Goal: Task Accomplishment & Management: Manage account settings

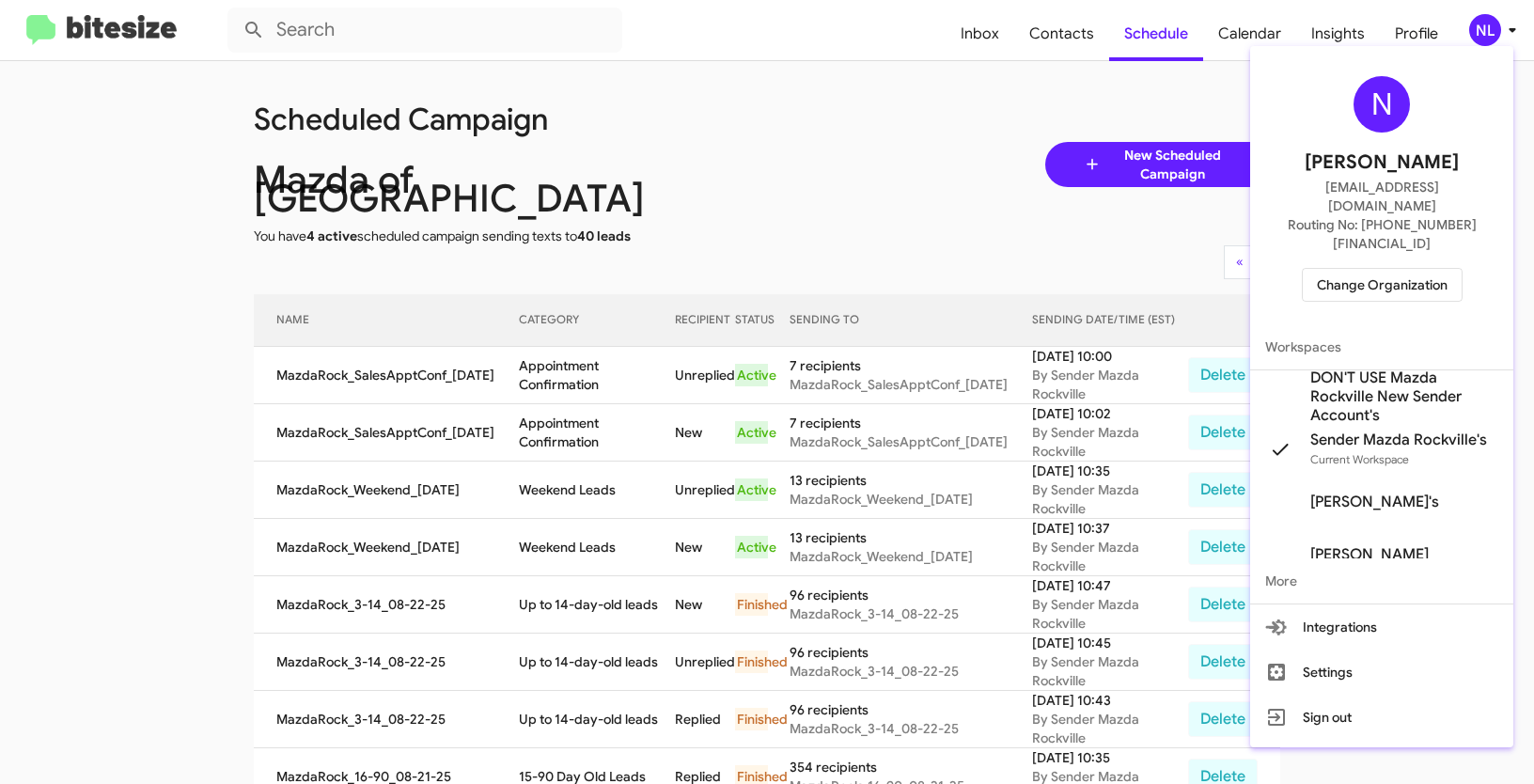
click at [1395, 268] on span "Change Organization" at bounding box center [1382, 284] width 131 height 32
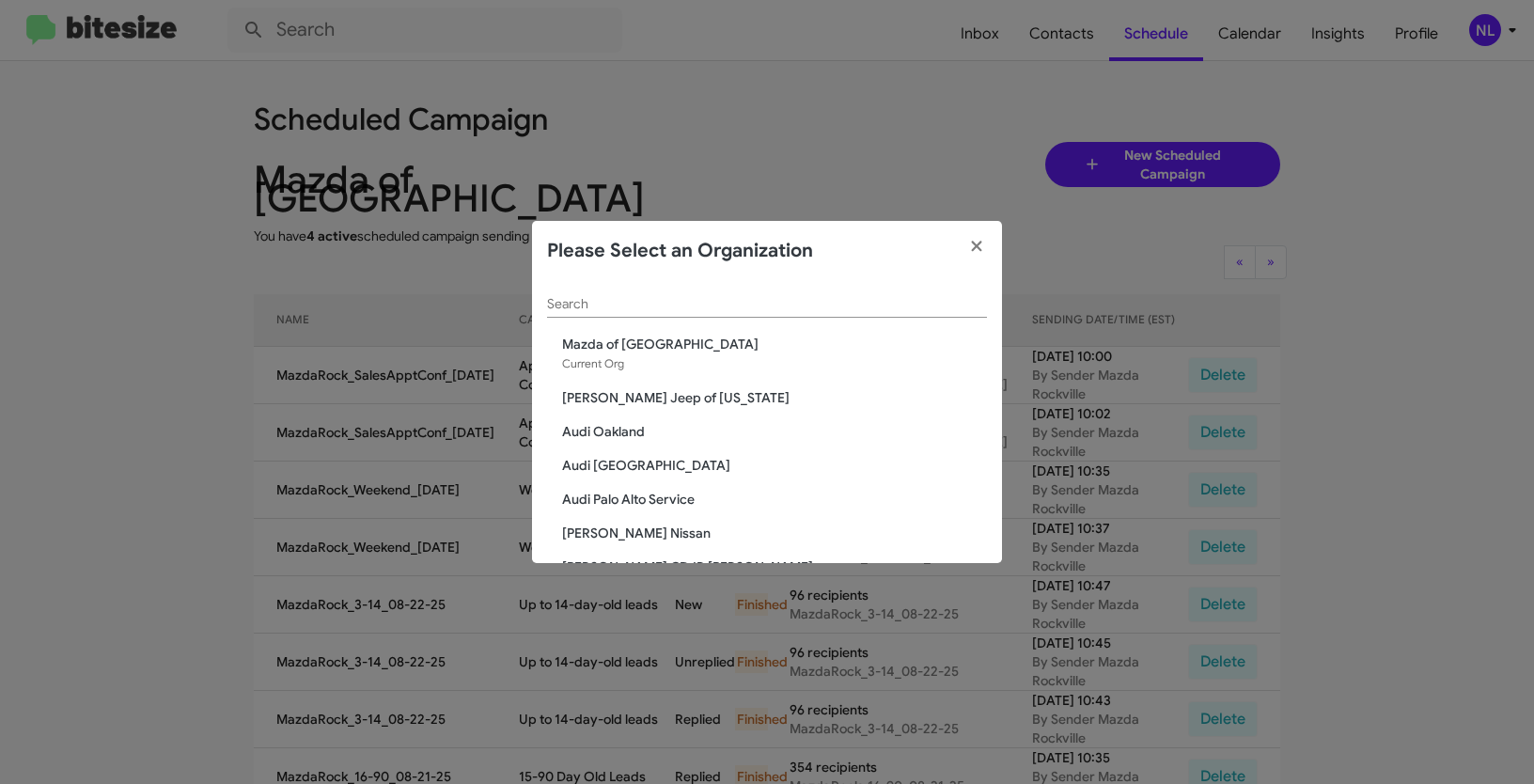
click at [735, 298] on input "Search" at bounding box center [767, 304] width 440 height 16
paste input "Ourisman Hyundai Genesis of [PERSON_NAME]"
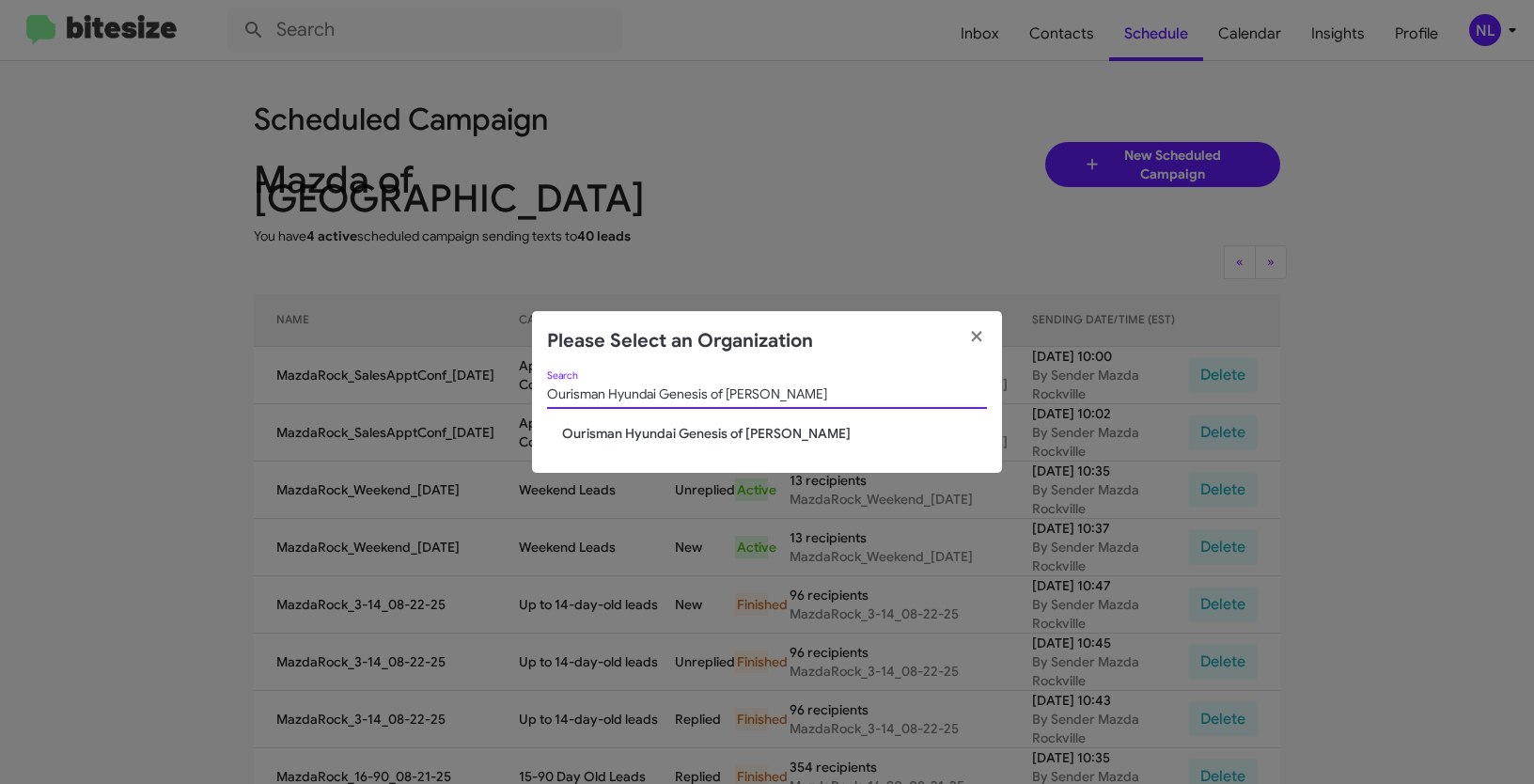
type input "Ourisman Hyundai Genesis of [PERSON_NAME]"
click at [631, 428] on span "Ourisman Hyundai Genesis of Bowie" at bounding box center [775, 432] width 425 height 18
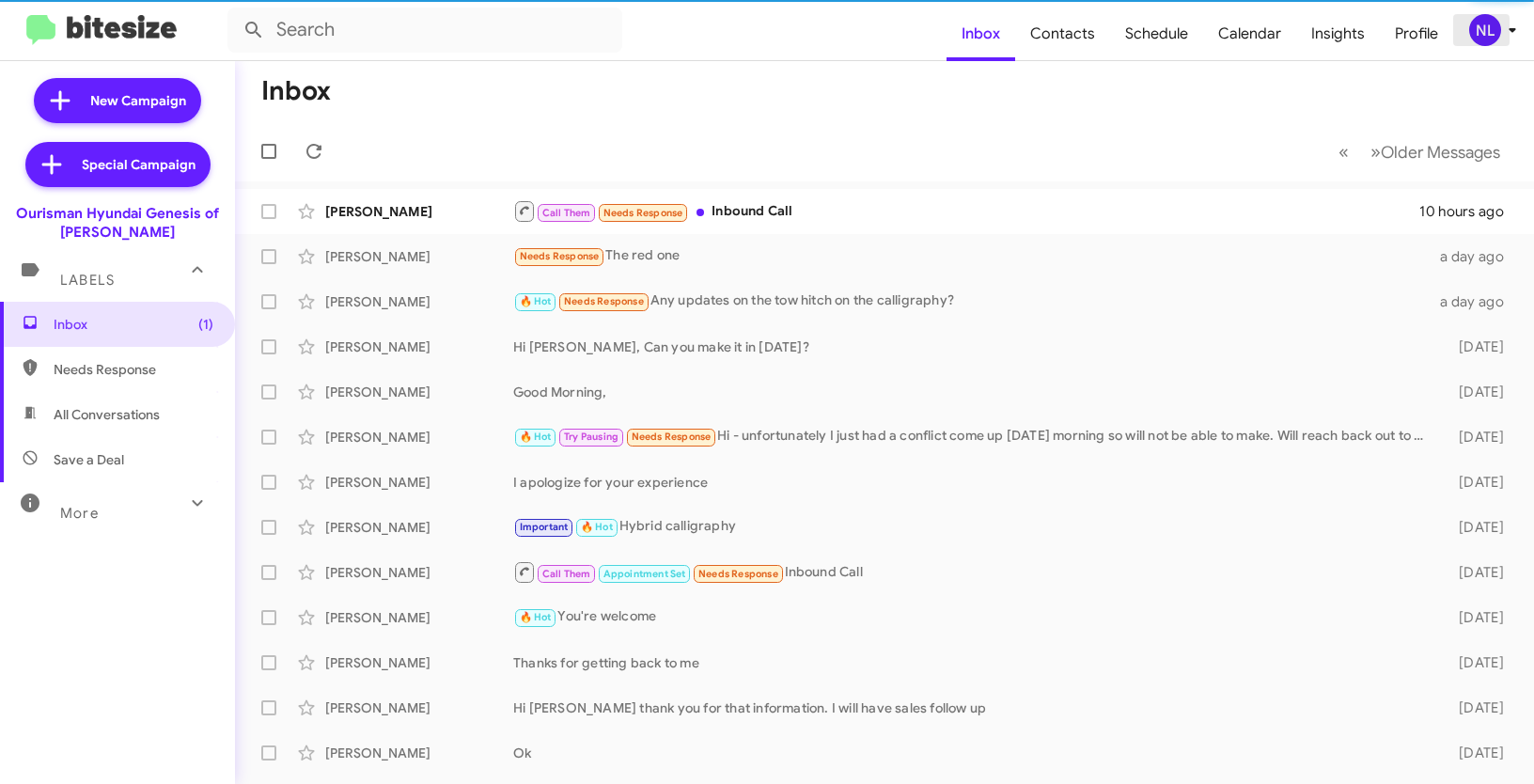
click at [1494, 29] on div "NL" at bounding box center [1485, 30] width 32 height 32
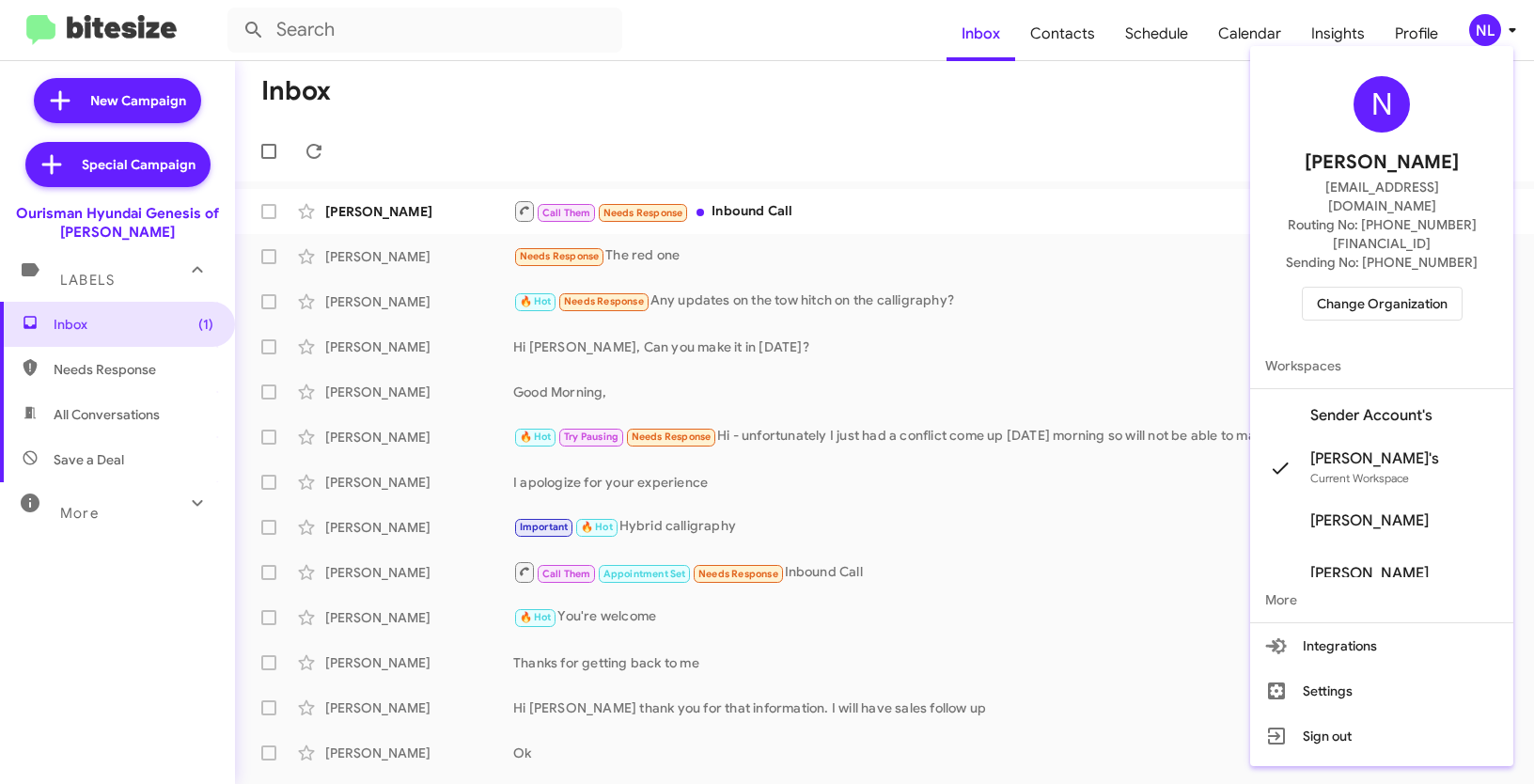
click at [1374, 406] on span "Sender Account's" at bounding box center [1371, 415] width 122 height 18
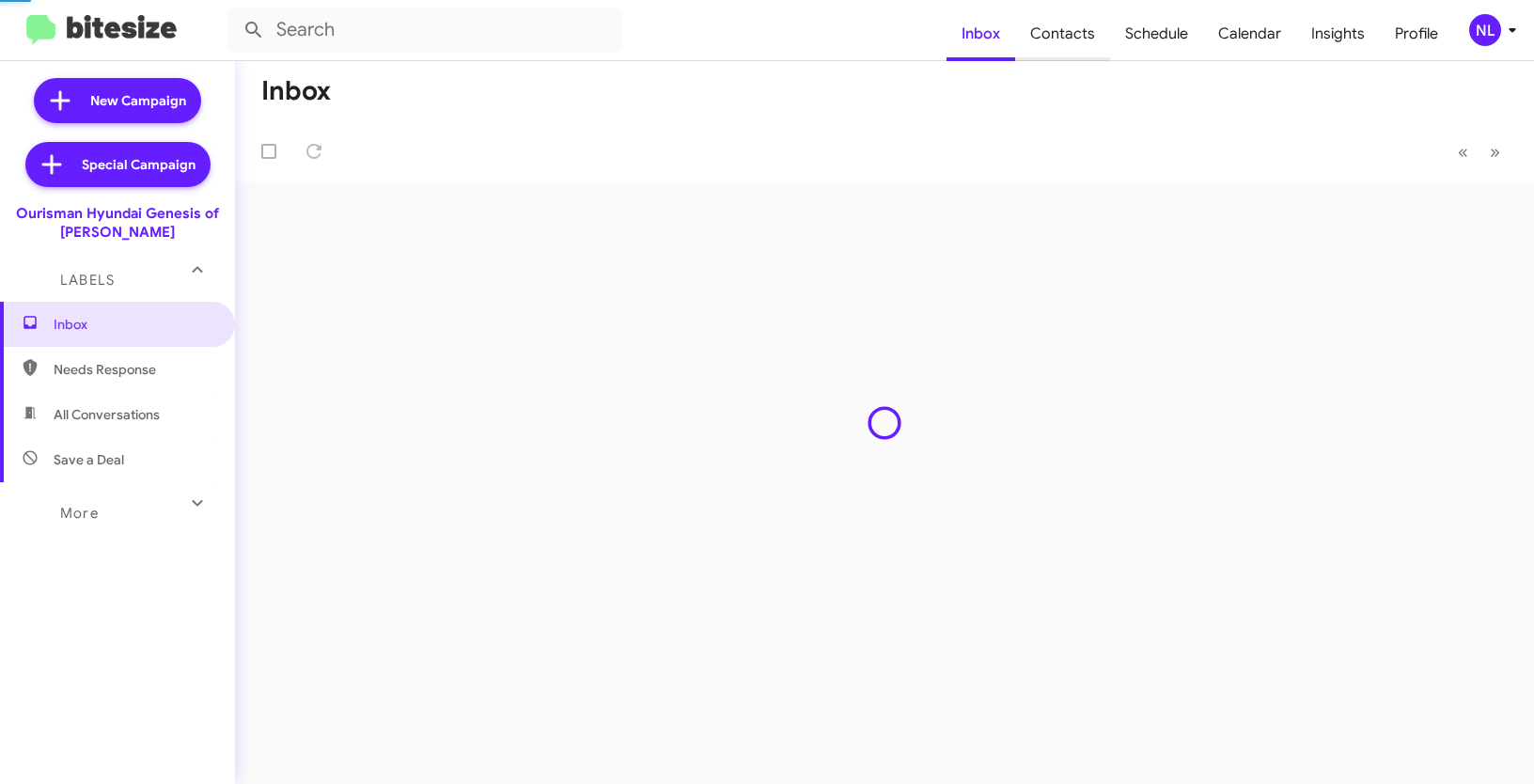
click at [1089, 45] on span "Contacts" at bounding box center [1063, 34] width 95 height 54
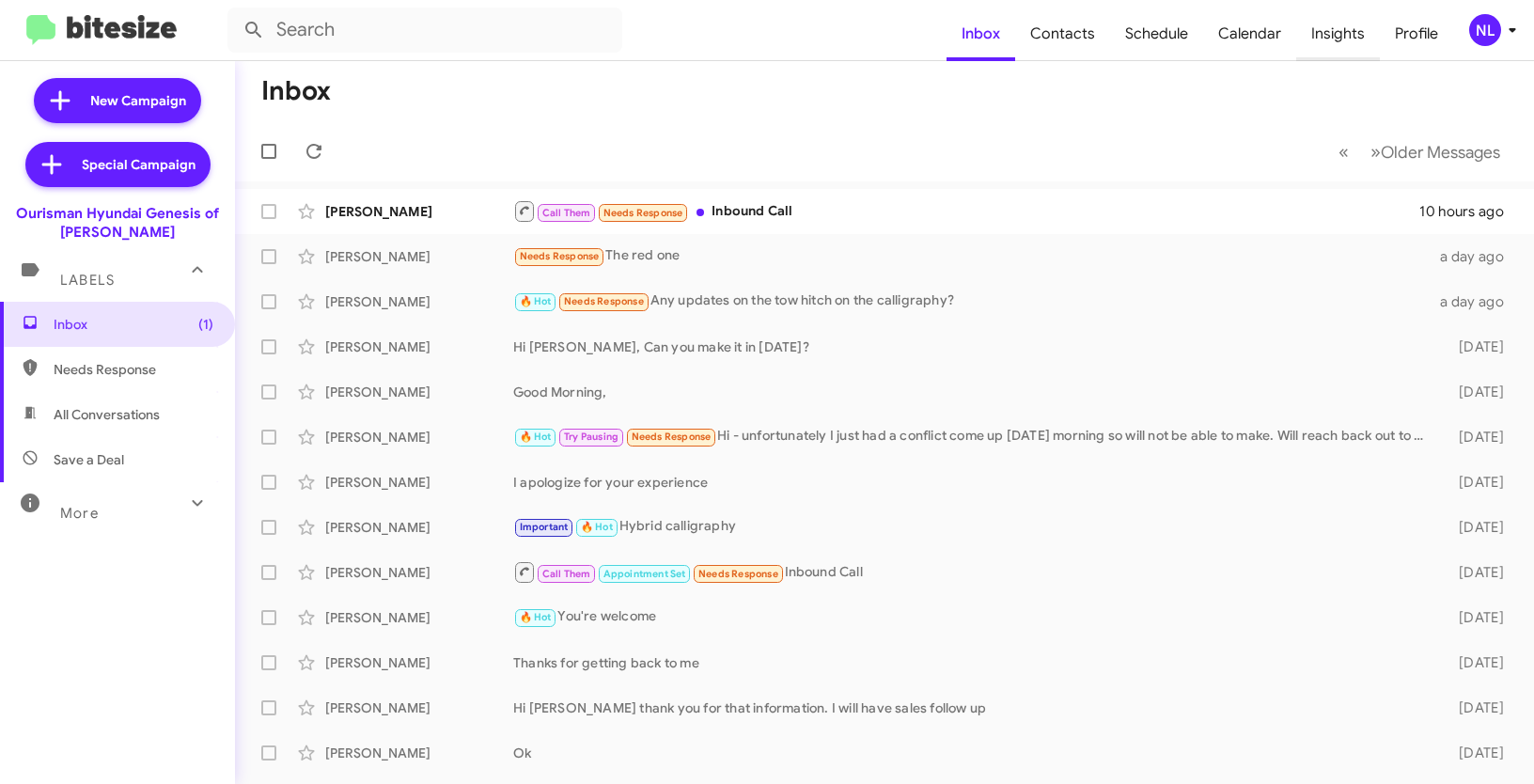
click at [1344, 38] on span "Insights" at bounding box center [1338, 34] width 83 height 54
click at [1360, 47] on span "Insights" at bounding box center [1338, 34] width 83 height 54
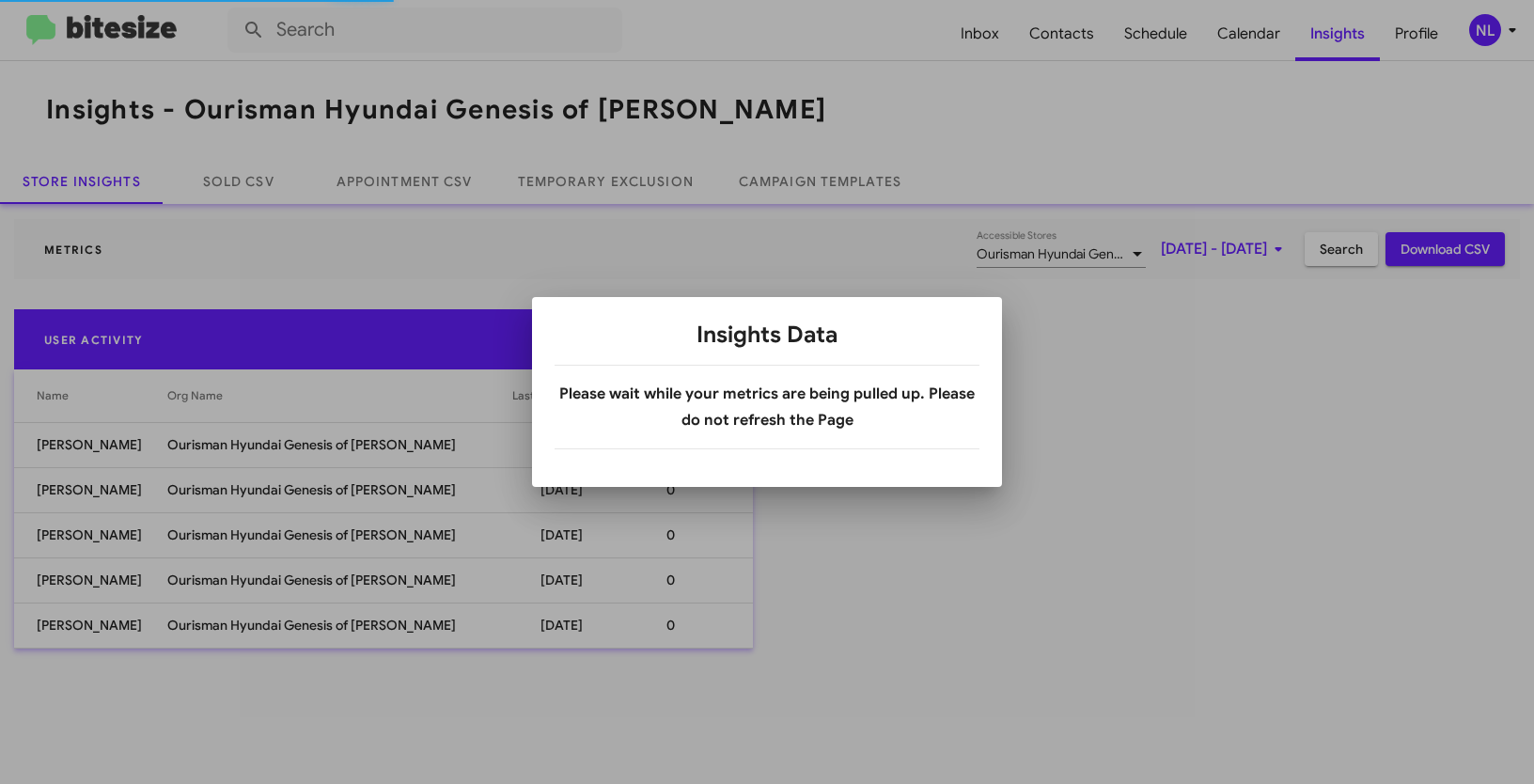
click at [658, 65] on div at bounding box center [767, 392] width 1534 height 784
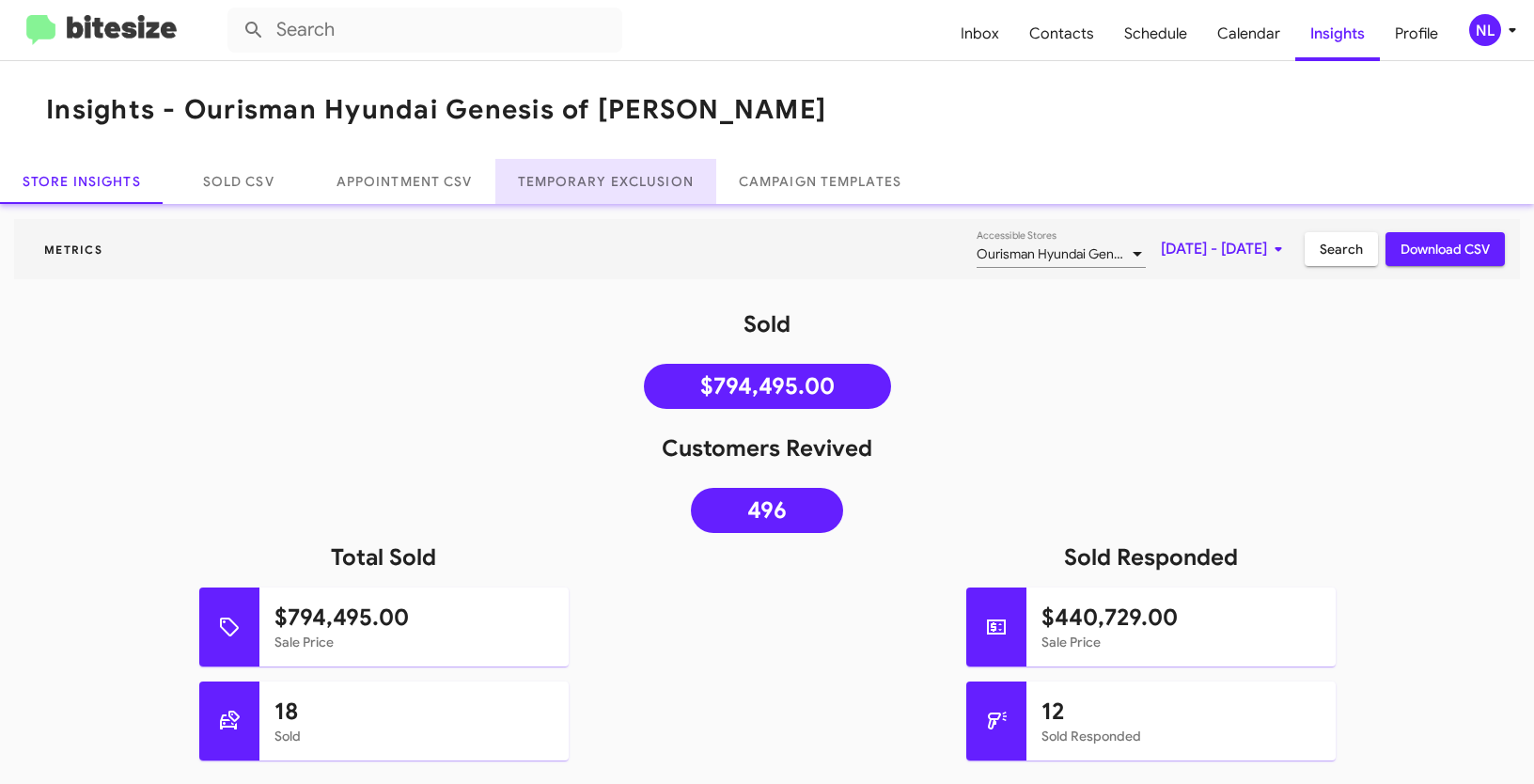
click at [582, 183] on link "Temporary Exclusion" at bounding box center [606, 181] width 221 height 46
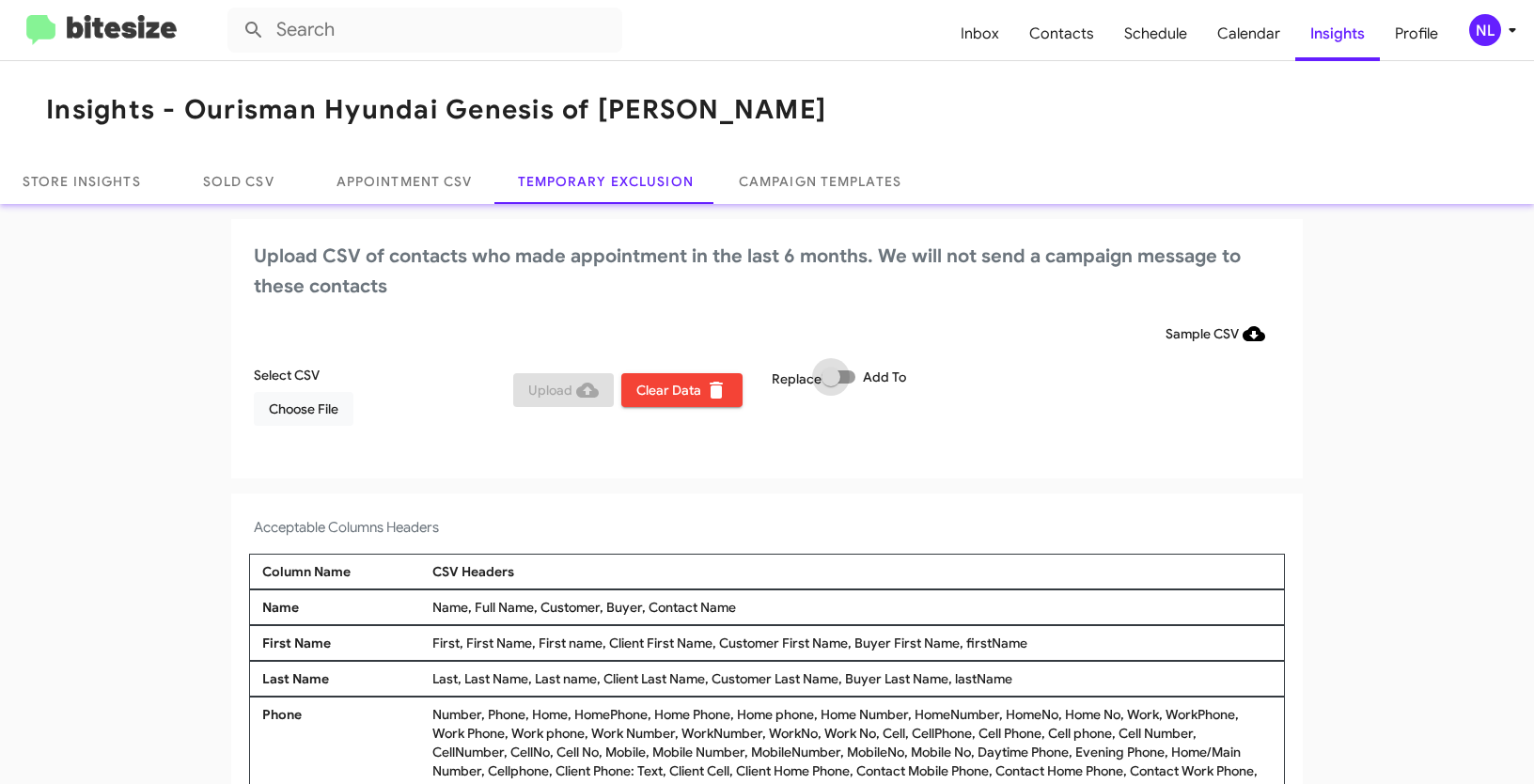
click at [848, 382] on label "Add To" at bounding box center [863, 376] width 84 height 22
click at [831, 384] on input "Add To" at bounding box center [830, 384] width 1 height 1
checkbox input "true"
click at [302, 396] on span "Choose File" at bounding box center [304, 408] width 70 height 34
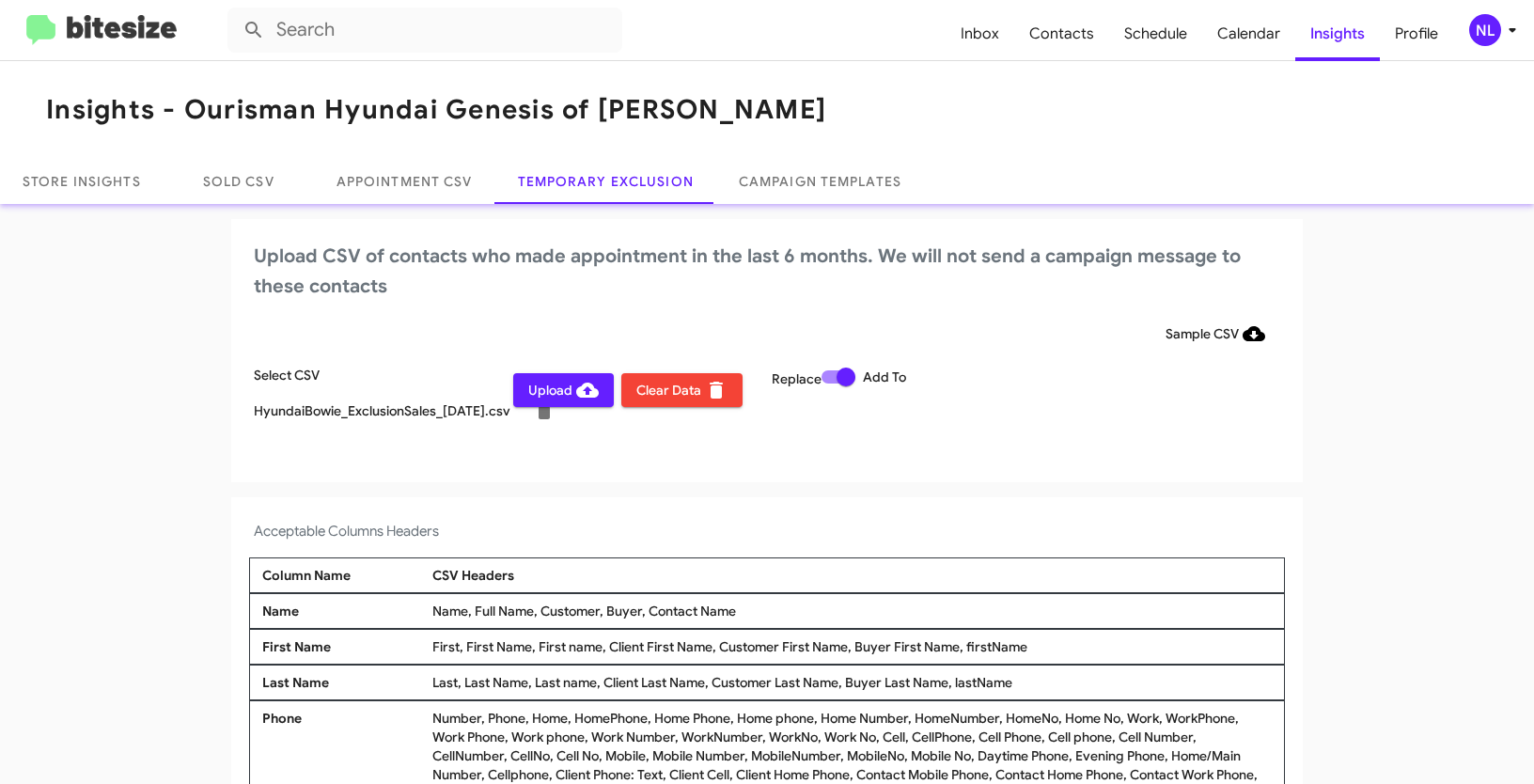
click at [1489, 30] on div "NL" at bounding box center [1485, 30] width 32 height 32
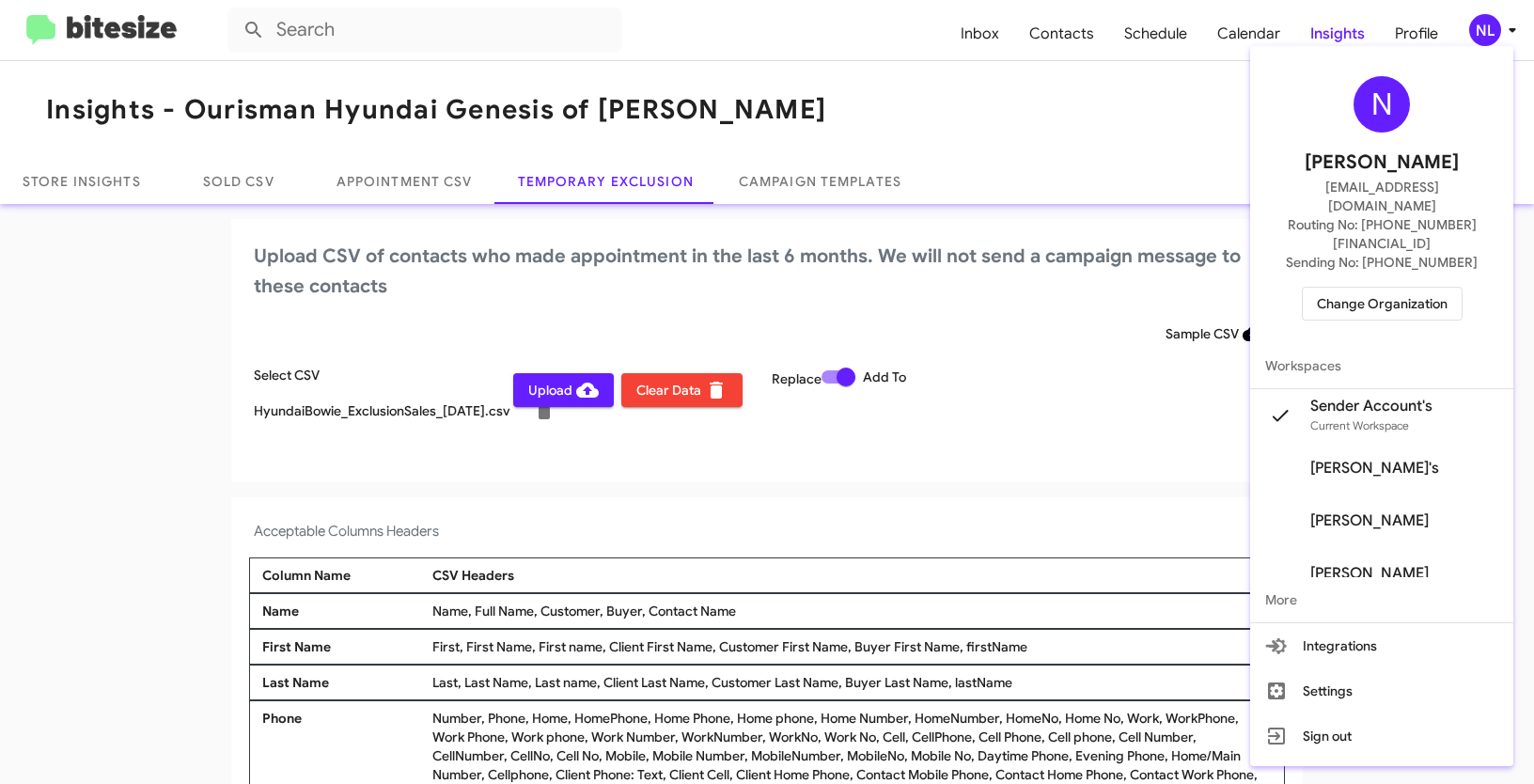
click at [906, 463] on div at bounding box center [767, 392] width 1534 height 784
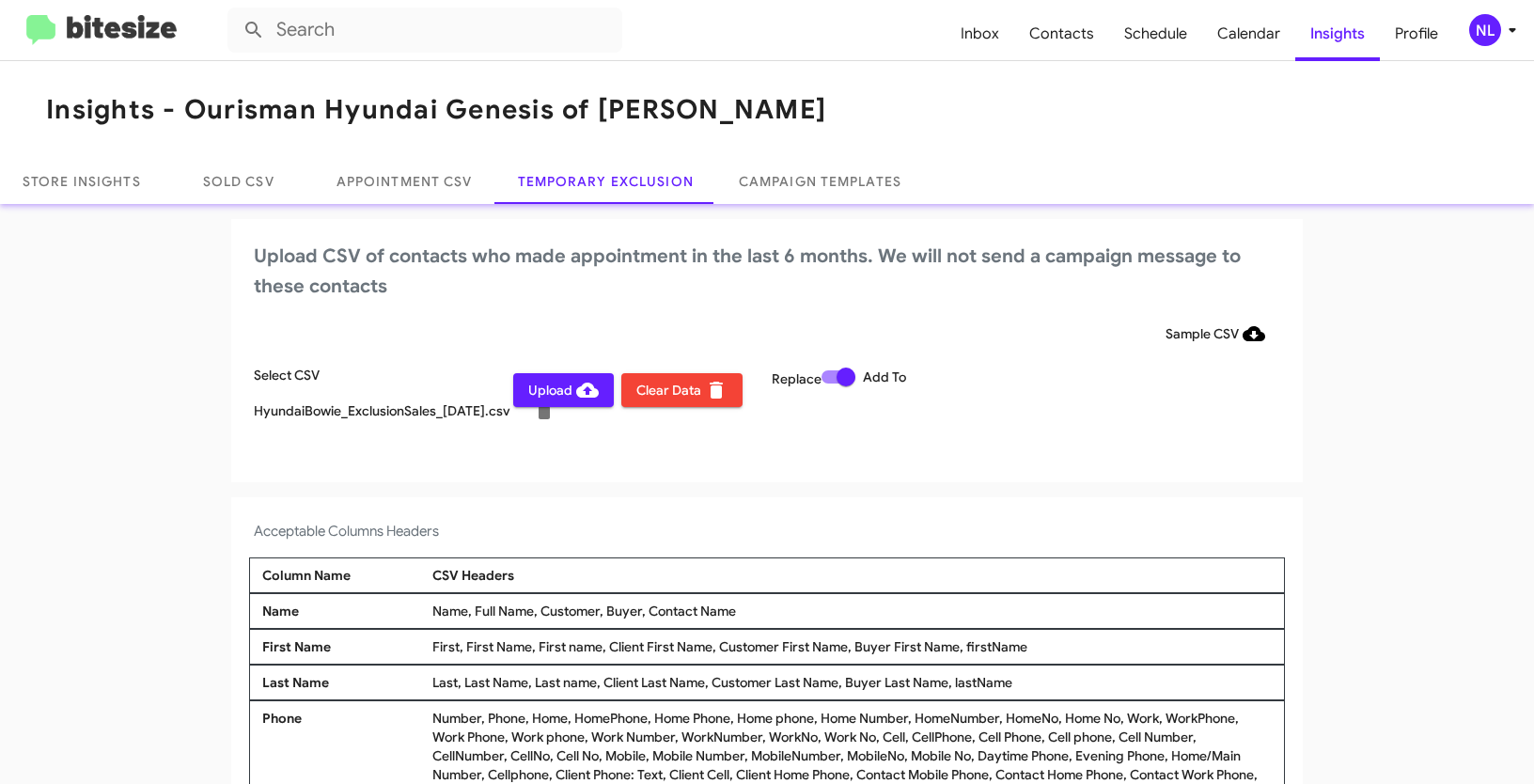
click at [537, 389] on span "Upload" at bounding box center [563, 390] width 71 height 34
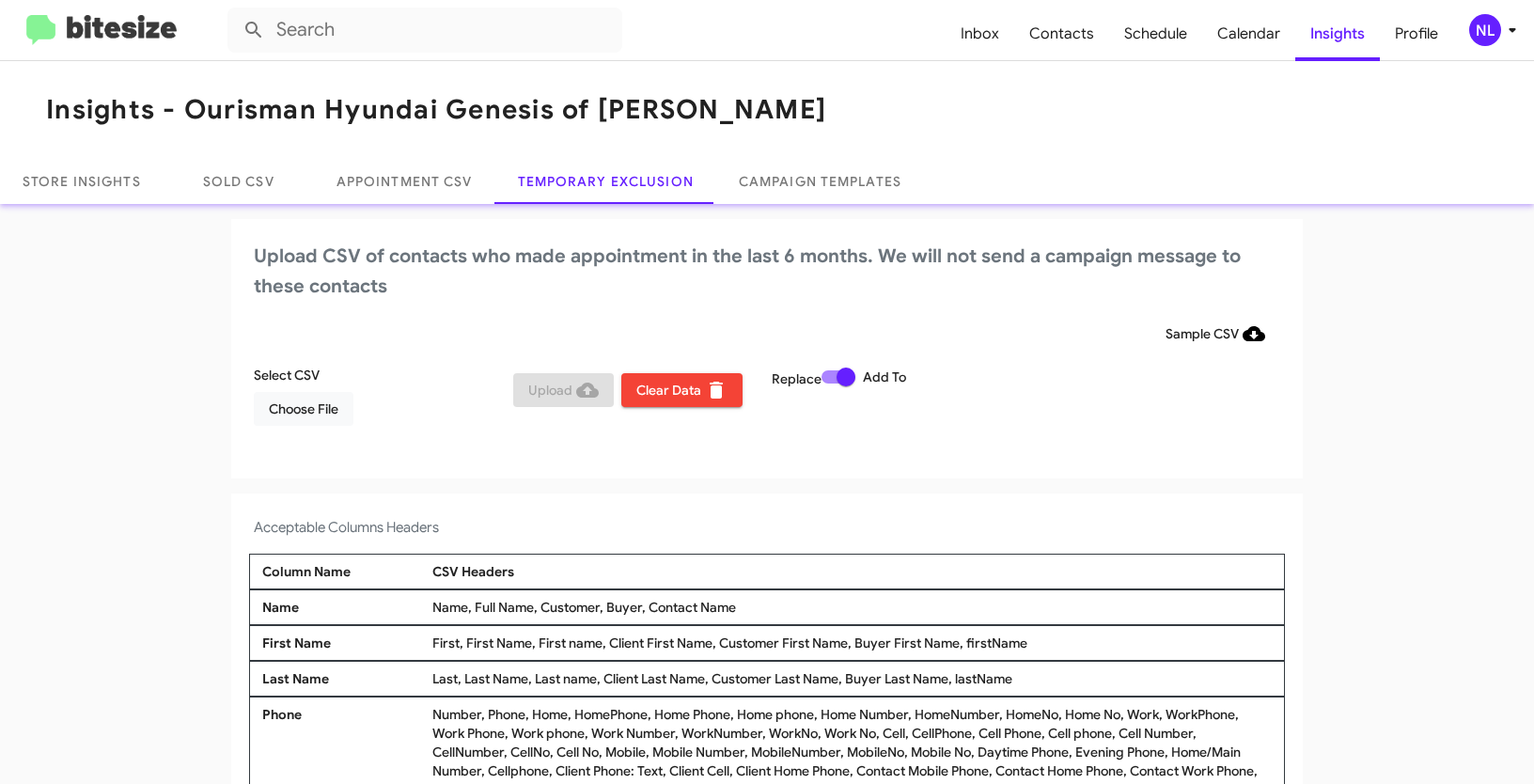
click at [1492, 41] on div "NL" at bounding box center [1485, 30] width 32 height 32
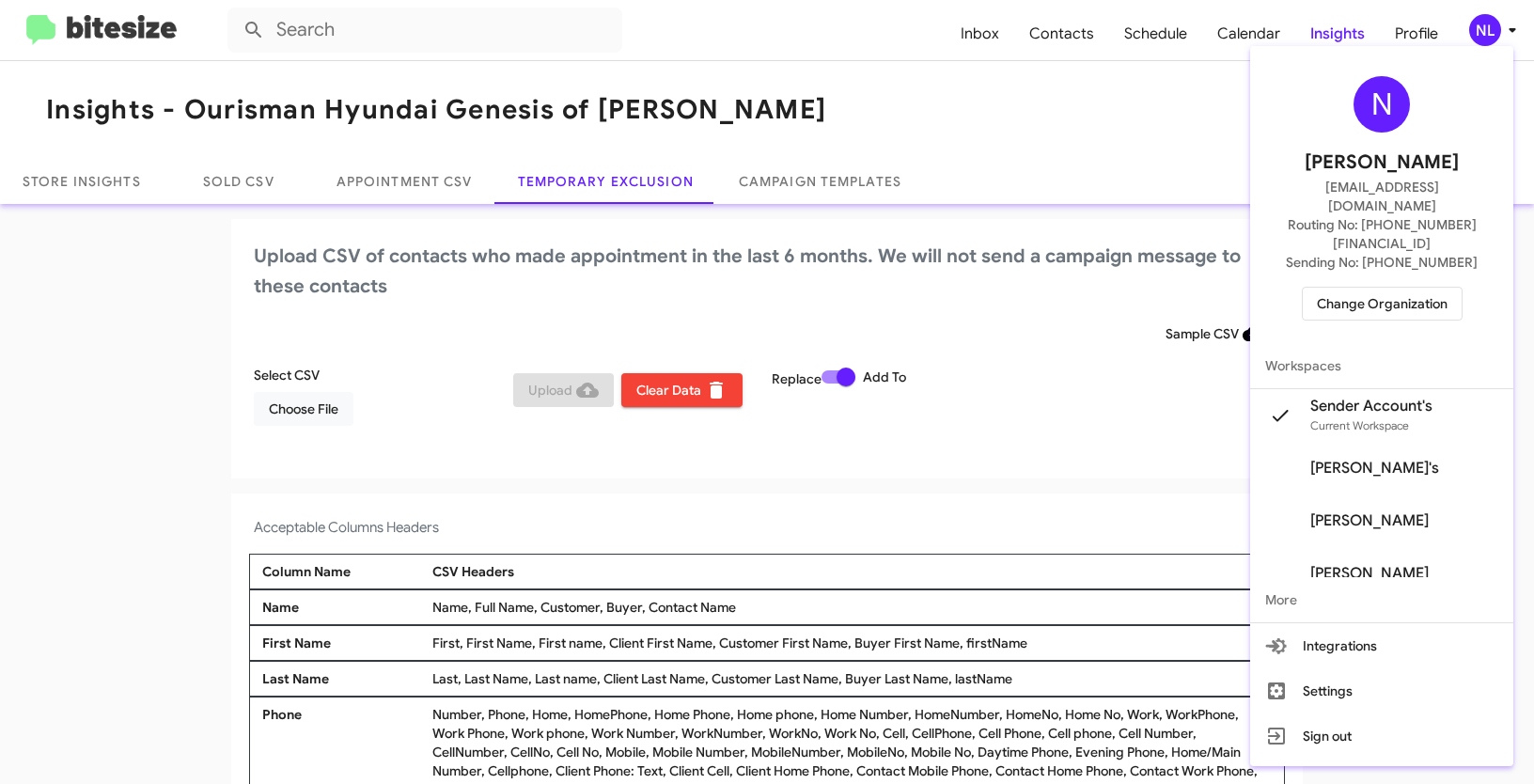
click at [1356, 288] on span "Change Organization" at bounding box center [1382, 303] width 131 height 32
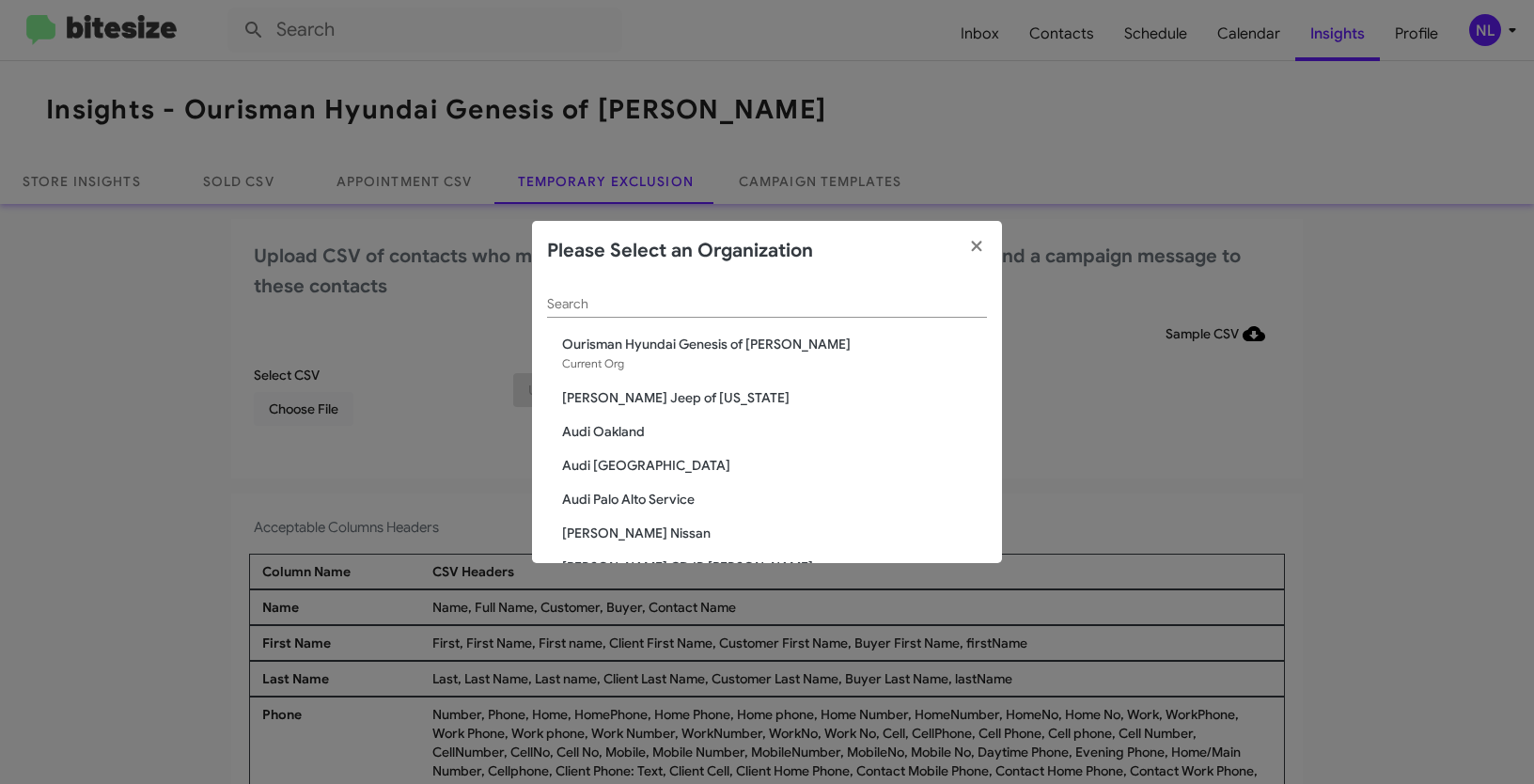
click at [672, 303] on input "Search" at bounding box center [767, 304] width 440 height 16
paste input "SERVICE: CDJR Baltimore"
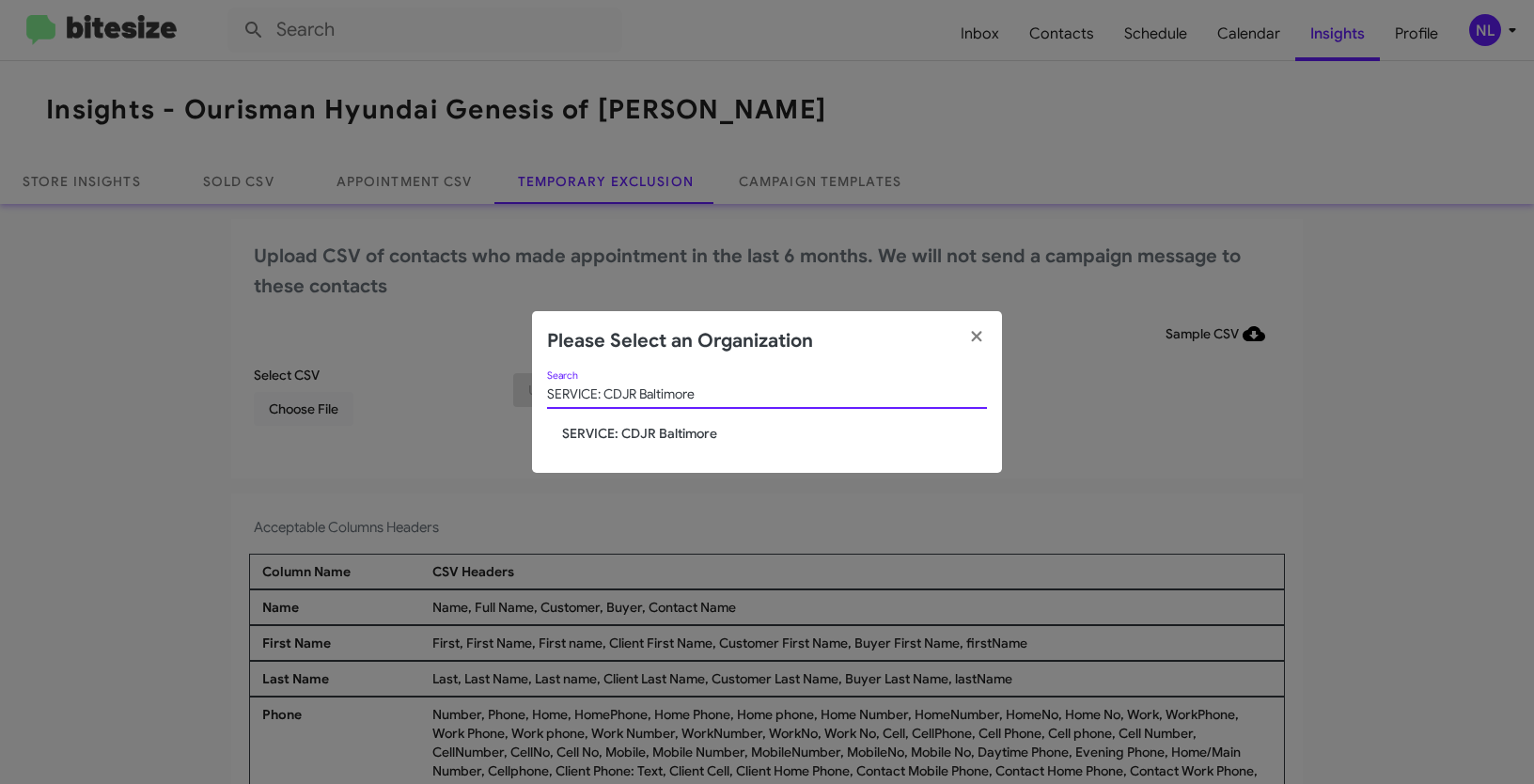
type input "SERVICE: CDJR Baltimore"
click at [609, 427] on span "SERVICE: CDJR Baltimore" at bounding box center [775, 432] width 425 height 18
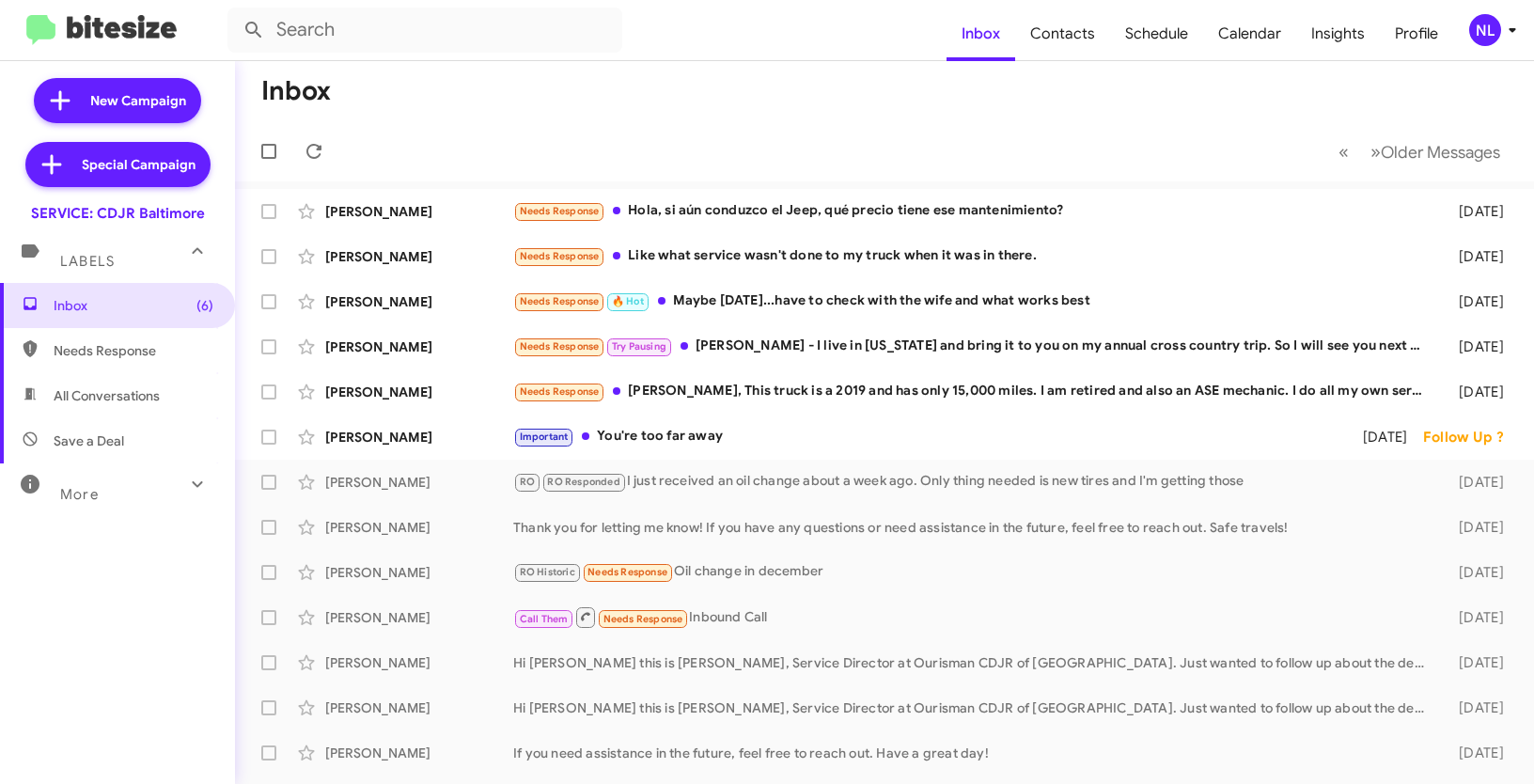
click at [1483, 38] on div "NL" at bounding box center [1485, 30] width 32 height 32
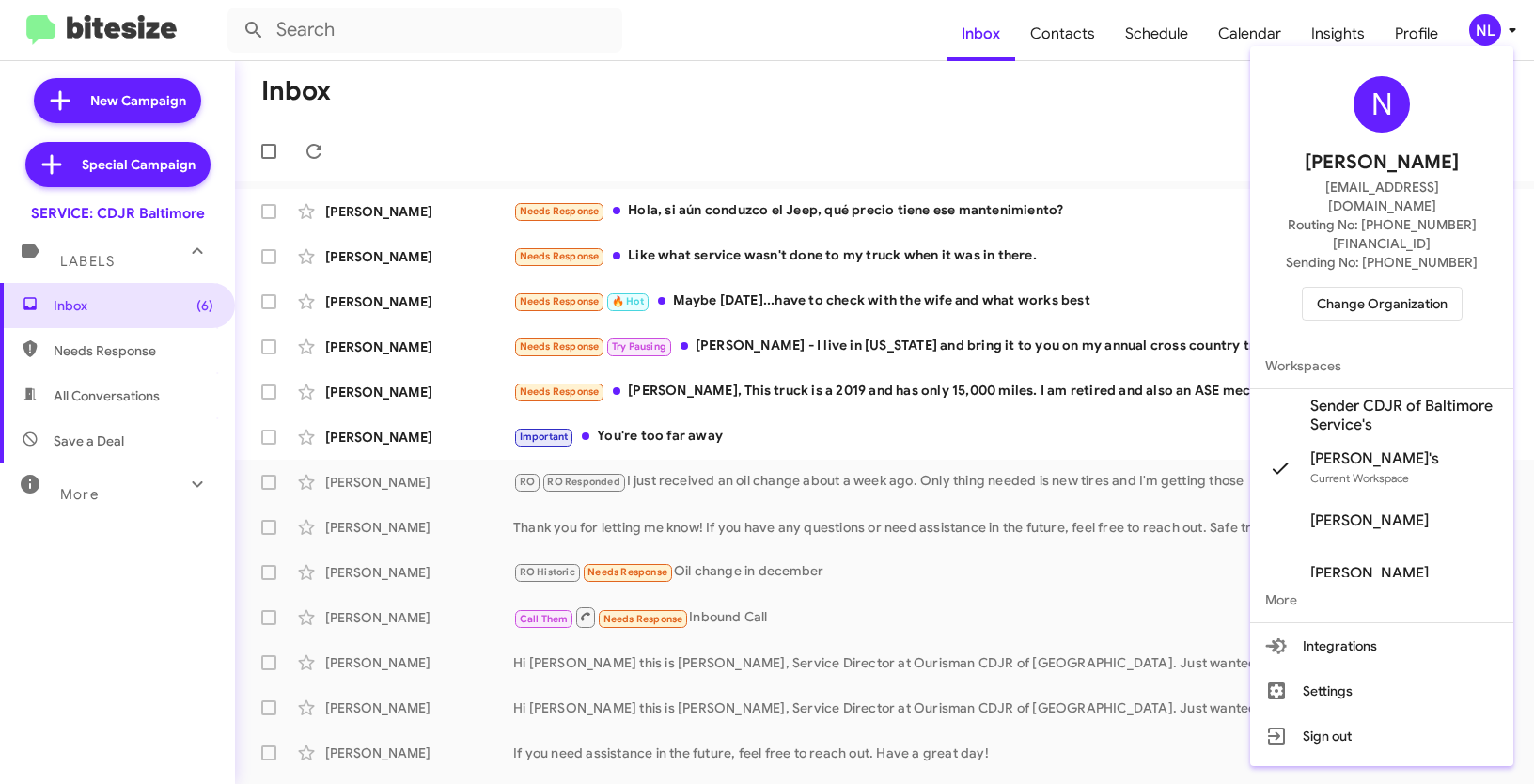
click at [1376, 396] on span "Sender CDJR of Baltimore Service's" at bounding box center [1404, 415] width 188 height 38
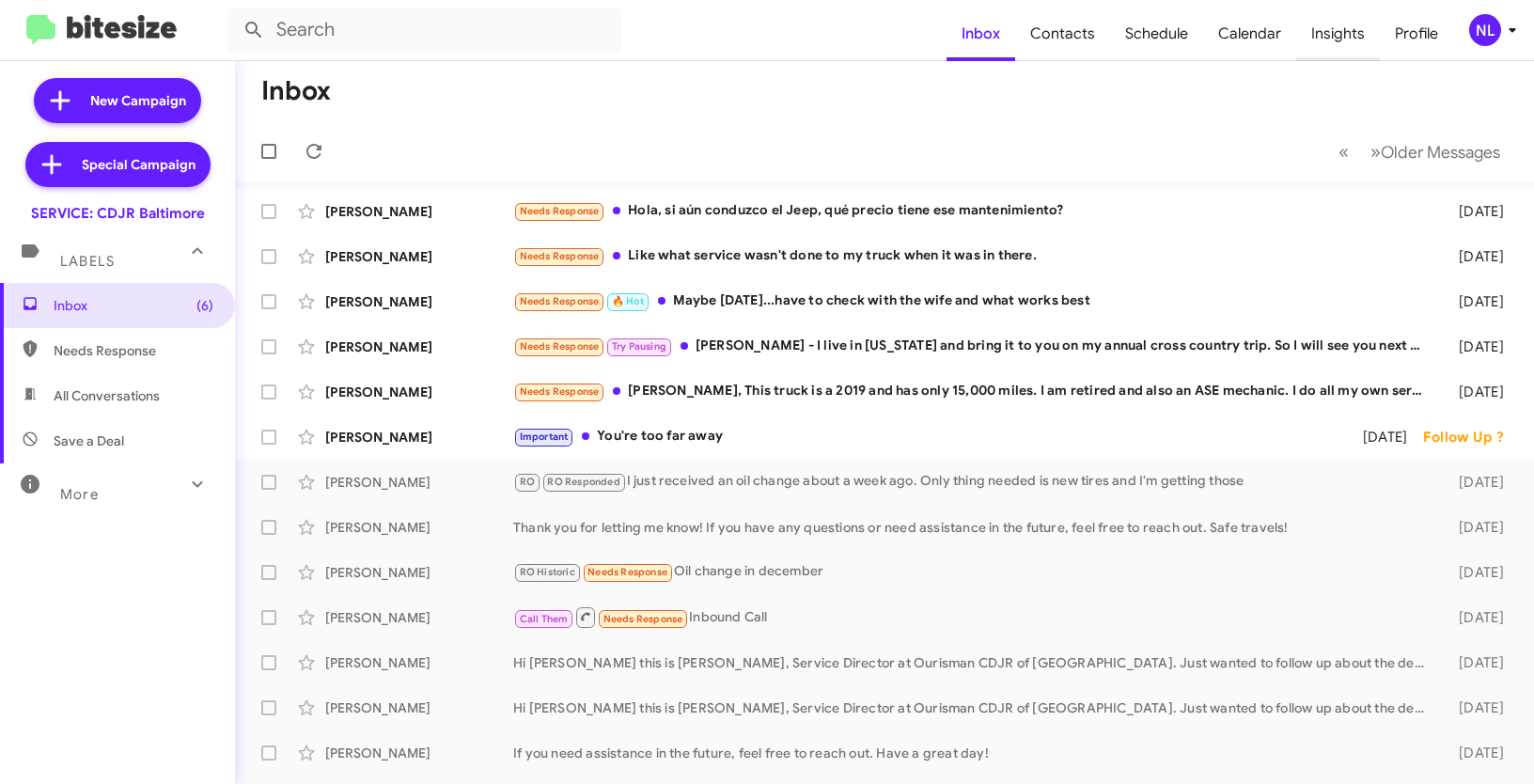
click at [1338, 33] on span "Insights" at bounding box center [1338, 34] width 83 height 54
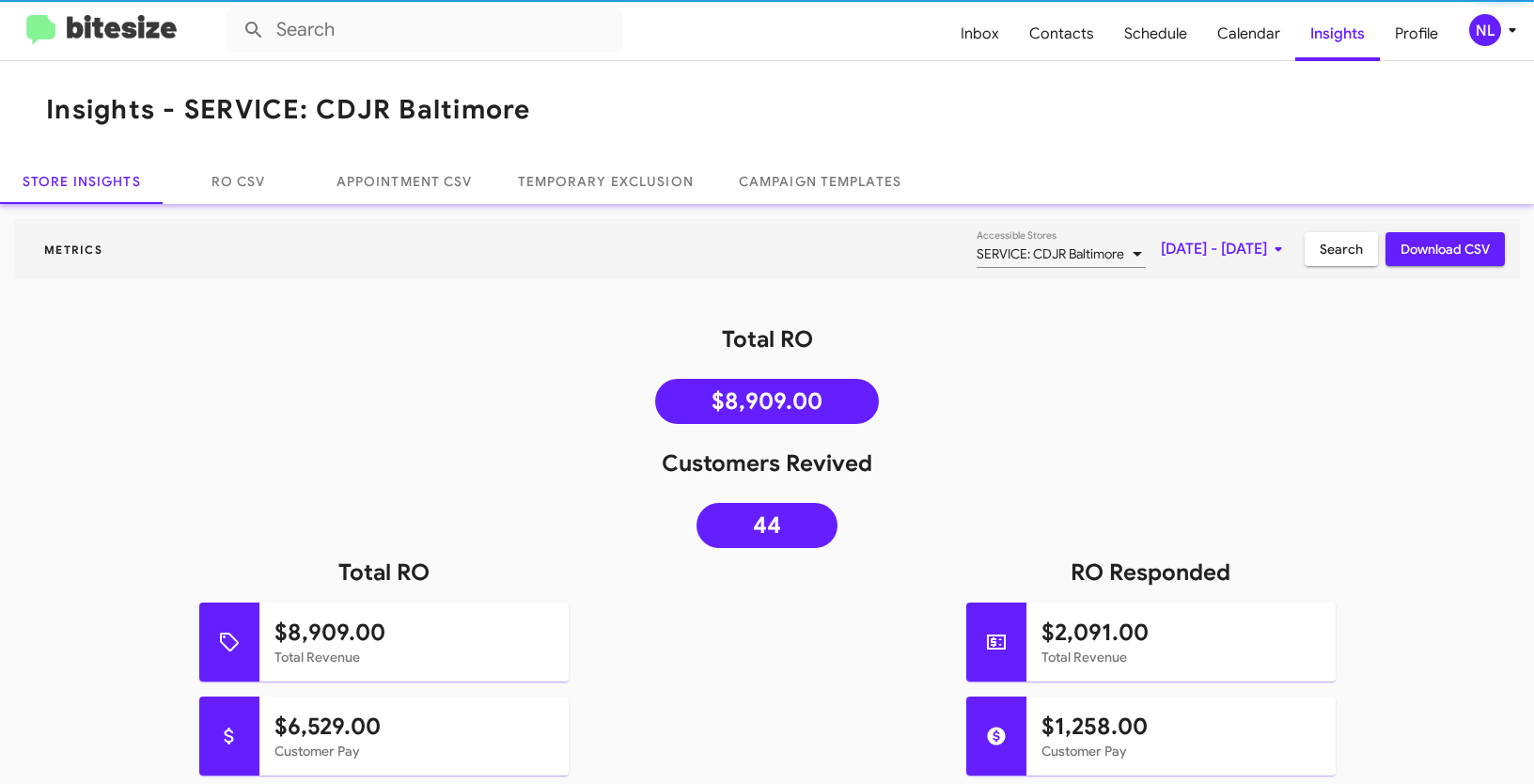
click at [676, 108] on mat-toolbar "Insights - SERVICE: CDJR Baltimore" at bounding box center [767, 110] width 1534 height 98
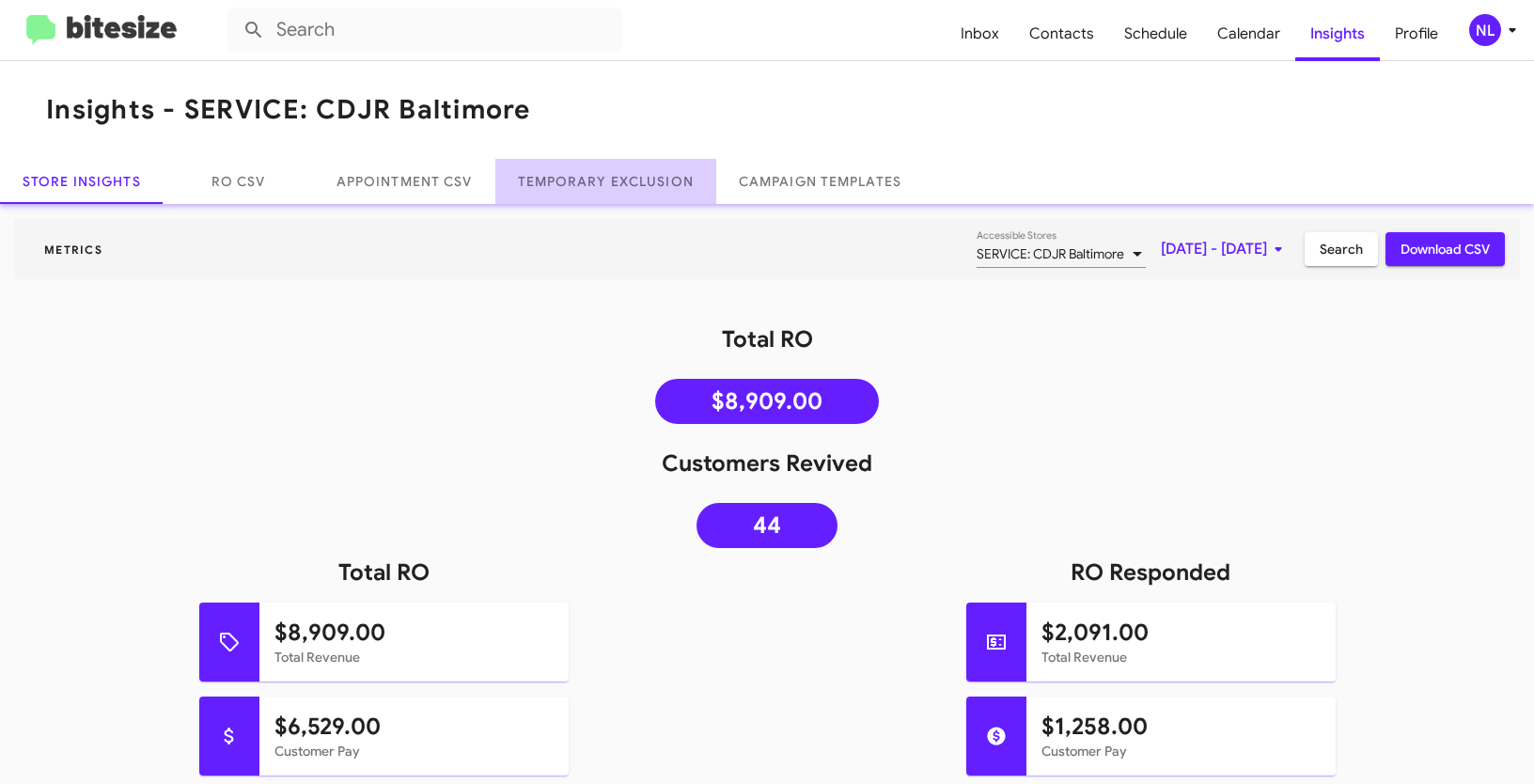
click at [636, 182] on link "Temporary Exclusion" at bounding box center [606, 181] width 221 height 46
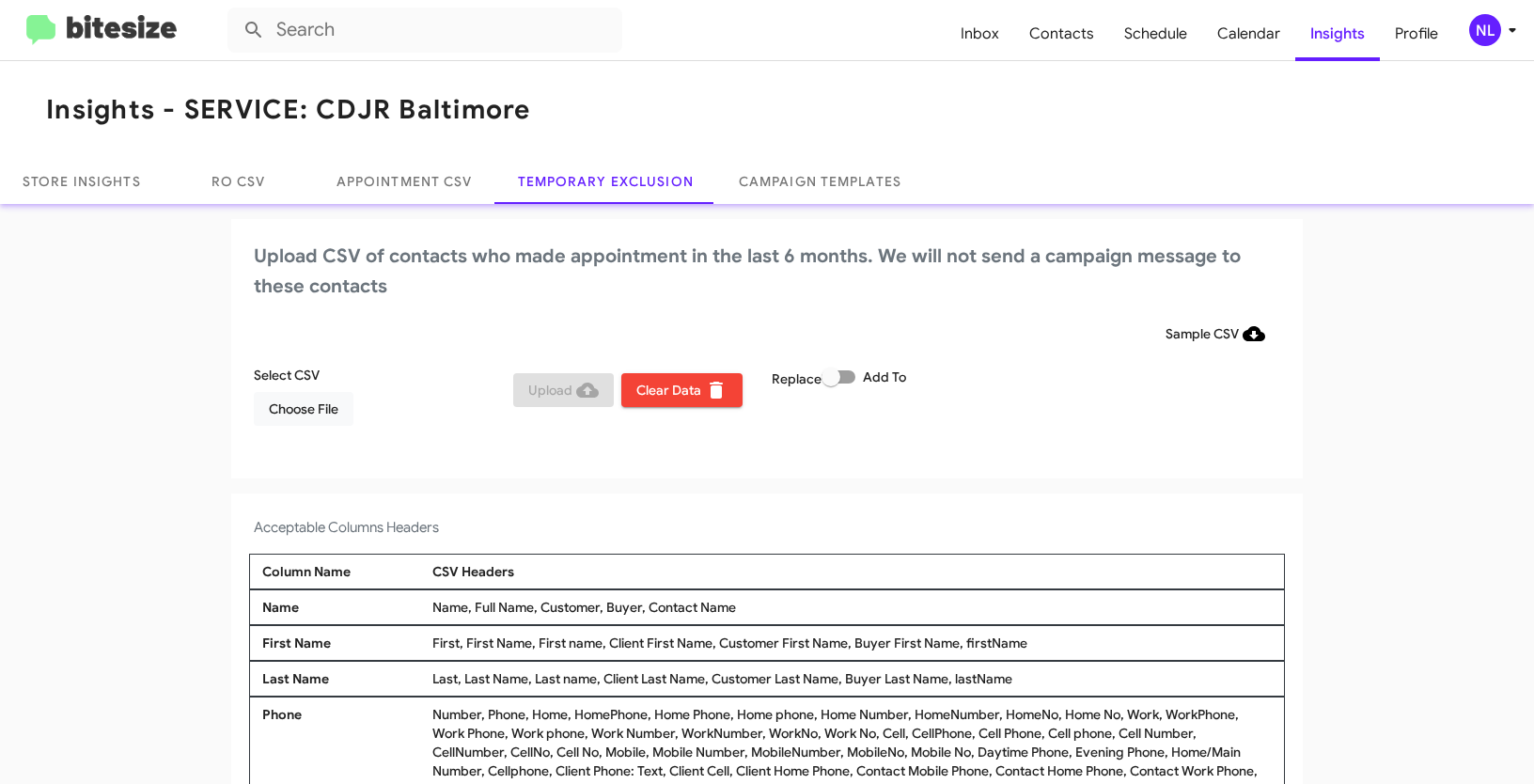
click at [846, 378] on span at bounding box center [838, 377] width 34 height 14
click at [831, 384] on input "Add To" at bounding box center [830, 384] width 1 height 1
checkbox input "true"
click at [295, 408] on span "Choose File" at bounding box center [304, 408] width 70 height 34
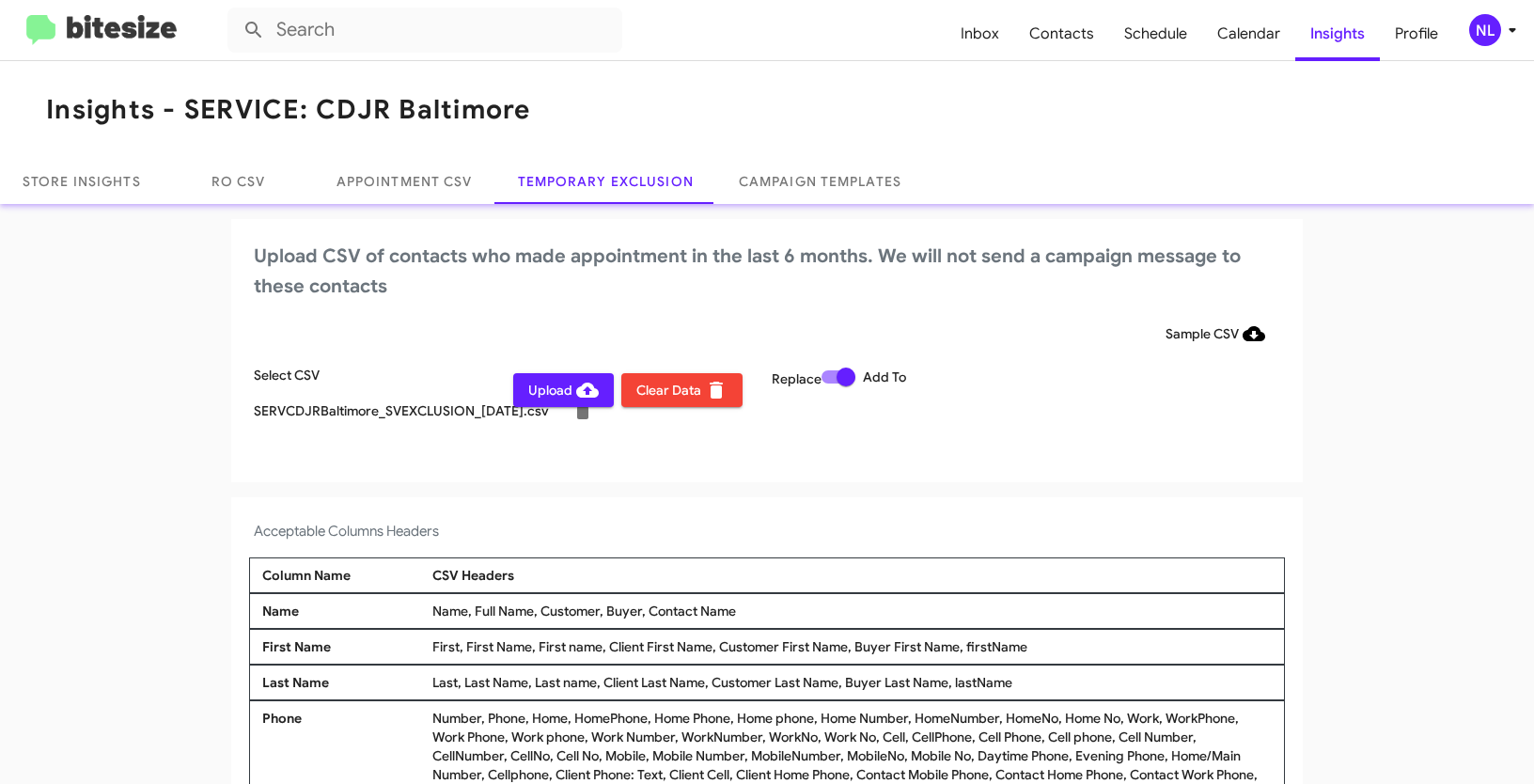
click at [1479, 31] on div "NL" at bounding box center [1485, 30] width 32 height 32
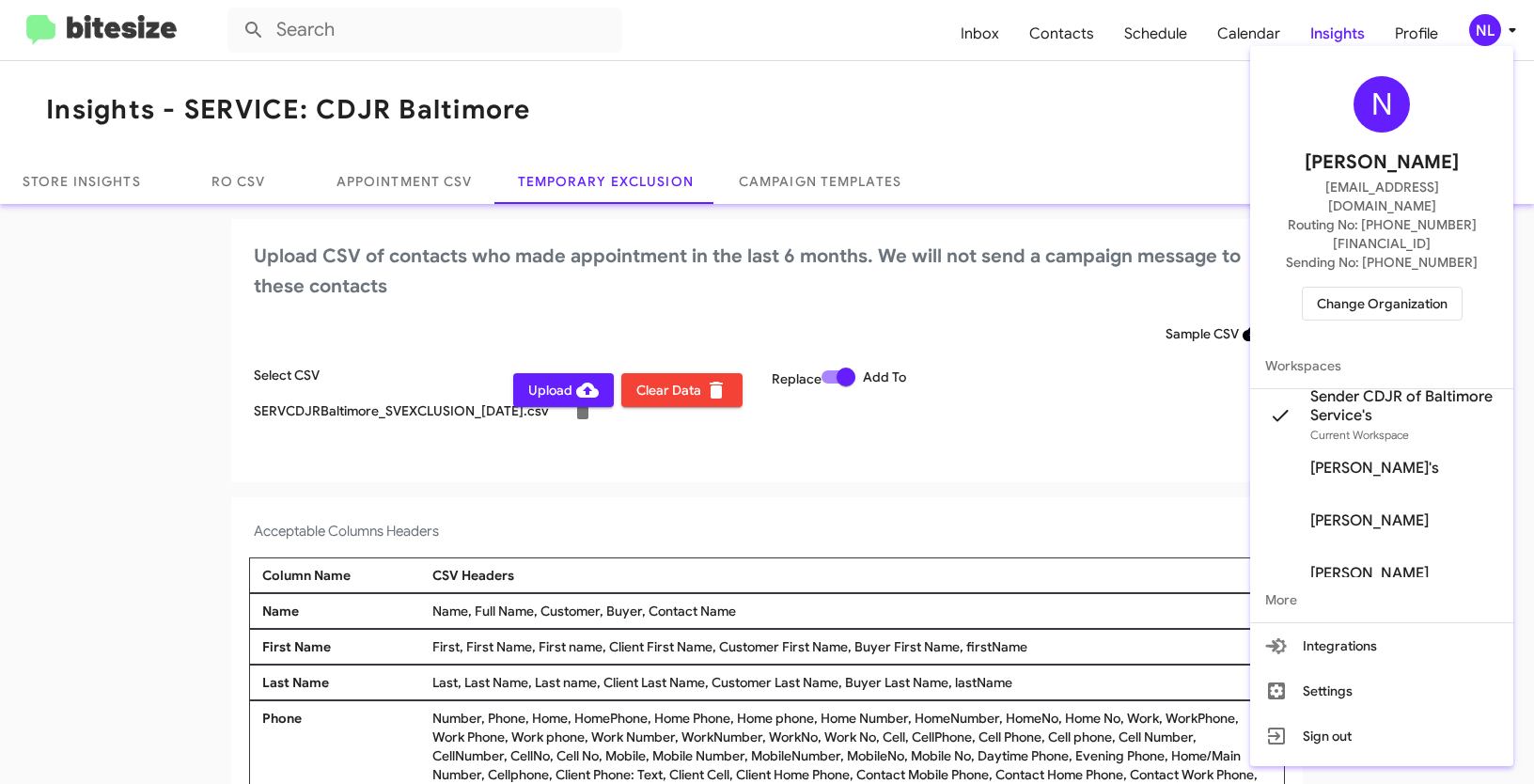
click at [528, 394] on div at bounding box center [767, 392] width 1534 height 784
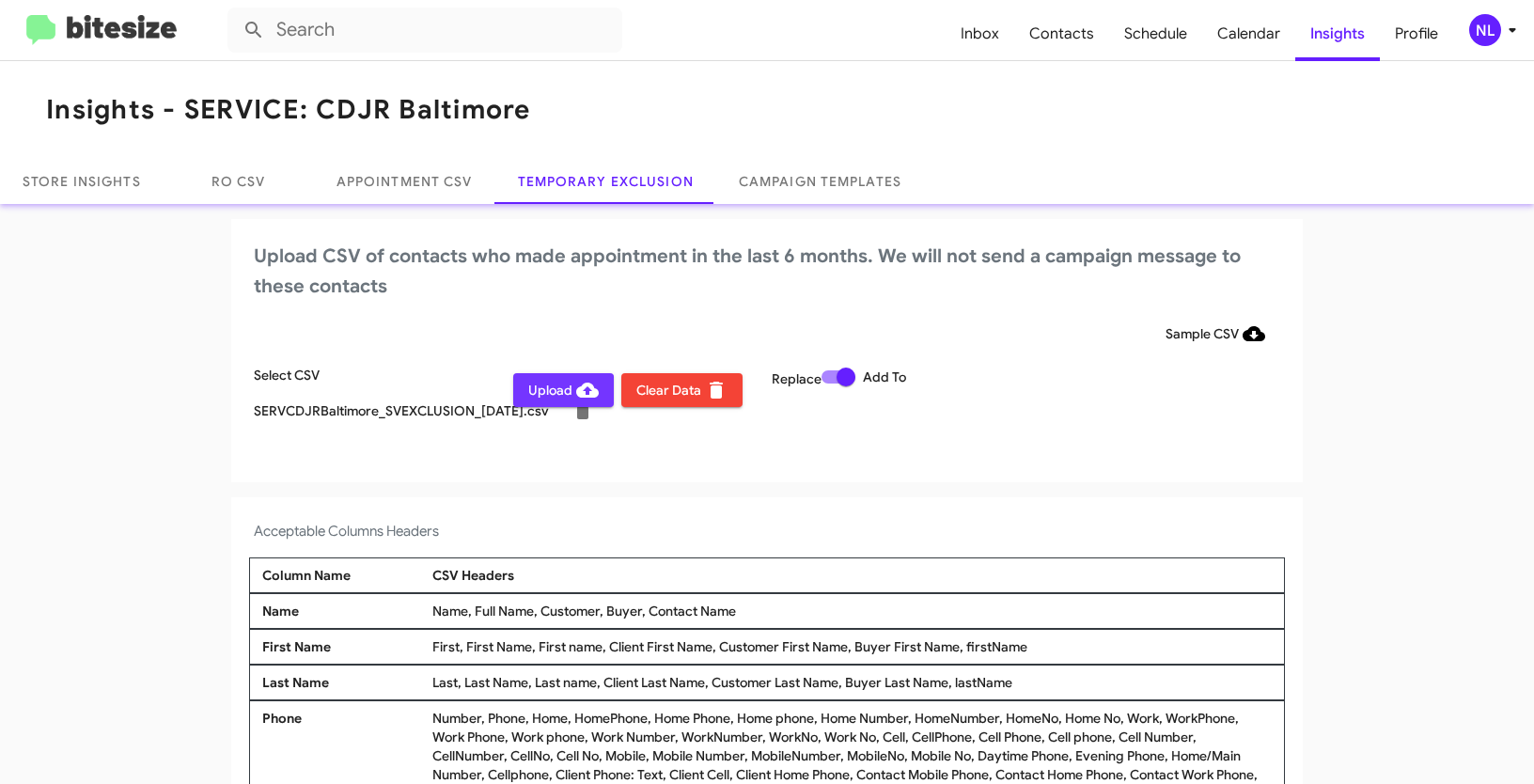
click at [534, 393] on span "Upload" at bounding box center [563, 390] width 71 height 34
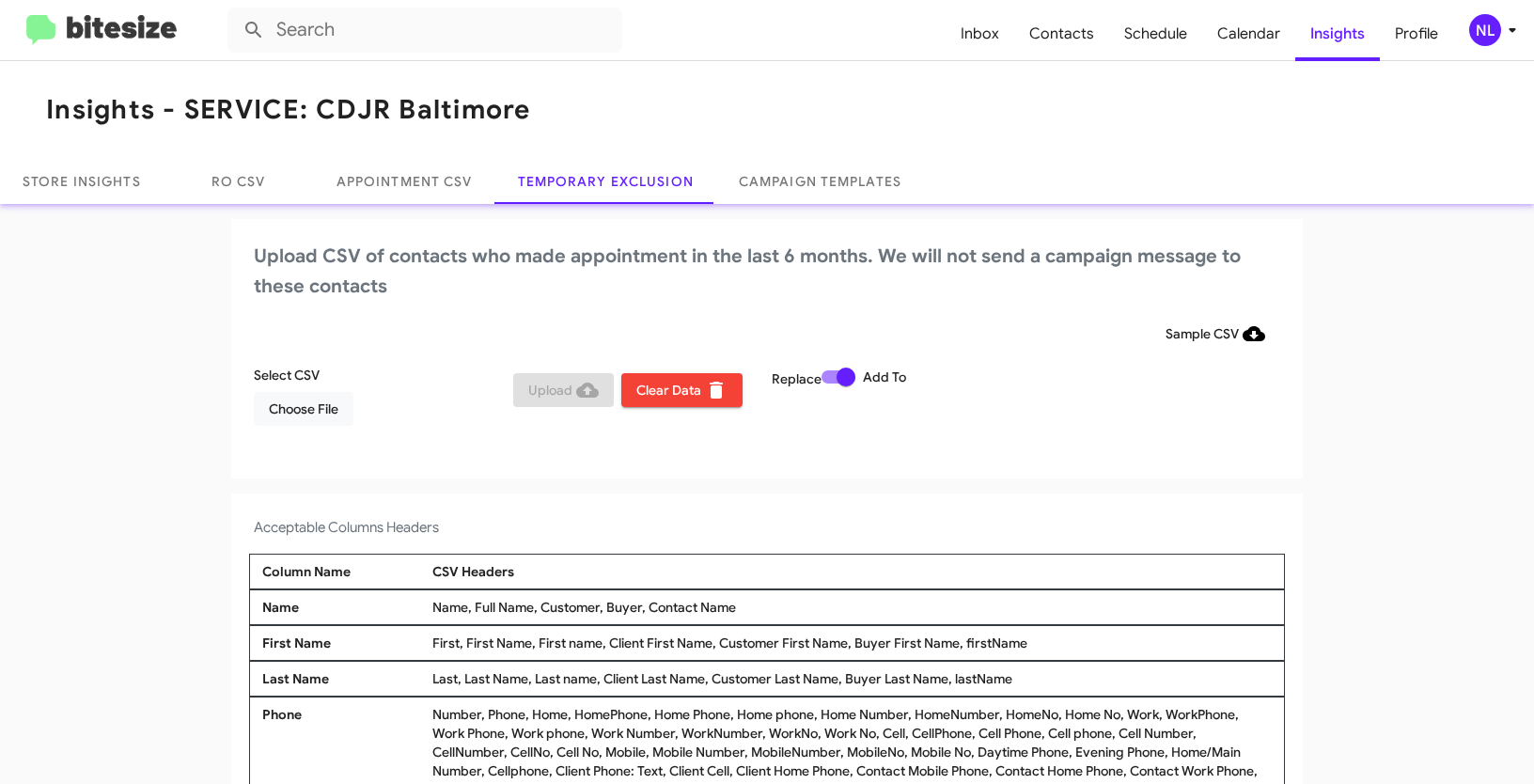
click at [1486, 35] on div "NL" at bounding box center [1485, 30] width 32 height 32
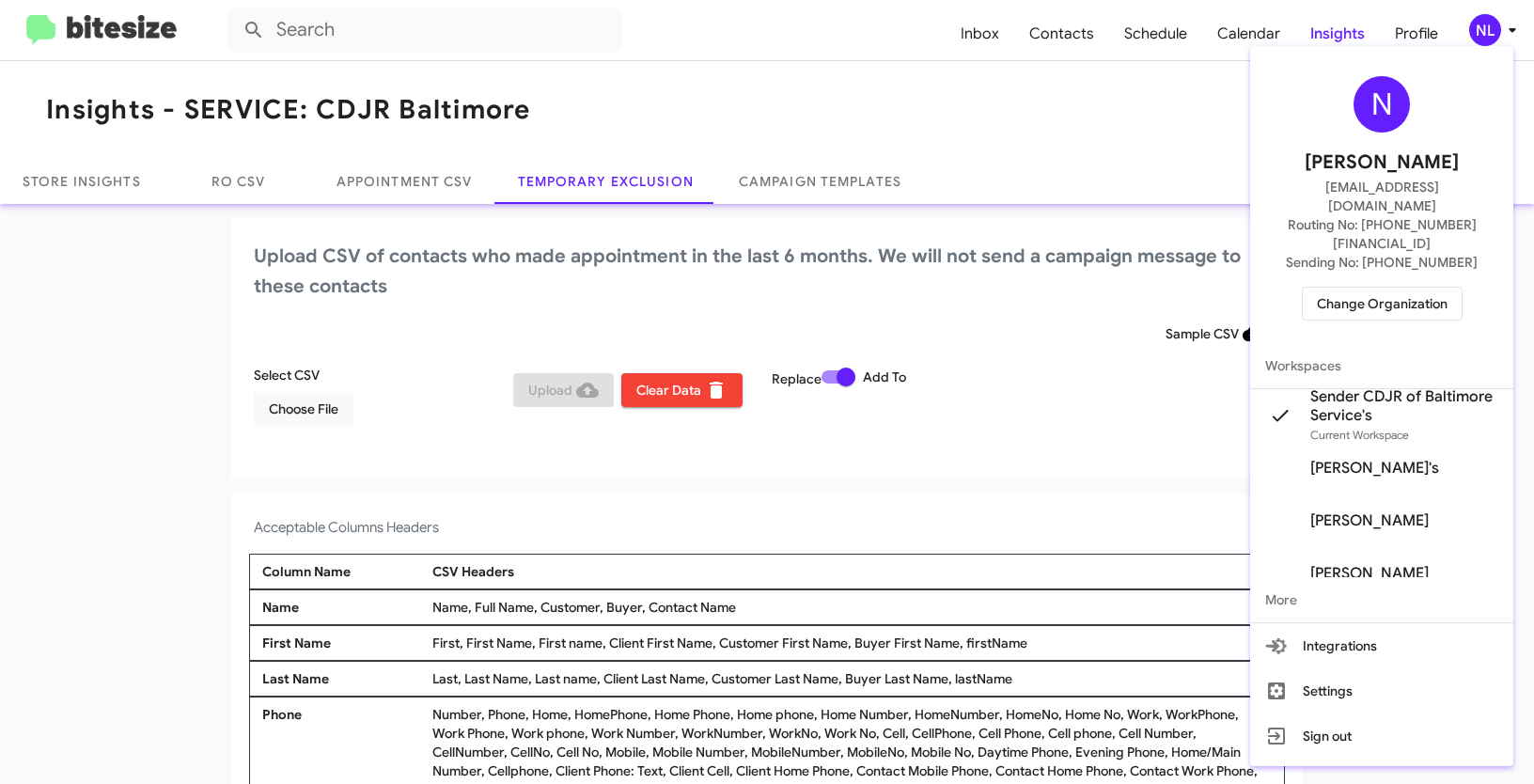
click at [1379, 288] on span "Change Organization" at bounding box center [1382, 303] width 131 height 32
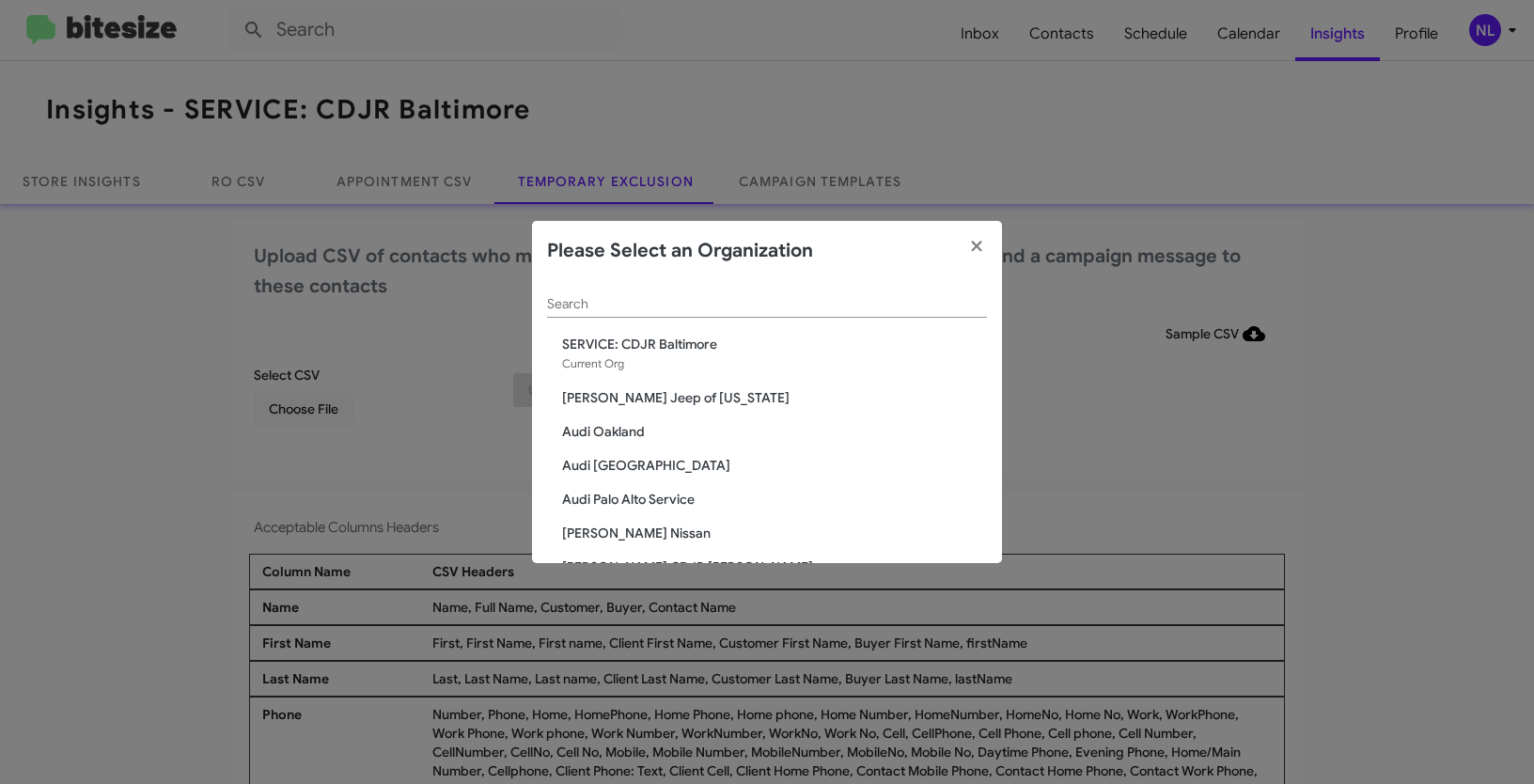
click at [629, 321] on div "Search" at bounding box center [767, 307] width 440 height 53
click at [626, 318] on div "Search" at bounding box center [767, 307] width 440 height 53
click at [626, 312] on div "Search" at bounding box center [767, 299] width 440 height 37
paste input "SERVICE: Chevy Rockville"
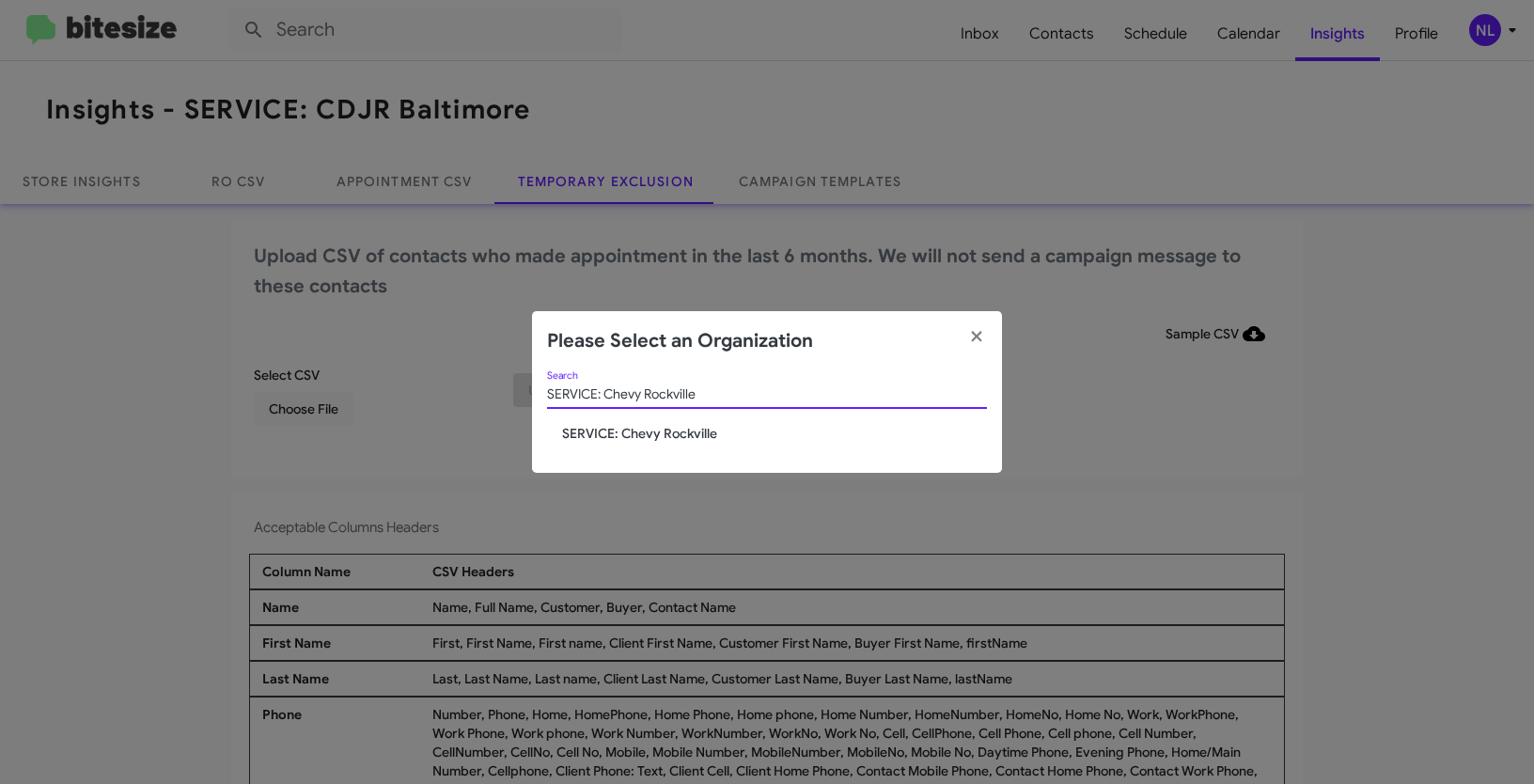
type input "SERVICE: Chevy Rockville"
click at [610, 432] on span "SERVICE: Chevy Rockville" at bounding box center [775, 432] width 425 height 18
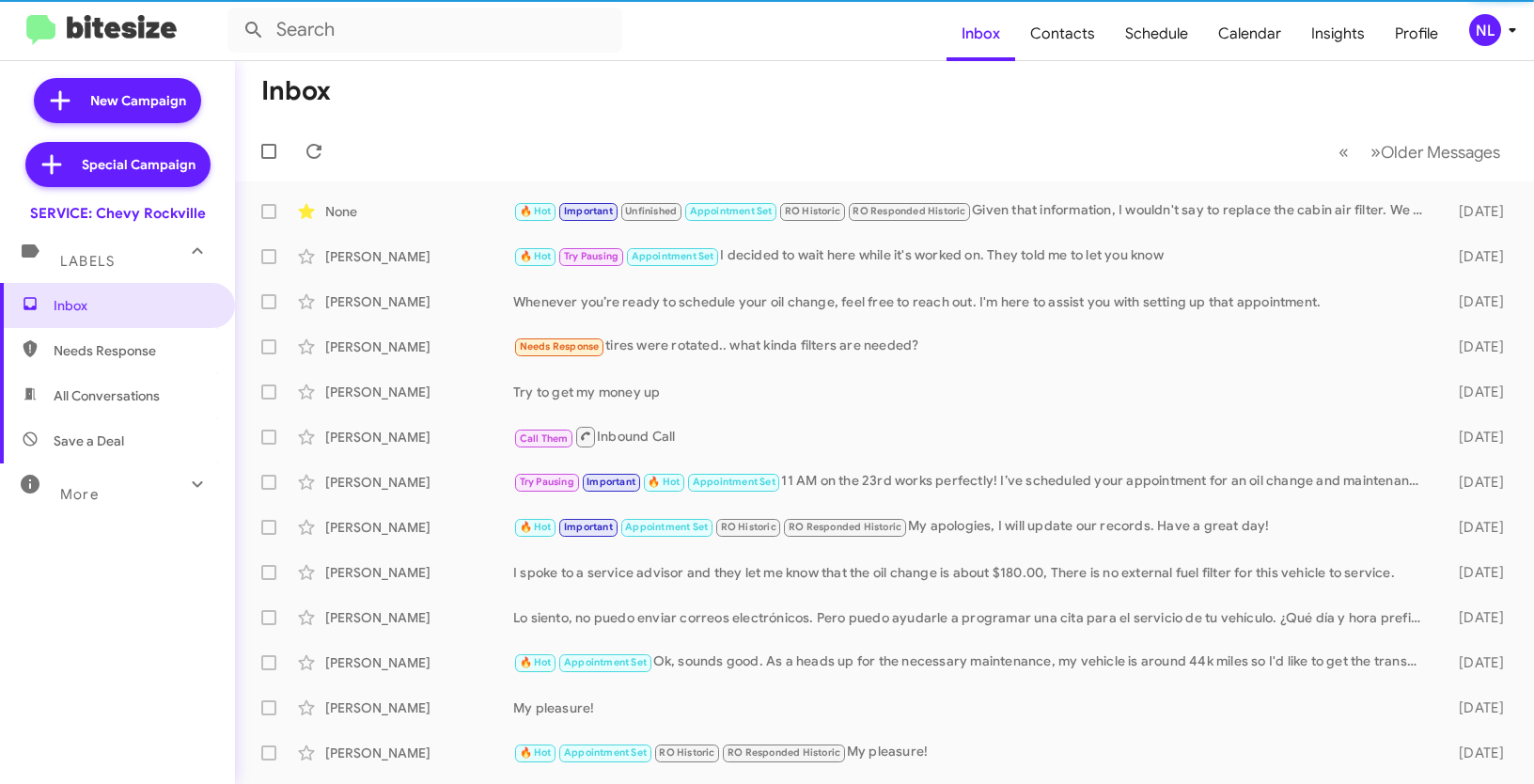
click at [1501, 40] on icon at bounding box center [1512, 29] width 22 height 22
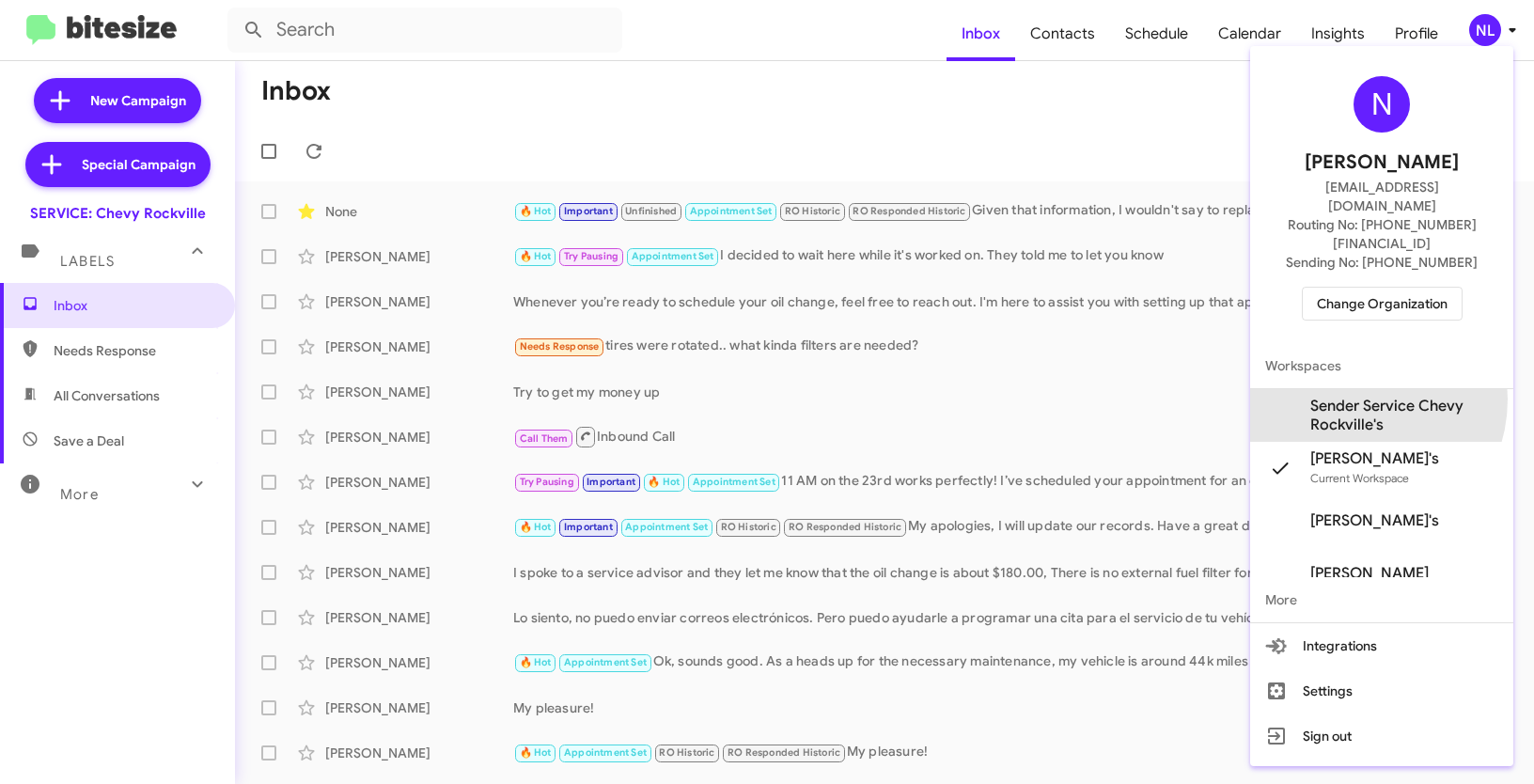
click at [1353, 396] on span "Sender Service Chevy Rockville's" at bounding box center [1404, 415] width 188 height 38
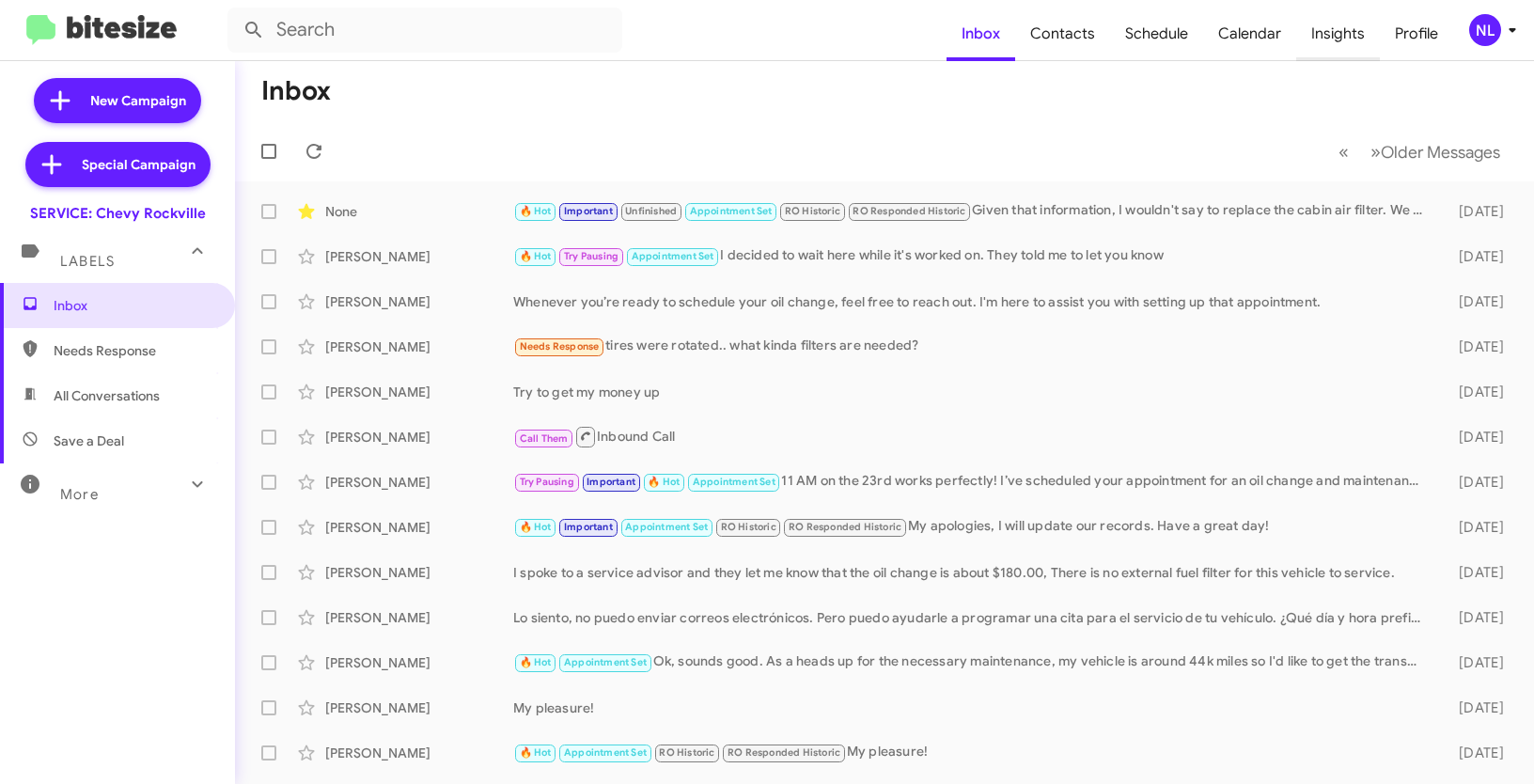
click at [1350, 28] on span "Insights" at bounding box center [1338, 34] width 83 height 54
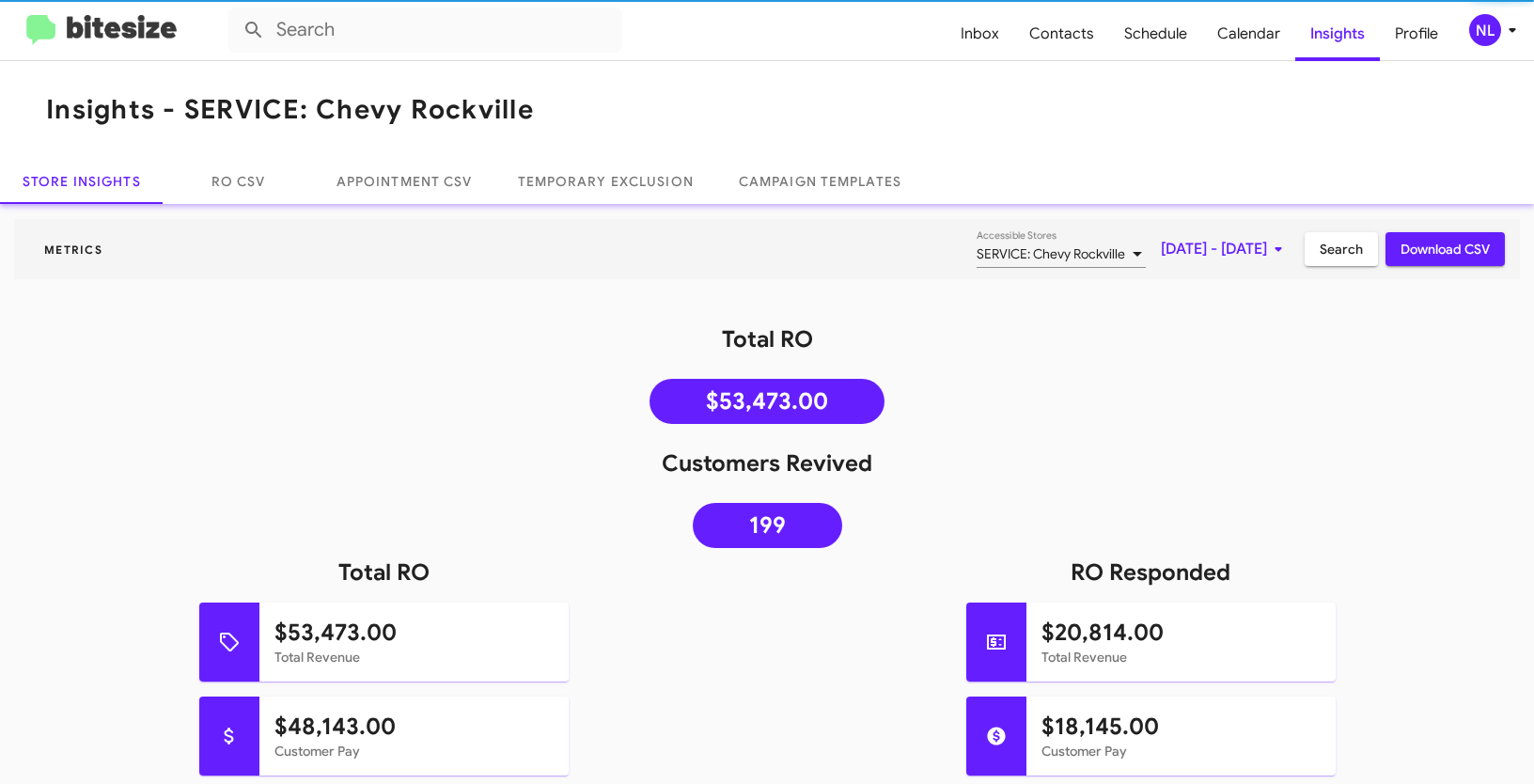
click at [735, 107] on mat-toolbar "Insights - SERVICE: Chevy Rockville" at bounding box center [767, 110] width 1534 height 98
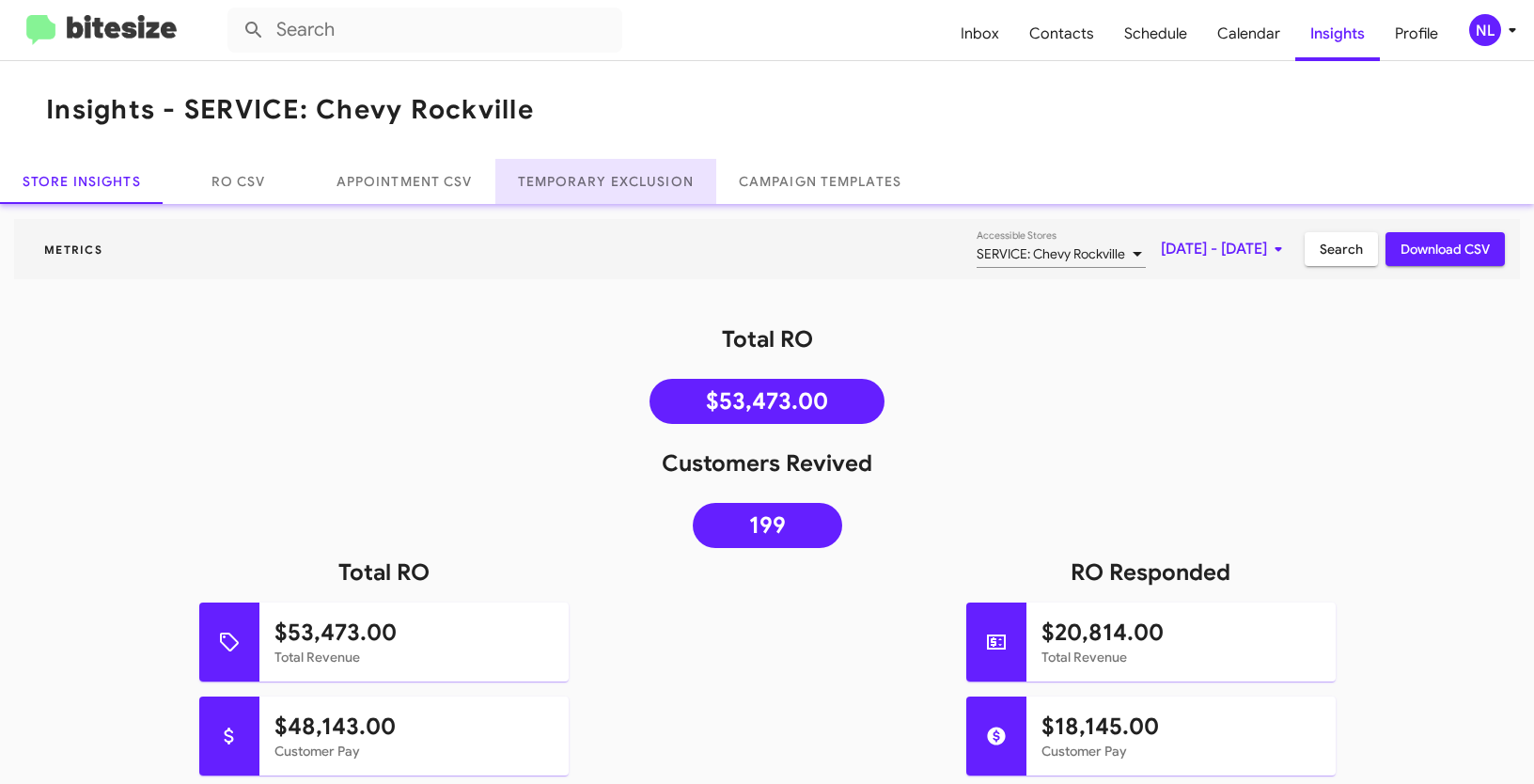
click at [600, 181] on link "Temporary Exclusion" at bounding box center [606, 181] width 221 height 46
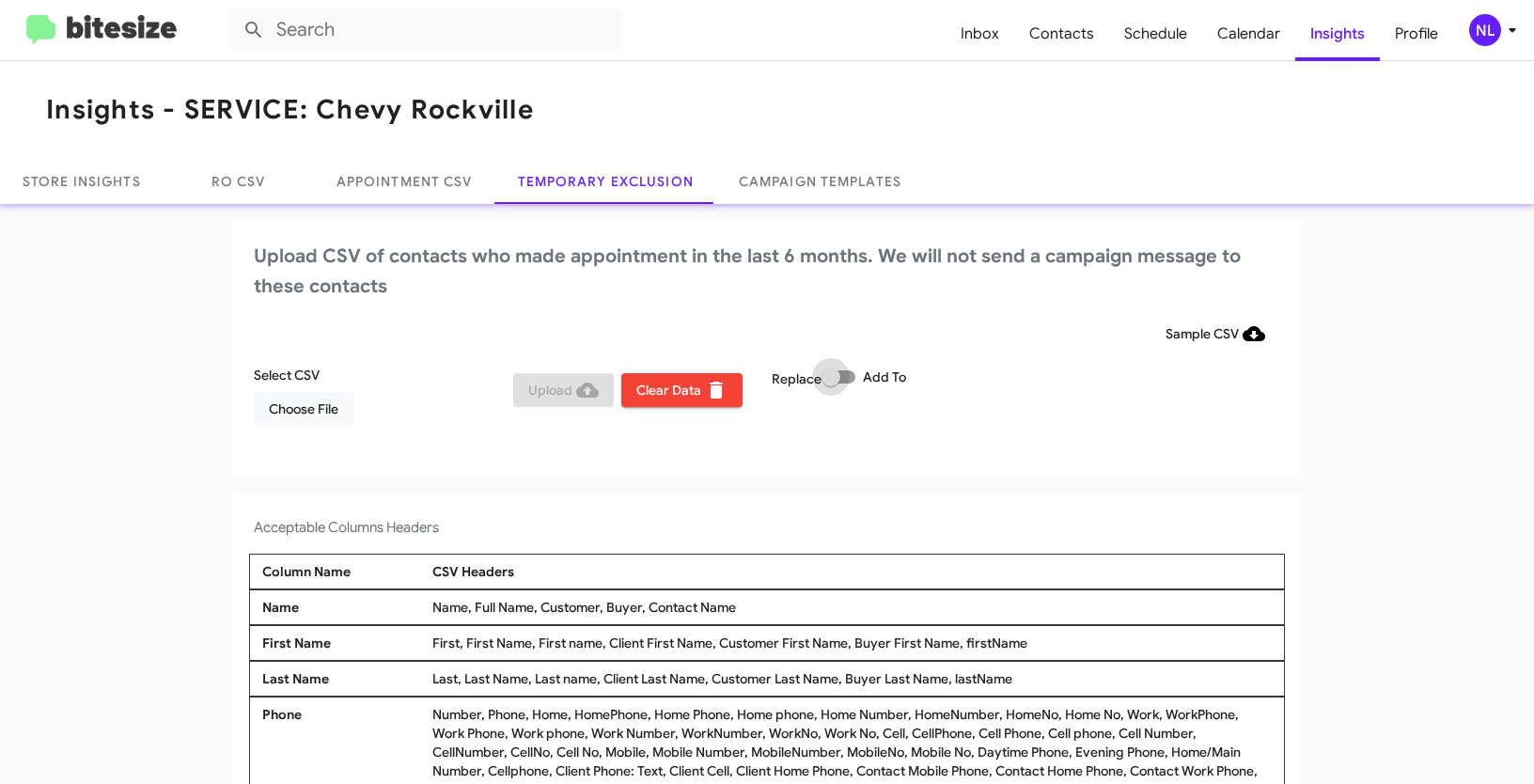
click at [846, 375] on span at bounding box center [838, 377] width 34 height 14
click at [831, 384] on input "Add To" at bounding box center [830, 384] width 1 height 1
checkbox input "true"
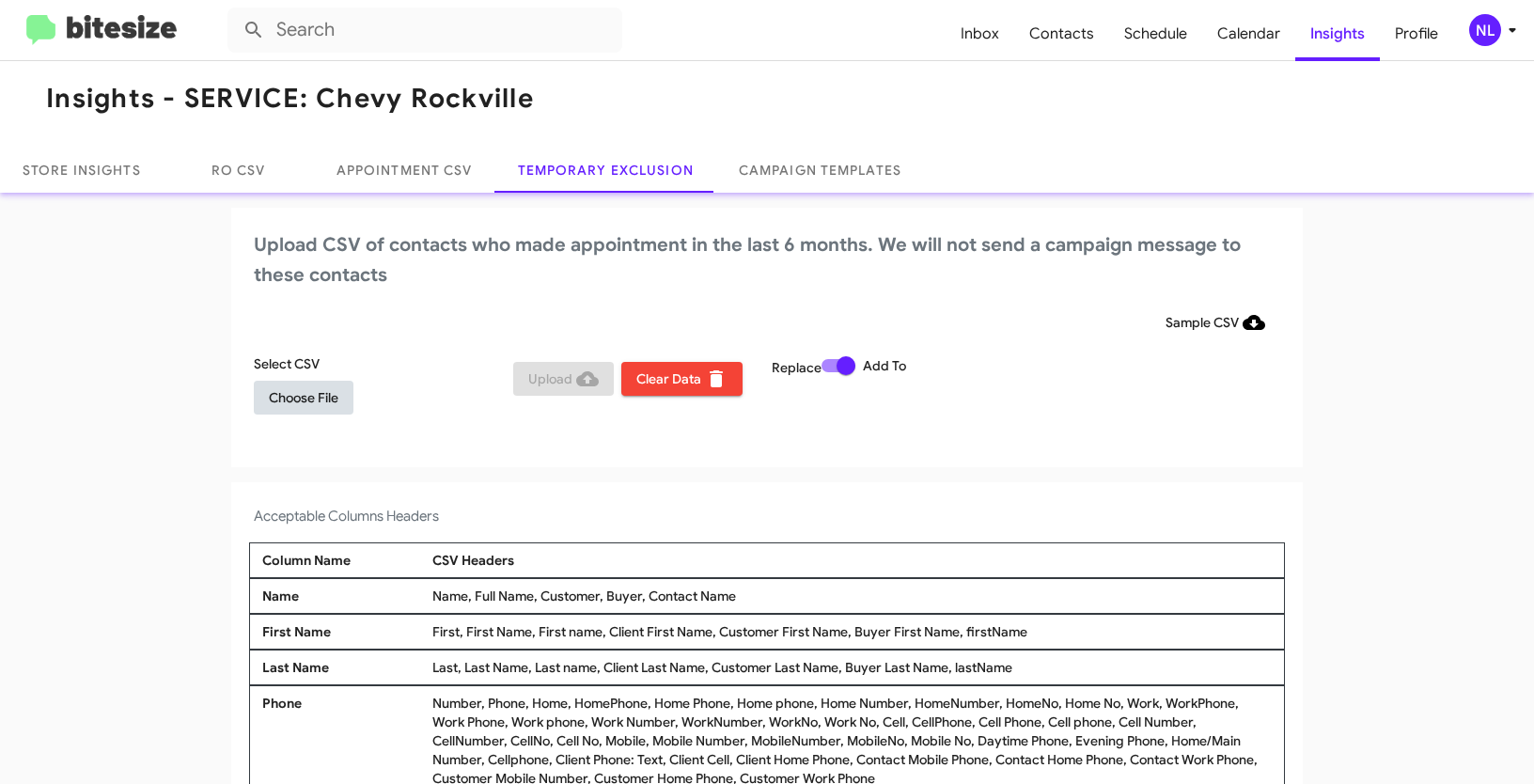
click at [293, 396] on span "Choose File" at bounding box center [304, 397] width 70 height 34
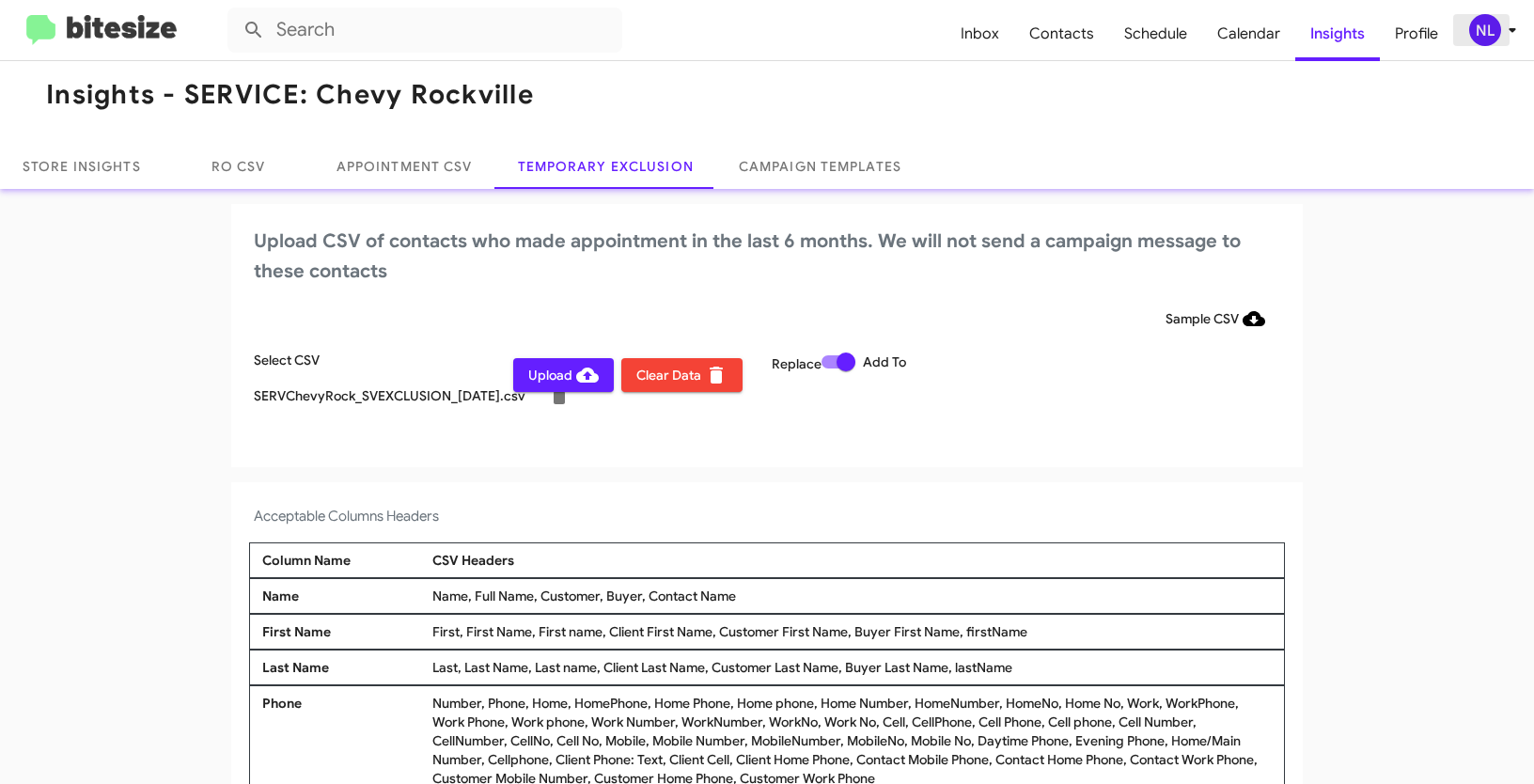
click at [1474, 30] on div "NL" at bounding box center [1485, 30] width 32 height 32
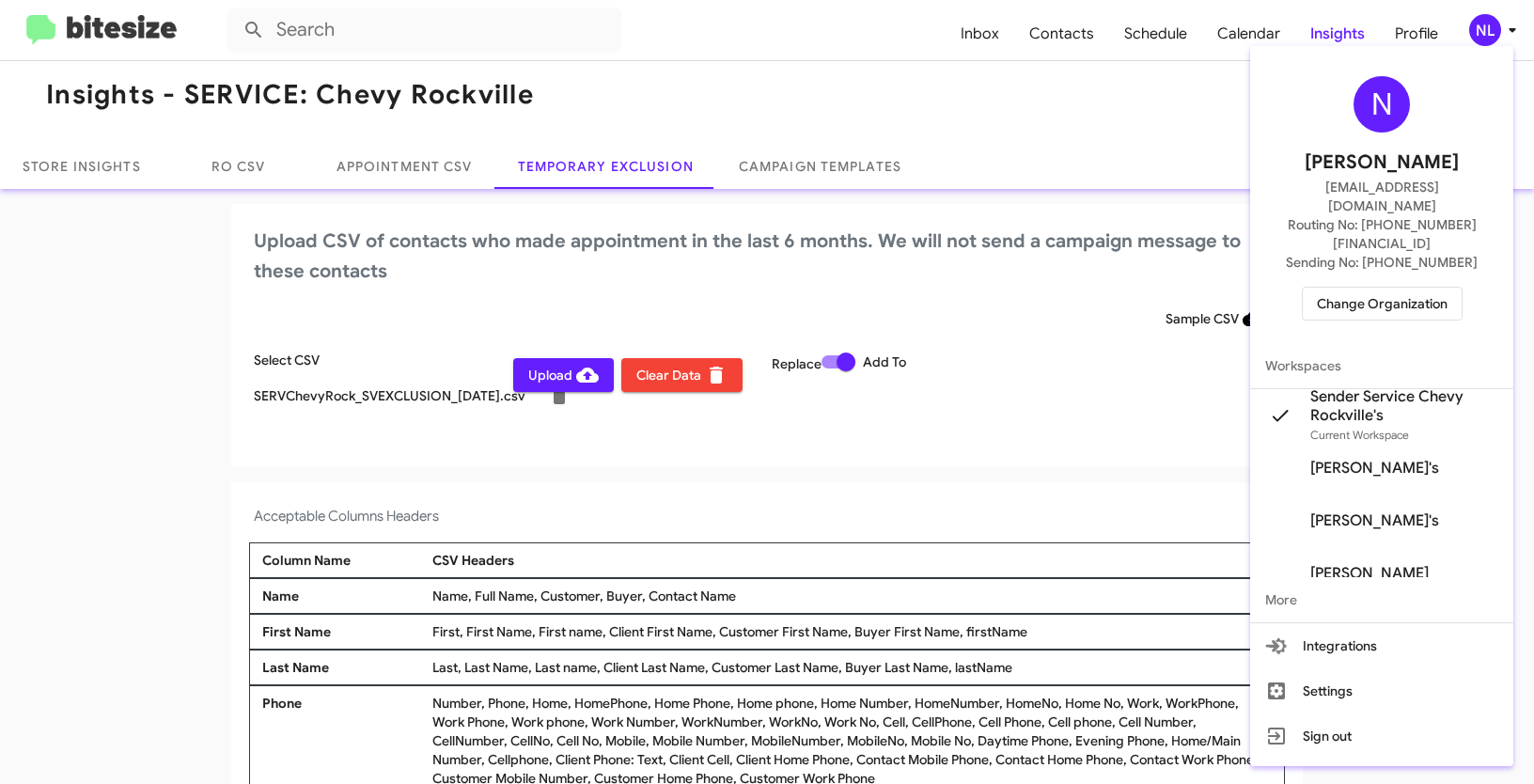
click at [109, 430] on div at bounding box center [767, 392] width 1534 height 784
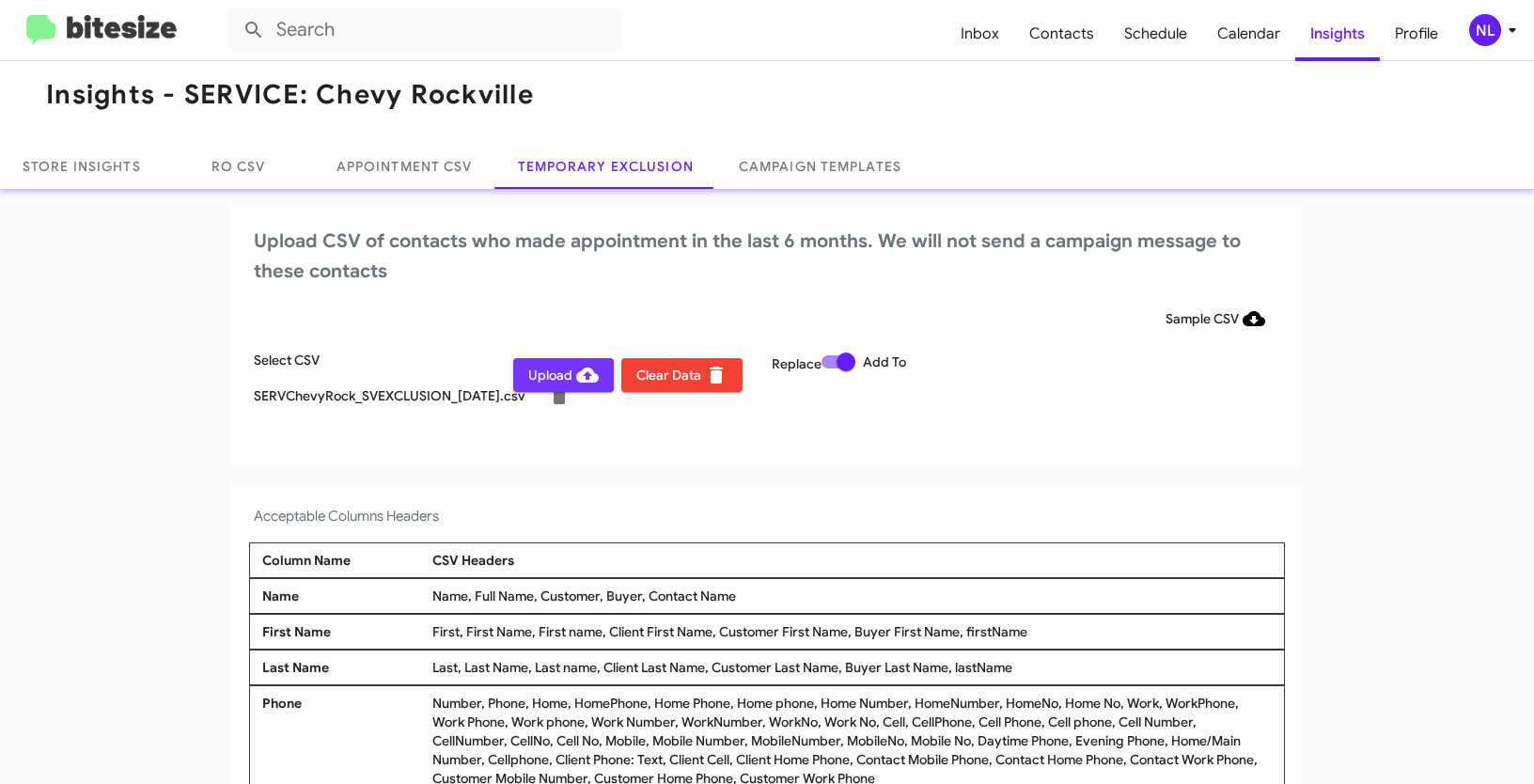
click at [542, 374] on span "Upload" at bounding box center [563, 374] width 71 height 34
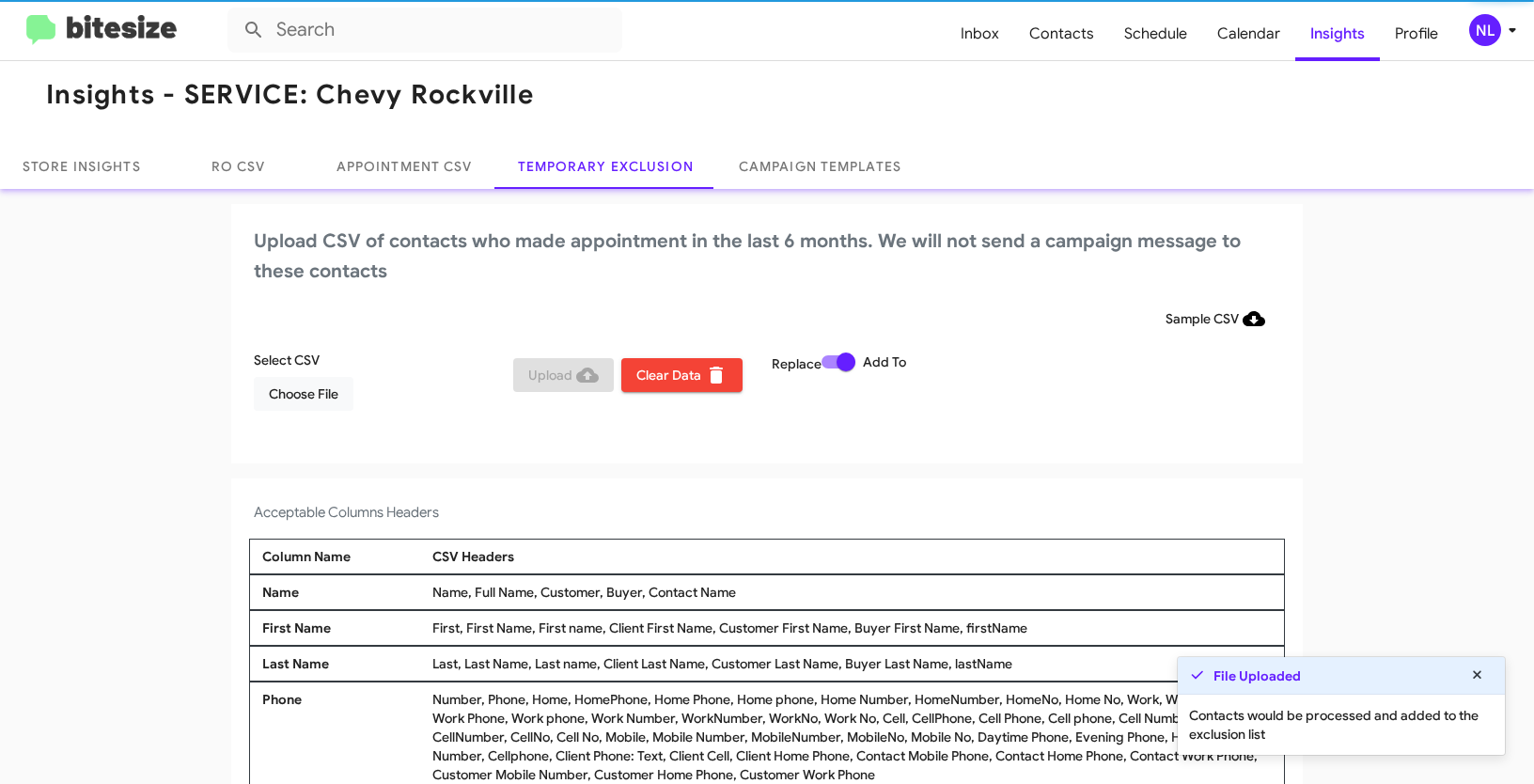
scroll to position [12, 0]
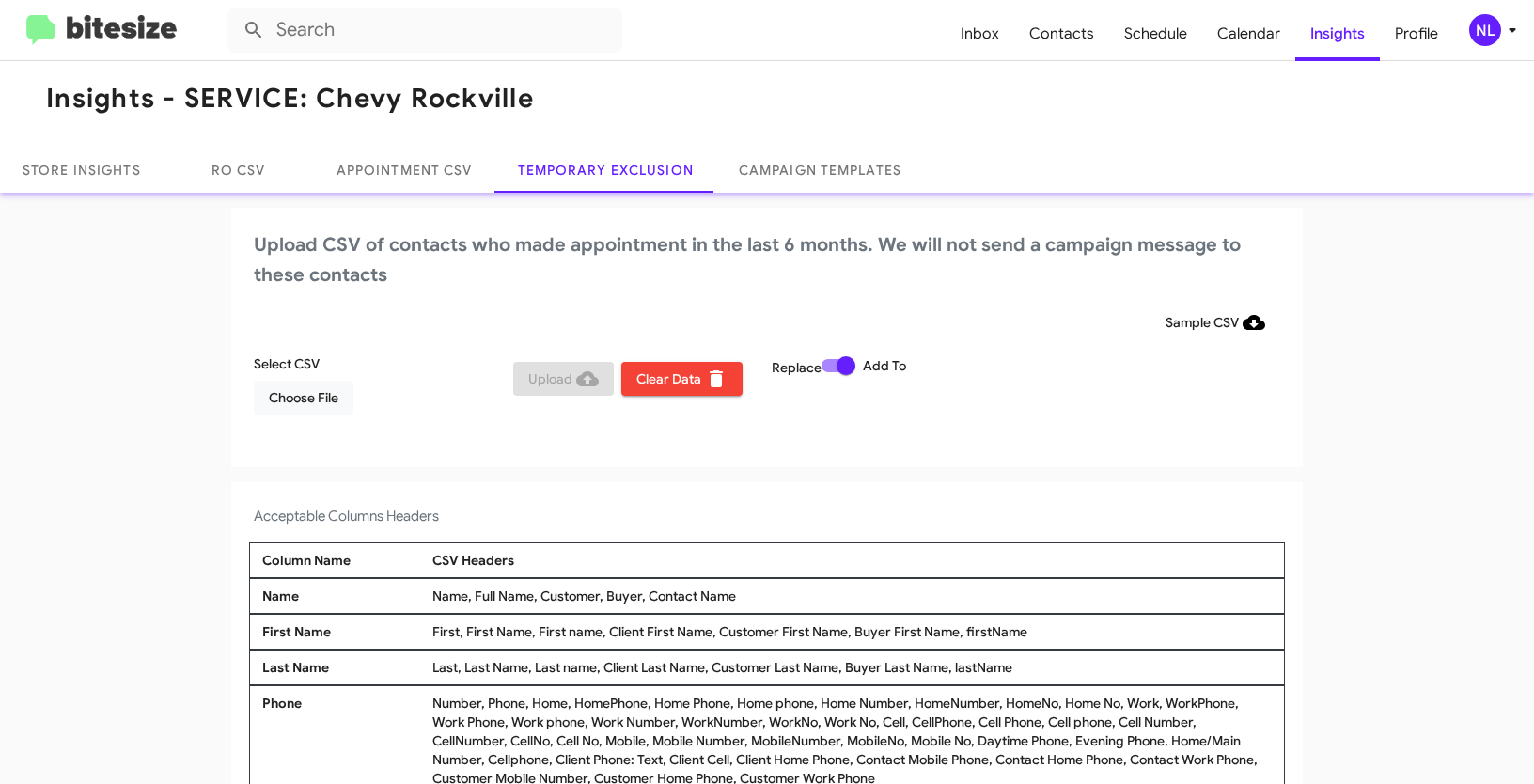
click at [1489, 27] on div "NL" at bounding box center [1485, 30] width 32 height 32
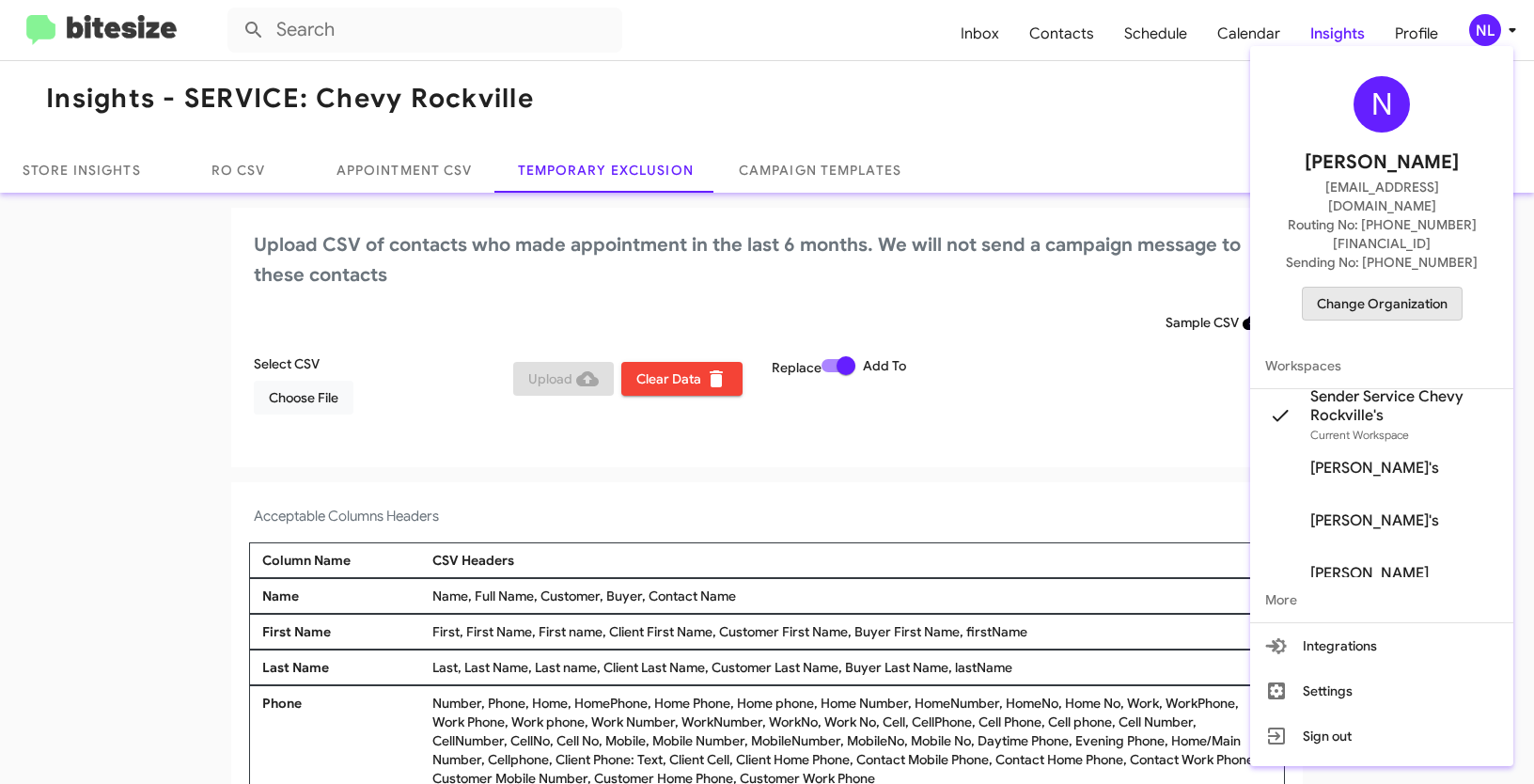
click at [1383, 288] on span "Change Organization" at bounding box center [1382, 303] width 131 height 32
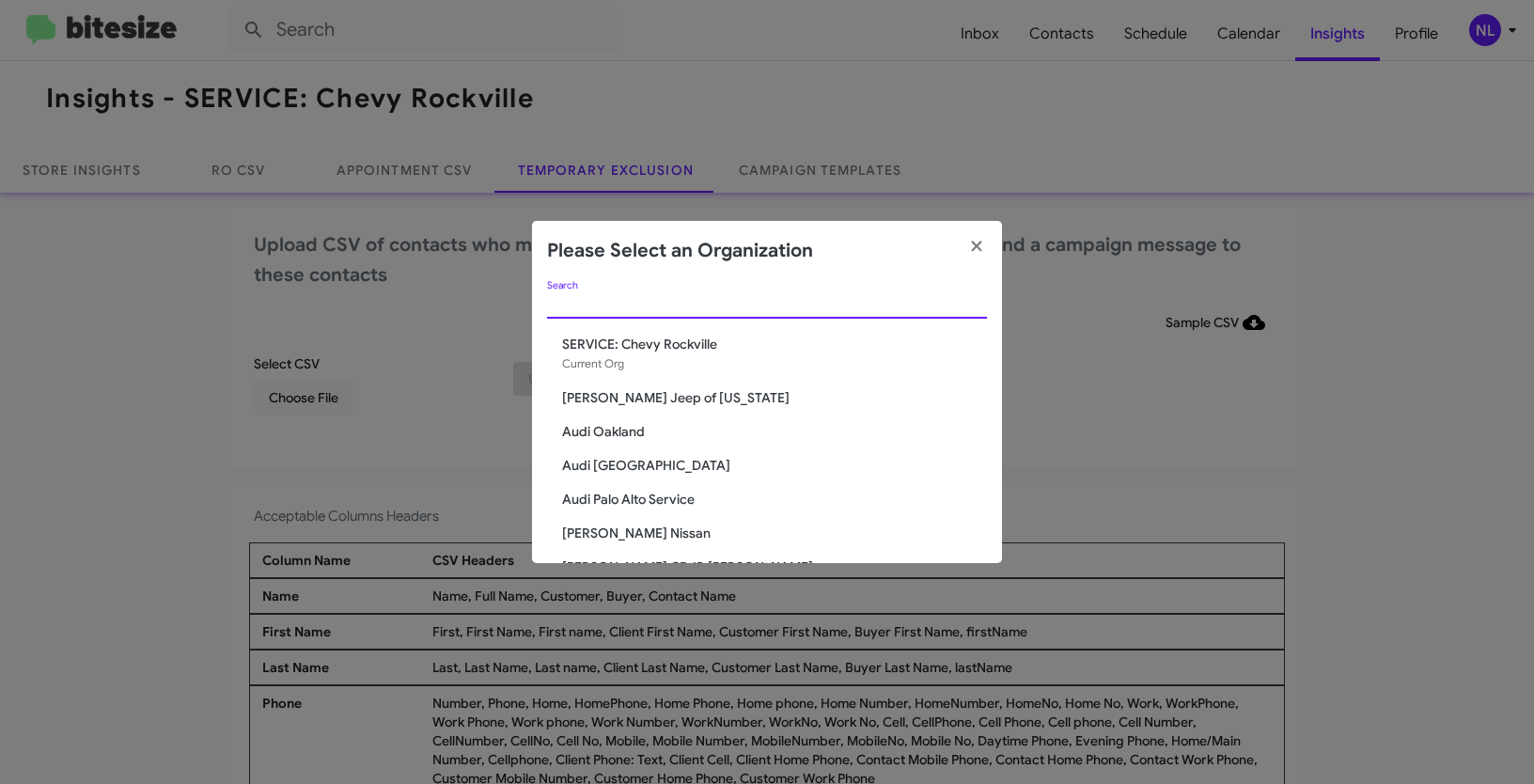
click at [631, 307] on input "Search" at bounding box center [767, 304] width 440 height 16
paste input "SERVICE: Mazda Rockville"
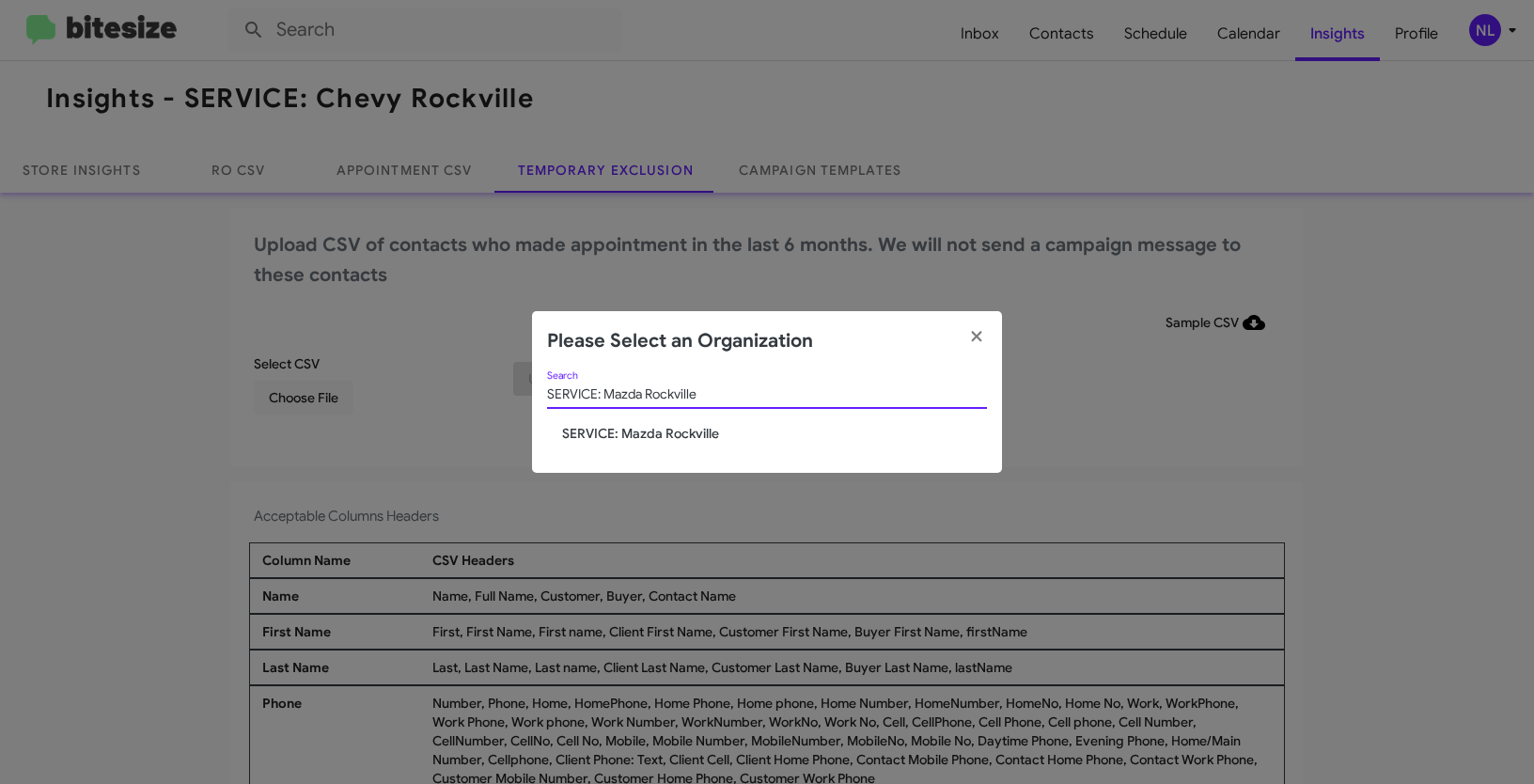
type input "SERVICE: Mazda Rockville"
click at [670, 431] on span "SERVICE: Mazda Rockville" at bounding box center [775, 432] width 425 height 18
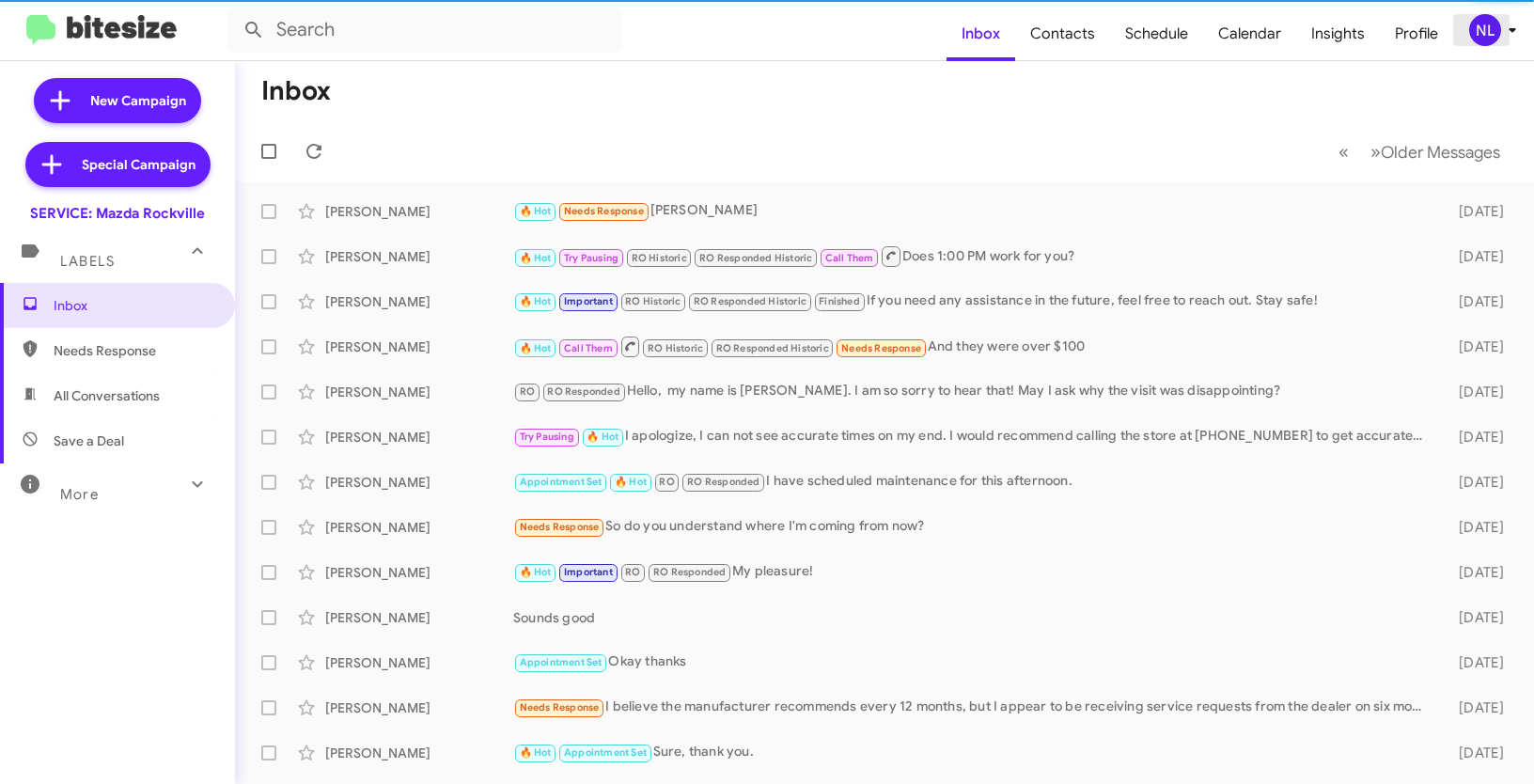
click at [1484, 21] on div "NL" at bounding box center [1485, 30] width 32 height 32
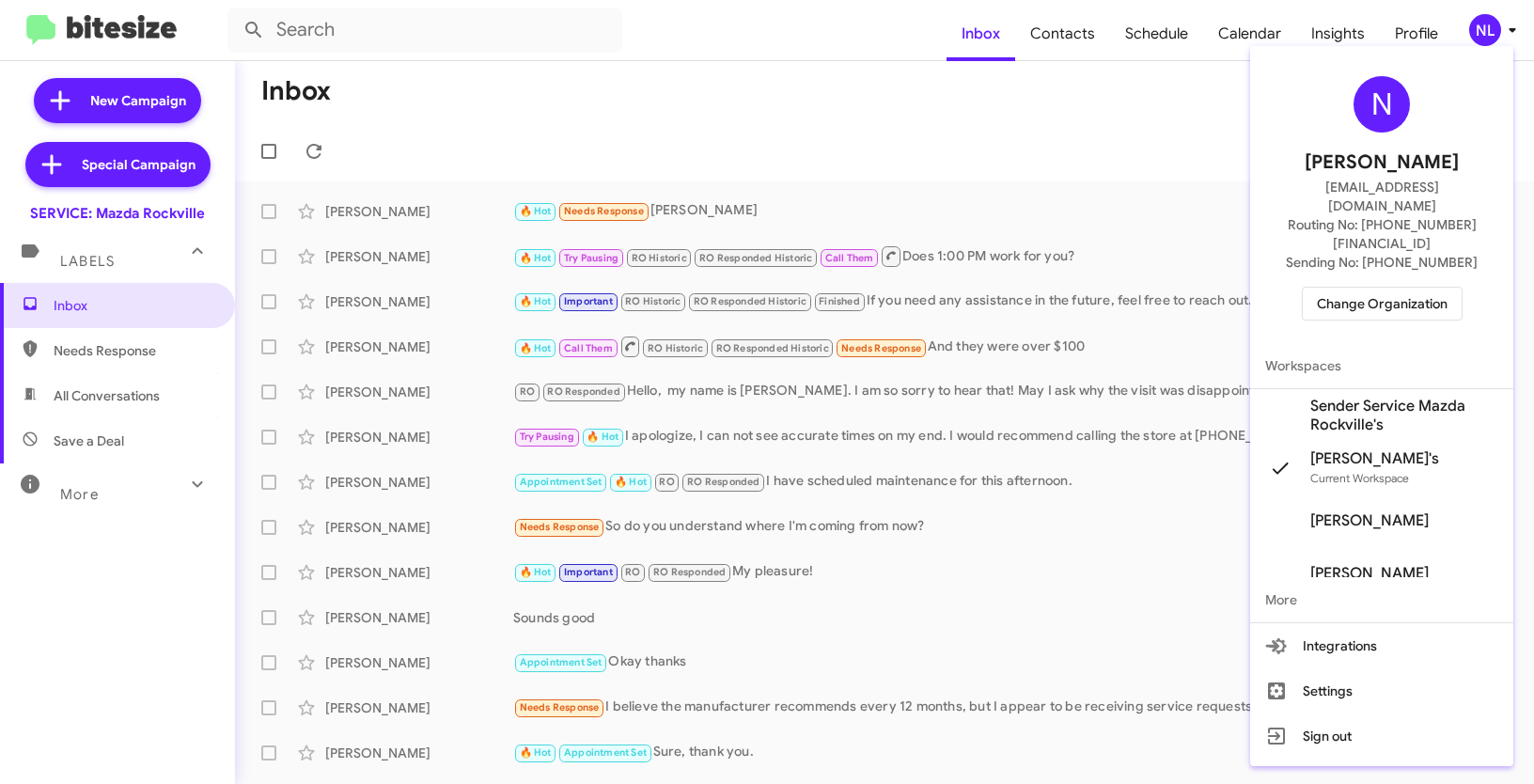
click at [1338, 396] on span "Sender Service Mazda Rockville's" at bounding box center [1404, 415] width 188 height 38
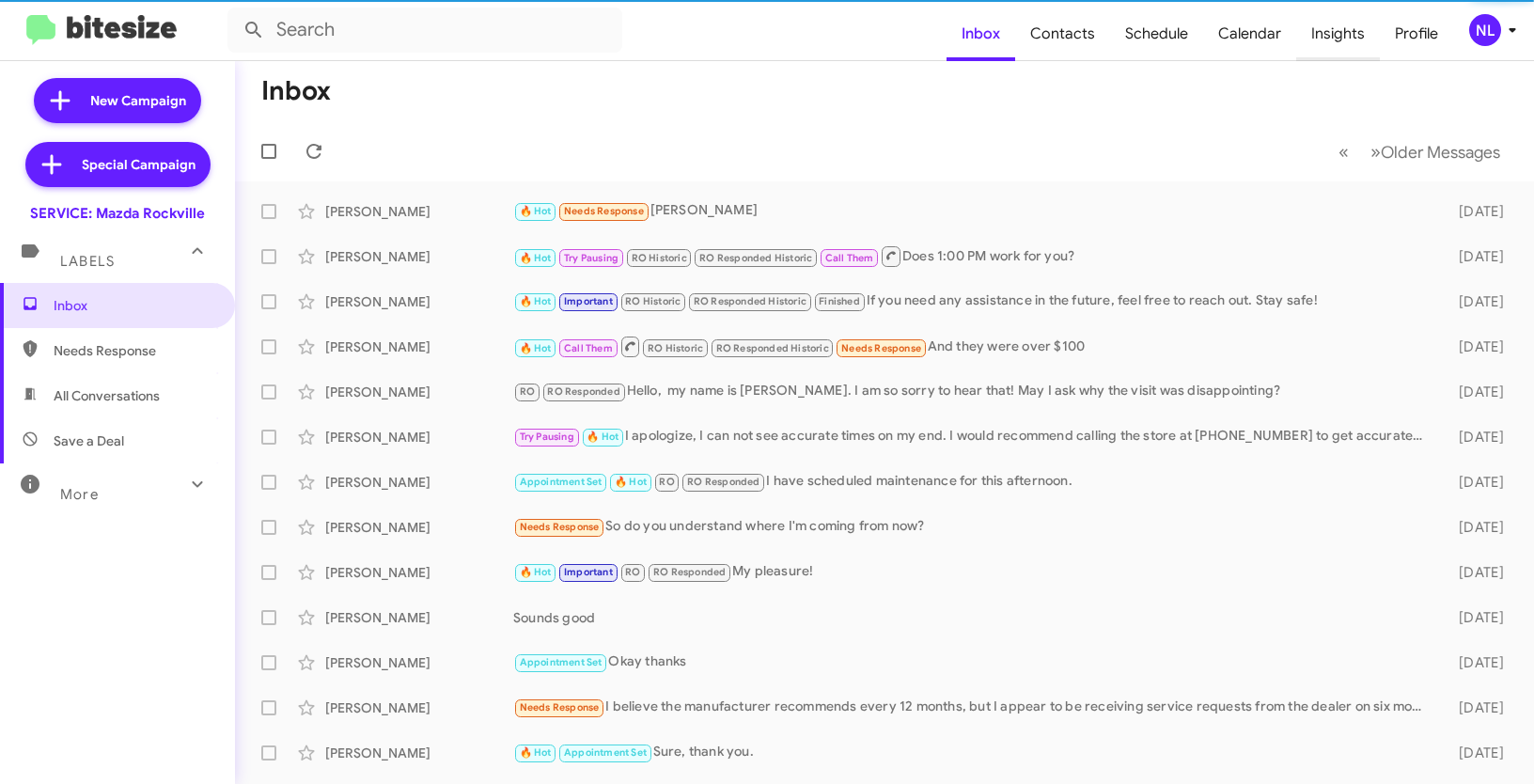
click at [1324, 39] on span "Insights" at bounding box center [1338, 34] width 83 height 54
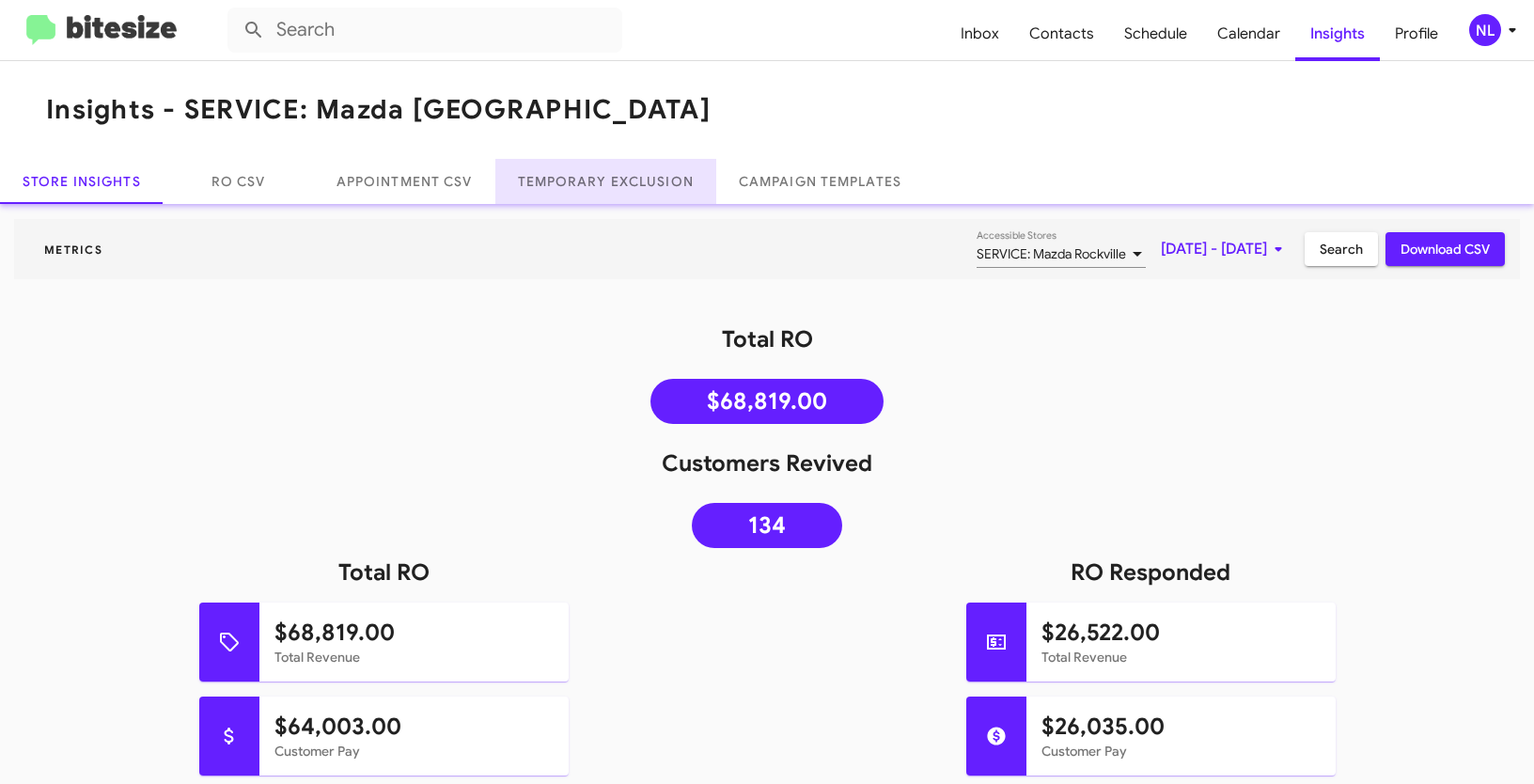
click at [599, 178] on link "Temporary Exclusion" at bounding box center [606, 181] width 221 height 46
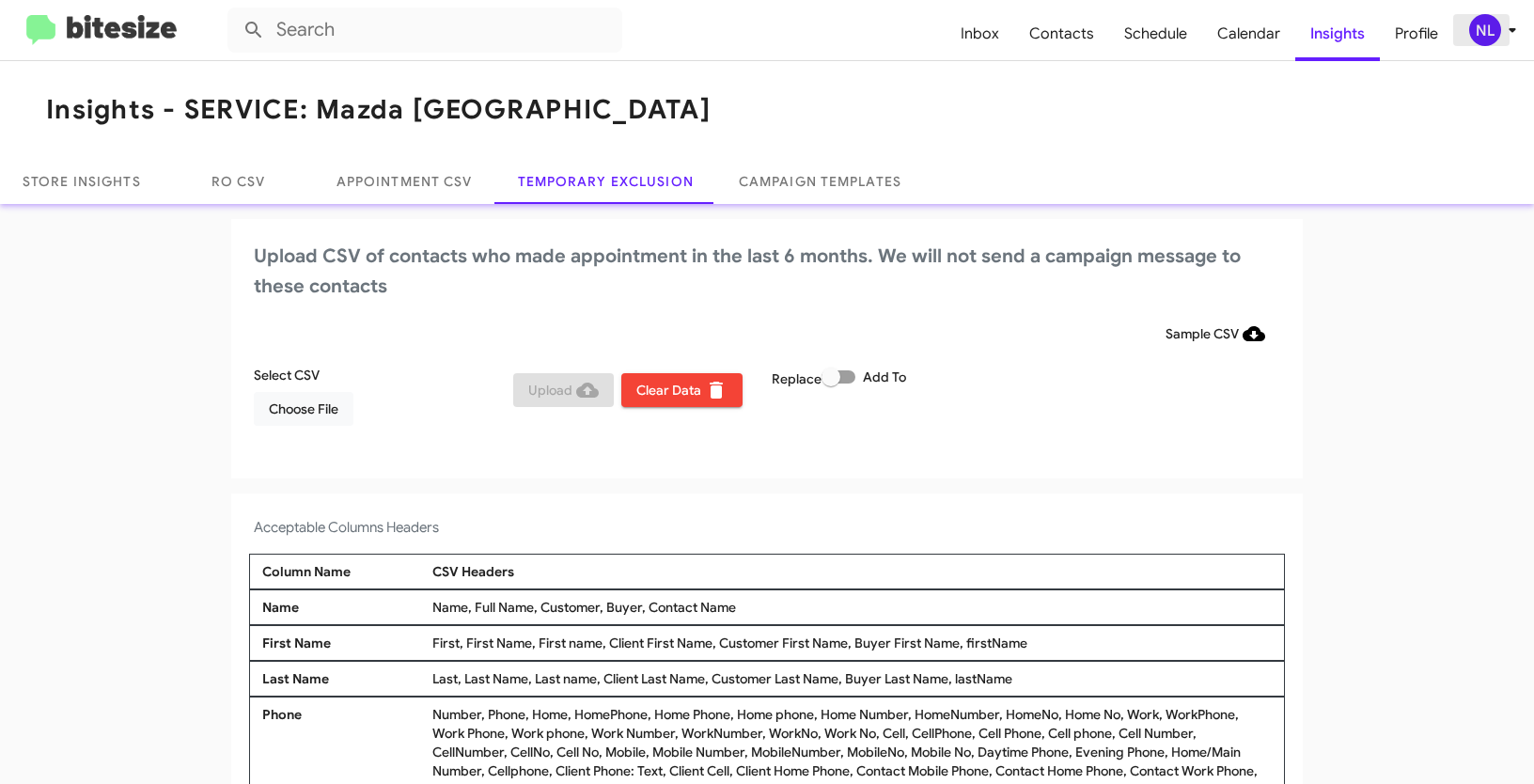
click at [1515, 28] on icon at bounding box center [1512, 30] width 7 height 5
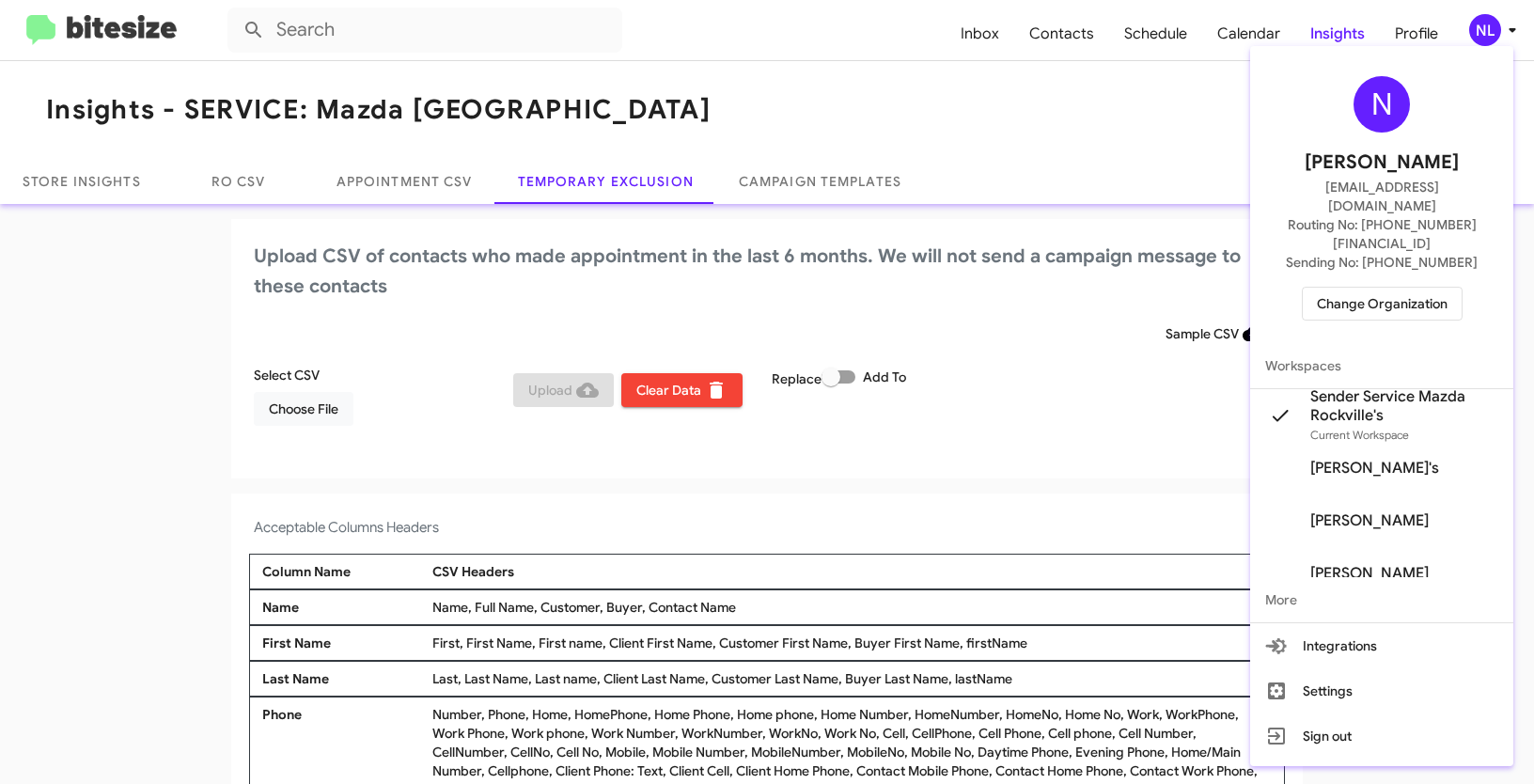
click at [923, 8] on div at bounding box center [767, 392] width 1534 height 784
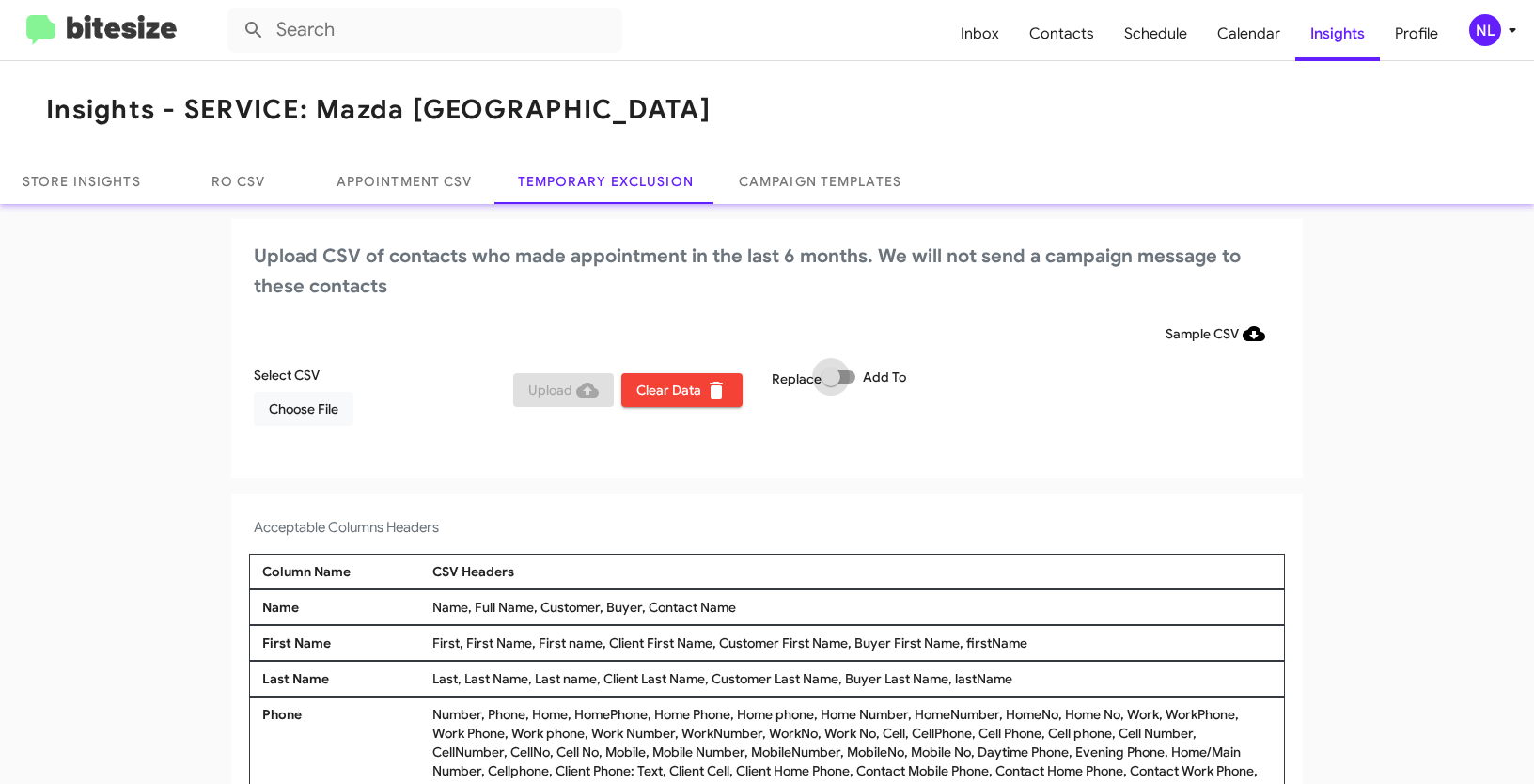
click at [852, 378] on label "Add To" at bounding box center [863, 376] width 84 height 22
click at [831, 384] on input "Add To" at bounding box center [830, 384] width 1 height 1
checkbox input "true"
click at [314, 413] on span "Choose File" at bounding box center [304, 408] width 70 height 34
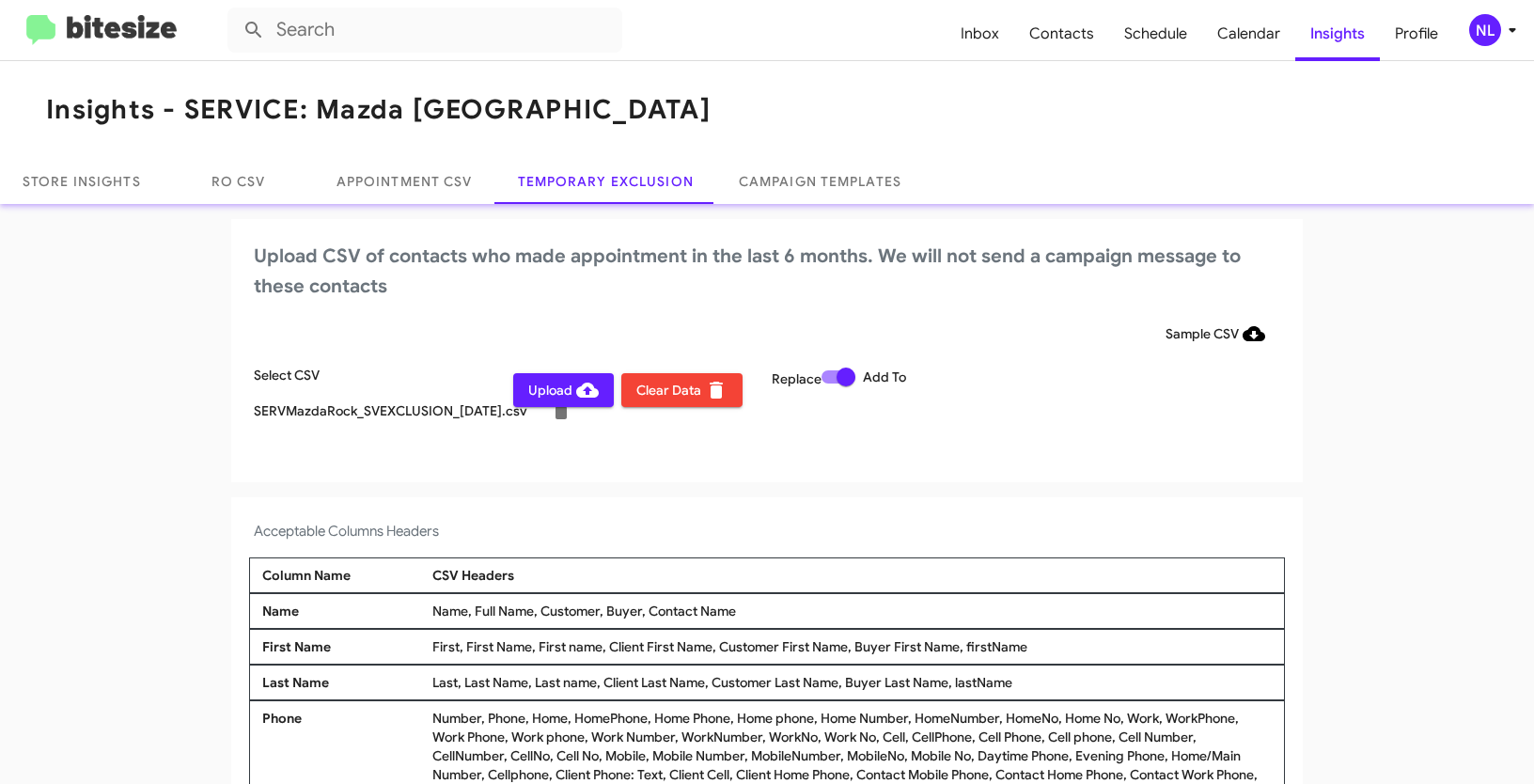
scroll to position [16, 0]
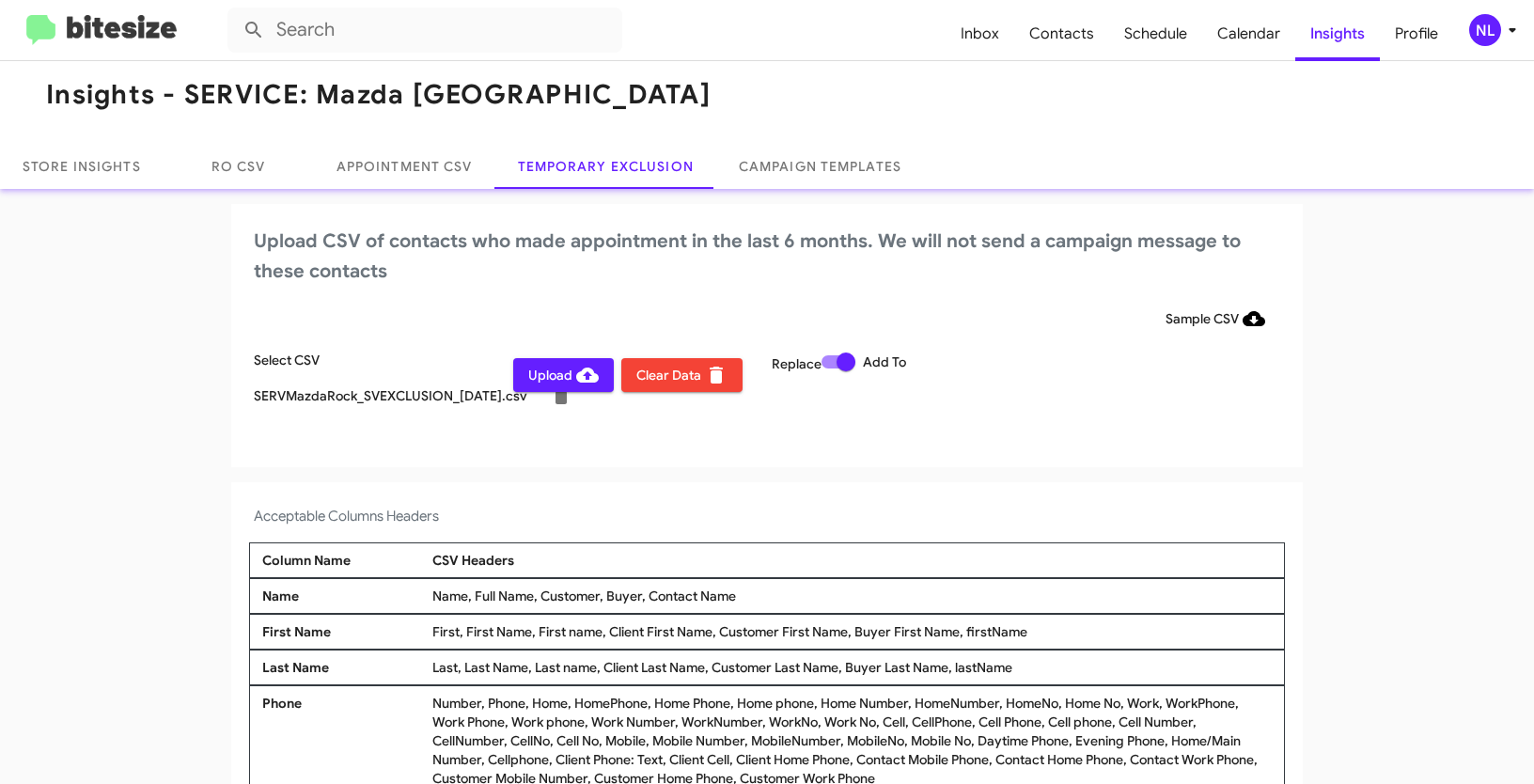
click at [1489, 42] on div "NL" at bounding box center [1485, 30] width 32 height 32
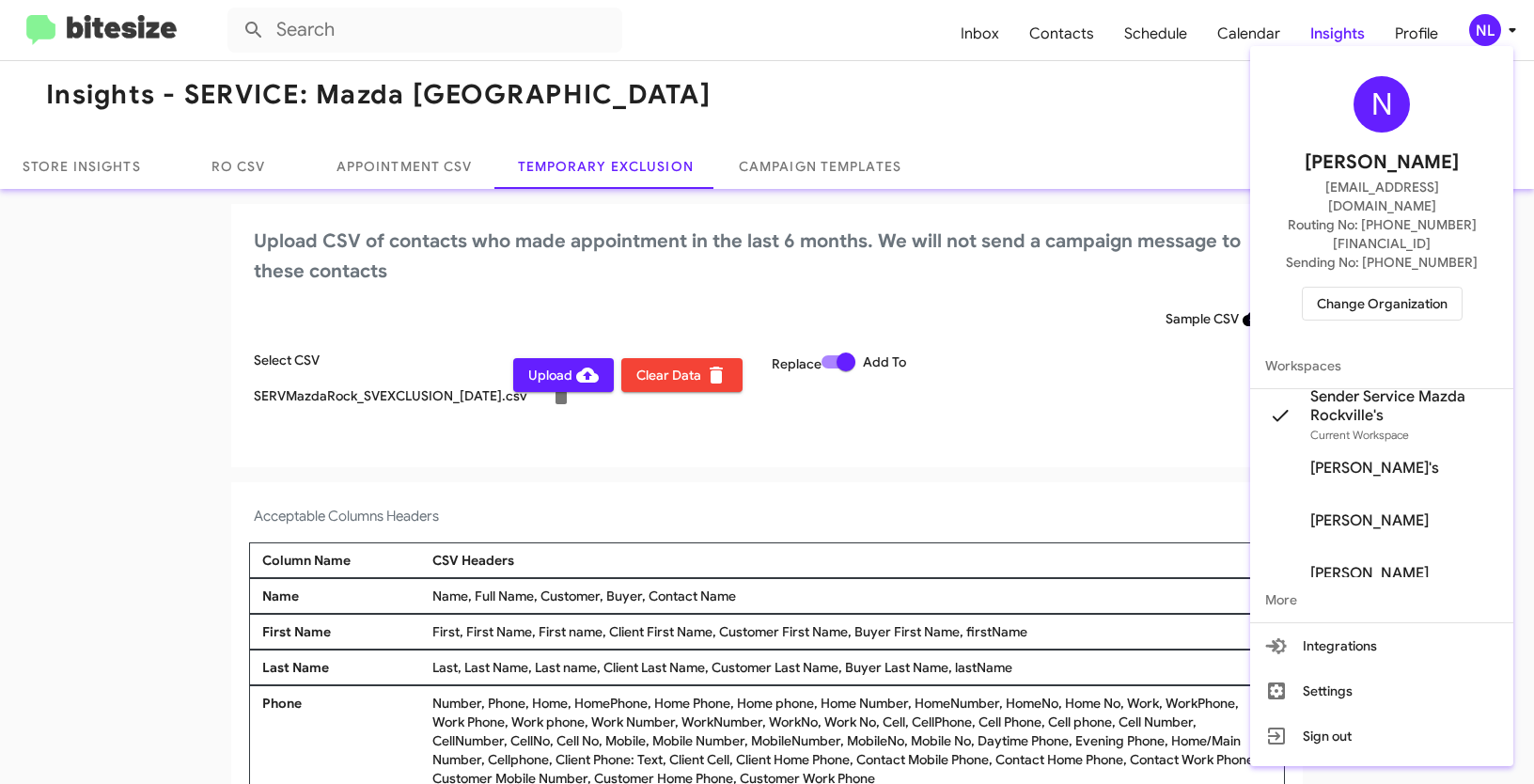
click at [895, 532] on div at bounding box center [767, 392] width 1534 height 784
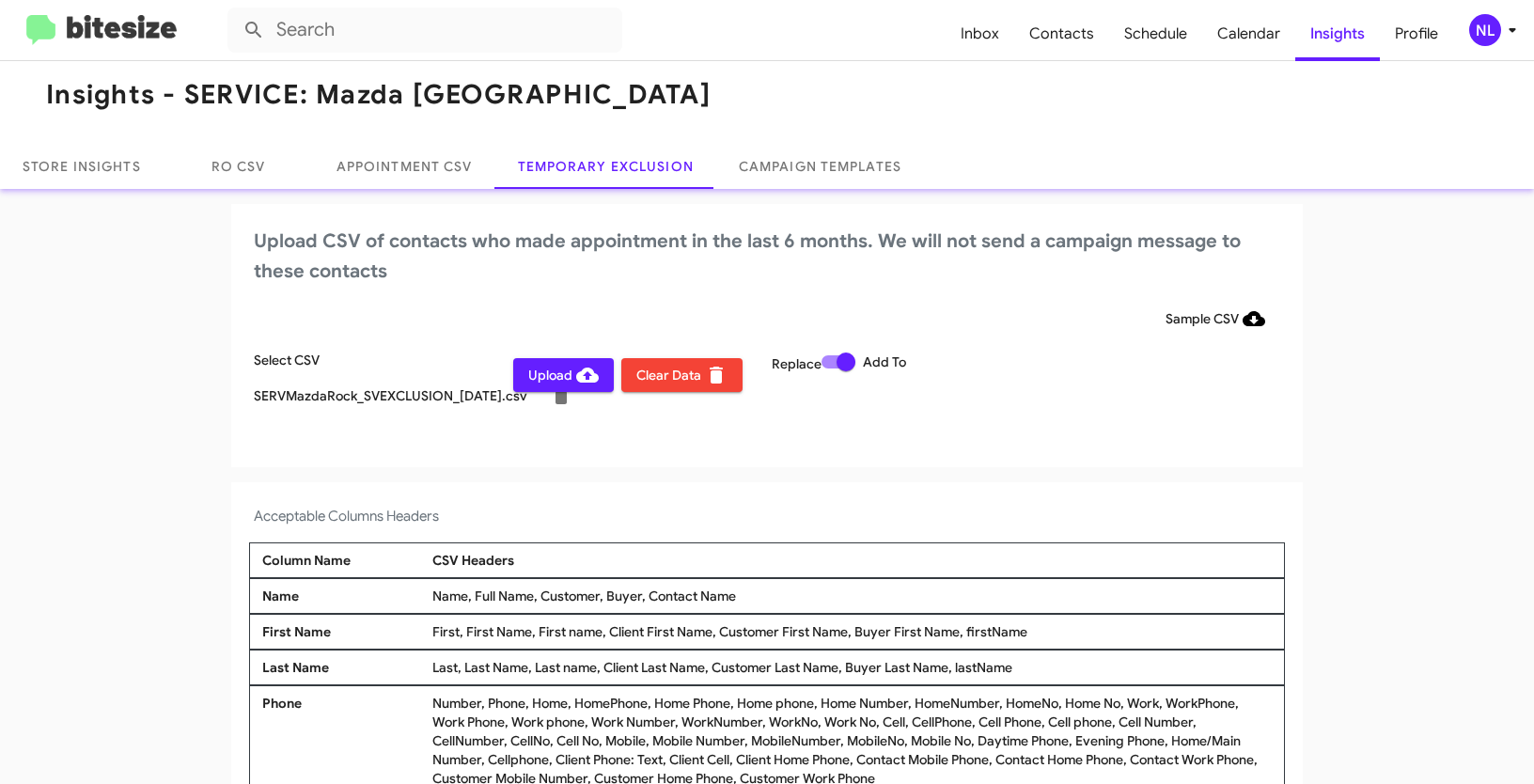
click at [538, 379] on span "Upload" at bounding box center [563, 374] width 71 height 34
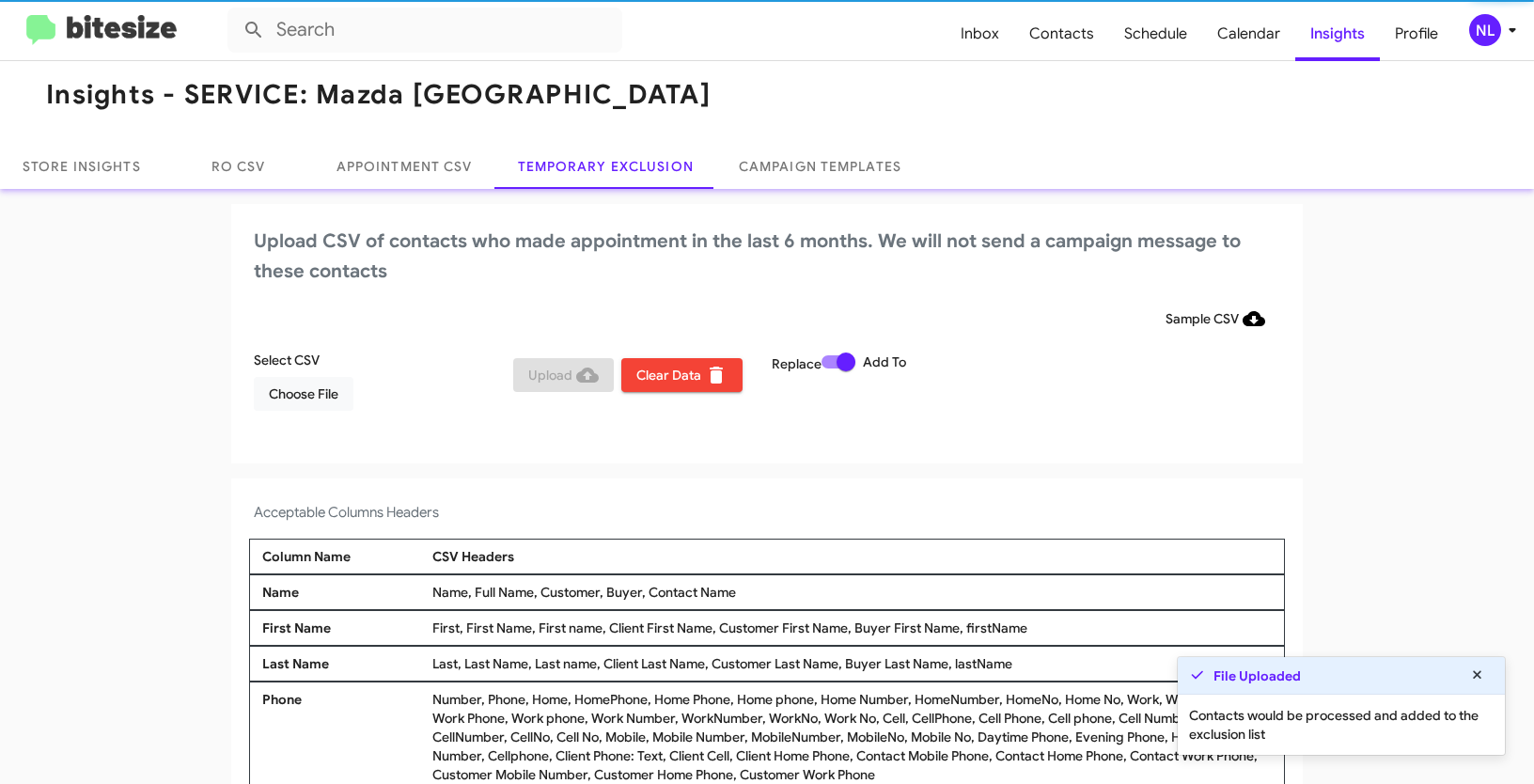
scroll to position [12, 0]
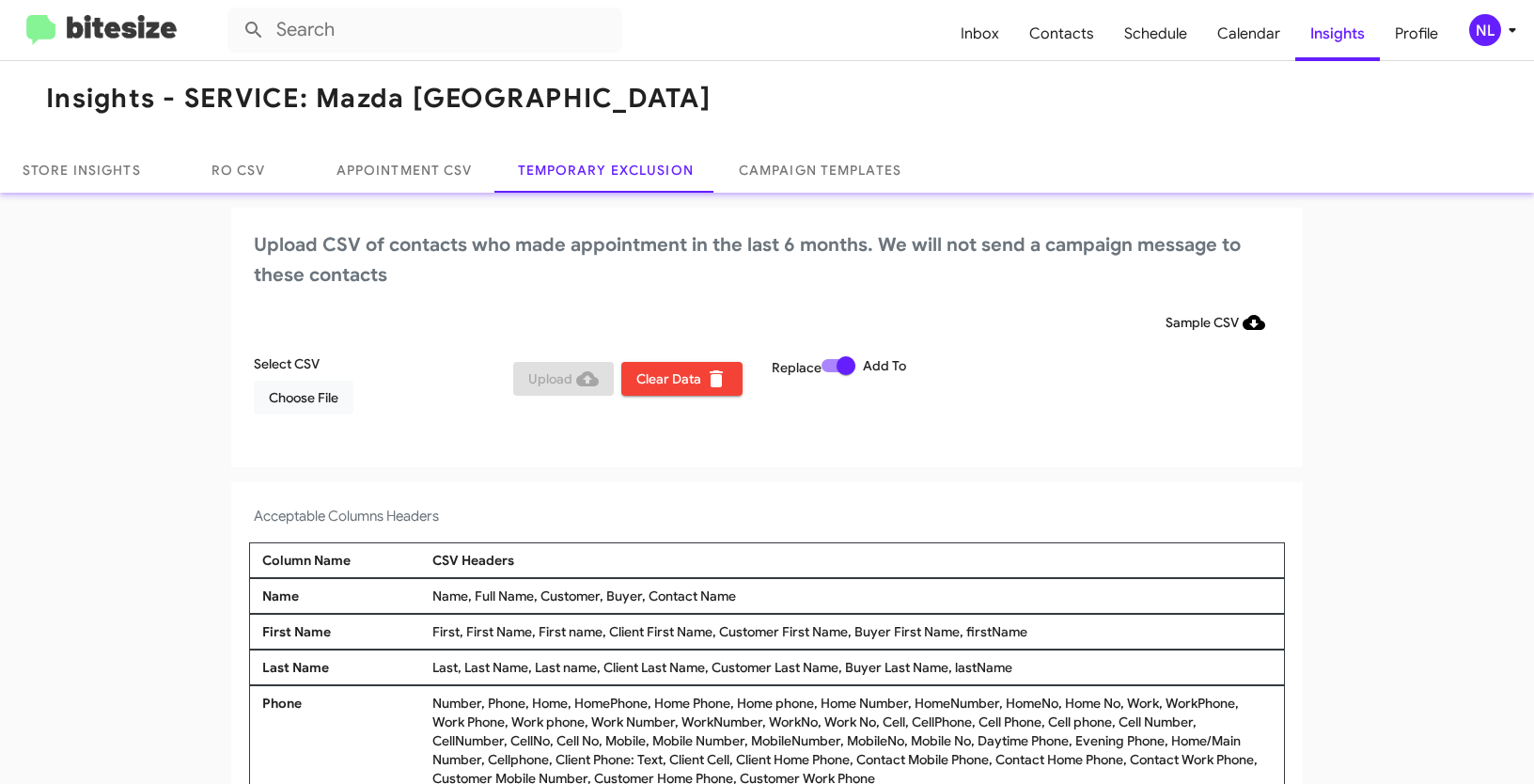
click at [1496, 34] on div "NL" at bounding box center [1485, 30] width 32 height 32
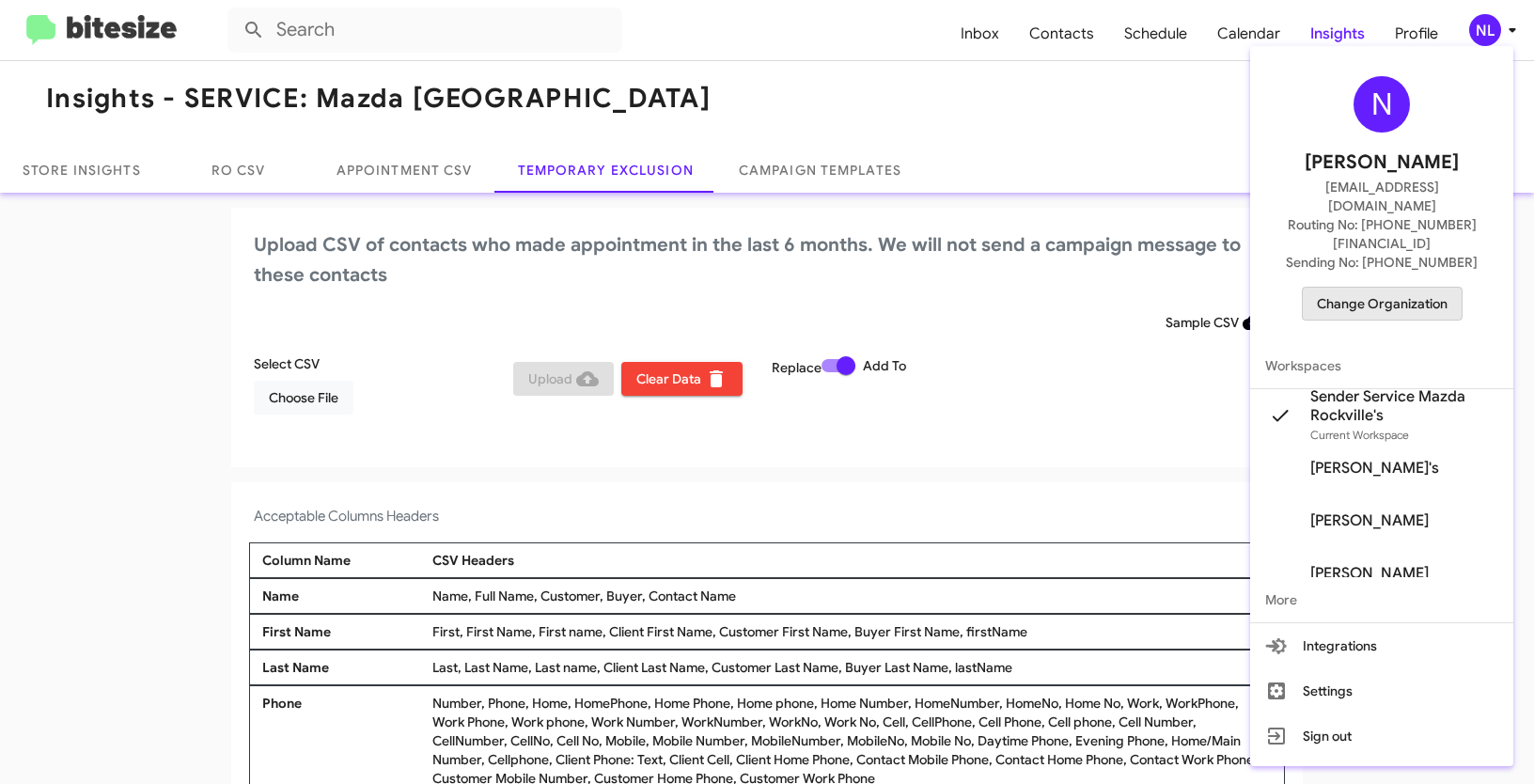
click at [1393, 288] on span "Change Organization" at bounding box center [1382, 303] width 131 height 32
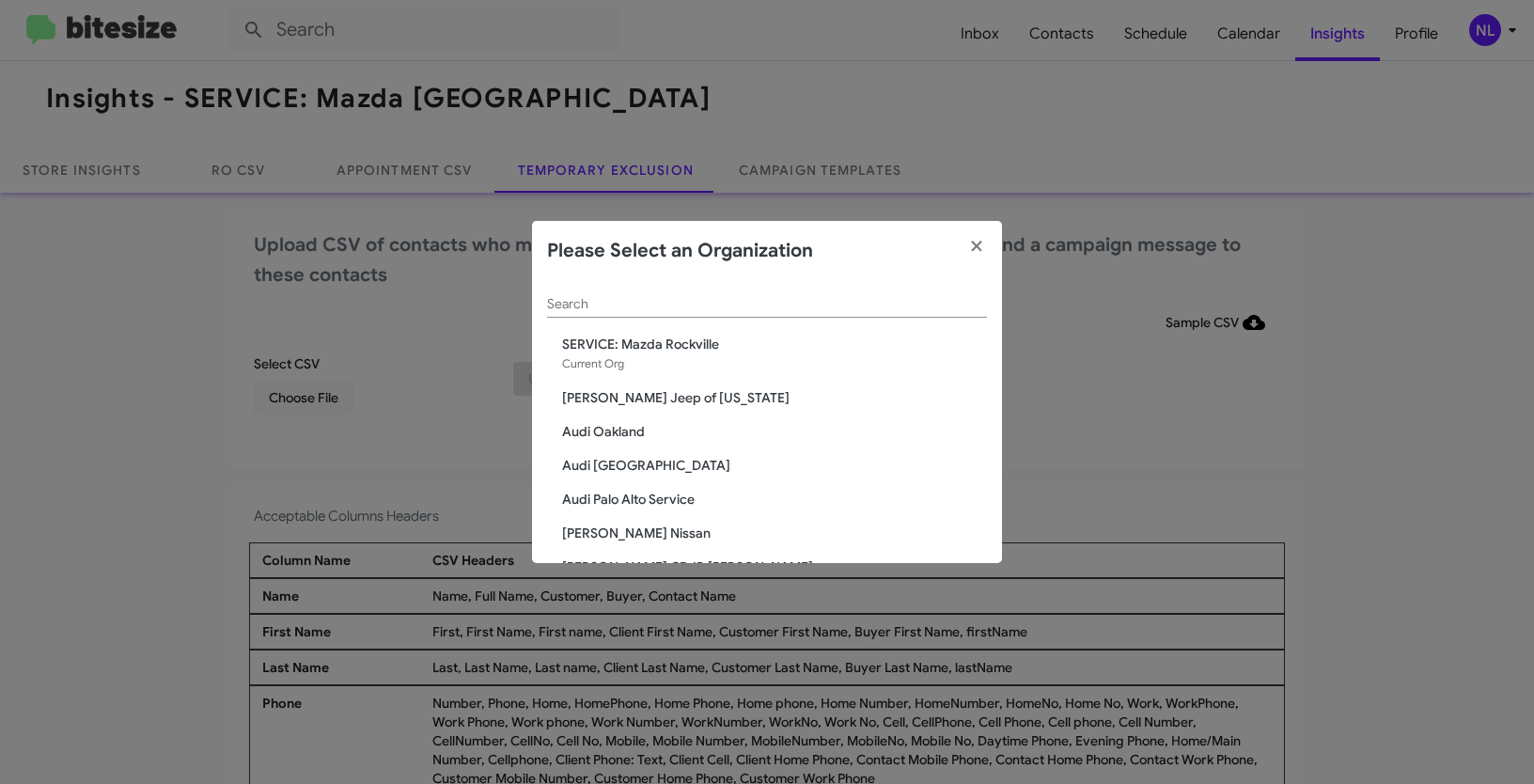
click at [714, 314] on div "Search" at bounding box center [767, 299] width 440 height 37
paste input "SERVICE: Volkswagen Rockville"
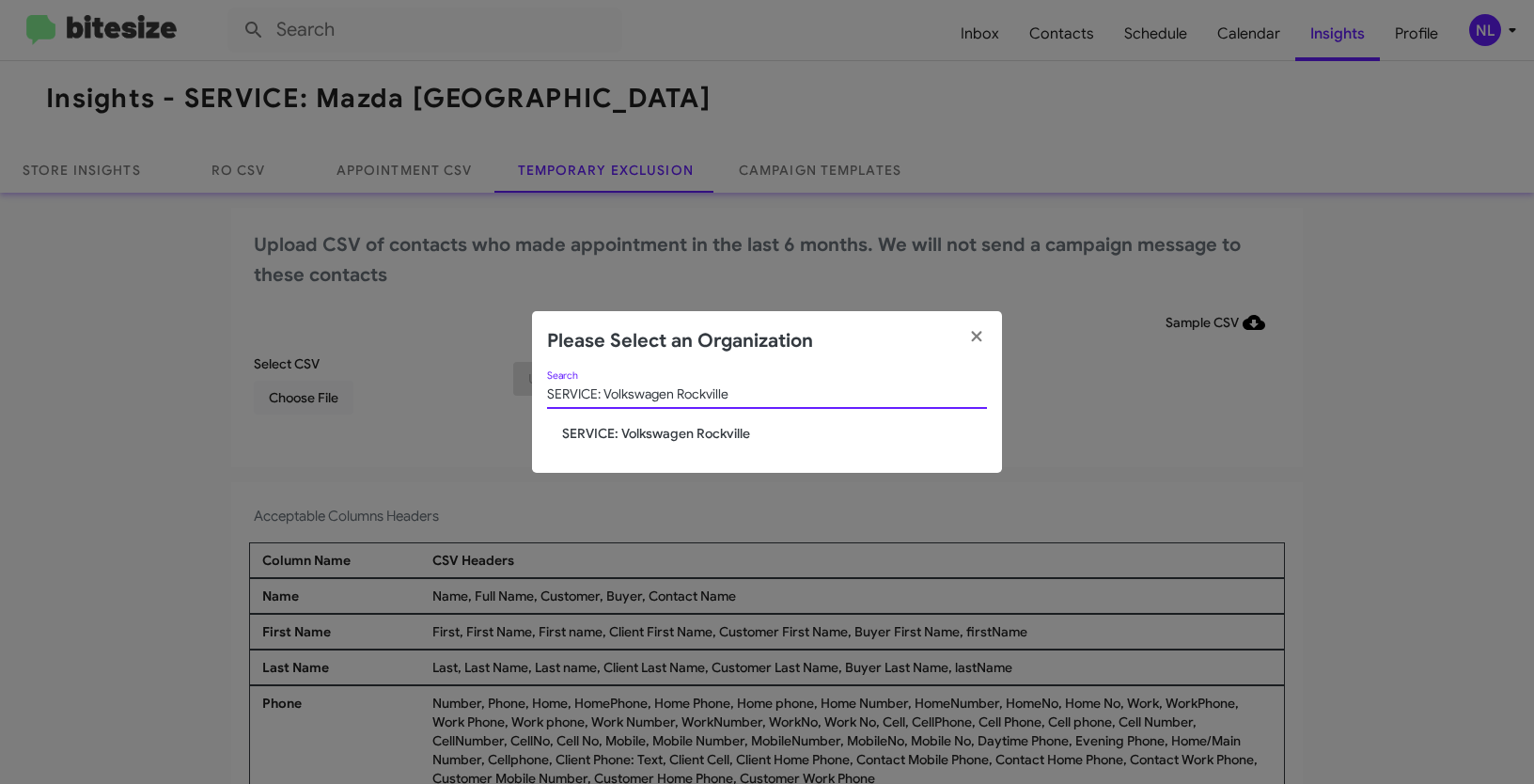
type input "SERVICE: Volkswagen Rockville"
click at [657, 440] on span "SERVICE: Volkswagen Rockville" at bounding box center [775, 432] width 425 height 18
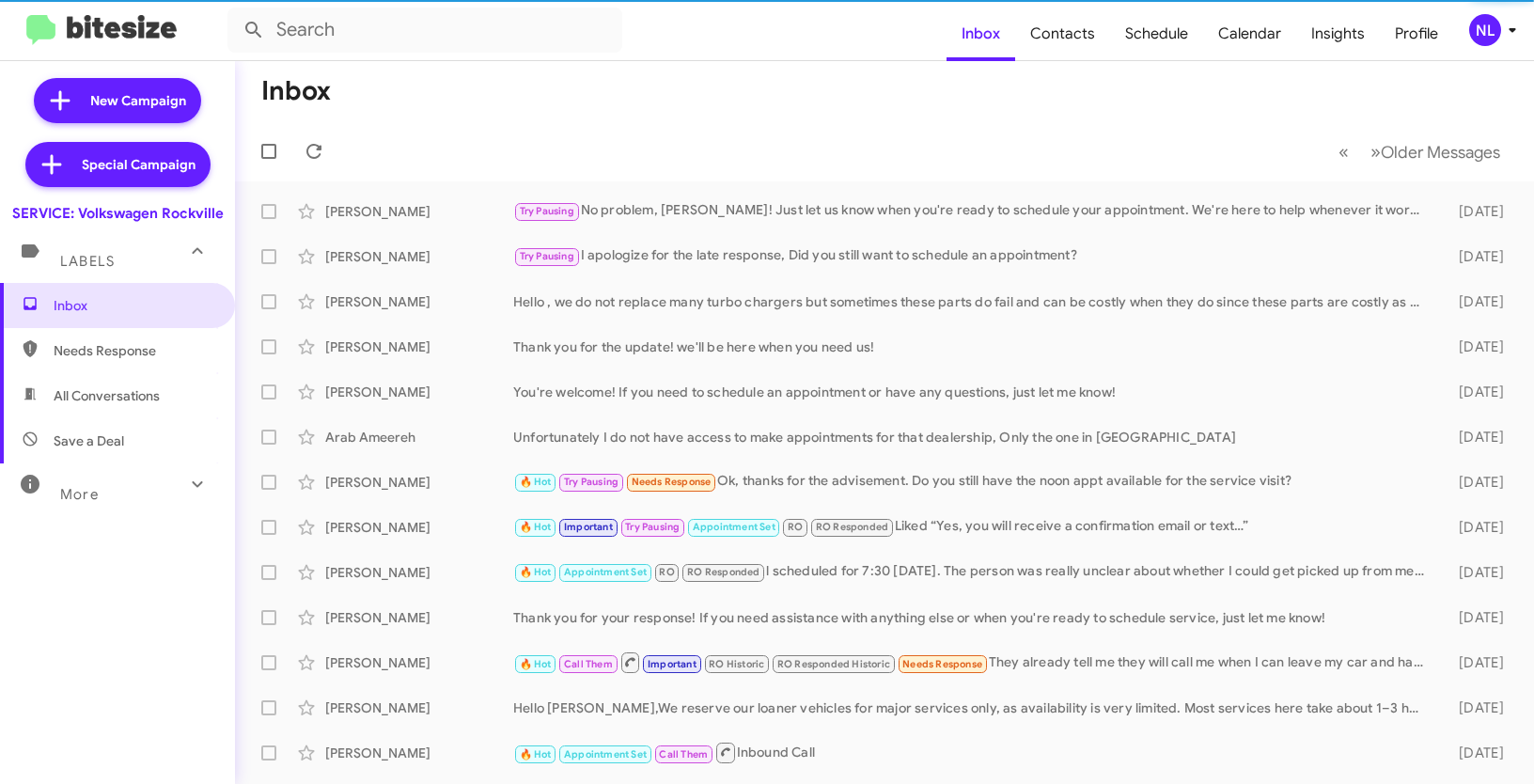
click at [1494, 33] on div "NL" at bounding box center [1485, 30] width 32 height 32
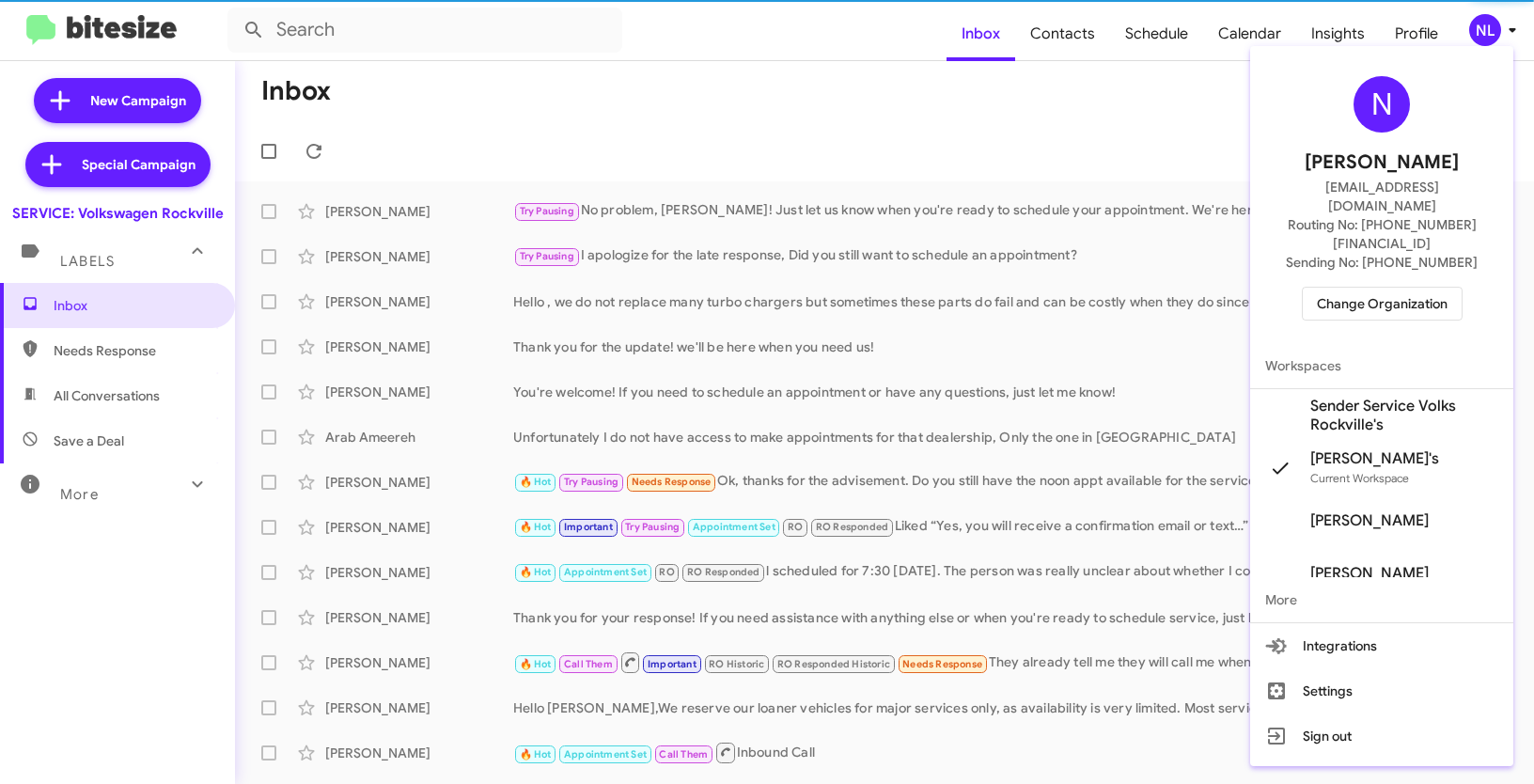
click at [1337, 396] on span "Sender Service Volks Rockville's" at bounding box center [1404, 415] width 188 height 38
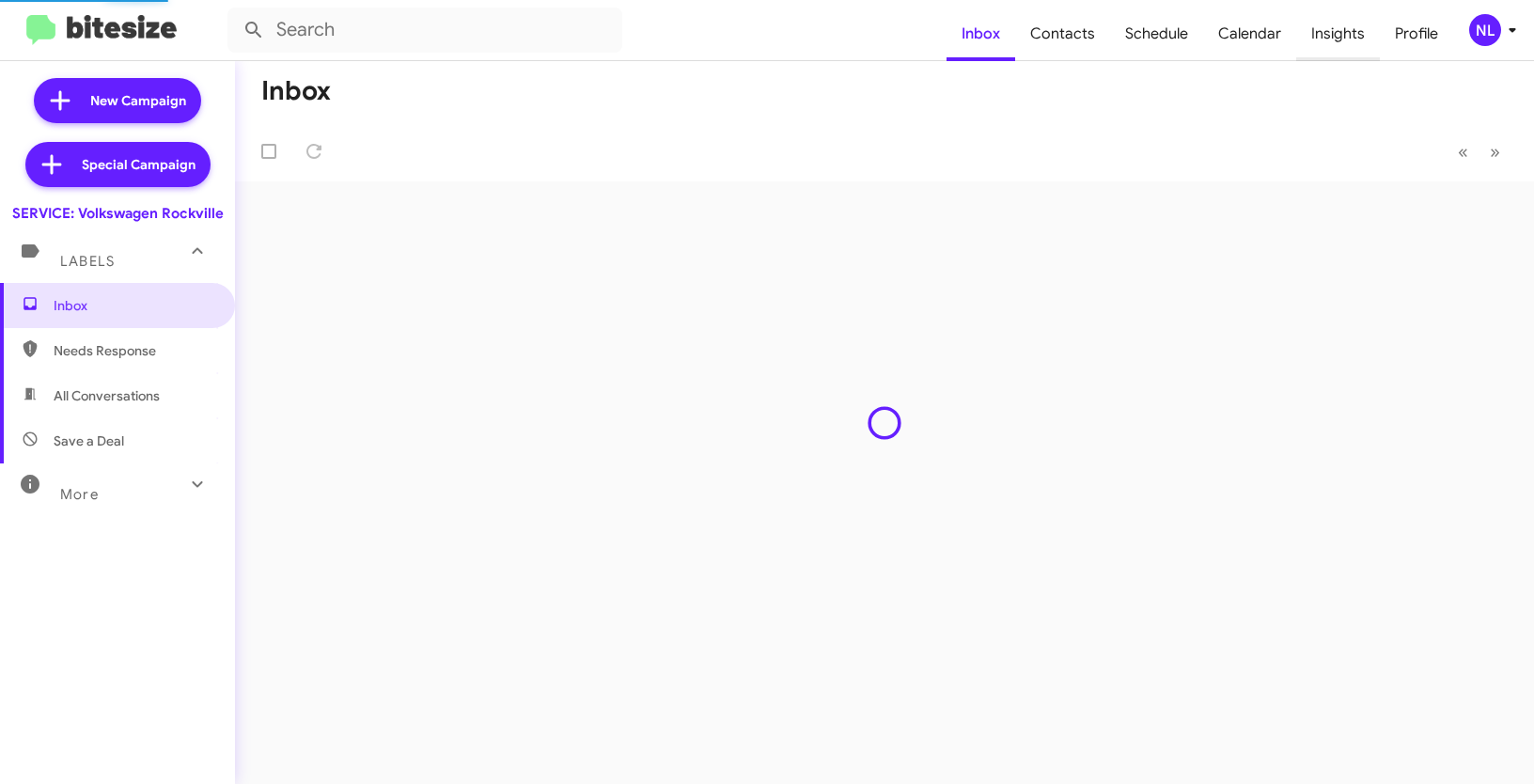
click at [1334, 30] on span "Insights" at bounding box center [1338, 34] width 83 height 54
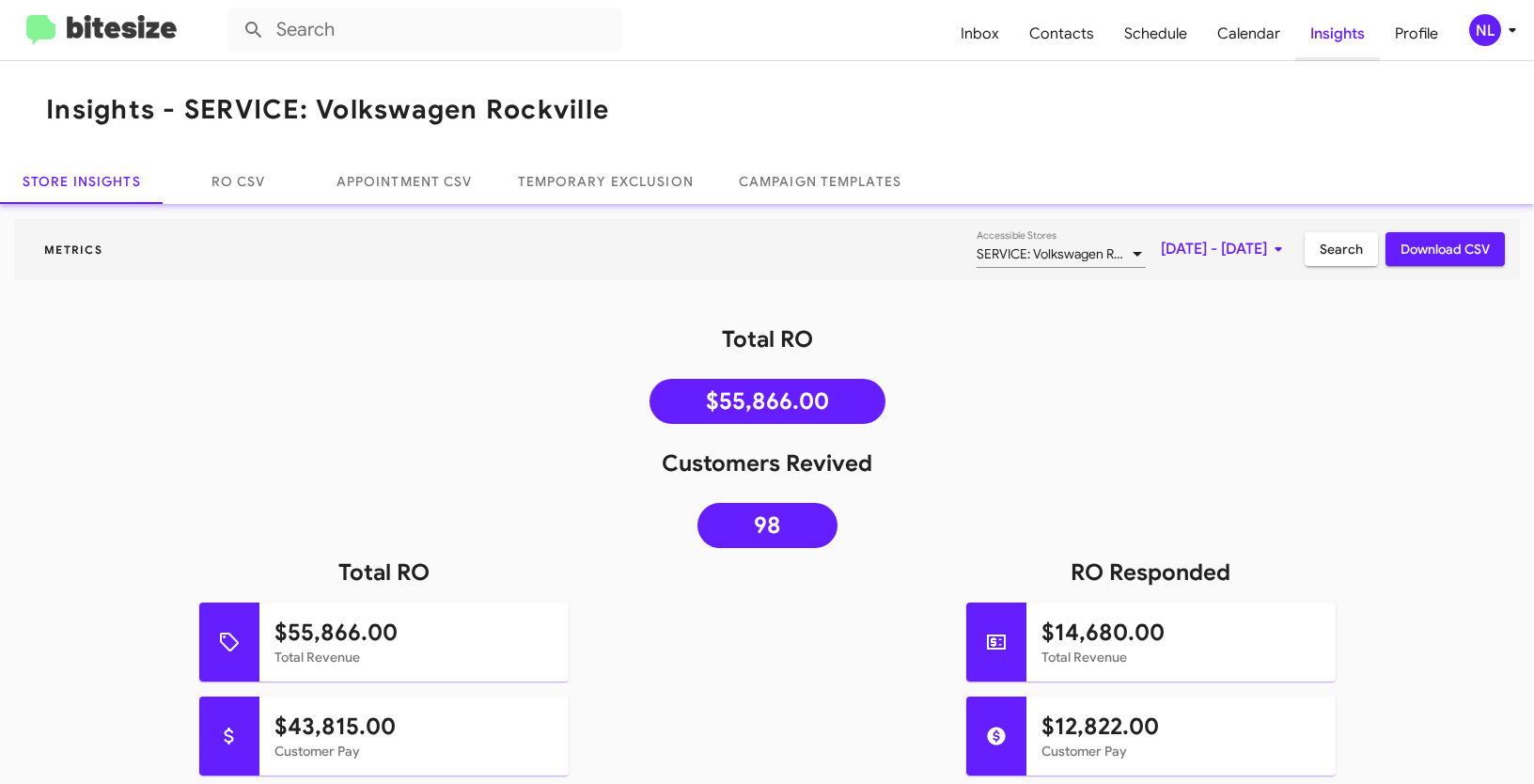
click at [1334, 30] on span "Insights" at bounding box center [1337, 34] width 84 height 54
click at [1483, 33] on div "NL" at bounding box center [1485, 30] width 32 height 32
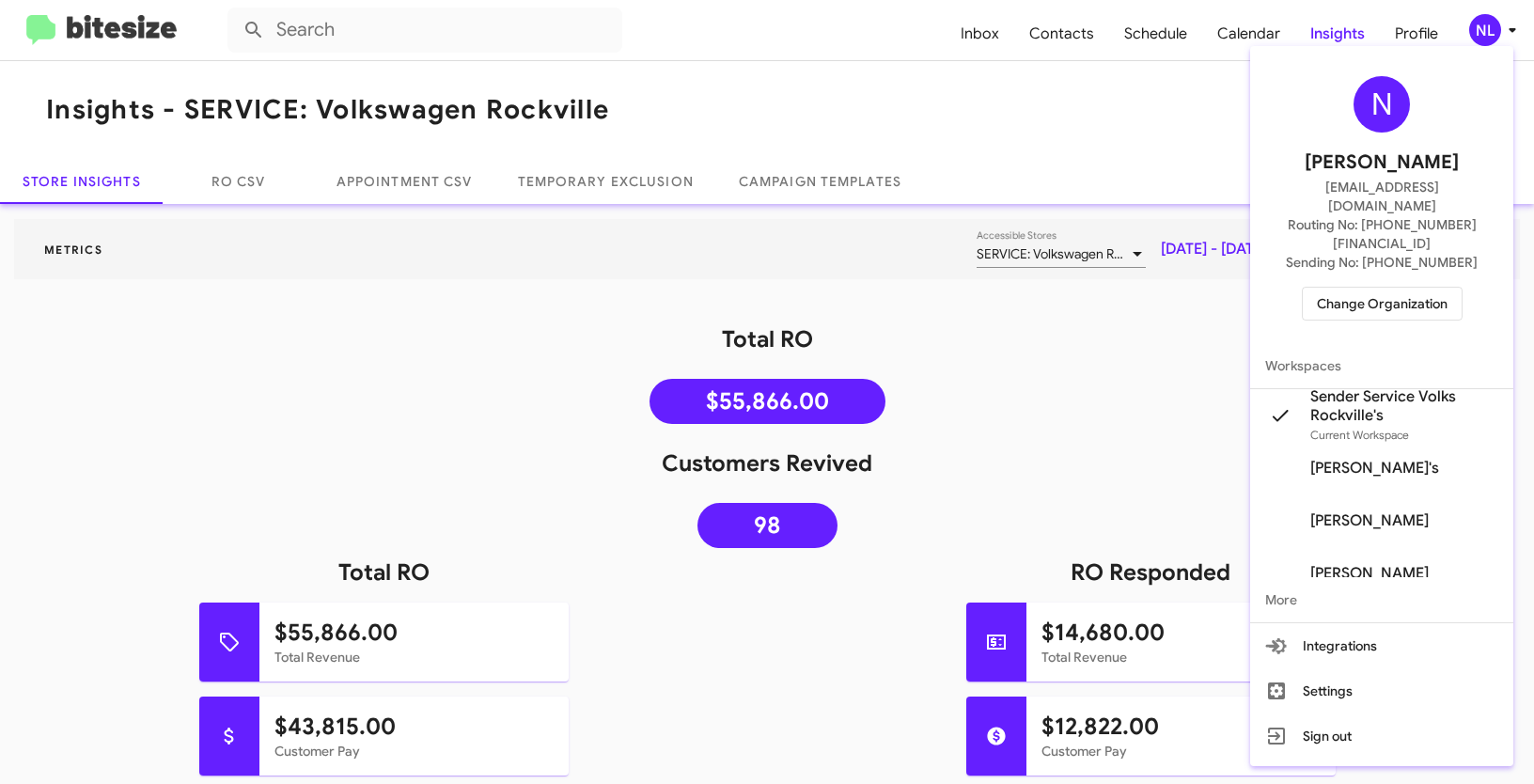
click at [711, 65] on div at bounding box center [767, 392] width 1534 height 784
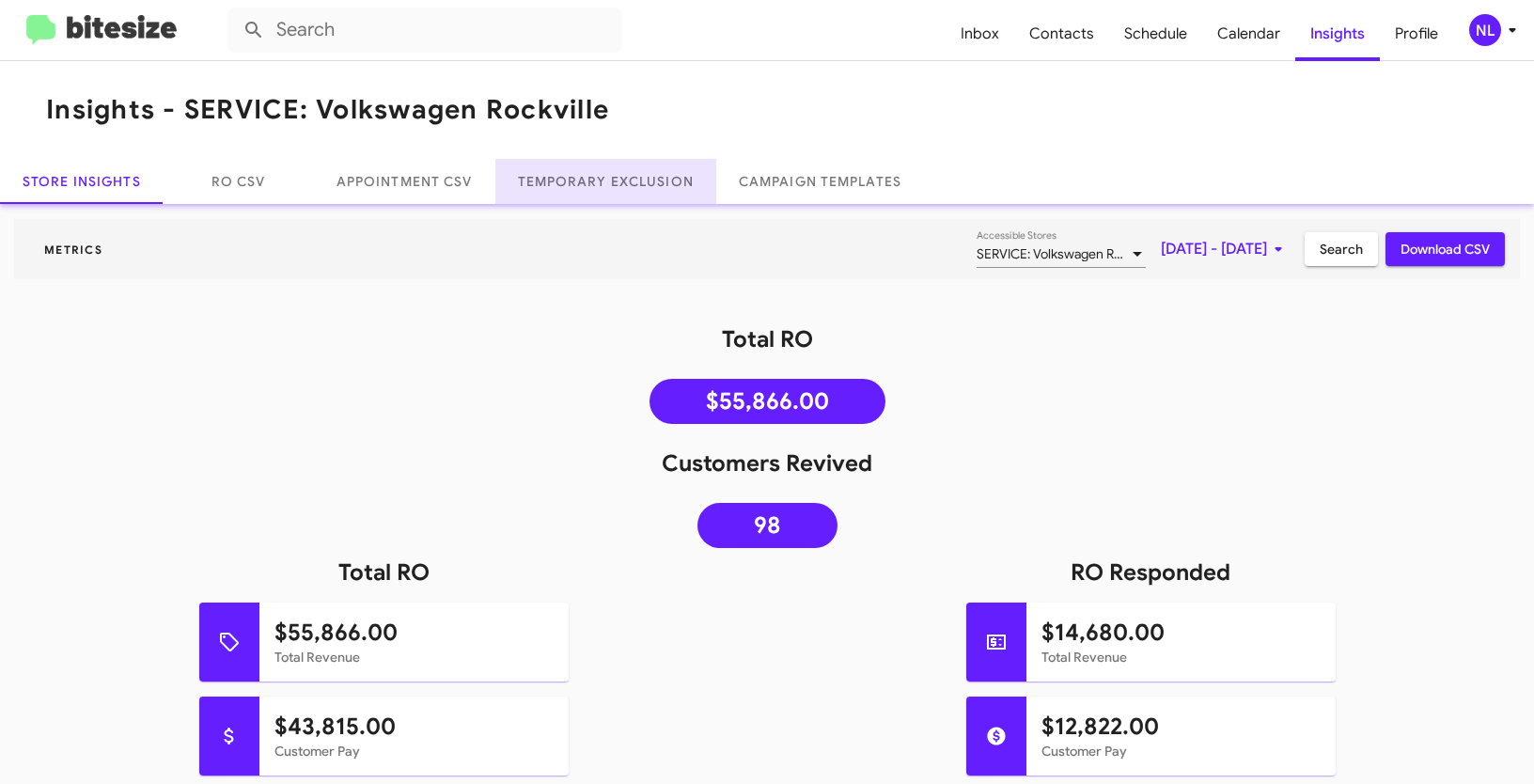
click at [610, 183] on link "Temporary Exclusion" at bounding box center [606, 181] width 221 height 46
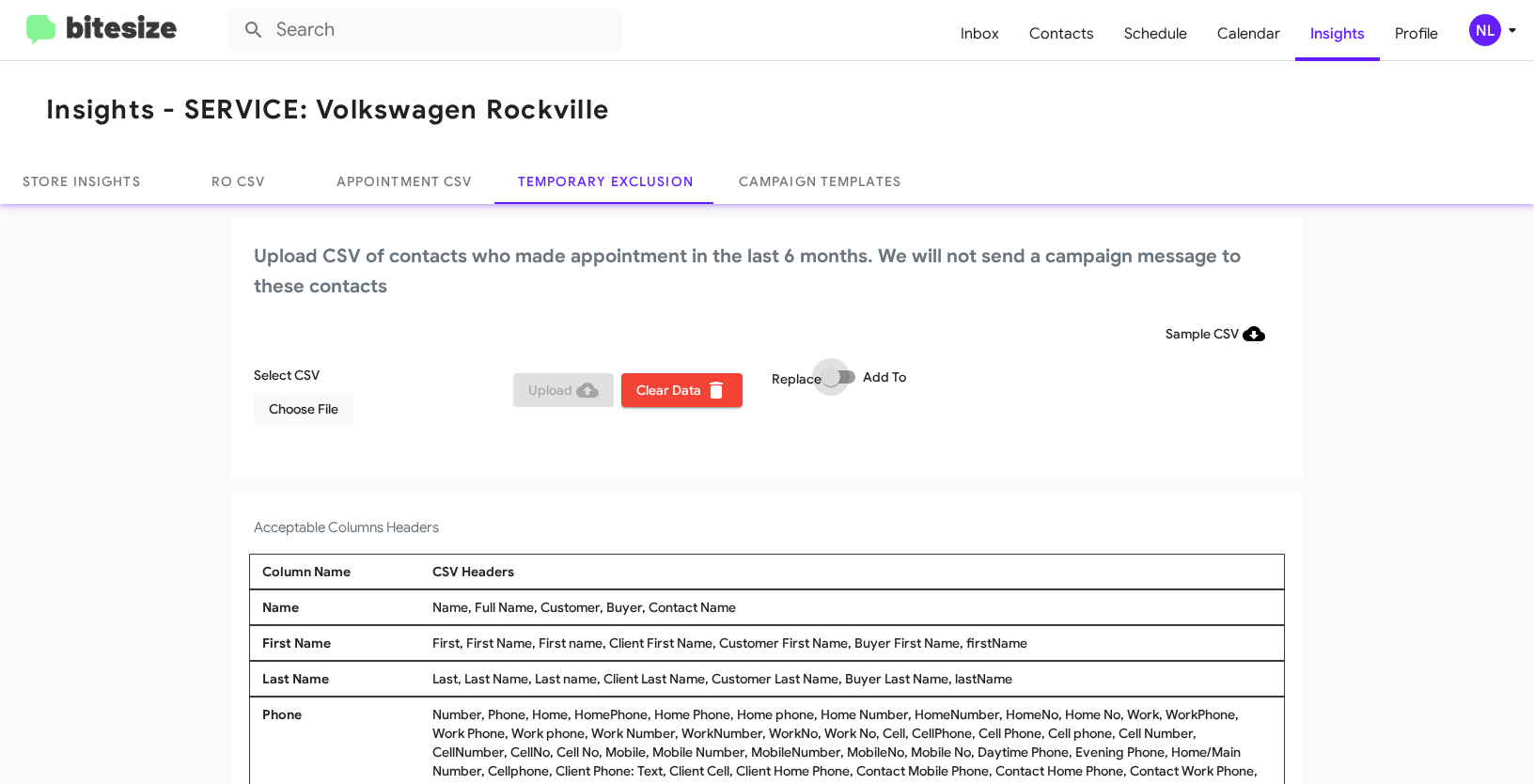
click at [852, 370] on label "Add To" at bounding box center [863, 376] width 84 height 22
click at [831, 384] on input "Add To" at bounding box center [830, 384] width 1 height 1
checkbox input "true"
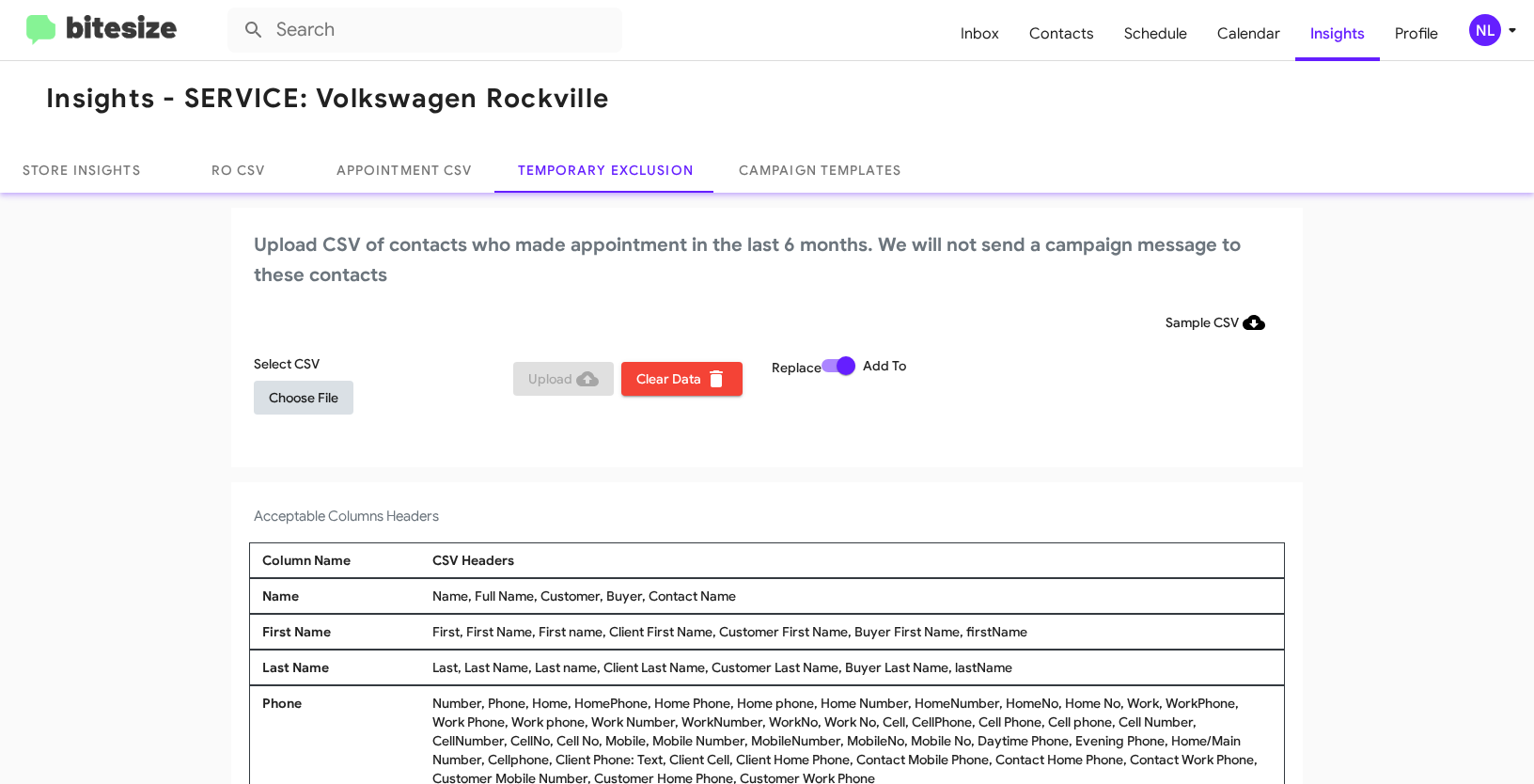
click at [291, 394] on span "Choose File" at bounding box center [304, 397] width 70 height 34
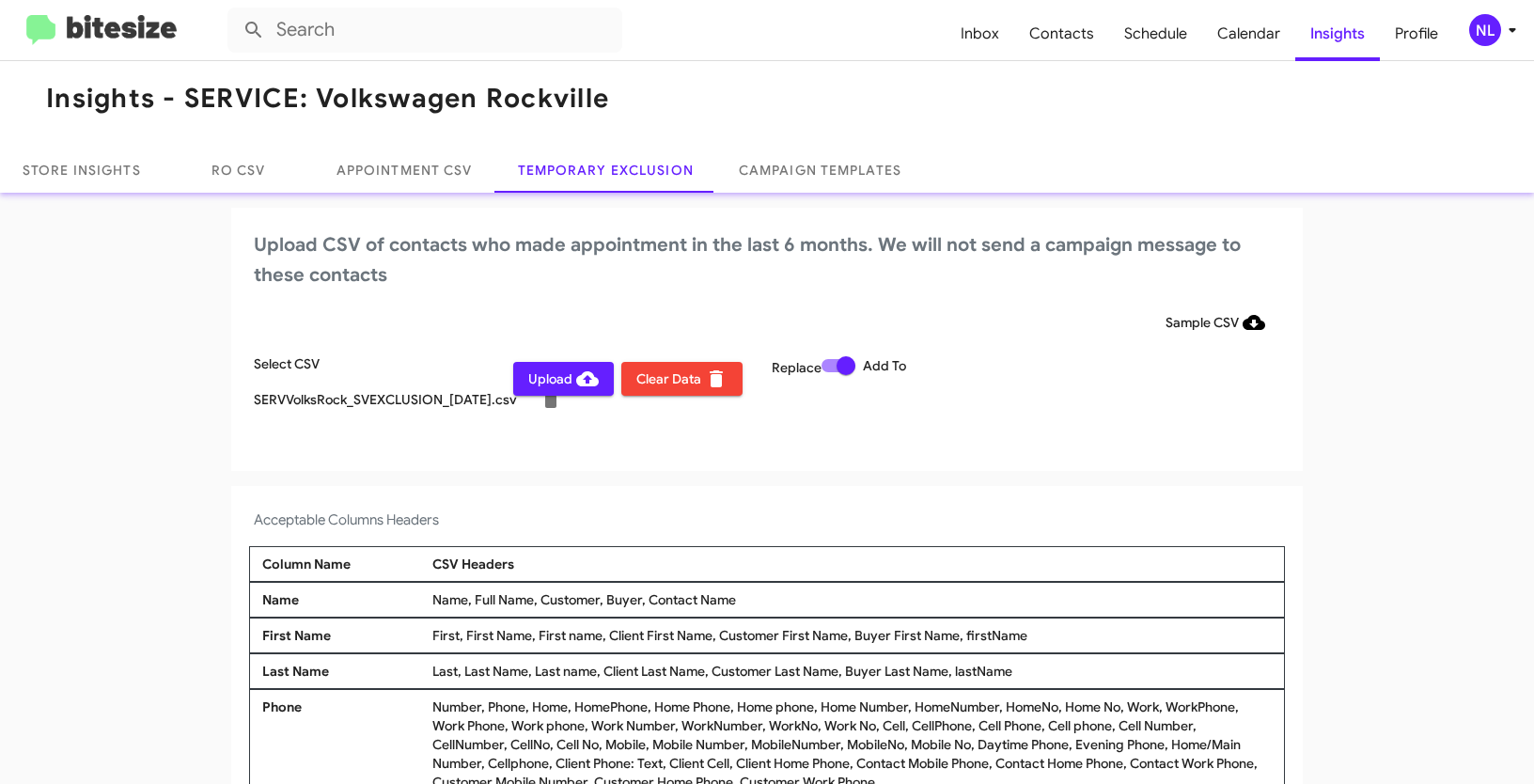
scroll to position [16, 0]
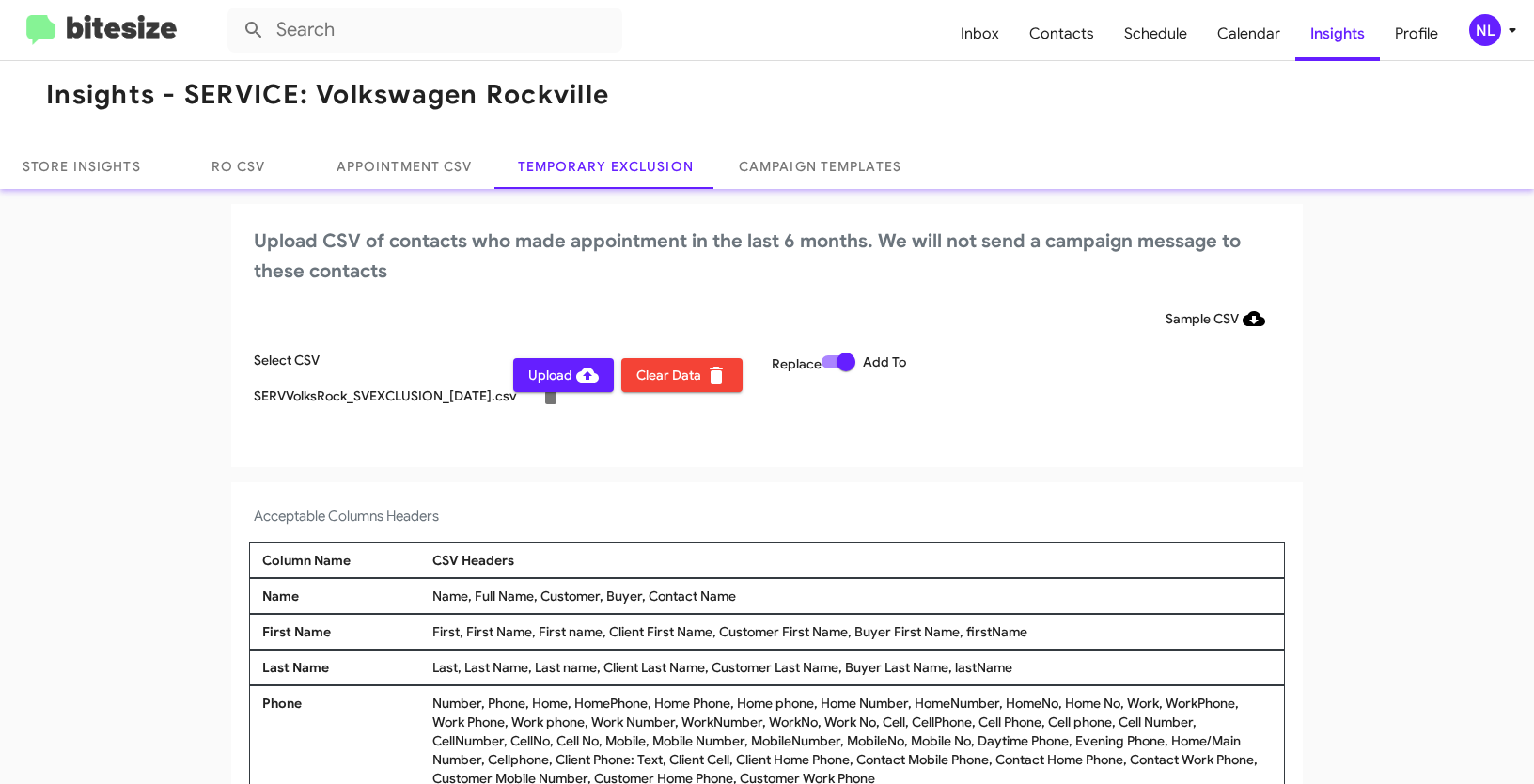
click at [1486, 37] on div "NL" at bounding box center [1485, 30] width 32 height 32
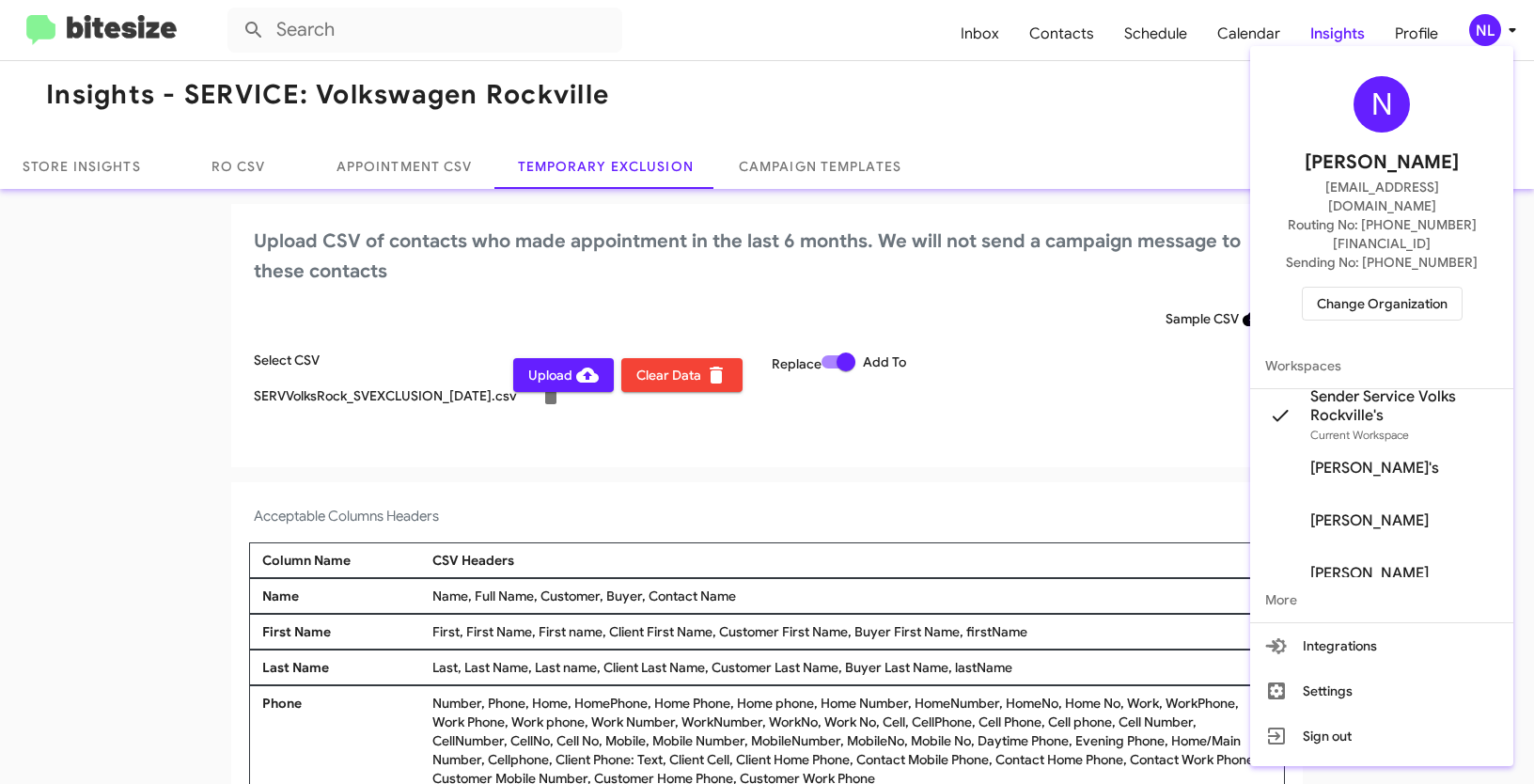
click at [900, 514] on div at bounding box center [767, 392] width 1534 height 784
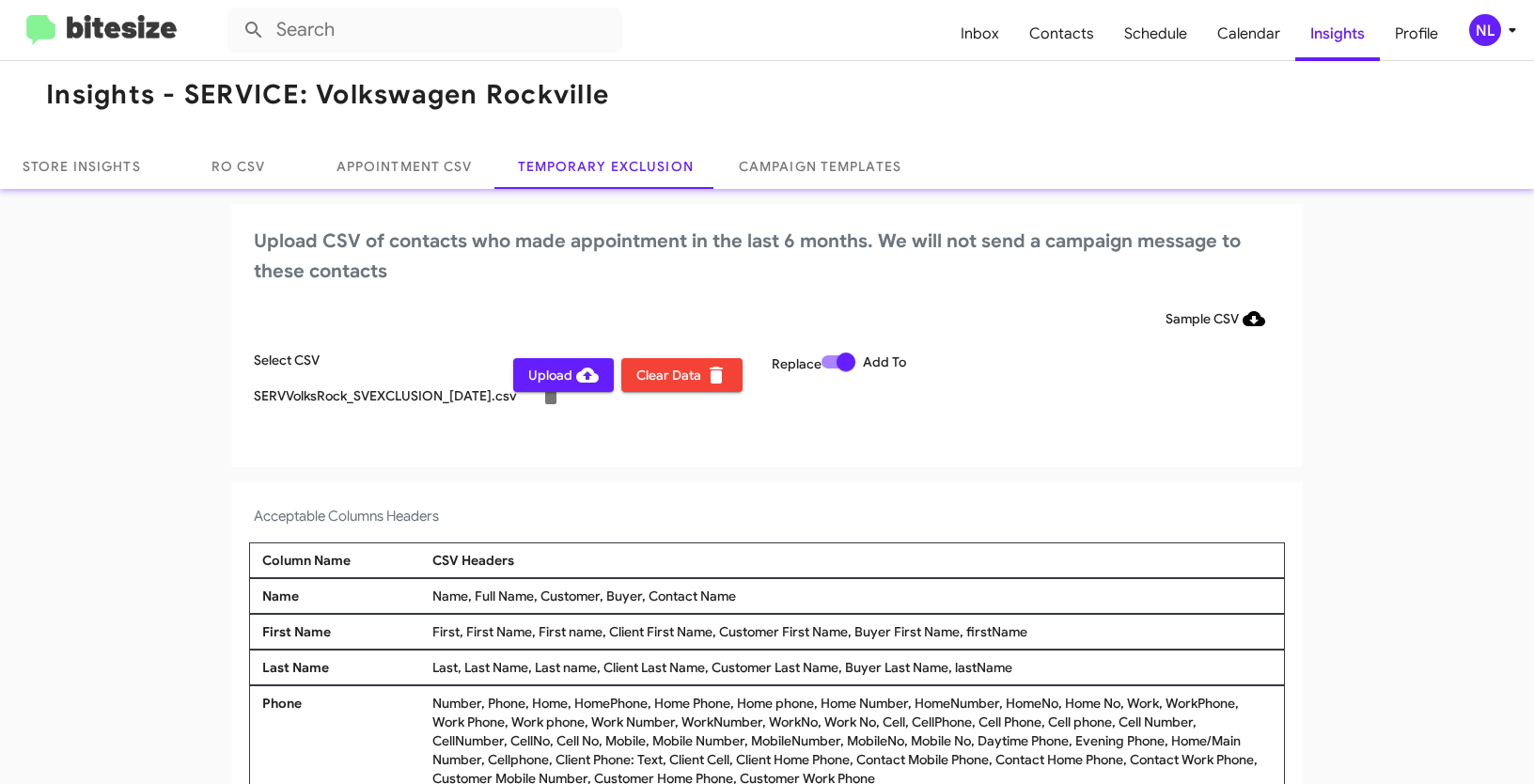
click at [559, 376] on span "Upload" at bounding box center [563, 374] width 71 height 34
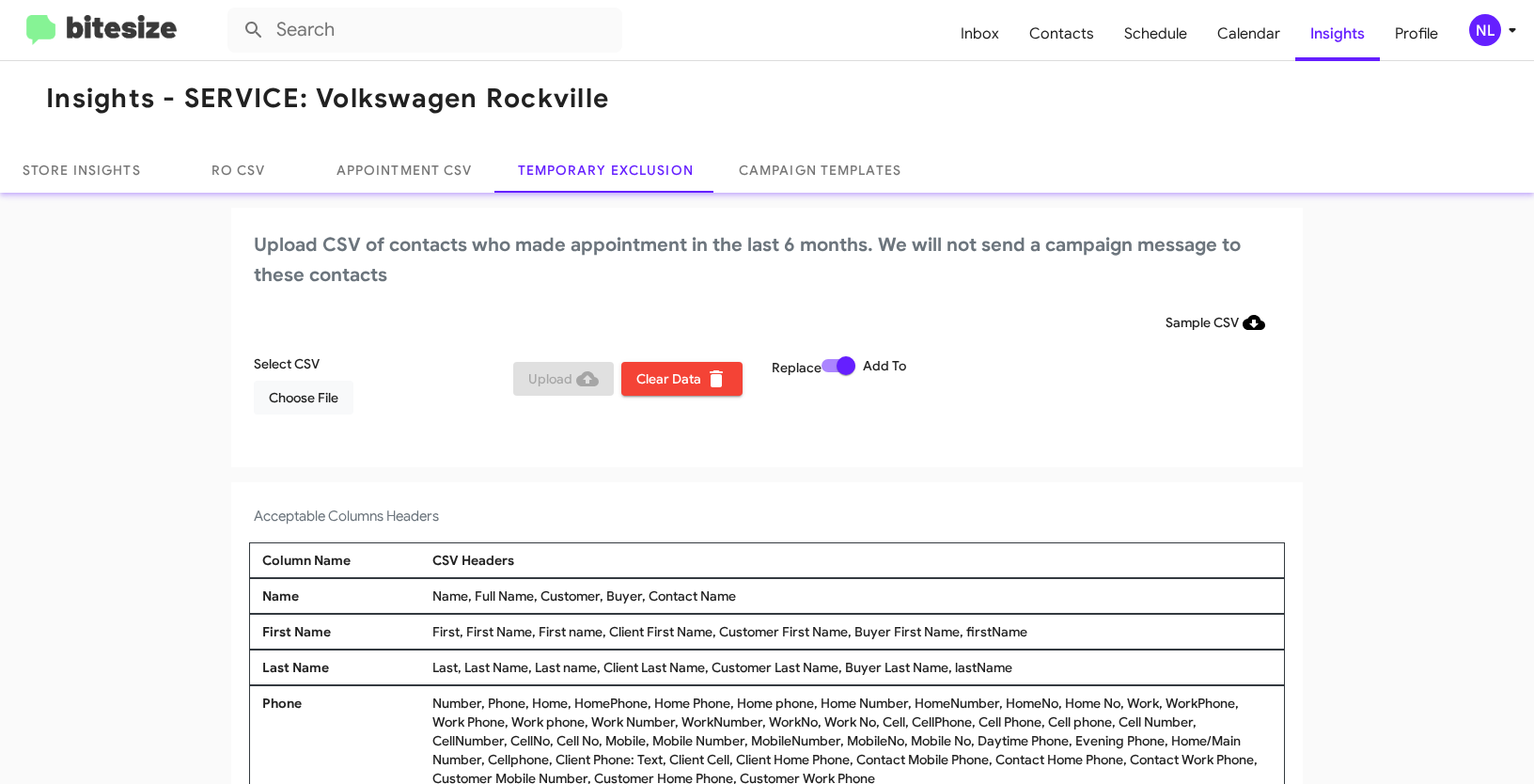
click at [1481, 34] on div "NL" at bounding box center [1485, 30] width 32 height 32
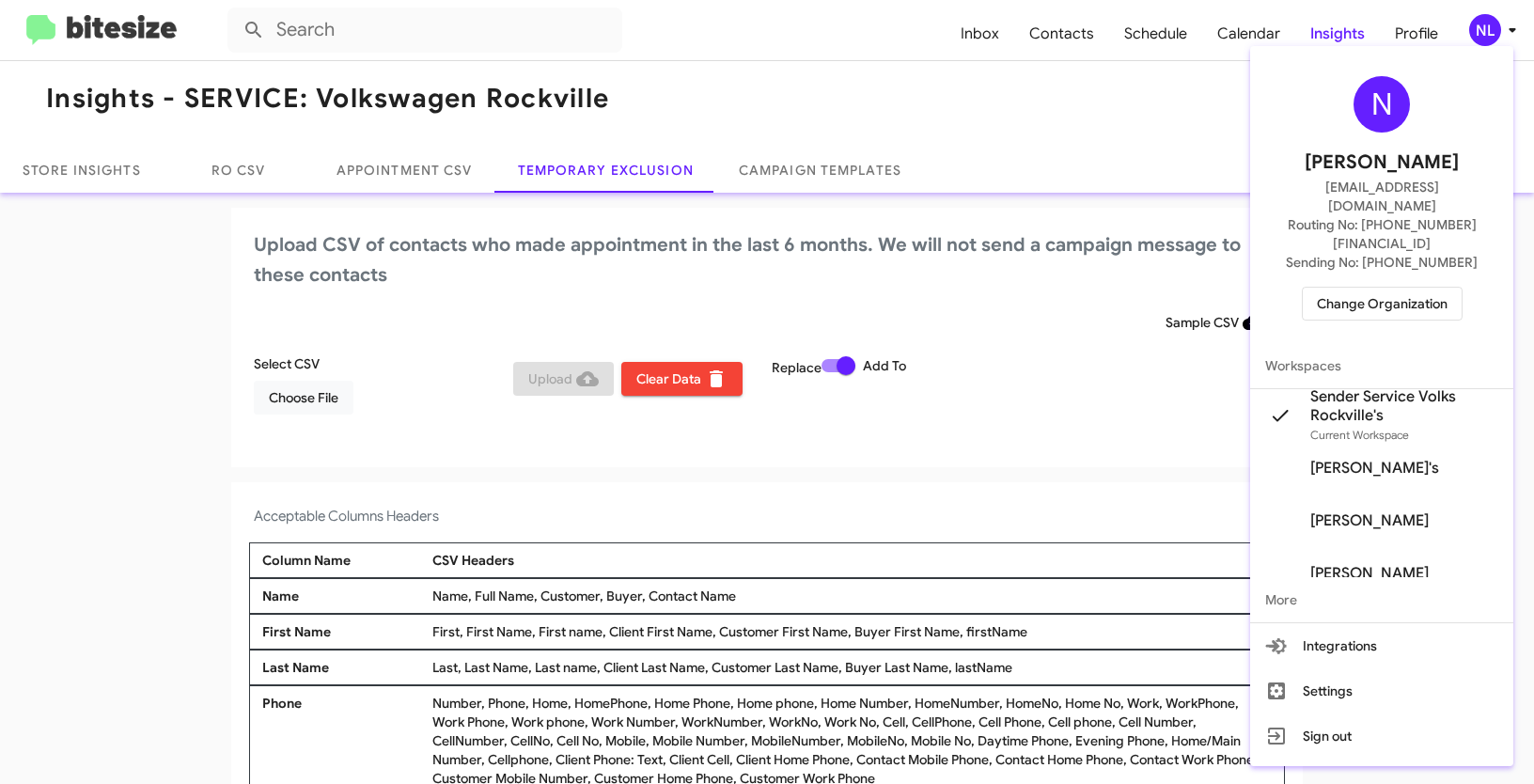
click at [1382, 288] on span "Change Organization" at bounding box center [1382, 303] width 131 height 32
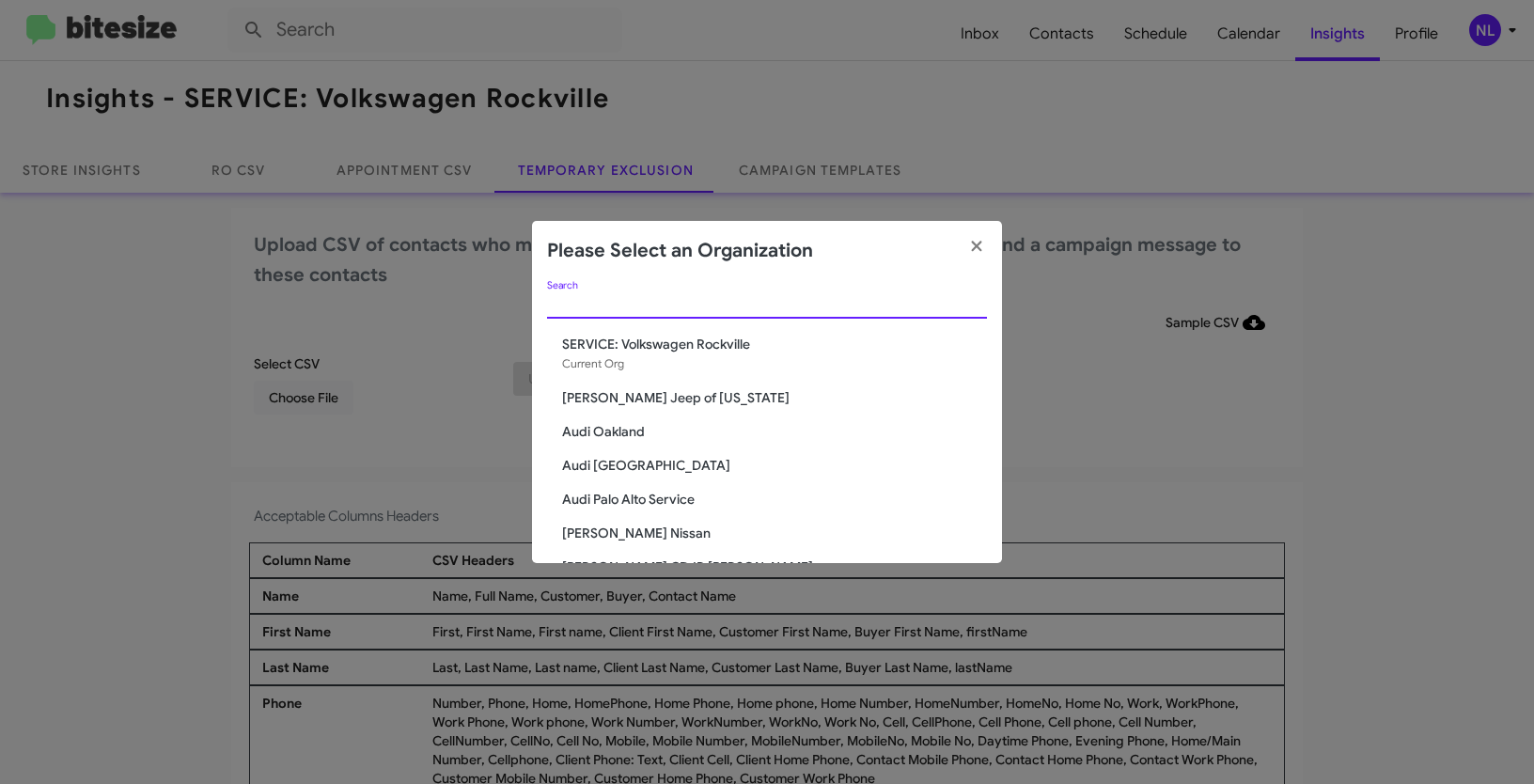
click at [624, 305] on input "Search" at bounding box center [767, 304] width 440 height 16
paste input "Toyota 40"
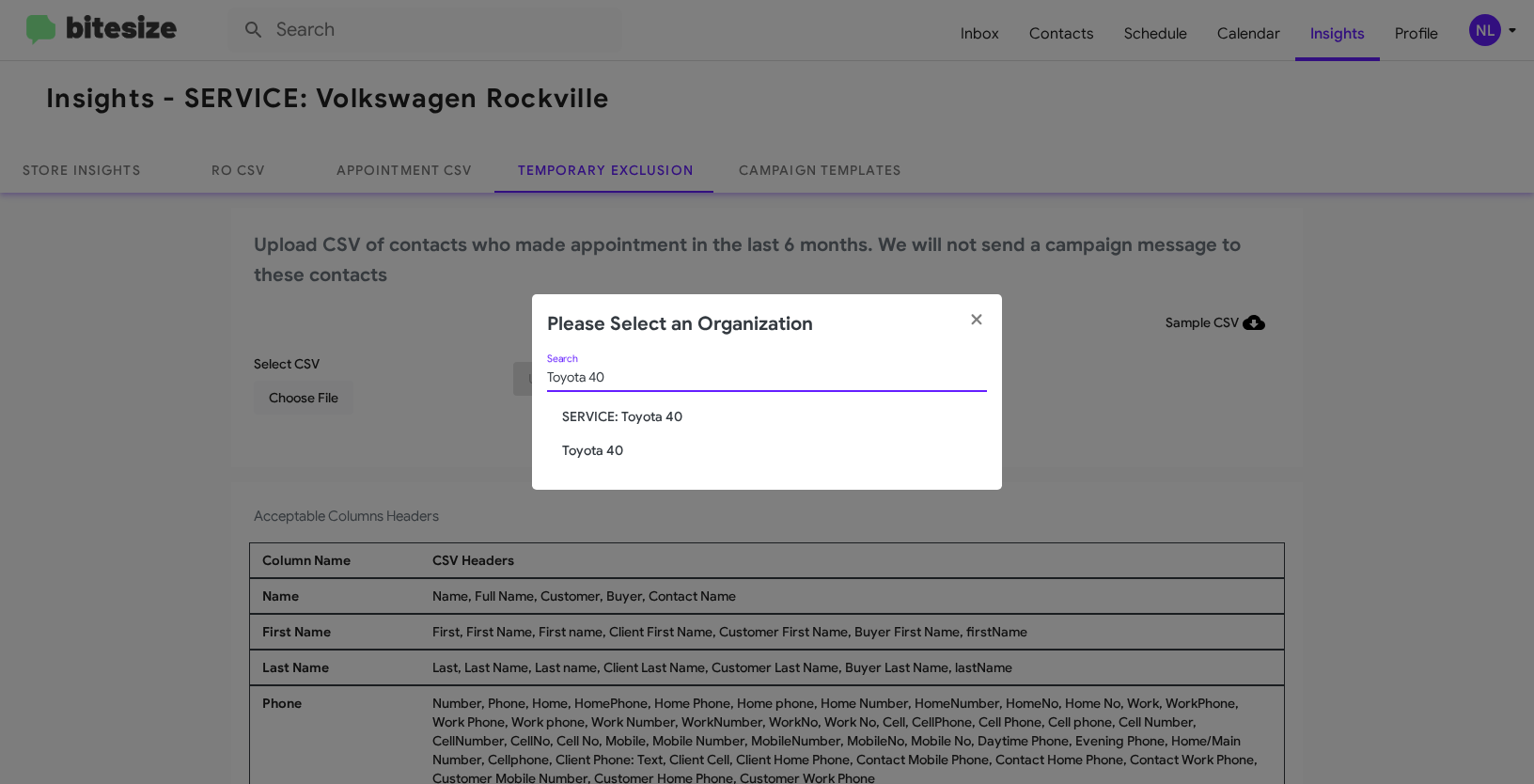
type input "Toyota 40"
click at [587, 451] on span "Toyota 40" at bounding box center [775, 450] width 425 height 18
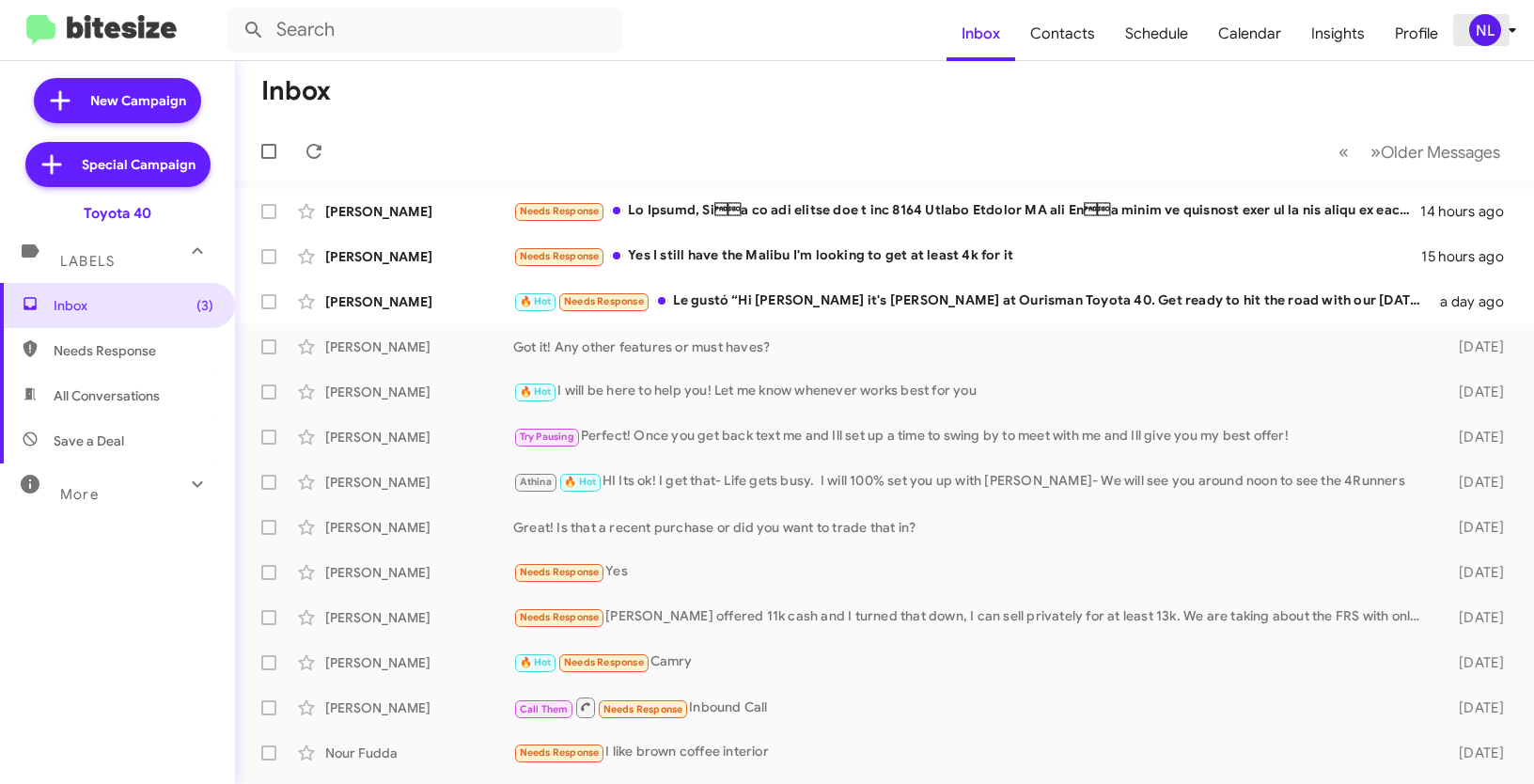
click at [1483, 31] on div "NL" at bounding box center [1485, 30] width 32 height 32
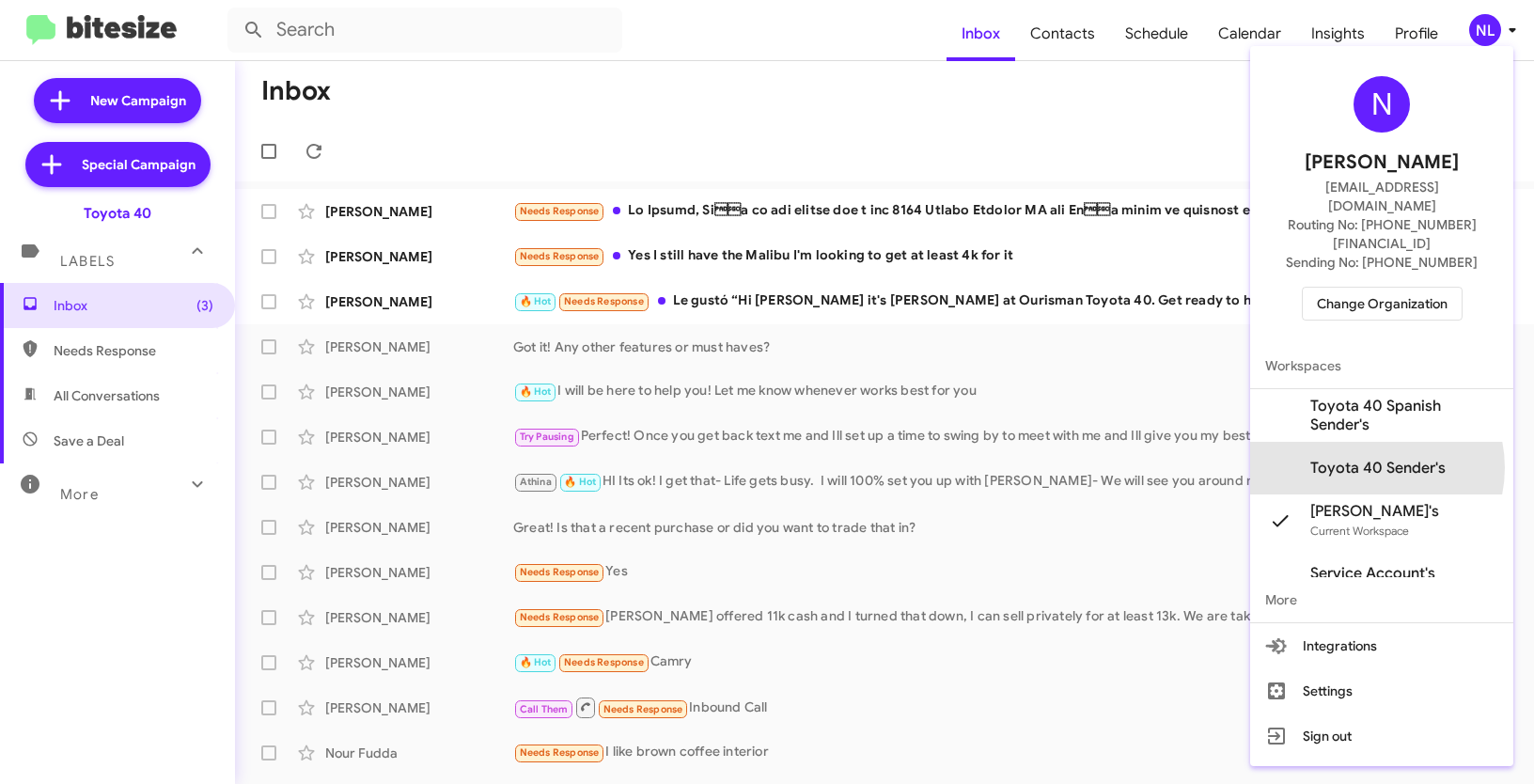
click at [1369, 458] on span "Toyota 40 Sender's" at bounding box center [1378, 467] width 136 height 18
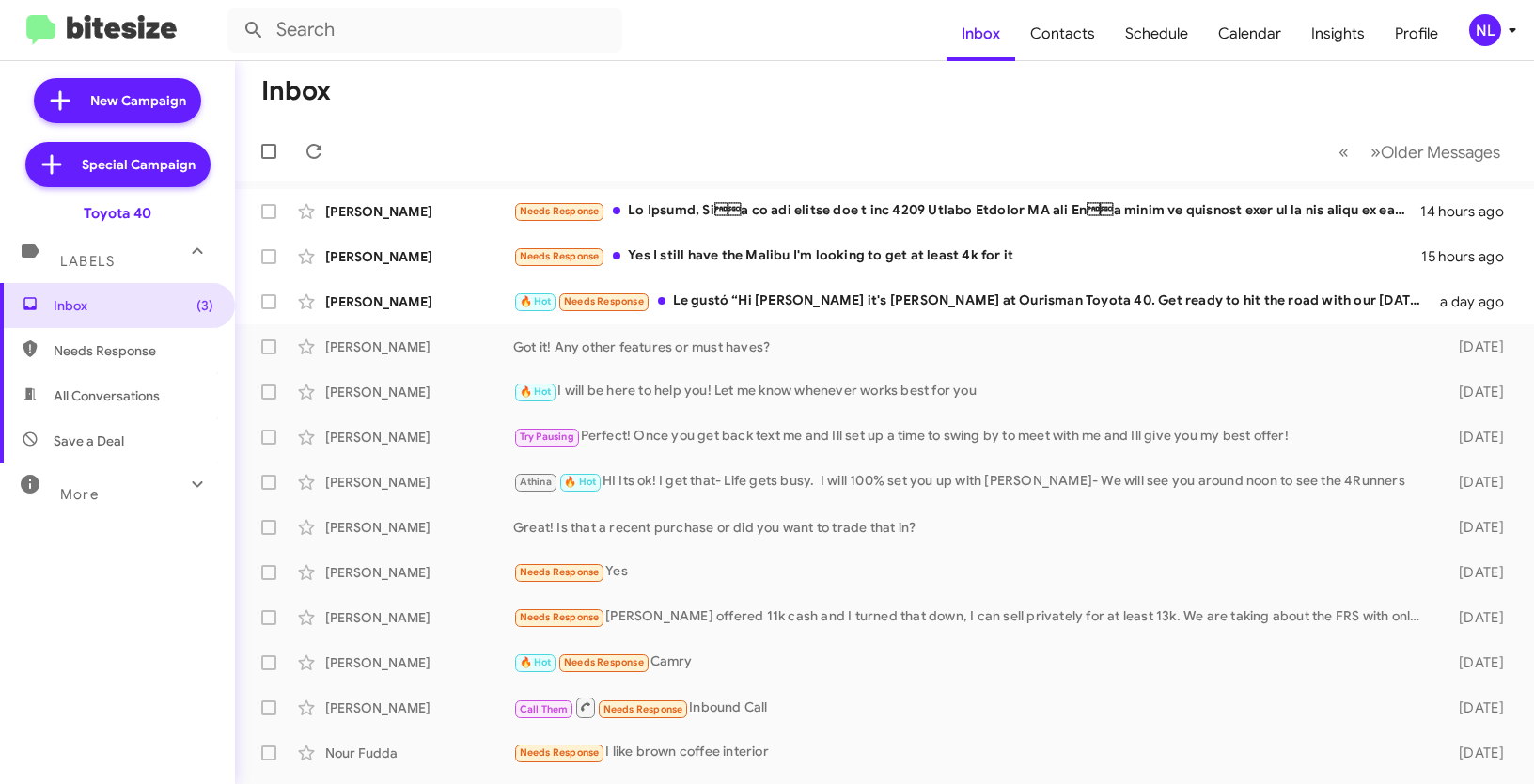
click at [1482, 28] on div "NL" at bounding box center [1485, 30] width 32 height 32
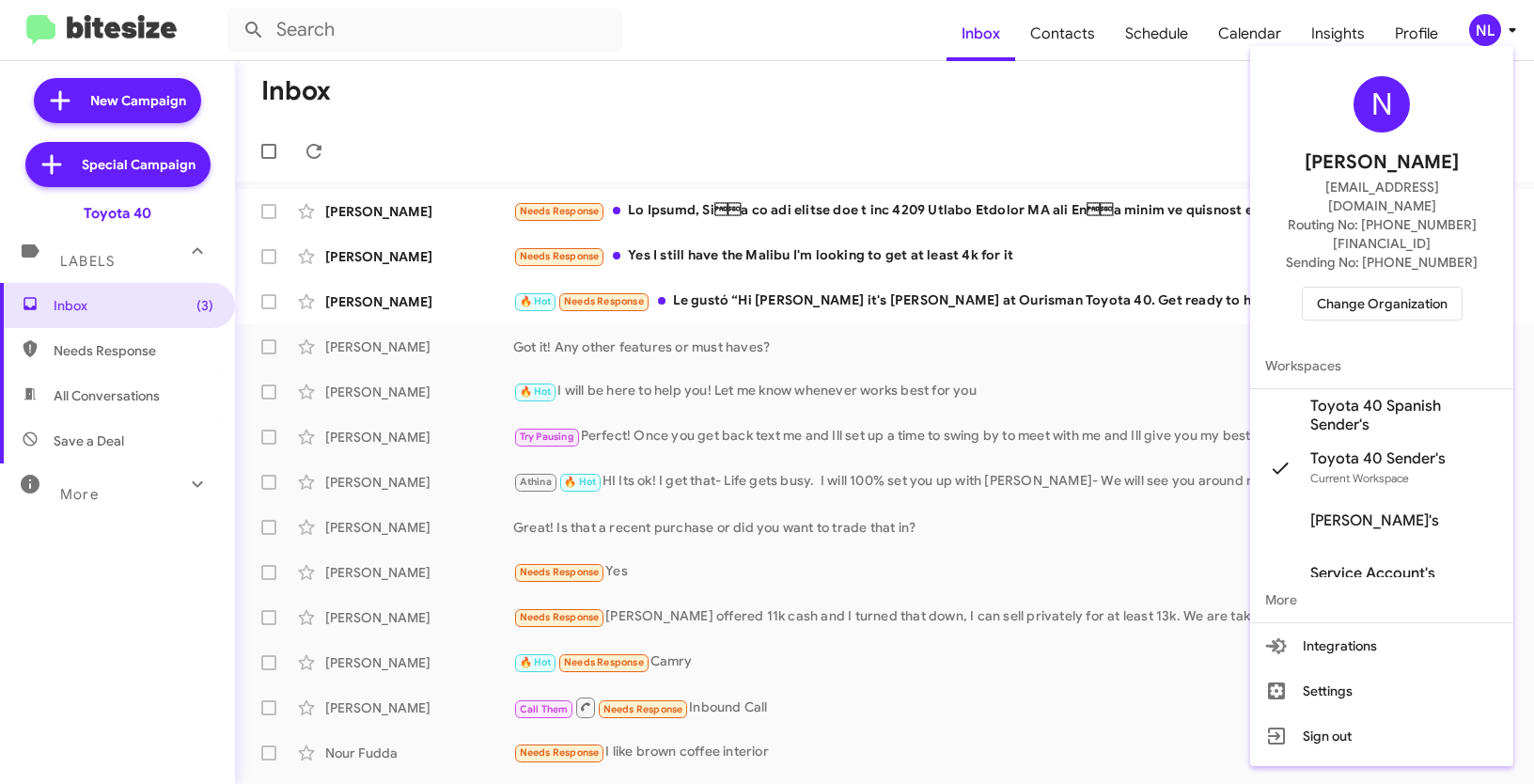
click at [1153, 134] on div at bounding box center [767, 392] width 1534 height 784
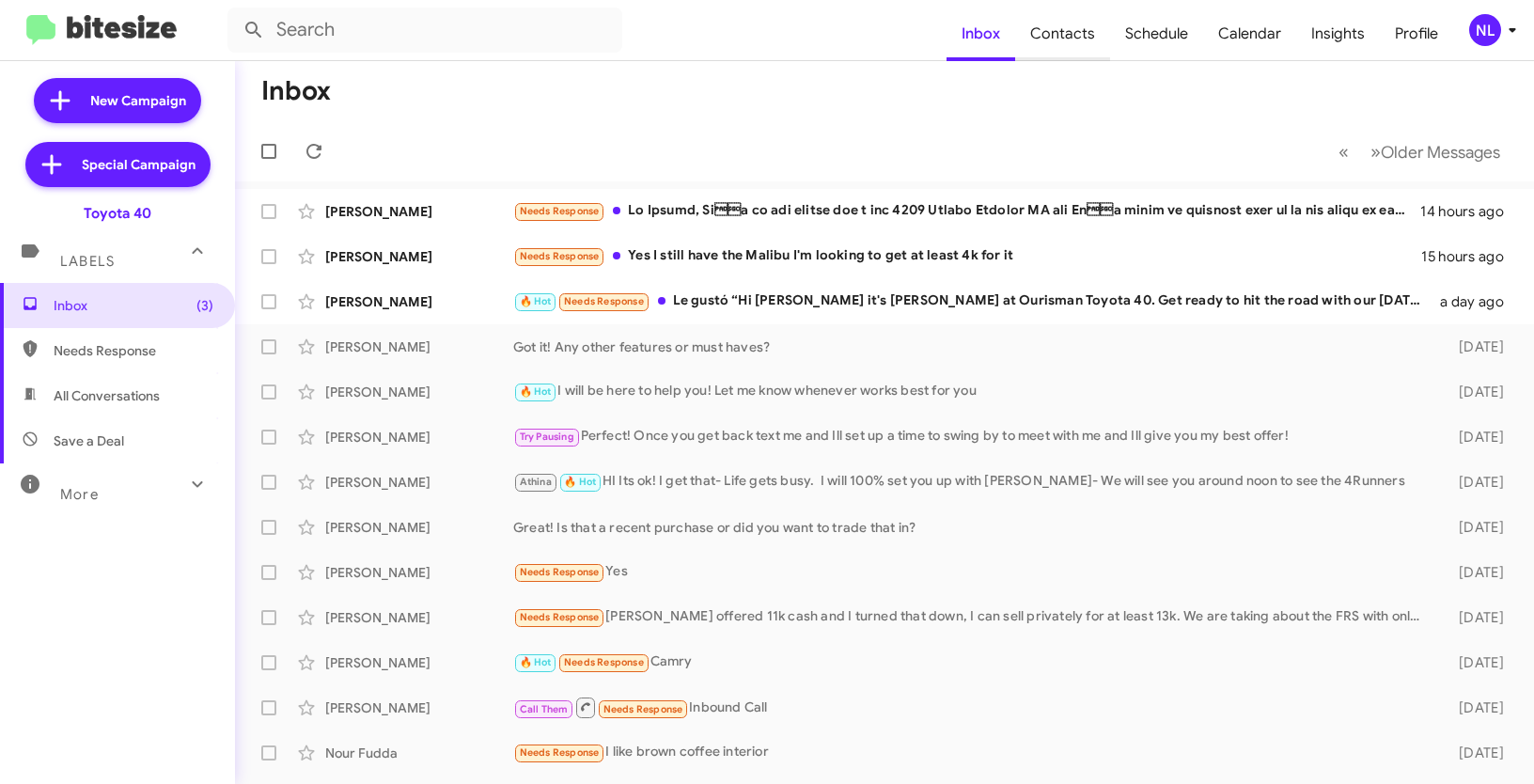
click at [1084, 30] on span "Contacts" at bounding box center [1063, 34] width 95 height 54
type input "in:groups"
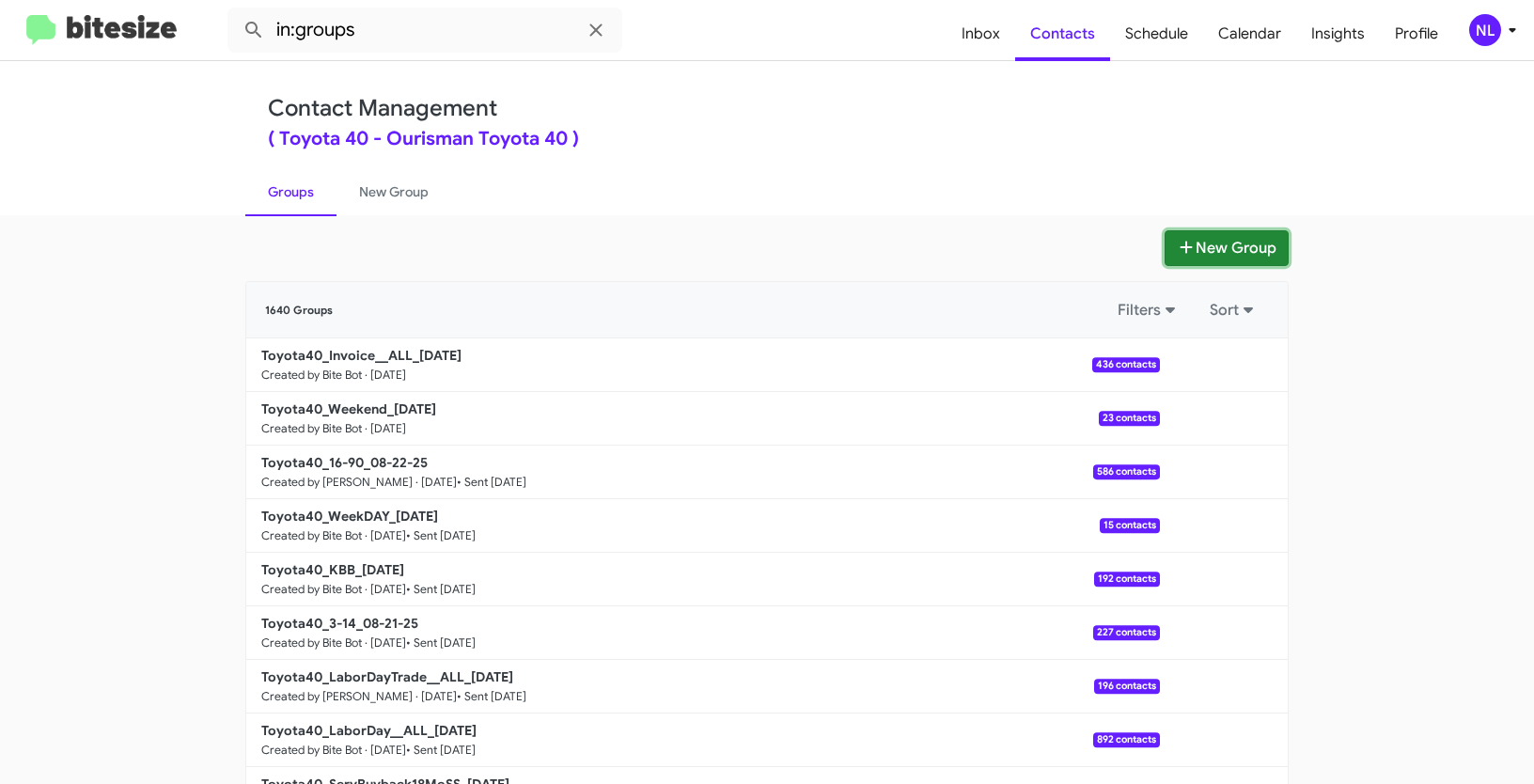
click at [1249, 243] on button "New Group" at bounding box center [1227, 248] width 124 height 36
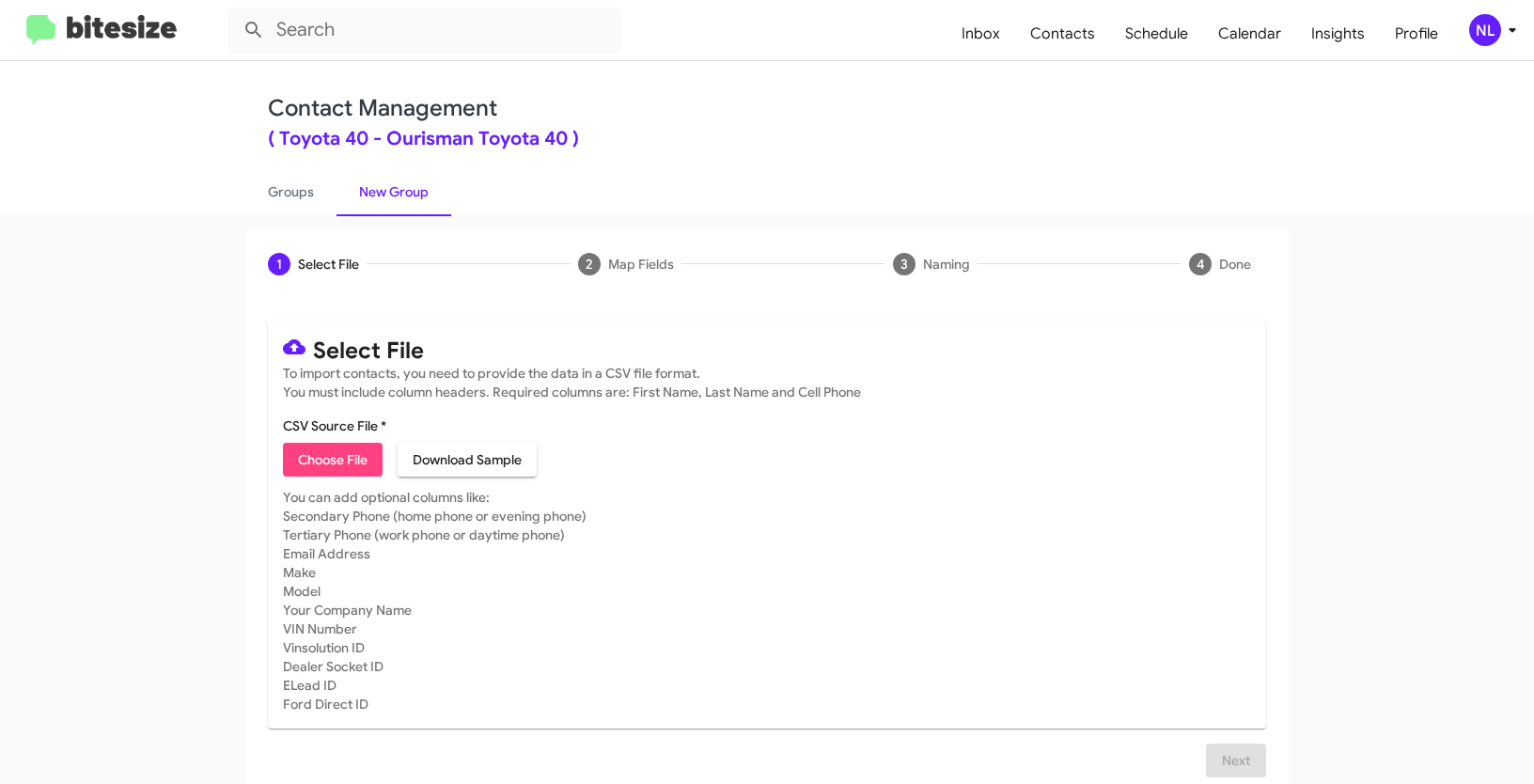
click at [290, 466] on button "Choose File" at bounding box center [333, 459] width 100 height 34
type input "Toyota40_90-180_08-25-25"
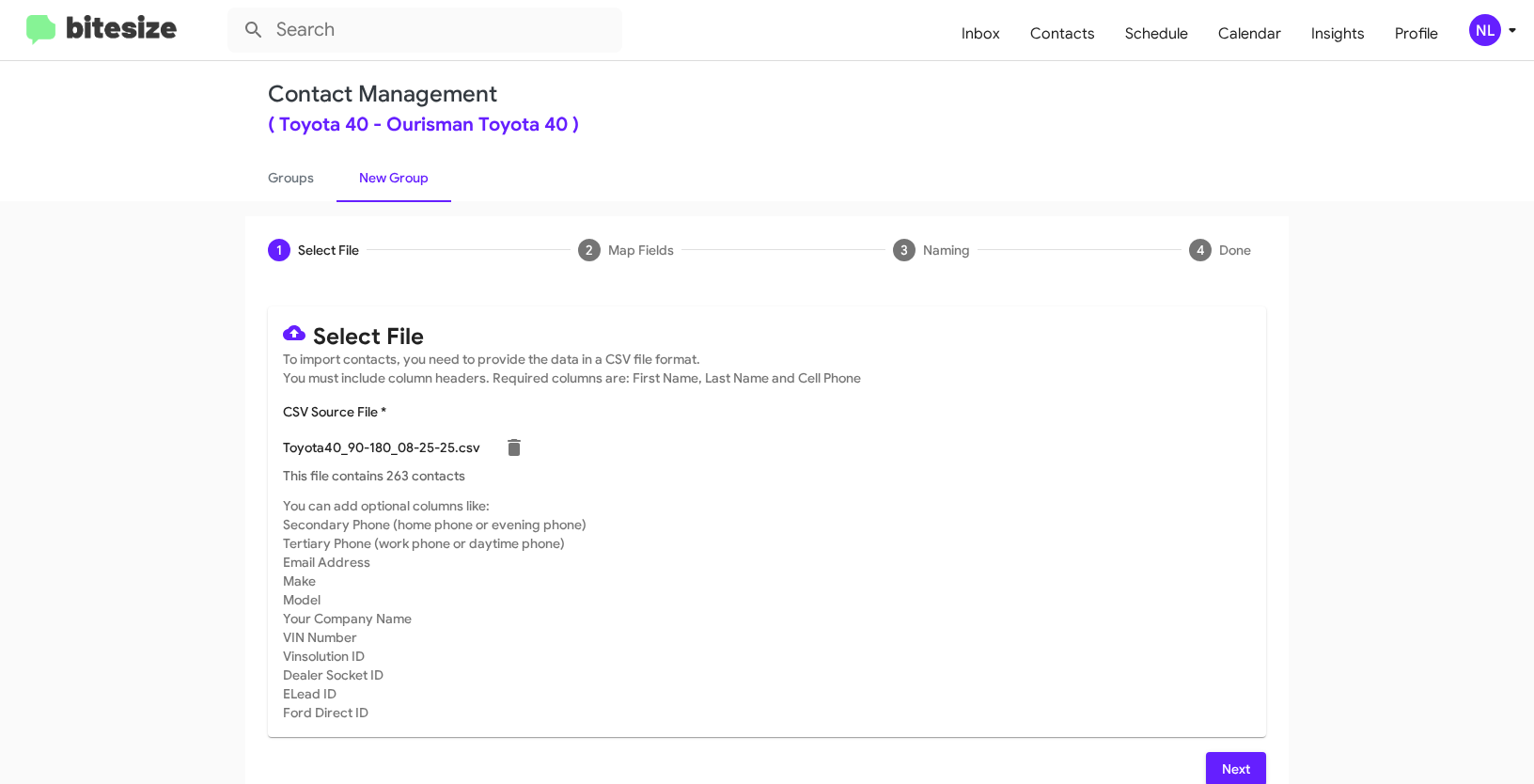
scroll to position [38, 0]
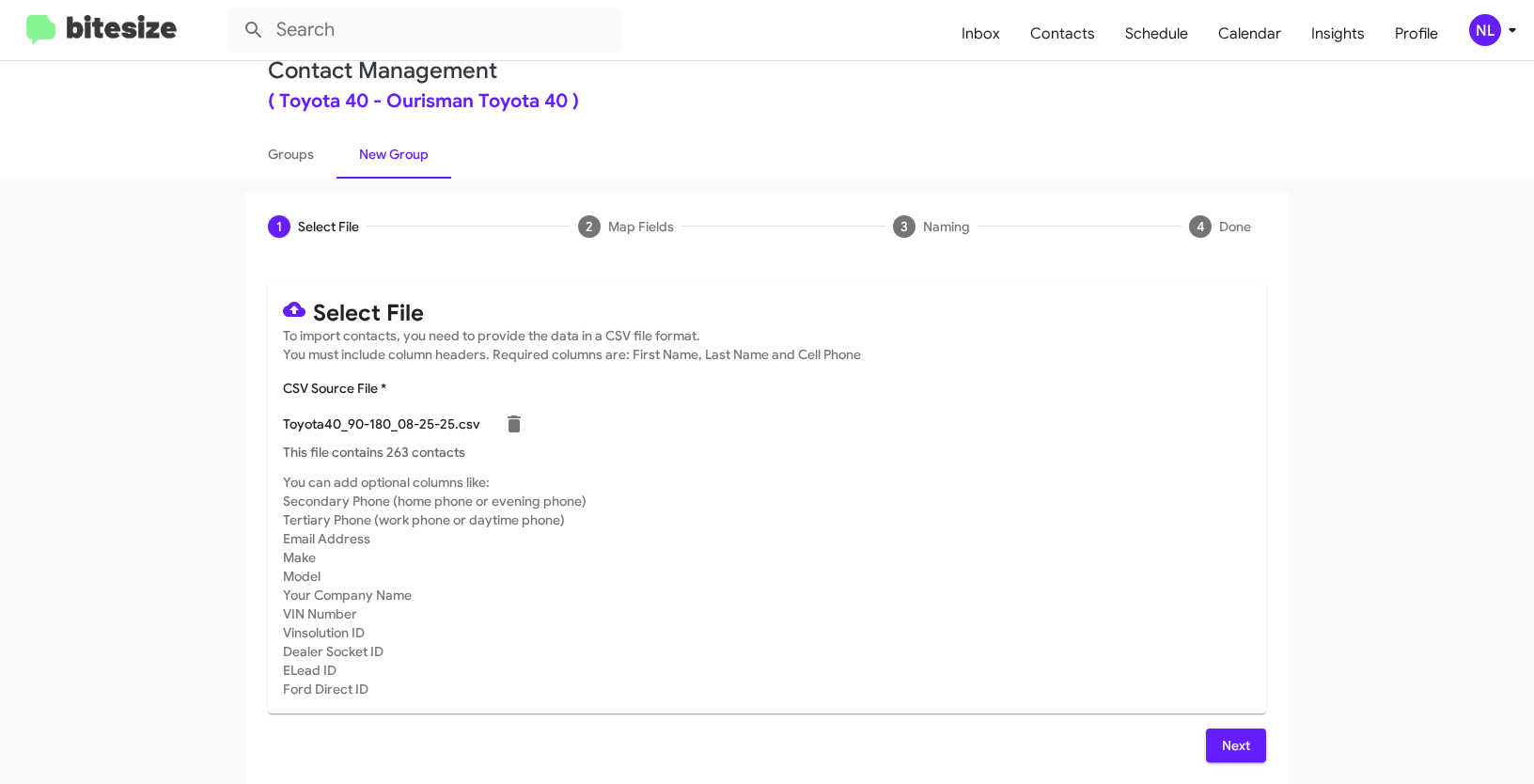
click at [1224, 737] on span "Next" at bounding box center [1235, 744] width 30 height 34
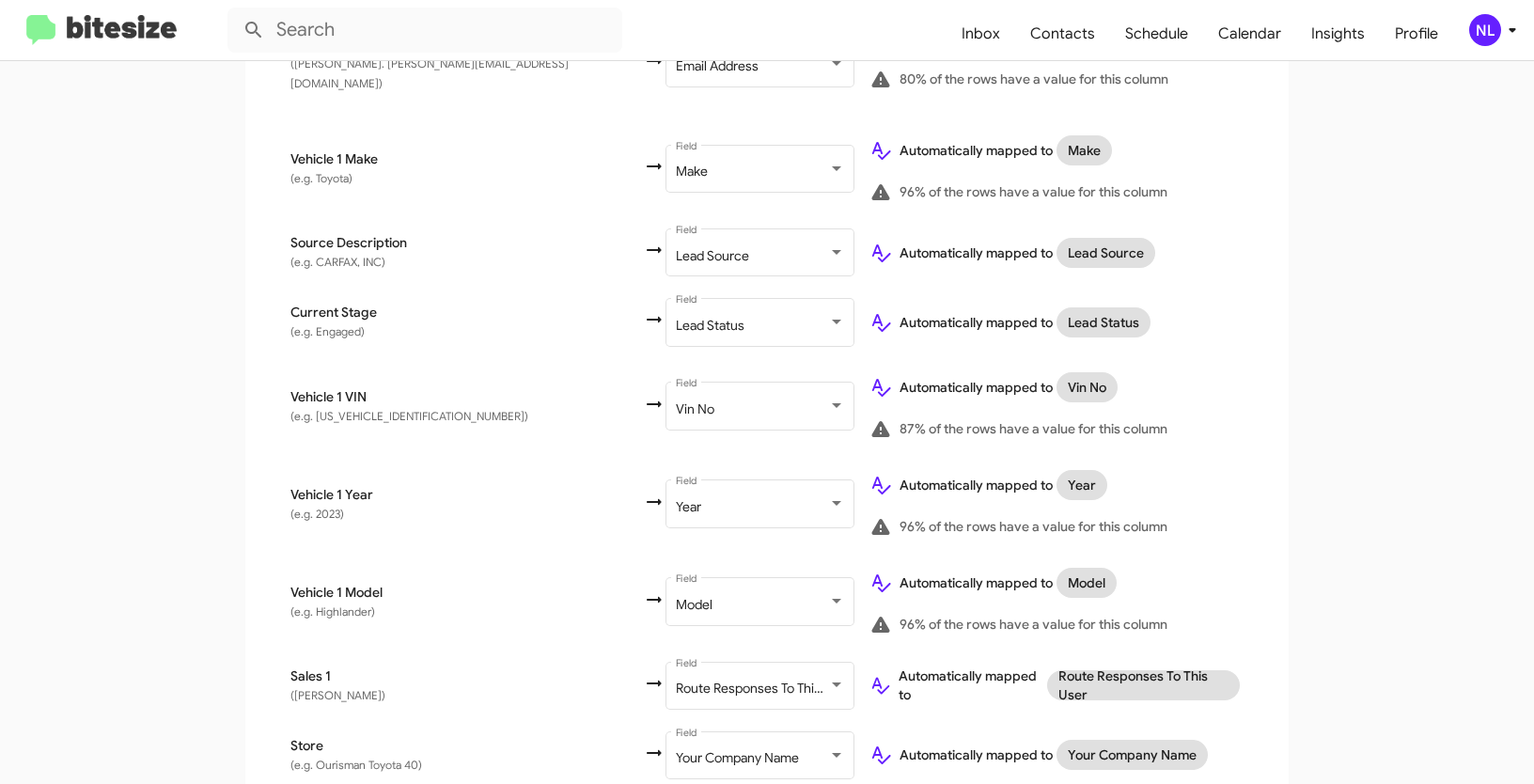
scroll to position [980, 0]
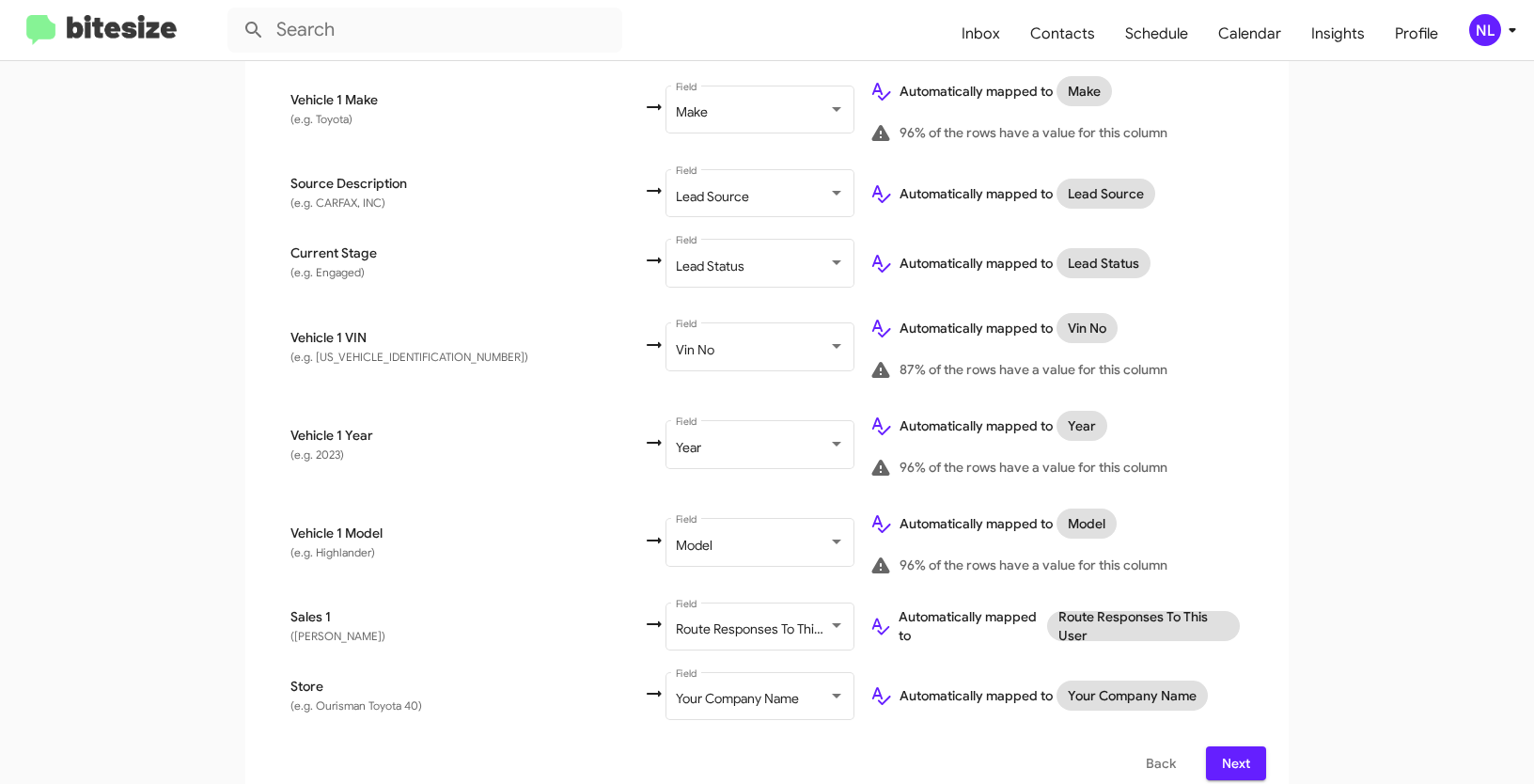
click at [1249, 746] on button "Next" at bounding box center [1236, 763] width 60 height 34
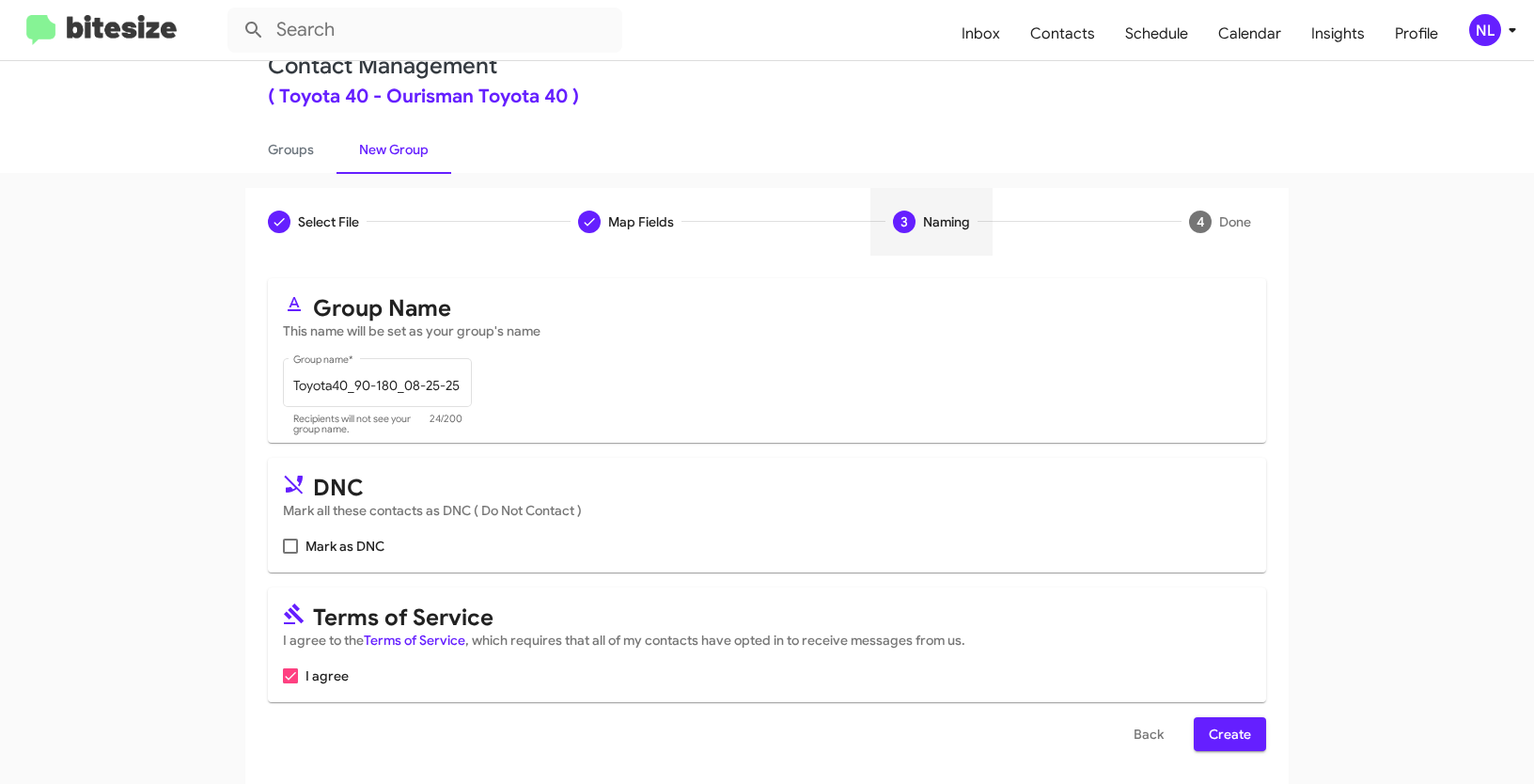
scroll to position [47, 0]
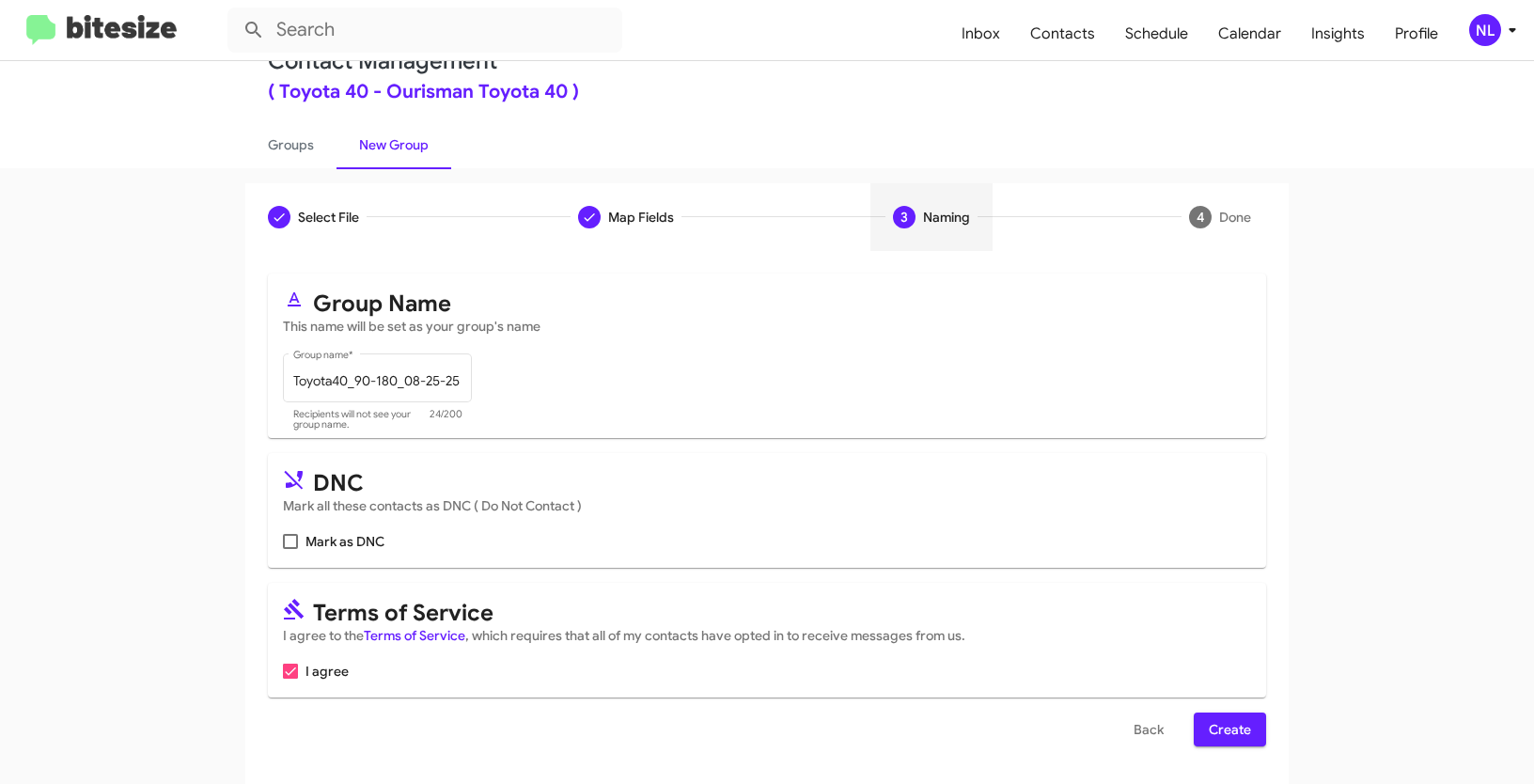
click at [1228, 731] on span "Create" at bounding box center [1230, 729] width 43 height 34
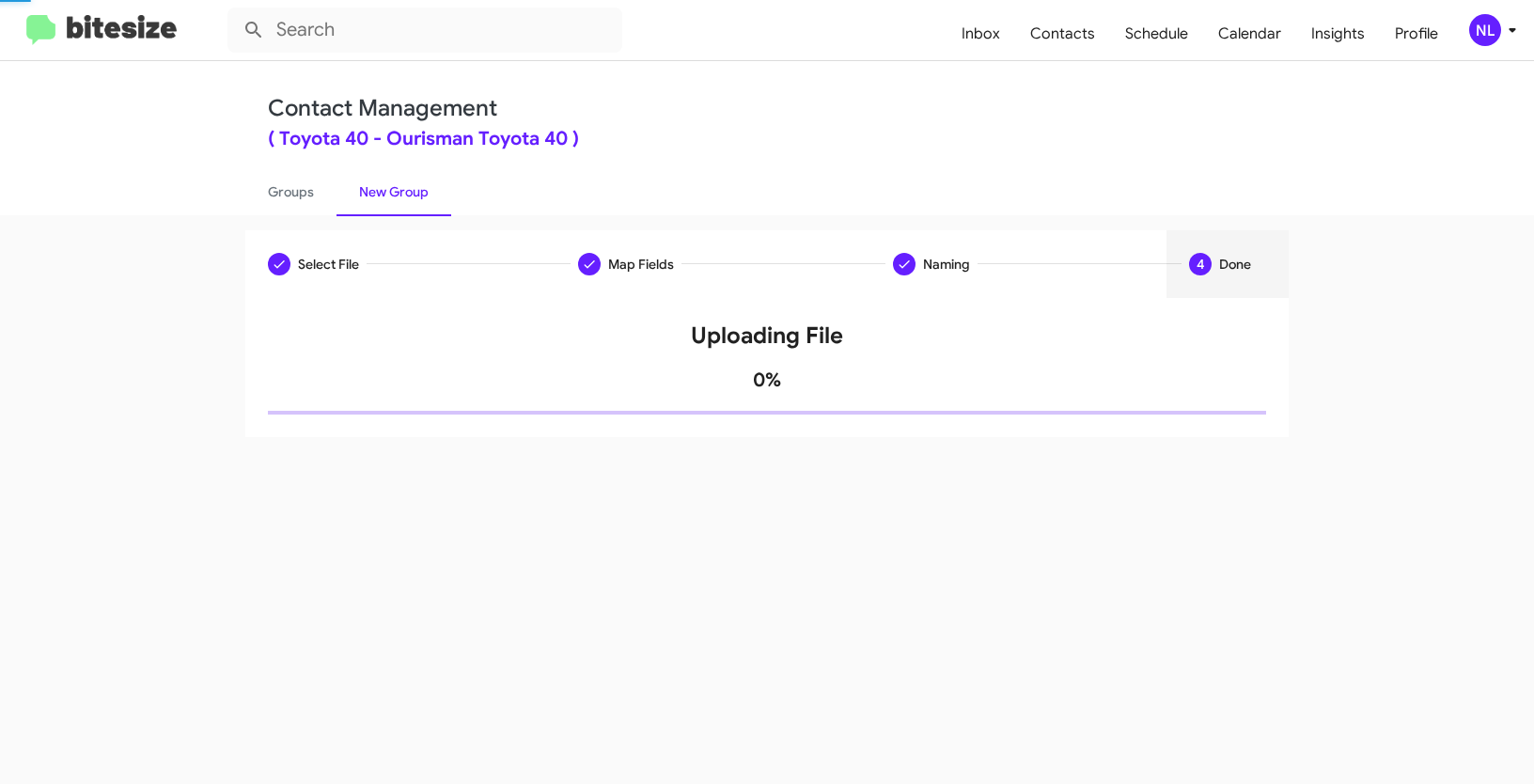
scroll to position [0, 0]
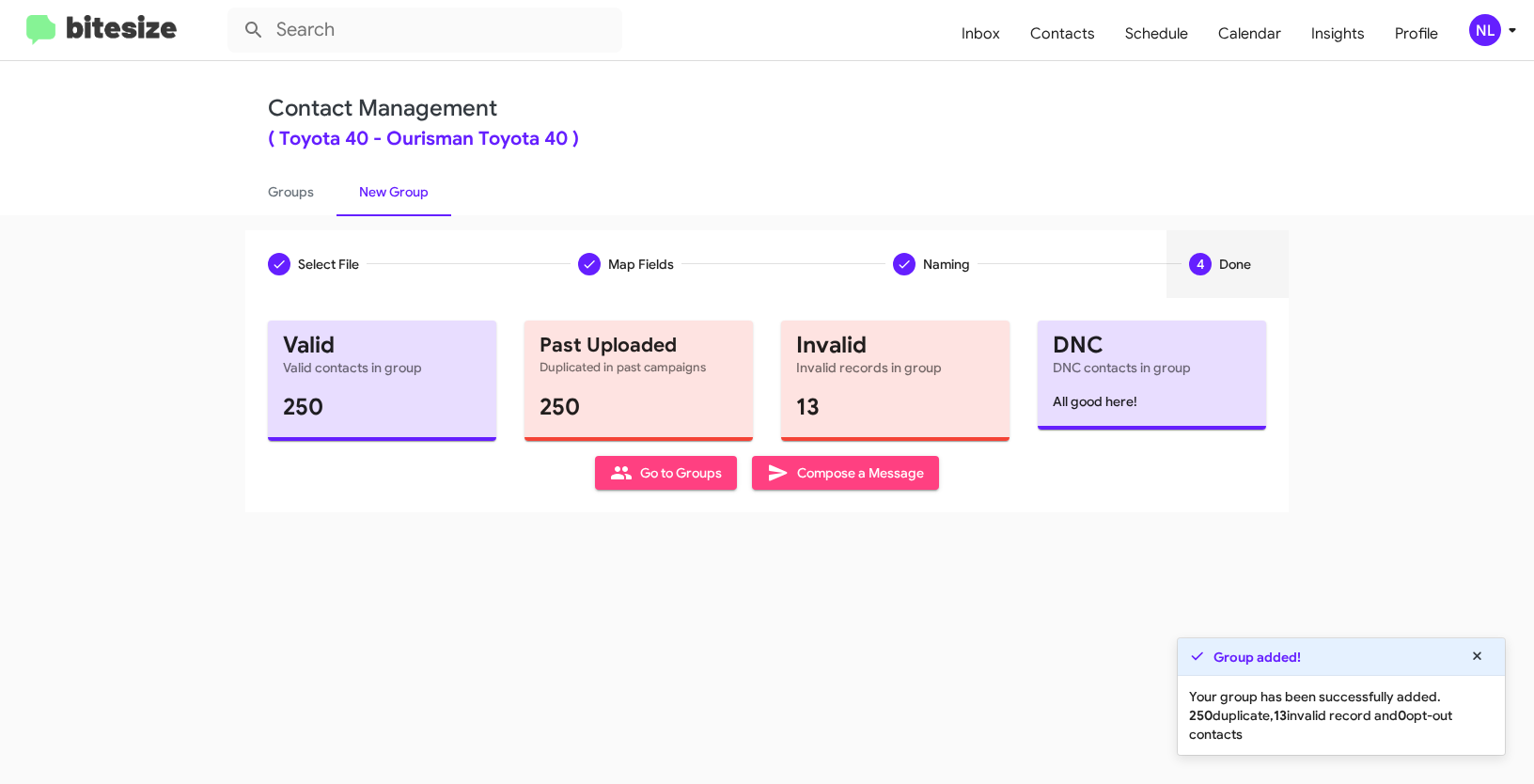
click at [676, 465] on span "Go to Groups" at bounding box center [665, 472] width 112 height 34
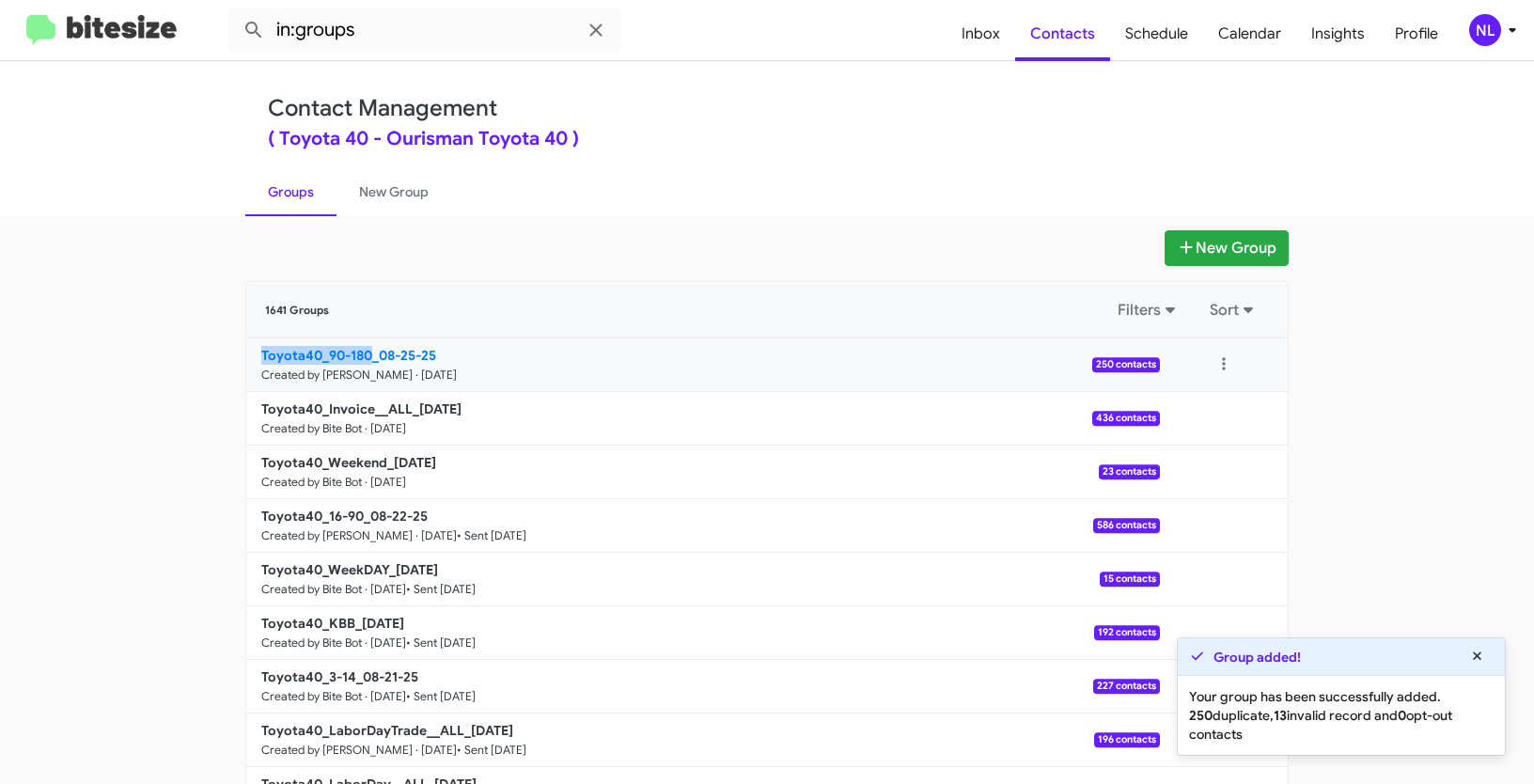
drag, startPoint x: 231, startPoint y: 359, endPoint x: 367, endPoint y: 353, distance: 136.1
click at [367, 353] on div "New Group 1641 Groups Filters Sort Toyota40_90-180_08-25-25 Created by [PERSON_…" at bounding box center [766, 577] width 1071 height 693
copy b "Toyota40_90-180"
click at [420, 41] on input "in:groups" at bounding box center [425, 30] width 395 height 46
paste input "Toyota40_90-180"
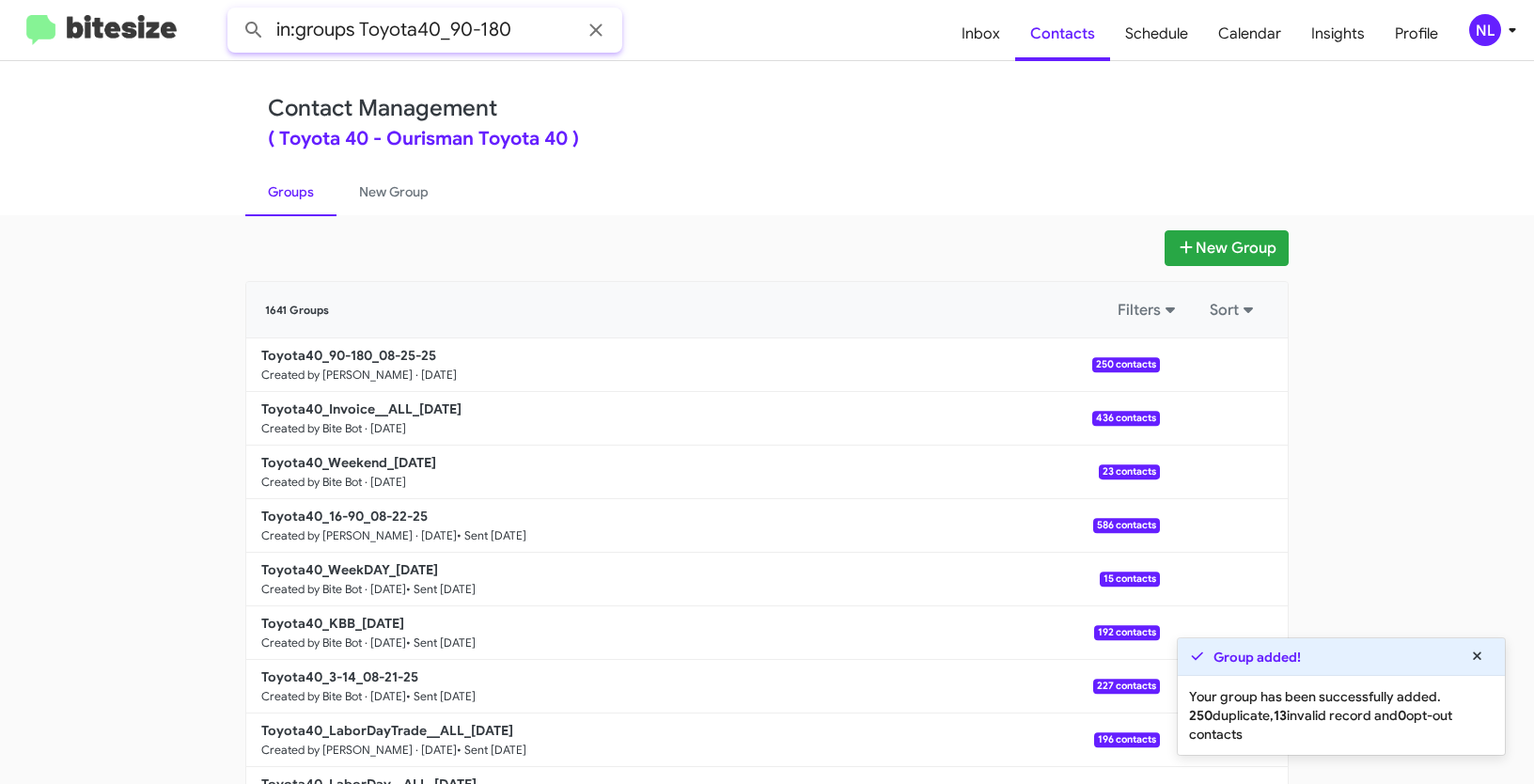
type input "in:groups Toyota40_90-180"
click at [235, 12] on button at bounding box center [253, 30] width 38 height 38
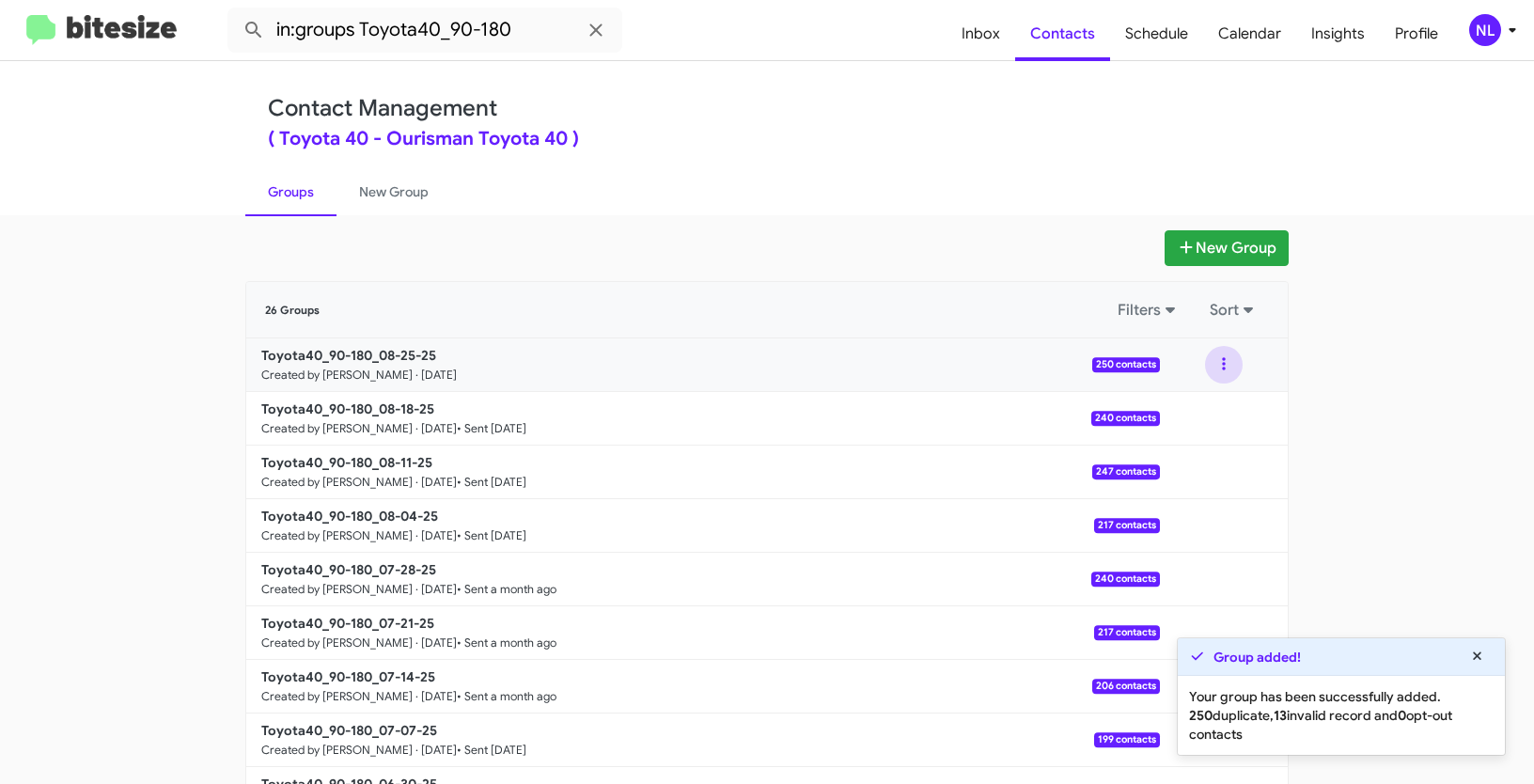
click at [1221, 369] on button at bounding box center [1224, 364] width 38 height 38
click at [1180, 416] on button "View contacts" at bounding box center [1167, 415] width 150 height 46
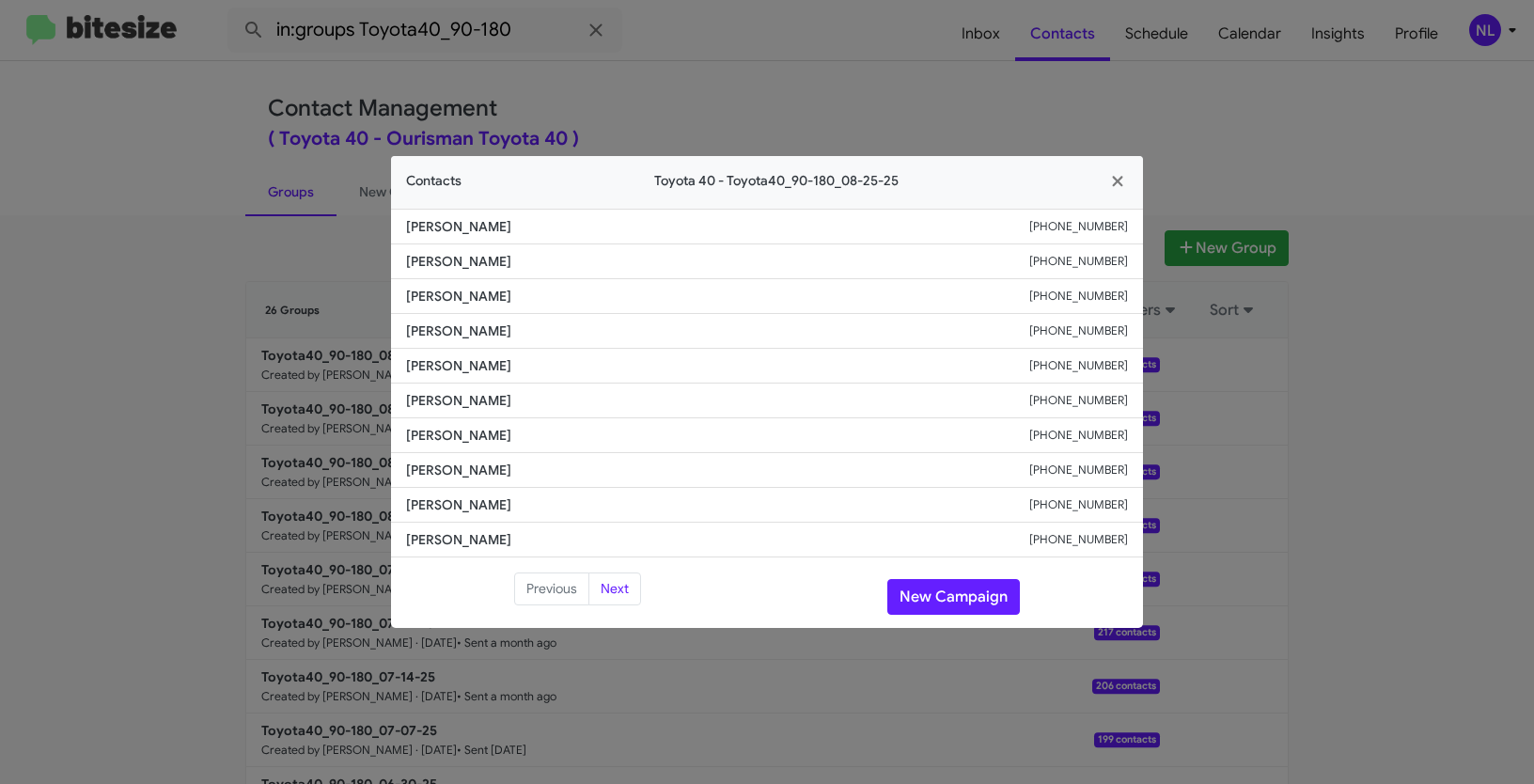
drag, startPoint x: 401, startPoint y: 393, endPoint x: 631, endPoint y: 412, distance: 230.8
click at [631, 412] on li "[PERSON_NAME] [PHONE_NUMBER]" at bounding box center [767, 401] width 752 height 35
copy span "[PERSON_NAME]"
click at [962, 592] on button "New Campaign" at bounding box center [953, 596] width 133 height 36
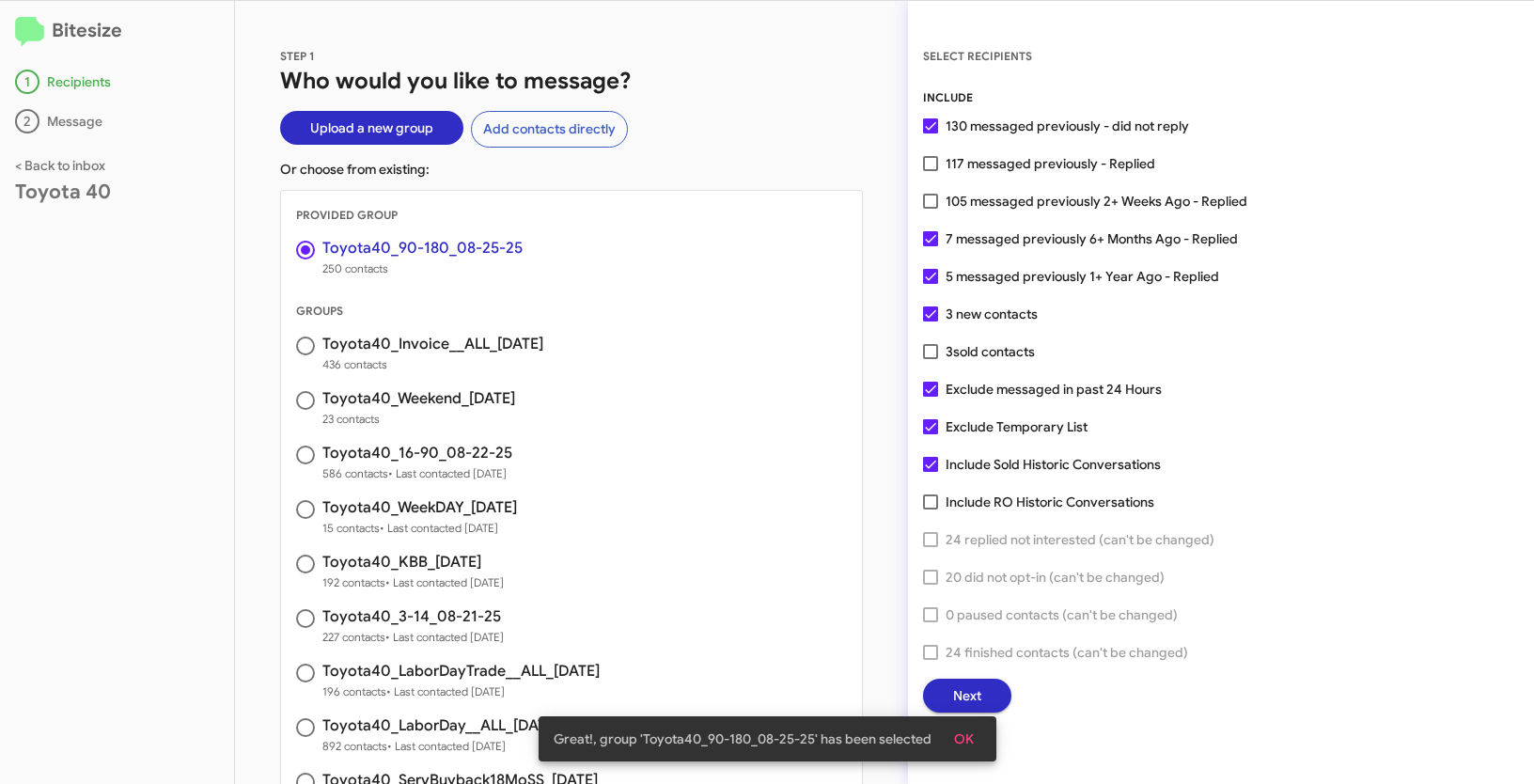
click at [929, 431] on span at bounding box center [931, 426] width 16 height 16
click at [930, 434] on input "Exclude Temporary List" at bounding box center [930, 434] width 1 height 1
checkbox input "false"
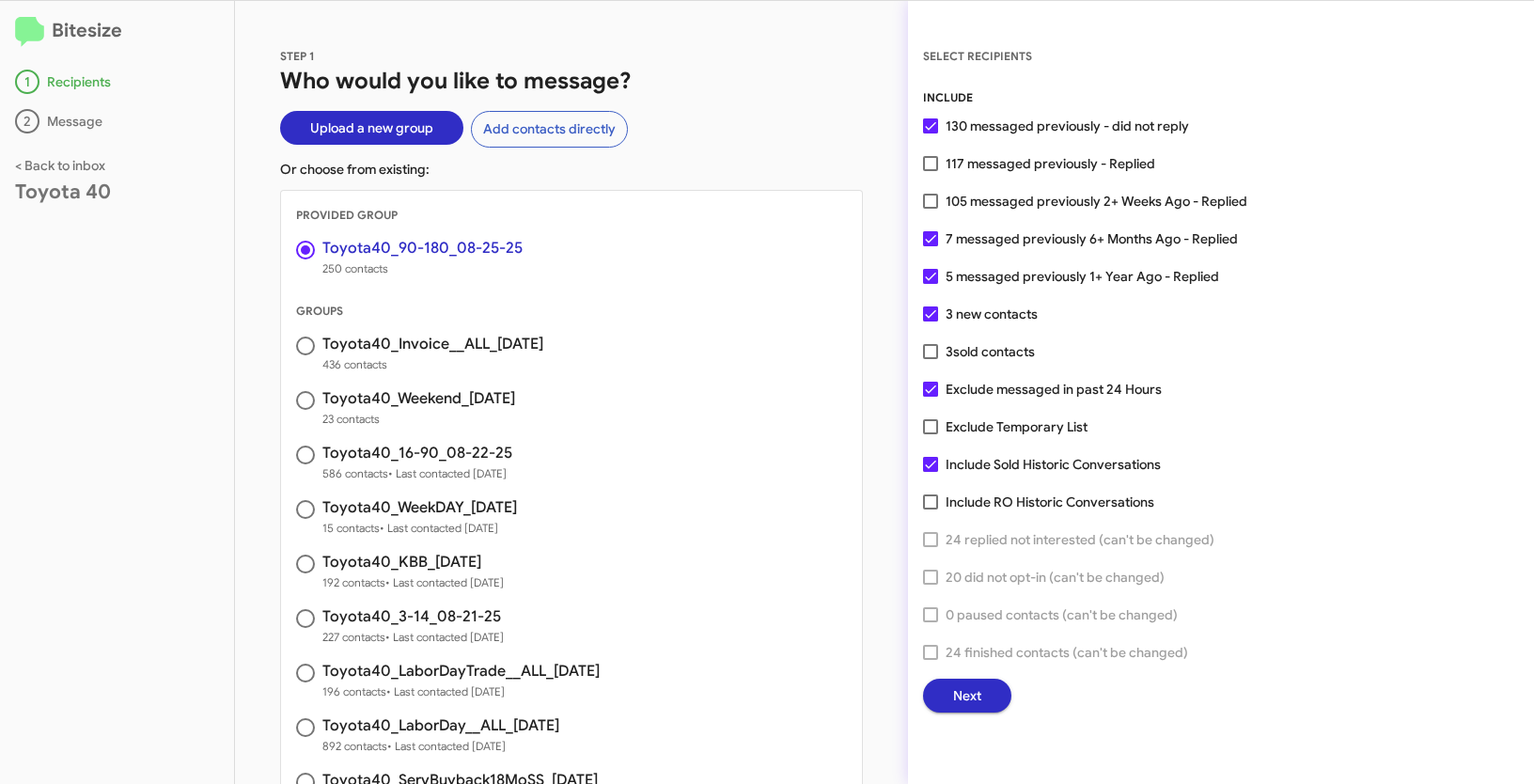
click at [994, 693] on button "Next" at bounding box center [967, 695] width 88 height 34
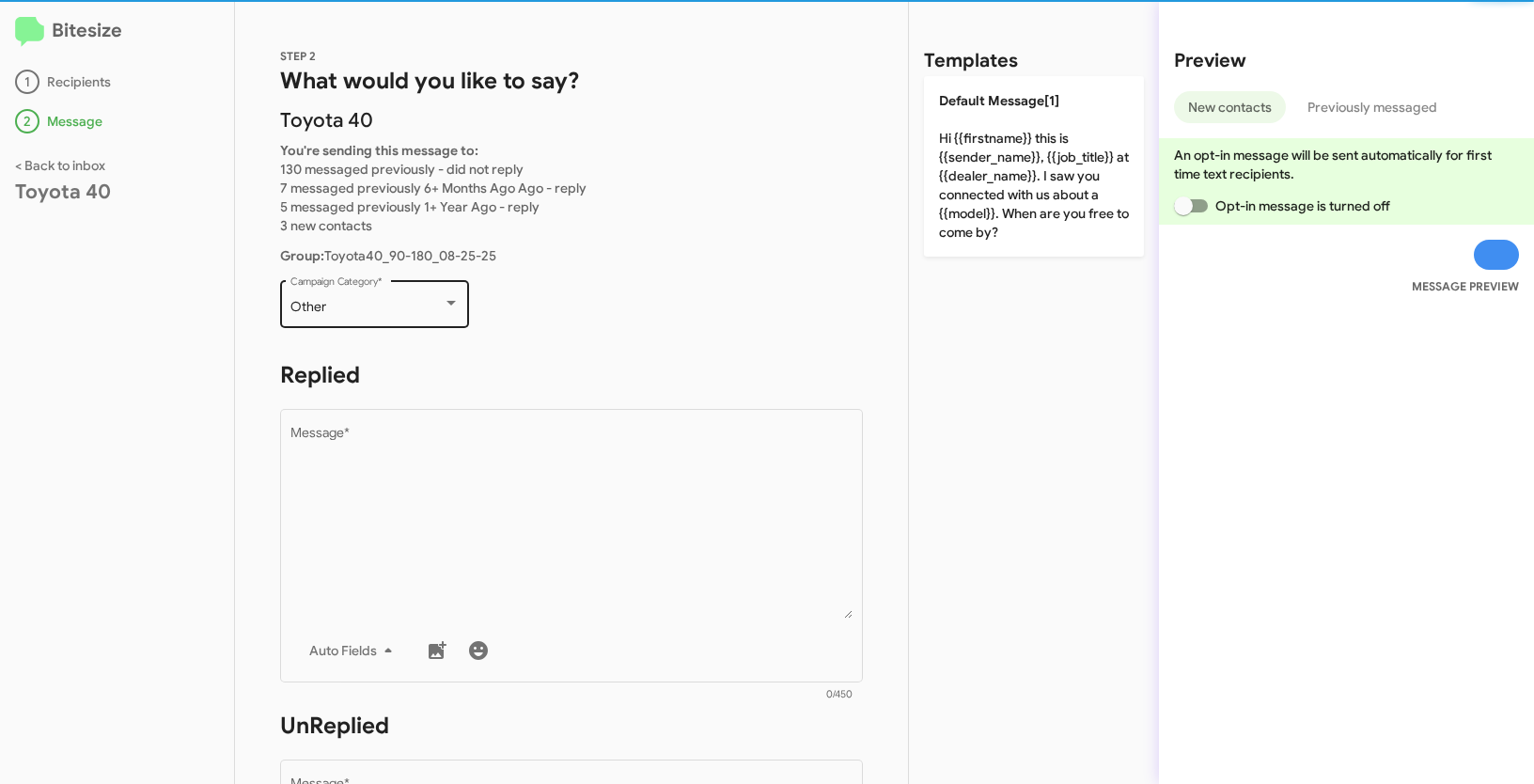
click at [416, 313] on div "Other" at bounding box center [367, 307] width 152 height 16
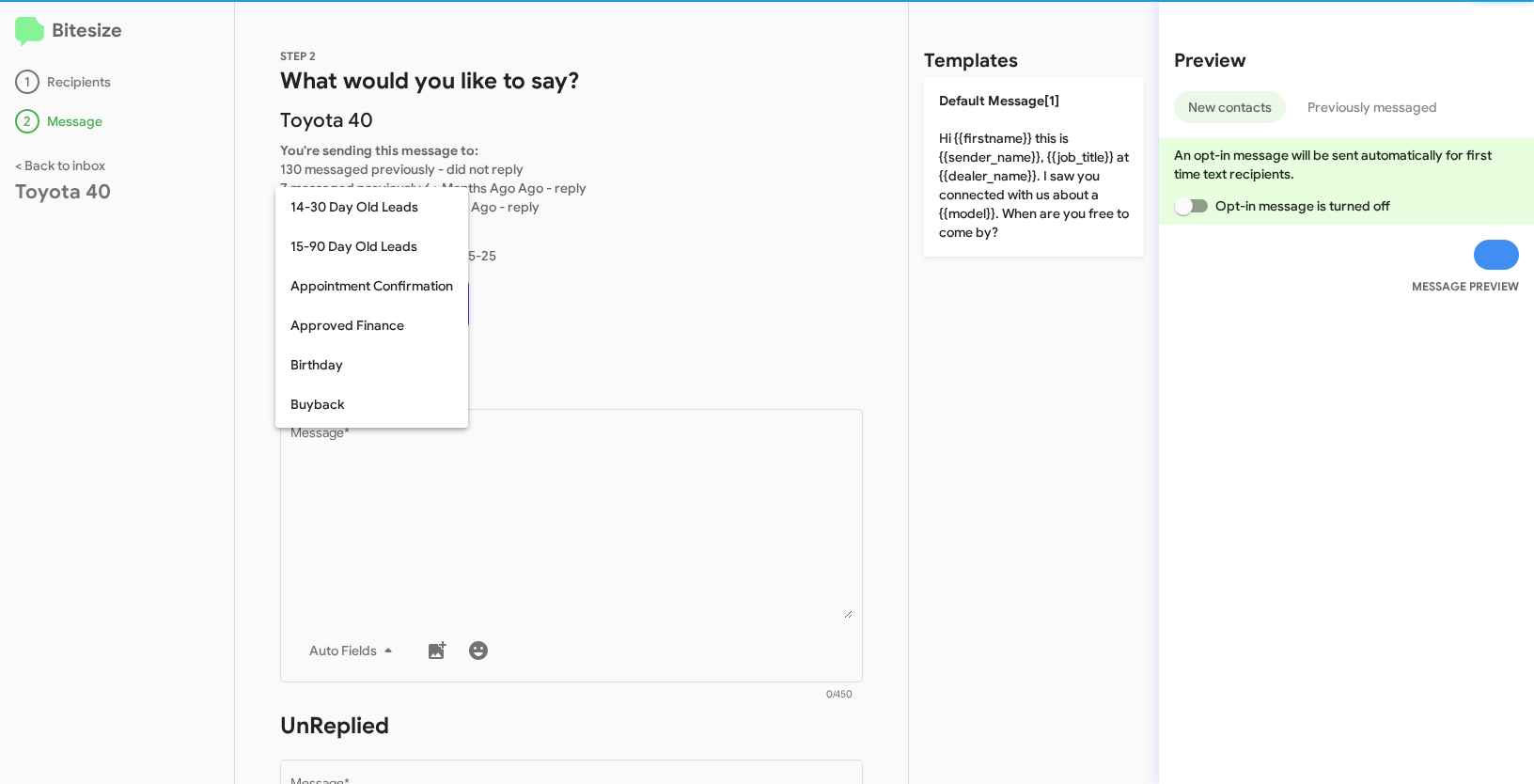
scroll to position [413, 0]
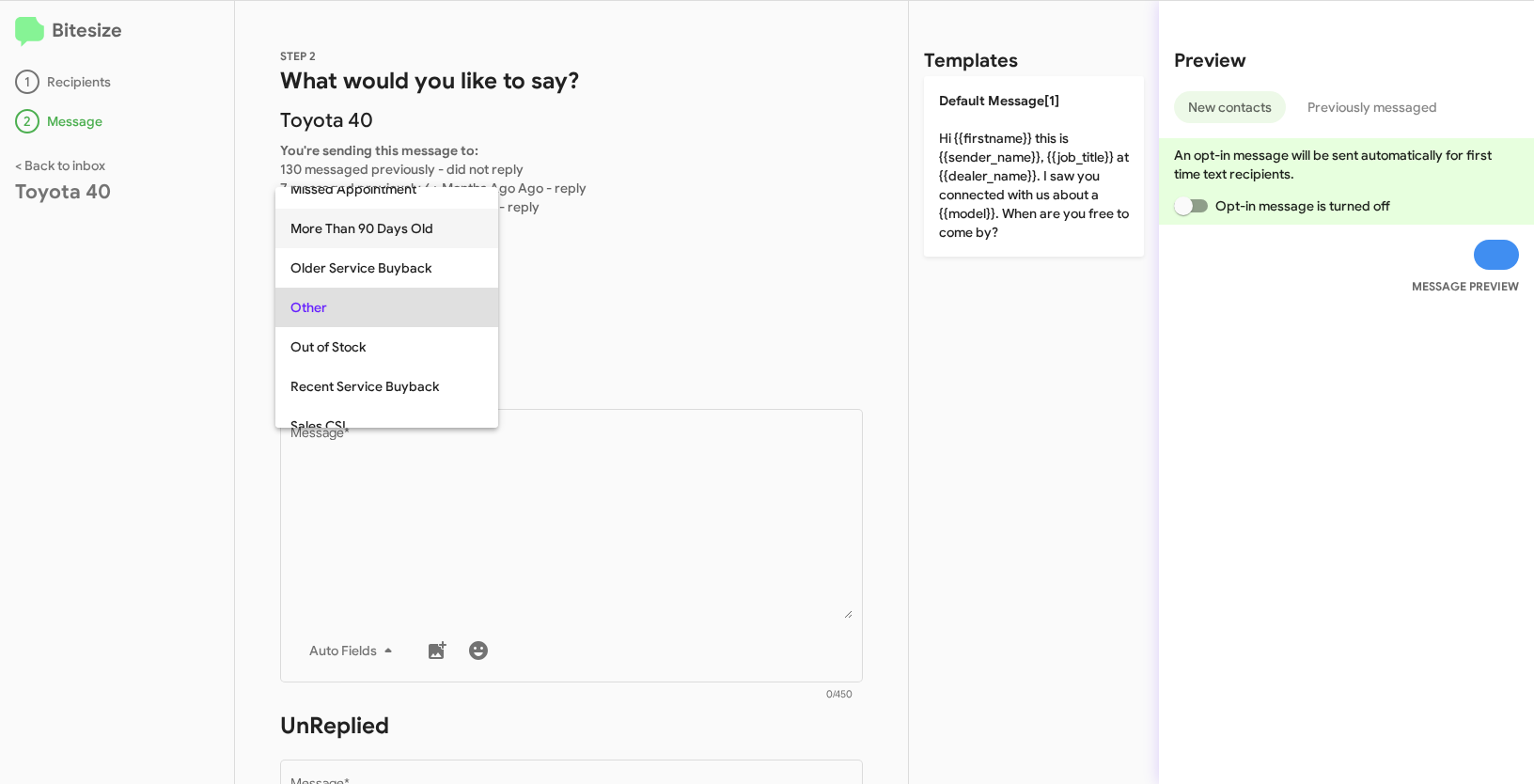
click at [353, 232] on span "More Than 90 Days Old" at bounding box center [387, 228] width 193 height 40
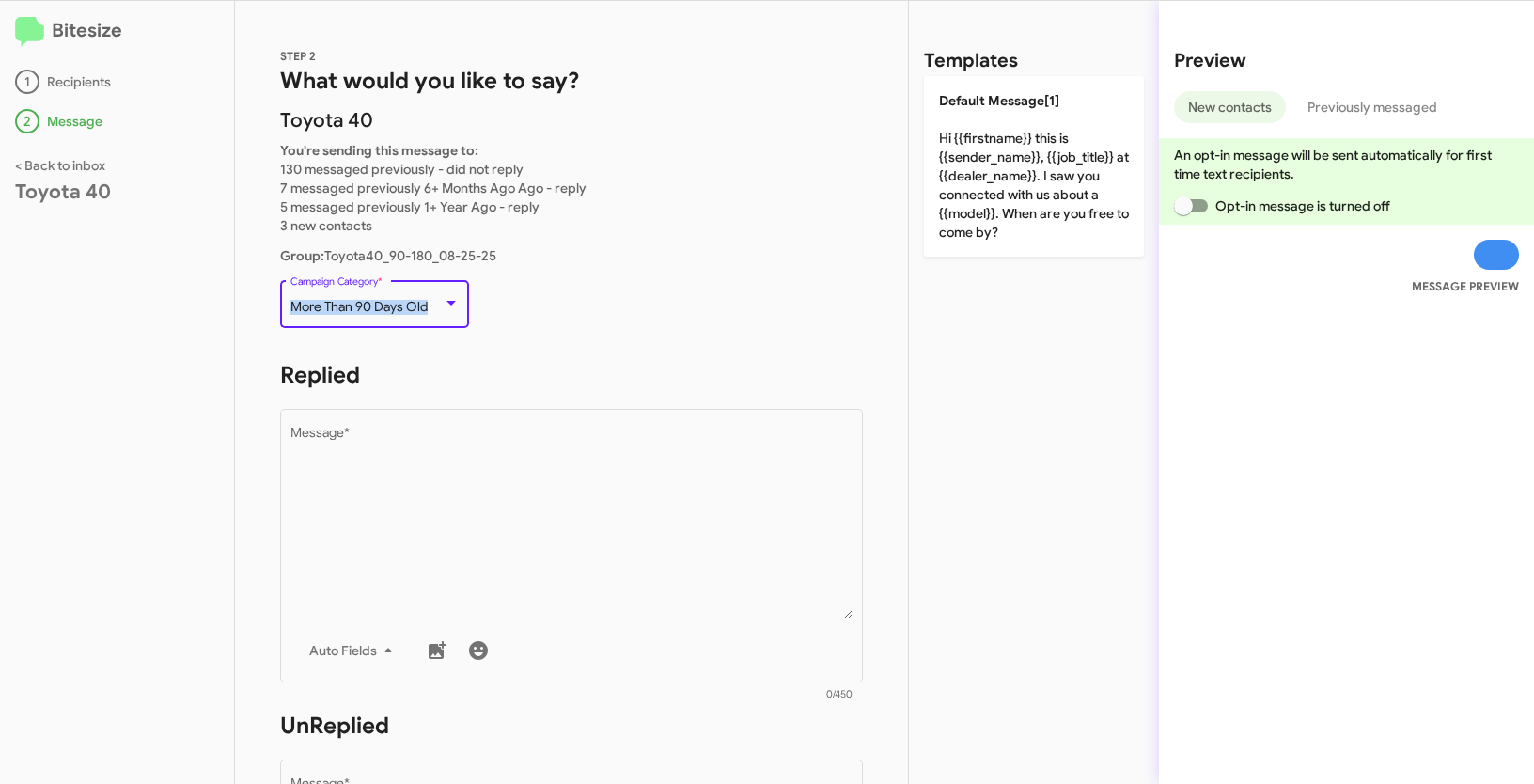
drag, startPoint x: 292, startPoint y: 299, endPoint x: 438, endPoint y: 307, distance: 146.2
click at [438, 307] on div "More Than 90 Days Old" at bounding box center [367, 307] width 152 height 16
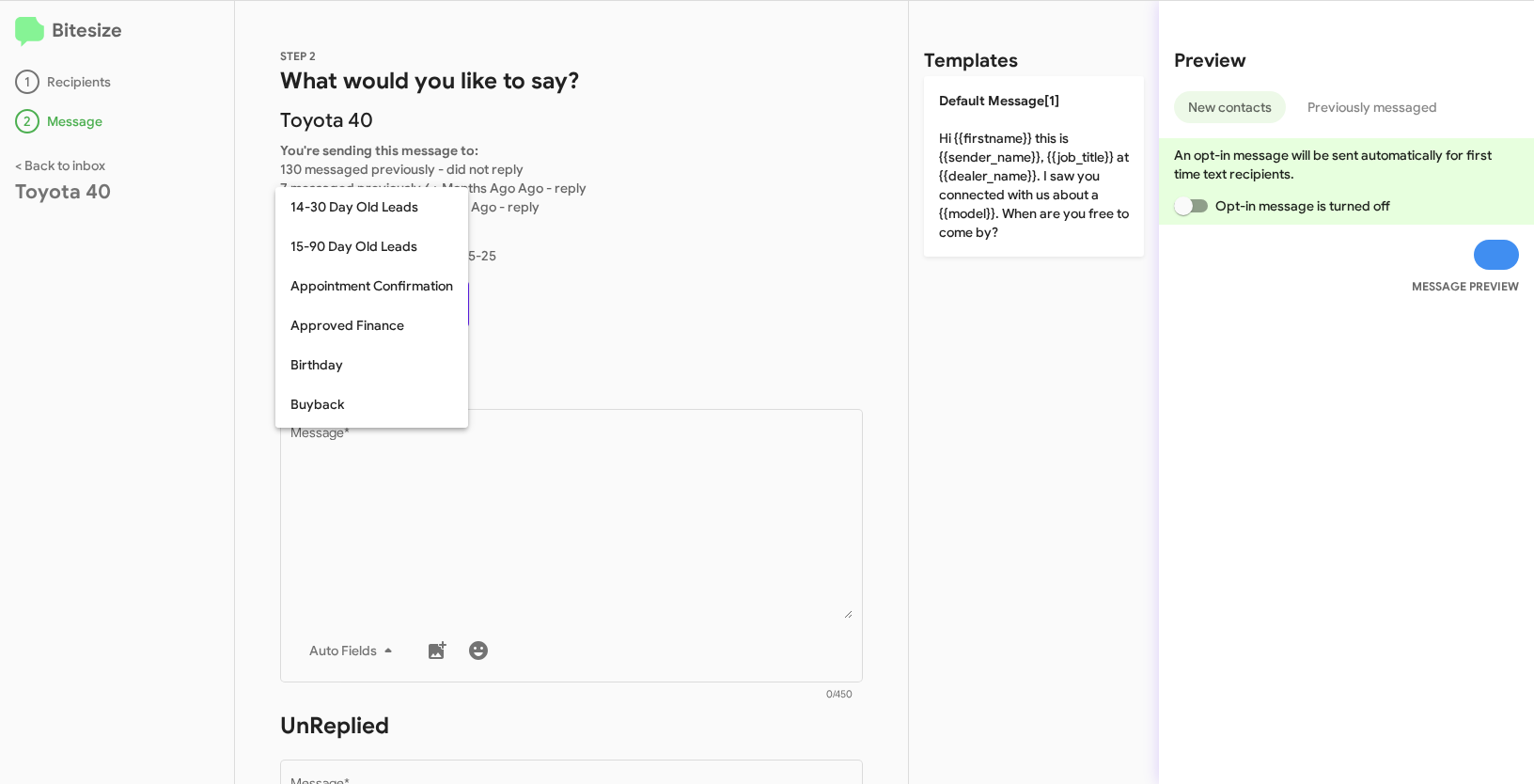
scroll to position [333, 0]
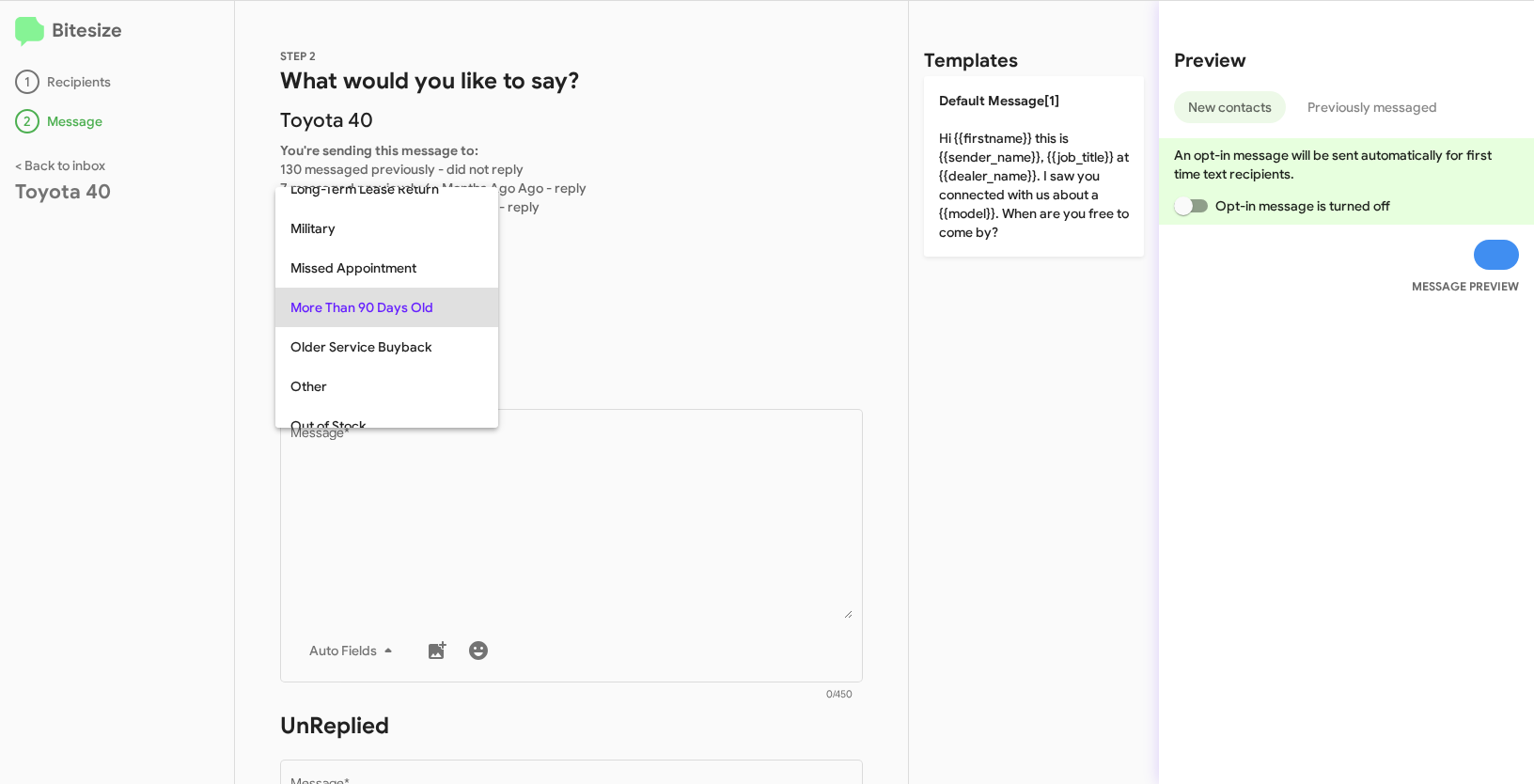
copy span "More Than 90 Days Old"
click at [629, 450] on div at bounding box center [767, 392] width 1534 height 784
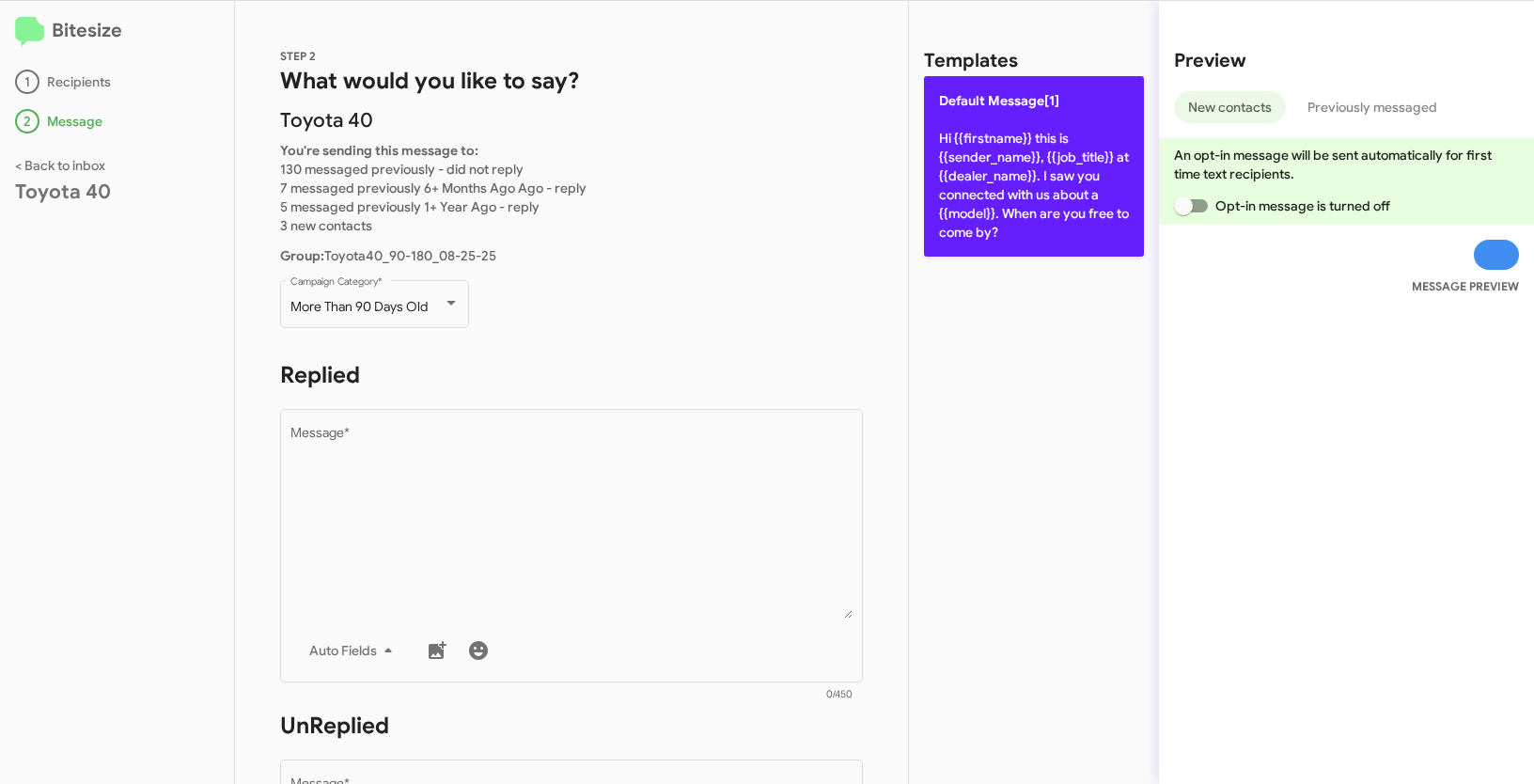
click at [1004, 169] on p "Default Message[1] Hi {{firstname}} this is {{sender_name}}, {{job_title}} at {…" at bounding box center [1034, 167] width 220 height 180
type textarea "Hi {{firstname}} this is {{sender_name}}, {{job_title}} at {{dealer_name}}. I s…"
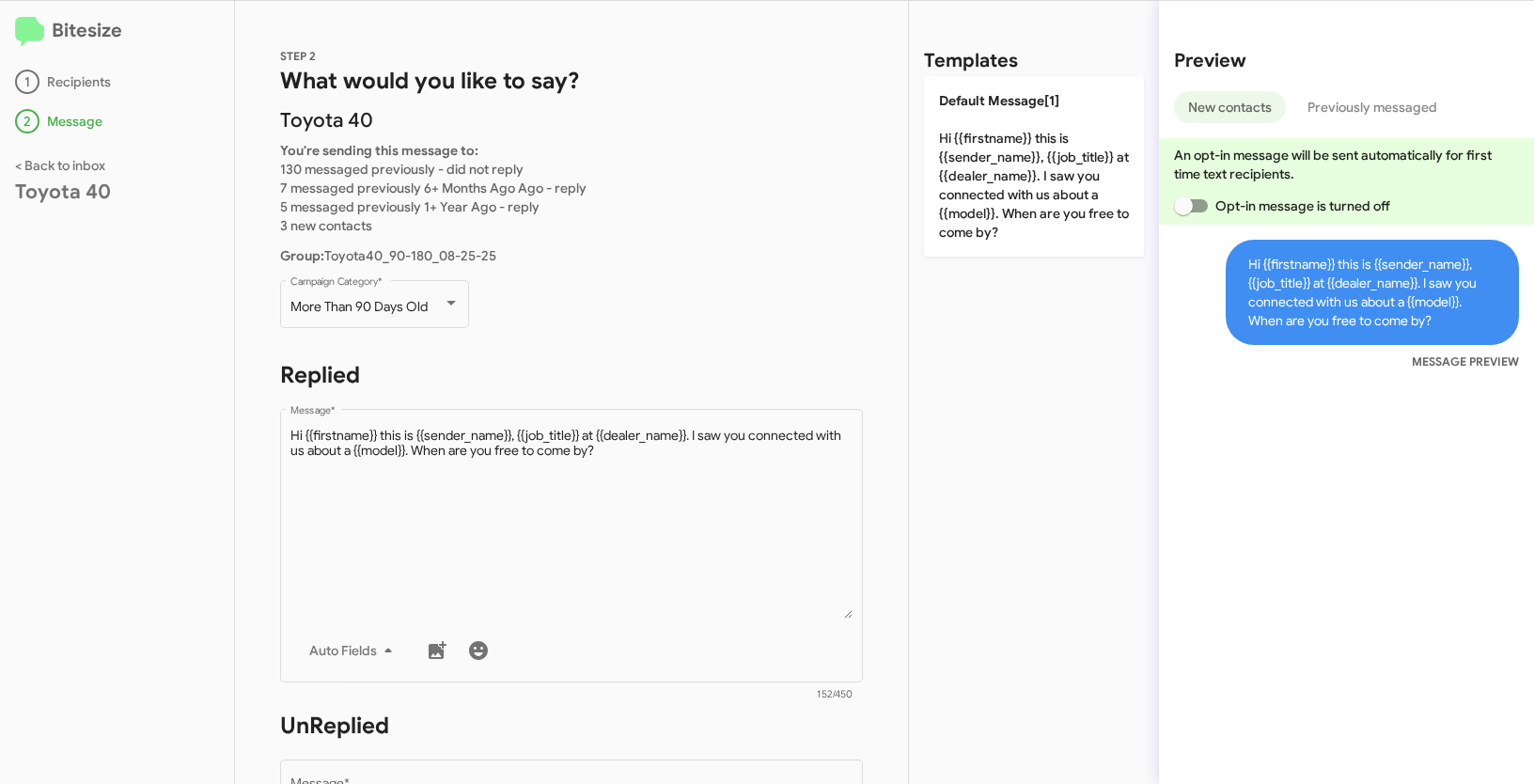
scroll to position [547, 0]
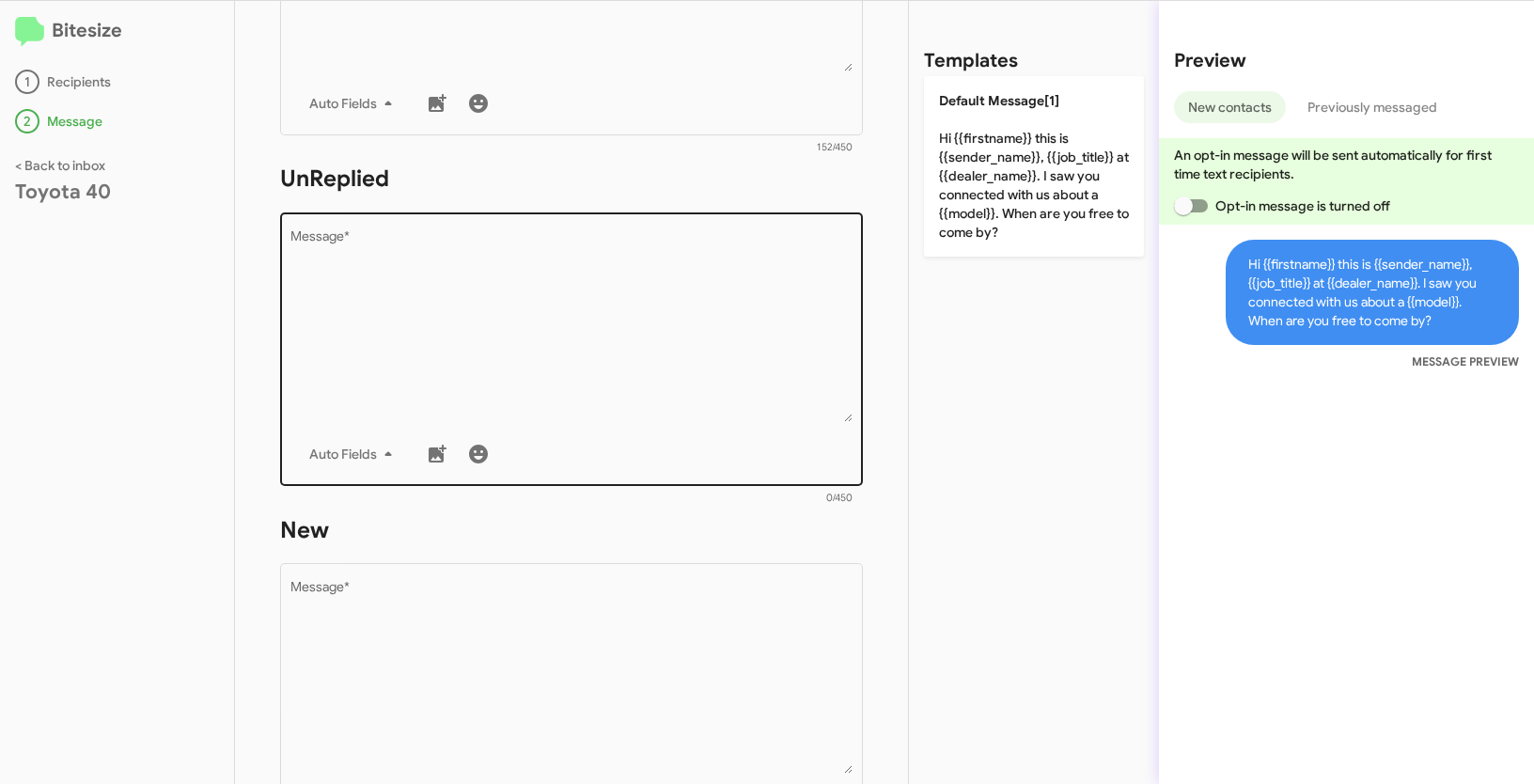
click at [574, 326] on textarea "Message *" at bounding box center [572, 327] width 563 height 192
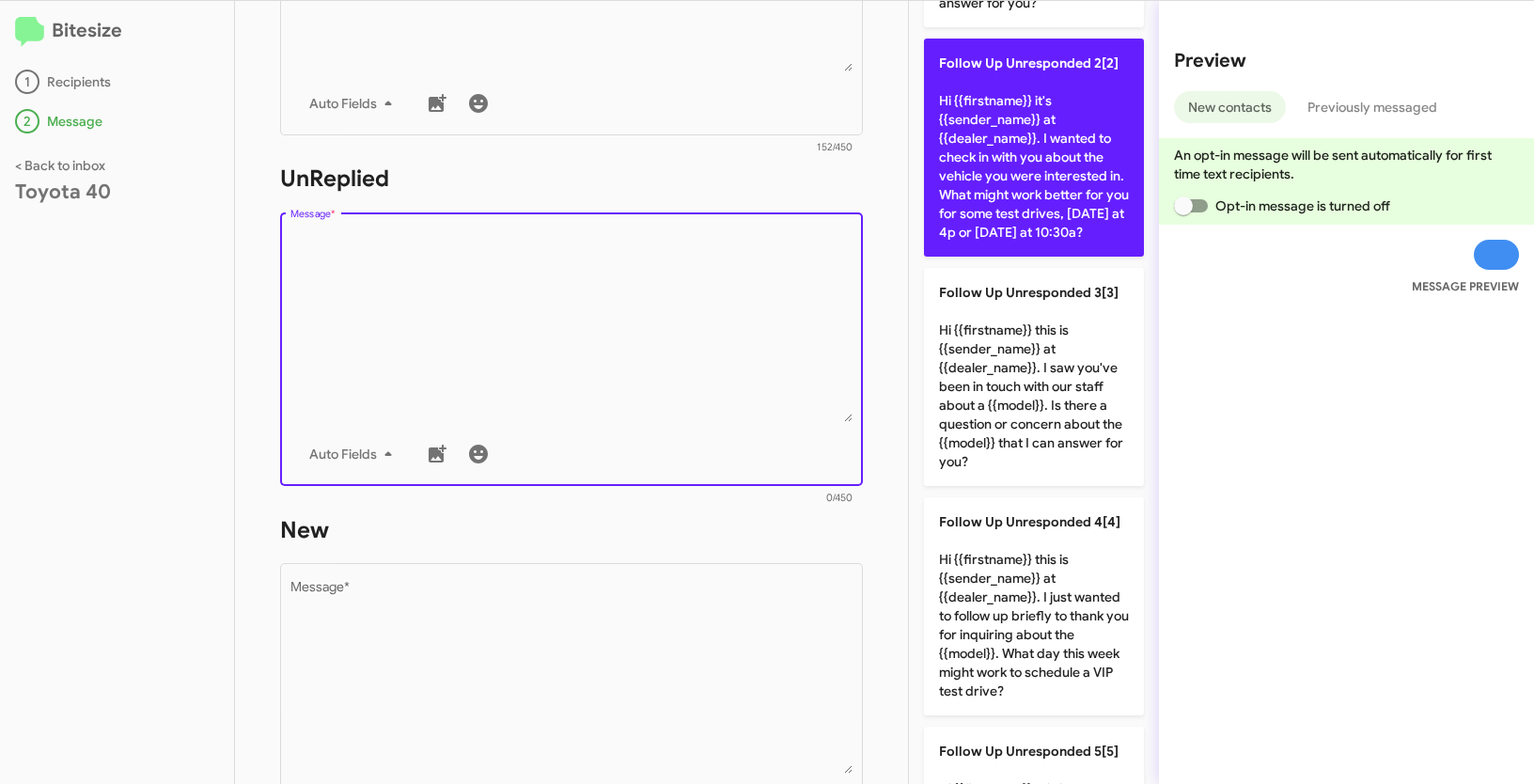
scroll to position [441, 0]
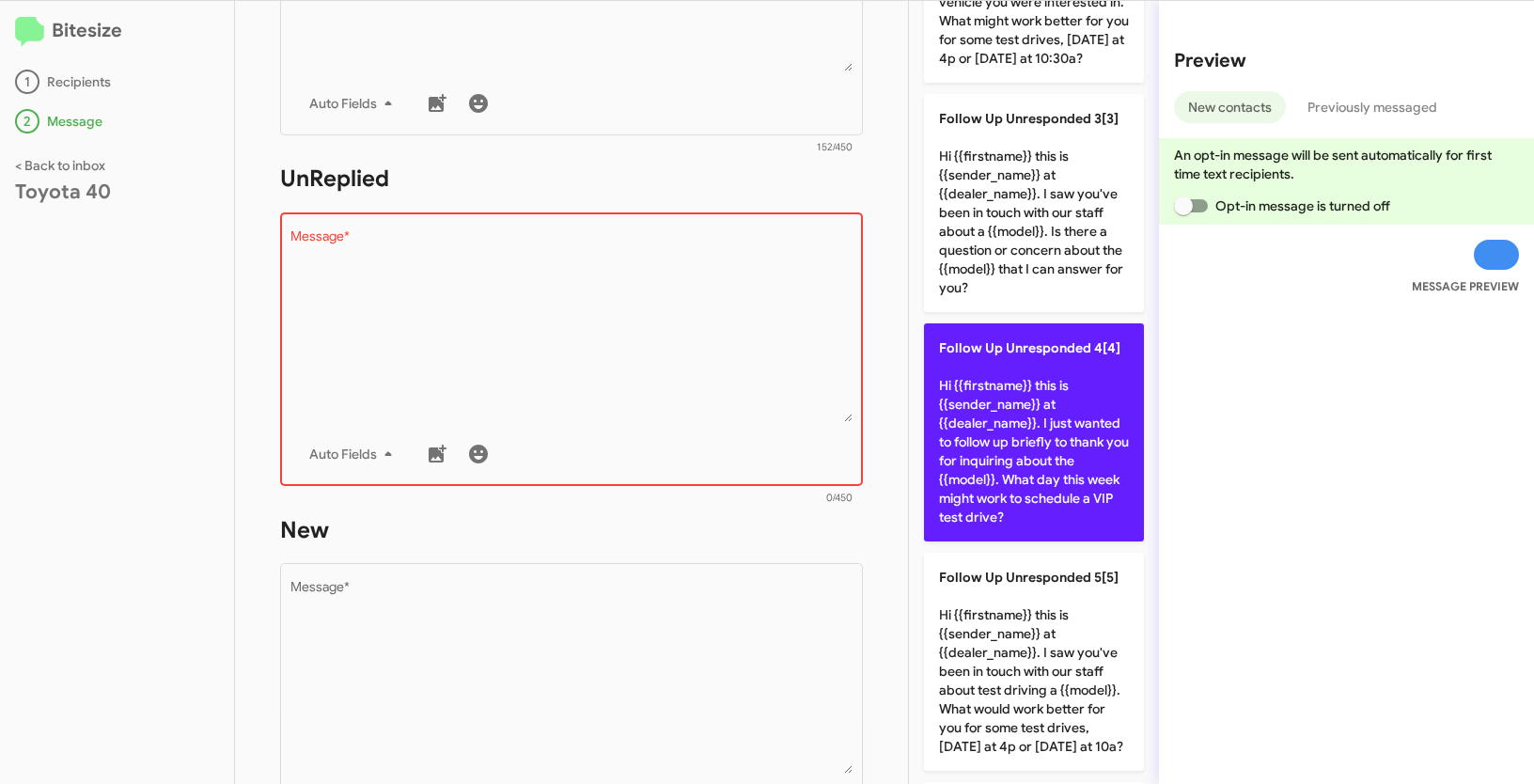
click at [1061, 471] on p "Follow Up Unresponded 4[4] Hi {{firstname}} this is {{sender_name}} at {{dealer…" at bounding box center [1034, 432] width 220 height 218
type textarea "Hi {{firstname}} this is {{sender_name}} at {{dealer_name}}. I just wanted to f…"
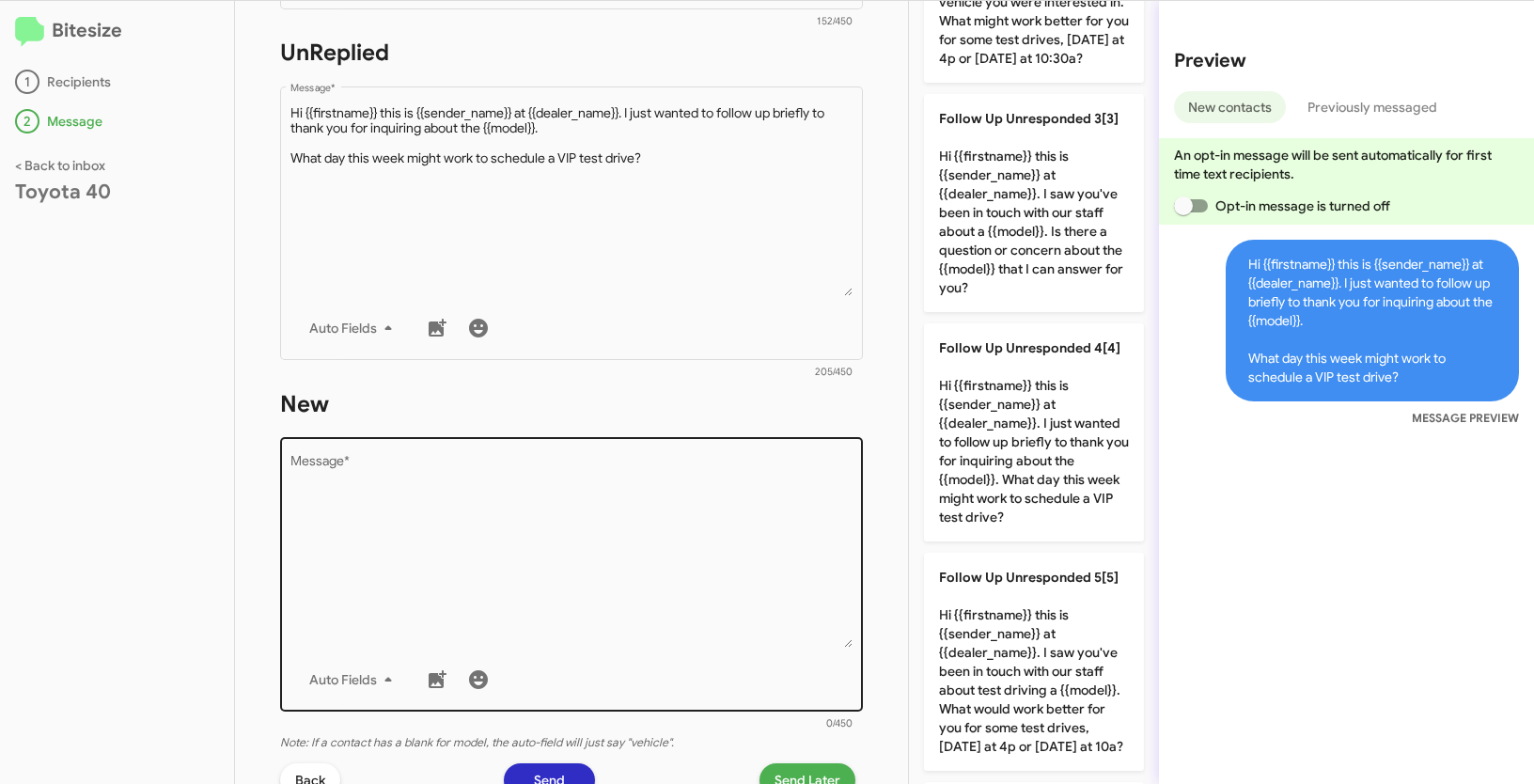
scroll to position [688, 0]
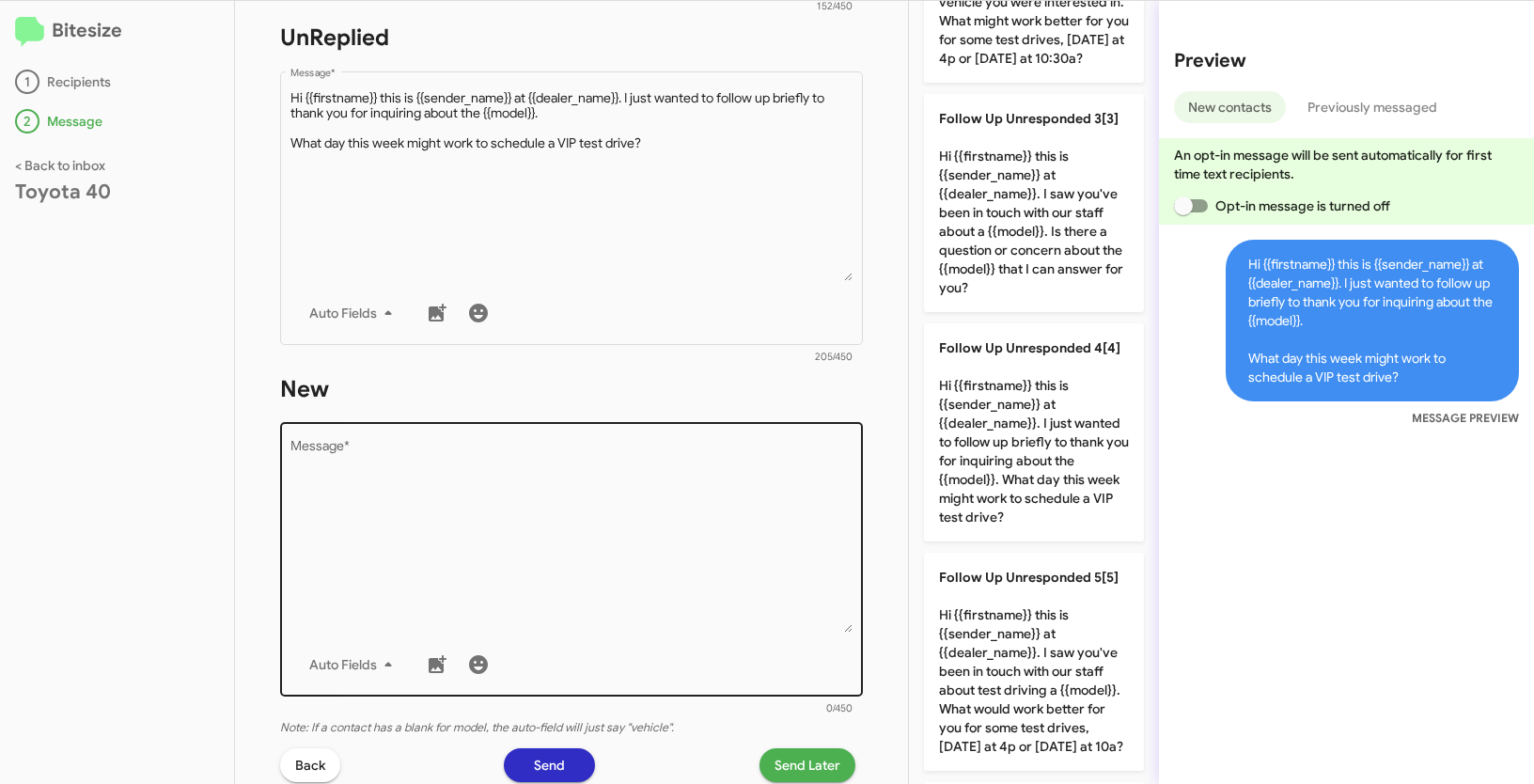
click at [665, 485] on textarea "Message *" at bounding box center [572, 537] width 563 height 192
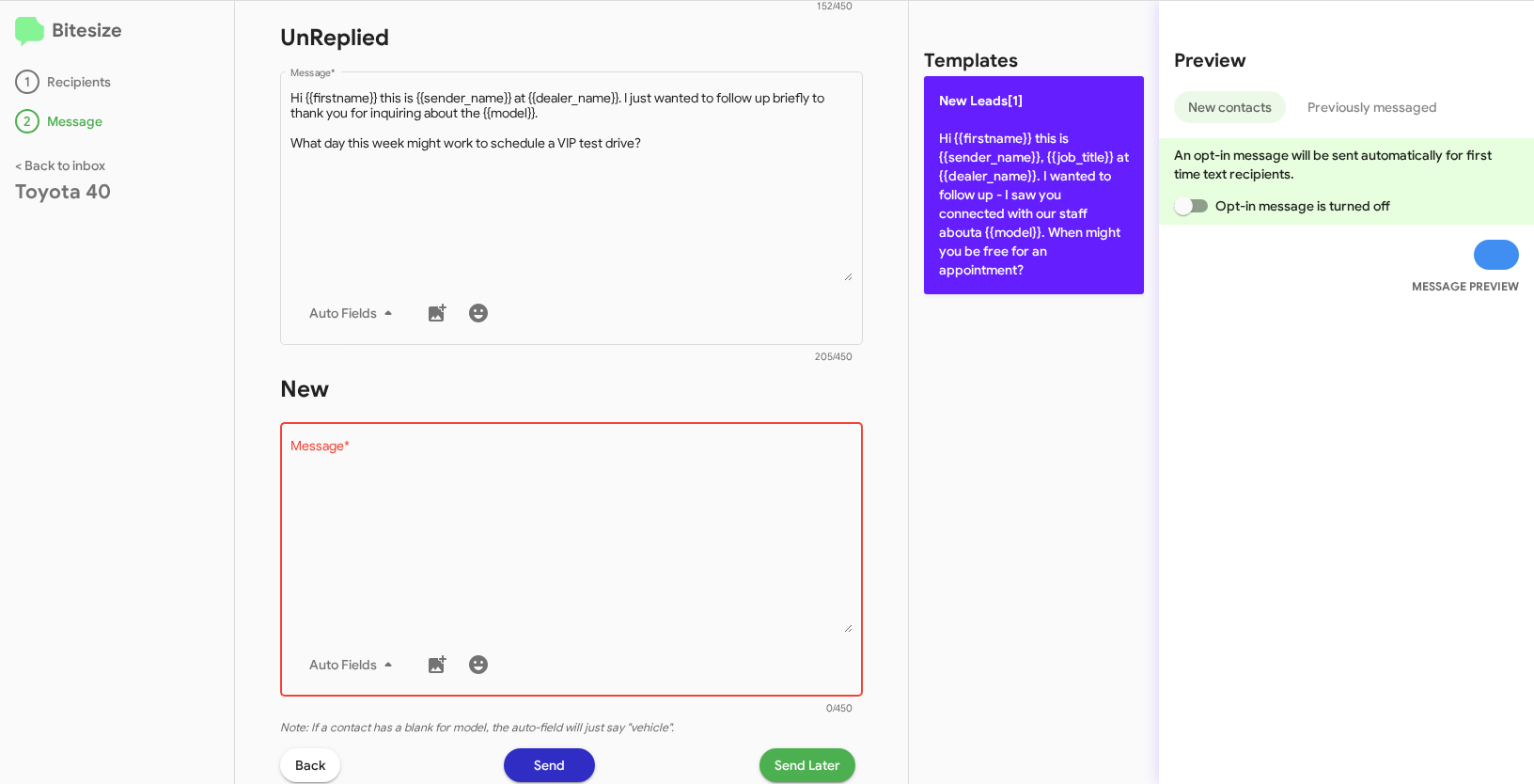
click at [994, 164] on p "New Leads[1] Hi {{firstname}} this is {{sender_name}}, {{job_title}} at {{deale…" at bounding box center [1034, 185] width 220 height 218
type textarea "Hi {{firstname}} this is {{sender_name}}, {{job_title}} at {{dealer_name}}. I w…"
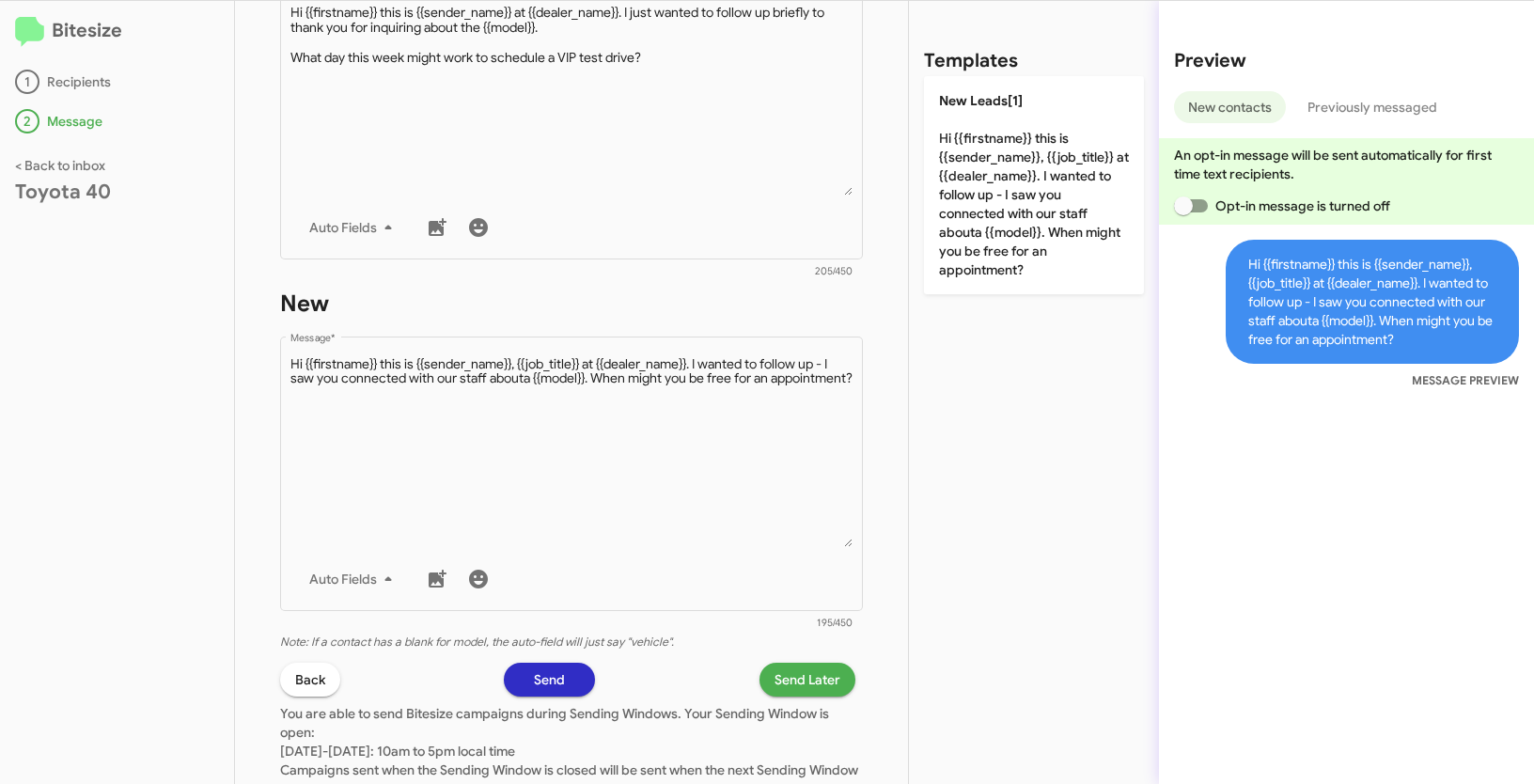
scroll to position [848, 0]
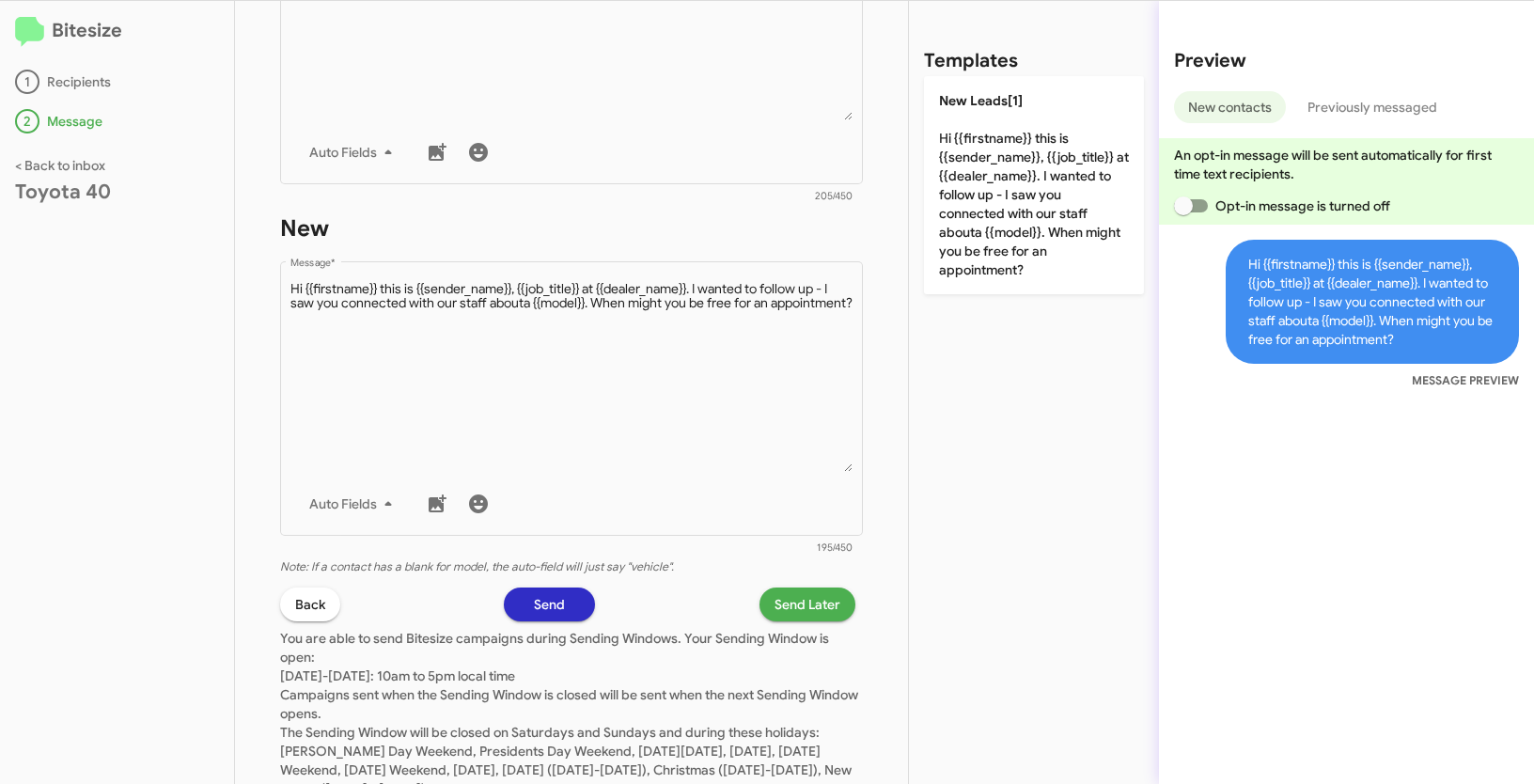
click at [787, 603] on span "Send Later" at bounding box center [808, 604] width 66 height 34
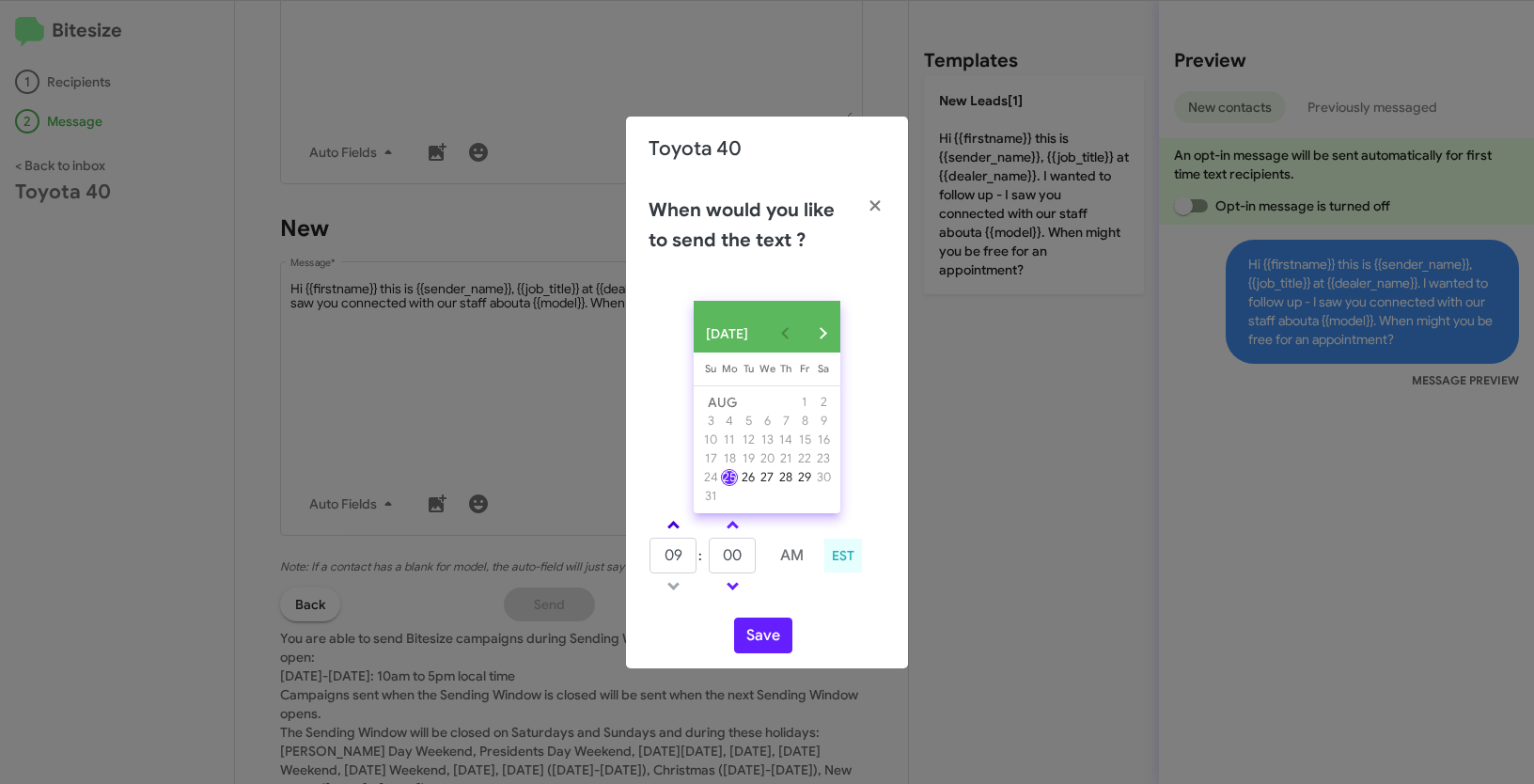
click at [676, 532] on span at bounding box center [673, 526] width 13 height 13
type input "10"
drag, startPoint x: 755, startPoint y: 562, endPoint x: 685, endPoint y: 550, distance: 71.0
click at [685, 550] on tr "10 : 00 AM" at bounding box center [733, 555] width 169 height 38
type input "50"
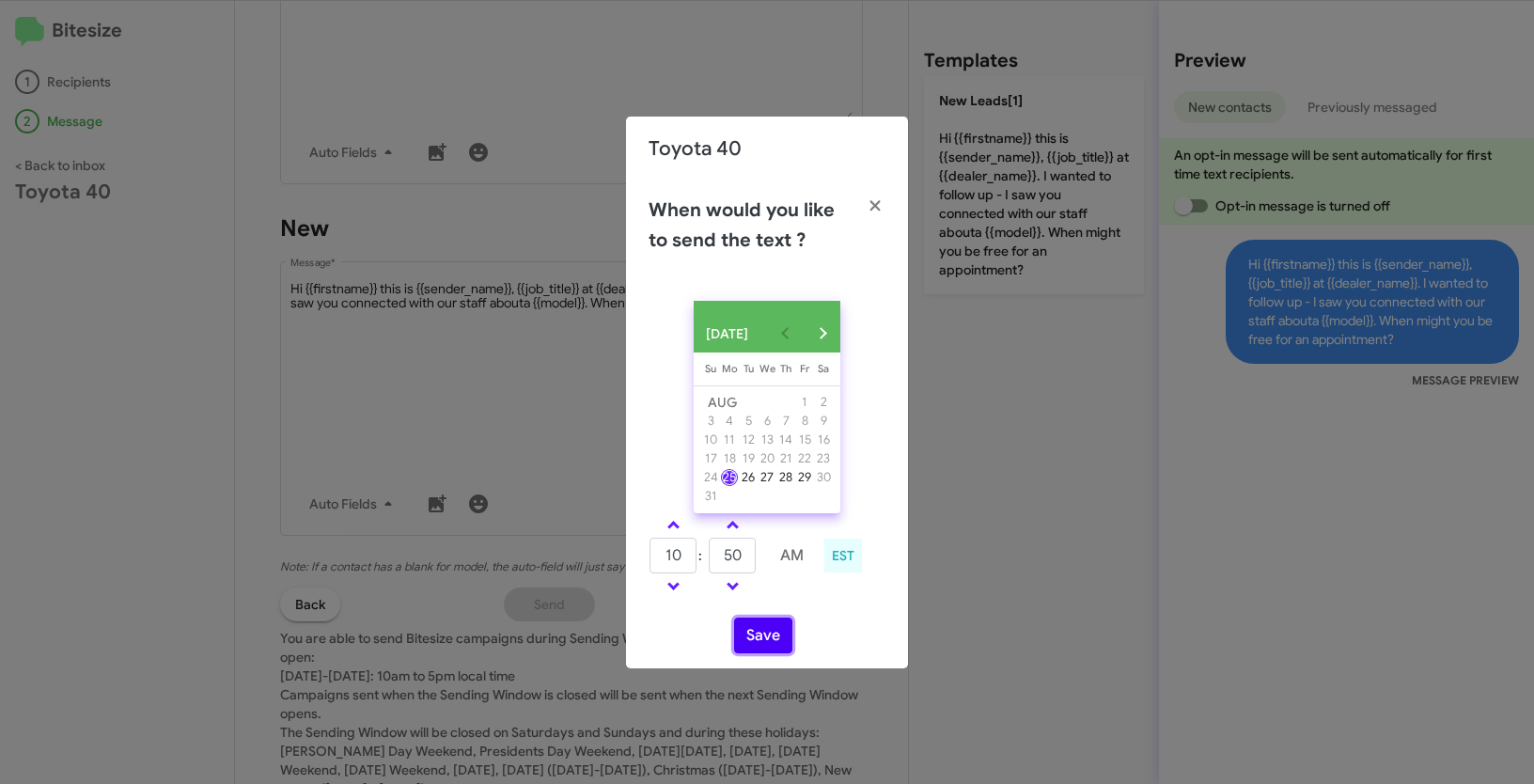
click at [767, 653] on button "Save" at bounding box center [763, 635] width 58 height 36
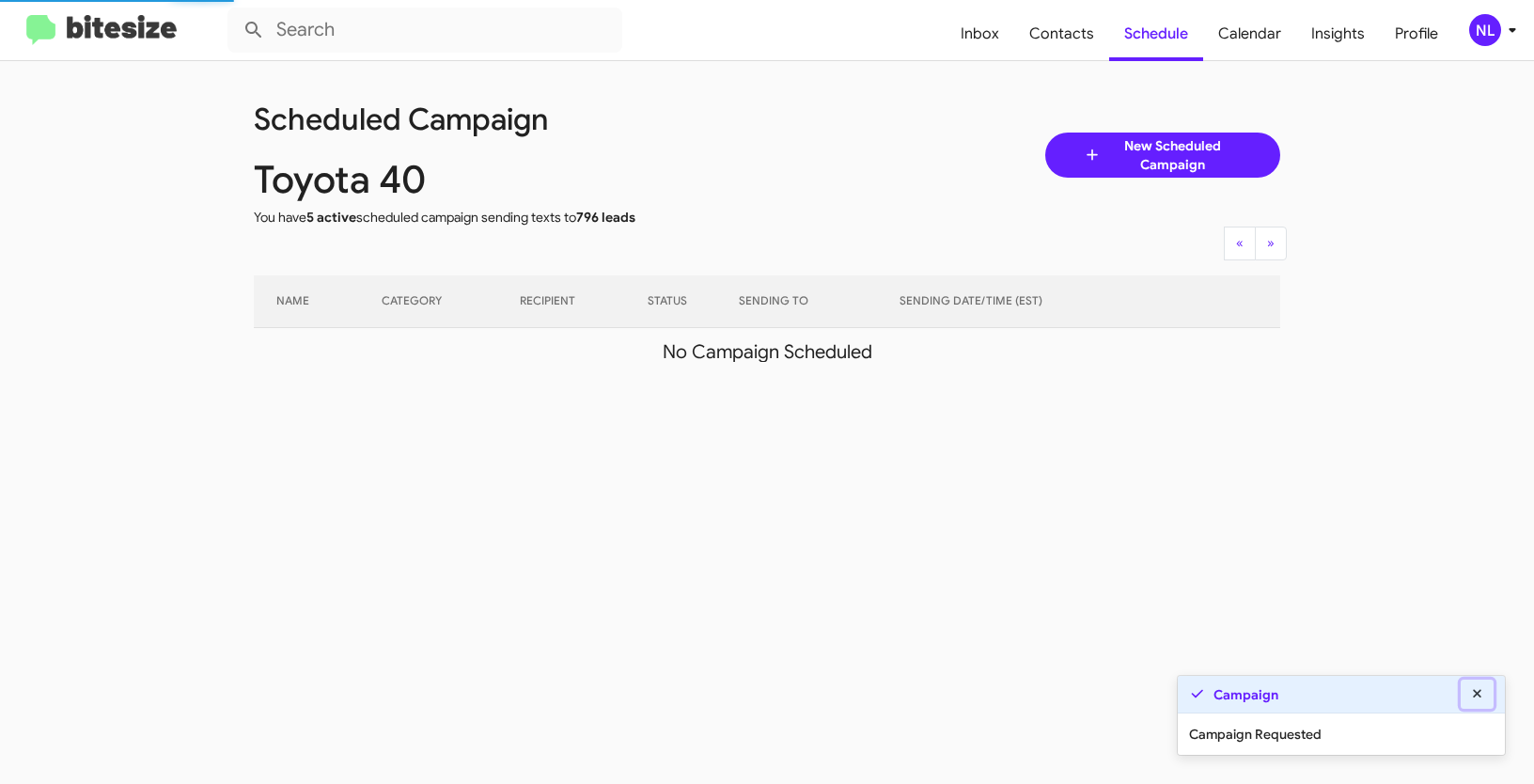
click at [1477, 693] on icon at bounding box center [1477, 693] width 9 height 9
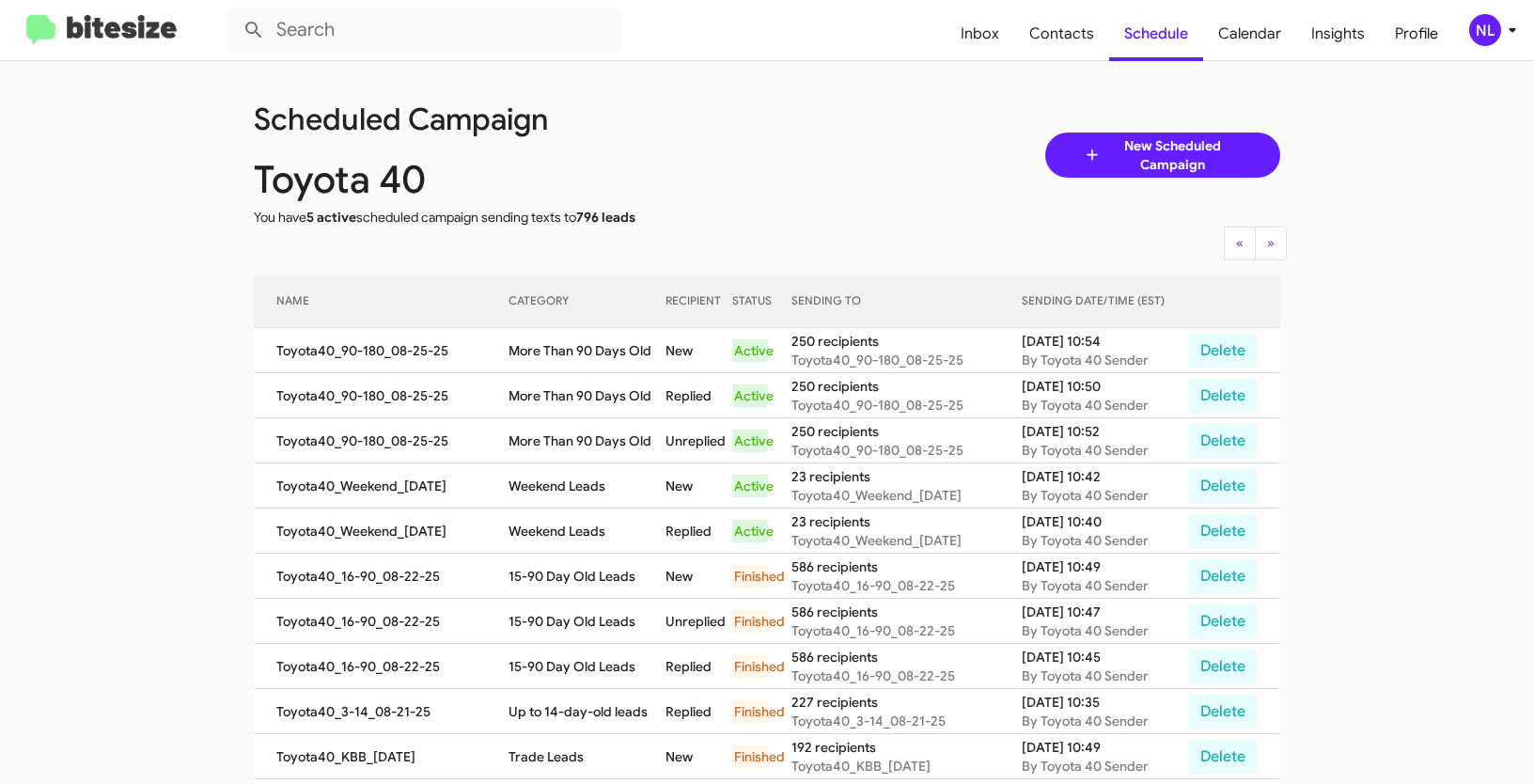
click at [1477, 21] on div "NL" at bounding box center [1485, 30] width 32 height 32
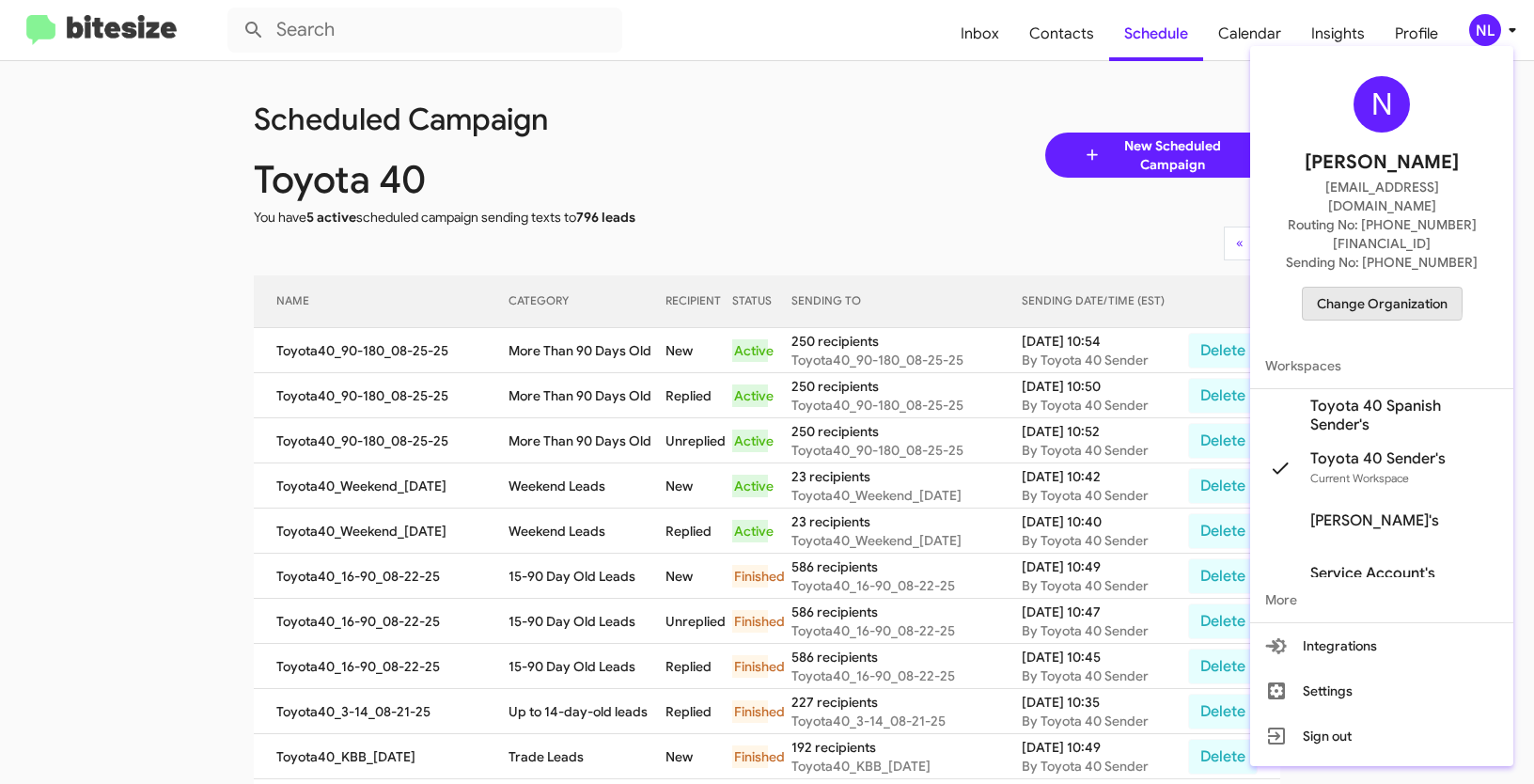
click at [1366, 288] on span "Change Organization" at bounding box center [1382, 303] width 131 height 32
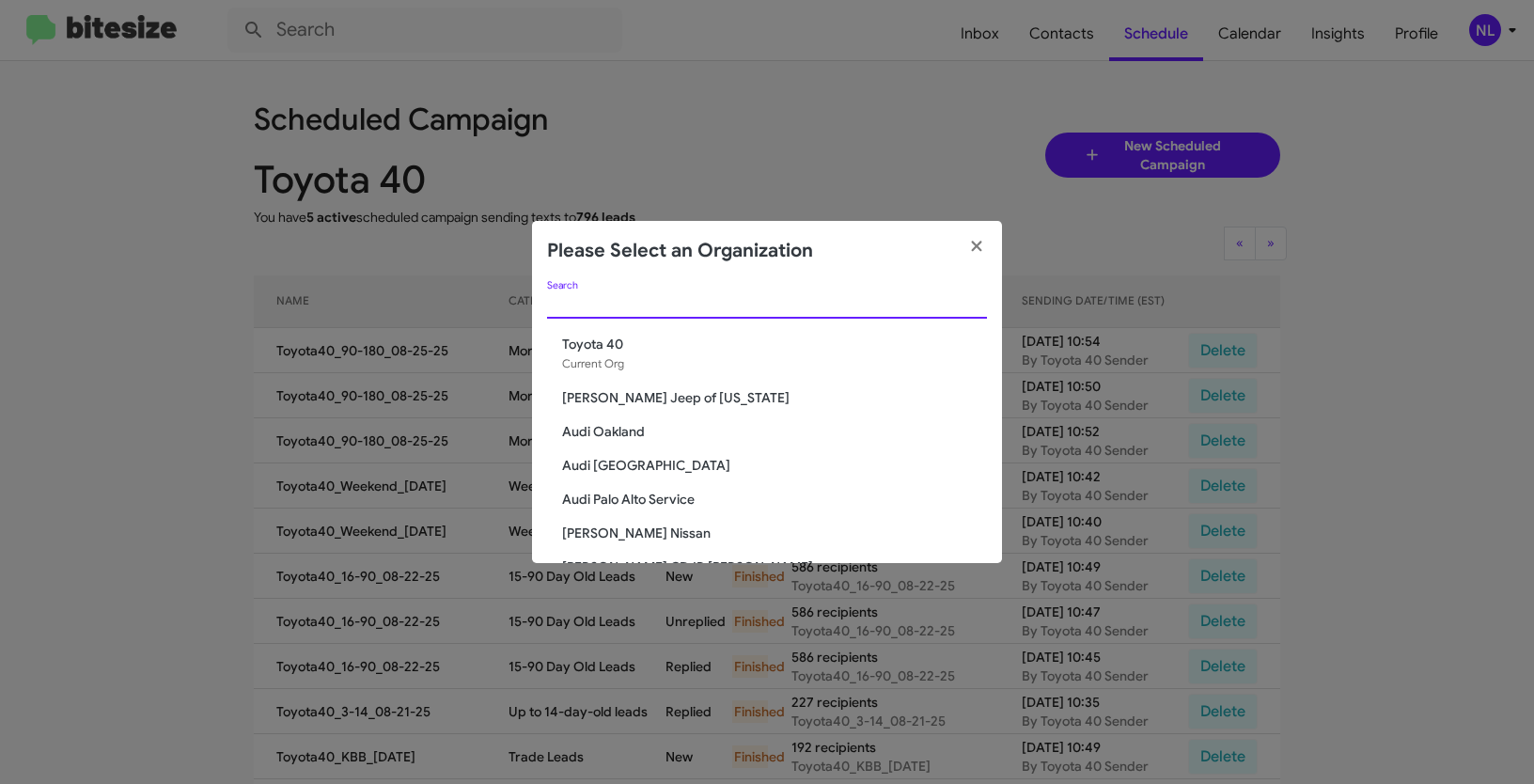
click at [601, 300] on input "Search" at bounding box center [767, 304] width 440 height 16
paste input "Tri-State Subaru"
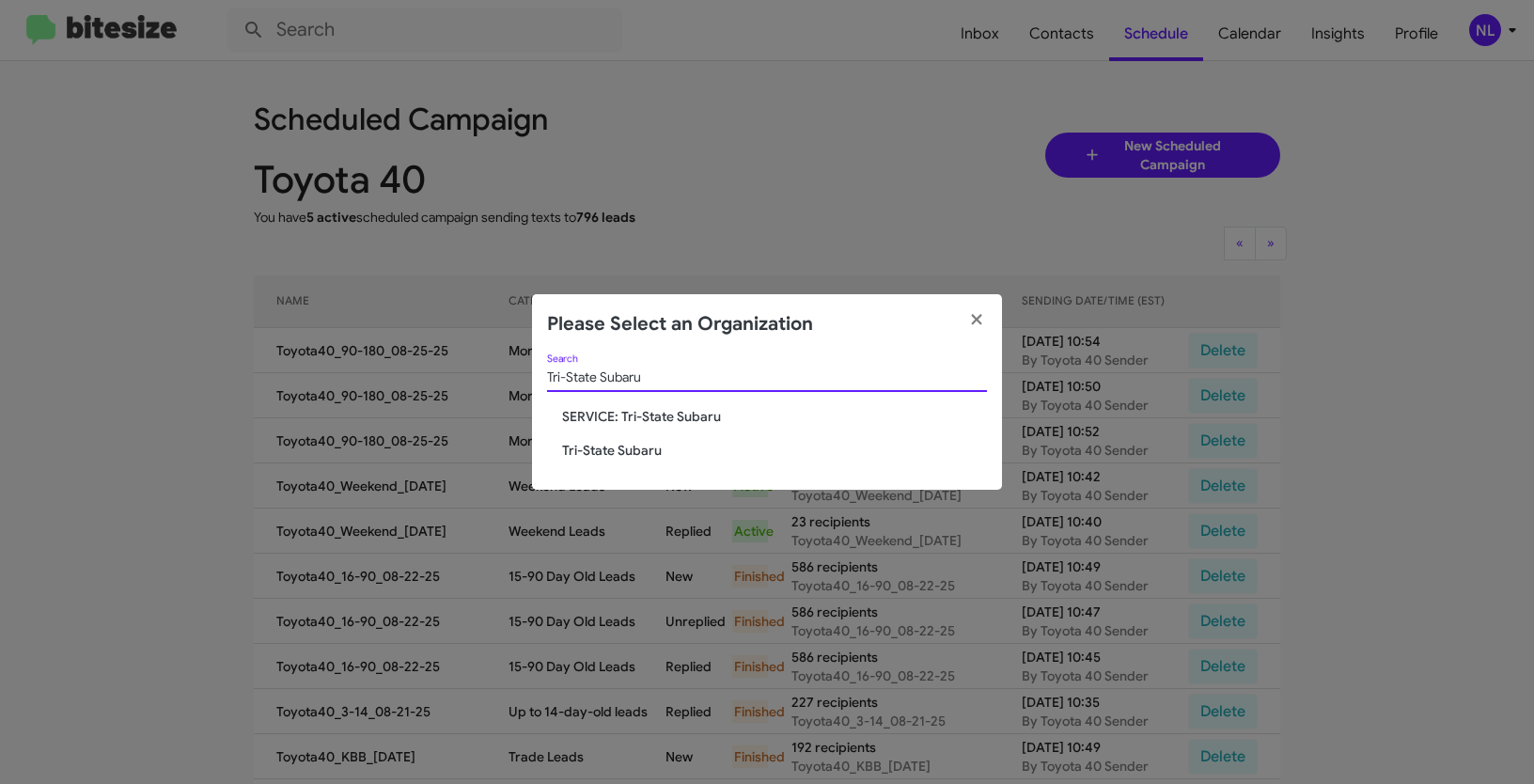
type input "Tri-State Subaru"
click at [591, 449] on span "Tri-State Subaru" at bounding box center [775, 450] width 425 height 18
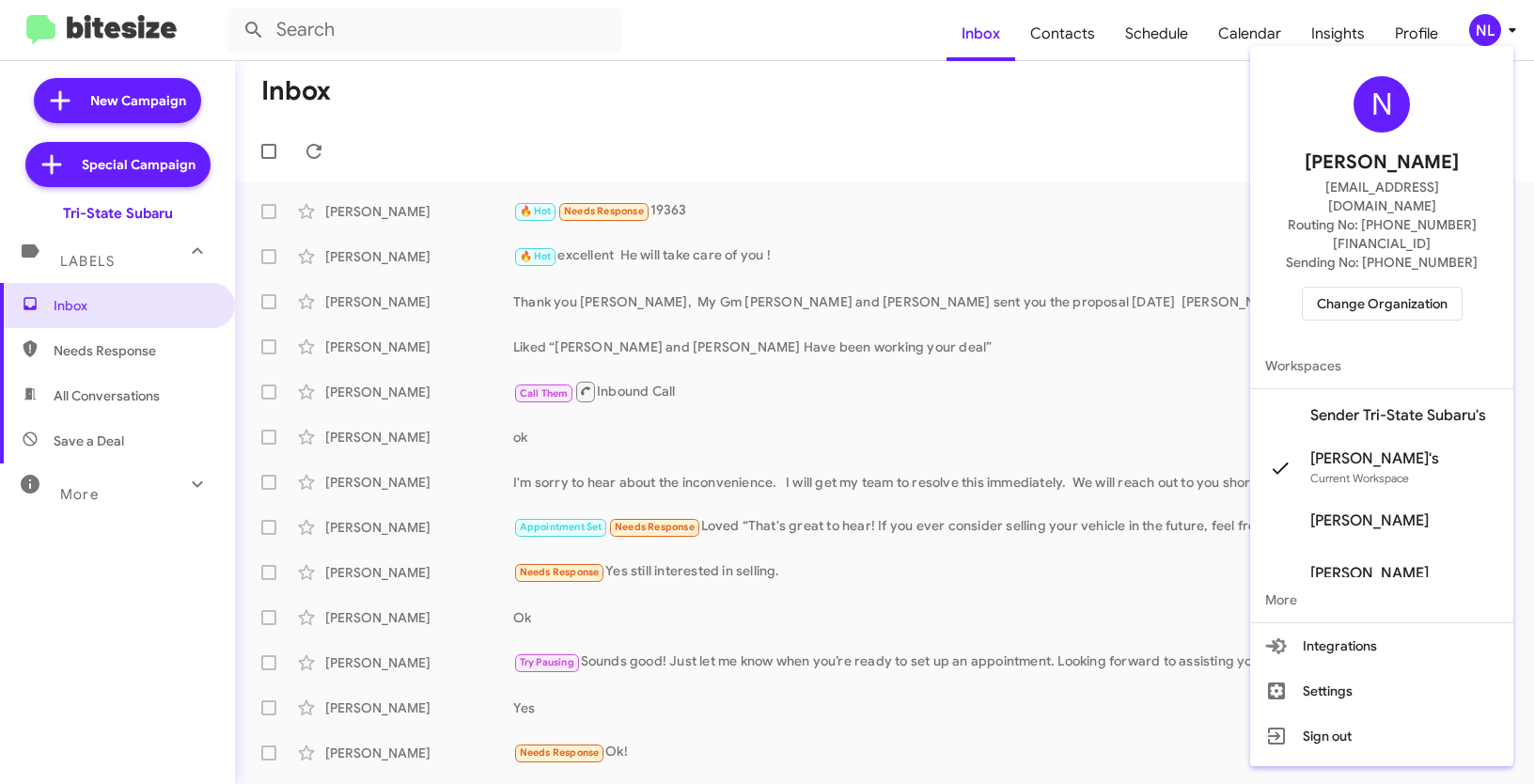
click at [1386, 406] on span "Sender Tri-State Subaru's" at bounding box center [1397, 415] width 176 height 18
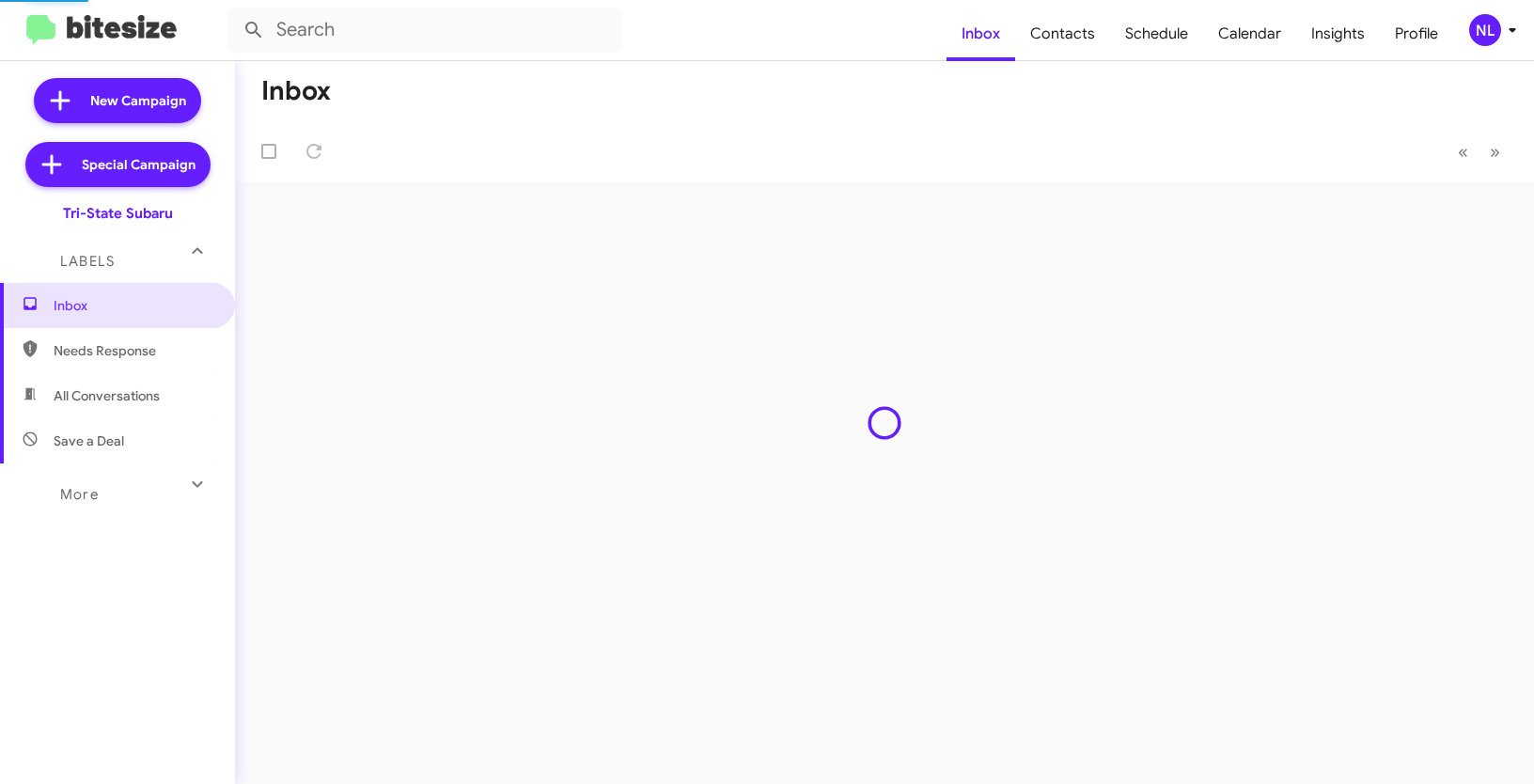
click at [1064, 39] on span "Contacts" at bounding box center [1063, 34] width 95 height 54
type input "in:groups"
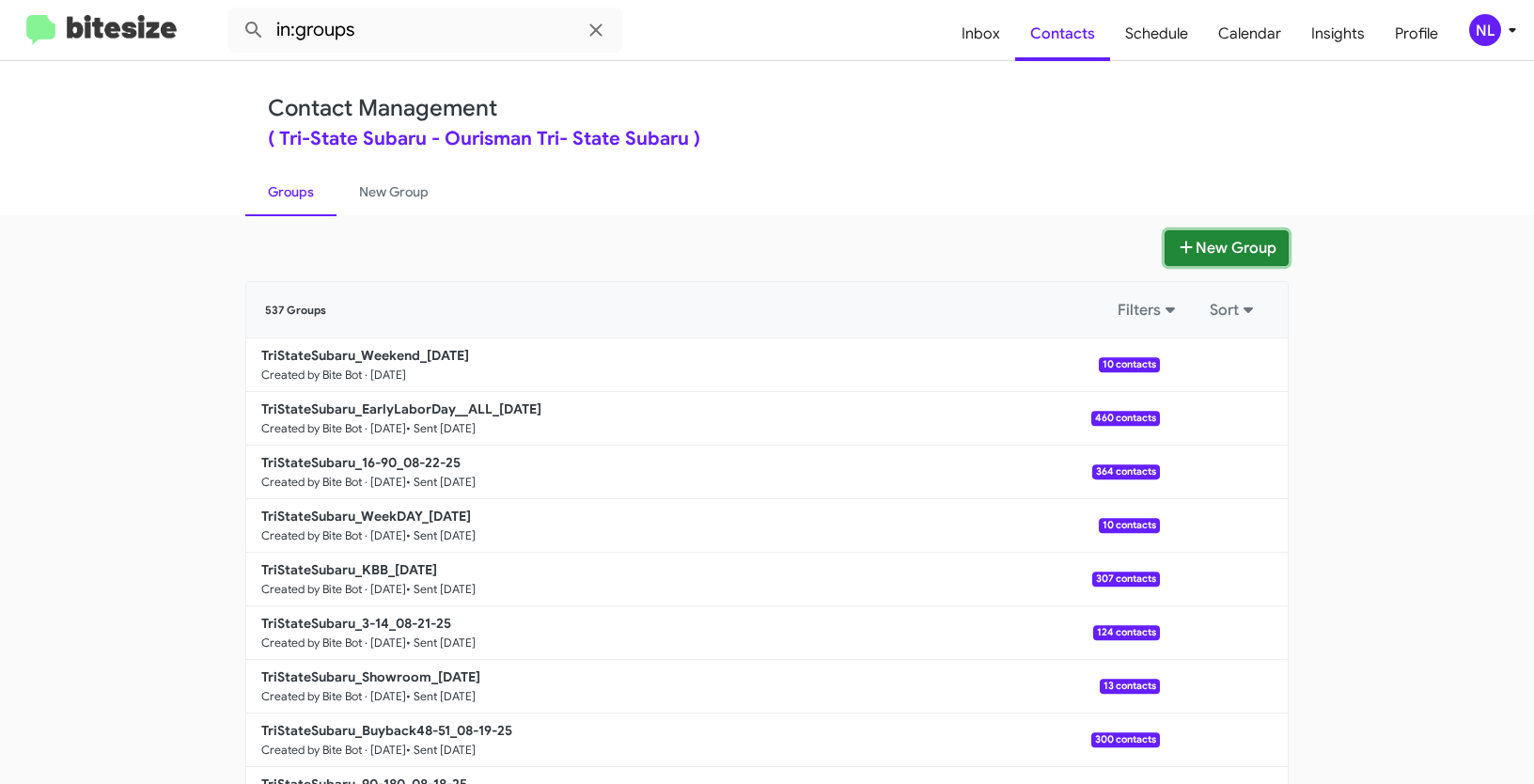
click at [1219, 248] on button "New Group" at bounding box center [1227, 248] width 124 height 36
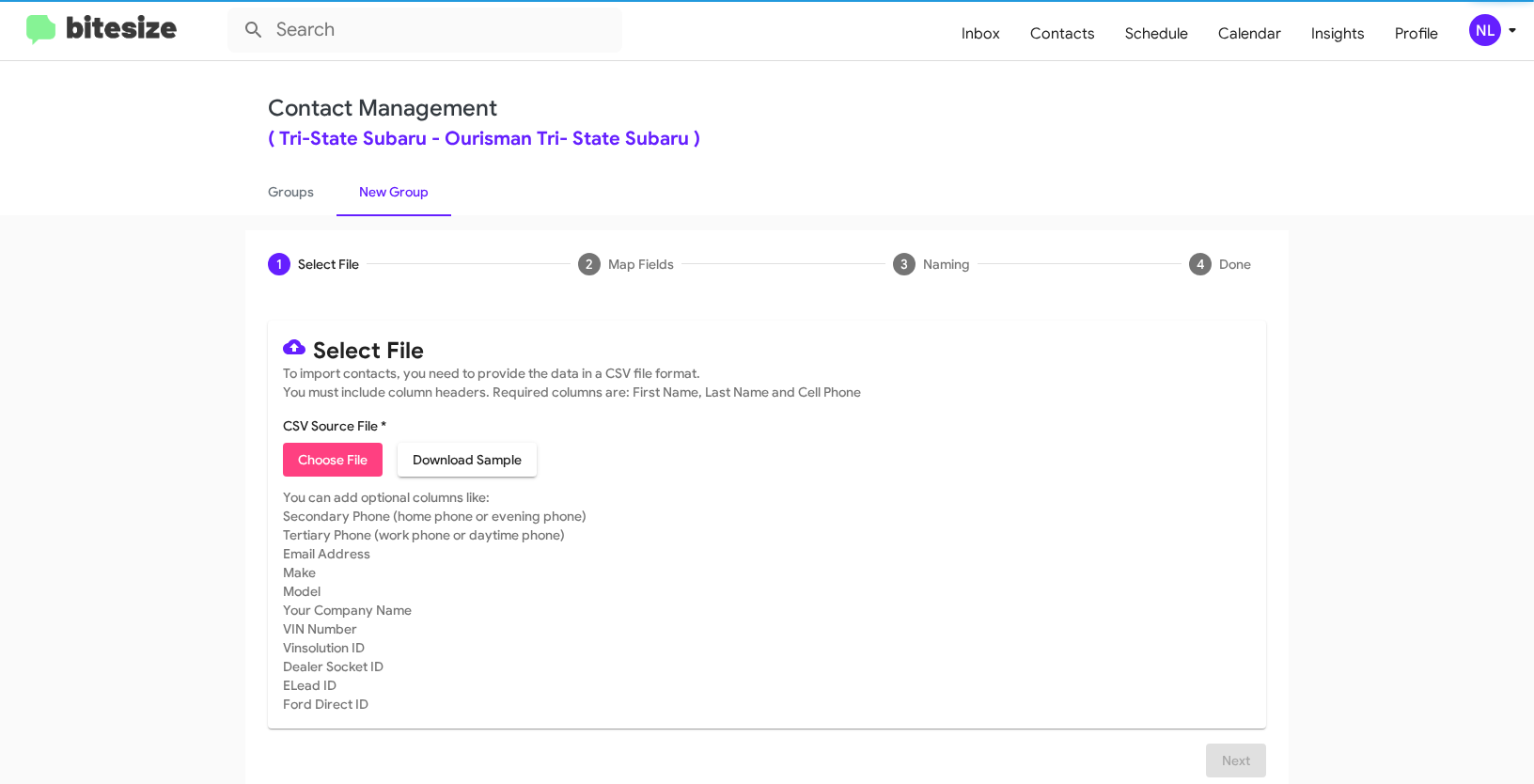
click at [329, 466] on span "Choose File" at bounding box center [333, 459] width 70 height 34
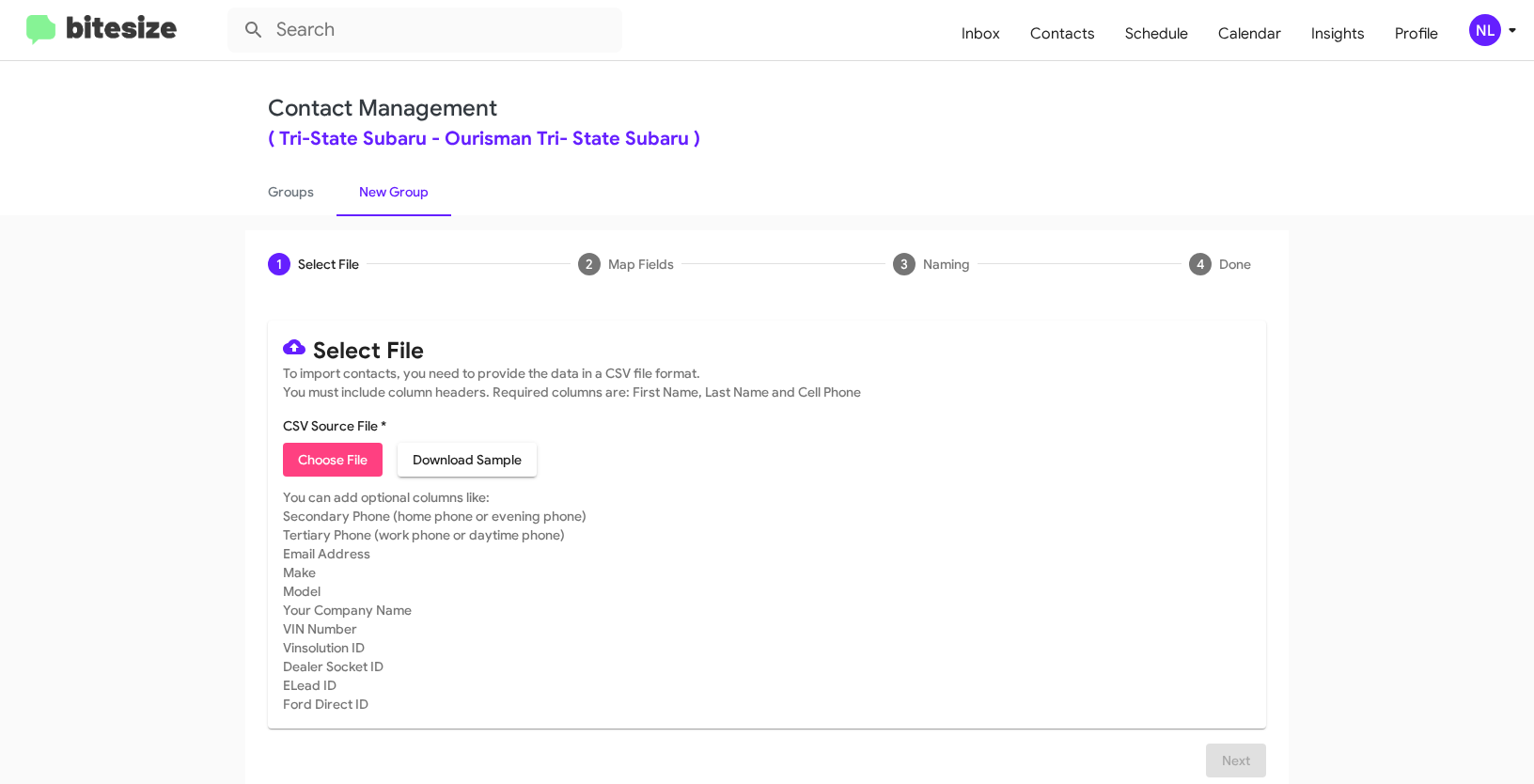
type input "TriStateSubaru_90-180_08-25-25"
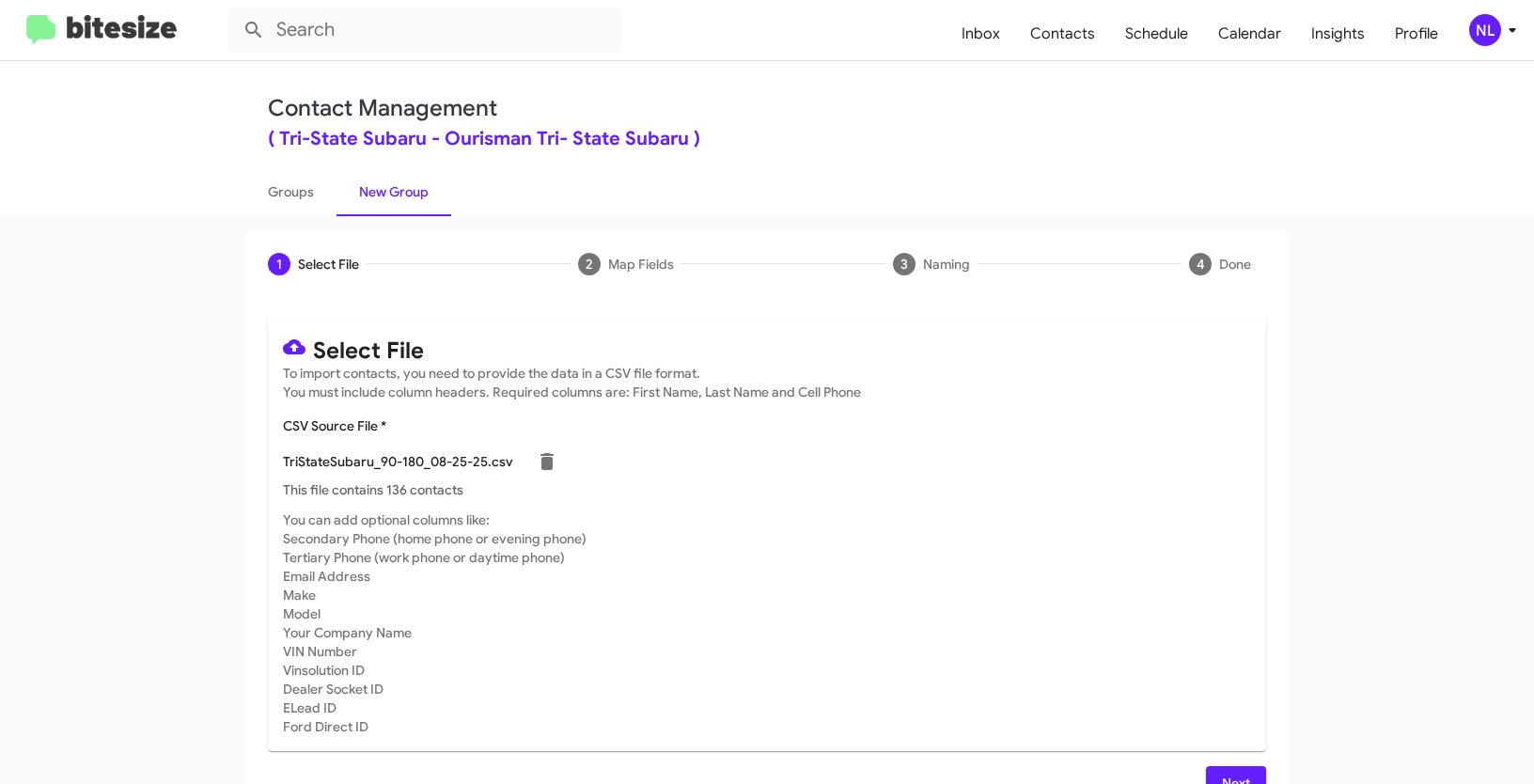
scroll to position [38, 0]
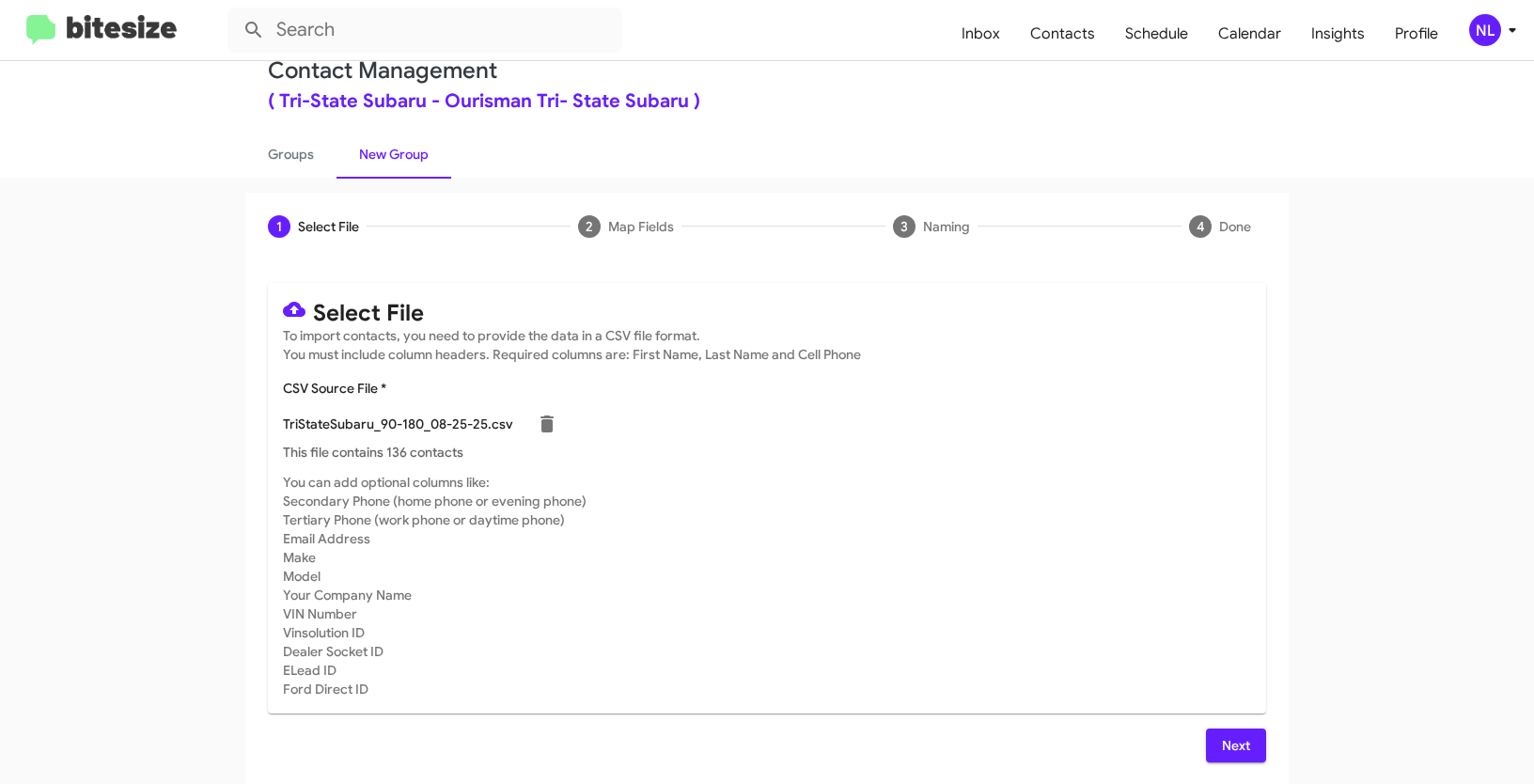
click at [1227, 742] on span "Next" at bounding box center [1235, 744] width 30 height 34
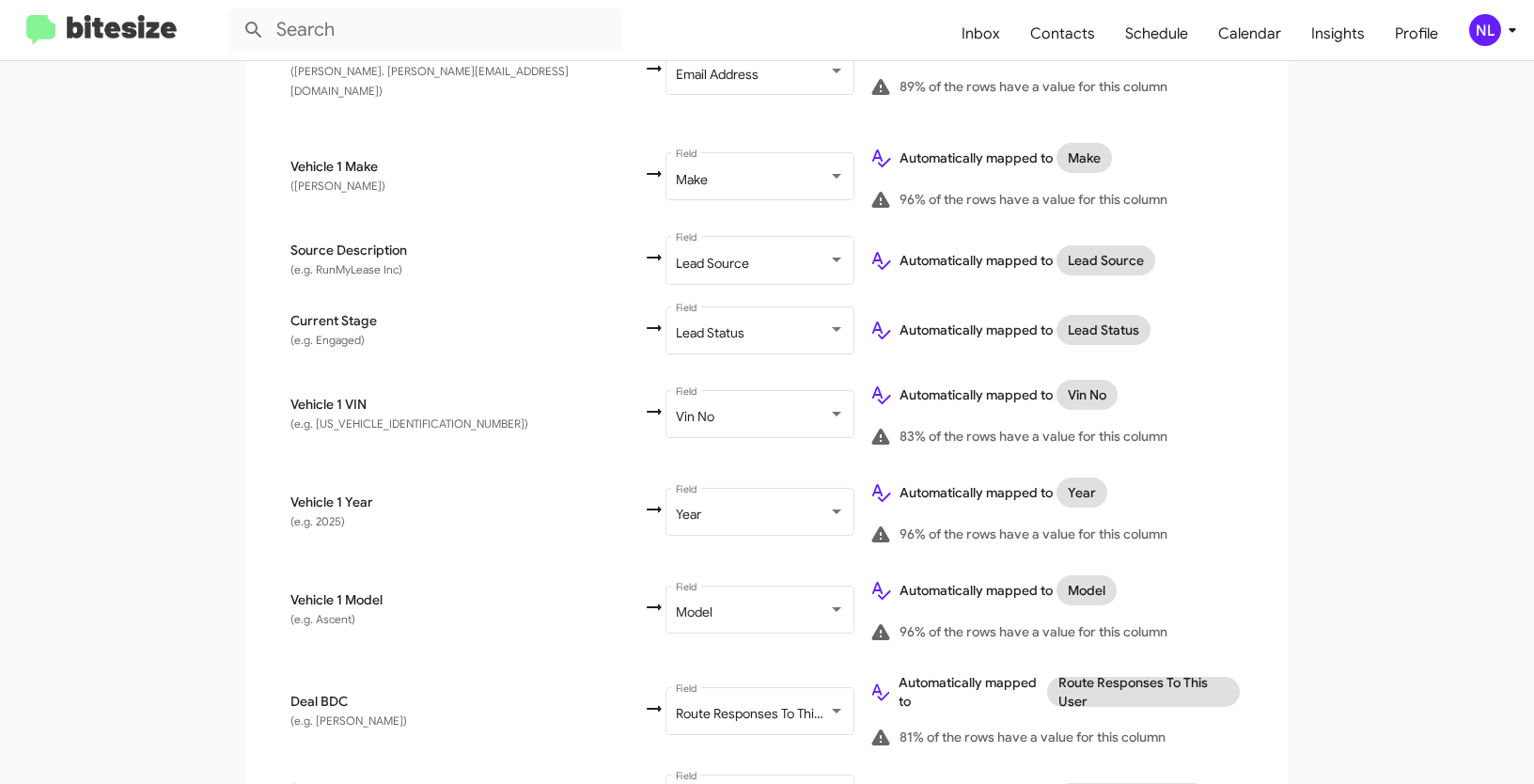
scroll to position [980, 0]
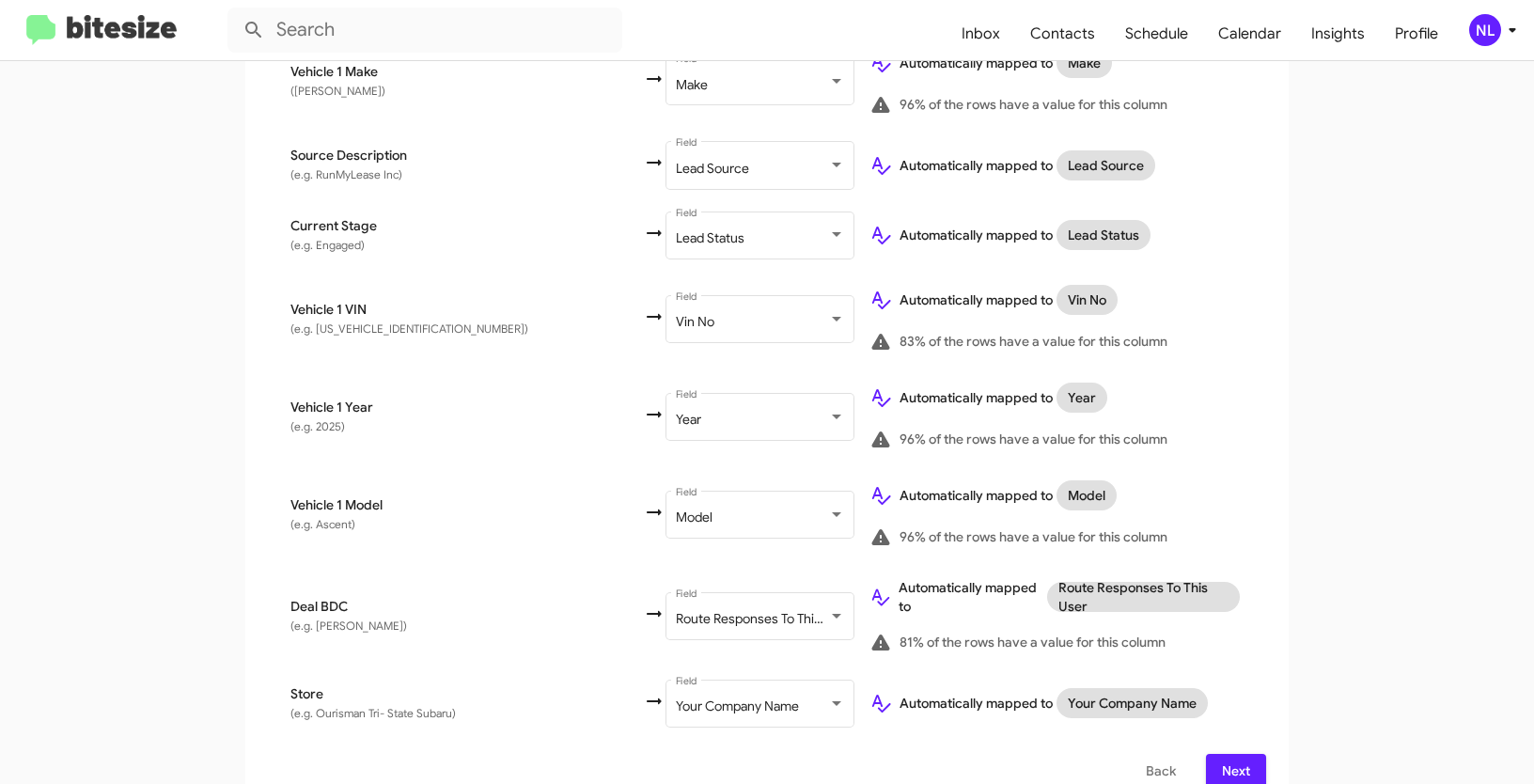
click at [1227, 754] on span "Next" at bounding box center [1235, 770] width 30 height 34
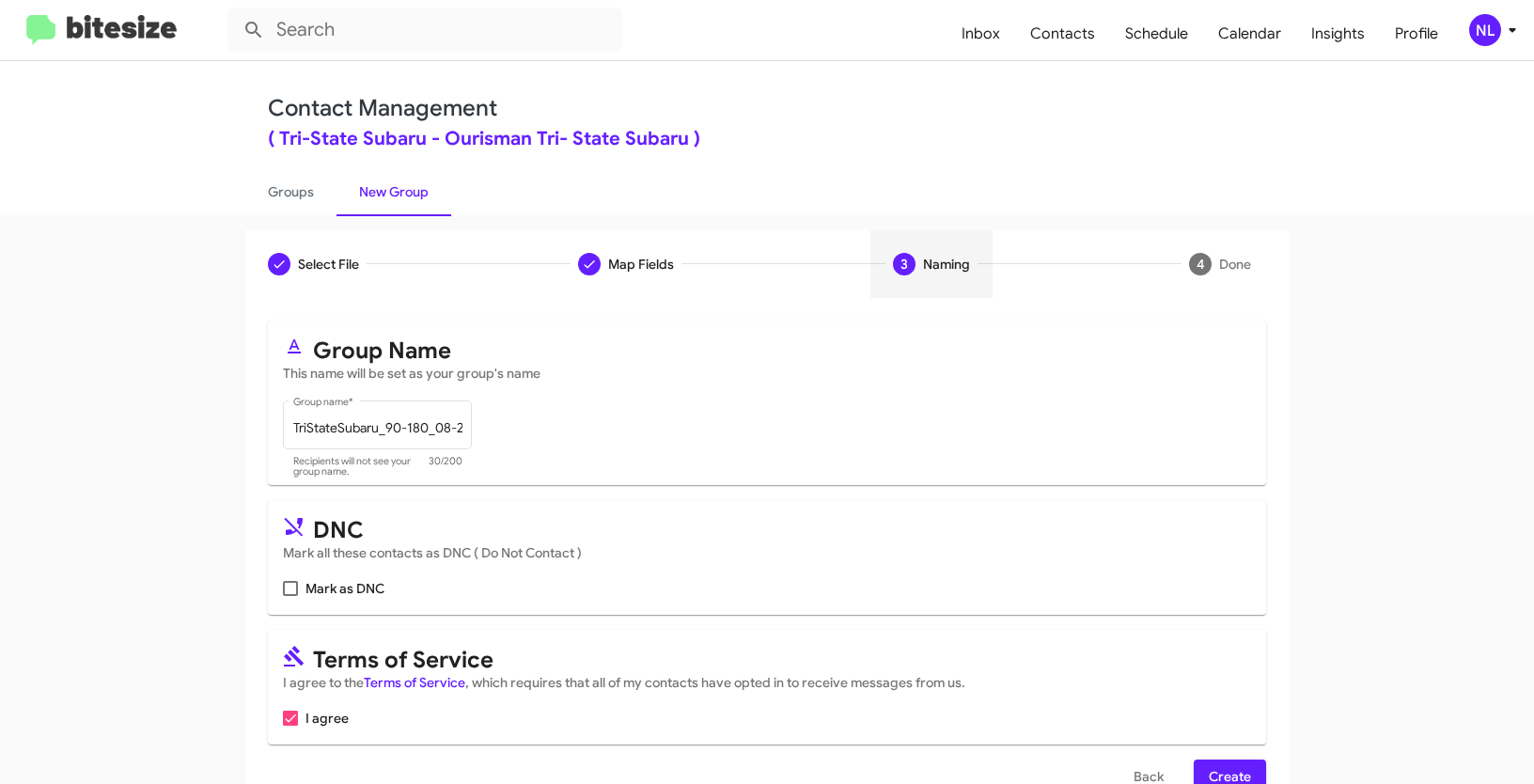
scroll to position [47, 0]
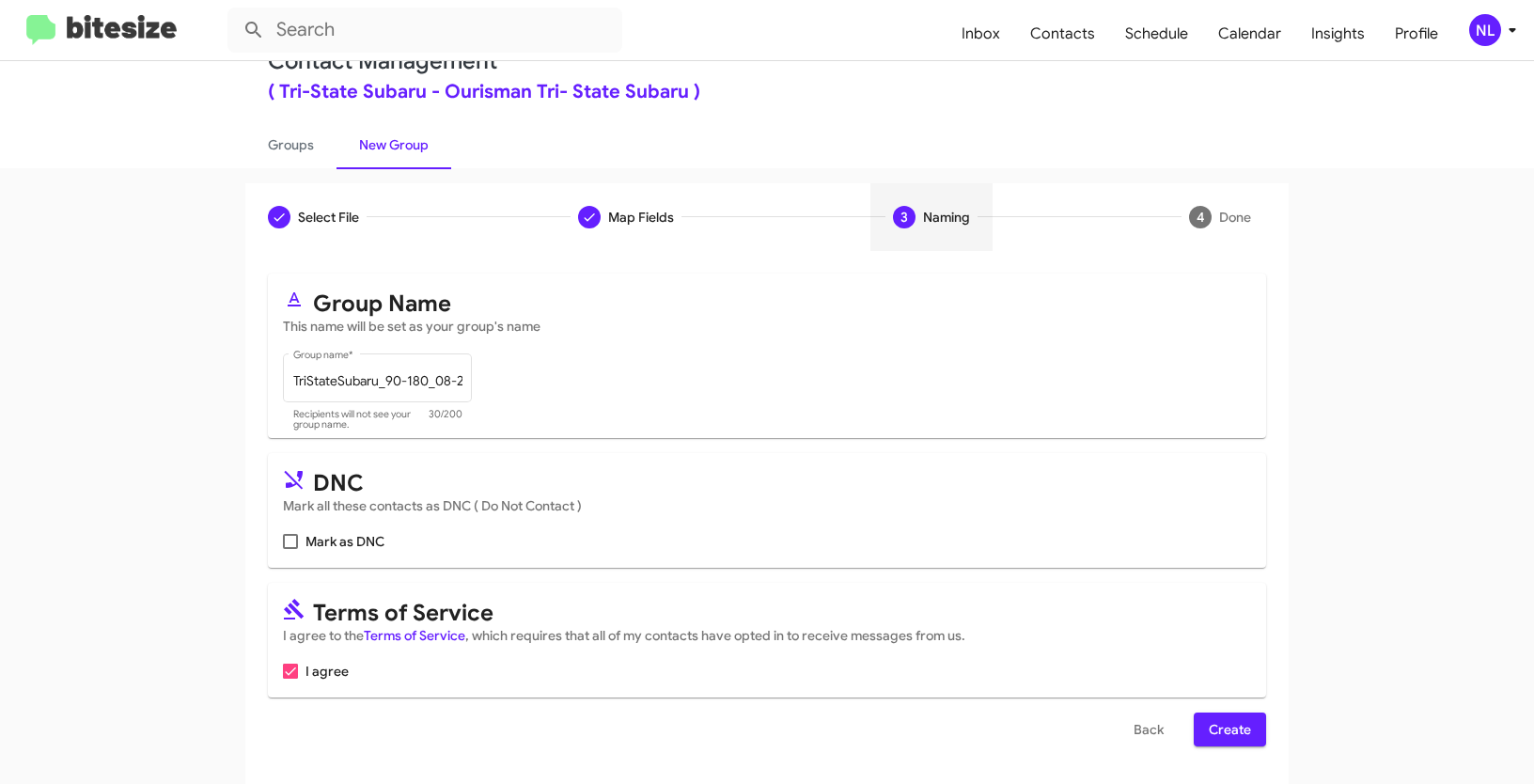
click at [1246, 717] on button "Create" at bounding box center [1230, 729] width 73 height 34
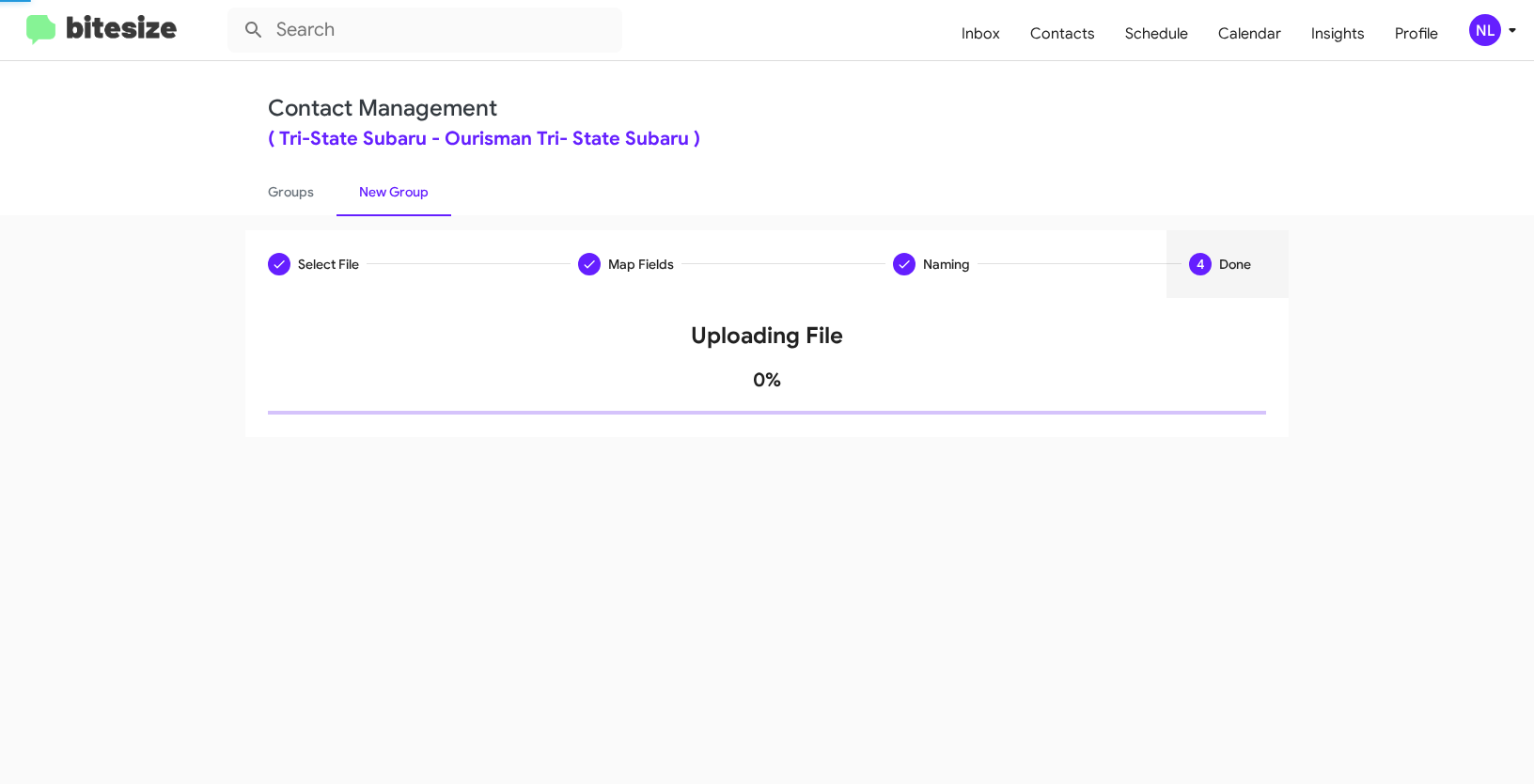
scroll to position [0, 0]
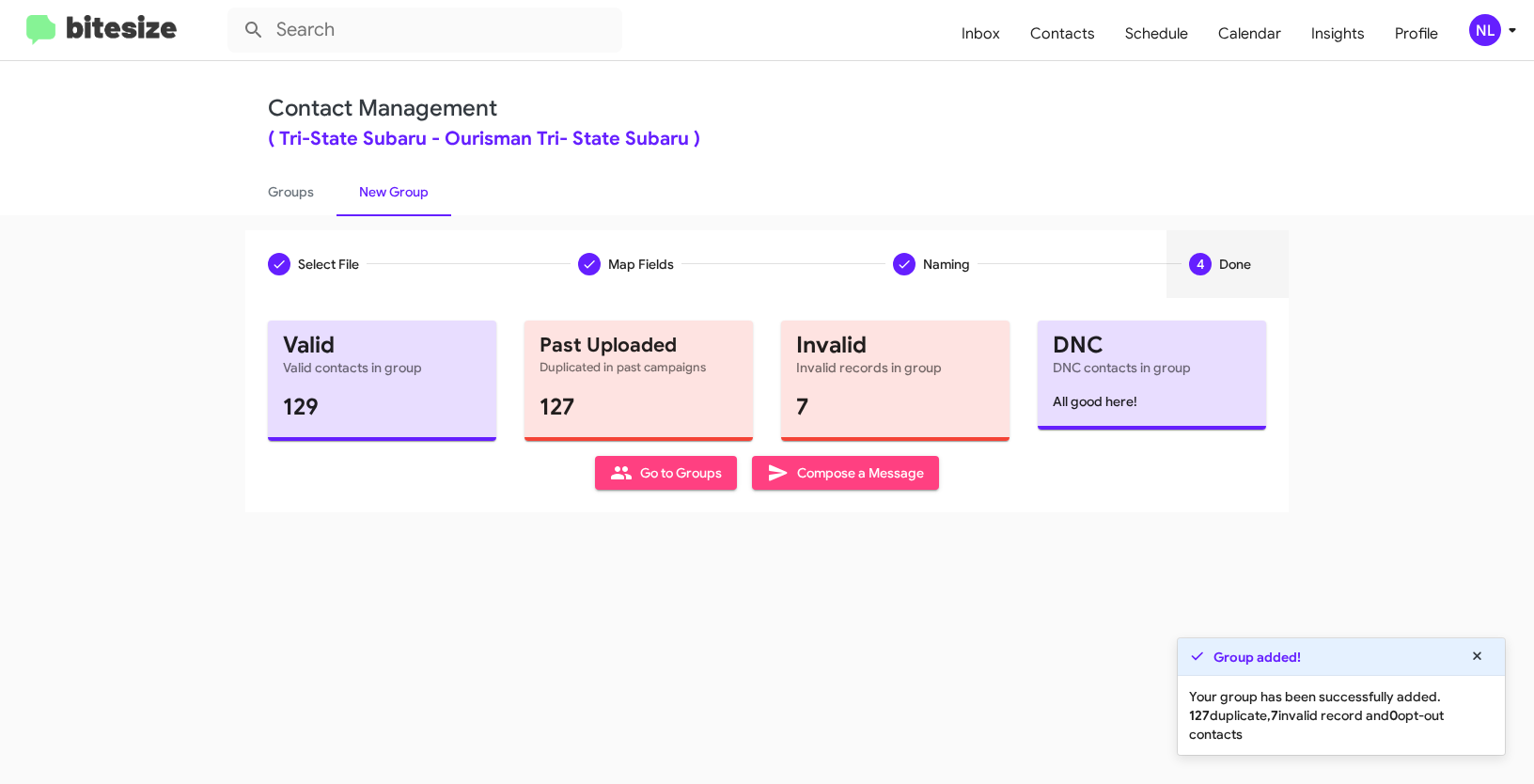
click at [657, 460] on span "Go to Groups" at bounding box center [665, 472] width 112 height 34
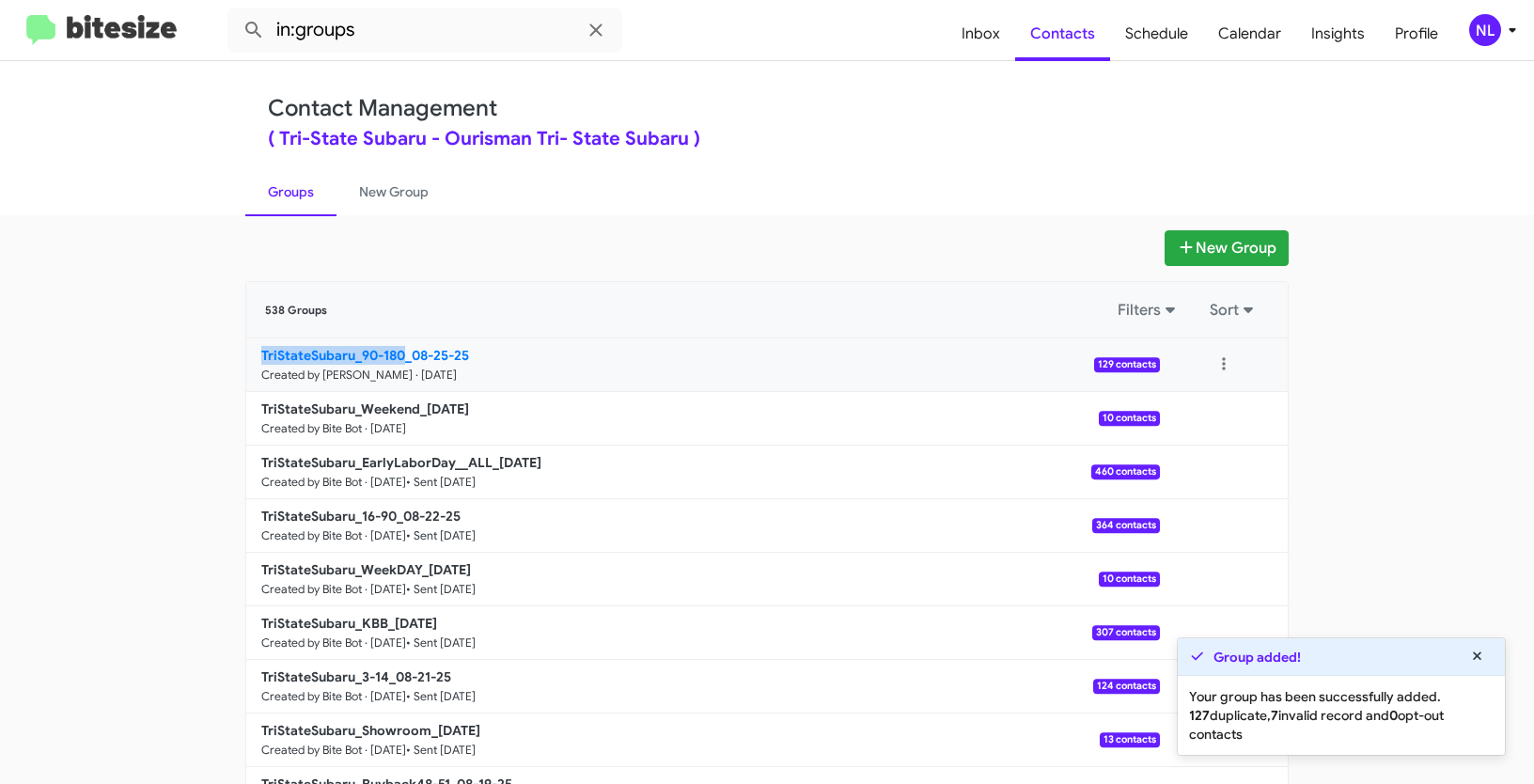
drag, startPoint x: 143, startPoint y: 356, endPoint x: 402, endPoint y: 354, distance: 259.0
click at [402, 354] on app-groups "New Group 538 Groups Filters Sort TriStateSubaru_90-180_08-25-25 Created by Nen…" at bounding box center [767, 577] width 1534 height 693
copy b "TriStateSubaru_90-180"
click at [388, 33] on input "in:groups" at bounding box center [425, 30] width 395 height 46
paste input "TriStateSubaru_90-180"
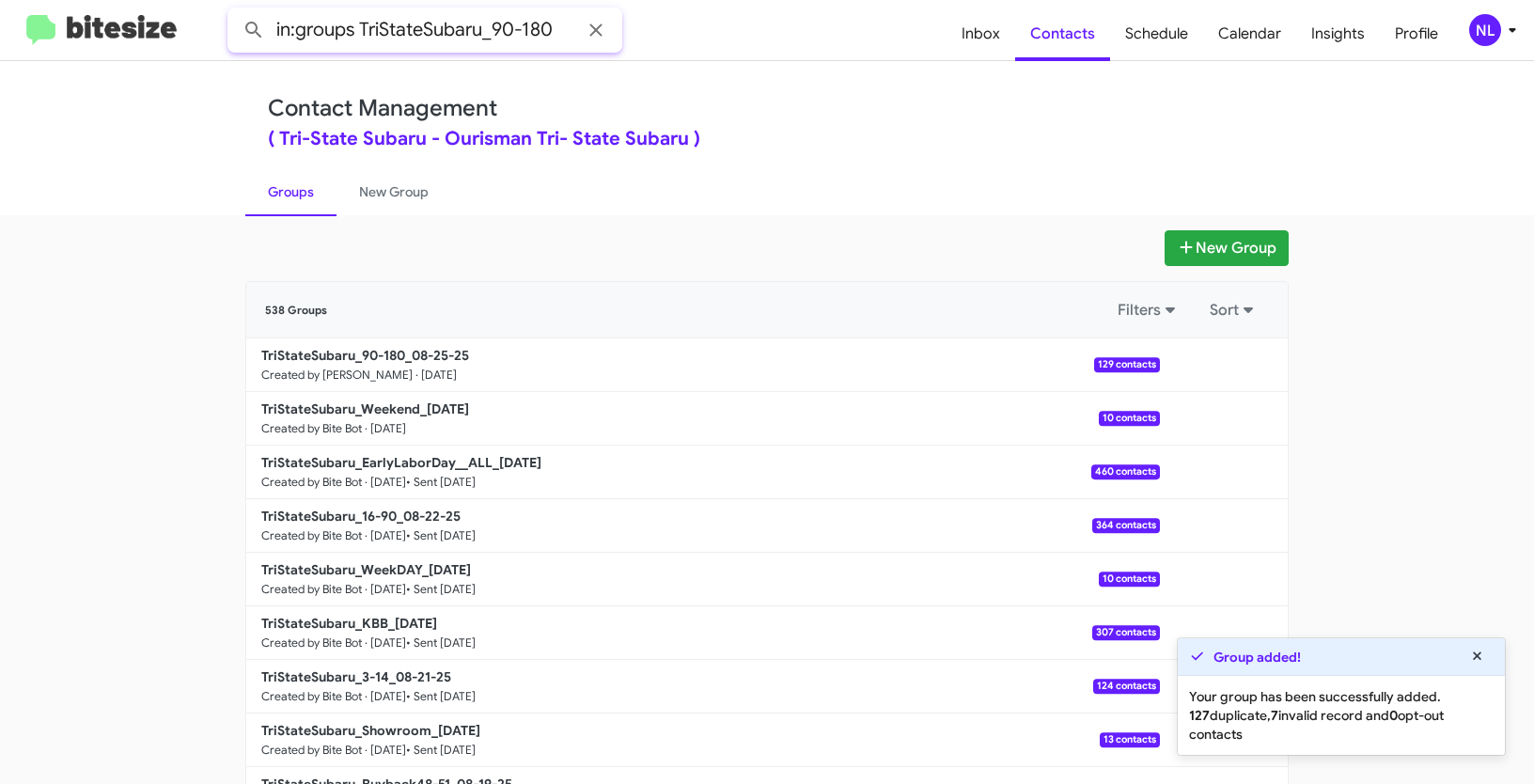
type input "in:groups TriStateSubaru_90-180"
click at [235, 12] on button at bounding box center [253, 30] width 38 height 38
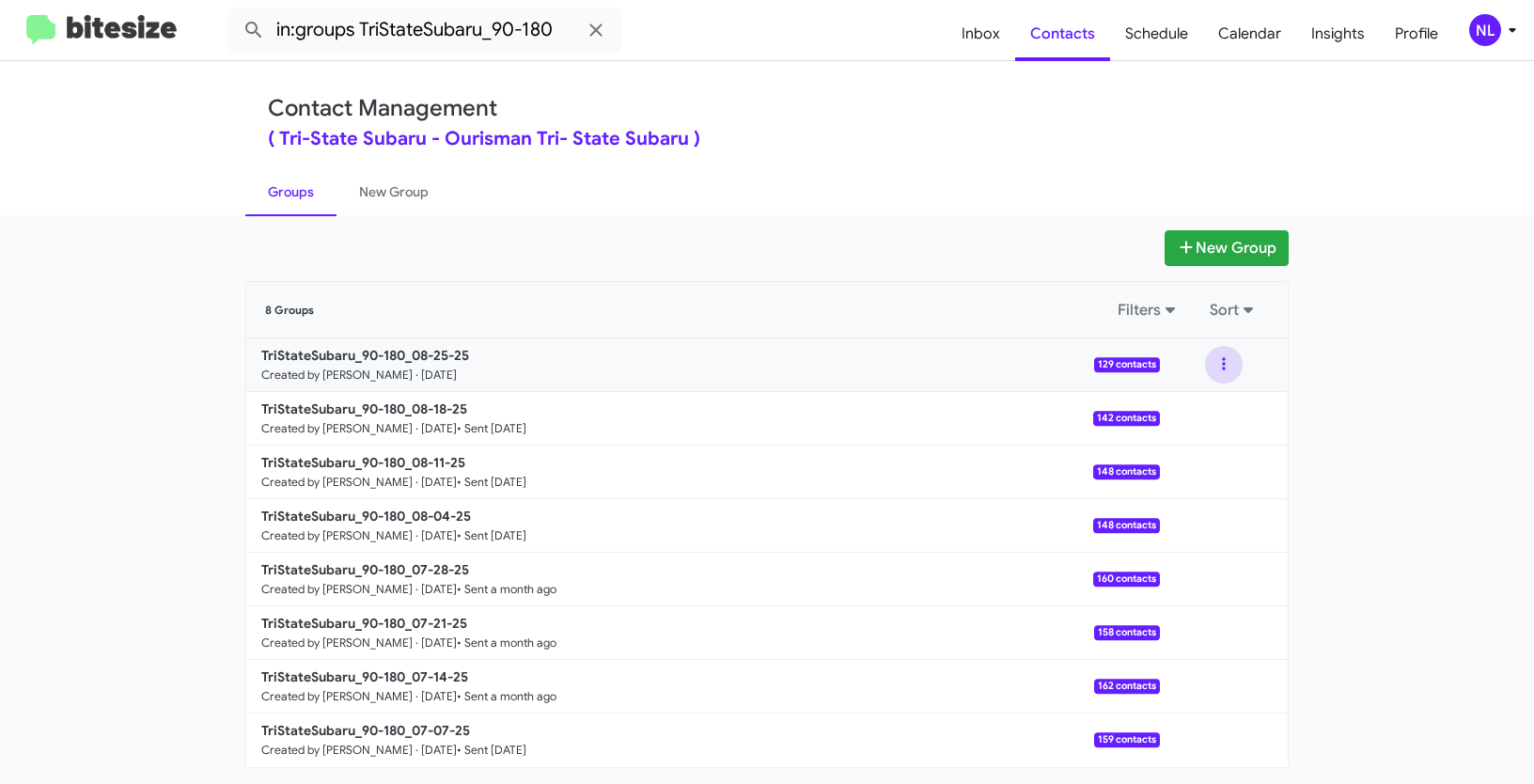
click at [1223, 364] on button at bounding box center [1224, 364] width 38 height 38
click at [1197, 407] on button "View contacts" at bounding box center [1167, 415] width 150 height 46
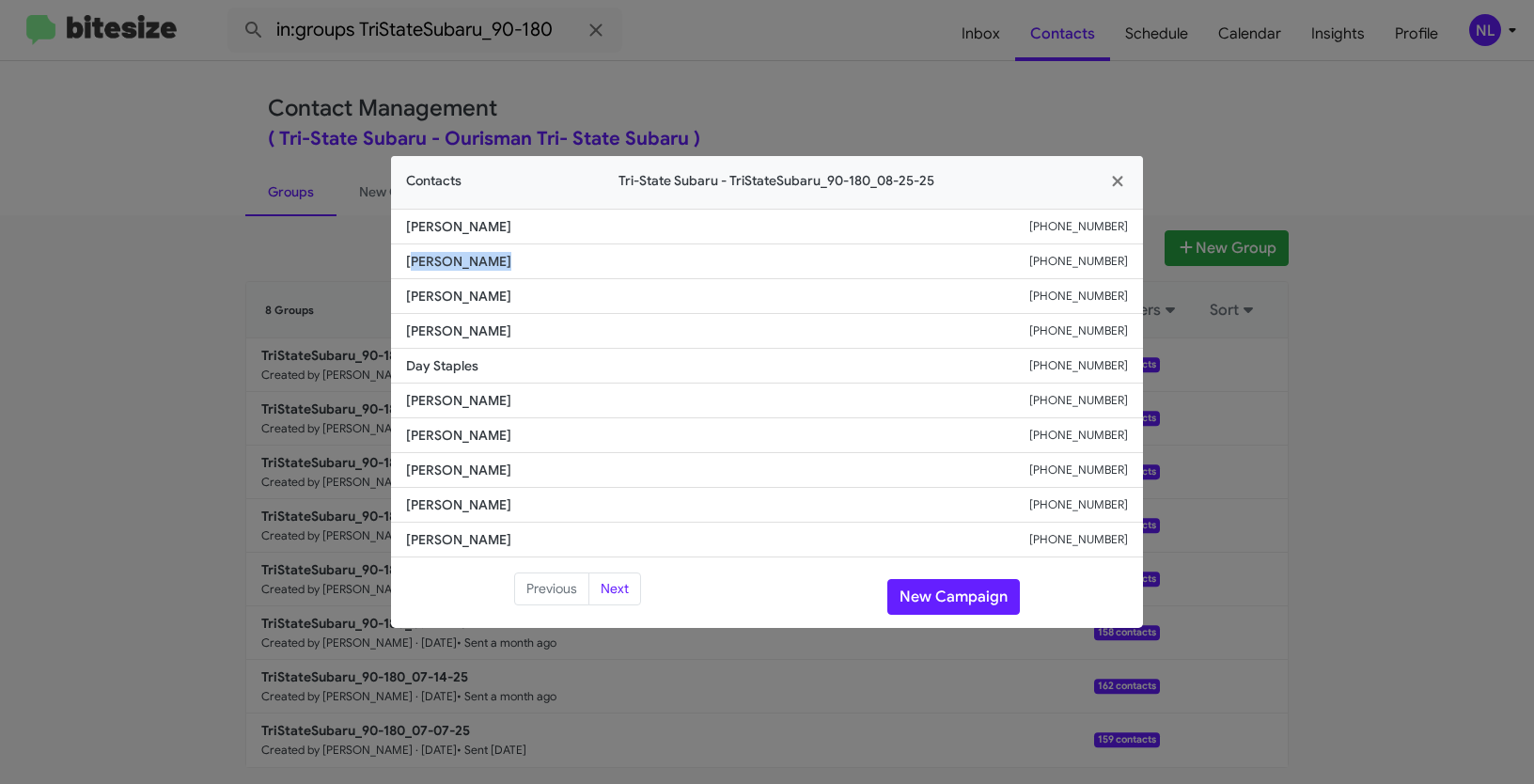
drag, startPoint x: 411, startPoint y: 260, endPoint x: 541, endPoint y: 260, distance: 130.0
click at [541, 260] on span "Yoayl Goodwin" at bounding box center [718, 261] width 623 height 18
drag, startPoint x: 403, startPoint y: 263, endPoint x: 544, endPoint y: 264, distance: 141.0
click at [544, 264] on li "Yoayl Goodwin +12152078879" at bounding box center [767, 262] width 752 height 35
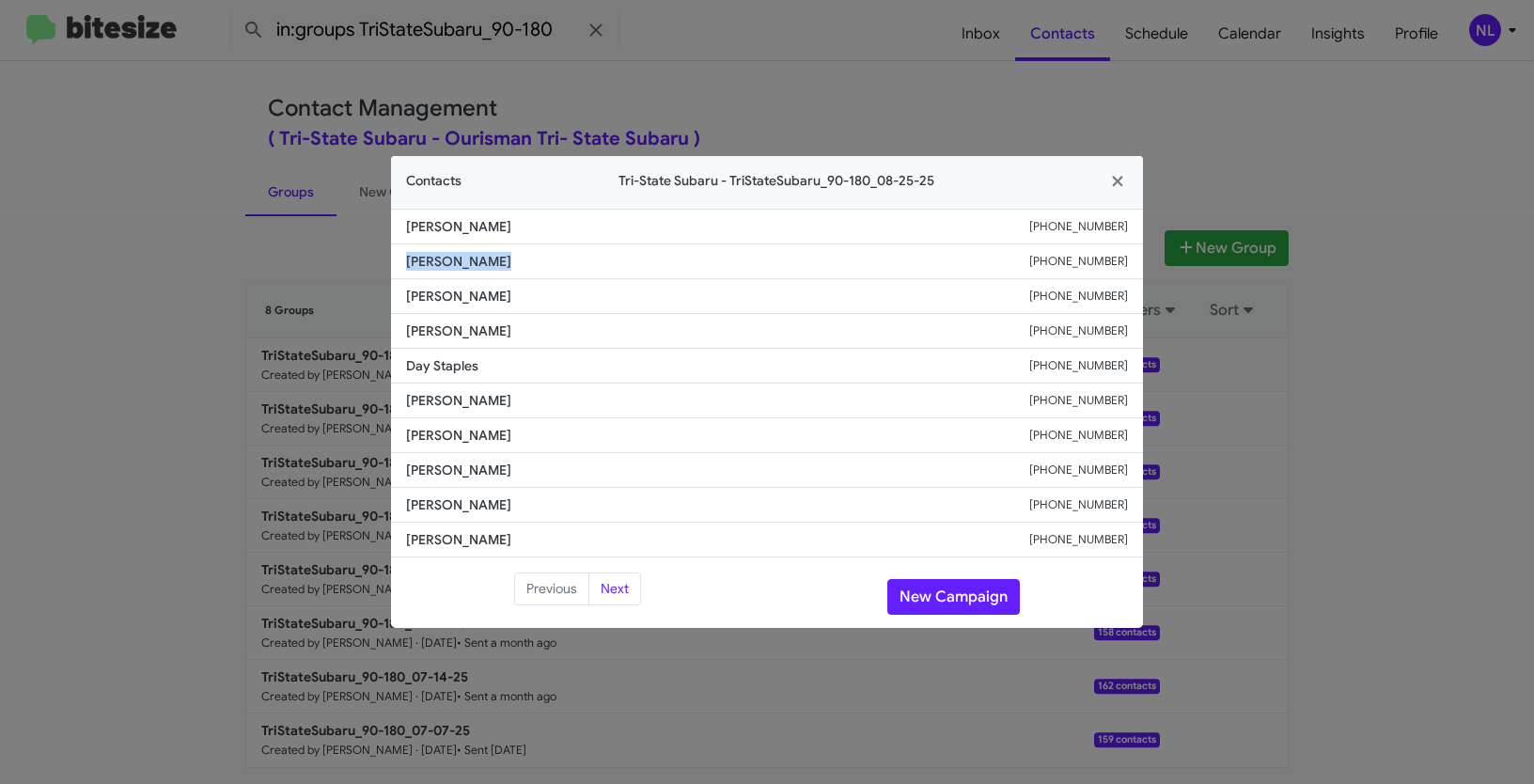
copy span "Yoayl Goodwin"
click at [926, 584] on button "New Campaign" at bounding box center [953, 596] width 133 height 36
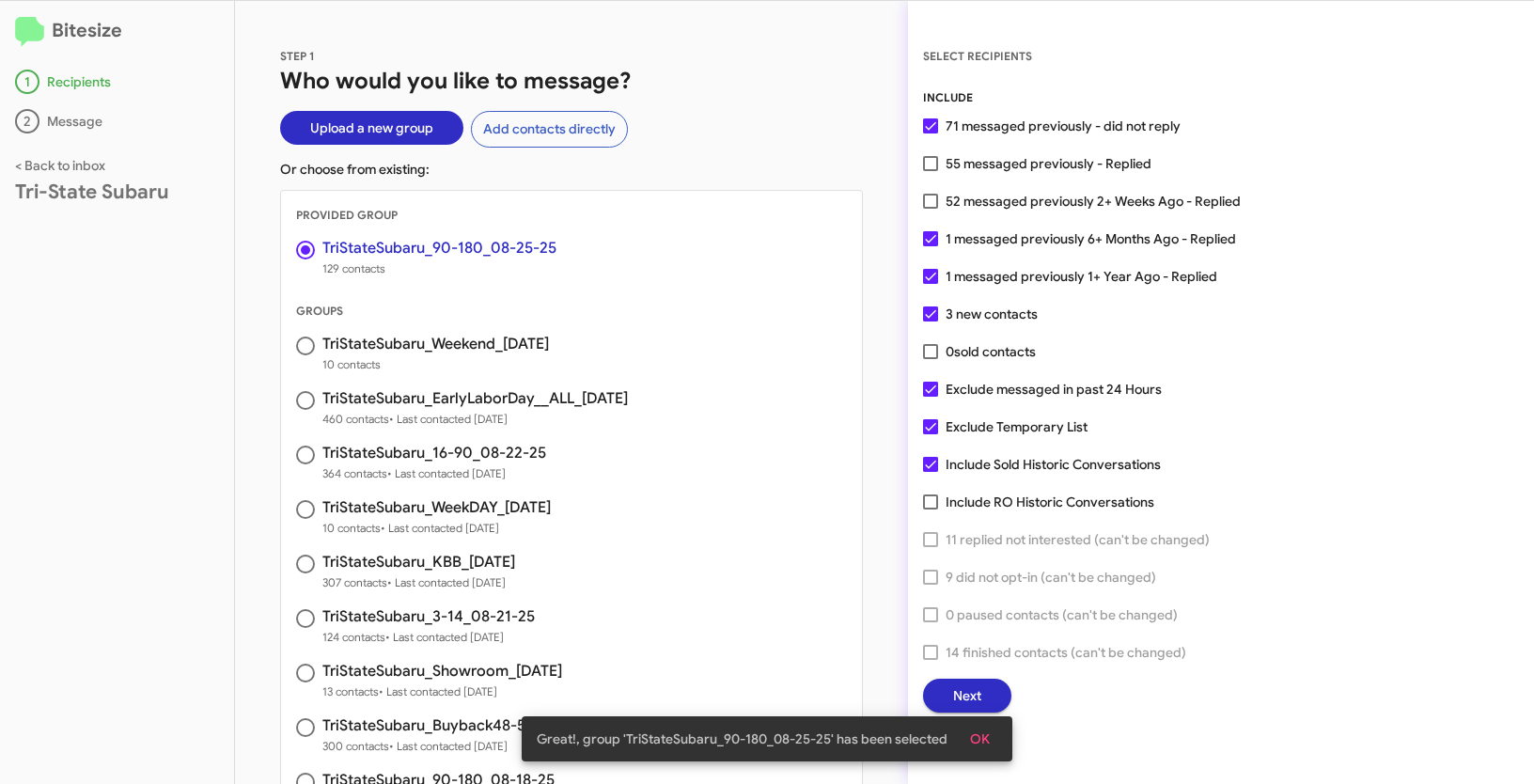
click at [931, 425] on span at bounding box center [931, 426] width 16 height 16
click at [931, 434] on input "Exclude Temporary List" at bounding box center [930, 434] width 1 height 1
checkbox input "false"
click at [987, 736] on button "OK" at bounding box center [979, 738] width 49 height 34
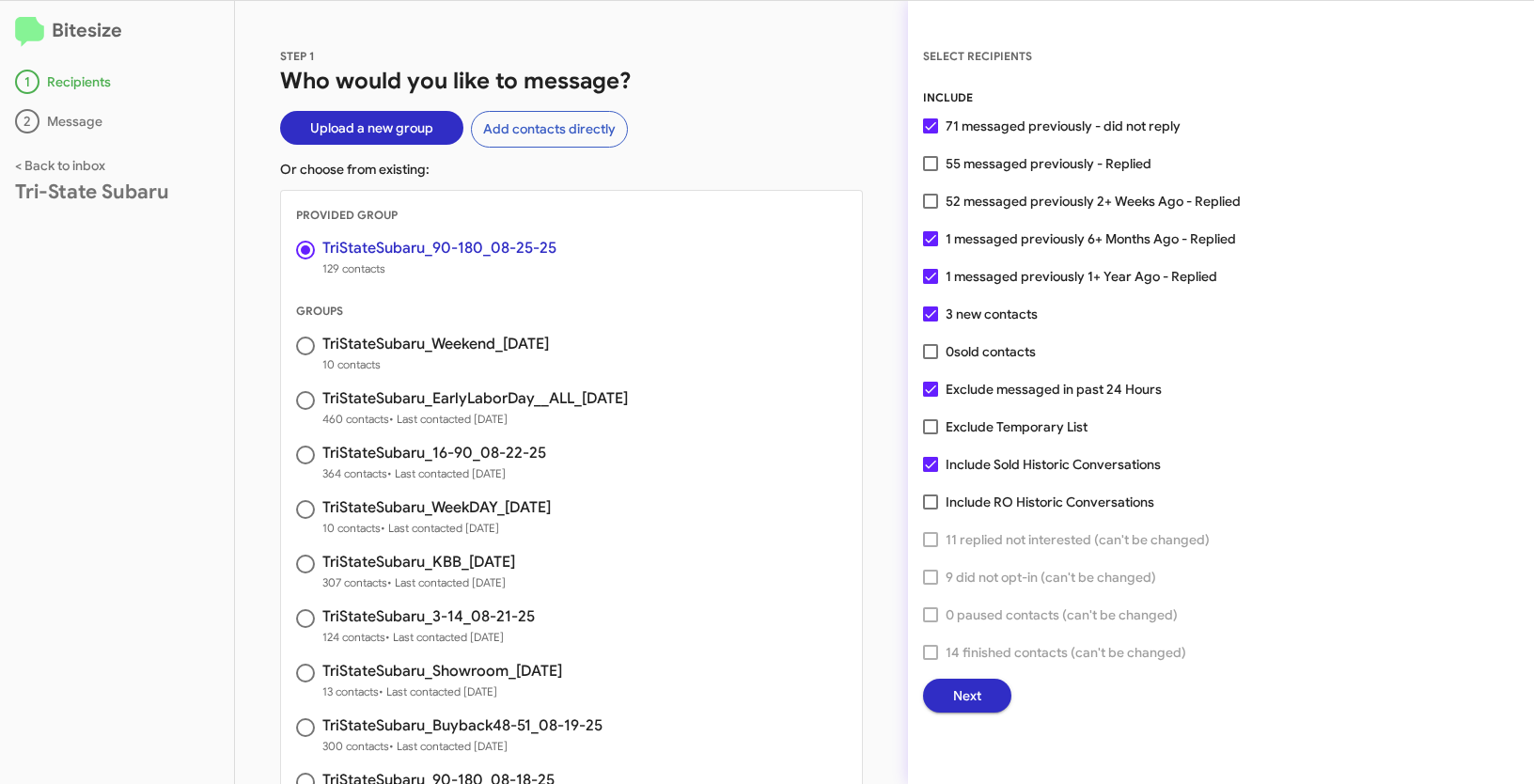
click at [978, 699] on span "Next" at bounding box center [967, 695] width 28 height 34
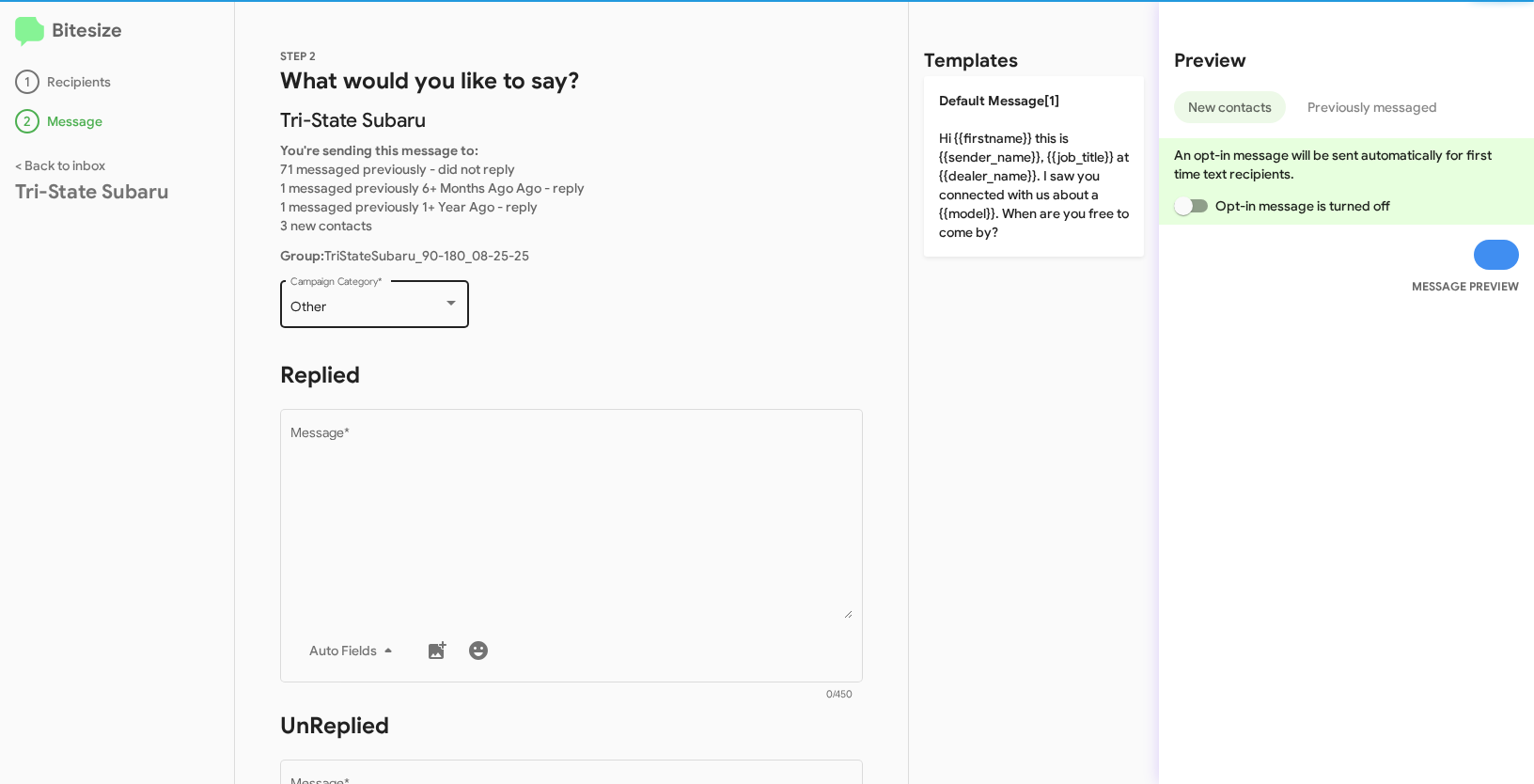
click at [416, 323] on div "Other Campaign Category *" at bounding box center [375, 301] width 170 height 51
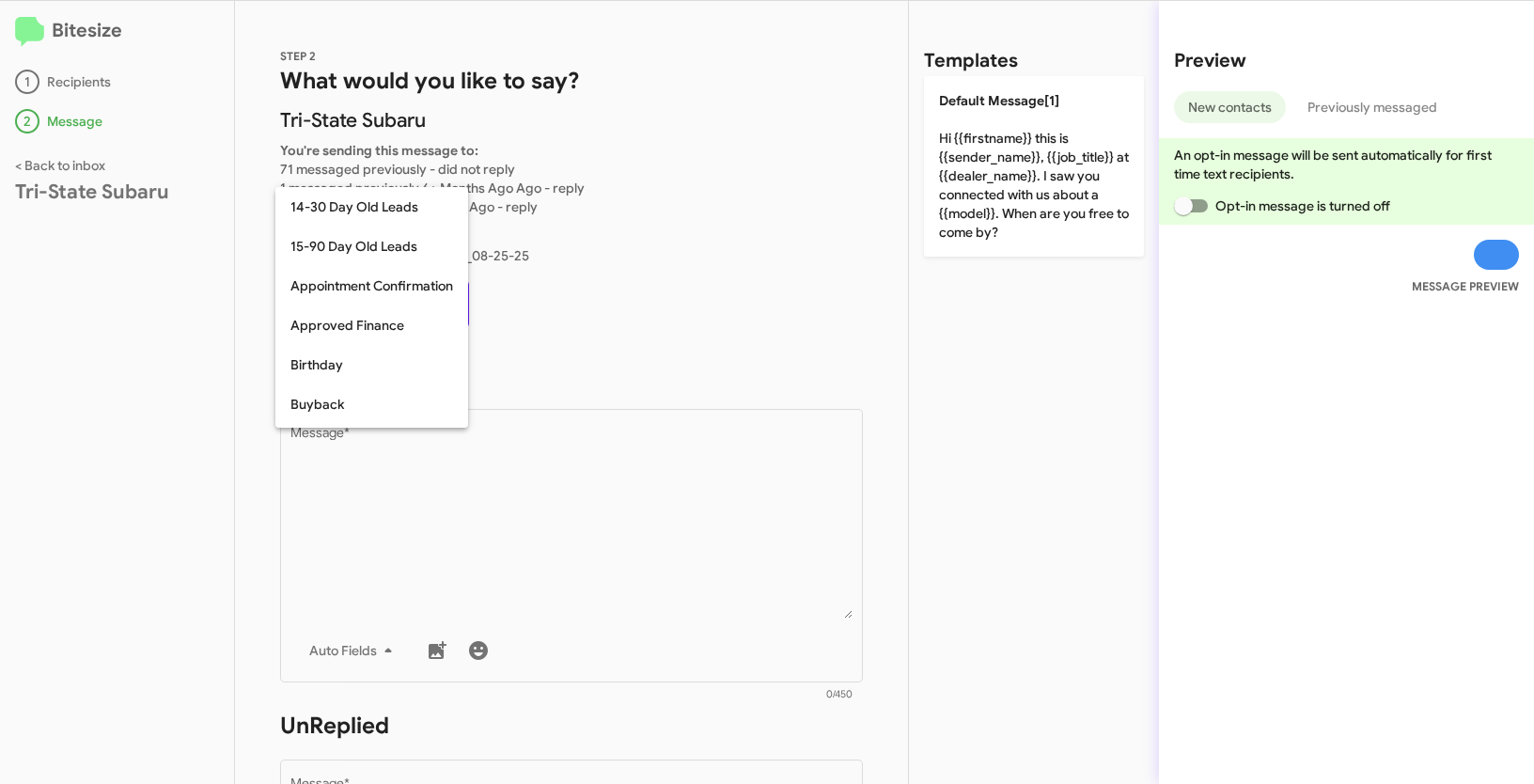
scroll to position [413, 0]
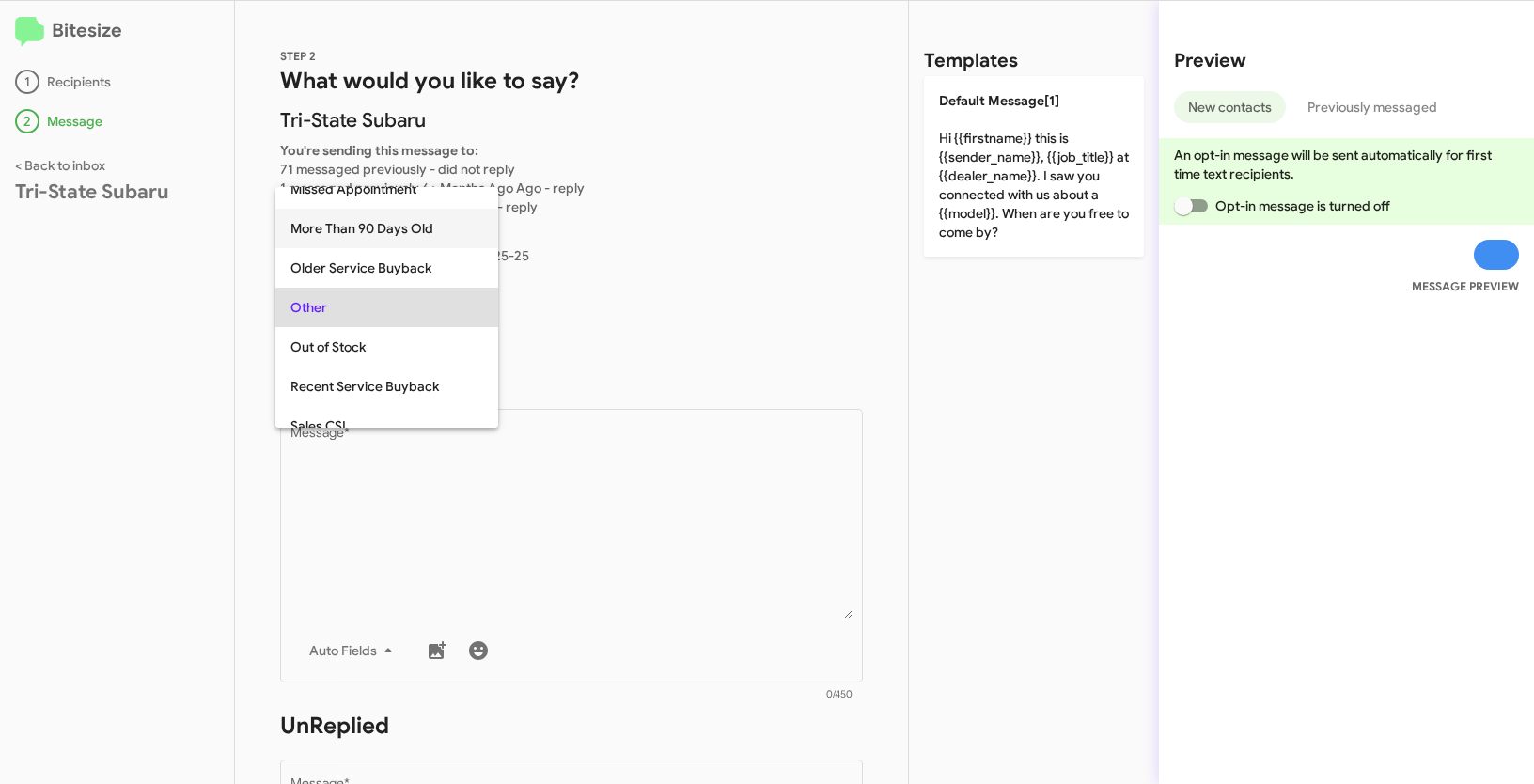
click at [373, 234] on span "More Than 90 Days Old" at bounding box center [387, 228] width 193 height 40
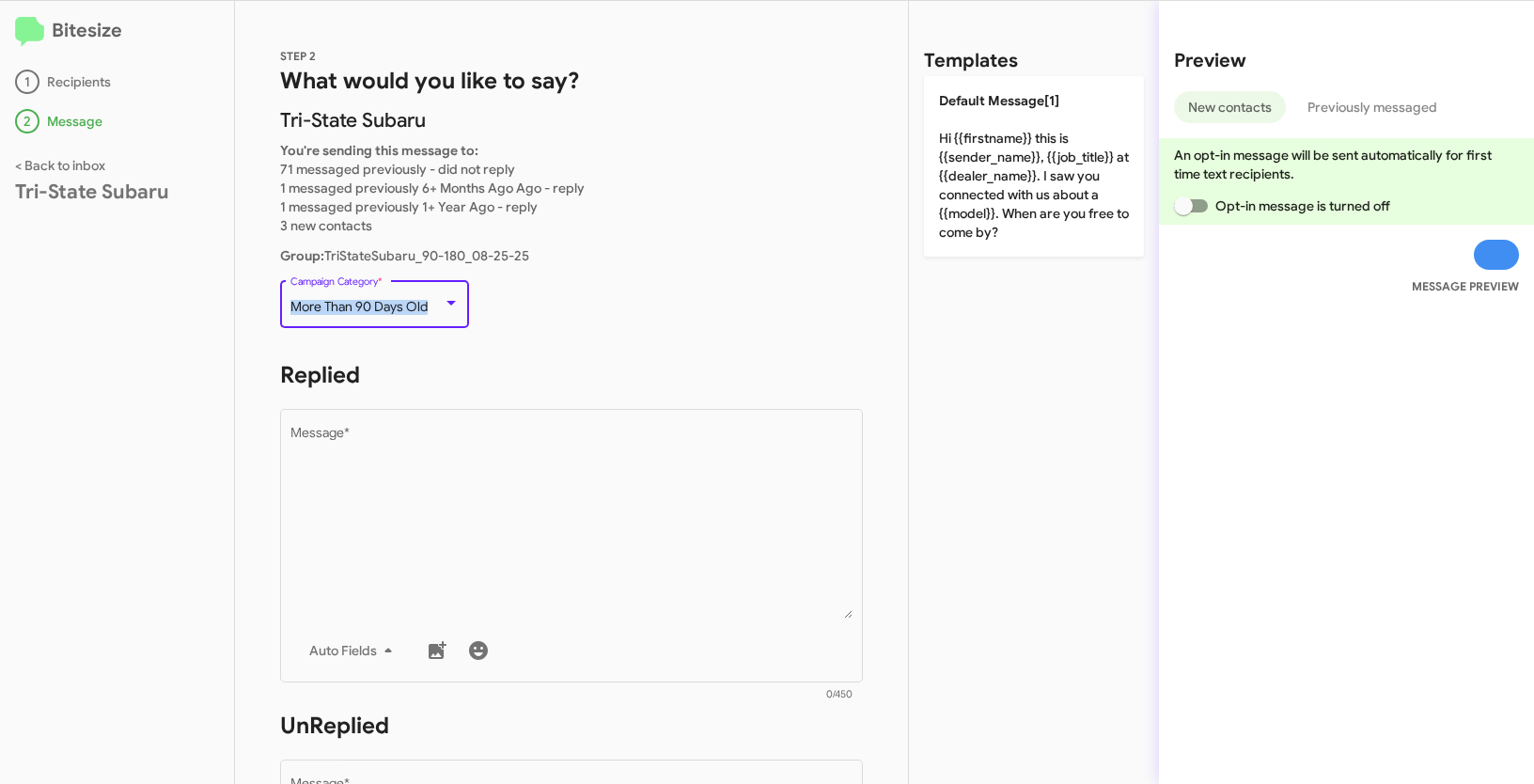
drag, startPoint x: 292, startPoint y: 307, endPoint x: 439, endPoint y: 300, distance: 147.2
click at [439, 300] on div "More Than 90 Days Old" at bounding box center [367, 307] width 152 height 16
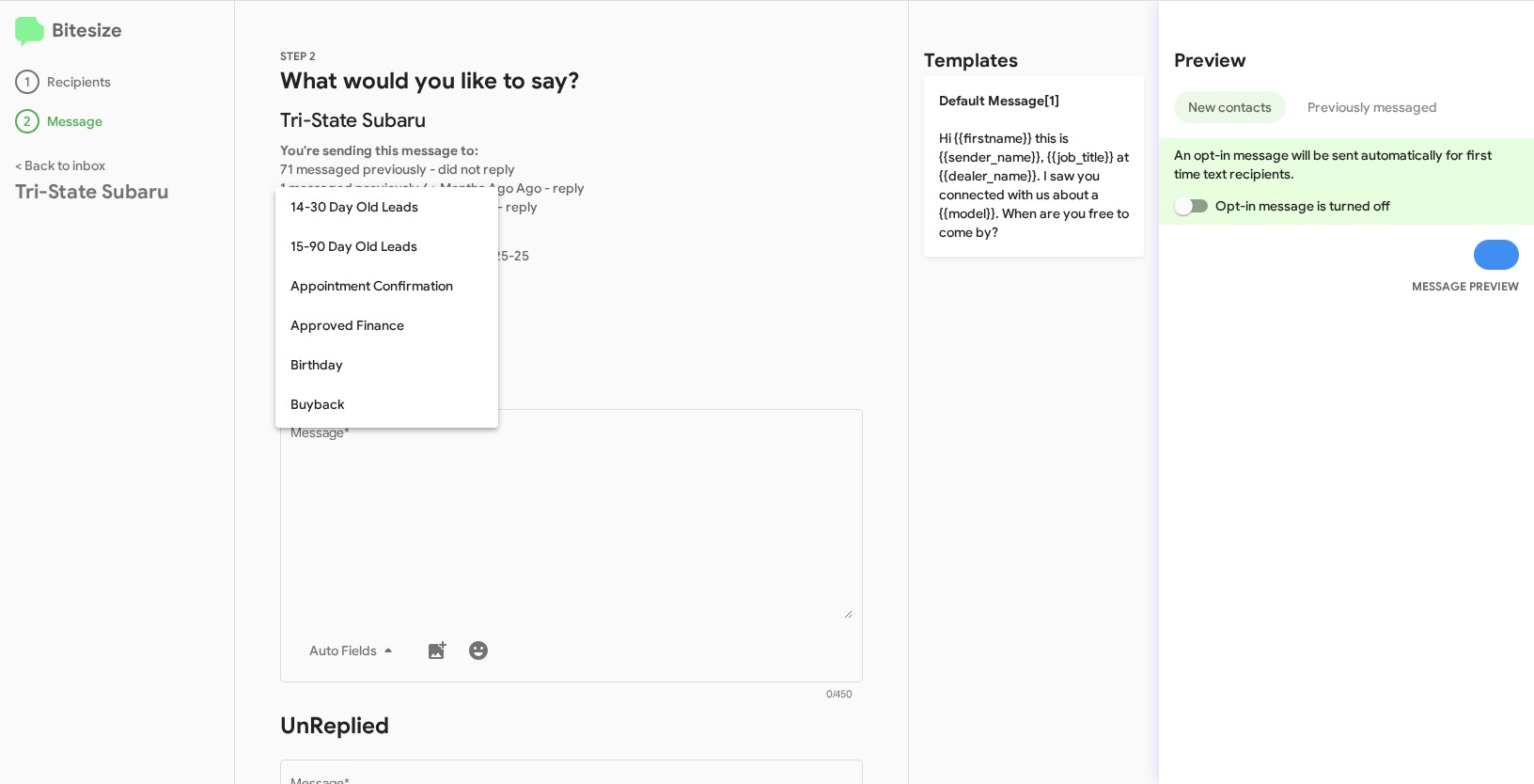
scroll to position [333, 0]
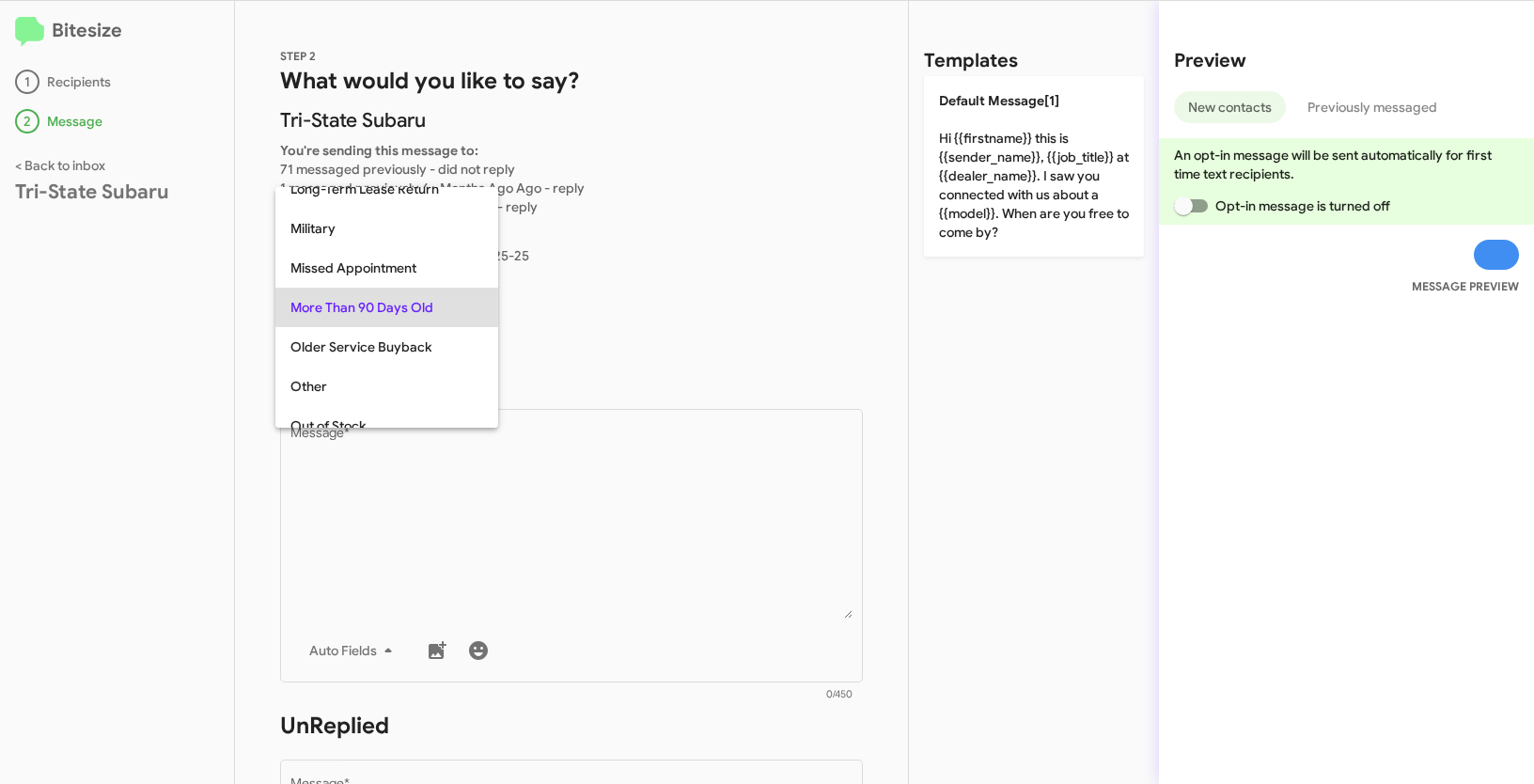
copy span "More Than 90 Days Old"
click at [655, 606] on div at bounding box center [767, 392] width 1534 height 784
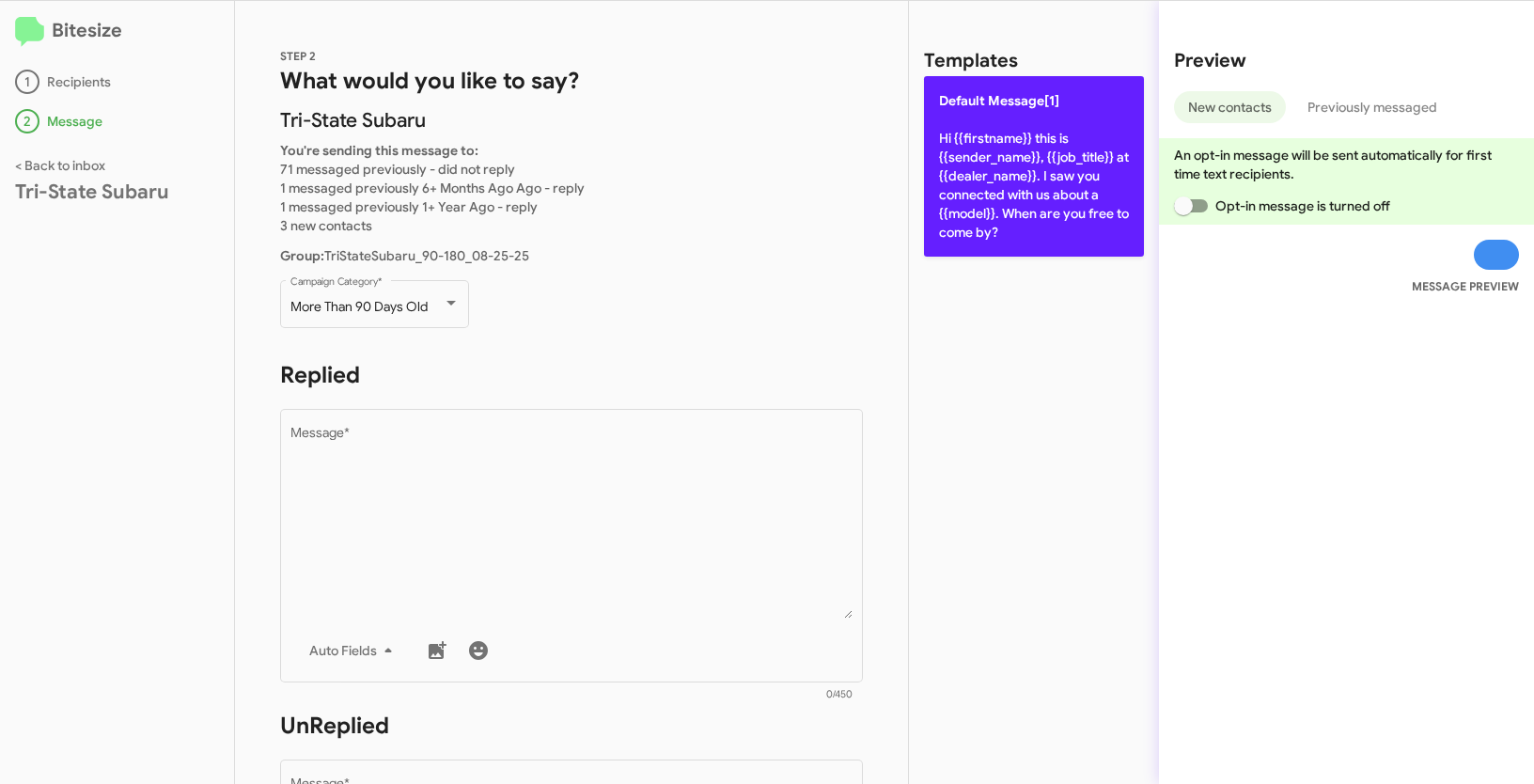
click at [1025, 123] on p "Default Message[1] Hi {{firstname}} this is {{sender_name}}, {{job_title}} at {…" at bounding box center [1034, 167] width 220 height 180
type textarea "Hi {{firstname}} this is {{sender_name}}, {{job_title}} at {{dealer_name}}. I s…"
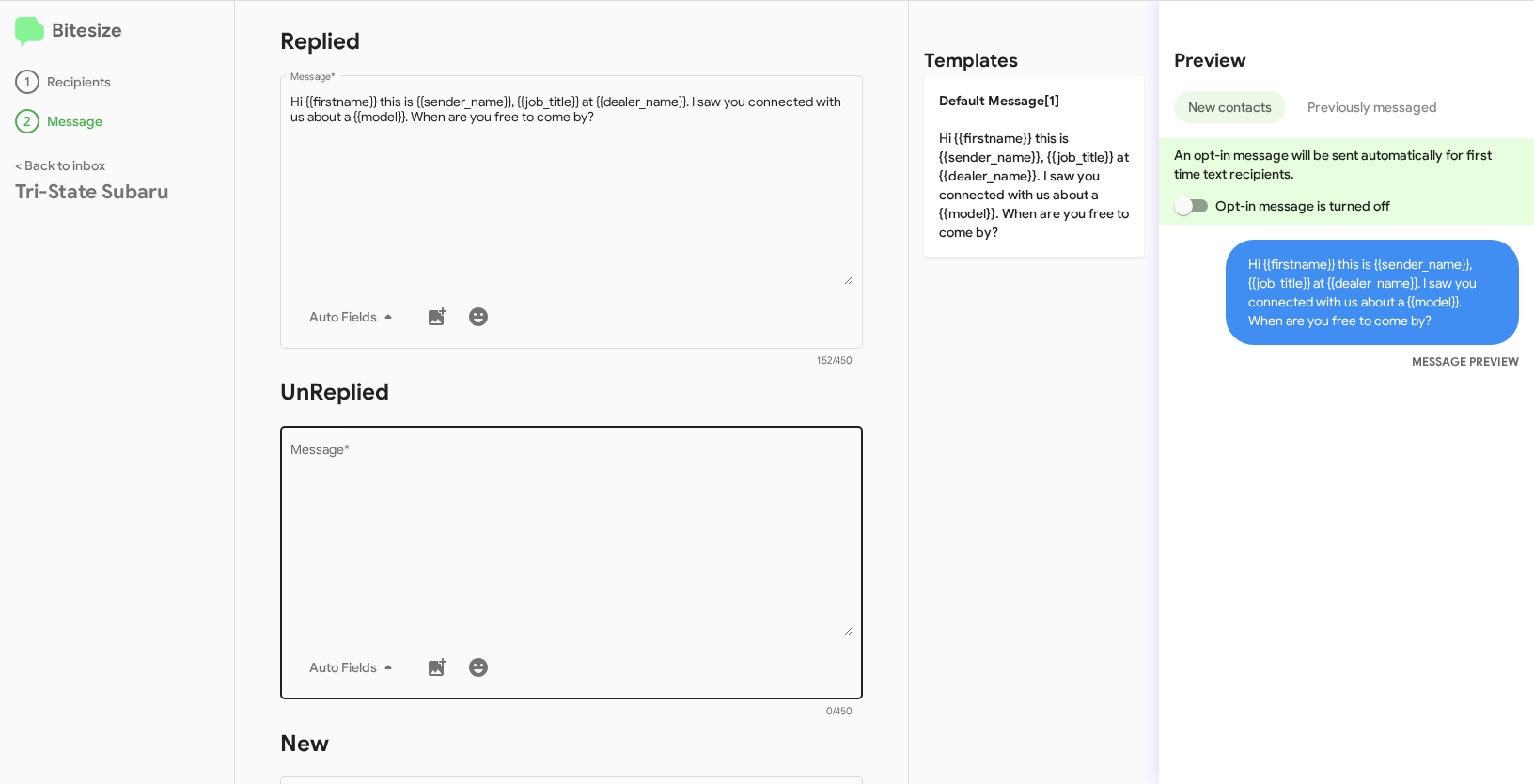
click at [697, 504] on textarea "Message *" at bounding box center [572, 540] width 563 height 192
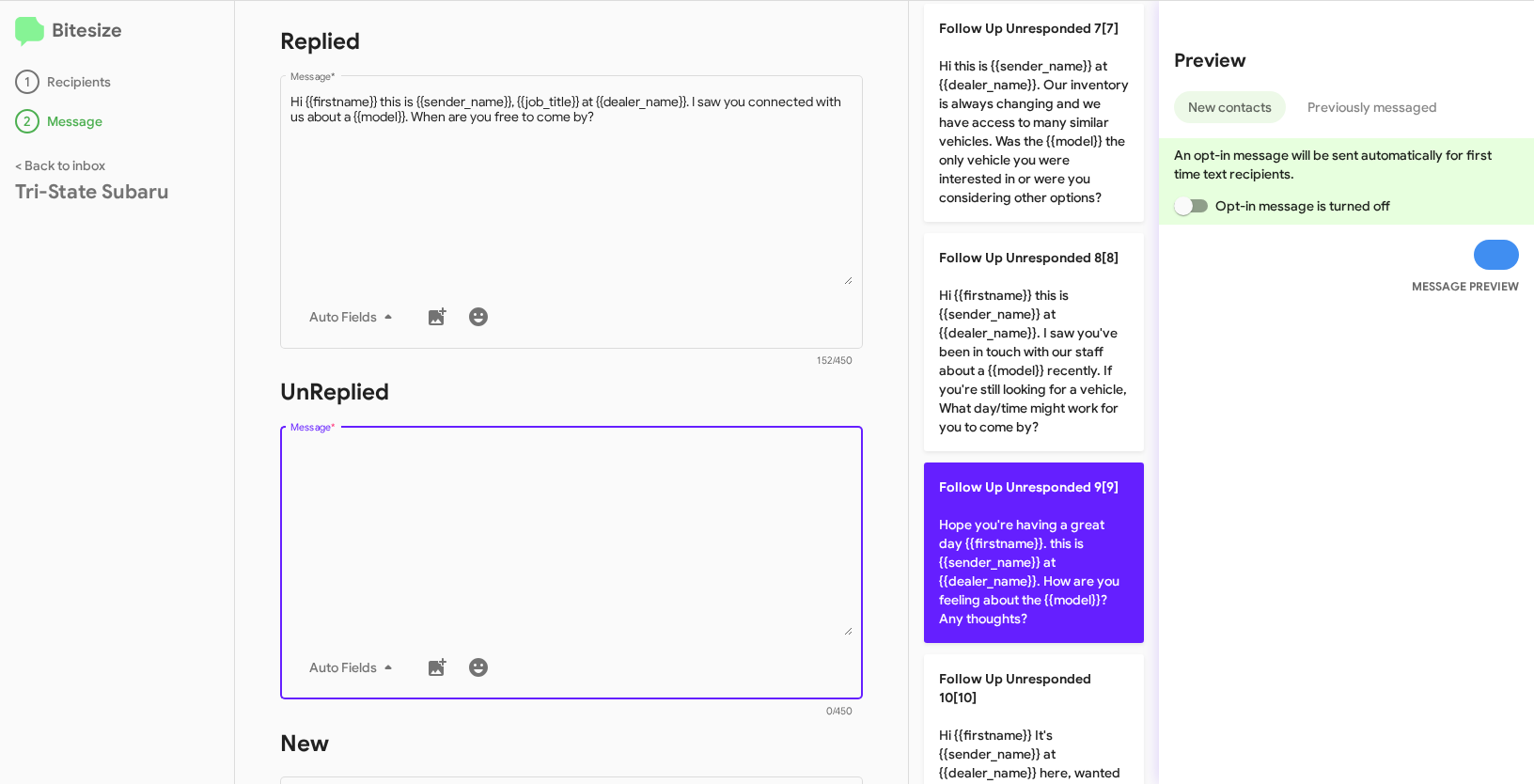
scroll to position [1584, 0]
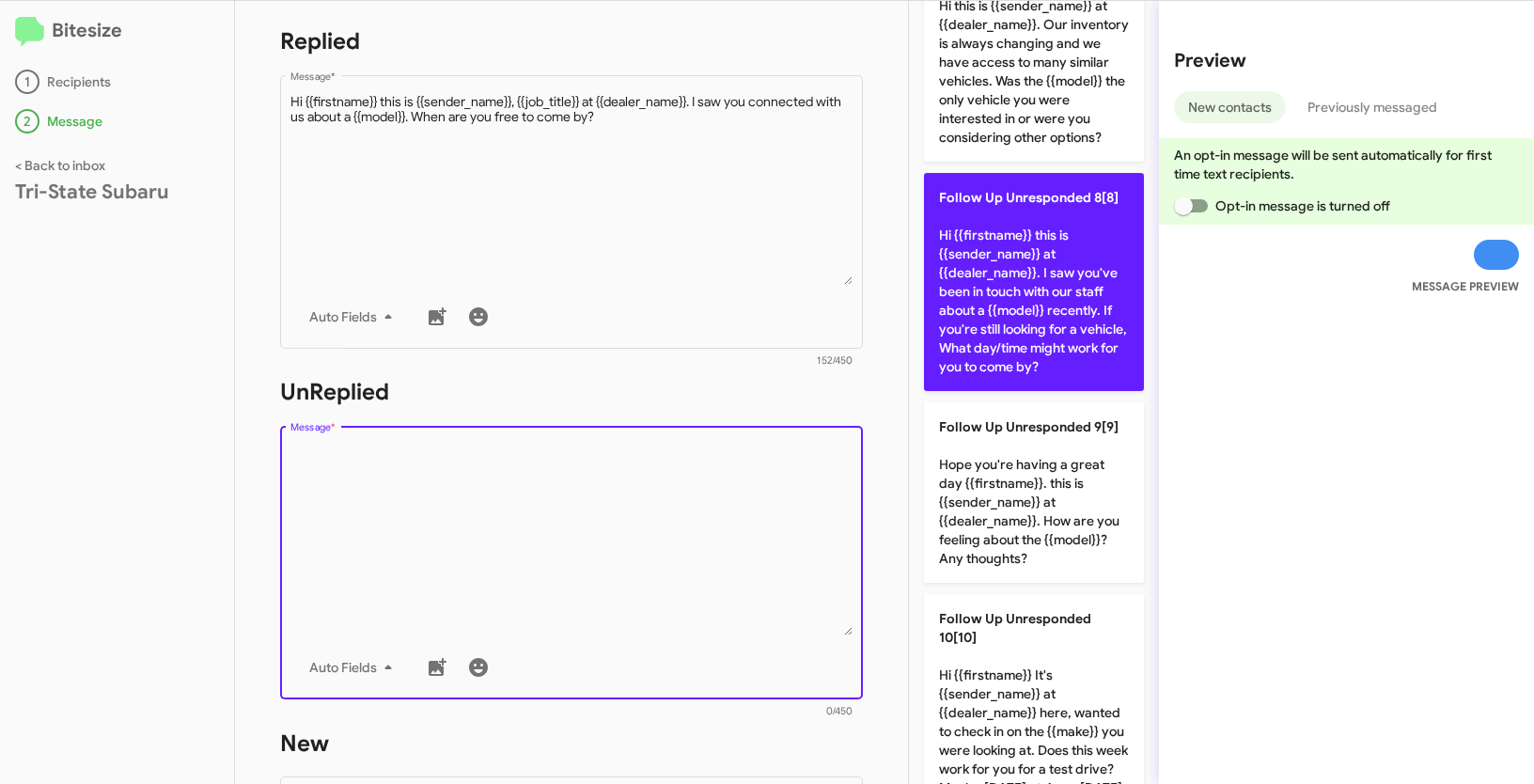
click at [1048, 355] on p "Follow Up Unresponded 8[8] Hi {{firstname}} this is {{sender_name}} at {{dealer…" at bounding box center [1034, 281] width 220 height 218
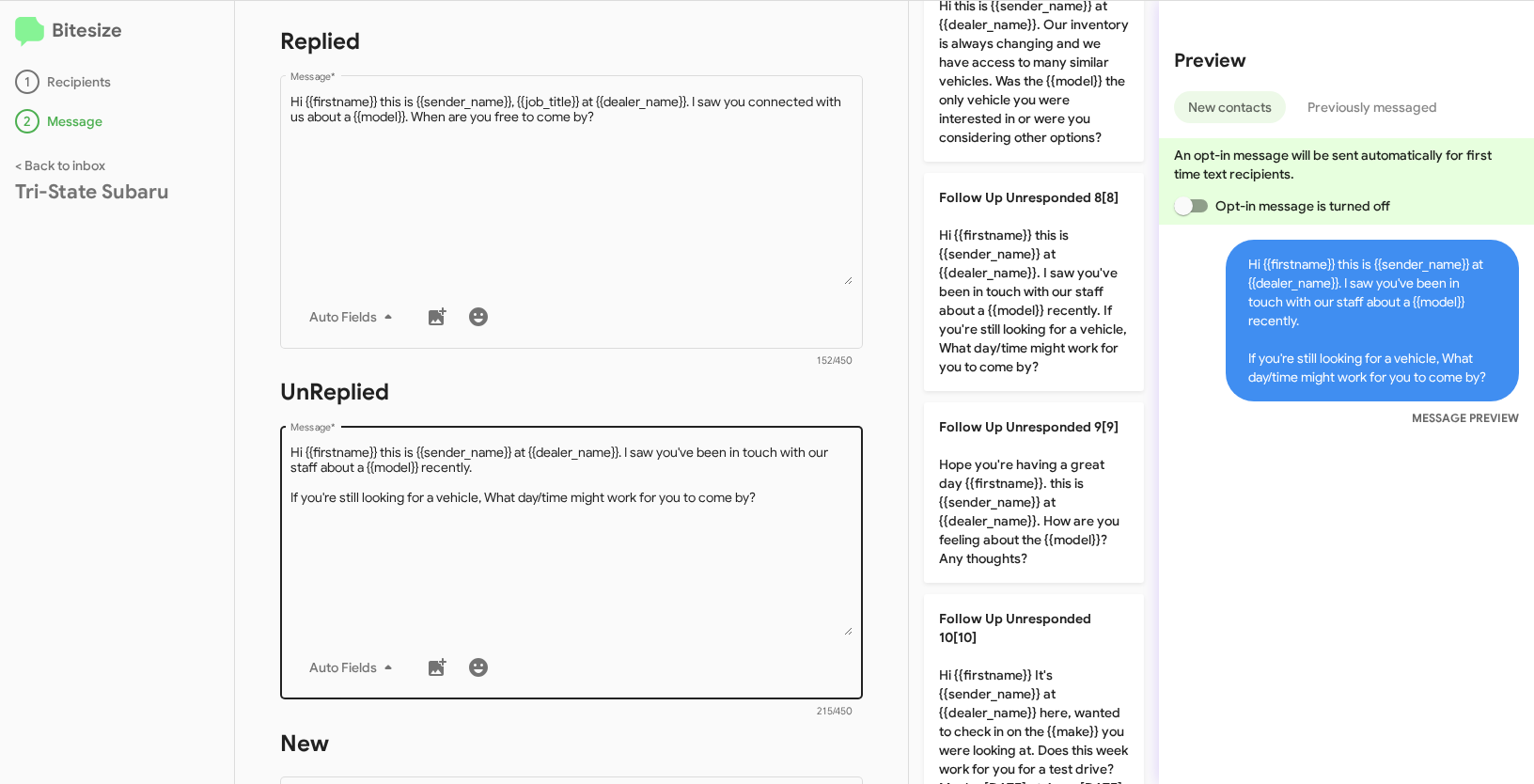
click at [619, 439] on div "Drop image here to insert Auto Fields Message *" at bounding box center [572, 560] width 563 height 277
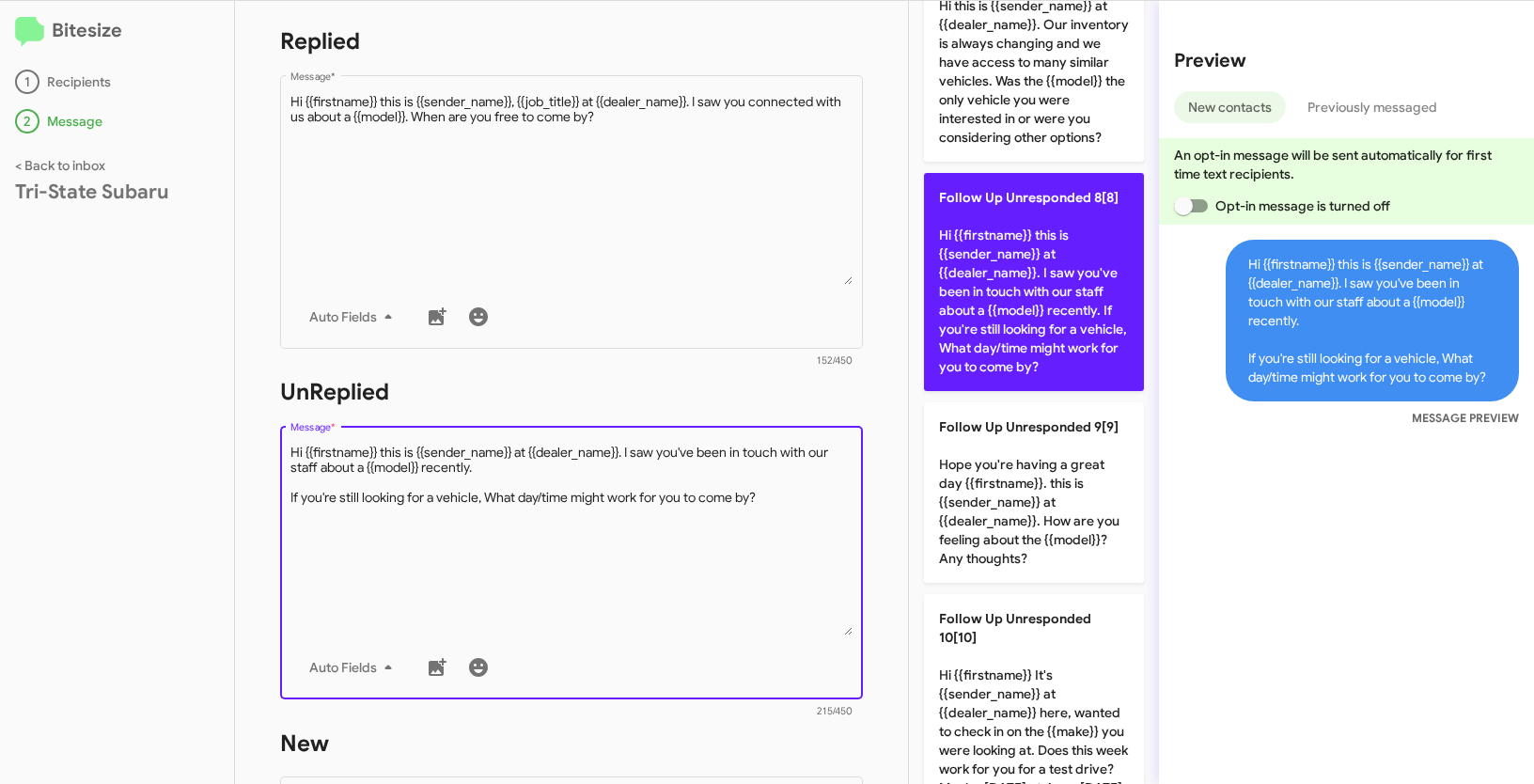
click at [1028, 366] on p "Follow Up Unresponded 8[8] Hi {{firstname}} this is {{sender_name}} at {{dealer…" at bounding box center [1034, 281] width 220 height 218
type textarea "Hi {{firstname}} this is {{sender_name}} at {{dealer_name}}. I saw you've been …"
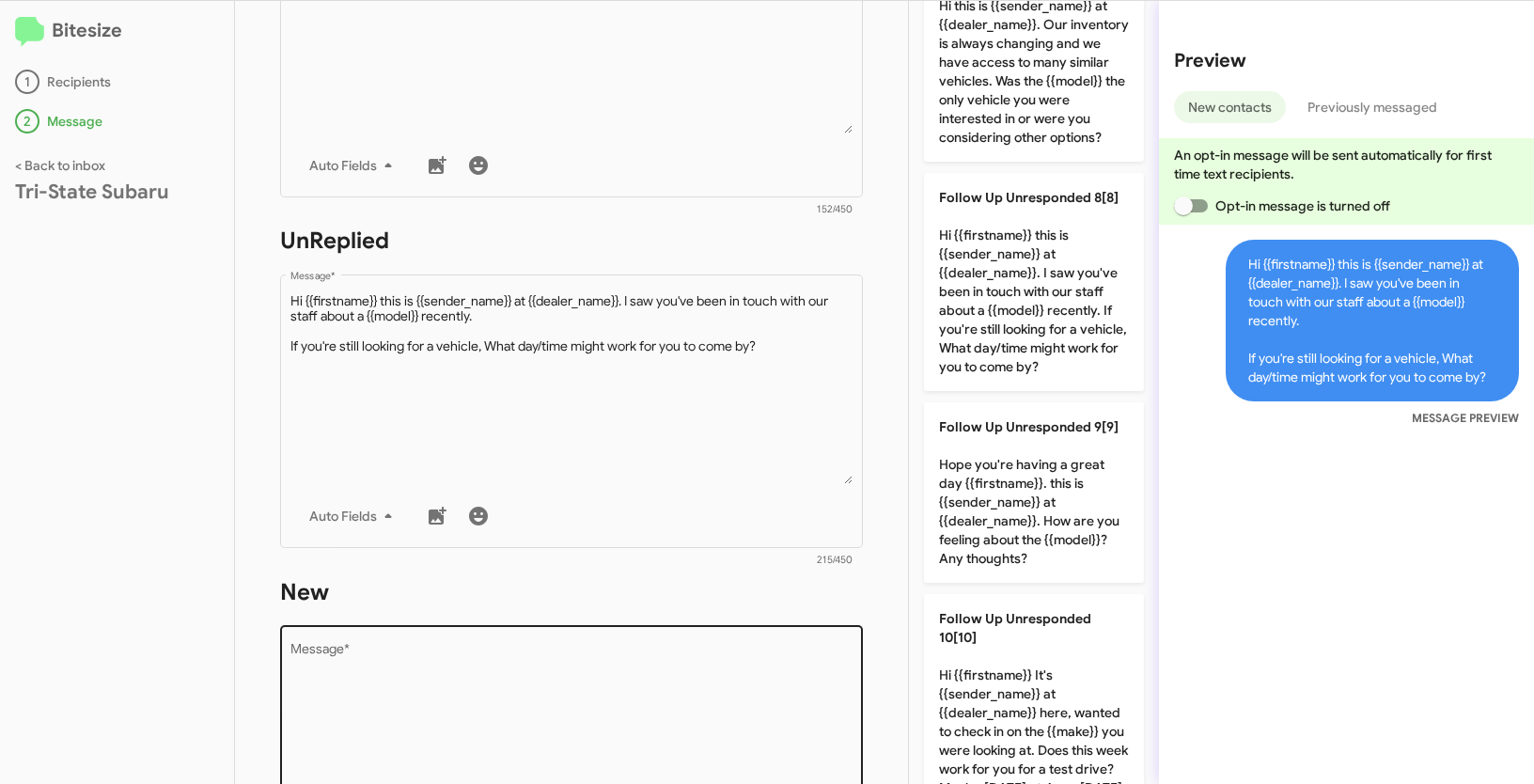
scroll to position [646, 0]
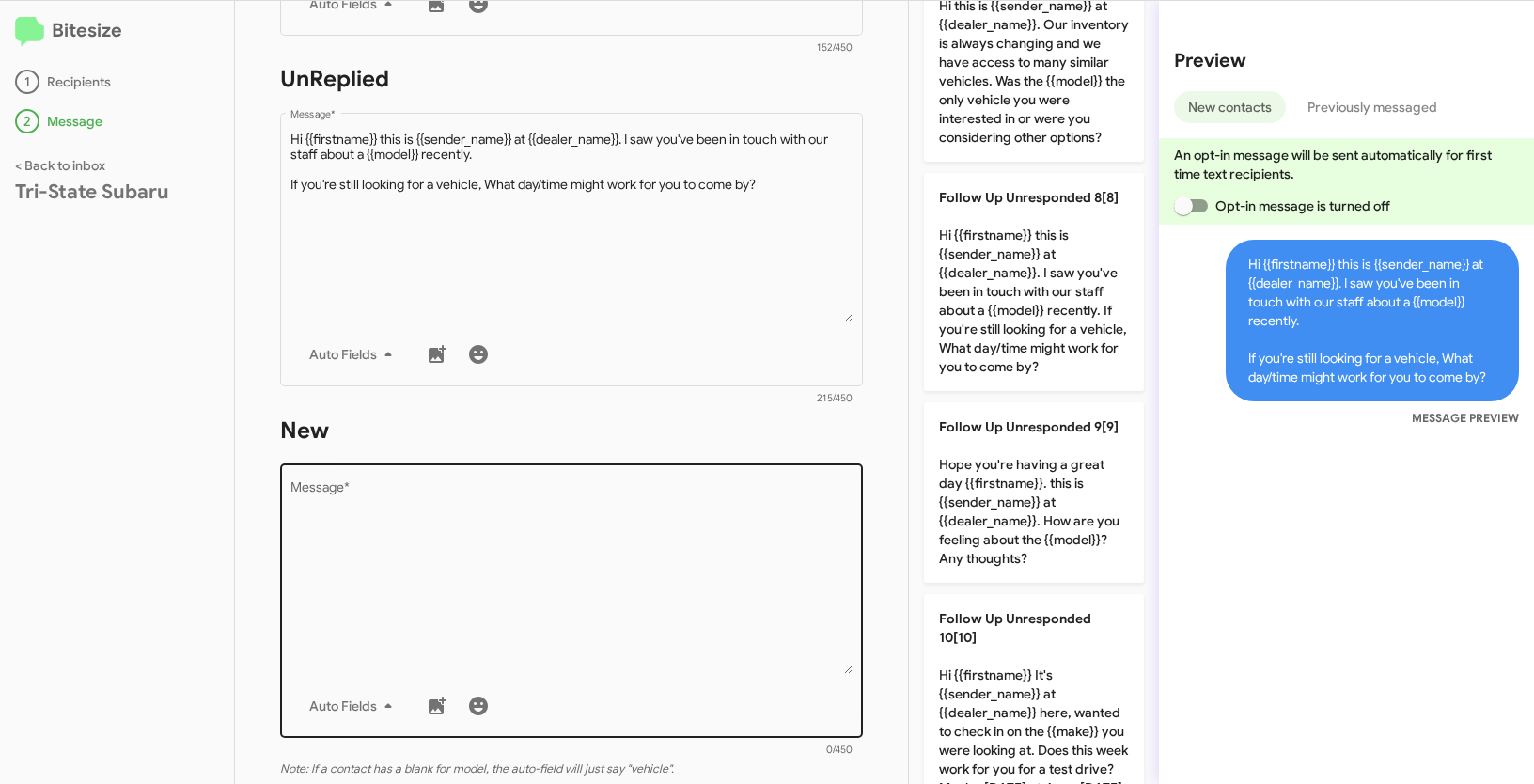
click at [582, 599] on textarea "Message *" at bounding box center [572, 578] width 563 height 192
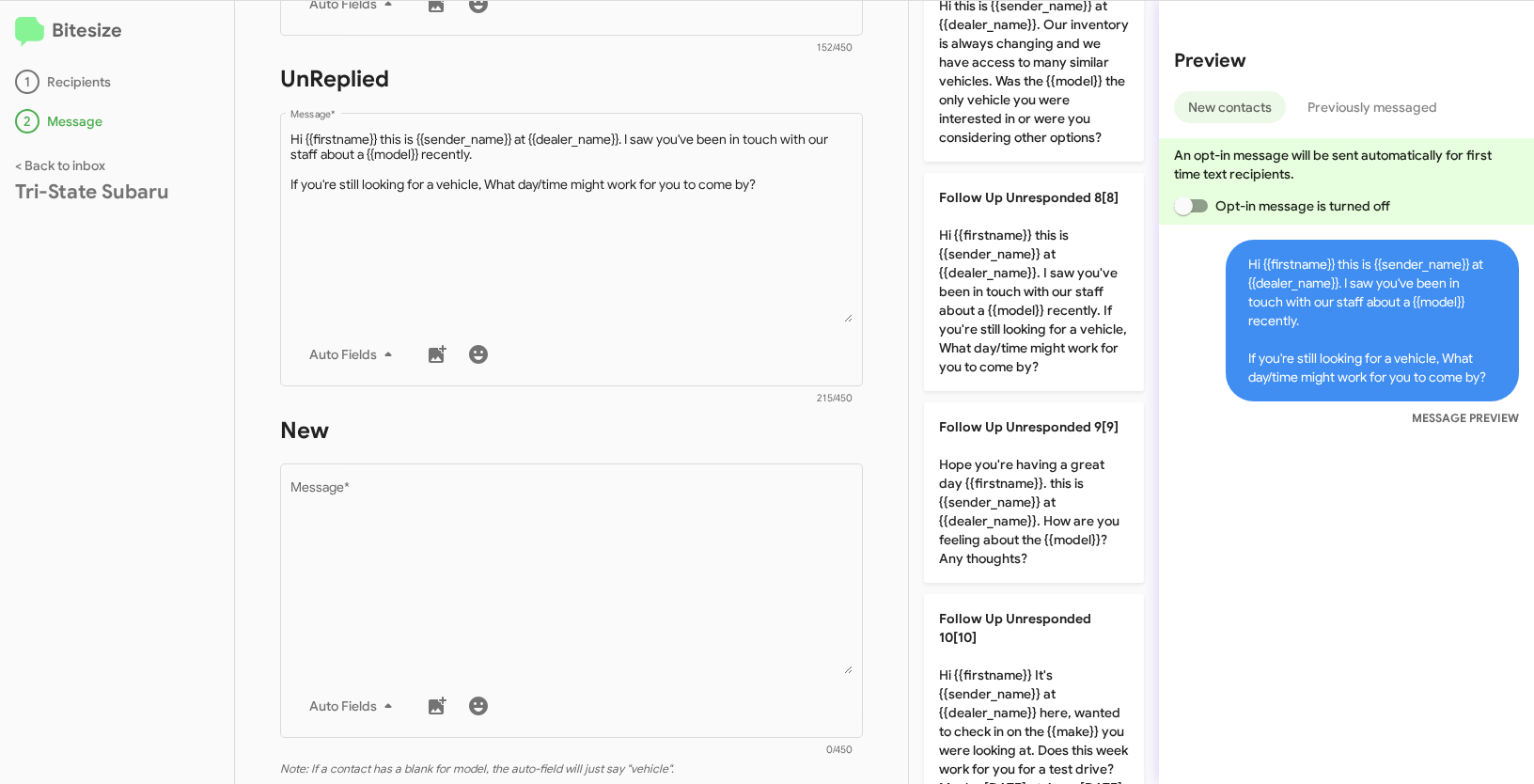
scroll to position [0, 0]
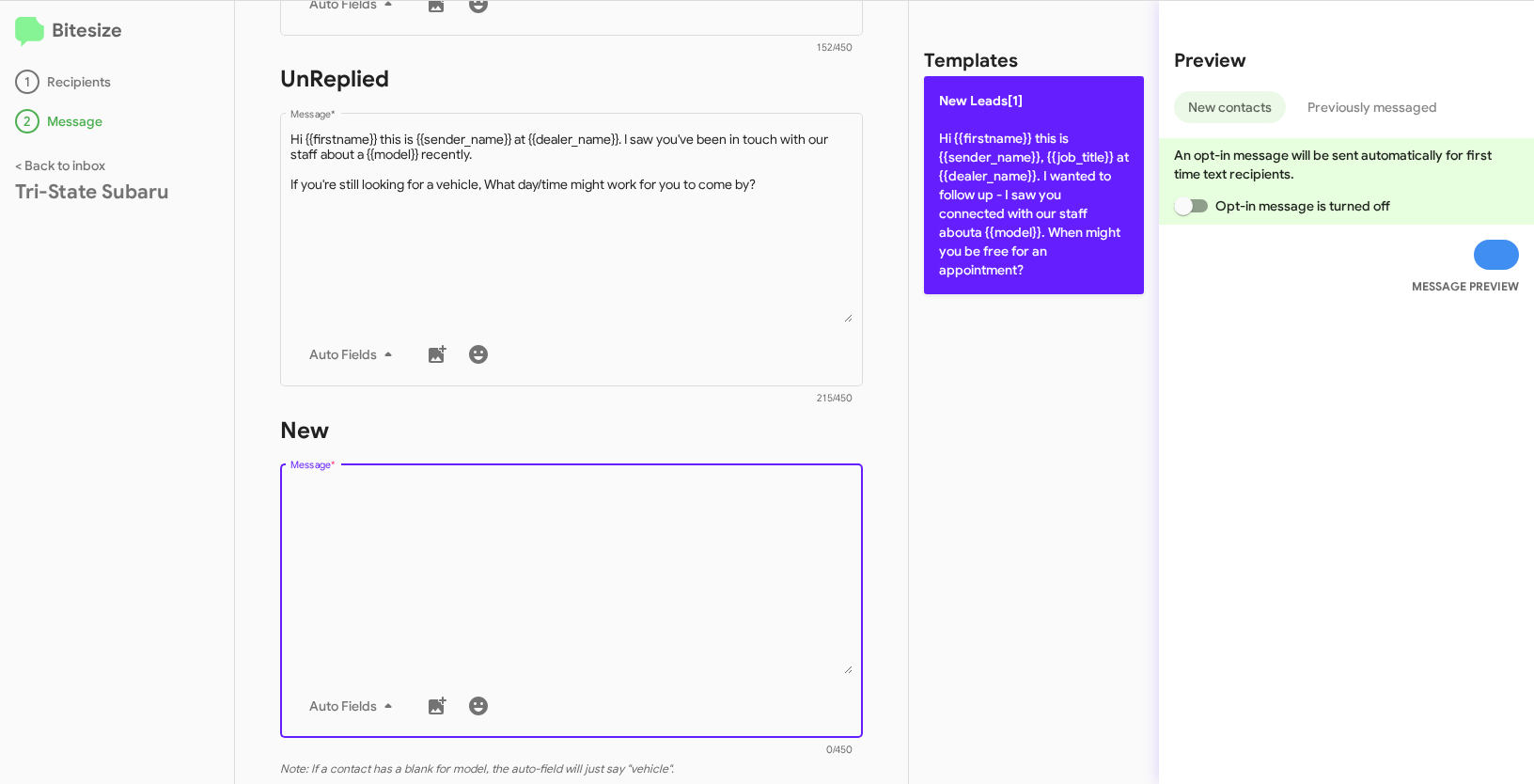
click at [1006, 162] on p "New Leads[1] Hi {{firstname}} this is {{sender_name}}, {{job_title}} at {{deale…" at bounding box center [1034, 185] width 220 height 218
type textarea "Hi {{firstname}} this is {{sender_name}}, {{job_title}} at {{dealer_name}}. I w…"
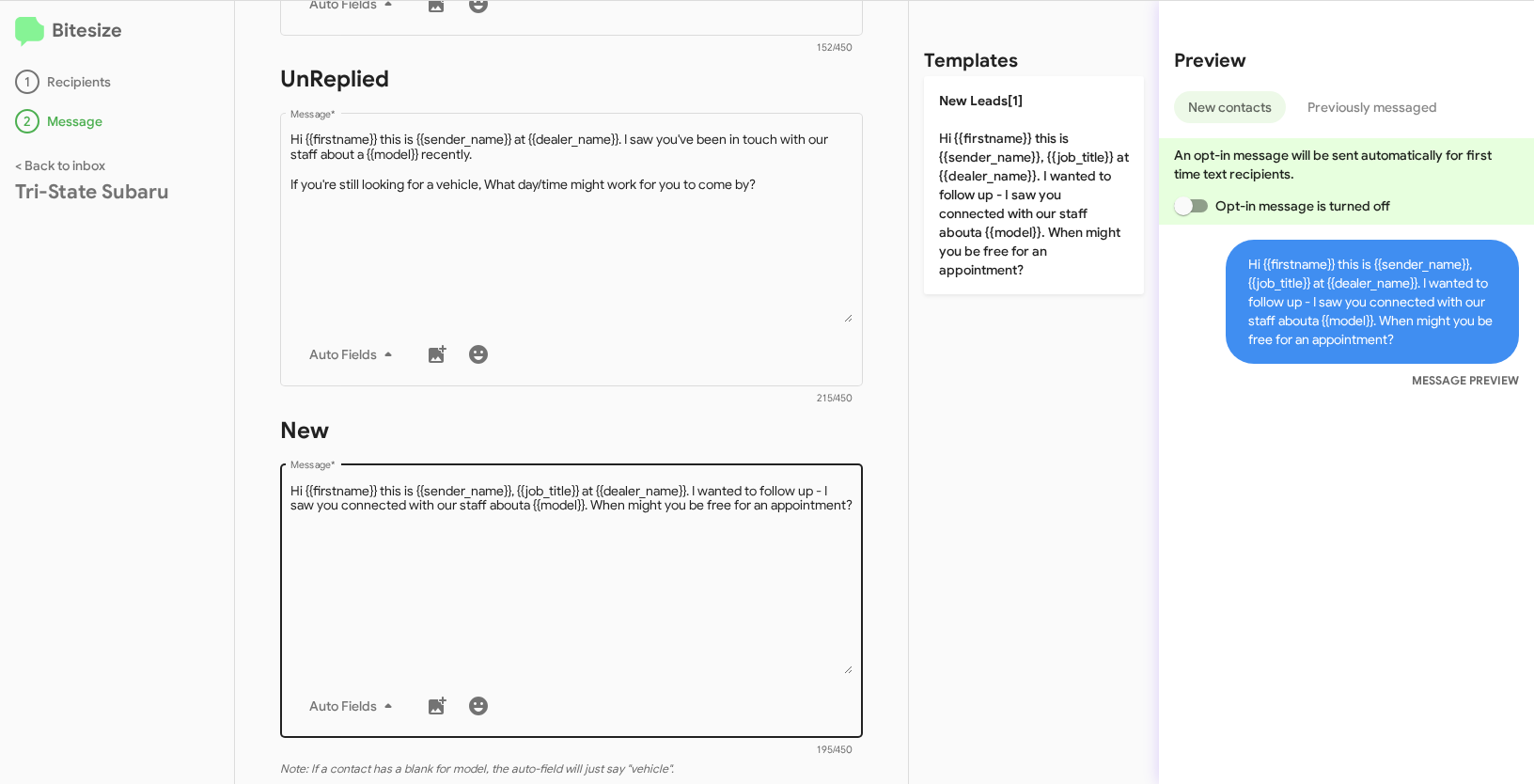
scroll to position [800, 0]
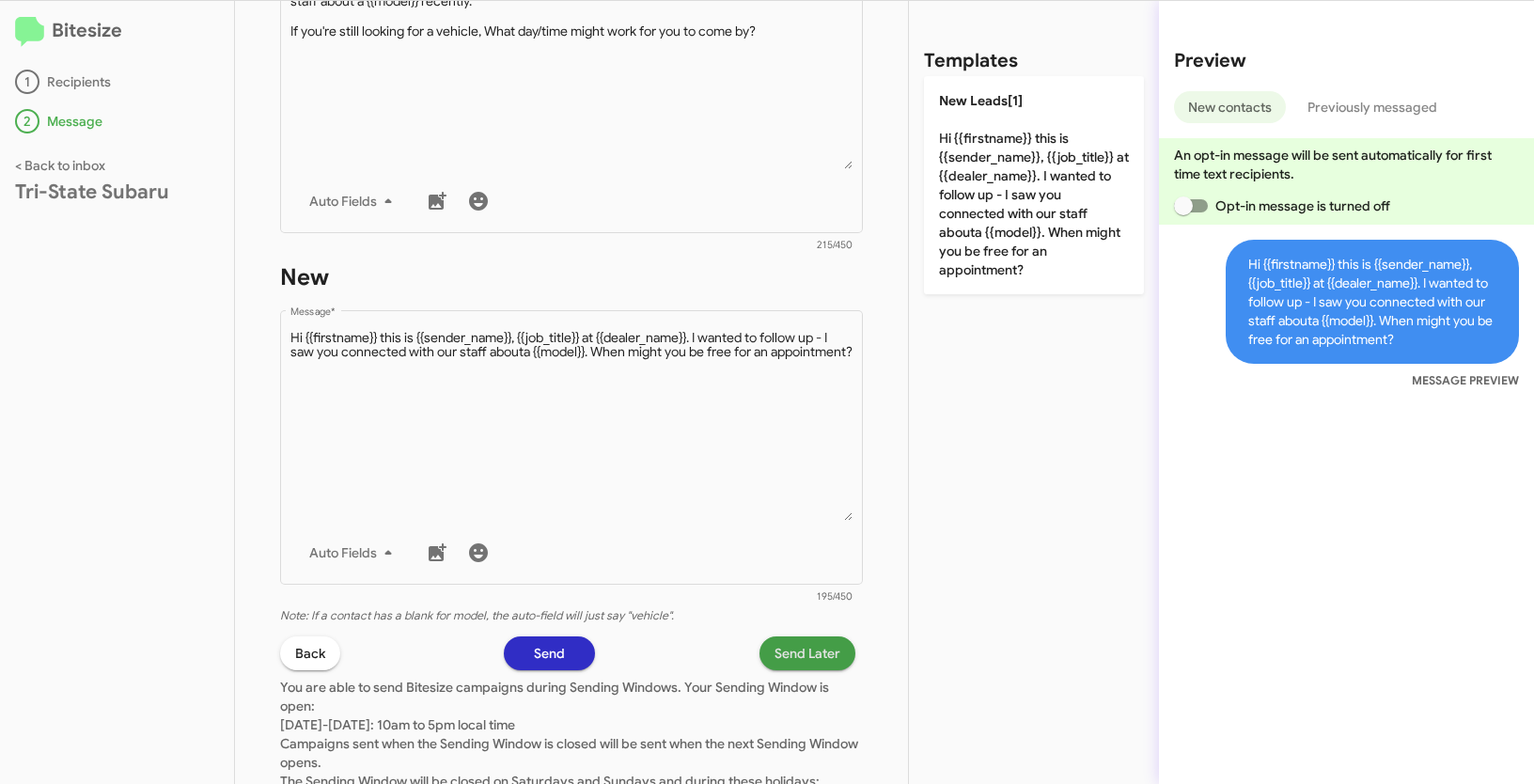
click at [775, 644] on span "Send Later" at bounding box center [808, 652] width 66 height 34
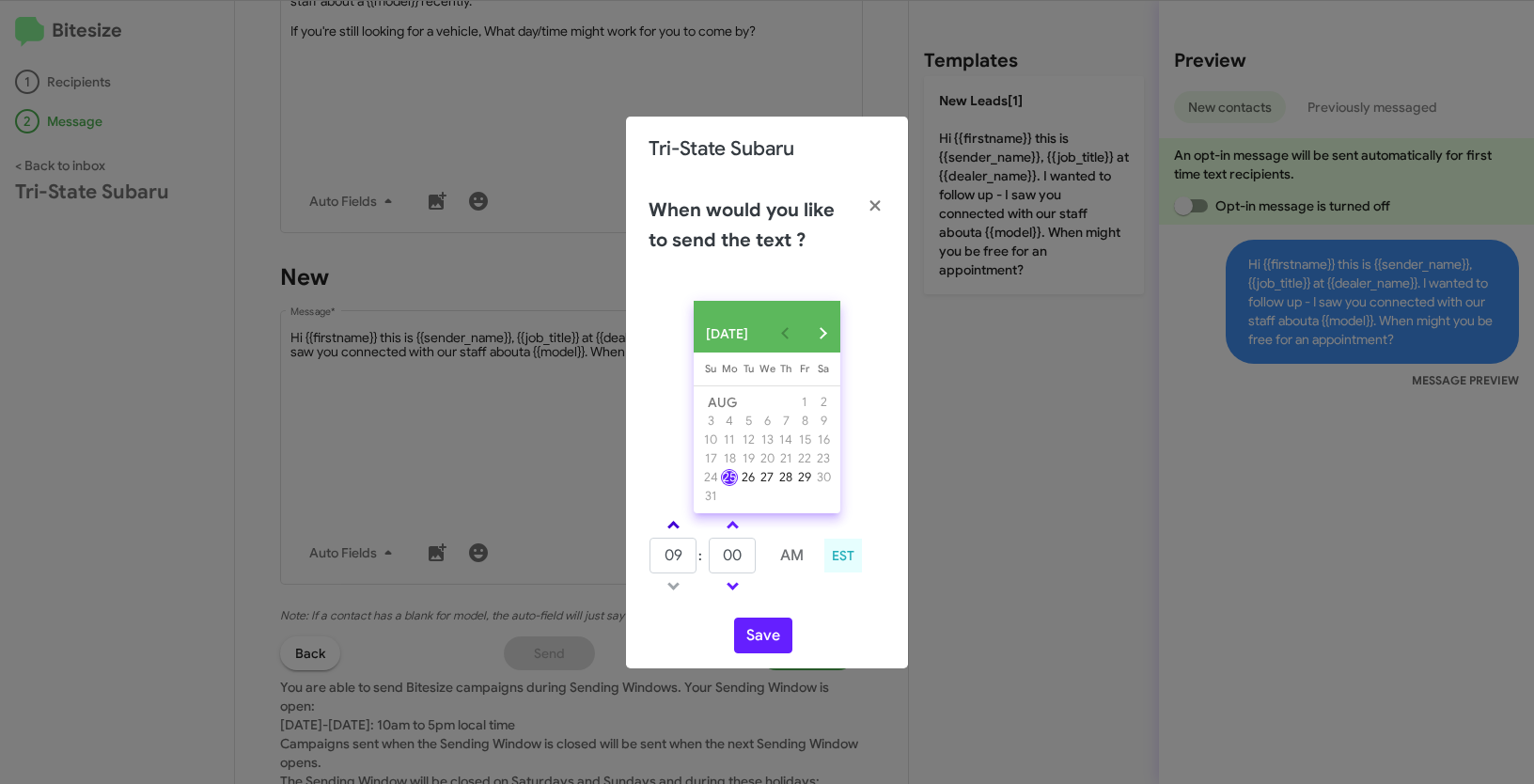
click at [675, 532] on span at bounding box center [673, 526] width 13 height 13
type input "10"
drag, startPoint x: 747, startPoint y: 563, endPoint x: 702, endPoint y: 552, distance: 46.3
click at [702, 552] on tr "10 : 00 AM" at bounding box center [733, 555] width 169 height 38
type input "52"
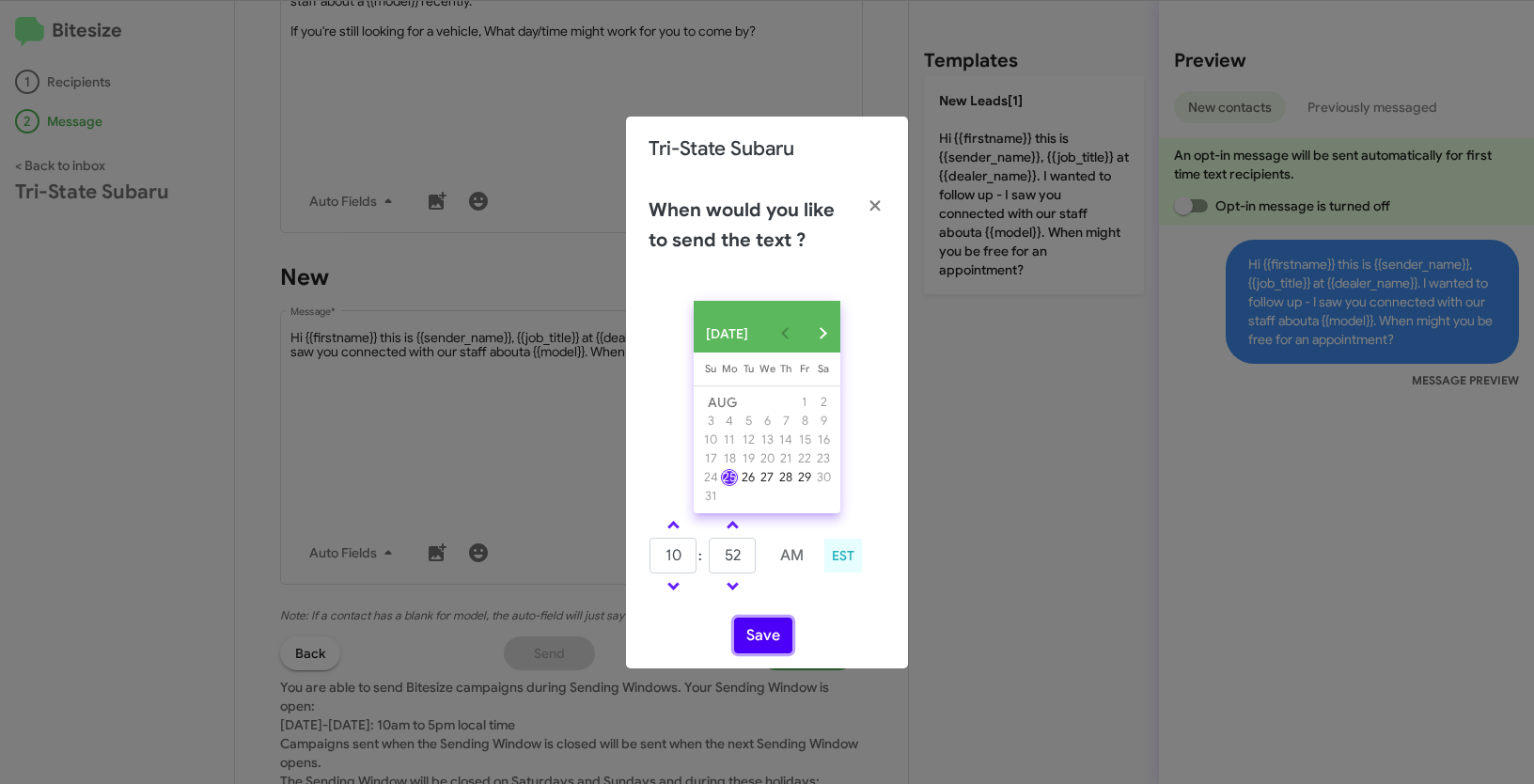
click at [769, 647] on button "Save" at bounding box center [763, 635] width 58 height 36
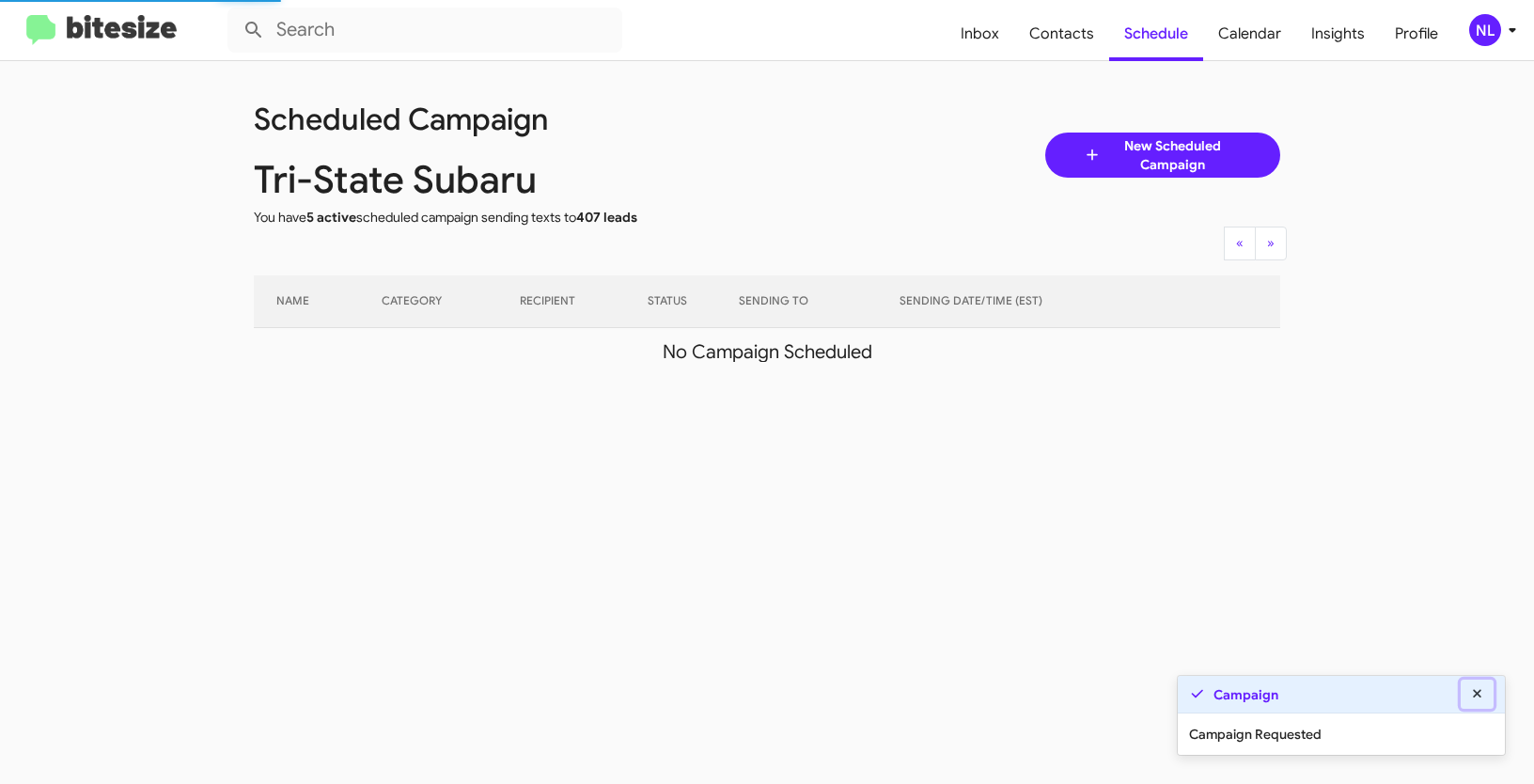
click at [1481, 695] on icon at bounding box center [1477, 694] width 16 height 14
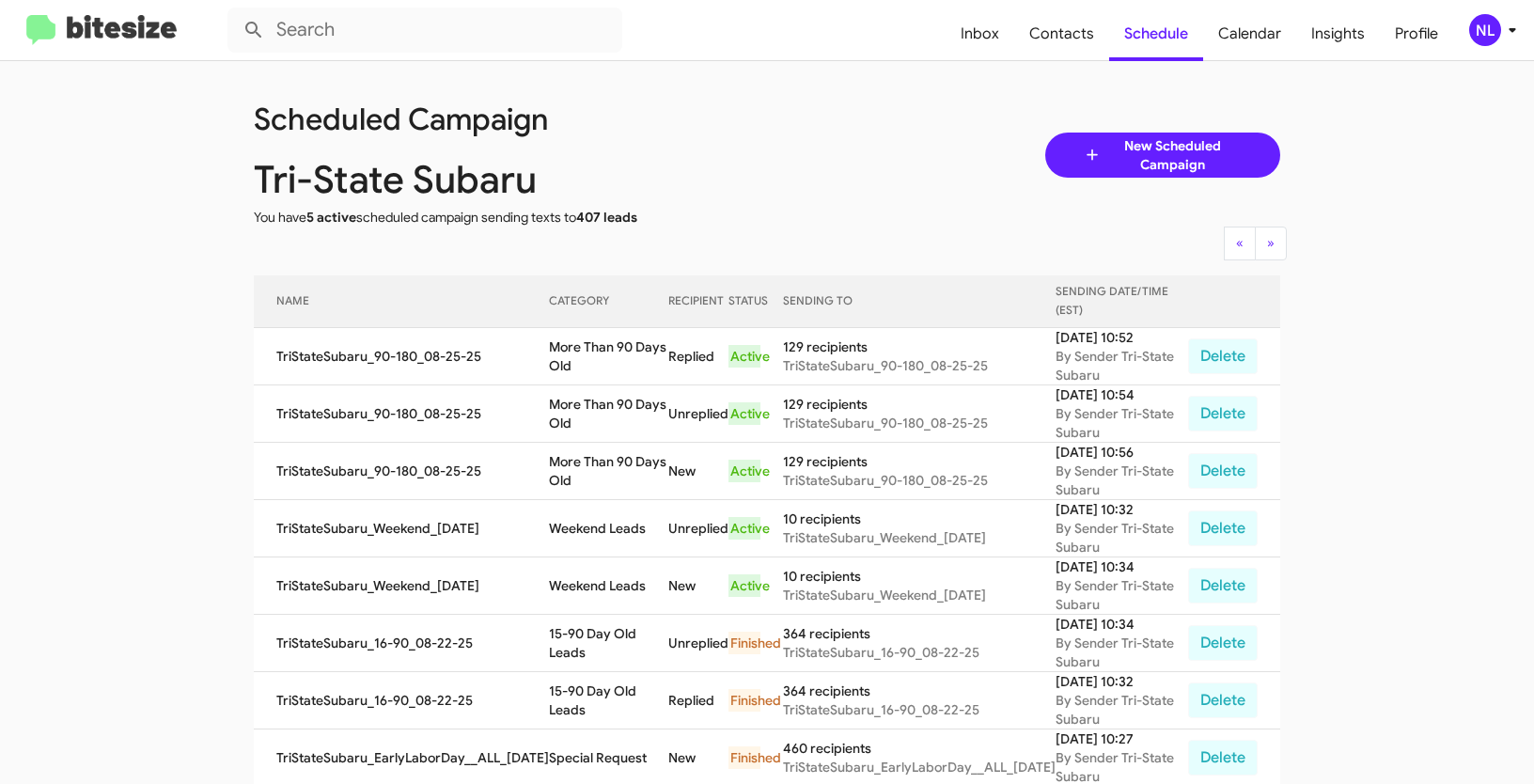
click at [1478, 19] on div "NL" at bounding box center [1485, 30] width 32 height 32
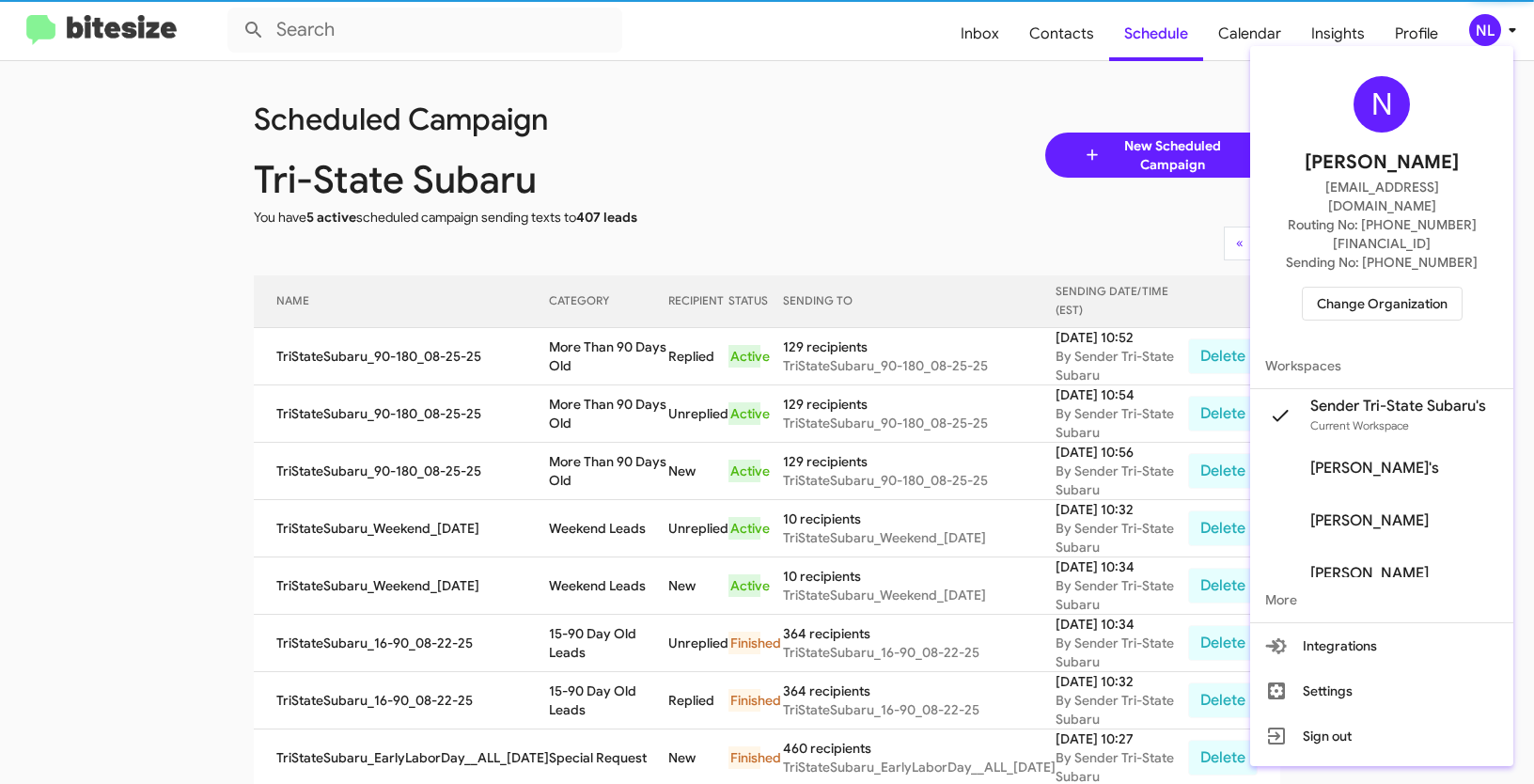
click at [1390, 288] on span "Change Organization" at bounding box center [1382, 303] width 131 height 32
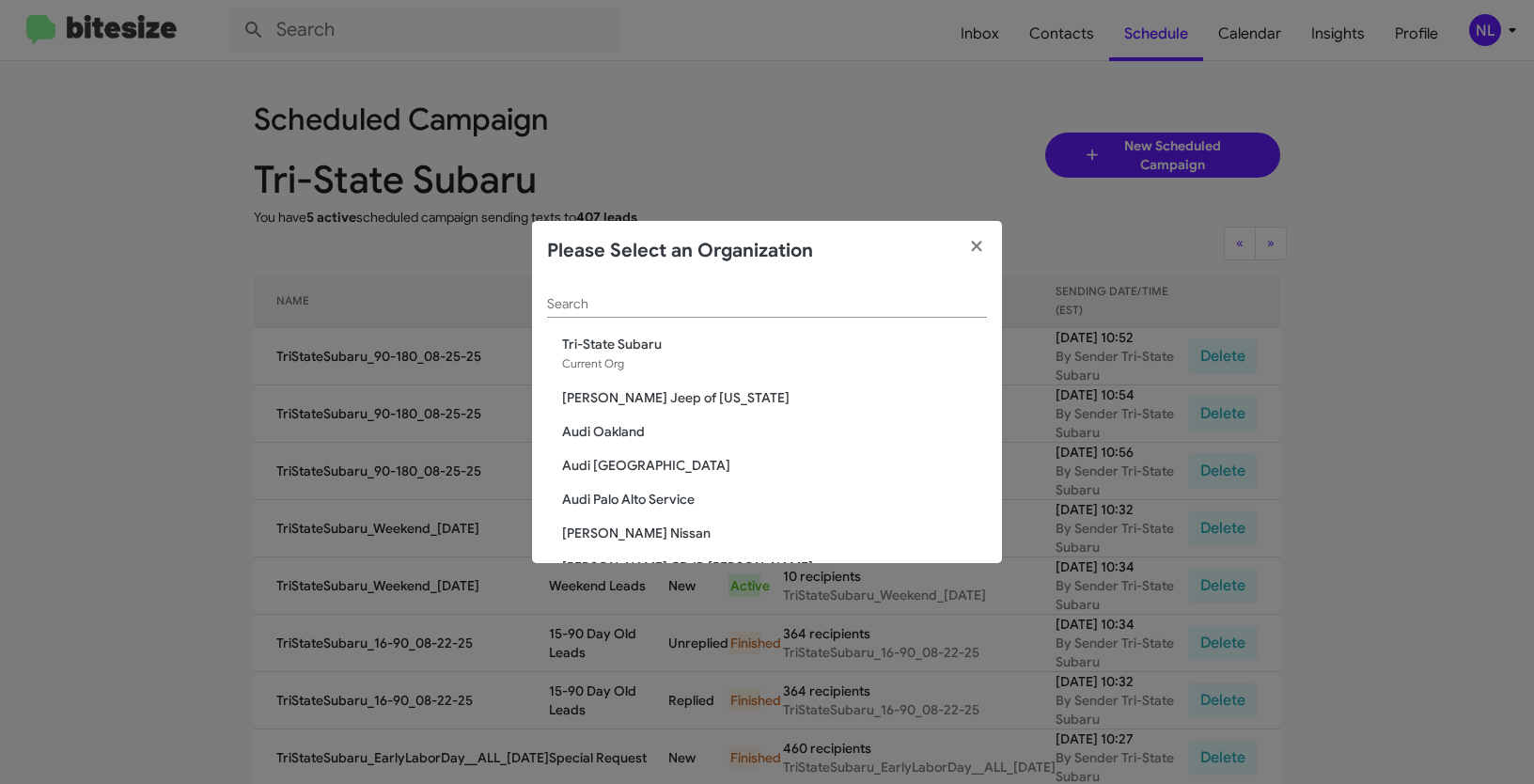
click at [640, 286] on div "Search" at bounding box center [767, 299] width 440 height 37
paste input "Volkswagen of Laurel"
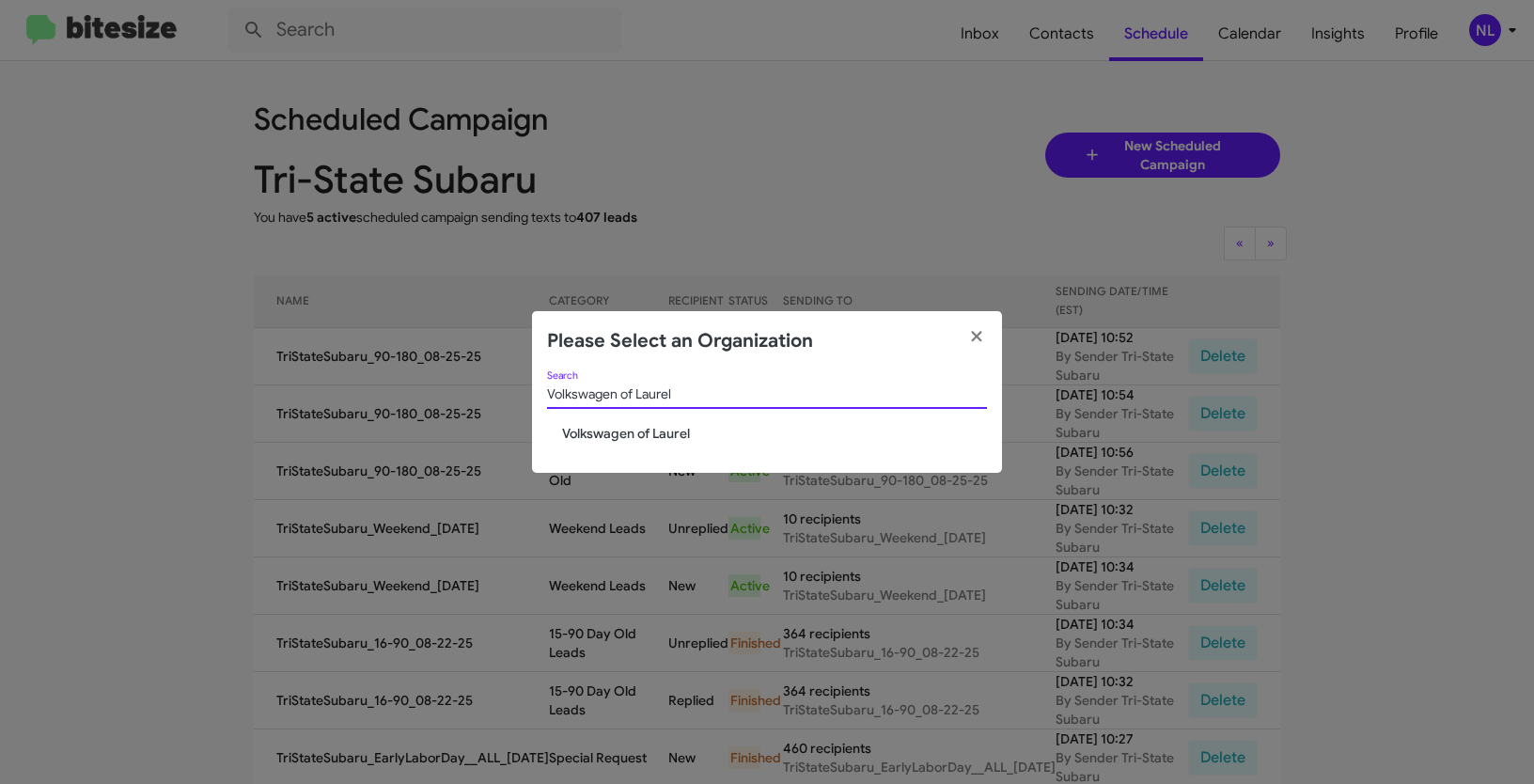
type input "Volkswagen of Laurel"
click at [579, 426] on span "Volkswagen of Laurel" at bounding box center [775, 432] width 425 height 18
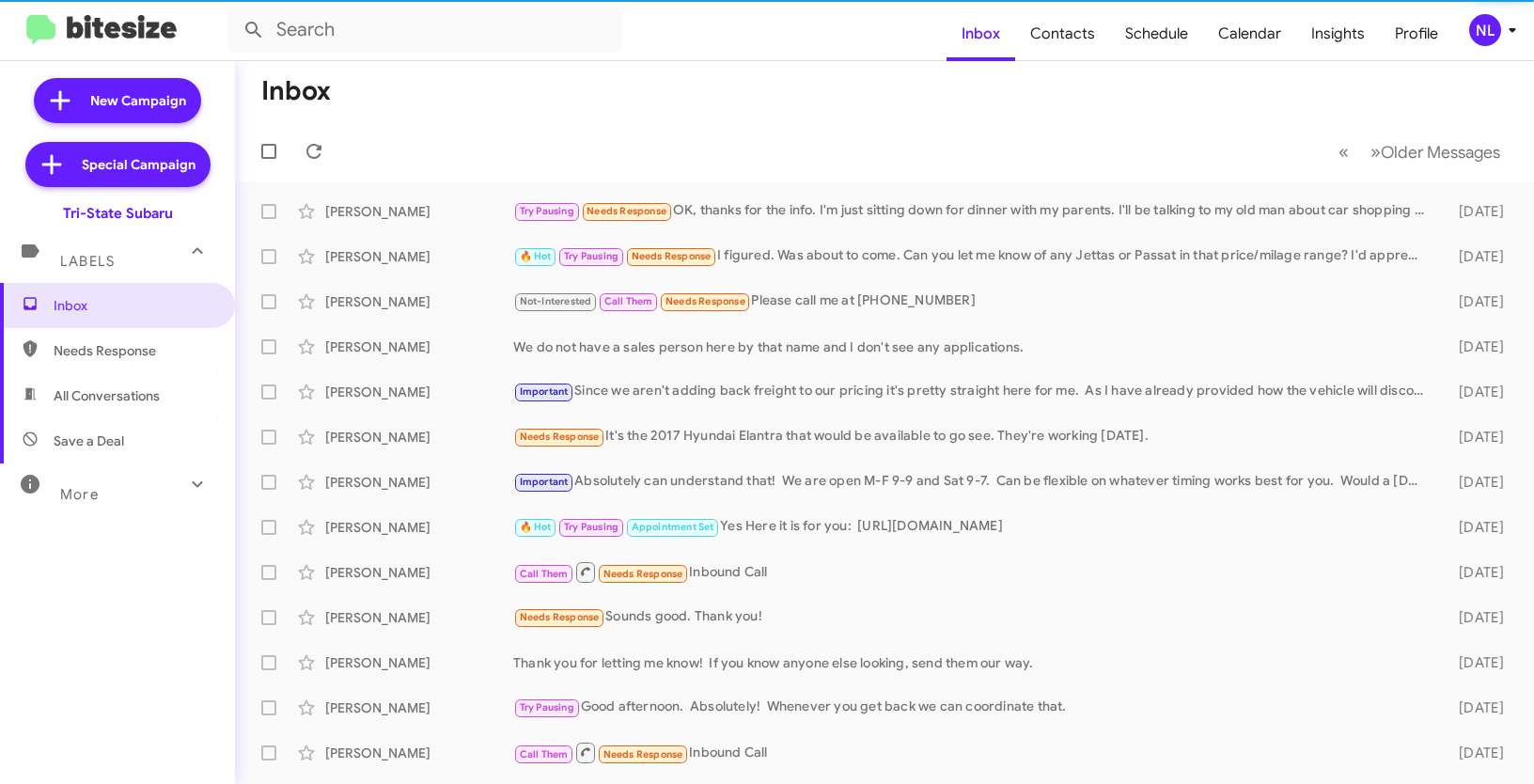
click at [1482, 24] on div "NL" at bounding box center [1485, 30] width 32 height 32
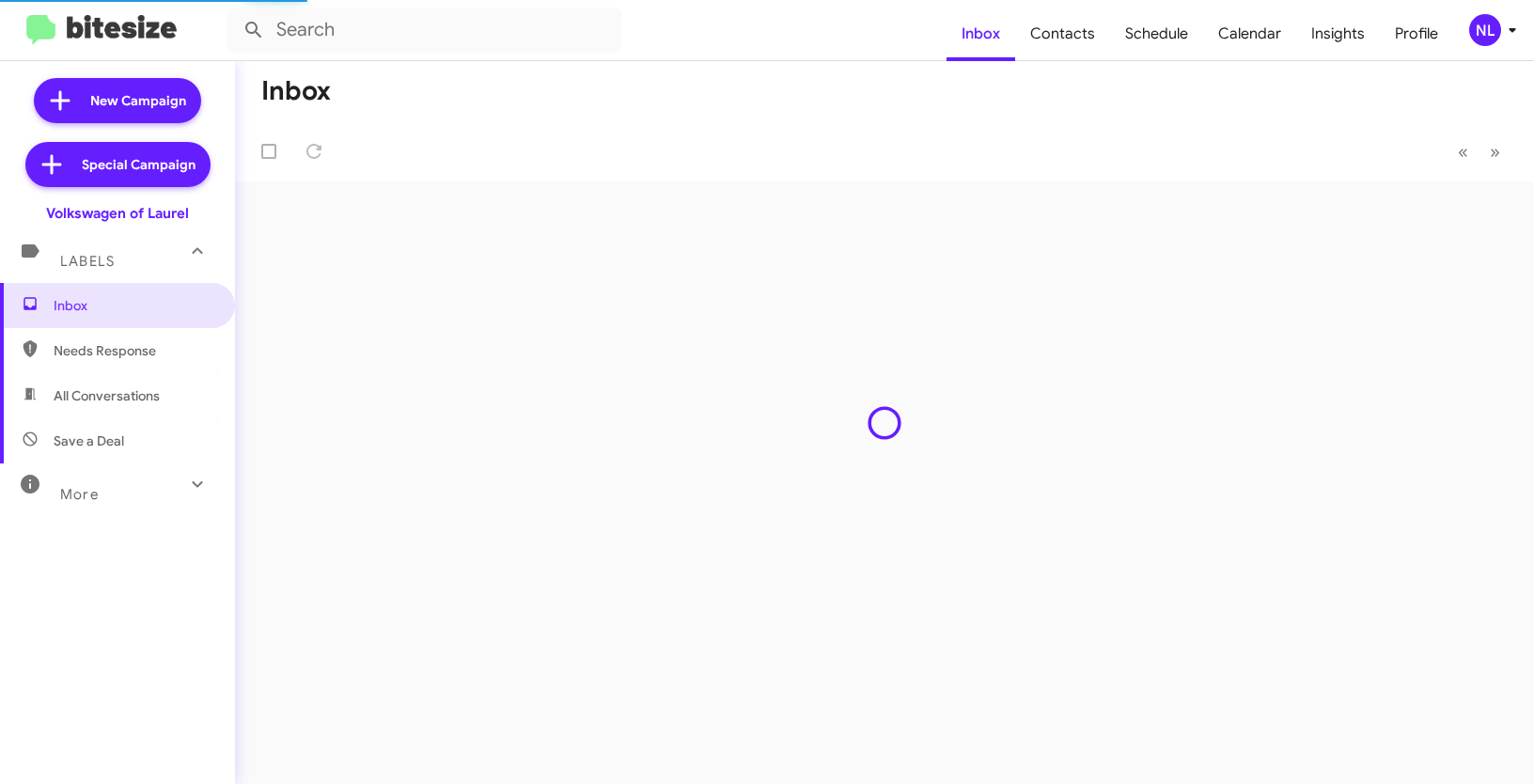
click at [1486, 22] on div "NL" at bounding box center [1485, 30] width 32 height 32
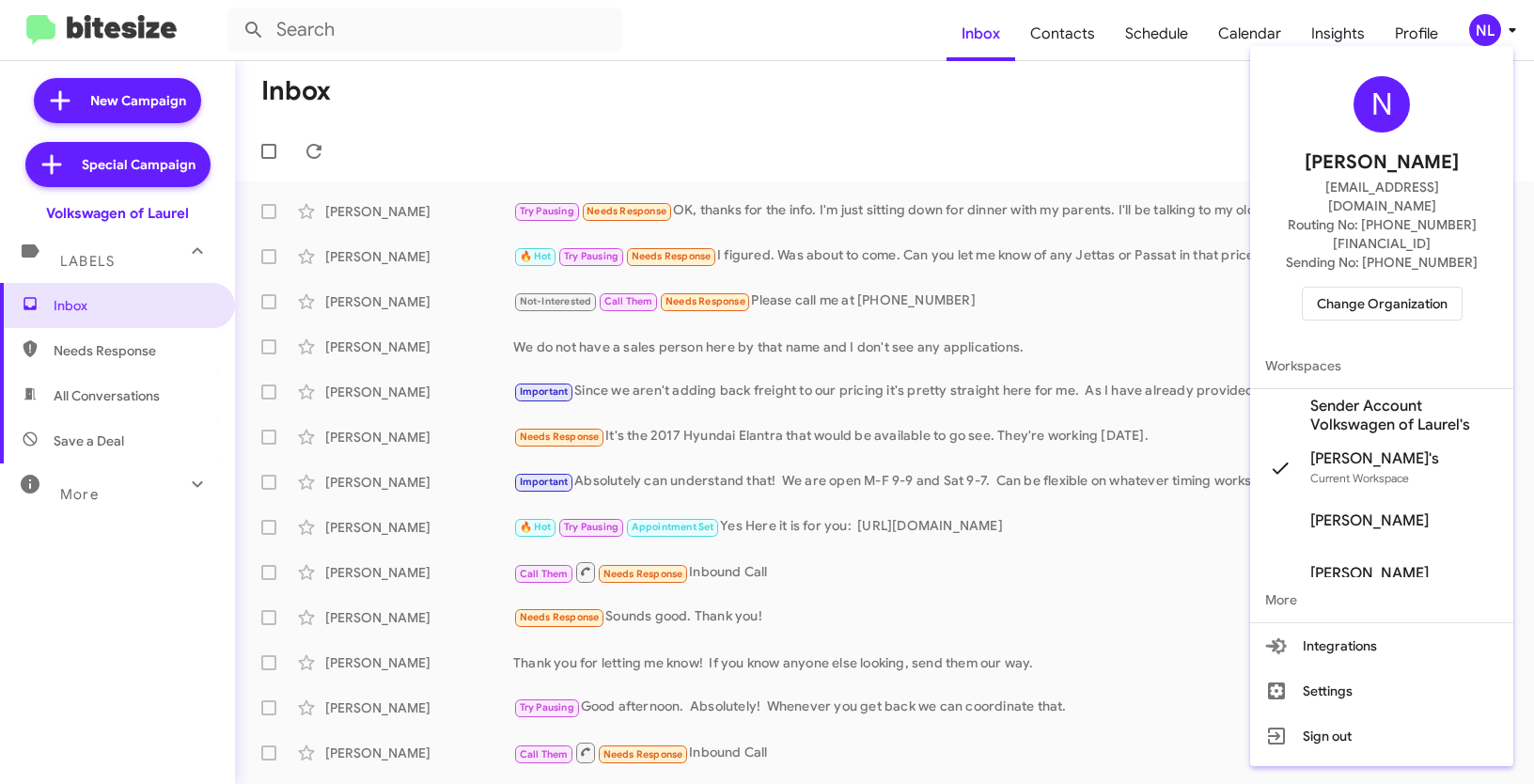
click at [1348, 396] on span "Sender Account Volkswagen of Laurel's" at bounding box center [1404, 415] width 188 height 38
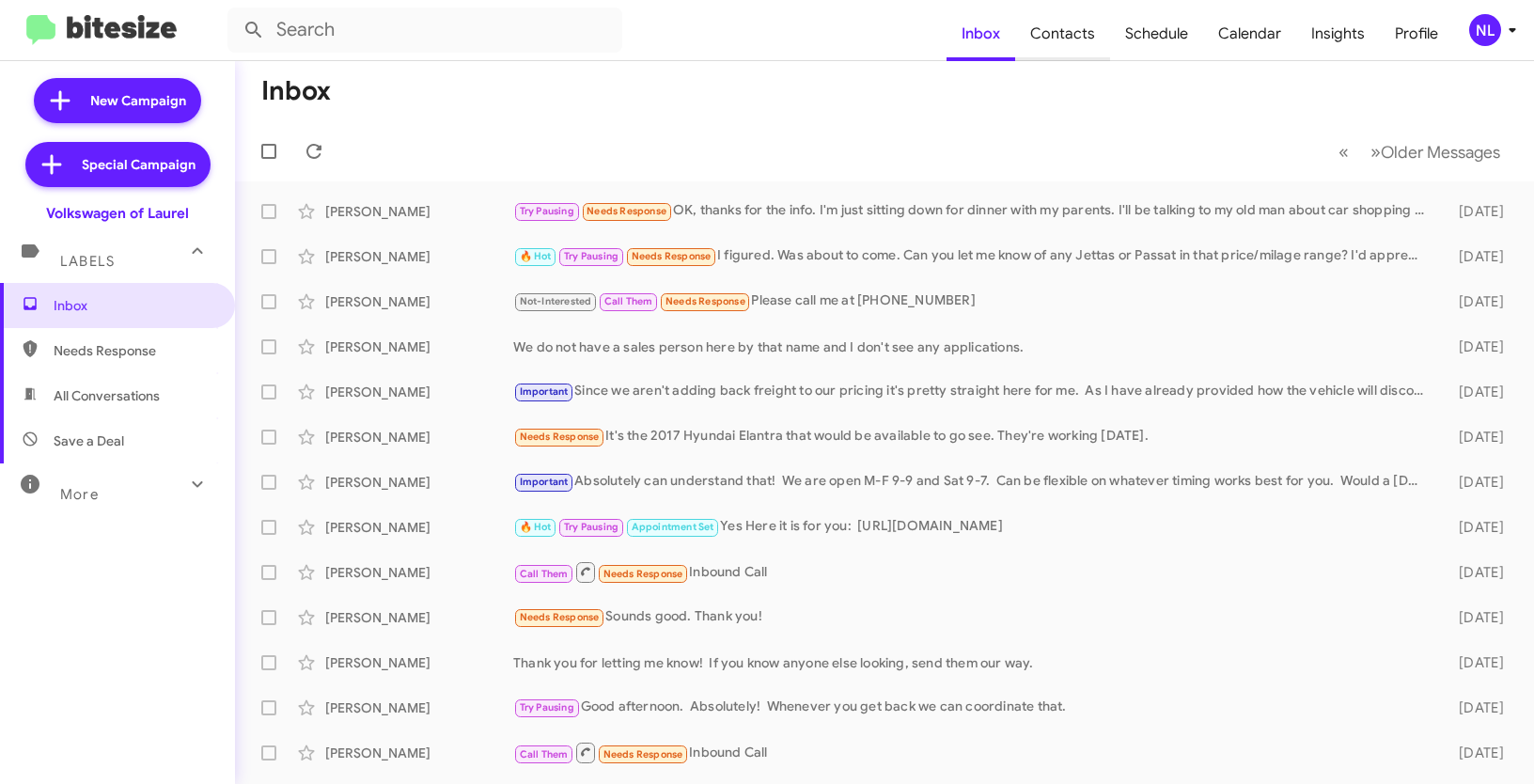
click at [1081, 36] on span "Contacts" at bounding box center [1063, 34] width 95 height 54
type input "in:groups"
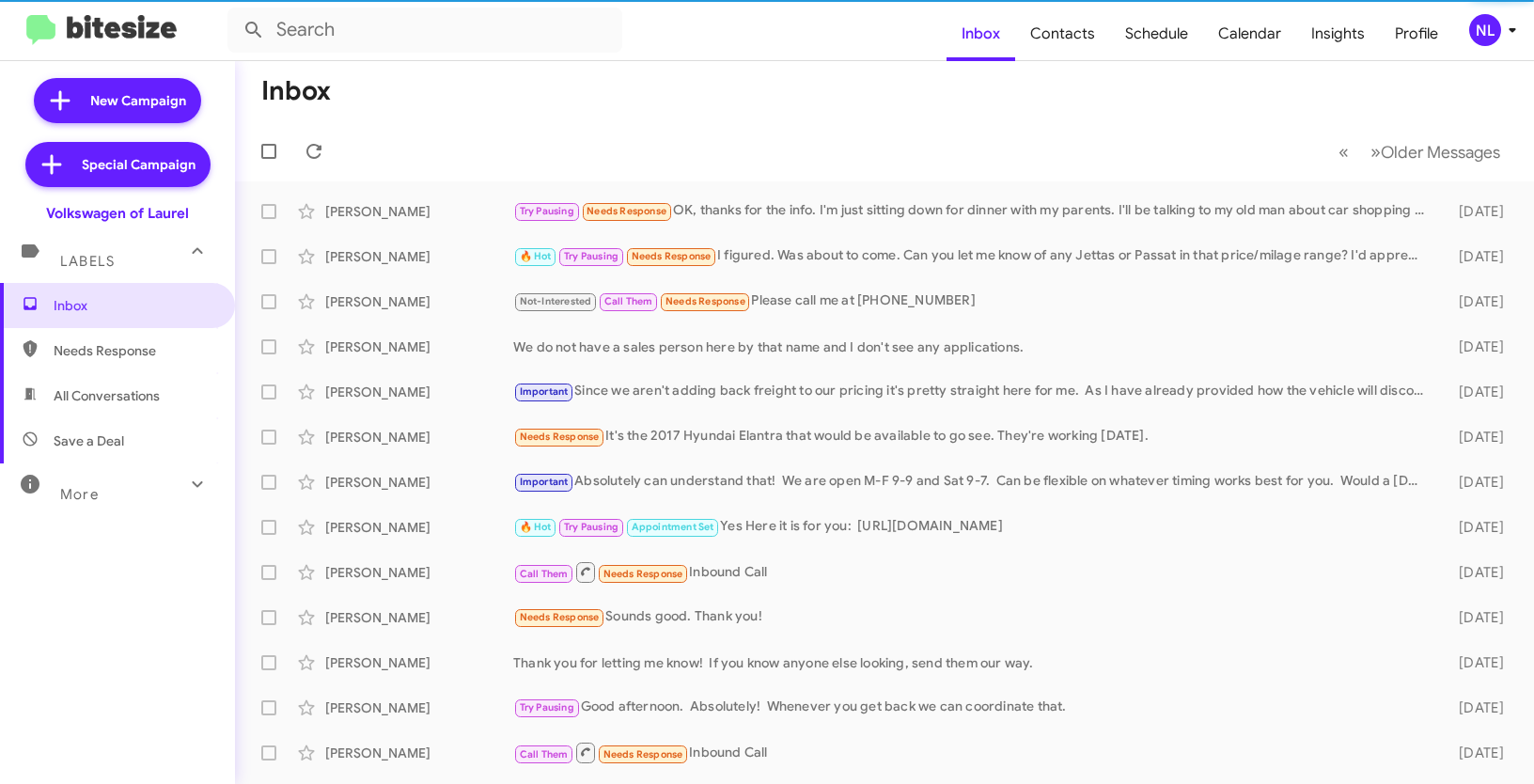
click at [1081, 36] on span "Contacts" at bounding box center [1063, 34] width 95 height 54
type input "in:groups"
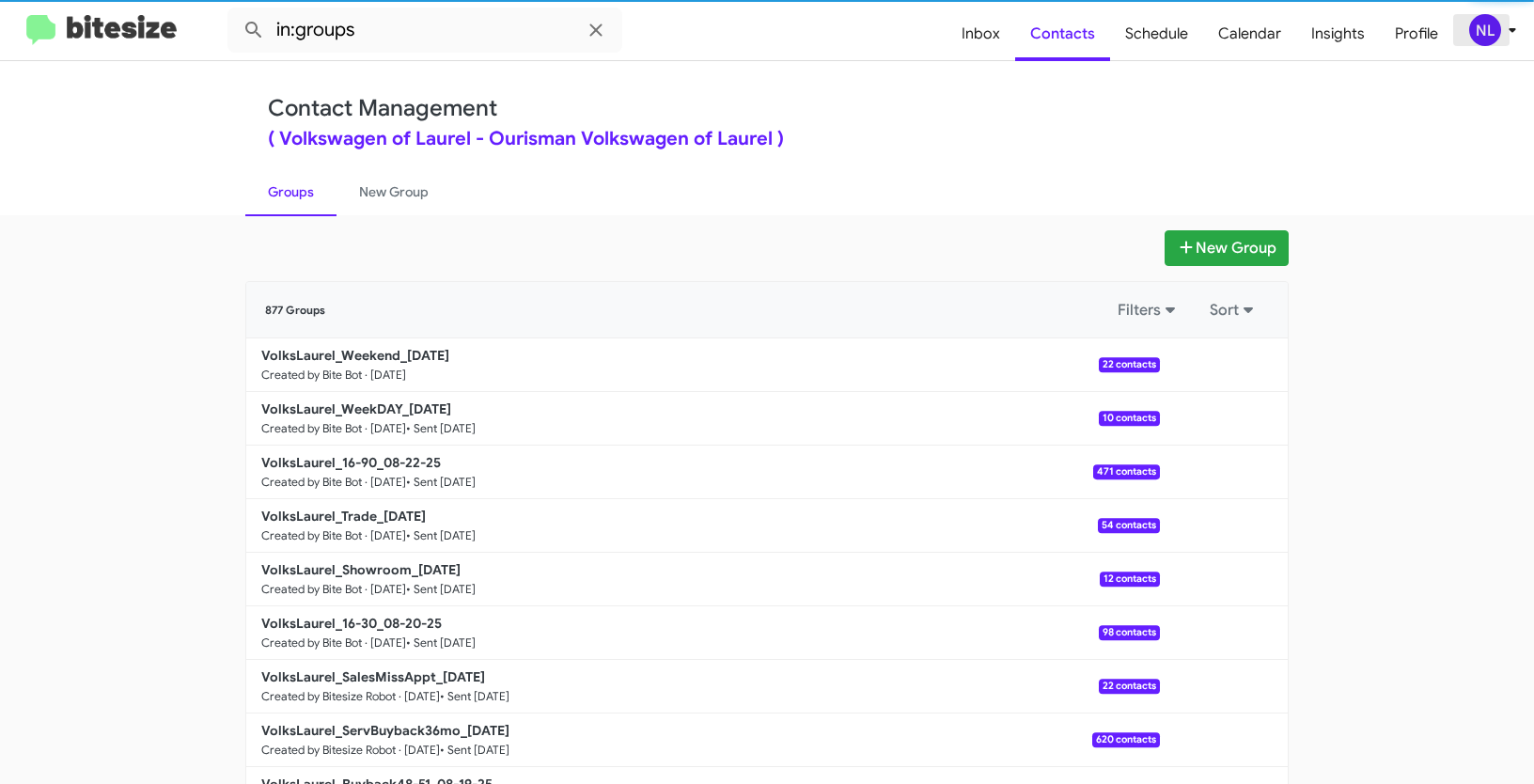
click at [1482, 29] on div "NL" at bounding box center [1485, 30] width 32 height 32
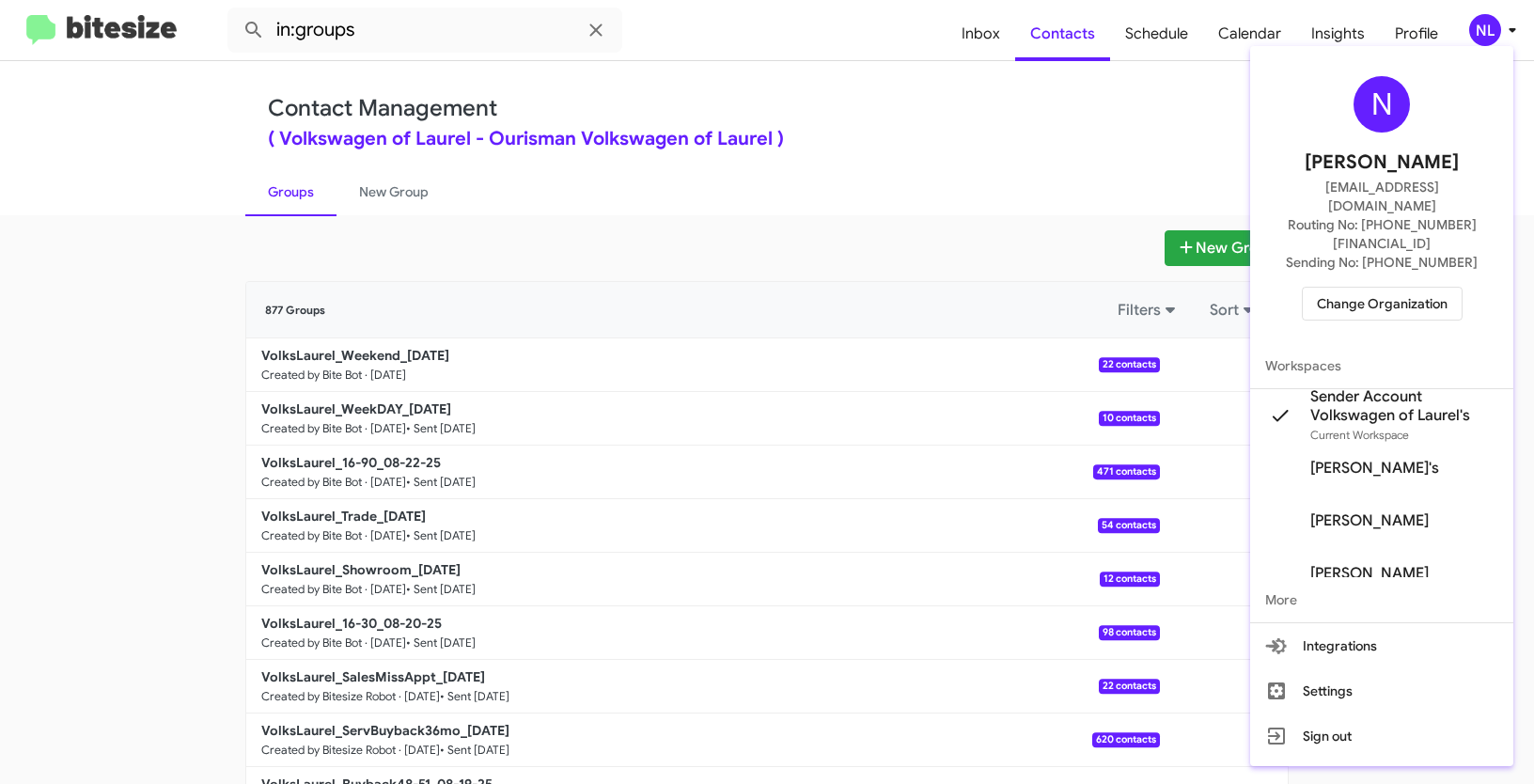
click at [913, 202] on div at bounding box center [767, 392] width 1534 height 784
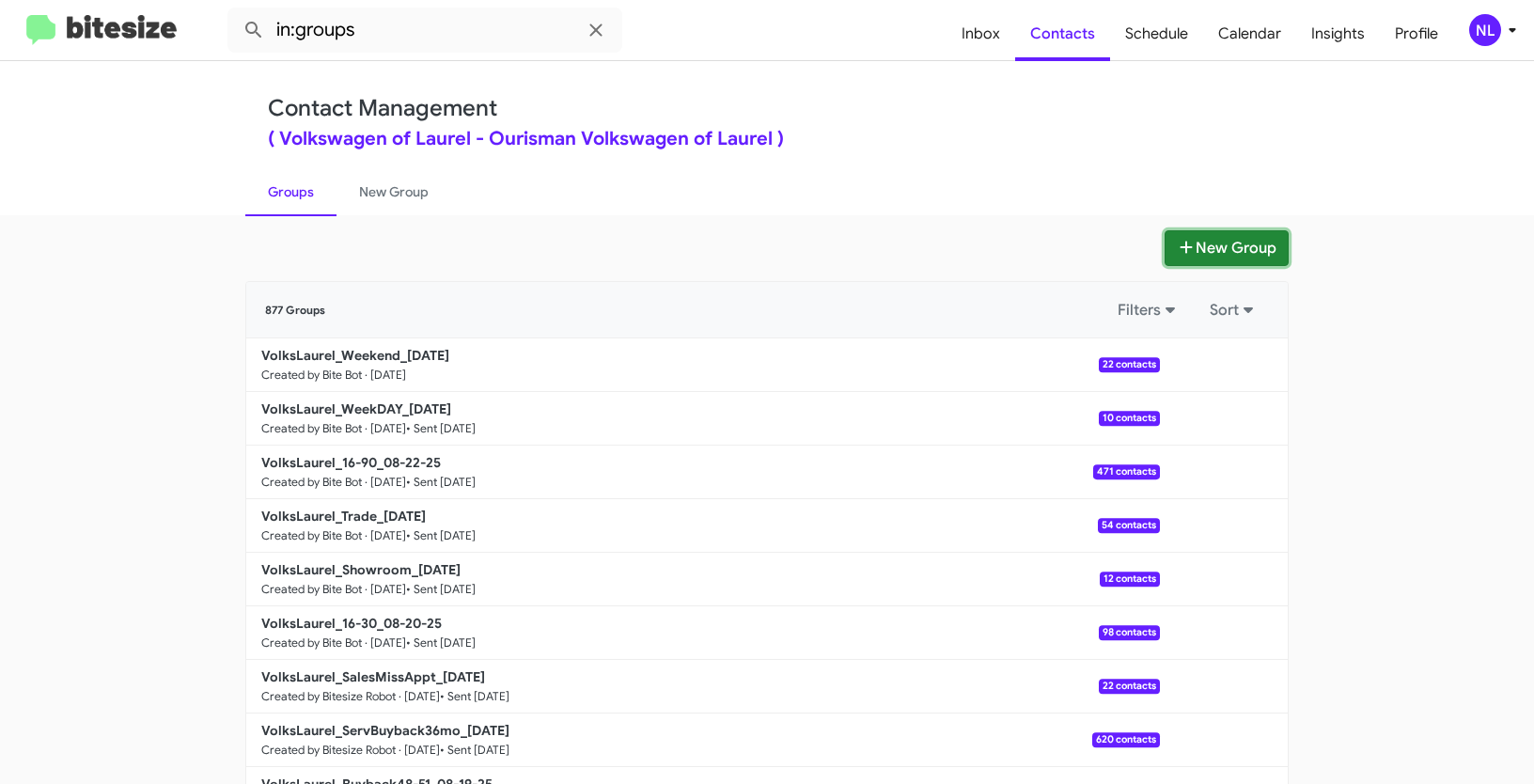
click at [1202, 246] on button "New Group" at bounding box center [1227, 248] width 124 height 36
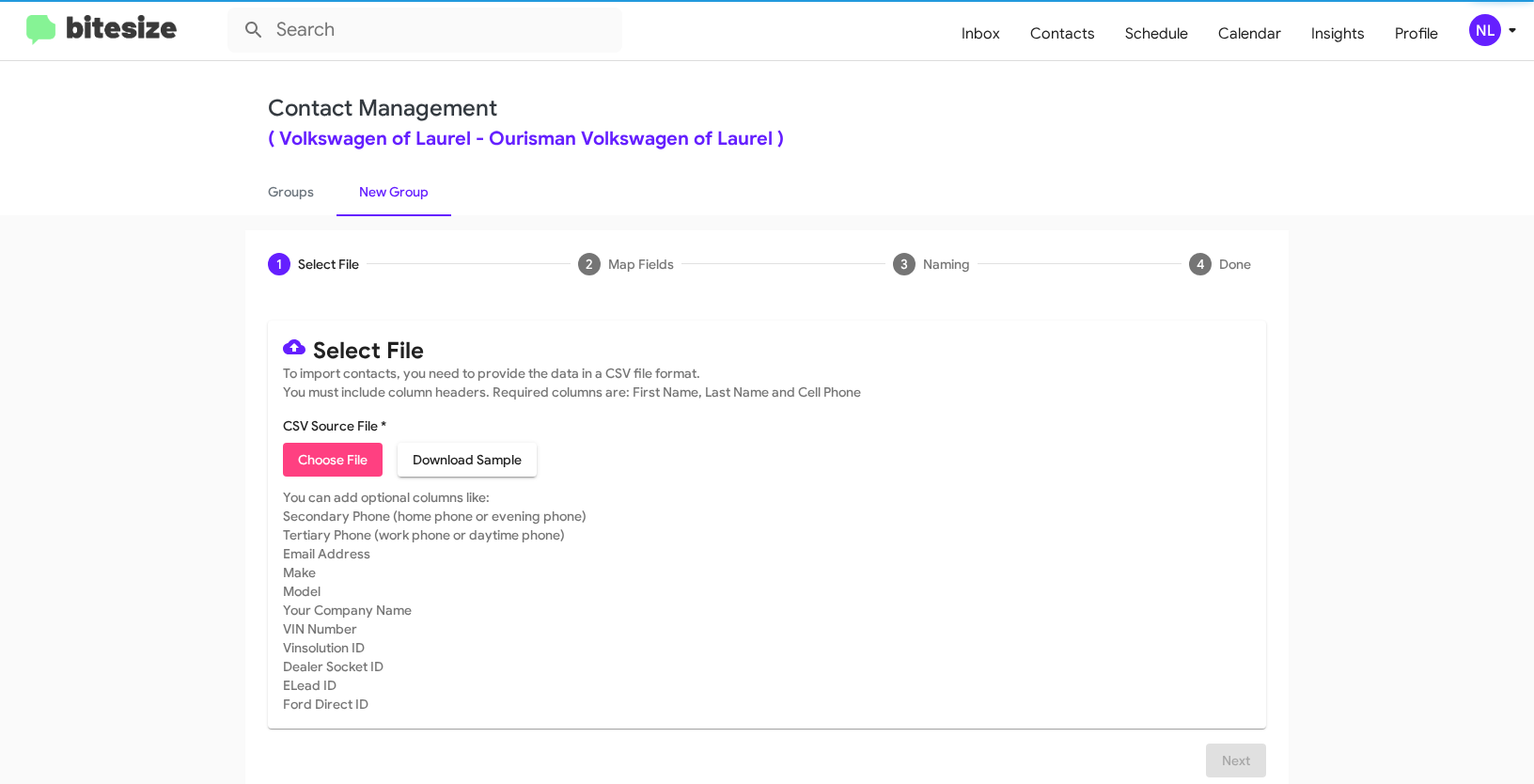
click at [368, 458] on button "Choose File" at bounding box center [333, 459] width 100 height 34
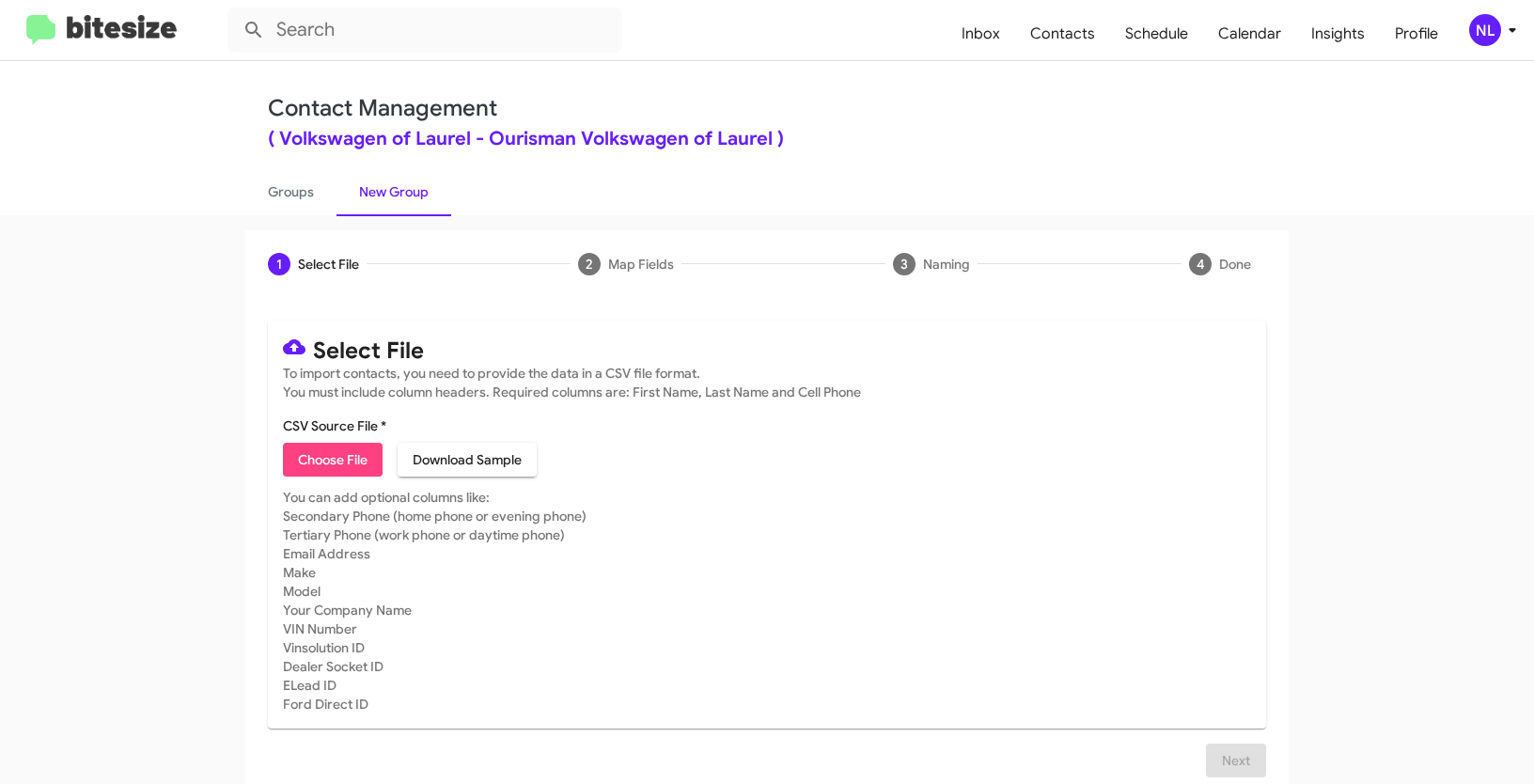
click at [1483, 25] on div "NL" at bounding box center [1485, 30] width 32 height 32
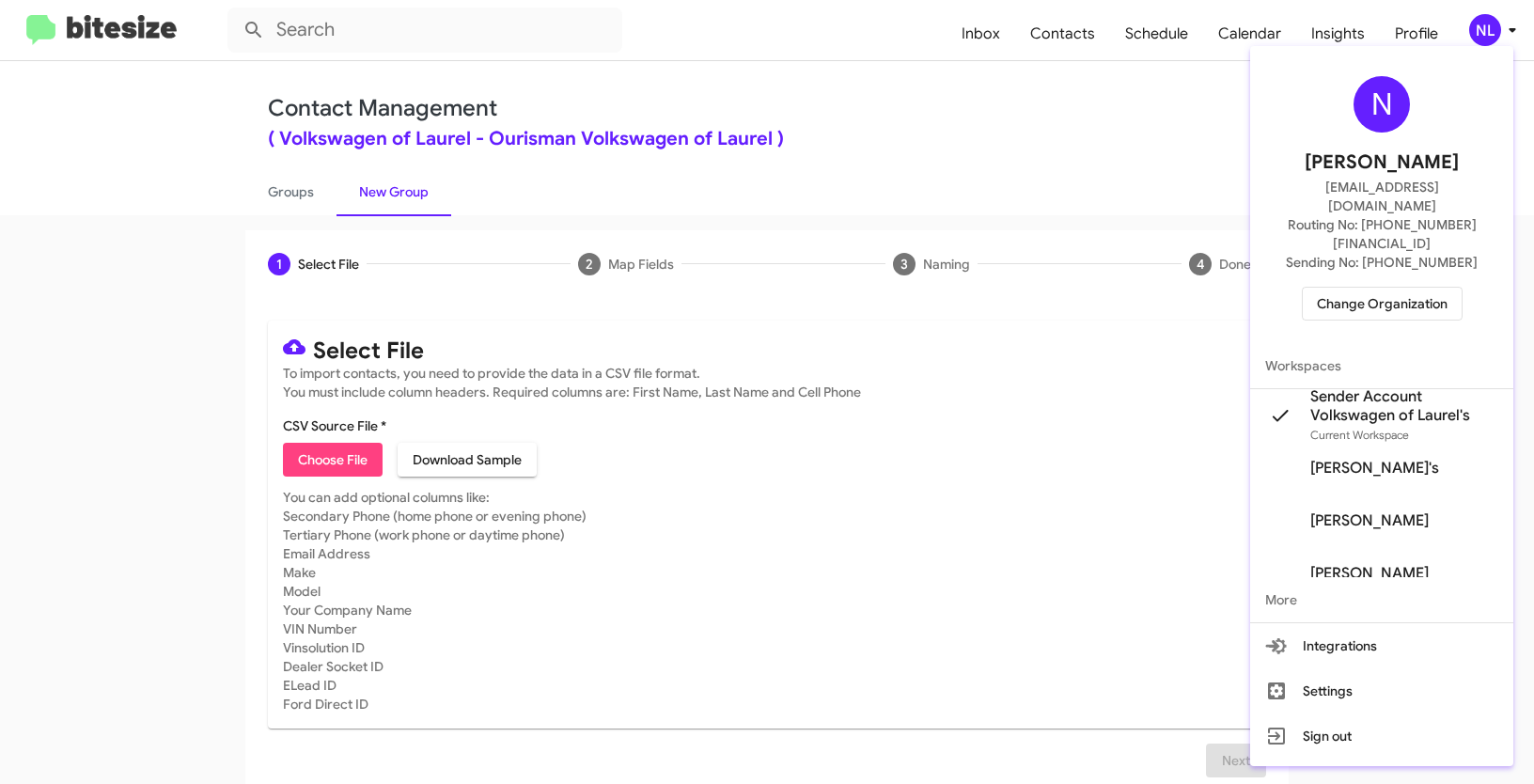
click at [1365, 288] on span "Change Organization" at bounding box center [1382, 303] width 131 height 32
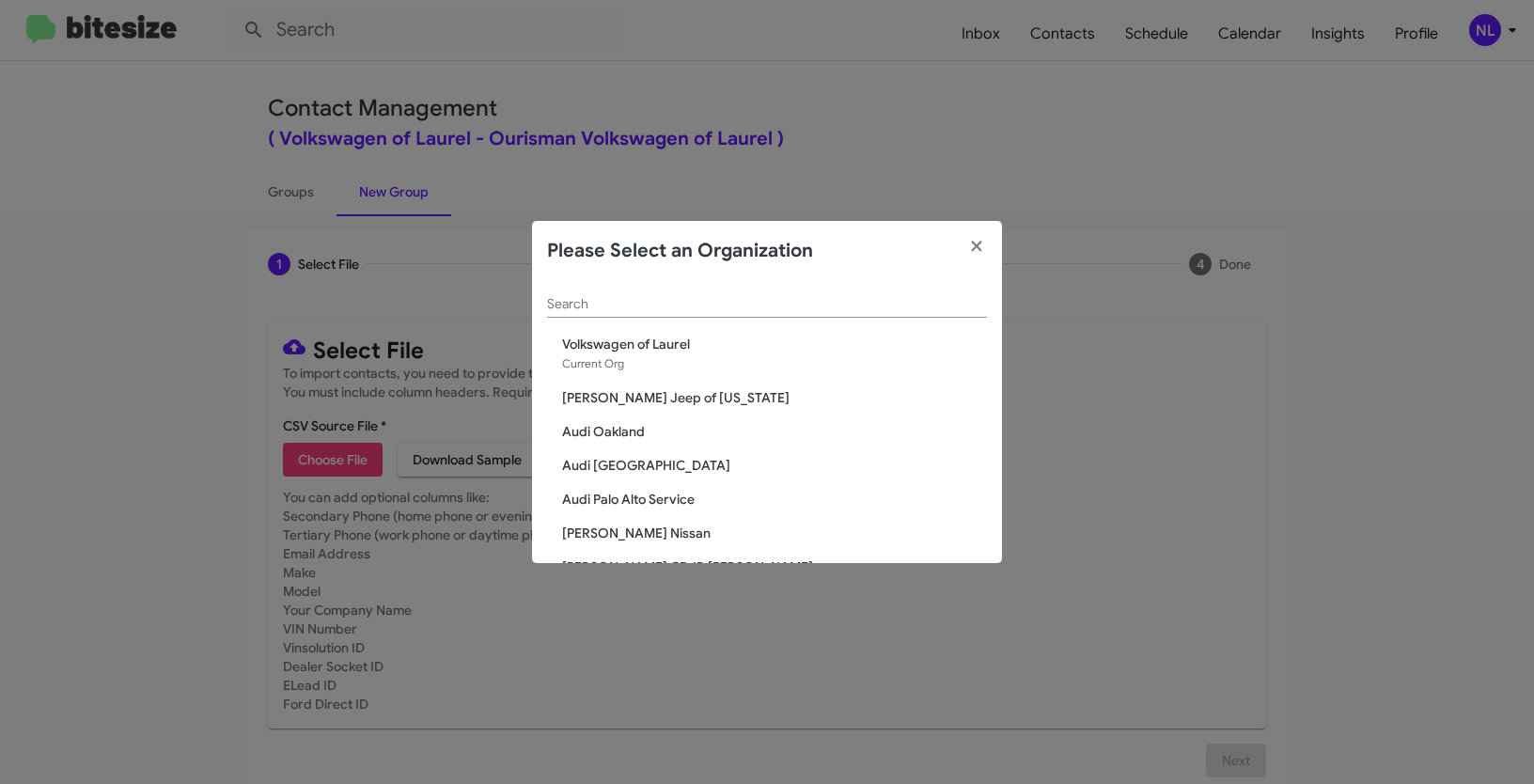
click at [618, 313] on div "Search" at bounding box center [767, 299] width 440 height 37
paste input "[PERSON_NAME] Long Chevrolet"
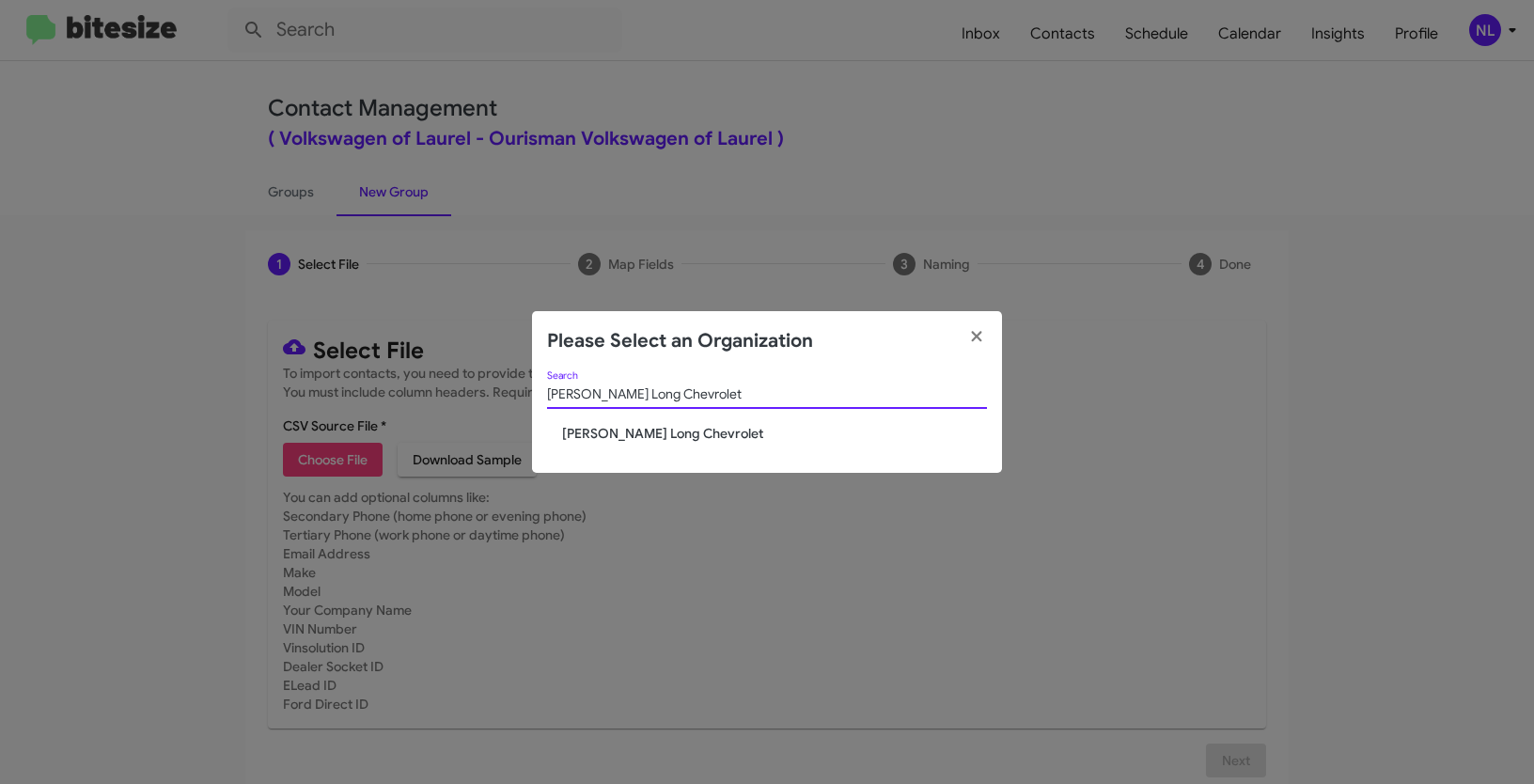
type input "[PERSON_NAME] Long Chevrolet"
click at [617, 430] on span "[PERSON_NAME] Long Chevrolet" at bounding box center [775, 432] width 425 height 18
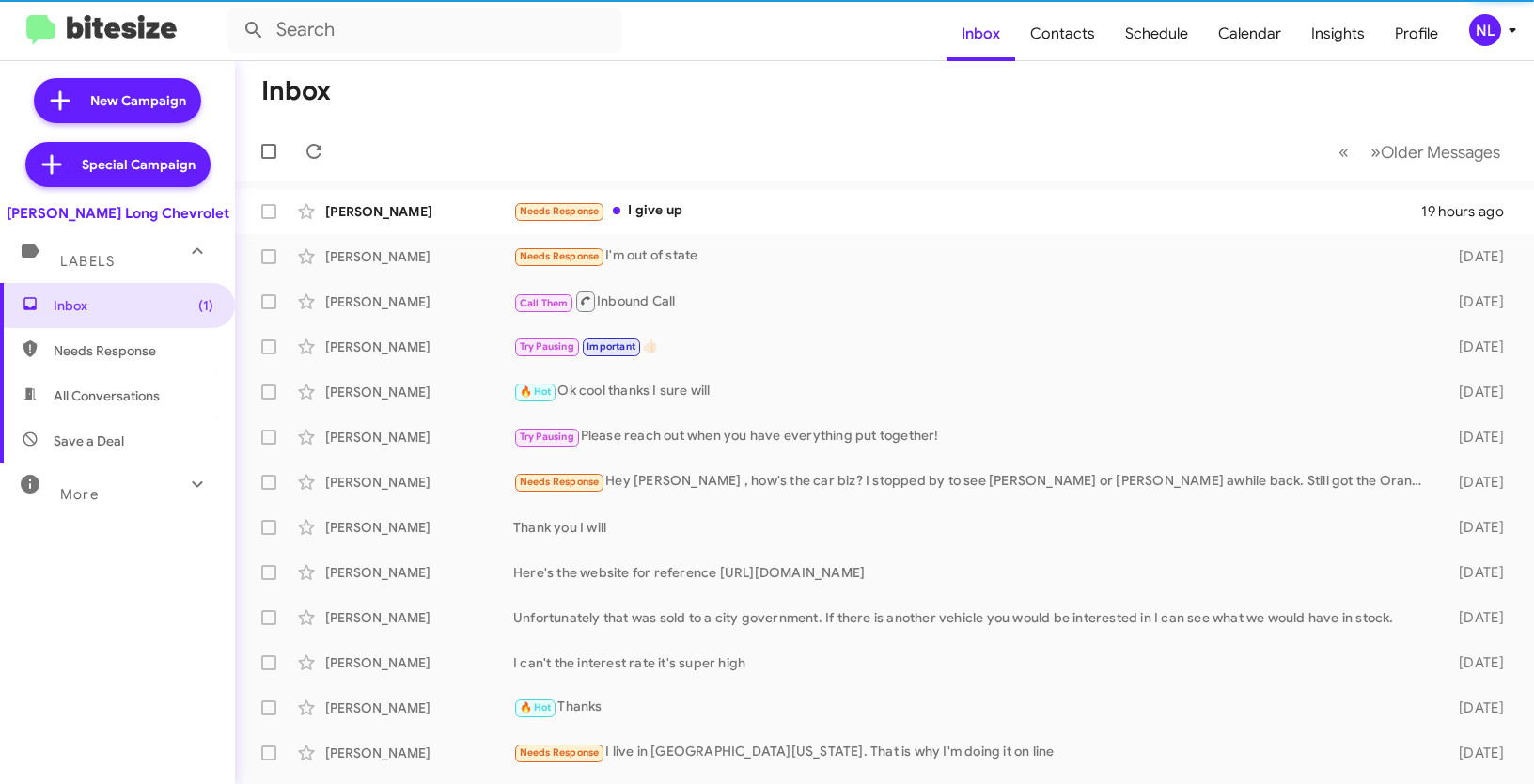
click at [1499, 45] on span "NL" at bounding box center [1496, 30] width 56 height 32
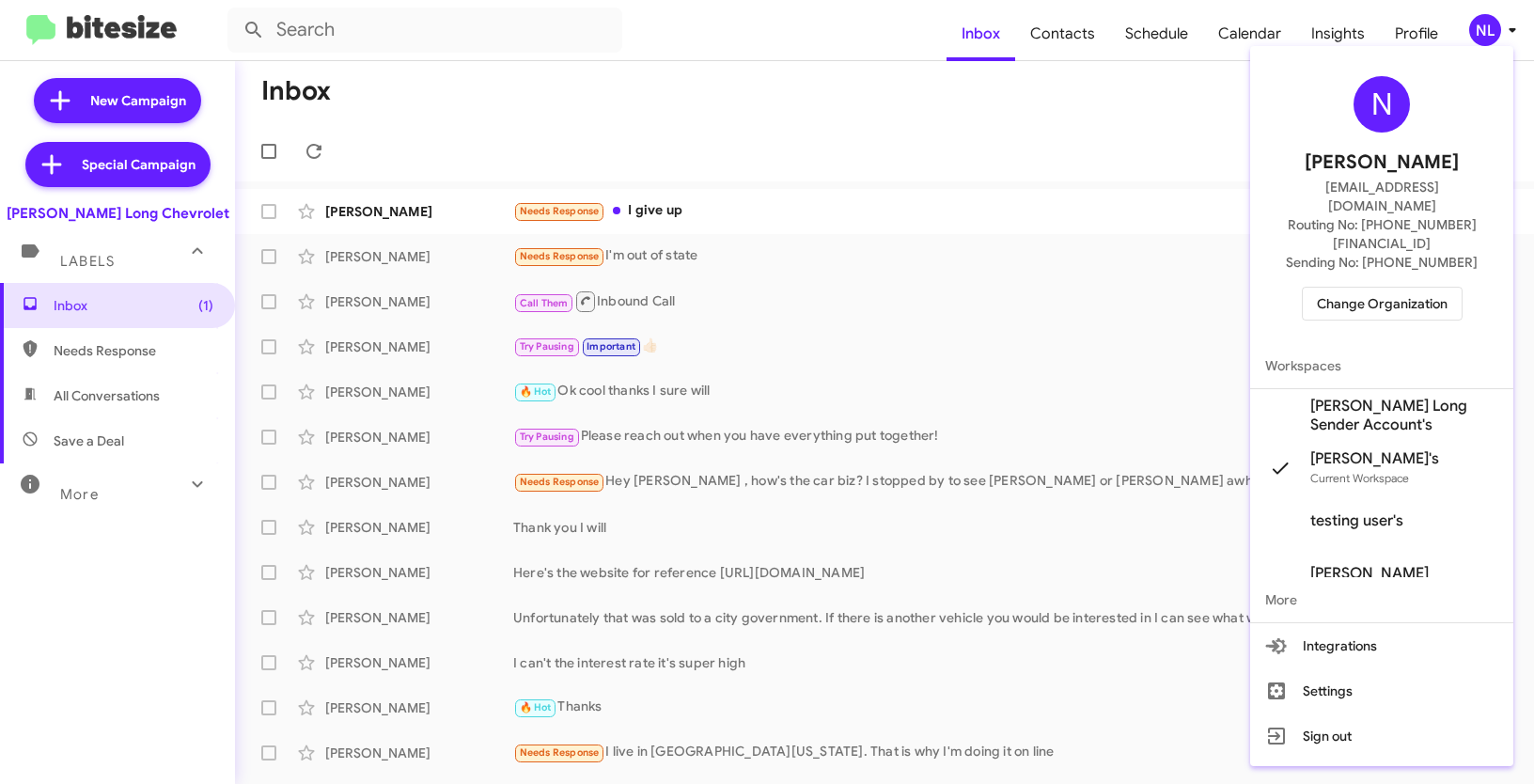
click at [1382, 396] on span "[PERSON_NAME] Long Sender Account's" at bounding box center [1404, 415] width 188 height 38
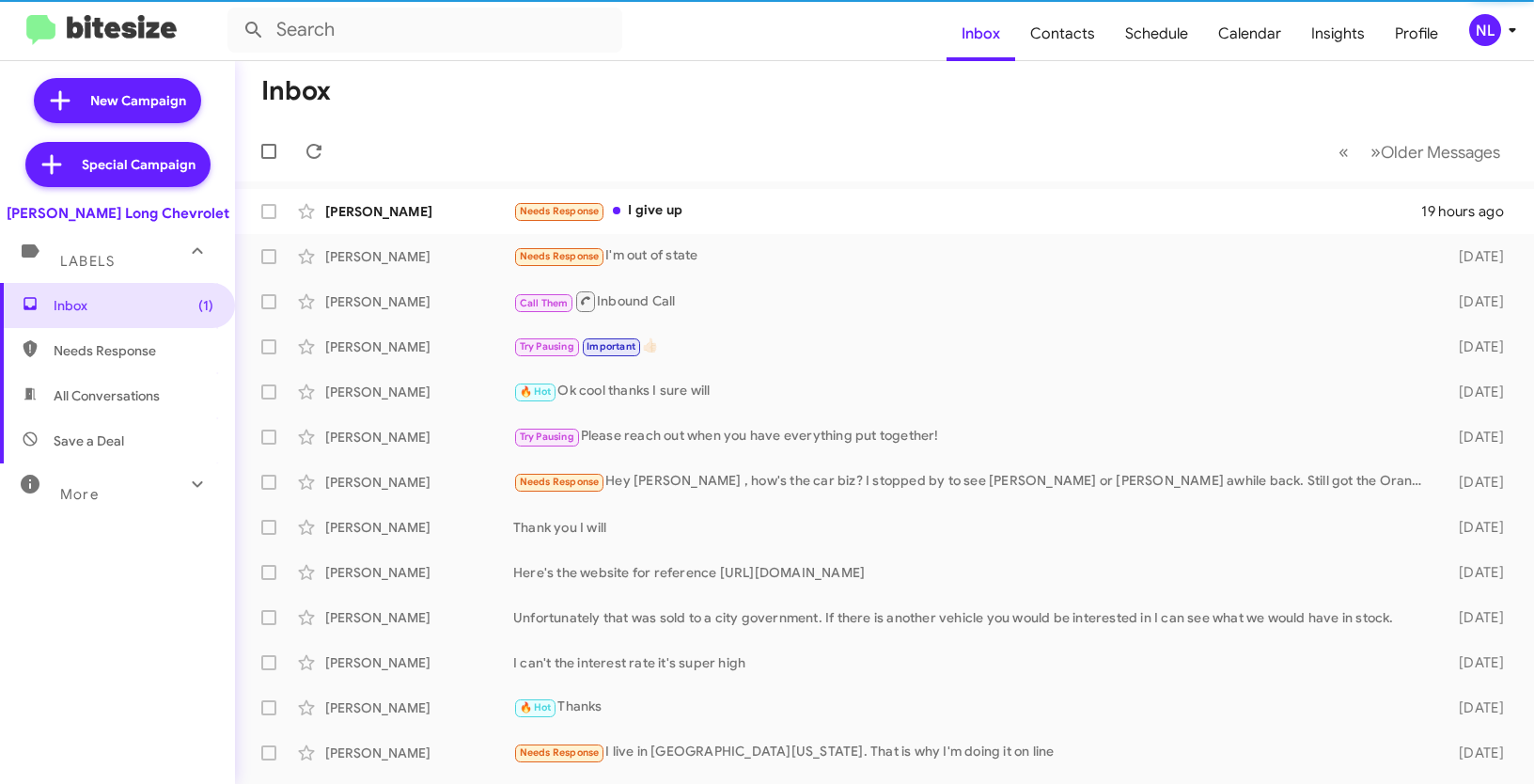
click at [1489, 21] on div "NL" at bounding box center [1485, 30] width 32 height 32
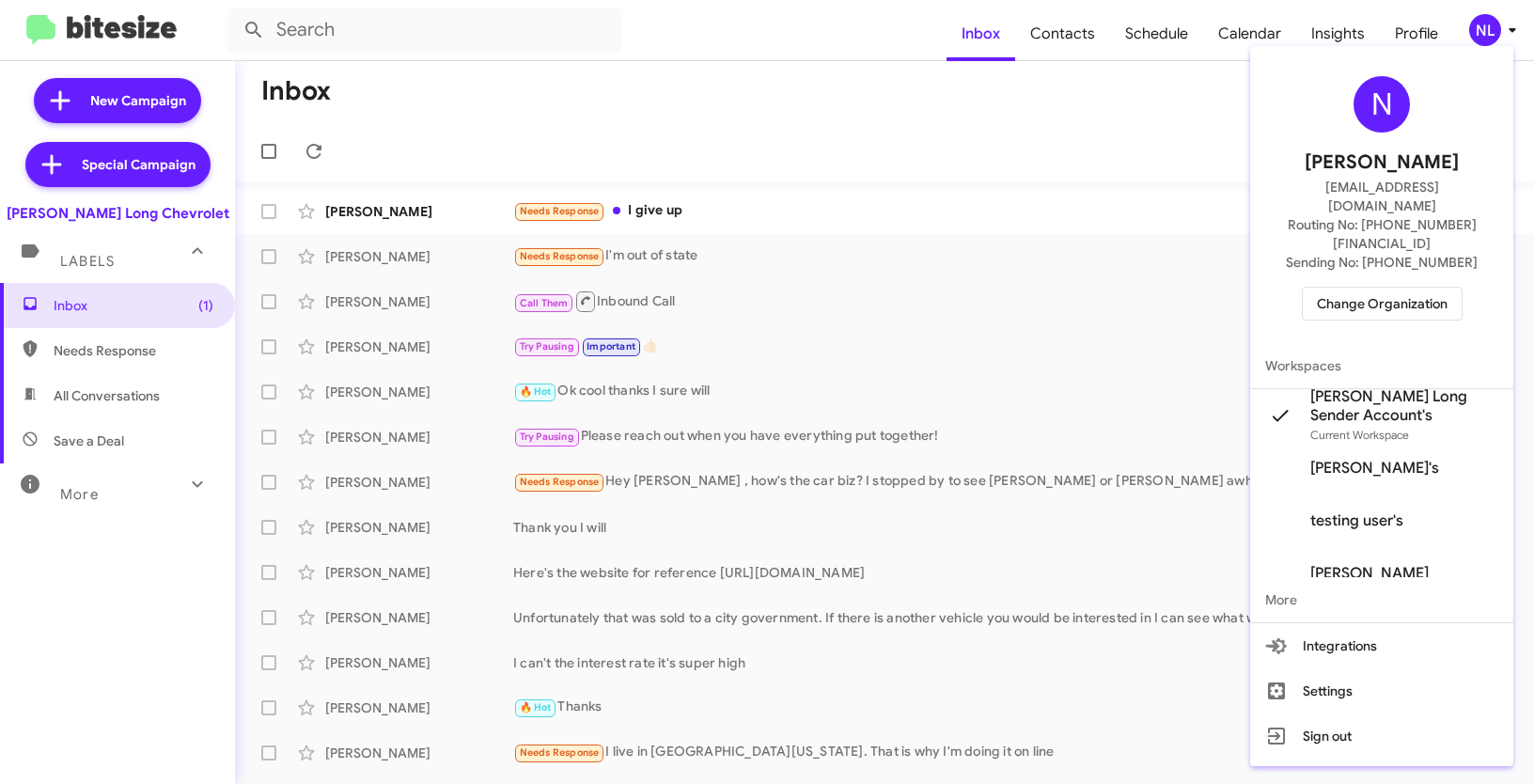
click at [925, 189] on div at bounding box center [767, 392] width 1534 height 784
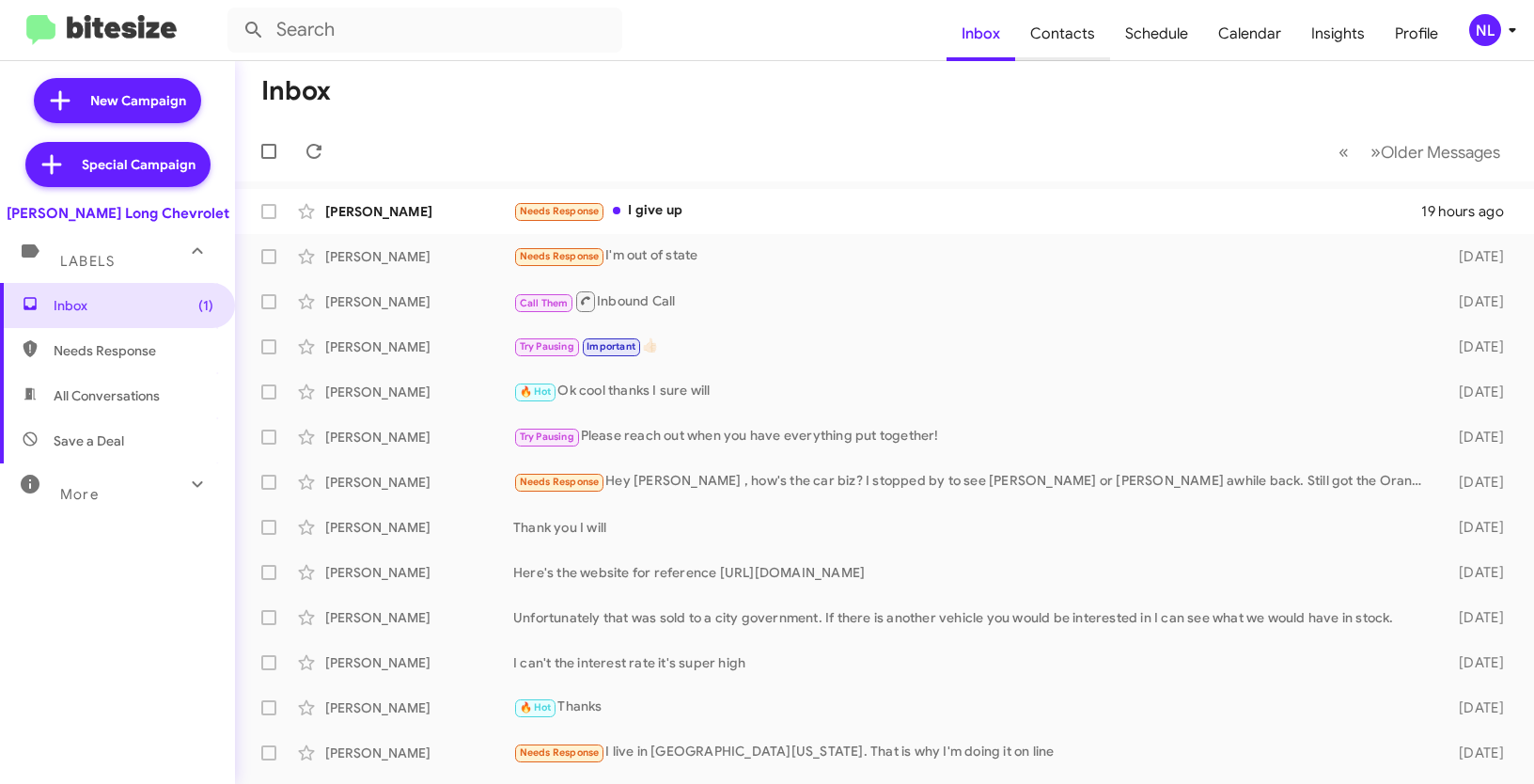
drag, startPoint x: 1045, startPoint y: 36, endPoint x: 1092, endPoint y: 59, distance: 52.3
click at [1045, 36] on span "Contacts" at bounding box center [1063, 34] width 95 height 54
type input "in:groups"
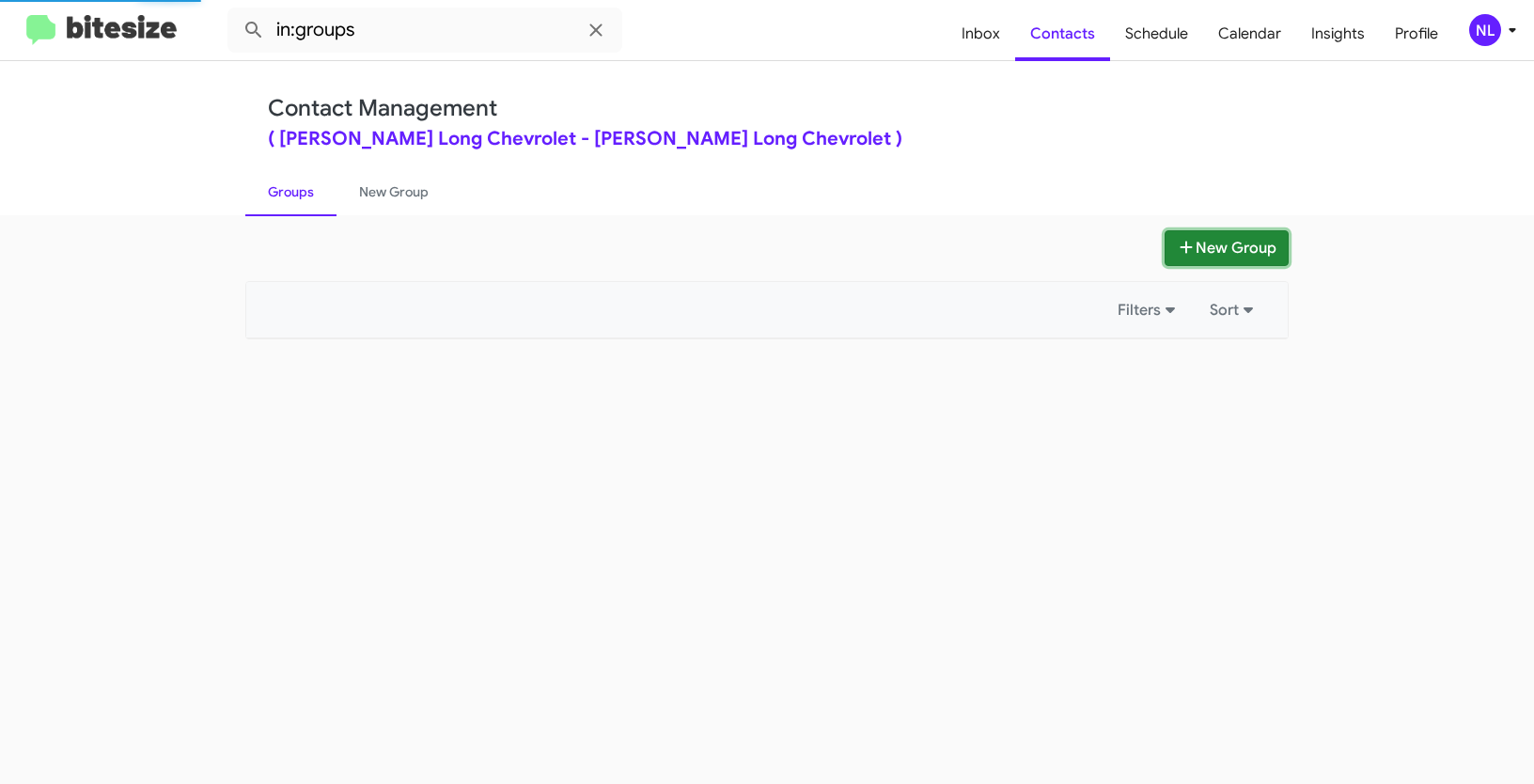
click at [1231, 247] on button "New Group" at bounding box center [1227, 248] width 124 height 36
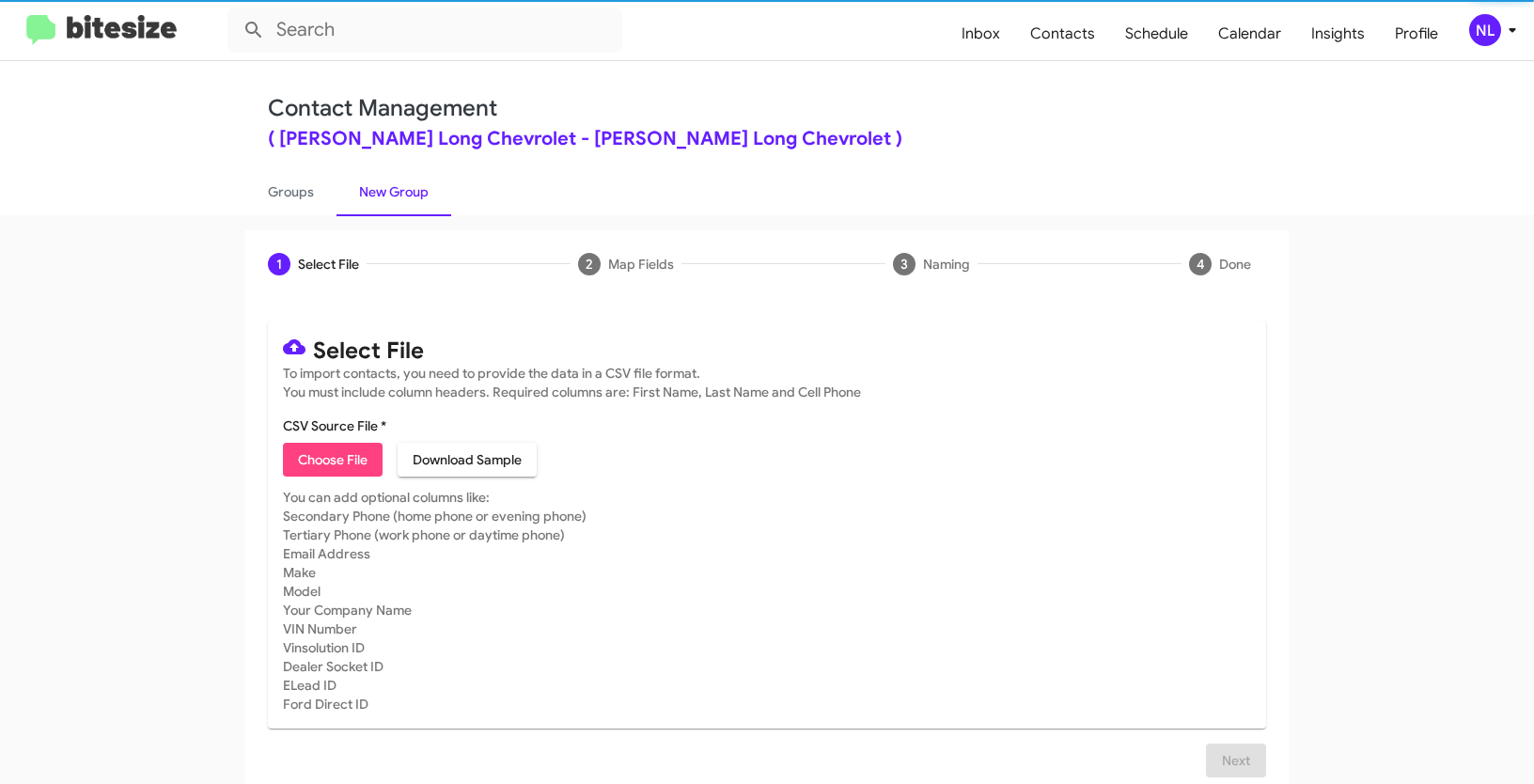
click at [345, 448] on span "Choose File" at bounding box center [333, 459] width 70 height 34
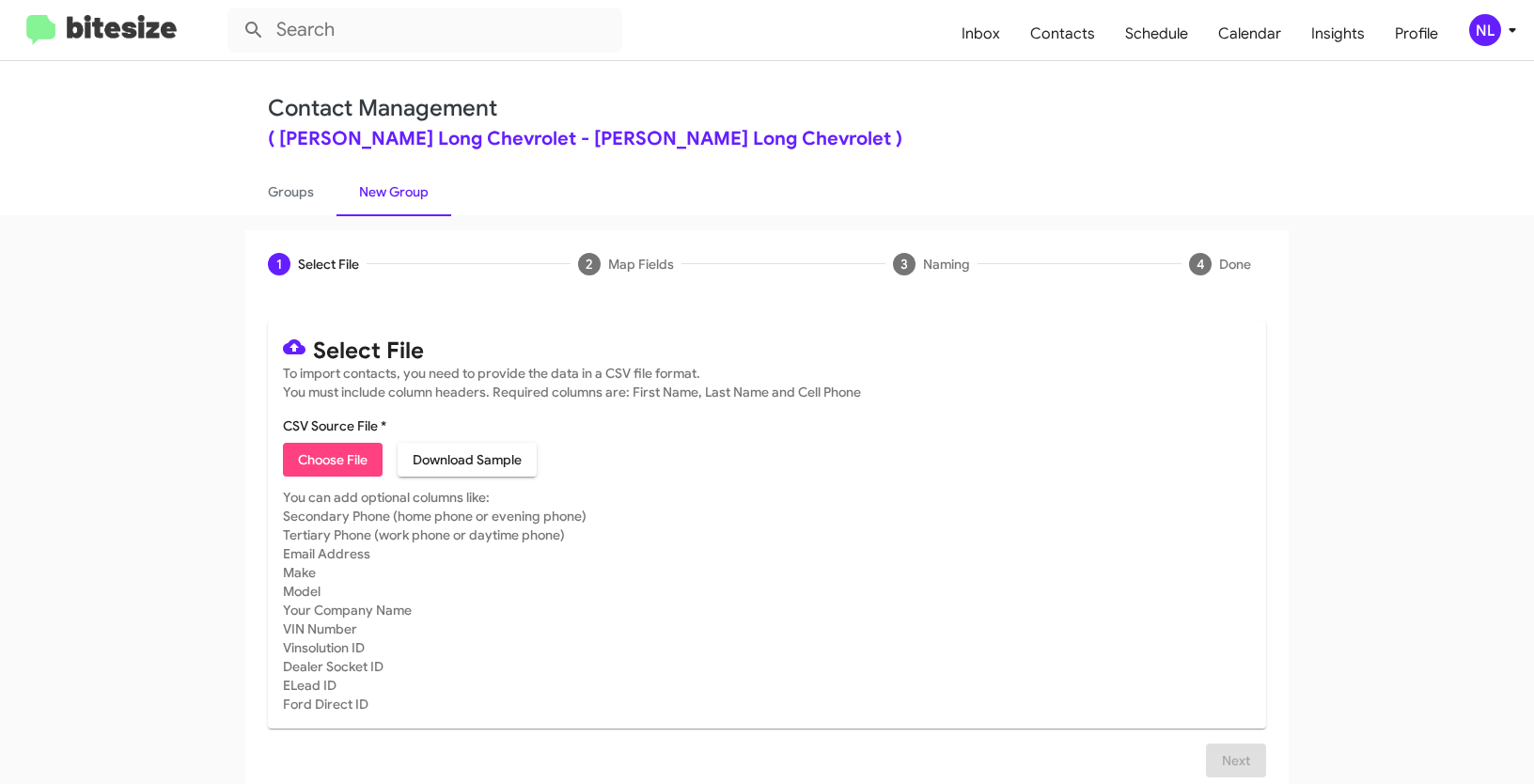
type input "DanielChevy_Weekend_[DATE]"
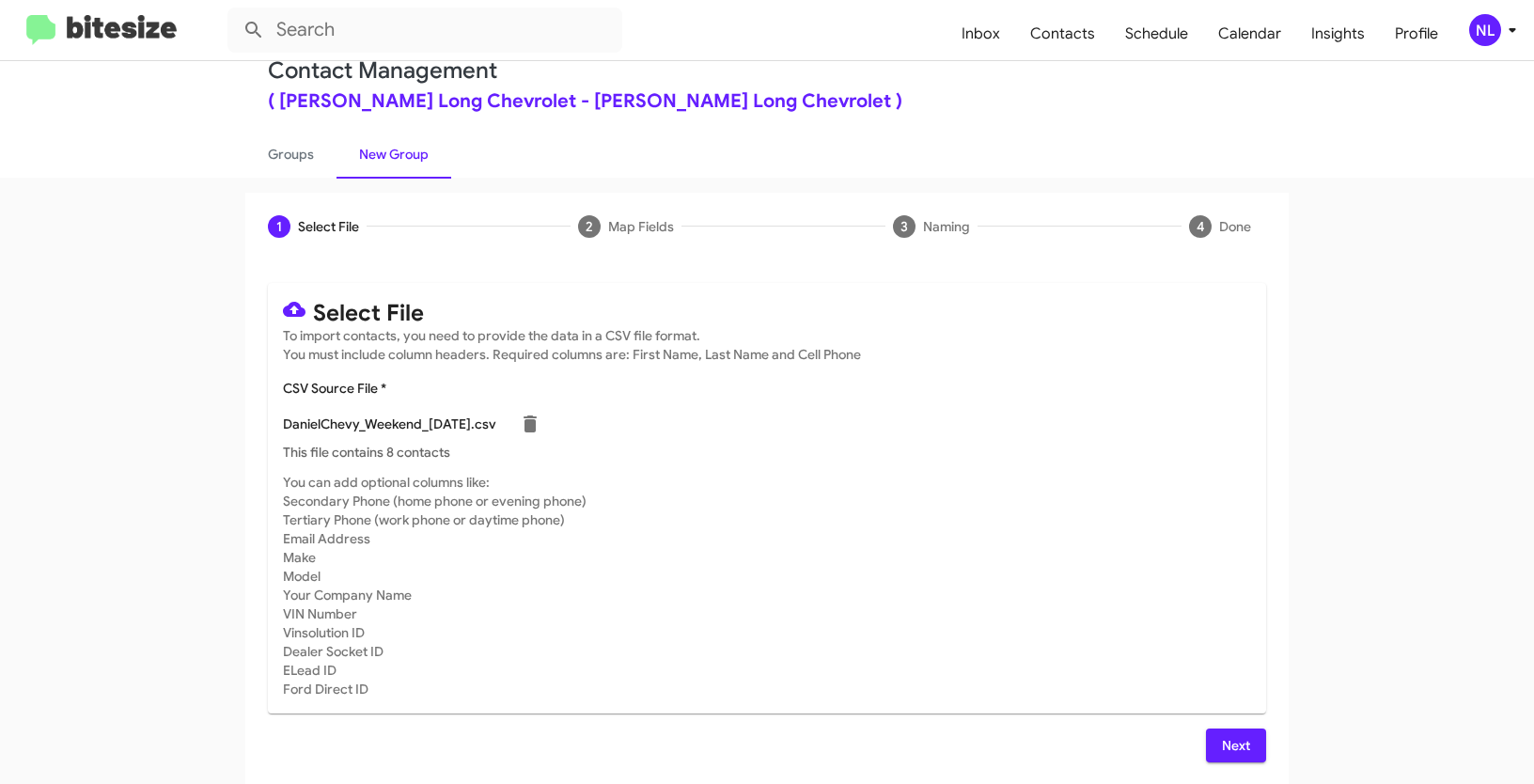
scroll to position [38, 0]
click at [1221, 734] on span "Next" at bounding box center [1235, 744] width 30 height 34
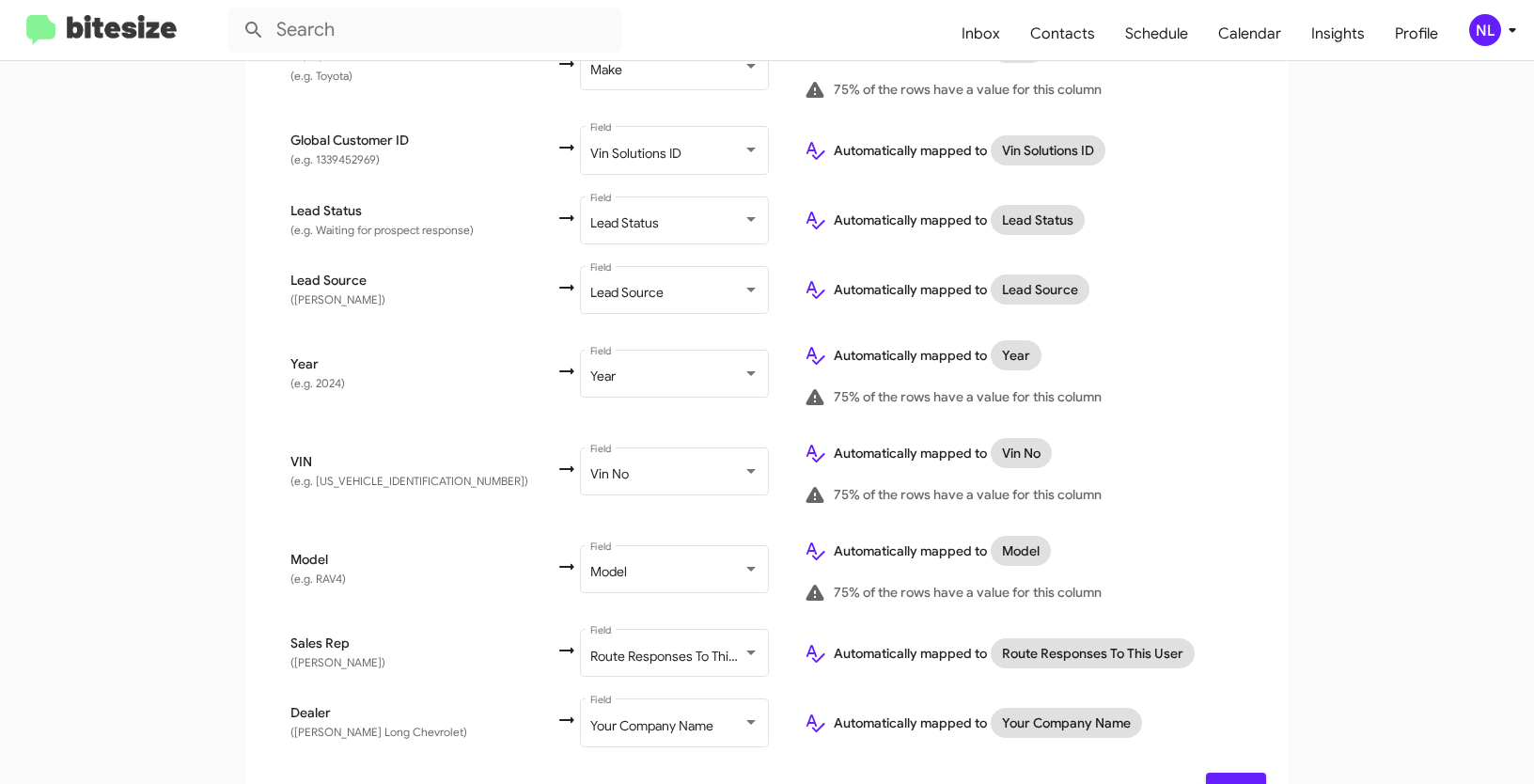
scroll to position [1022, 0]
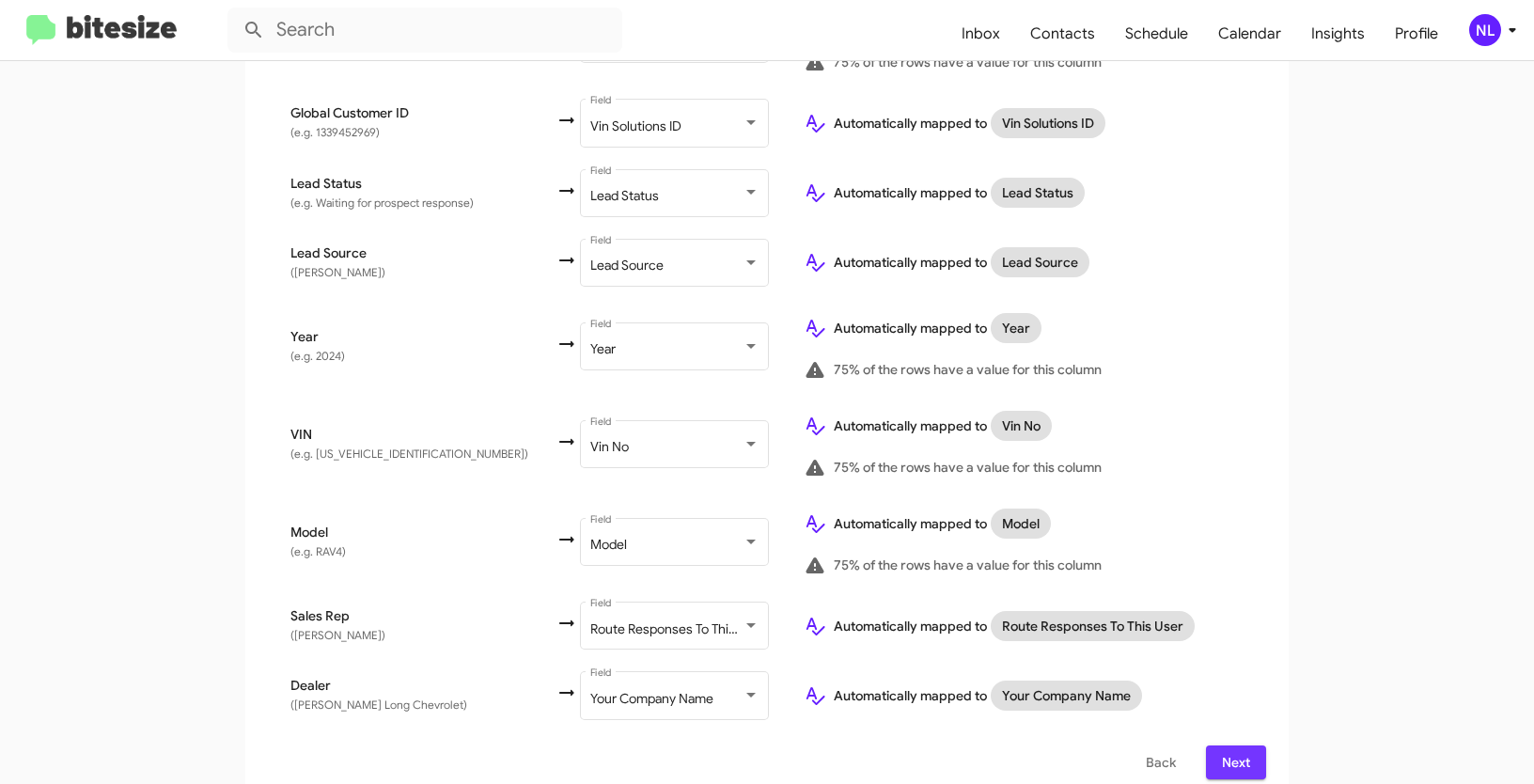
click at [1250, 745] on button "Next" at bounding box center [1236, 762] width 60 height 34
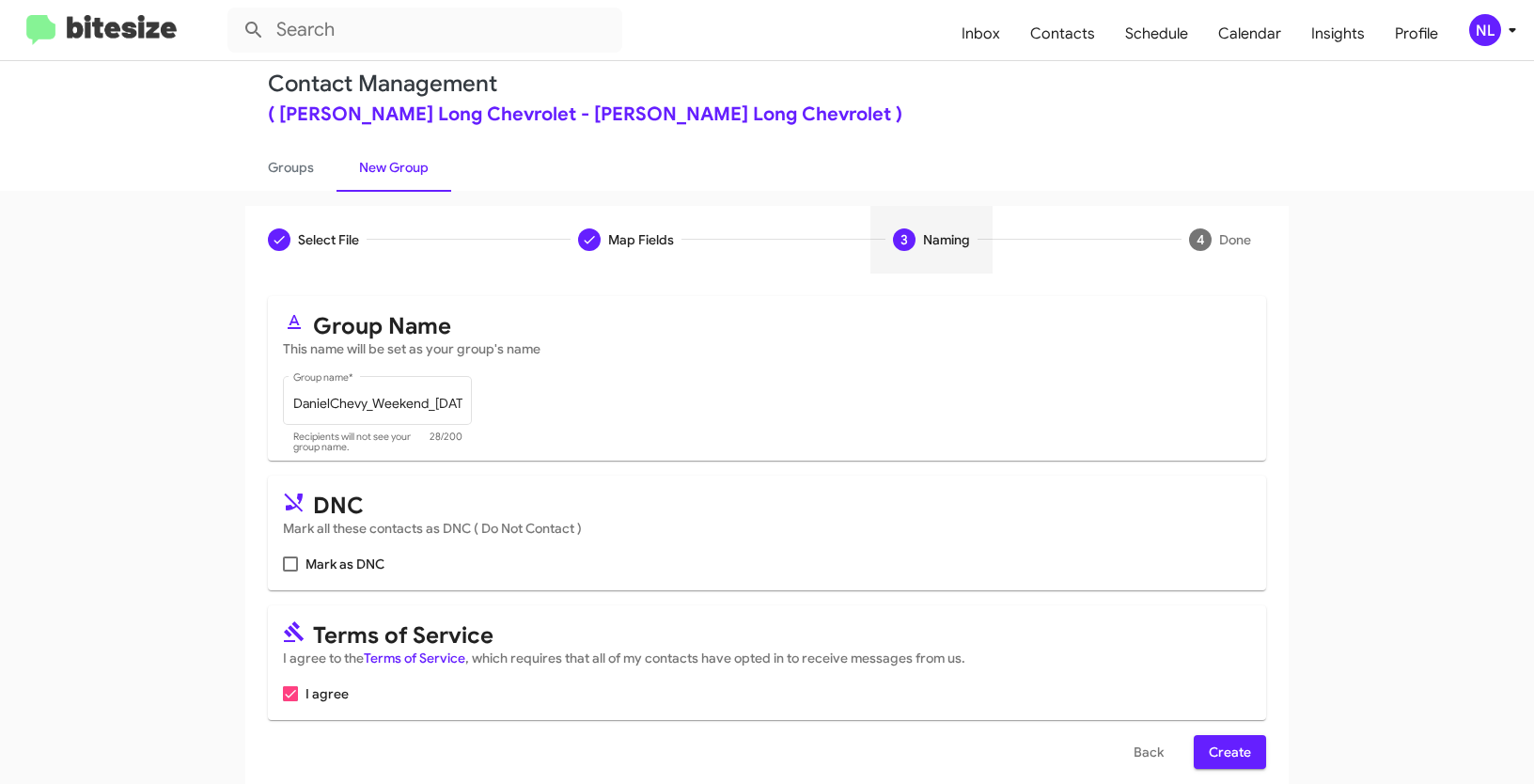
scroll to position [47, 0]
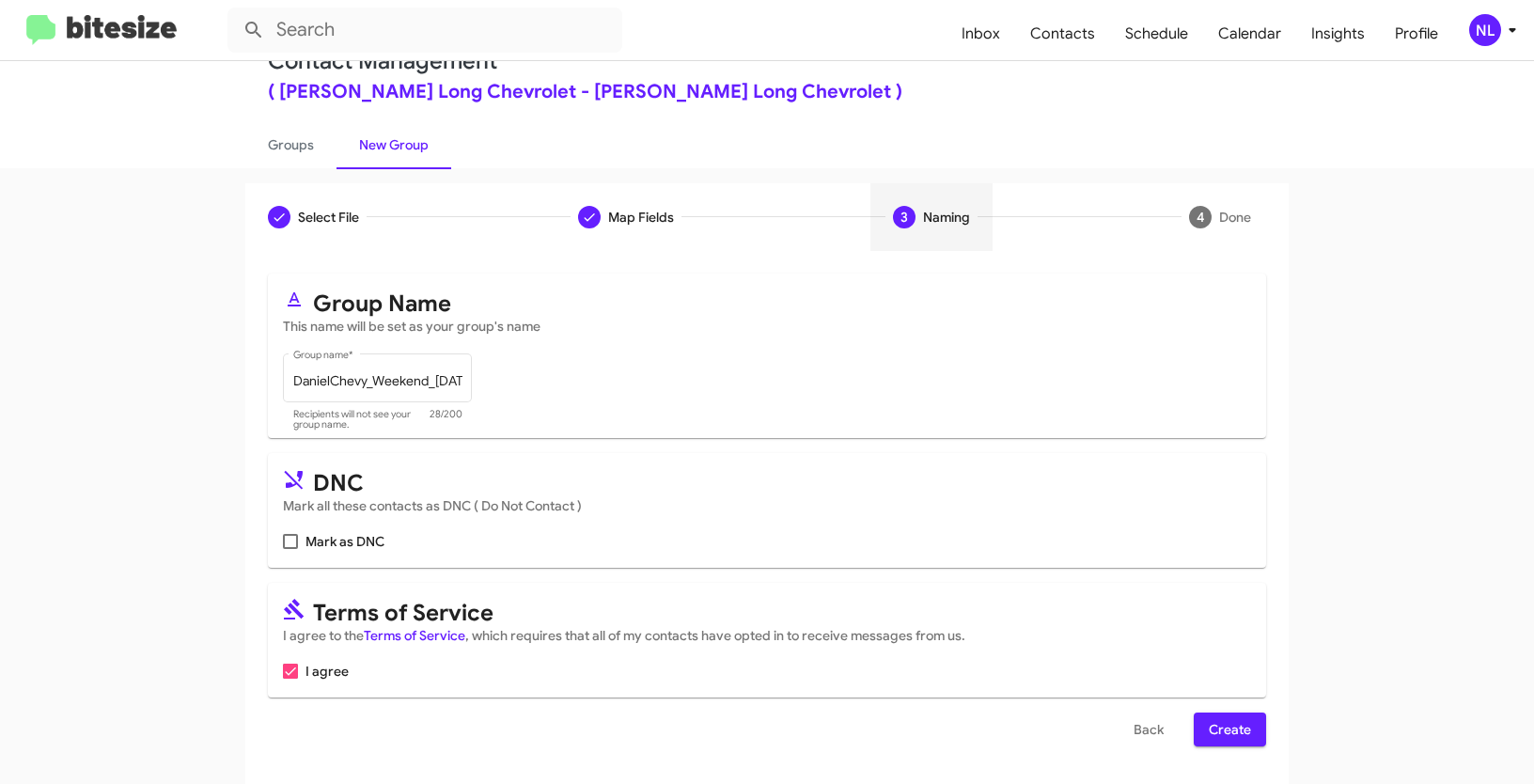
click at [1222, 730] on span "Create" at bounding box center [1230, 729] width 43 height 34
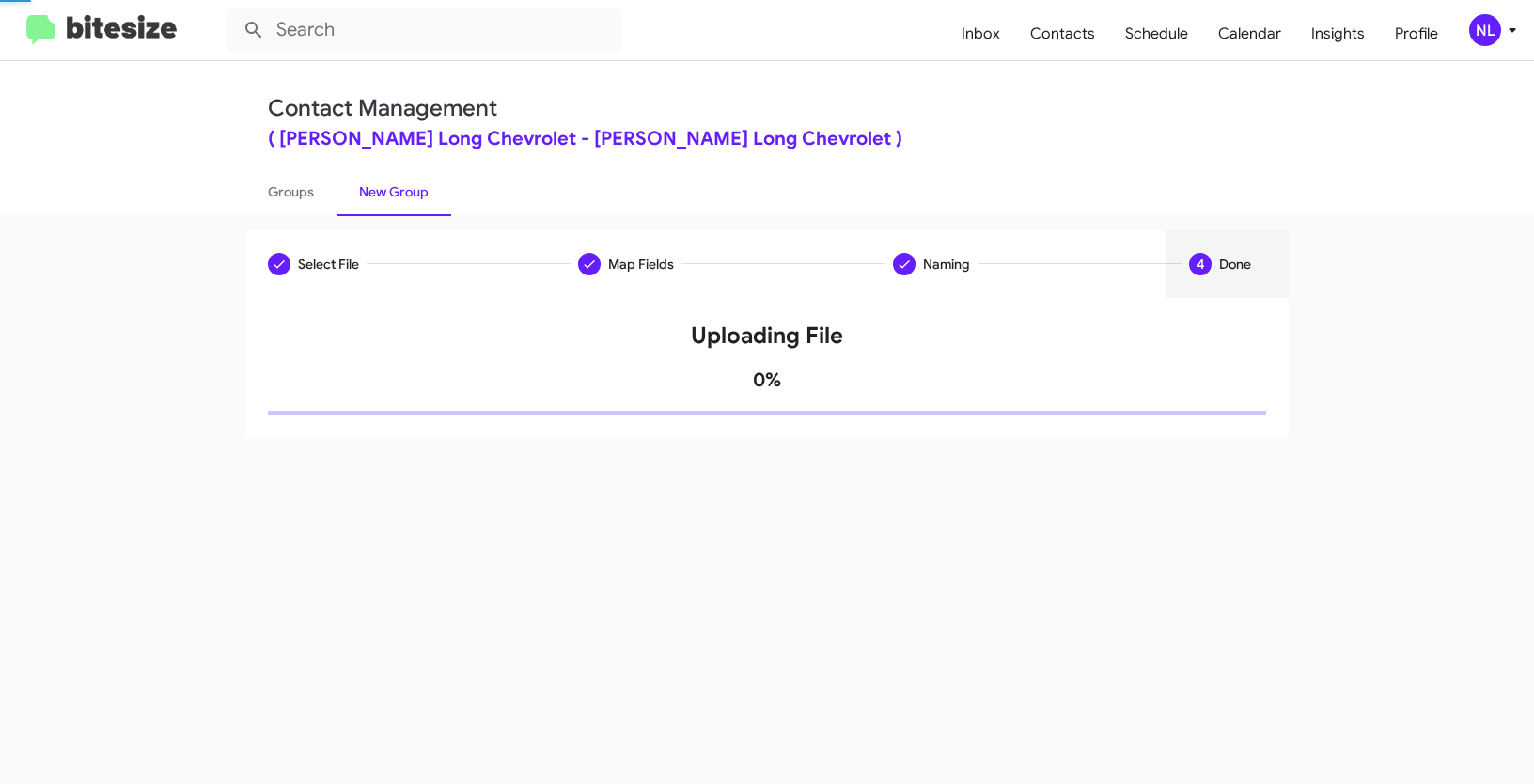
scroll to position [0, 0]
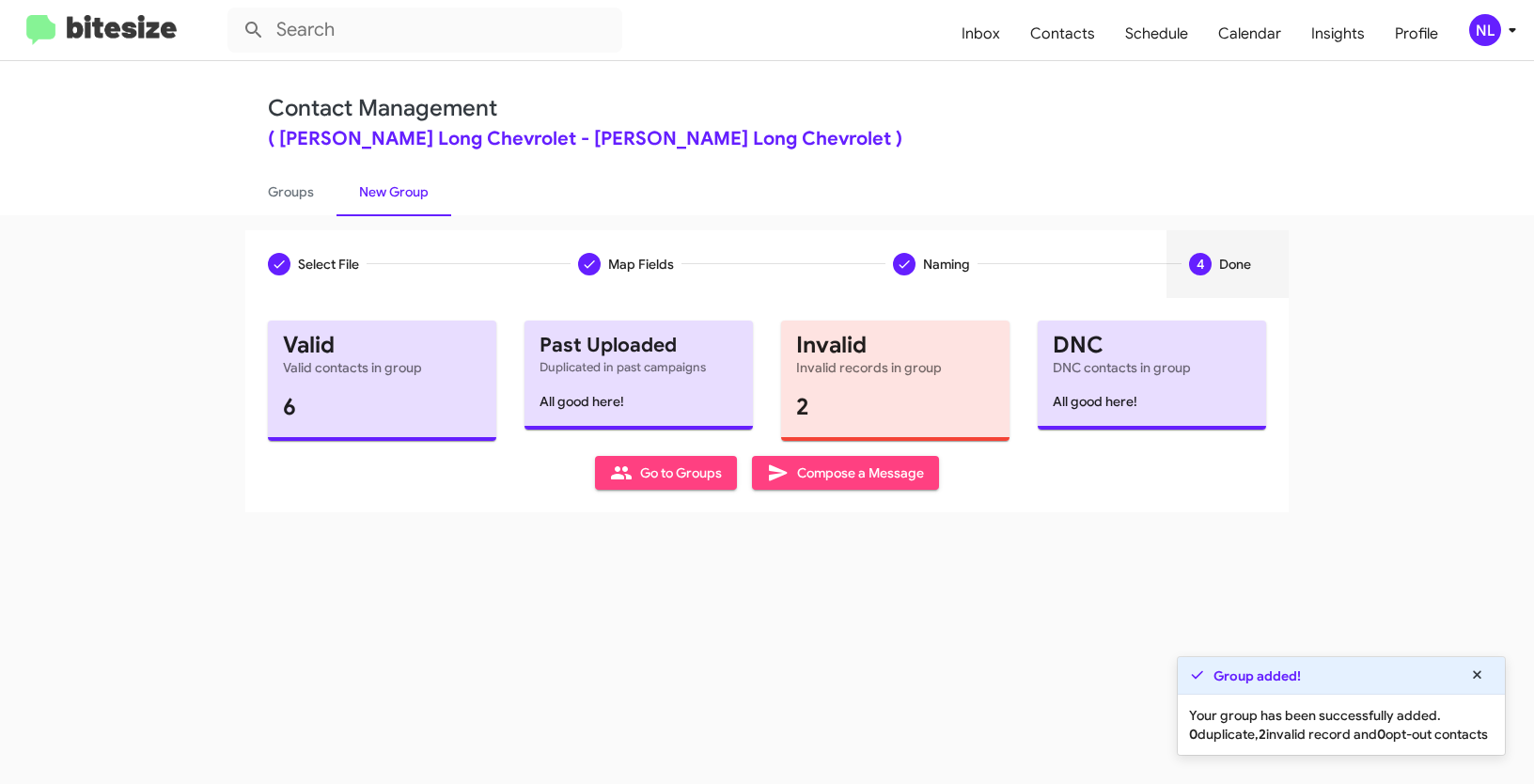
click at [639, 463] on span "Go to Groups" at bounding box center [665, 472] width 112 height 34
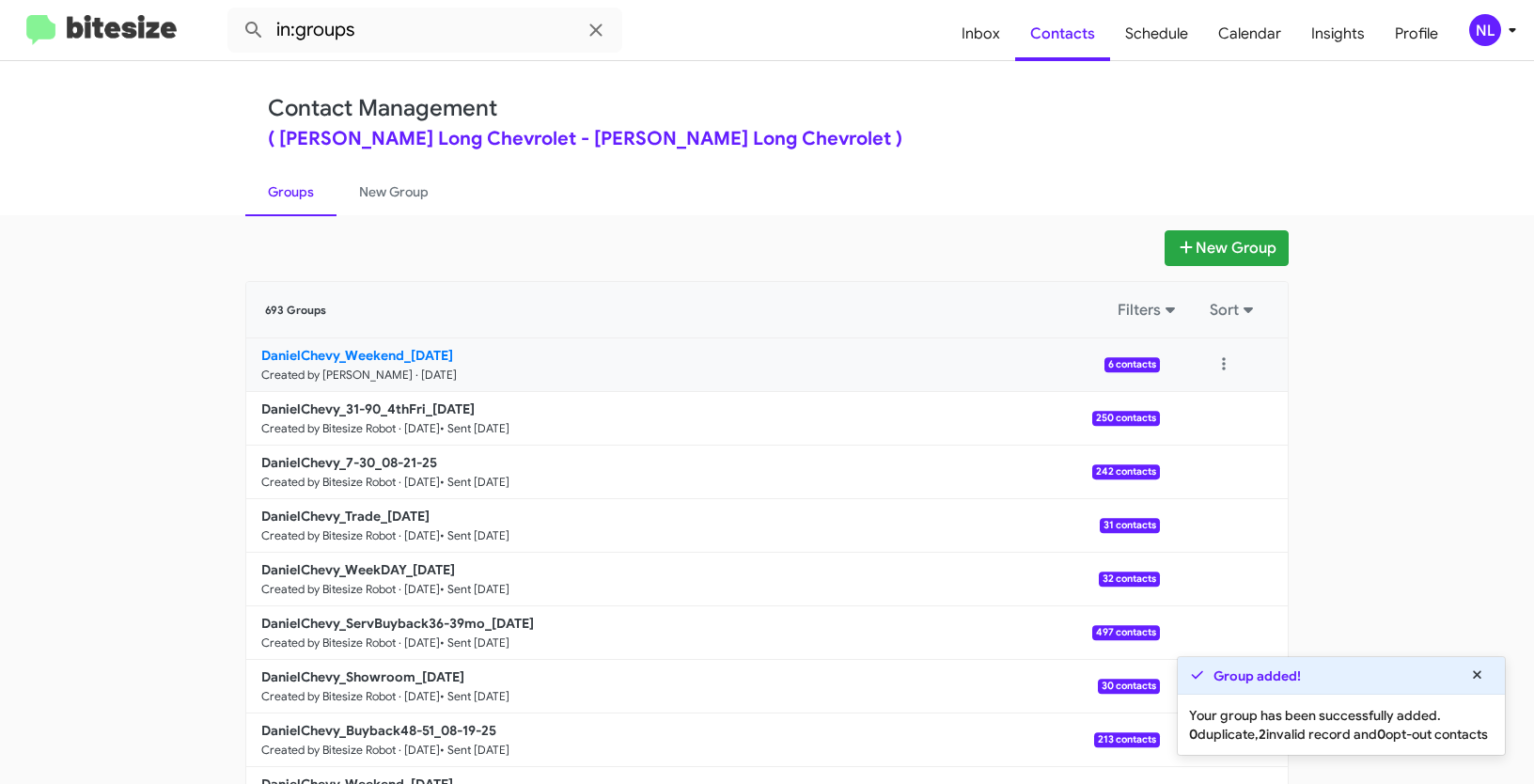
drag, startPoint x: 224, startPoint y: 352, endPoint x: 348, endPoint y: 368, distance: 125.0
click at [348, 368] on app-groups "New Group 693 Groups Filters Sort DanielChevy_Weekend_[DATE] Created by [PERSON…" at bounding box center [767, 577] width 1534 height 693
click at [100, 367] on app-groups "New Group 693 Groups Filters Sort DanielChevy_Weekend_[DATE] Created by [PERSON…" at bounding box center [767, 577] width 1534 height 693
drag, startPoint x: 215, startPoint y: 353, endPoint x: 387, endPoint y: 353, distance: 172.0
click at [387, 353] on app-groups "New Group 693 Groups Filters Sort DanielChevy_Weekend_[DATE] Created by [PERSON…" at bounding box center [767, 577] width 1534 height 693
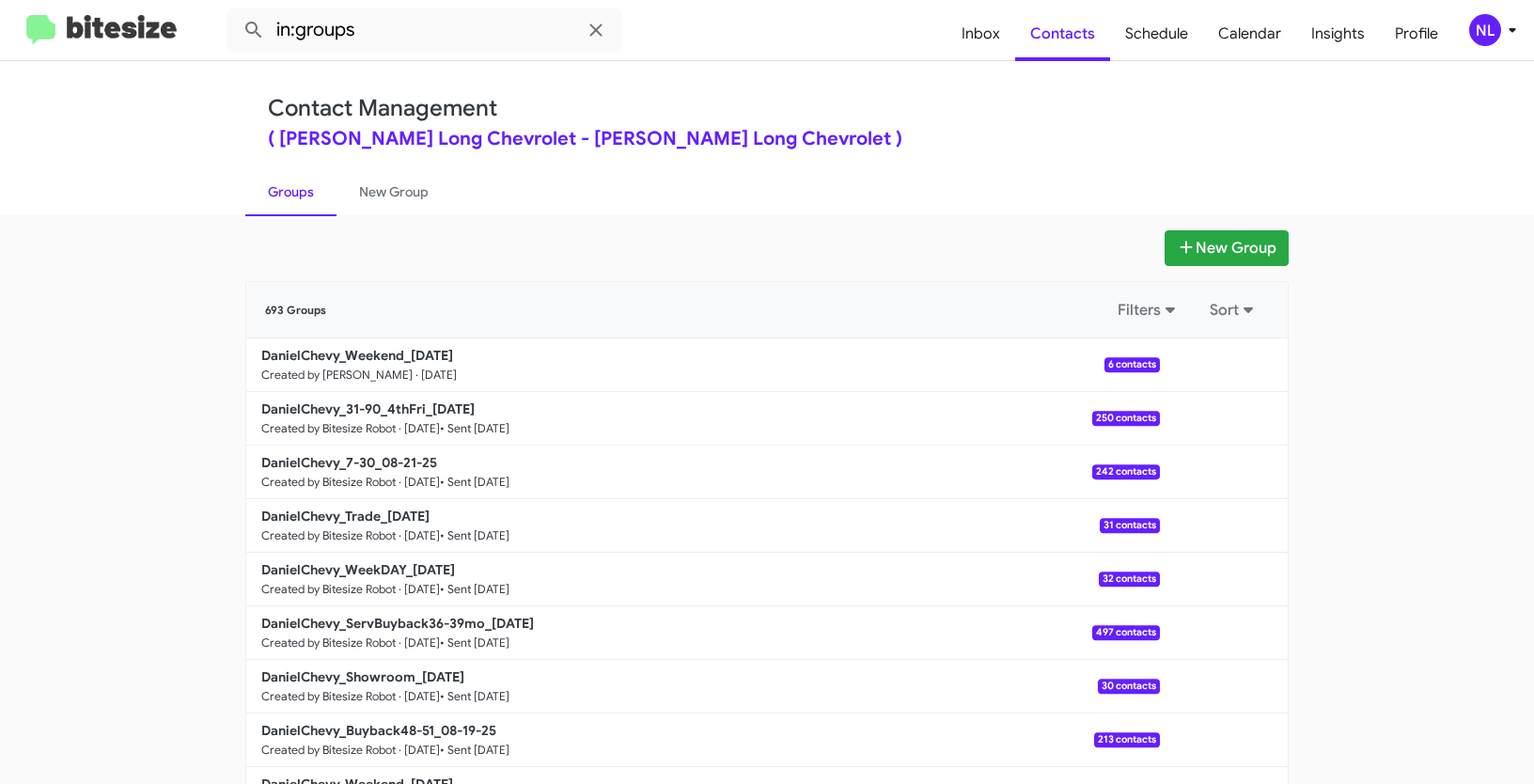
click at [48, 356] on app-groups "New Group 693 Groups Filters Sort DanielChevy_Weekend_[DATE] Created by [PERSON…" at bounding box center [767, 577] width 1534 height 693
drag, startPoint x: 196, startPoint y: 348, endPoint x: 406, endPoint y: 347, distance: 210.0
click at [406, 347] on app-groups "New Group 693 Groups Filters Sort DanielChevy_Weekend_[DATE] Created by [PERSON…" at bounding box center [767, 577] width 1534 height 693
copy div "Filters Sort DanielChevy_Weekend_"
click at [390, 31] on input "in:groups" at bounding box center [425, 30] width 395 height 46
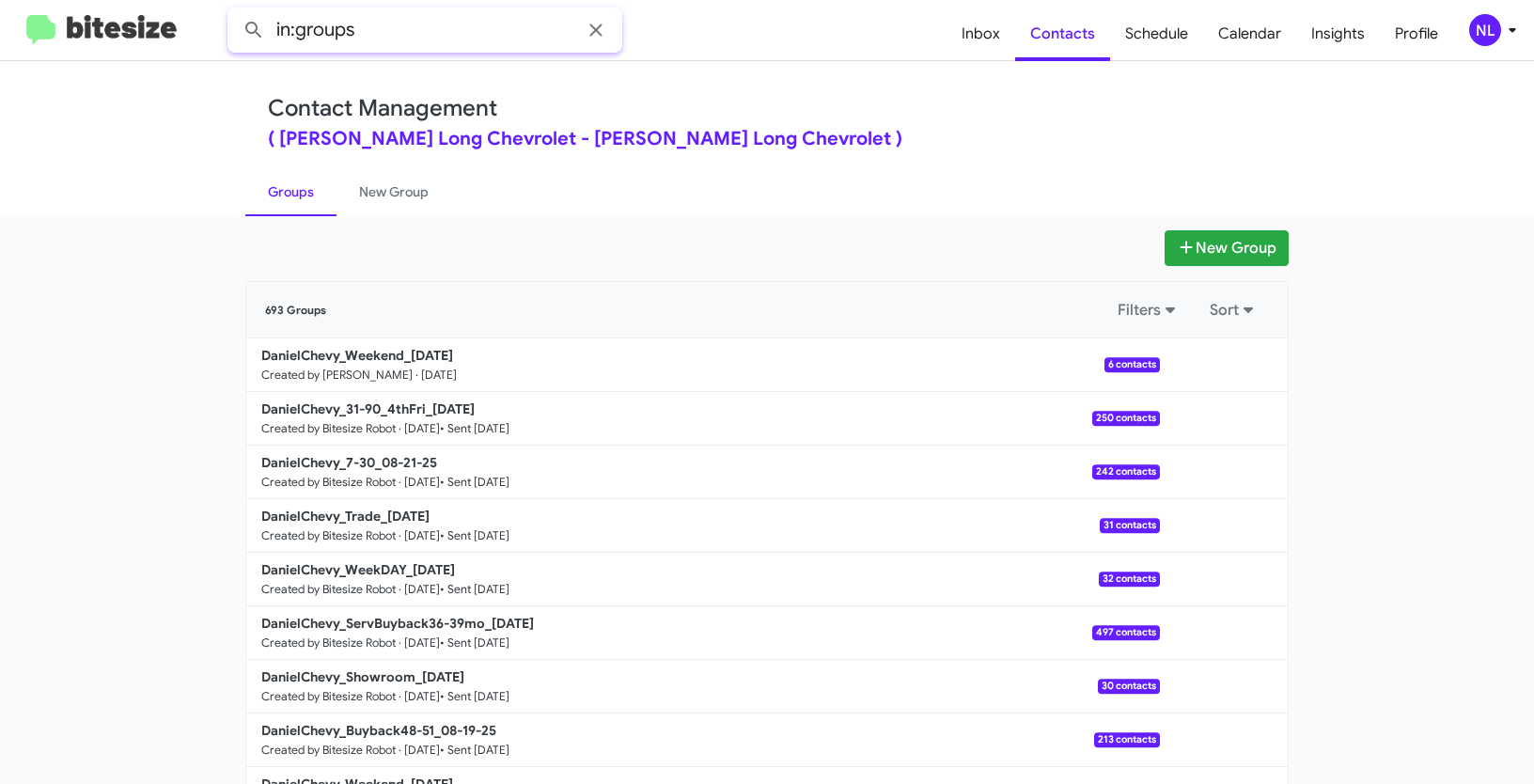
paste input "DanielChevy_Weekend_"
type input "in:groups DanielChevy_Weekend_"
click at [235, 12] on button at bounding box center [253, 30] width 38 height 38
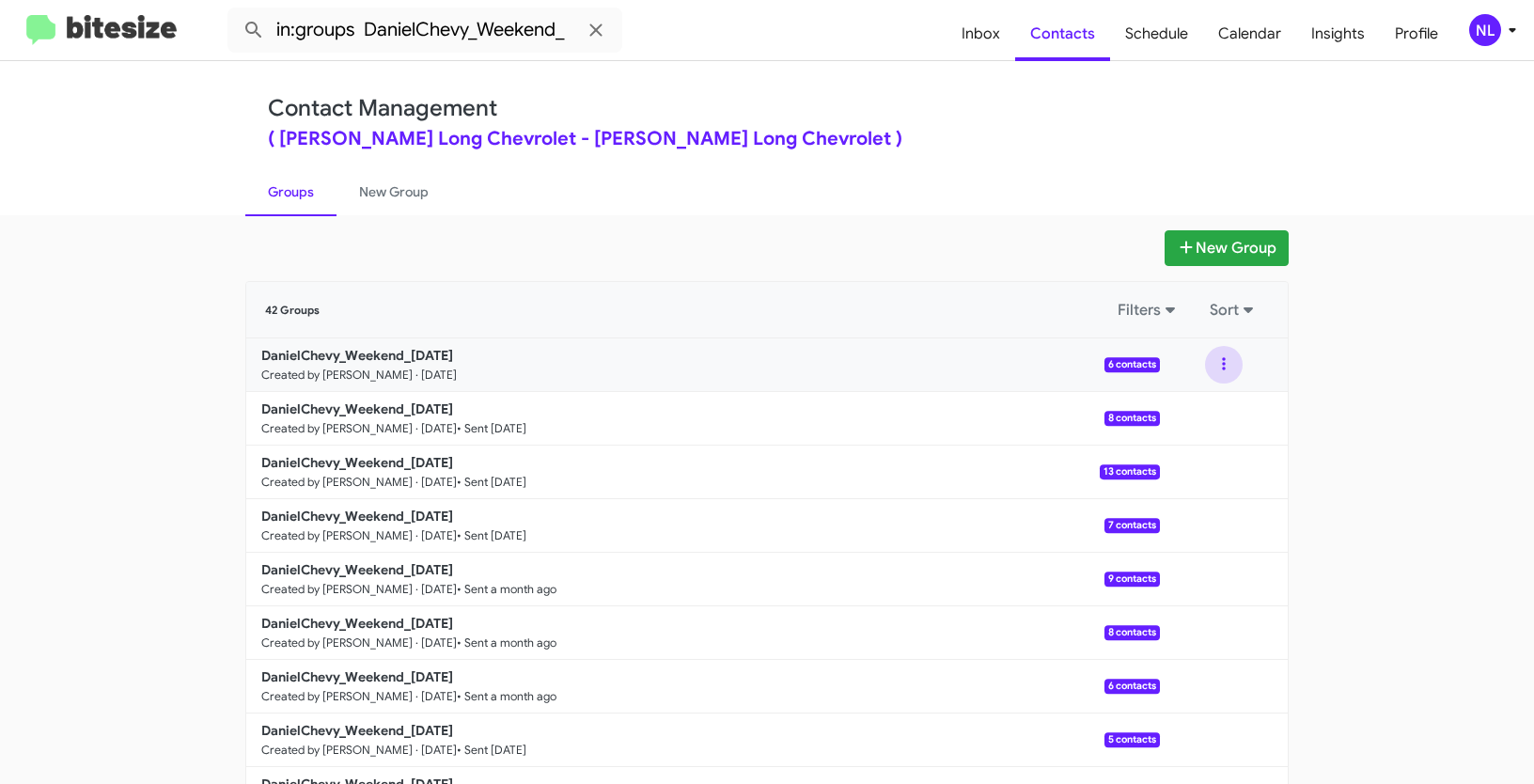
click at [1225, 369] on button at bounding box center [1224, 364] width 38 height 38
click at [1198, 417] on button "View contacts" at bounding box center [1167, 415] width 150 height 46
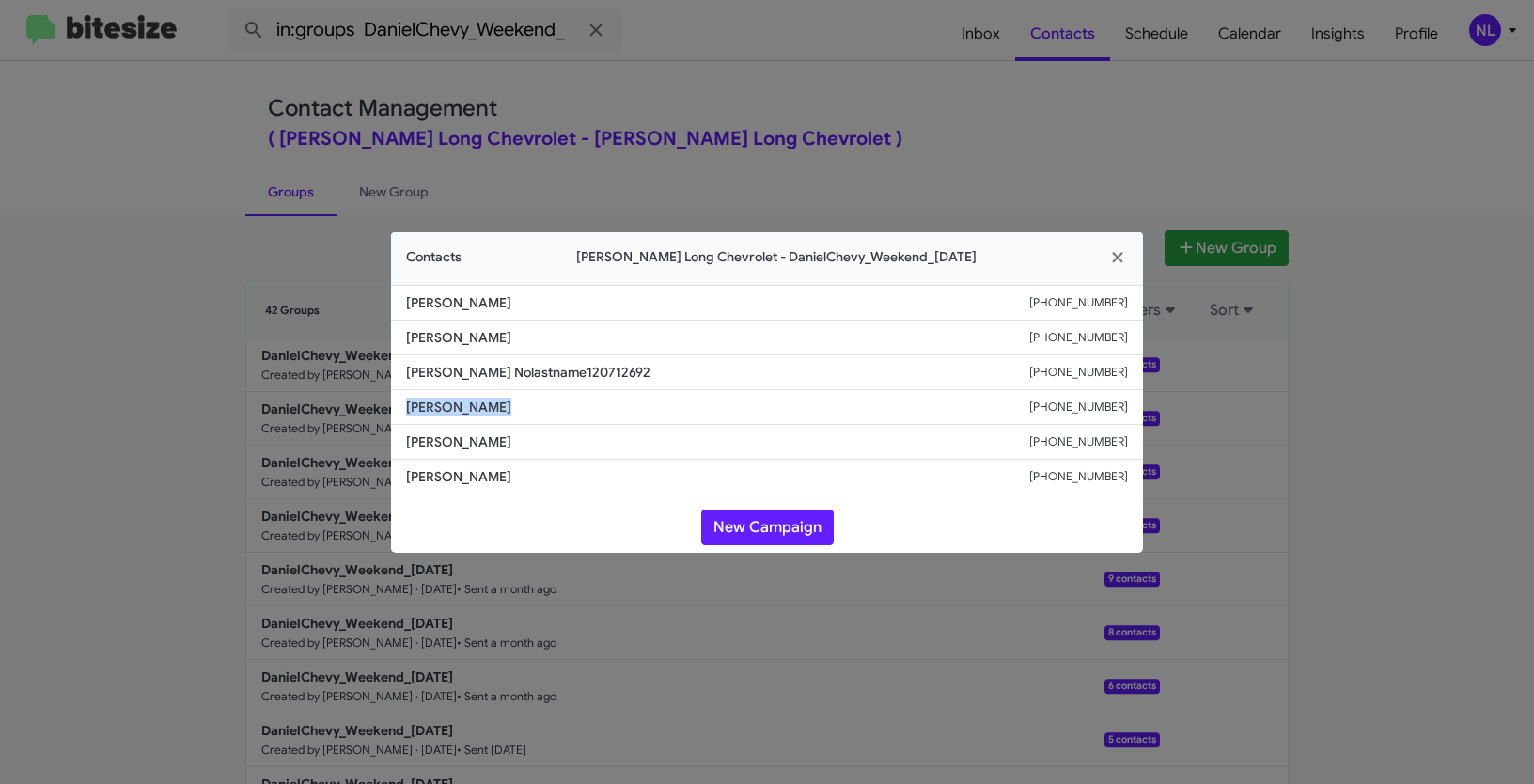
drag, startPoint x: 400, startPoint y: 403, endPoint x: 550, endPoint y: 403, distance: 150.0
click at [550, 403] on li "[PERSON_NAME] [PHONE_NUMBER]" at bounding box center [767, 407] width 752 height 35
copy span "[PERSON_NAME]"
click at [773, 521] on button "New Campaign" at bounding box center [767, 526] width 133 height 36
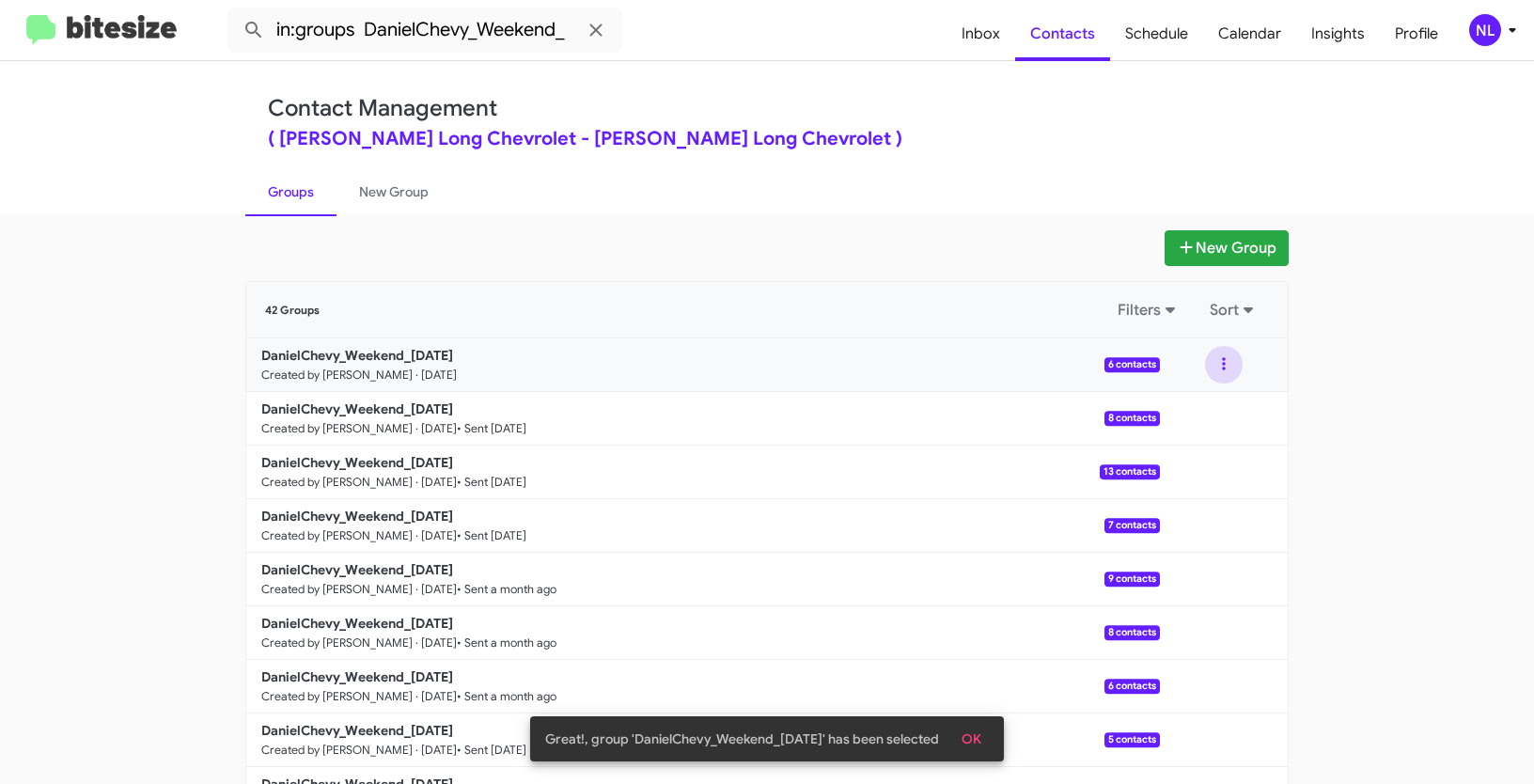
click at [1225, 362] on button at bounding box center [1224, 364] width 38 height 38
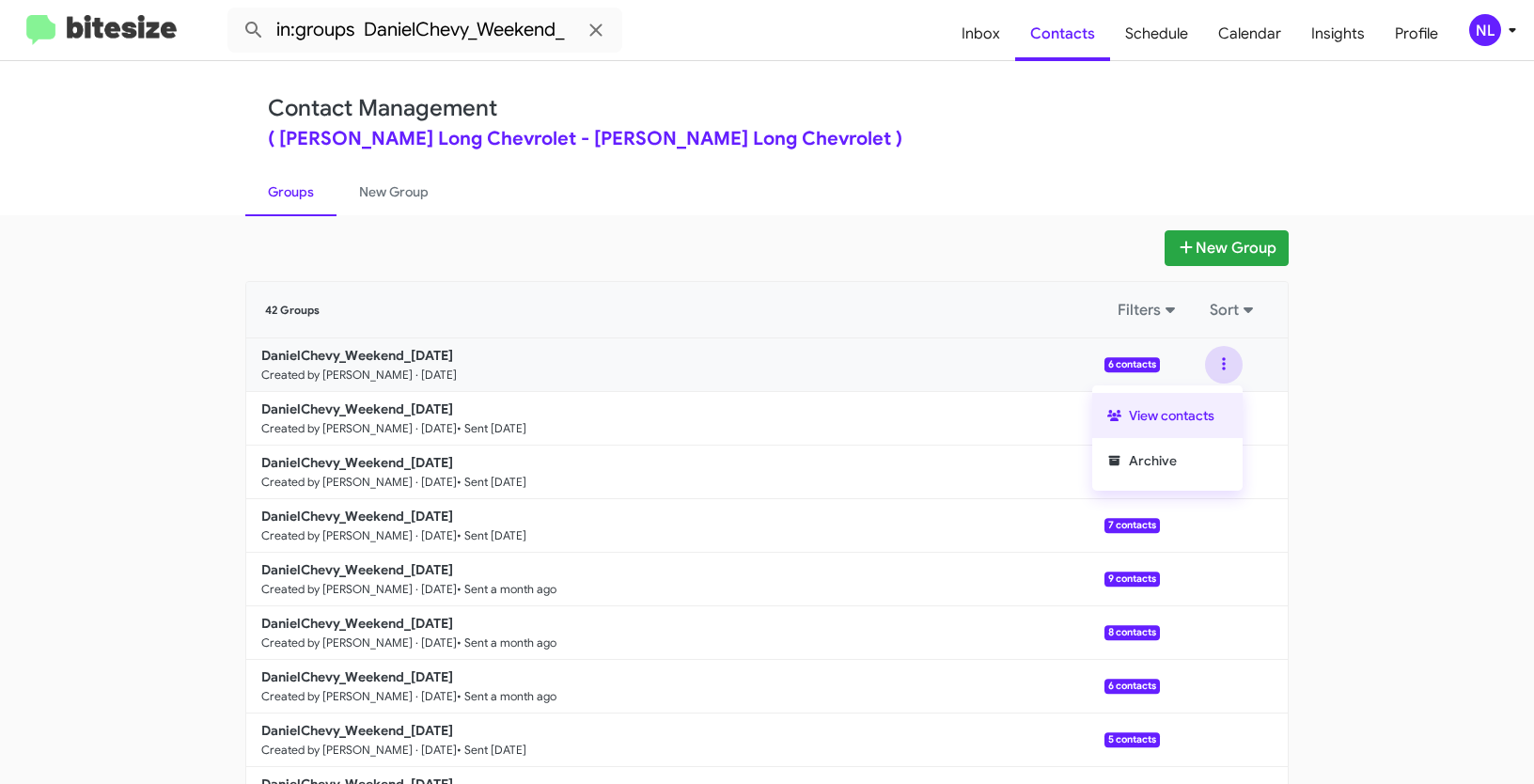
click at [1199, 410] on button "View contacts" at bounding box center [1167, 415] width 150 height 46
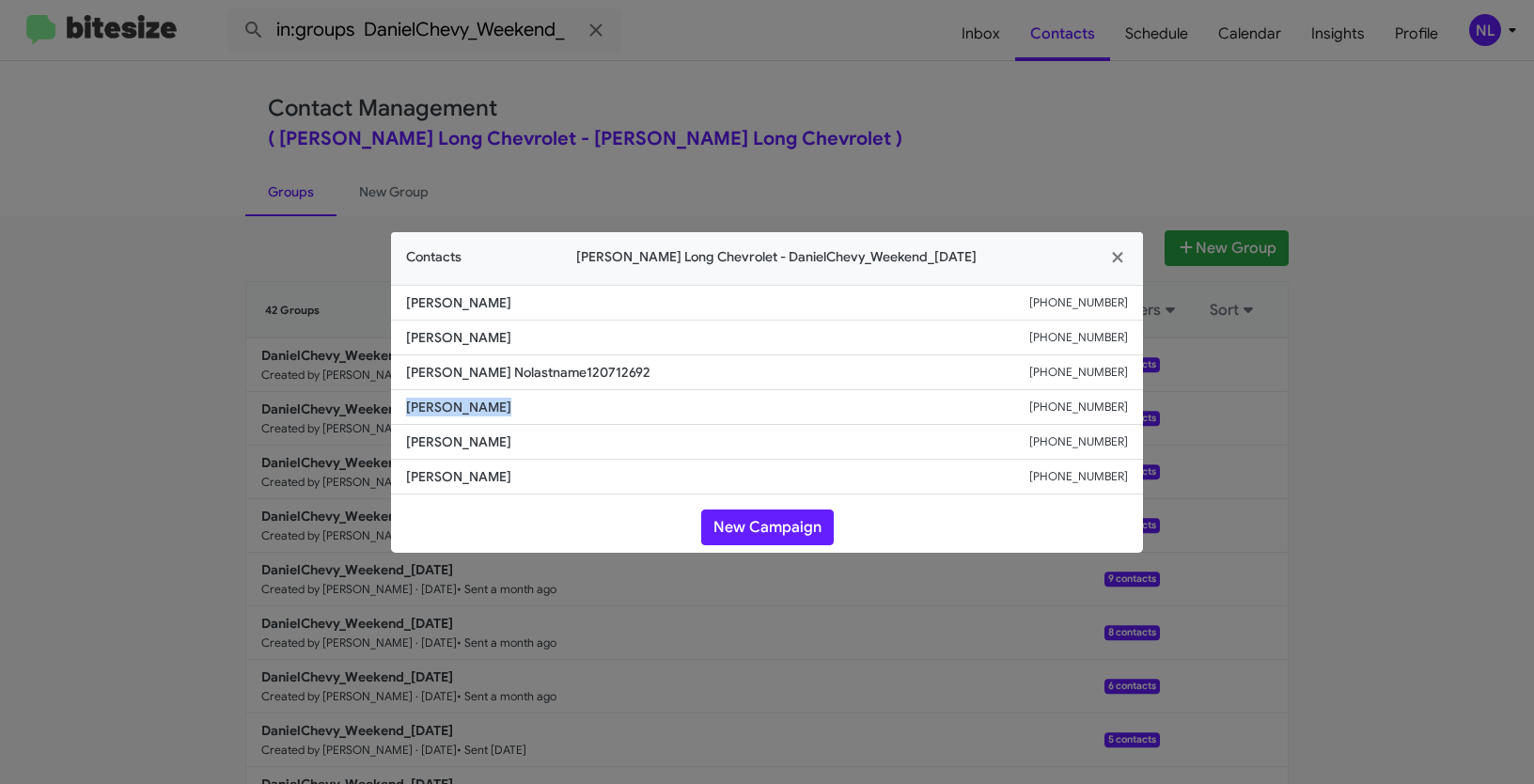
drag, startPoint x: 403, startPoint y: 406, endPoint x: 544, endPoint y: 409, distance: 141.0
click at [544, 409] on li "[PERSON_NAME] [PHONE_NUMBER]" at bounding box center [767, 407] width 752 height 35
copy span "[PERSON_NAME]"
click at [785, 517] on button "New Campaign" at bounding box center [767, 526] width 133 height 36
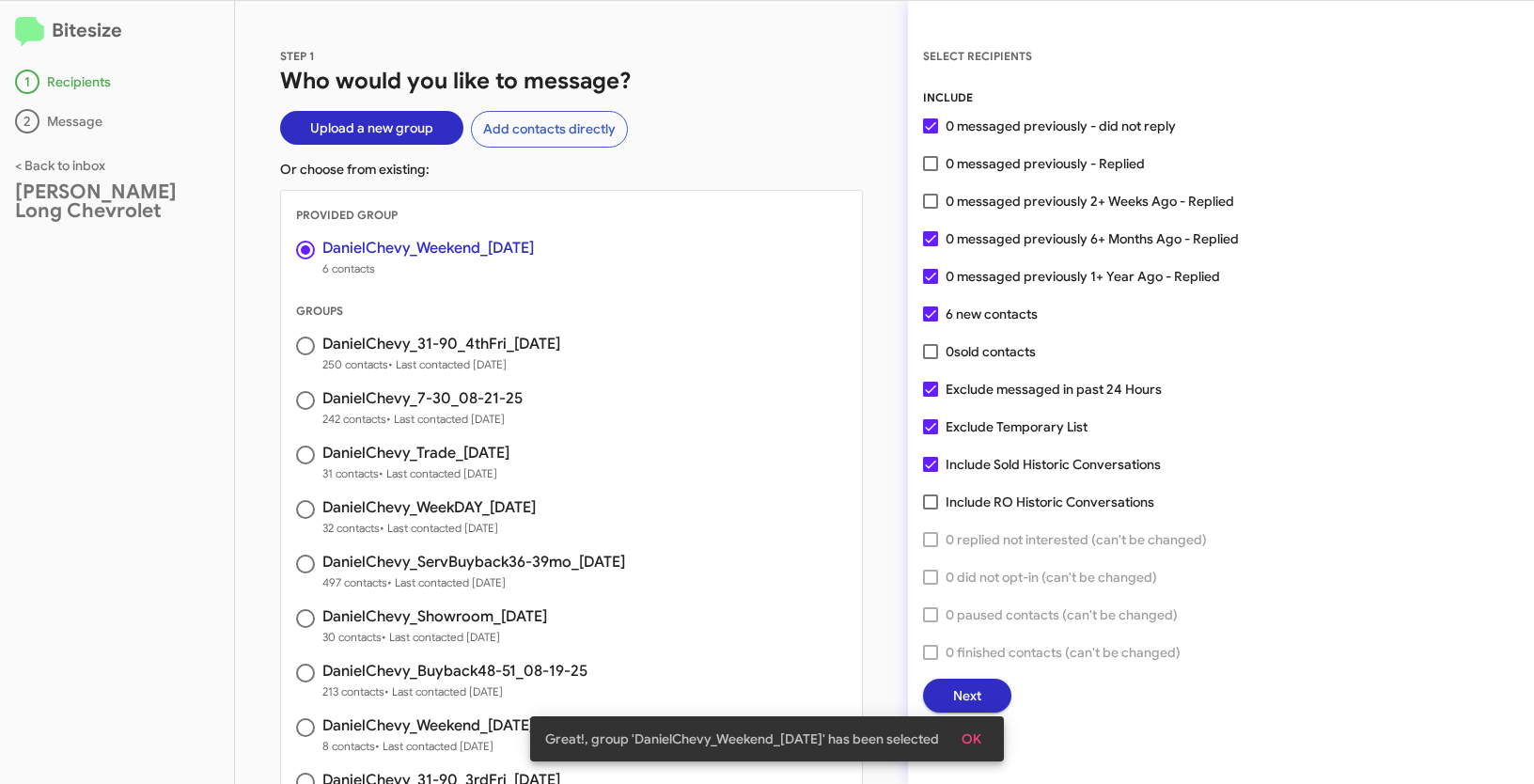
drag, startPoint x: 991, startPoint y: 738, endPoint x: 993, endPoint y: 724, distance: 14.1
click at [991, 738] on button "OK" at bounding box center [971, 738] width 49 height 34
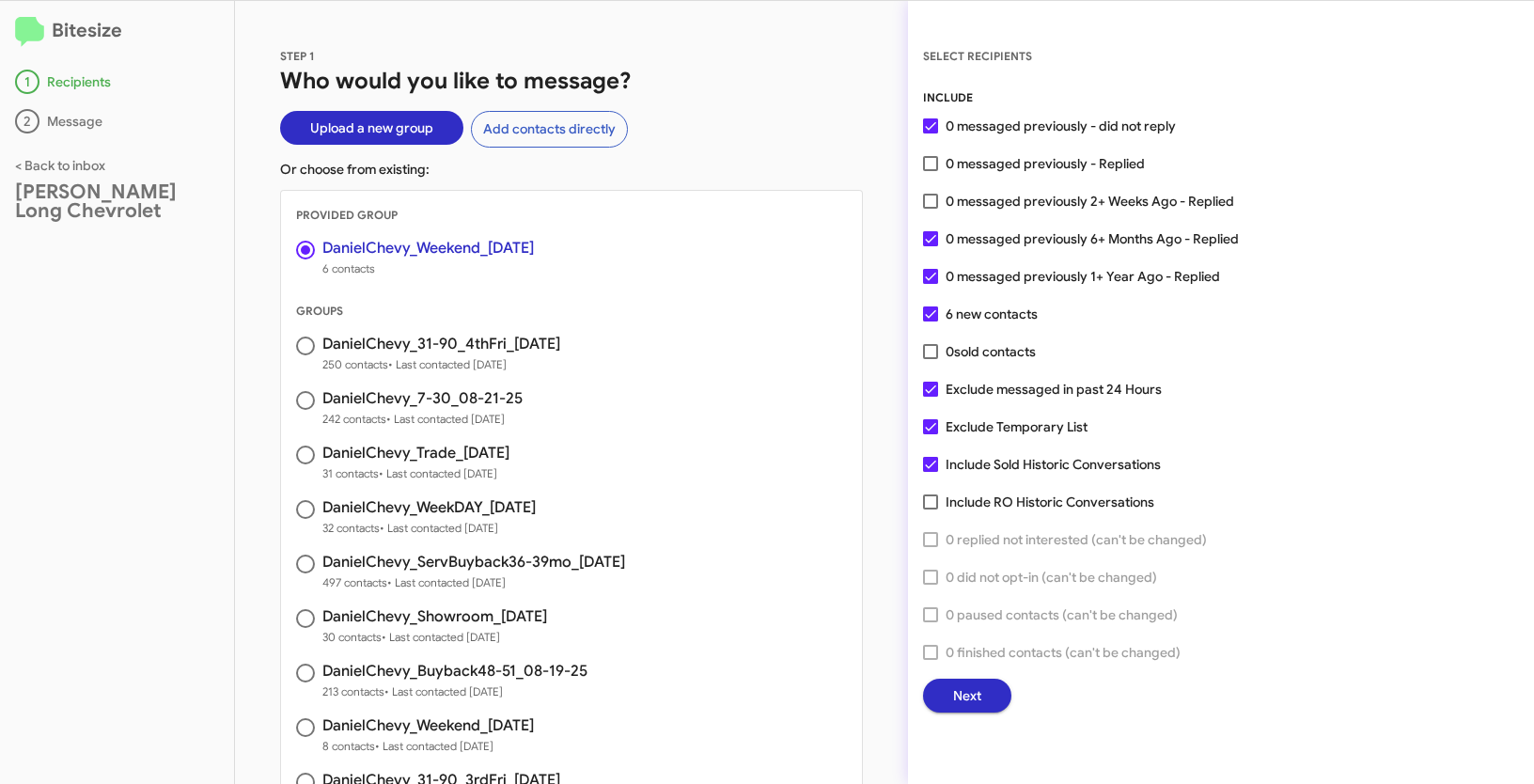
click at [985, 696] on button "Next" at bounding box center [967, 695] width 88 height 34
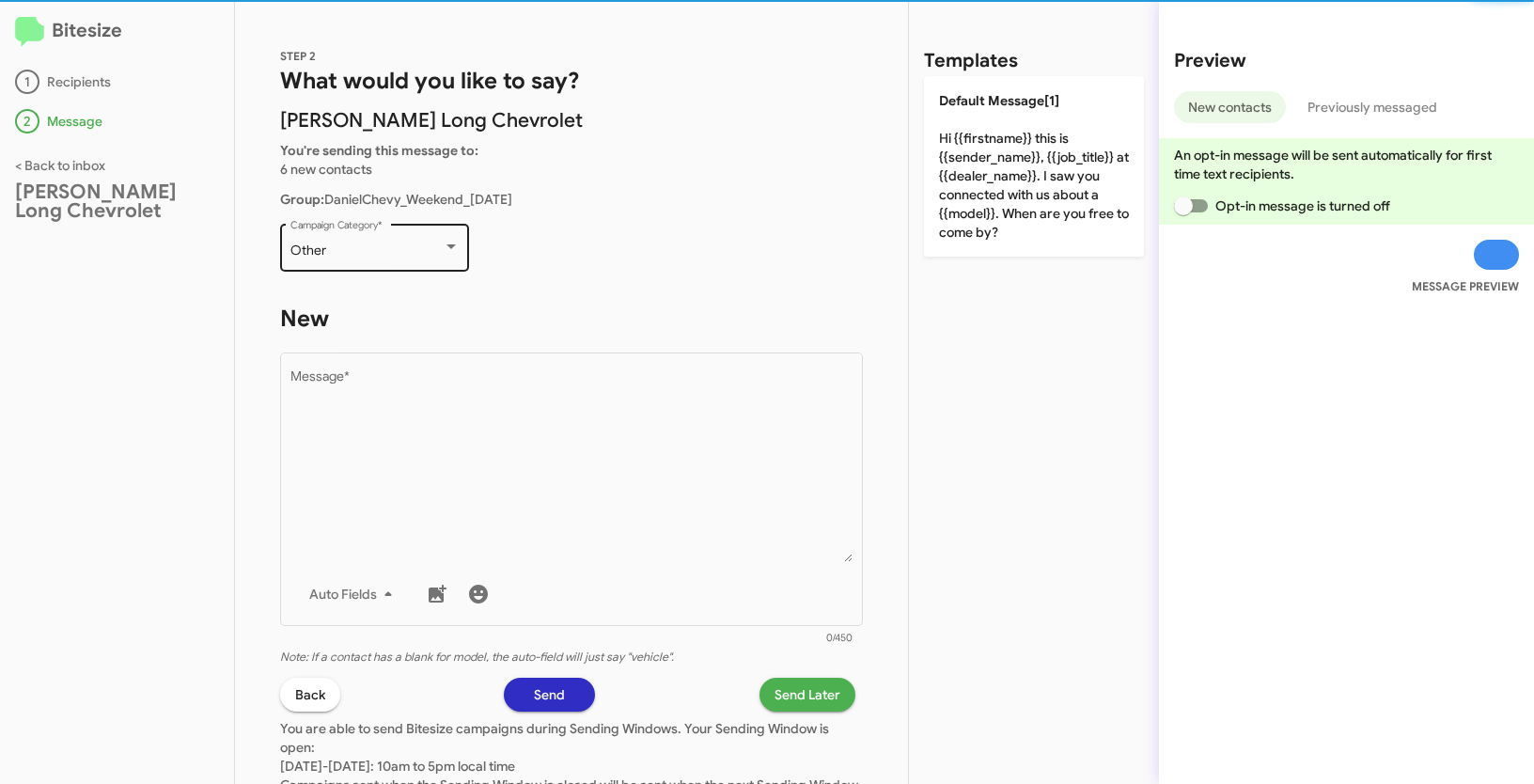
click at [448, 253] on div at bounding box center [451, 247] width 16 height 16
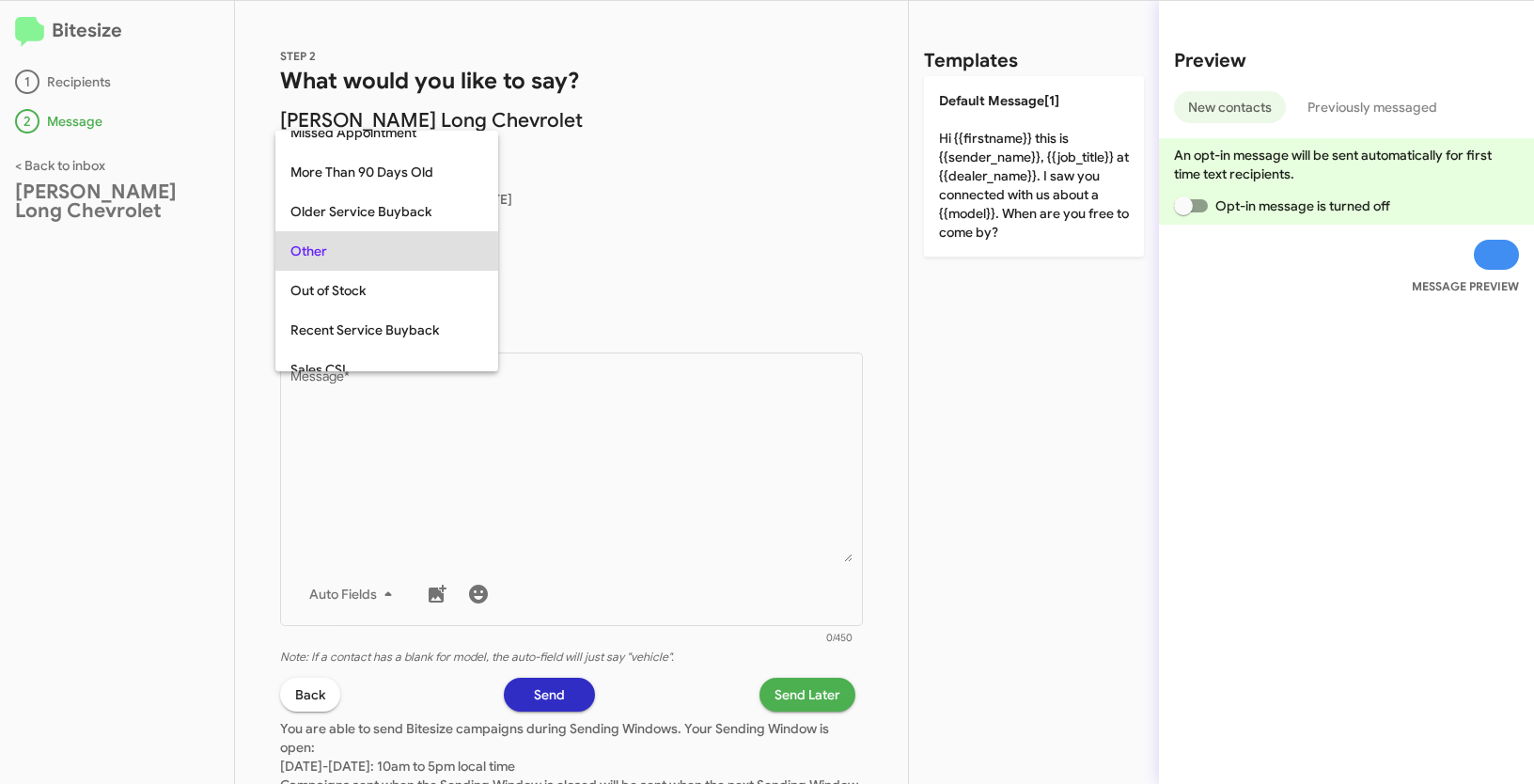
scroll to position [785, 0]
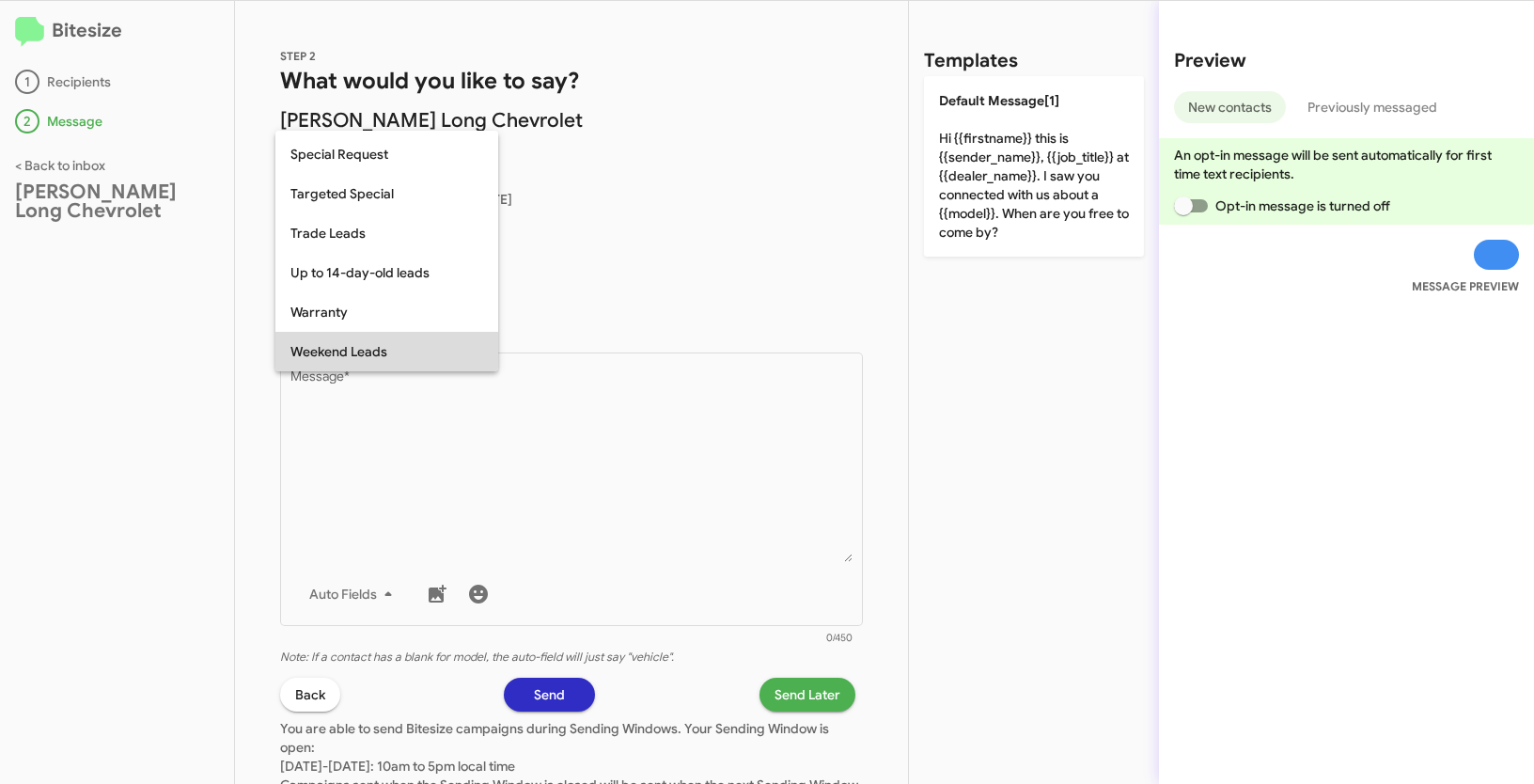
drag, startPoint x: 364, startPoint y: 345, endPoint x: 339, endPoint y: 318, distance: 36.8
click at [364, 345] on span "Weekend Leads" at bounding box center [387, 351] width 193 height 40
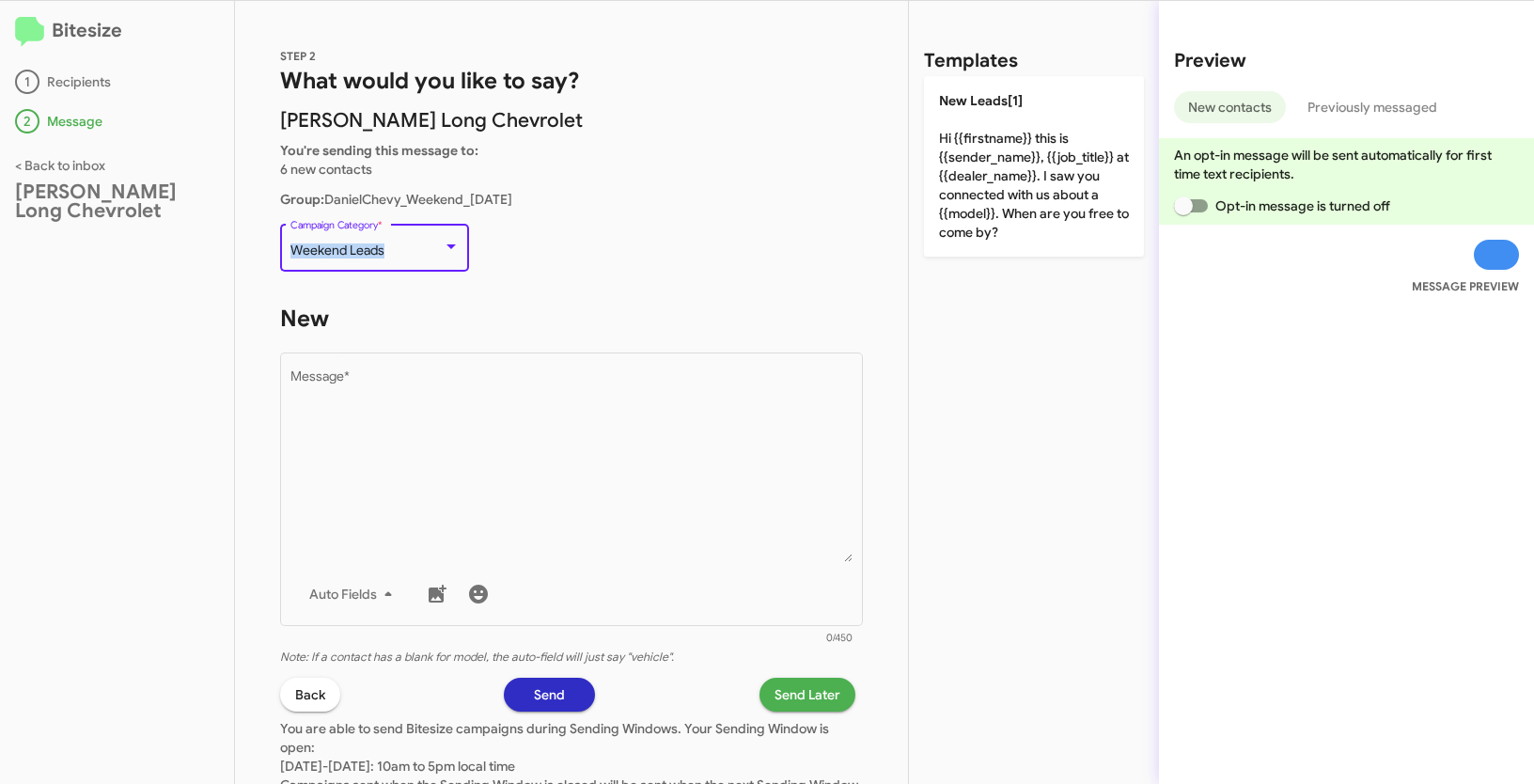
drag, startPoint x: 291, startPoint y: 246, endPoint x: 392, endPoint y: 246, distance: 101.0
click at [392, 246] on div "Weekend Leads" at bounding box center [367, 251] width 152 height 16
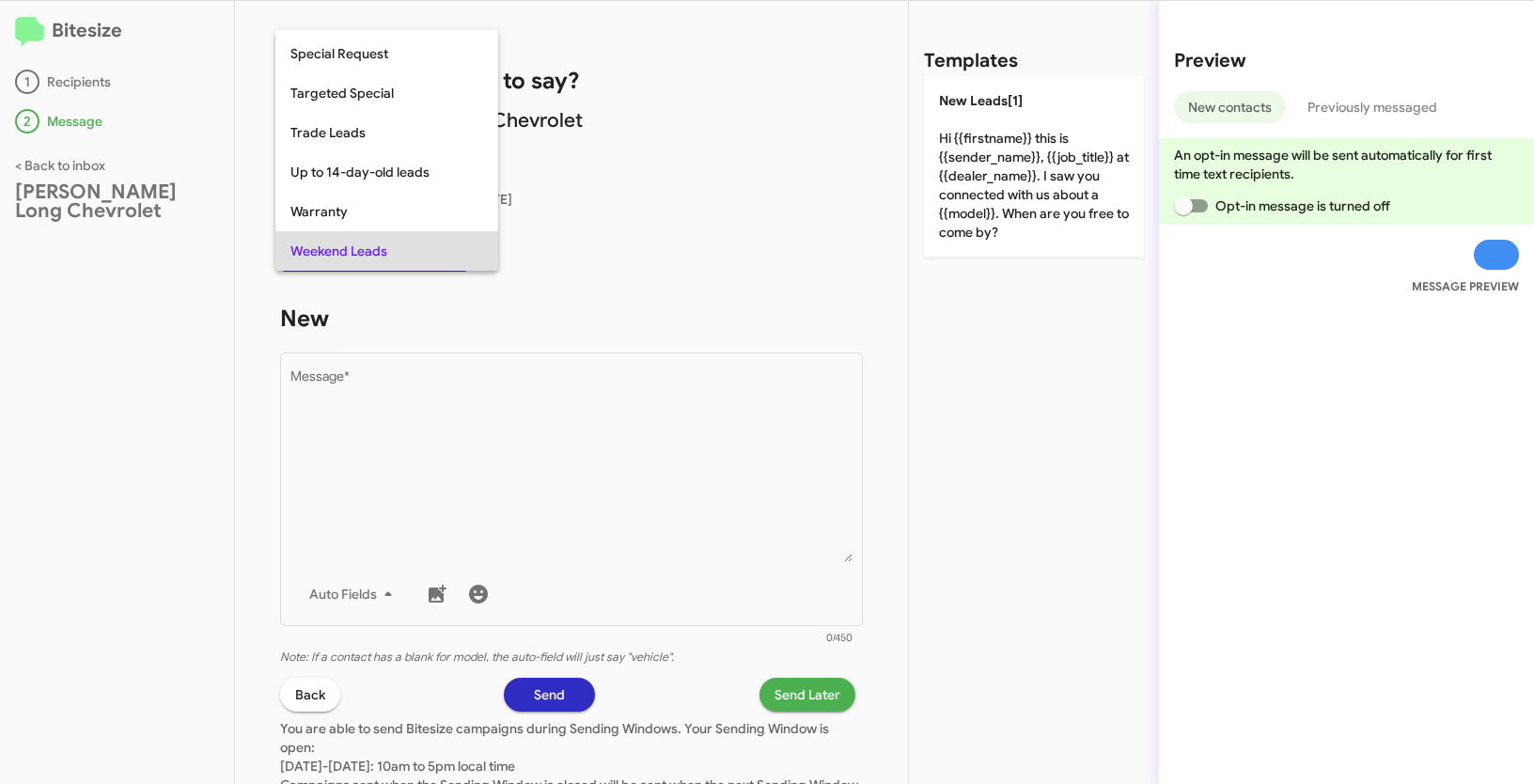
copy span "Weekend Leads"
click at [636, 478] on div at bounding box center [767, 392] width 1534 height 784
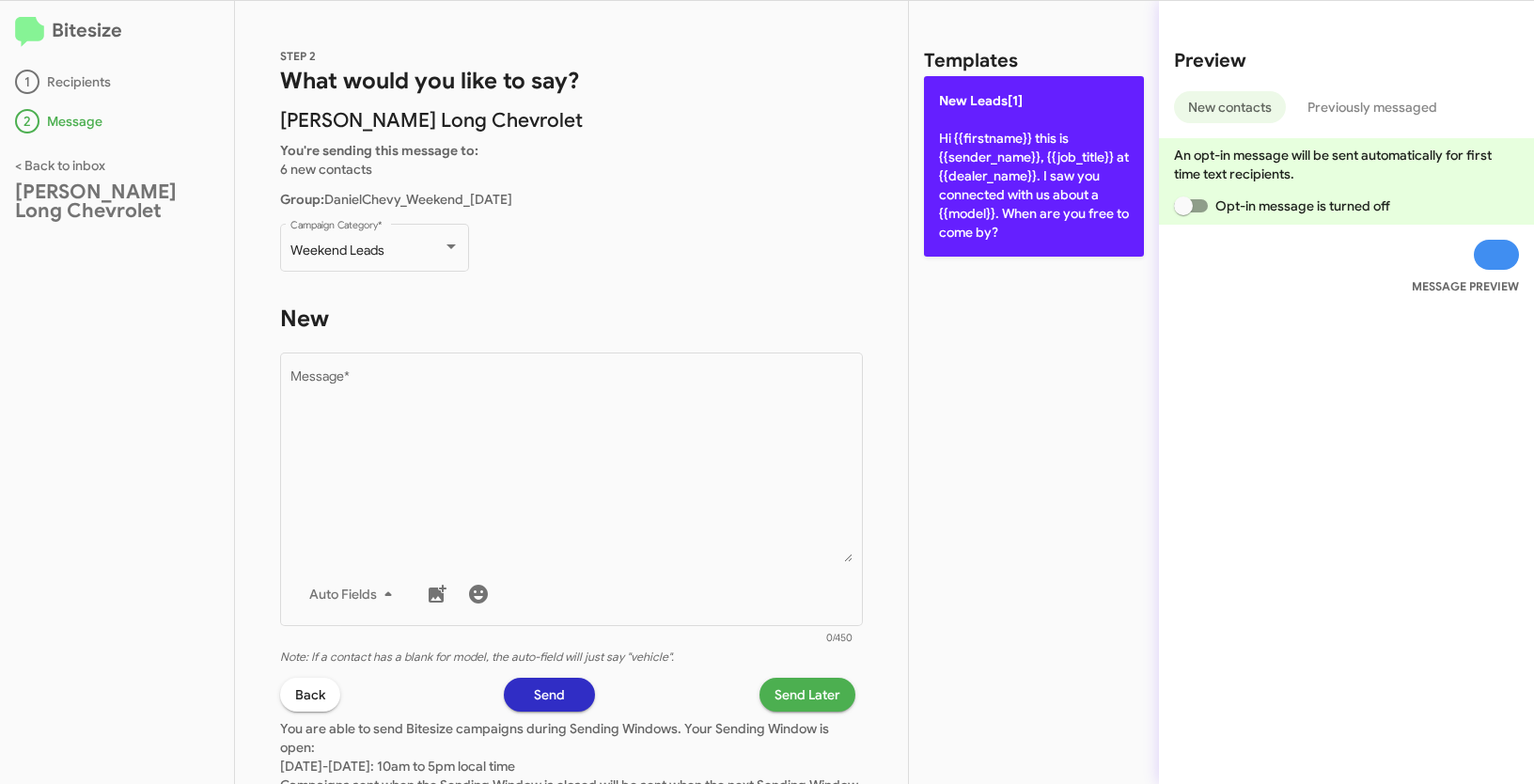
click at [1063, 196] on p "New Leads[1] Hi {{firstname}} this is {{sender_name}}, {{job_title}} at {{deale…" at bounding box center [1034, 167] width 220 height 180
type textarea "Hi {{firstname}} this is {{sender_name}}, {{job_title}} at {{dealer_name}}. I s…"
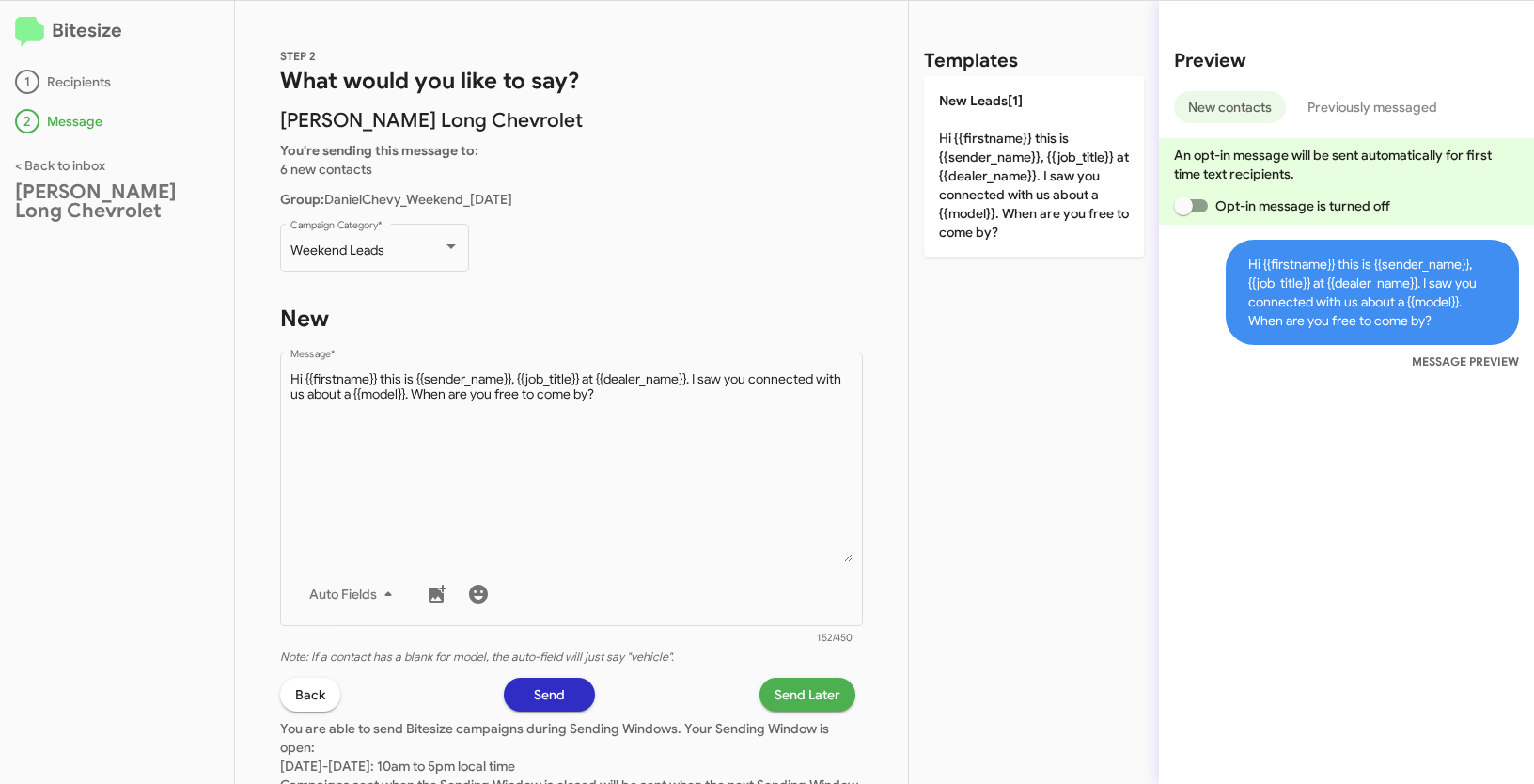
click at [798, 697] on span "Send Later" at bounding box center [808, 694] width 66 height 34
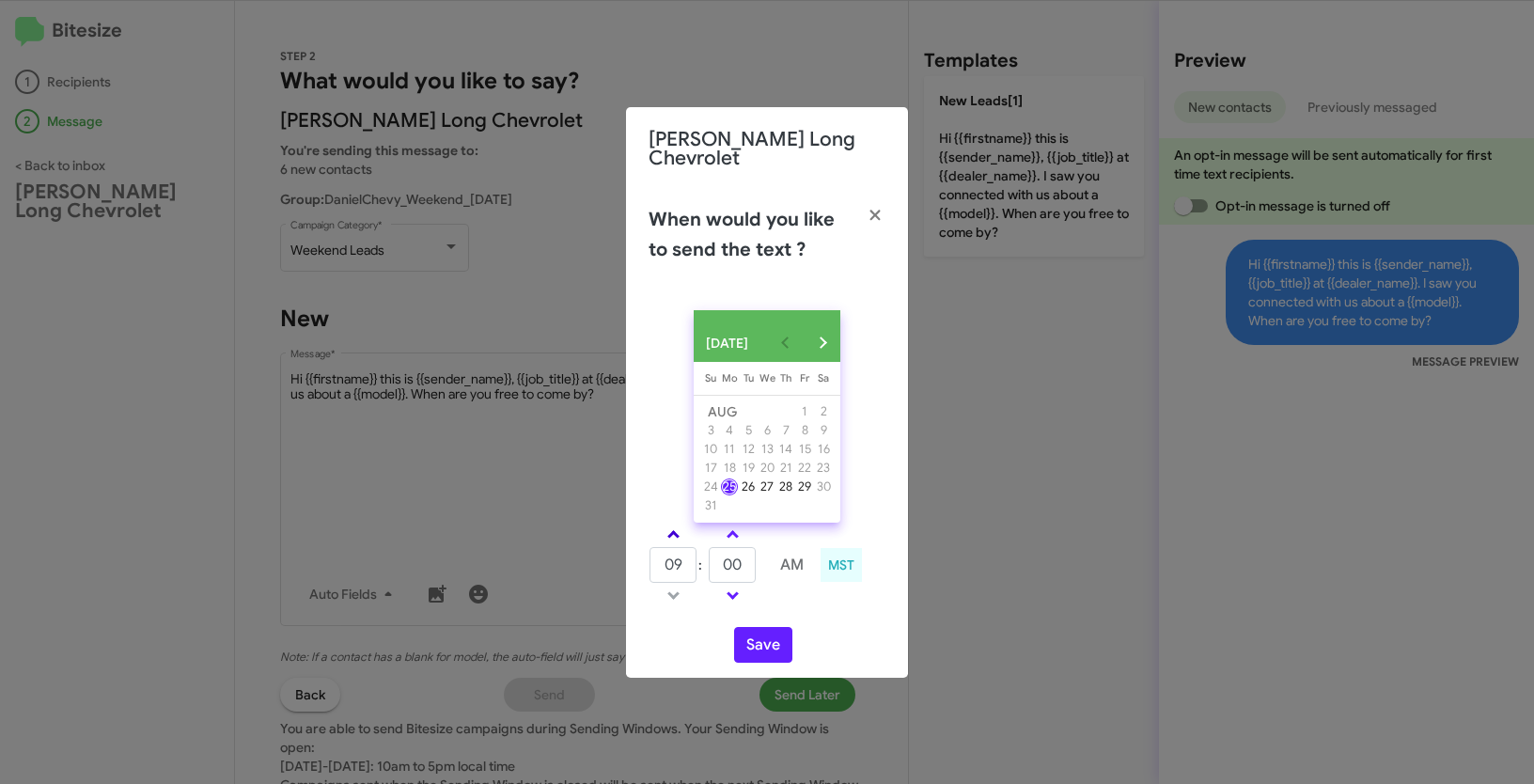
click at [676, 528] on link at bounding box center [674, 534] width 33 height 21
type input "11"
click at [735, 535] on span at bounding box center [732, 536] width 13 height 13
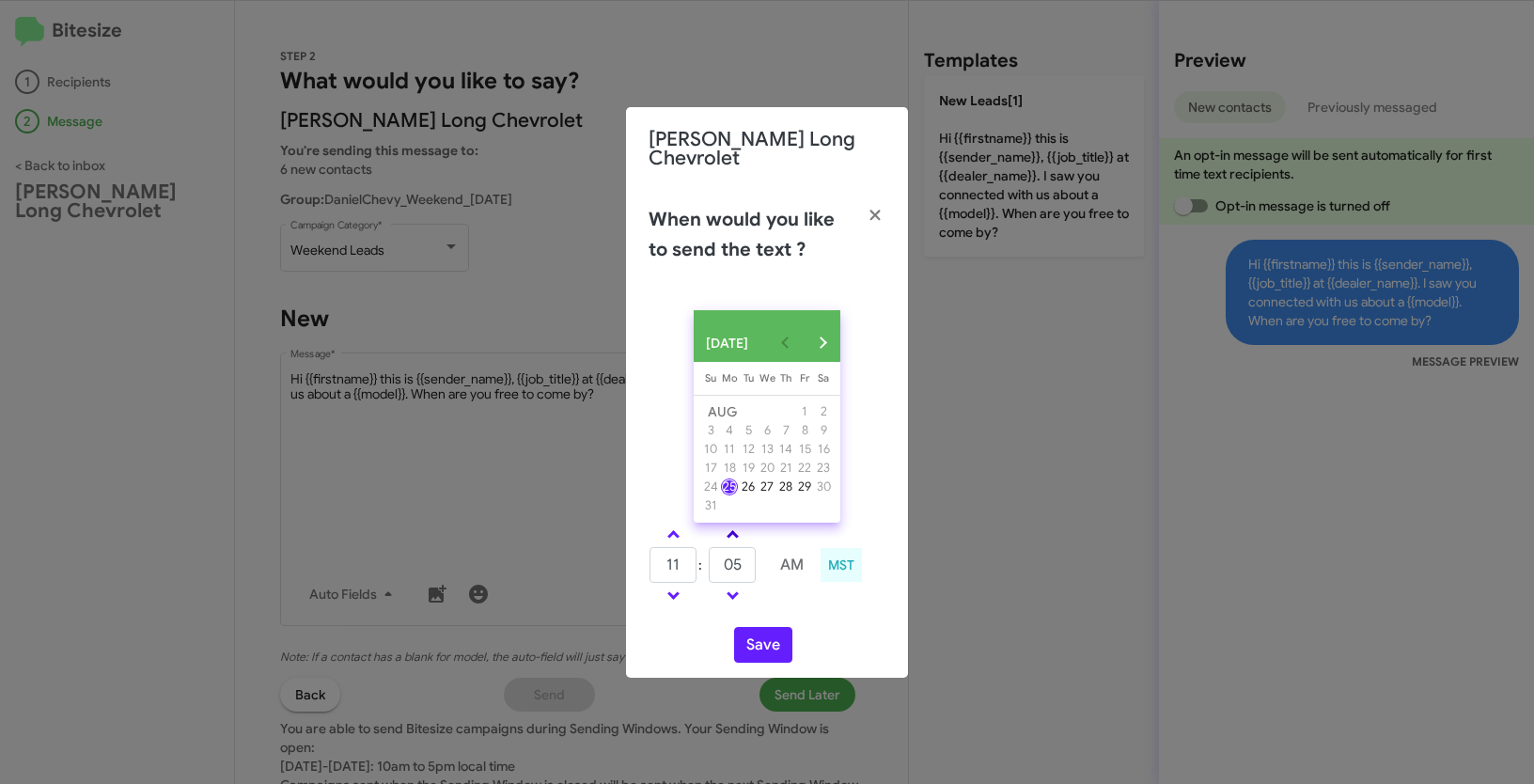
type input "10"
click at [770, 645] on button "Save" at bounding box center [763, 644] width 58 height 36
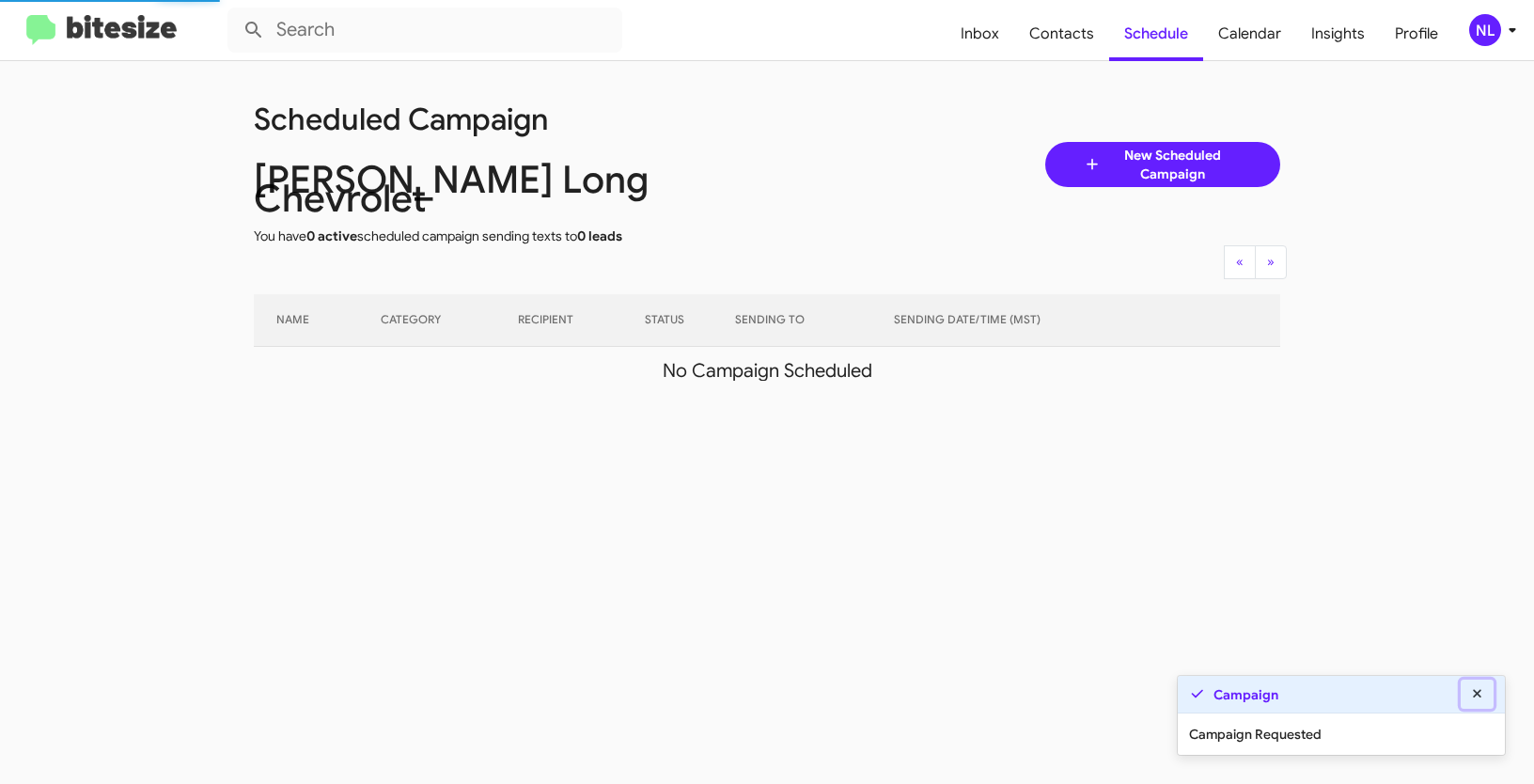
click at [1472, 692] on icon at bounding box center [1477, 694] width 16 height 14
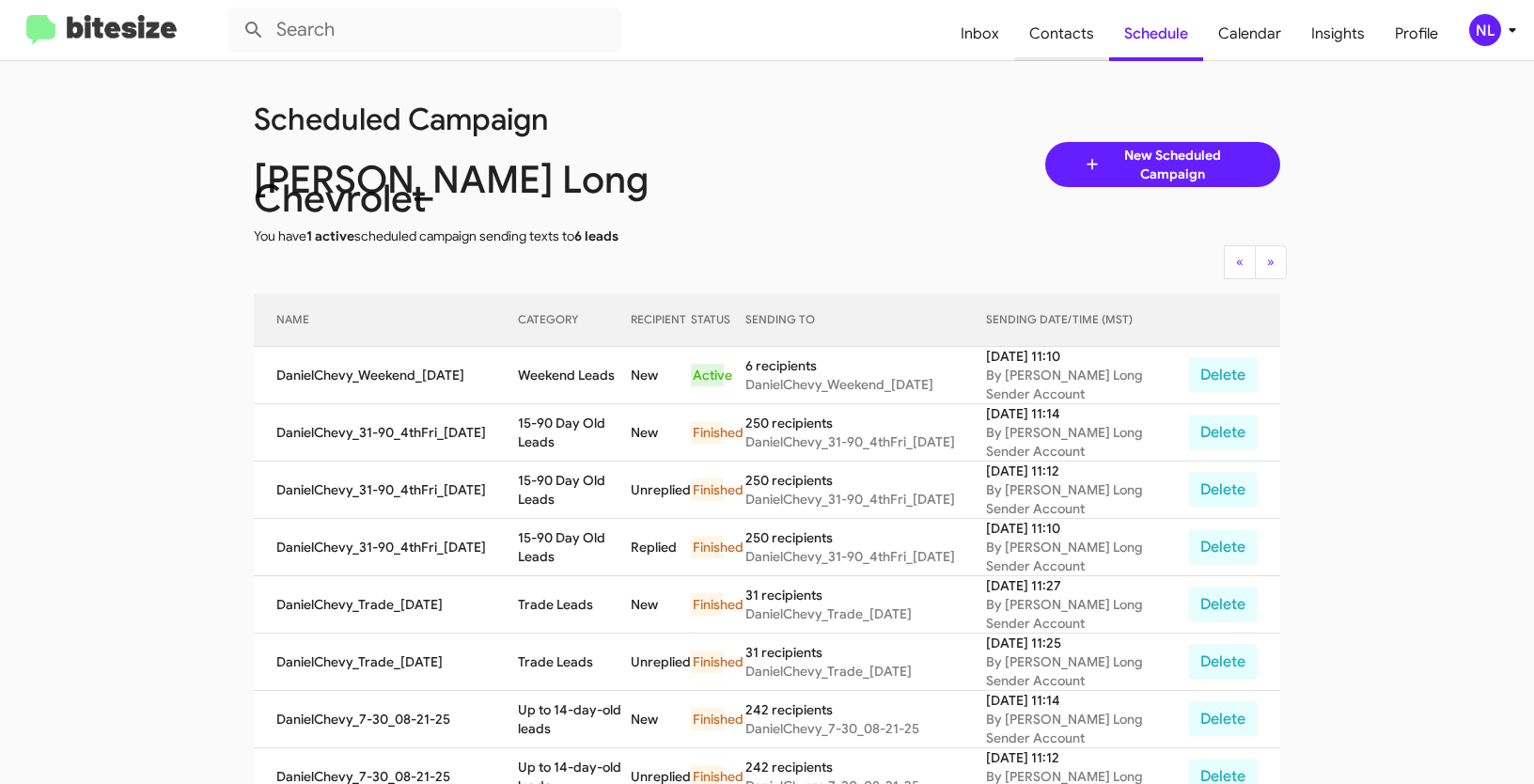
click at [1050, 29] on span "Contacts" at bounding box center [1062, 34] width 95 height 54
type input "in:groups"
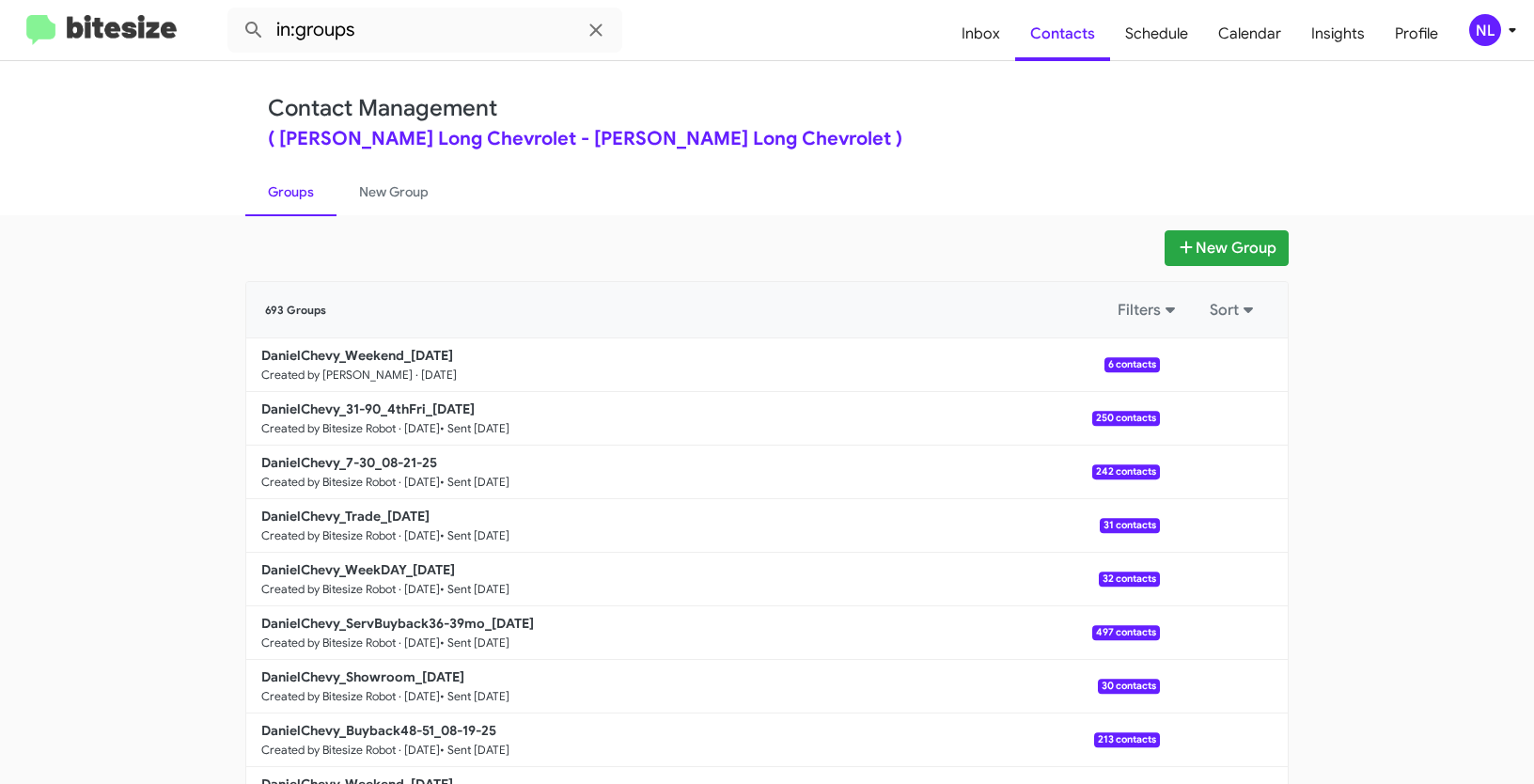
click at [1492, 25] on div "NL" at bounding box center [1485, 30] width 32 height 32
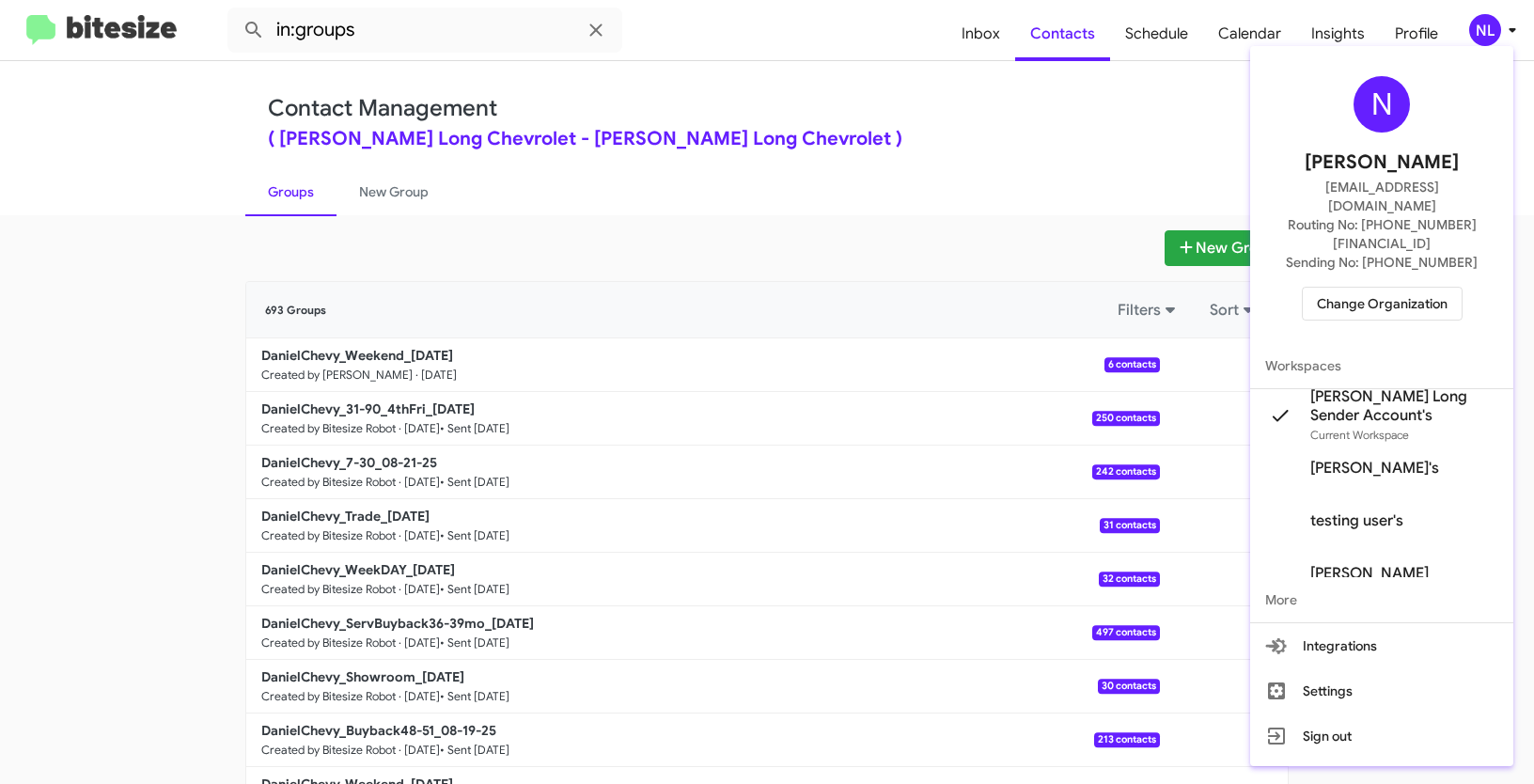
click at [1380, 288] on span "Change Organization" at bounding box center [1382, 303] width 131 height 32
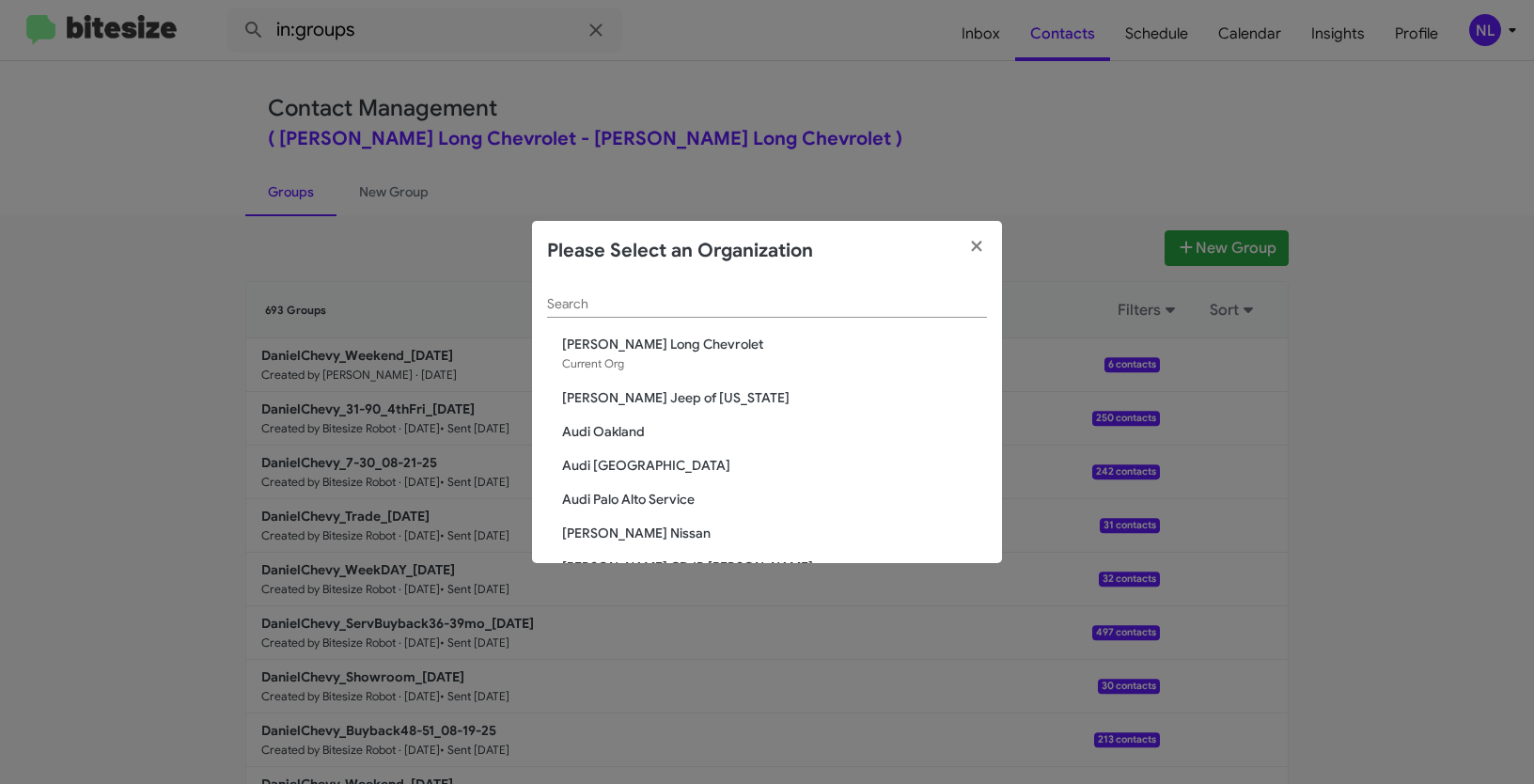
click at [670, 294] on div "Search" at bounding box center [767, 299] width 440 height 37
paste input "[PERSON_NAME][GEOGRAPHIC_DATA]"
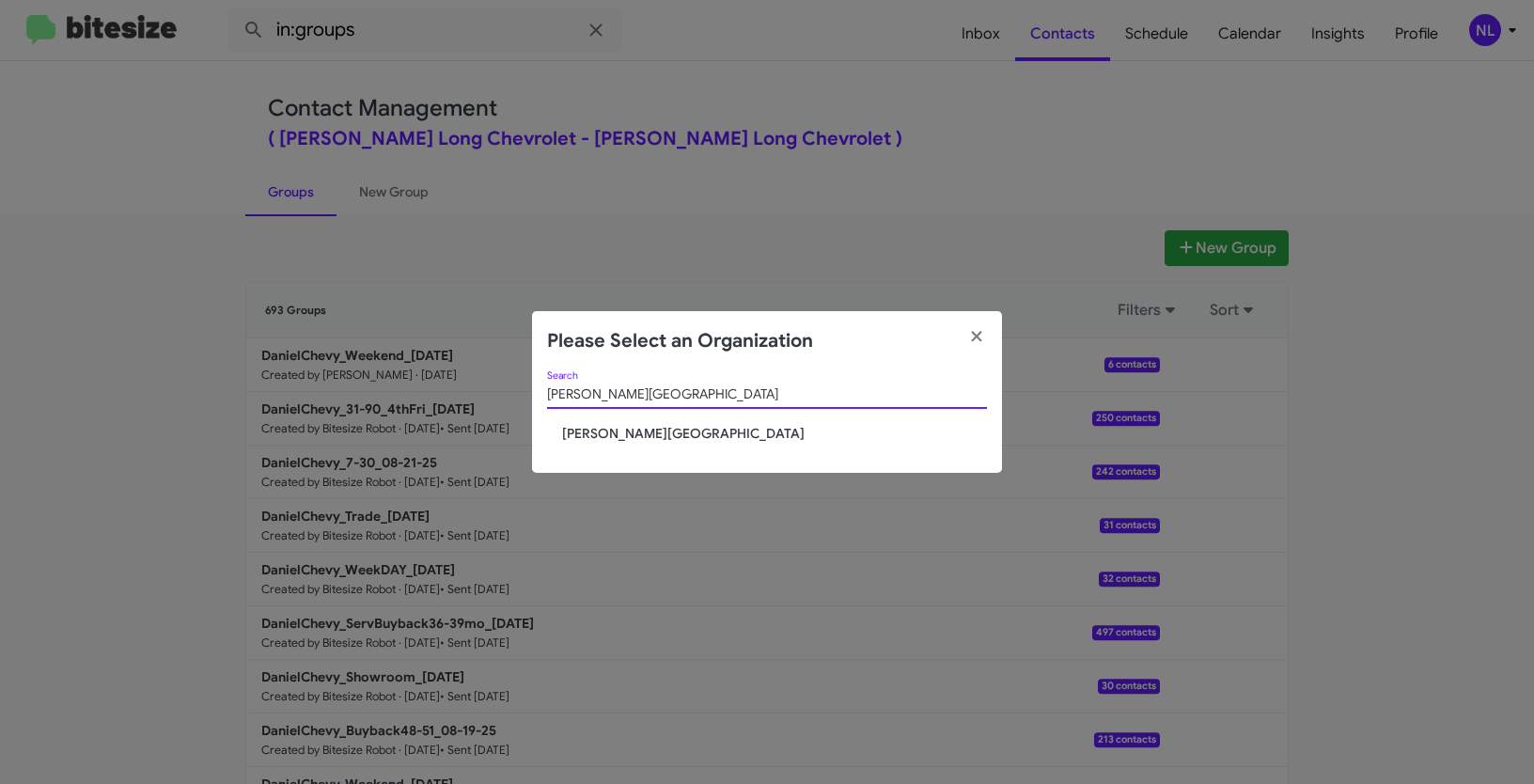
type input "[PERSON_NAME][GEOGRAPHIC_DATA]"
click at [616, 434] on span "[PERSON_NAME][GEOGRAPHIC_DATA]" at bounding box center [775, 432] width 425 height 18
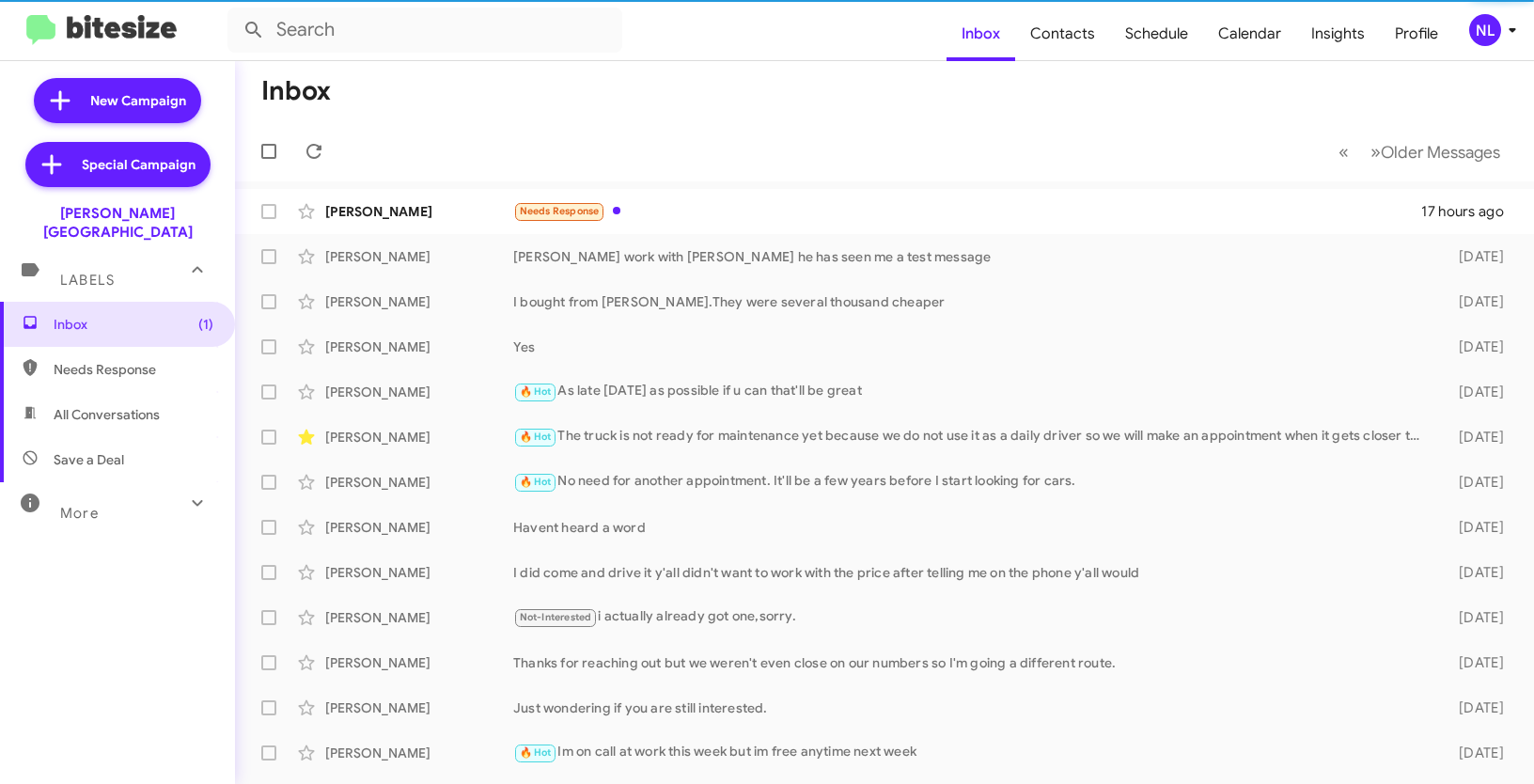
click at [1492, 32] on div "NL" at bounding box center [1485, 30] width 32 height 32
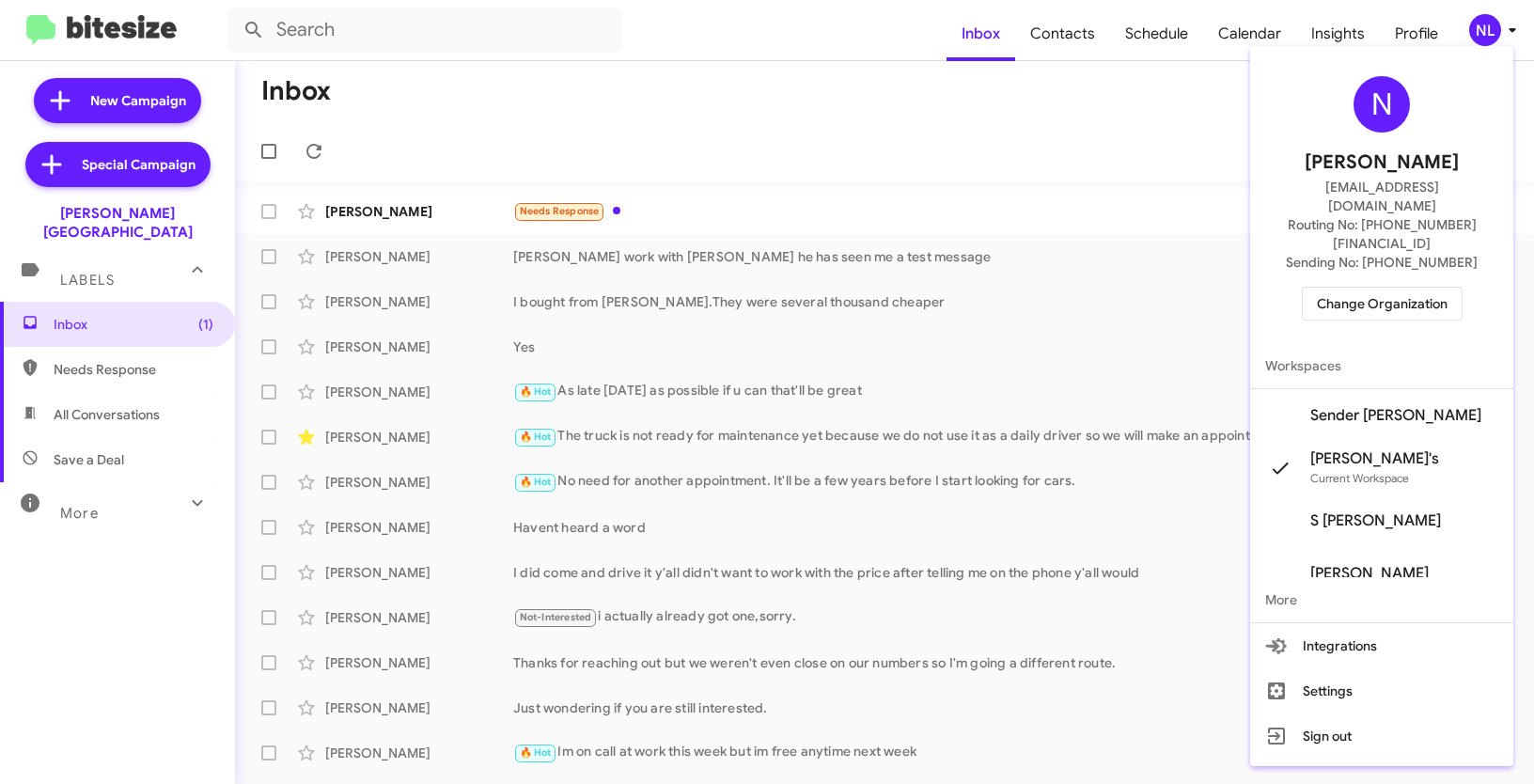
click at [1378, 406] on span "Sender [PERSON_NAME]" at bounding box center [1395, 415] width 171 height 18
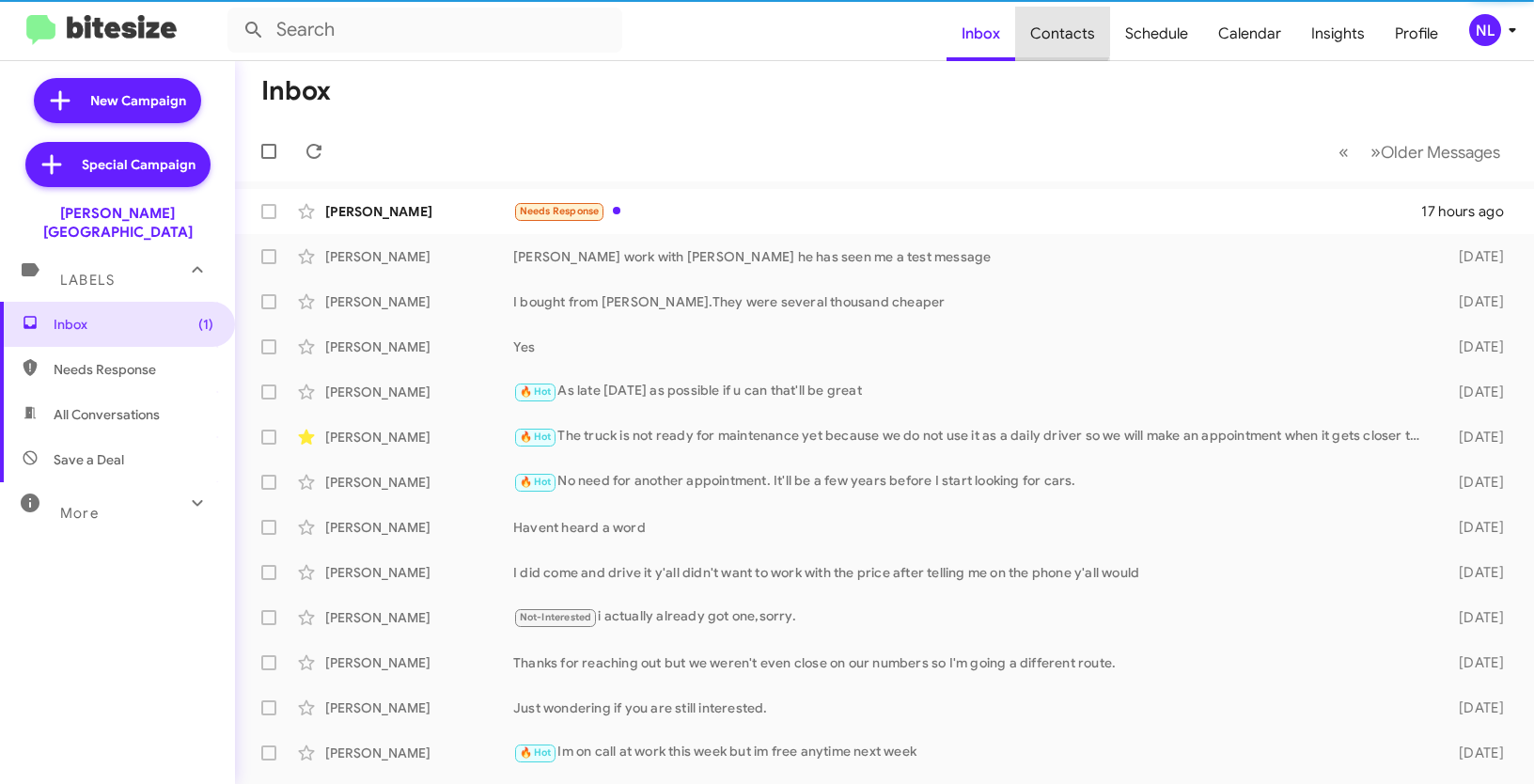
click at [1058, 31] on span "Contacts" at bounding box center [1063, 34] width 95 height 54
type input "in:groups"
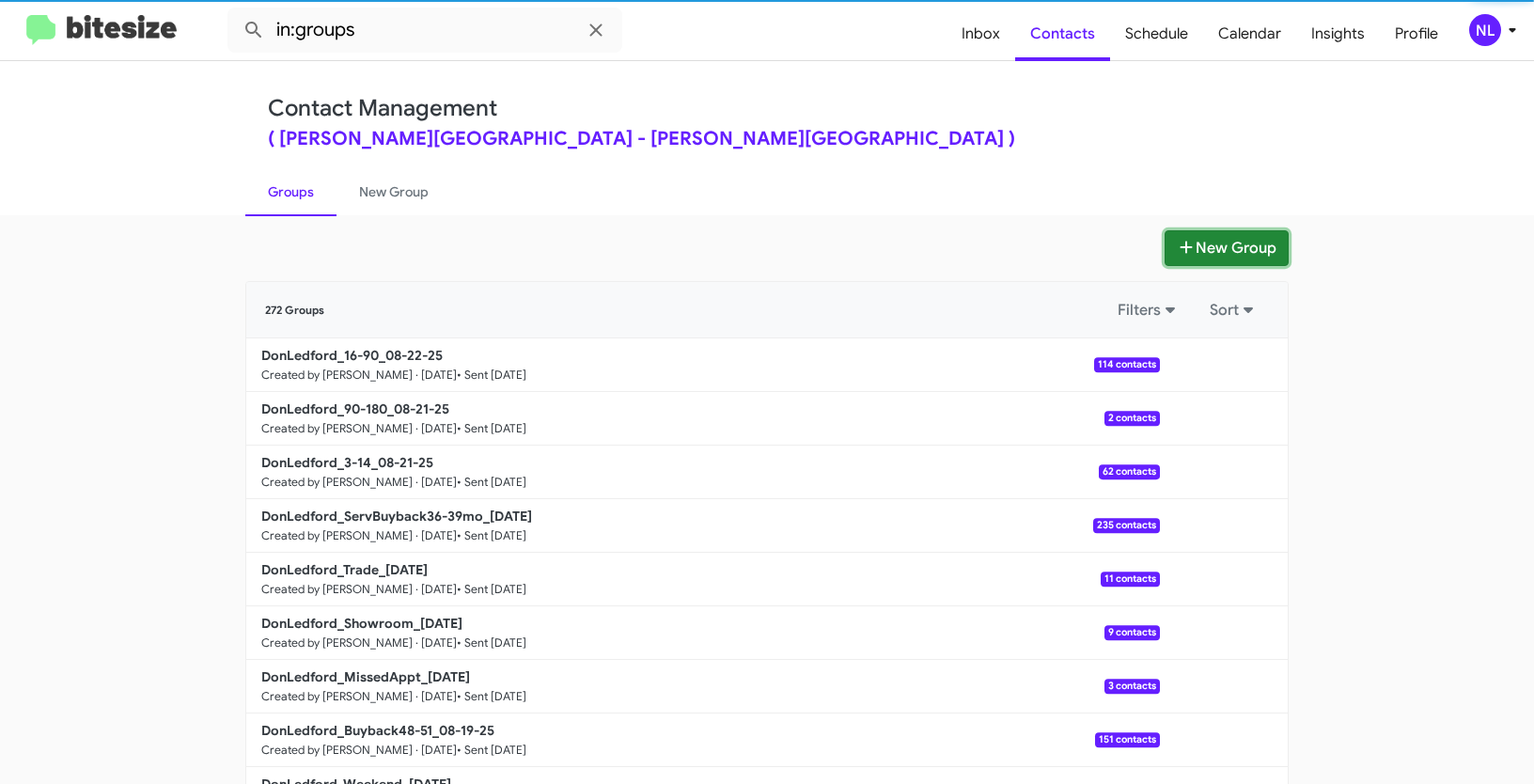
click at [1215, 262] on button "New Group" at bounding box center [1227, 248] width 124 height 36
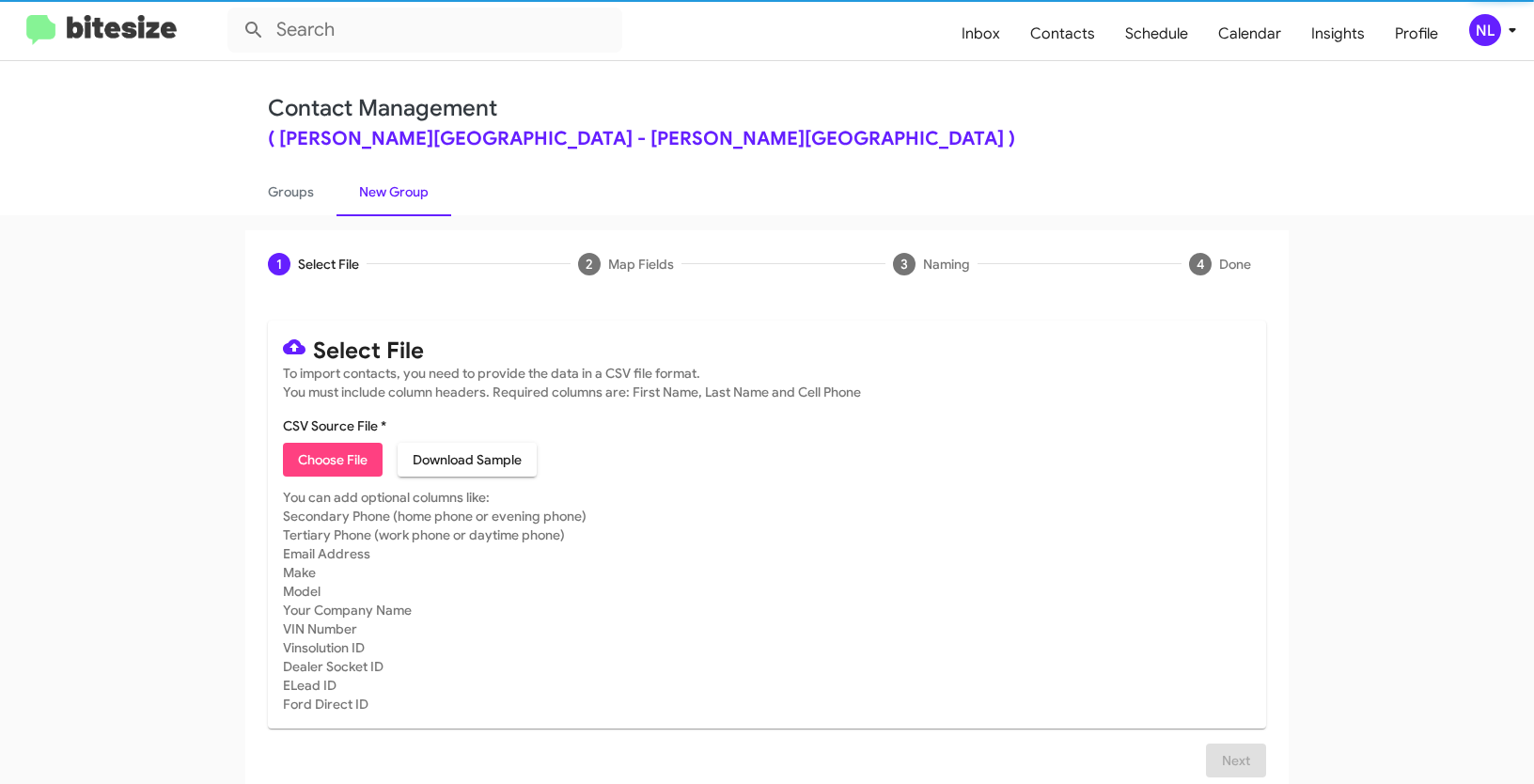
click at [310, 446] on span "Choose File" at bounding box center [333, 459] width 70 height 34
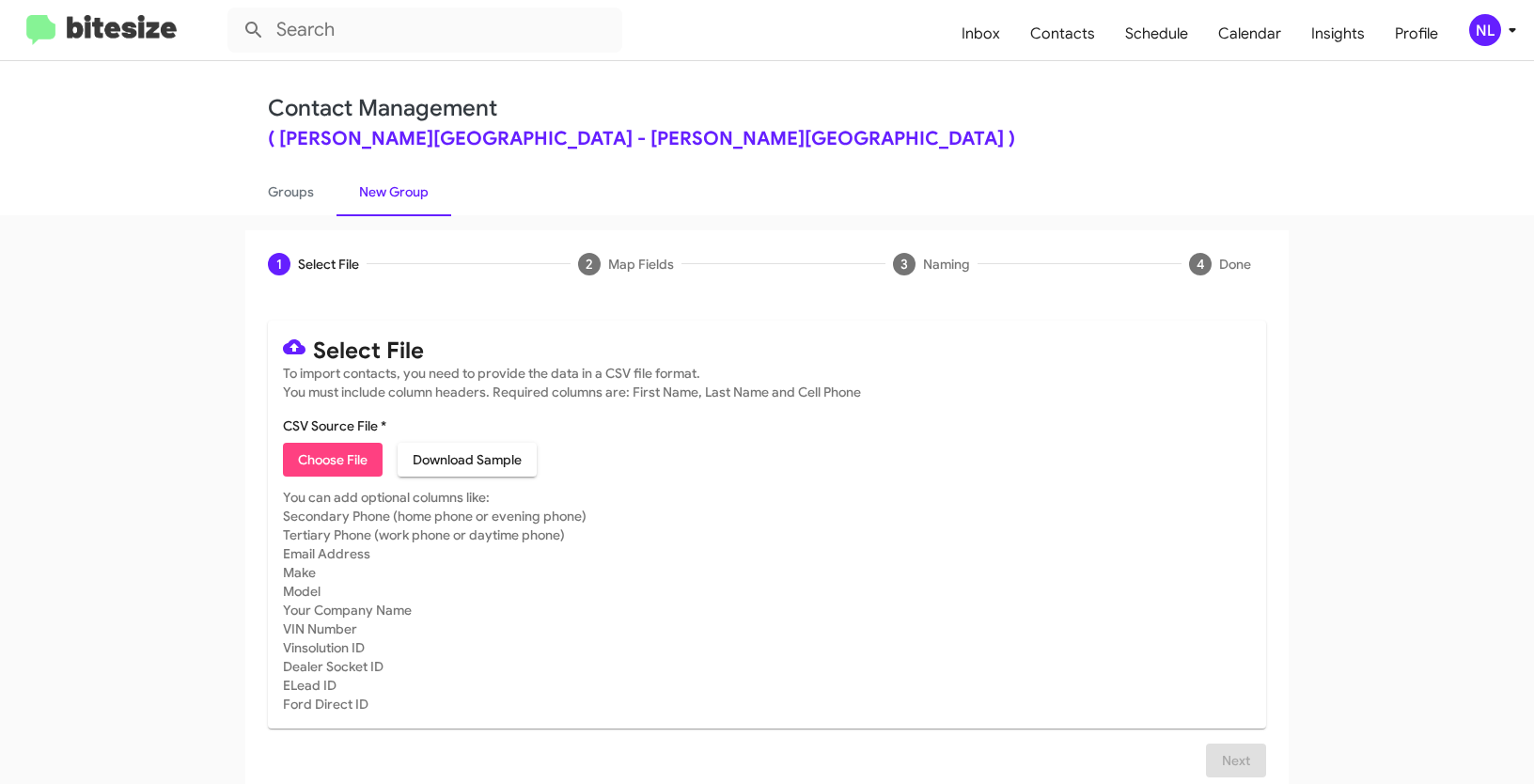
type input "DonLedford_Weekend_08-25-25"
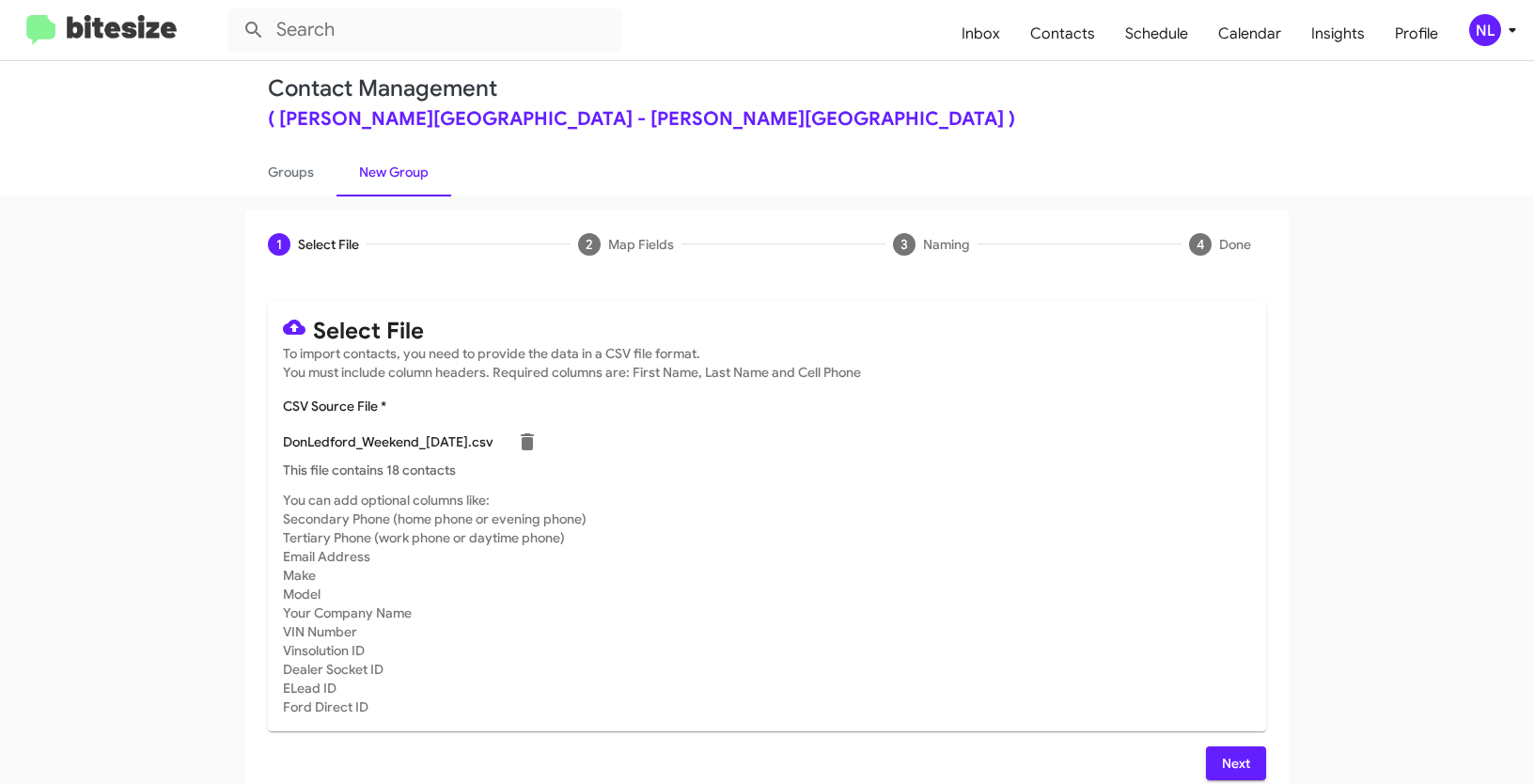
scroll to position [30, 0]
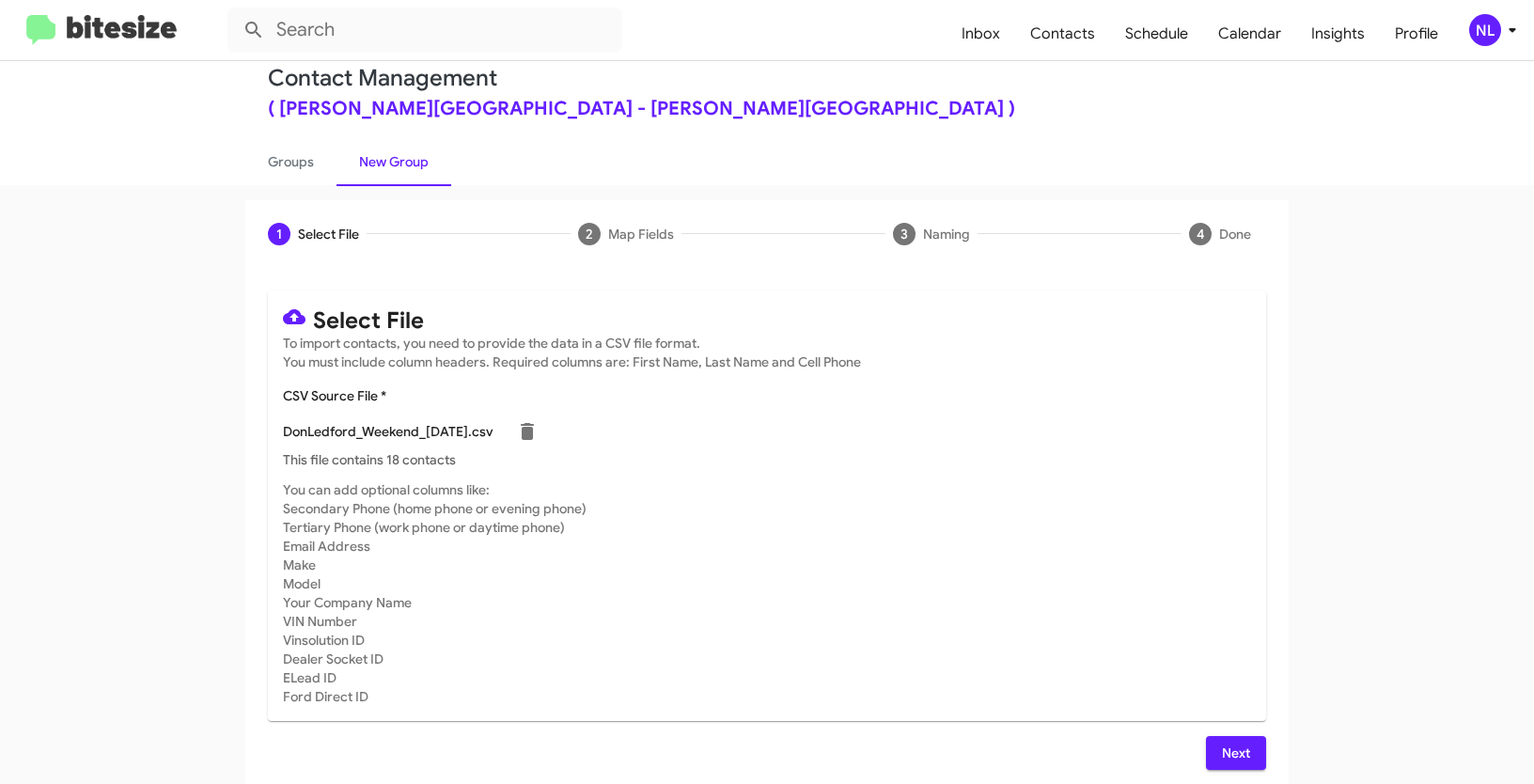
click at [1233, 748] on span "Next" at bounding box center [1235, 752] width 30 height 34
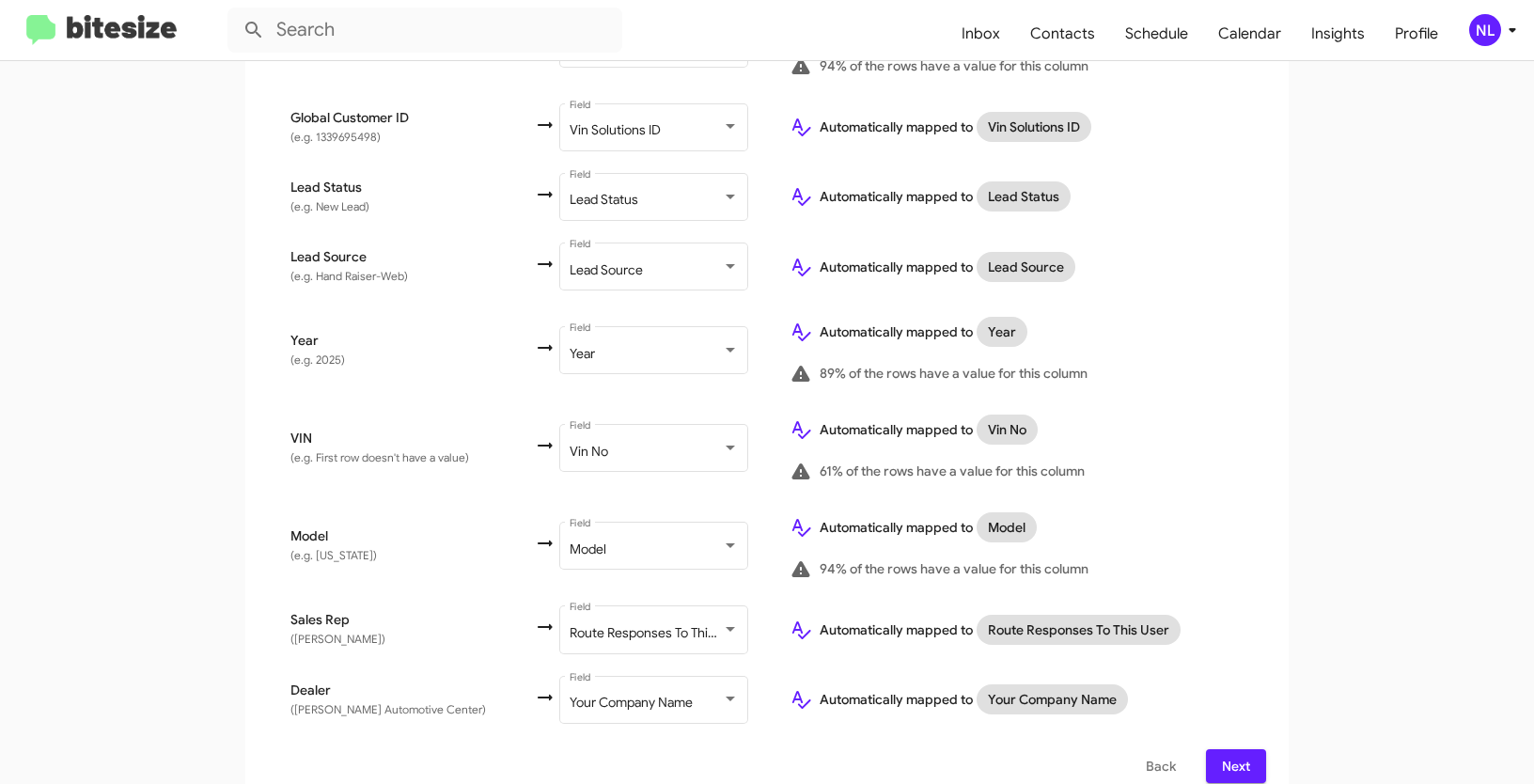
scroll to position [979, 0]
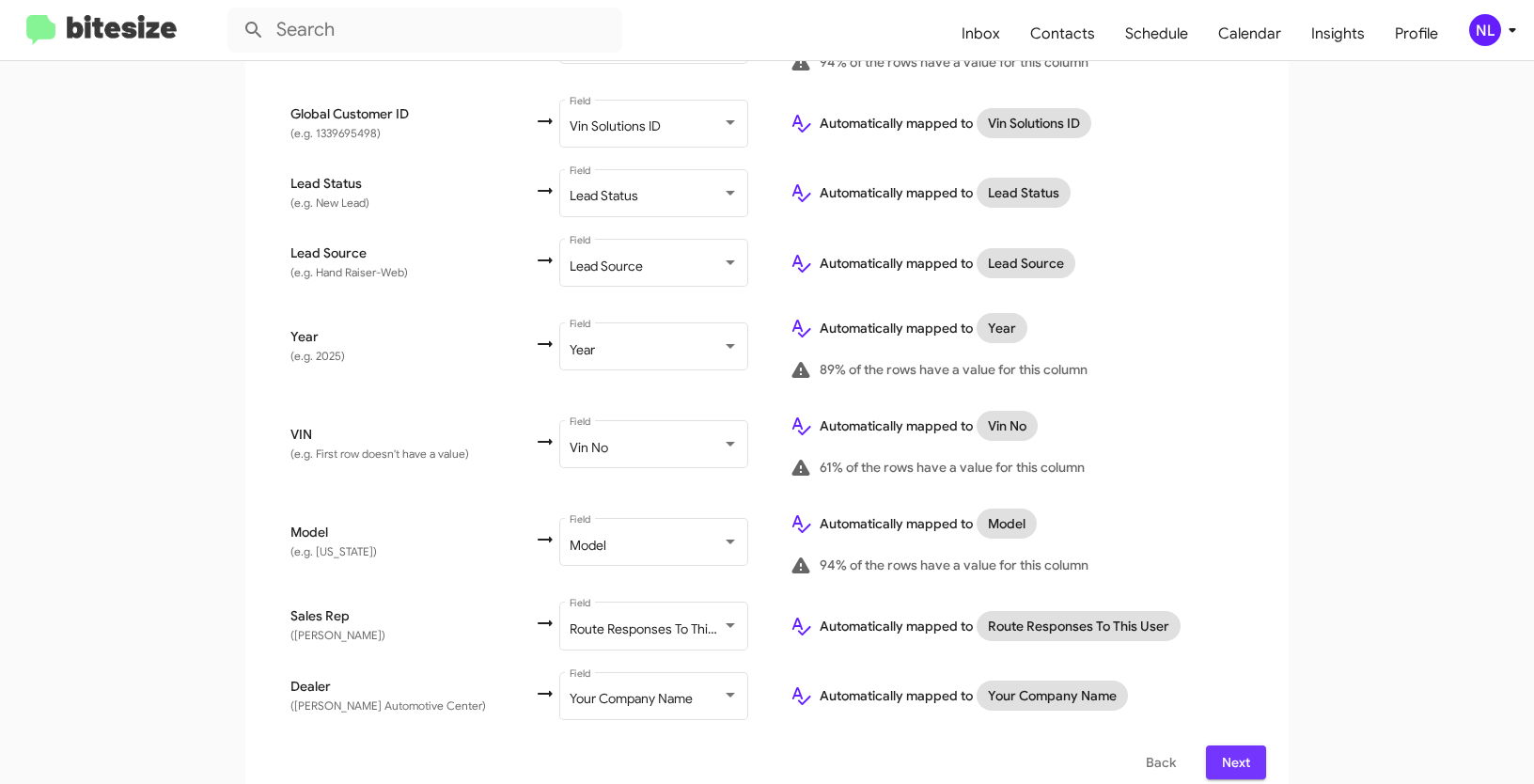
click at [1248, 745] on button "Next" at bounding box center [1236, 762] width 60 height 34
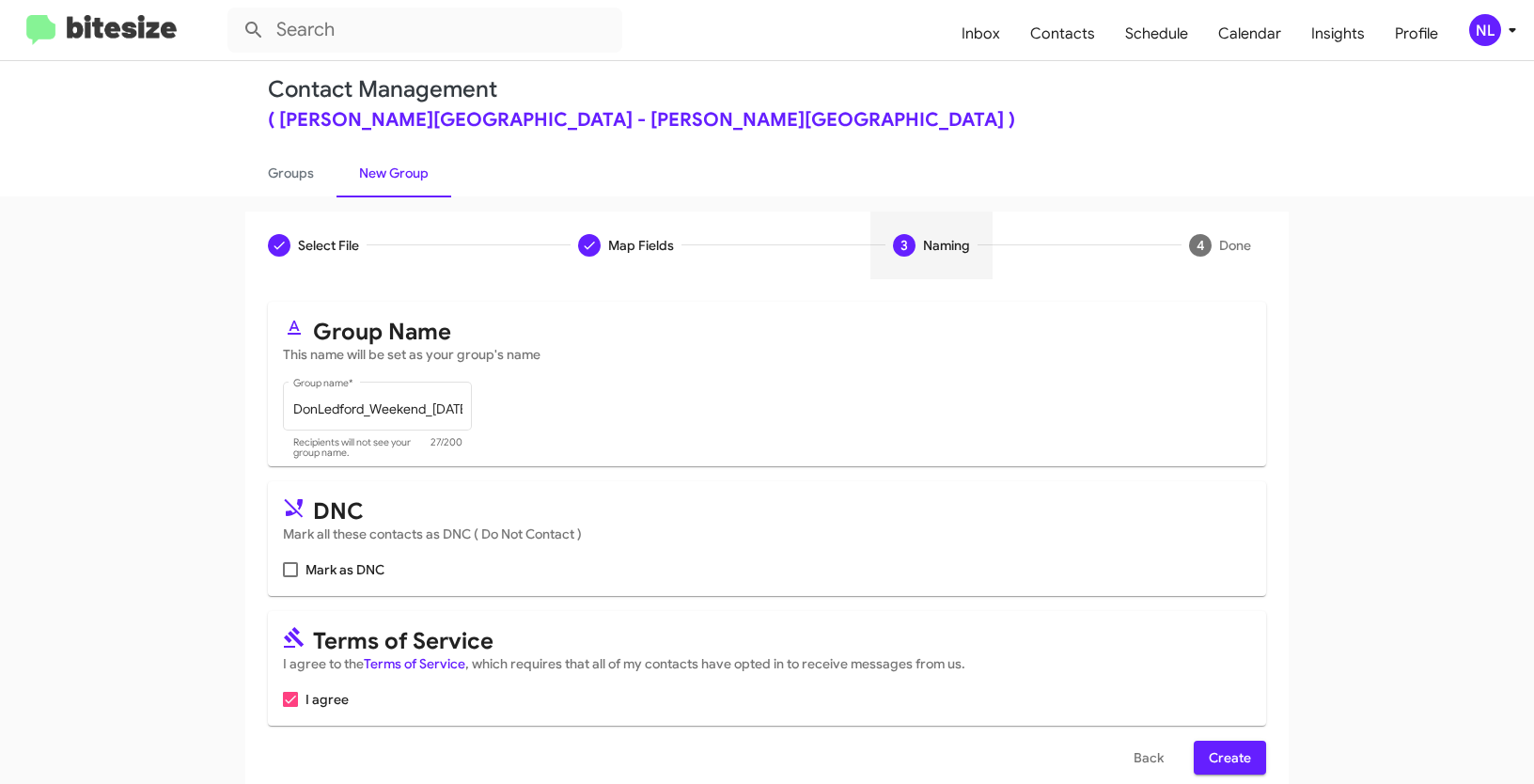
scroll to position [47, 0]
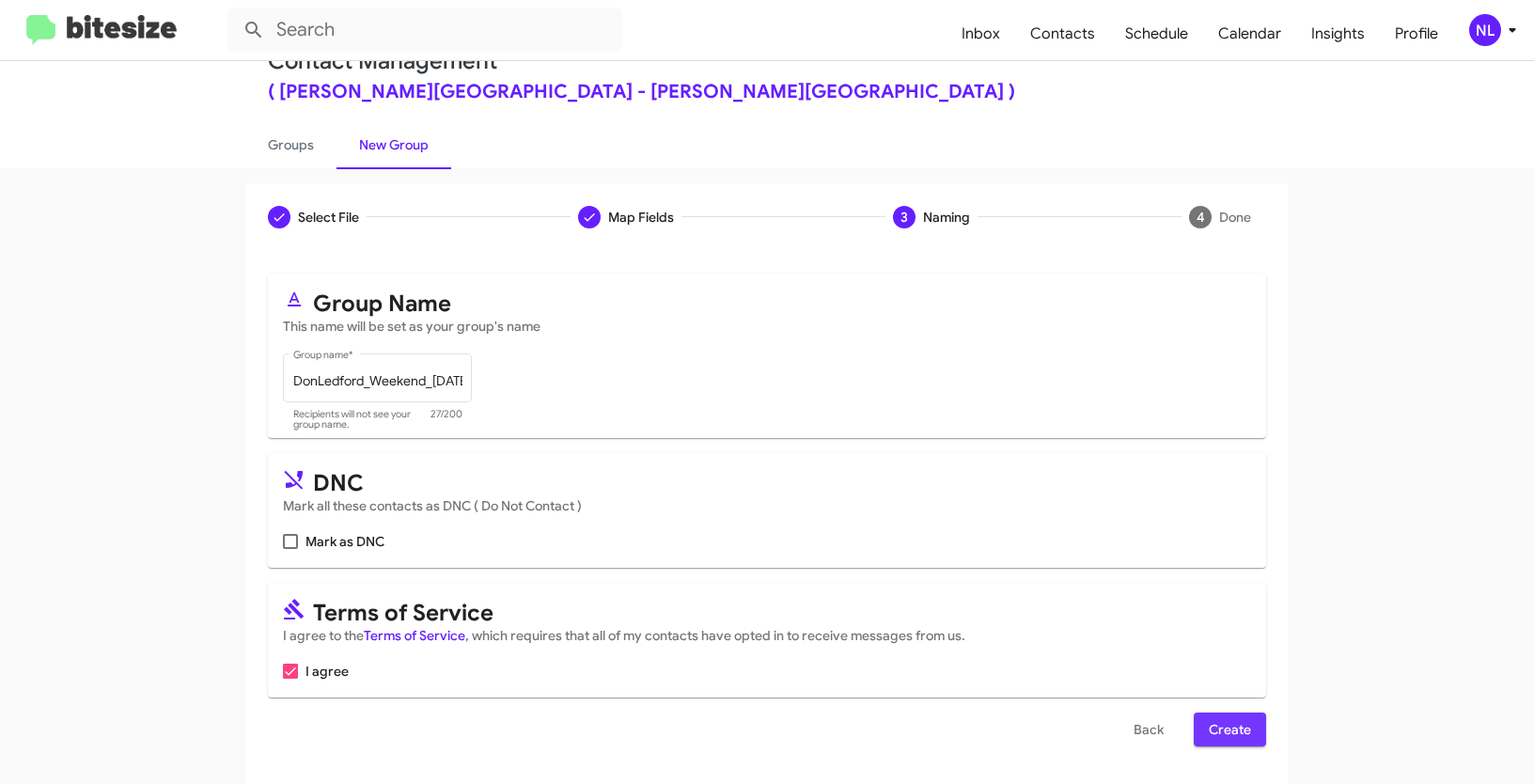
click at [1257, 720] on button "Create" at bounding box center [1230, 729] width 73 height 34
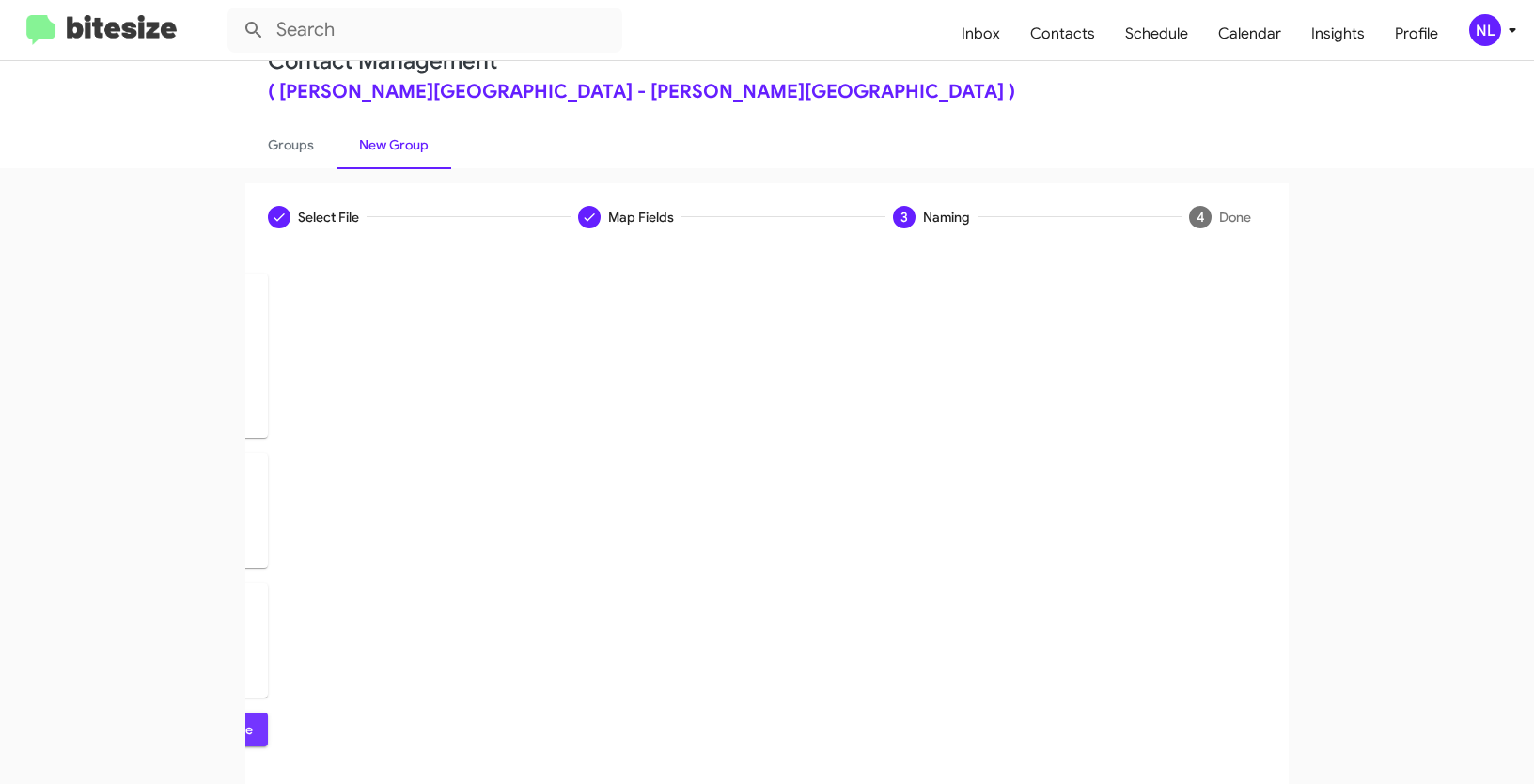
scroll to position [0, 0]
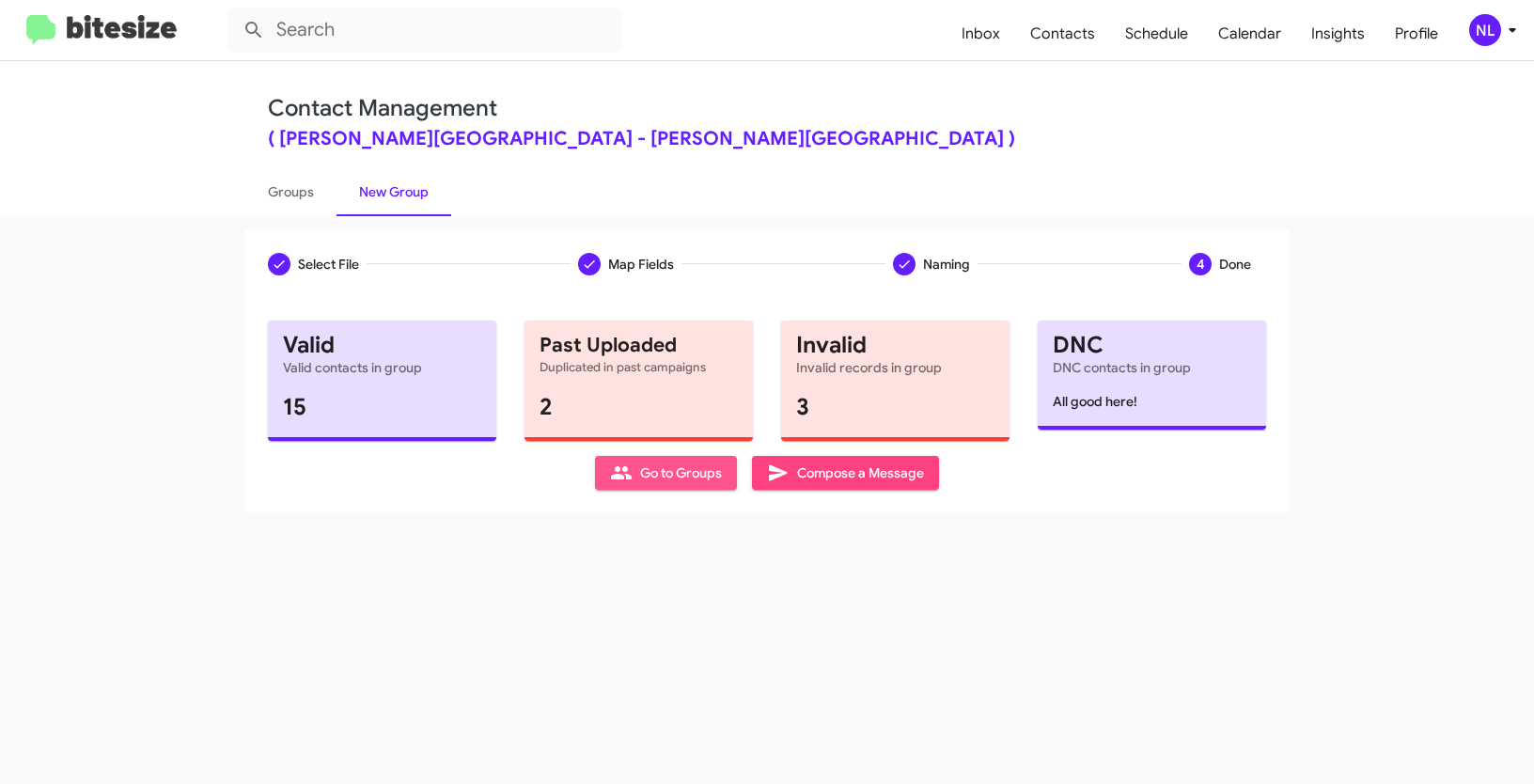
click at [666, 478] on span "Go to Groups" at bounding box center [665, 472] width 112 height 34
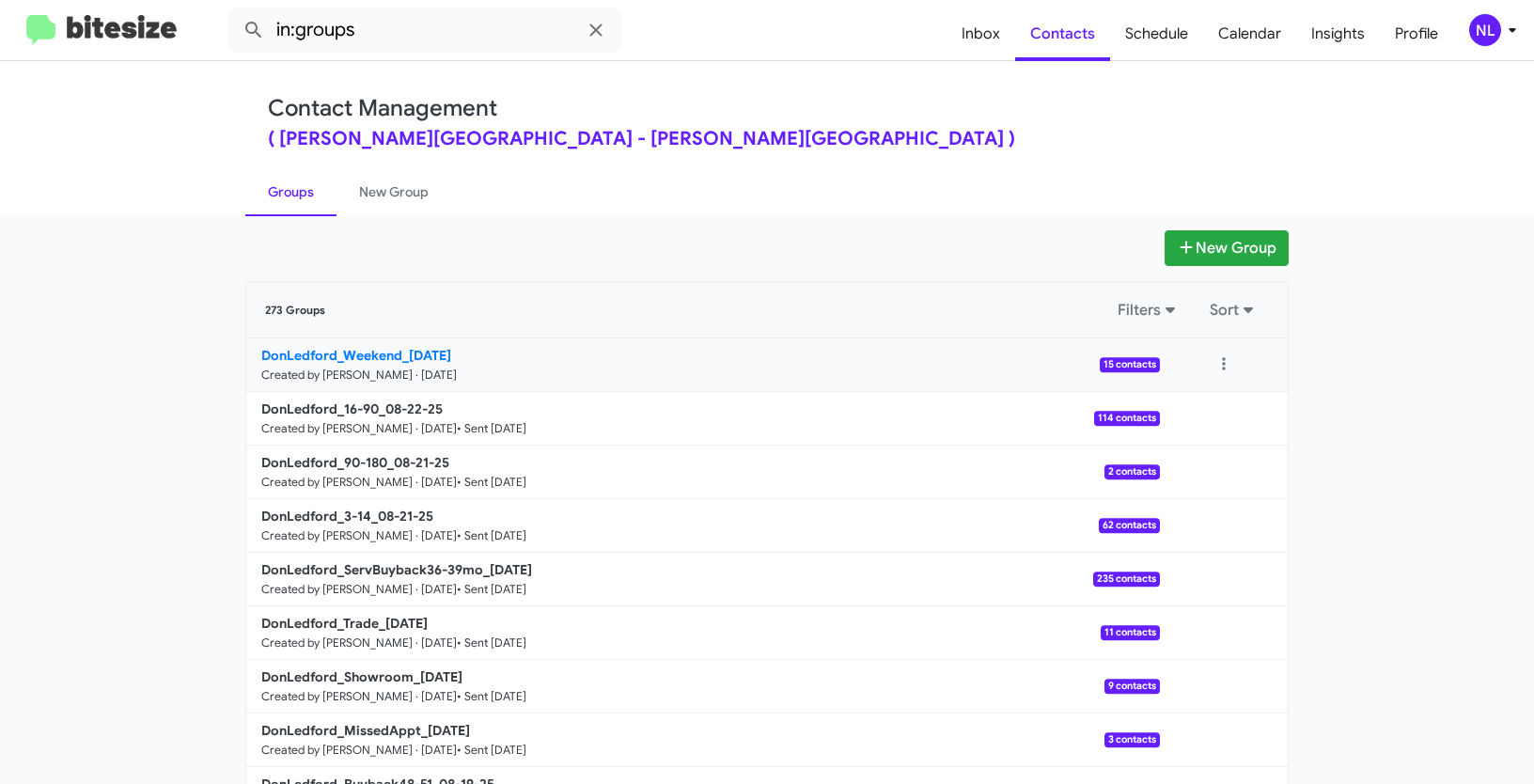
drag, startPoint x: 222, startPoint y: 348, endPoint x: 401, endPoint y: 346, distance: 179.0
click at [401, 346] on app-groups "New Group 273 Groups Filters Sort DonLedford_Weekend_08-25-25 Created by Nen Li…" at bounding box center [767, 577] width 1534 height 693
copy div "Filters Sort DonLedford_Weekend_"
click at [451, 36] on input "in:groups" at bounding box center [425, 30] width 395 height 46
paste input "DonLedford_Weekend_"
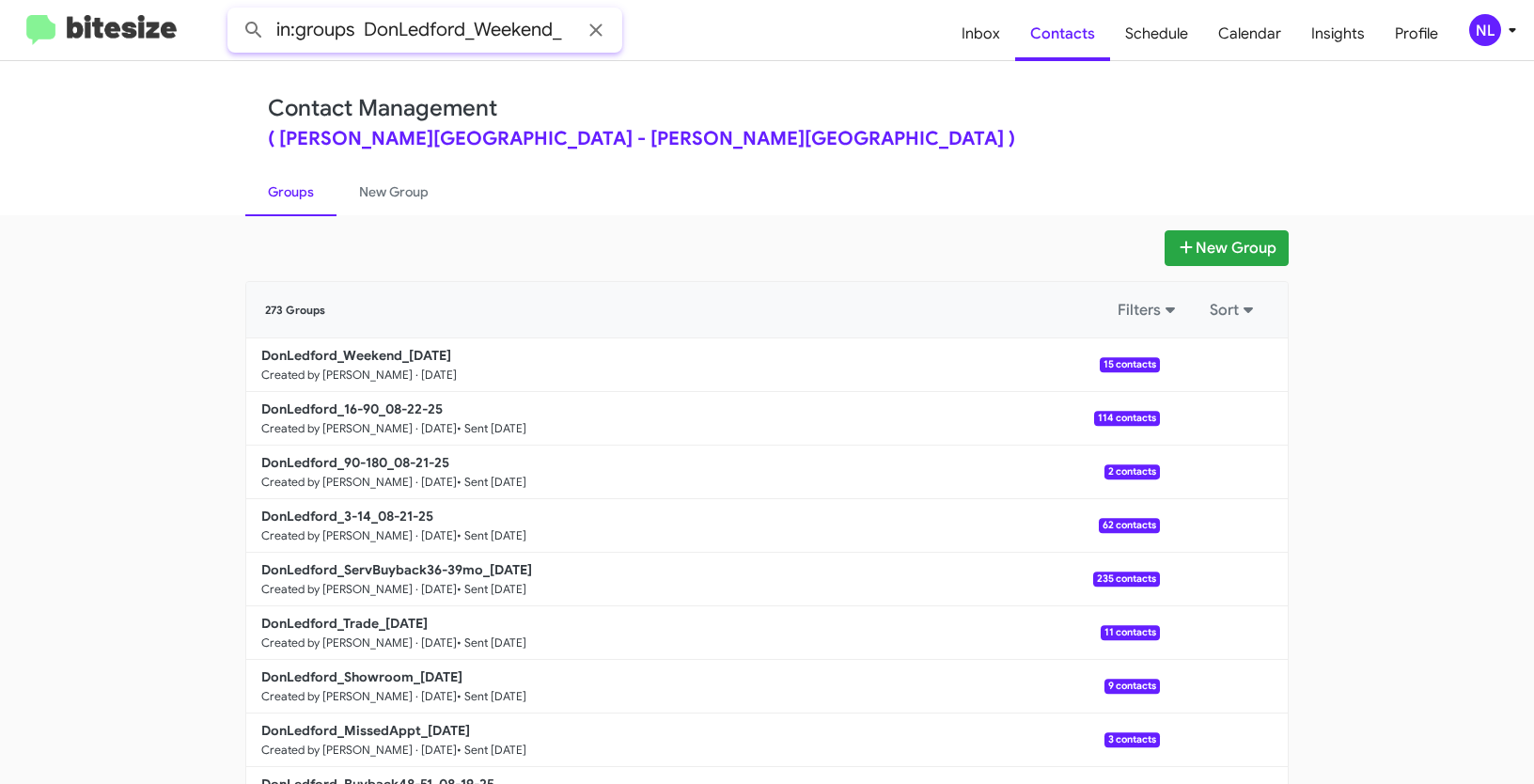
type input "in:groups DonLedford_Weekend_"
click at [235, 12] on button at bounding box center [253, 30] width 38 height 38
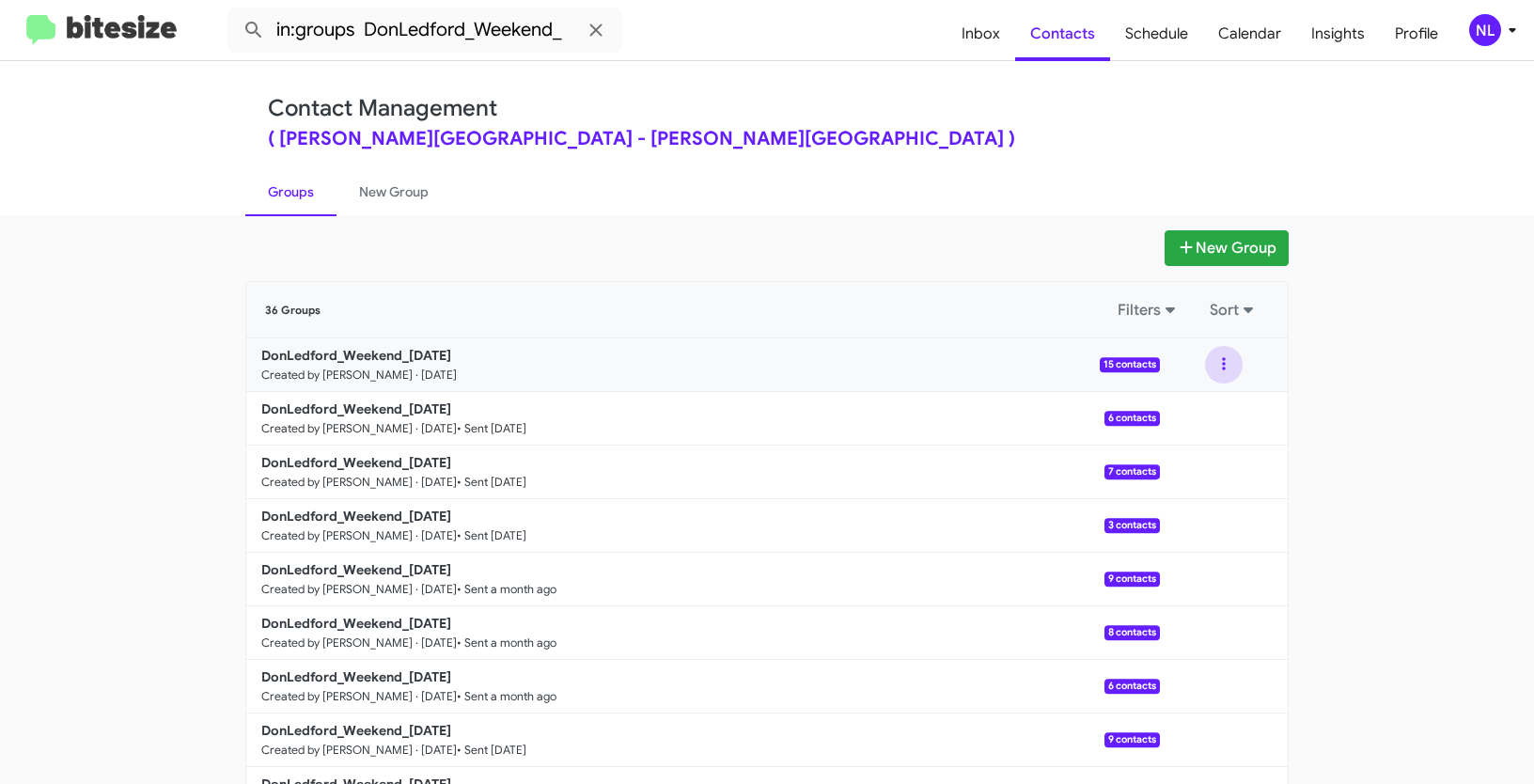
click at [1226, 367] on button at bounding box center [1224, 364] width 38 height 38
click at [1187, 418] on button "View contacts" at bounding box center [1167, 415] width 150 height 46
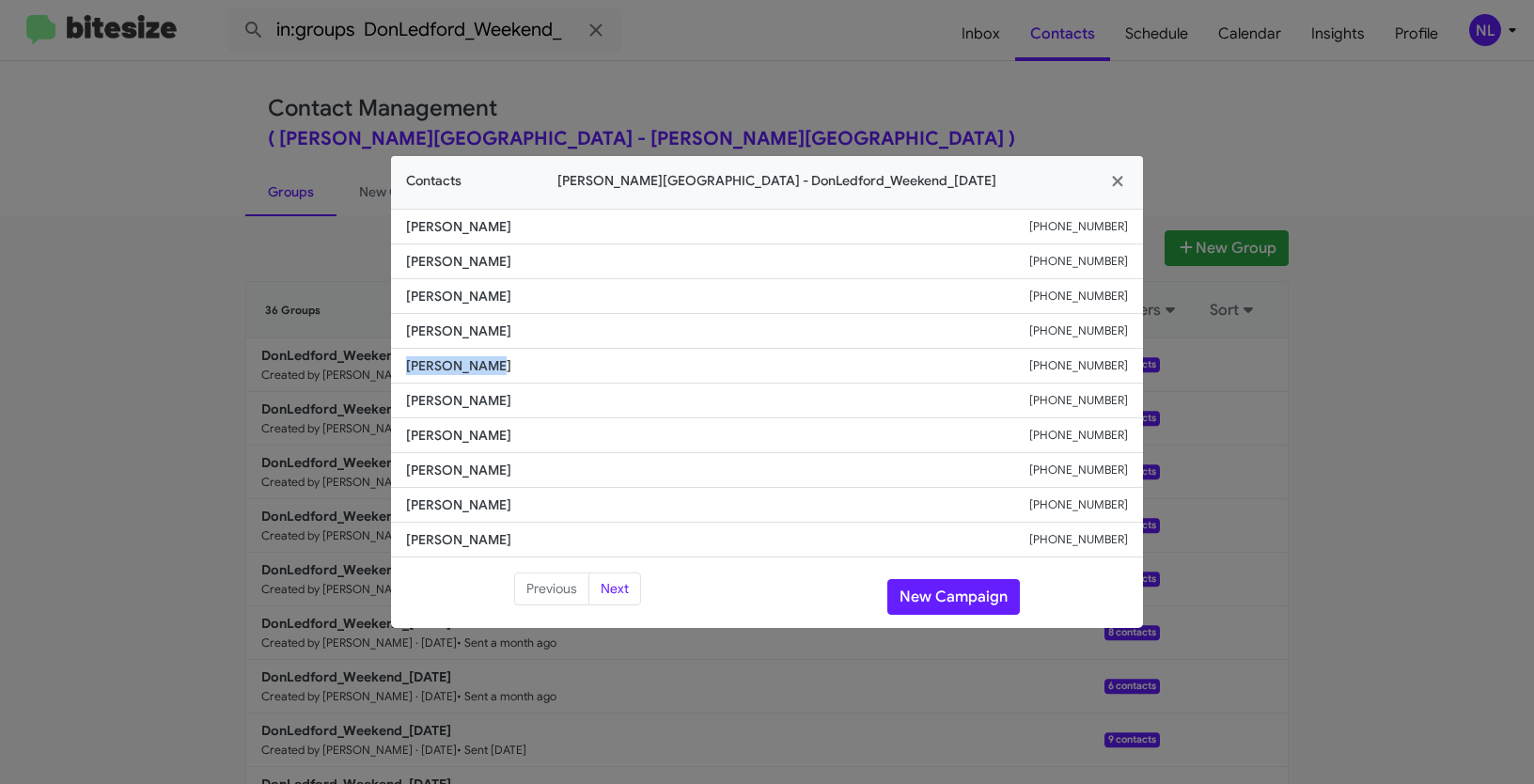
drag, startPoint x: 474, startPoint y: 364, endPoint x: 567, endPoint y: 368, distance: 93.1
click at [567, 368] on li "Wayne Fasske +19857187439" at bounding box center [767, 366] width 752 height 35
copy span "Wayne Fasske"
click at [940, 590] on button "New Campaign" at bounding box center [953, 596] width 133 height 36
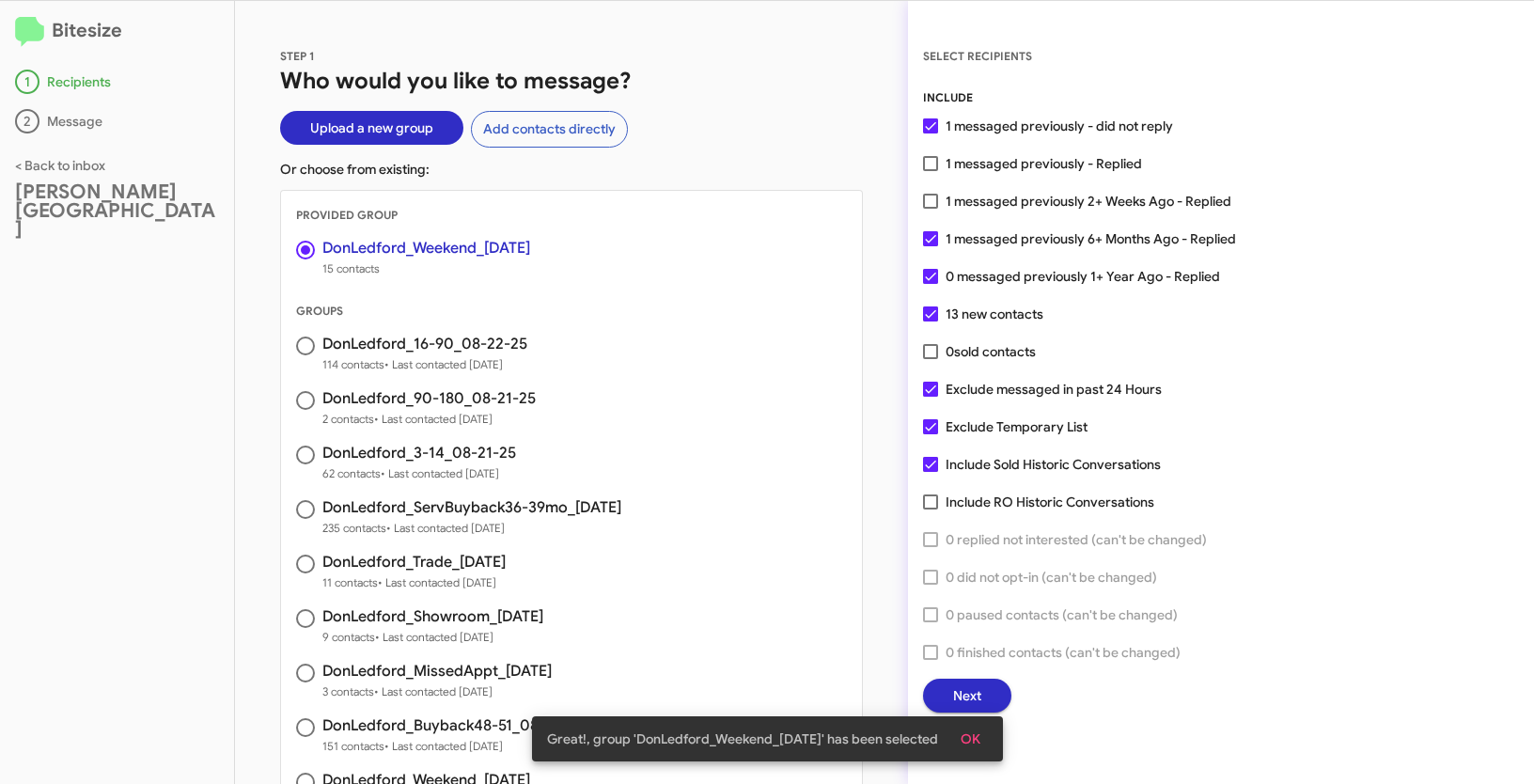
click at [985, 730] on button "OK" at bounding box center [970, 738] width 49 height 34
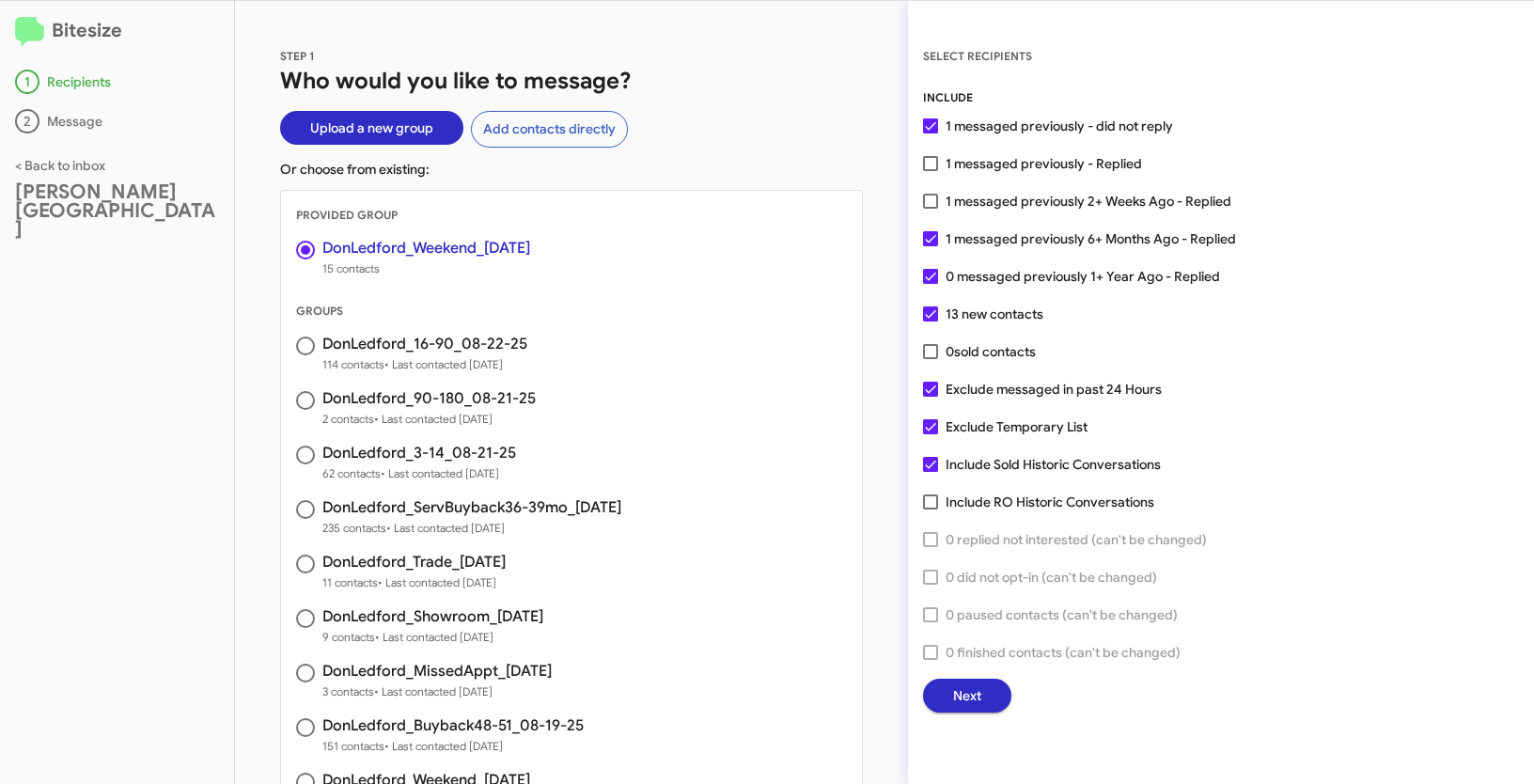
click at [928, 201] on span at bounding box center [931, 202] width 16 height 16
click at [930, 208] on input "1 messaged previously 2+ Weeks Ago - Replied" at bounding box center [930, 208] width 1 height 1
checkbox input "true"
click at [996, 690] on button "Next" at bounding box center [967, 695] width 88 height 34
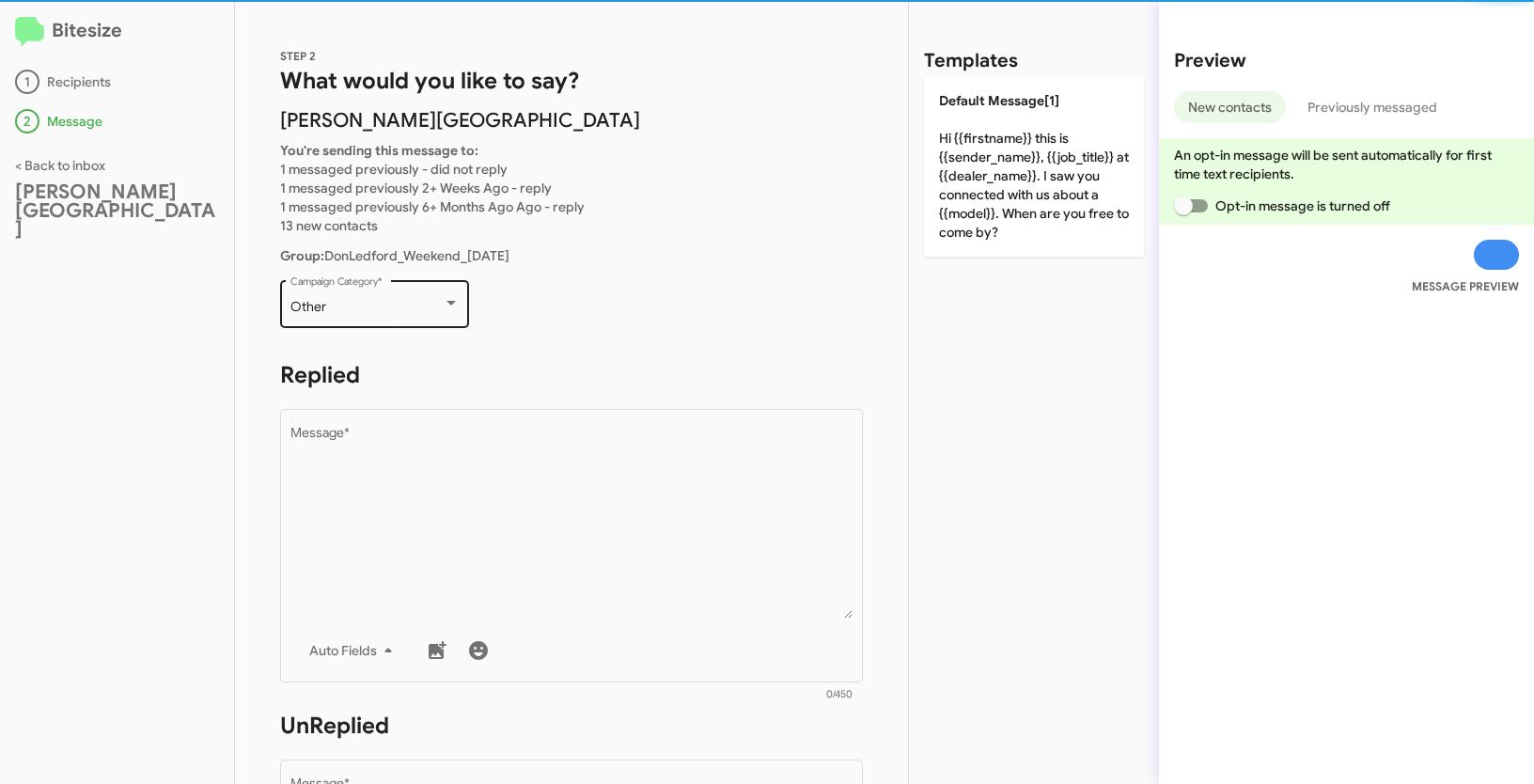
click at [383, 308] on div "Other" at bounding box center [367, 307] width 152 height 16
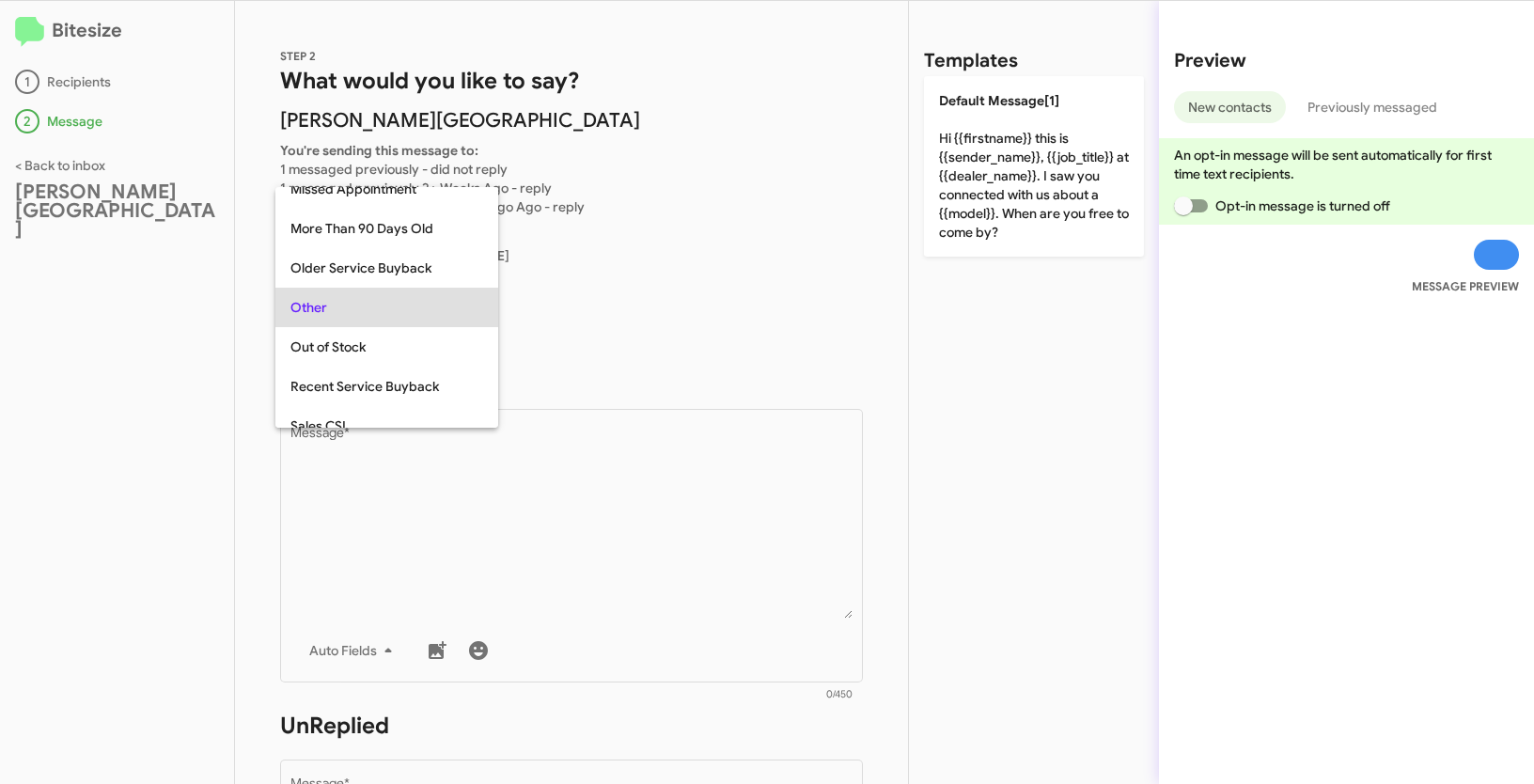
scroll to position [785, 0]
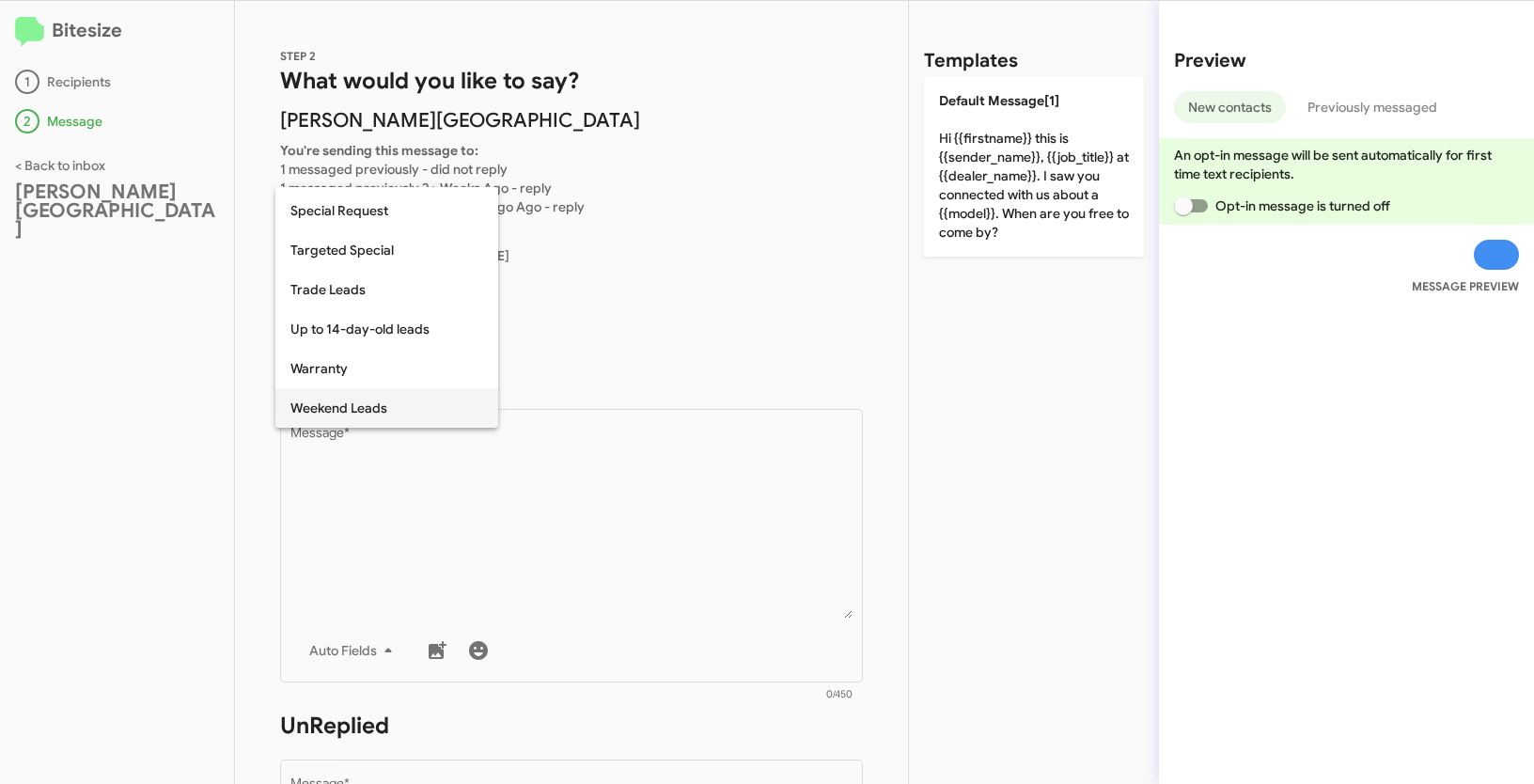
click at [371, 403] on span "Weekend Leads" at bounding box center [387, 407] width 193 height 40
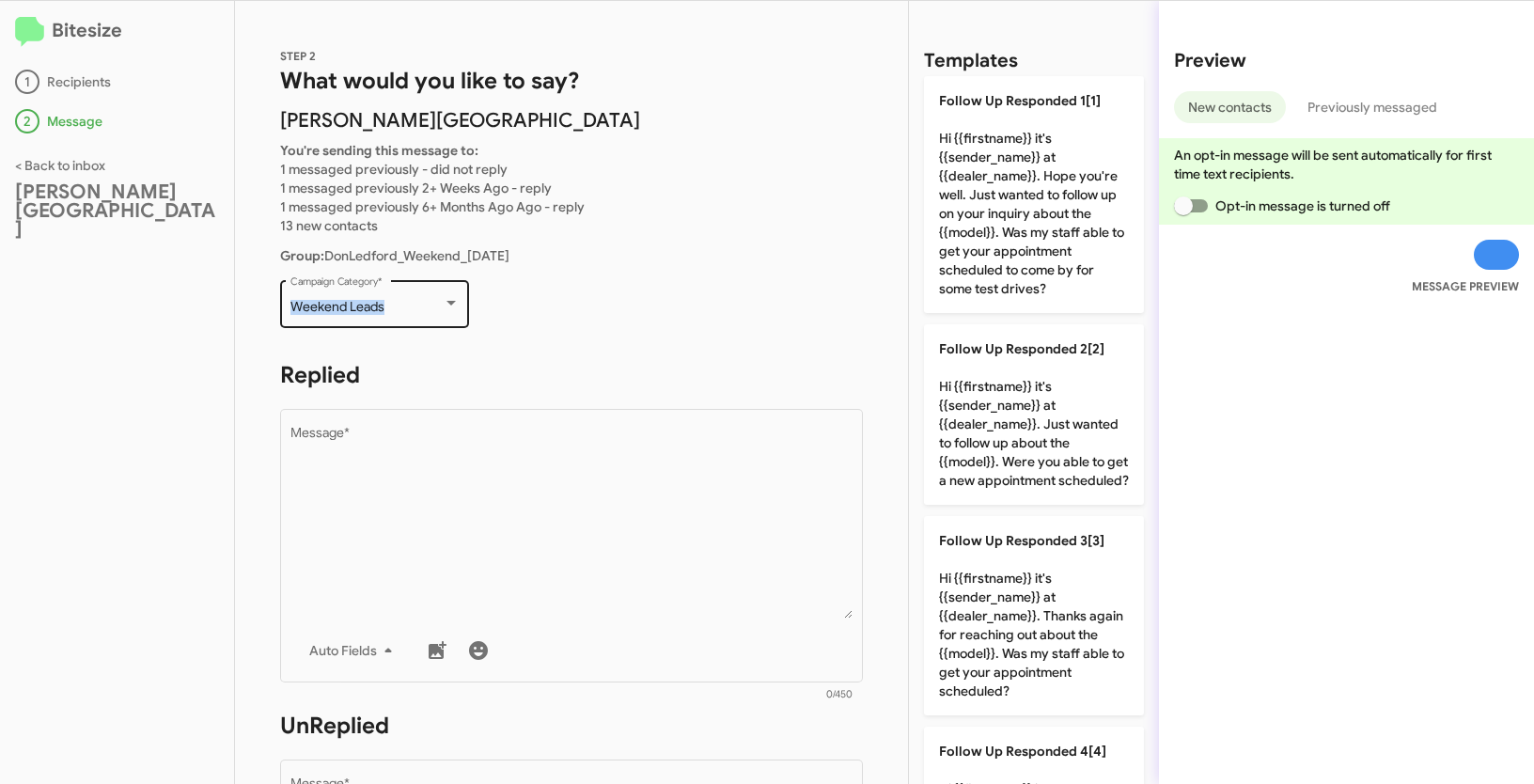
drag, startPoint x: 282, startPoint y: 296, endPoint x: 403, endPoint y: 303, distance: 121.2
click at [403, 303] on div "Weekend Leads Campaign Category *" at bounding box center [374, 301] width 189 height 51
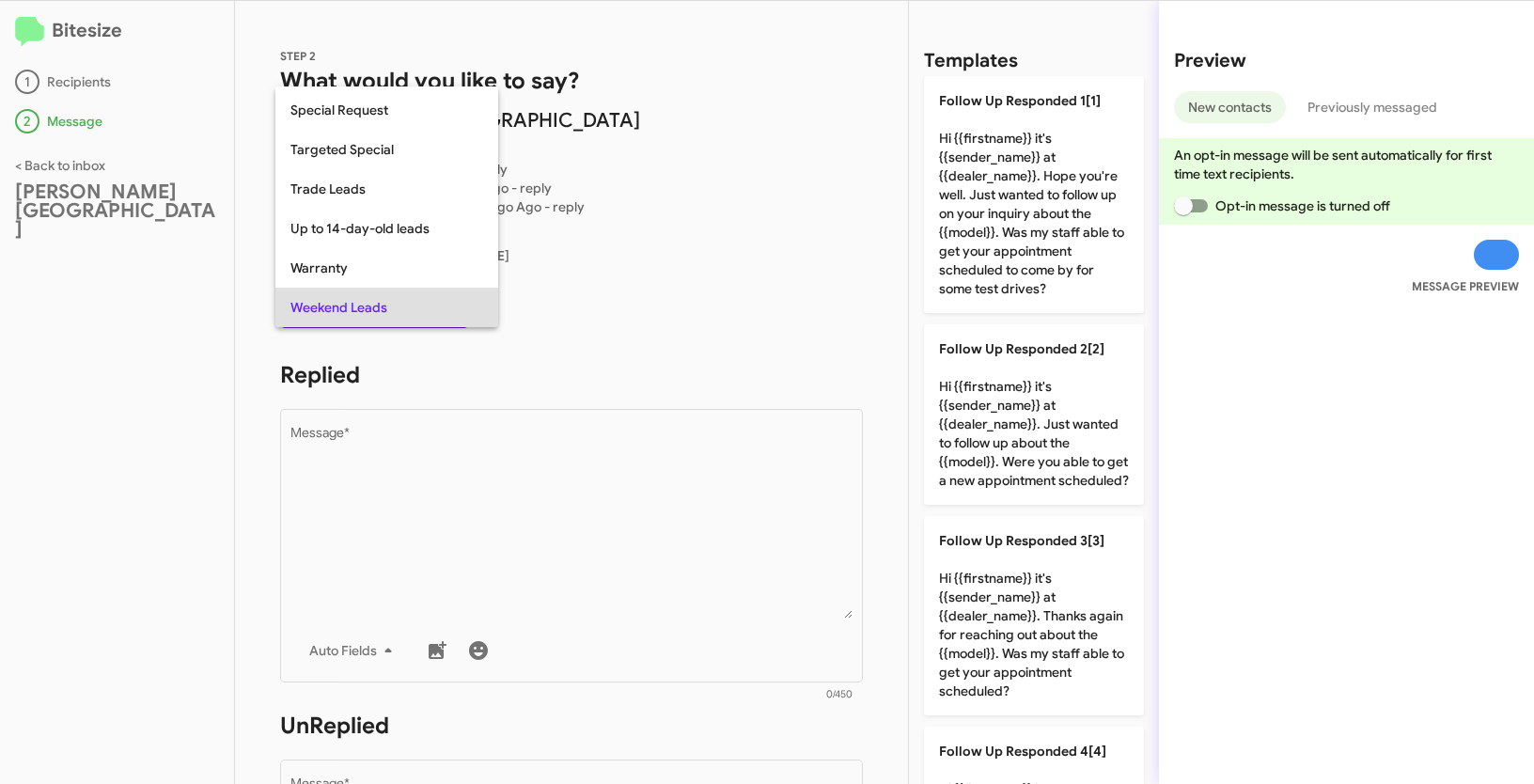
copy span "Weekend Leads"
click at [608, 529] on div at bounding box center [767, 392] width 1534 height 784
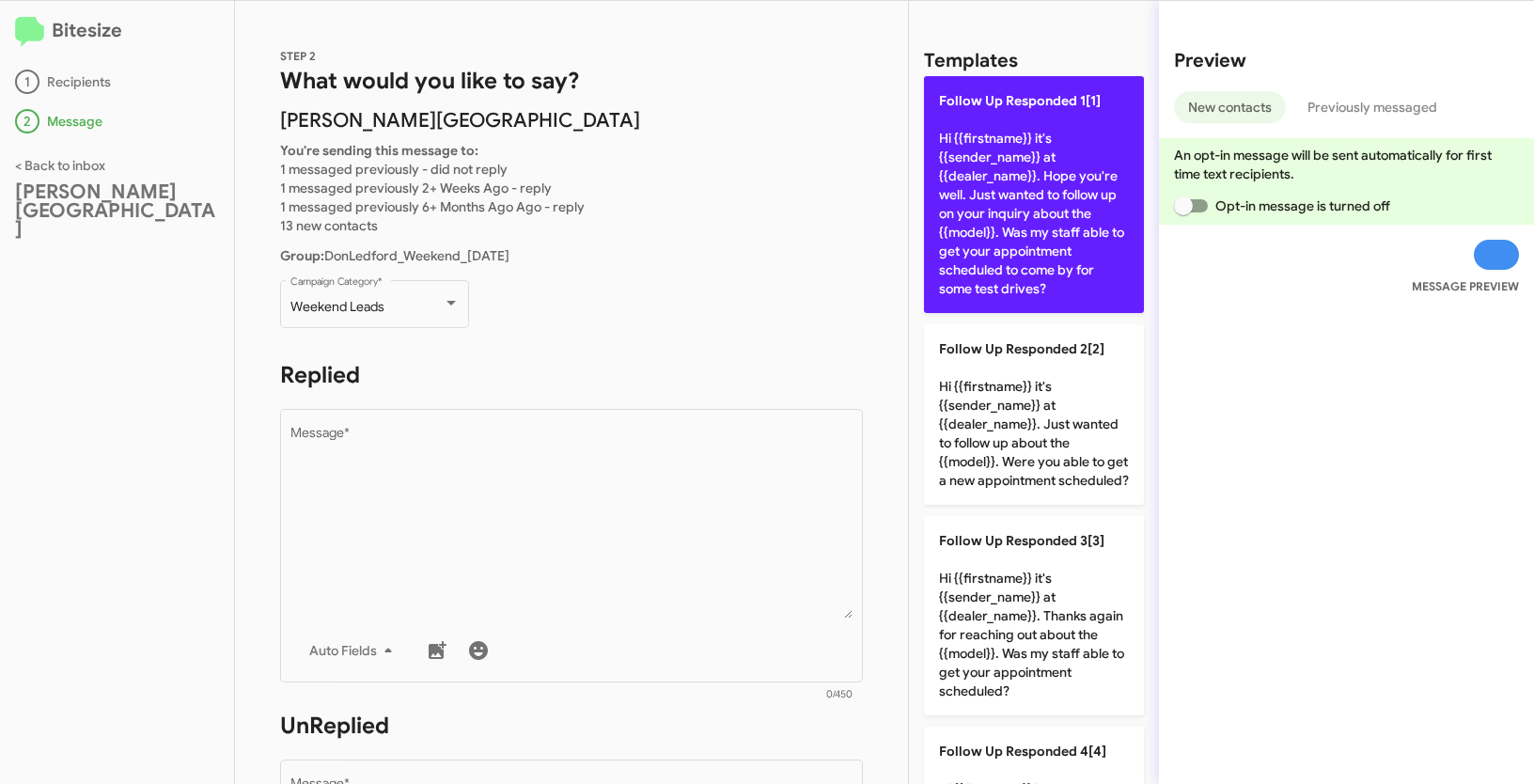
click at [1042, 162] on p "Follow Up Responded 1[1] Hi {{firstname}} it's {{sender_name}} at {{dealer_name…" at bounding box center [1034, 195] width 220 height 236
type textarea "Hi {{firstname}} it's {{sender_name}} at {{dealer_name}}. Hope you're well. Jus…"
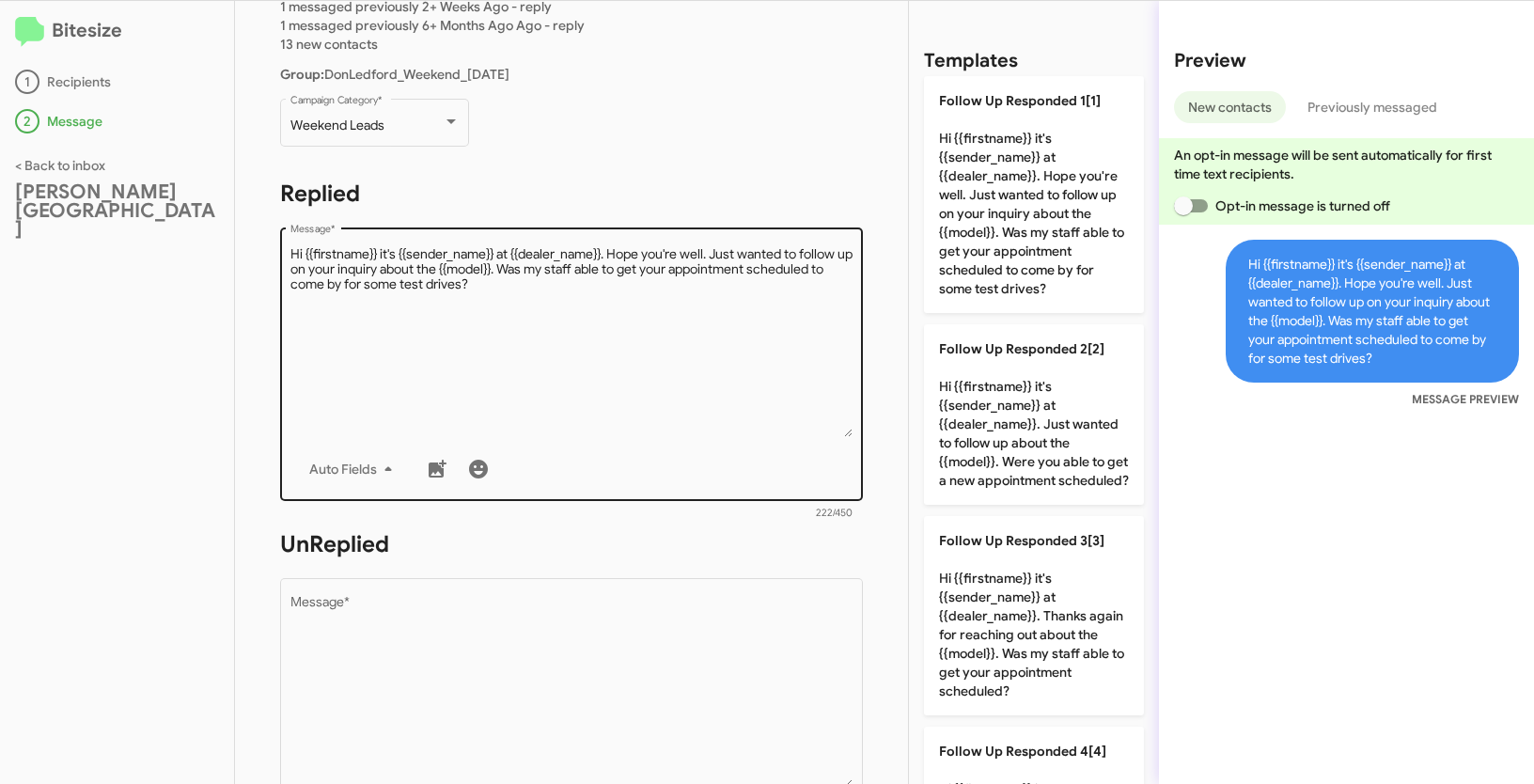
scroll to position [319, 0]
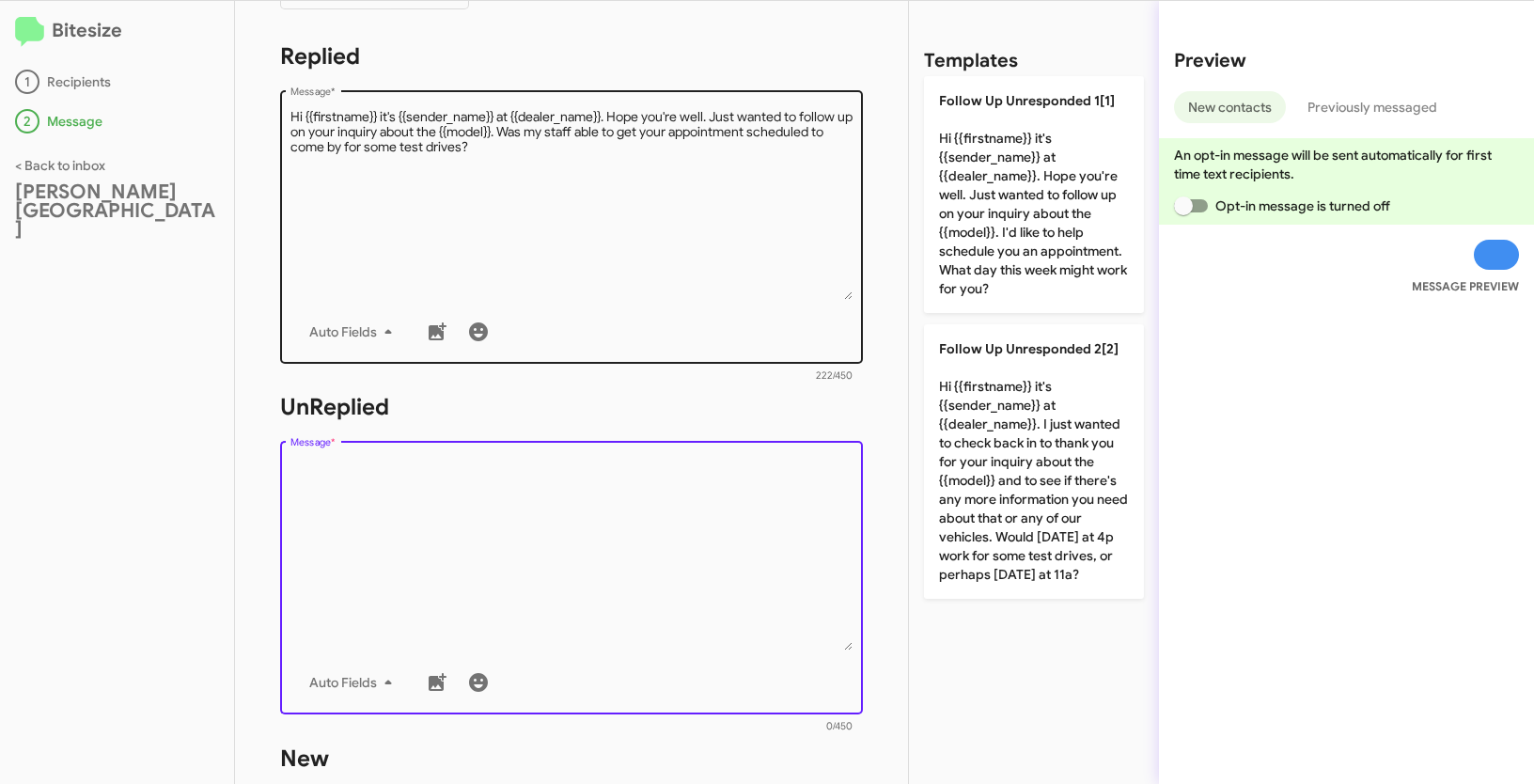
click at [682, 564] on textarea "Message *" at bounding box center [572, 554] width 563 height 192
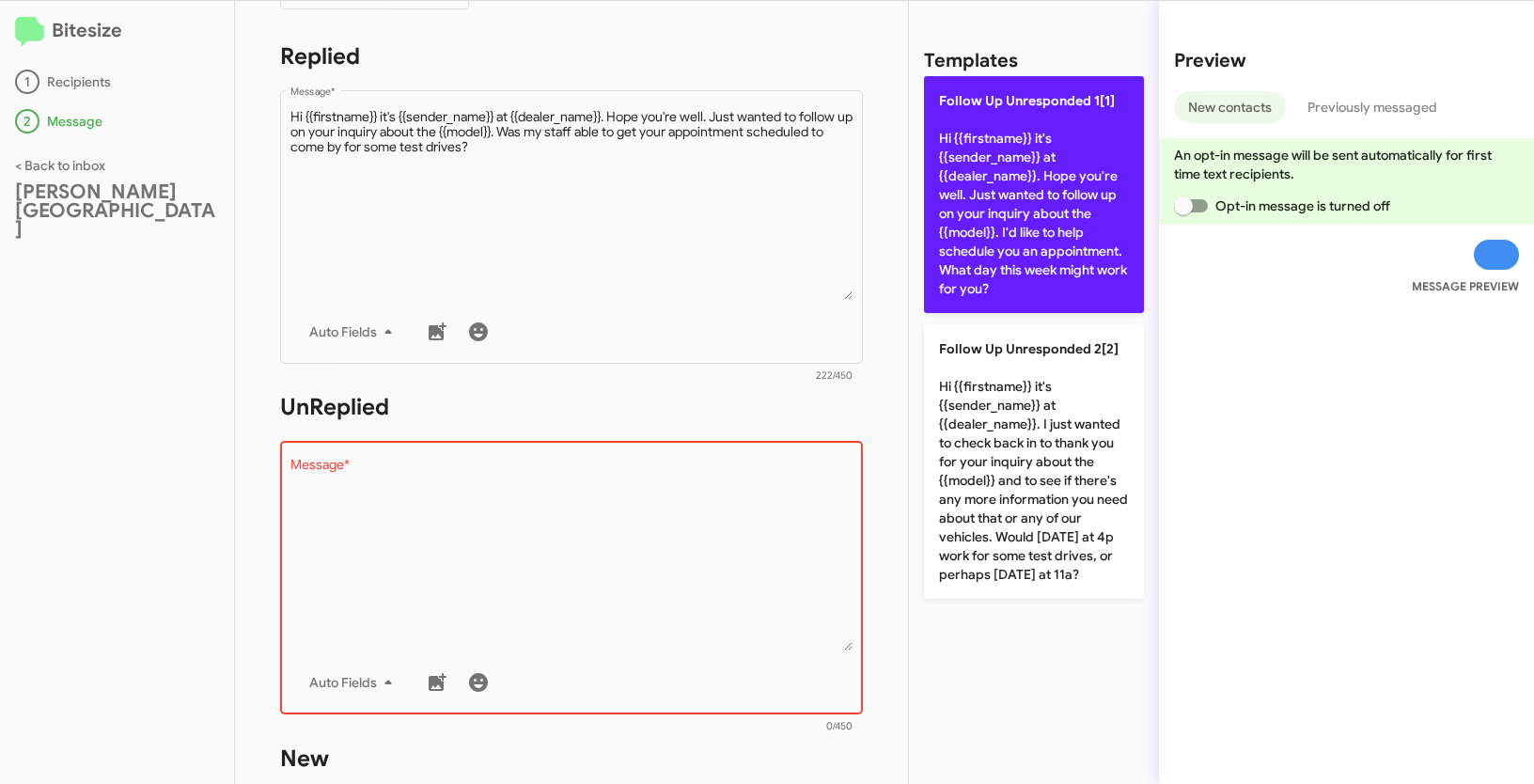
click at [1002, 177] on p "Follow Up Unresponded 1[1] Hi {{firstname}} it's {{sender_name}} at {{dealer_na…" at bounding box center [1034, 195] width 220 height 236
type textarea "Hi {{firstname}} it's {{sender_name}} at {{dealer_name}}. Hope you're well. Jus…"
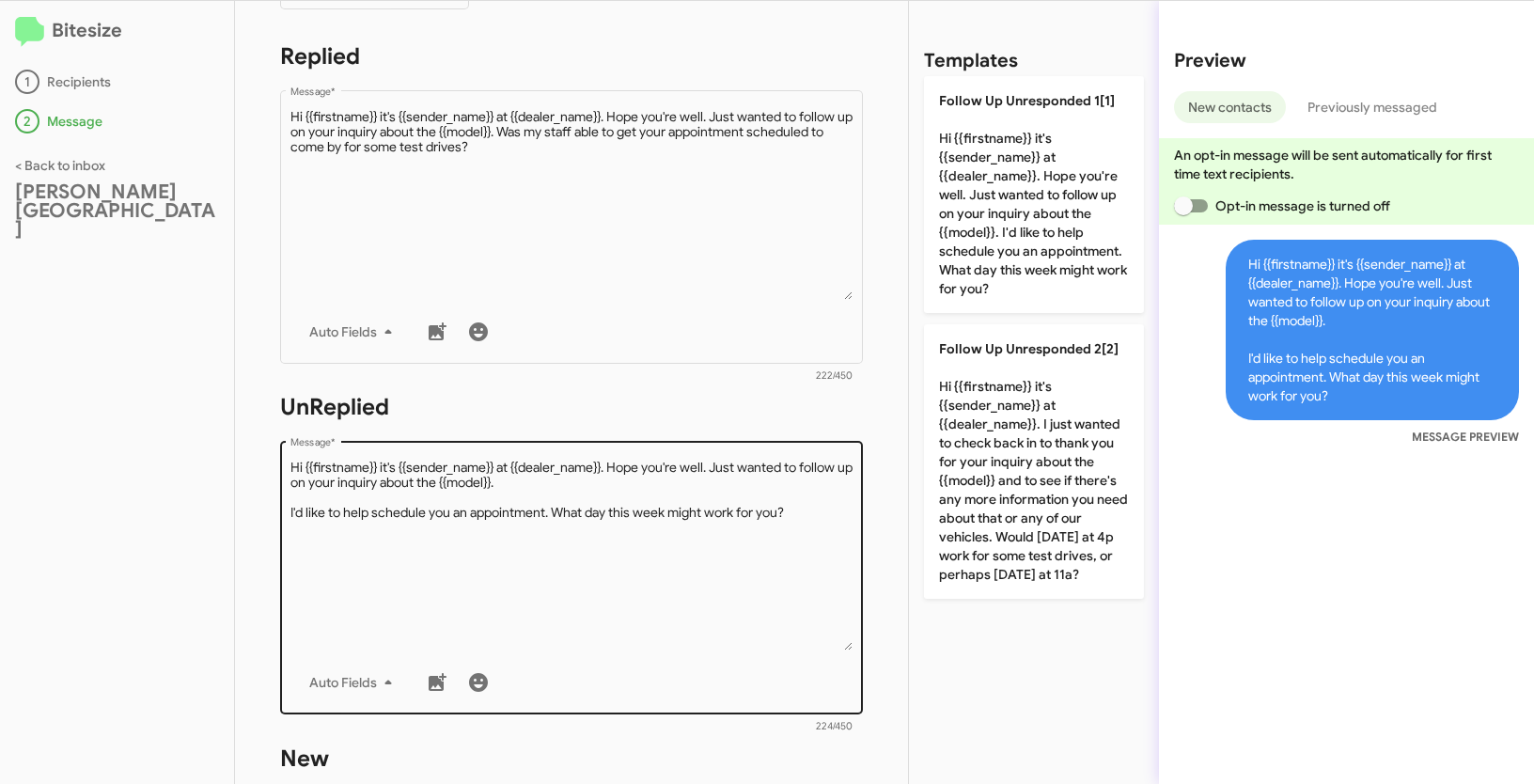
click at [593, 494] on textarea "Message *" at bounding box center [572, 554] width 563 height 192
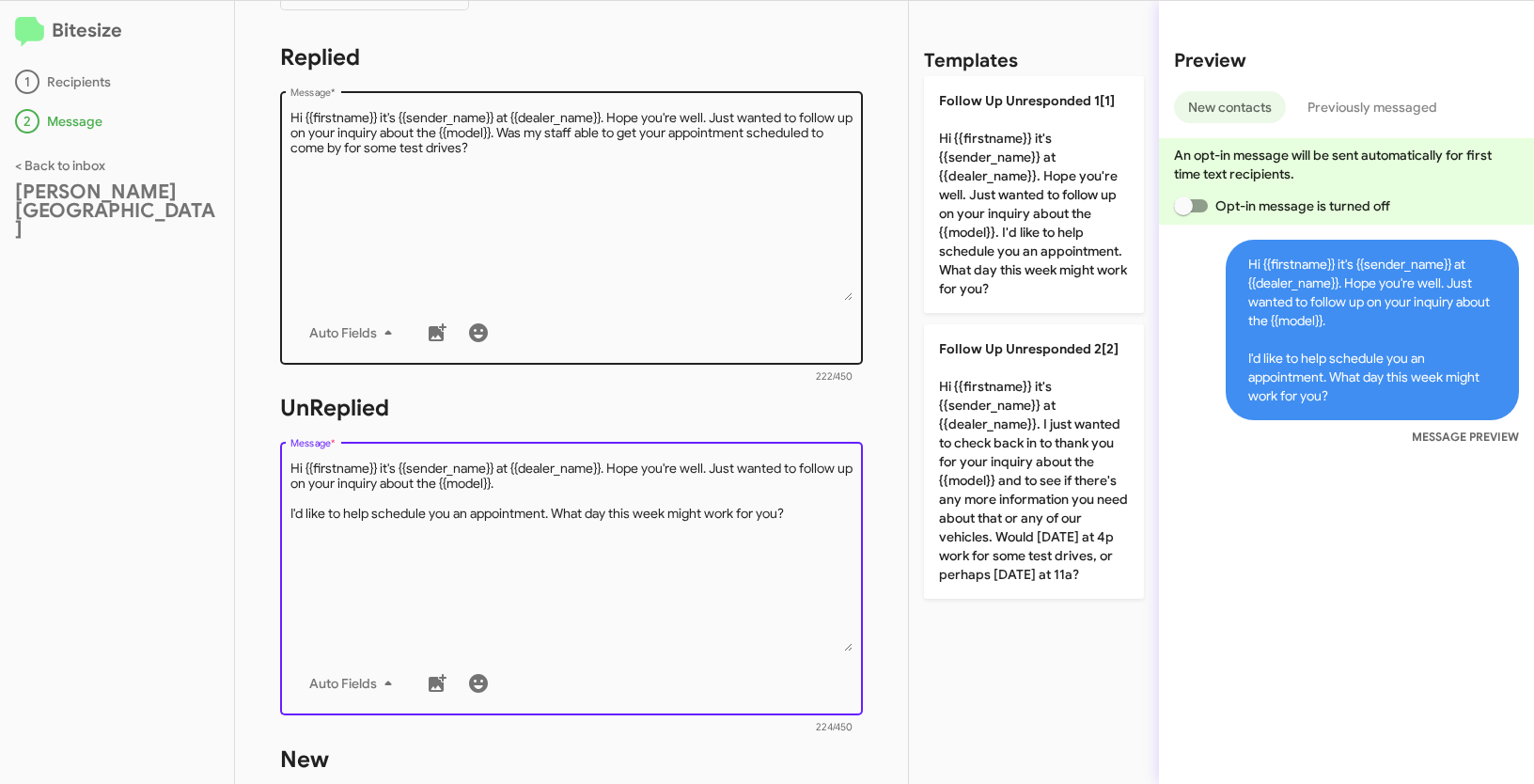
scroll to position [634, 0]
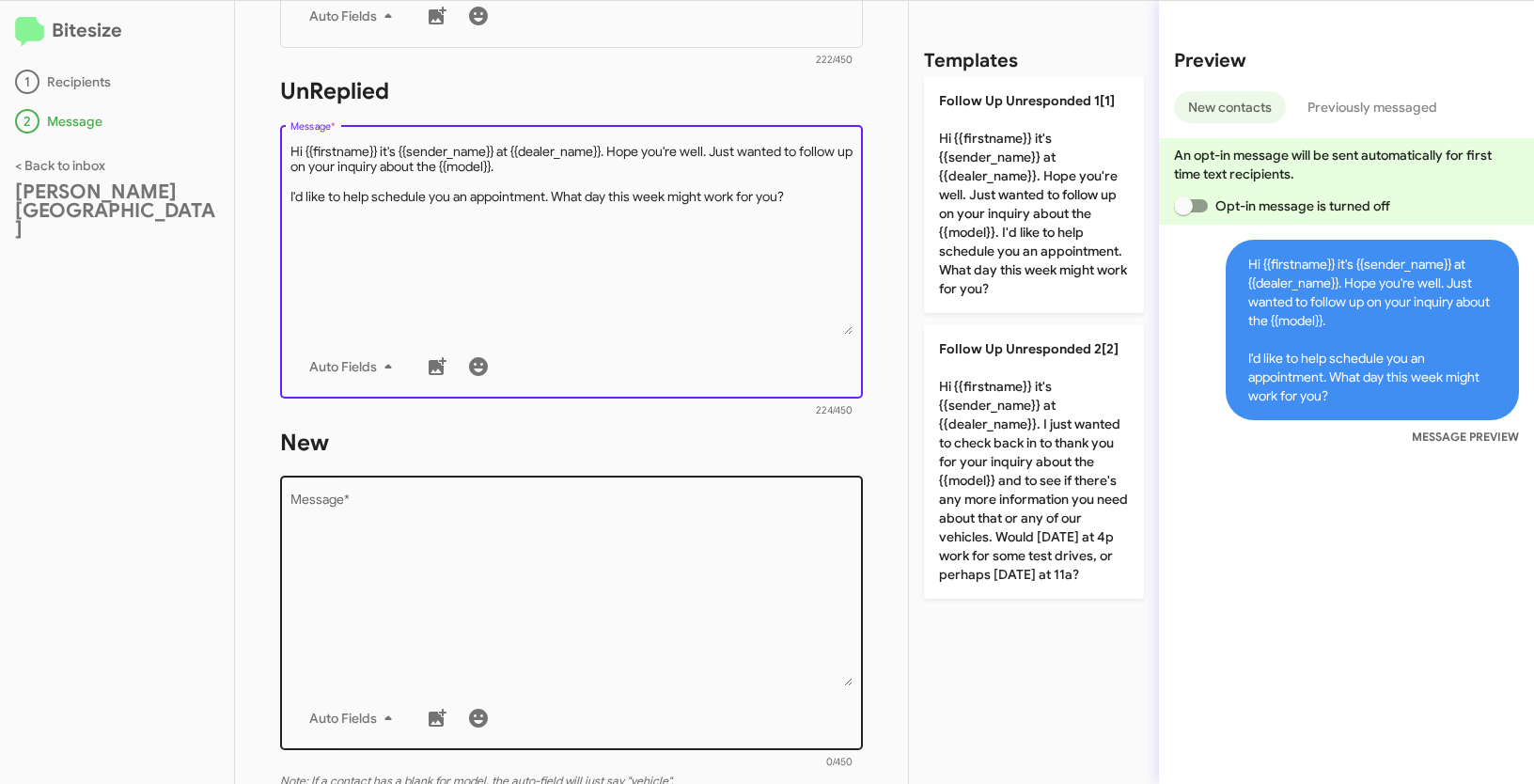
click at [662, 552] on textarea "Message *" at bounding box center [572, 590] width 563 height 192
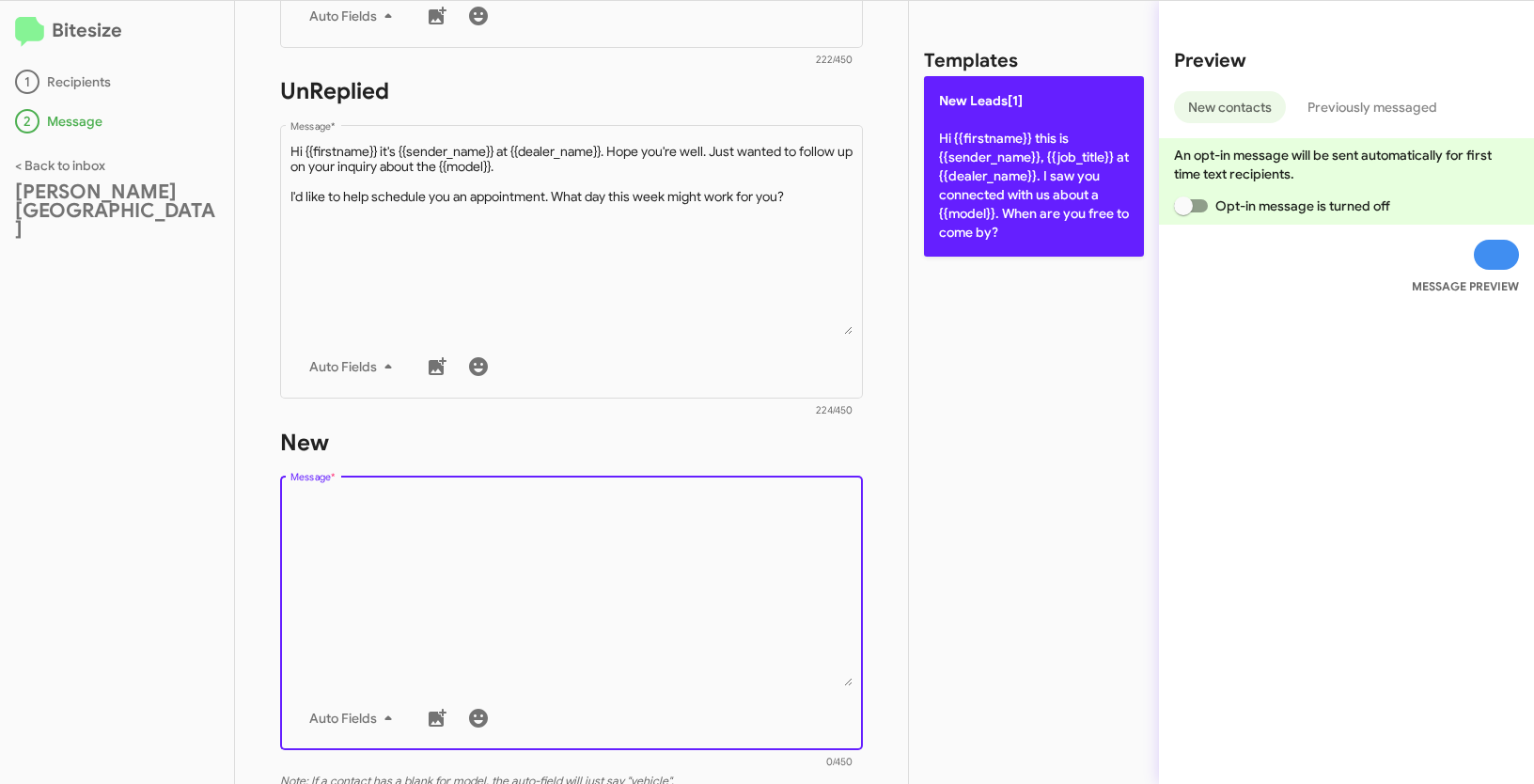
click at [1089, 157] on p "New Leads[1] Hi {{firstname}} this is {{sender_name}}, {{job_title}} at {{deale…" at bounding box center [1034, 167] width 220 height 180
type textarea "Hi {{firstname}} this is {{sender_name}}, {{job_title}} at {{dealer_name}}. I s…"
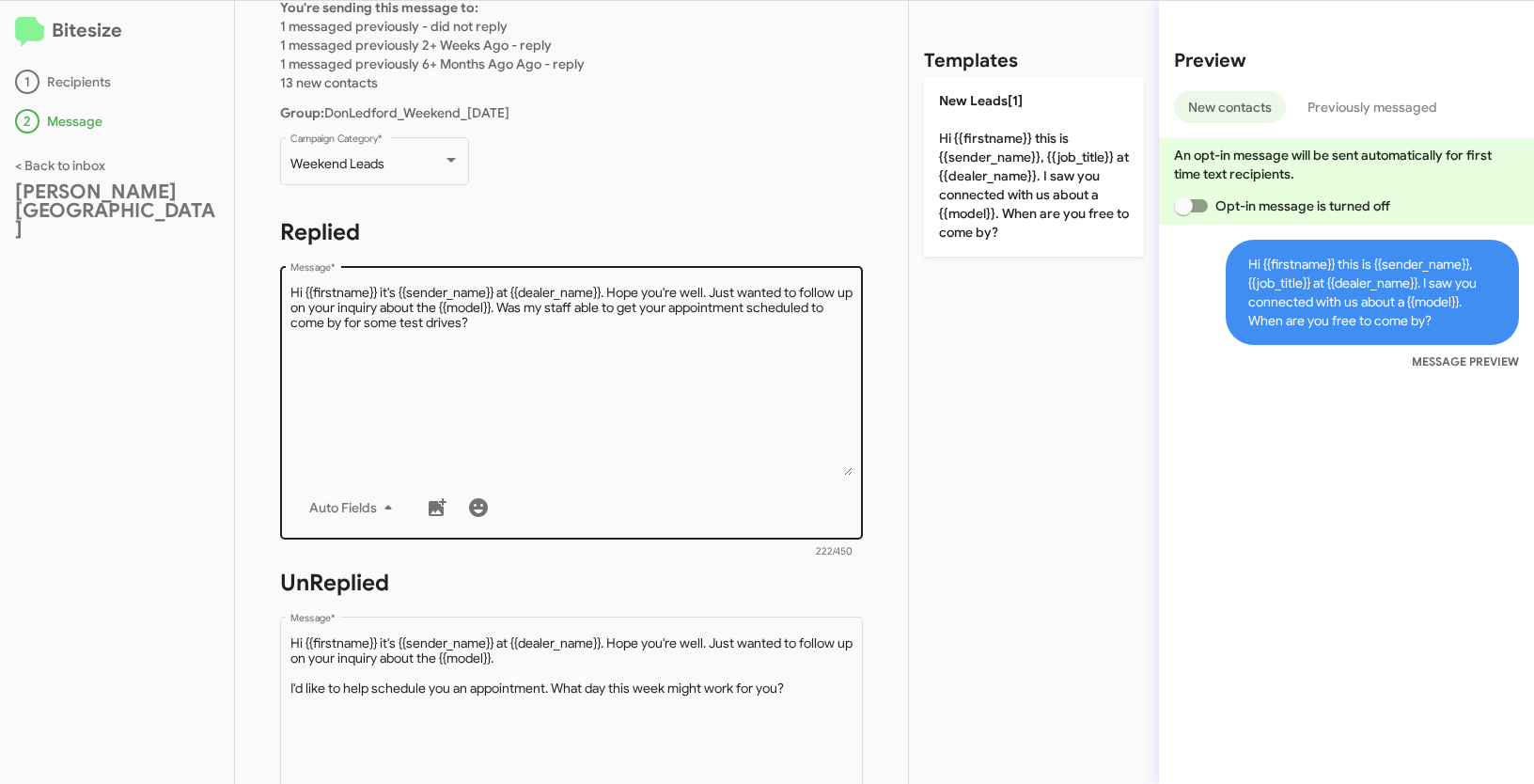
scroll to position [112, 0]
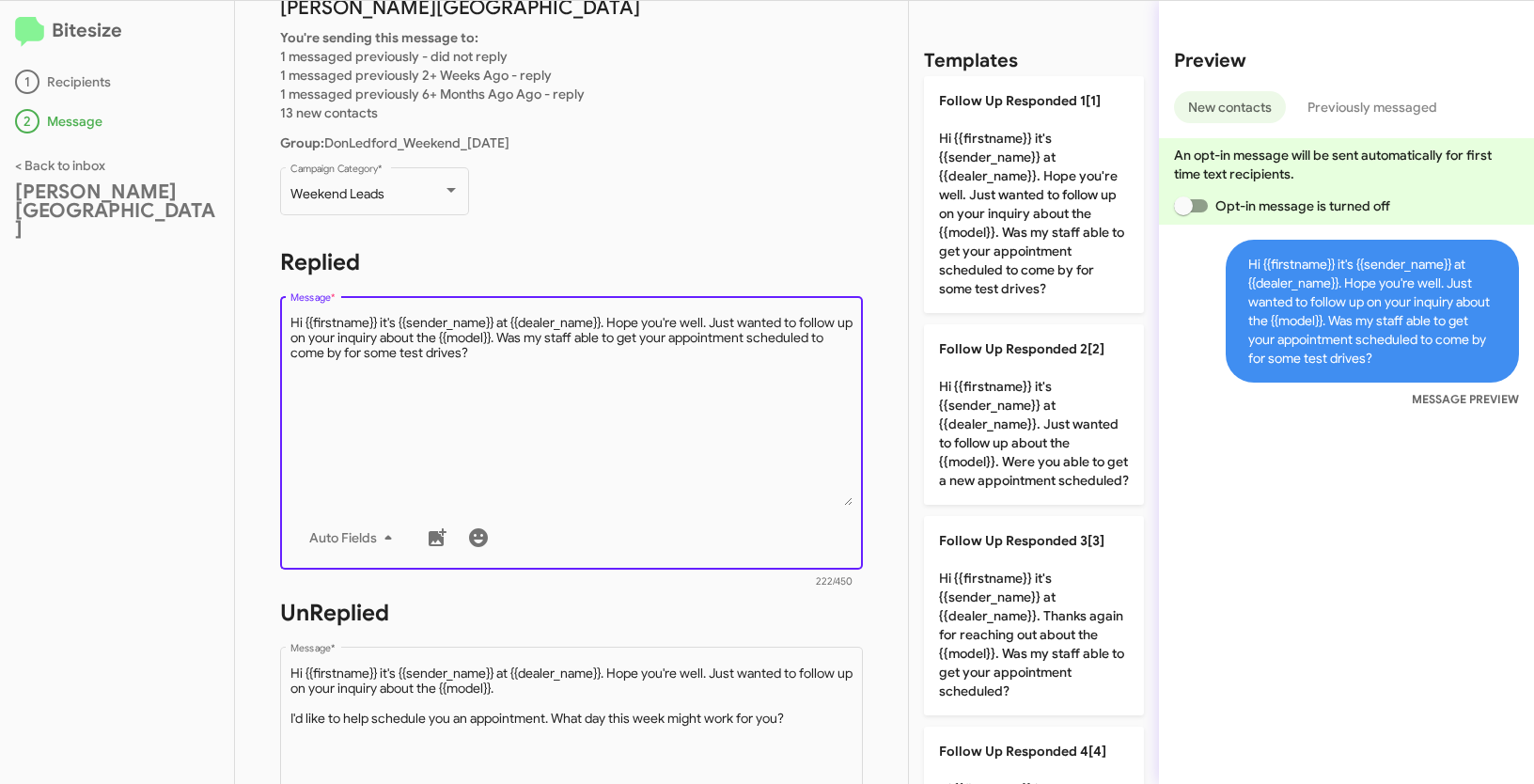
click at [569, 482] on textarea "Message *" at bounding box center [572, 410] width 563 height 192
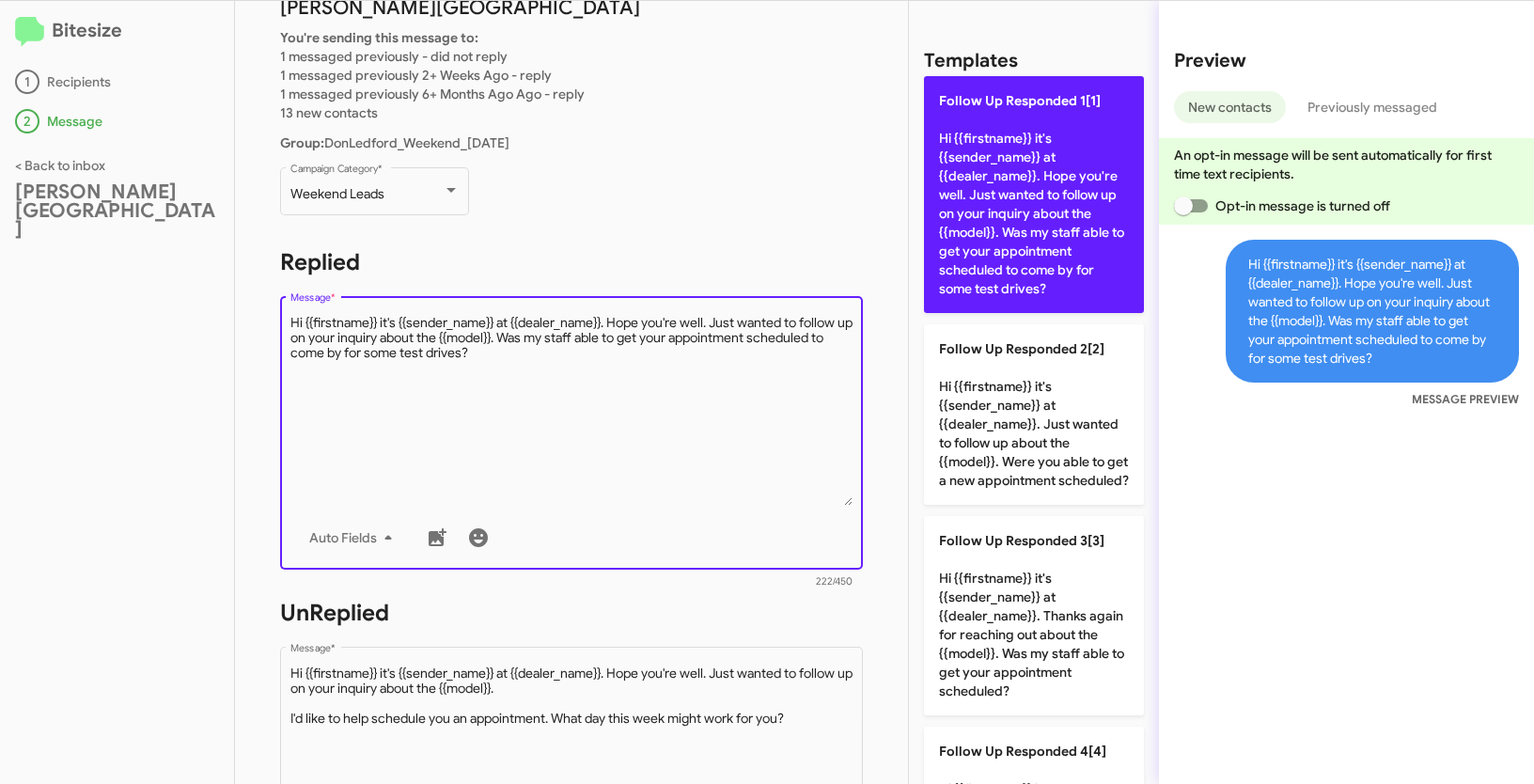
click at [989, 185] on p "Follow Up Responded 1[1] Hi {{firstname}} it's {{sender_name}} at {{dealer_name…" at bounding box center [1034, 195] width 220 height 236
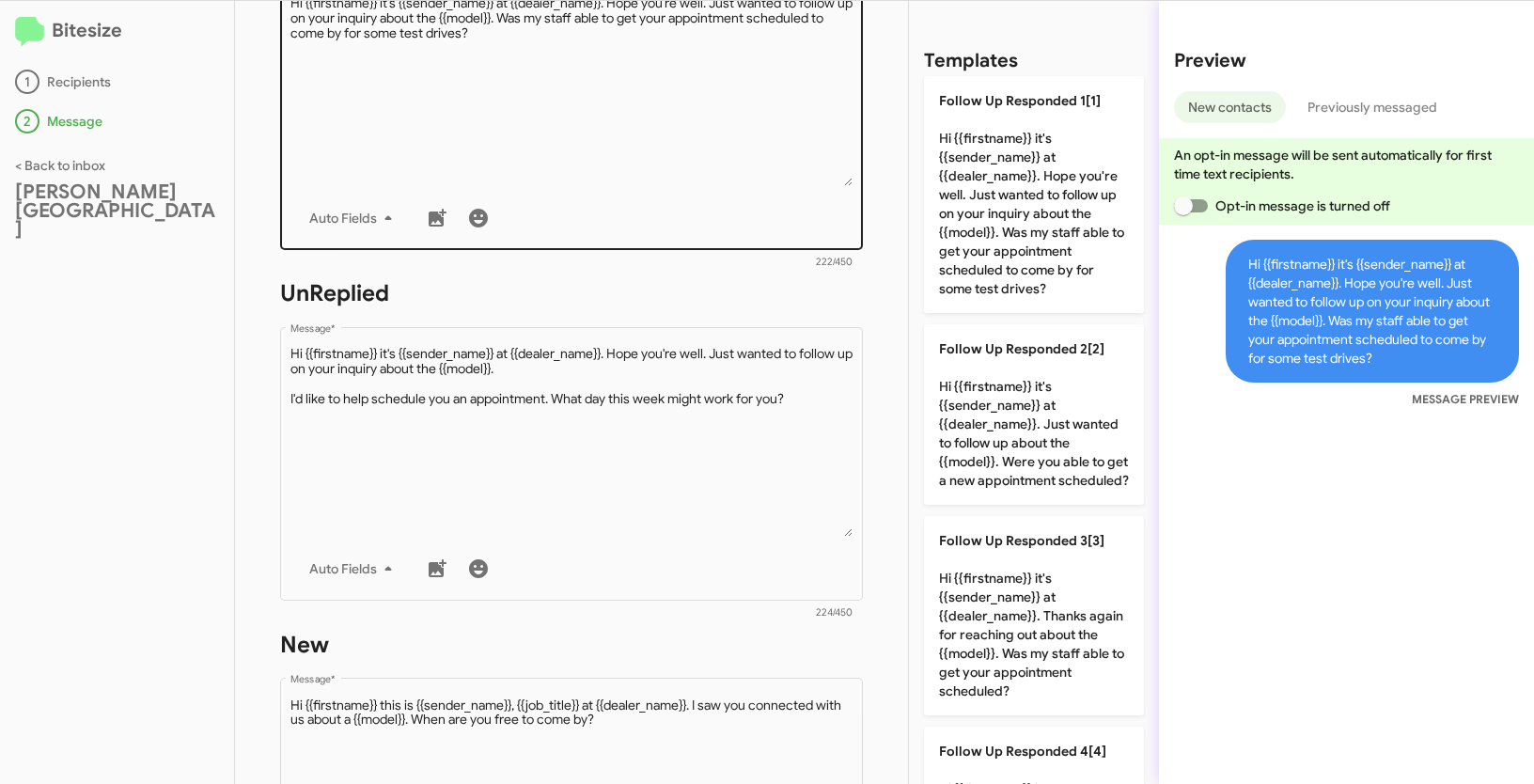
scroll to position [556, 0]
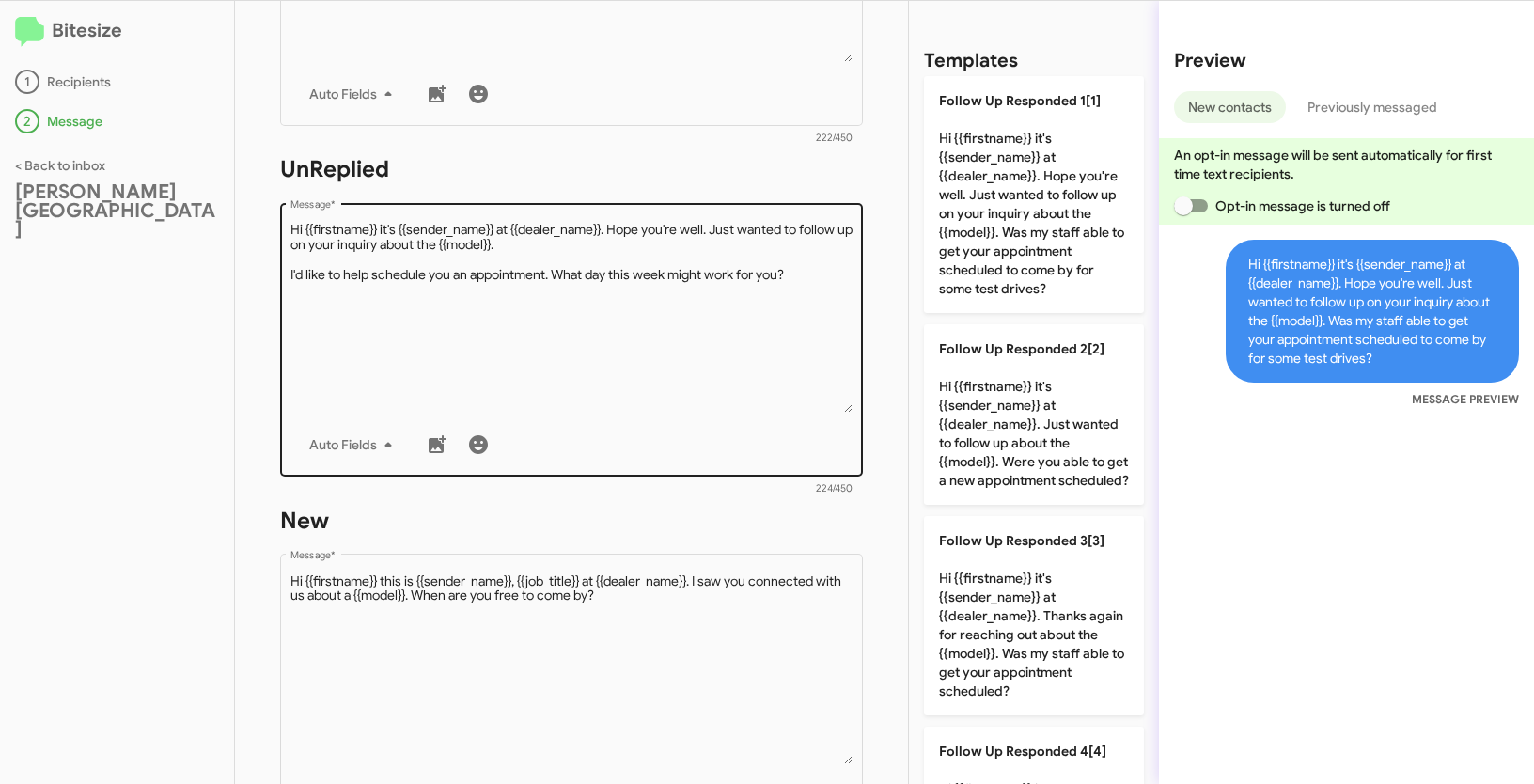
click at [649, 395] on textarea "Message *" at bounding box center [572, 317] width 563 height 192
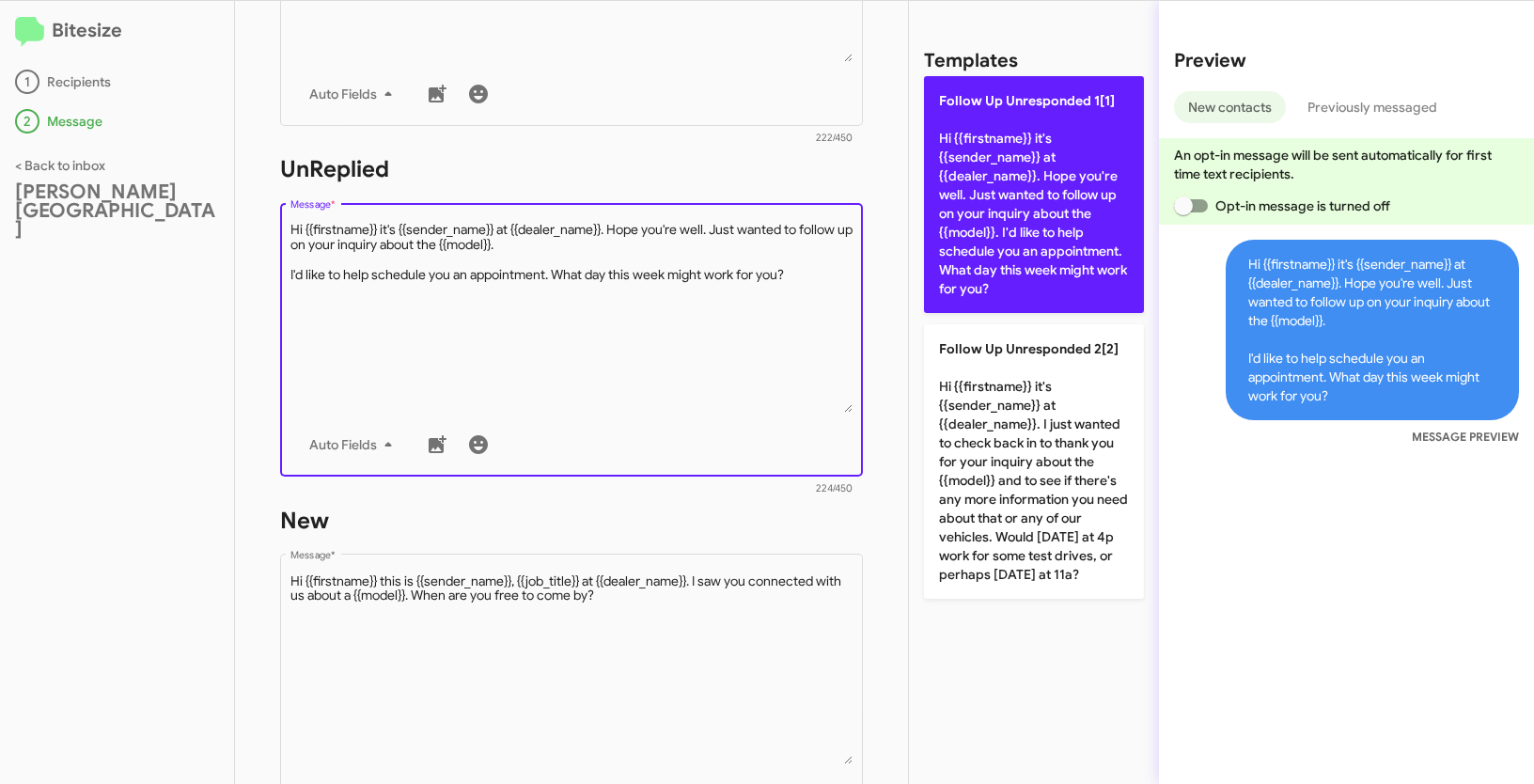
click at [1003, 217] on p "Follow Up Unresponded 1[1] Hi {{firstname}} it's {{sender_name}} at {{dealer_na…" at bounding box center [1034, 195] width 220 height 236
type textarea "Hi {{firstname}} it's {{sender_name}} at {{dealer_name}}. Hope you're well. Jus…"
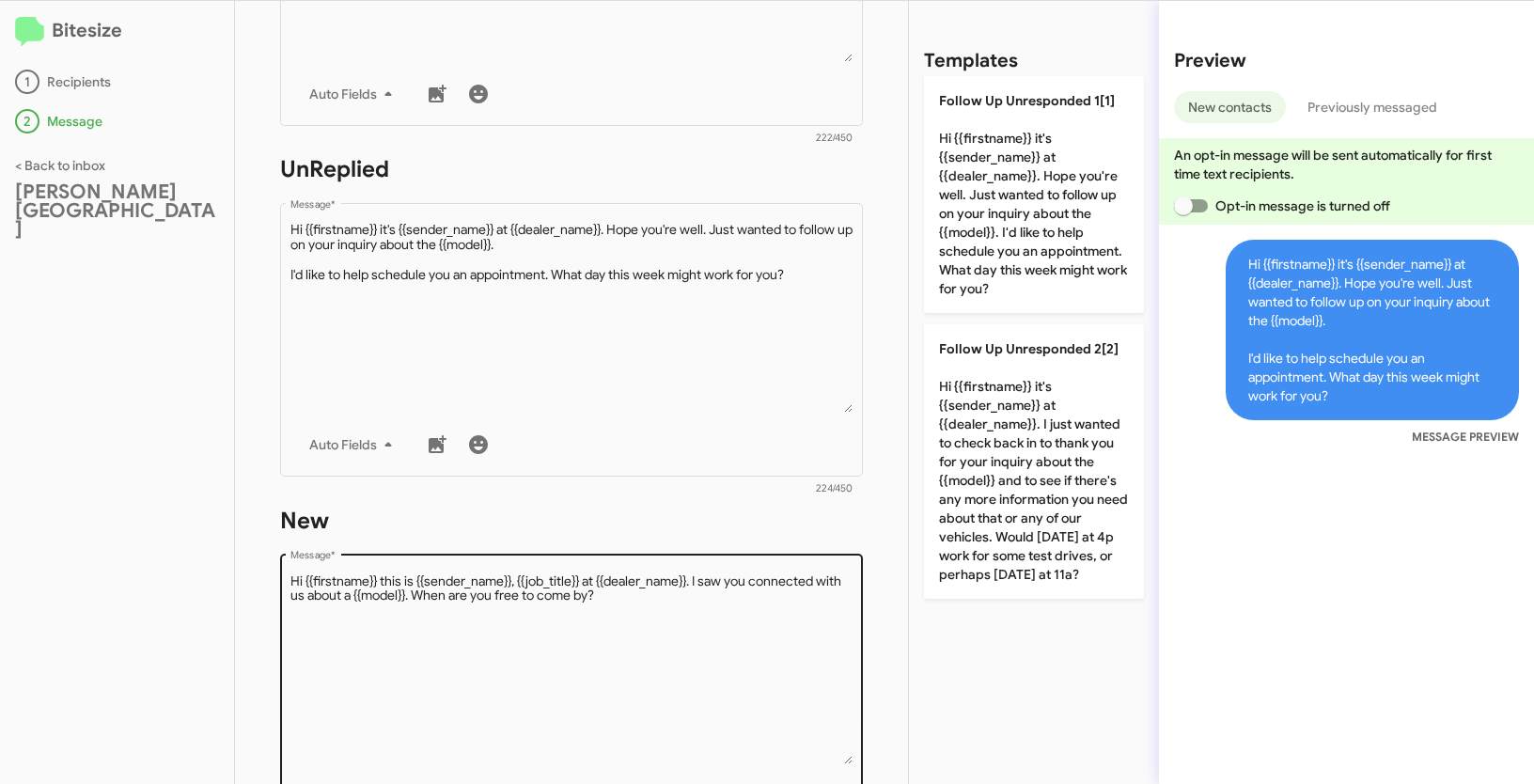
scroll to position [695, 0]
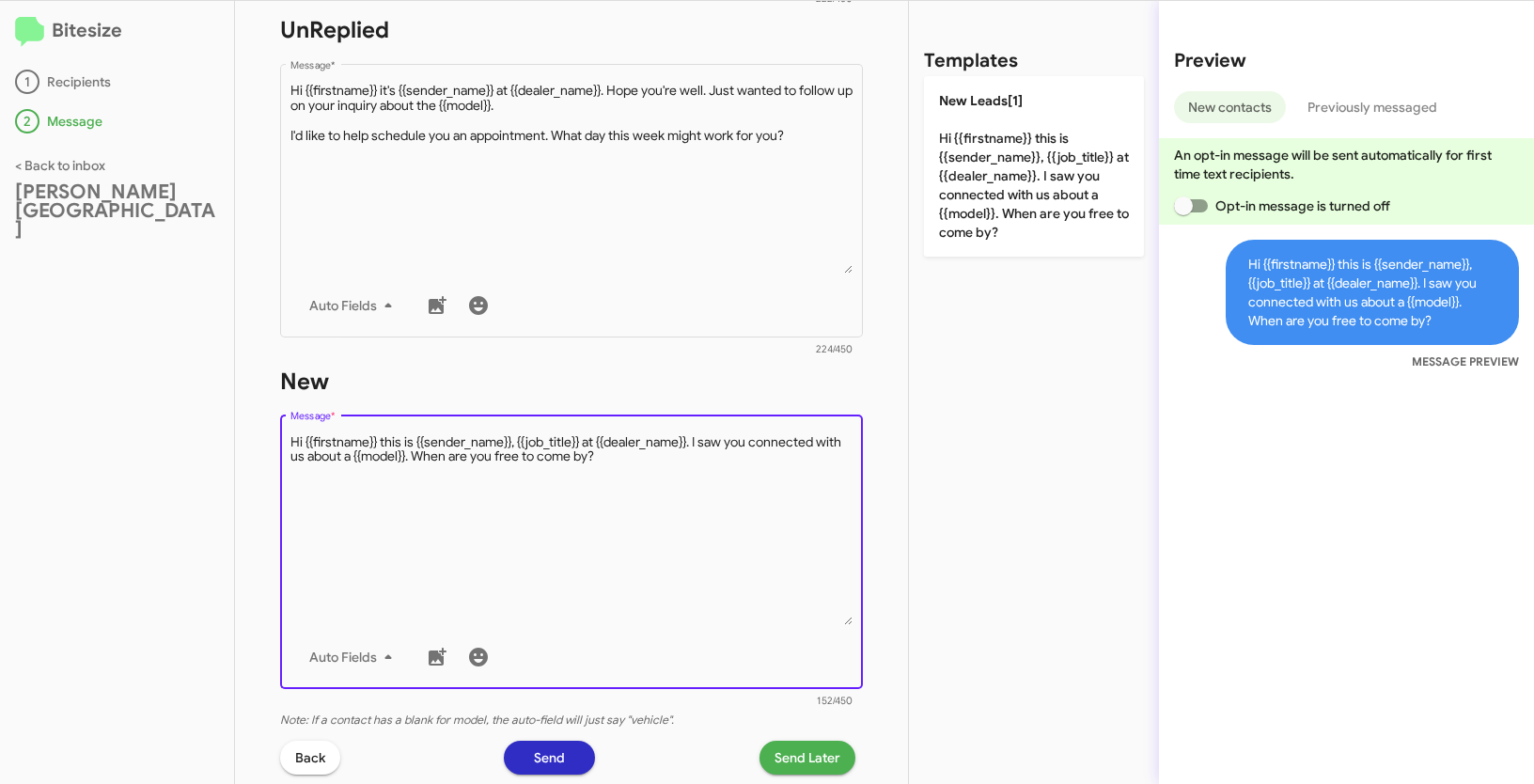
click at [598, 555] on textarea "Message *" at bounding box center [572, 529] width 563 height 192
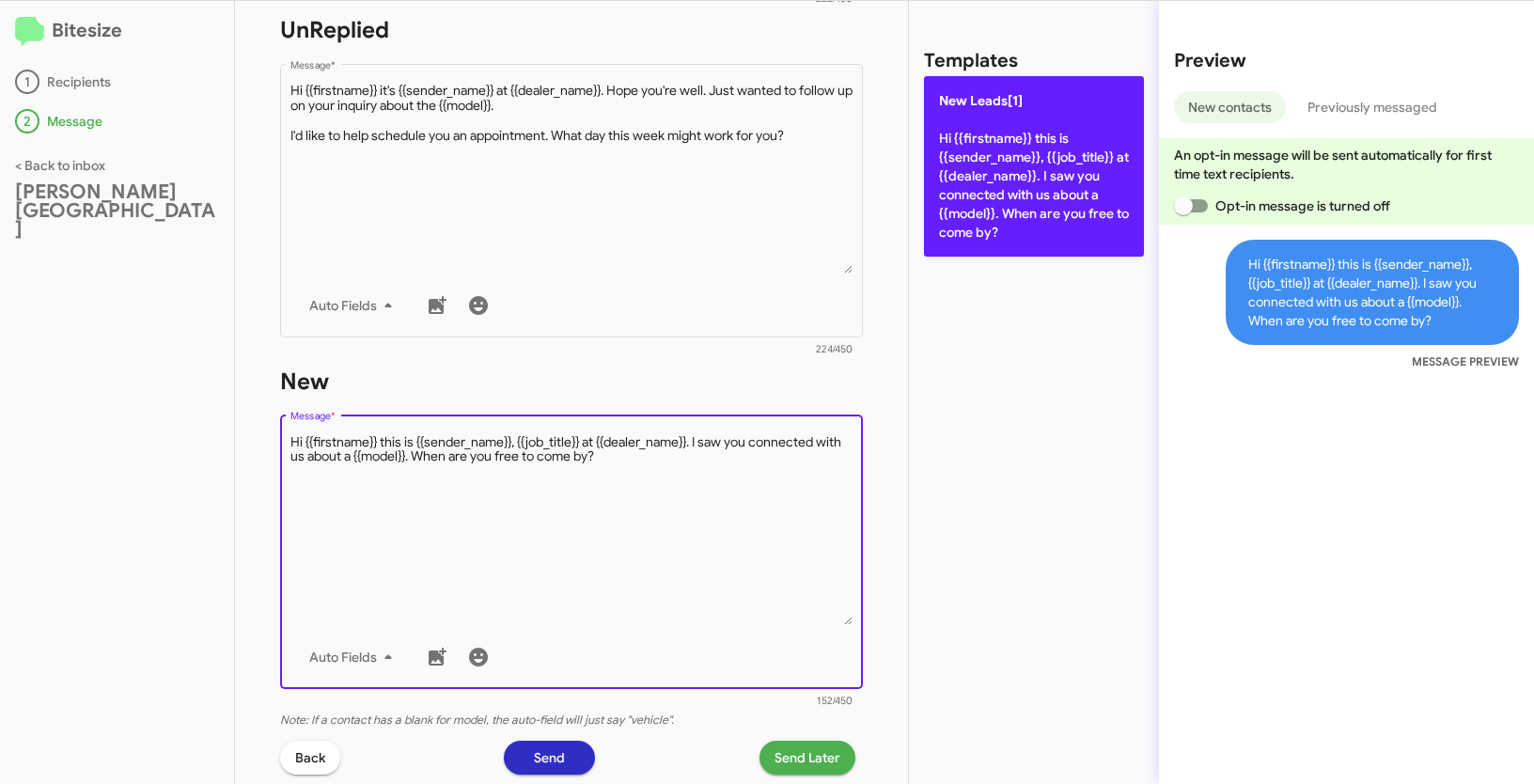
click at [978, 183] on p "New Leads[1] Hi {{firstname}} this is {{sender_name}}, {{job_title}} at {{deale…" at bounding box center [1034, 167] width 220 height 180
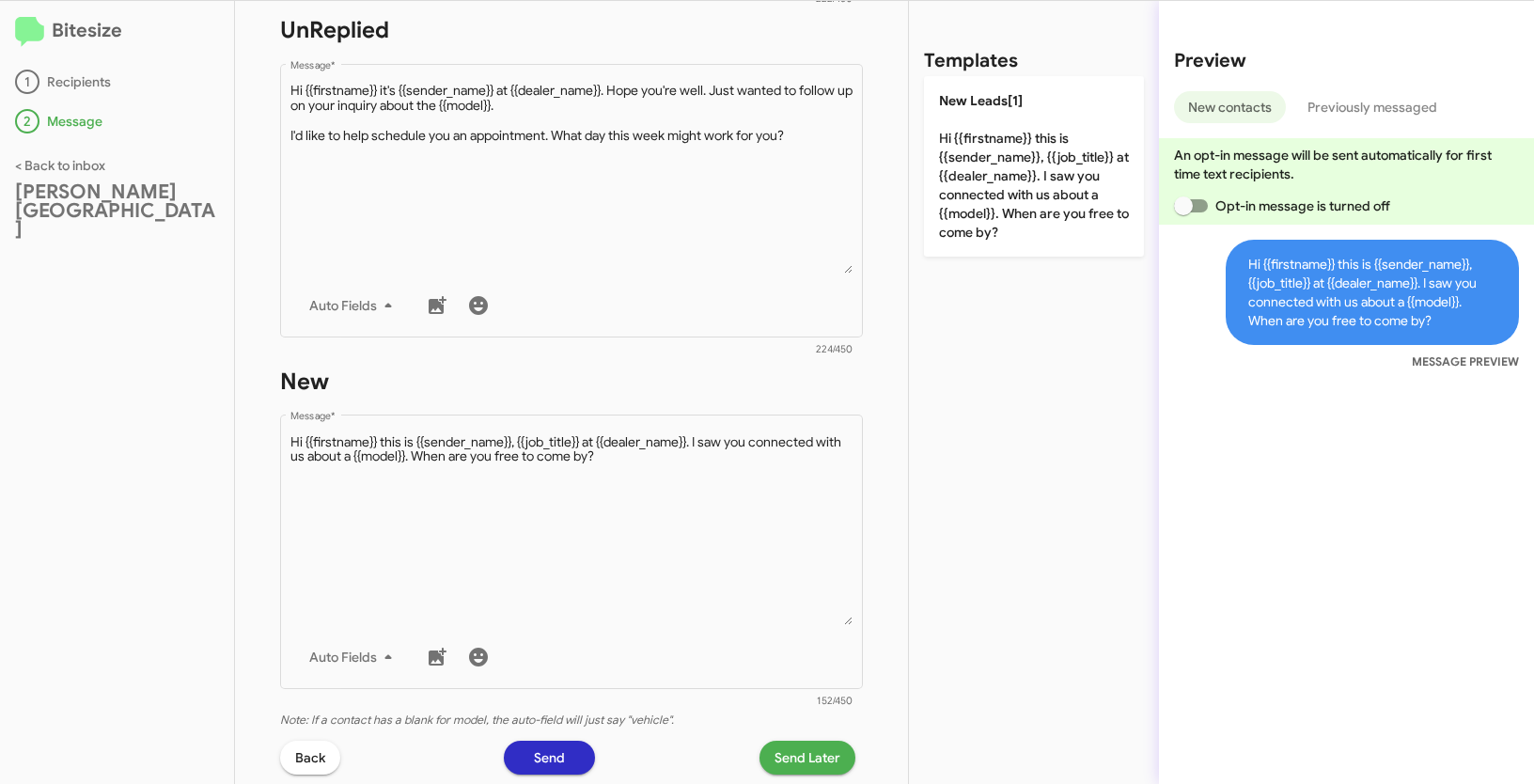
click at [819, 755] on span "Send Later" at bounding box center [808, 757] width 66 height 34
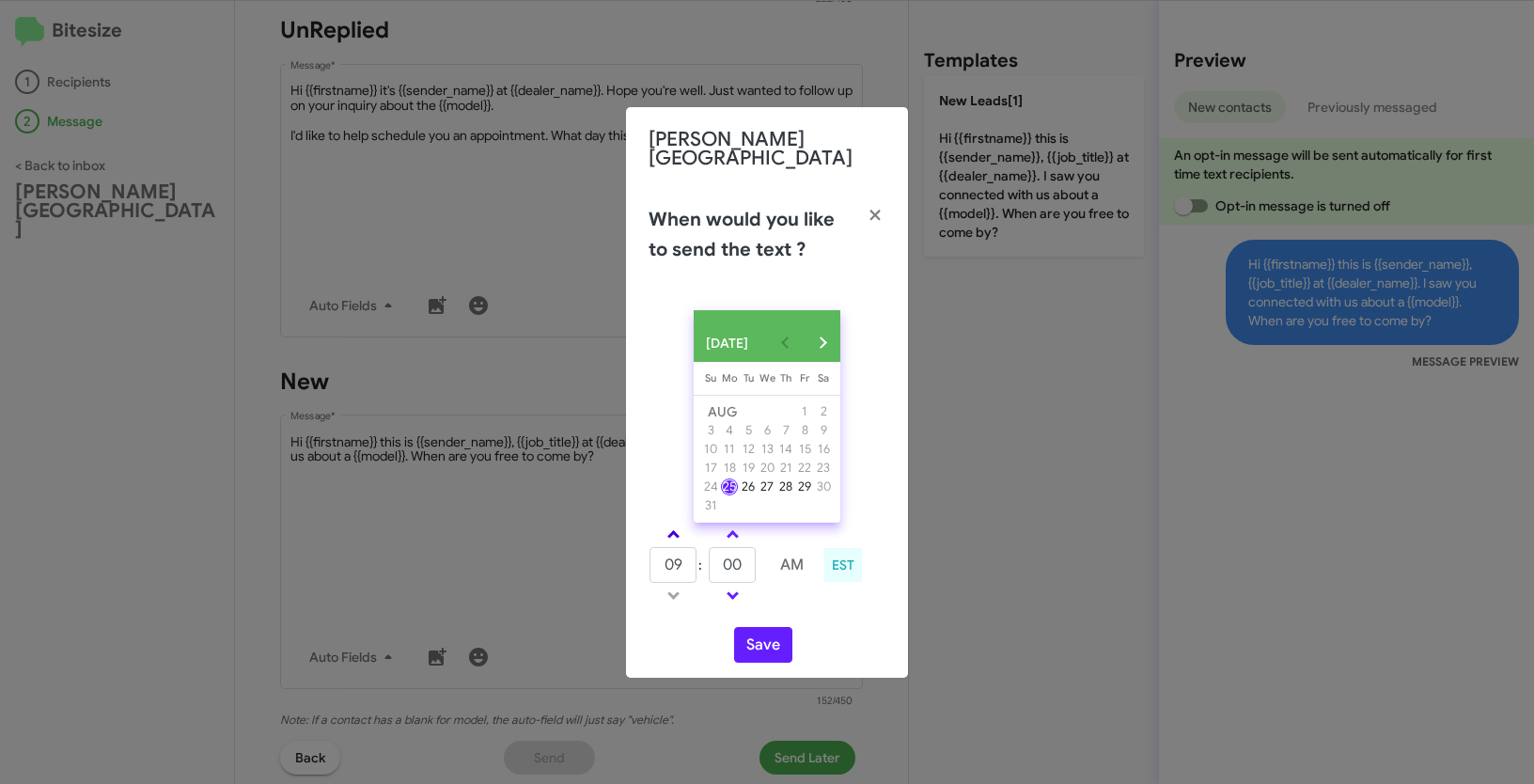
click at [678, 534] on span at bounding box center [673, 536] width 13 height 13
type input "10"
drag, startPoint x: 747, startPoint y: 567, endPoint x: 695, endPoint y: 557, distance: 53.0
click at [695, 557] on tr "10 : 00 AM" at bounding box center [733, 564] width 169 height 38
type input "04"
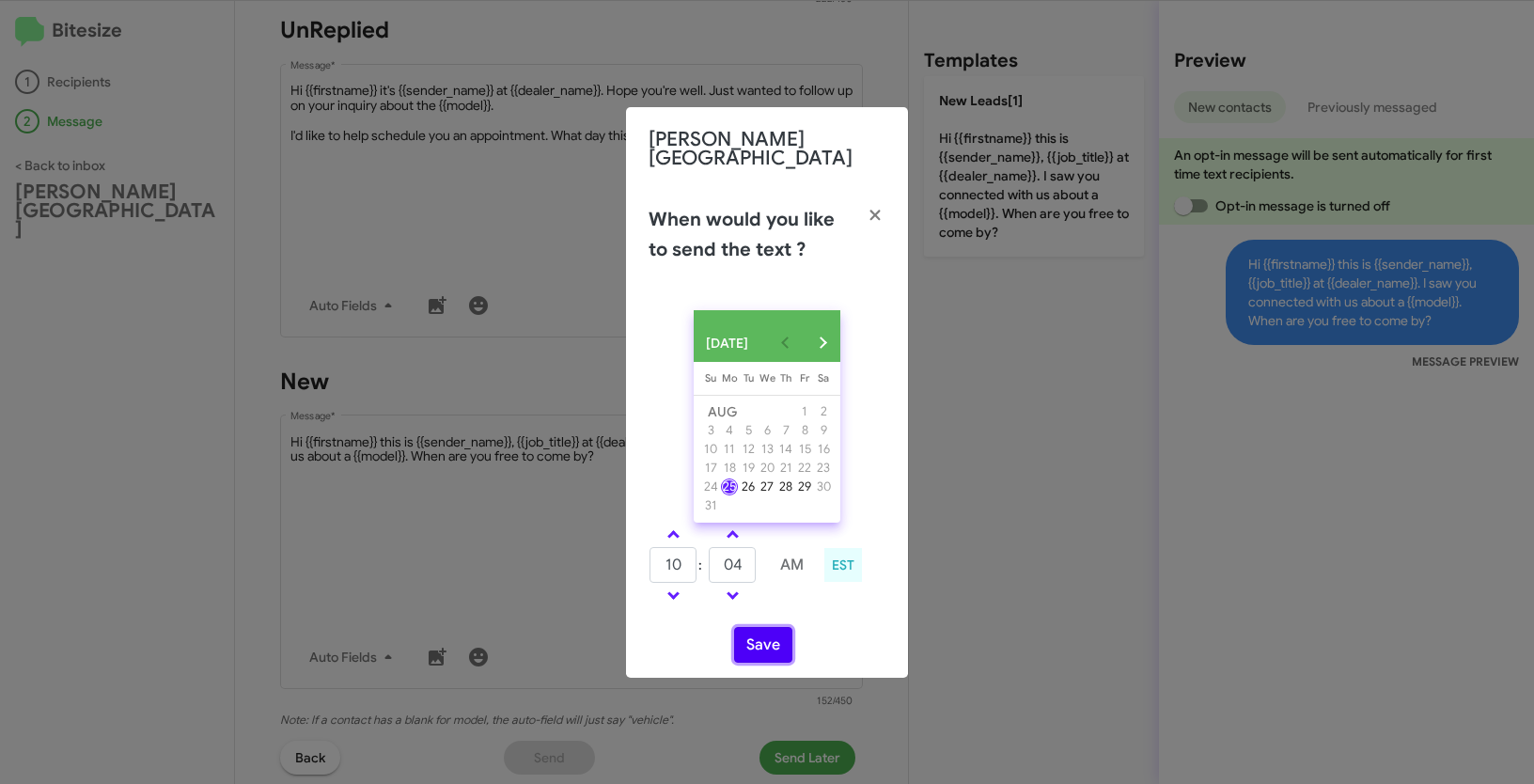
click at [769, 634] on button "Save" at bounding box center [763, 644] width 58 height 36
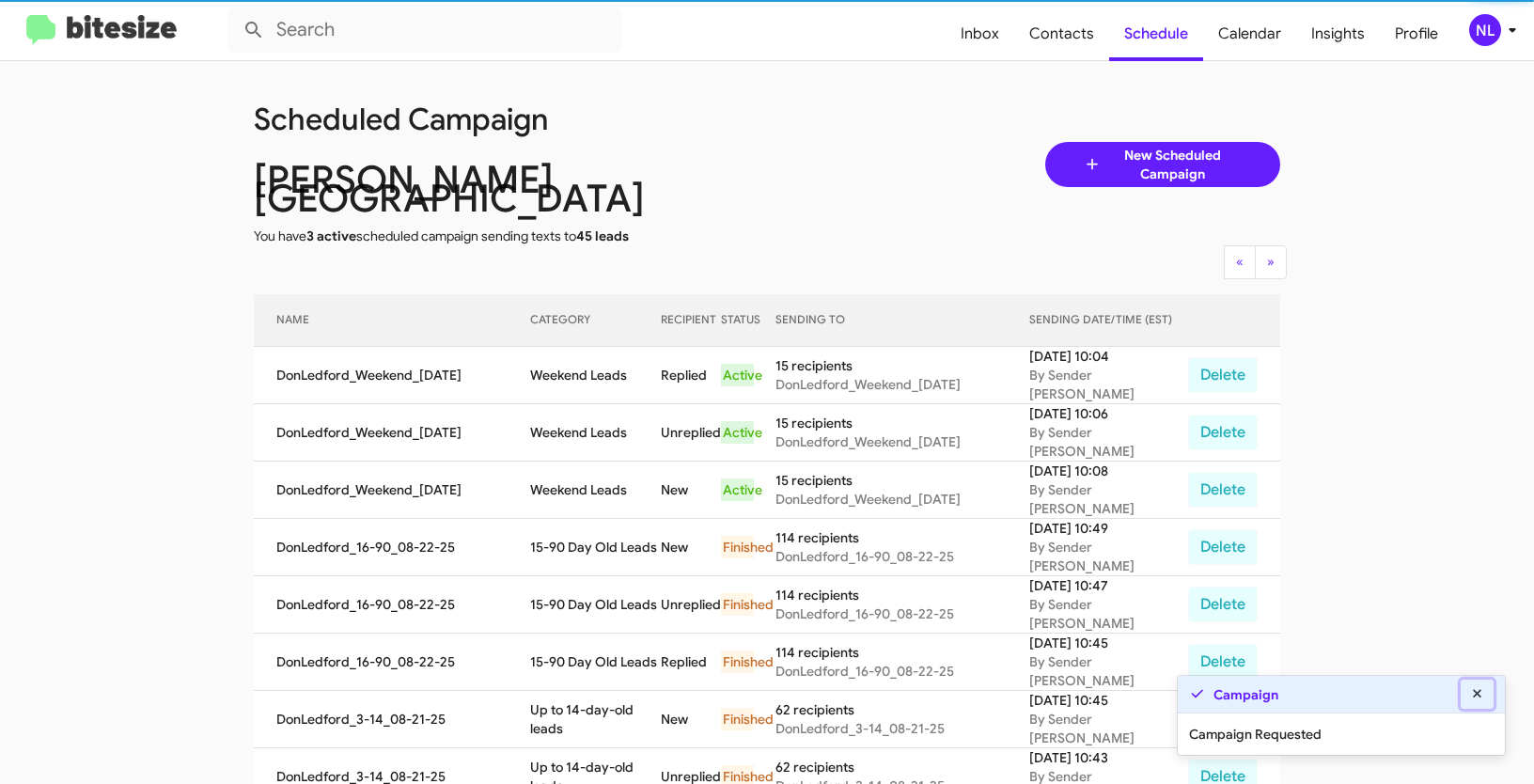
click at [1474, 692] on icon at bounding box center [1477, 693] width 9 height 9
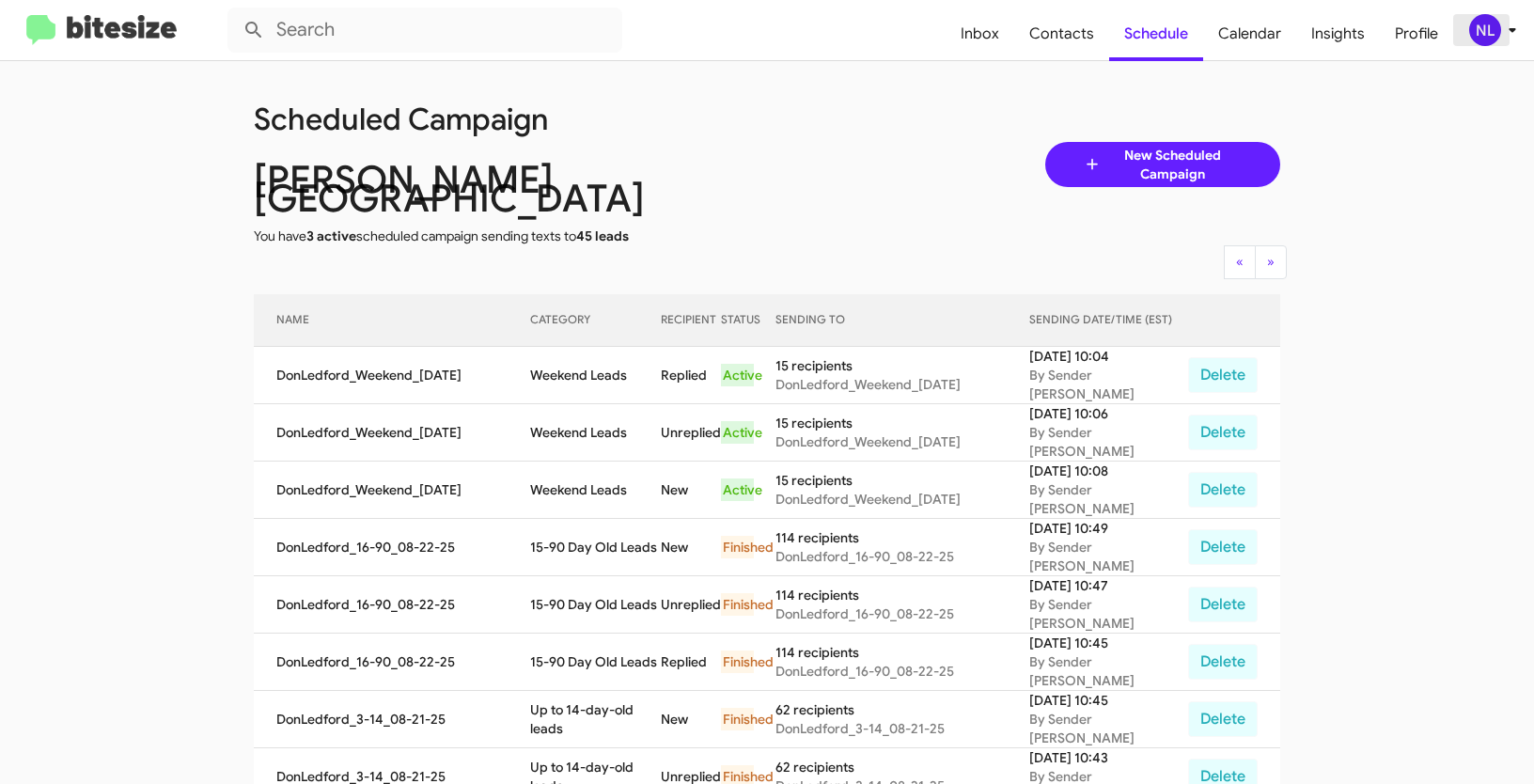
click at [1476, 33] on div "NL" at bounding box center [1485, 30] width 32 height 32
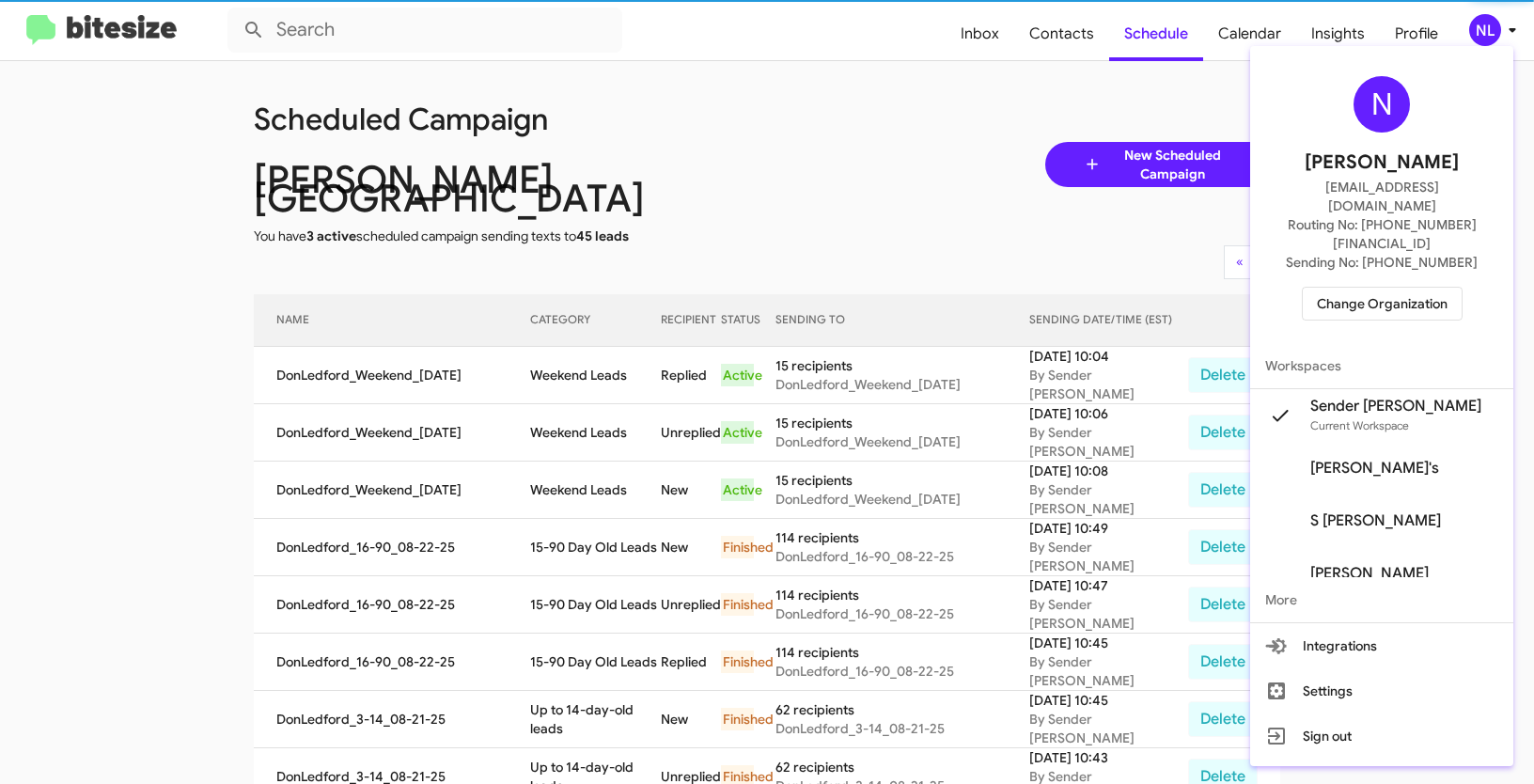
click at [1392, 288] on span "Change Organization" at bounding box center [1382, 303] width 131 height 32
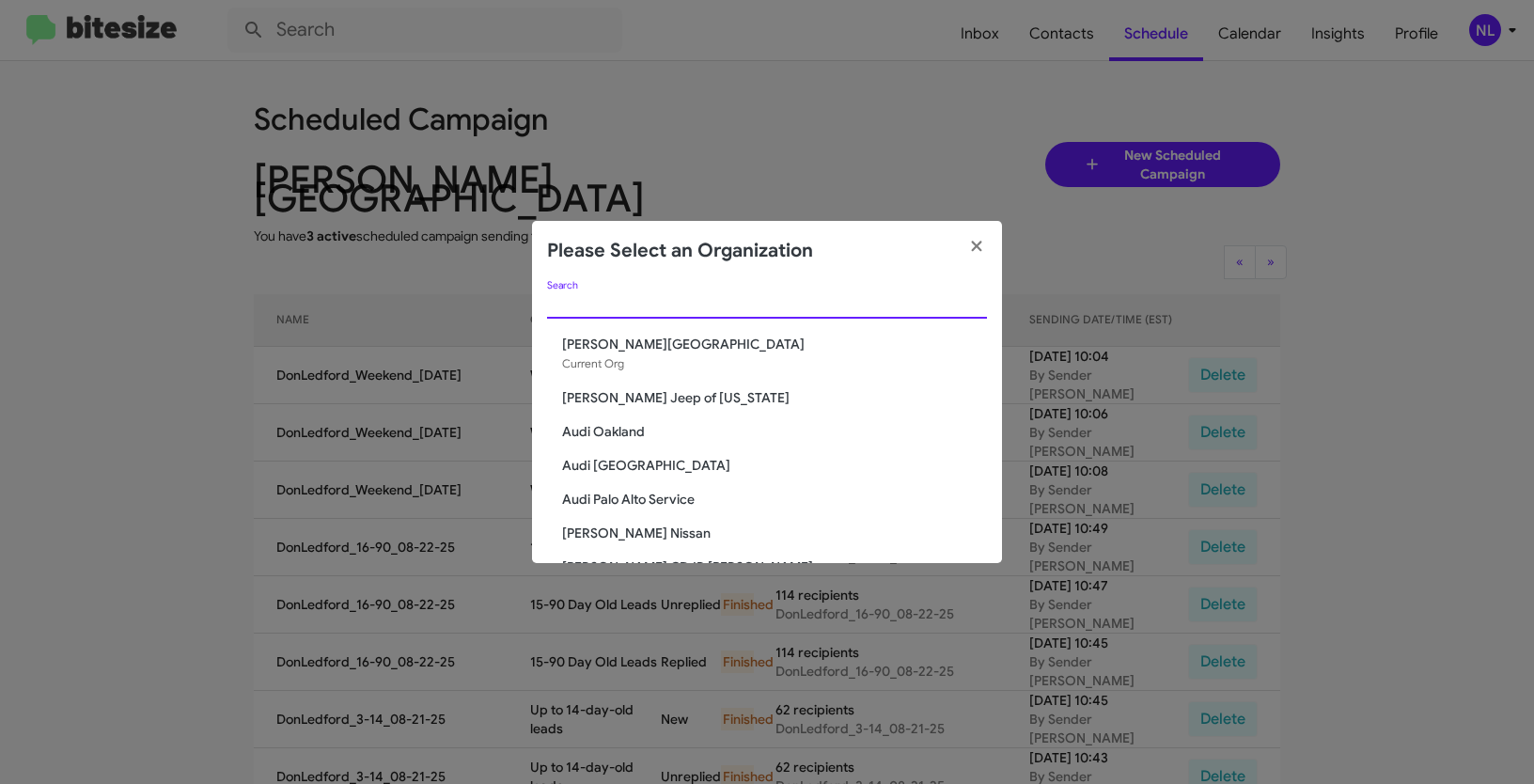
click at [691, 312] on input "Search" at bounding box center [767, 304] width 440 height 16
paste input "Team Toyota Langhorne"
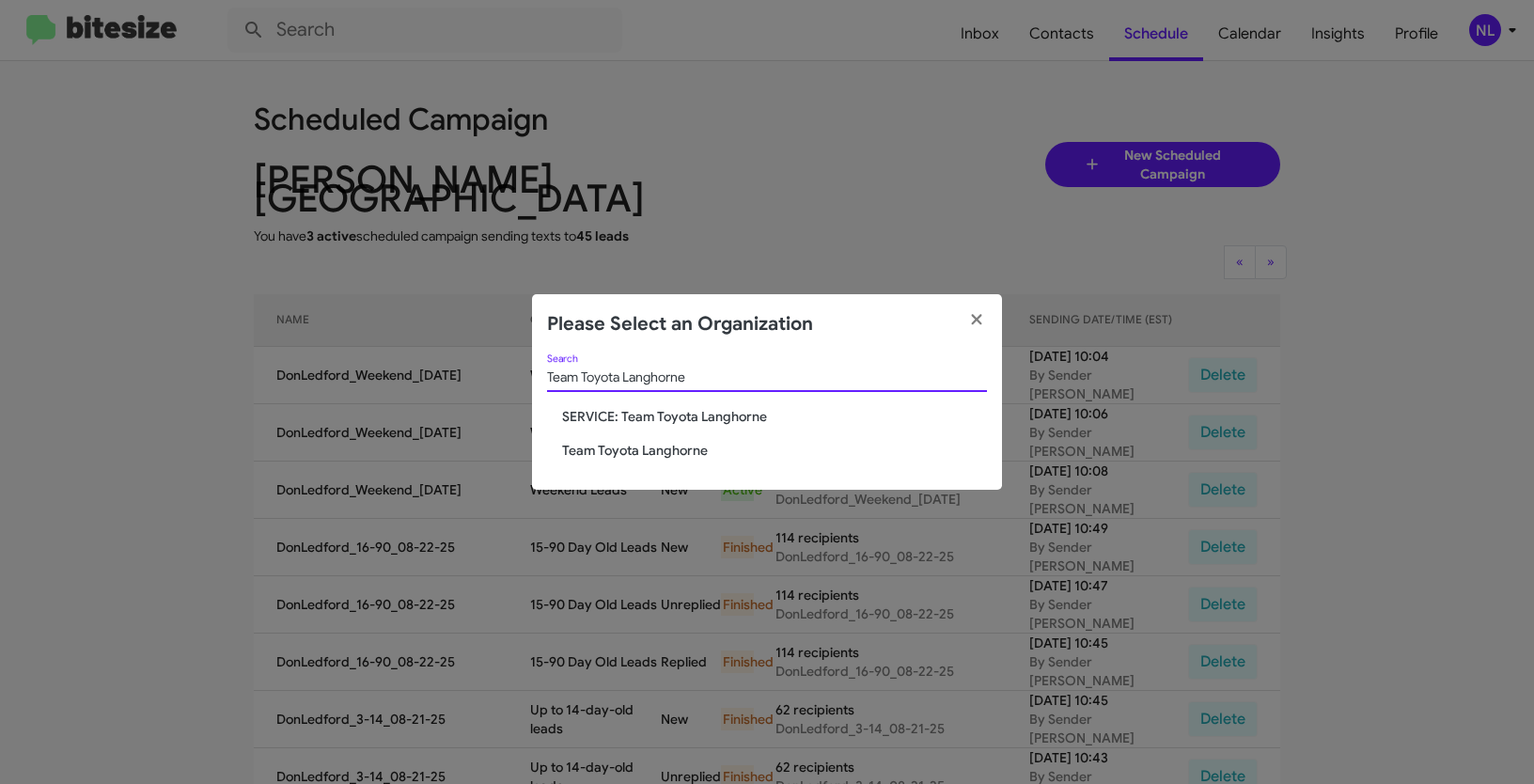
type input "Team Toyota Langhorne"
click at [605, 446] on span "Team Toyota Langhorne" at bounding box center [775, 450] width 425 height 18
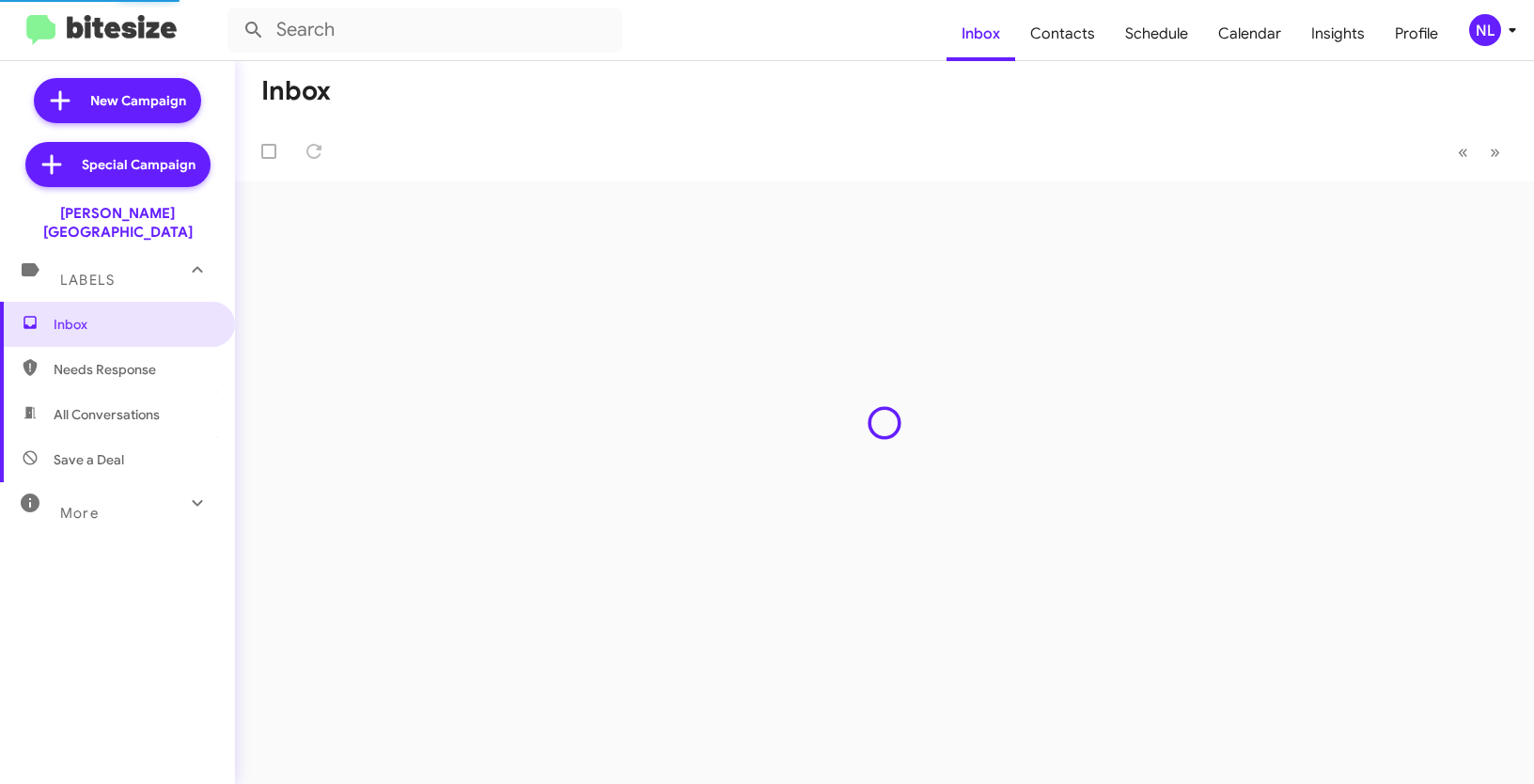
click at [1492, 27] on div "NL" at bounding box center [1485, 30] width 32 height 32
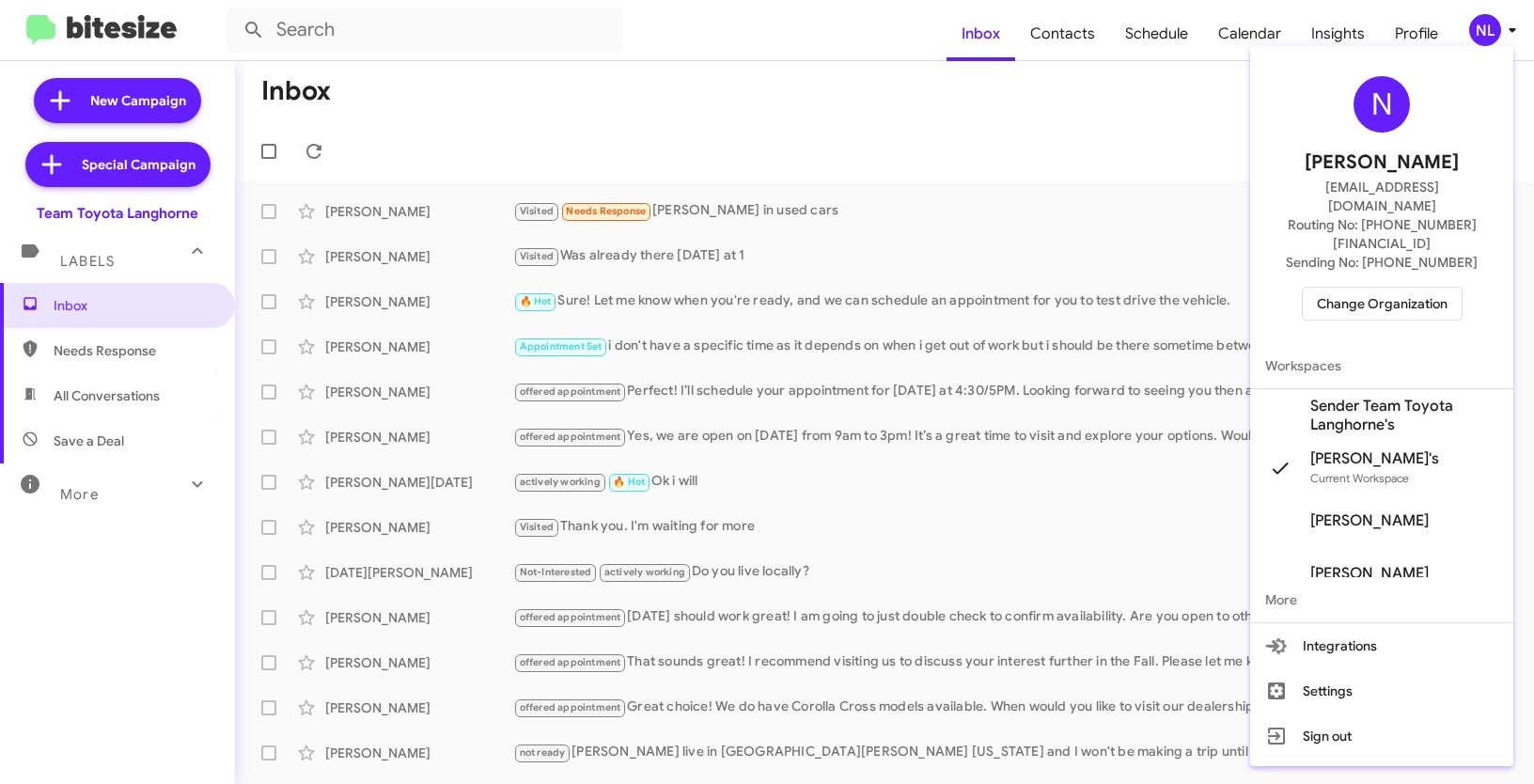
click at [1377, 396] on span "Sender Team Toyota Langhorne's" at bounding box center [1404, 415] width 188 height 38
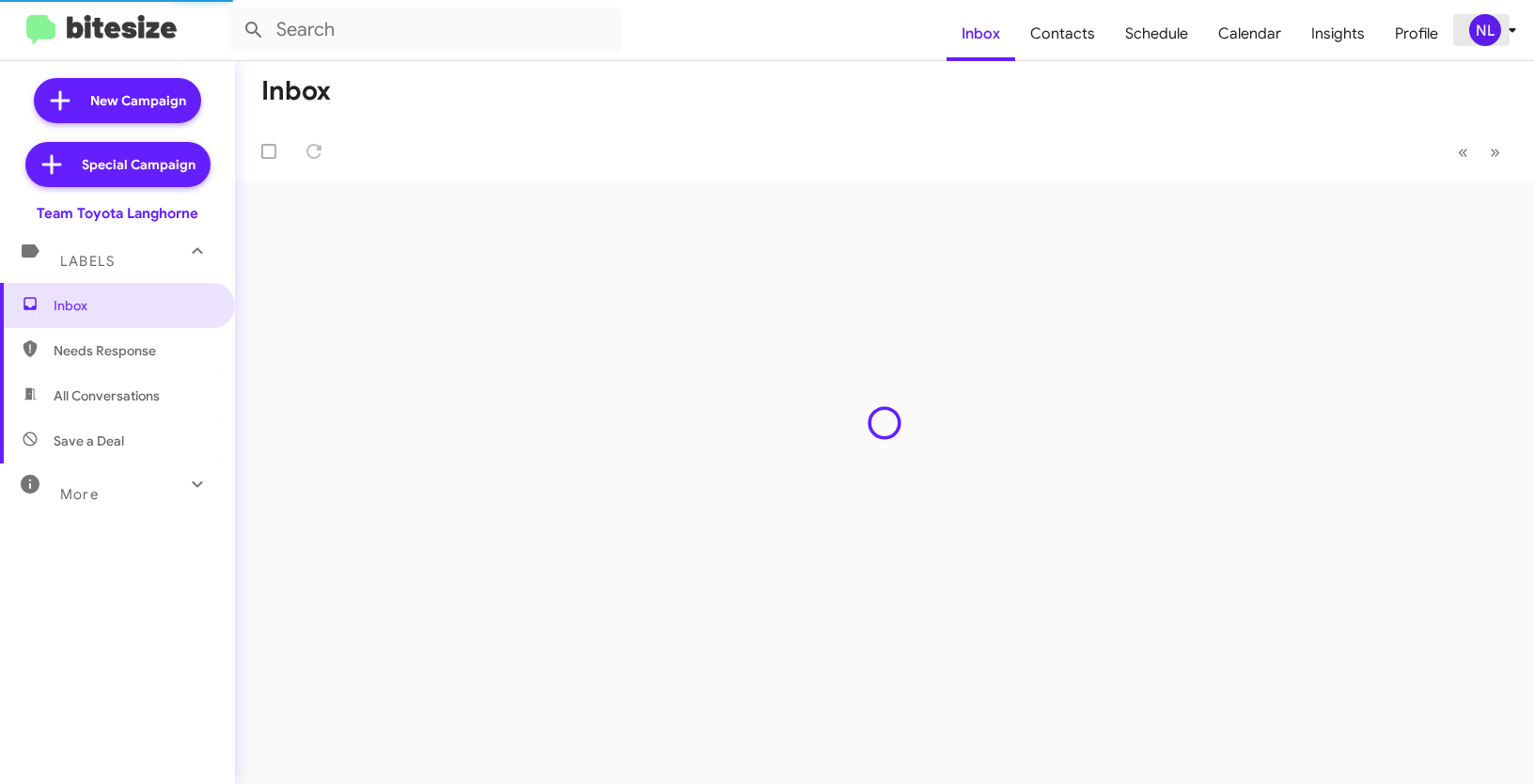
click at [1489, 36] on div "NL" at bounding box center [1485, 30] width 32 height 32
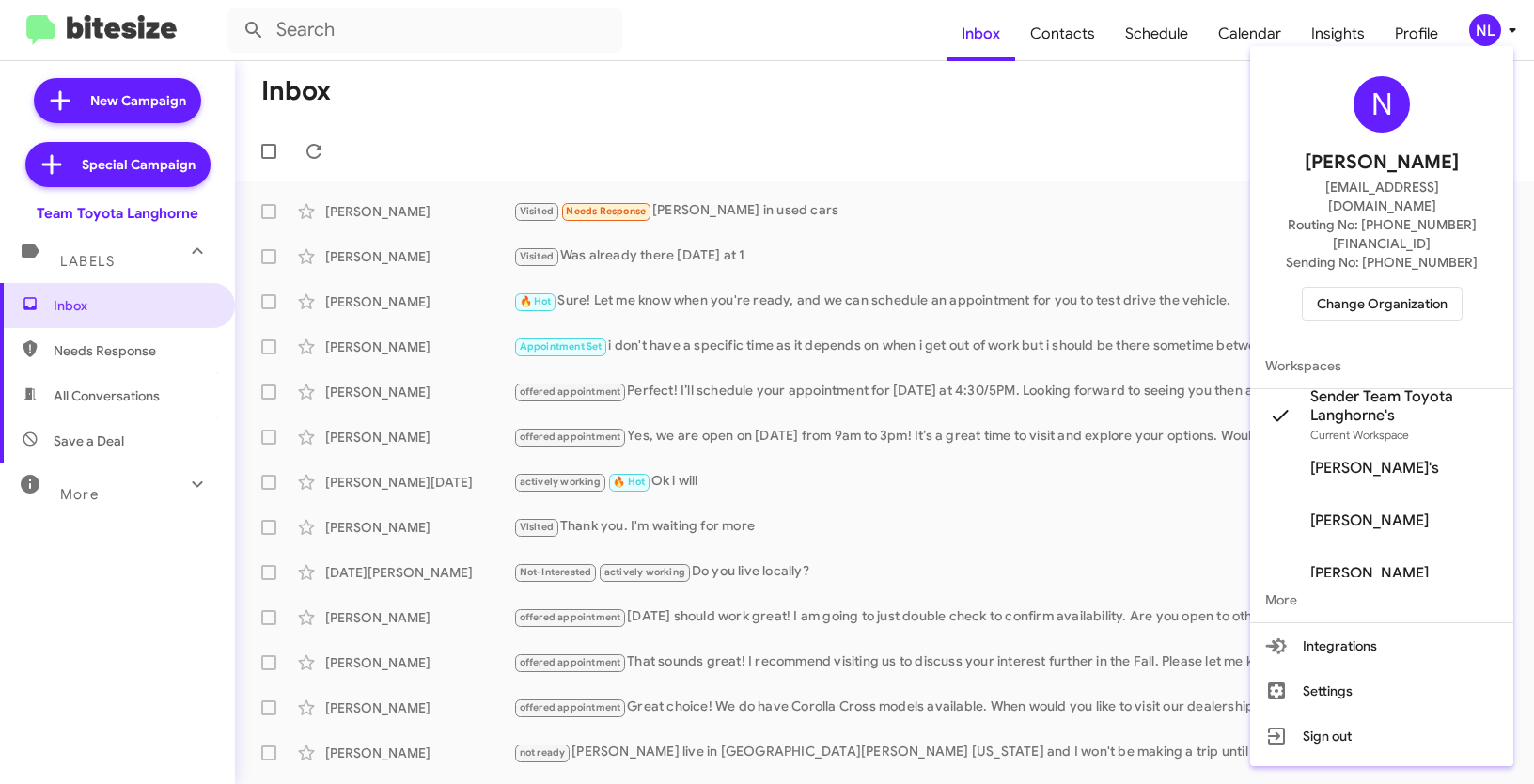
click at [965, 149] on div at bounding box center [767, 392] width 1534 height 784
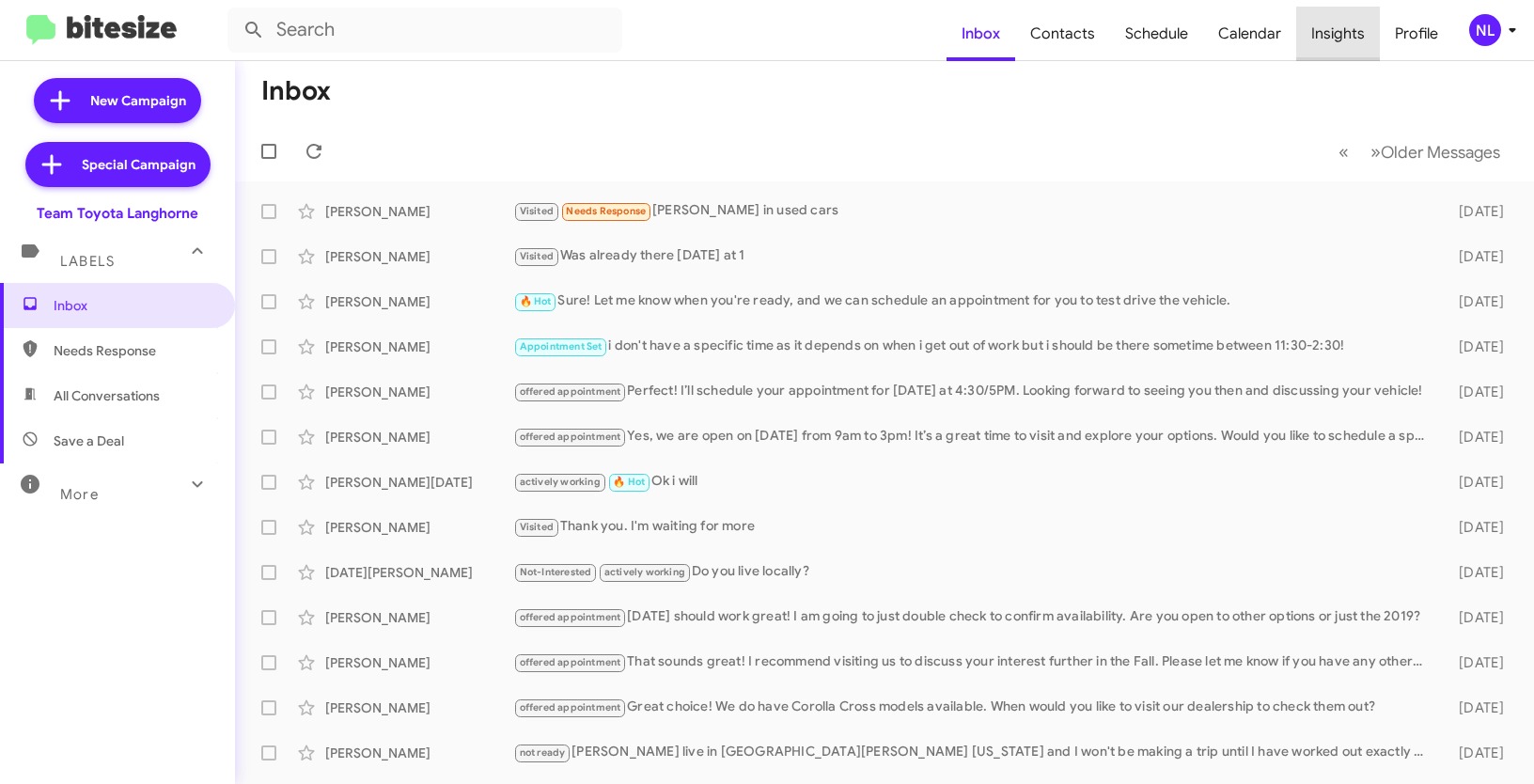
click at [1343, 33] on span "Insights" at bounding box center [1338, 34] width 83 height 54
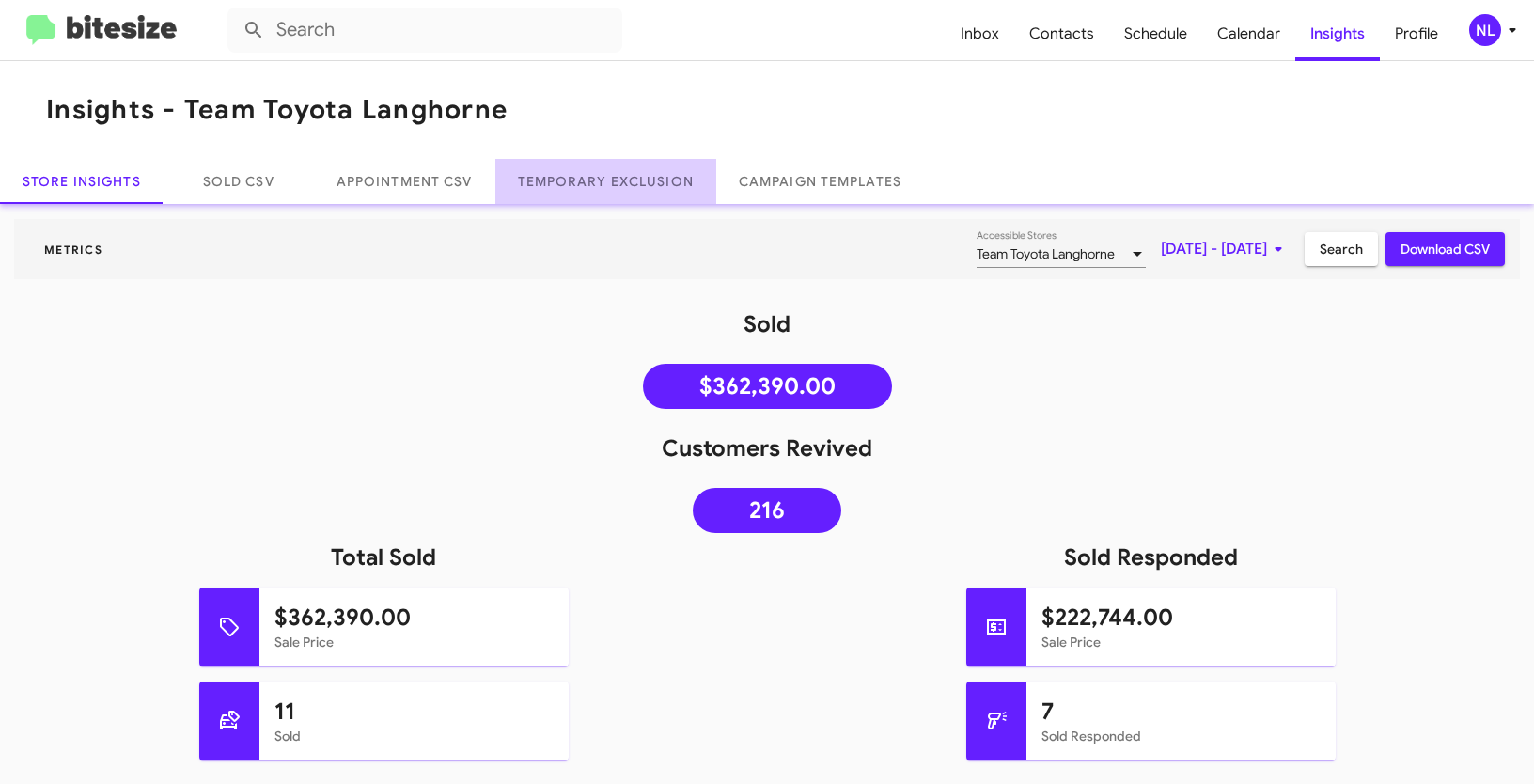
click at [658, 184] on link "Temporary Exclusion" at bounding box center [606, 181] width 221 height 46
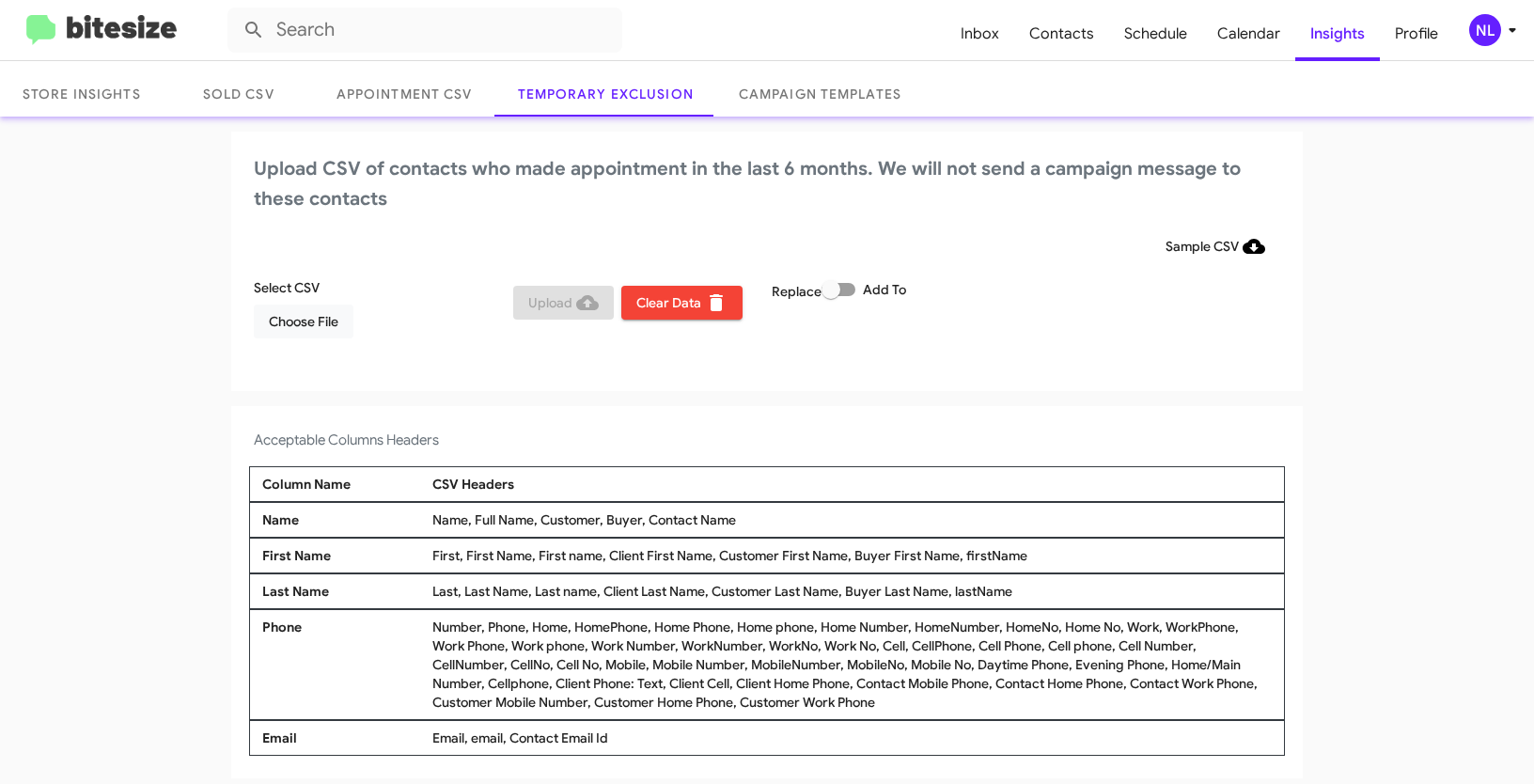
scroll to position [94, 0]
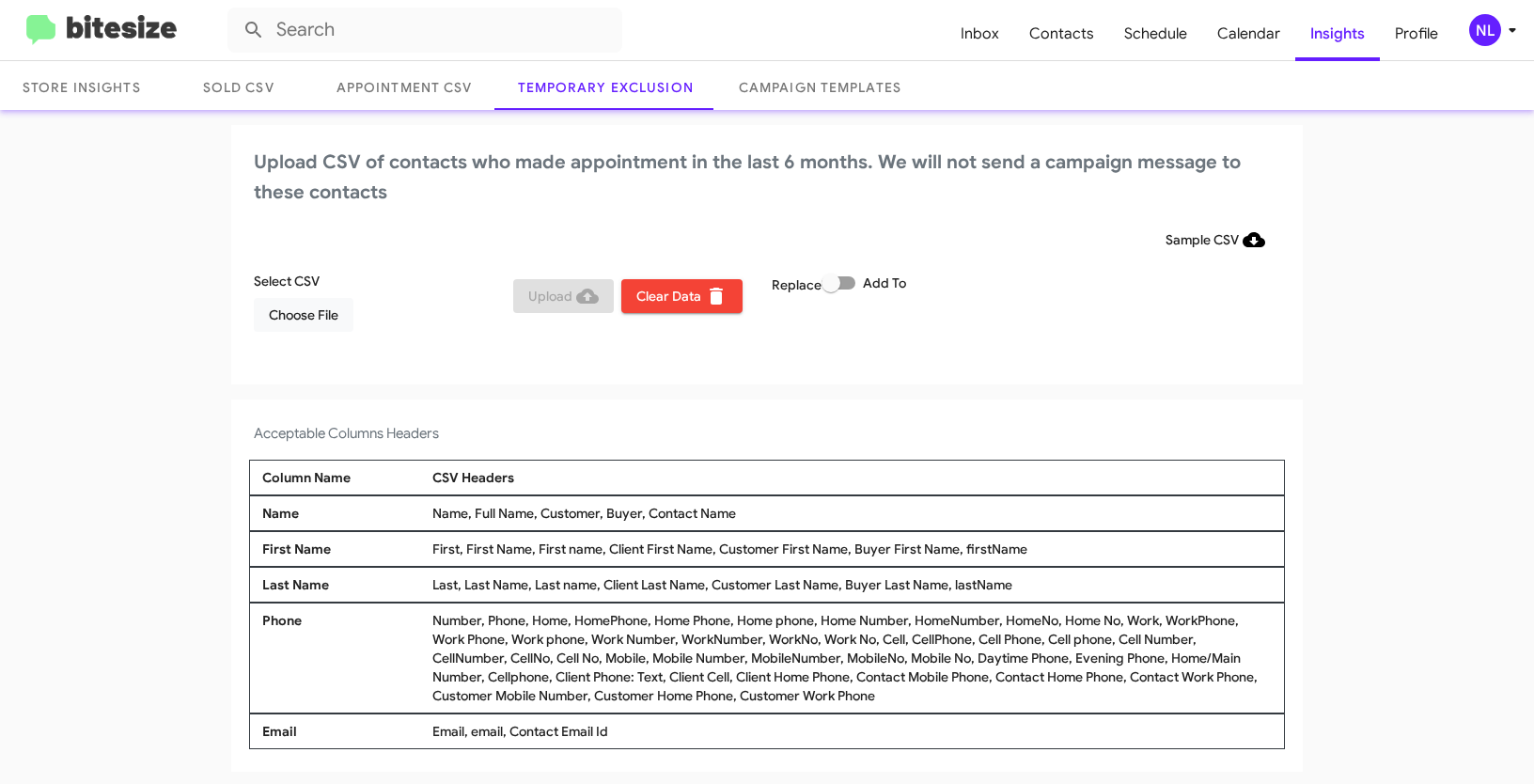
click at [931, 693] on div "Number, Phone, Home, HomePhone, Home Phone, Home phone, Home Number, HomeNumber…" at bounding box center [851, 657] width 848 height 94
drag, startPoint x: 929, startPoint y: 695, endPoint x: 783, endPoint y: 695, distance: 146.0
click at [783, 695] on div "Number, Phone, Home, HomePhone, Home Phone, Home phone, Home Number, HomeNumber…" at bounding box center [851, 657] width 848 height 94
copy div "Customer Work Phone"
click at [428, 722] on div "Email, email, Contact Email Id" at bounding box center [851, 731] width 848 height 18
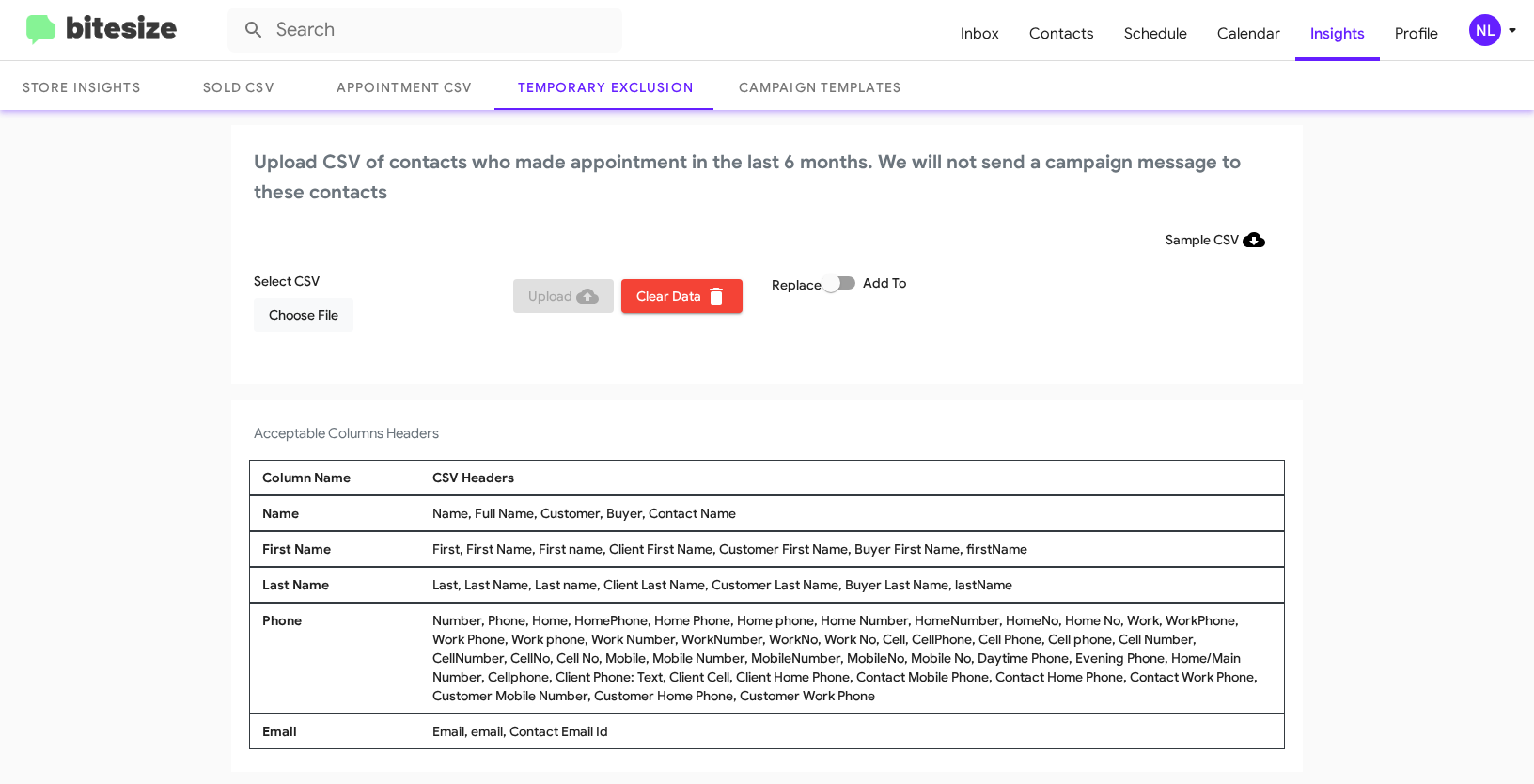
drag, startPoint x: 300, startPoint y: 734, endPoint x: 220, endPoint y: 728, distance: 80.2
click at [220, 728] on app-temporary-exclusion-csv "Upload CSV of contacts who made appointment in the last 6 months. We will not s…" at bounding box center [767, 448] width 1534 height 646
drag, startPoint x: 220, startPoint y: 728, endPoint x: 294, endPoint y: 722, distance: 74.2
click at [294, 722] on app-temporary-exclusion-csv "Upload CSV of contacts who made appointment in the last 6 months. We will not s…" at bounding box center [767, 448] width 1534 height 646
click at [330, 716] on div "Email Email, email, Contact Email Id" at bounding box center [767, 731] width 1036 height 36
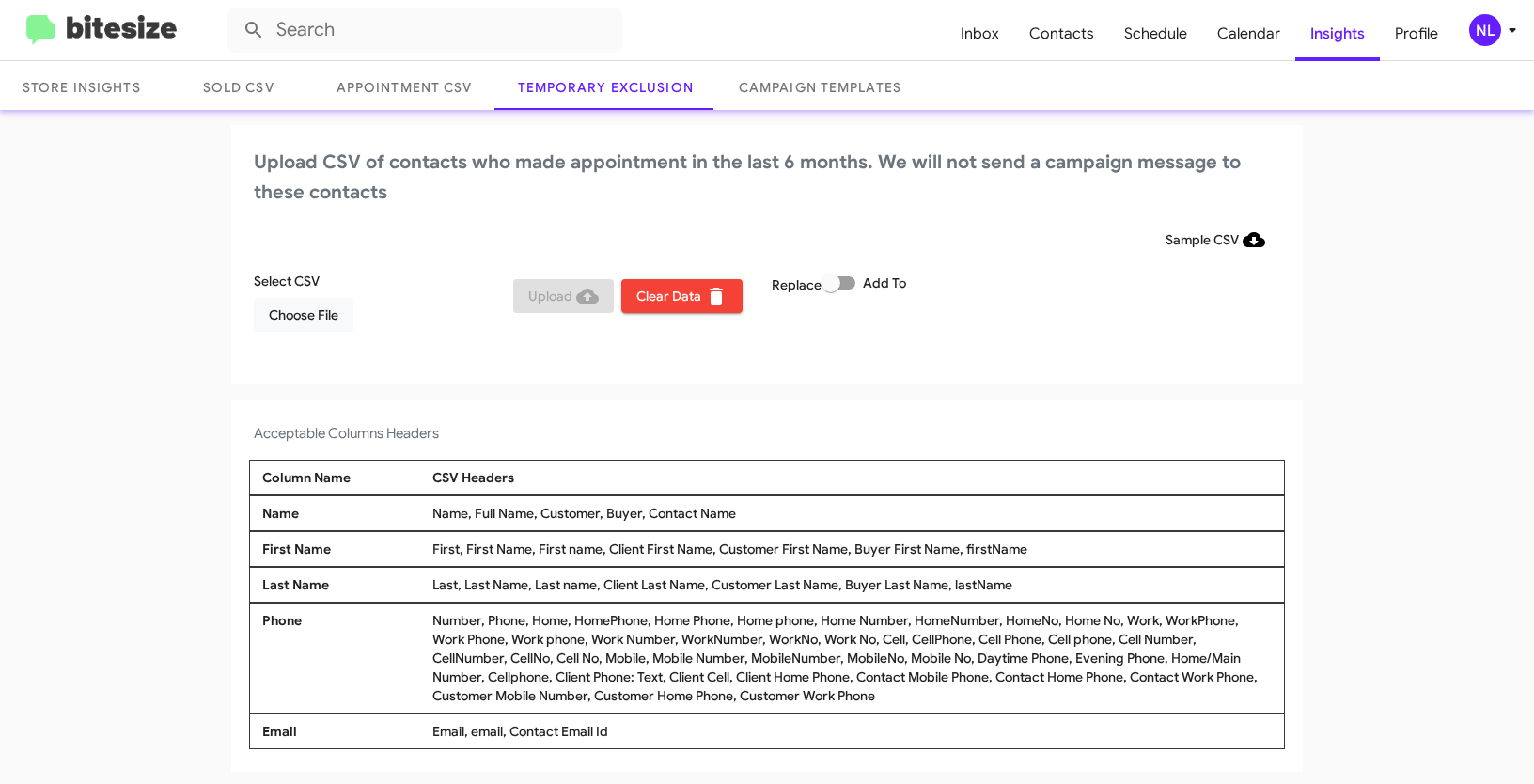
drag, startPoint x: 291, startPoint y: 727, endPoint x: 250, endPoint y: 731, distance: 41.2
click at [250, 731] on div "Email Email, email, Contact Email Id" at bounding box center [767, 731] width 1036 height 36
copy div "Email"
click at [280, 317] on span "Choose File" at bounding box center [304, 314] width 70 height 34
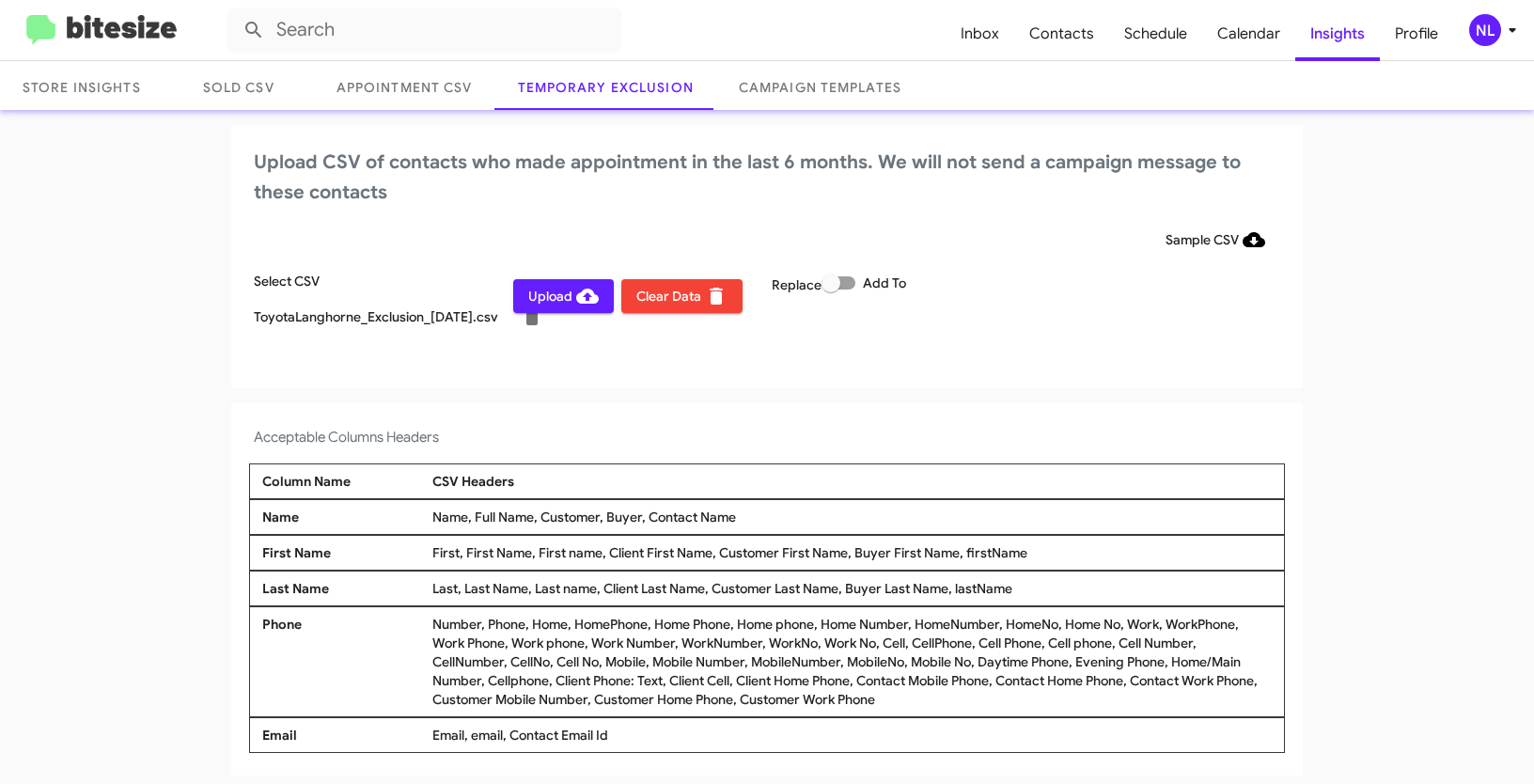
scroll to position [98, 0]
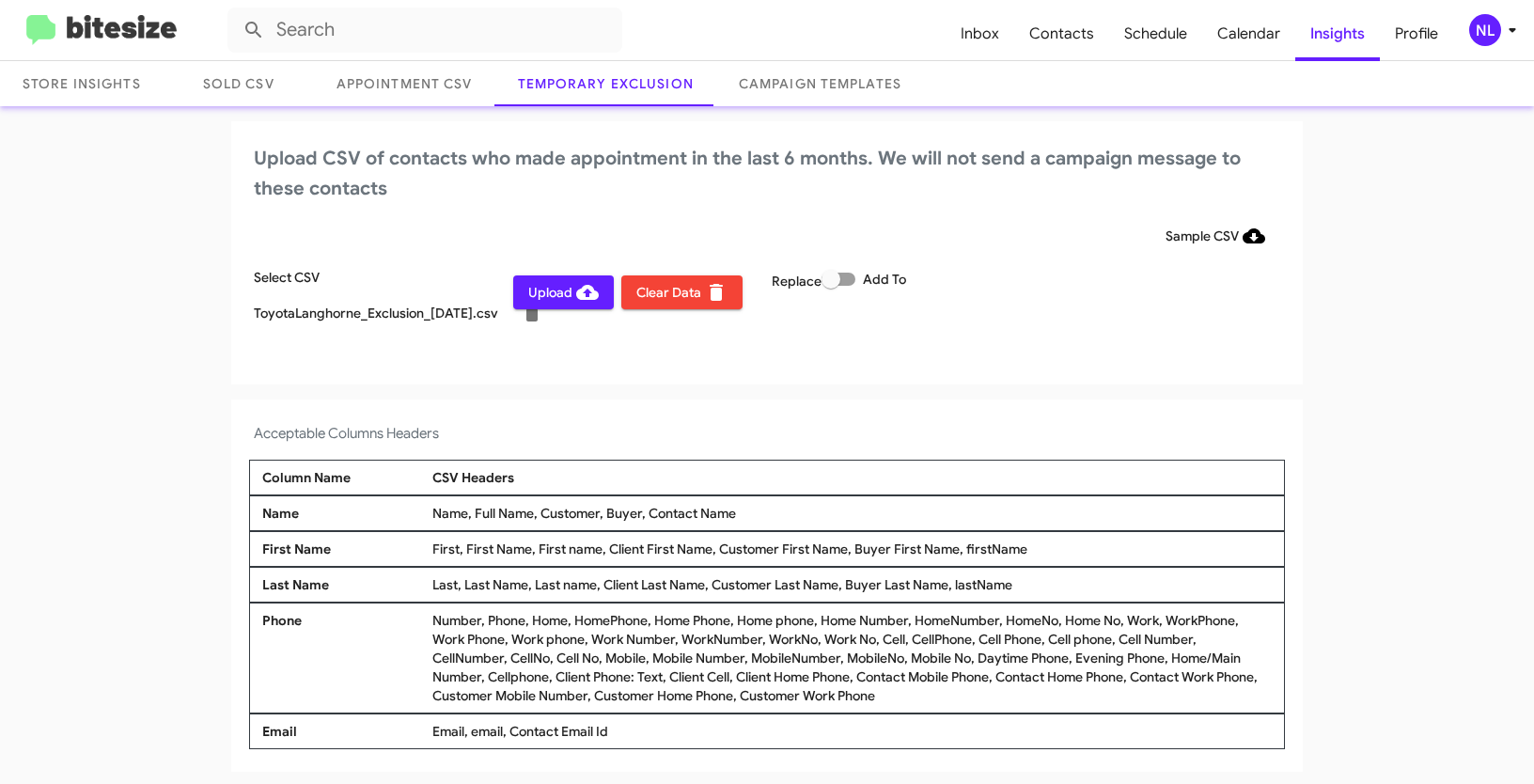
click at [1487, 27] on div "NL" at bounding box center [1485, 30] width 32 height 32
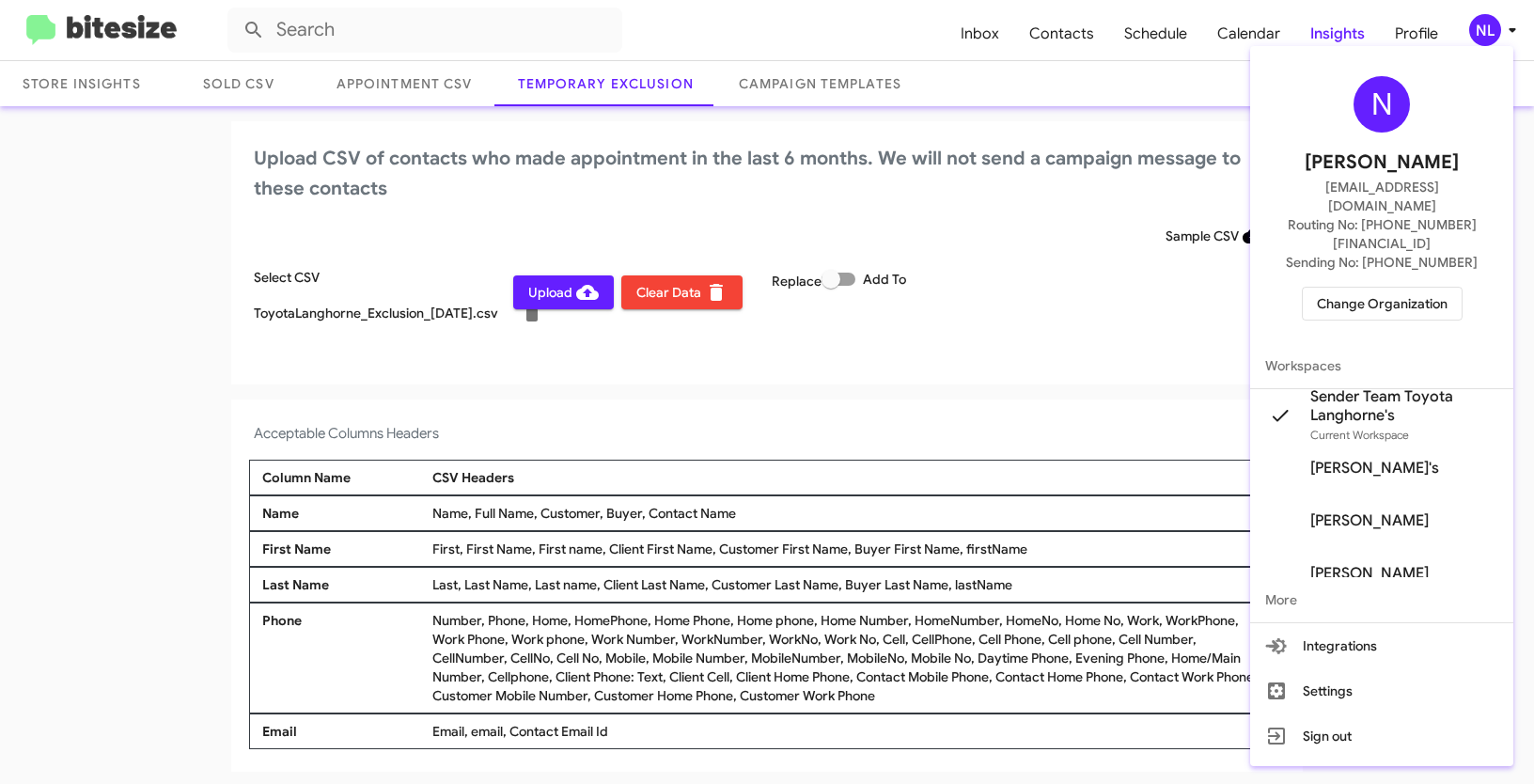
click at [101, 278] on div at bounding box center [767, 392] width 1534 height 784
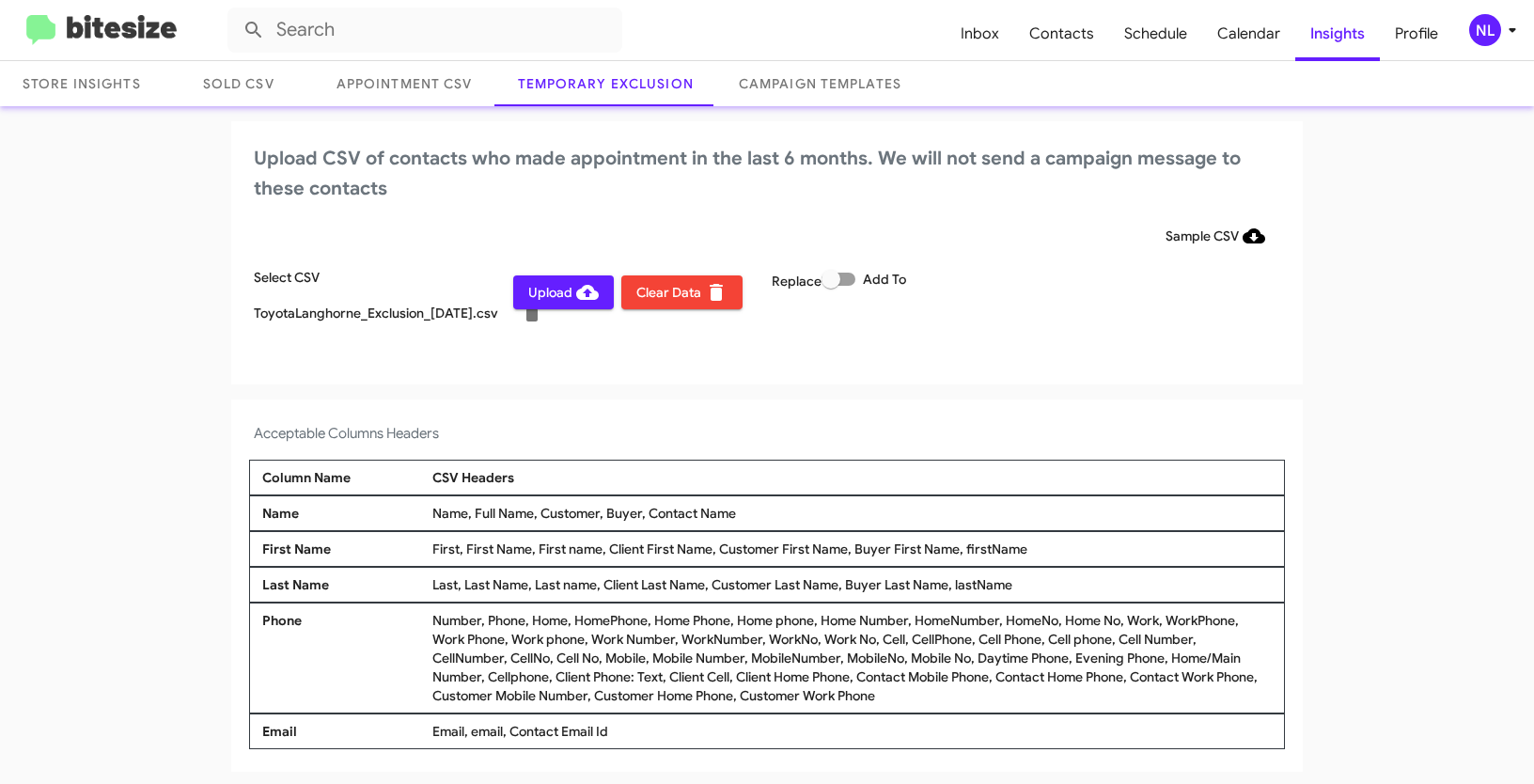
click at [541, 397] on app-temporary-exclusion-csv "Upload CSV of contacts who made appointment in the last 6 months. We will not s…" at bounding box center [767, 446] width 1534 height 650
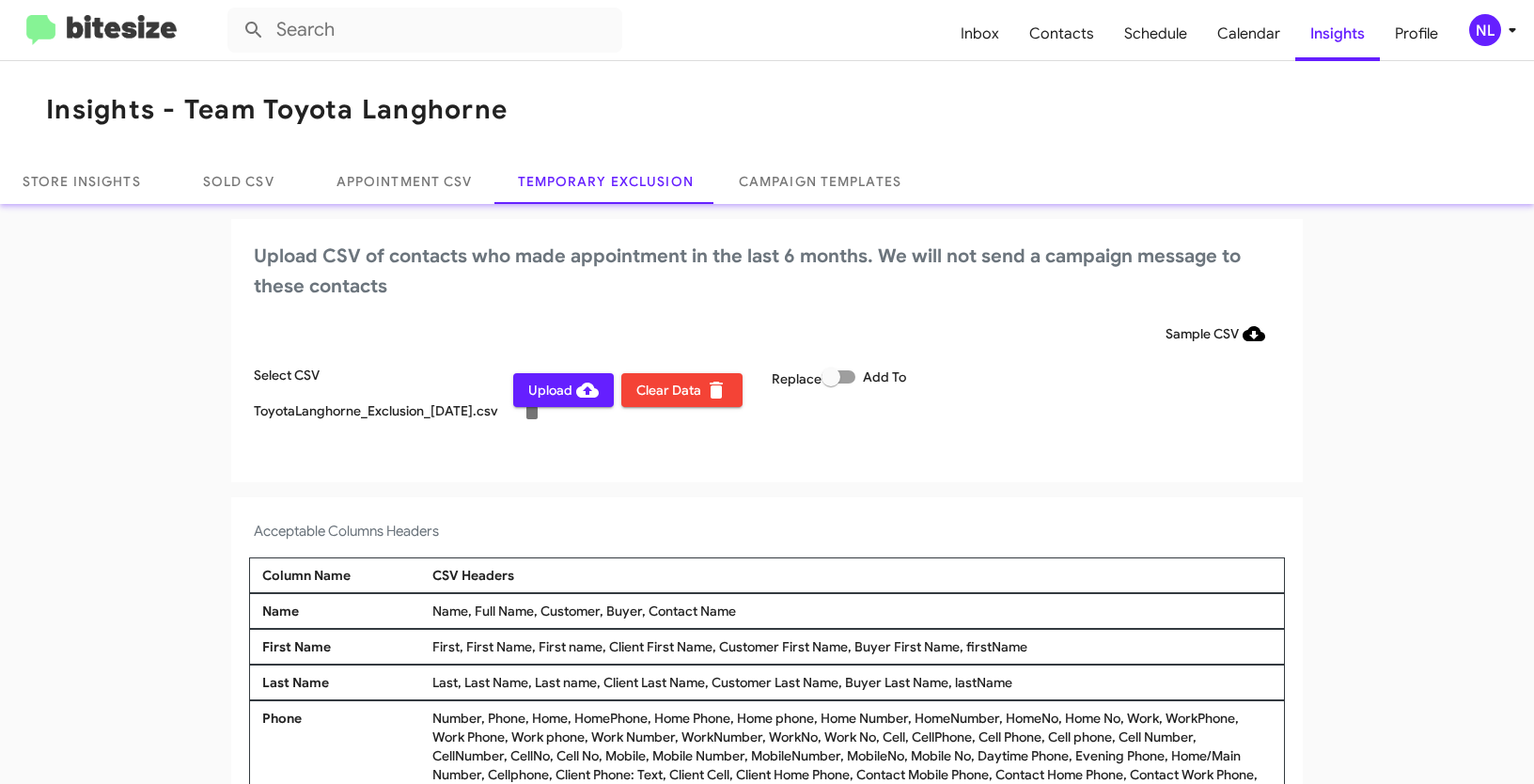
click at [528, 400] on span "Upload" at bounding box center [563, 390] width 71 height 34
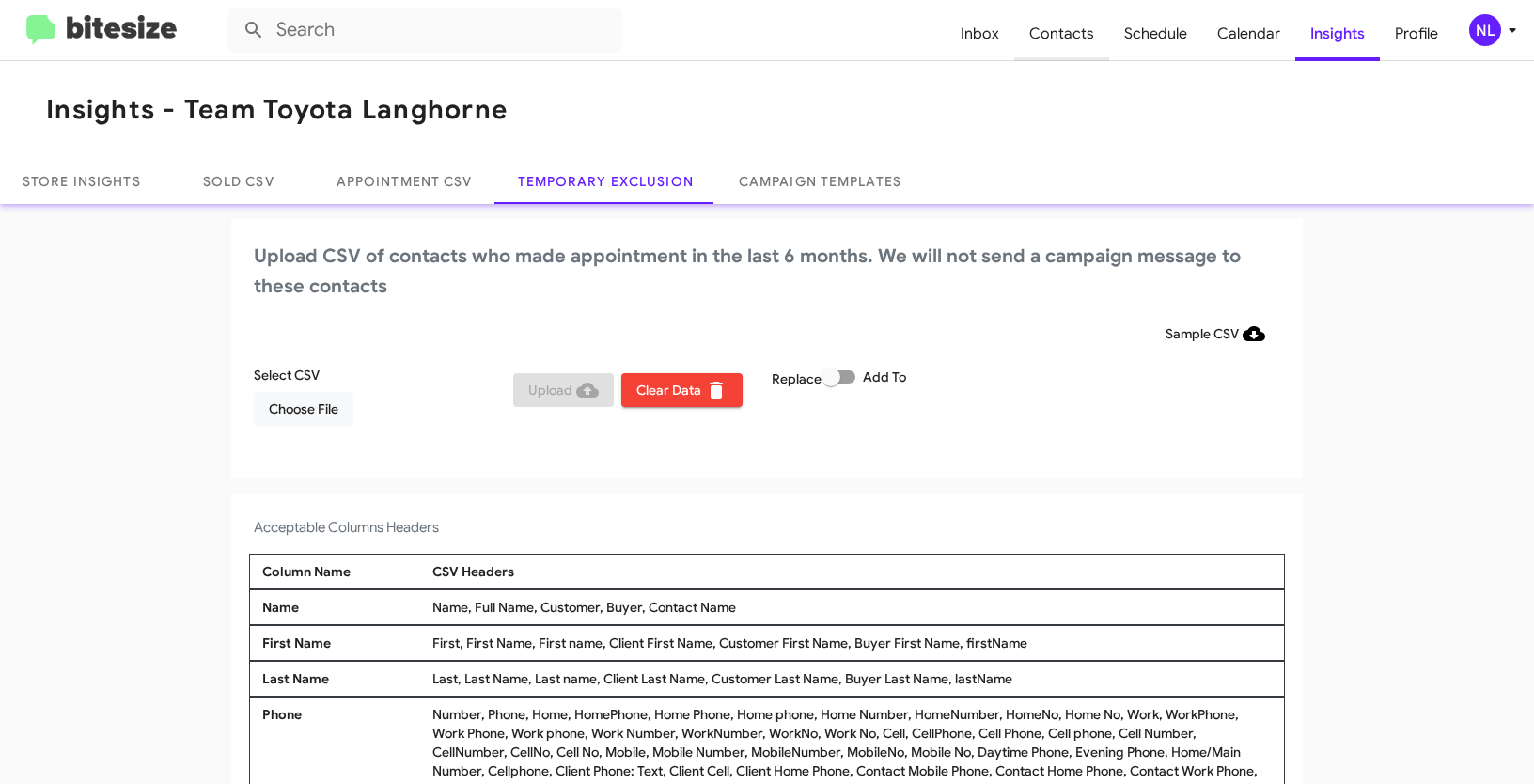
click at [1069, 34] on span "Contacts" at bounding box center [1062, 34] width 95 height 54
type input "in:groups"
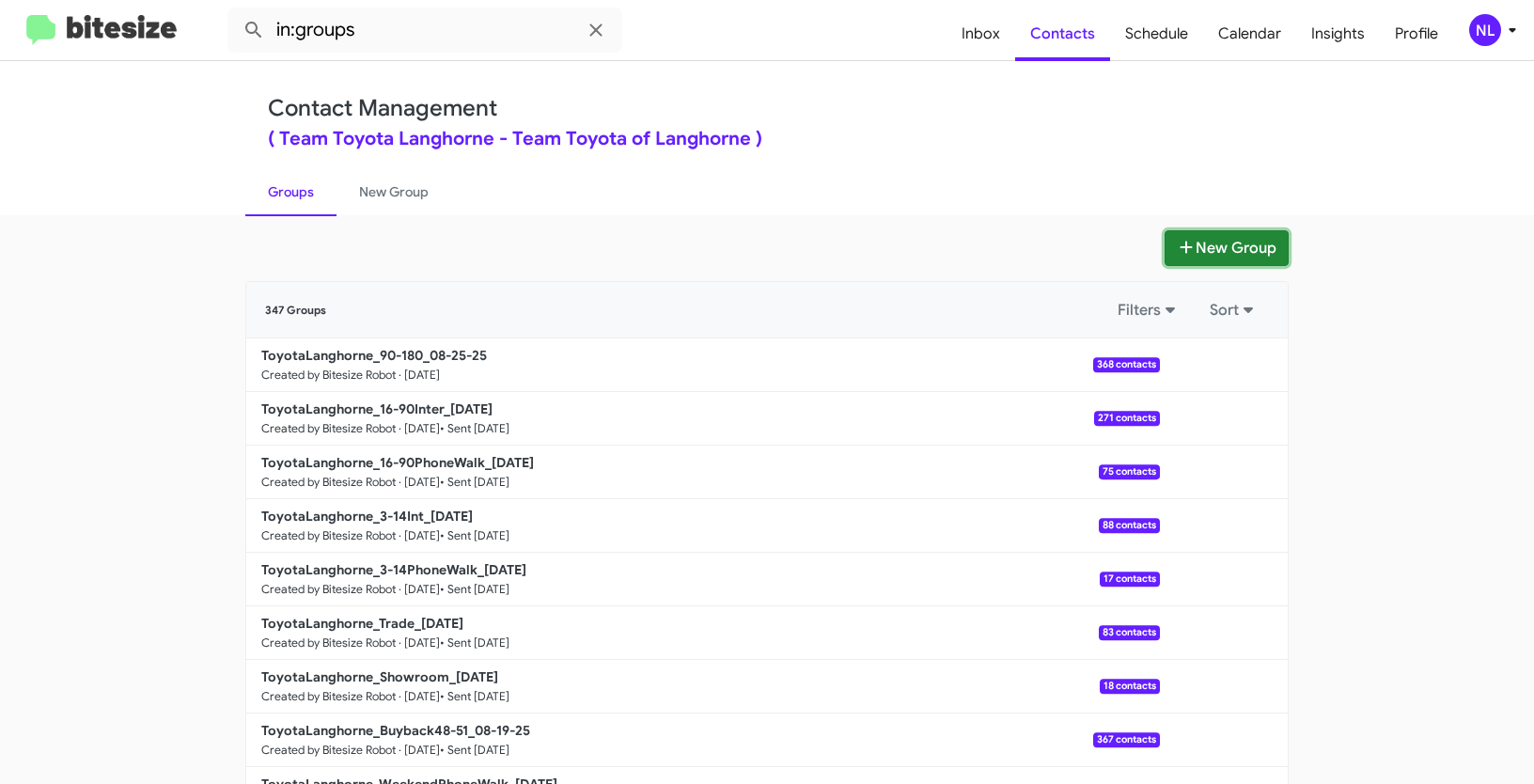
click at [1206, 247] on button "New Group" at bounding box center [1227, 248] width 124 height 36
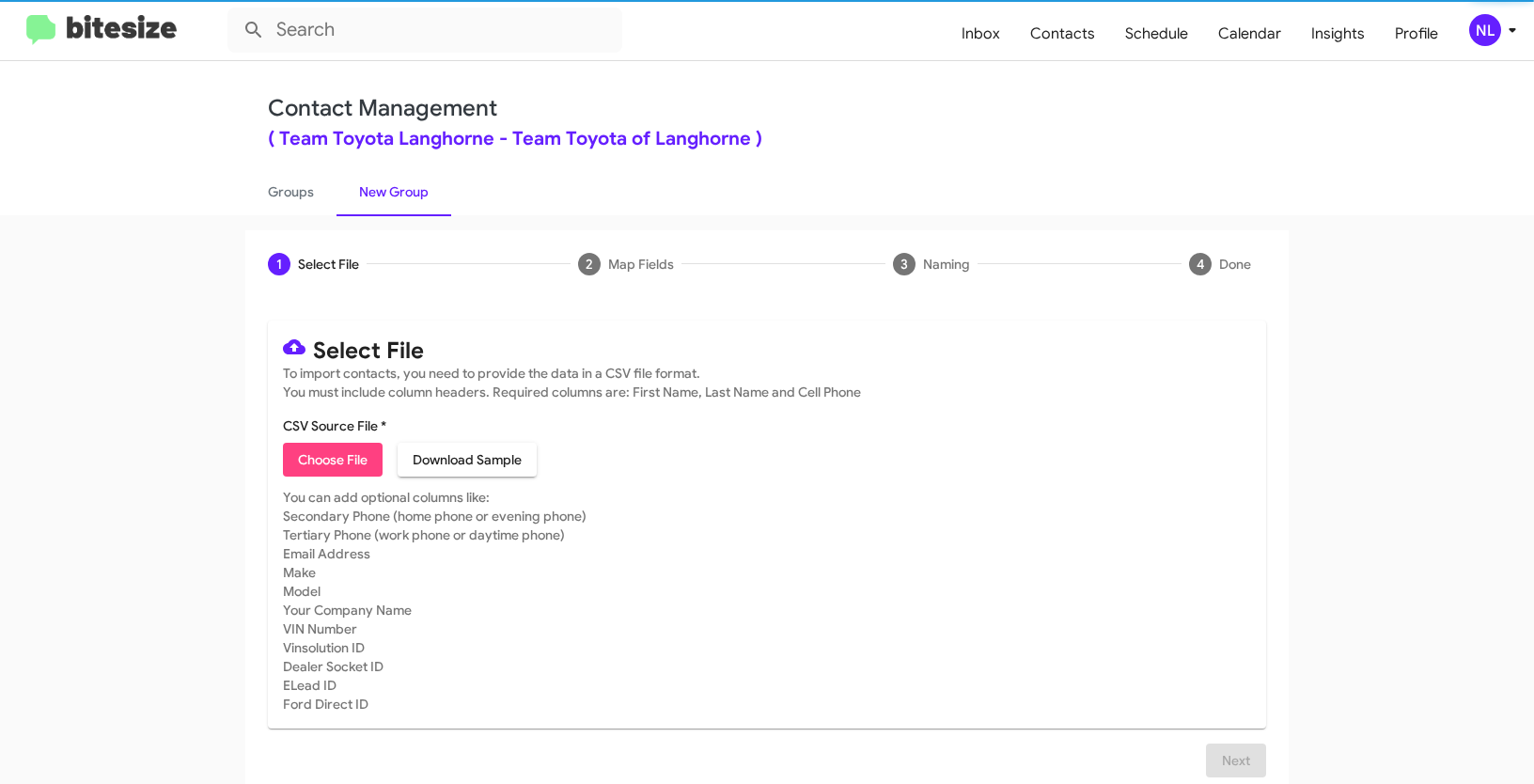
click at [332, 470] on span "Choose File" at bounding box center [333, 459] width 70 height 34
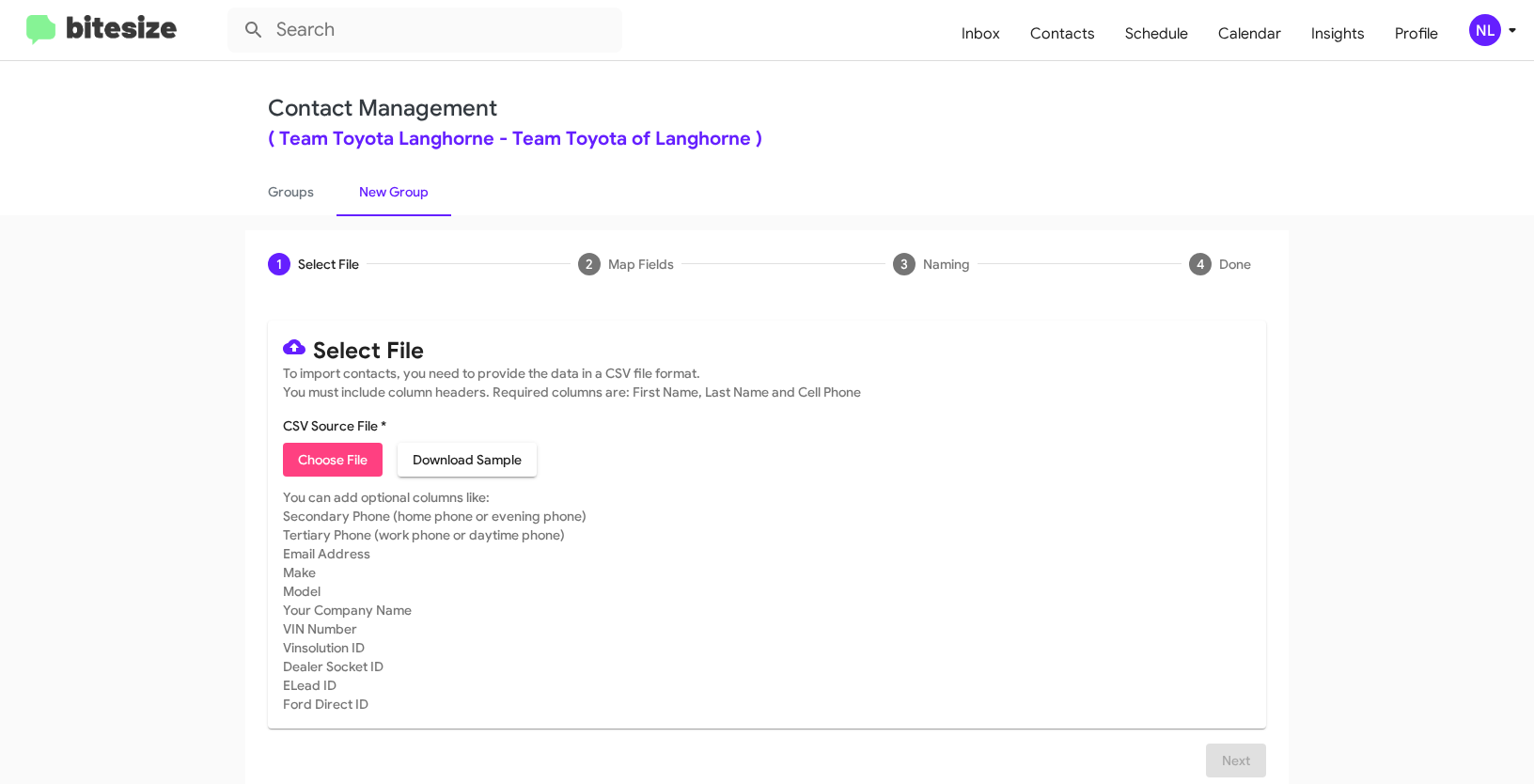
type input "ToyotaLanghorne_WeekendInter_08-25-25"
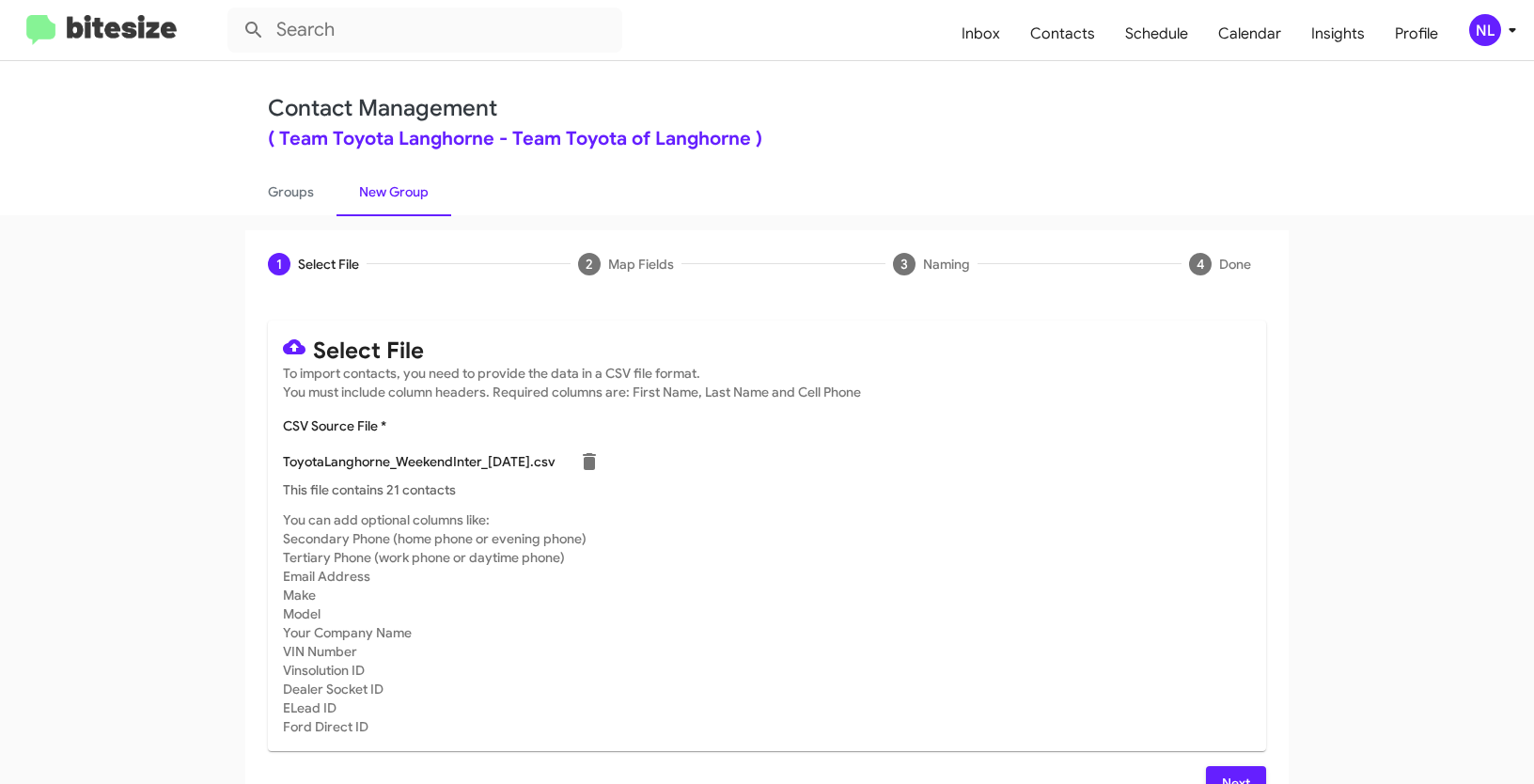
click at [1476, 33] on div "NL" at bounding box center [1485, 30] width 32 height 32
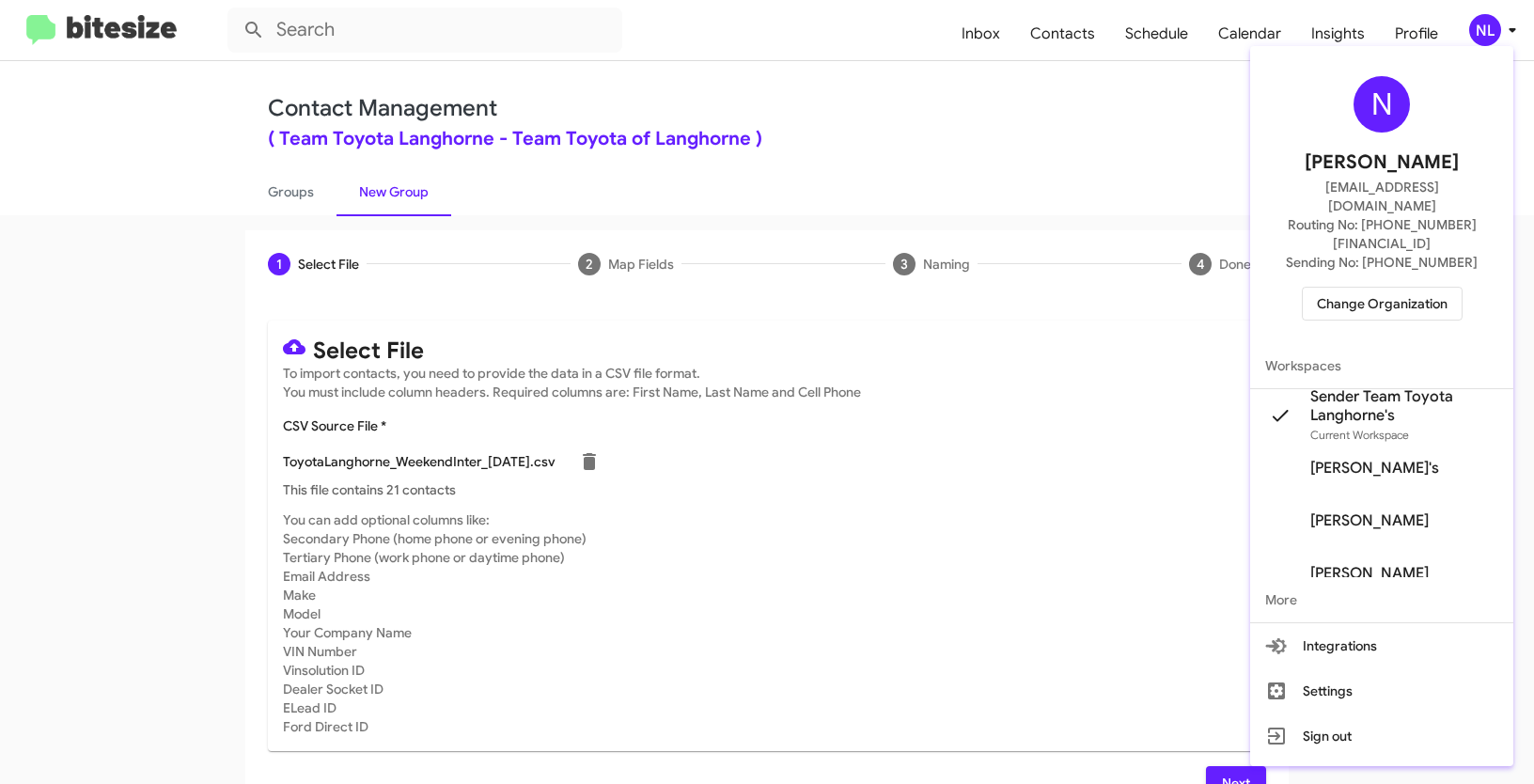
click at [832, 115] on div at bounding box center [767, 392] width 1534 height 784
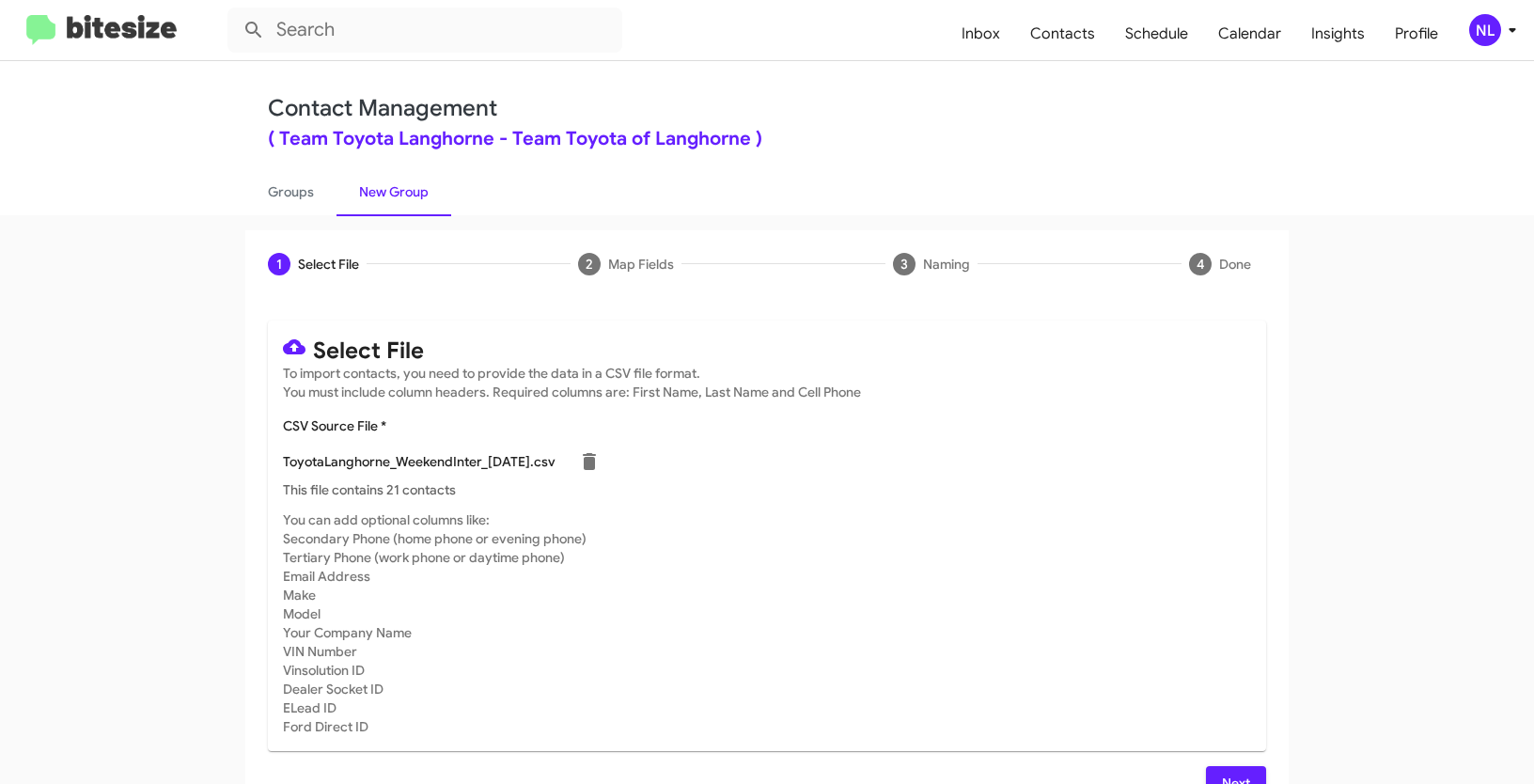
click at [1271, 666] on div "Select File To import contacts, you need to provide the data in a CSV file form…" at bounding box center [767, 559] width 1043 height 524
click at [1209, 769] on button "Next" at bounding box center [1236, 782] width 60 height 34
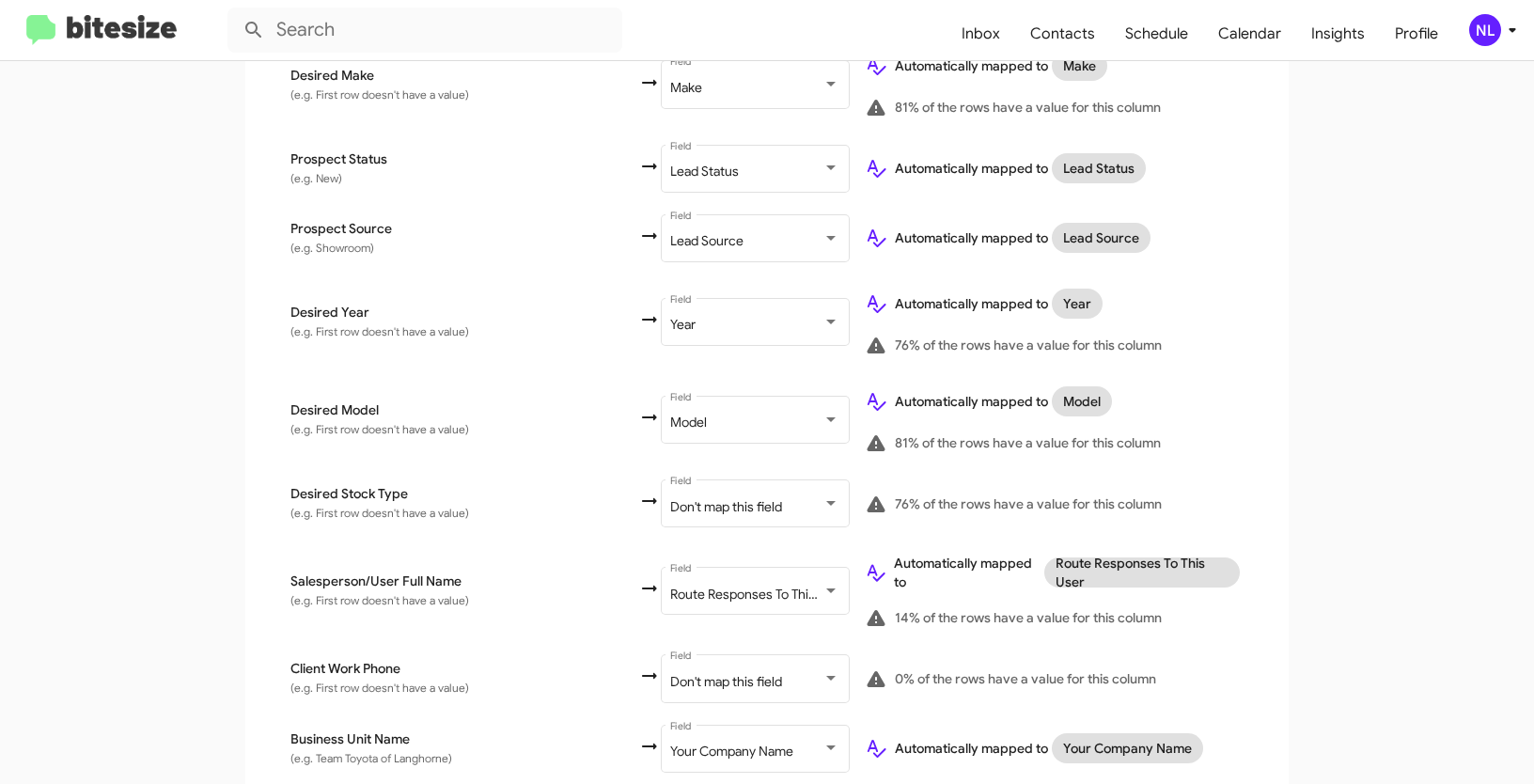
scroll to position [881, 0]
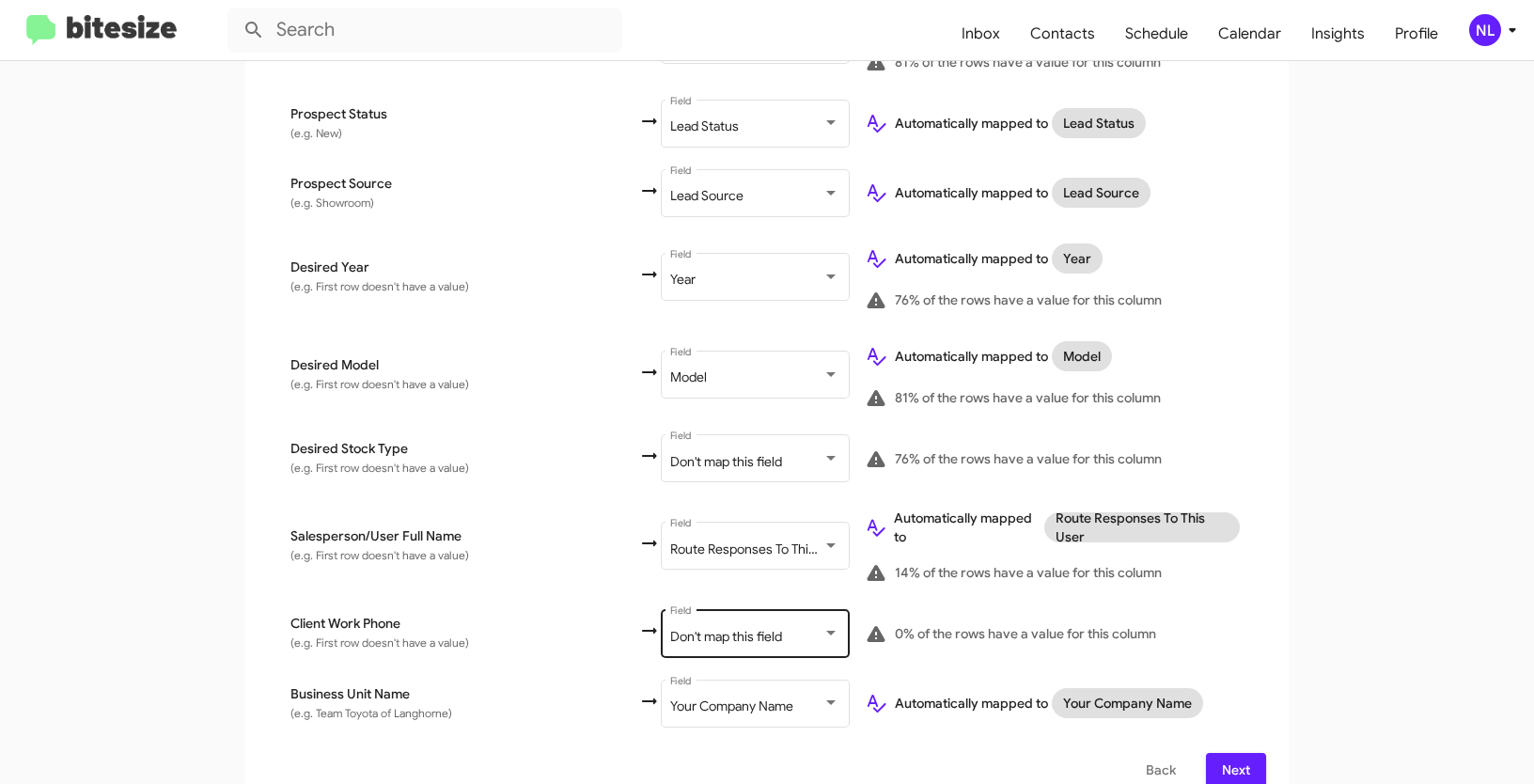
click at [670, 625] on div "Don't map this field Field" at bounding box center [754, 631] width 170 height 51
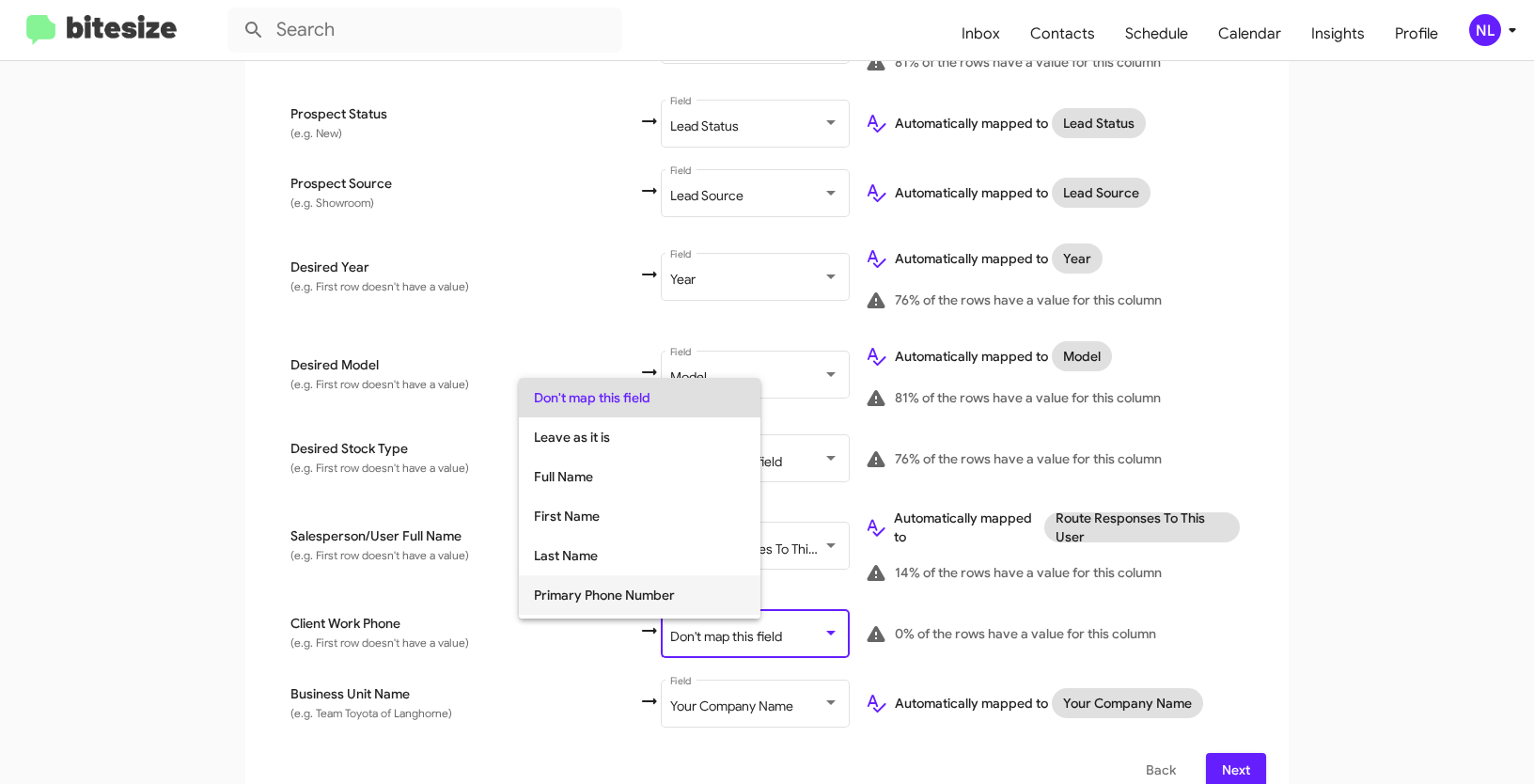
scroll to position [256, 0]
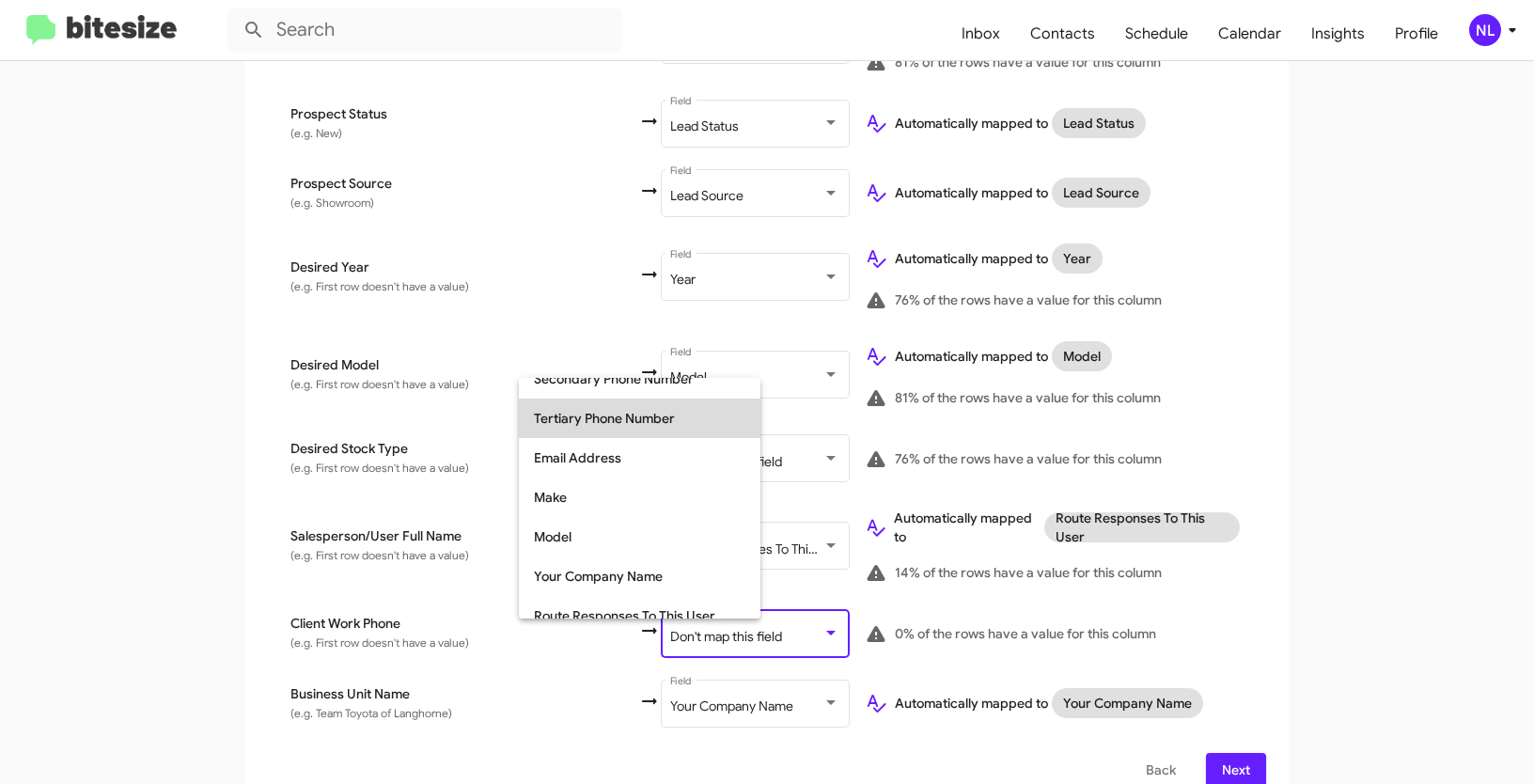
click at [614, 419] on span "Tertiary Phone Number" at bounding box center [640, 418] width 211 height 40
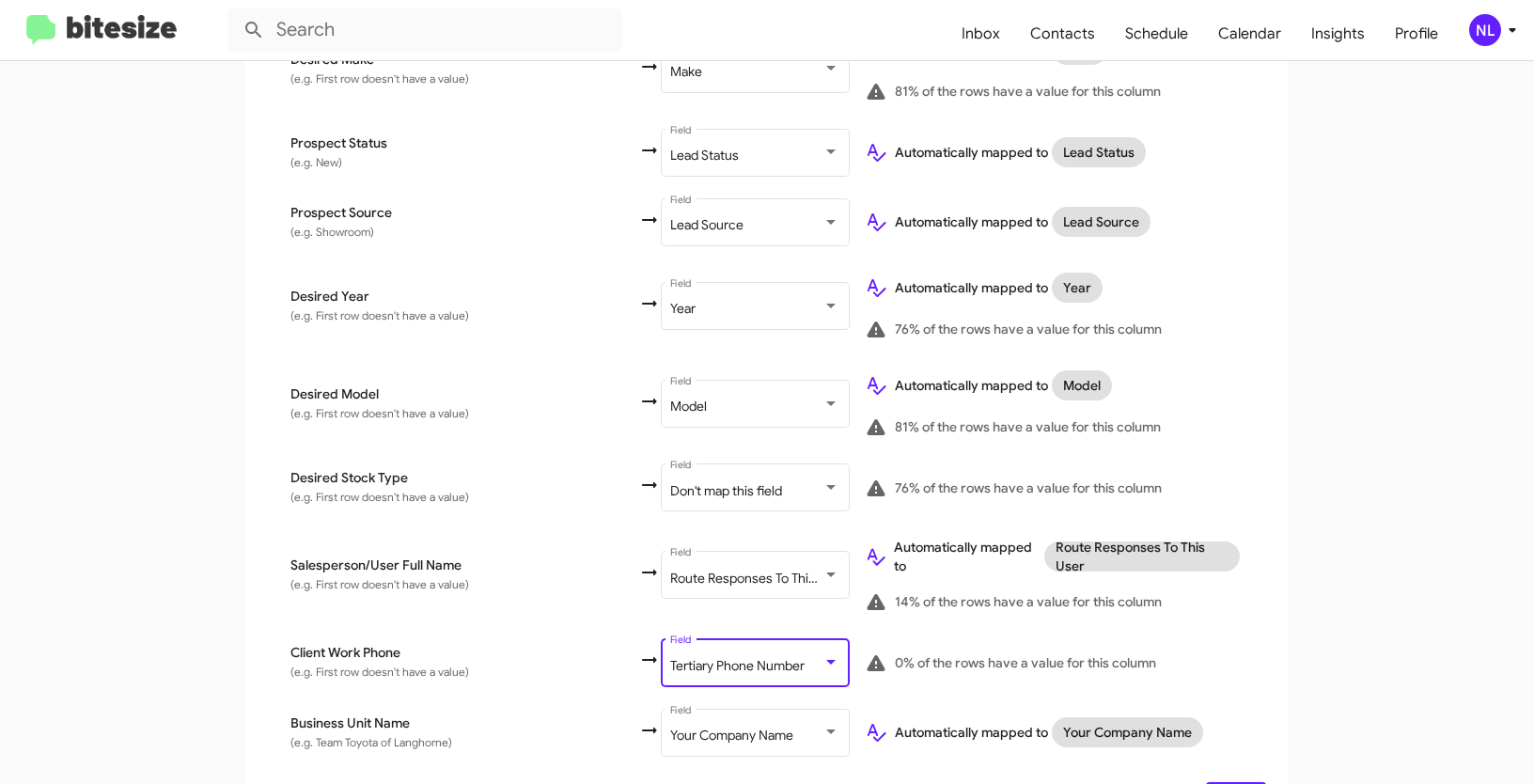
scroll to position [881, 0]
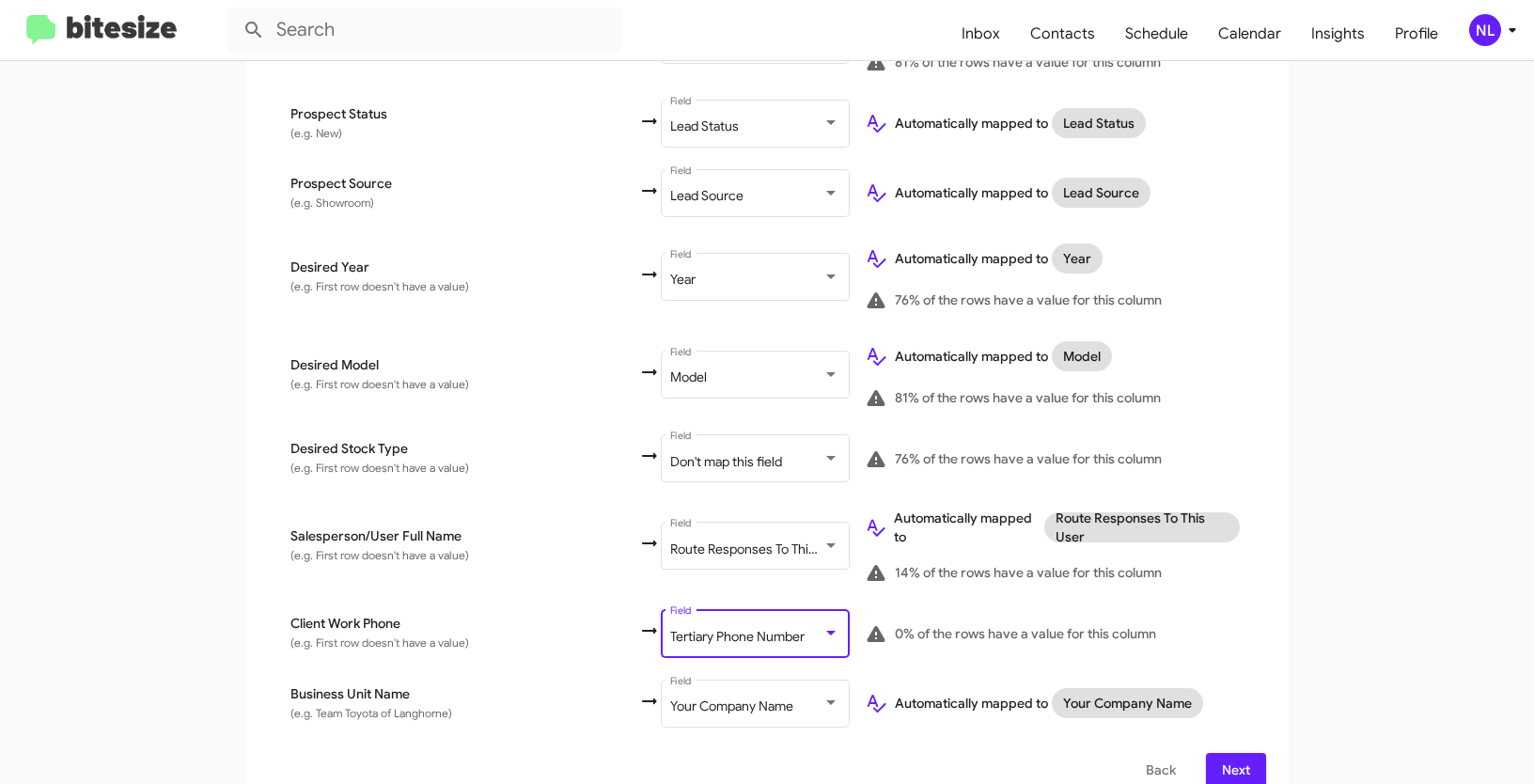
click at [1235, 753] on span "Next" at bounding box center [1235, 769] width 30 height 34
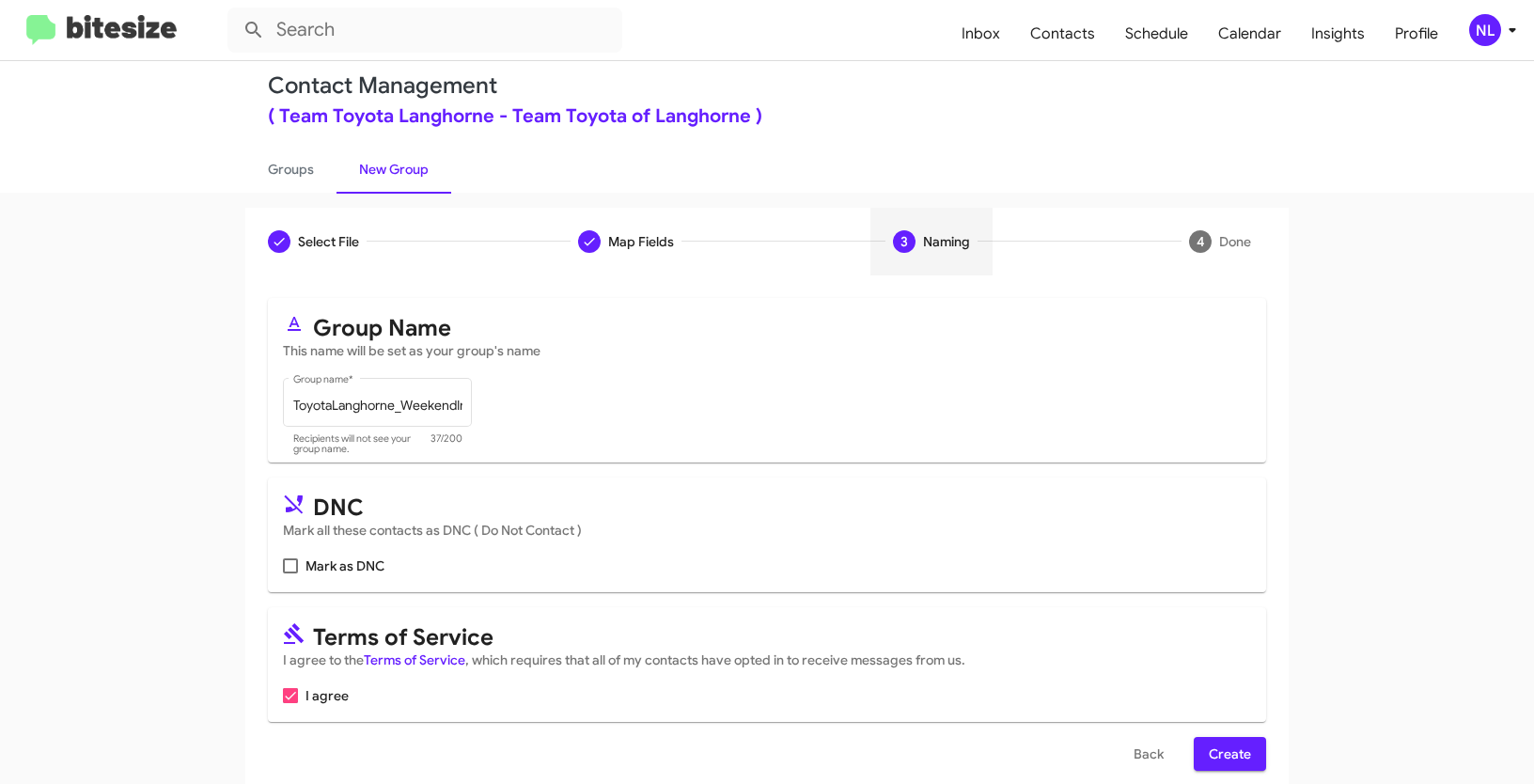
scroll to position [47, 0]
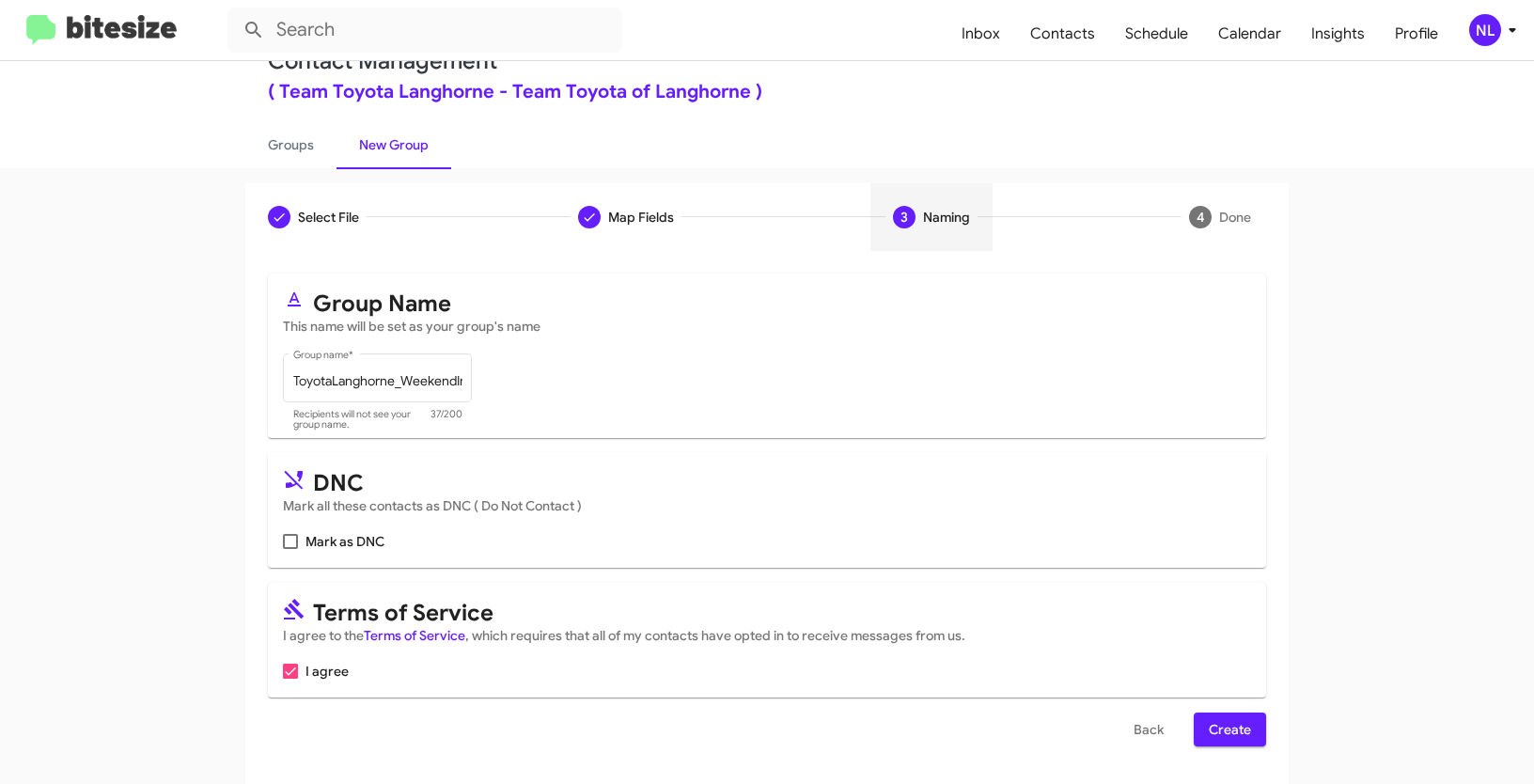
click at [1248, 732] on button "Create" at bounding box center [1230, 729] width 73 height 34
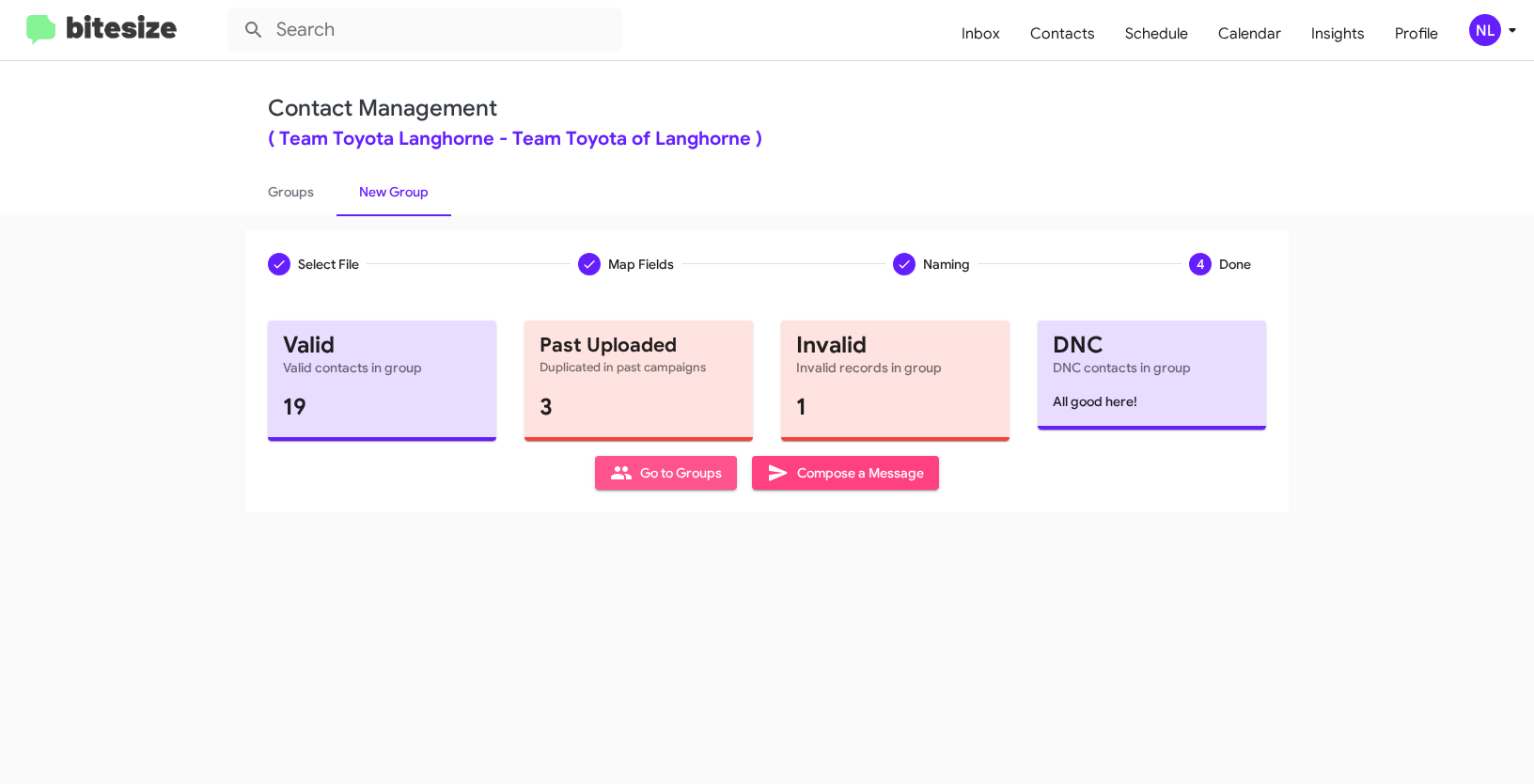
click at [617, 464] on icon at bounding box center [621, 472] width 22 height 22
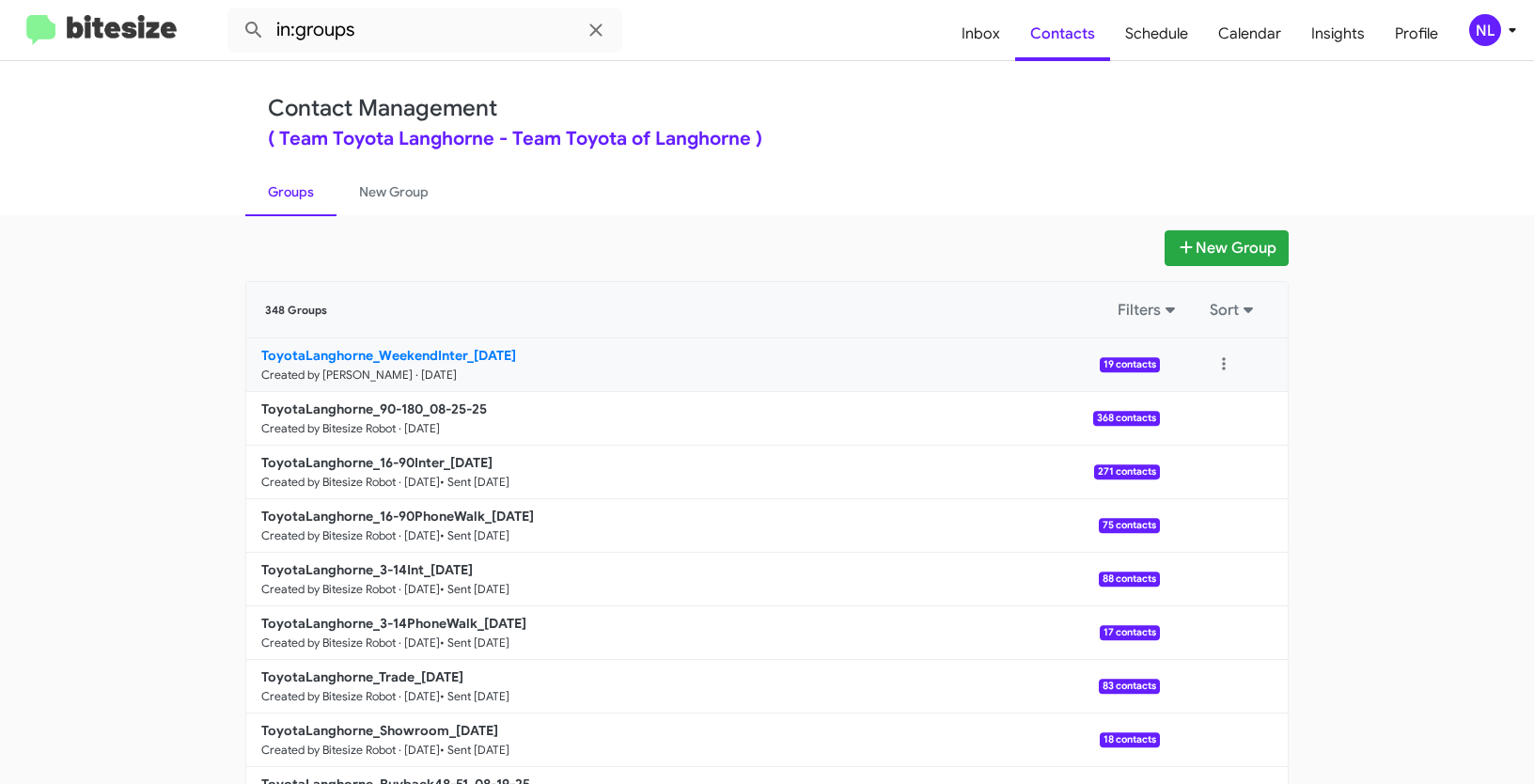
drag, startPoint x: 177, startPoint y: 351, endPoint x: 463, endPoint y: 353, distance: 286.0
click at [463, 353] on app-groups "New Group 348 Groups Filters Sort ToyotaLanghorne_WeekendInter_08-25-25 Created…" at bounding box center [767, 577] width 1534 height 693
copy div "Filters Sort ToyotaLanghorne_WeekendInter"
click at [423, 33] on input "in:groups" at bounding box center [425, 30] width 395 height 46
paste input "ToyotaLanghorne_WeekendInter"
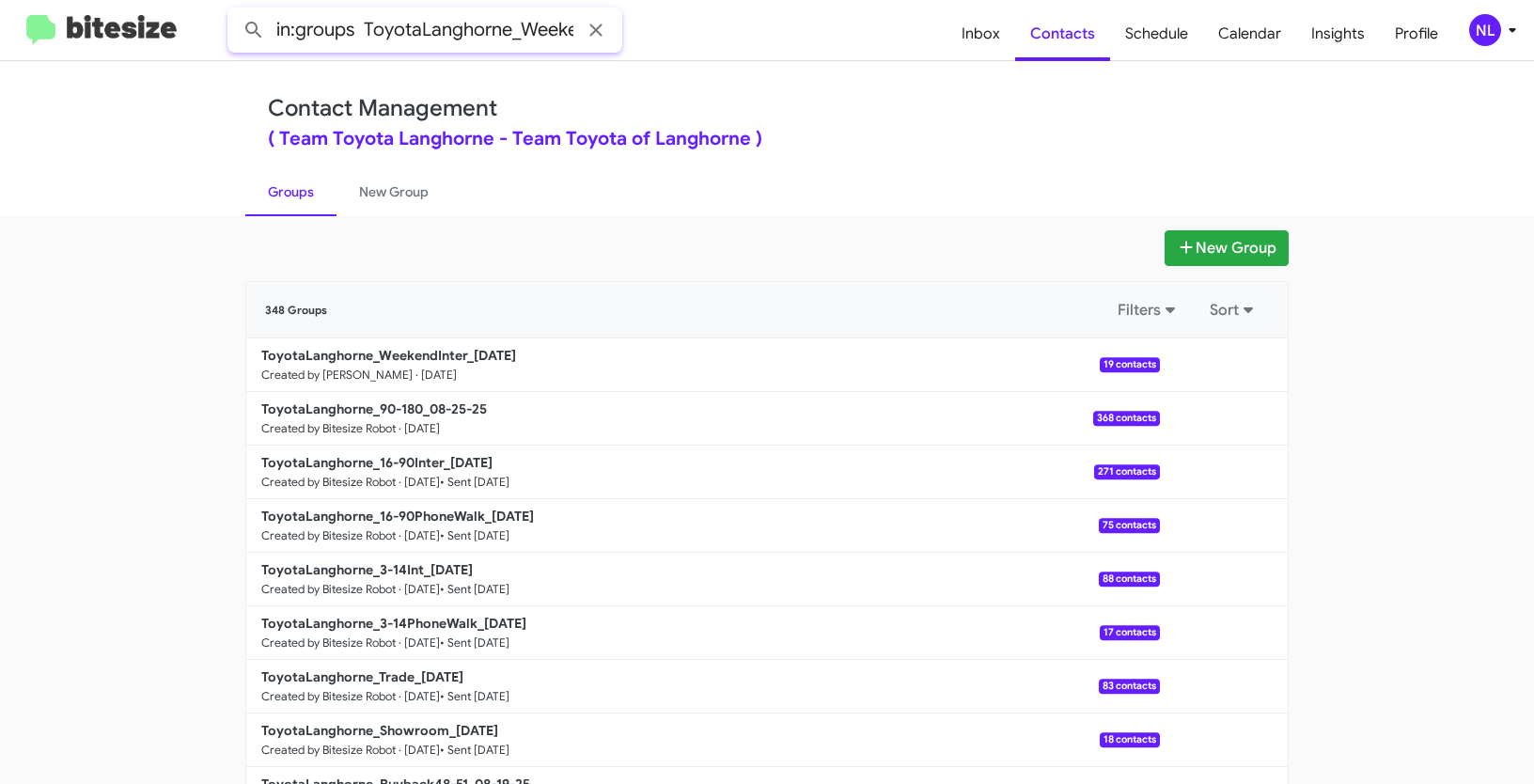
scroll to position [0, 64]
type input "in:groups ToyotaLanghorne_WeekendInter"
click at [235, 12] on button at bounding box center [253, 30] width 38 height 38
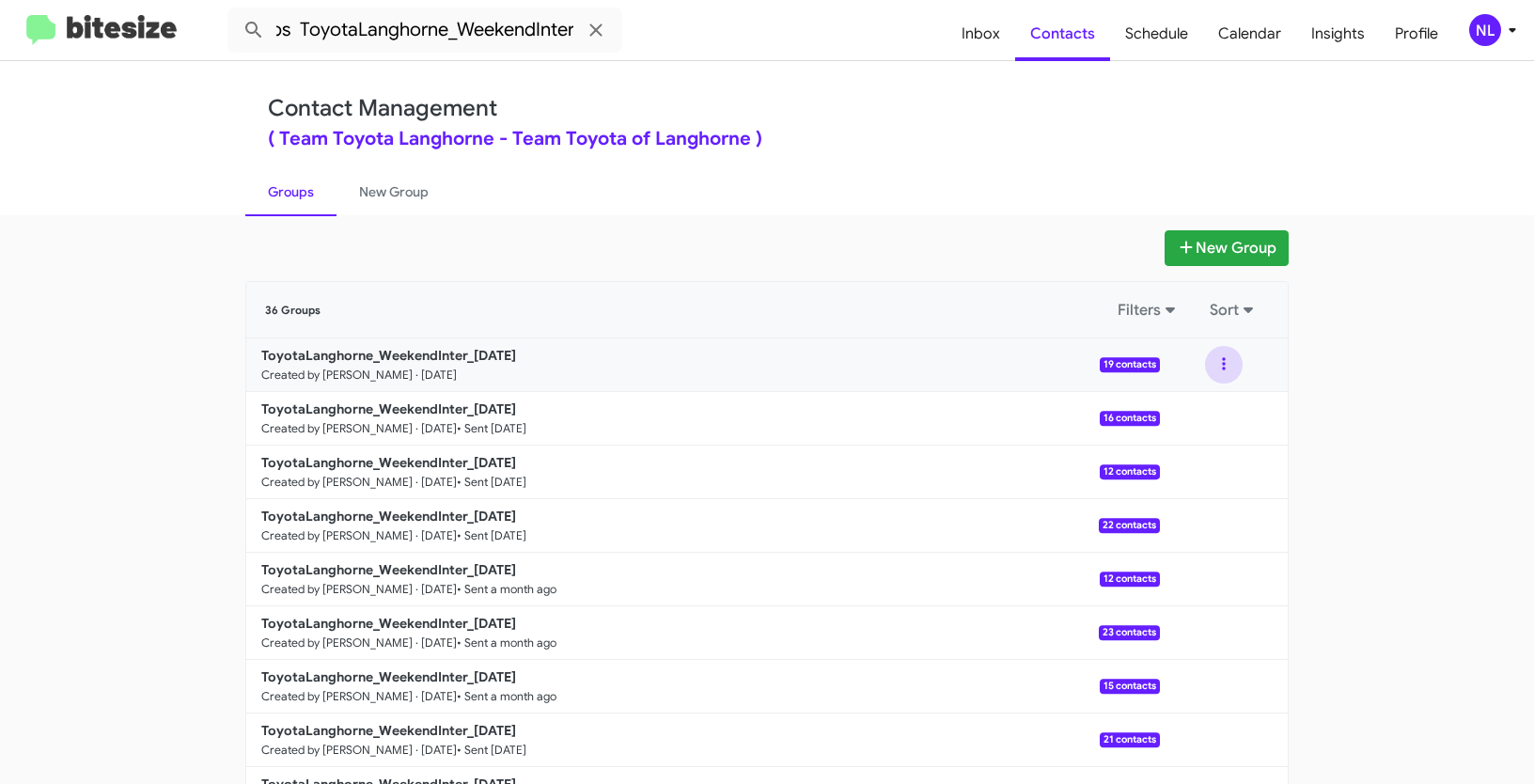
click at [1220, 368] on button at bounding box center [1224, 364] width 38 height 38
click at [1198, 406] on button "View contacts" at bounding box center [1167, 415] width 150 height 46
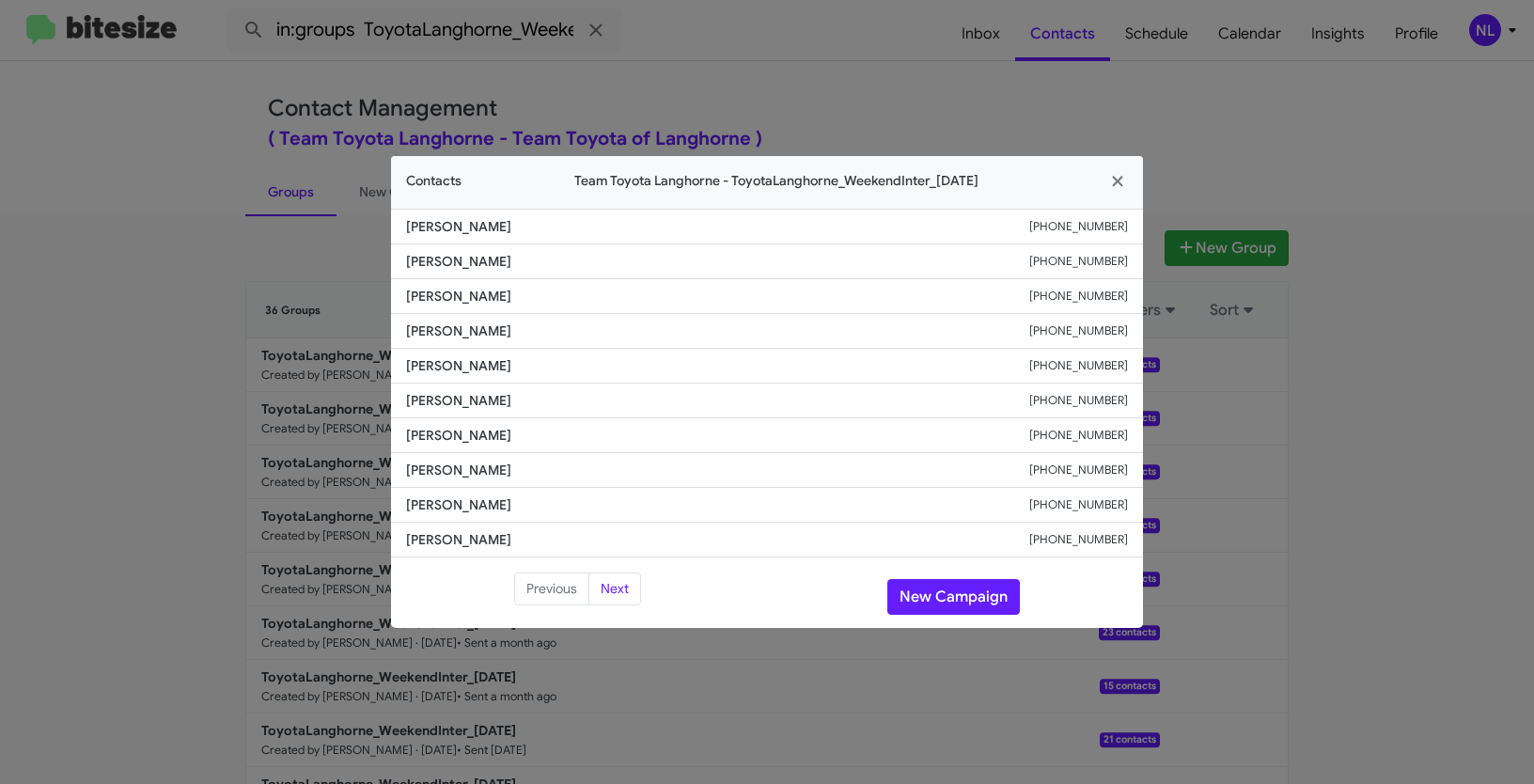
drag, startPoint x: 400, startPoint y: 371, endPoint x: 557, endPoint y: 362, distance: 157.3
click at [557, 362] on li "Mohamed Moamen +13476829570" at bounding box center [767, 366] width 752 height 35
copy span "Mohamed Moamen"
click at [941, 591] on button "New Campaign" at bounding box center [953, 596] width 133 height 36
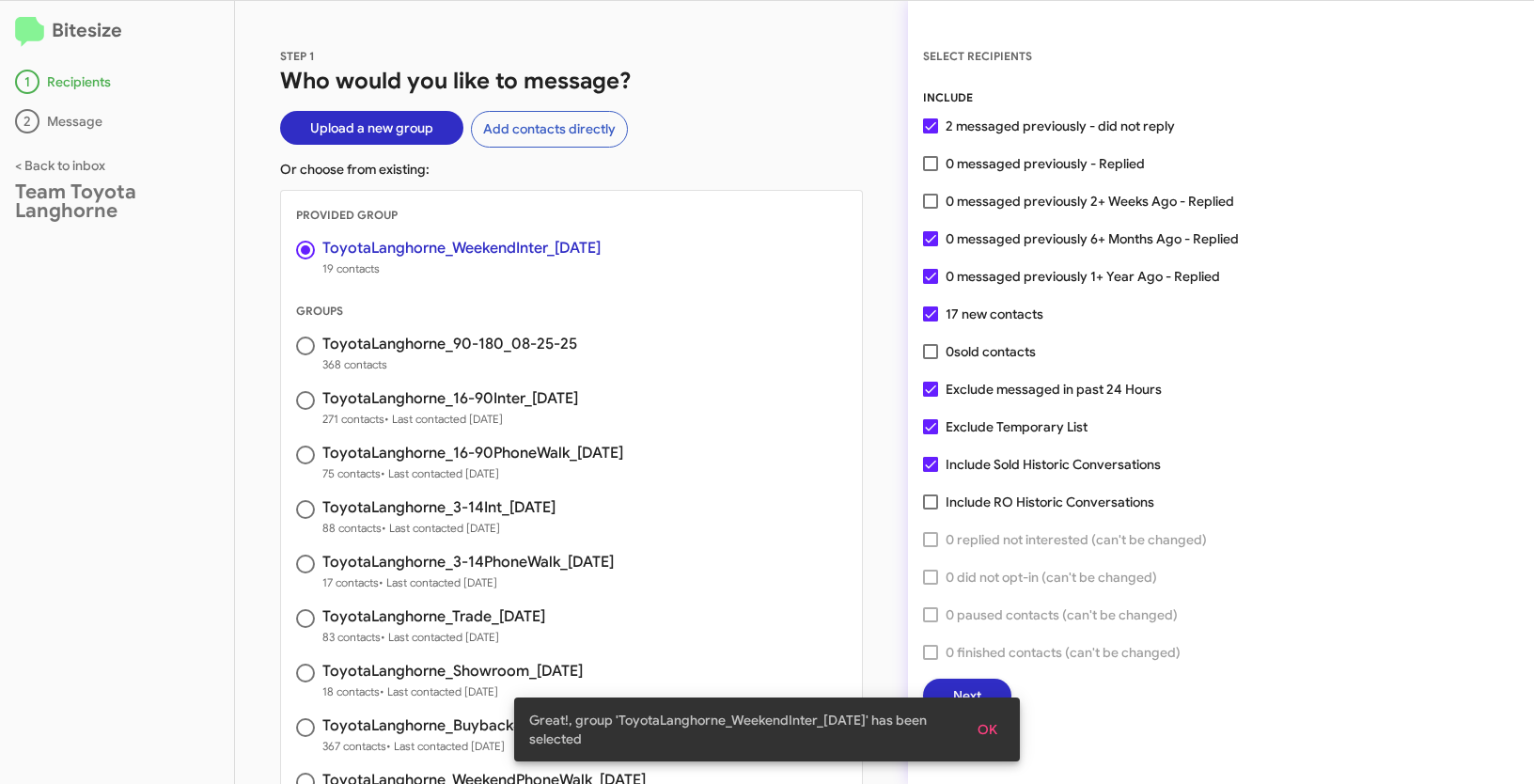
click at [987, 724] on span "OK" at bounding box center [987, 729] width 19 height 34
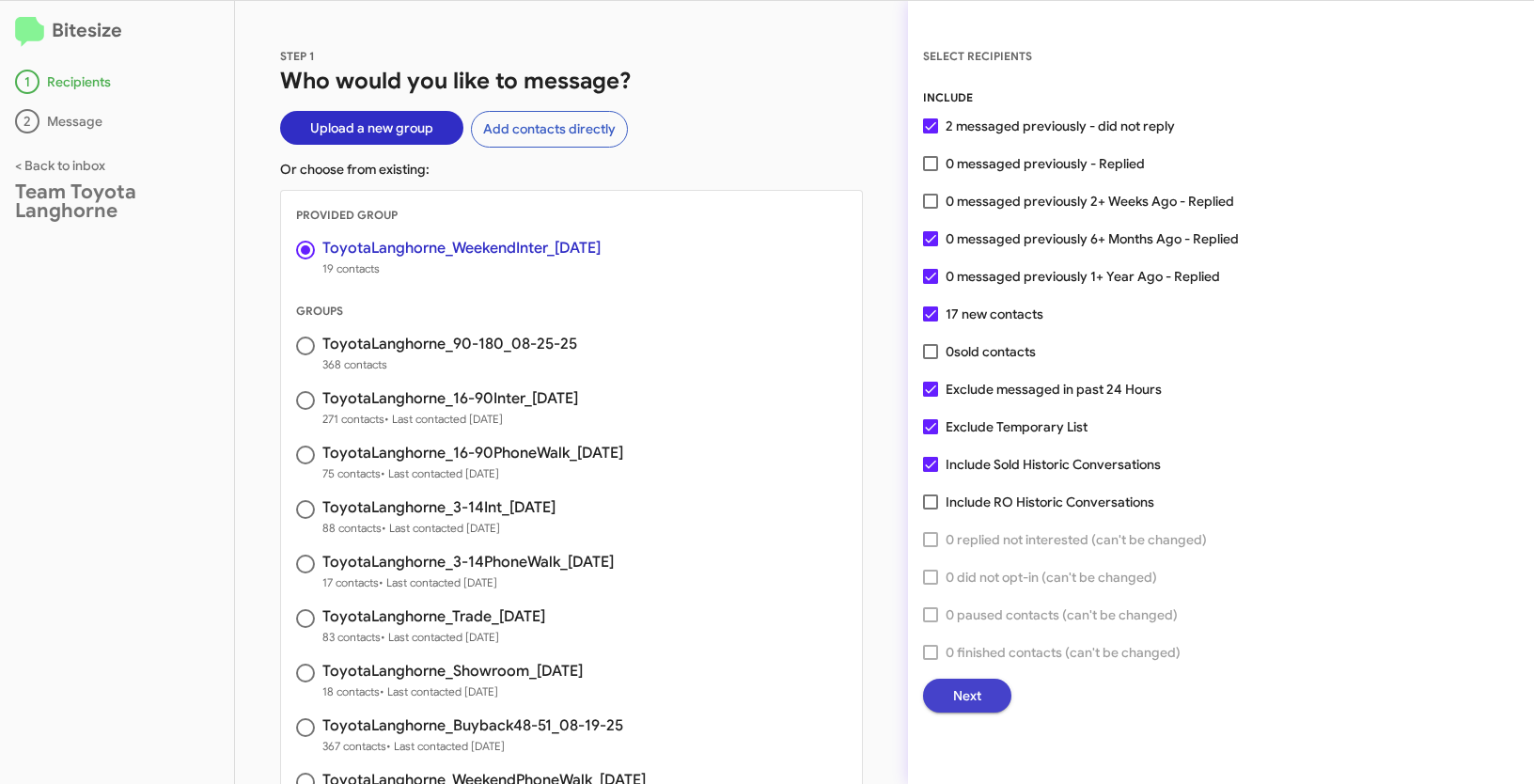
click at [982, 685] on button "Next" at bounding box center [967, 695] width 88 height 34
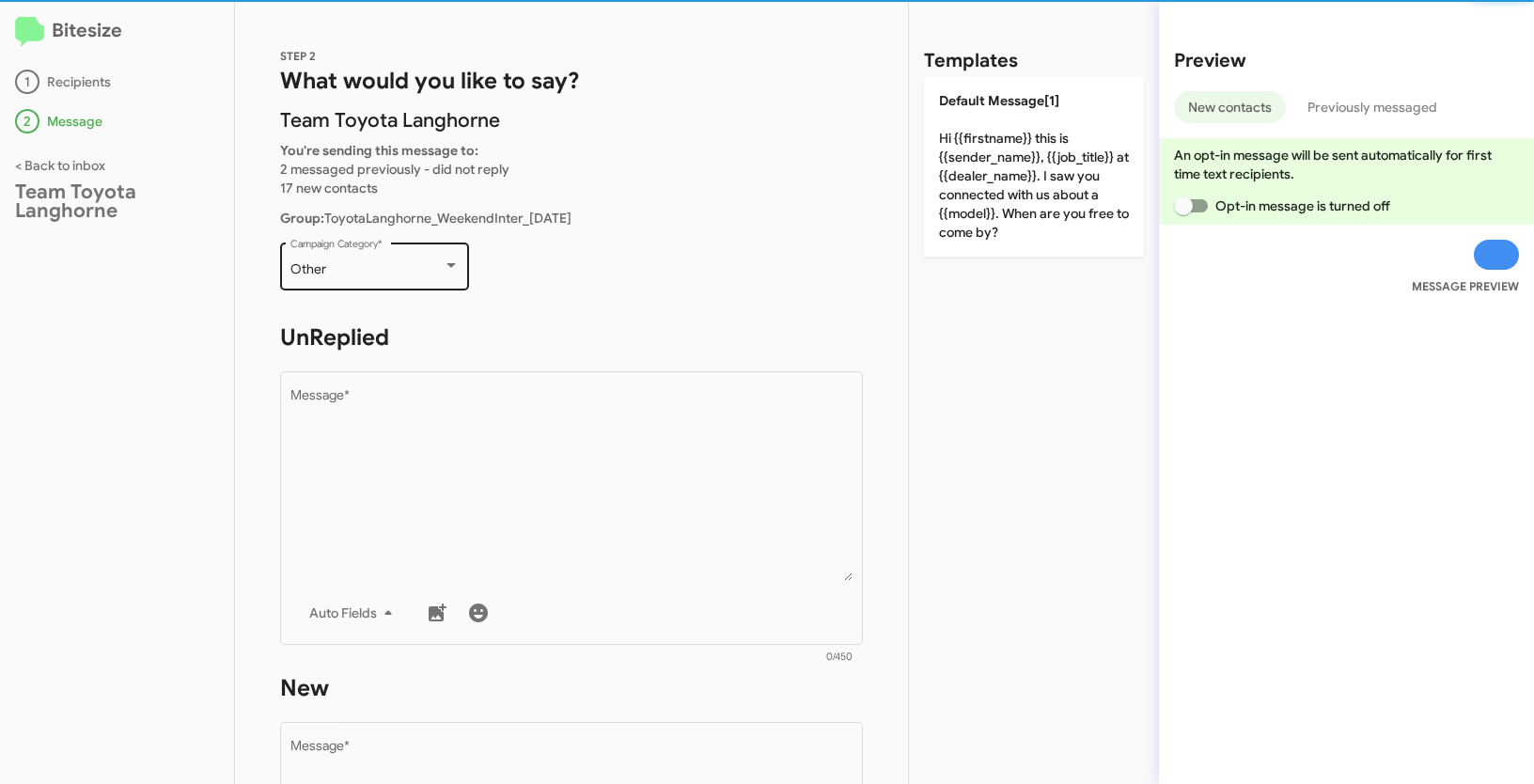
click at [414, 259] on div "Other Campaign Category *" at bounding box center [375, 264] width 170 height 51
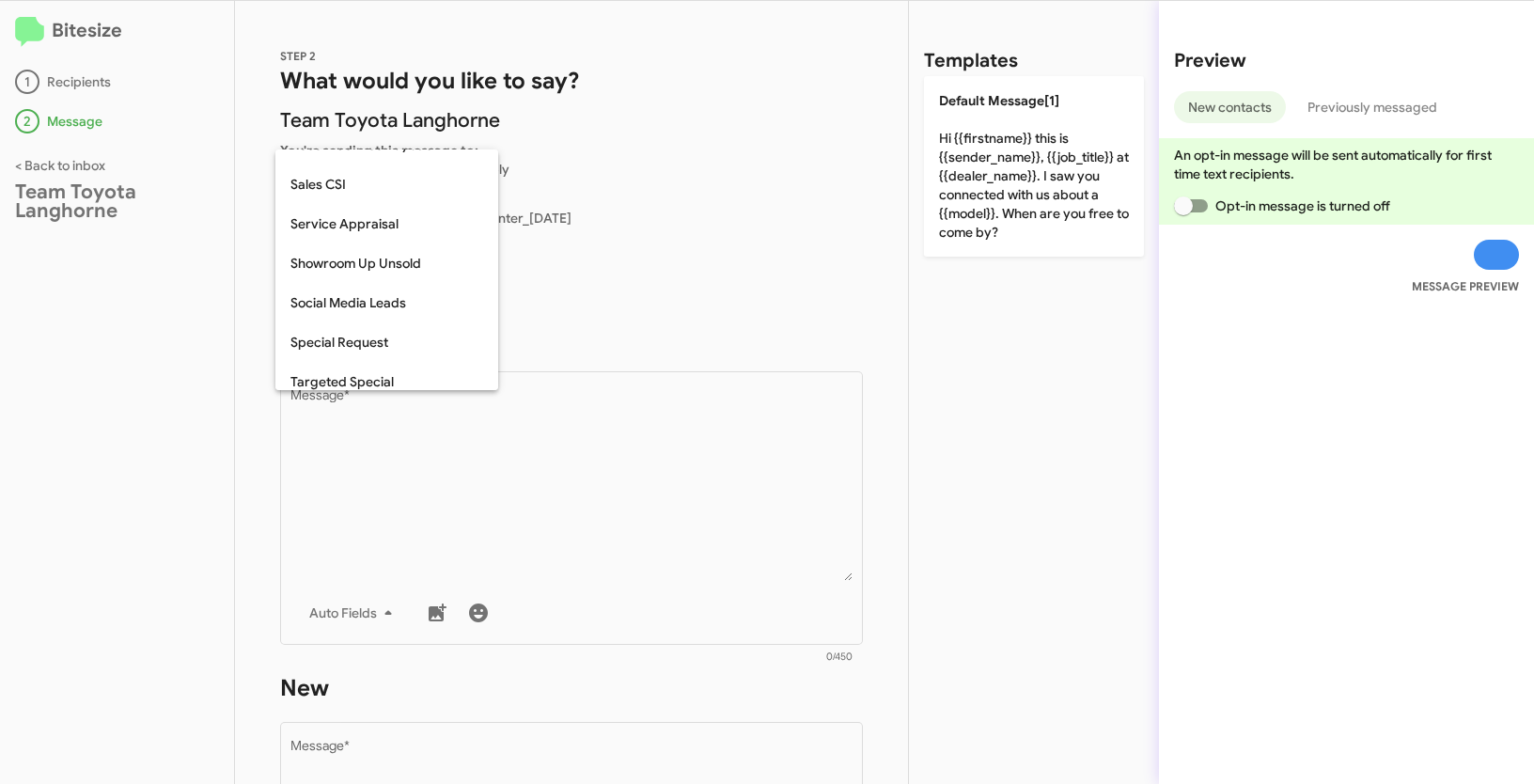
scroll to position [785, 0]
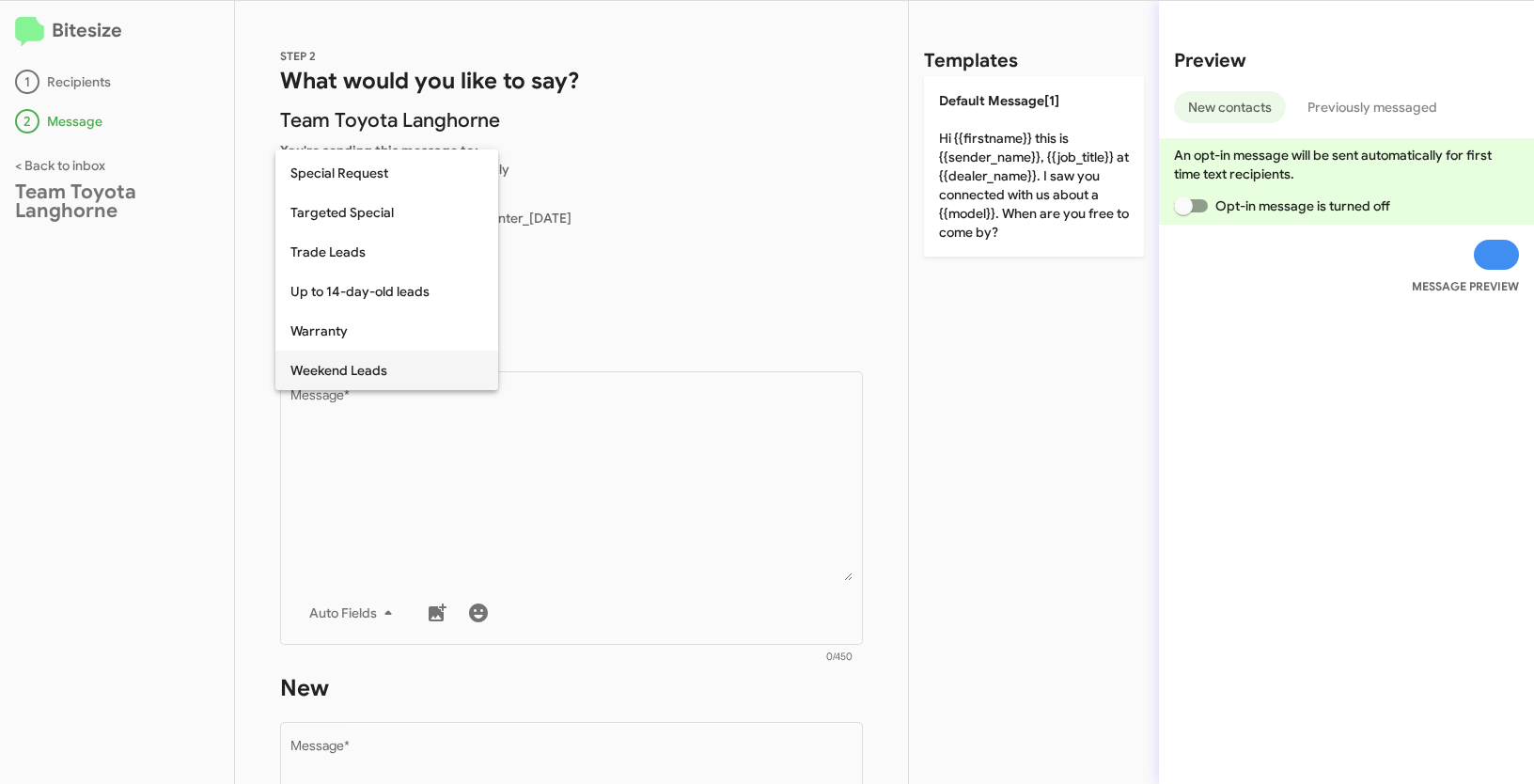
click at [389, 371] on span "Weekend Leads" at bounding box center [387, 370] width 193 height 40
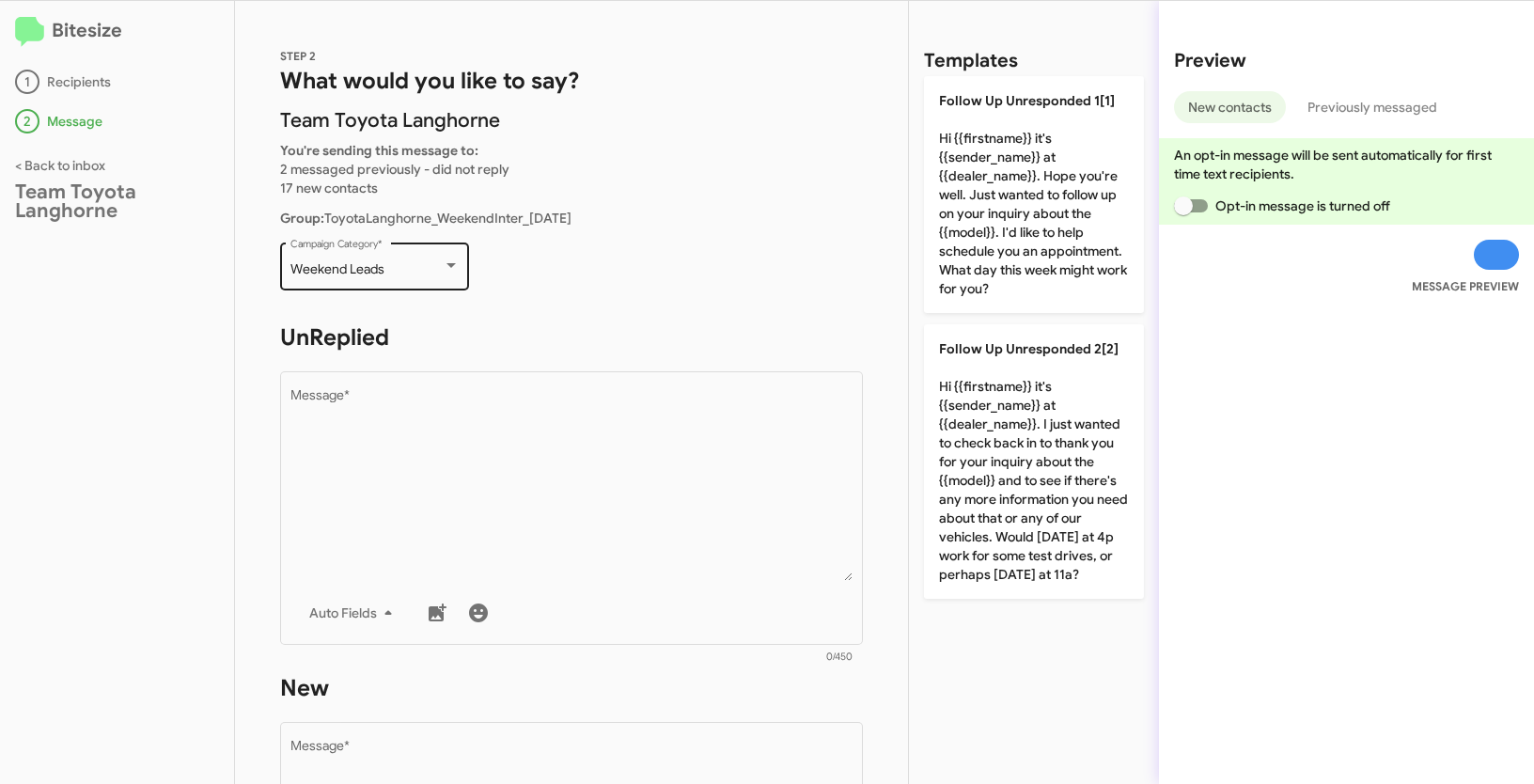
drag, startPoint x: 287, startPoint y: 263, endPoint x: 389, endPoint y: 265, distance: 102.0
click at [389, 265] on div "Weekend Leads Campaign Category *" at bounding box center [374, 264] width 189 height 51
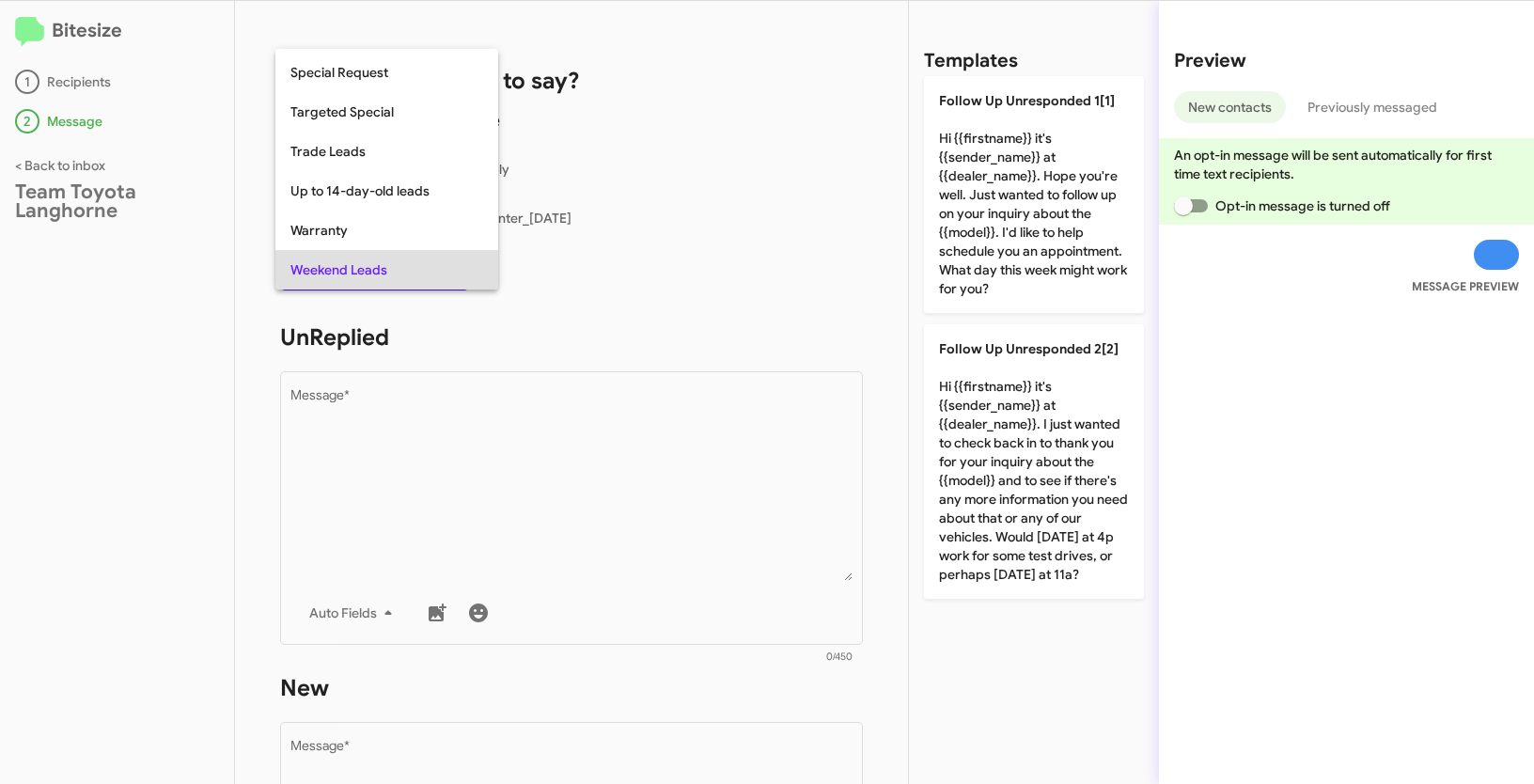
copy span "Weekend Leads"
click at [600, 531] on div at bounding box center [767, 392] width 1534 height 784
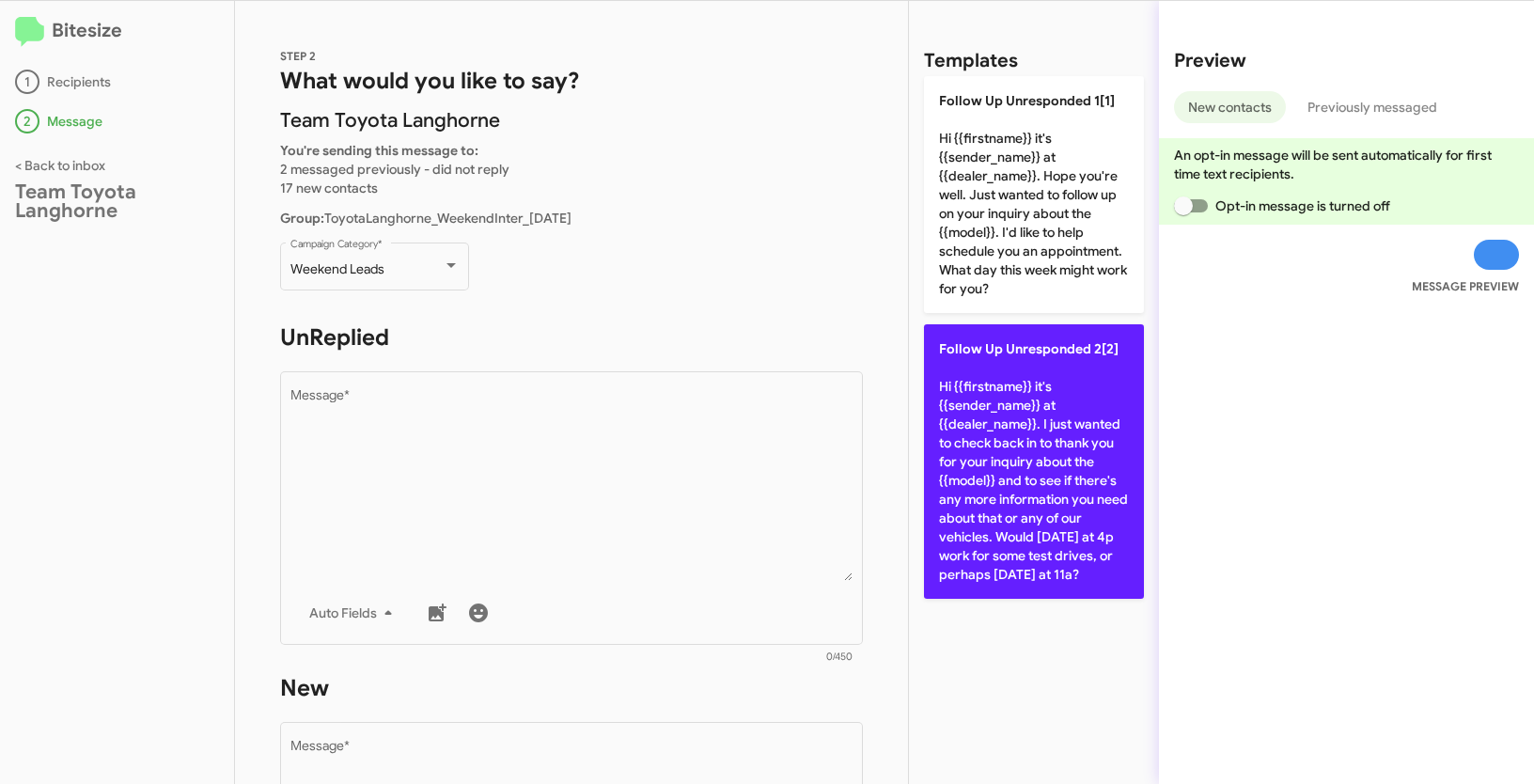
click at [1011, 412] on p "Follow Up Unresponded 2[2] Hi {{firstname}} it's {{sender_name}} at {{dealer_na…" at bounding box center [1034, 460] width 220 height 274
type textarea "Hi {{firstname}} it's {{sender_name}} at {{dealer_name}}. I just wanted to chec…"
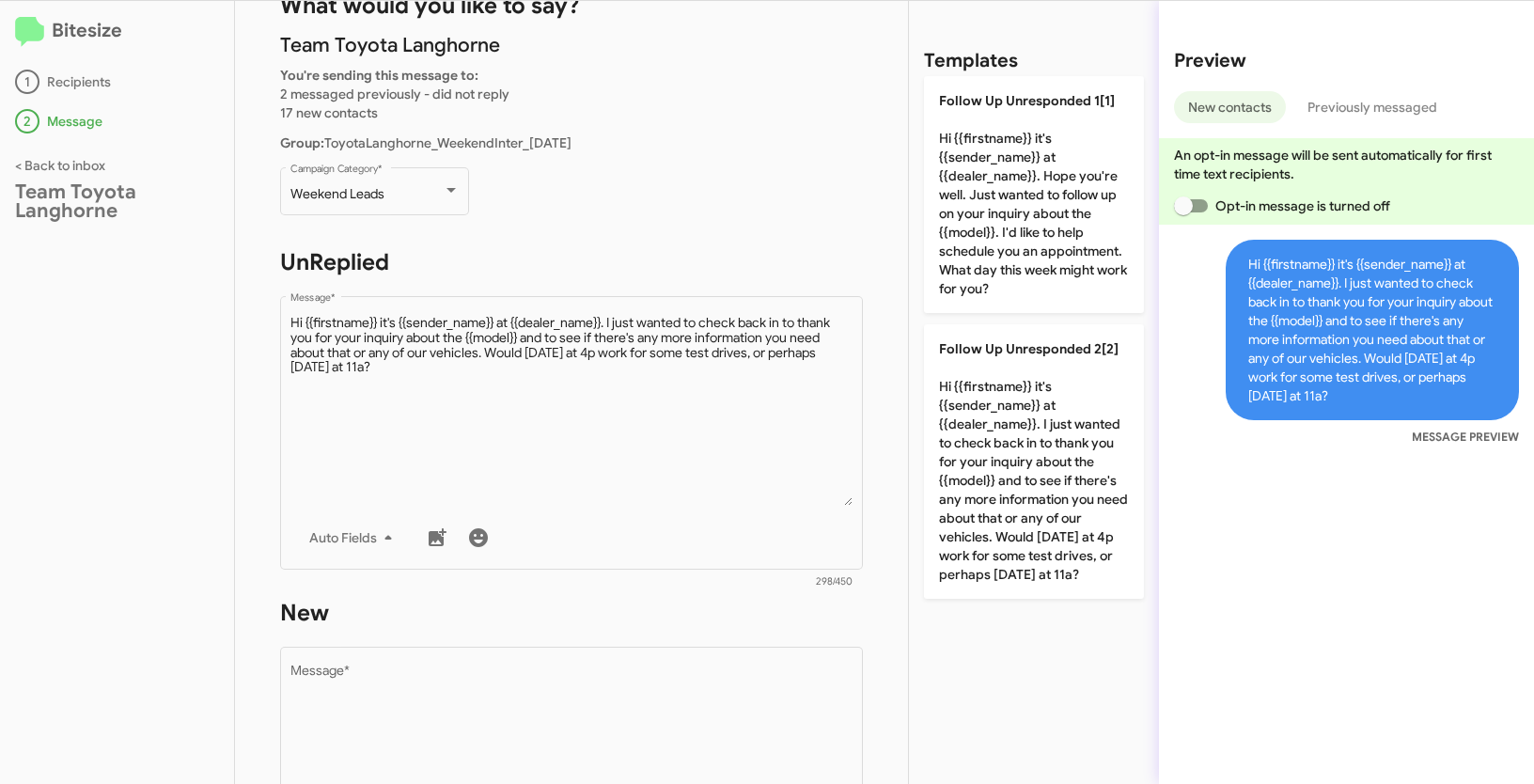
scroll to position [150, 0]
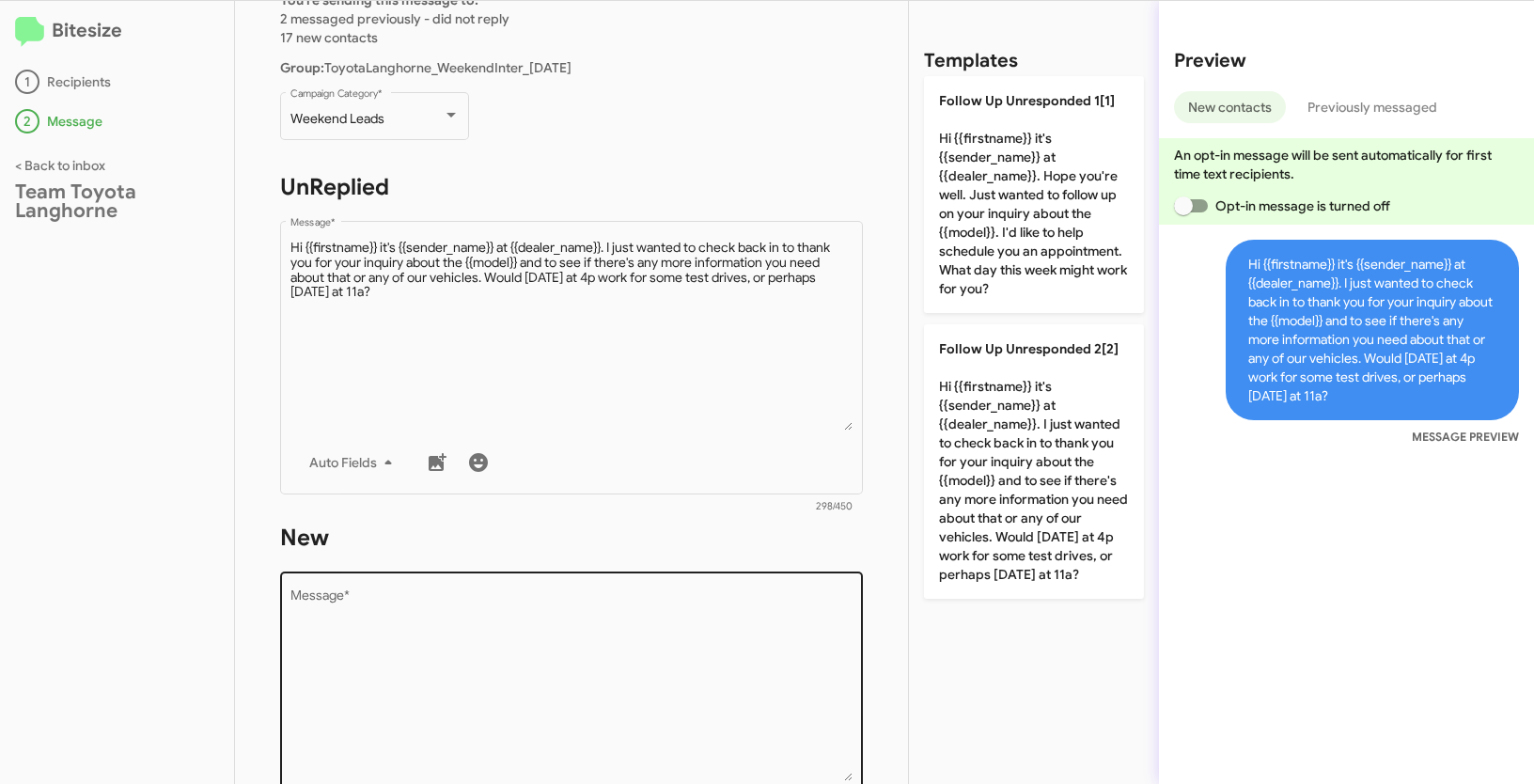
click at [573, 621] on textarea "Message *" at bounding box center [572, 685] width 563 height 192
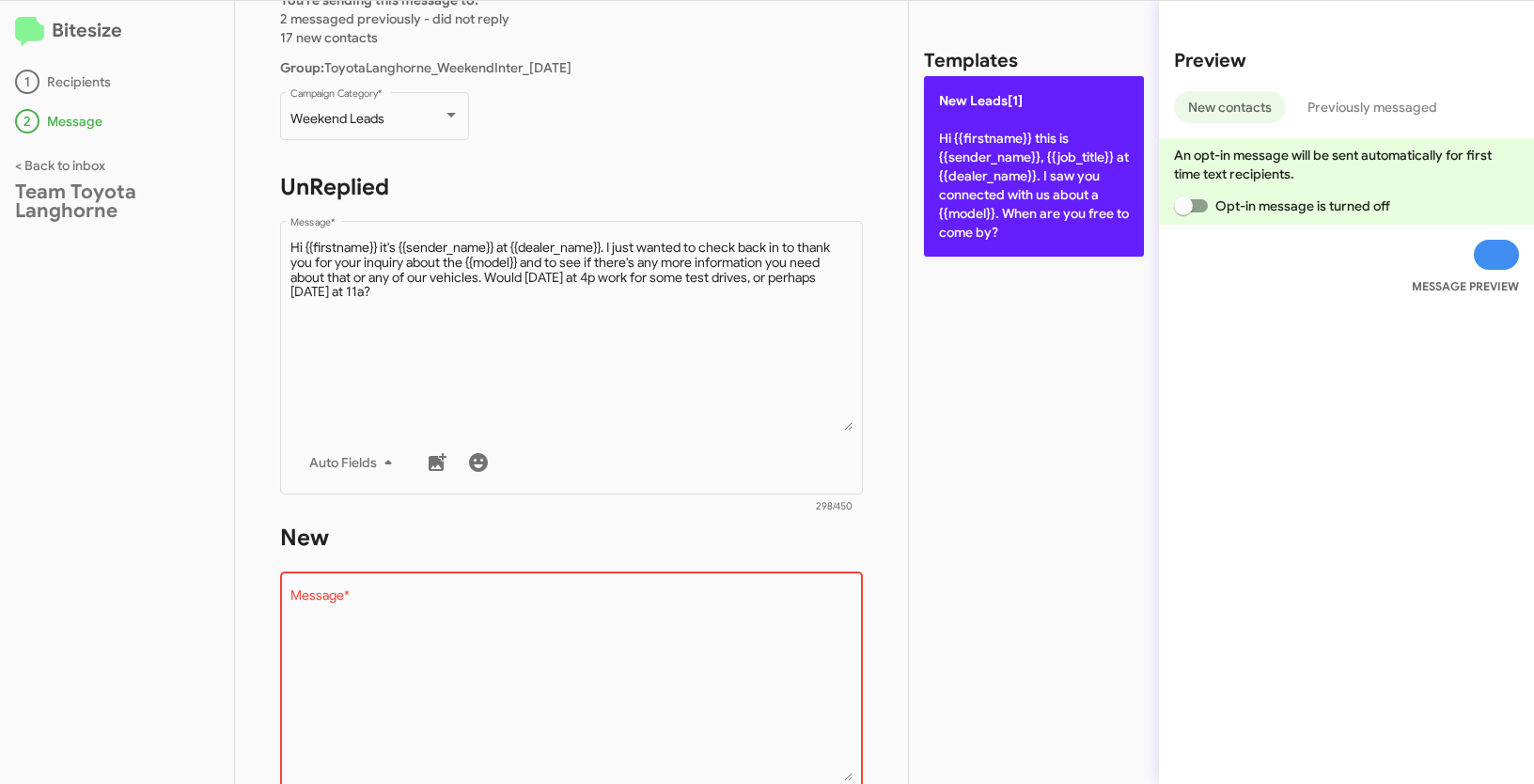
click at [1017, 128] on p "New Leads[1] Hi {{firstname}} this is {{sender_name}}, {{job_title}} at {{deale…" at bounding box center [1034, 167] width 220 height 180
type textarea "Hi {{firstname}} this is {{sender_name}}, {{job_title}} at {{dealer_name}}. I s…"
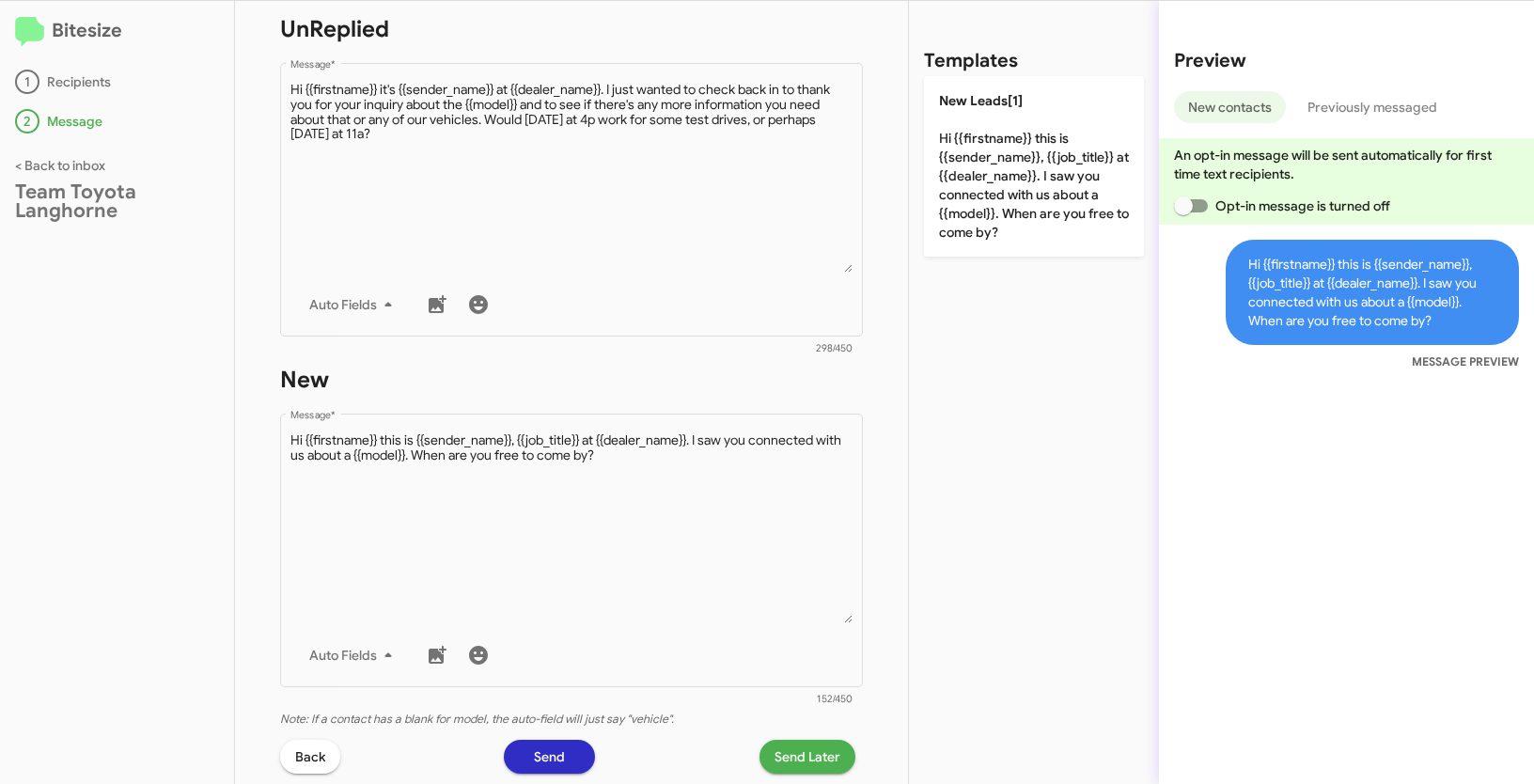
scroll to position [473, 0]
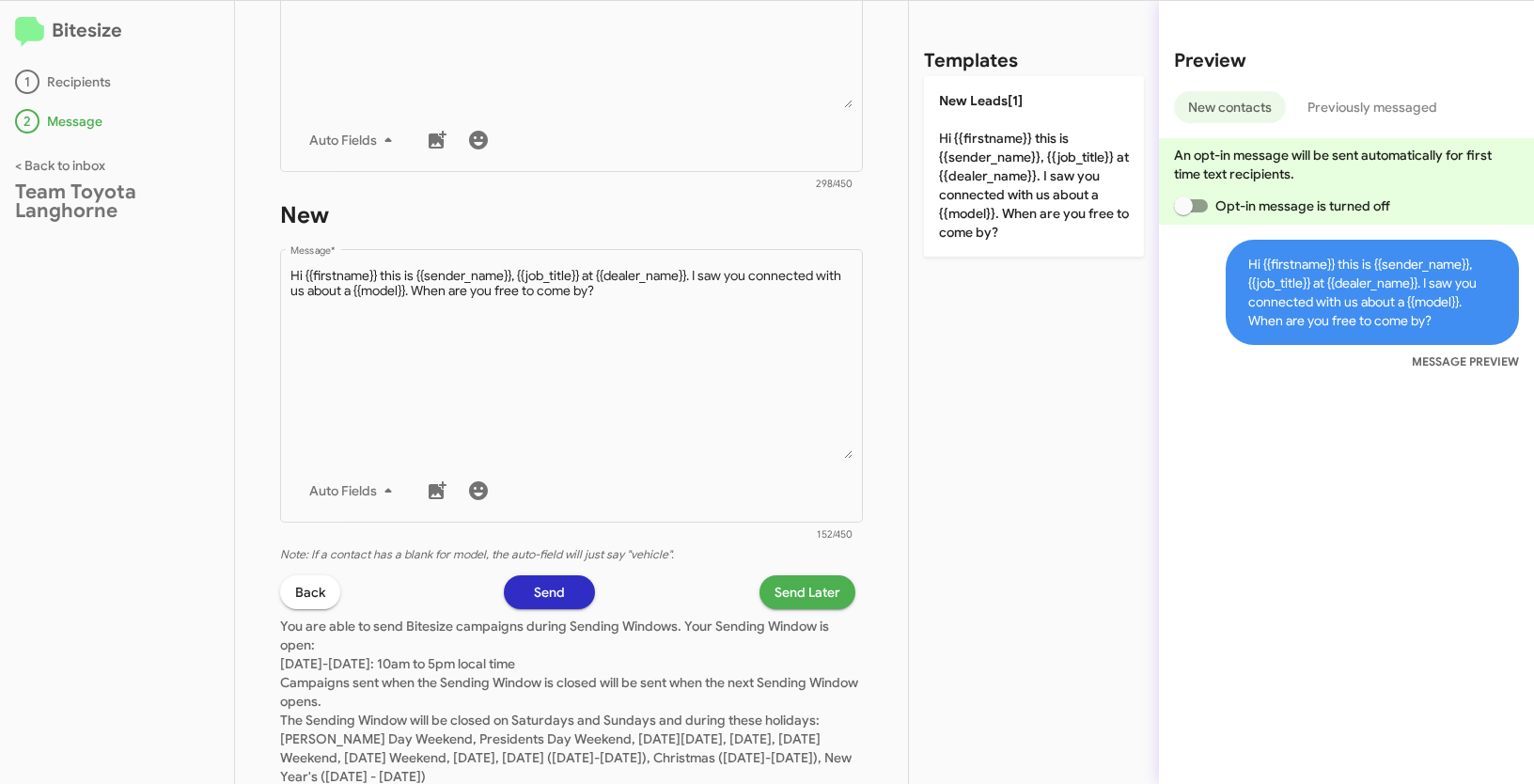
click at [762, 581] on button "Send Later" at bounding box center [807, 591] width 96 height 34
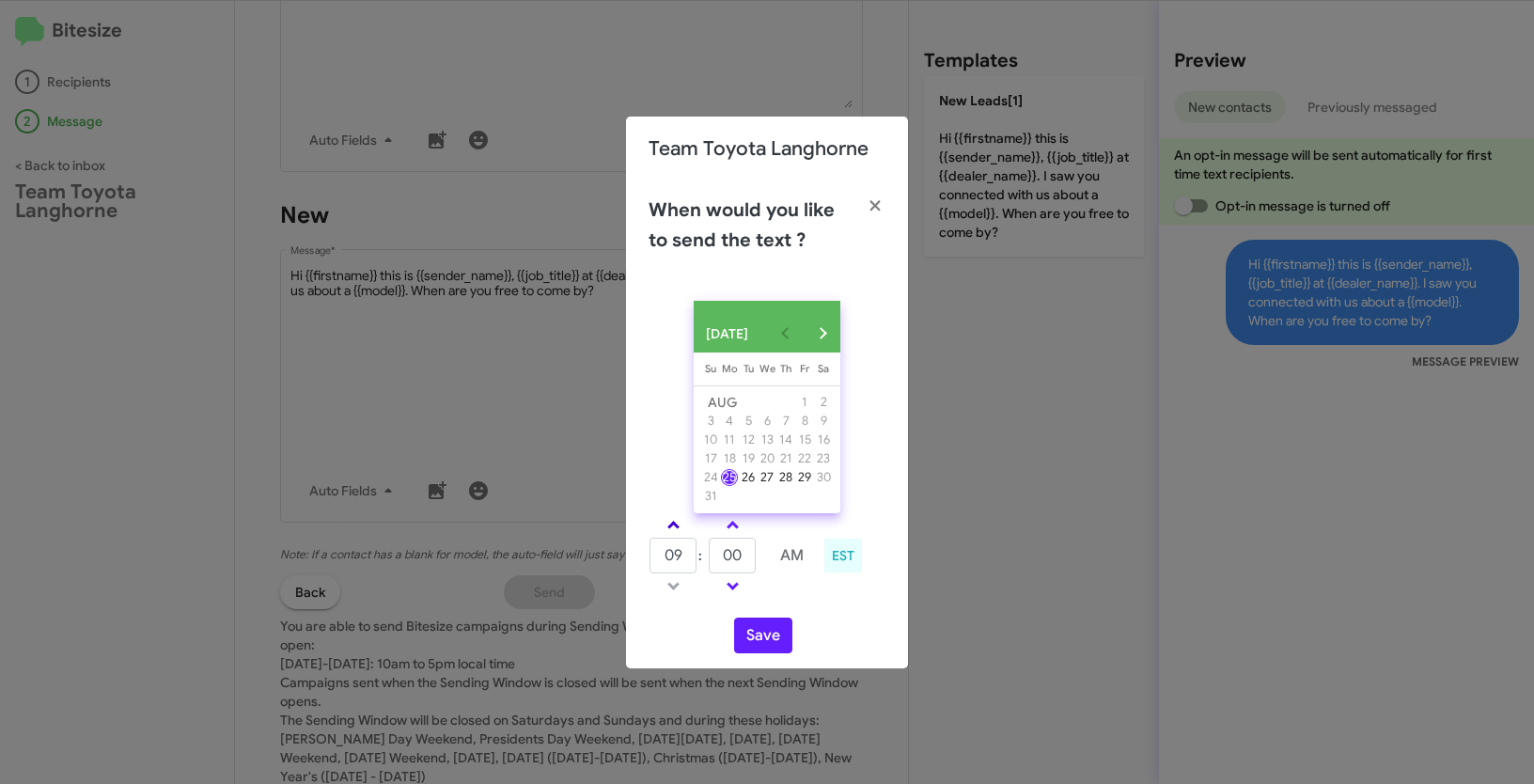
click at [676, 533] on span at bounding box center [673, 526] width 13 height 13
type input "01"
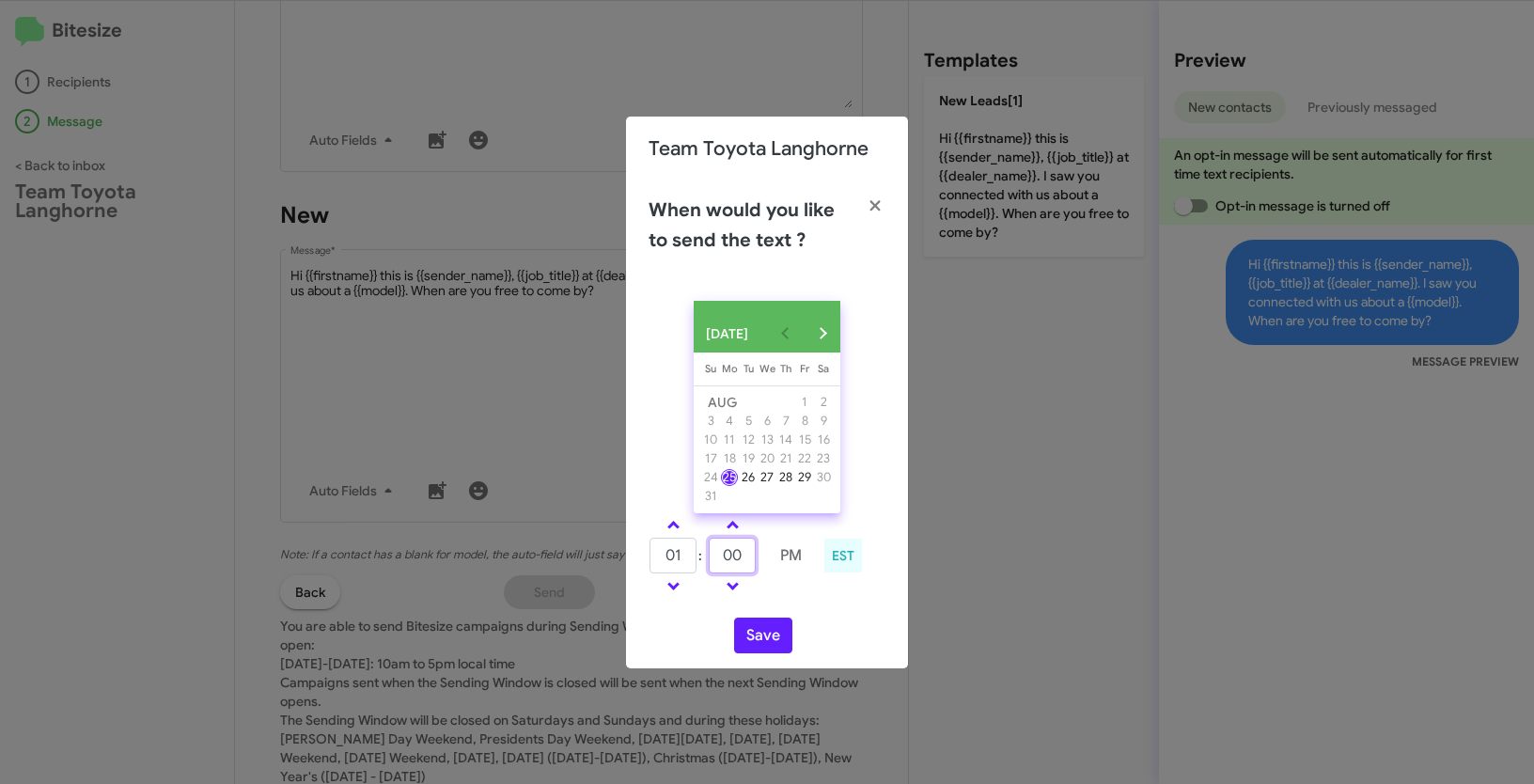
drag, startPoint x: 751, startPoint y: 560, endPoint x: 700, endPoint y: 546, distance: 52.9
click at [700, 546] on tr "01 : 00 PM" at bounding box center [732, 555] width 167 height 38
type input "41"
click at [772, 640] on button "Save" at bounding box center [763, 635] width 58 height 36
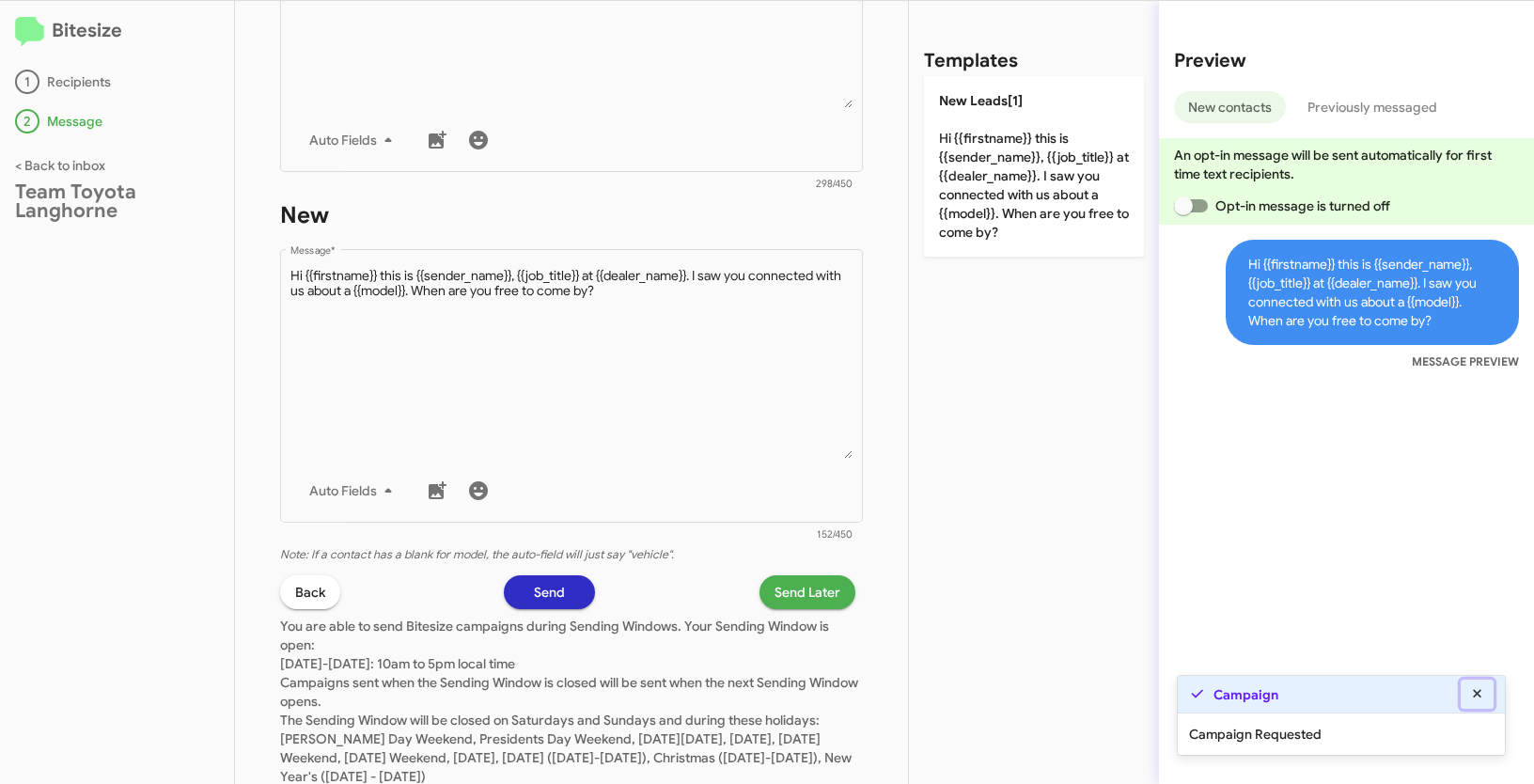
click at [1478, 695] on icon at bounding box center [1477, 693] width 9 height 9
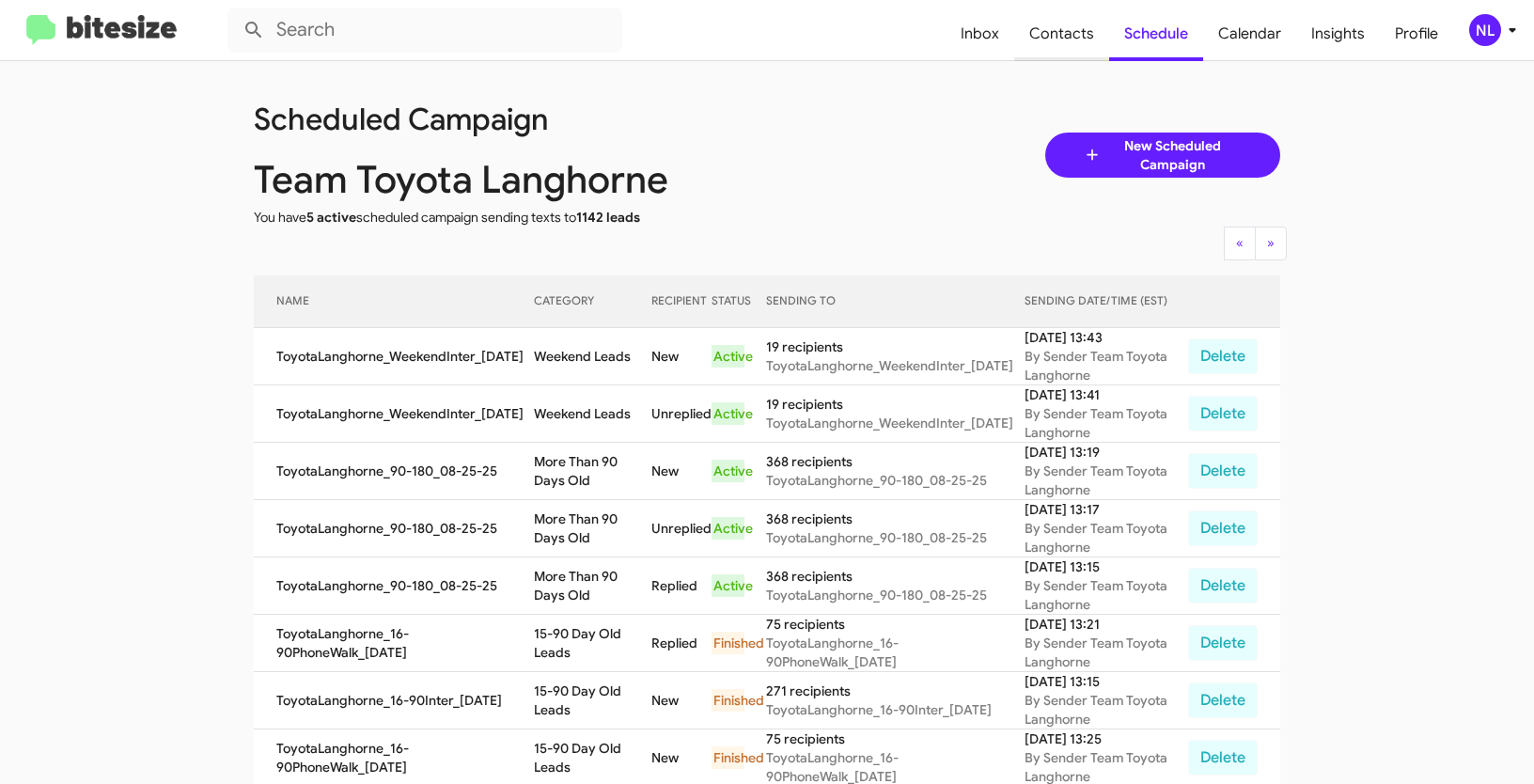
click at [1049, 44] on span "Contacts" at bounding box center [1062, 34] width 95 height 54
type input "in:groups"
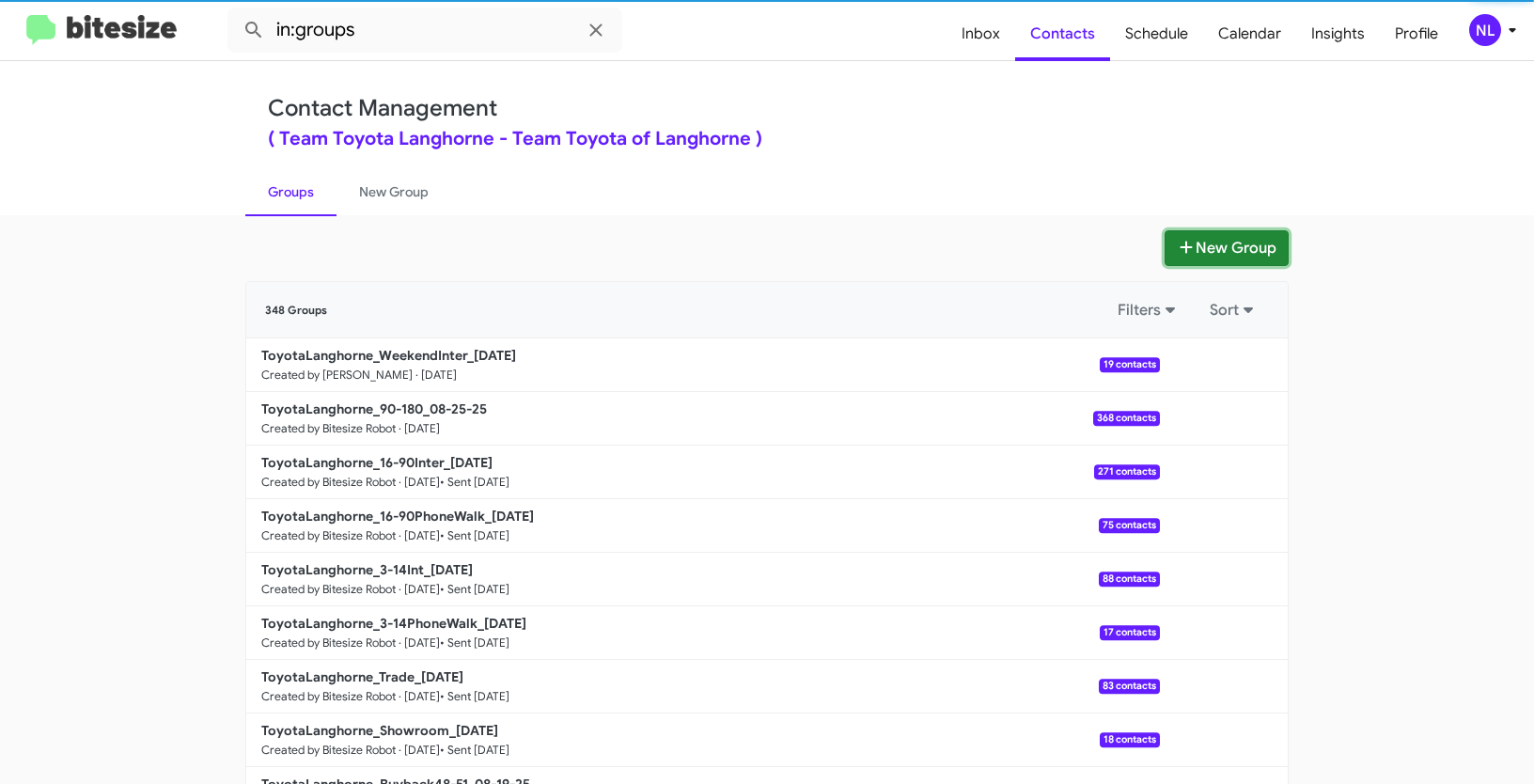
click at [1250, 257] on button "New Group" at bounding box center [1227, 248] width 124 height 36
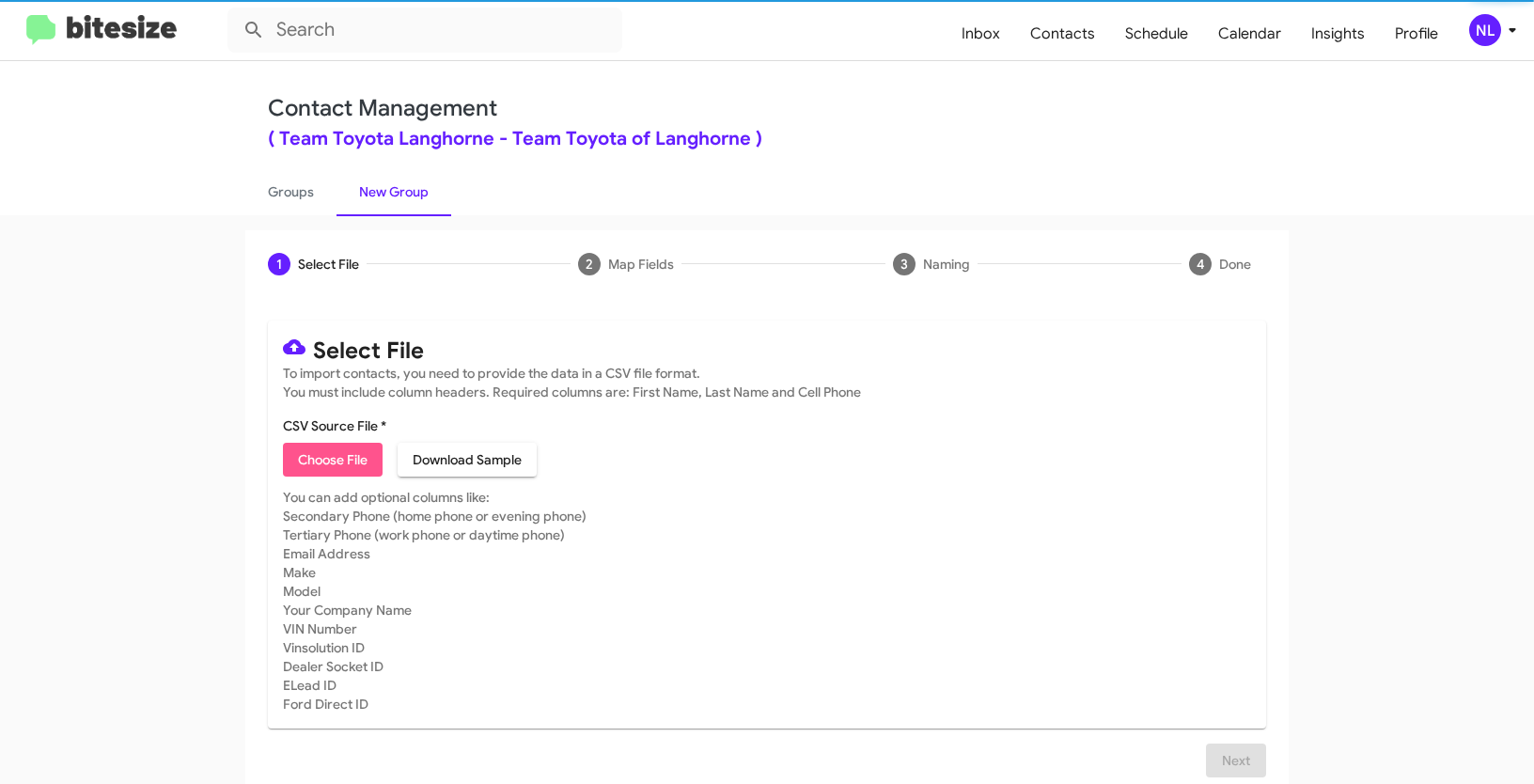
click at [316, 473] on span "Choose File" at bounding box center [333, 459] width 70 height 34
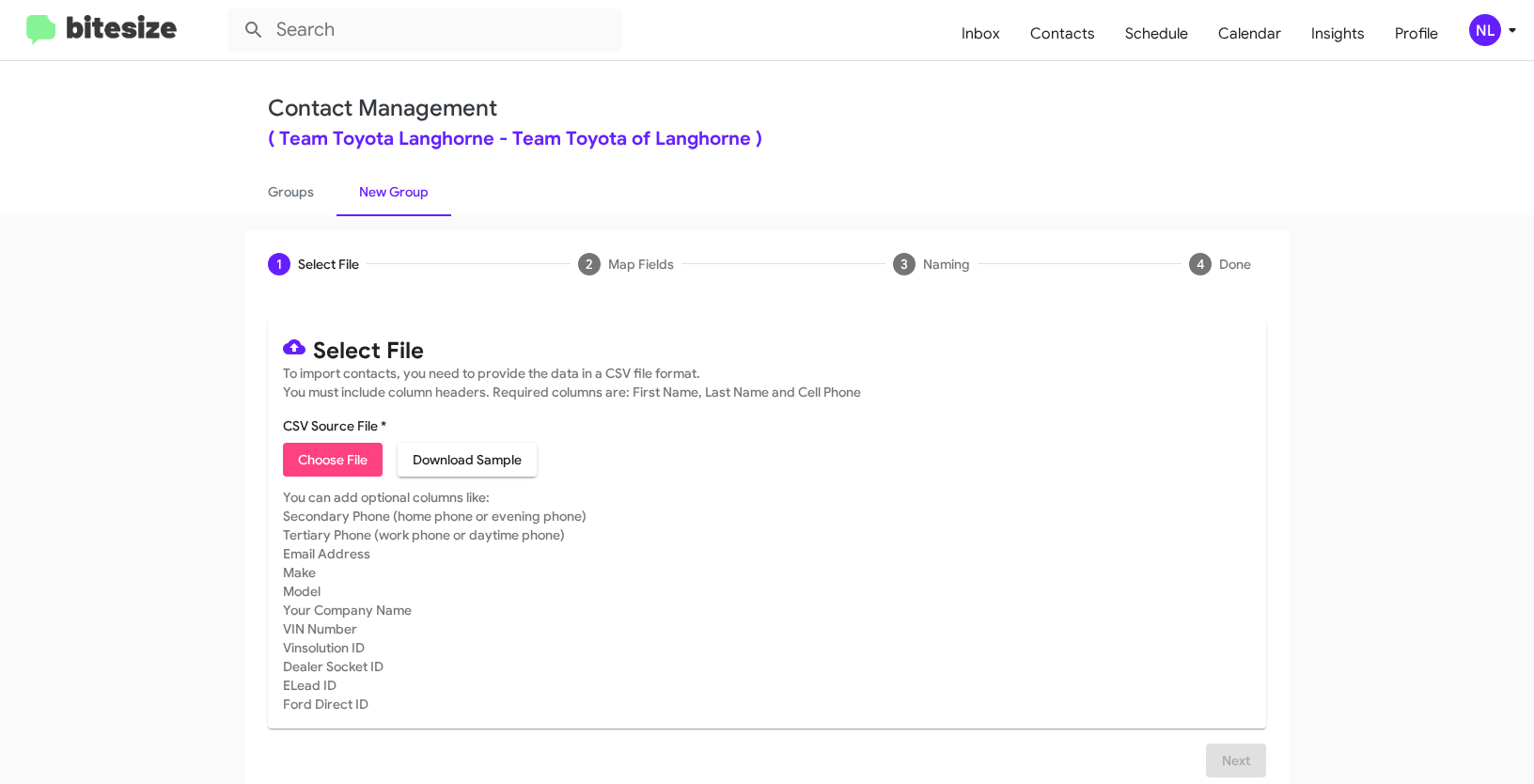
type input "ToyotaLanghorne_WeekendPhoneWalk_08-25-25"
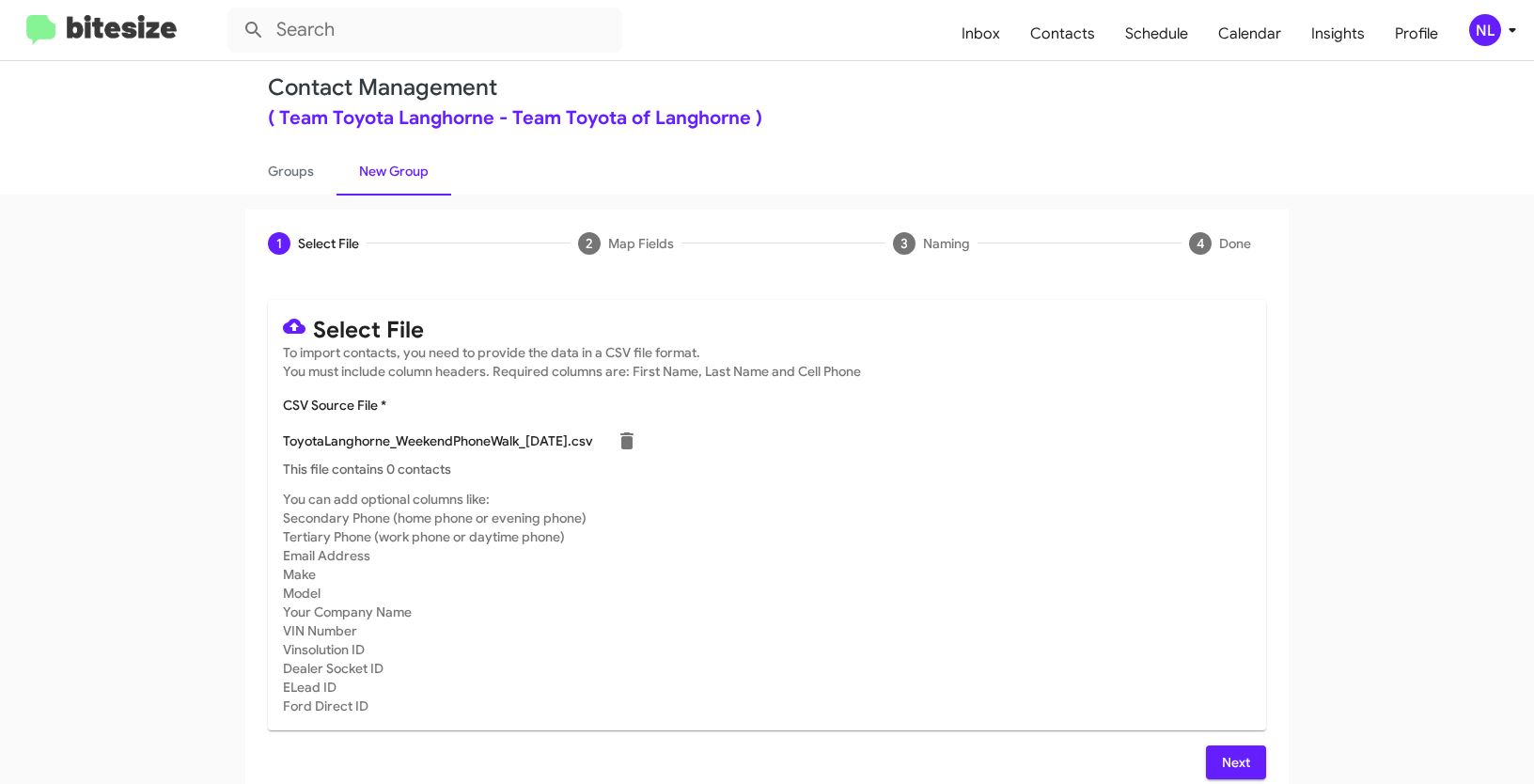
scroll to position [38, 0]
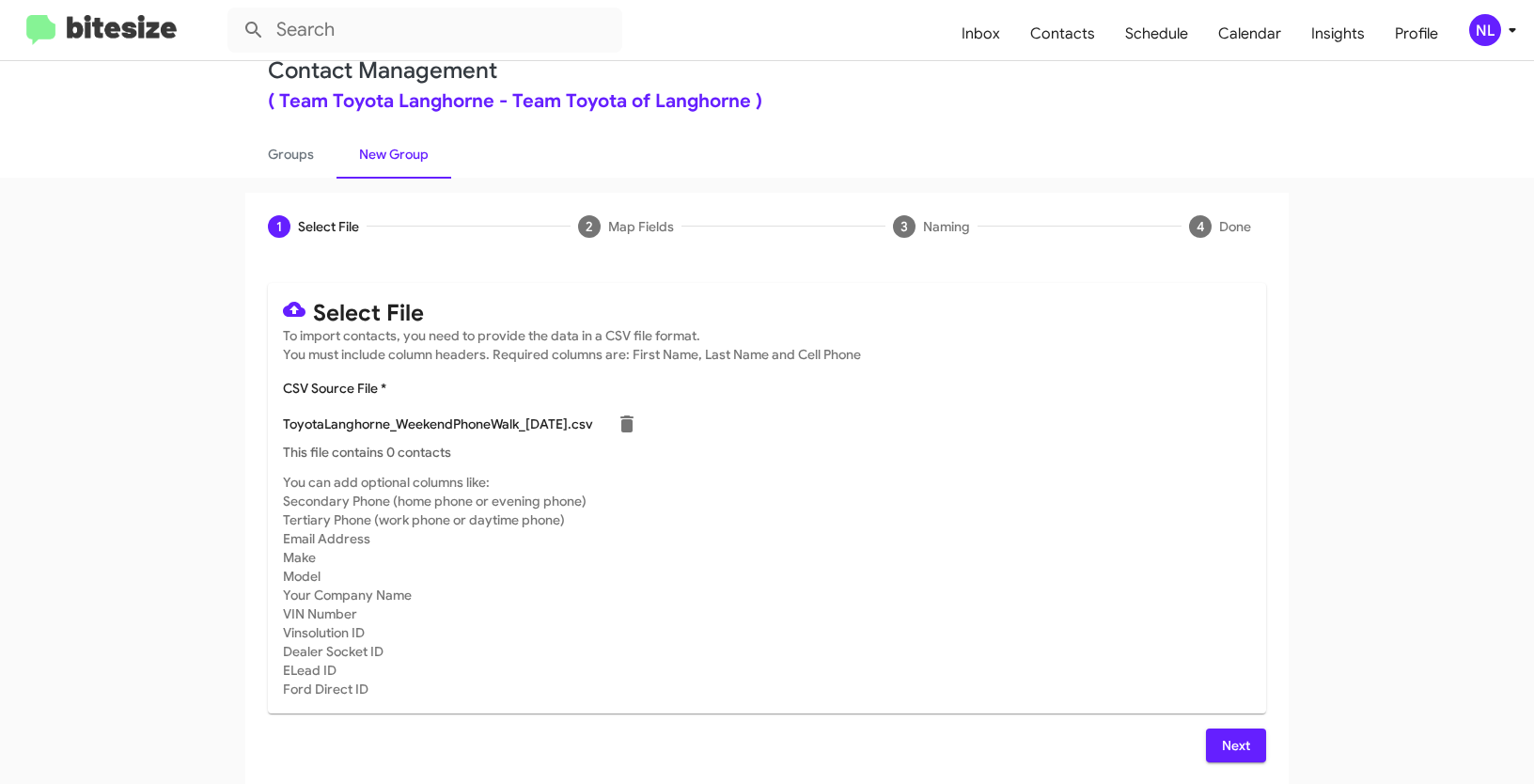
click at [1234, 738] on span "Next" at bounding box center [1235, 744] width 30 height 34
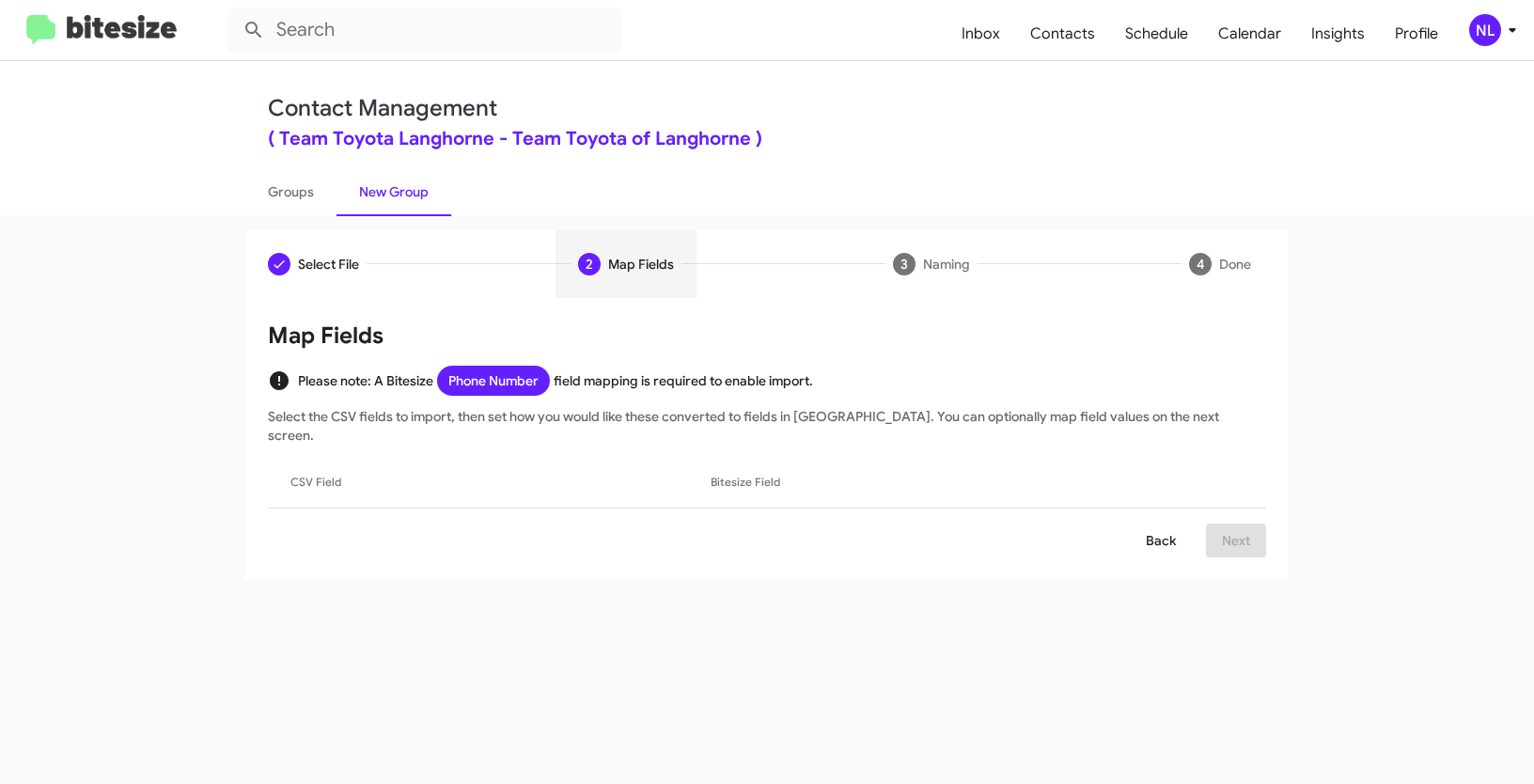
click at [1151, 526] on span "Back" at bounding box center [1161, 540] width 30 height 34
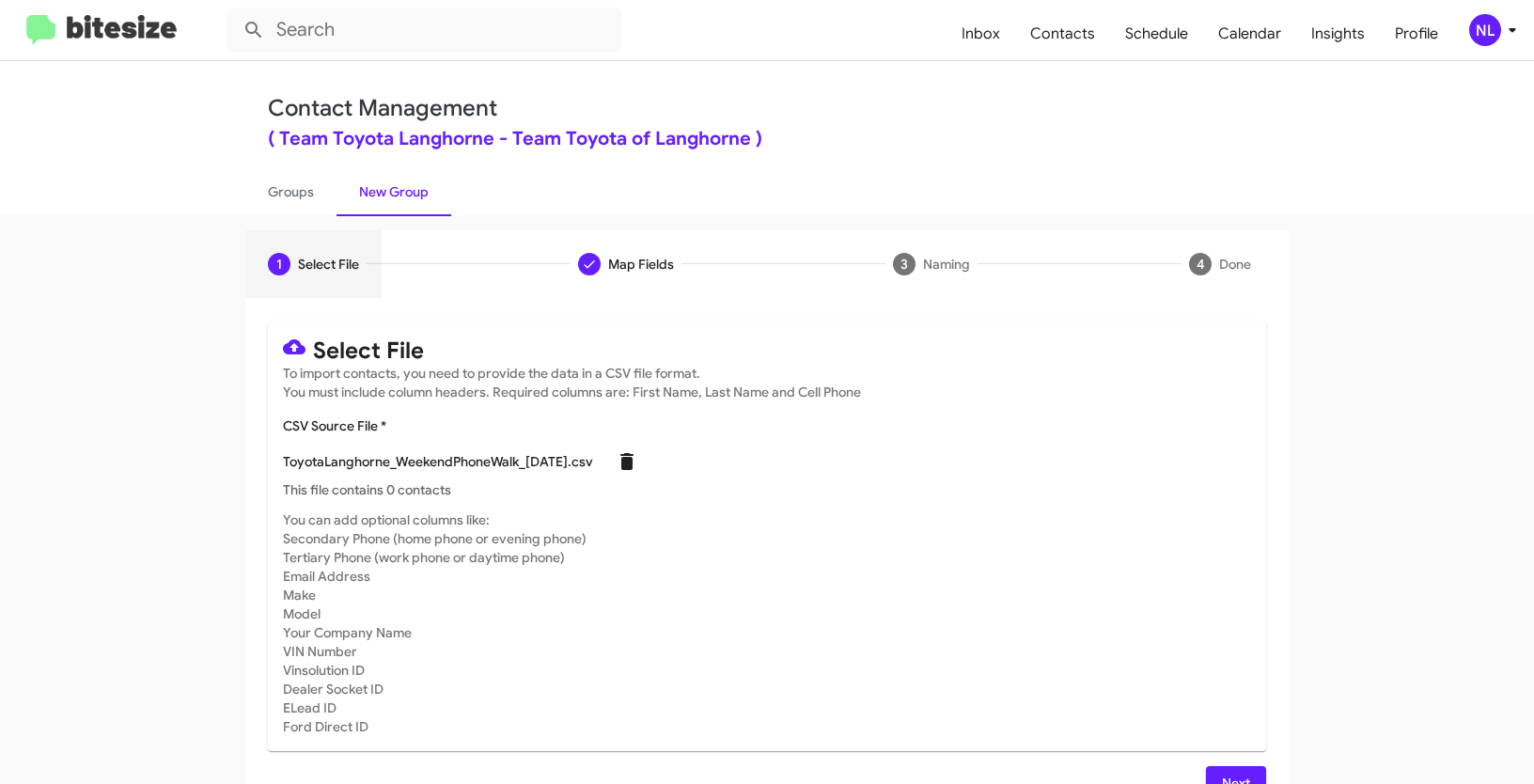
click at [633, 464] on icon at bounding box center [627, 460] width 14 height 16
checkbox input "false"
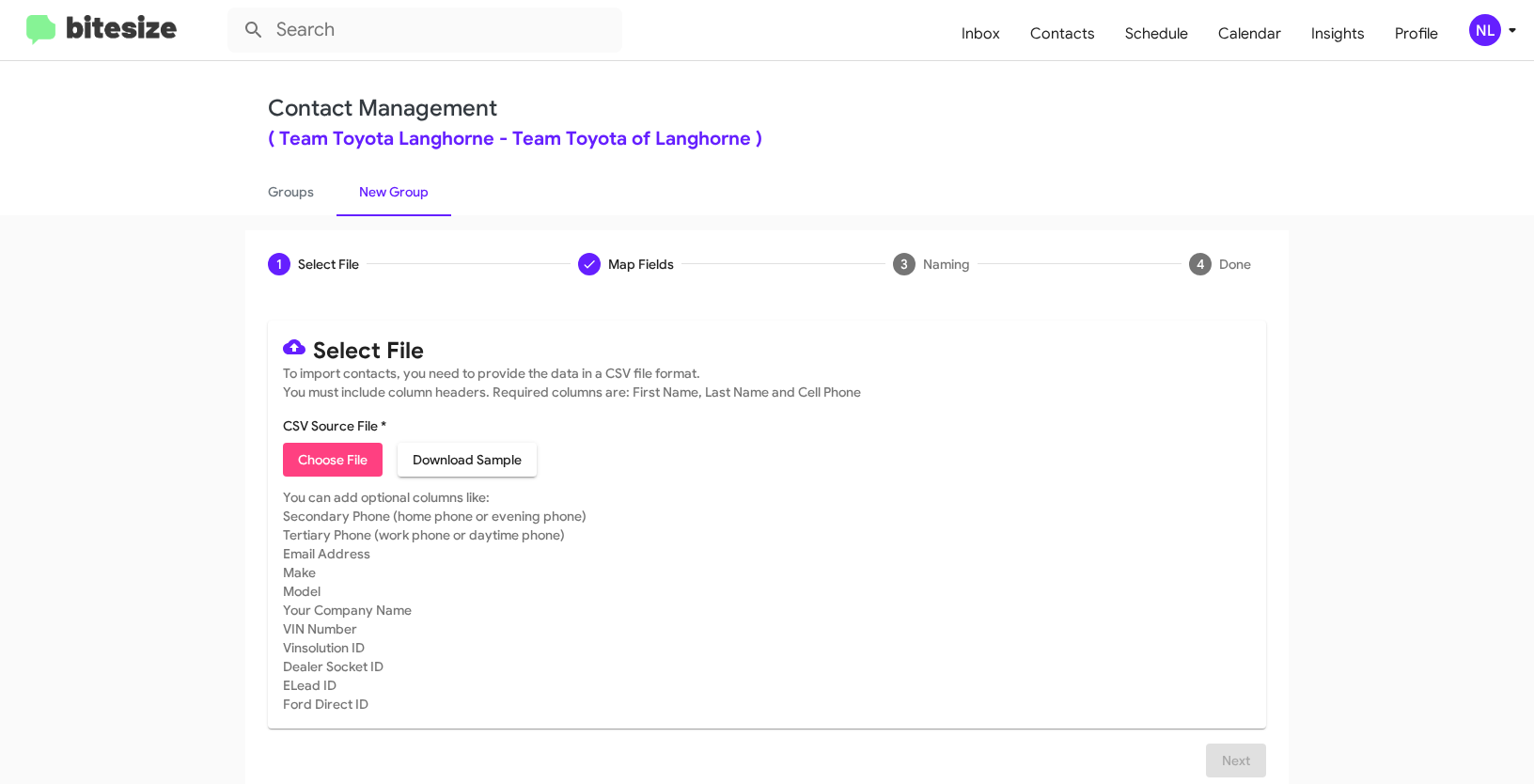
click at [1495, 28] on div "NL" at bounding box center [1485, 30] width 32 height 32
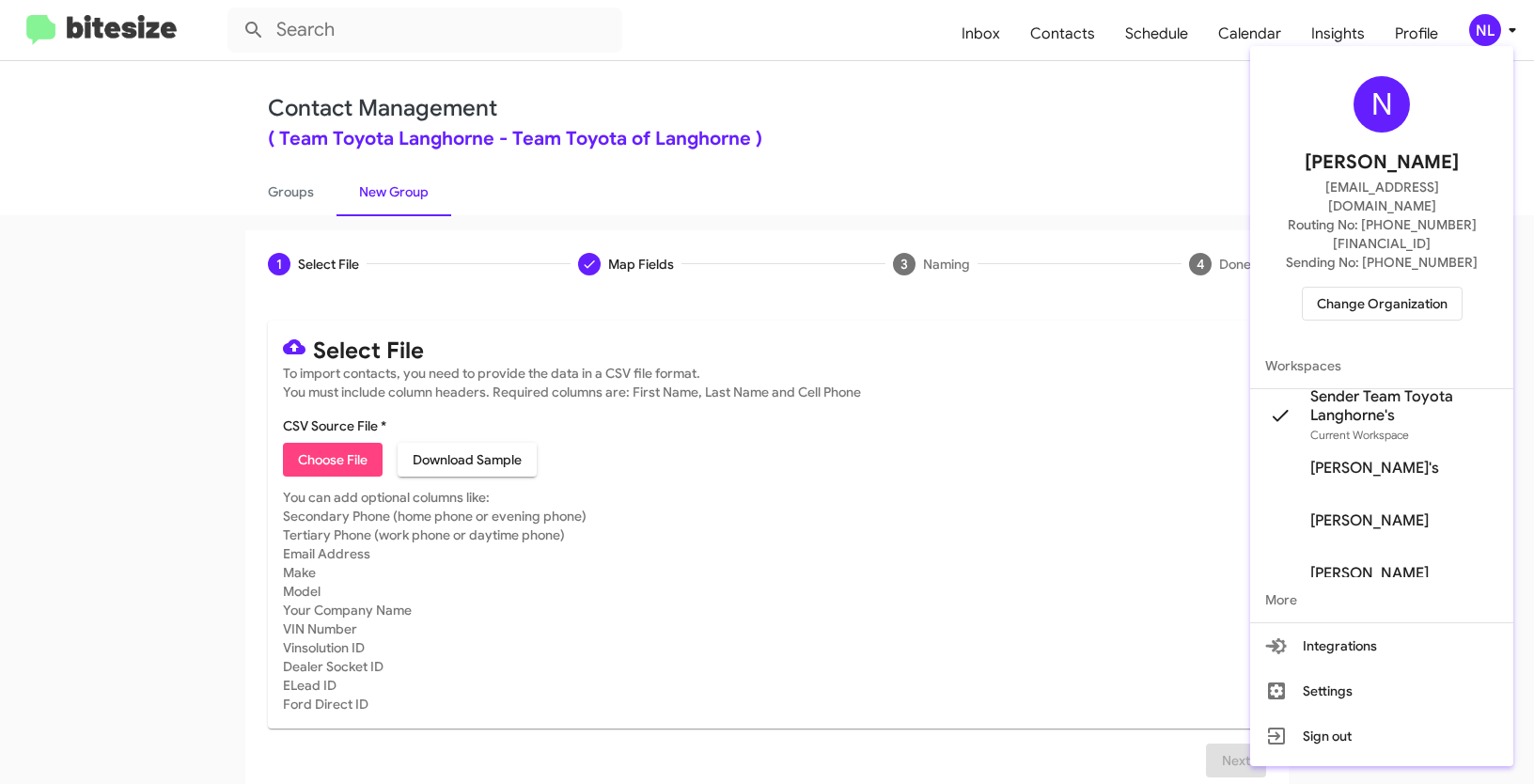
click at [1361, 288] on span "Change Organization" at bounding box center [1382, 303] width 131 height 32
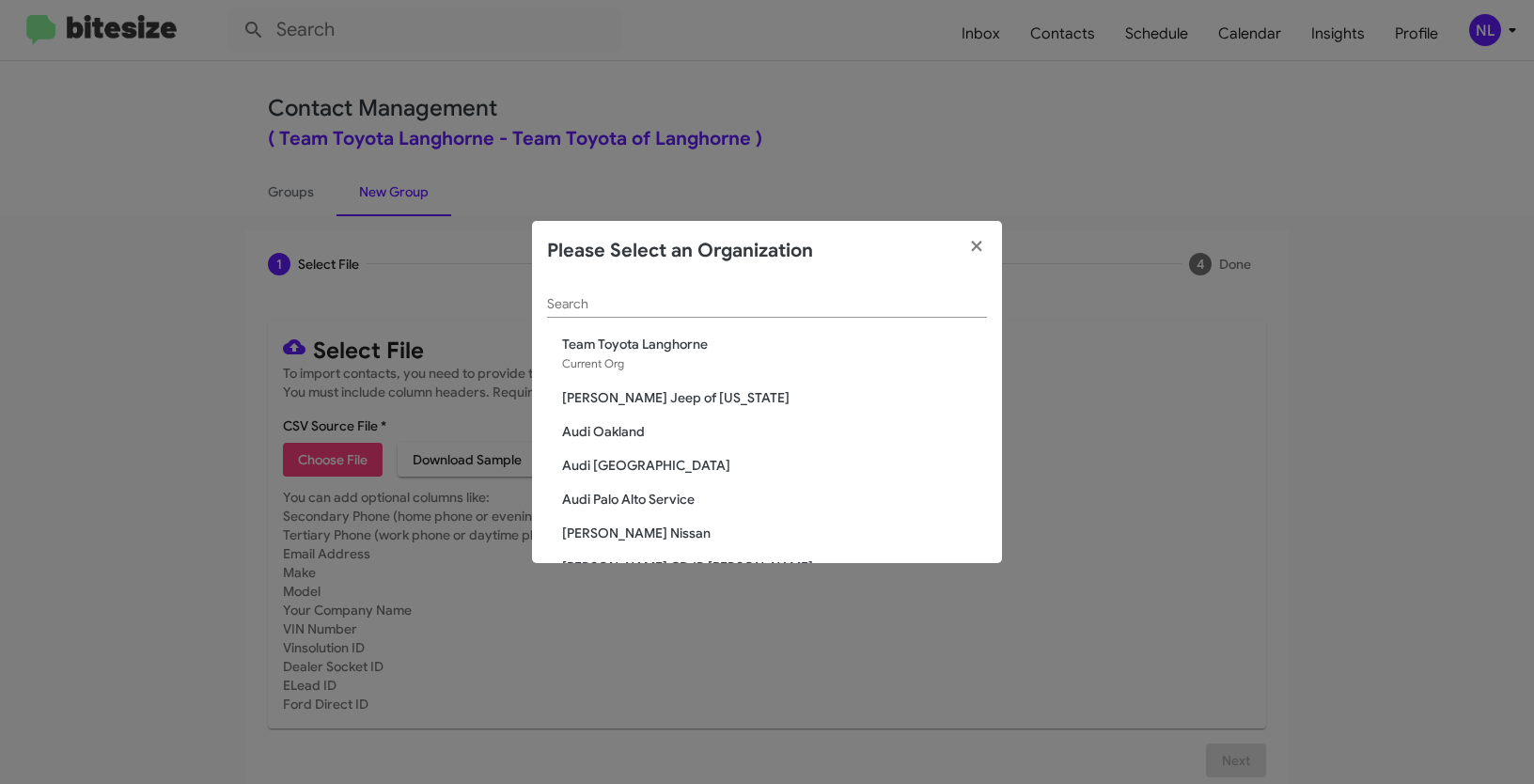
click at [647, 297] on input "Search" at bounding box center [767, 304] width 440 height 16
paste input "The Jeep Store"
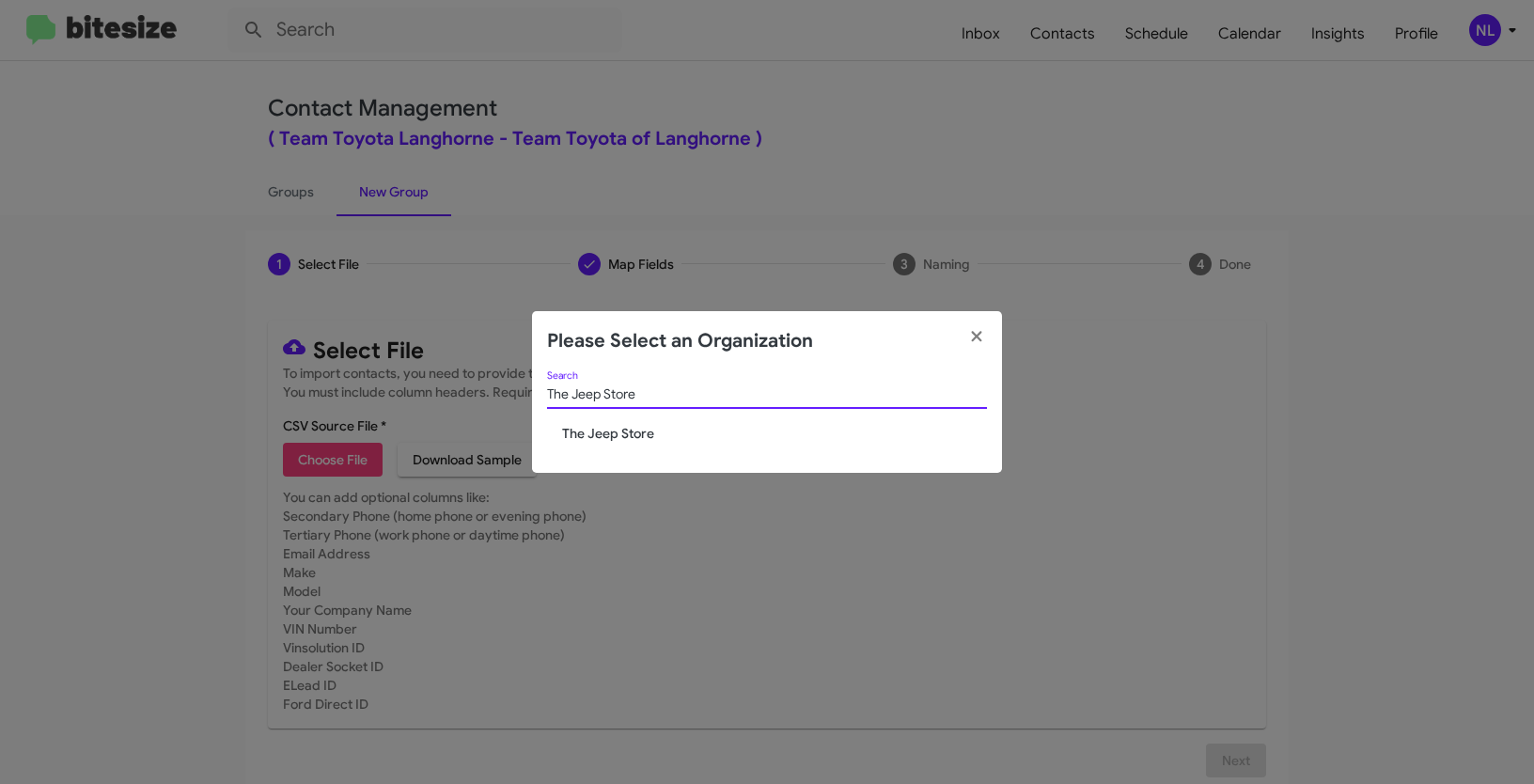
type input "The Jeep Store"
click at [582, 430] on span "The Jeep Store" at bounding box center [775, 432] width 425 height 18
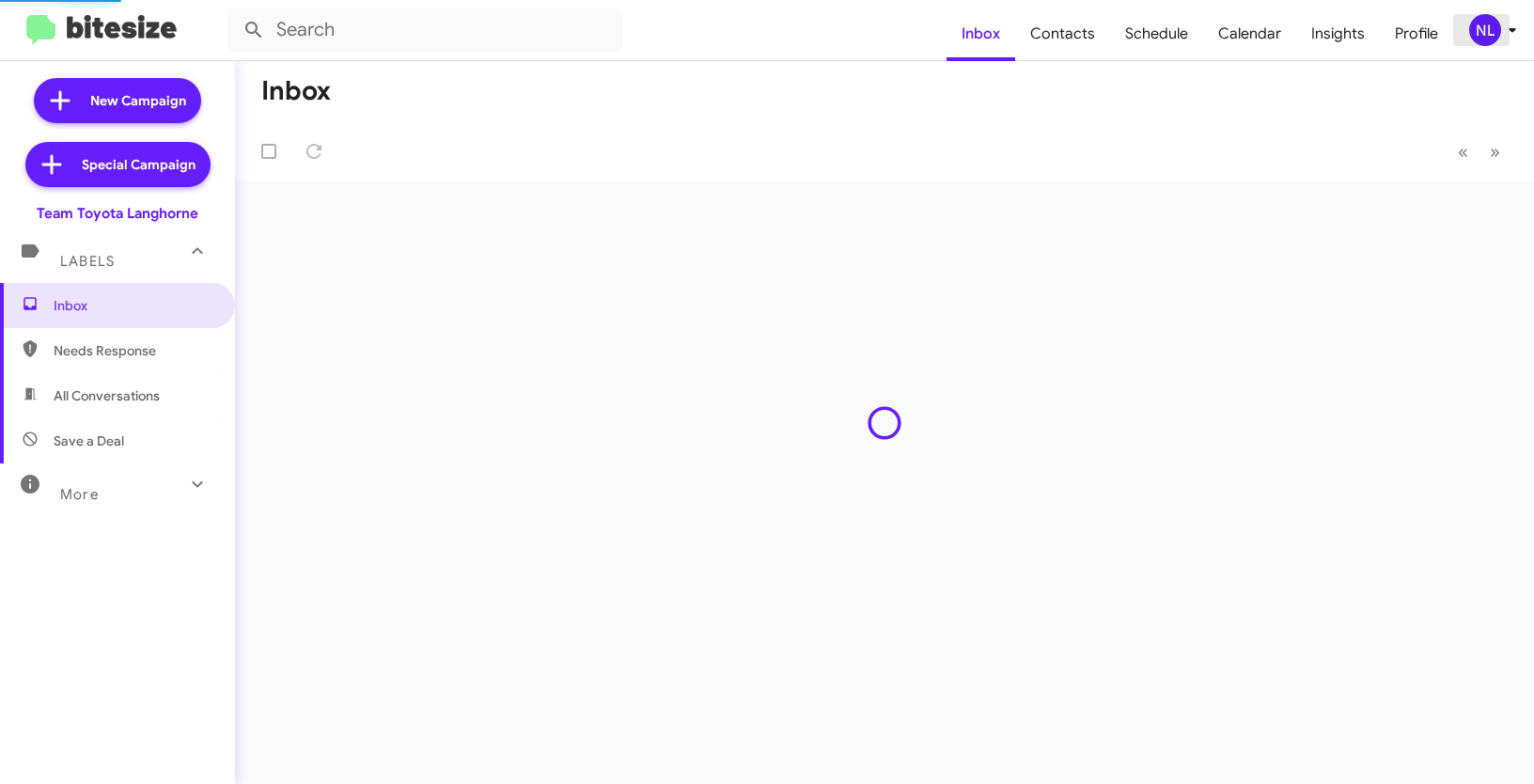
click at [1496, 34] on div "NL" at bounding box center [1485, 30] width 32 height 32
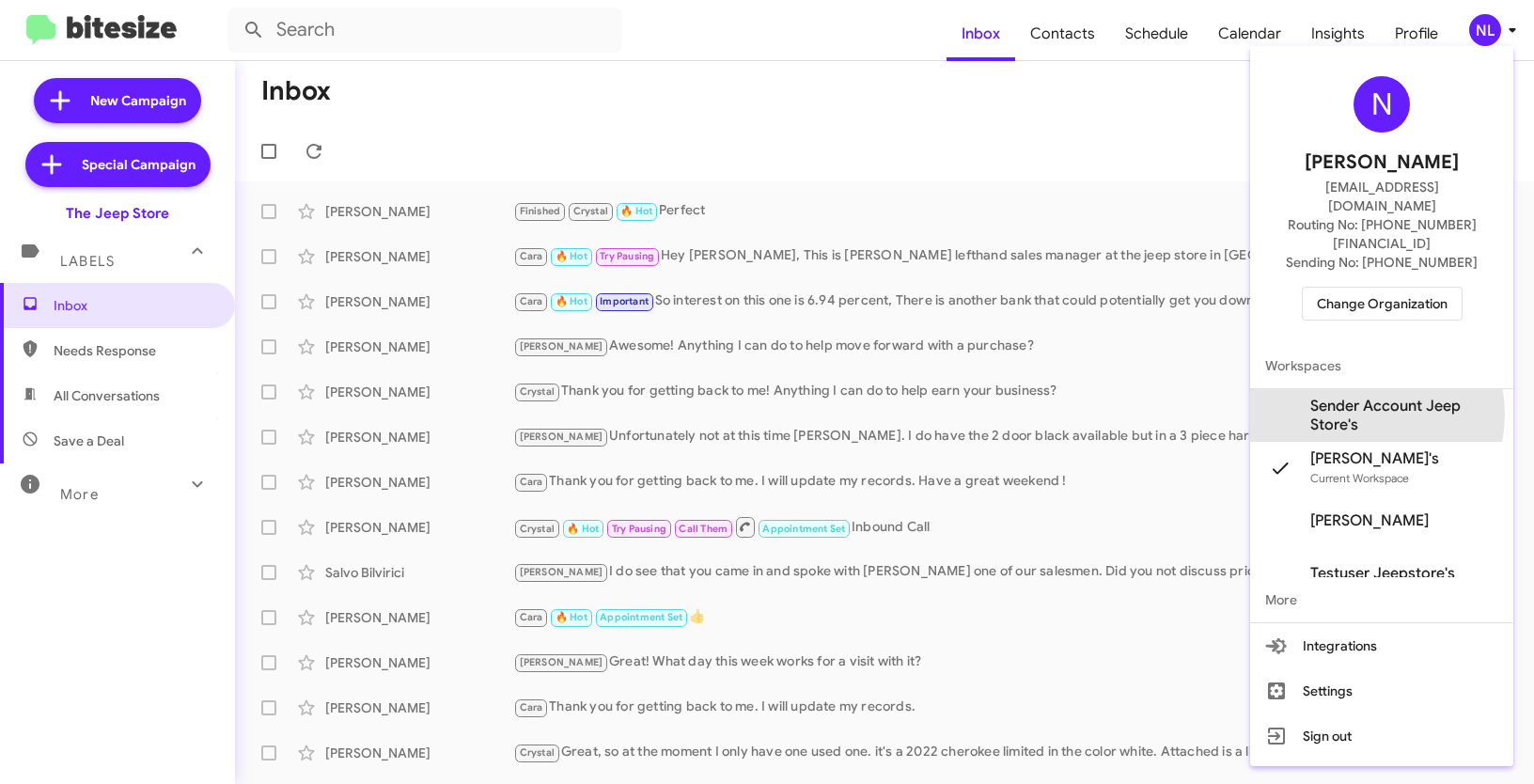
click at [1355, 396] on span "Sender Account Jeep Store's" at bounding box center [1404, 415] width 188 height 38
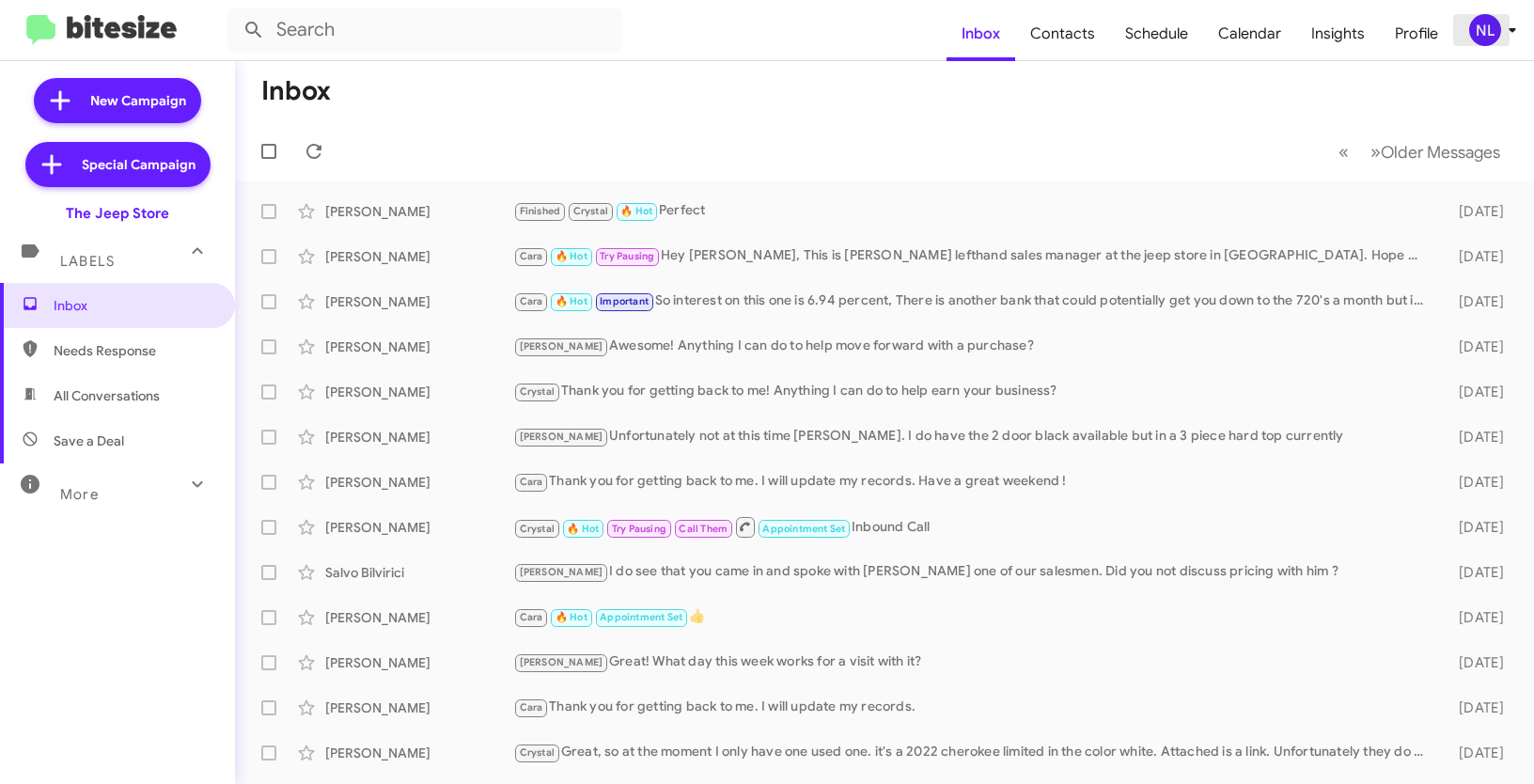
click at [1480, 29] on div "NL" at bounding box center [1485, 30] width 32 height 32
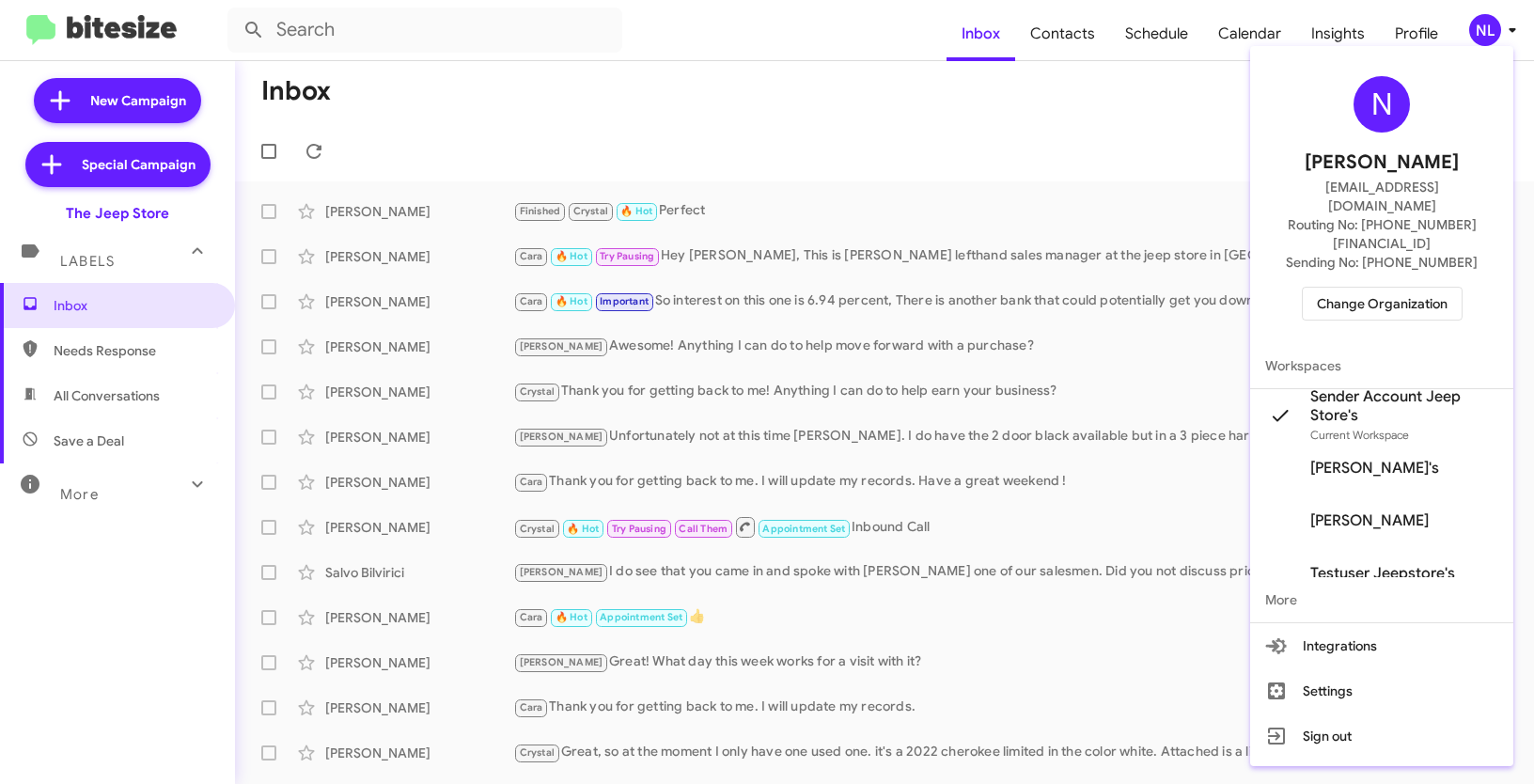
click at [969, 78] on div at bounding box center [767, 392] width 1534 height 784
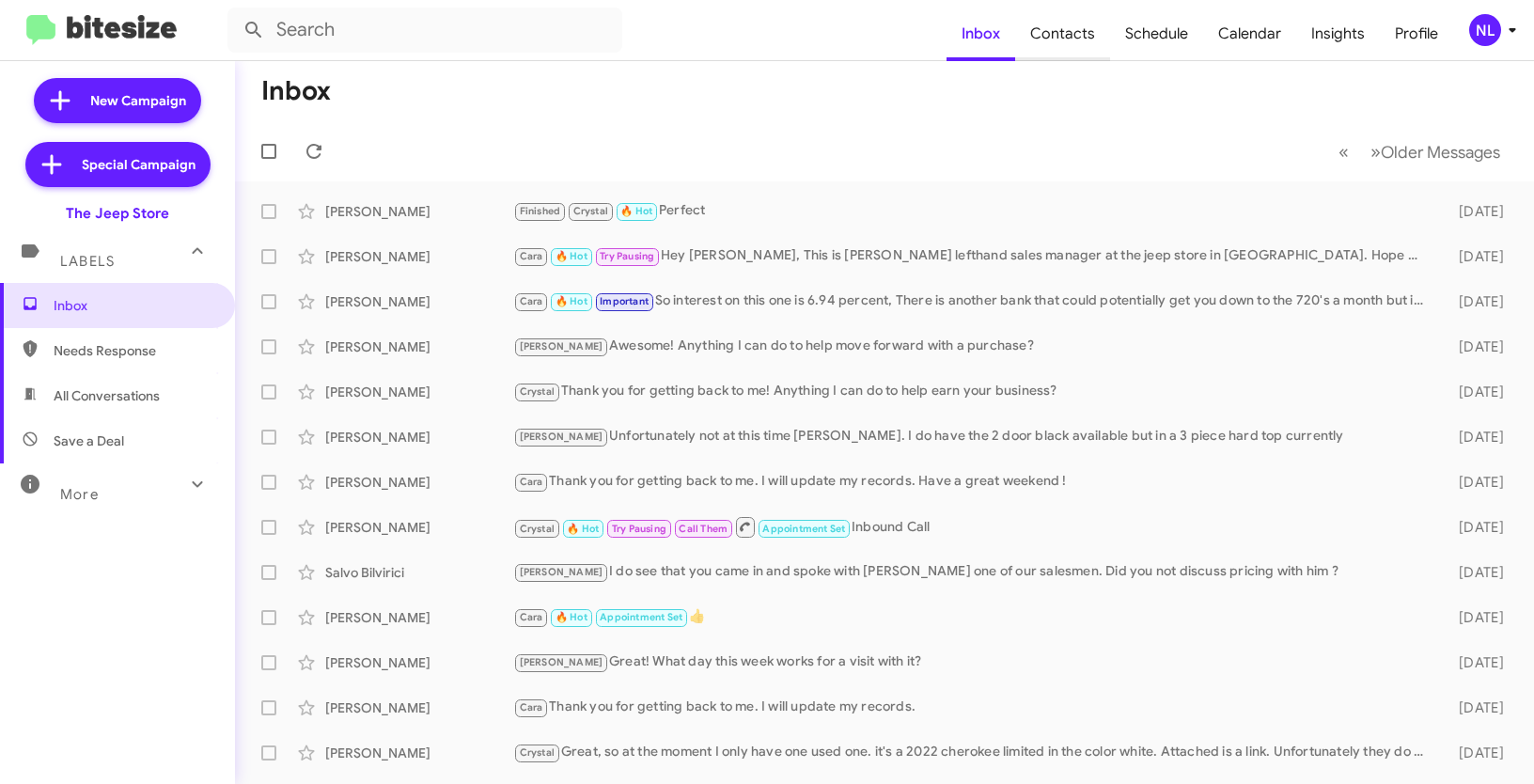
click at [1091, 17] on span "Contacts" at bounding box center [1063, 34] width 95 height 54
type input "in:groups"
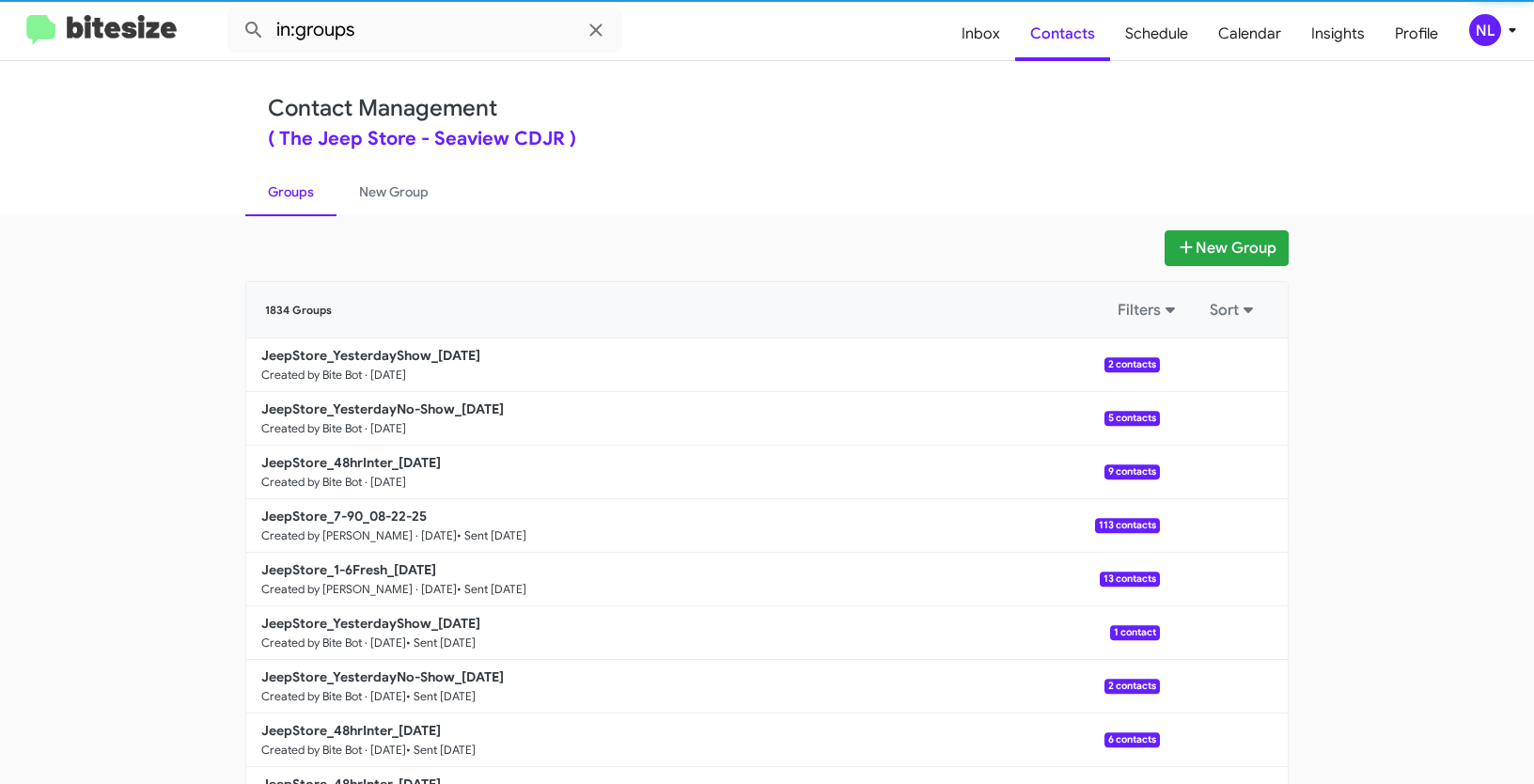
click at [1233, 227] on div "New Group 1834 Groups Filters Sort JeepStore_YesterdayShow_08-25-25 Created by …" at bounding box center [767, 499] width 1534 height 569
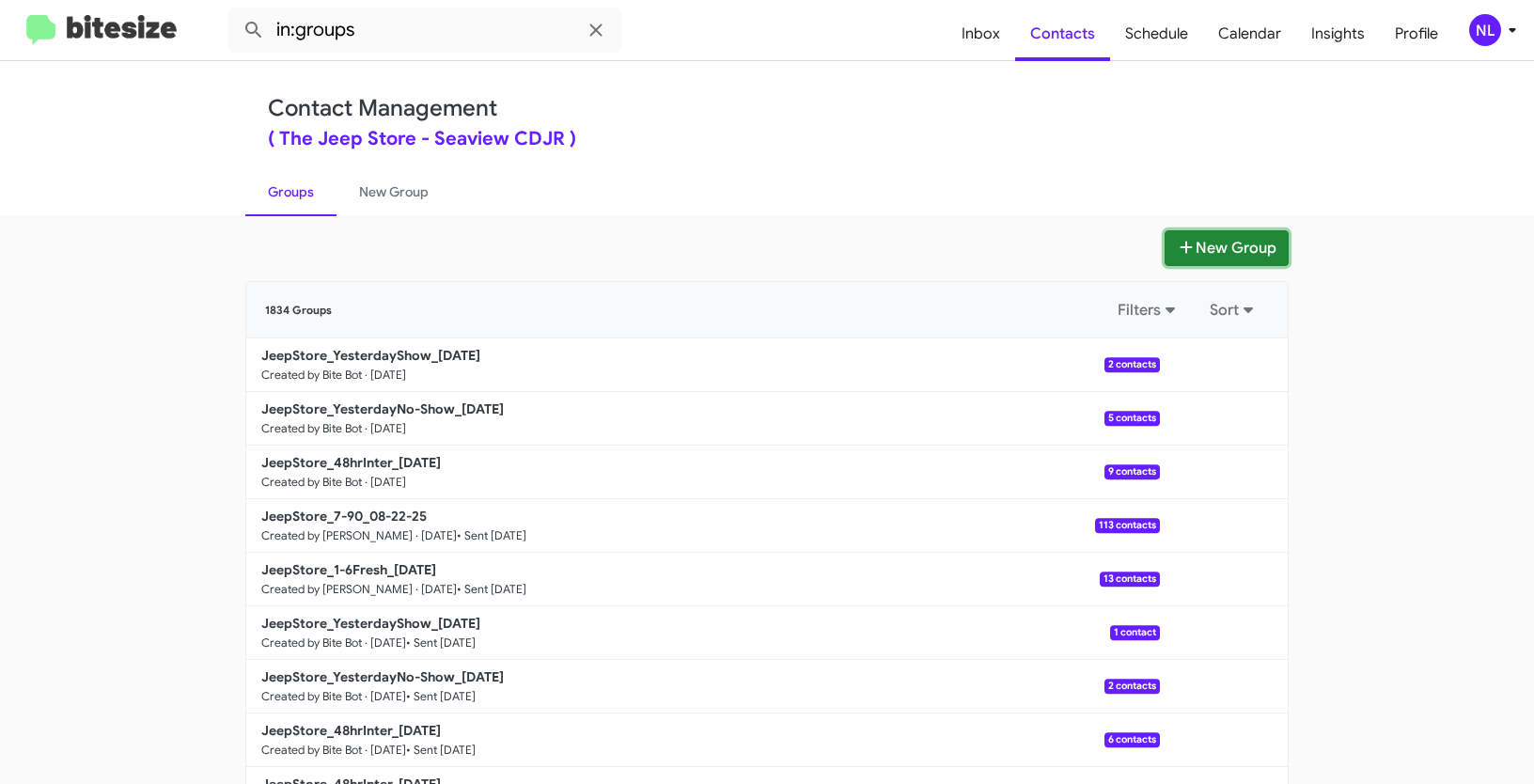
click at [1243, 248] on button "New Group" at bounding box center [1227, 248] width 124 height 36
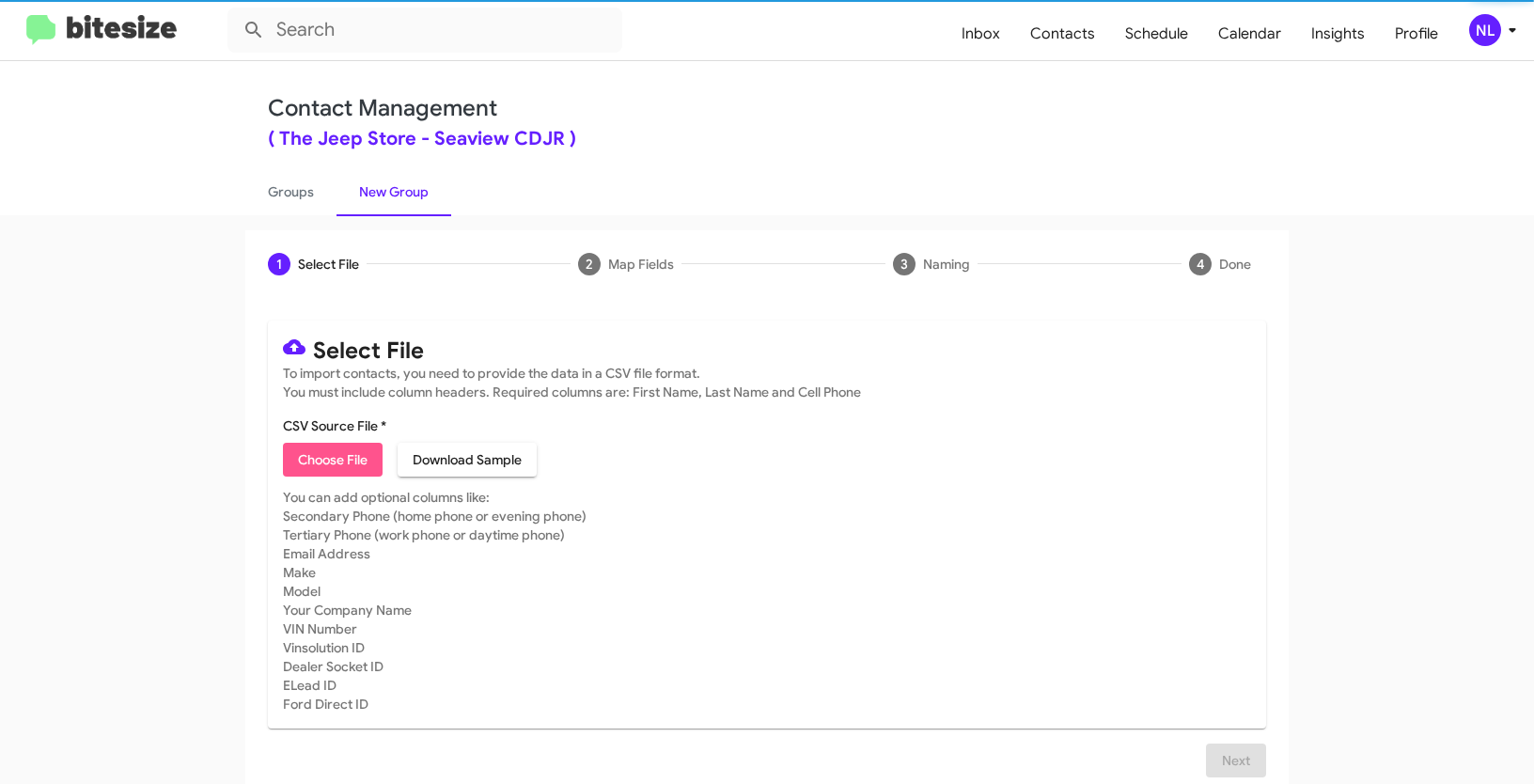
click at [312, 449] on span "Choose File" at bounding box center [333, 459] width 70 height 34
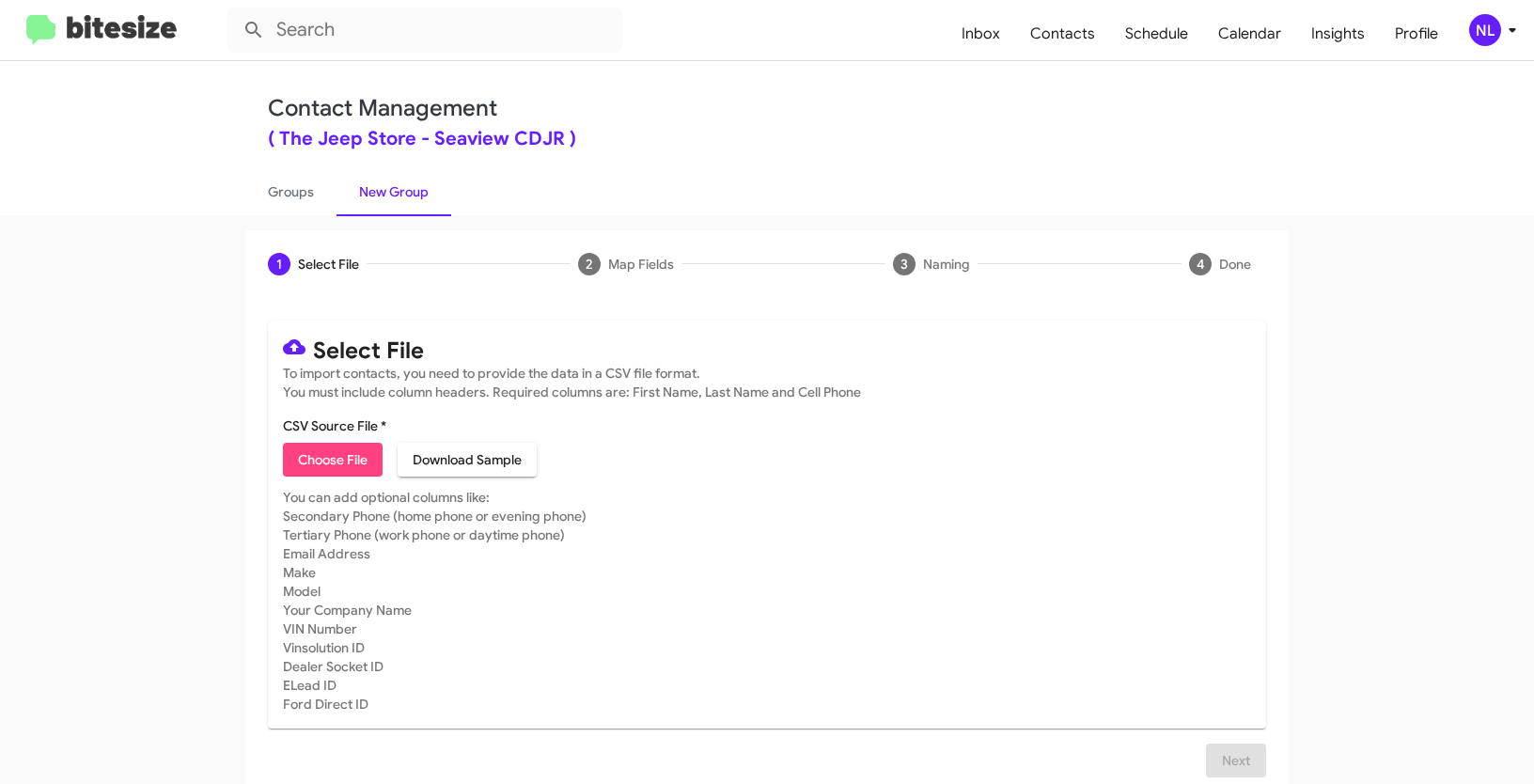
type input "JeepStore_Weekend_08-25-25"
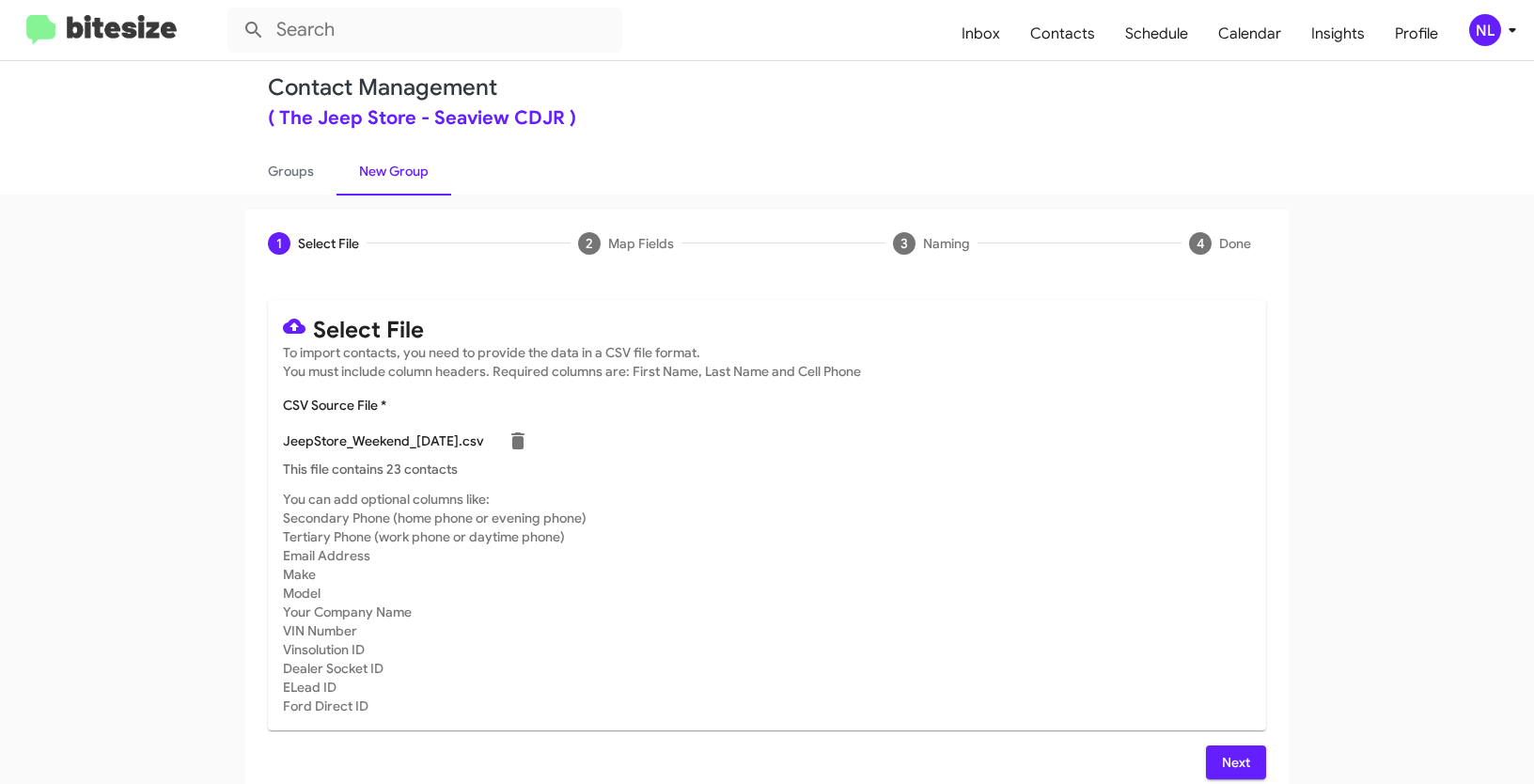
scroll to position [38, 0]
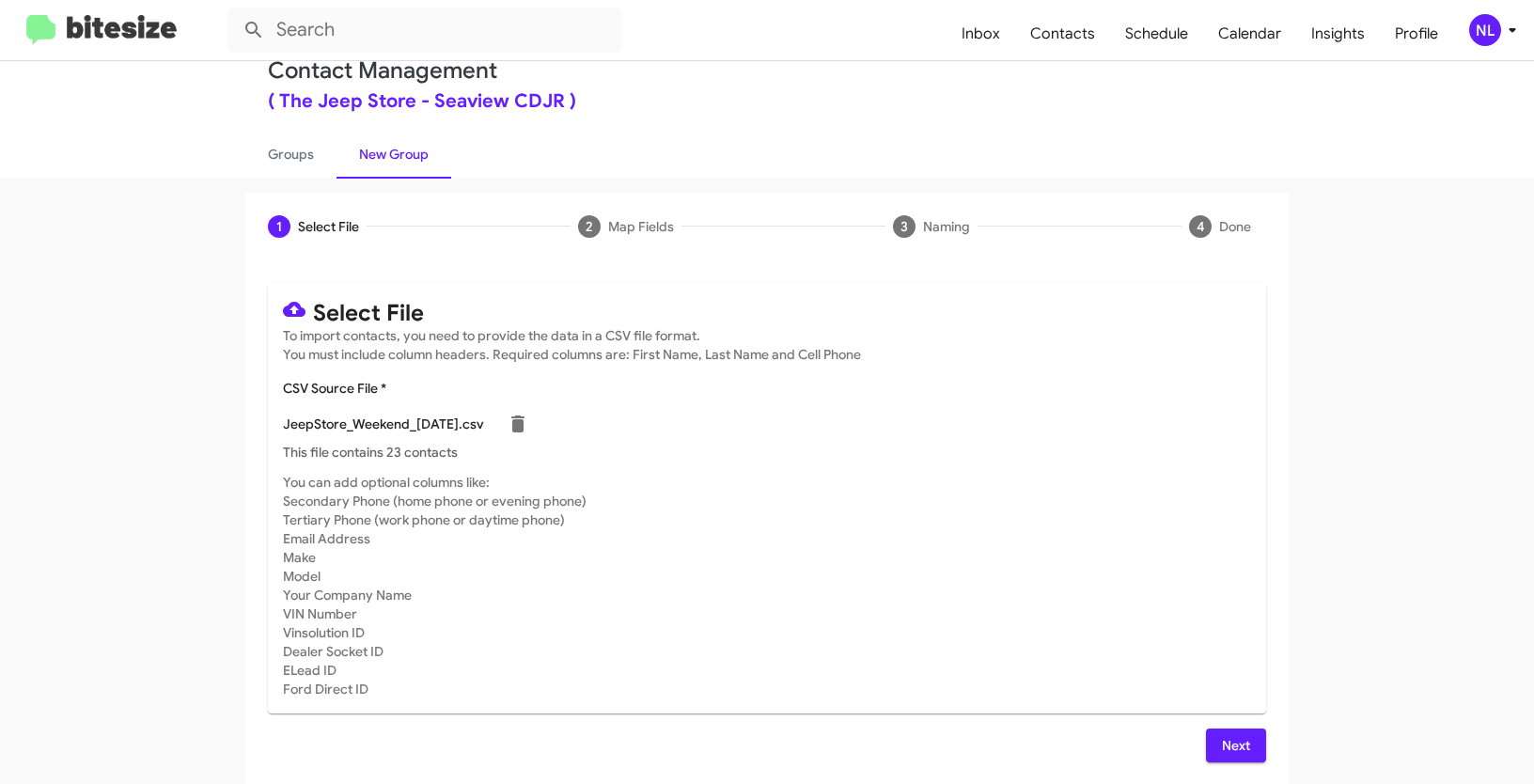
click at [1234, 749] on span "Next" at bounding box center [1235, 744] width 30 height 34
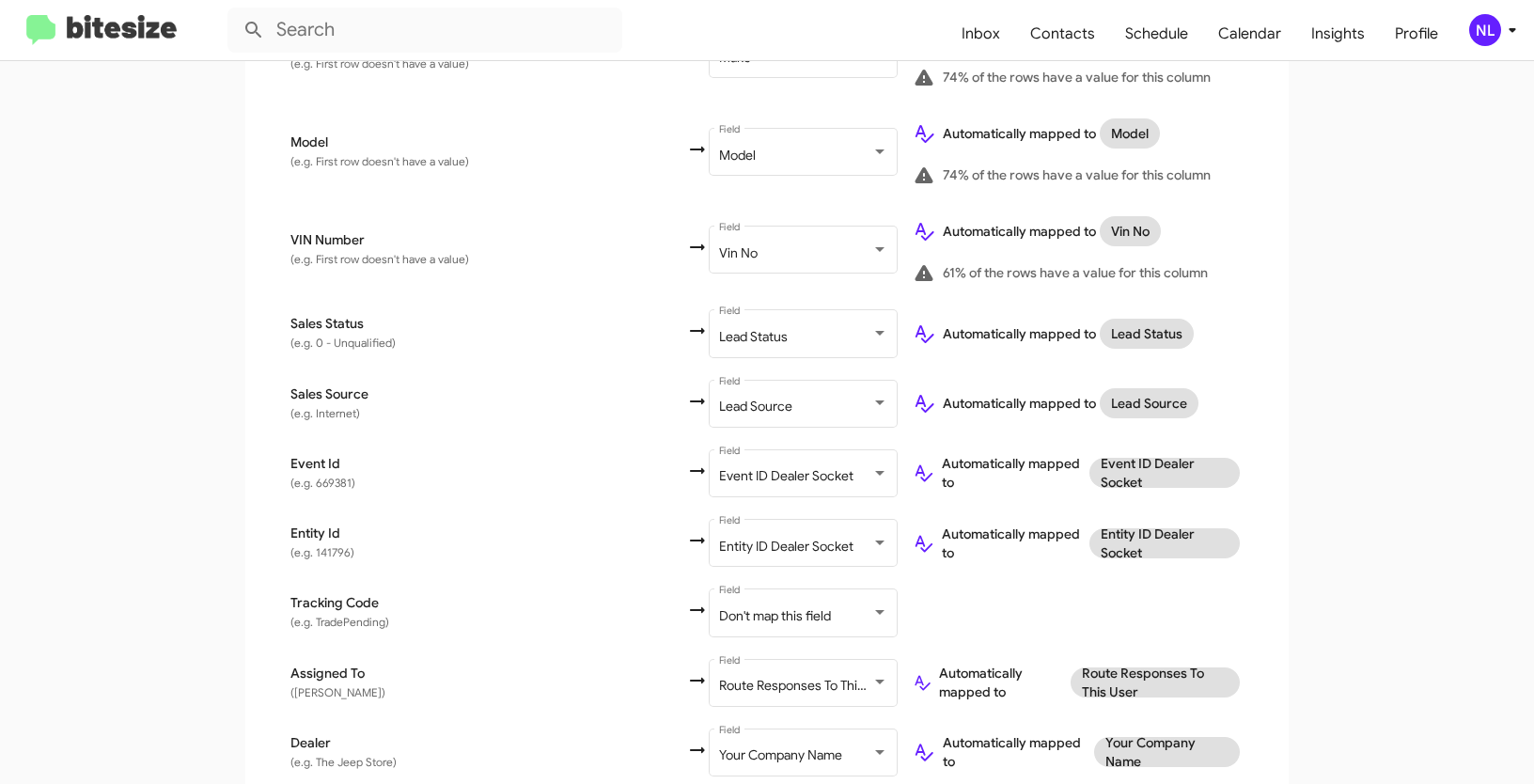
scroll to position [1063, 0]
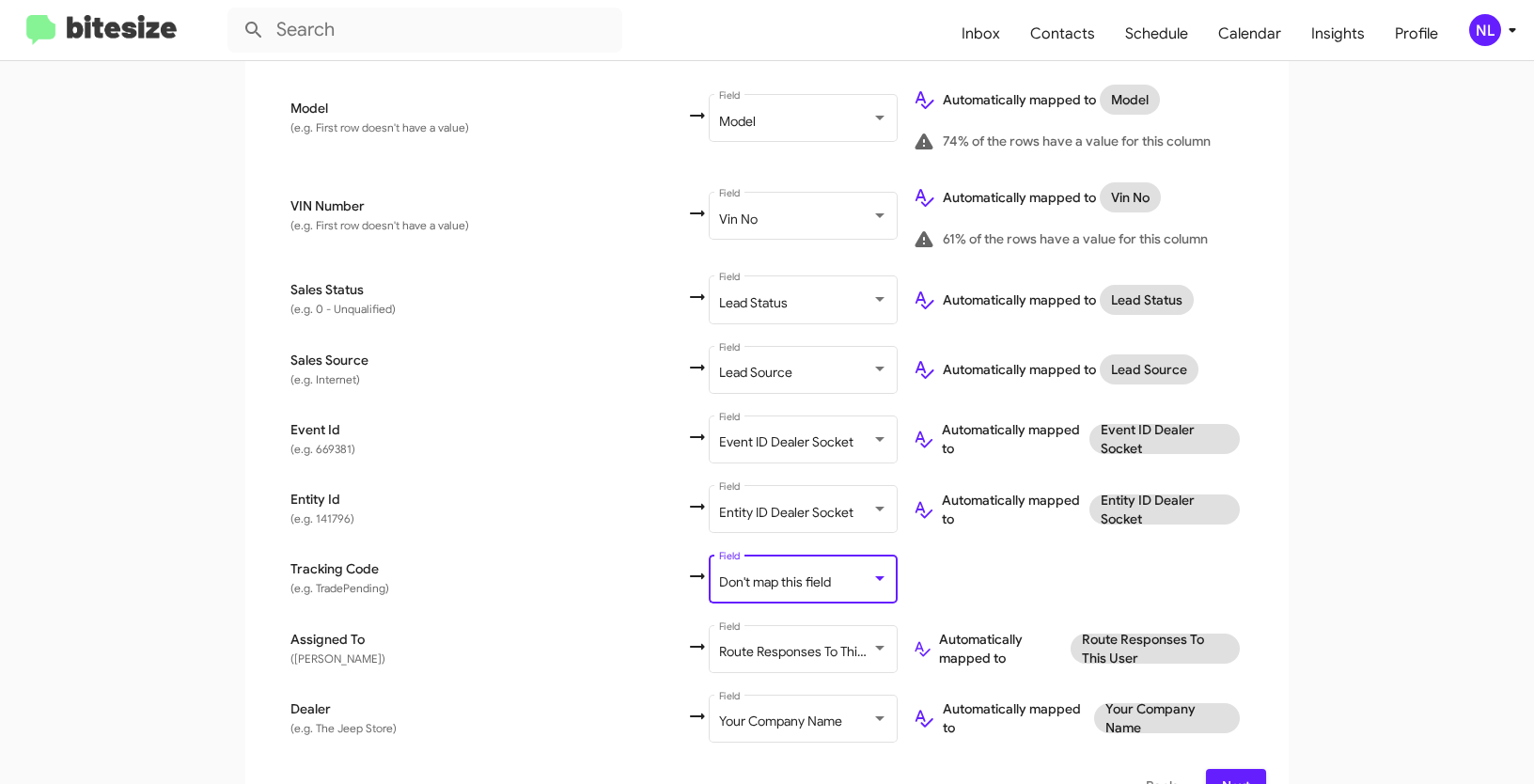
click at [719, 573] on span "Don't map this field" at bounding box center [775, 580] width 112 height 16
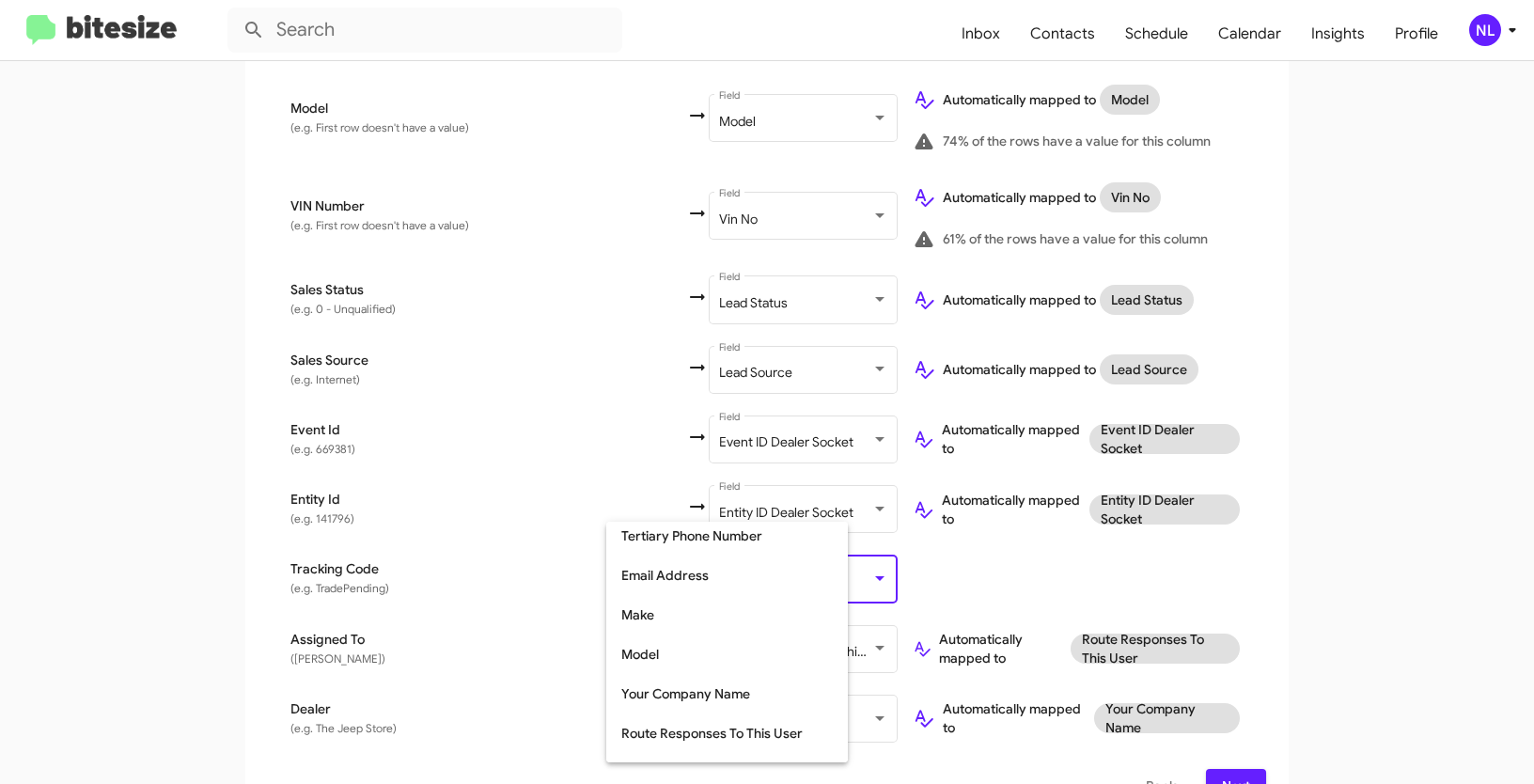
scroll to position [427, 0]
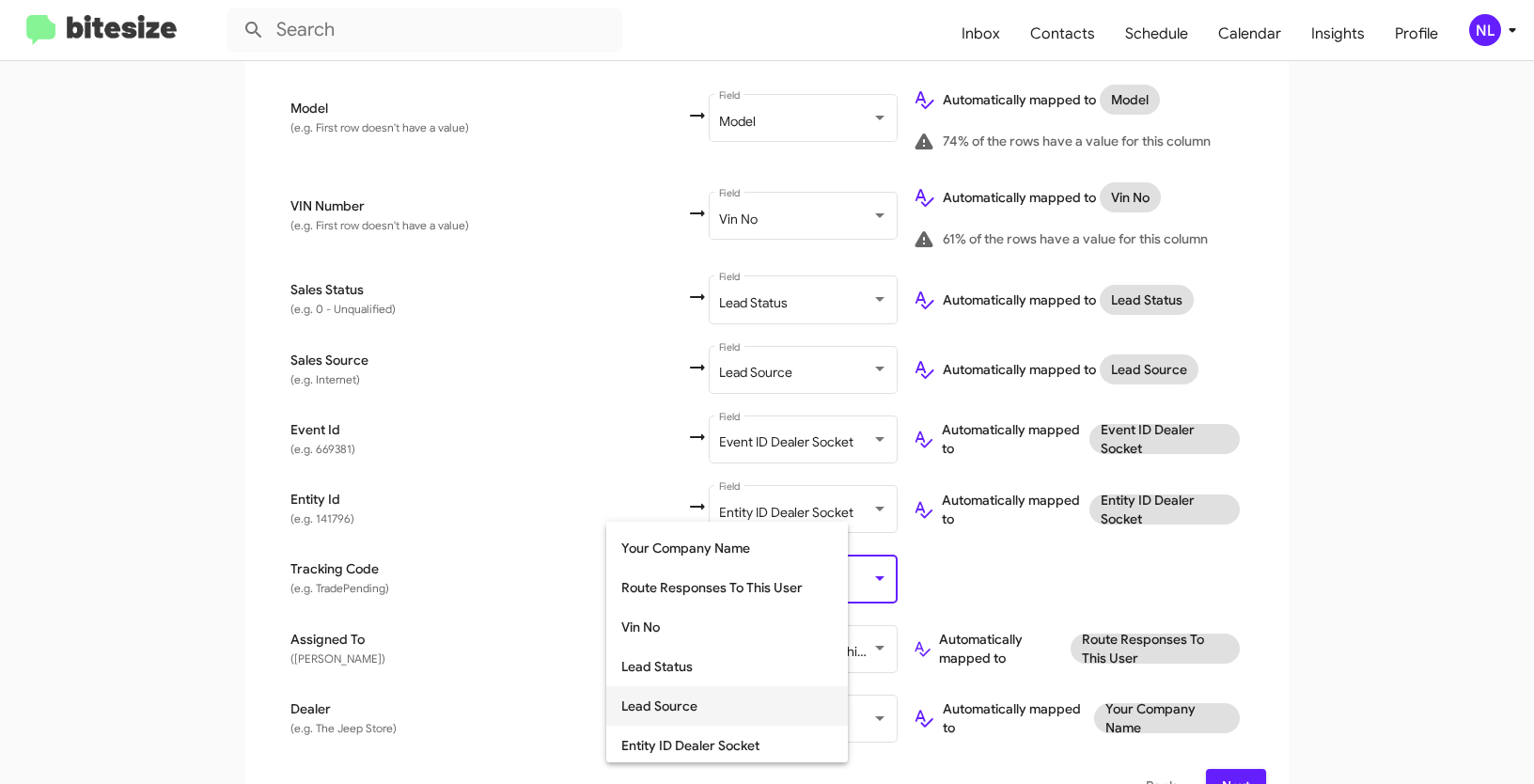
click at [720, 694] on span "Lead Source" at bounding box center [727, 706] width 211 height 40
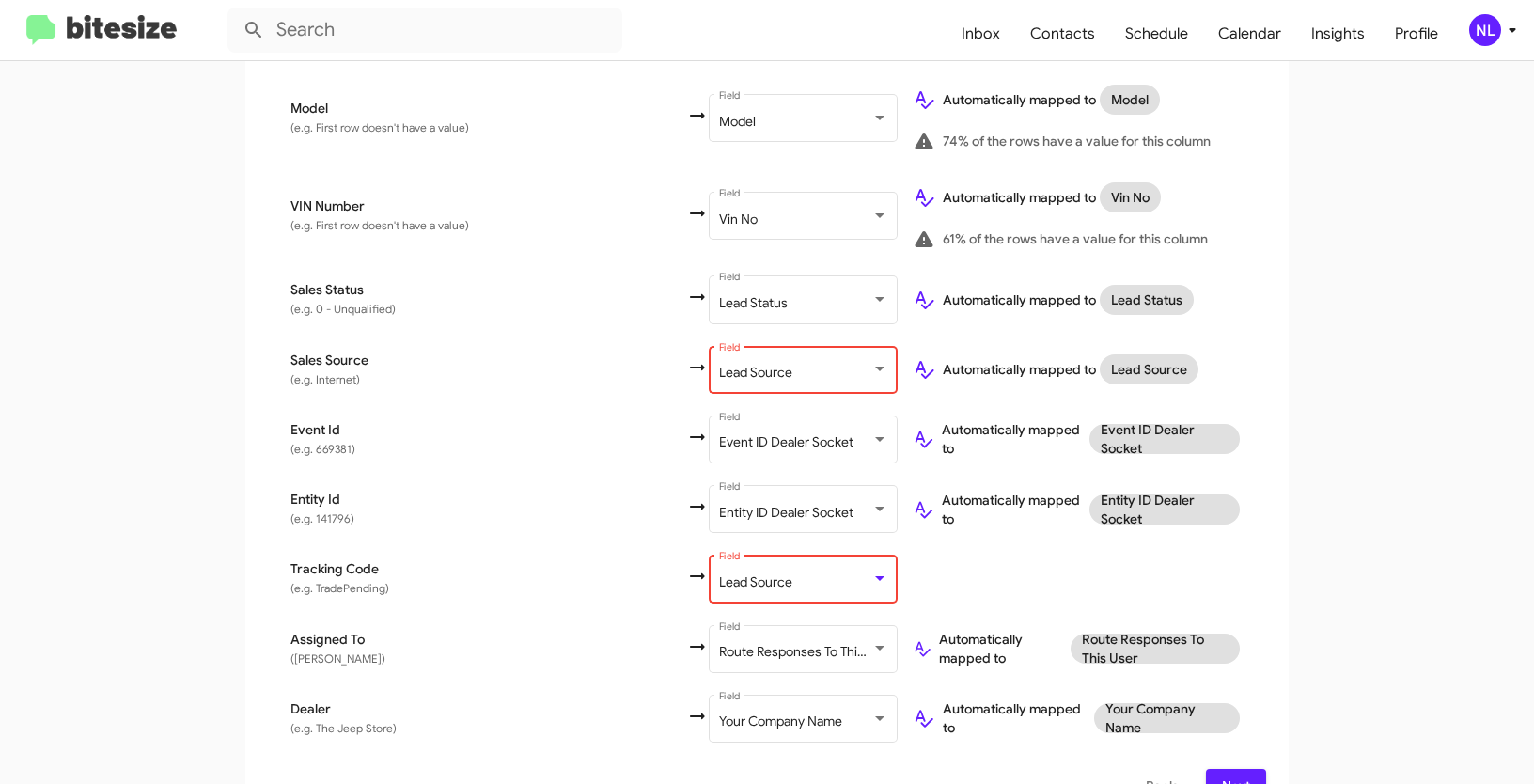
click at [719, 363] on span "Lead Source" at bounding box center [756, 371] width 74 height 16
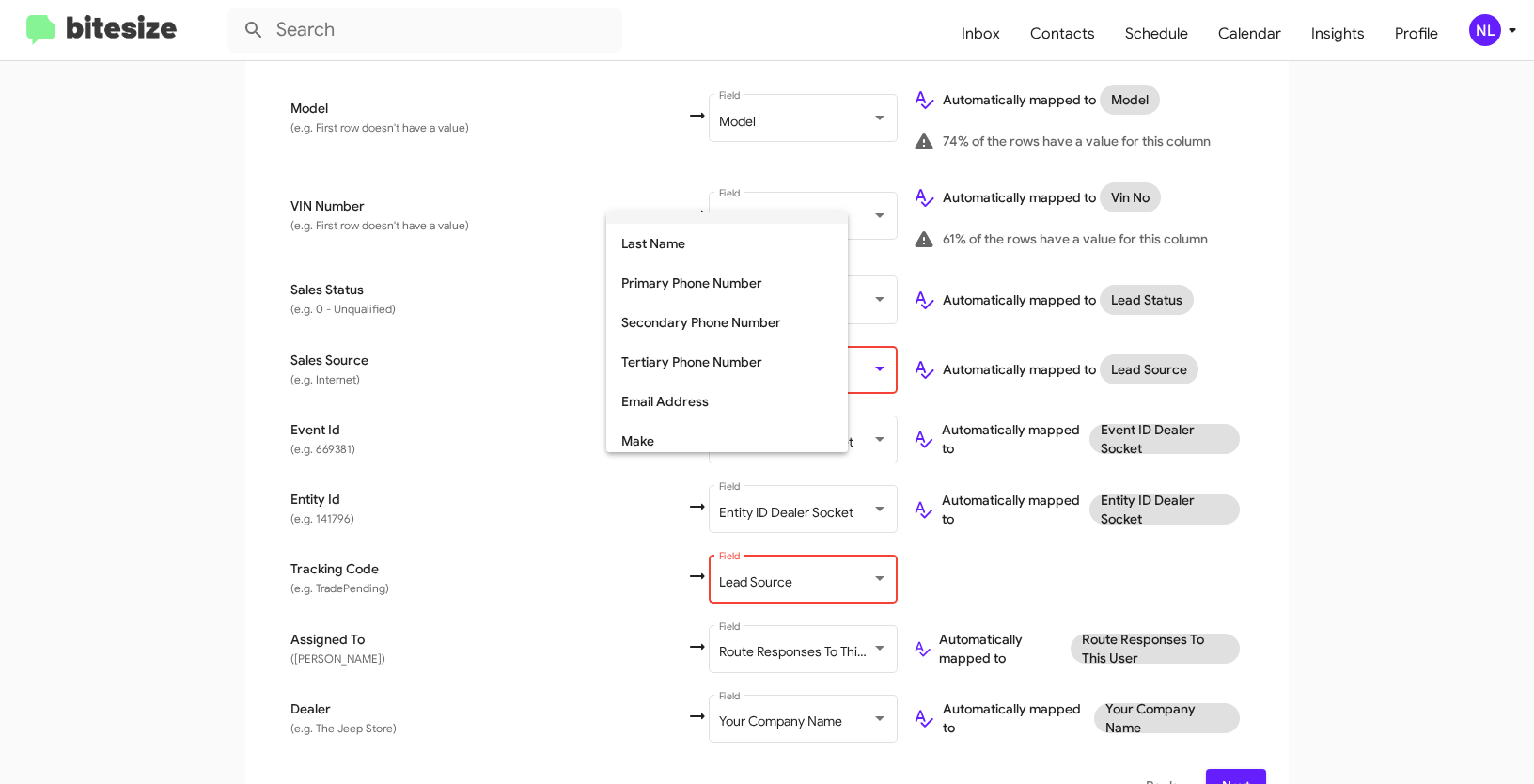
scroll to position [0, 0]
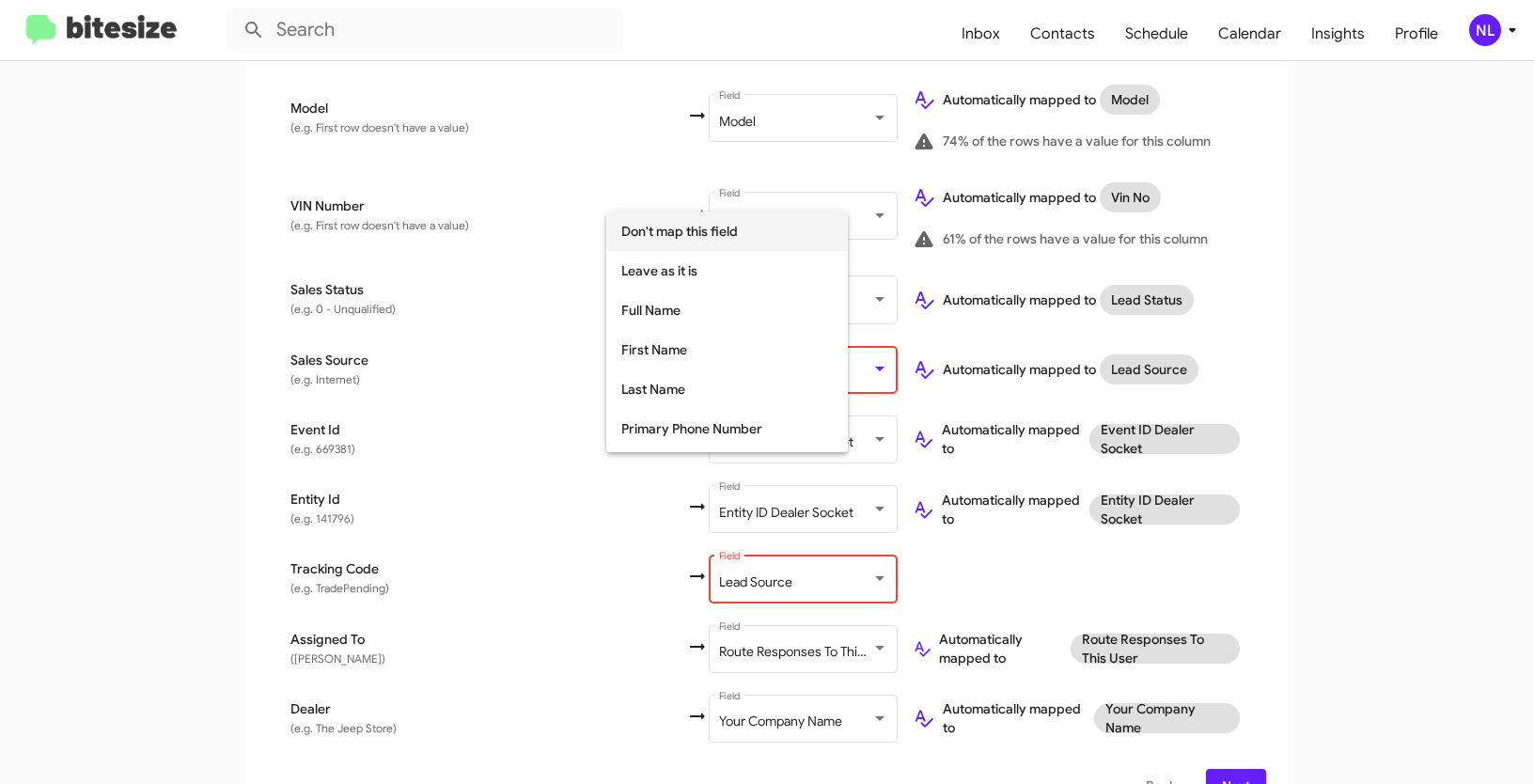
click at [654, 230] on span "Don't map this field" at bounding box center [727, 231] width 211 height 40
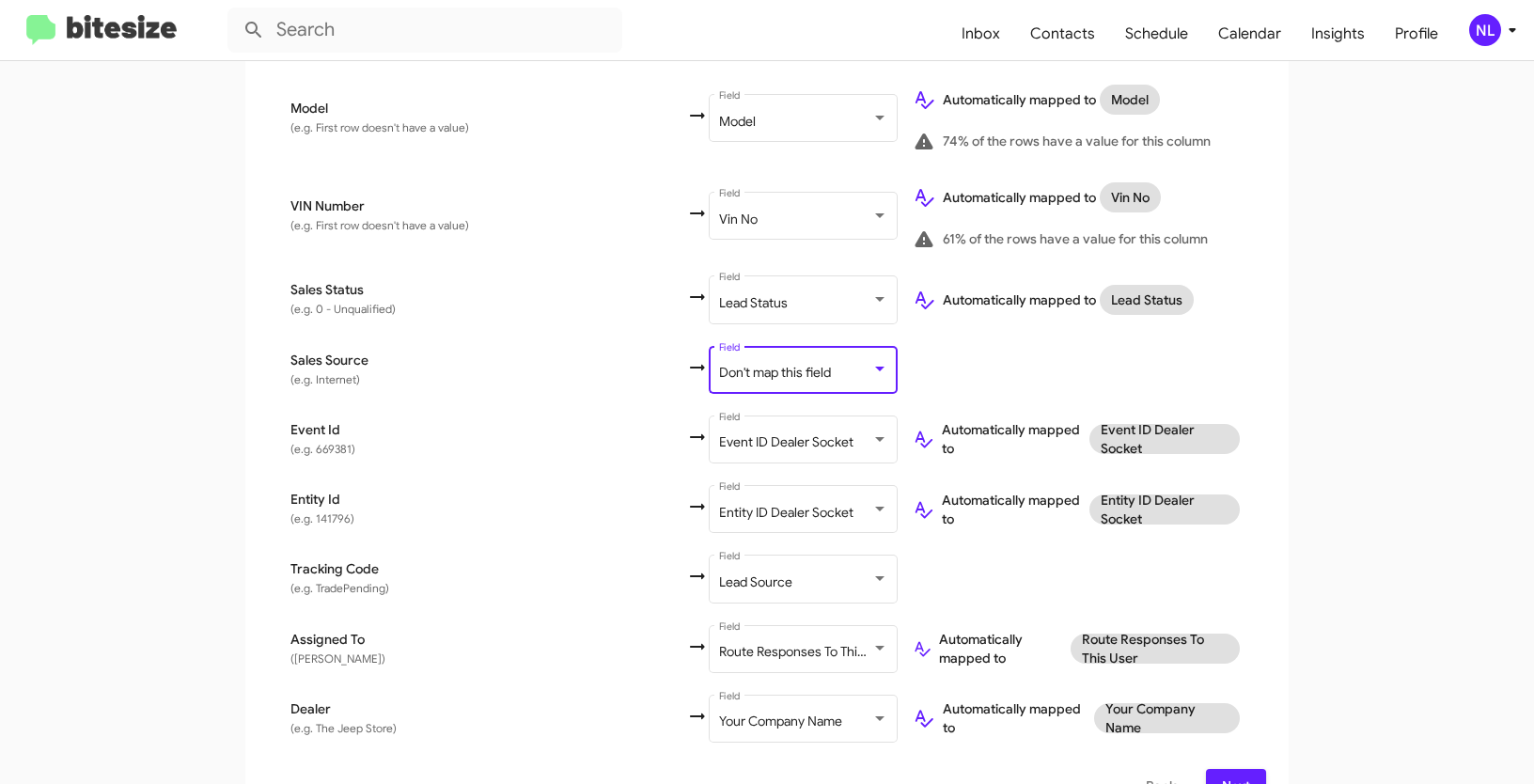
click at [1229, 768] on span "Next" at bounding box center [1235, 785] width 30 height 34
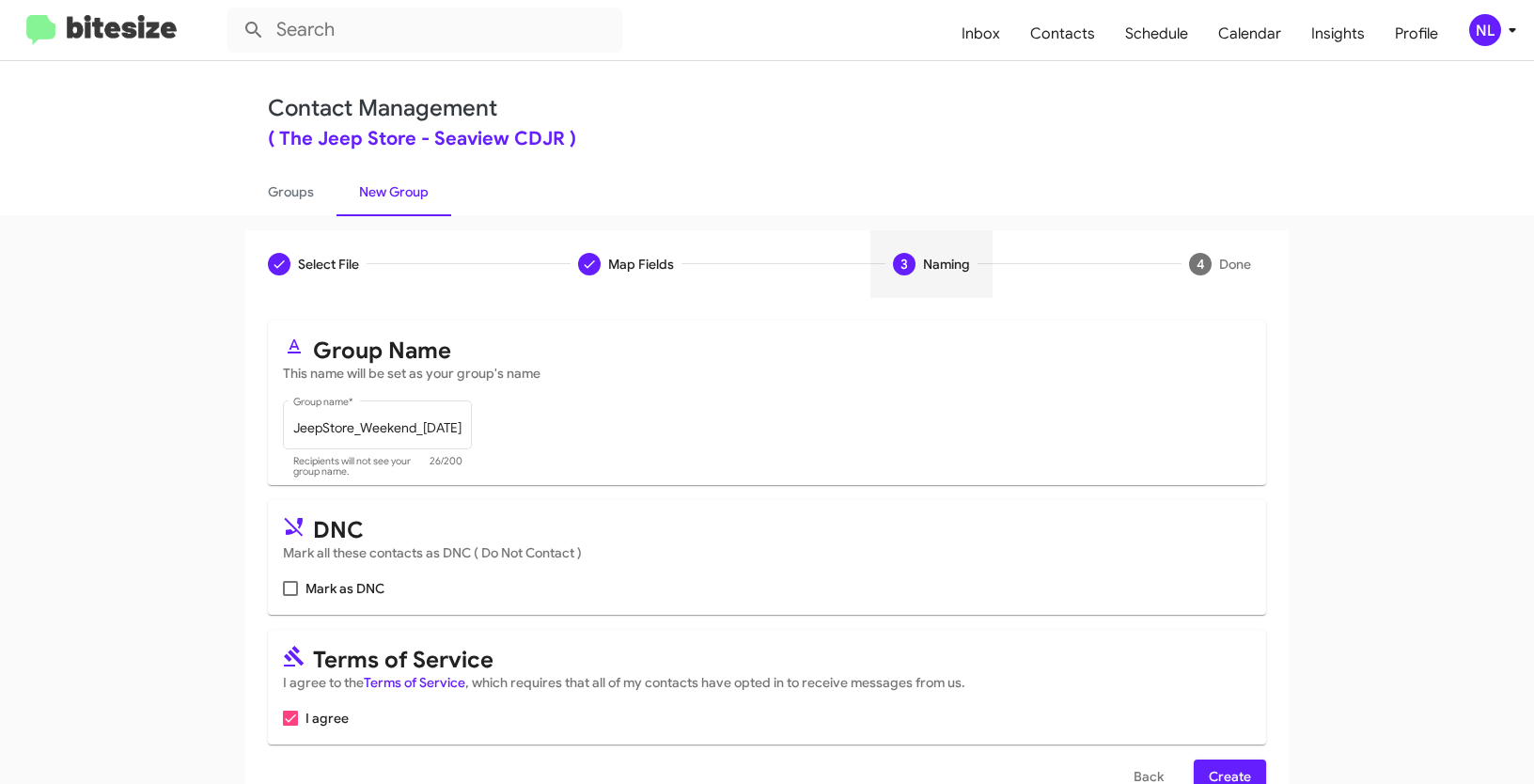
scroll to position [47, 0]
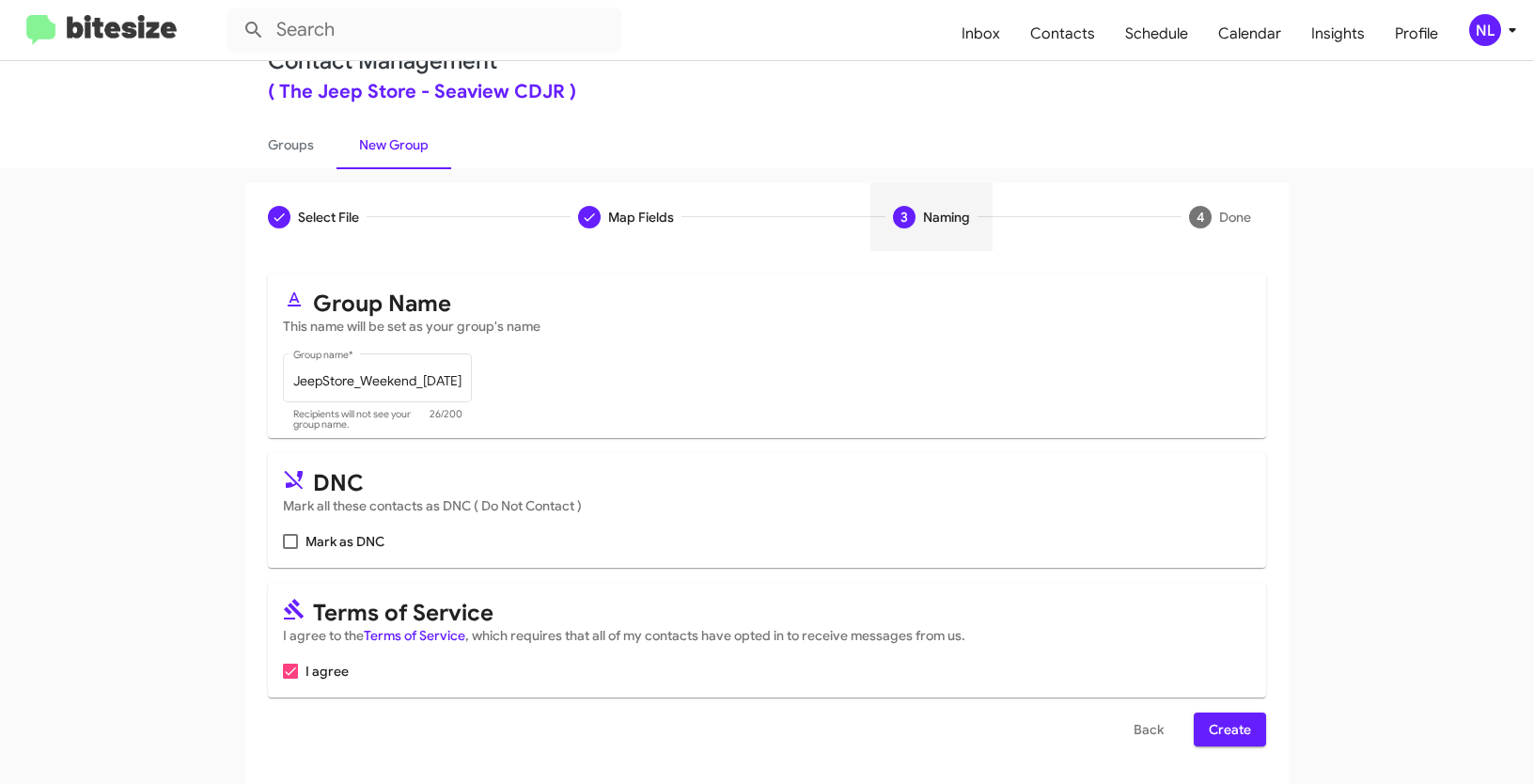
click at [1219, 724] on span "Create" at bounding box center [1230, 729] width 43 height 34
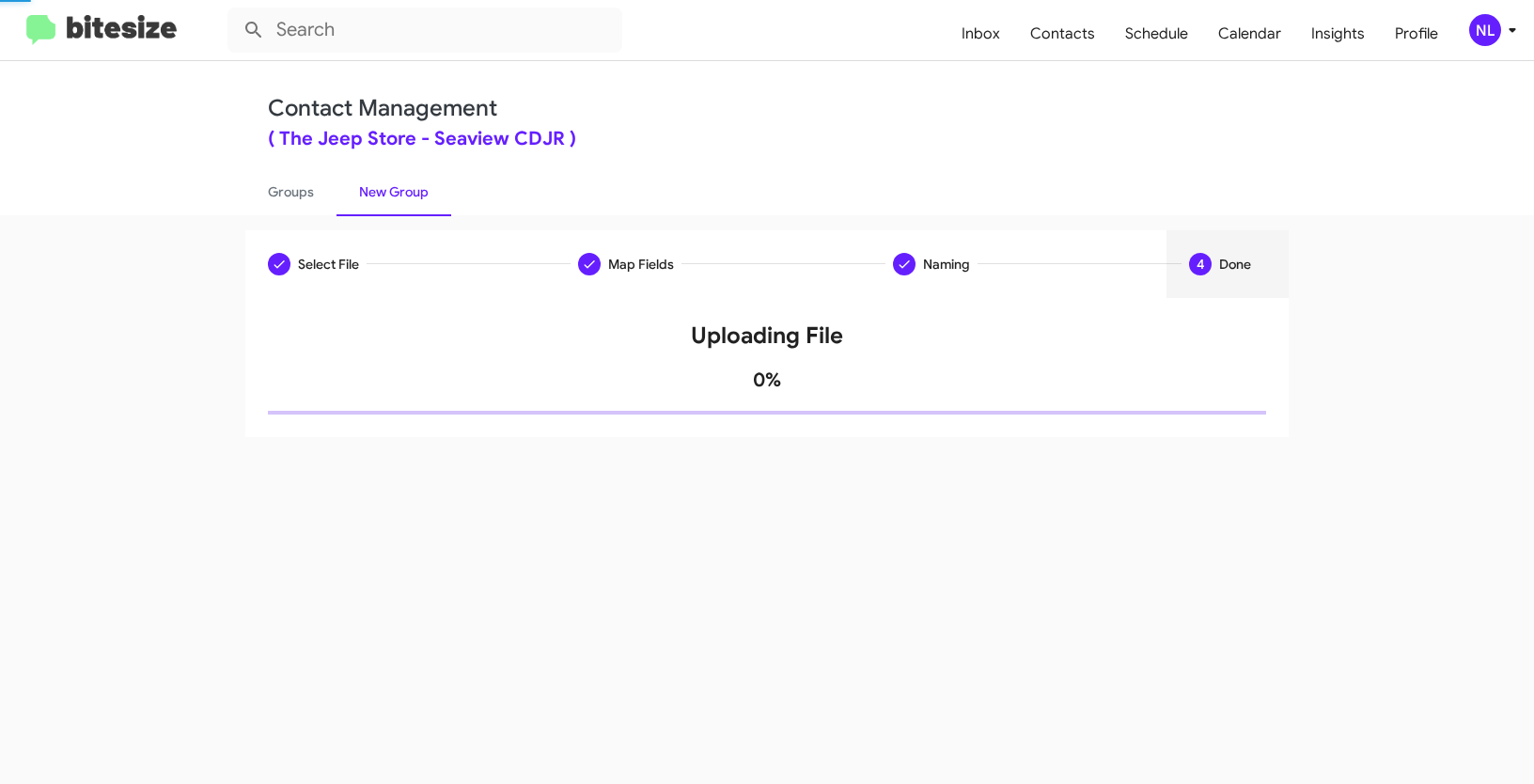
scroll to position [0, 0]
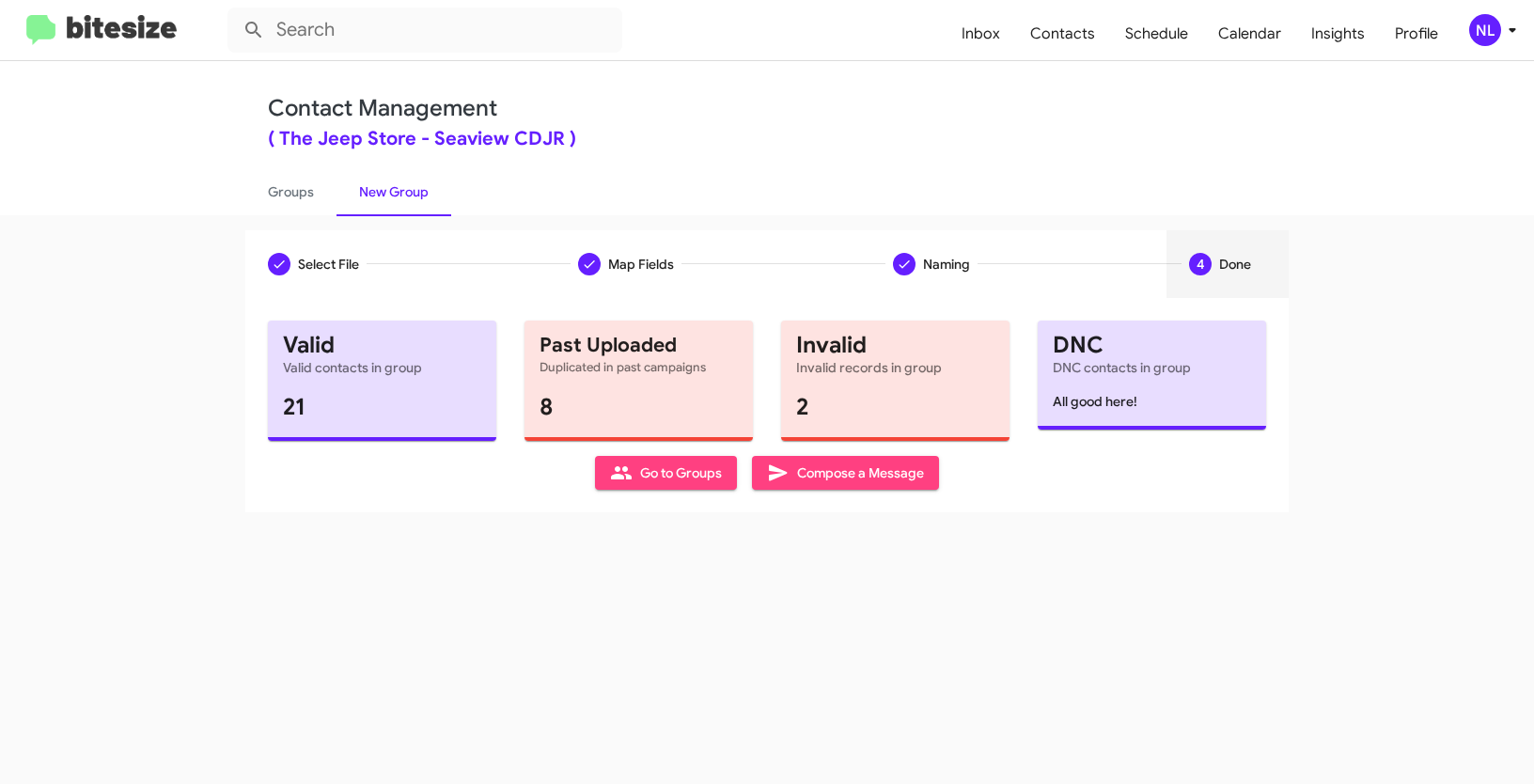
click at [665, 462] on span "Go to Groups" at bounding box center [665, 472] width 112 height 34
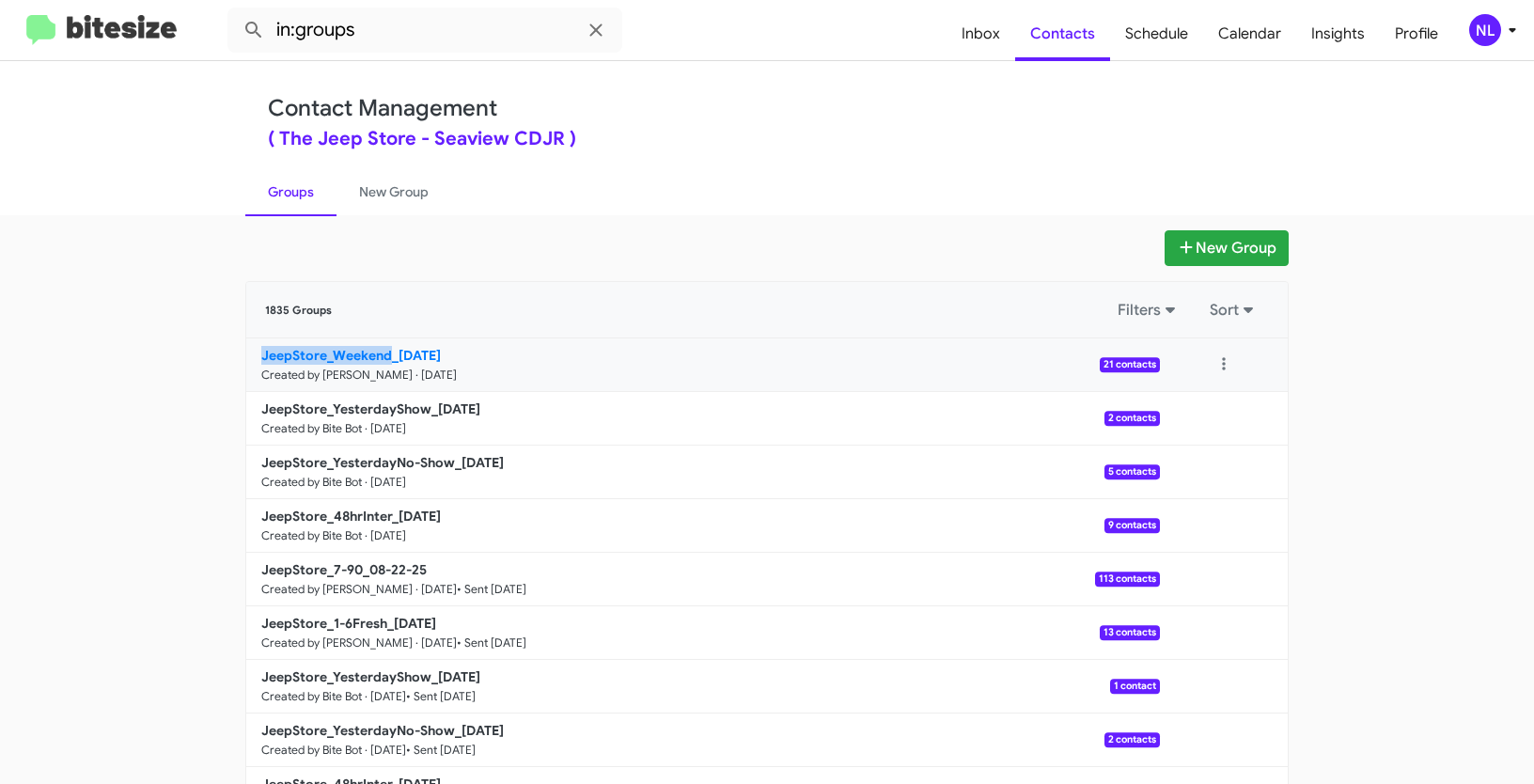
drag, startPoint x: 179, startPoint y: 356, endPoint x: 387, endPoint y: 354, distance: 208.0
click at [387, 354] on app-groups "New Group 1835 Groups Filters Sort JeepStore_Weekend_08-25-25 Created by Nen Li…" at bounding box center [767, 577] width 1534 height 693
copy b "JeepStore_Weekend"
click at [379, 16] on input "in:groups" at bounding box center [425, 30] width 395 height 46
paste input "JeepStore_Weekend"
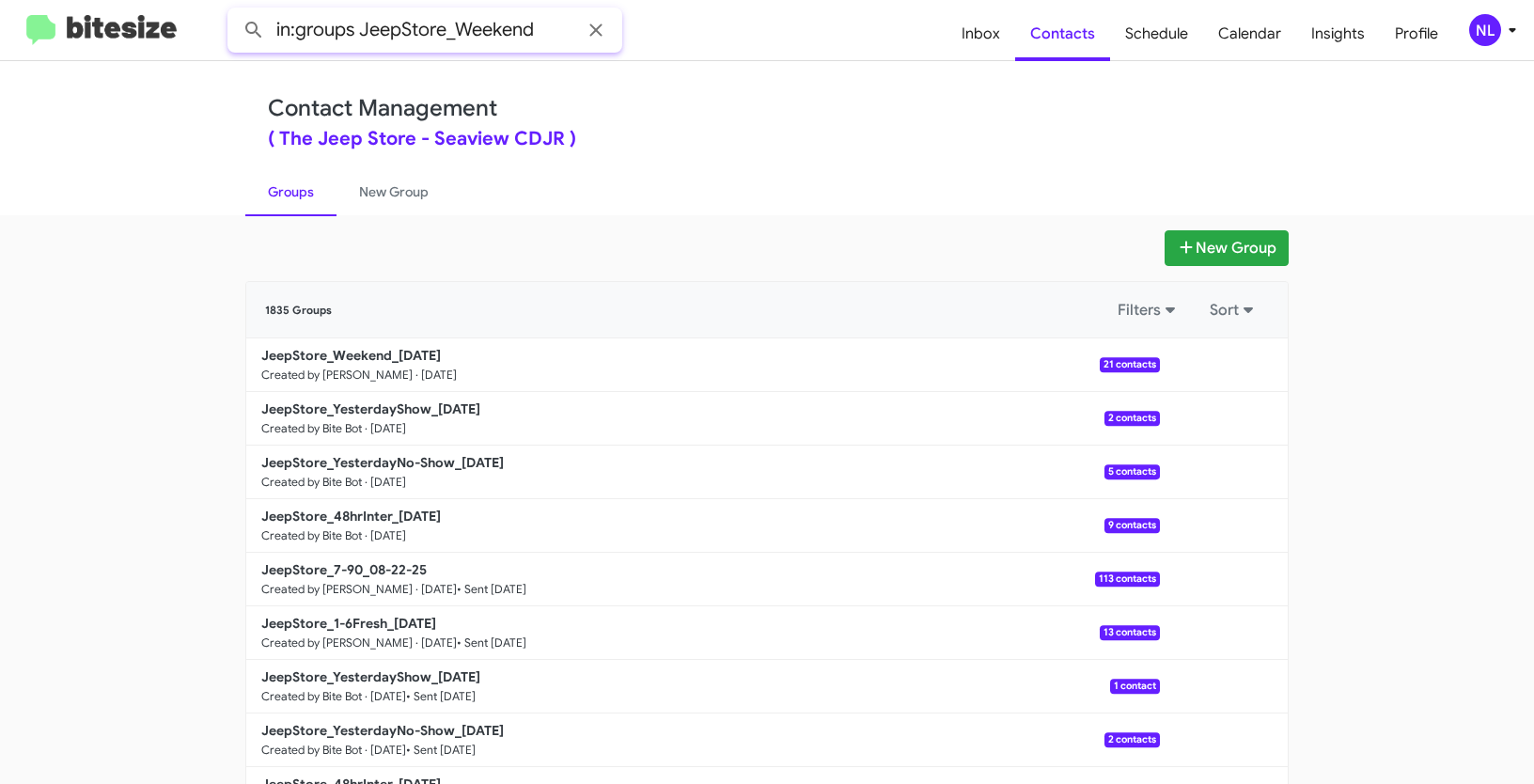
type input "in:groups JeepStore_Weekend"
click at [235, 12] on button at bounding box center [253, 30] width 38 height 38
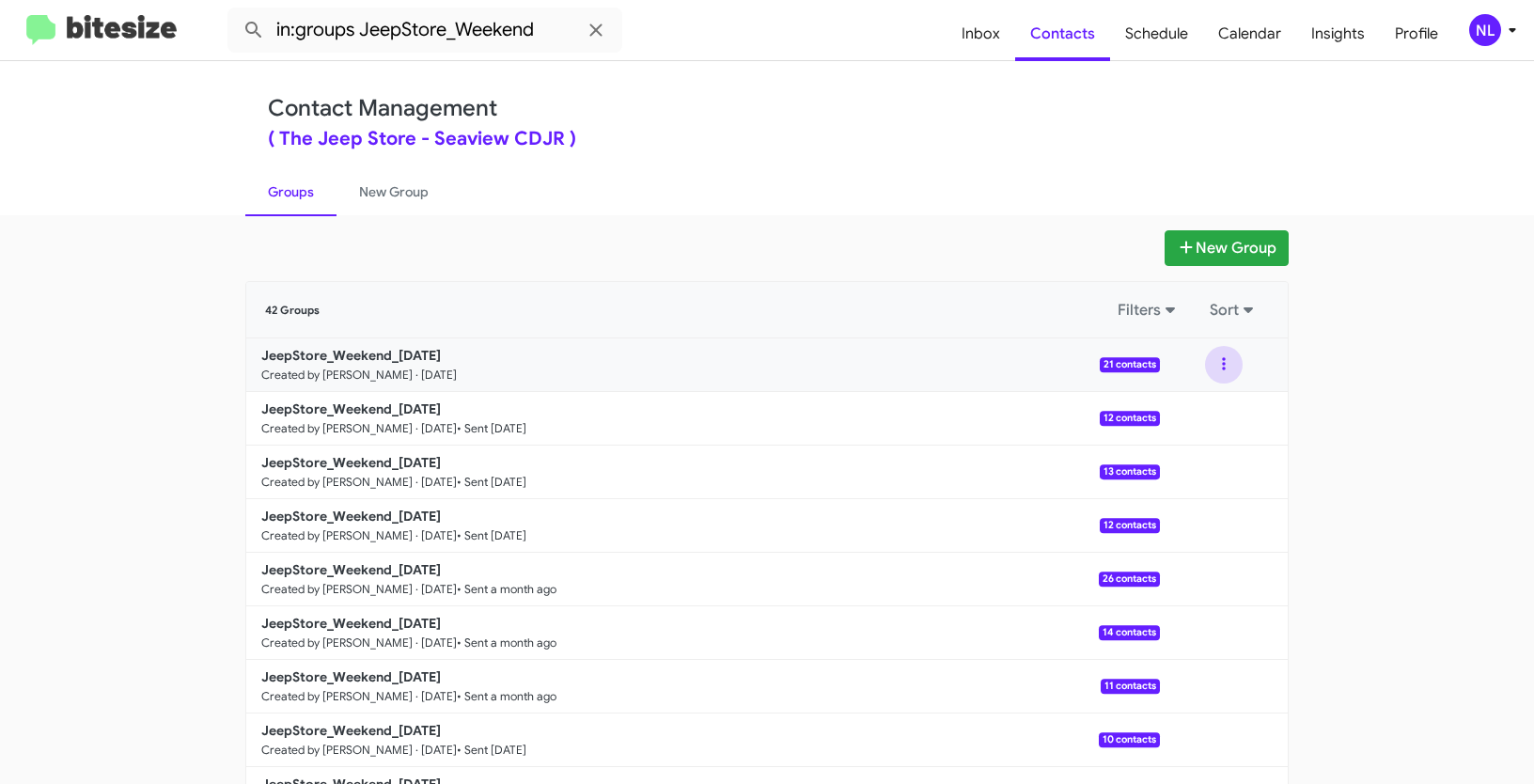
click at [1205, 366] on button at bounding box center [1224, 364] width 38 height 38
click at [1195, 416] on button "View contacts" at bounding box center [1167, 415] width 150 height 46
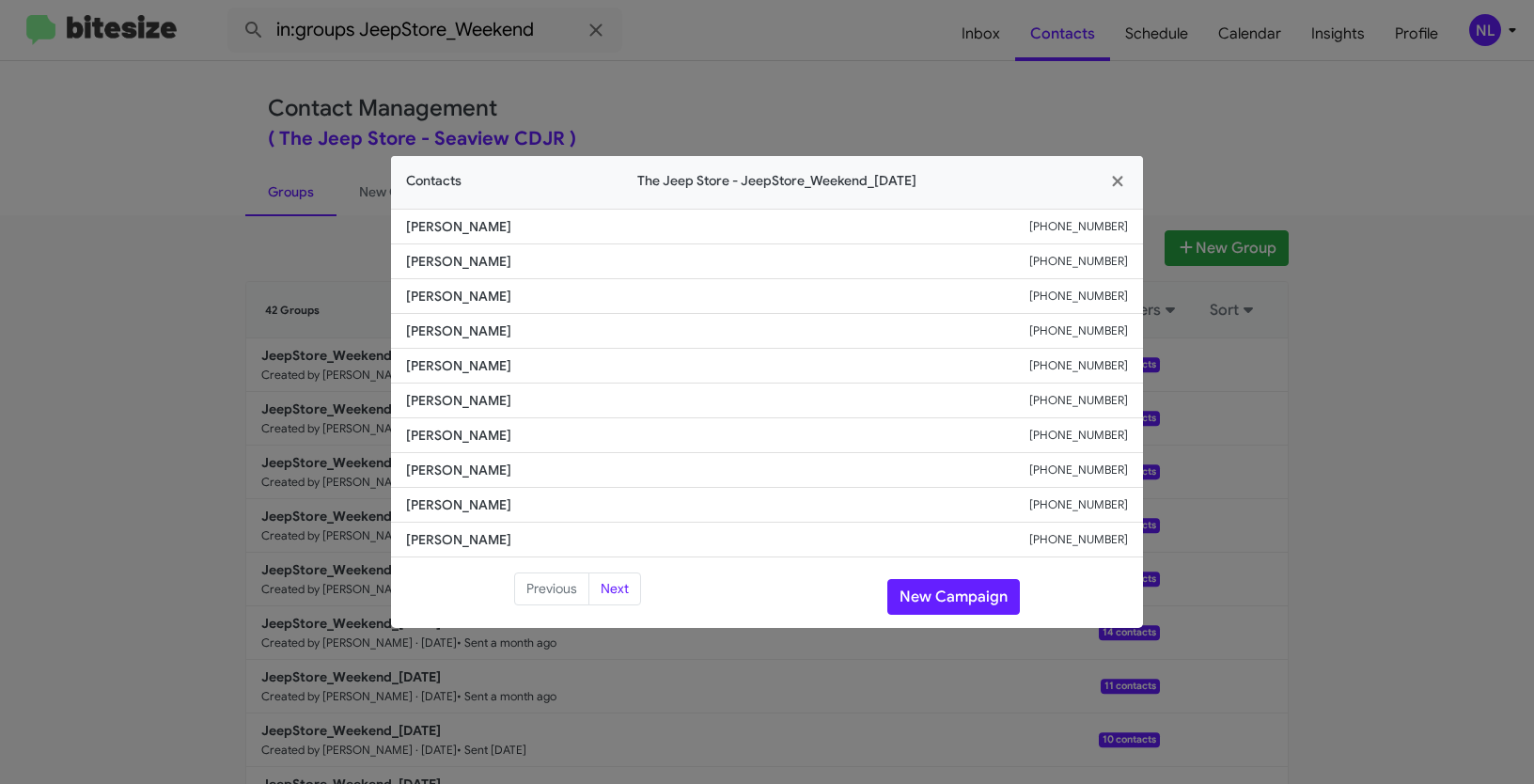
drag, startPoint x: 399, startPoint y: 436, endPoint x: 597, endPoint y: 441, distance: 198.1
click at [597, 441] on li "Ezequias Santos +17322689339" at bounding box center [767, 435] width 752 height 35
copy span "Ezequias Santos"
click at [954, 589] on button "New Campaign" at bounding box center [953, 596] width 133 height 36
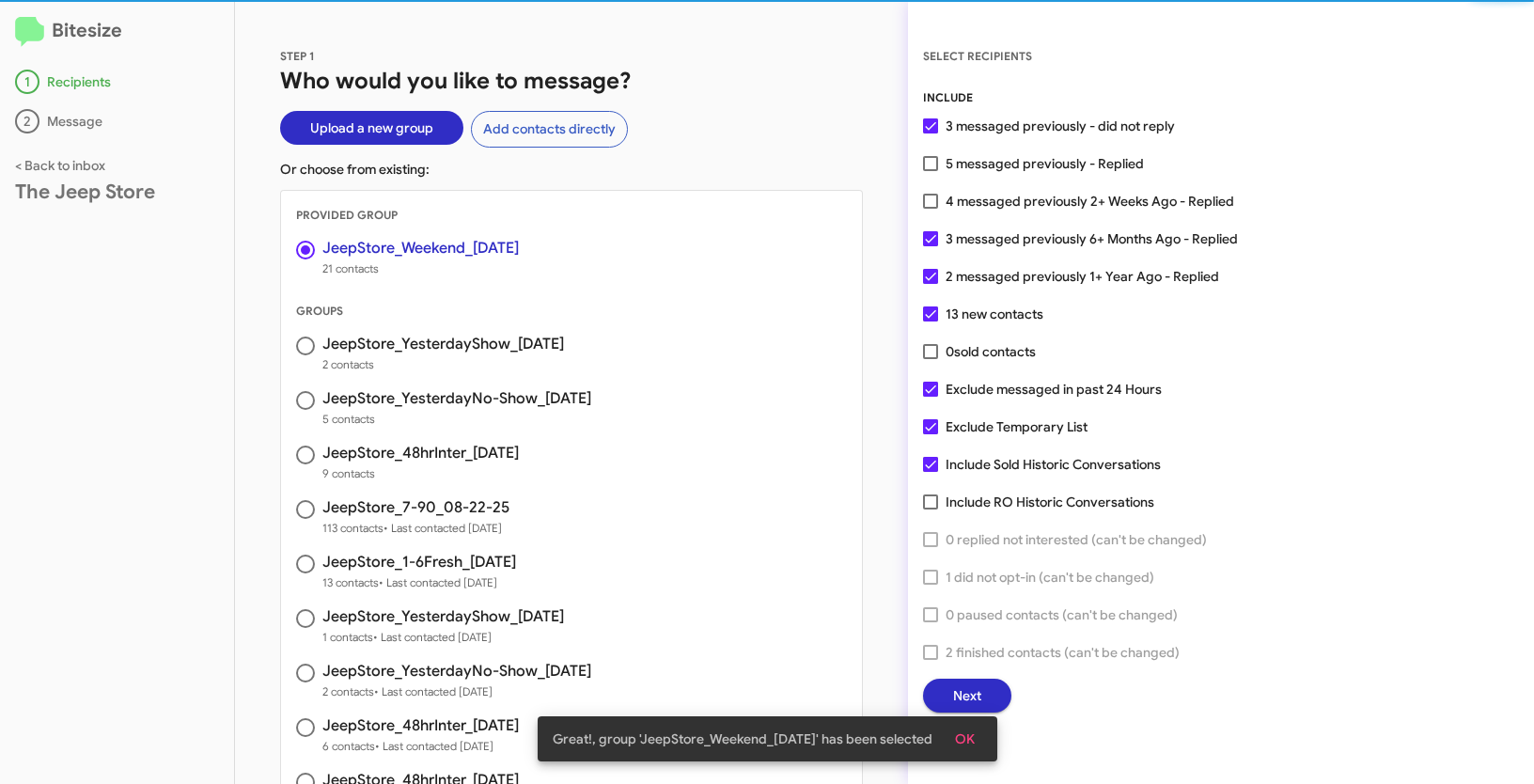
click at [970, 736] on span "OK" at bounding box center [965, 738] width 19 height 34
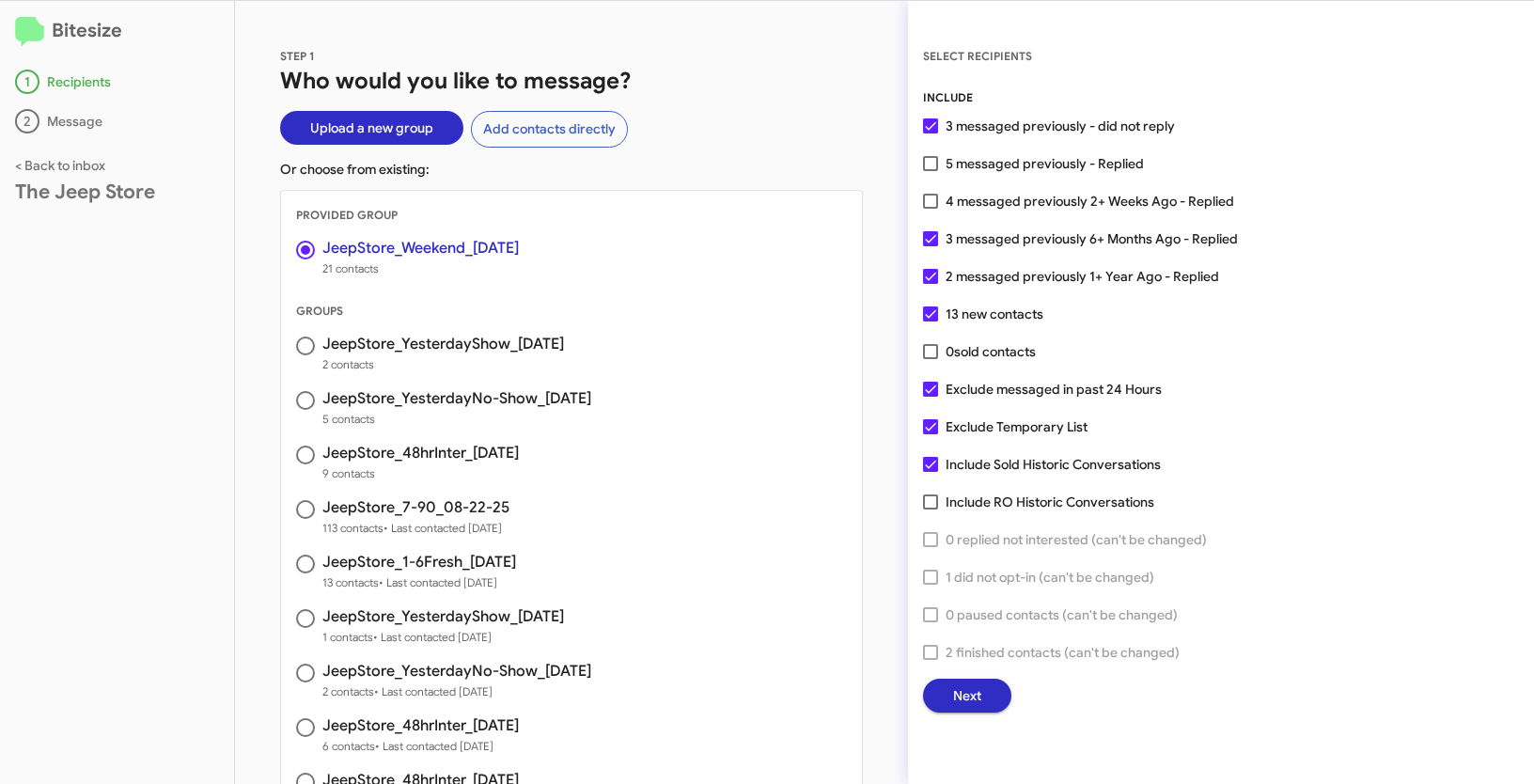
click at [949, 701] on button "Next" at bounding box center [967, 695] width 88 height 34
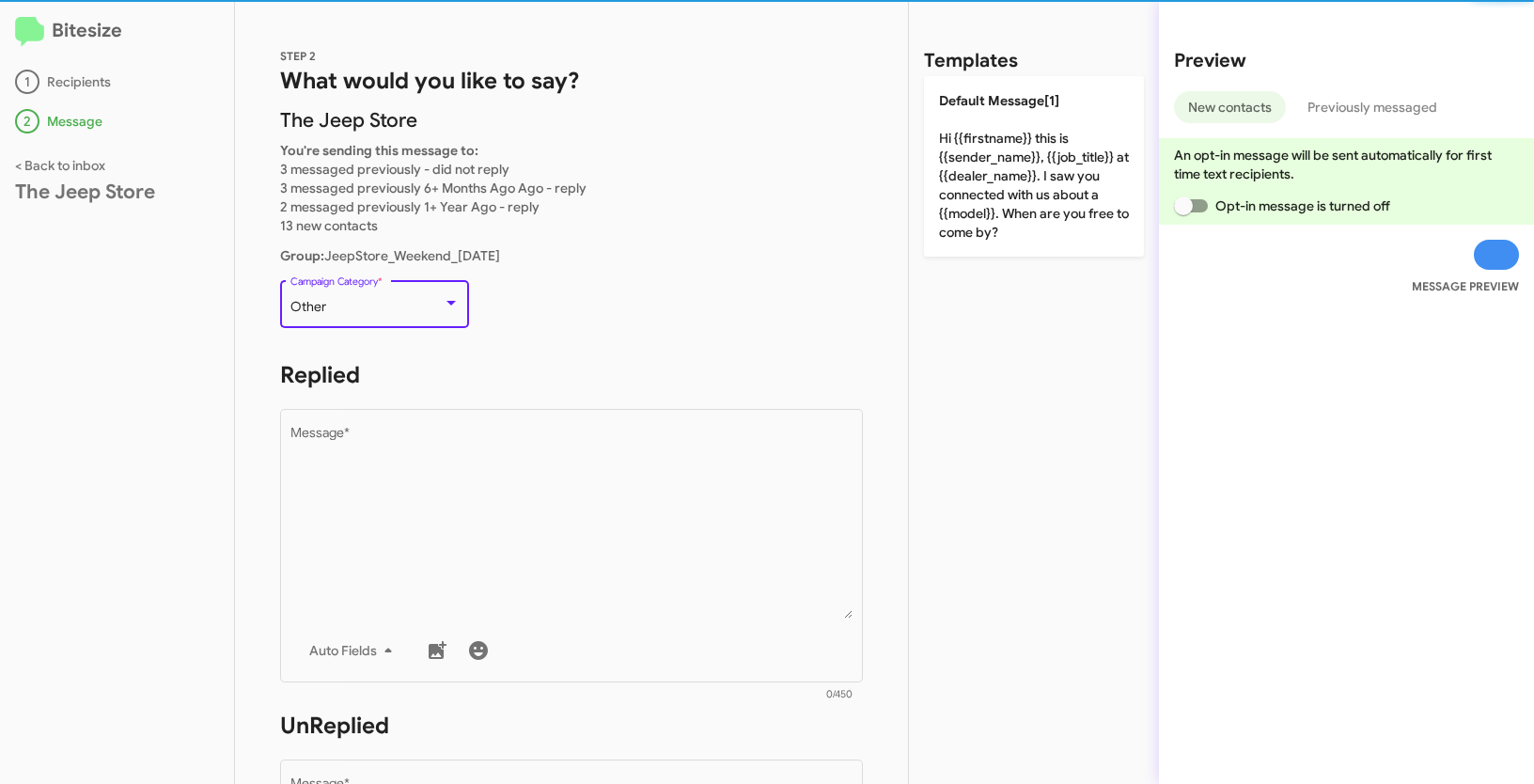
click at [385, 301] on div "Other" at bounding box center [367, 307] width 152 height 16
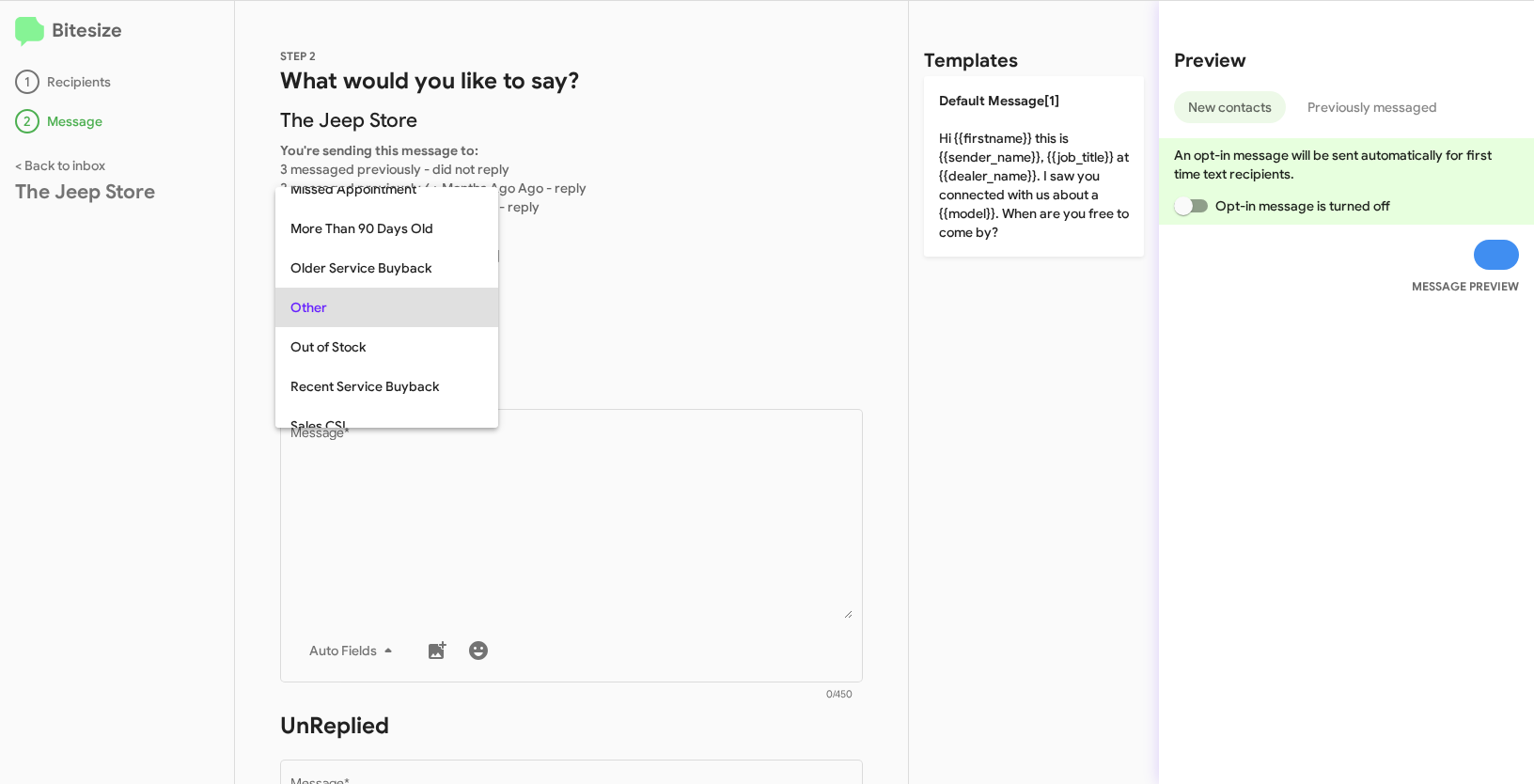
scroll to position [785, 0]
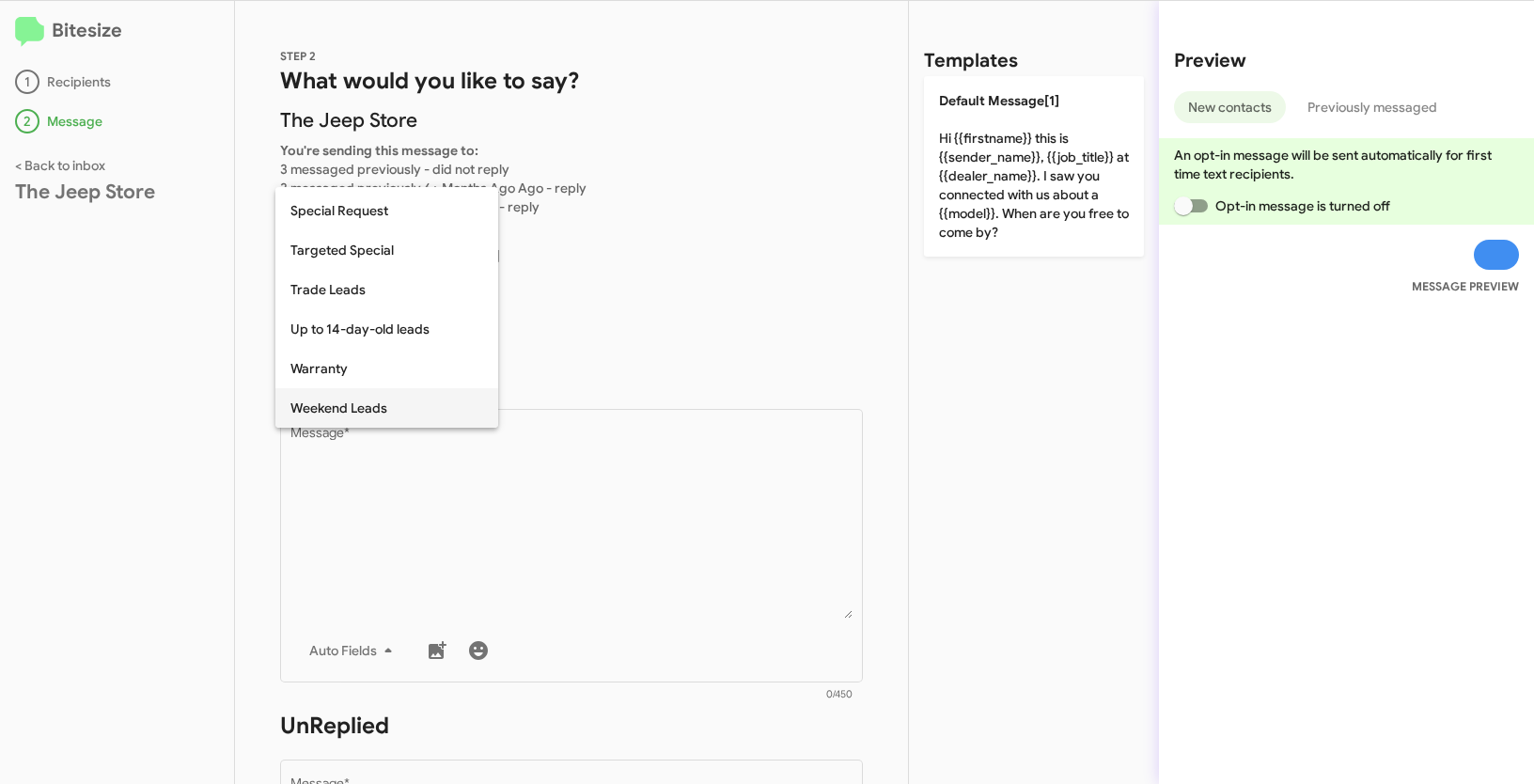
click at [392, 401] on span "Weekend Leads" at bounding box center [387, 407] width 193 height 40
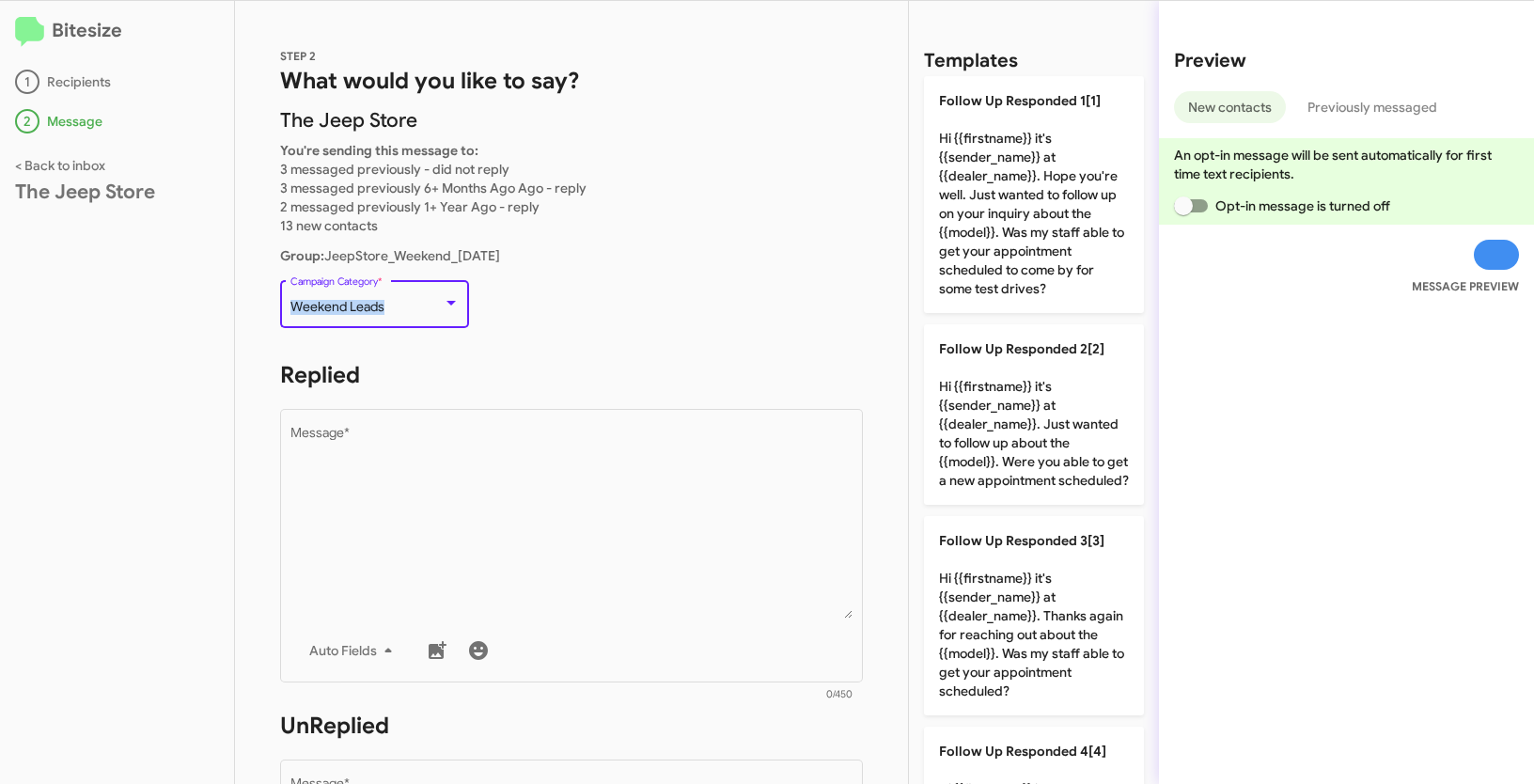
drag, startPoint x: 290, startPoint y: 300, endPoint x: 408, endPoint y: 299, distance: 118.0
click at [408, 299] on div "Weekend Leads" at bounding box center [367, 307] width 152 height 16
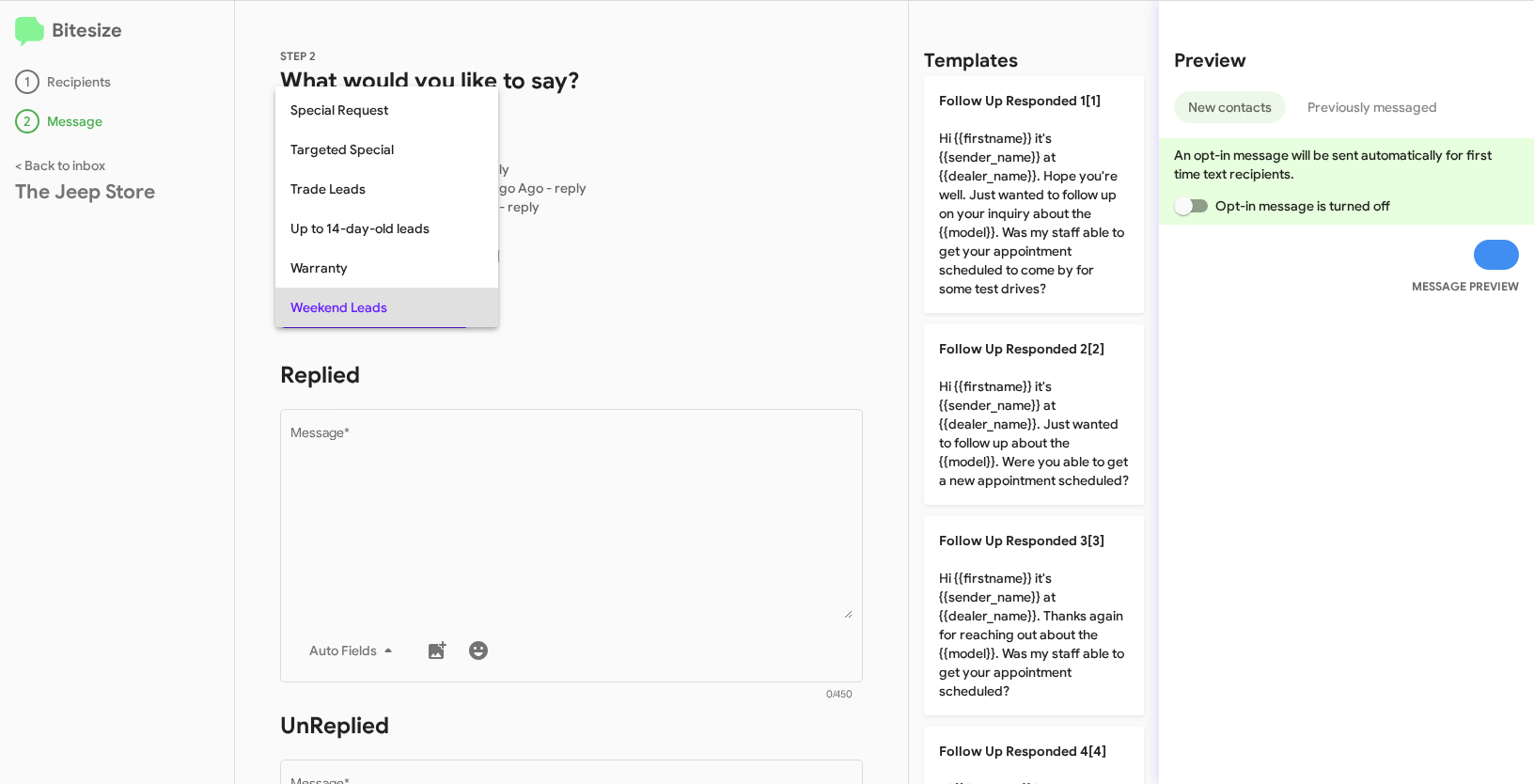
copy span "Weekend Leads"
click at [594, 527] on div at bounding box center [767, 392] width 1534 height 784
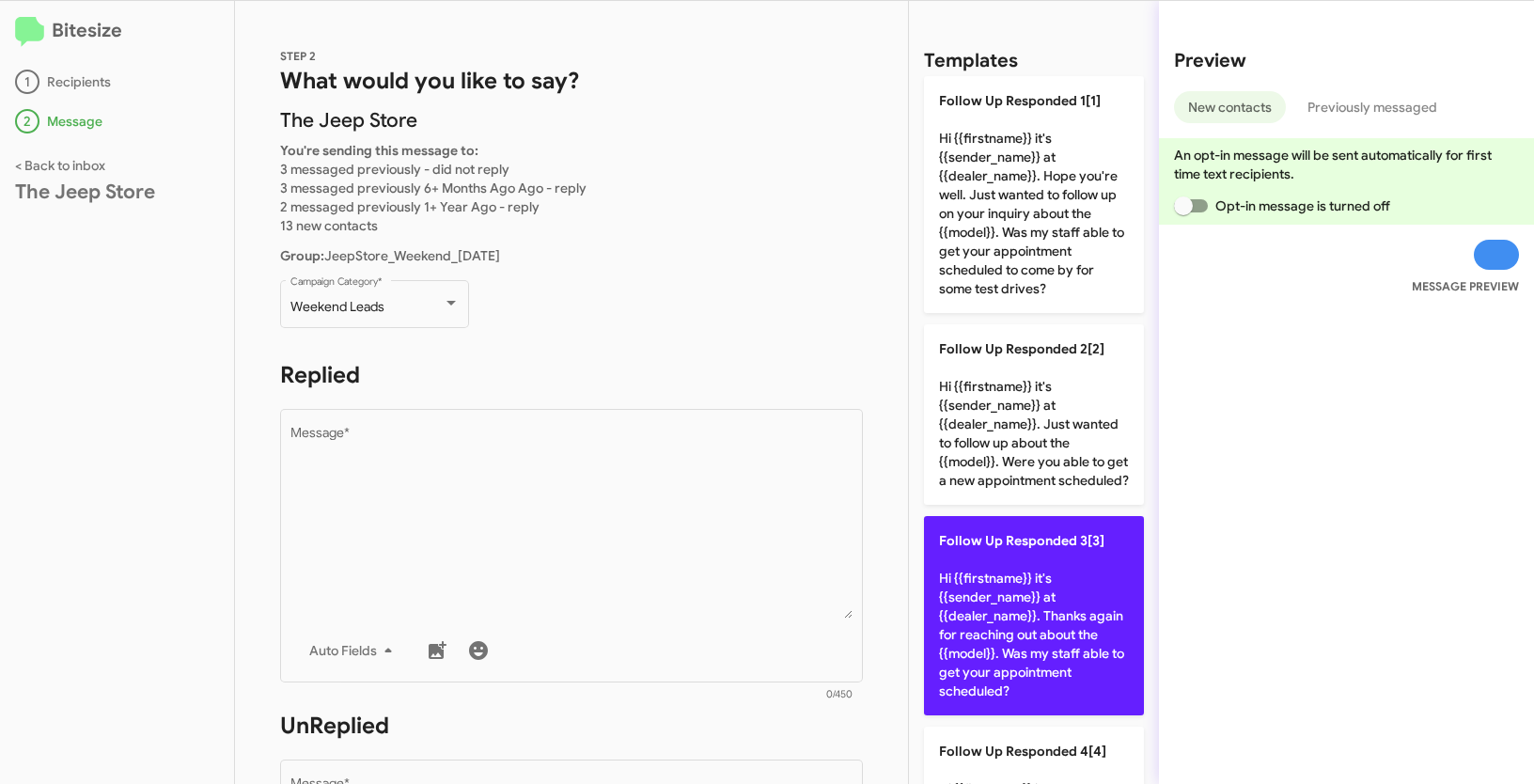
click at [1039, 615] on p "Follow Up Responded 3[3] Hi {{firstname}} it's {{sender_name}} at {{dealer_name…" at bounding box center [1034, 615] width 220 height 200
type textarea "Hi {{firstname}} it's {{sender_name}} at {{dealer_name}}. Thanks again for reac…"
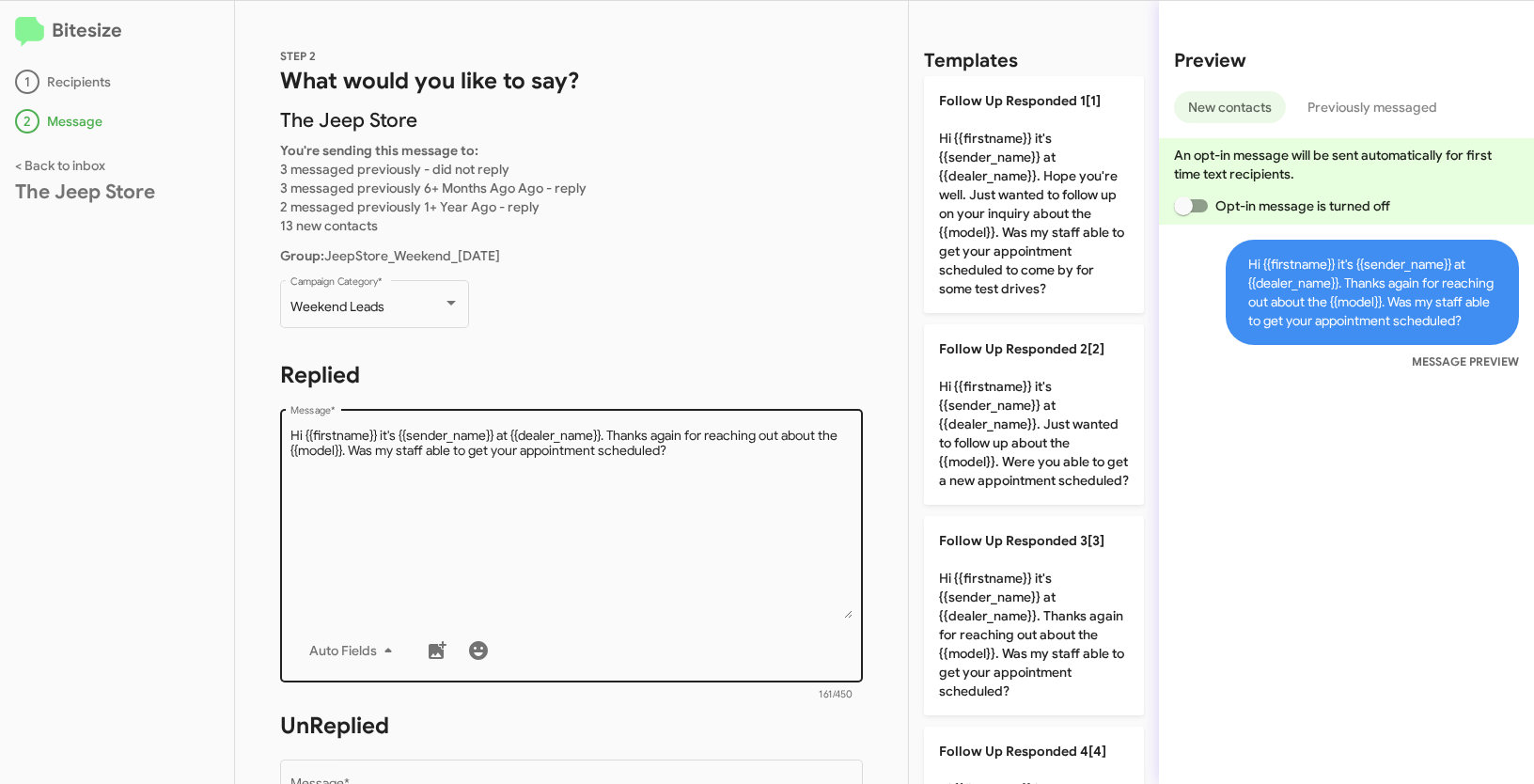
scroll to position [319, 0]
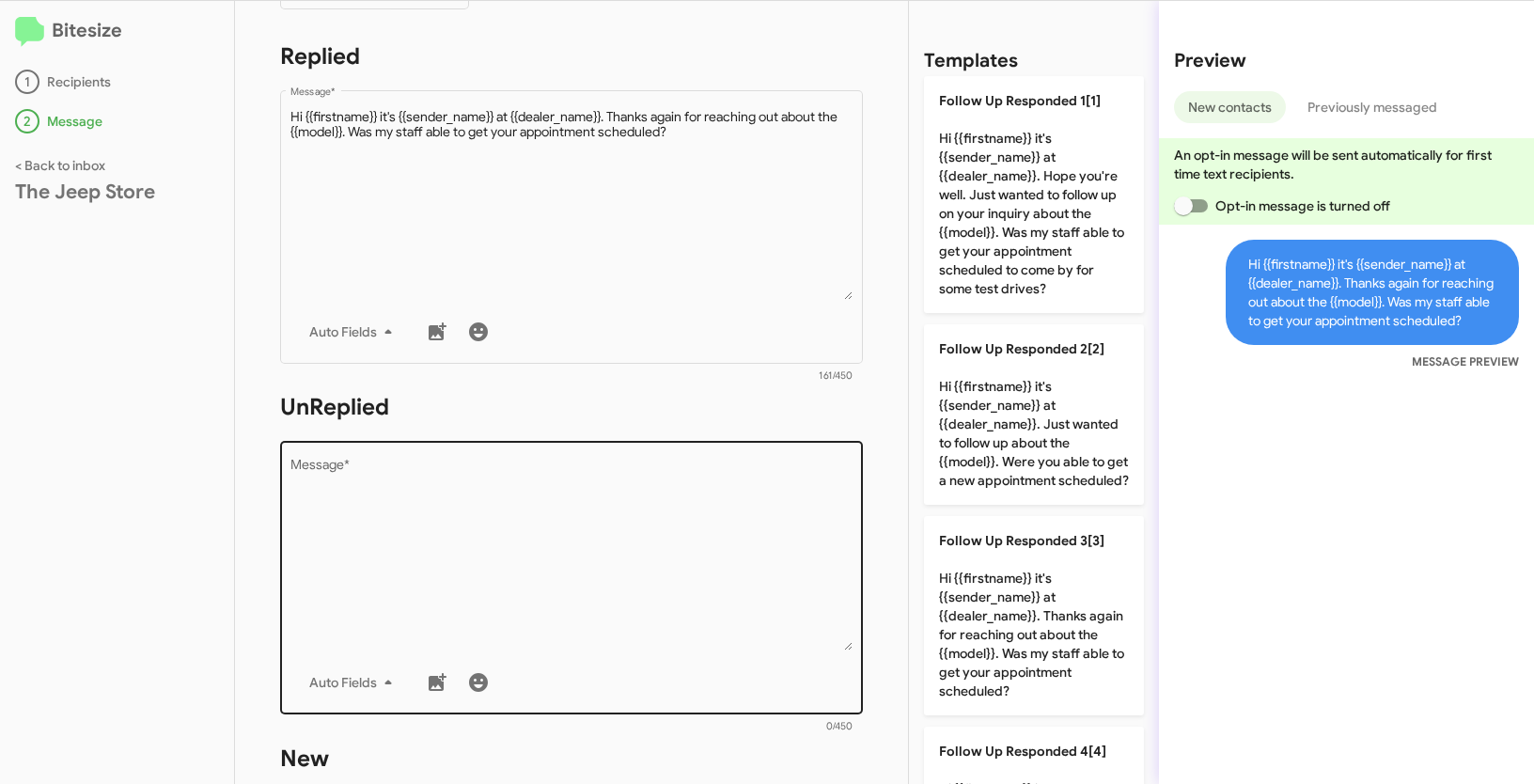
click at [707, 592] on textarea "Message *" at bounding box center [572, 554] width 563 height 192
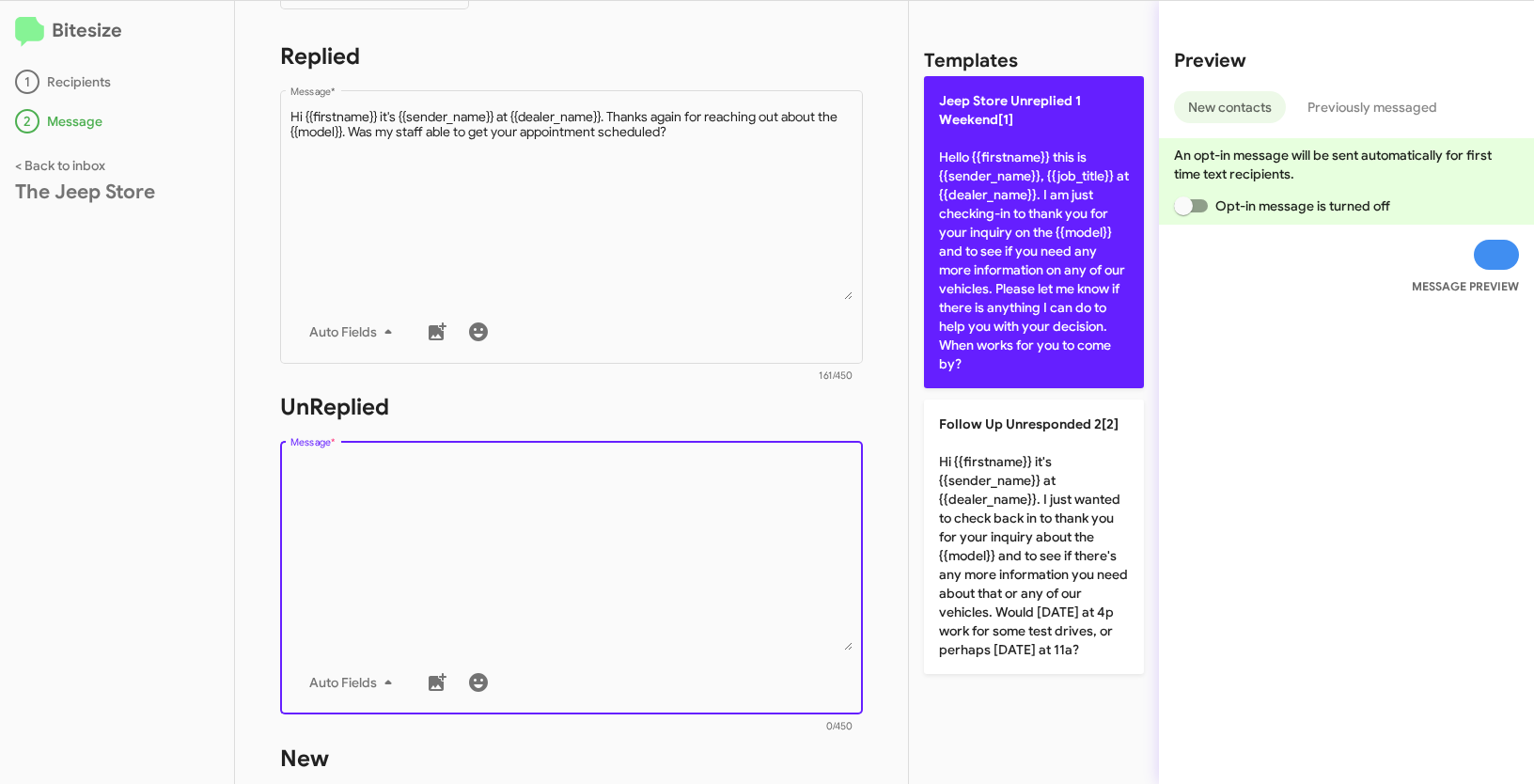
click at [1036, 212] on p "Jeep Store Unreplied 1 Weekend[1] Hello {{firstname}} this is {{sender_name}}, …" at bounding box center [1034, 233] width 220 height 312
type textarea "Hello {{firstname}} this is {{sender_name}}, {{job_title}} at {{dealer_name}}. …"
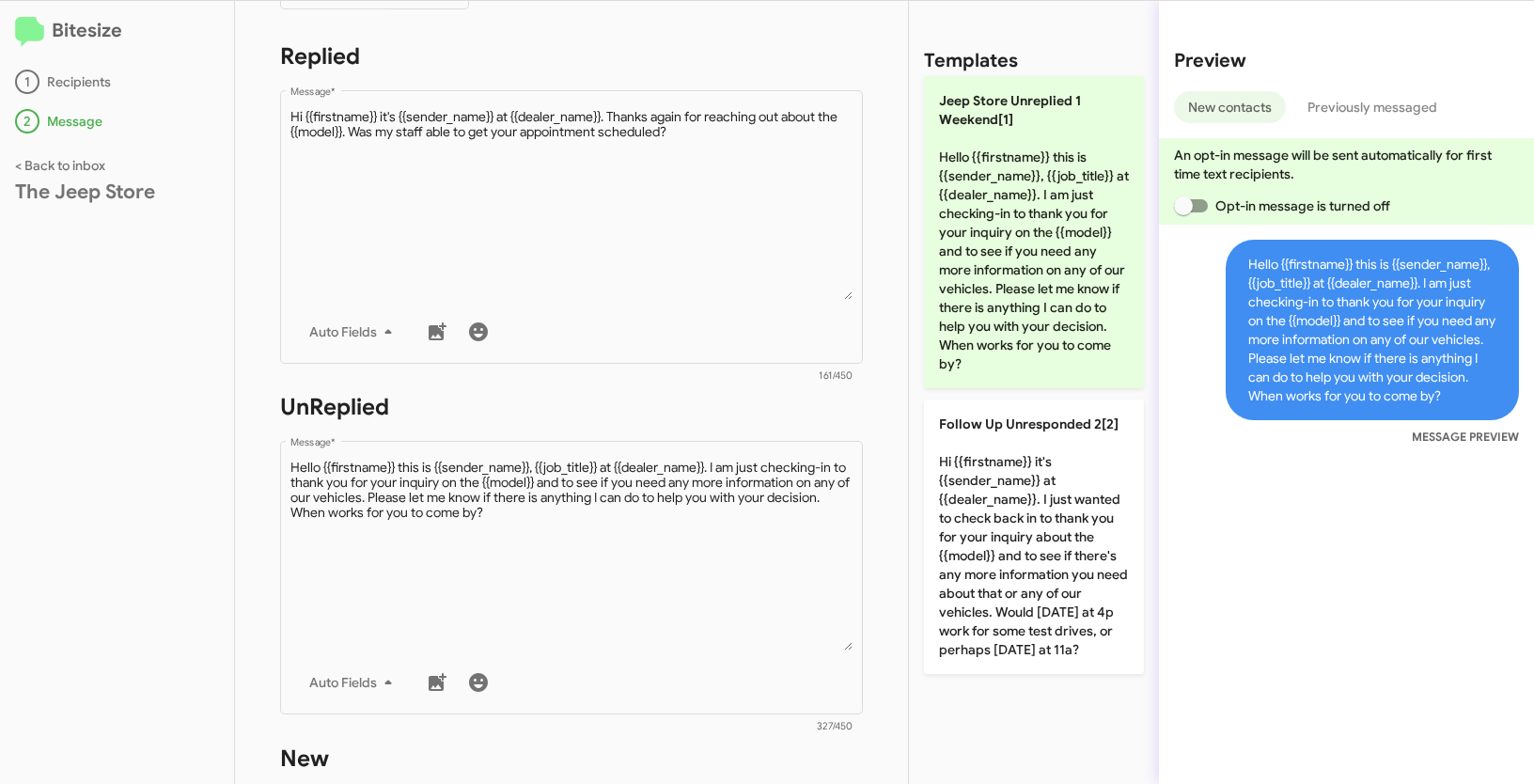
scroll to position [639, 0]
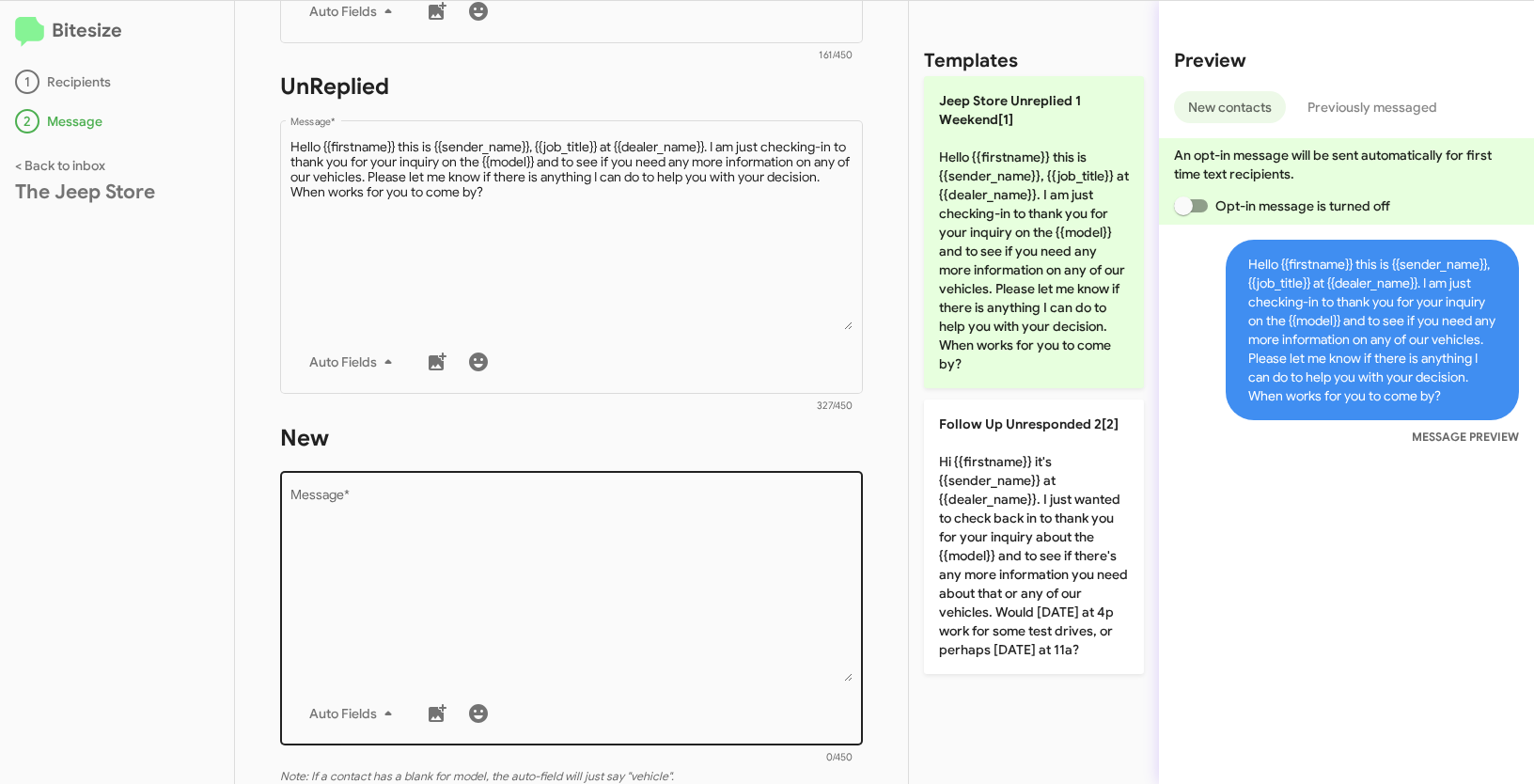
click at [609, 595] on textarea "Message *" at bounding box center [572, 585] width 563 height 192
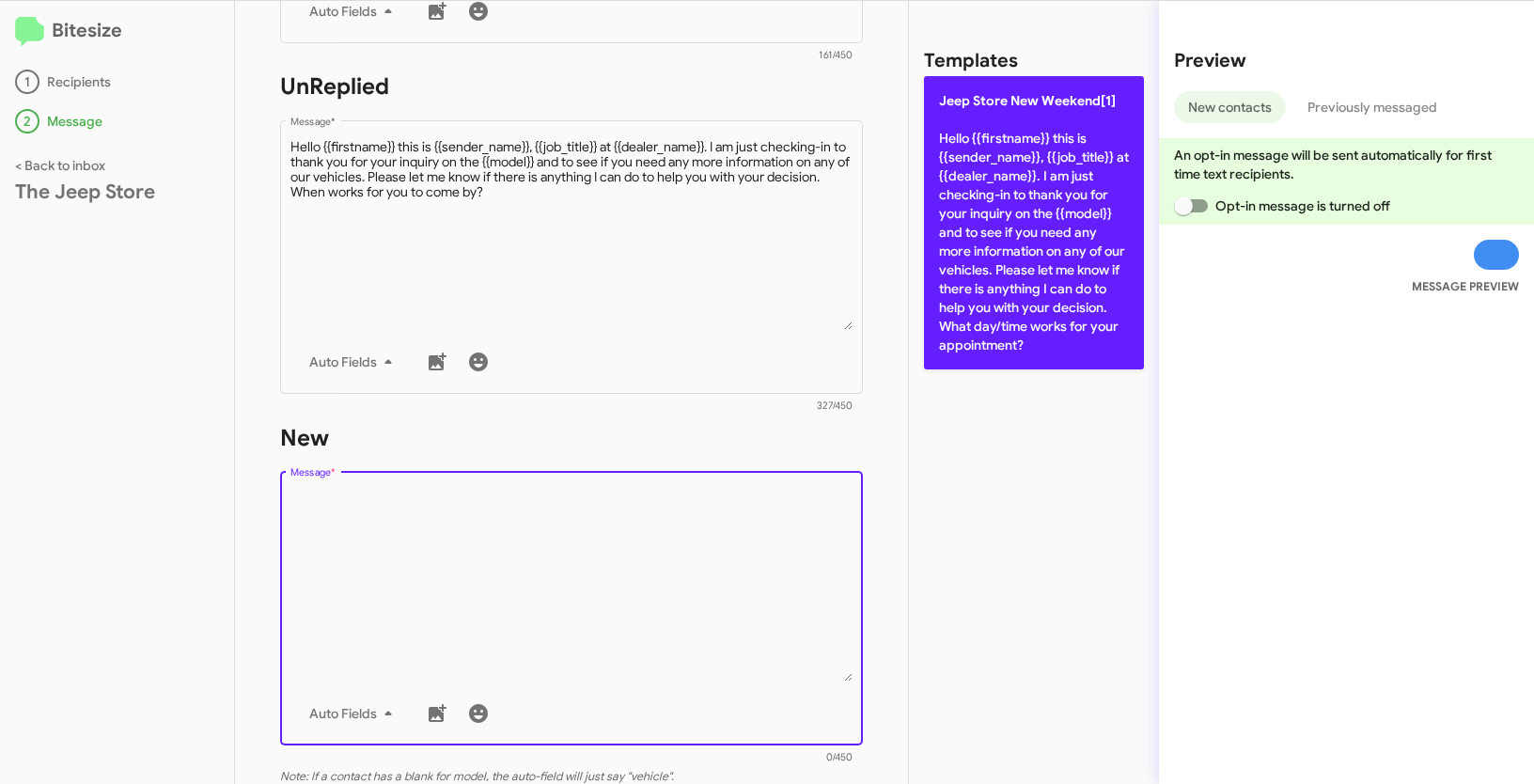
click at [1118, 168] on p "Jeep Store New Weekend[1] Hello {{firstname}} this is {{sender_name}}, {{job_ti…" at bounding box center [1034, 223] width 220 height 293
type textarea "Hello {{firstname}} this is {{sender_name}}, {{job_title}} at {{dealer_name}}. …"
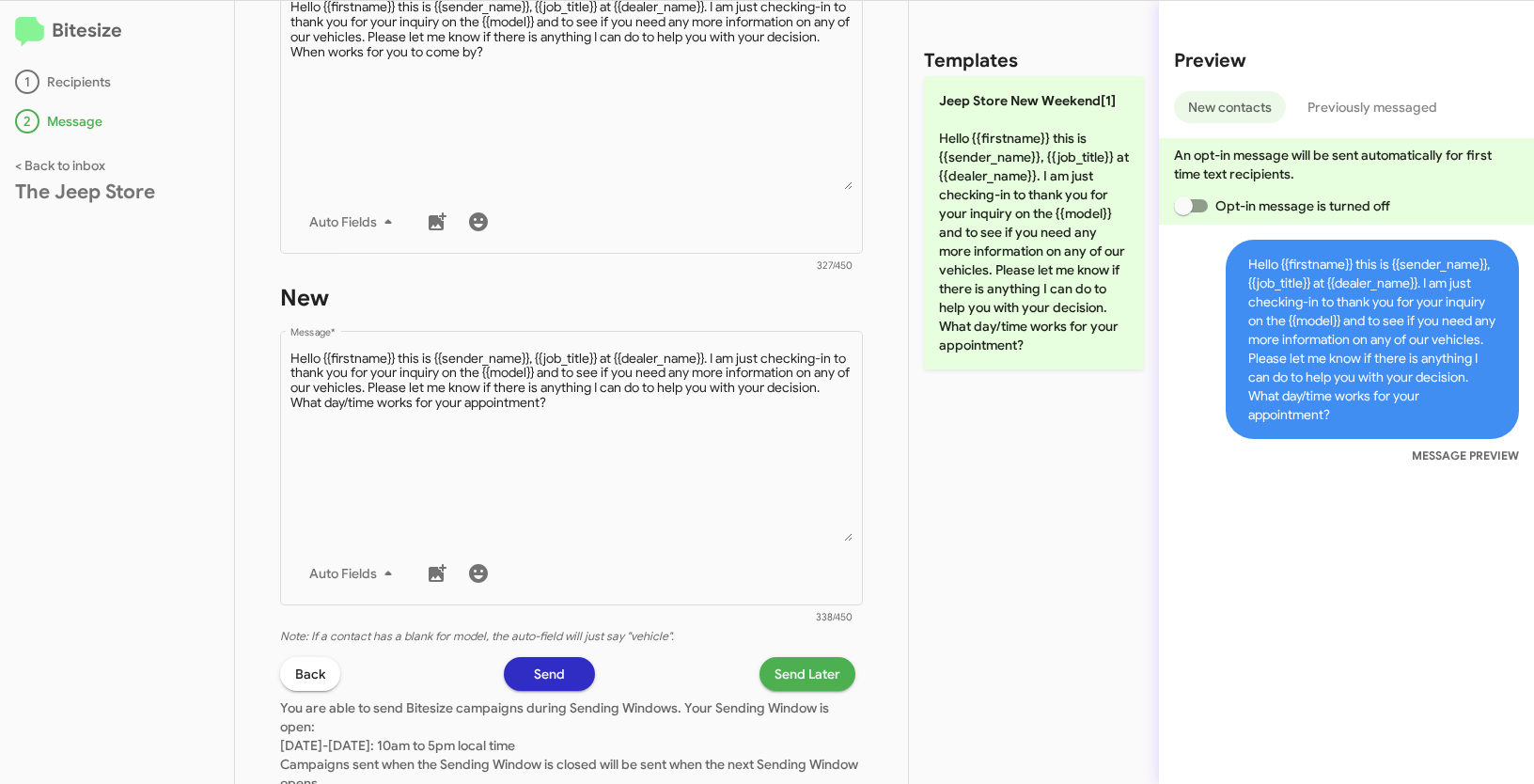
scroll to position [917, 0]
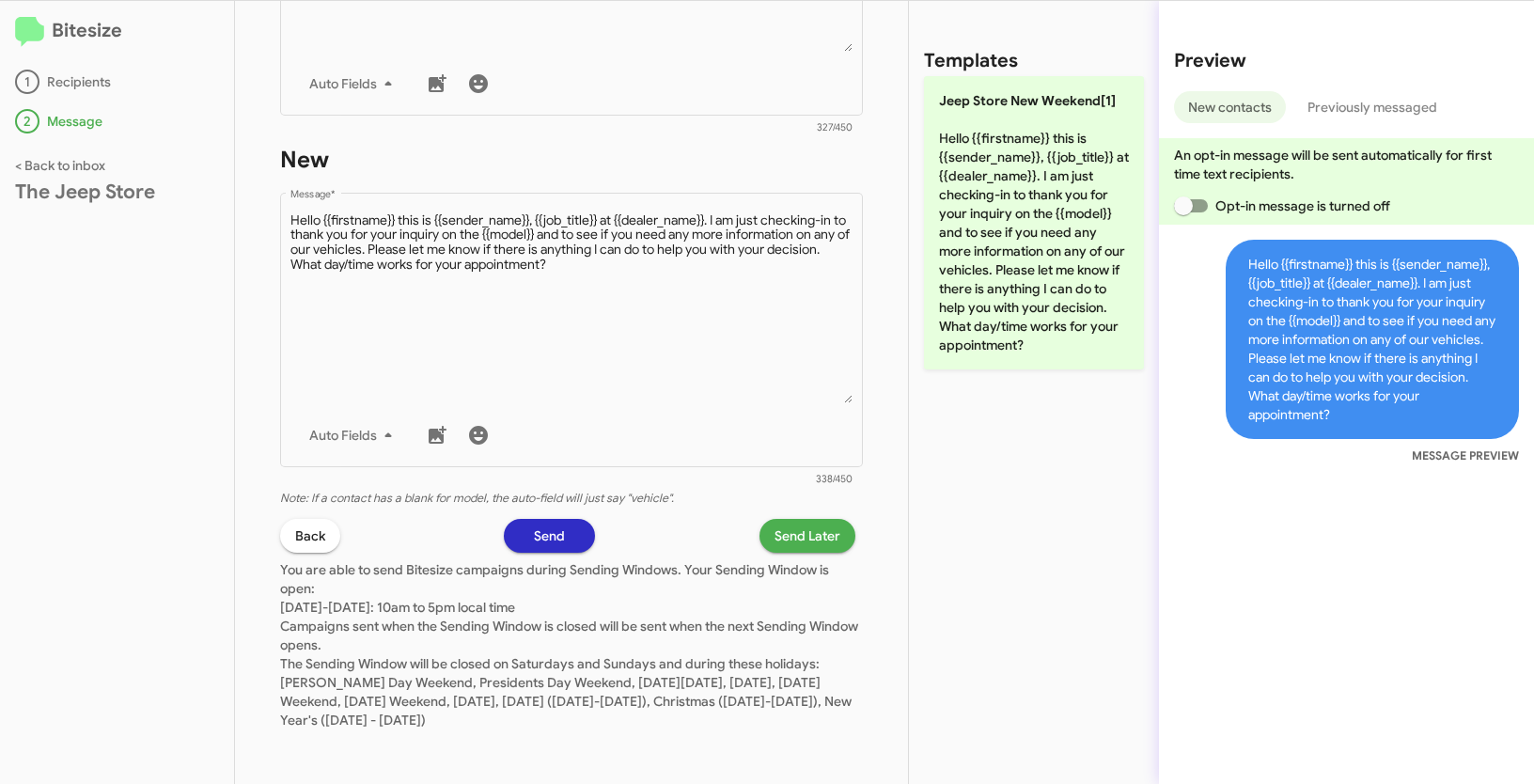
click at [806, 523] on span "Send Later" at bounding box center [808, 535] width 66 height 34
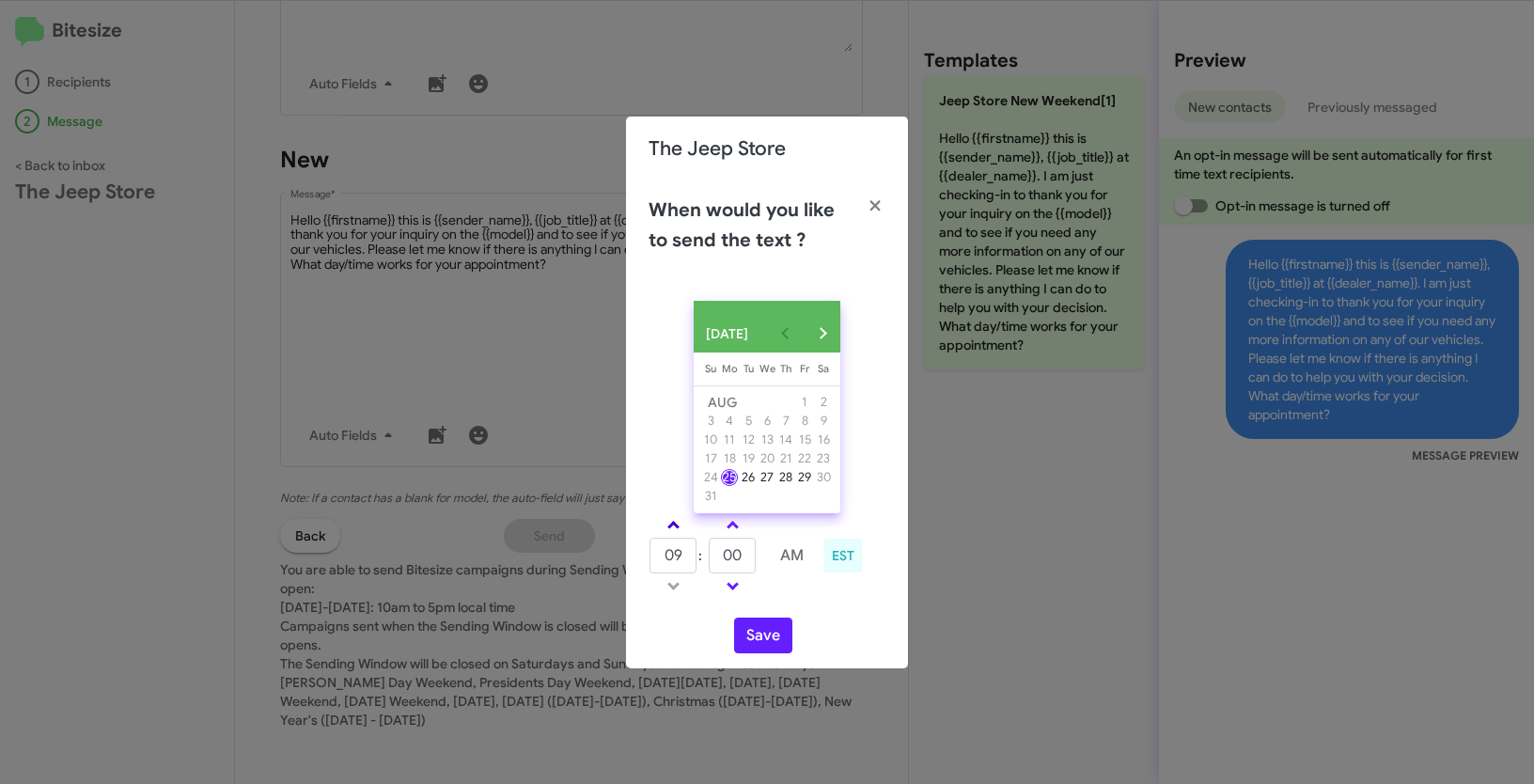
click at [673, 533] on span at bounding box center [673, 526] width 13 height 13
type input "10"
drag, startPoint x: 713, startPoint y: 560, endPoint x: 699, endPoint y: 557, distance: 14.3
click at [699, 557] on tr "10 : 00 AM" at bounding box center [733, 555] width 169 height 38
type input "20"
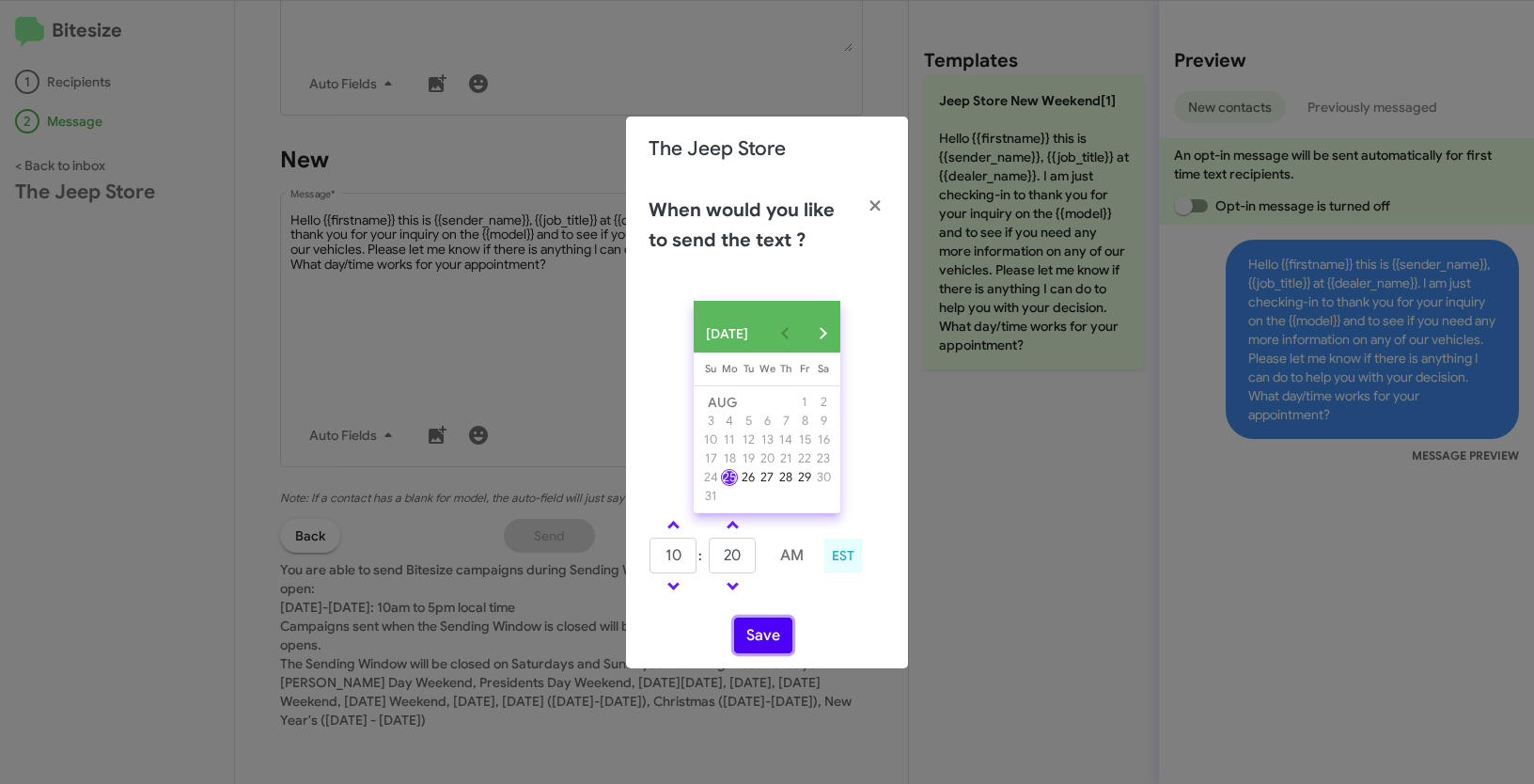
click at [746, 641] on button "Save" at bounding box center [763, 635] width 58 height 36
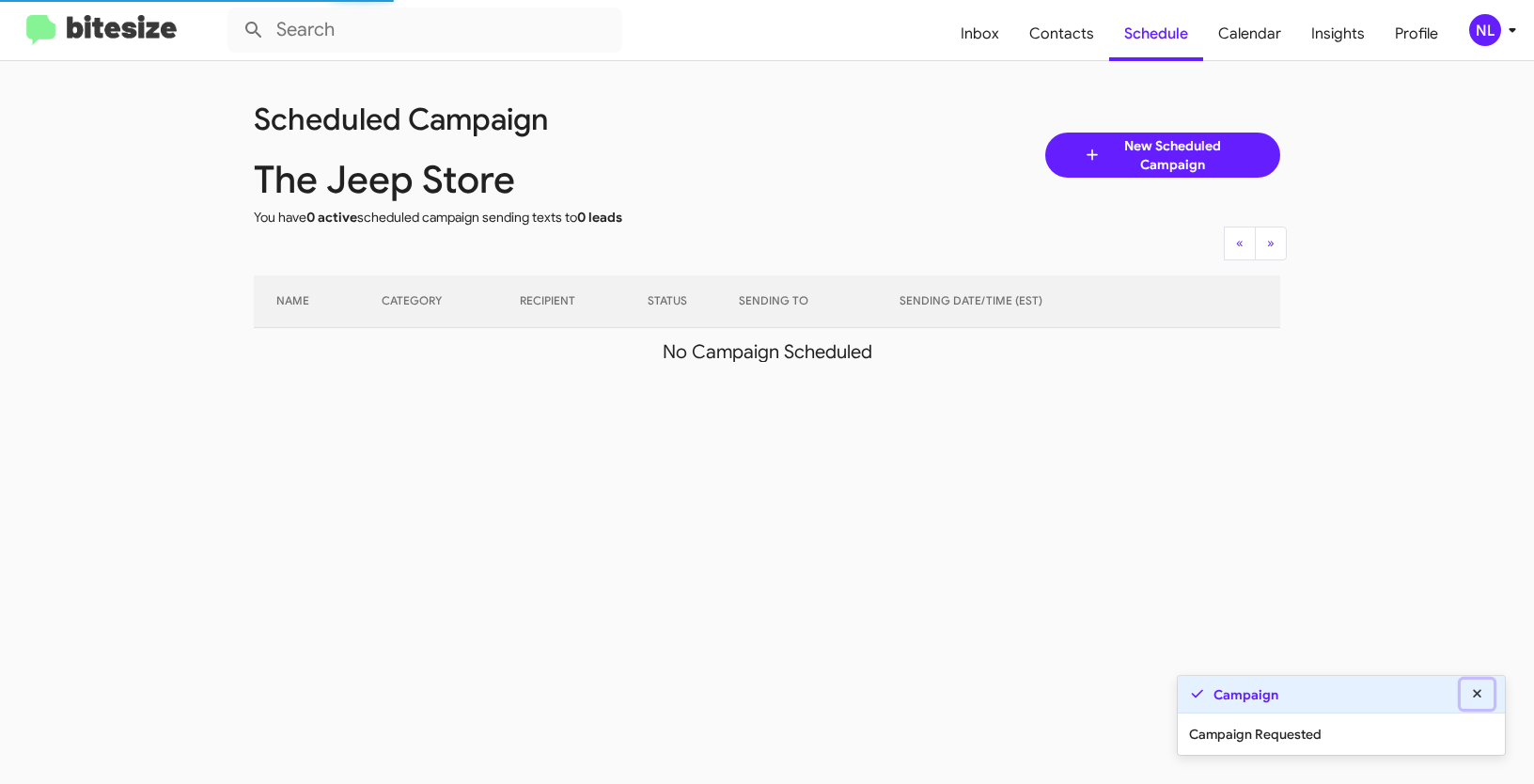
click at [1486, 690] on button at bounding box center [1478, 694] width 34 height 29
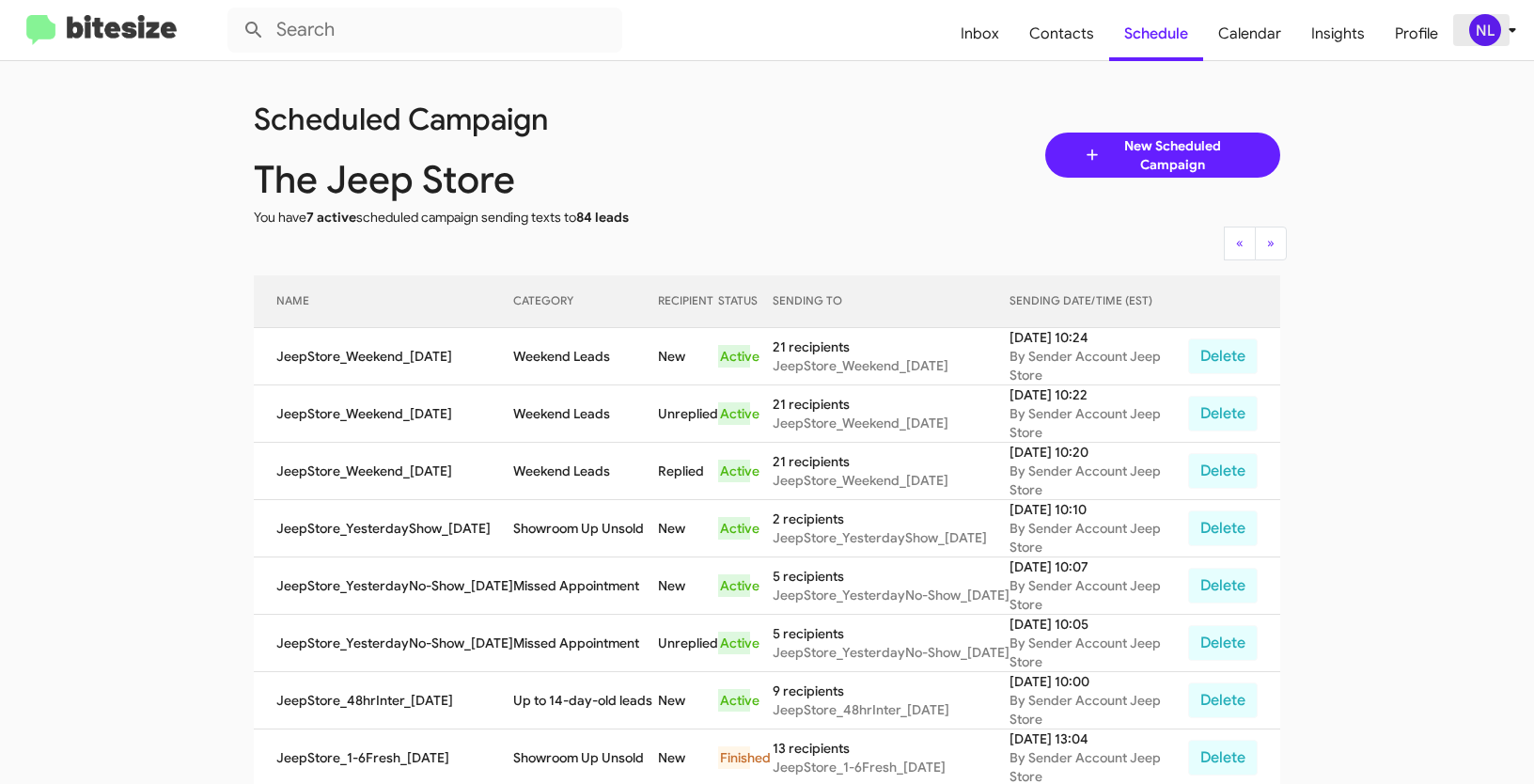
click at [1493, 25] on div "NL" at bounding box center [1485, 30] width 32 height 32
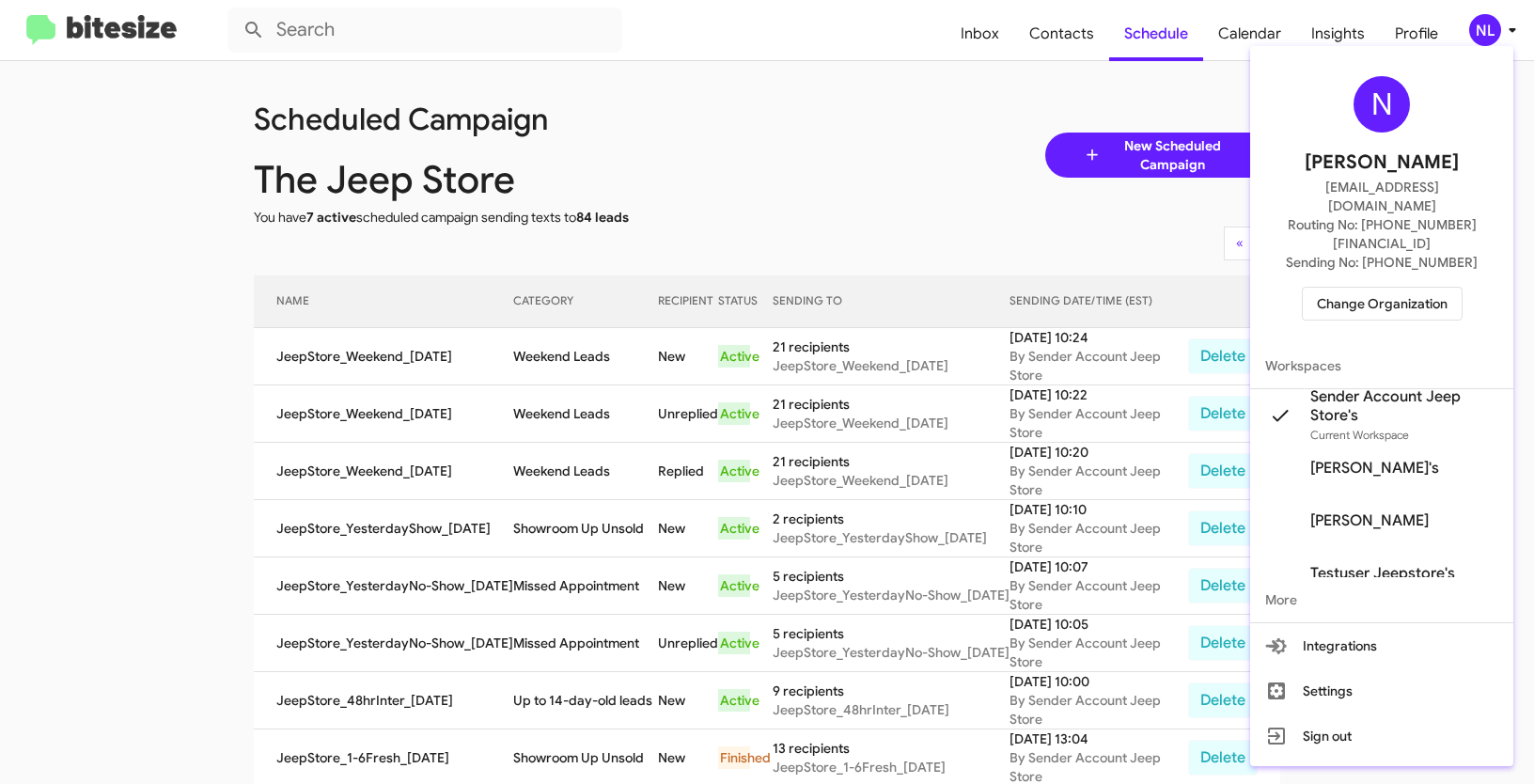
click at [1383, 288] on span "Change Organization" at bounding box center [1382, 303] width 131 height 32
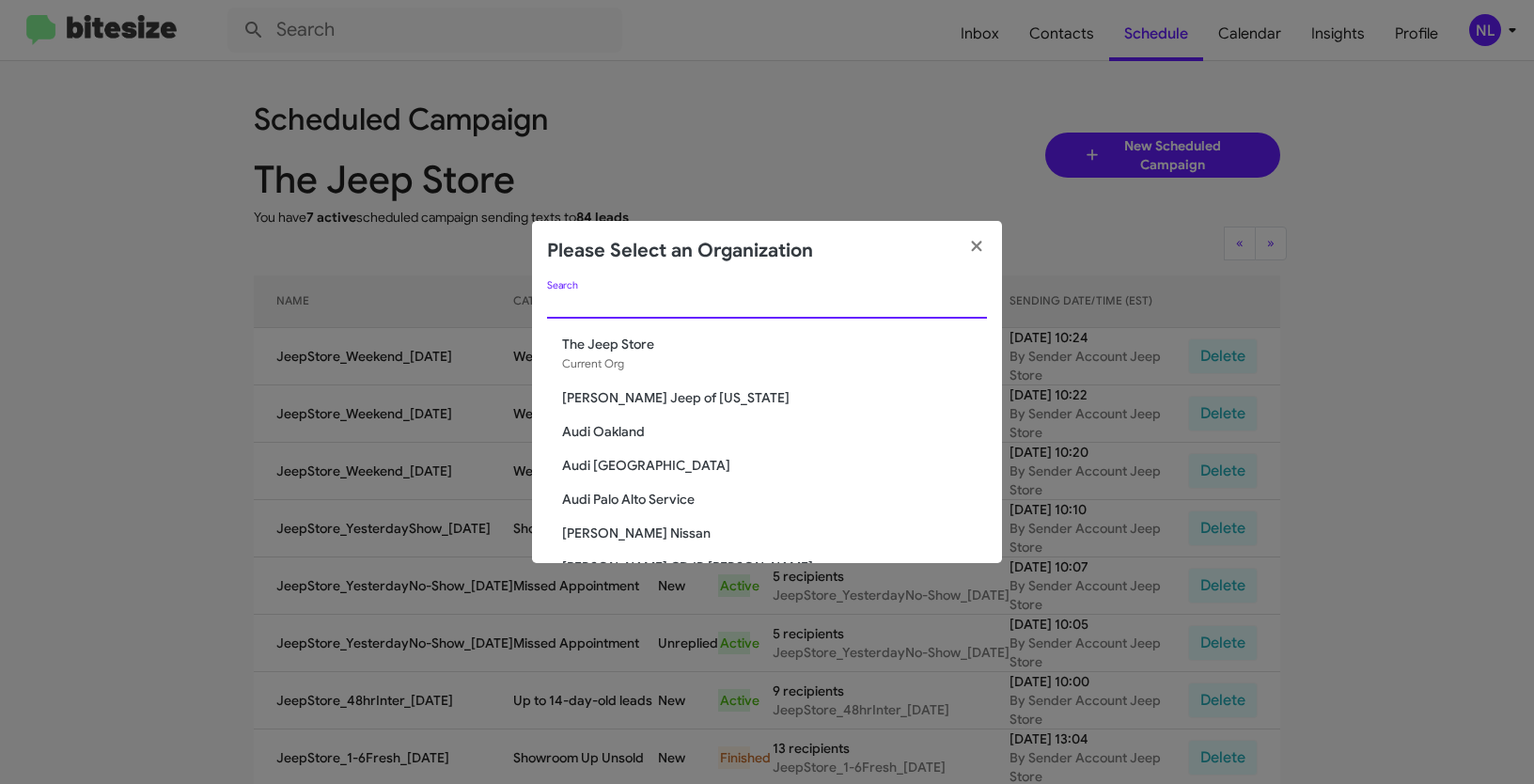
click at [664, 300] on input "Search" at bounding box center [767, 304] width 440 height 16
click at [609, 314] on div "Search" at bounding box center [767, 299] width 440 height 37
paste input "Volkswagen of Laurel"
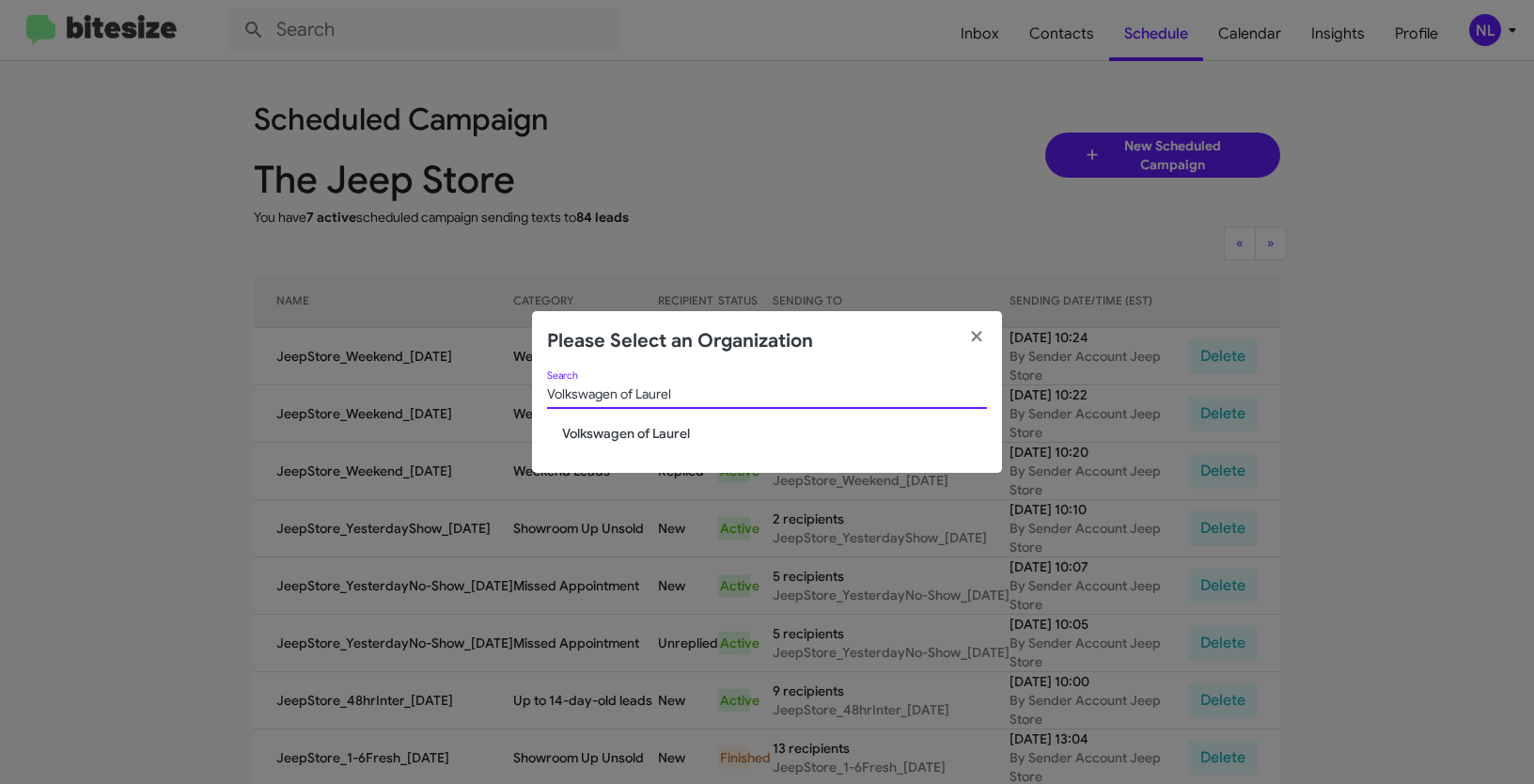
type input "Volkswagen of Laurel"
click at [611, 423] on span "Volkswagen of Laurel" at bounding box center [775, 432] width 425 height 18
click at [600, 444] on div "Volkswagen of Laurel Search Volkswagen of Laurel" at bounding box center [767, 423] width 470 height 103
click at [600, 439] on span "Volkswagen of Laurel" at bounding box center [775, 432] width 425 height 18
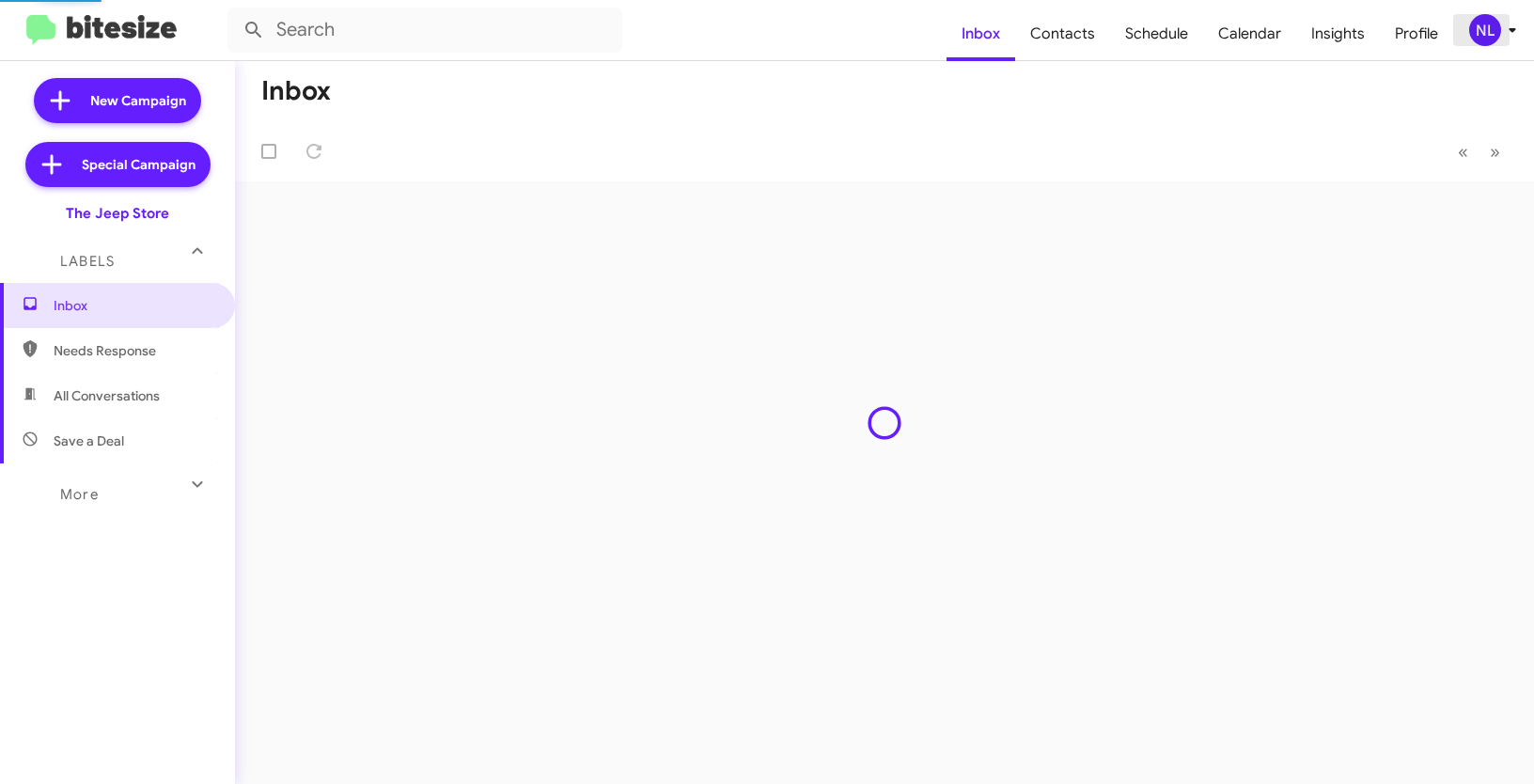
click at [1486, 33] on div "NL" at bounding box center [1485, 30] width 32 height 32
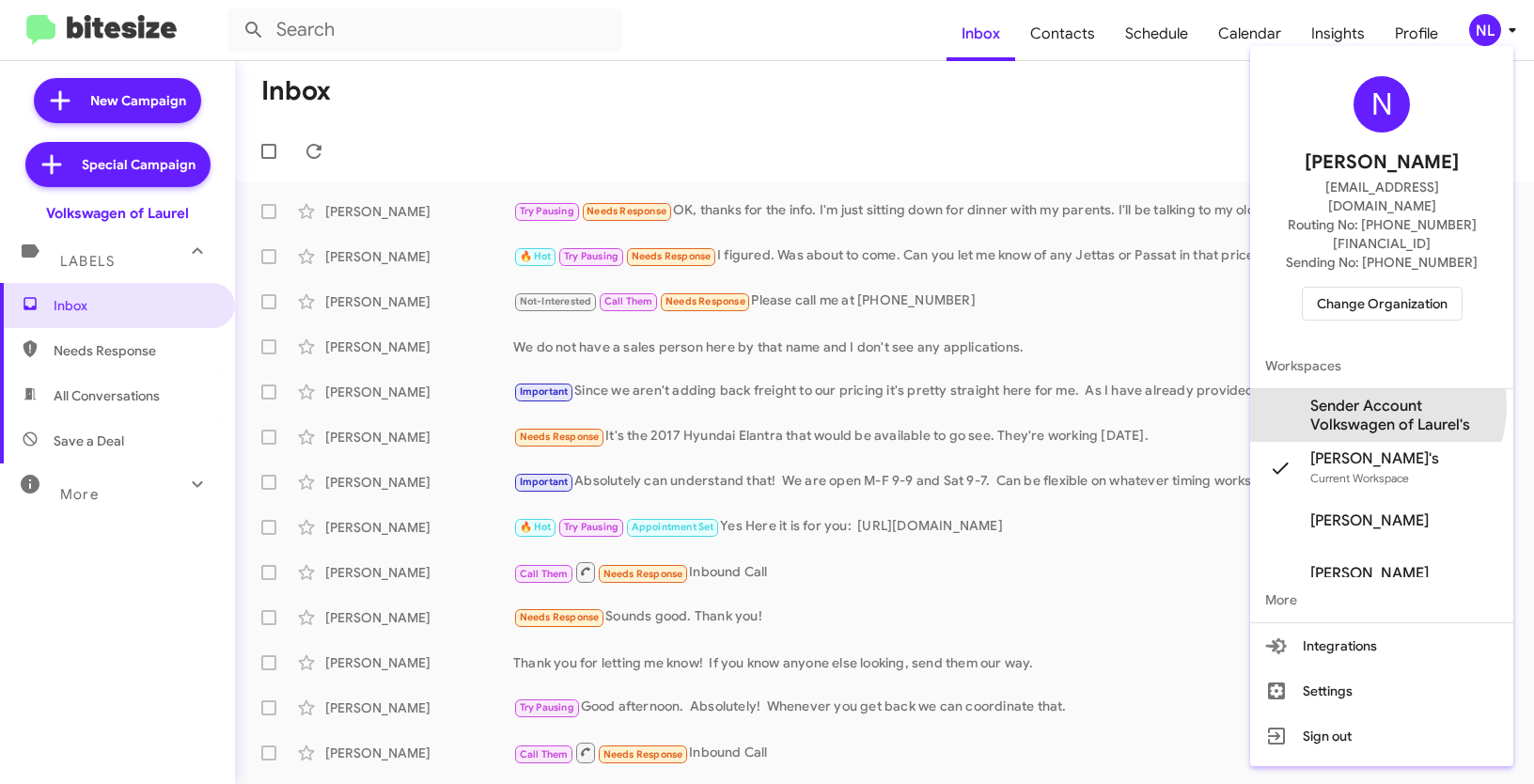
click at [1369, 396] on span "Sender Account Volkswagen of Laurel's" at bounding box center [1404, 415] width 188 height 38
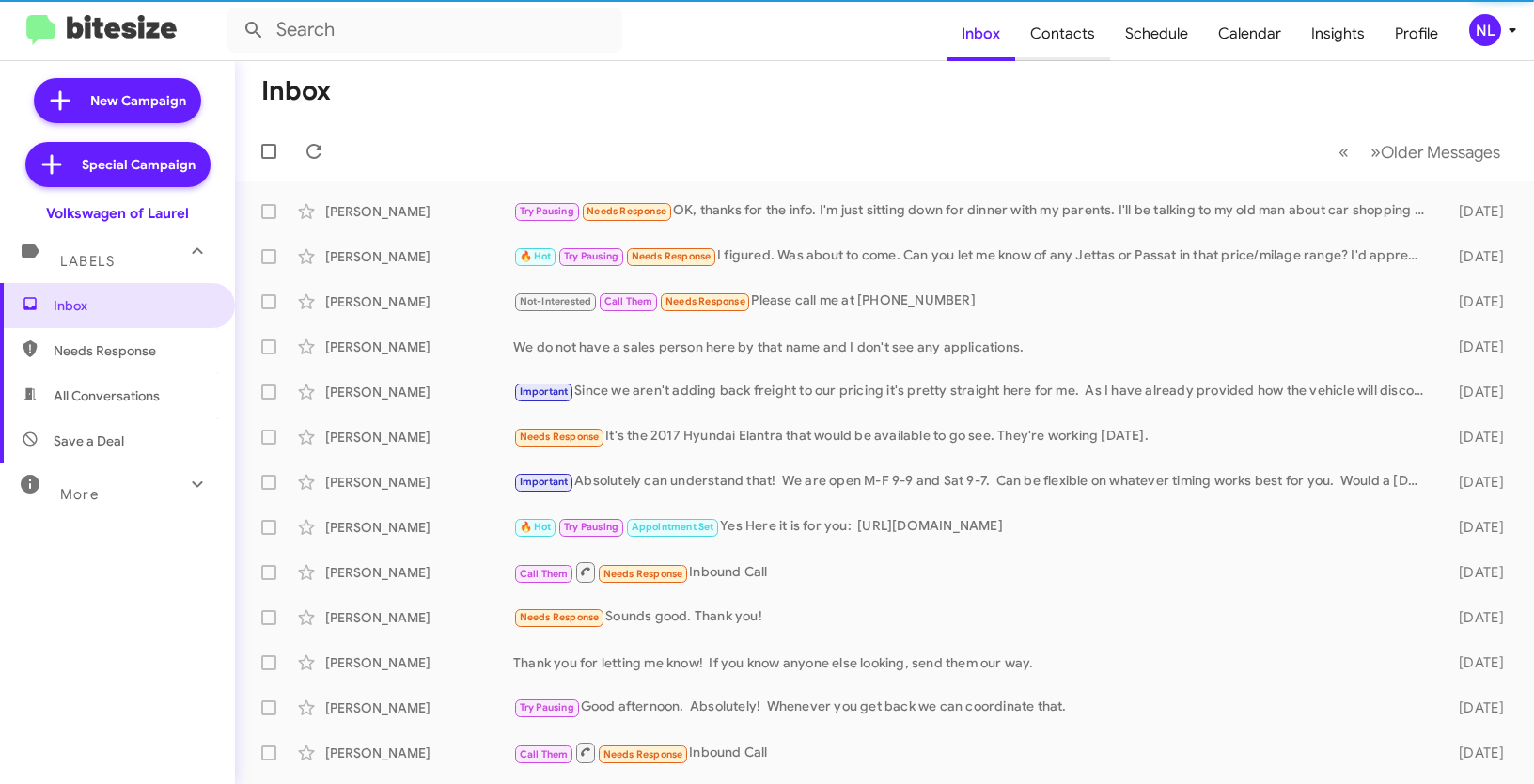
click at [1078, 43] on span "Contacts" at bounding box center [1063, 34] width 95 height 54
type input "in:groups"
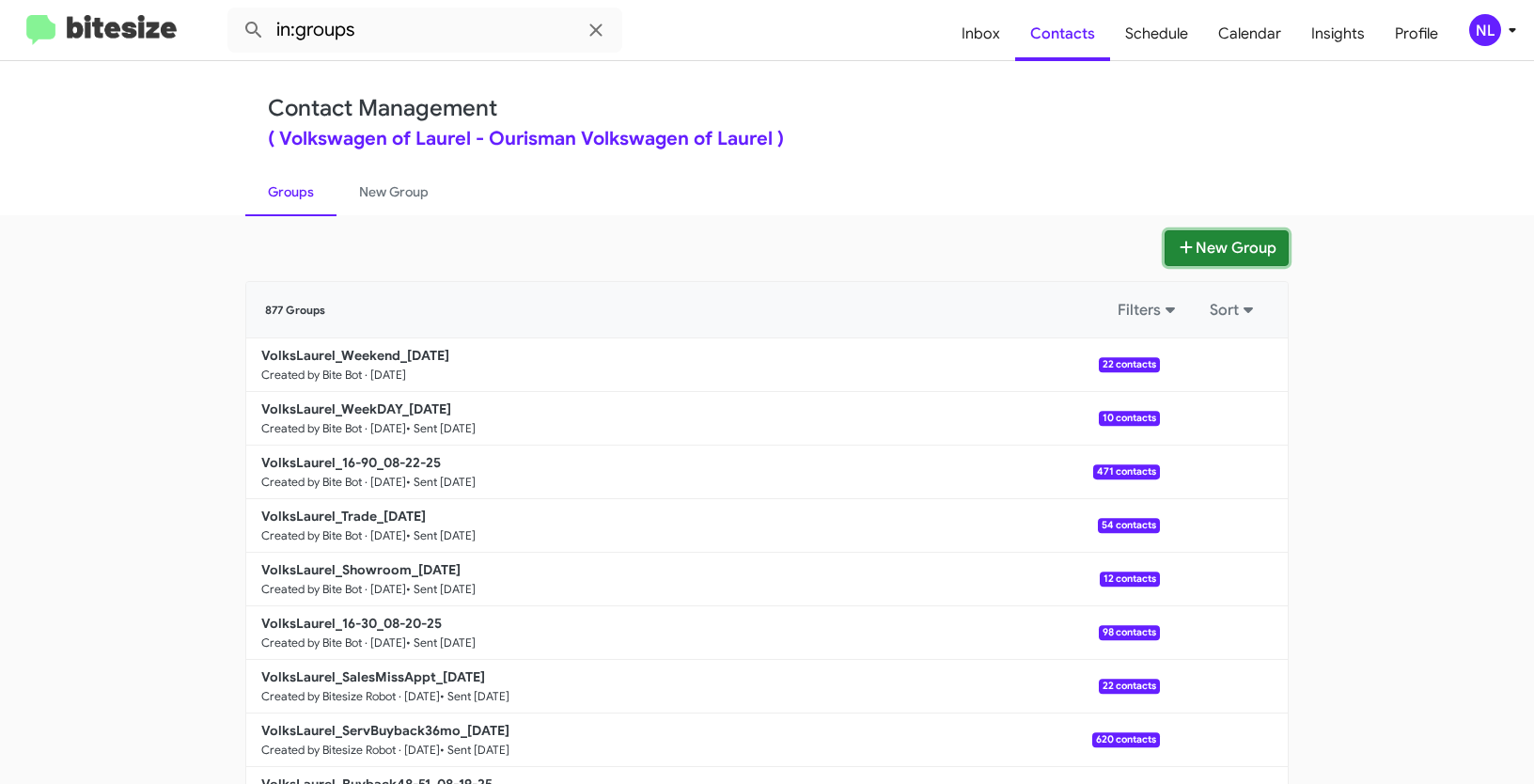
click at [1232, 235] on button "New Group" at bounding box center [1227, 248] width 124 height 36
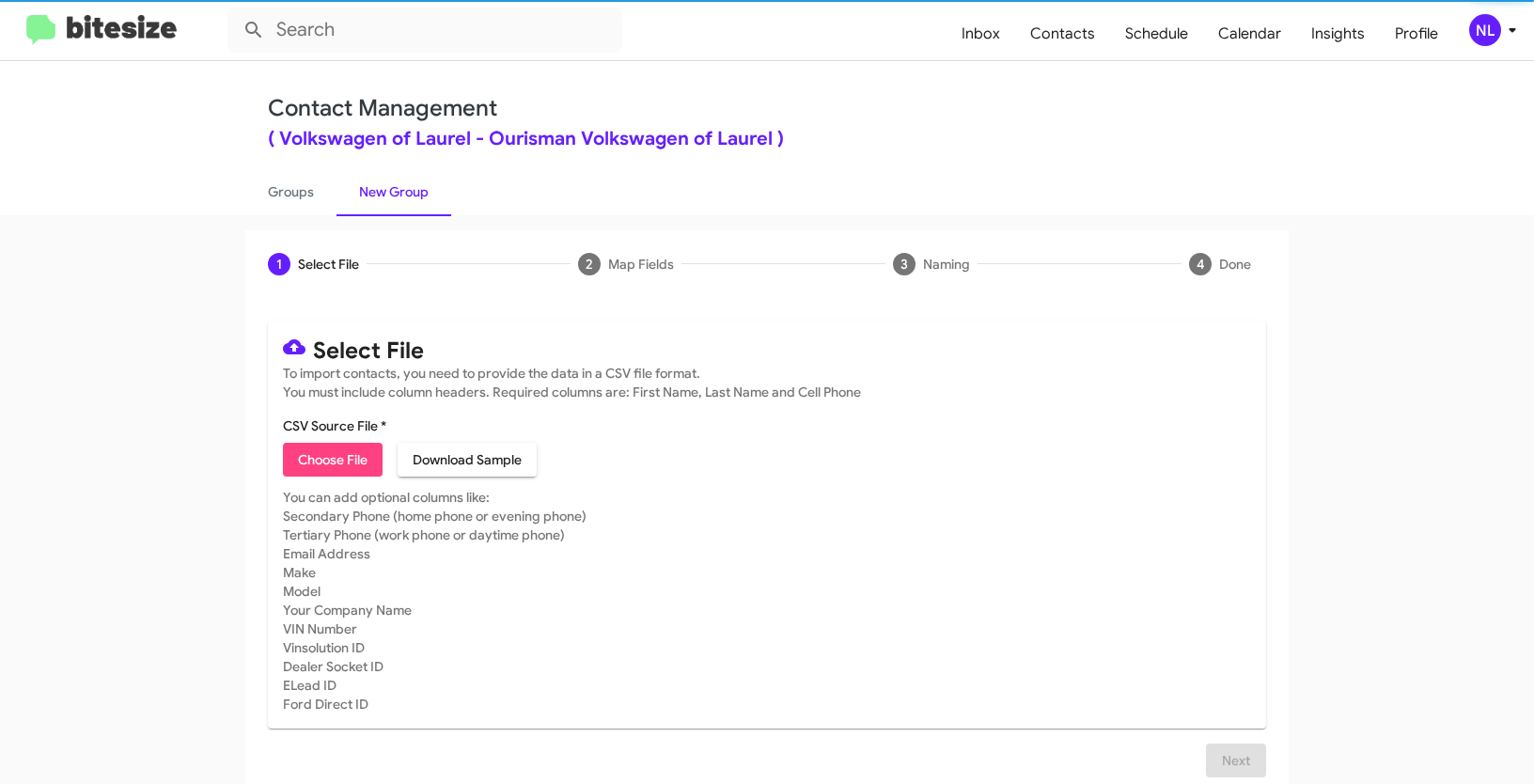
click at [309, 459] on span "Choose File" at bounding box center [333, 459] width 70 height 34
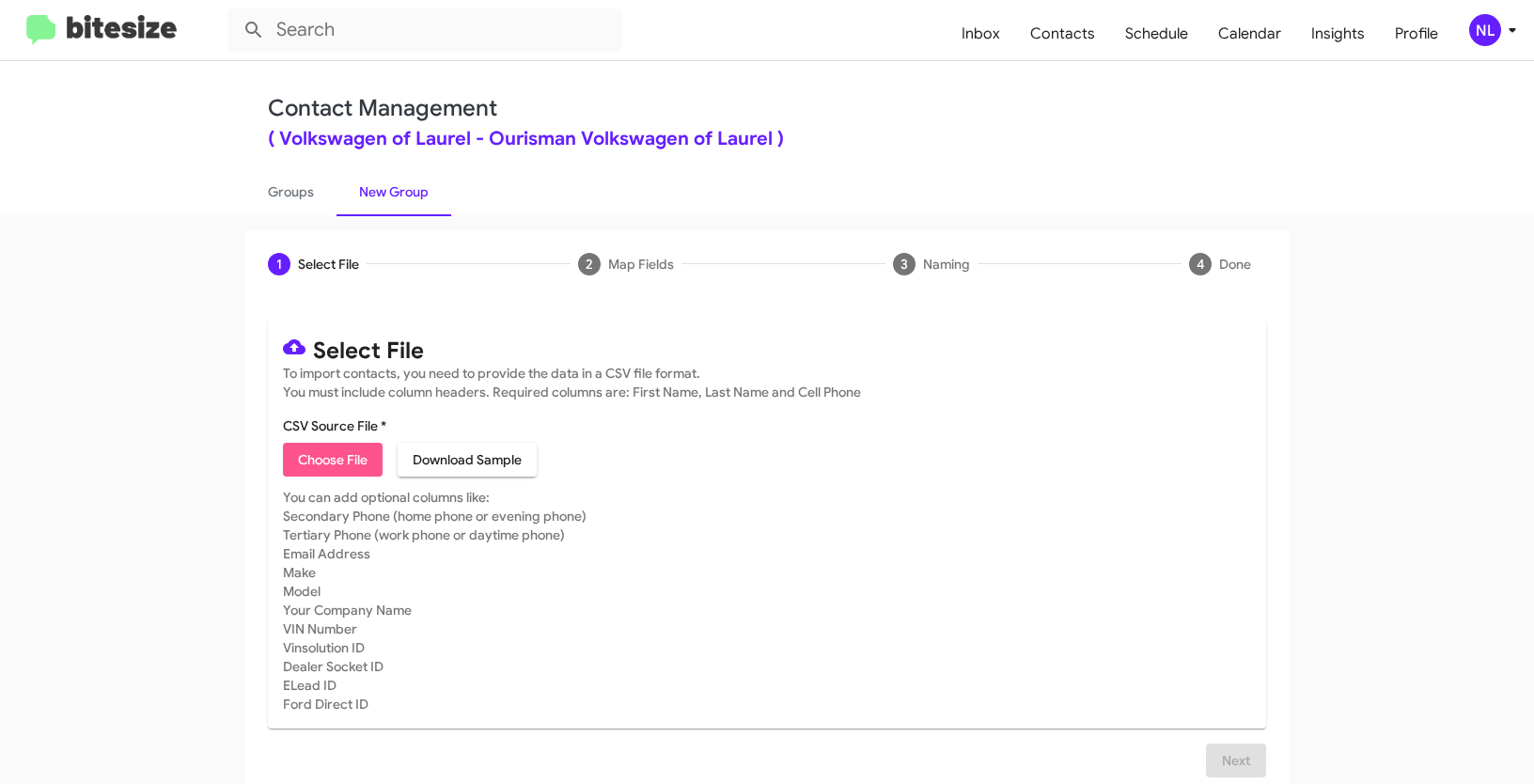
click at [315, 465] on span "Choose File" at bounding box center [333, 459] width 70 height 34
type input "VolksLaurel_90-180_08-25-25"
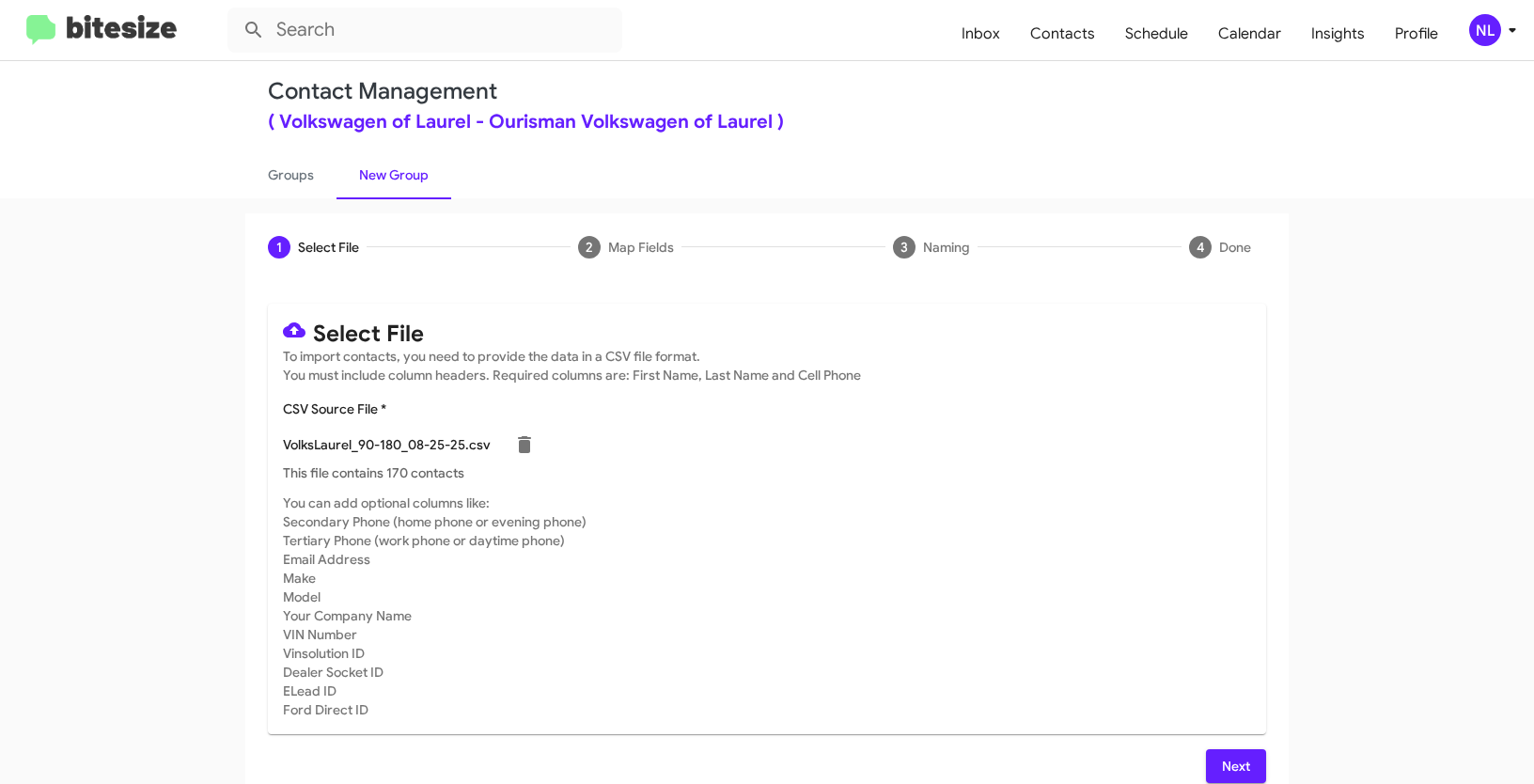
scroll to position [38, 0]
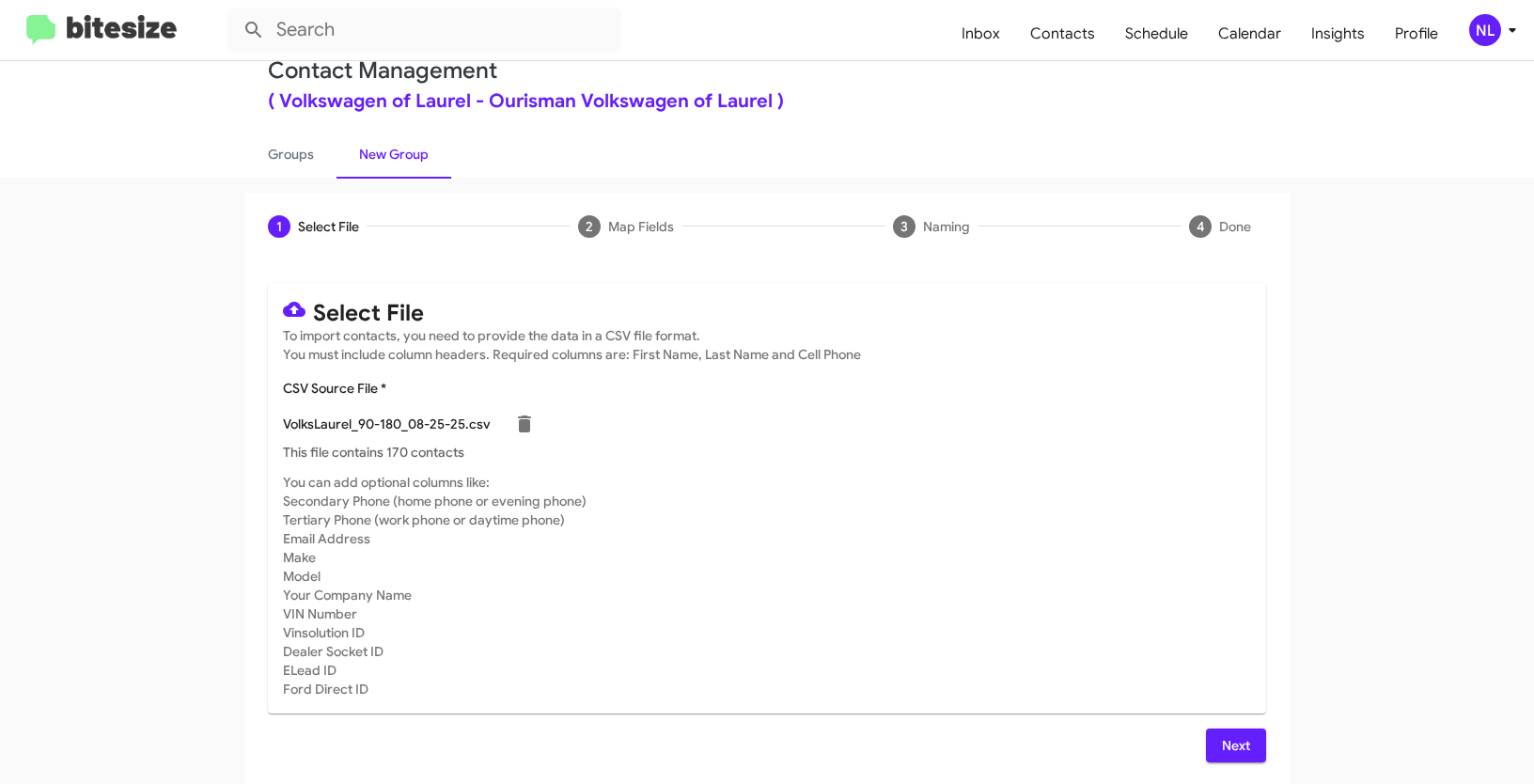
click at [1229, 736] on span "Next" at bounding box center [1235, 744] width 30 height 34
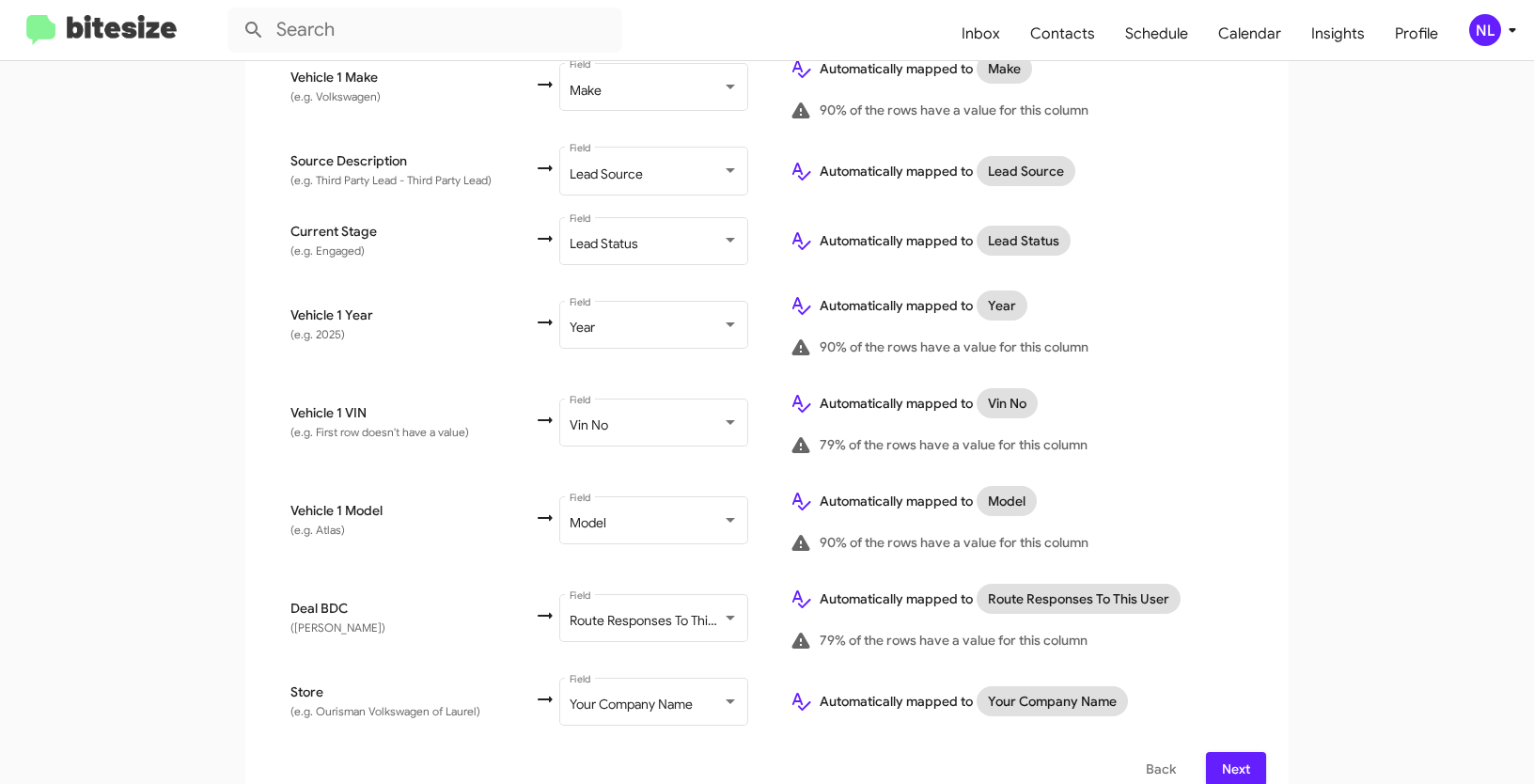
scroll to position [980, 0]
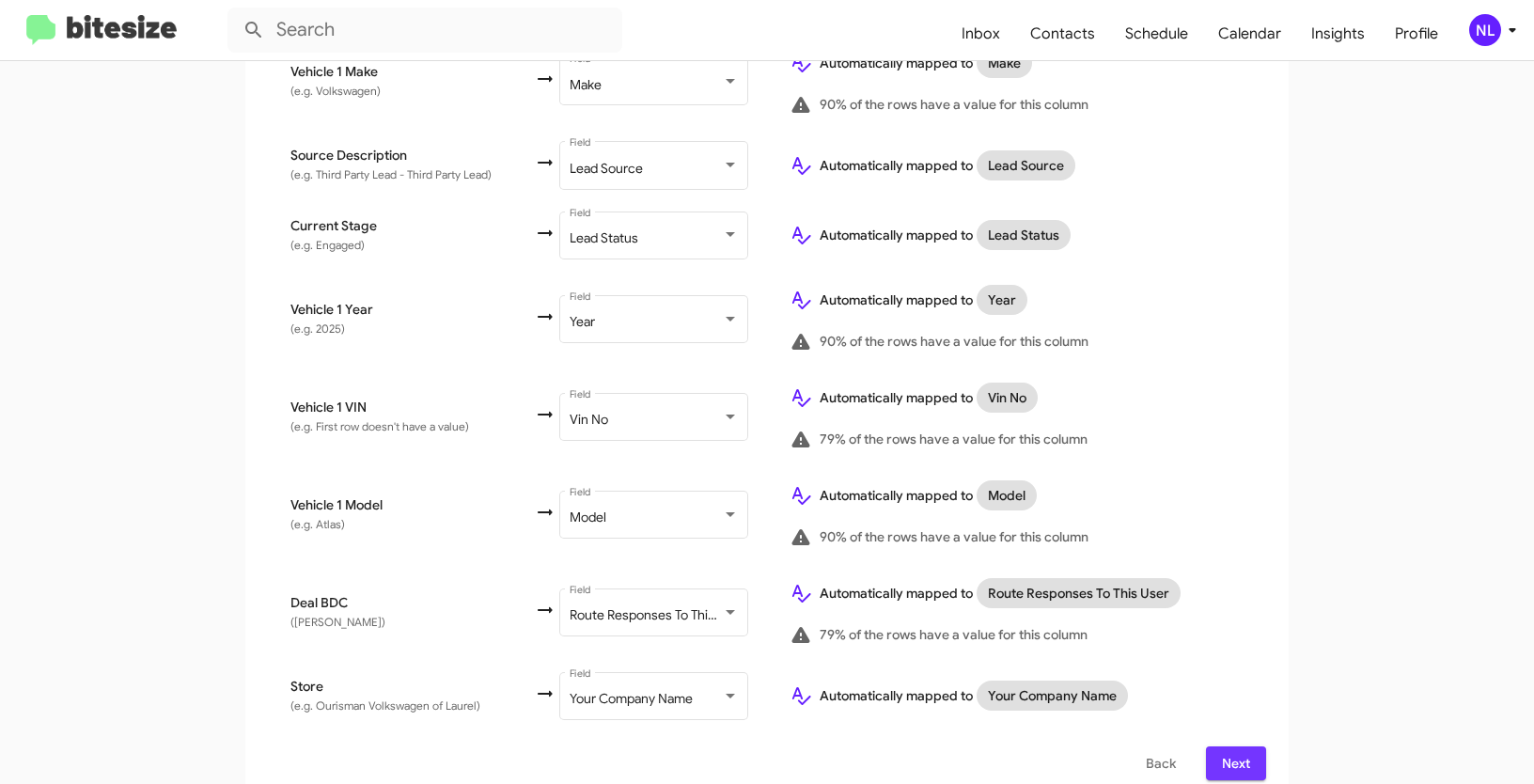
click at [1235, 746] on span "Next" at bounding box center [1235, 763] width 30 height 34
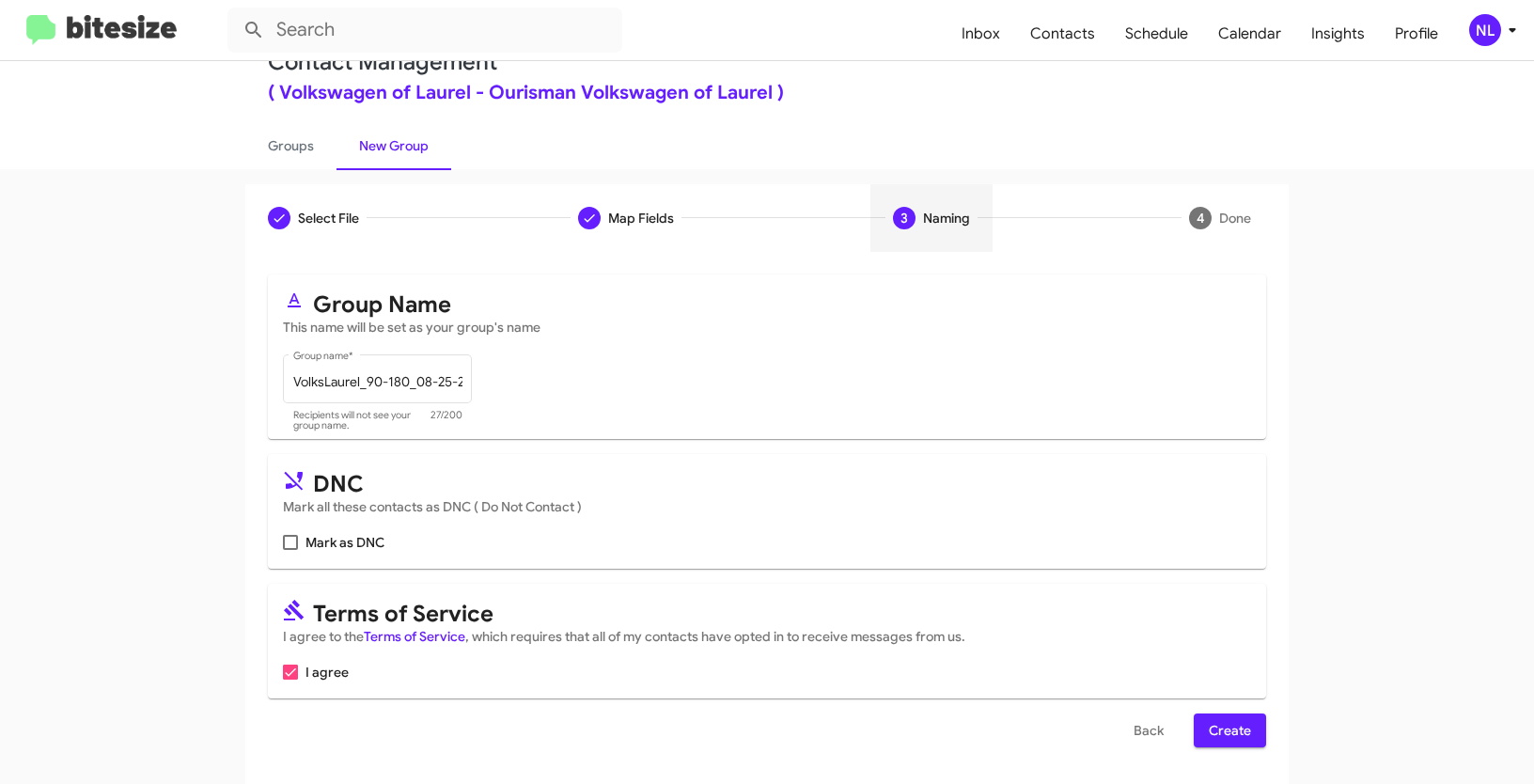
scroll to position [47, 0]
click at [1217, 729] on span "Create" at bounding box center [1230, 729] width 43 height 34
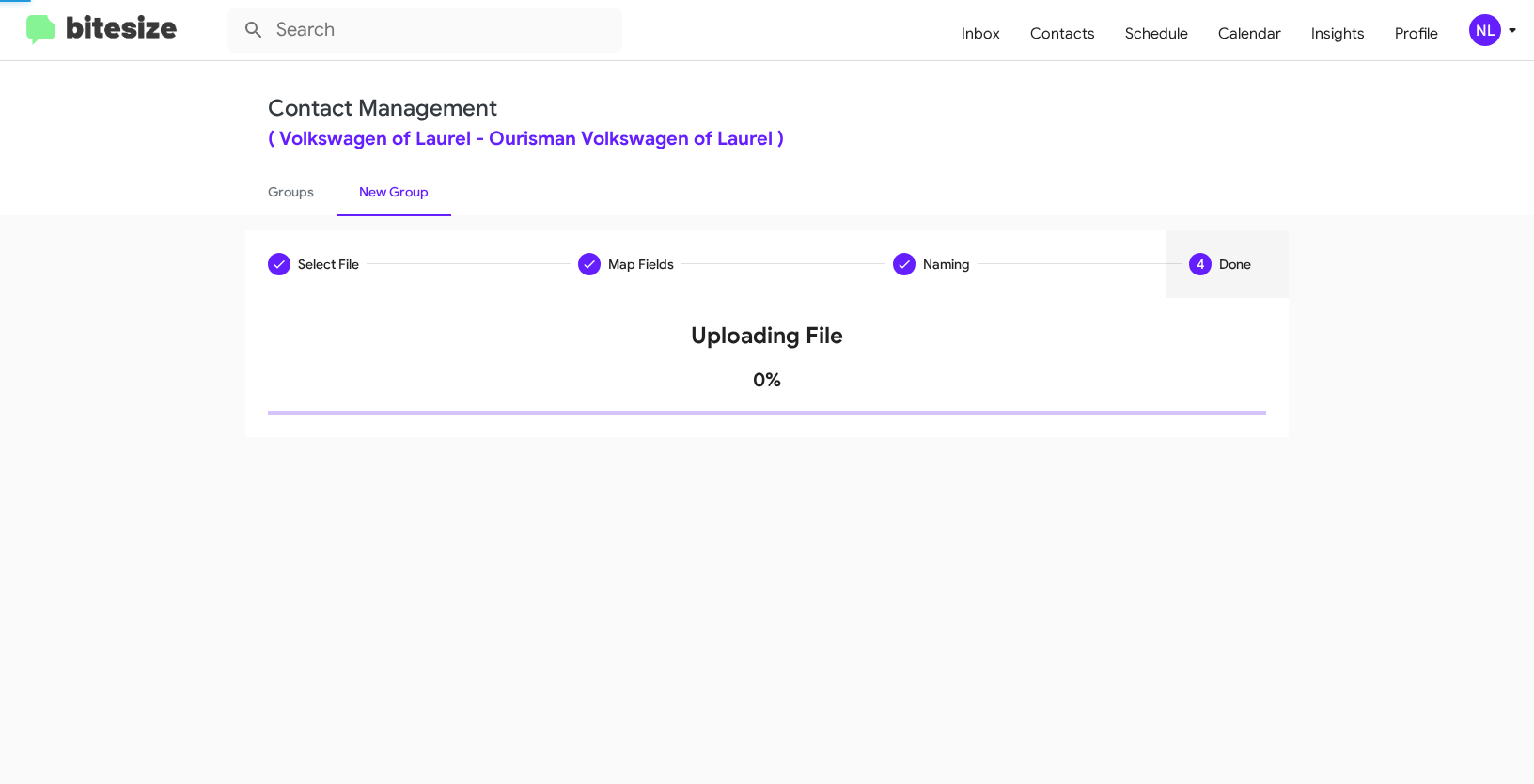
scroll to position [0, 0]
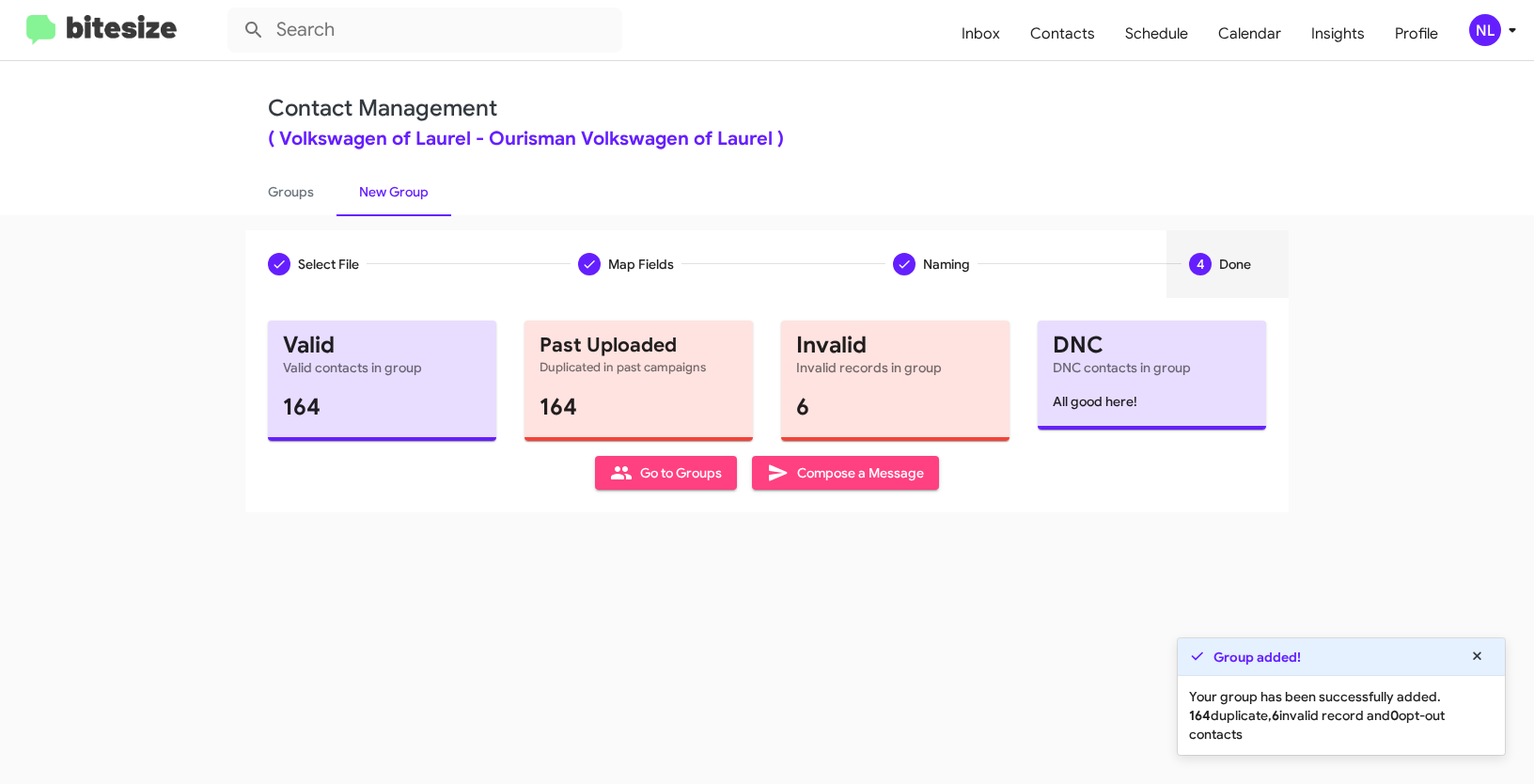
click at [655, 479] on span "Go to Groups" at bounding box center [665, 472] width 112 height 34
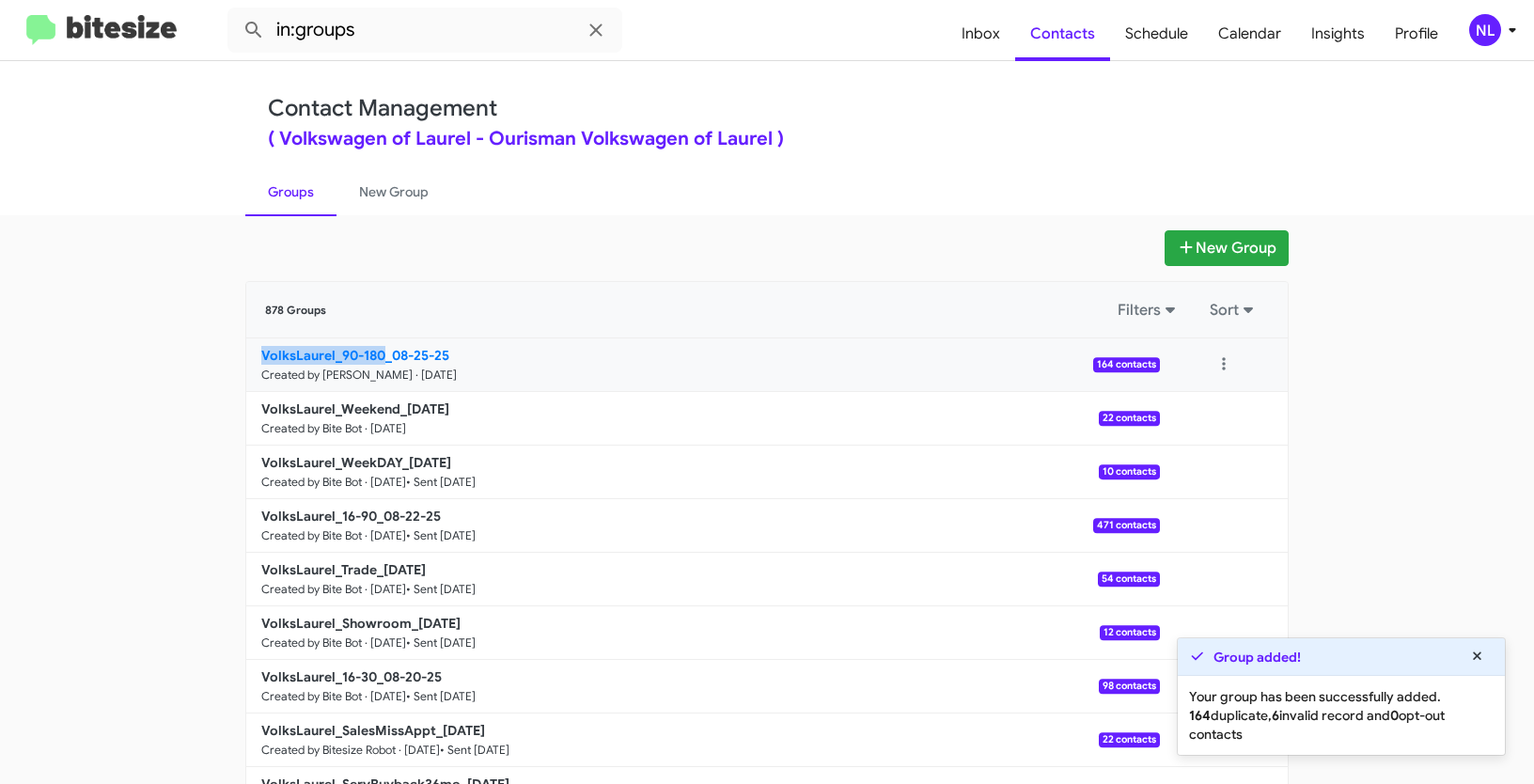
drag, startPoint x: 183, startPoint y: 361, endPoint x: 381, endPoint y: 350, distance: 198.3
click at [381, 350] on app-groups "New Group 878 Groups Filters Sort VolksLaurel_90-180_08-25-25 Created by [PERSO…" at bounding box center [767, 577] width 1534 height 693
copy b "VolksLaurel_90-180"
click at [399, 47] on input "in:groups" at bounding box center [425, 30] width 395 height 46
paste input "VolksLaurel_90-180"
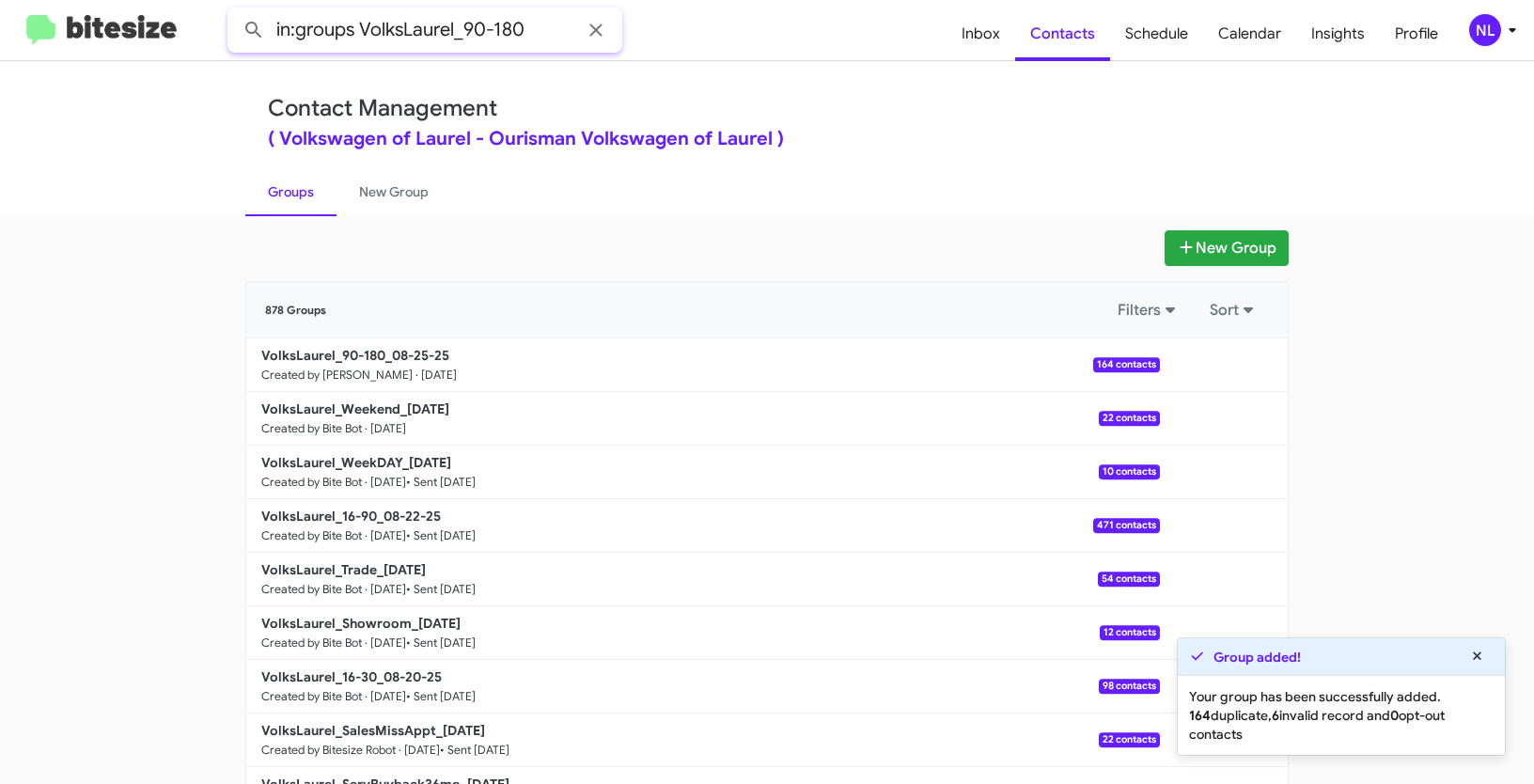
type input "in:groups VolksLaurel_90-180"
click at [235, 12] on button at bounding box center [253, 30] width 38 height 38
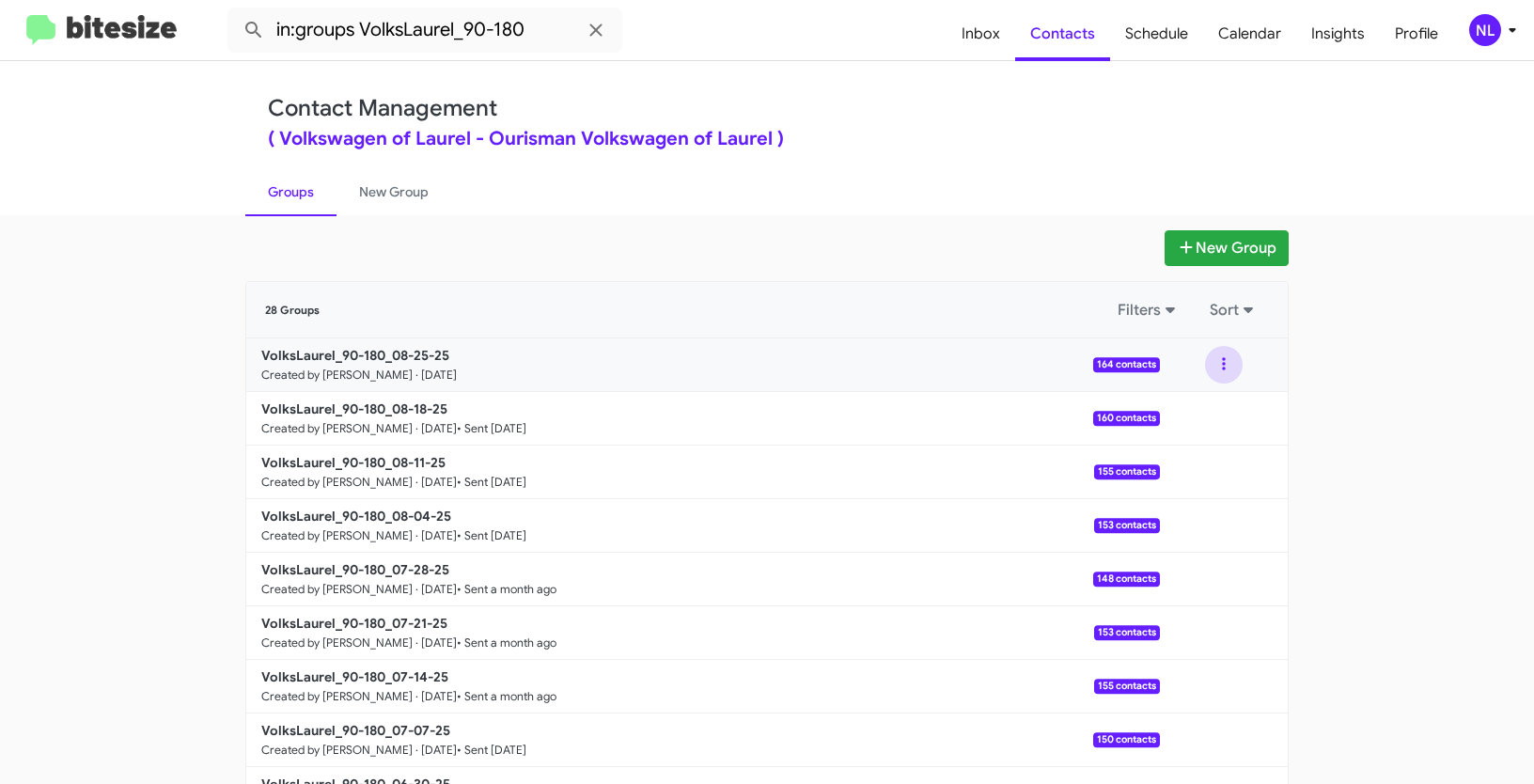
click at [1230, 358] on button at bounding box center [1224, 364] width 38 height 38
click at [1209, 420] on button "View contacts" at bounding box center [1167, 415] width 150 height 46
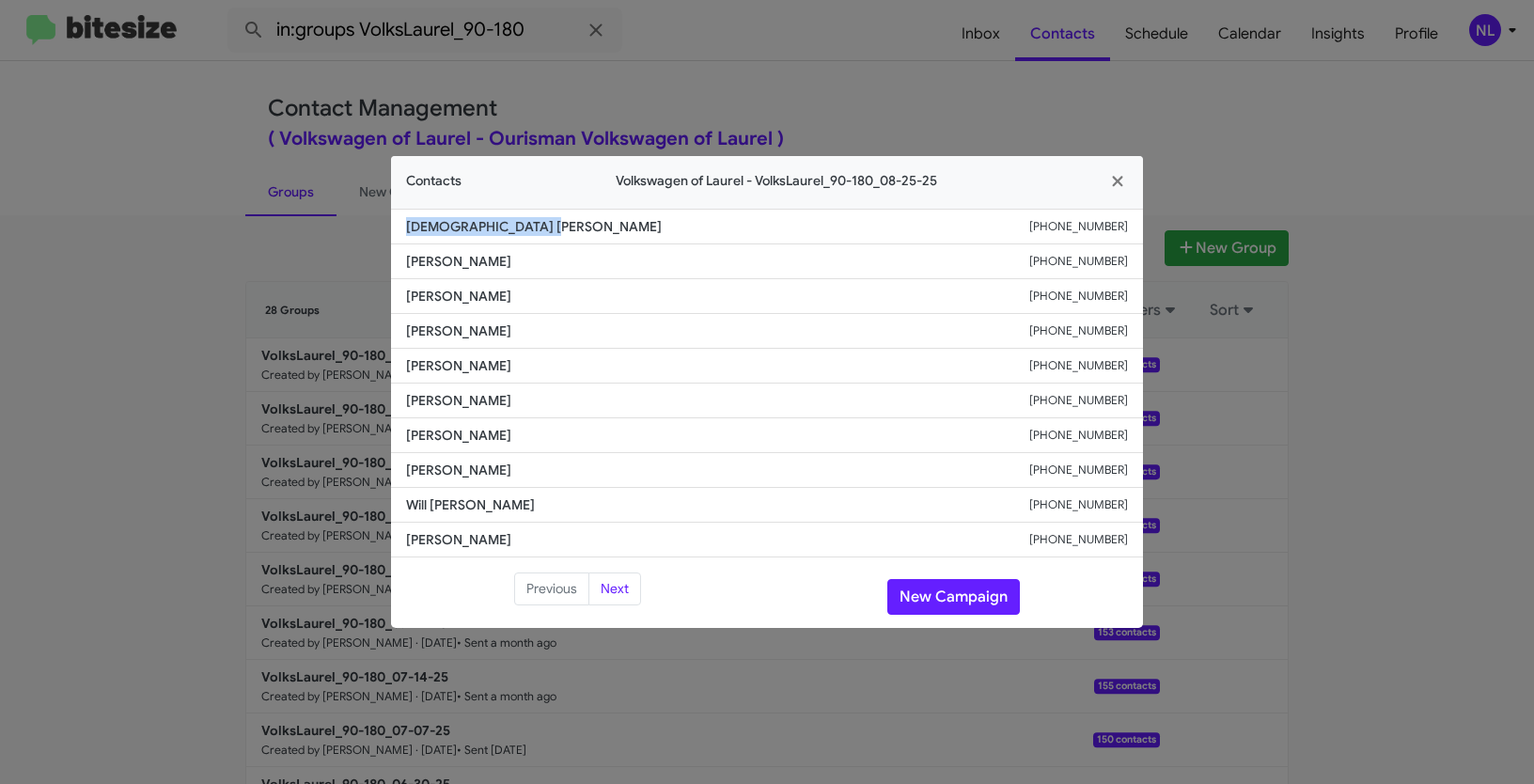
drag, startPoint x: 398, startPoint y: 228, endPoint x: 644, endPoint y: 235, distance: 246.1
click at [644, 235] on li "[PERSON_NAME] [PHONE_NUMBER]" at bounding box center [767, 226] width 752 height 36
copy span "[DEMOGRAPHIC_DATA] [PERSON_NAME]"
click at [966, 601] on button "New Campaign" at bounding box center [953, 596] width 133 height 36
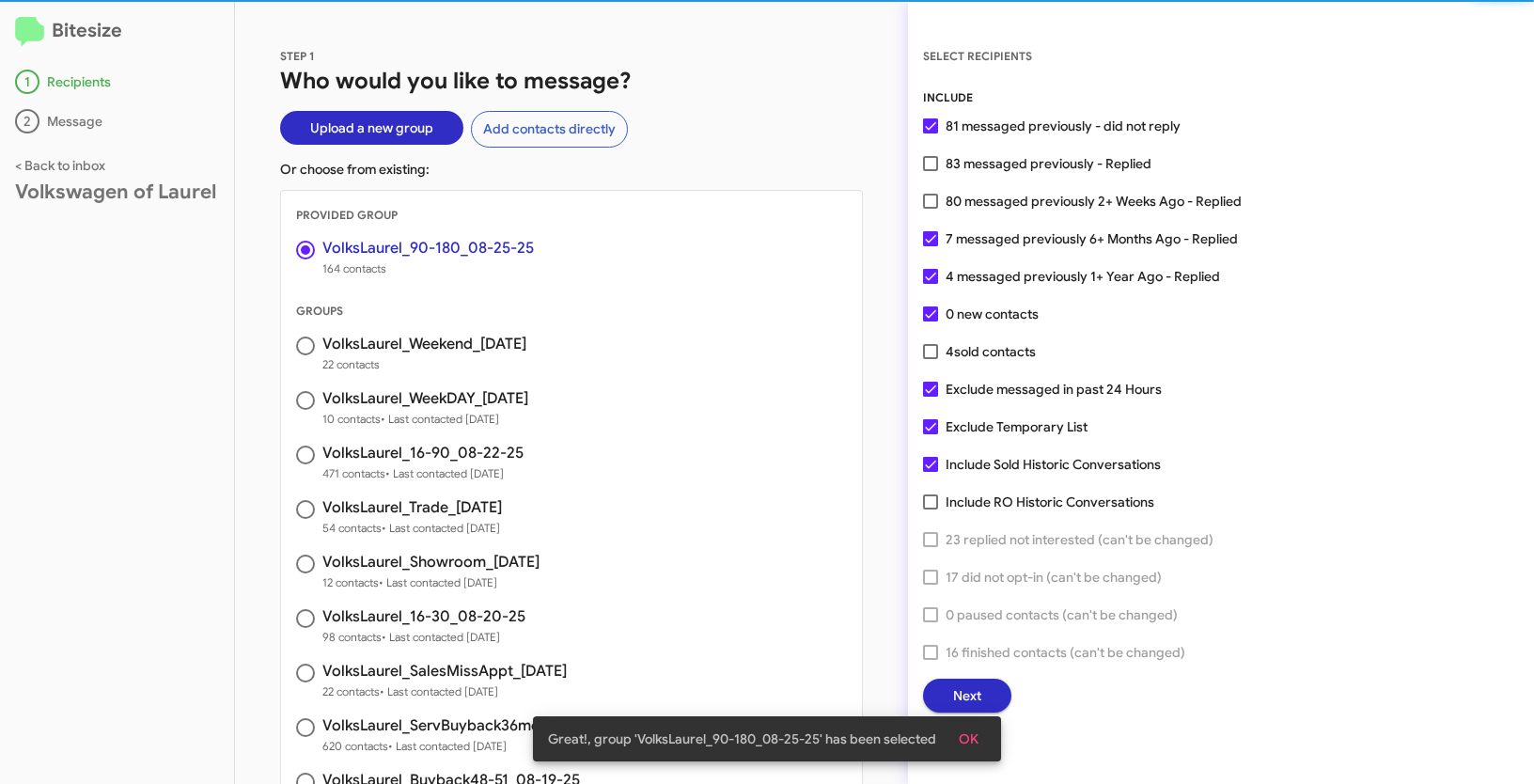
click at [972, 739] on span "OK" at bounding box center [969, 738] width 19 height 34
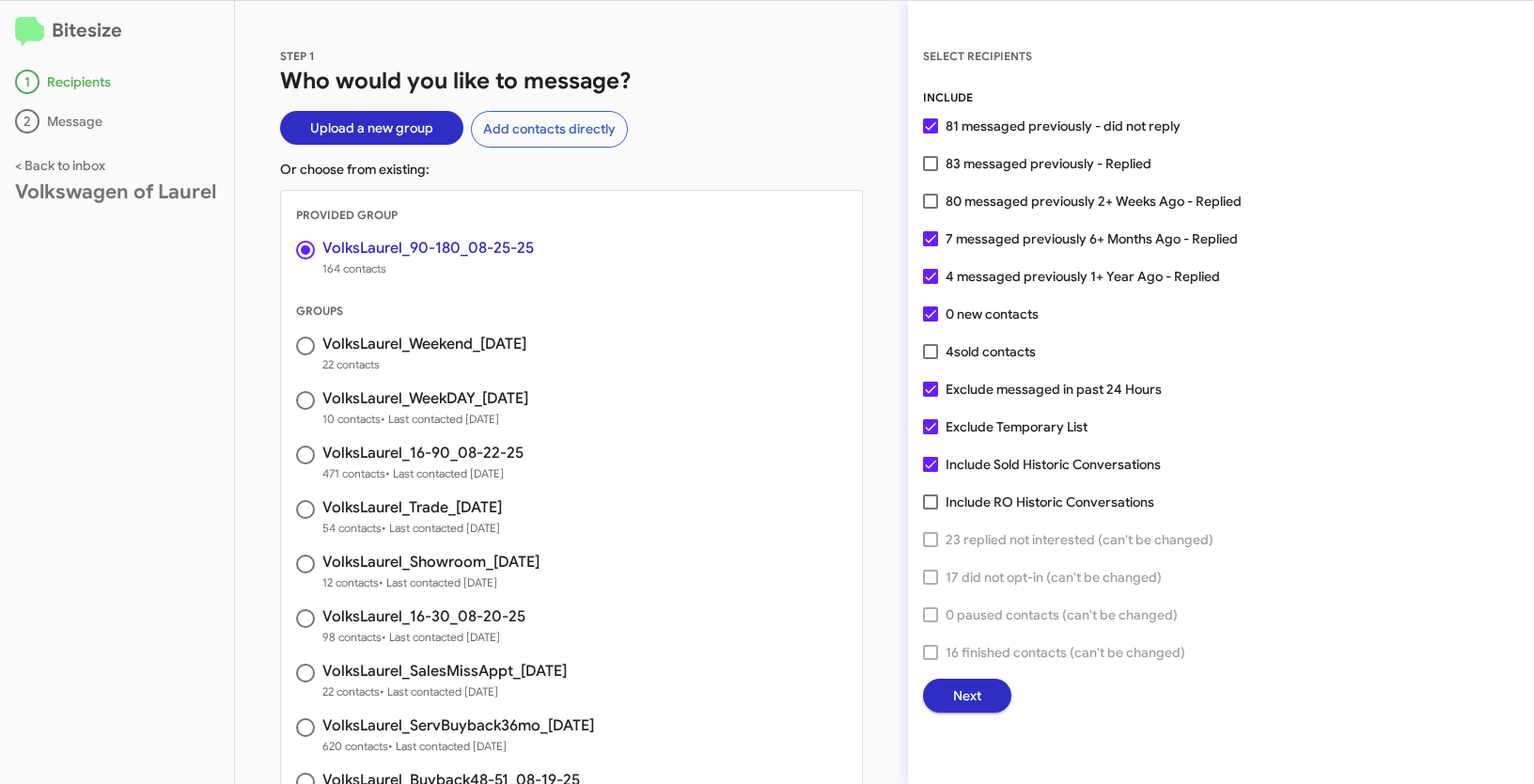
click at [929, 422] on span at bounding box center [931, 426] width 16 height 16
click at [930, 434] on input "Exclude Temporary List" at bounding box center [930, 434] width 1 height 1
checkbox input "false"
click at [977, 702] on span "Next" at bounding box center [967, 695] width 28 height 34
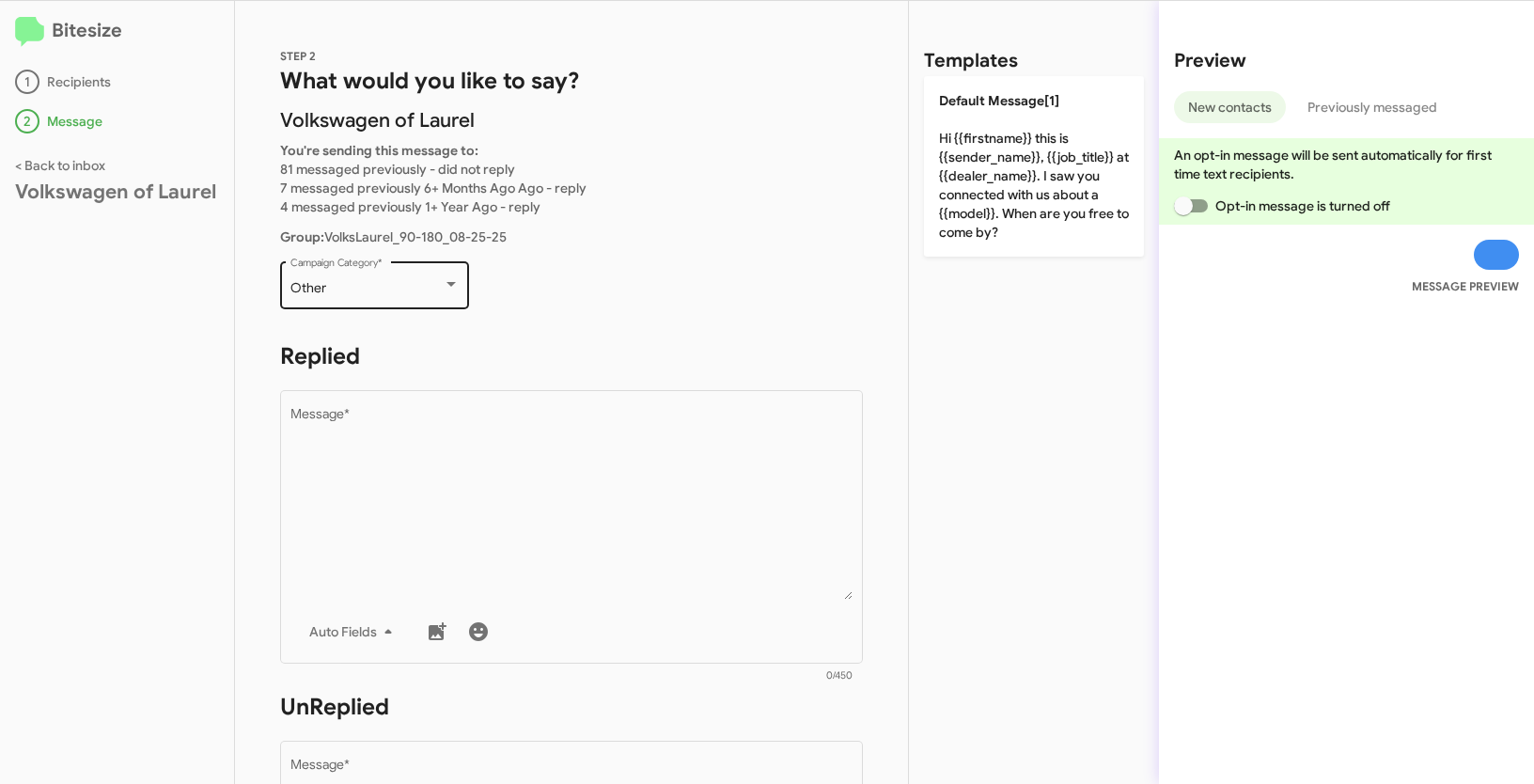
click at [385, 293] on div "Other" at bounding box center [367, 289] width 152 height 16
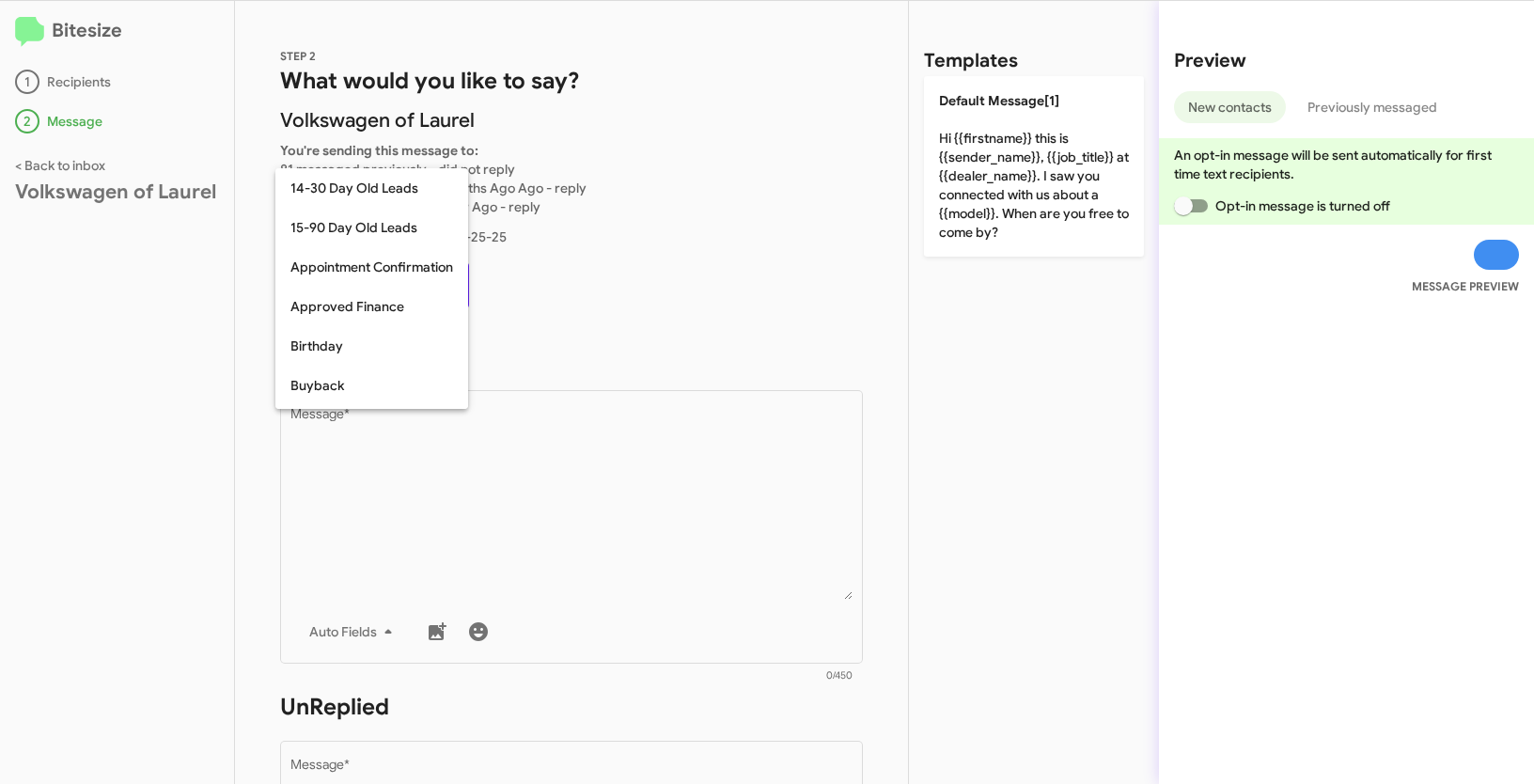
scroll to position [413, 0]
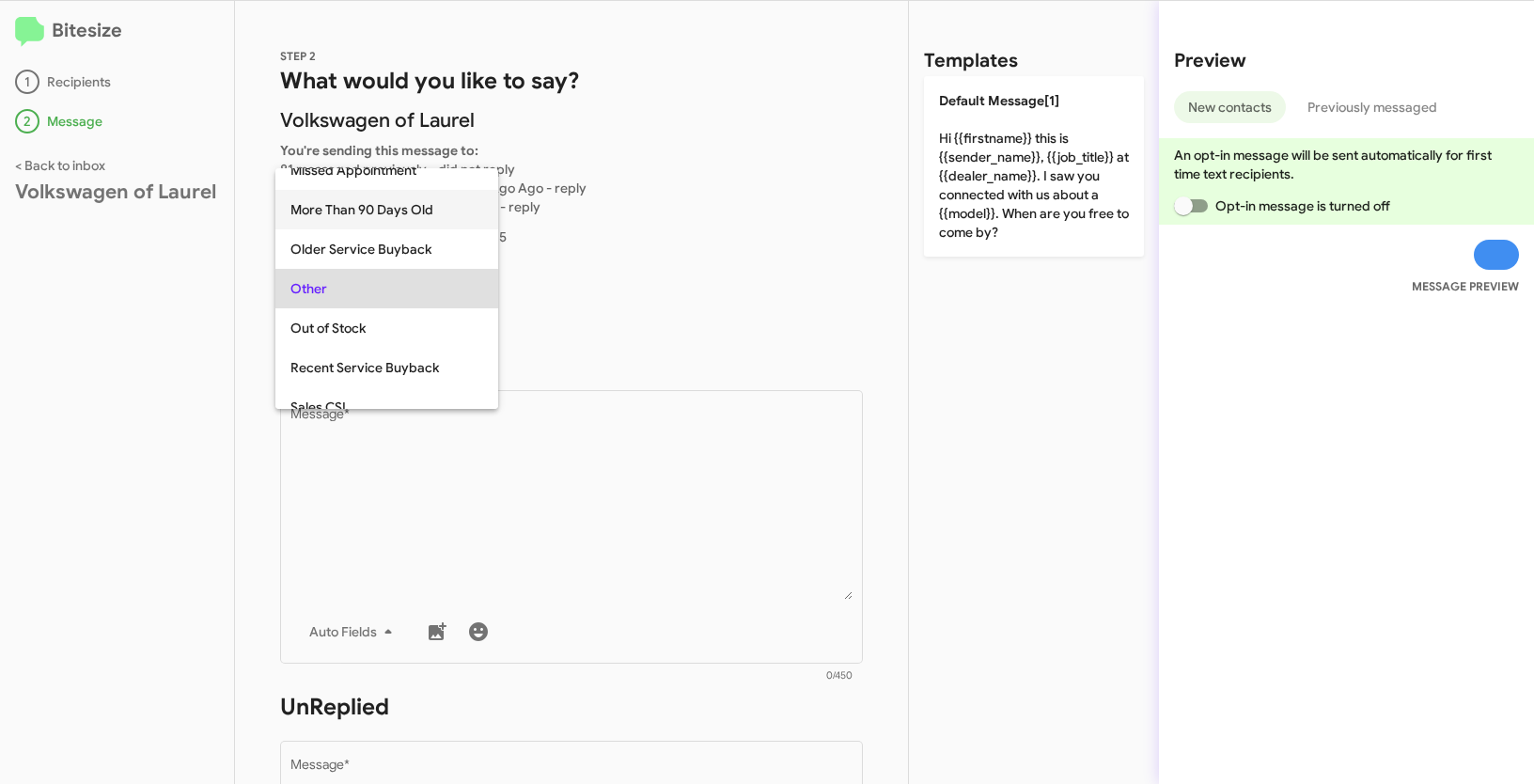
click at [367, 208] on span "More Than 90 Days Old" at bounding box center [387, 209] width 193 height 40
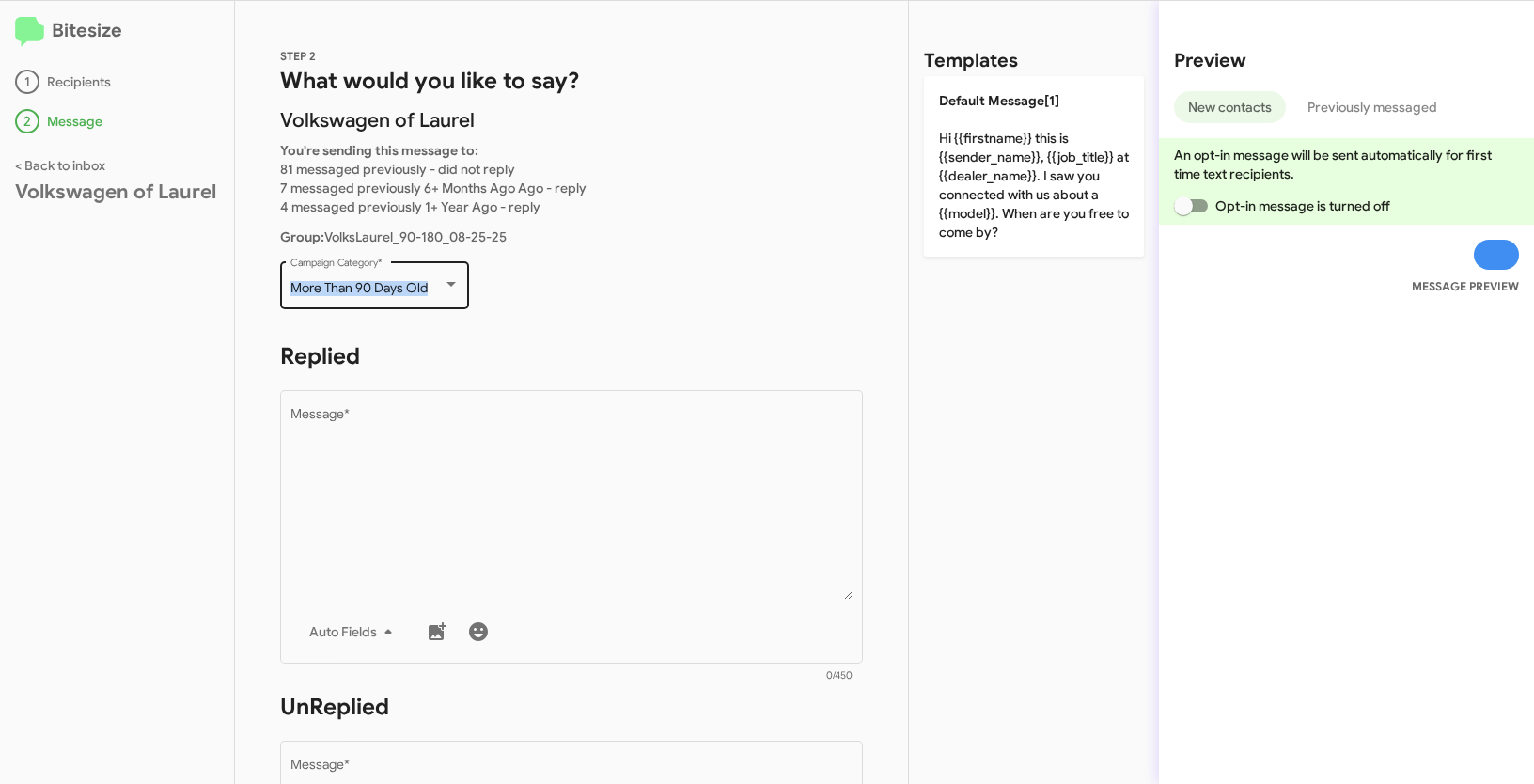
drag, startPoint x: 285, startPoint y: 282, endPoint x: 431, endPoint y: 294, distance: 146.5
click at [431, 294] on div "More Than 90 Days Old Campaign Category *" at bounding box center [374, 283] width 189 height 51
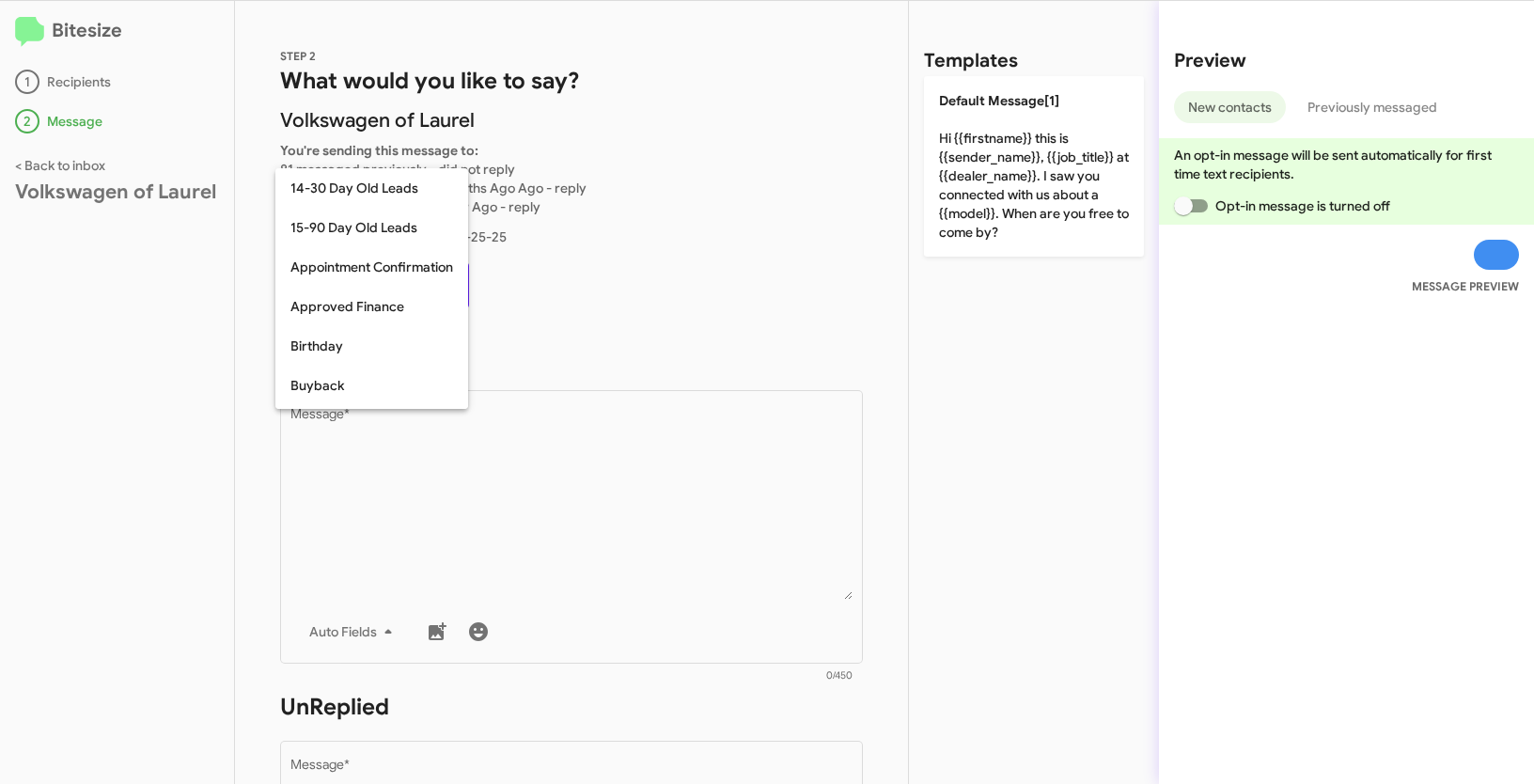
scroll to position [333, 0]
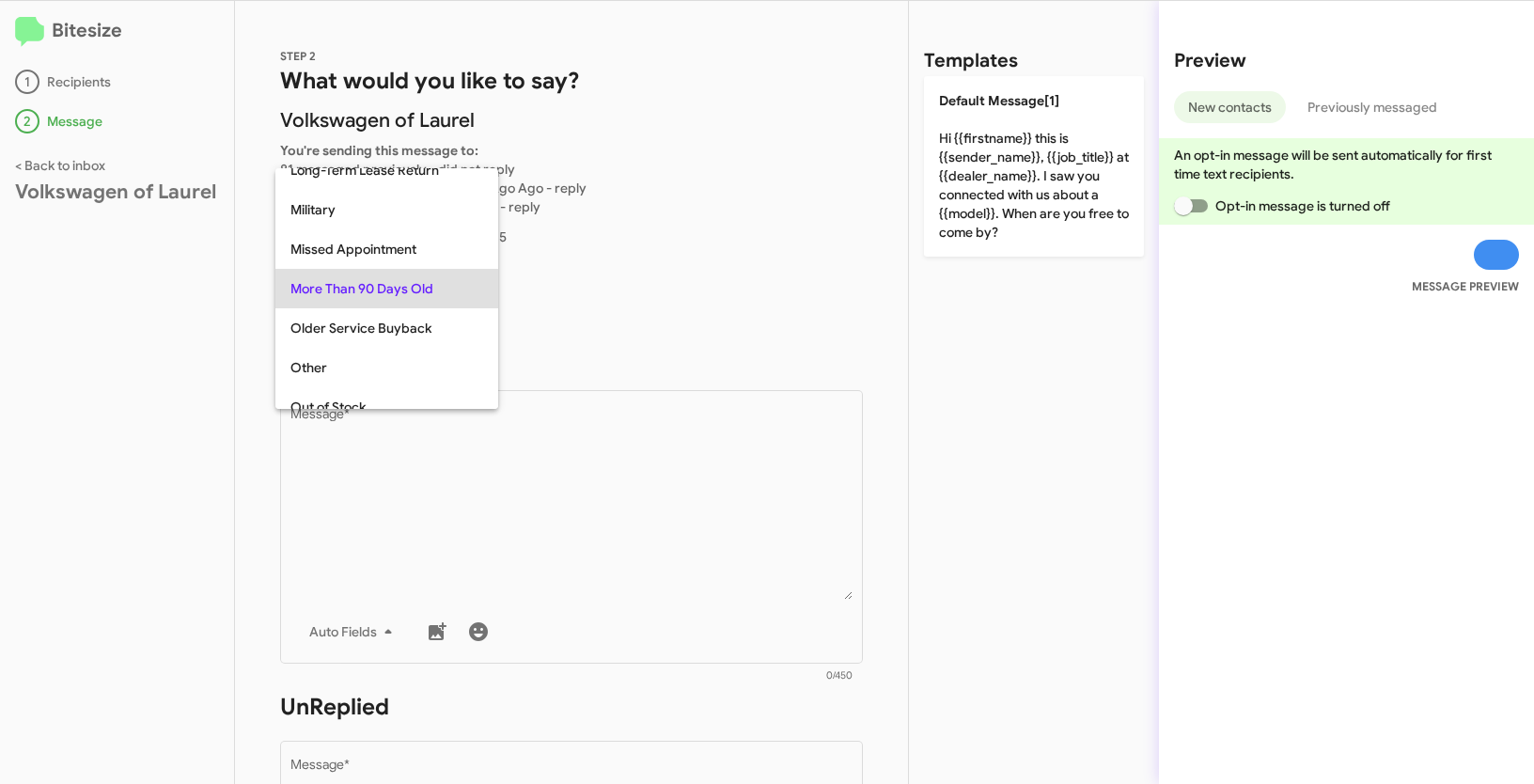
copy span "More Than 90 Days Old"
click at [599, 534] on div at bounding box center [767, 392] width 1534 height 784
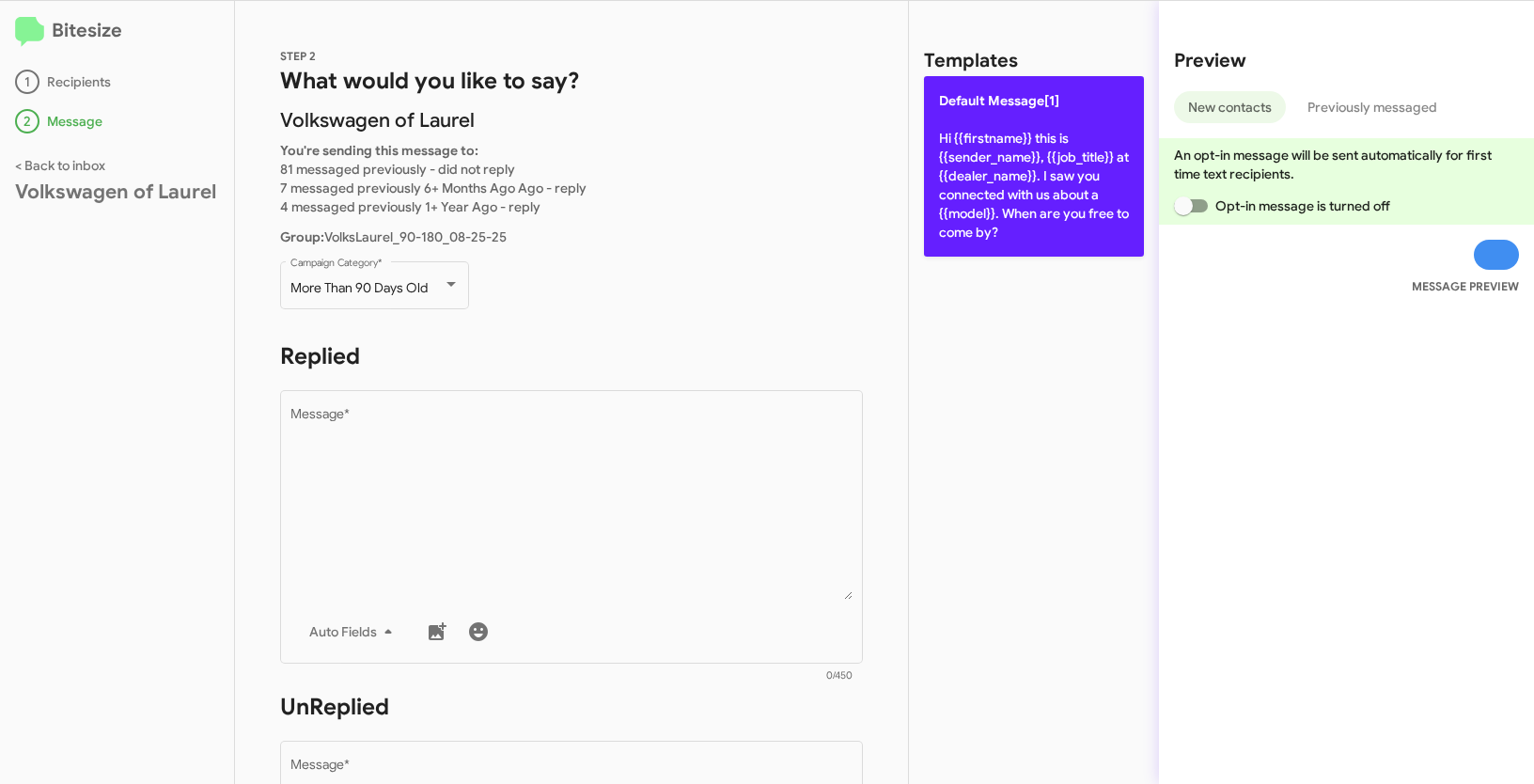
click at [979, 113] on p "Default Message[1] Hi {{firstname}} this is {{sender_name}}, {{job_title}} at {…" at bounding box center [1034, 167] width 220 height 180
type textarea "Hi {{firstname}} this is {{sender_name}}, {{job_title}} at {{dealer_name}}. I s…"
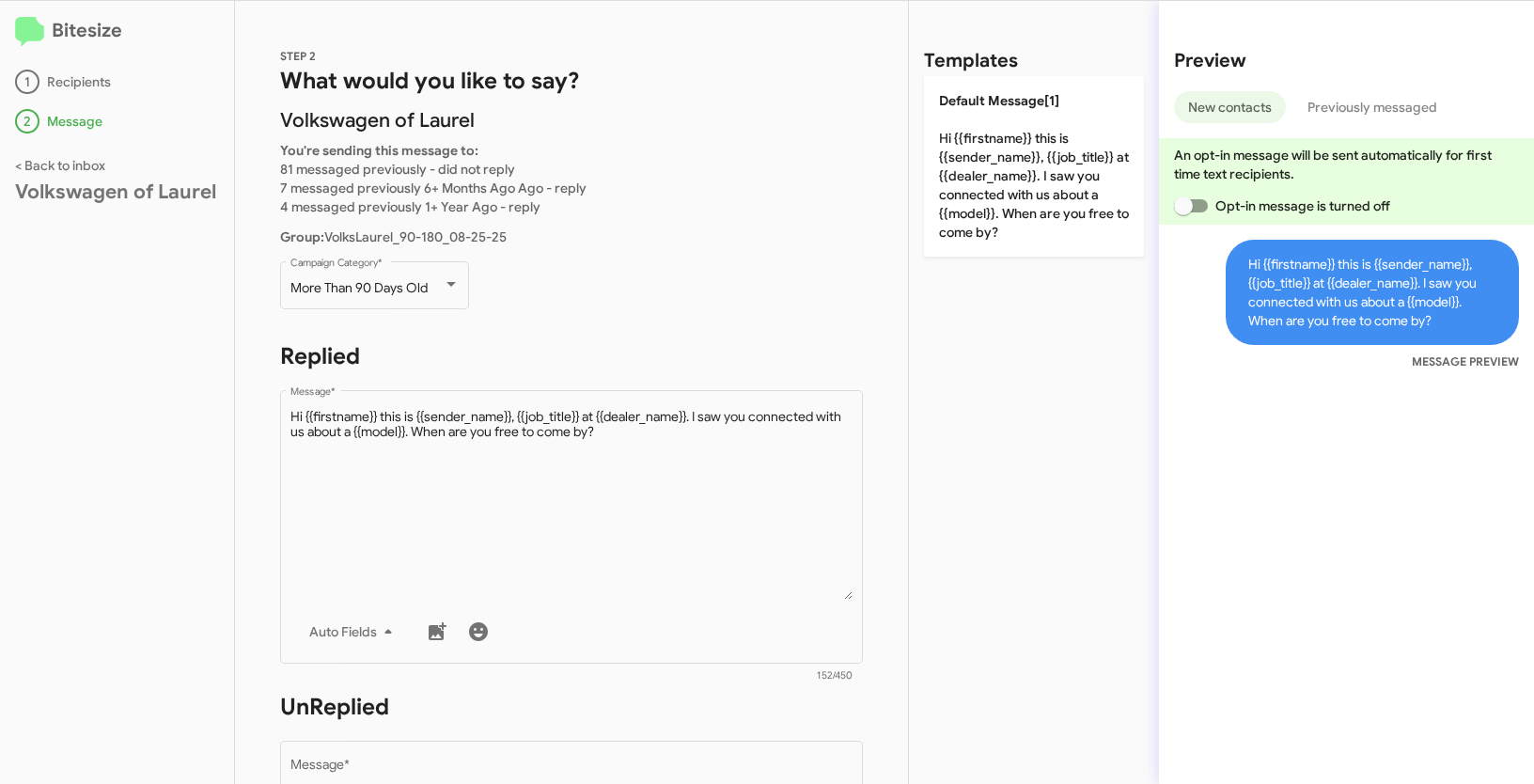
scroll to position [332, 0]
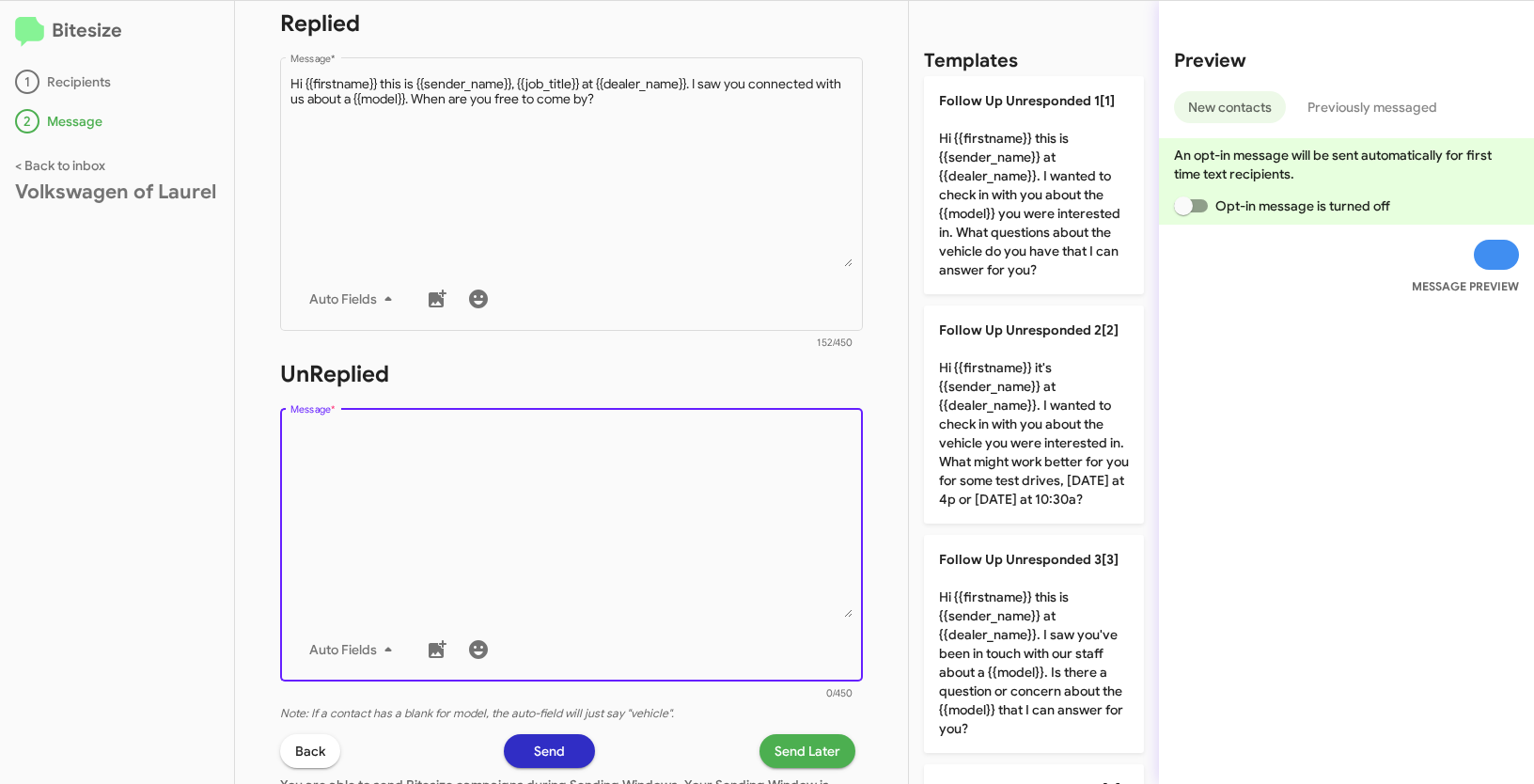
click at [587, 602] on textarea "Message *" at bounding box center [572, 521] width 563 height 192
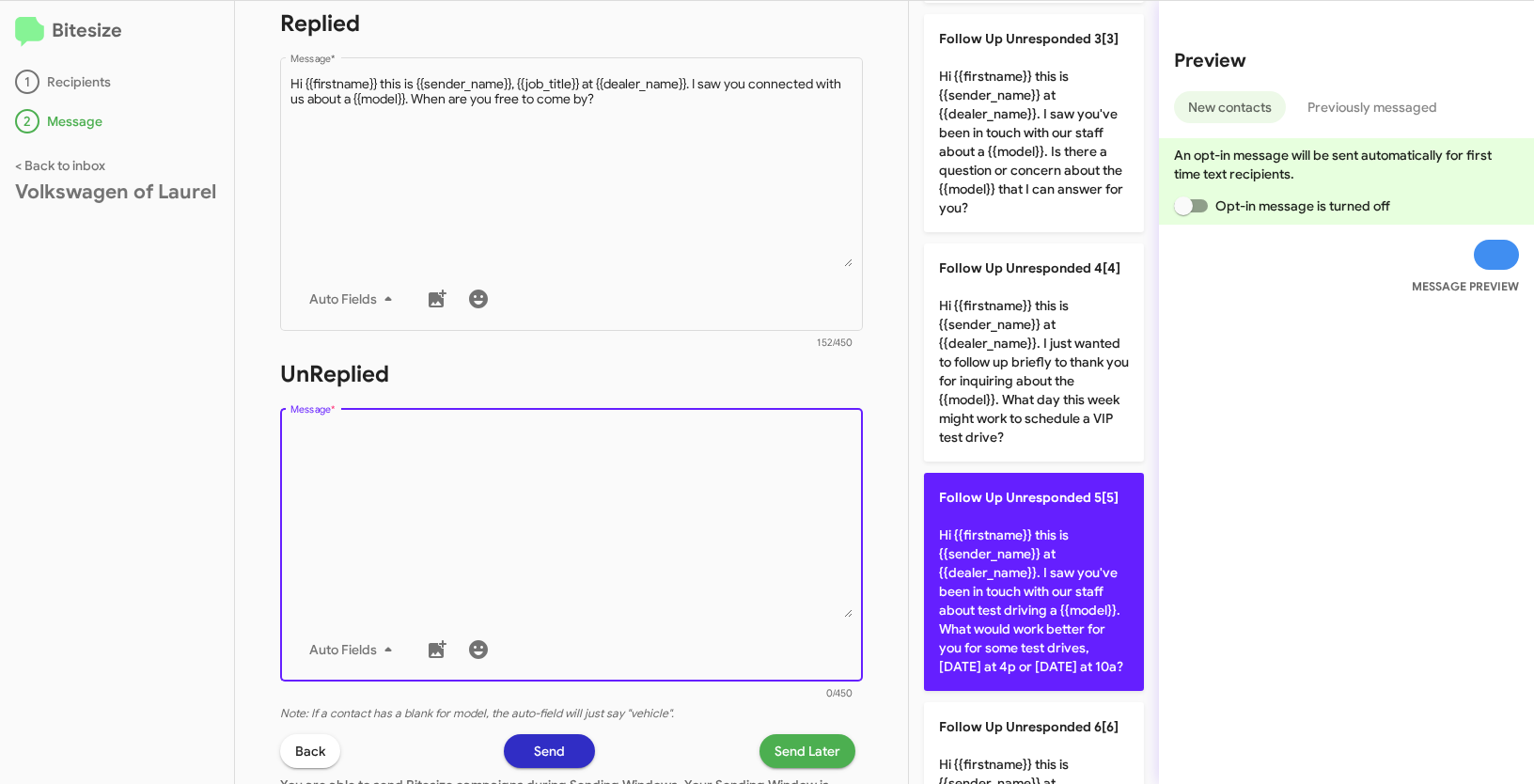
scroll to position [847, 0]
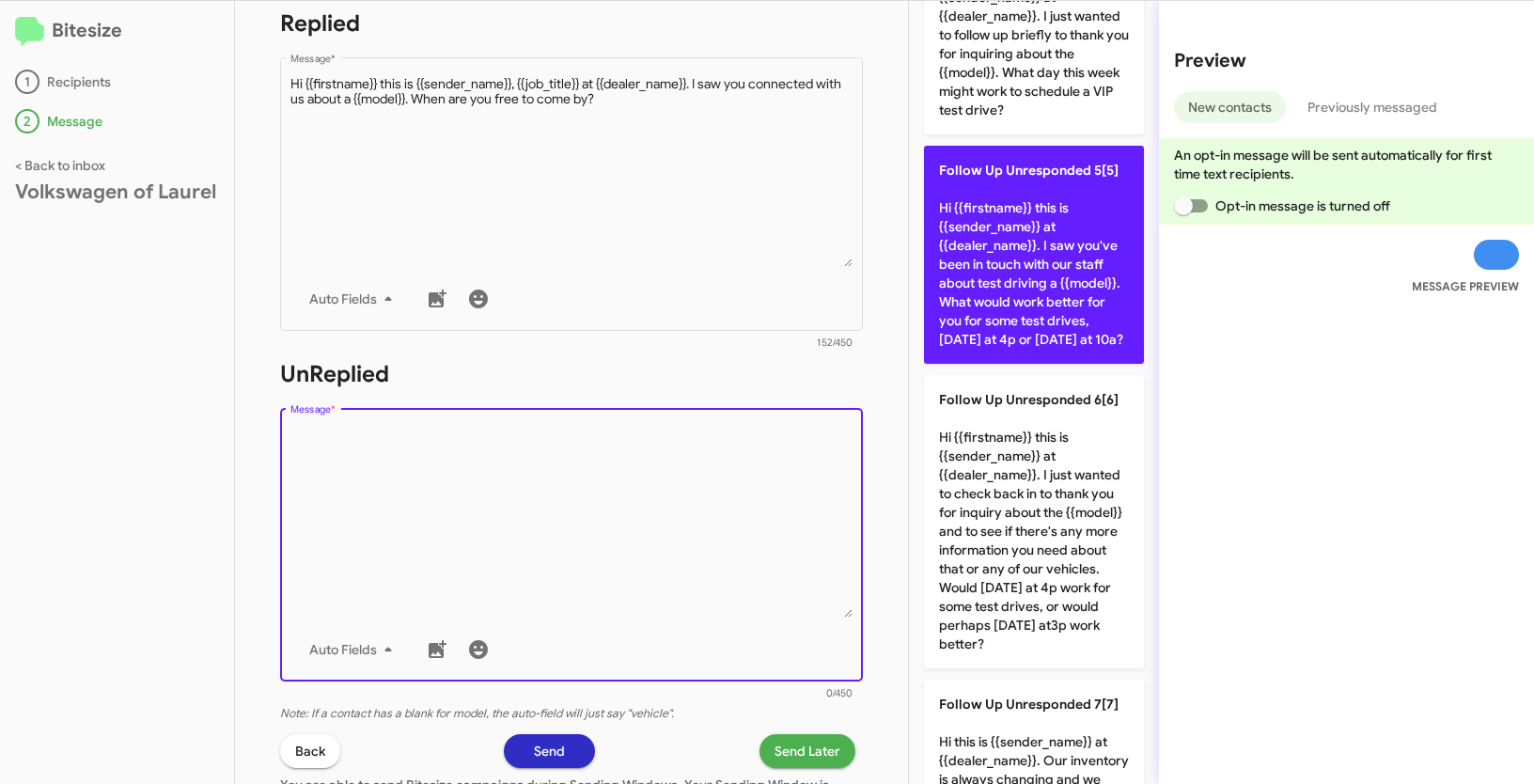
click at [1010, 314] on p "Follow Up Unresponded 5[5] Hi {{firstname}} this is {{sender_name}} at {{dealer…" at bounding box center [1034, 254] width 220 height 218
type textarea "Hi {{firstname}} this is {{sender_name}} at {{dealer_name}}. I saw you've been …"
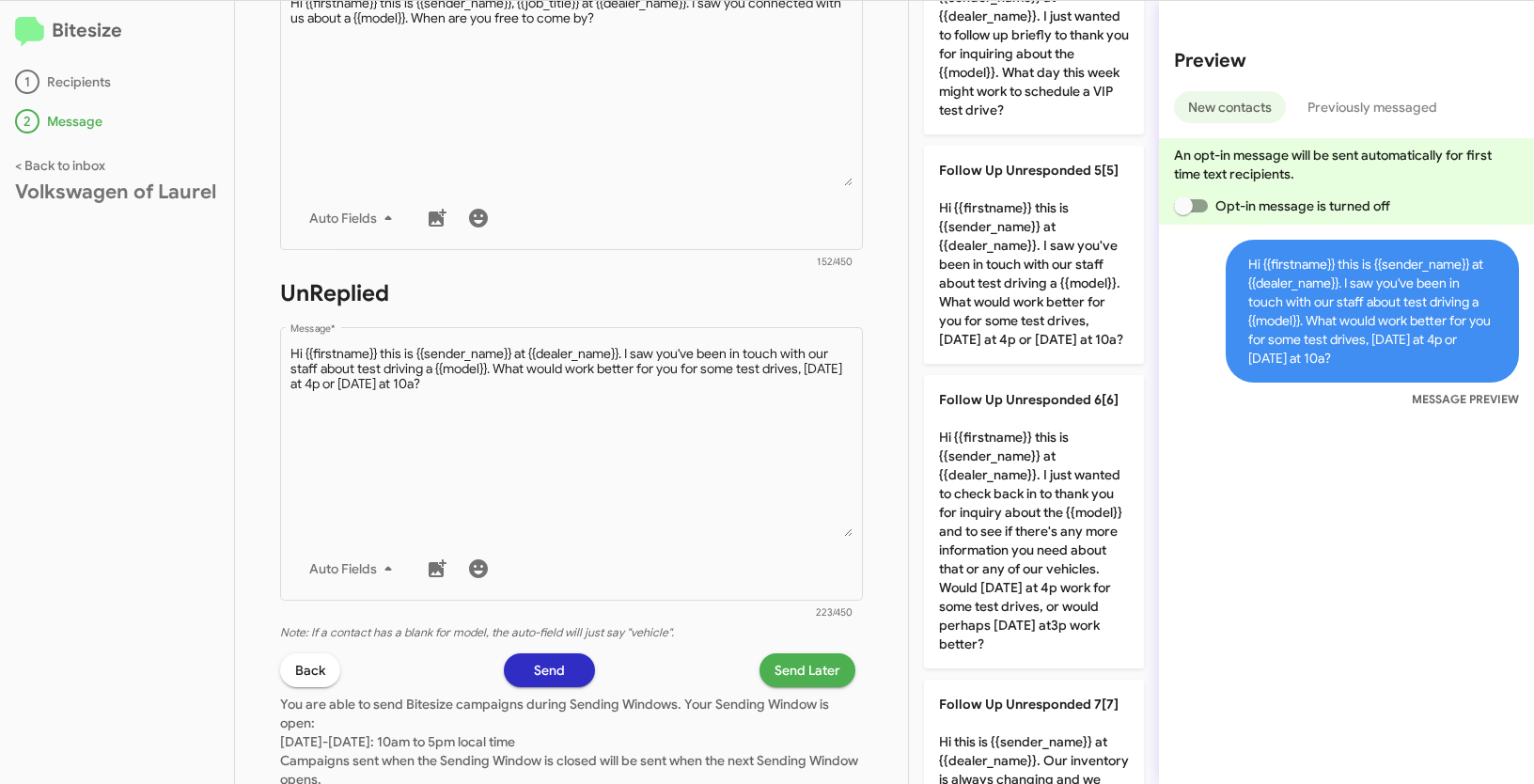
scroll to position [548, 0]
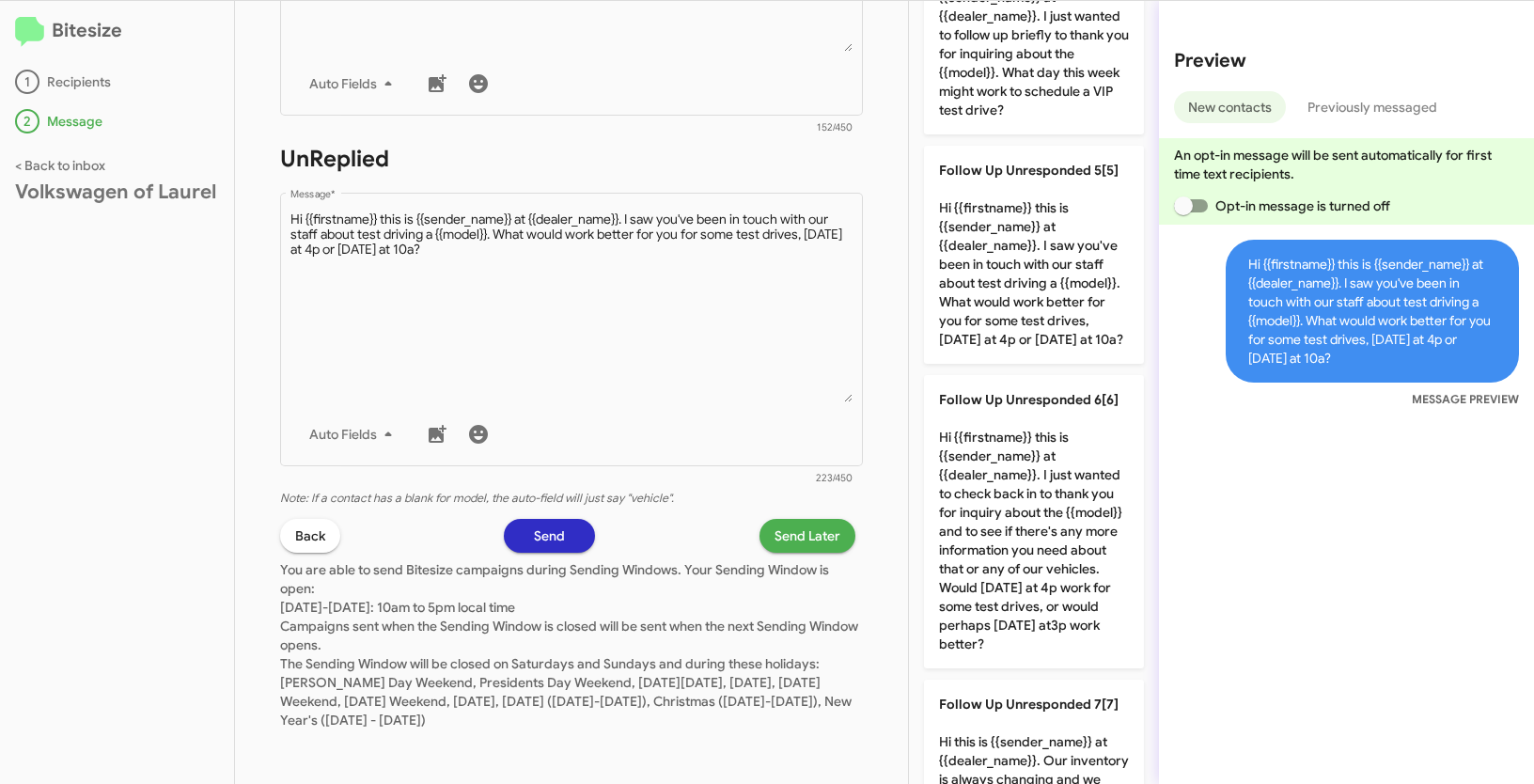
click at [785, 535] on span "Send Later" at bounding box center [808, 535] width 66 height 34
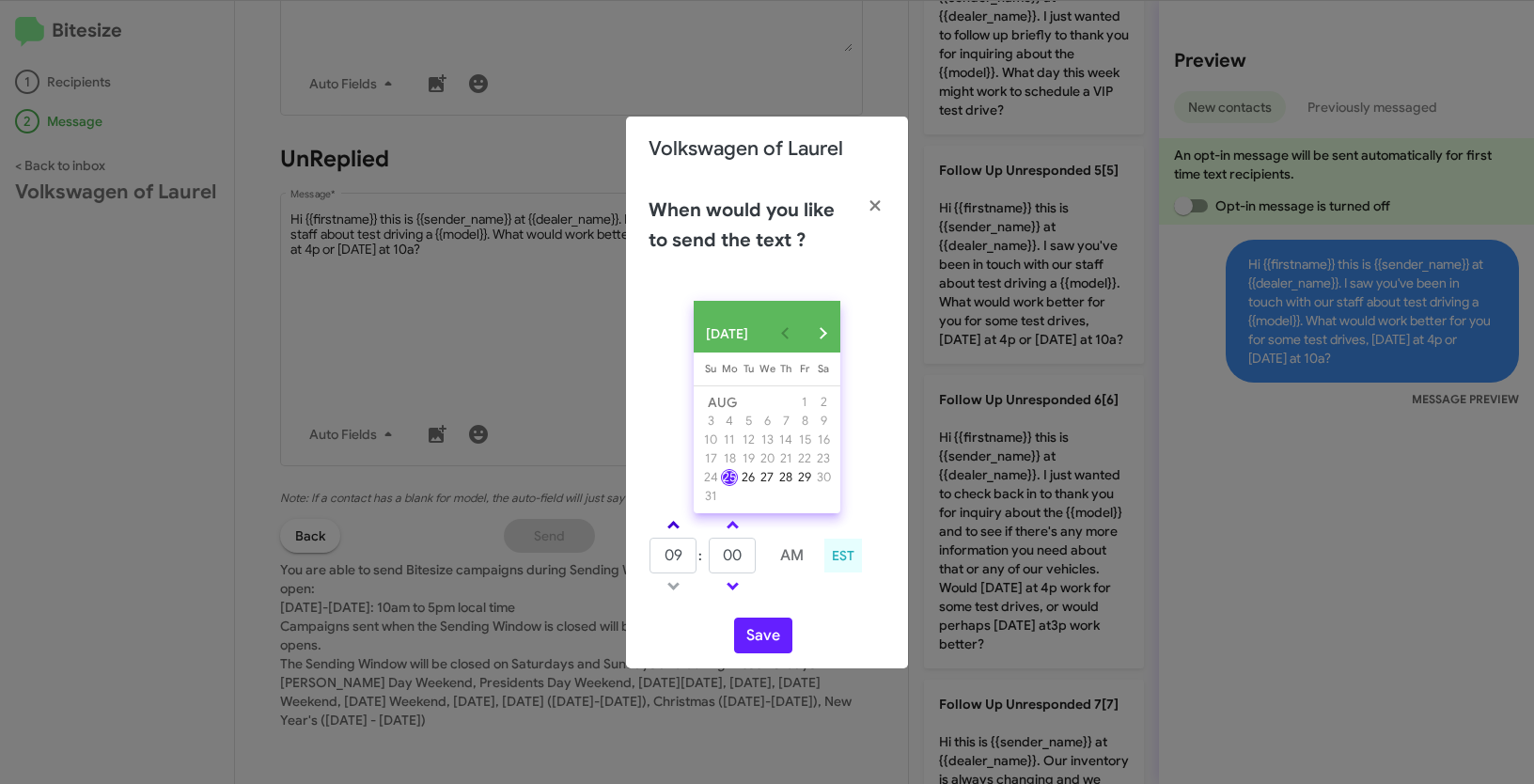
click at [673, 531] on span at bounding box center [673, 526] width 13 height 13
type input "10"
drag, startPoint x: 747, startPoint y: 566, endPoint x: 696, endPoint y: 556, distance: 52.0
click at [696, 556] on tr "10 : 00 AM" at bounding box center [733, 555] width 169 height 38
type input "55"
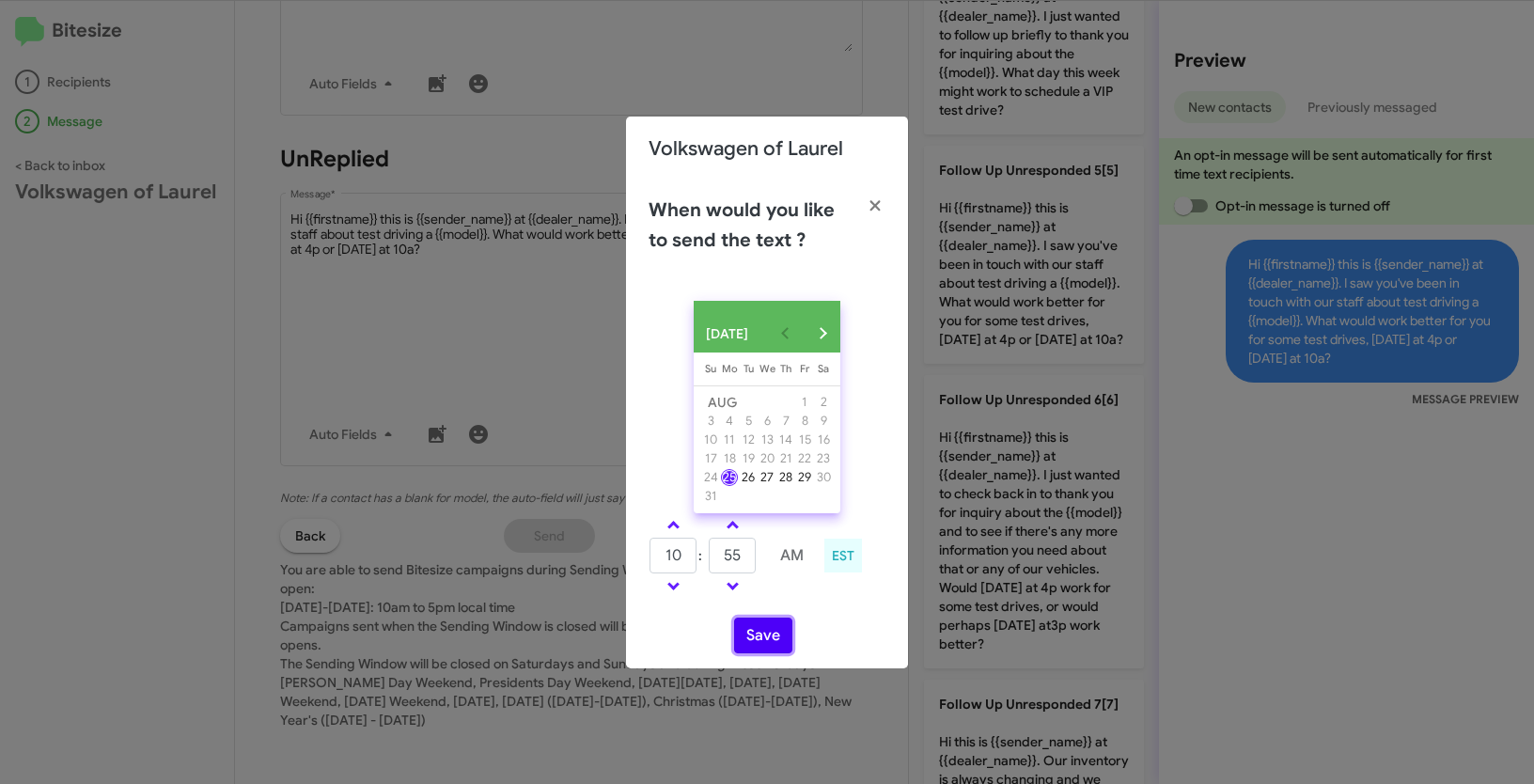
click at [774, 640] on button "Save" at bounding box center [763, 635] width 58 height 36
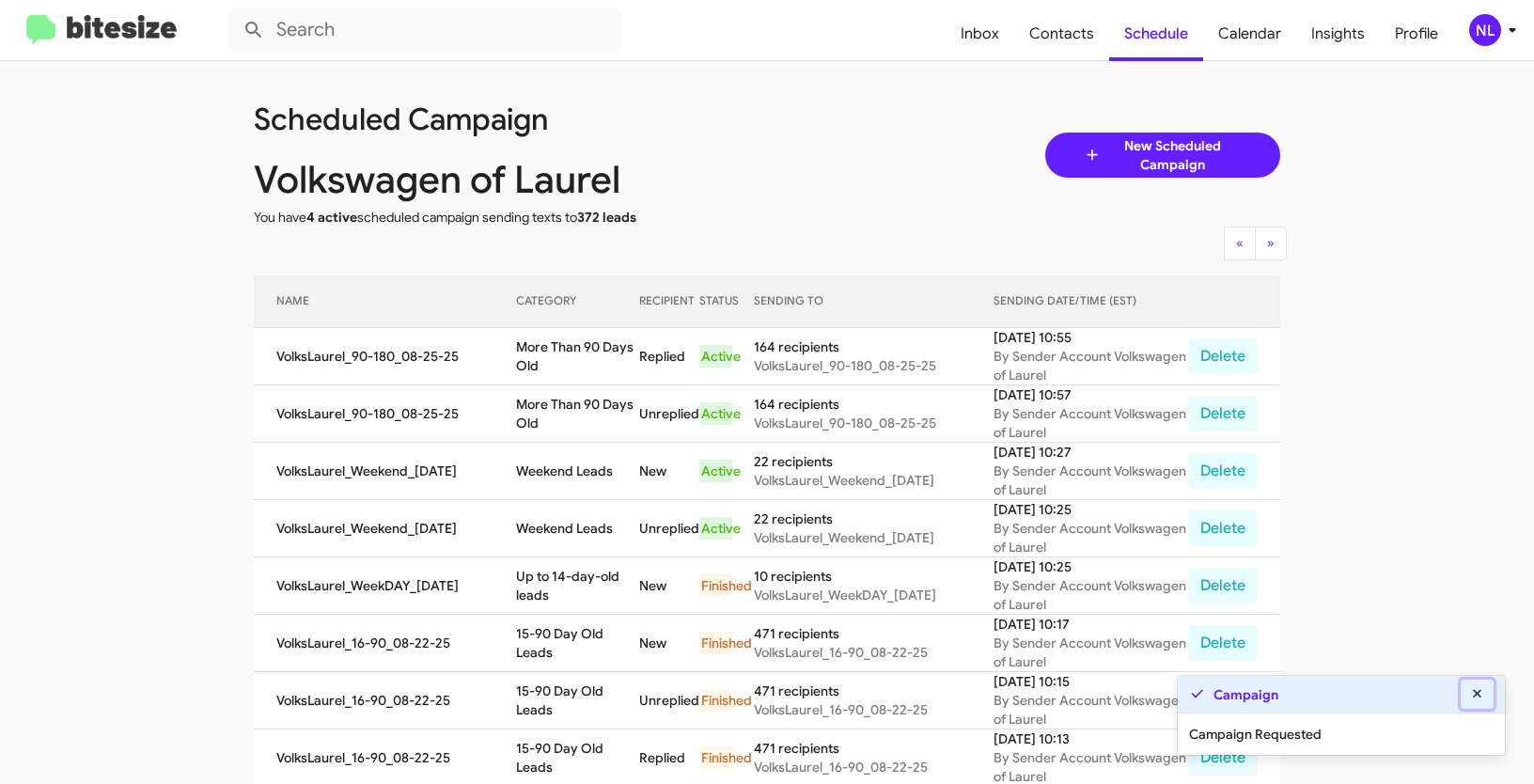
click at [1479, 693] on icon at bounding box center [1477, 693] width 9 height 9
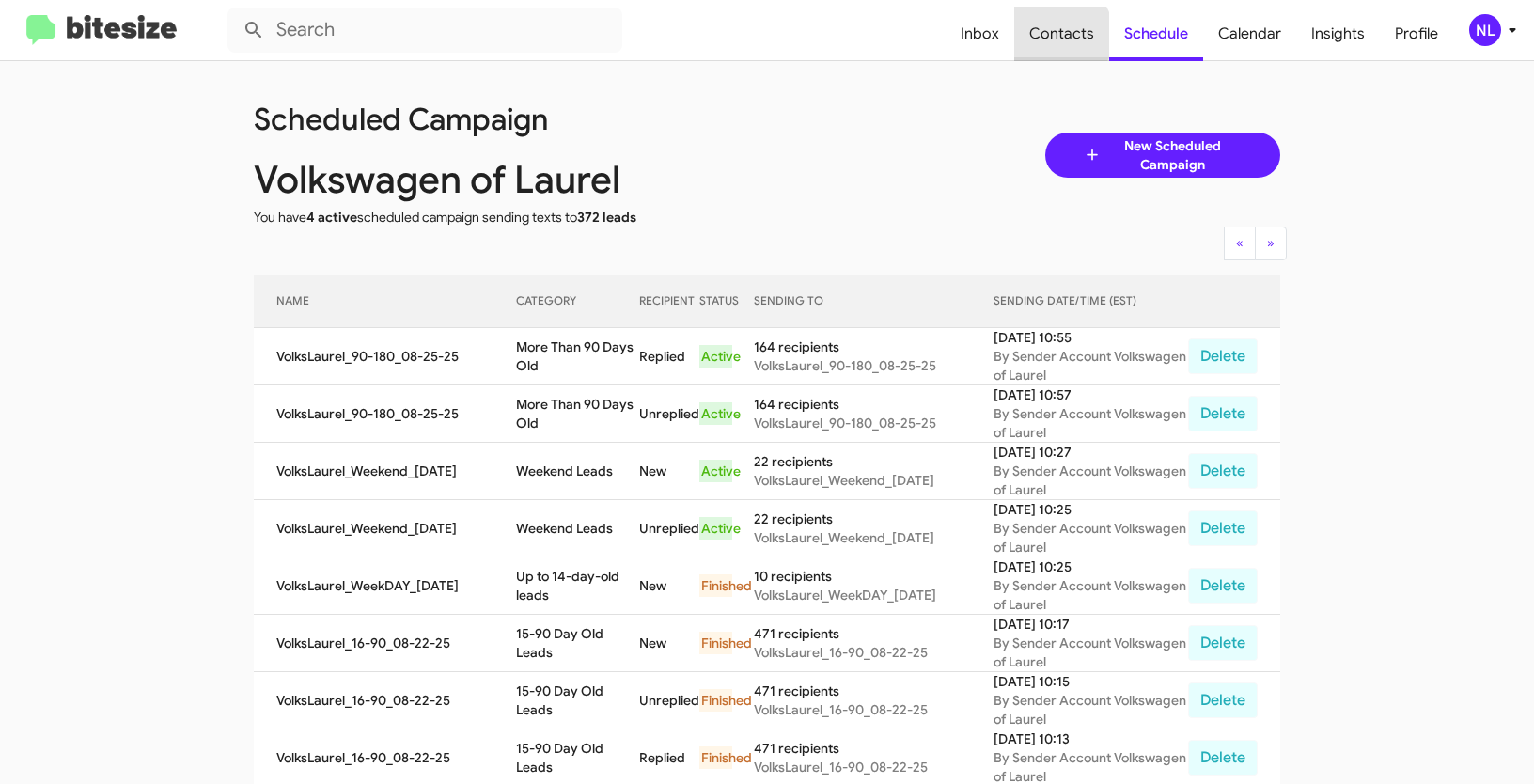
click at [1063, 35] on span "Contacts" at bounding box center [1062, 34] width 95 height 54
type input "in:groups"
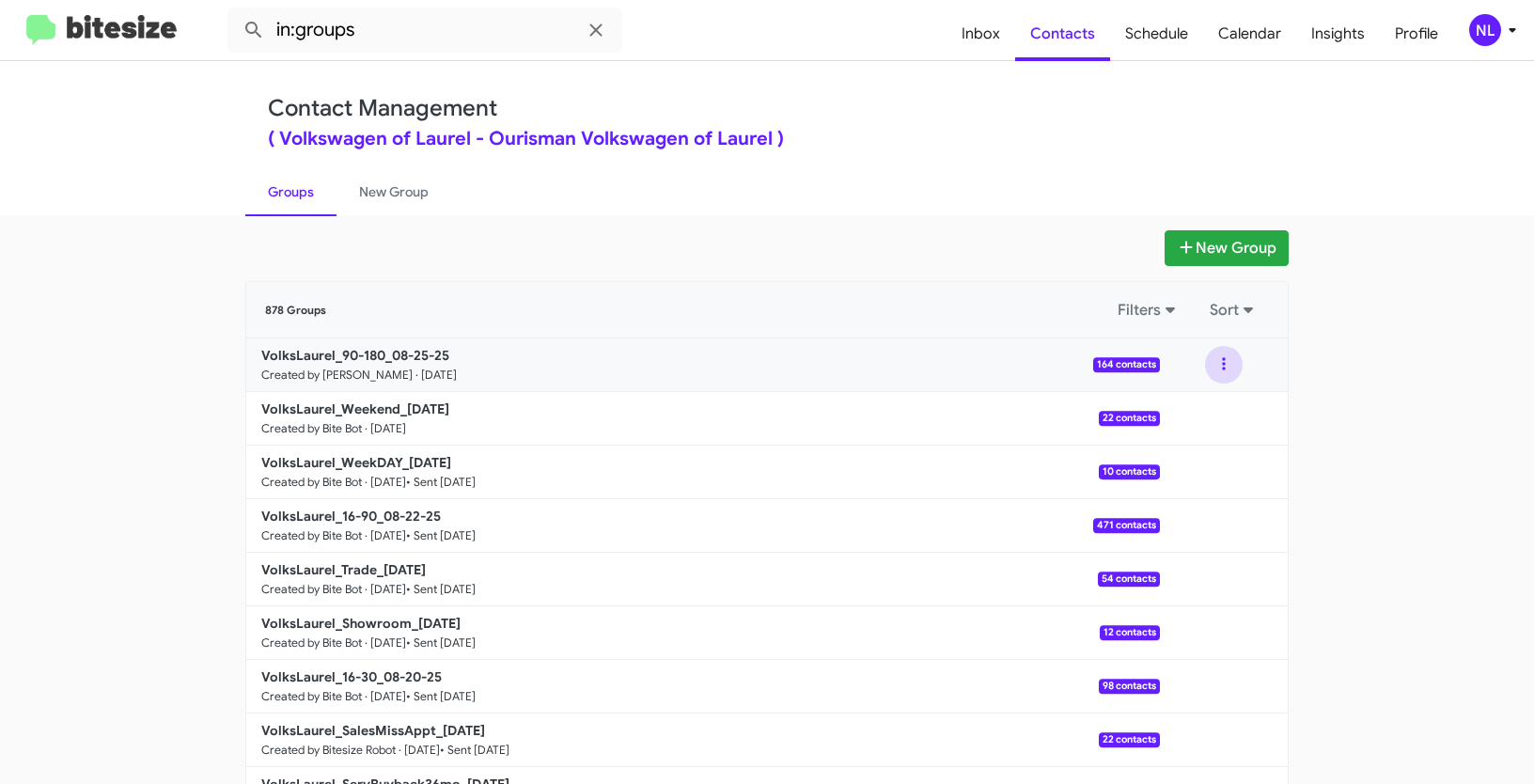
click at [1212, 360] on button at bounding box center [1224, 364] width 38 height 38
click at [1193, 407] on button "View contacts" at bounding box center [1167, 415] width 150 height 46
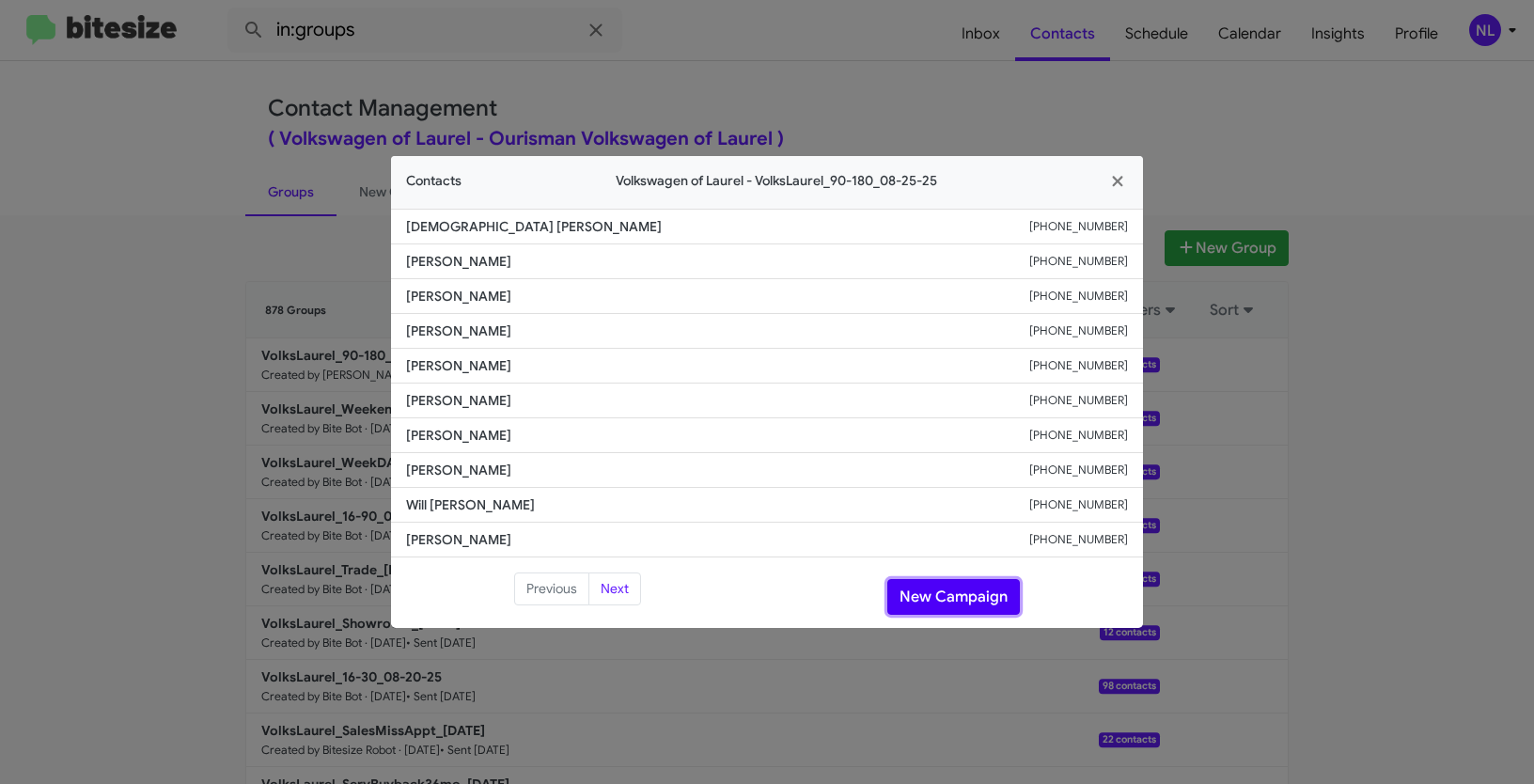
click at [947, 593] on button "New Campaign" at bounding box center [953, 596] width 133 height 36
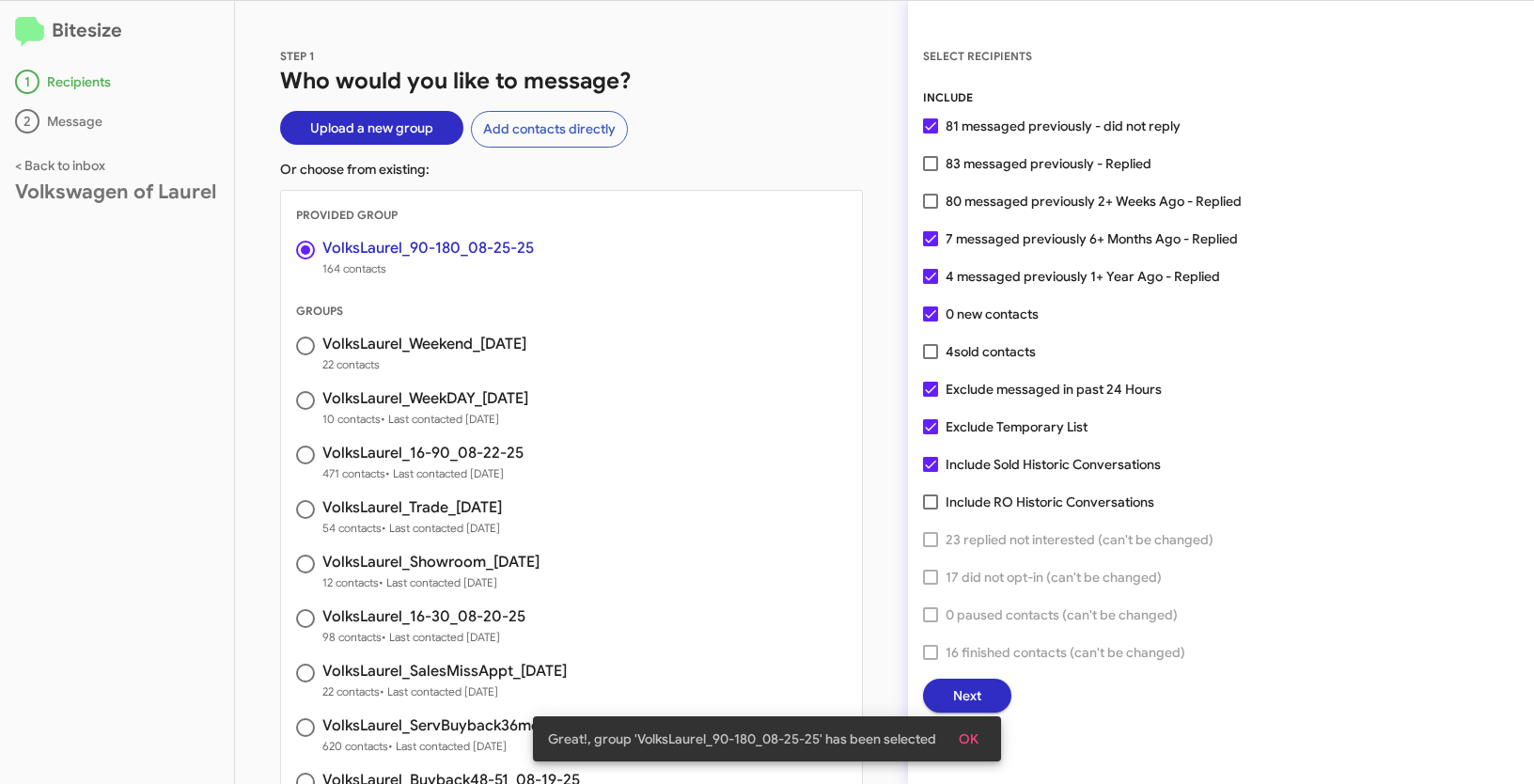
click at [971, 735] on span "OK" at bounding box center [969, 738] width 19 height 34
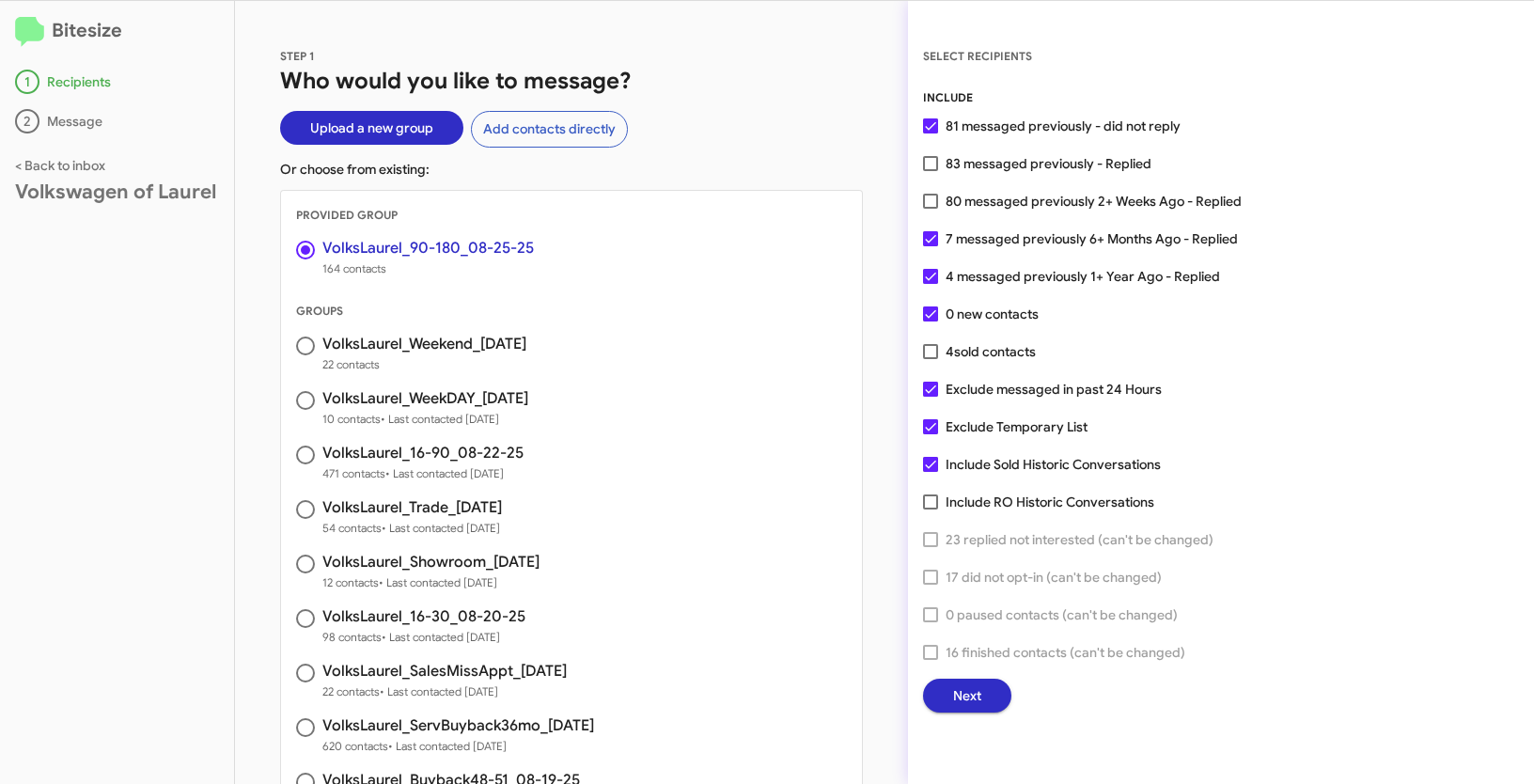
click at [924, 417] on label "Exclude Temporary List" at bounding box center [1006, 426] width 165 height 22
click at [930, 434] on input "Exclude Temporary List" at bounding box center [930, 434] width 1 height 1
checkbox input "false"
click at [984, 693] on button "Next" at bounding box center [967, 695] width 88 height 34
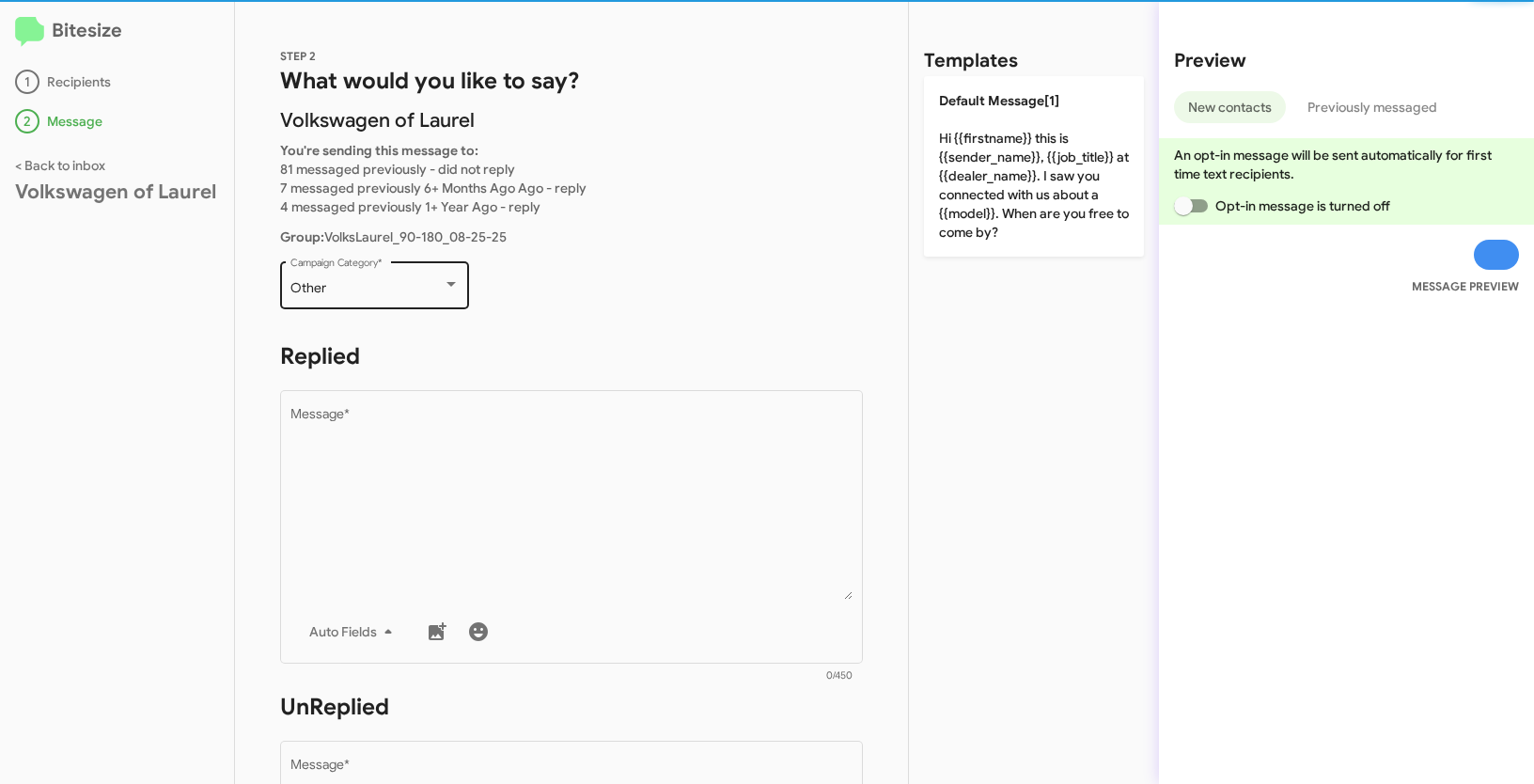
click at [436, 282] on div "Other" at bounding box center [367, 289] width 152 height 16
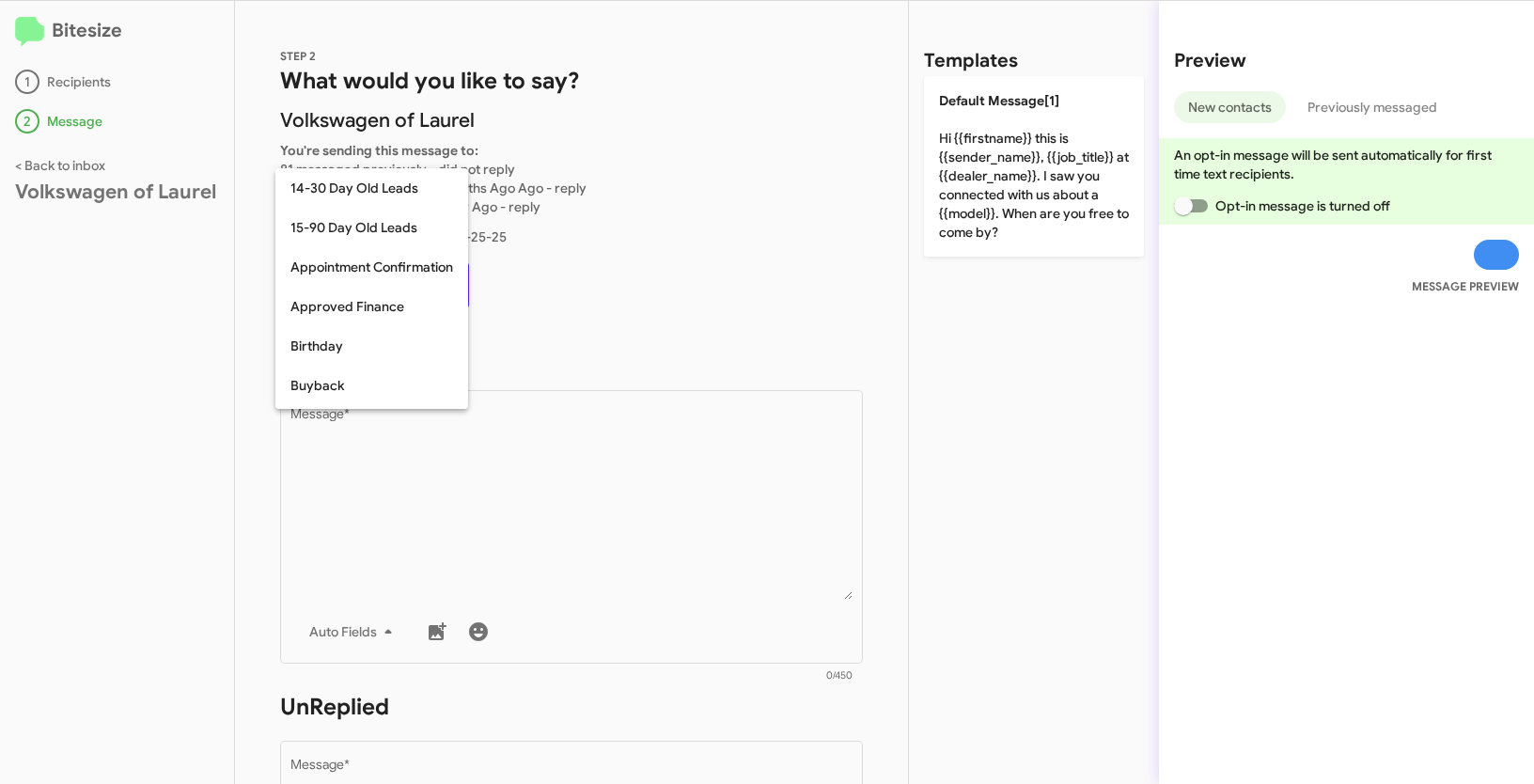
scroll to position [413, 0]
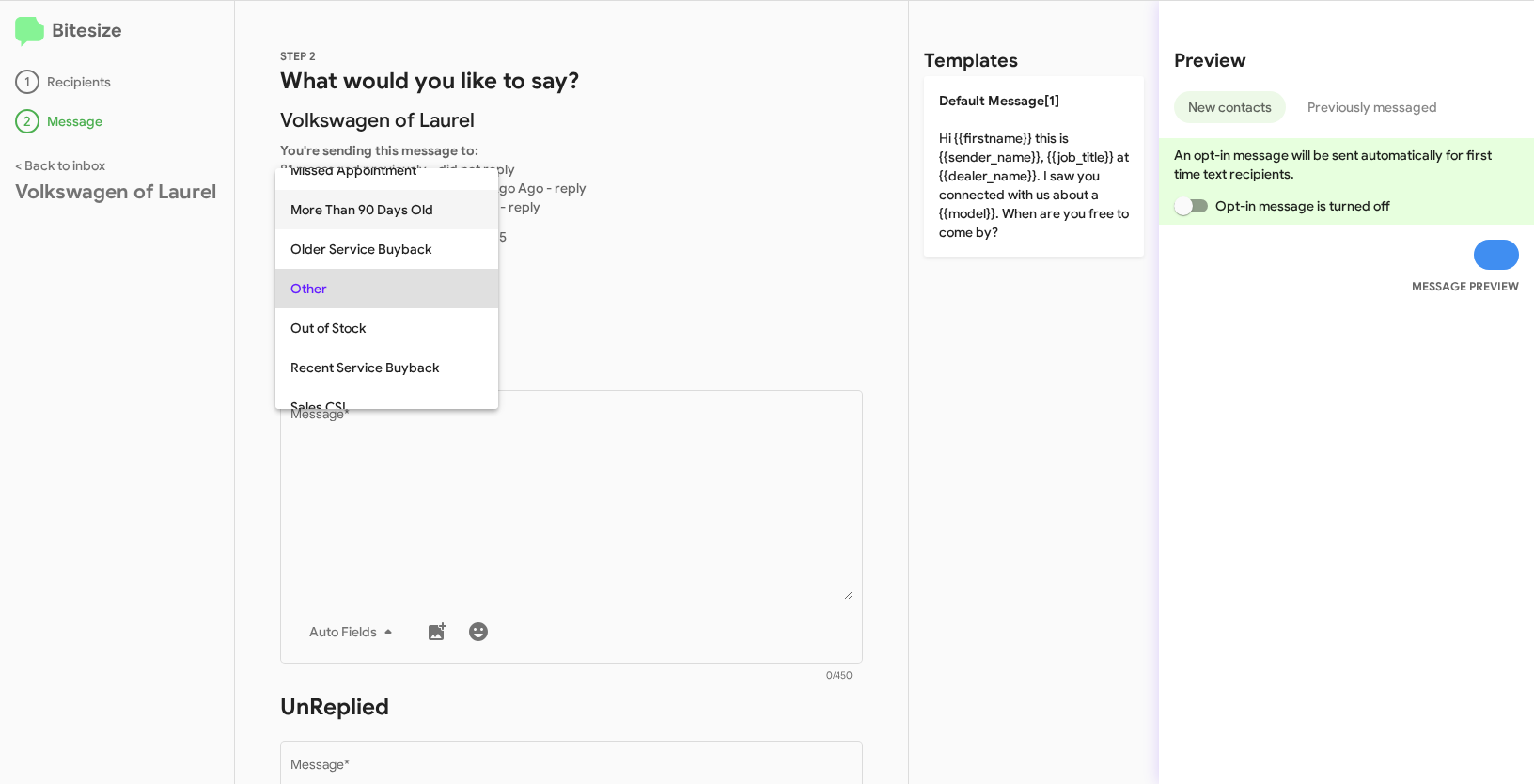
click at [342, 212] on span "More Than 90 Days Old" at bounding box center [387, 209] width 193 height 40
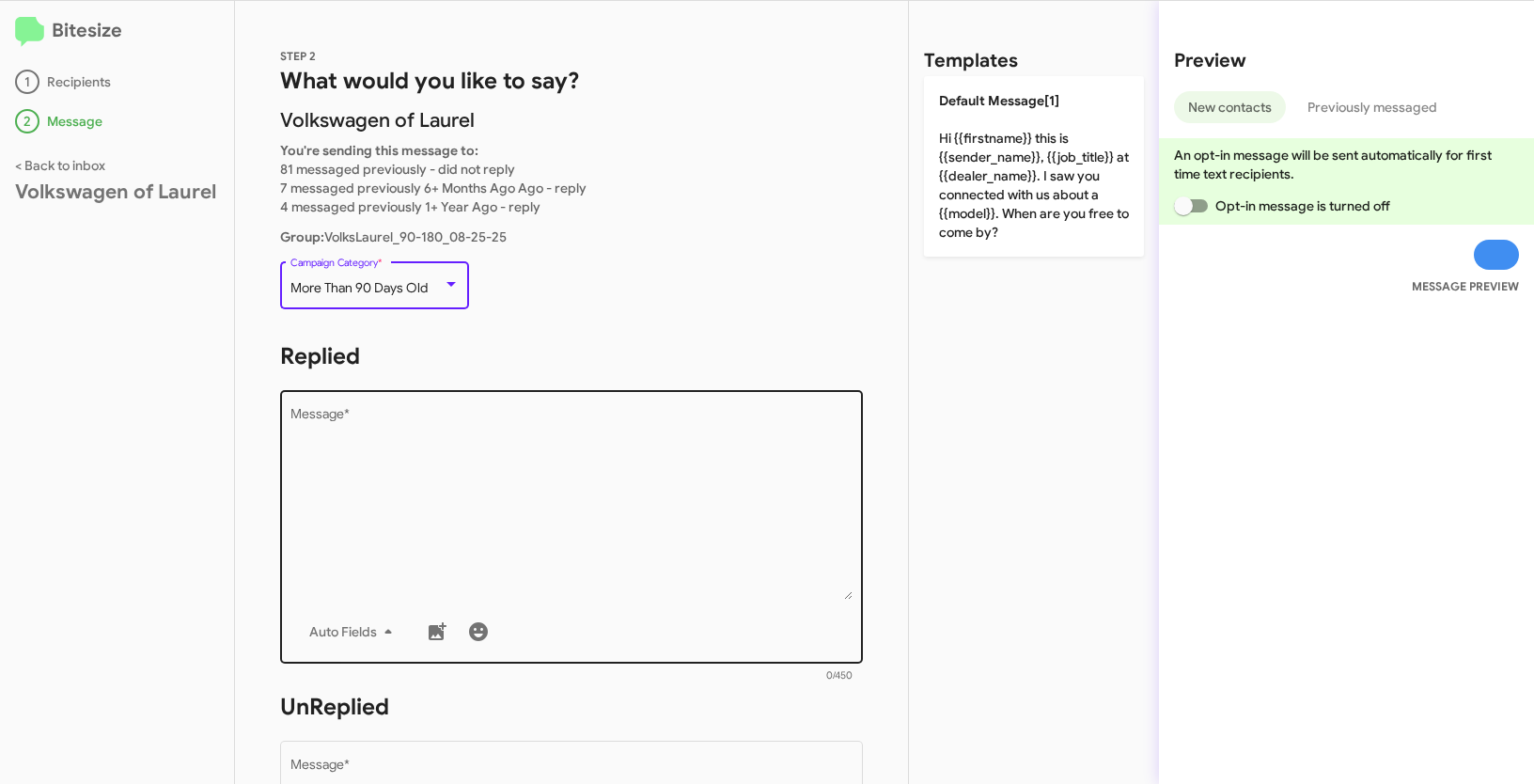
click at [485, 466] on textarea "Message *" at bounding box center [572, 504] width 563 height 192
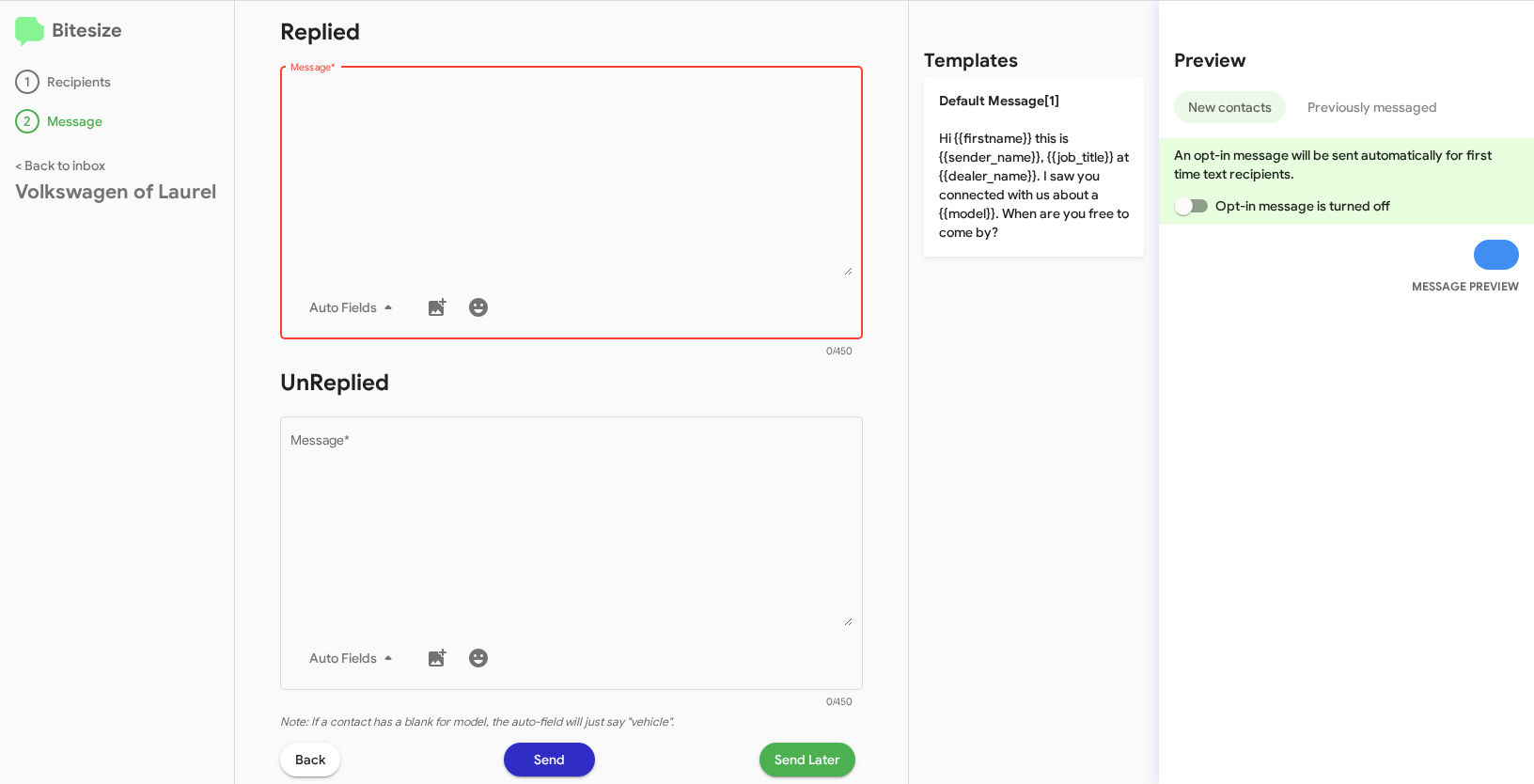
scroll to position [0, 0]
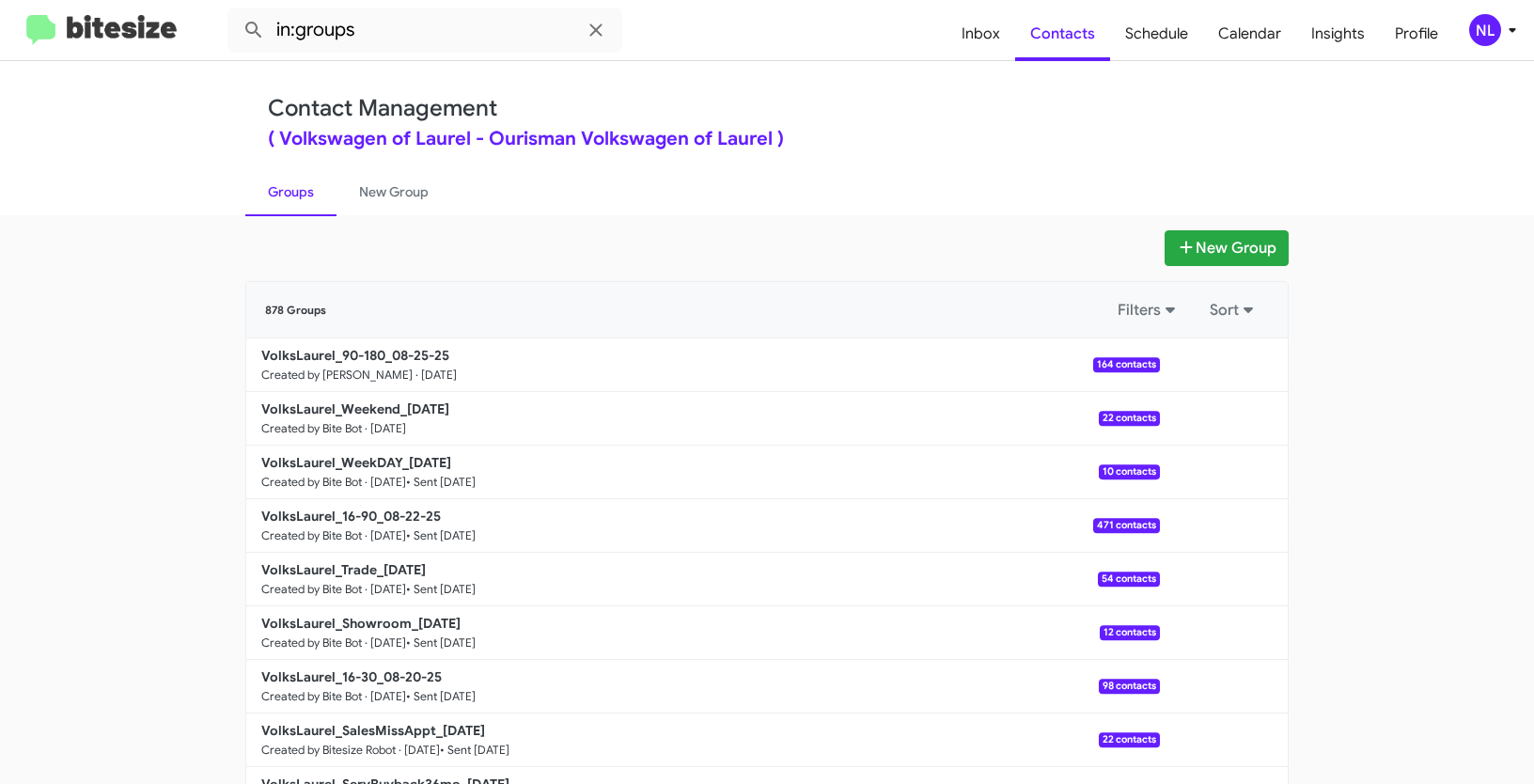
click at [1501, 29] on icon at bounding box center [1512, 29] width 22 height 22
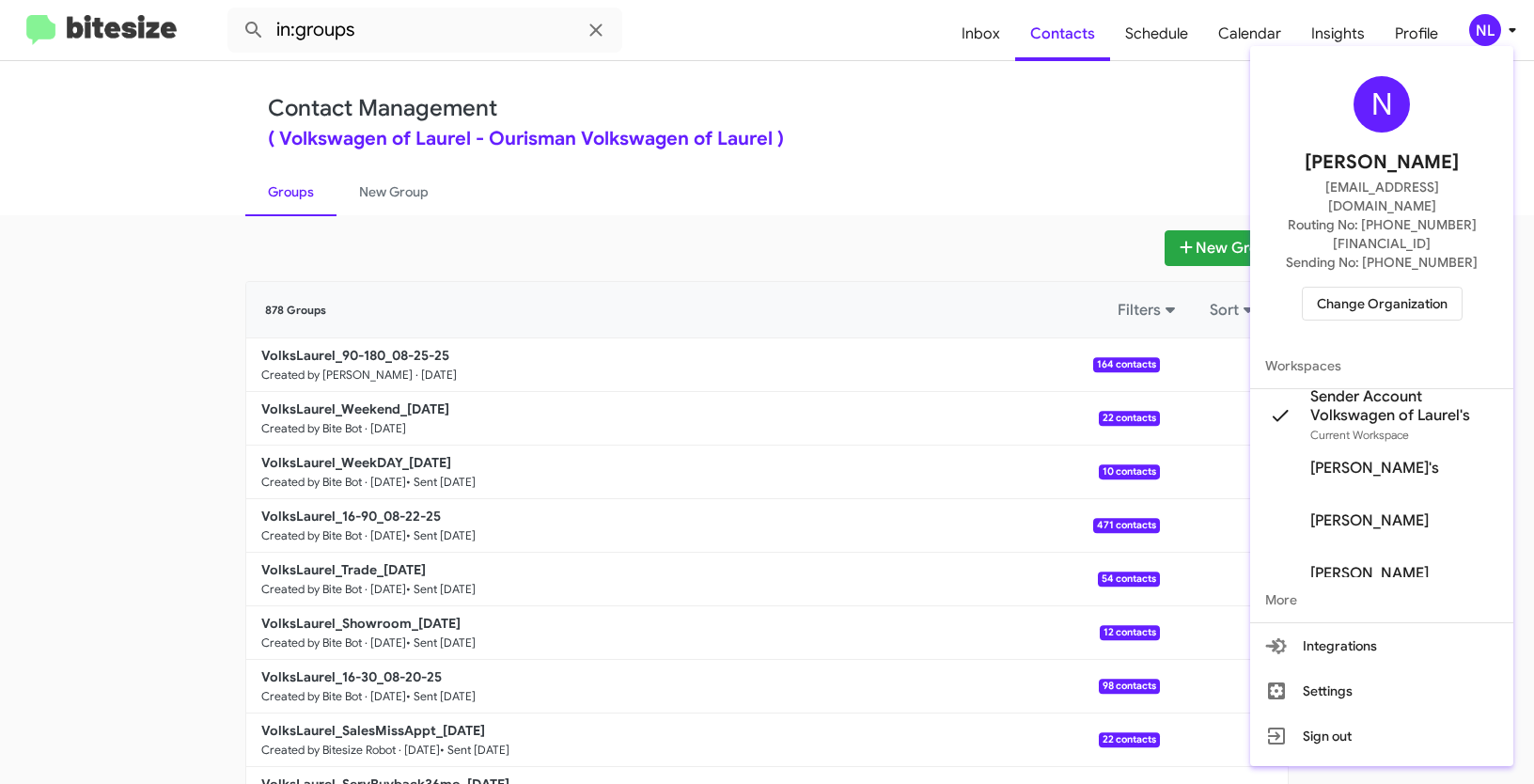
click at [1395, 283] on div "N Nen Limbauan [EMAIL_ADDRESS][DOMAIN_NAME] Routing No: [PHONE_NUMBER][FINANCIA…" at bounding box center [1381, 198] width 263 height 290
click at [1392, 288] on span "Change Organization" at bounding box center [1382, 303] width 131 height 32
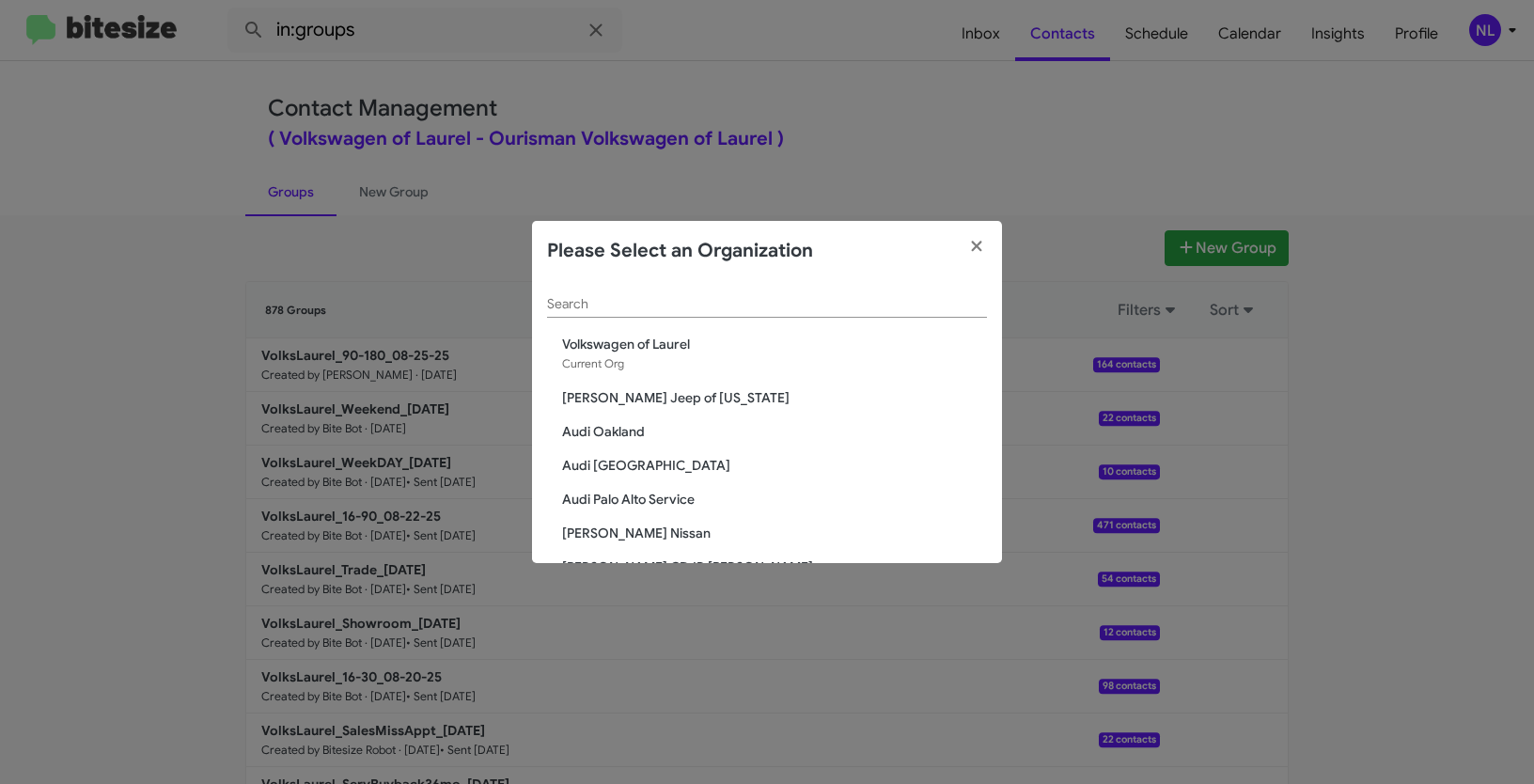
click at [613, 308] on input "Search" at bounding box center [767, 304] width 440 height 16
paste input "Volvo Cars Marin"
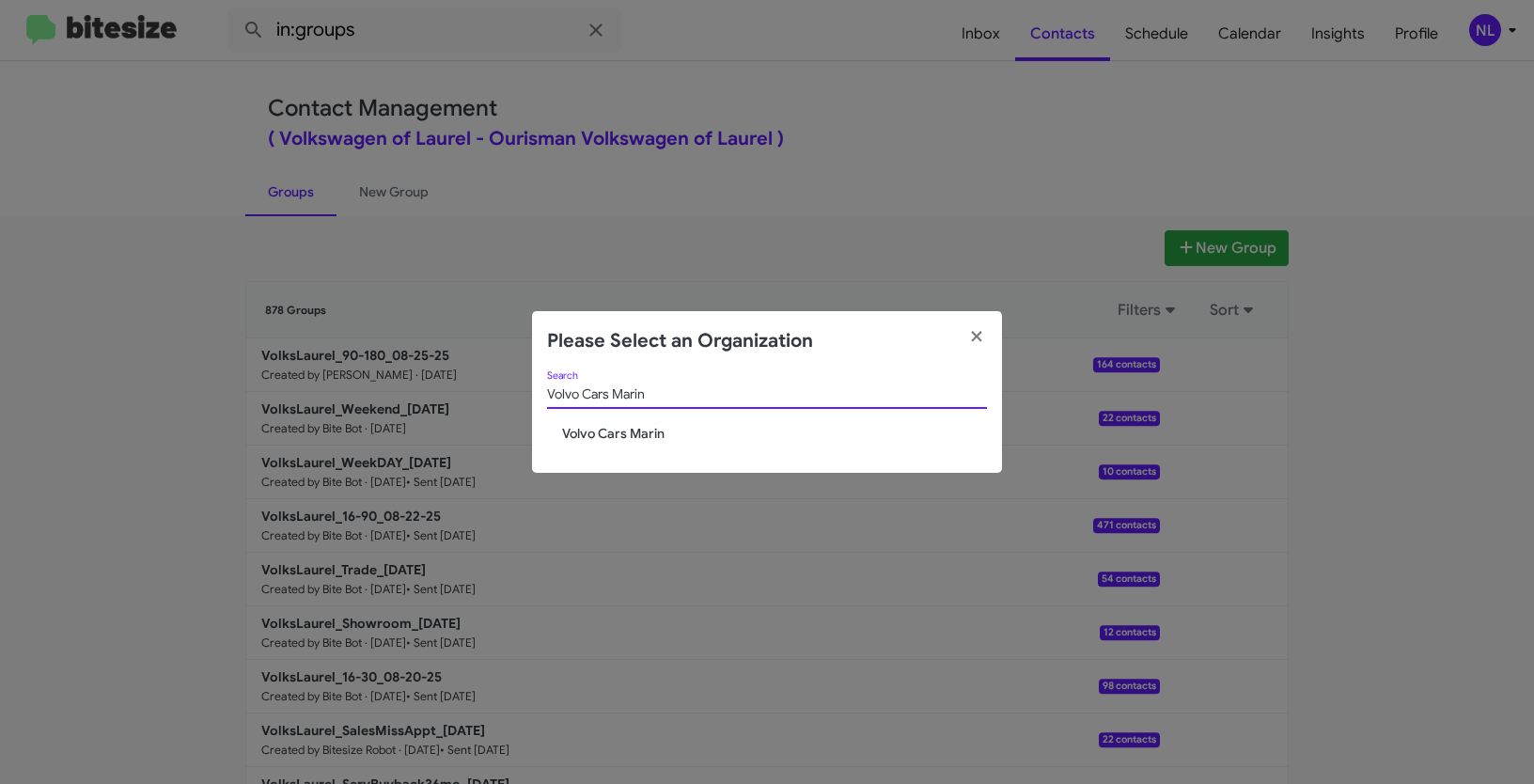
type input "Volvo Cars Marin"
click at [582, 422] on div "Volvo Cars Marin Search" at bounding box center [767, 397] width 440 height 53
click at [587, 434] on span "Volvo Cars Marin" at bounding box center [775, 432] width 425 height 18
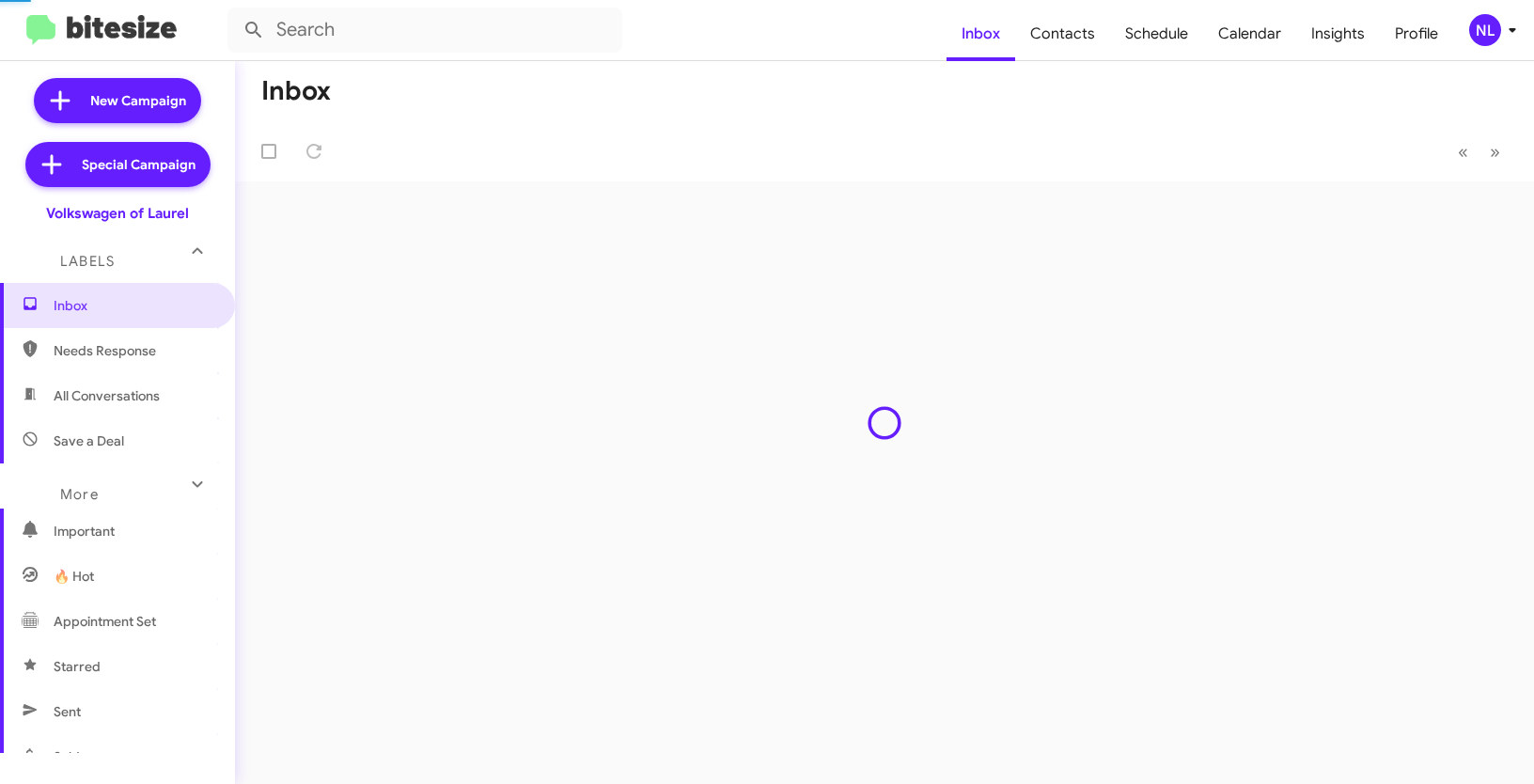
click at [1485, 29] on div "NL" at bounding box center [1485, 30] width 32 height 32
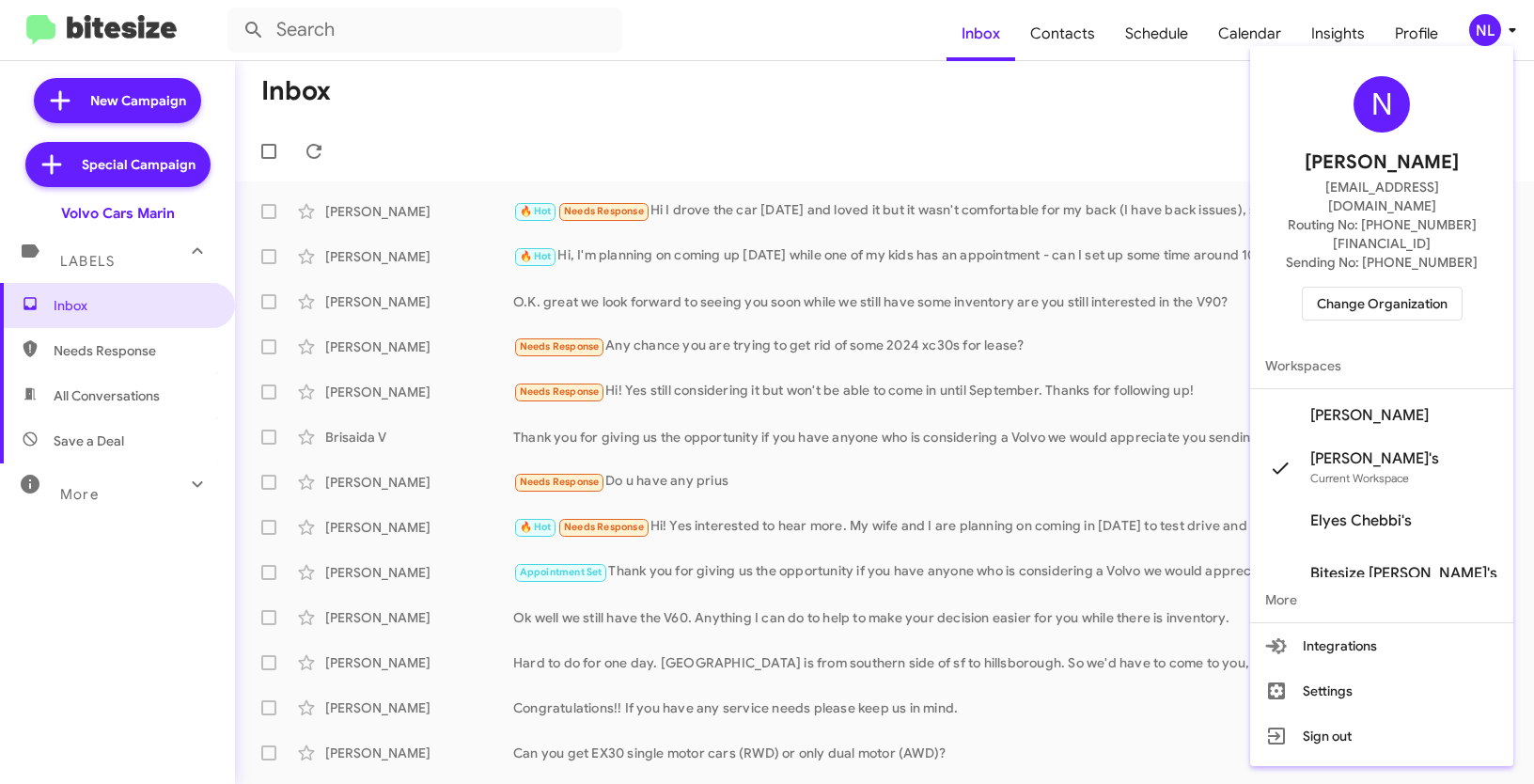
click at [1386, 406] on span "[PERSON_NAME]" at bounding box center [1369, 415] width 118 height 18
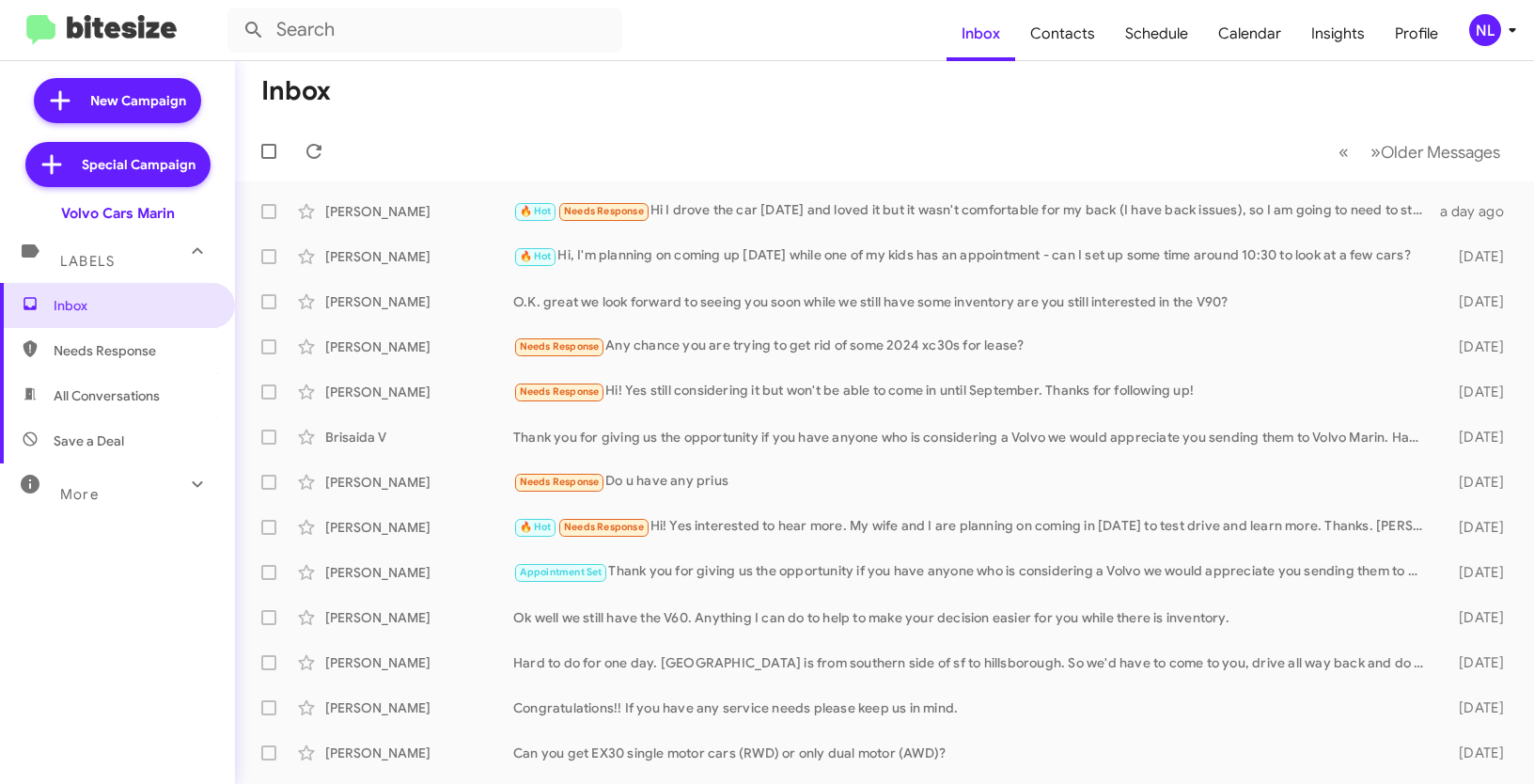
click at [1477, 35] on div "NL" at bounding box center [1485, 30] width 32 height 32
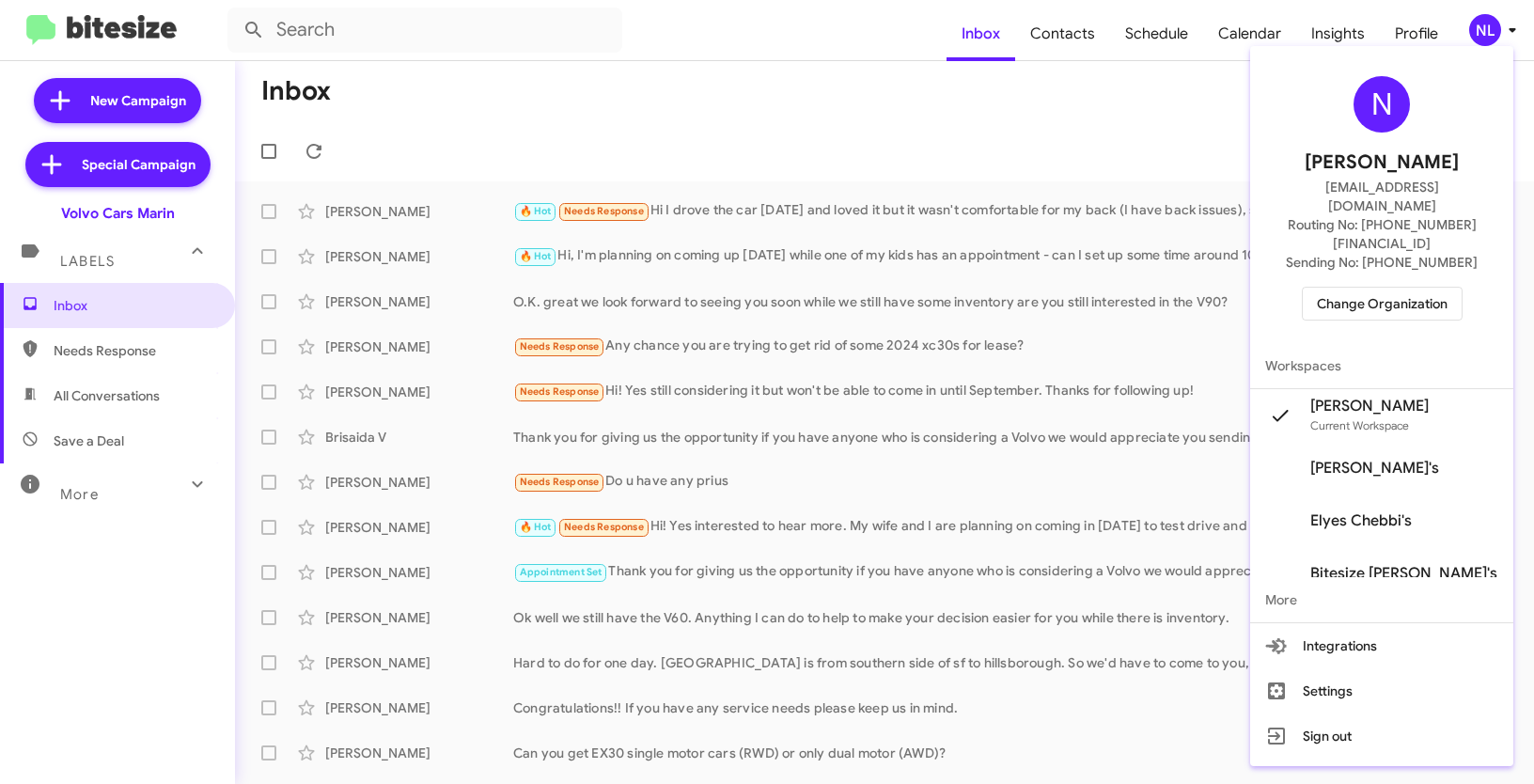
click at [1092, 80] on div at bounding box center [767, 392] width 1534 height 784
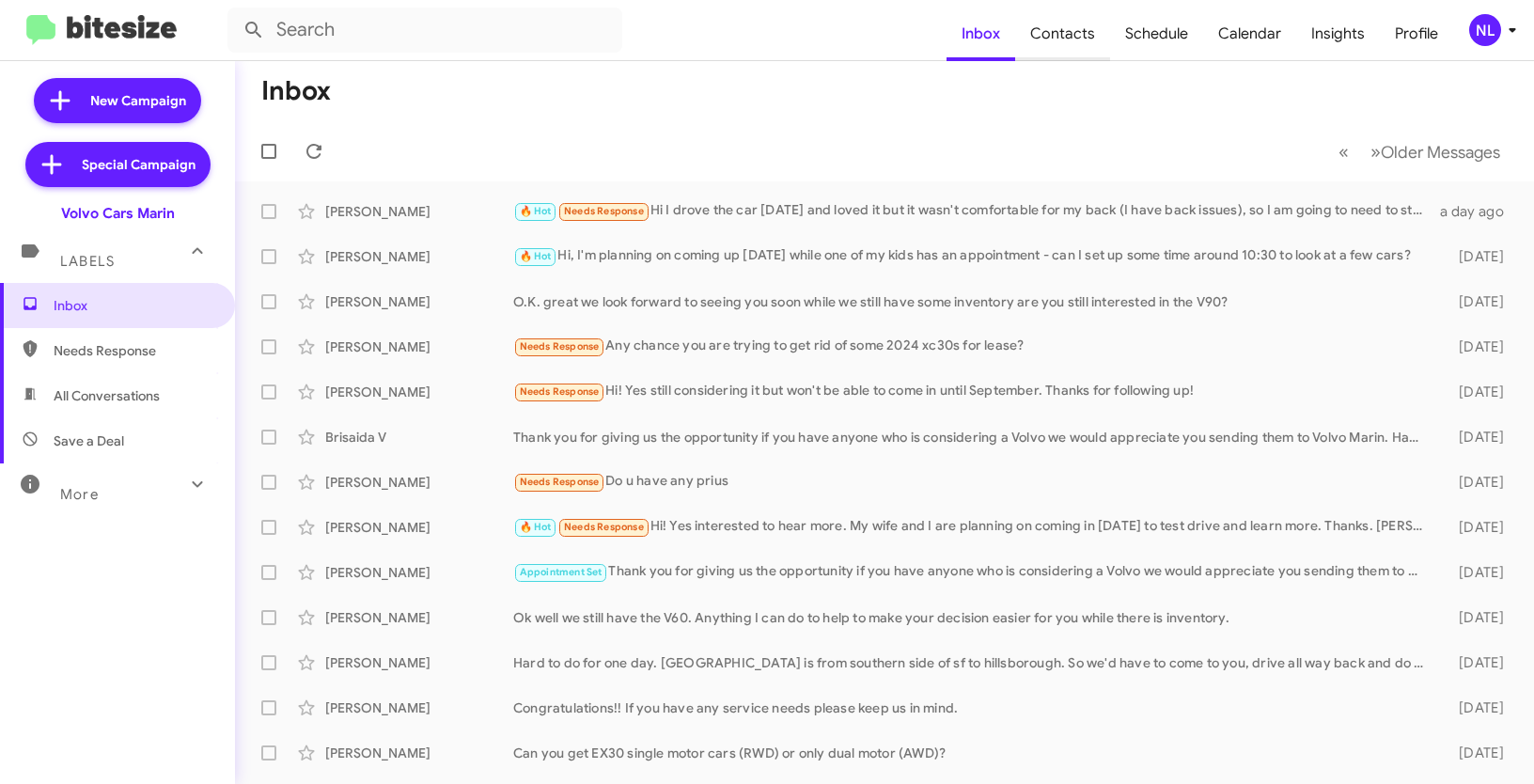
click at [1046, 30] on span "Contacts" at bounding box center [1063, 34] width 95 height 54
type input "in:groups"
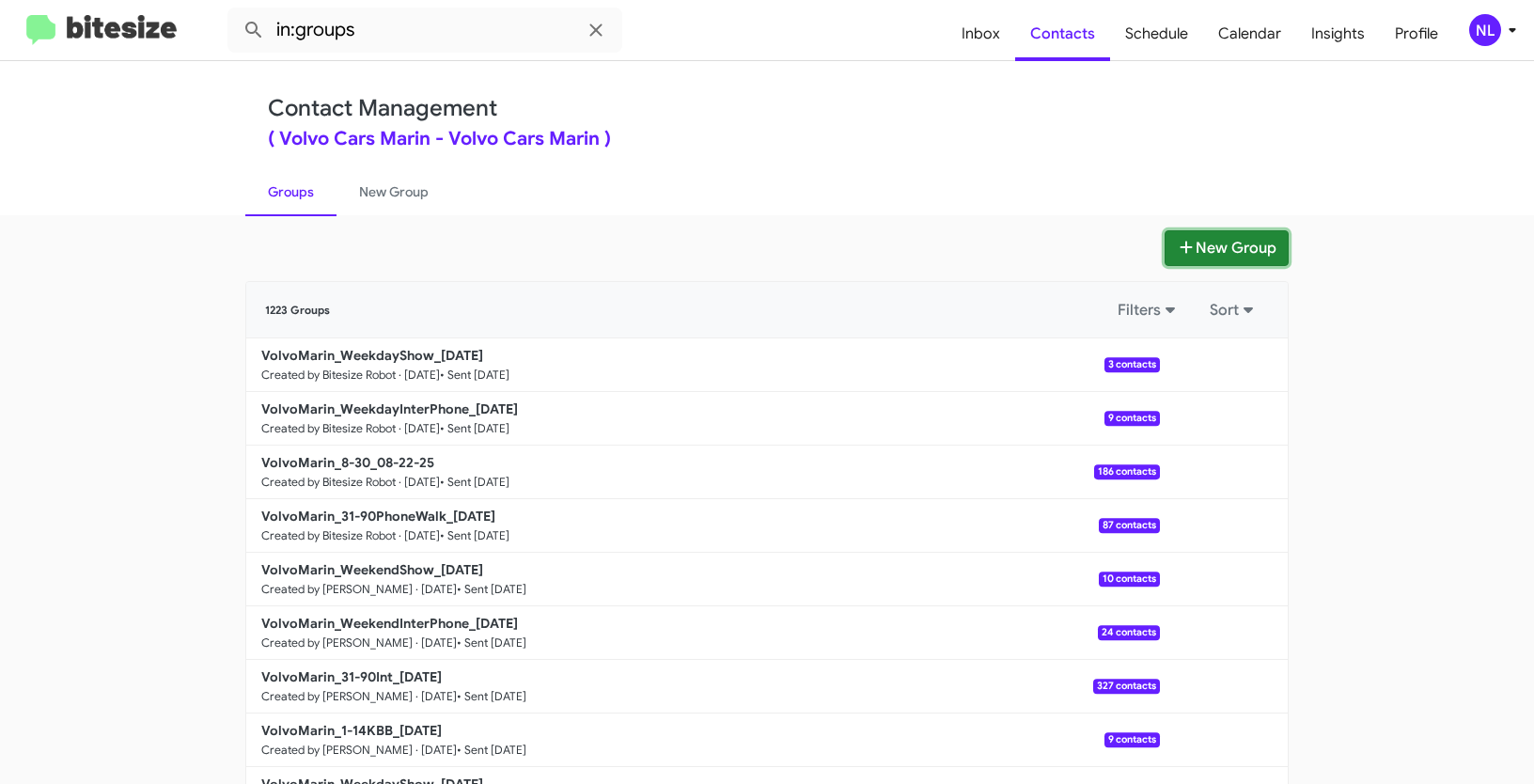
click at [1239, 256] on button "New Group" at bounding box center [1227, 248] width 124 height 36
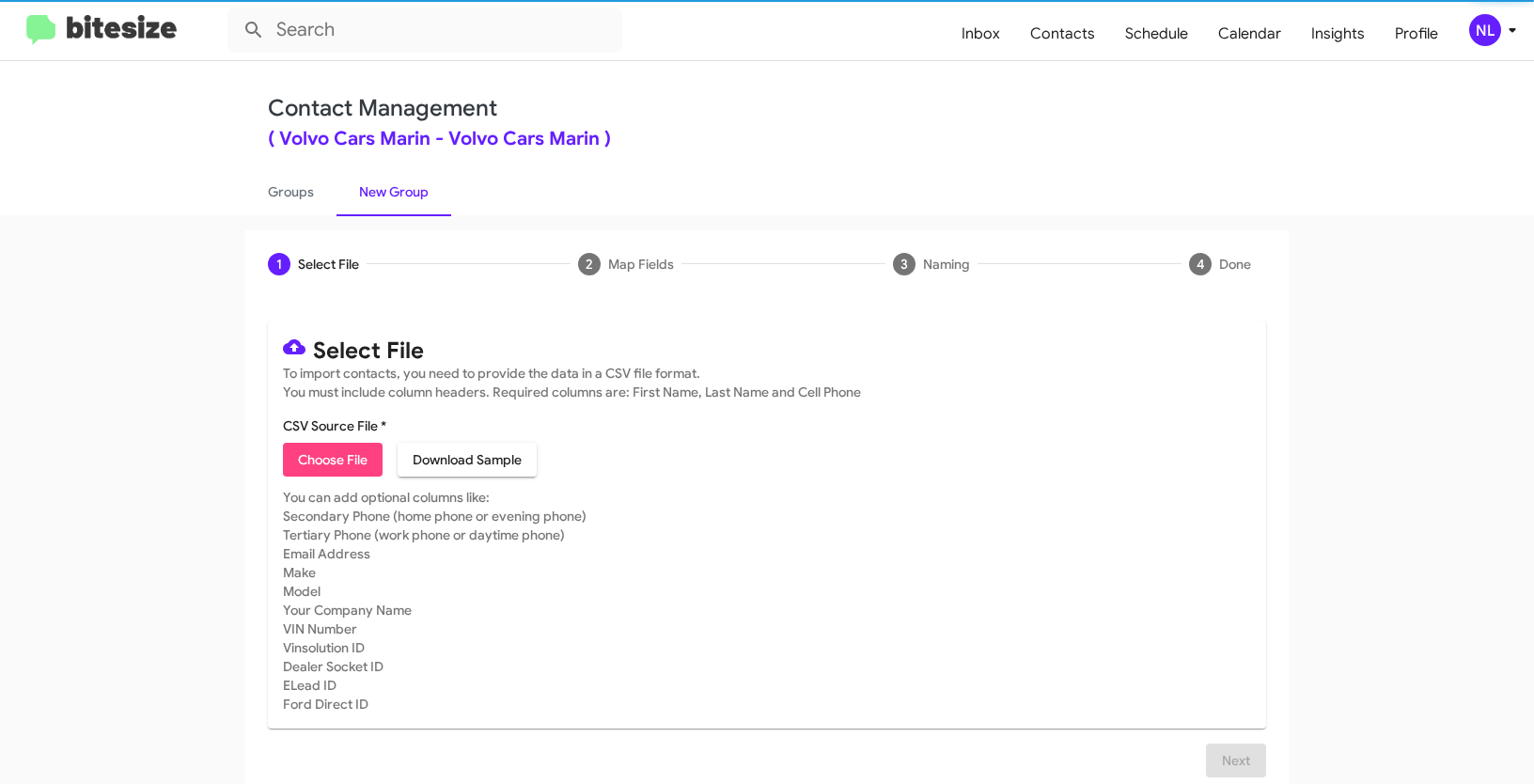
click at [316, 478] on mat-card "Select File To import contacts, you need to provide the data in a CSV file form…" at bounding box center [767, 524] width 999 height 408
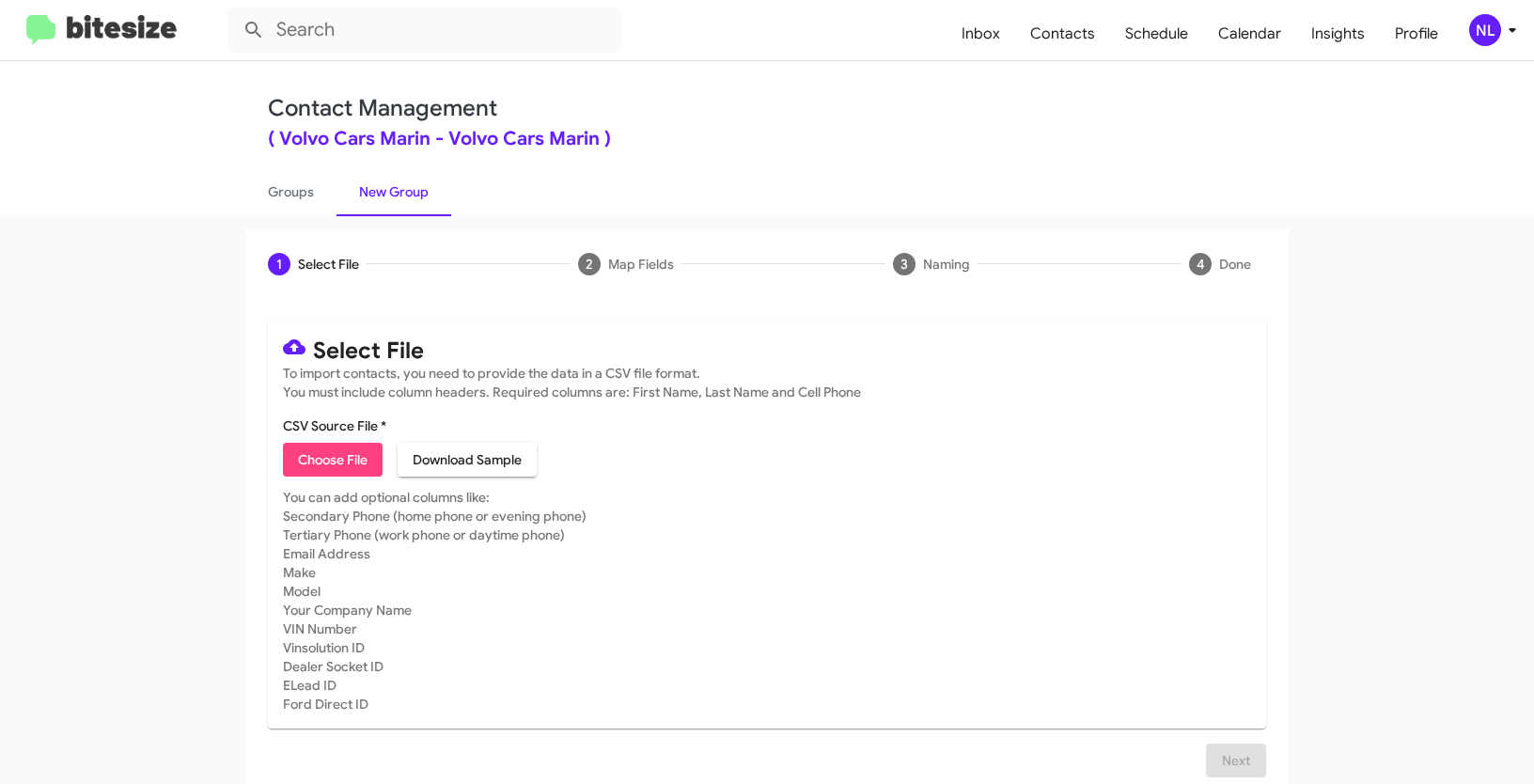
click at [319, 469] on span "Choose File" at bounding box center [333, 459] width 70 height 34
type input "Opt out - Volvo Cars Marin"
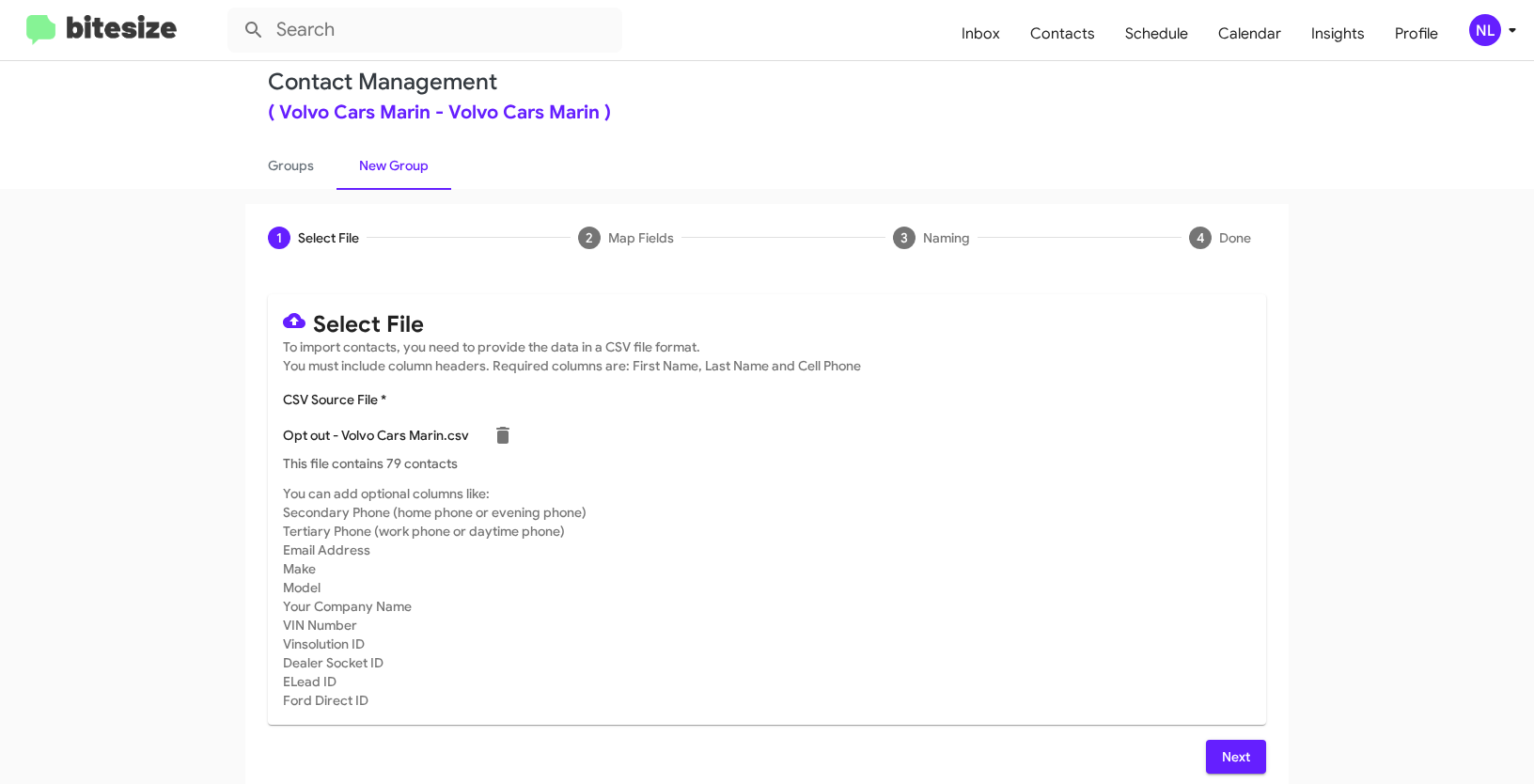
scroll to position [38, 0]
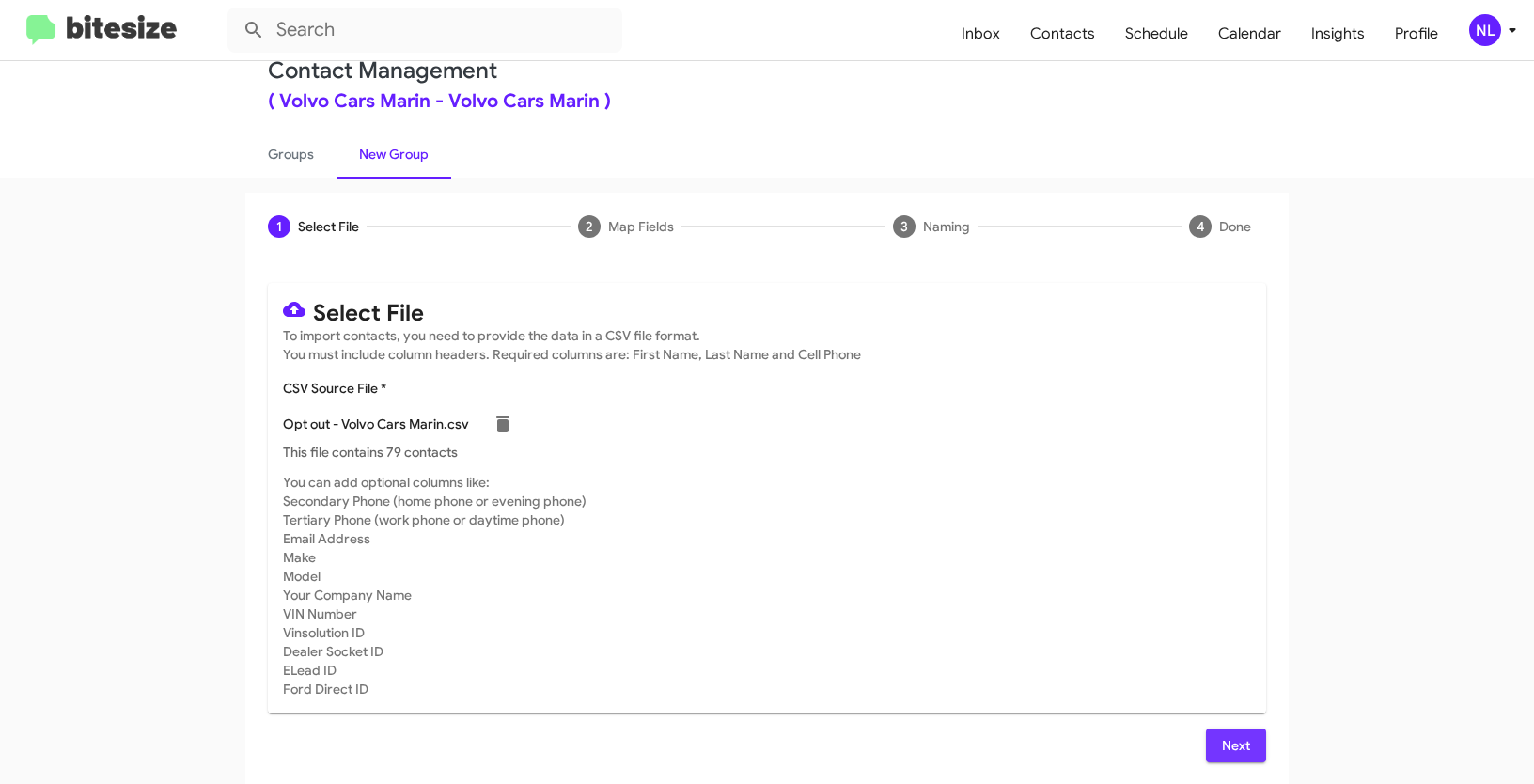
click at [1230, 748] on span "Next" at bounding box center [1235, 744] width 30 height 34
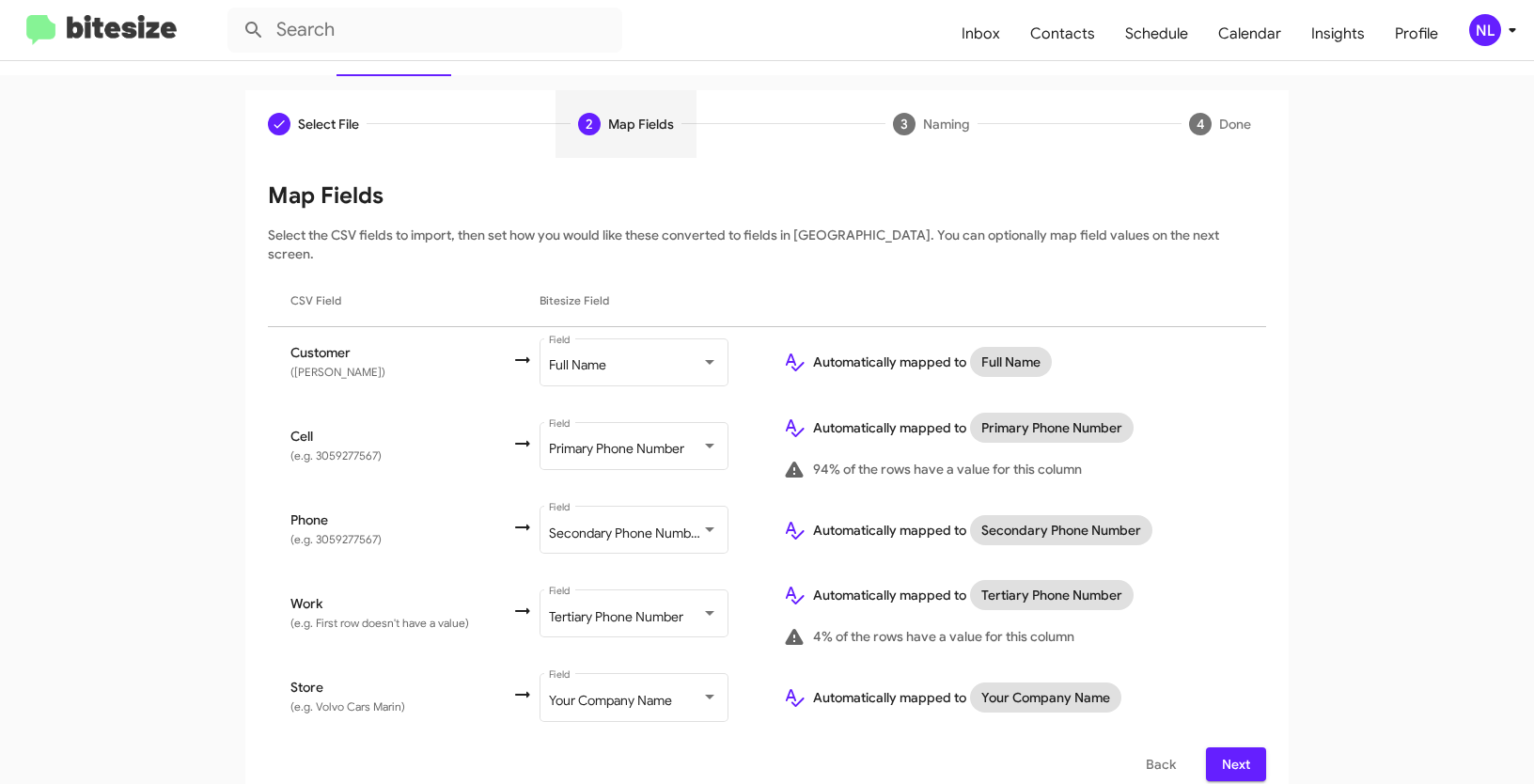
scroll to position [0, 0]
click at [1229, 747] on span "Next" at bounding box center [1235, 764] width 30 height 34
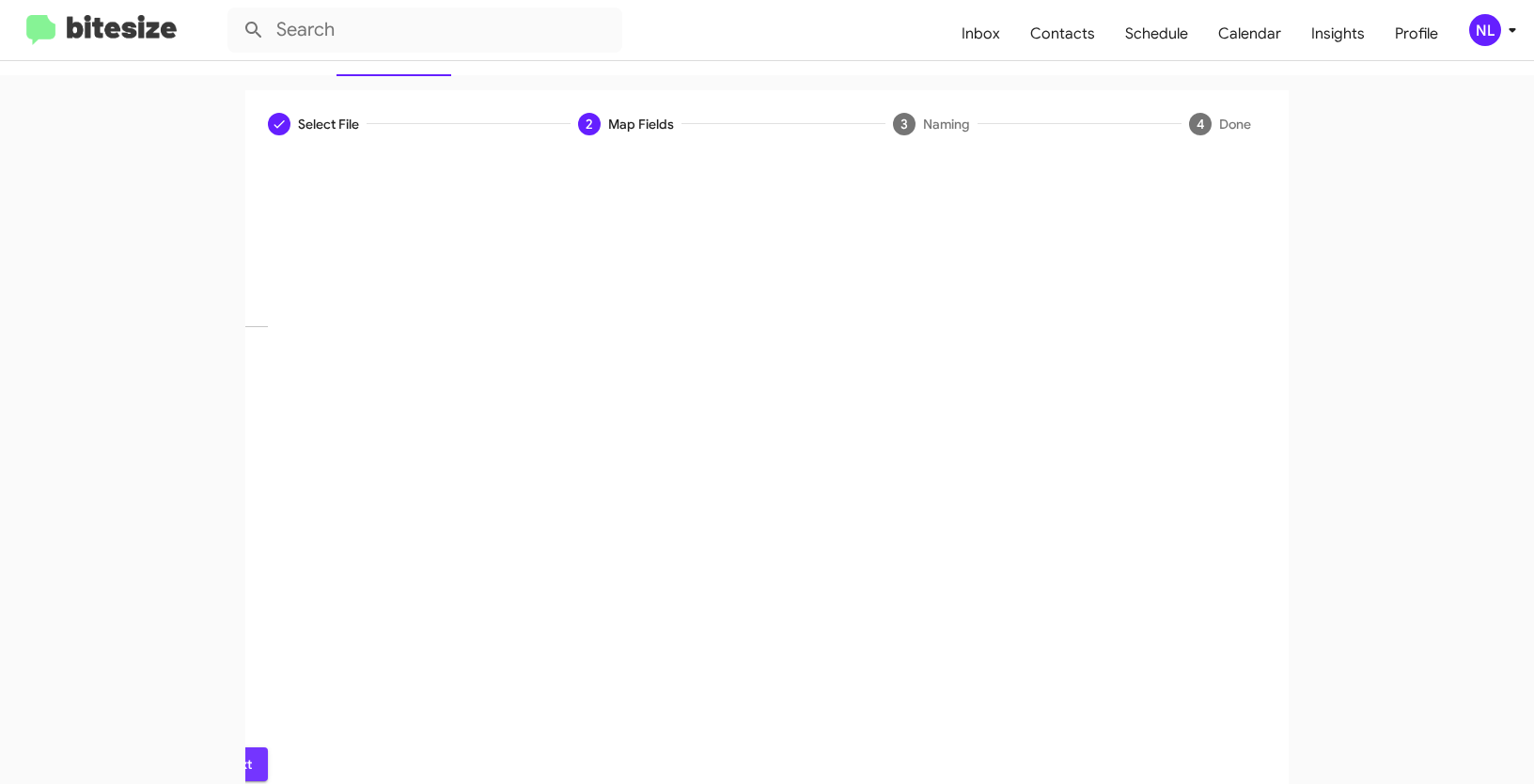
scroll to position [47, 0]
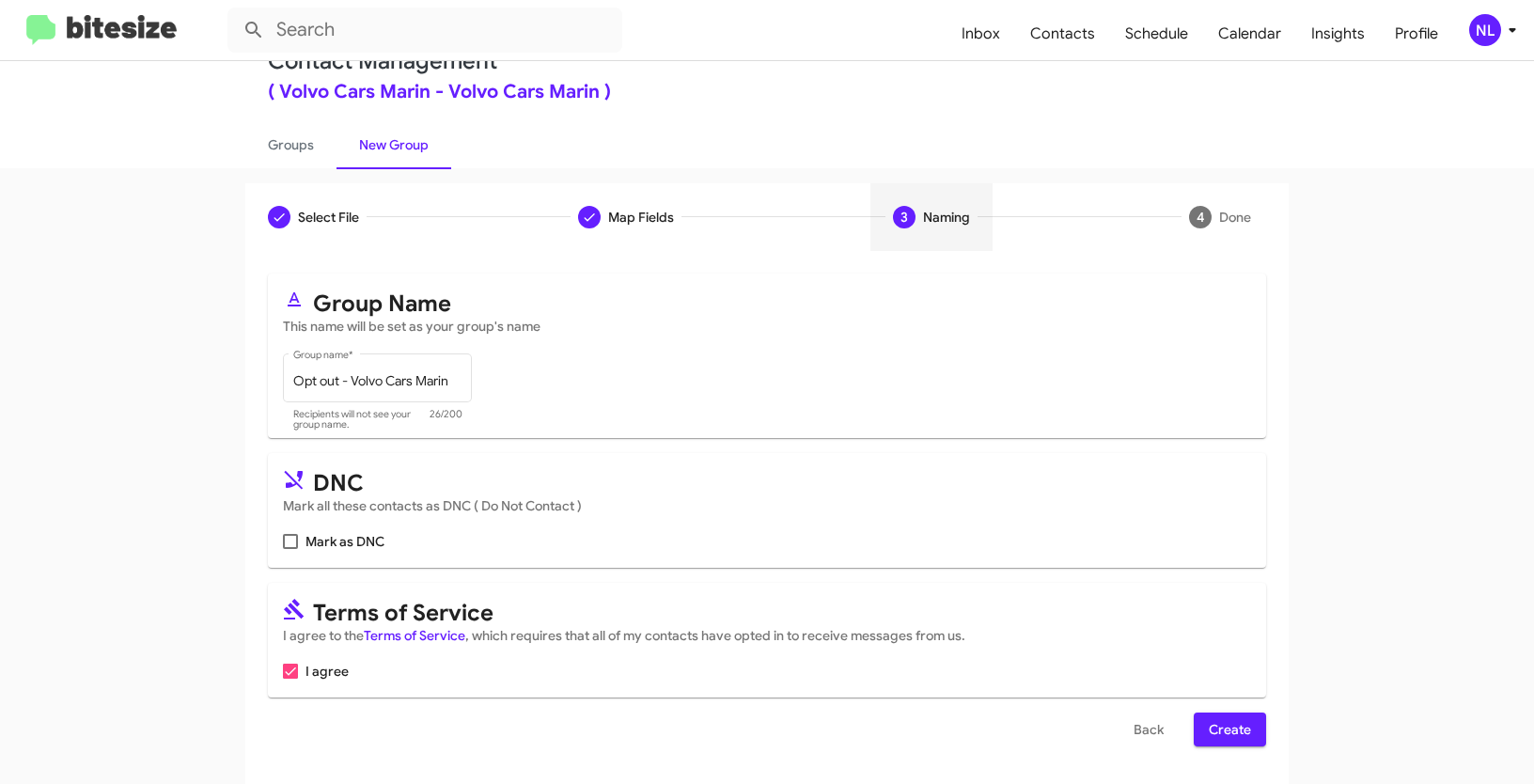
click at [283, 538] on span at bounding box center [291, 542] width 16 height 16
click at [290, 549] on input "Mark as DNC" at bounding box center [290, 549] width 1 height 1
checkbox input "true"
click at [1237, 730] on span "Create" at bounding box center [1230, 729] width 43 height 34
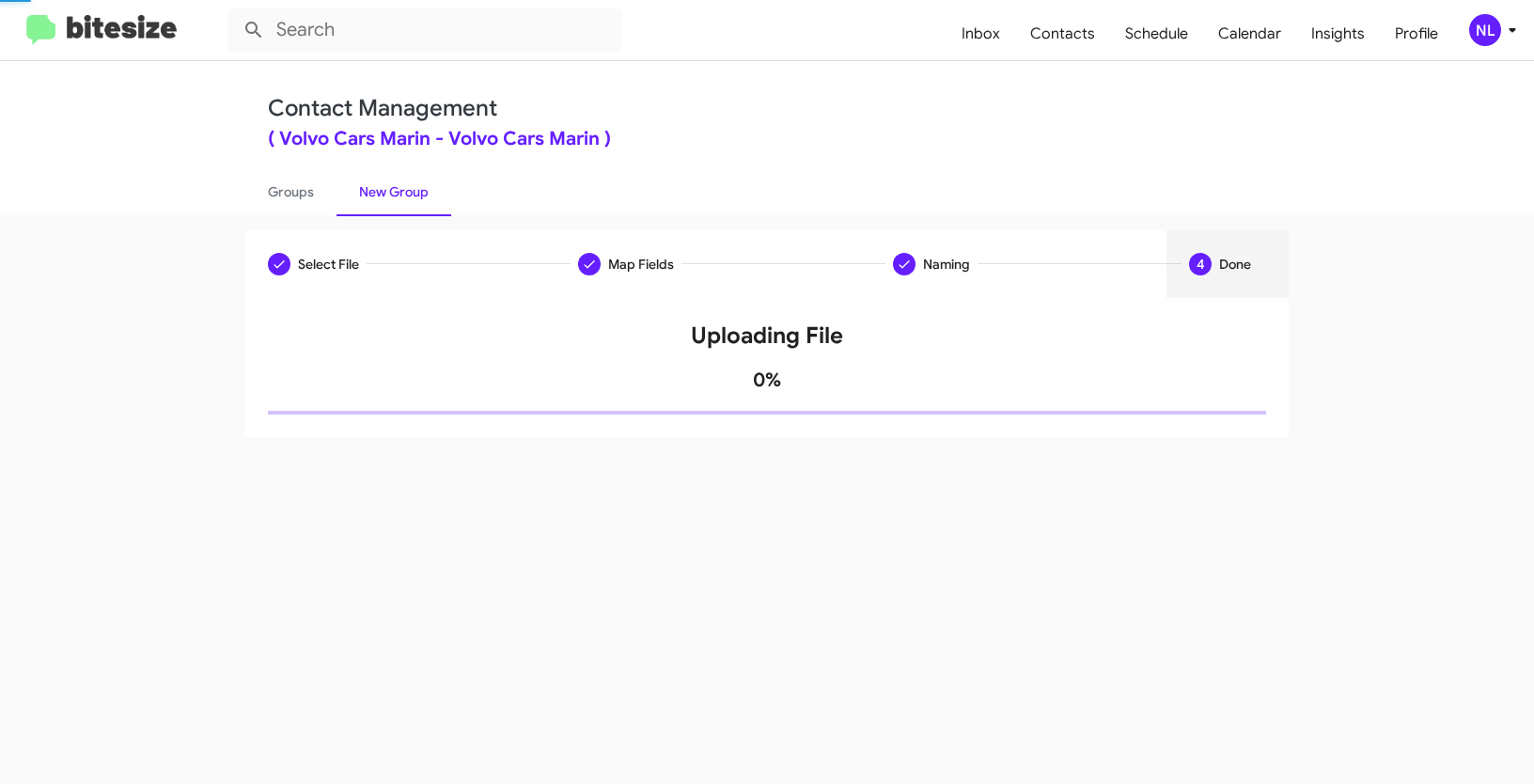
scroll to position [0, 0]
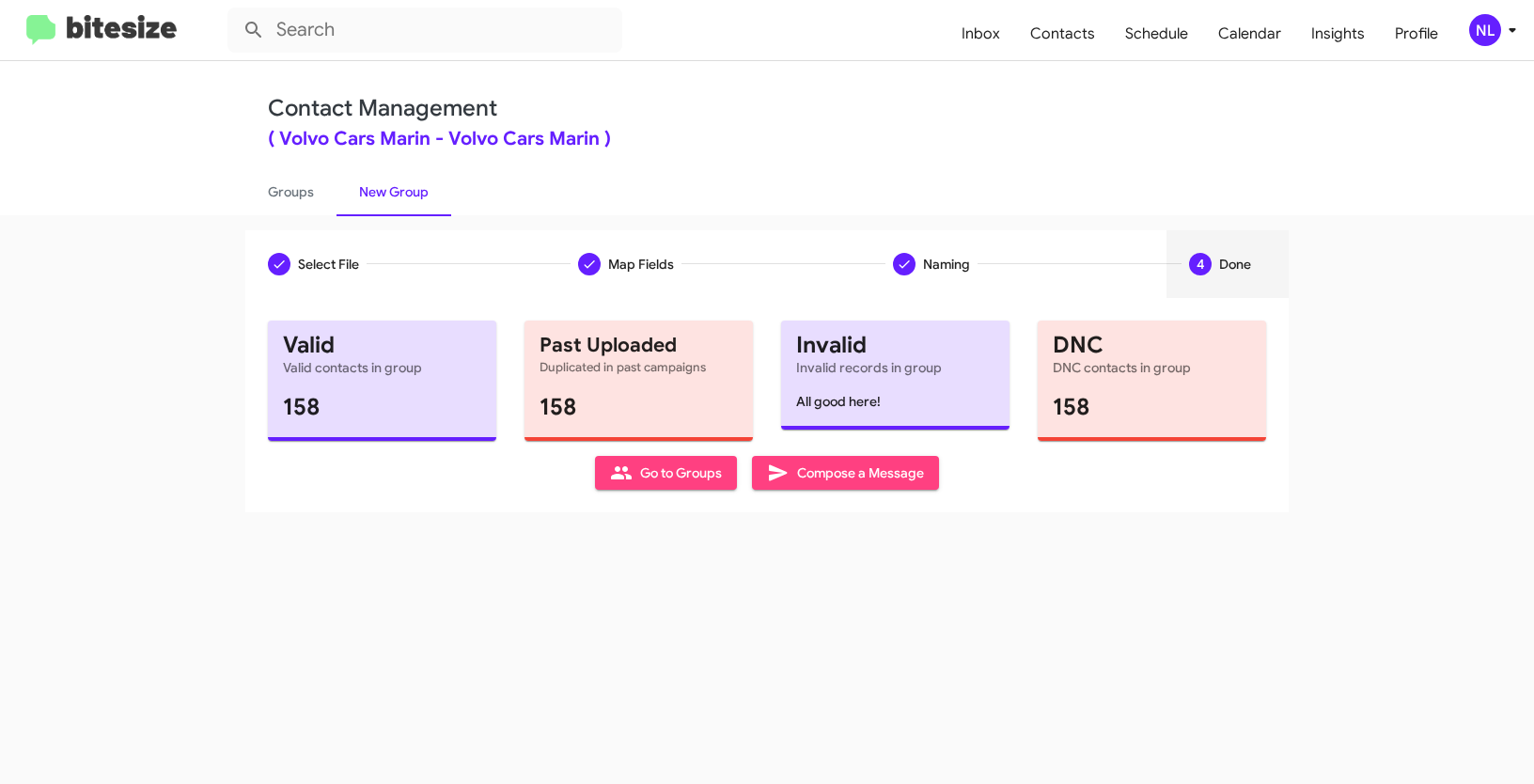
click at [687, 484] on span "Go to Groups" at bounding box center [665, 472] width 112 height 34
type input "in:groups"
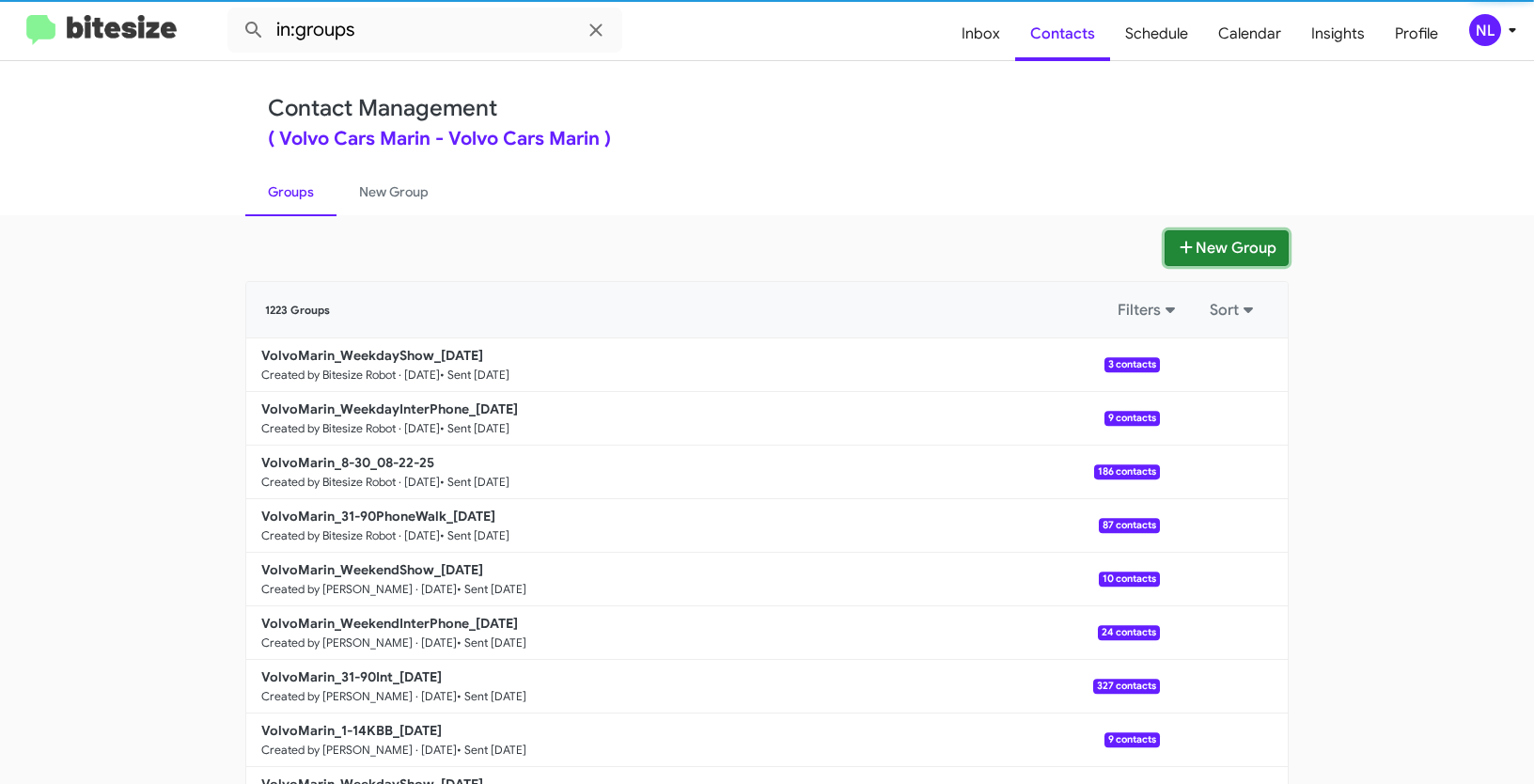
click at [1244, 252] on button "New Group" at bounding box center [1227, 248] width 124 height 36
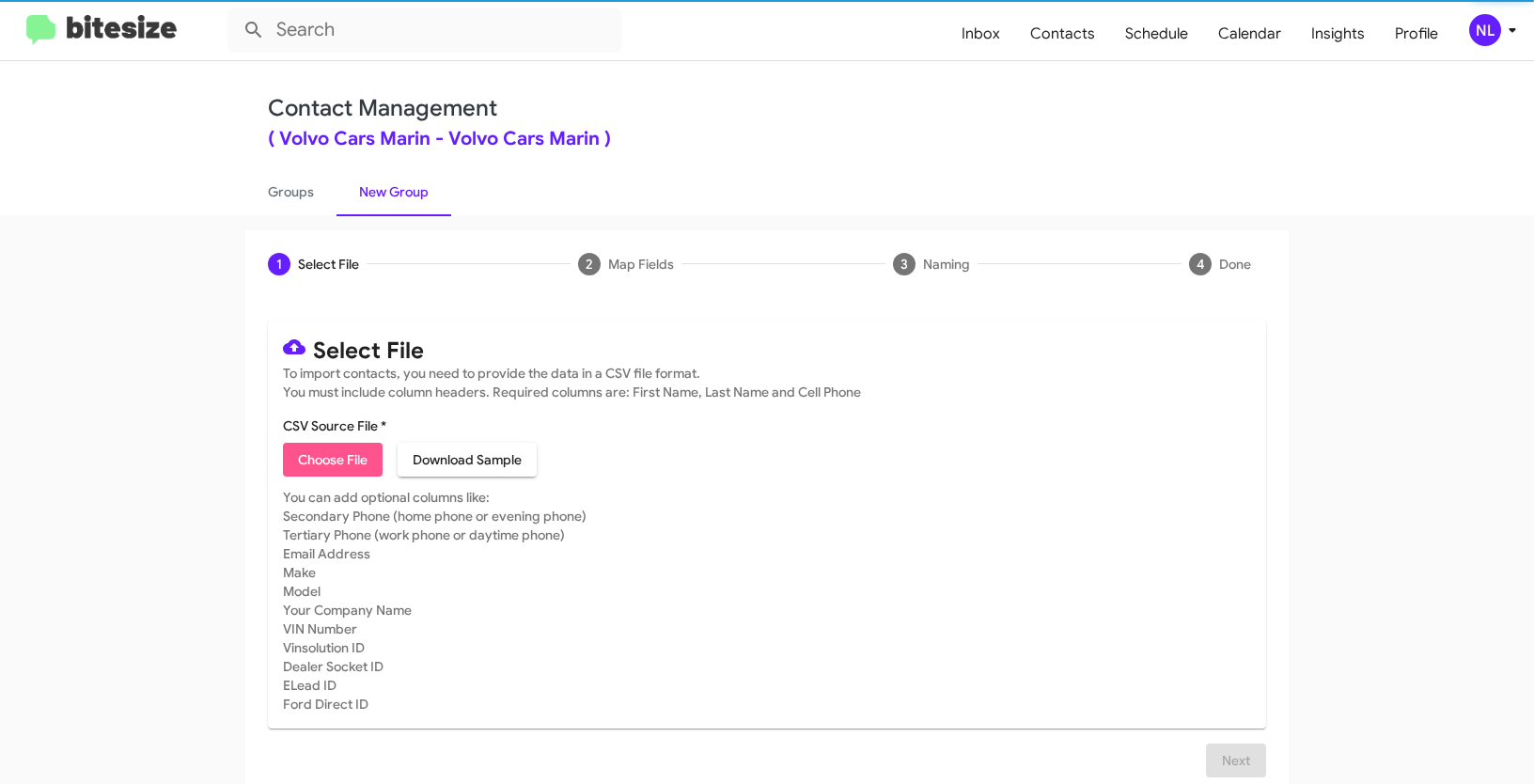
click at [340, 463] on span "Choose File" at bounding box center [333, 459] width 70 height 34
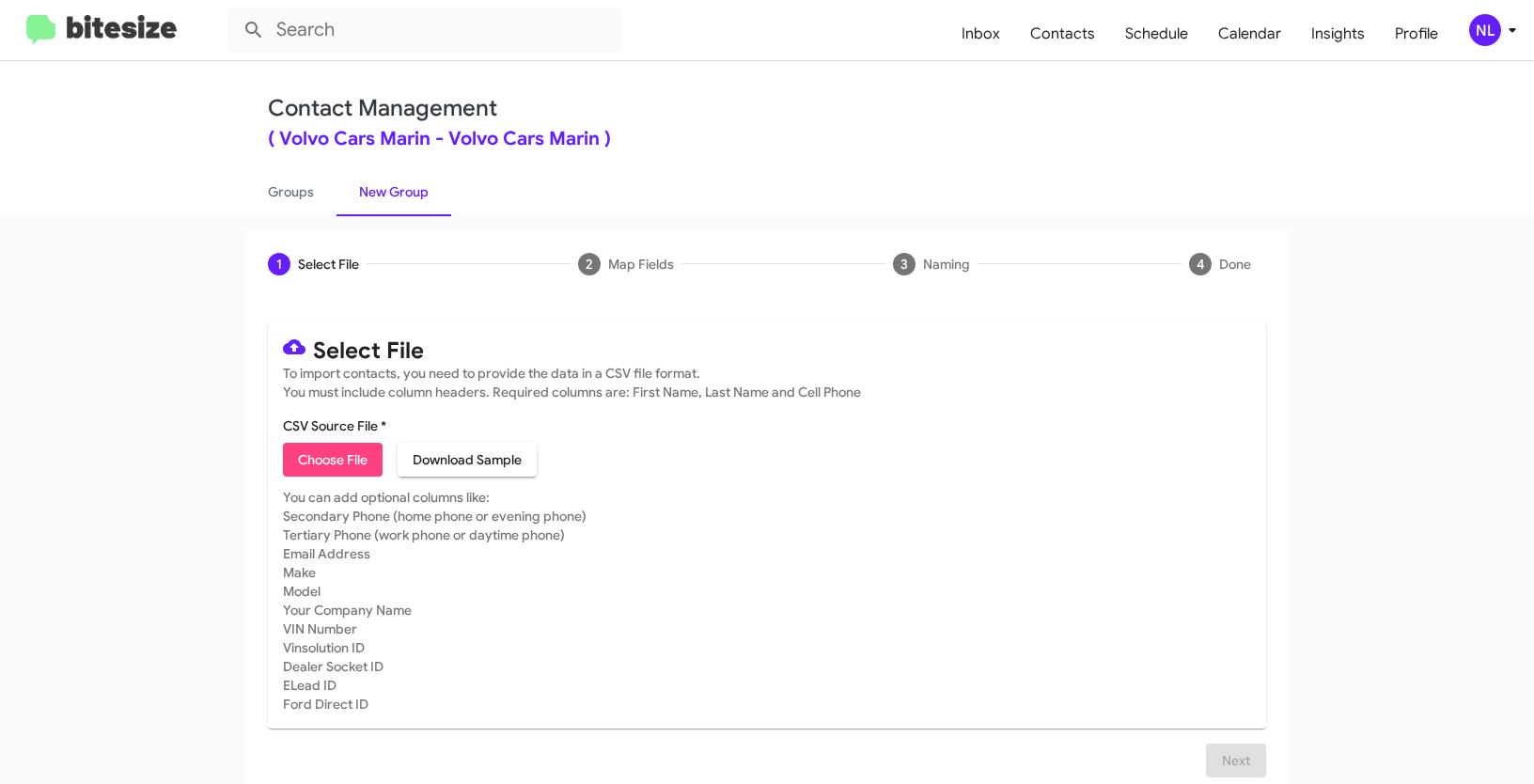
type input "VolvoMarin_1-14KBB_[DATE]"
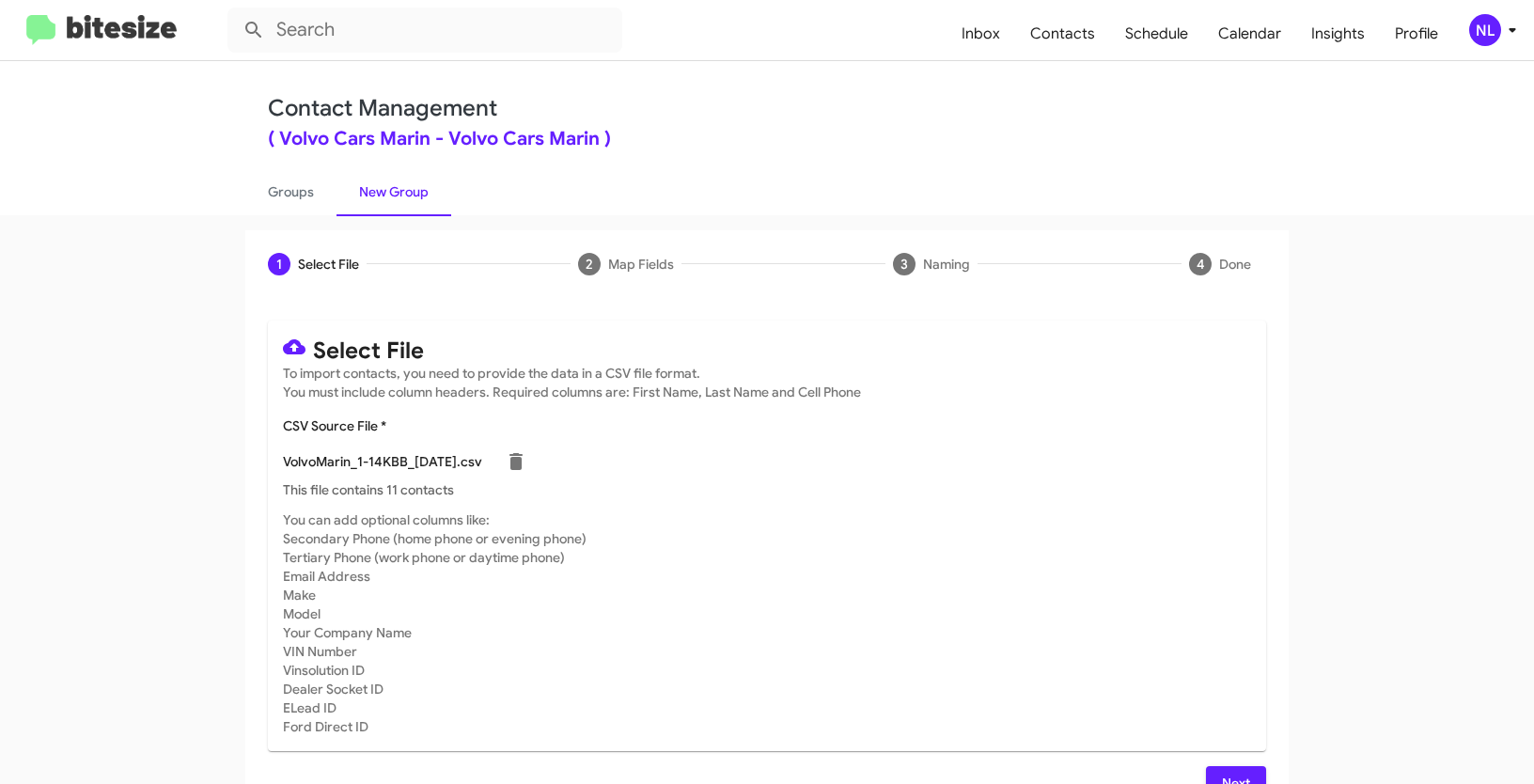
scroll to position [38, 0]
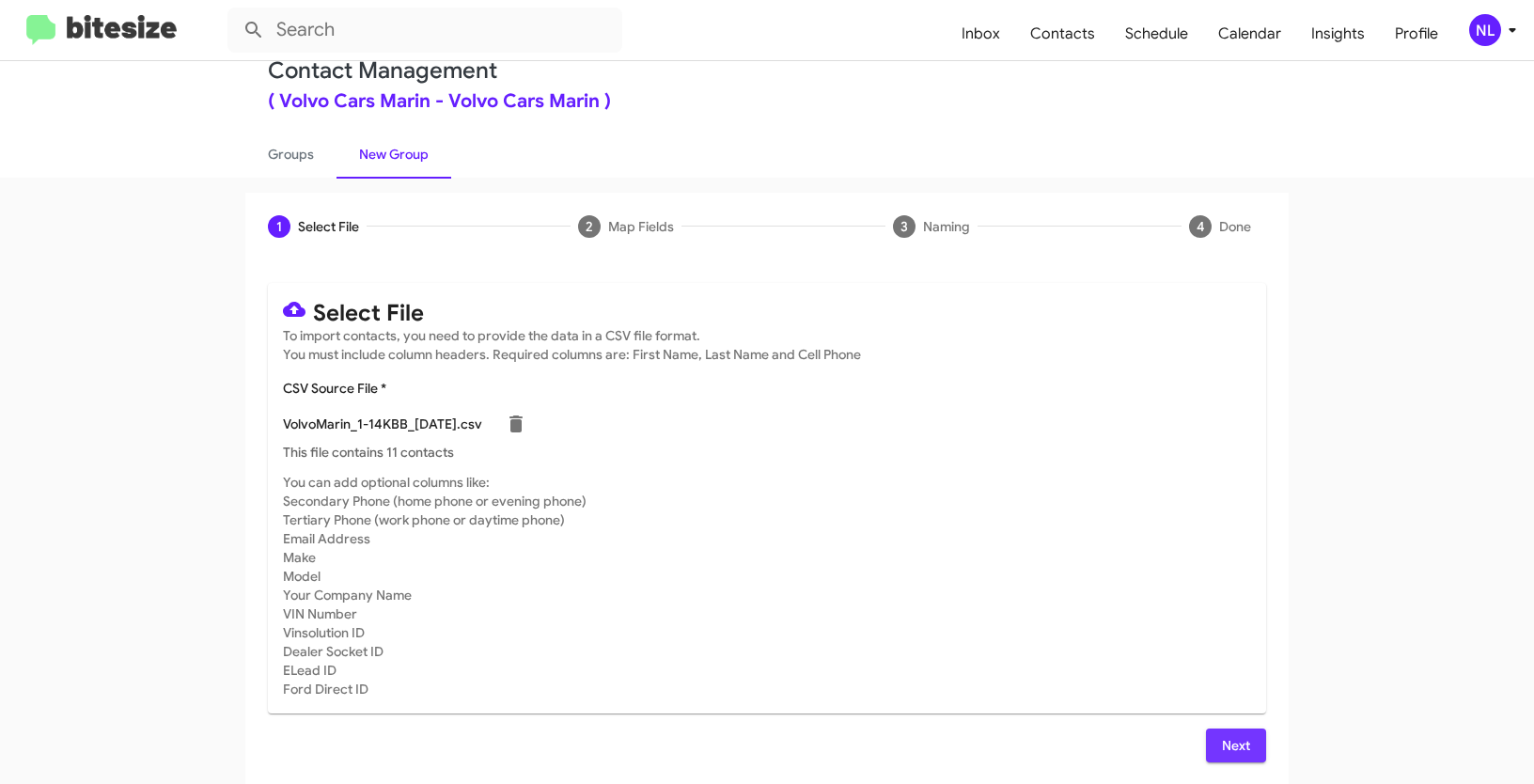
click at [1227, 733] on span "Next" at bounding box center [1235, 744] width 30 height 34
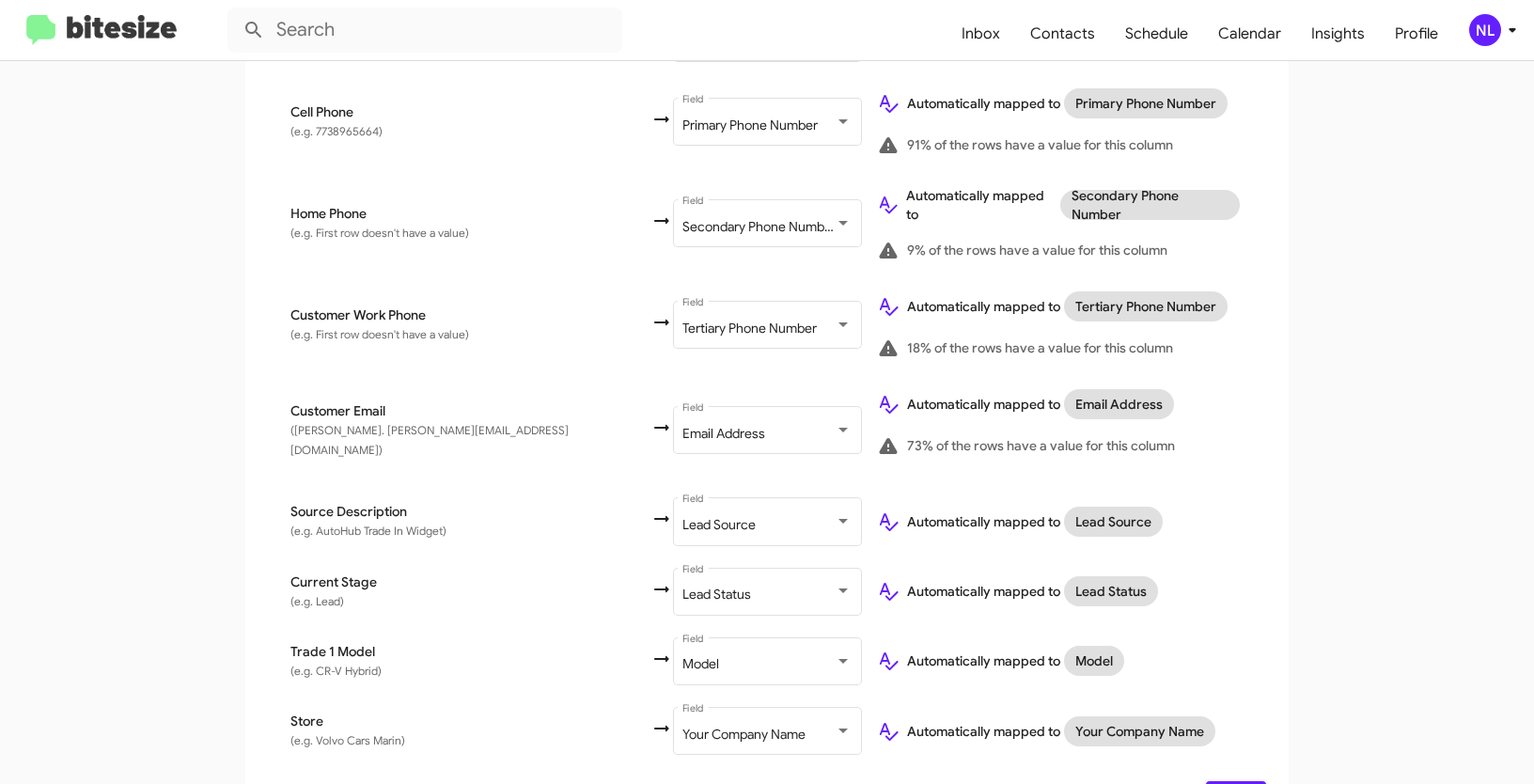
scroll to position [561, 0]
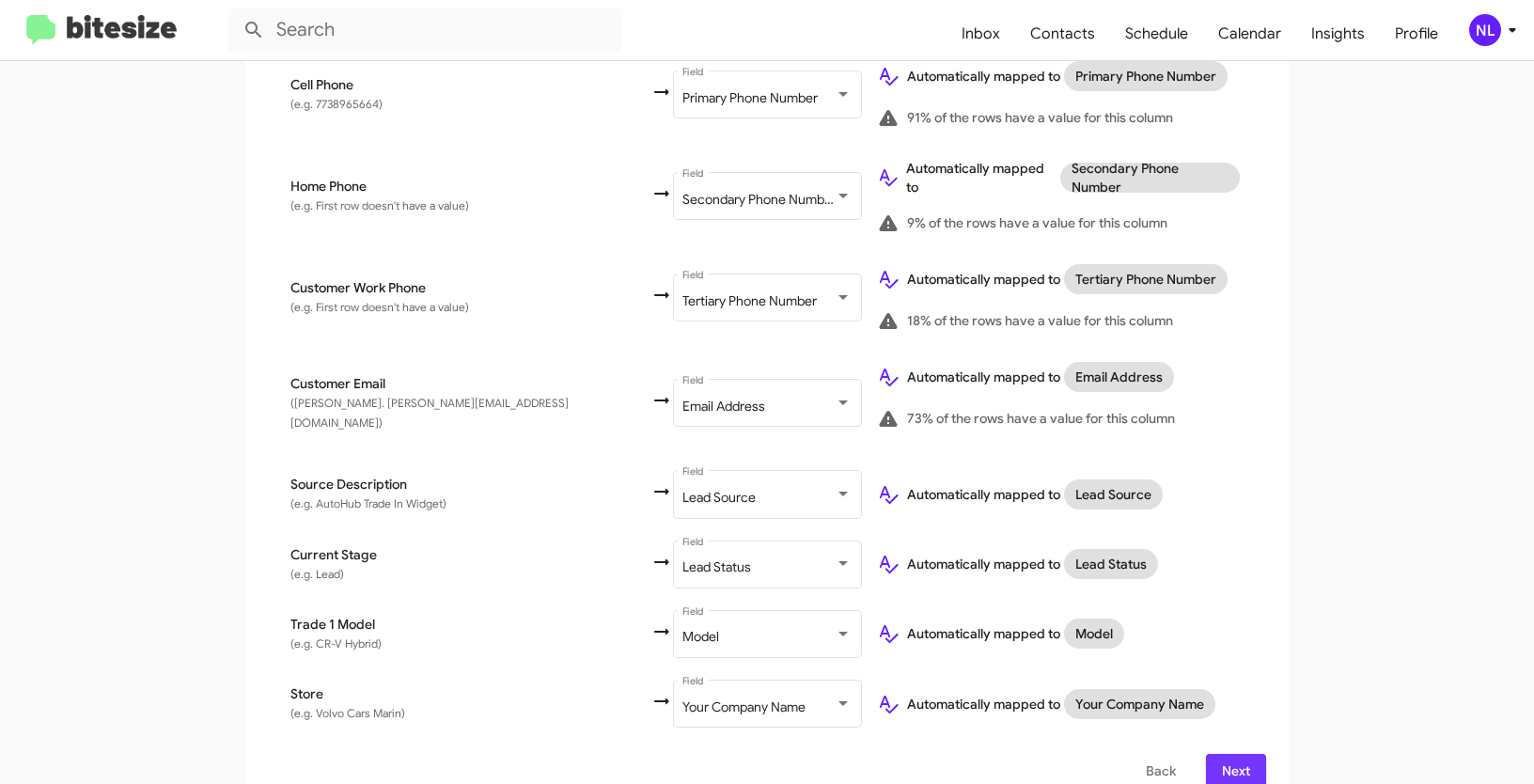
click at [1245, 754] on span "Next" at bounding box center [1235, 770] width 30 height 34
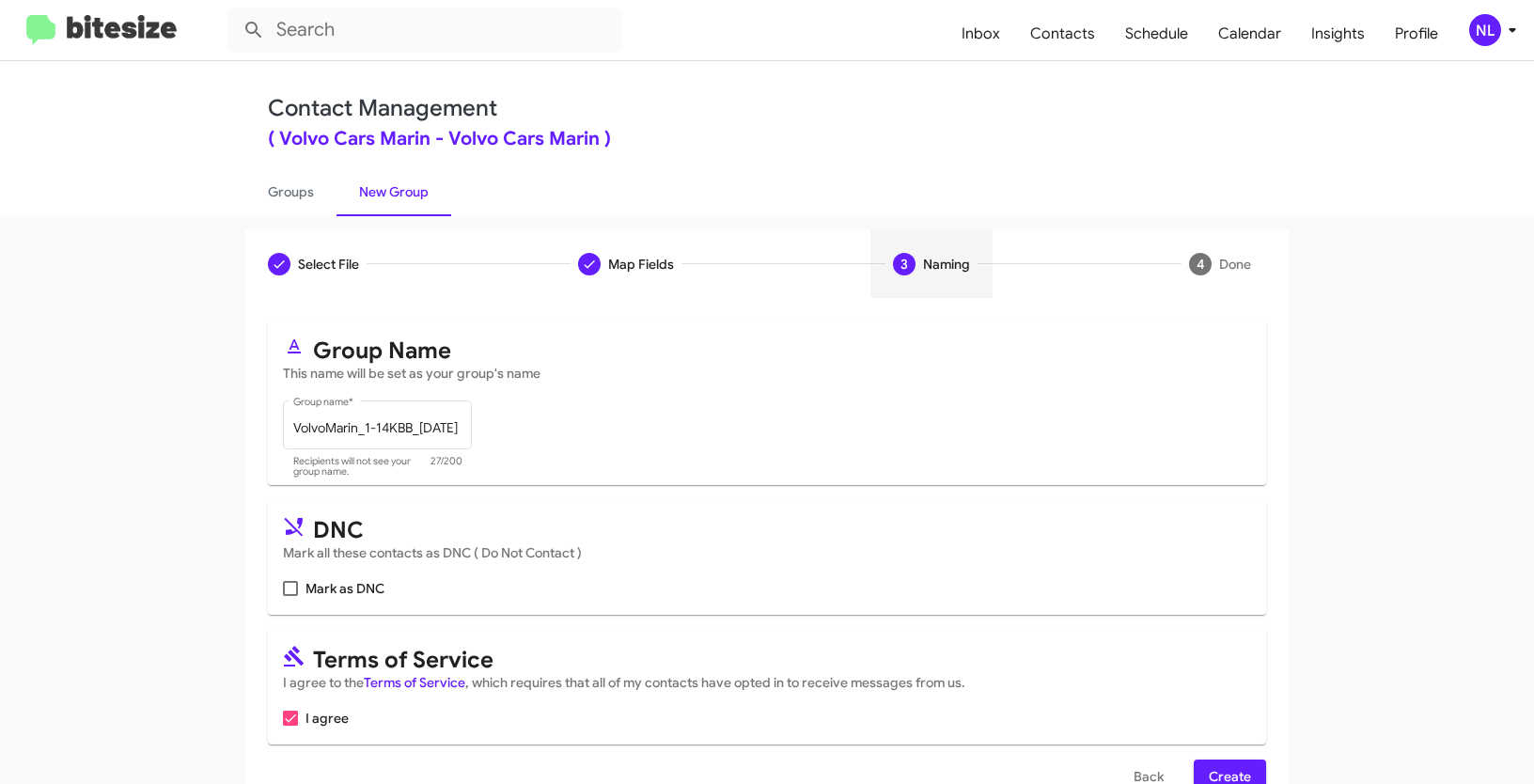
scroll to position [47, 0]
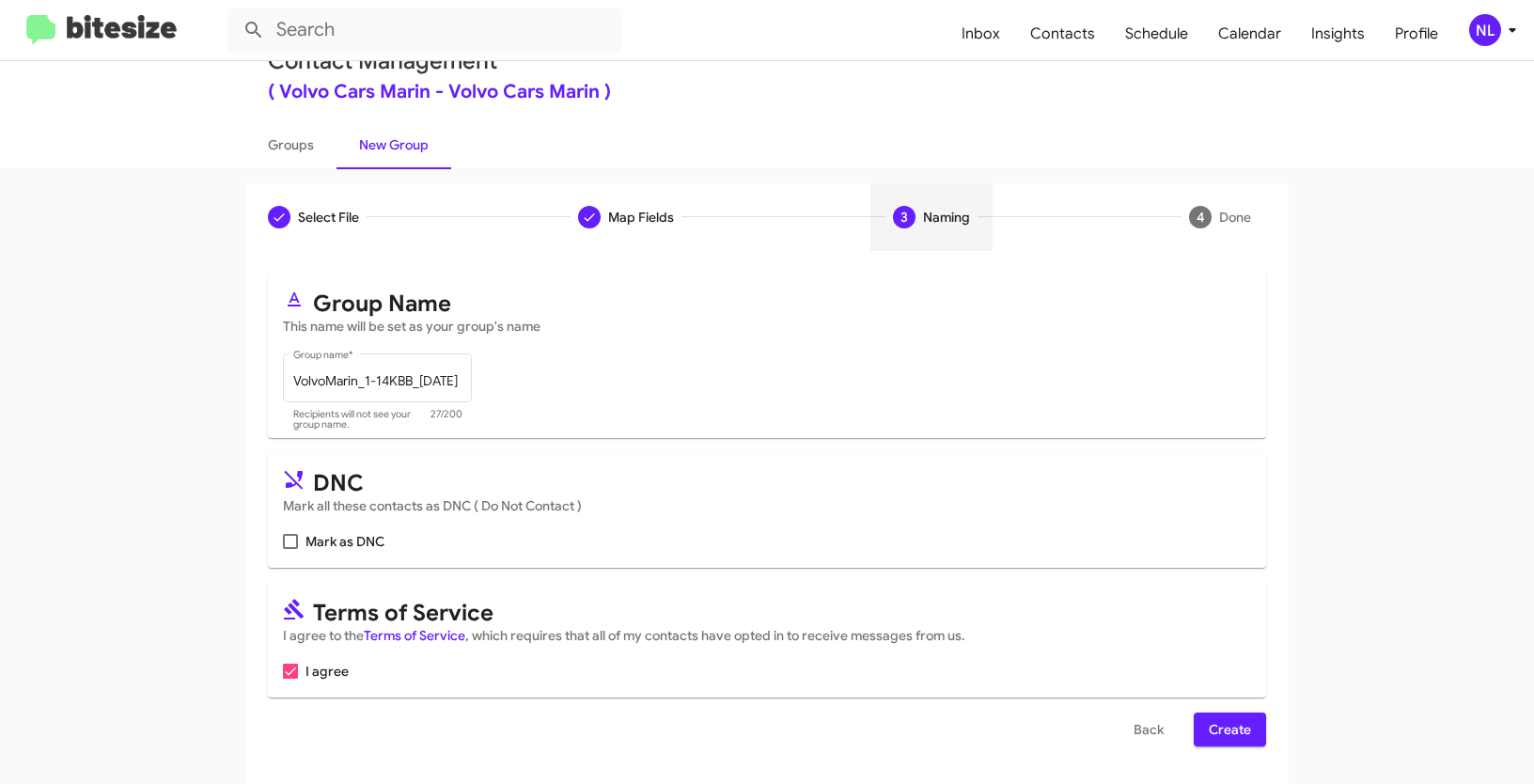
click at [1224, 721] on span "Create" at bounding box center [1230, 729] width 43 height 34
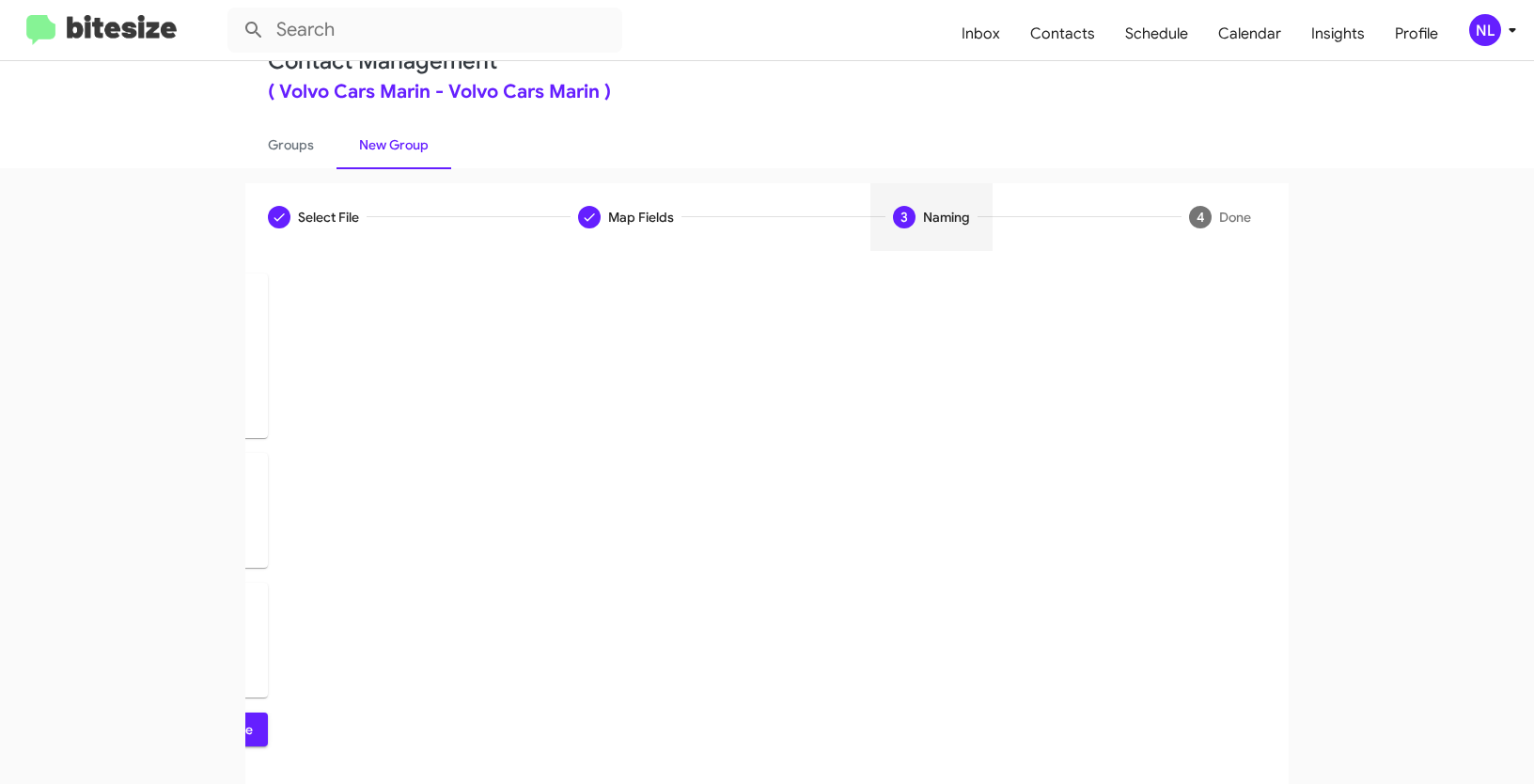
scroll to position [0, 0]
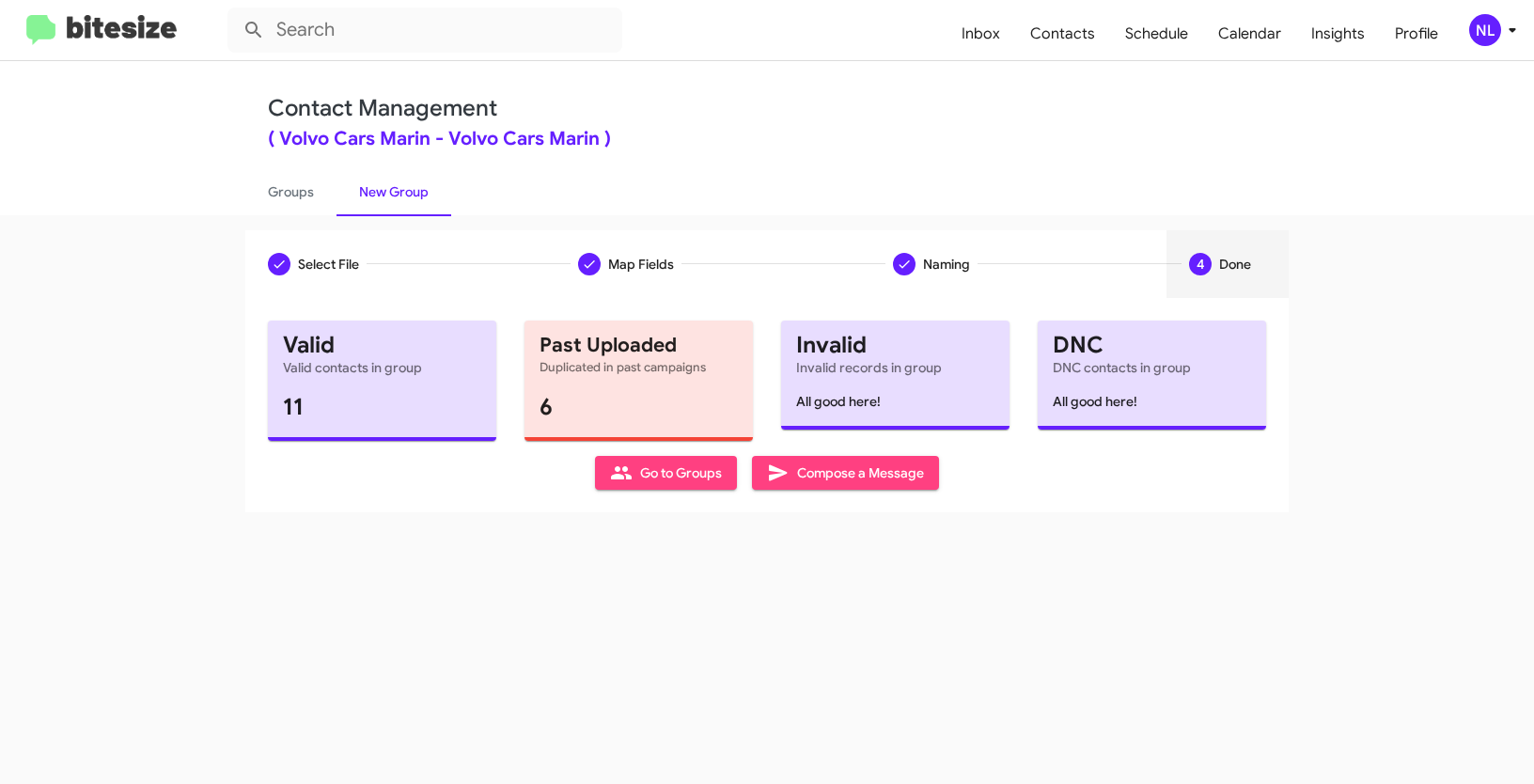
click at [658, 473] on span "Go to Groups" at bounding box center [665, 472] width 112 height 34
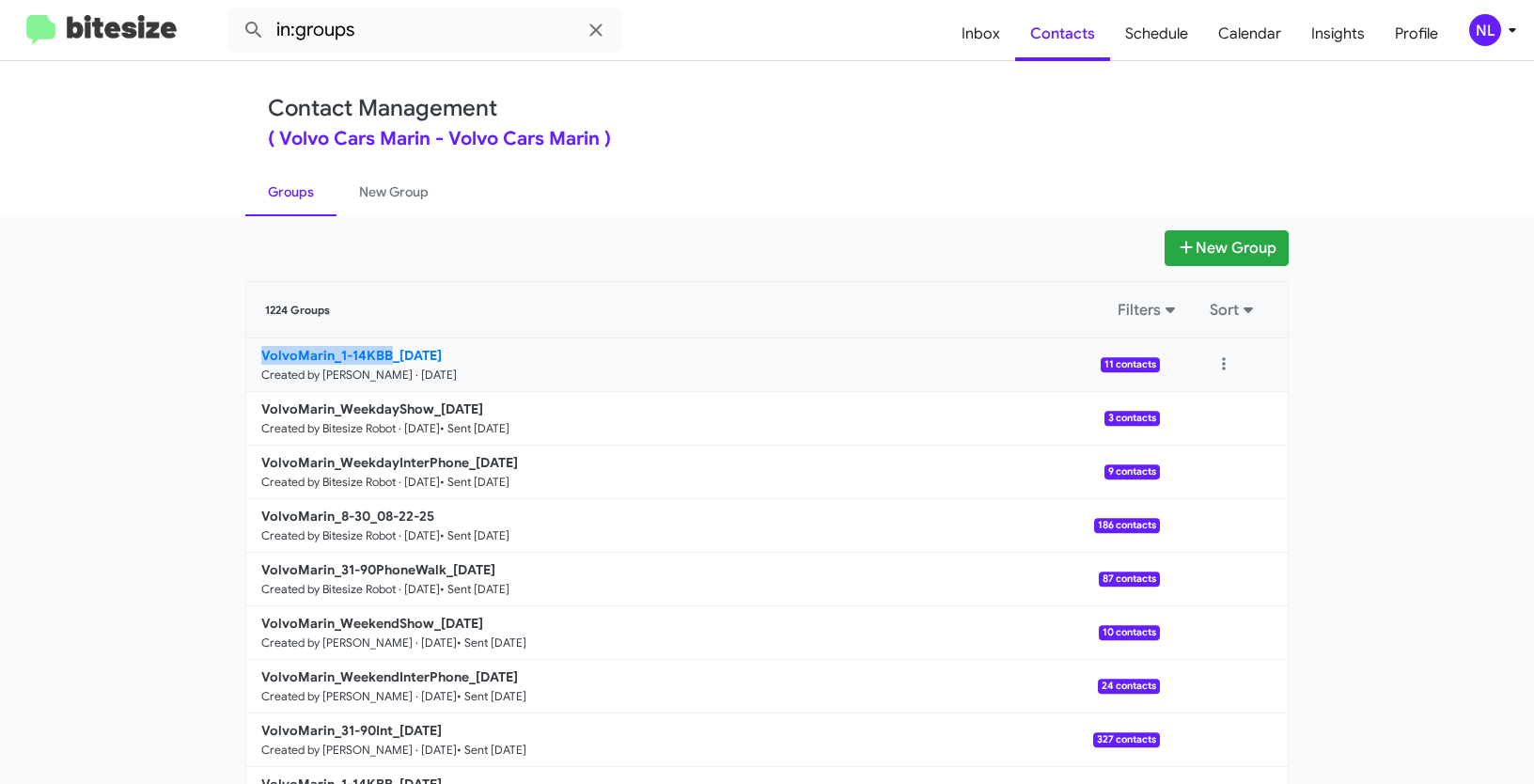
drag, startPoint x: 220, startPoint y: 356, endPoint x: 386, endPoint y: 350, distance: 166.1
click at [386, 350] on app-groups "New Group 1224 Groups Filters Sort VolvoMarin_1-14KBB_[DATE] Created by [PERSON…" at bounding box center [767, 577] width 1534 height 693
copy b "VolvoMarin_1-14KBB"
click at [405, 30] on input "in:groups" at bounding box center [425, 30] width 395 height 46
paste input "VolvoMarin_1-14KBB"
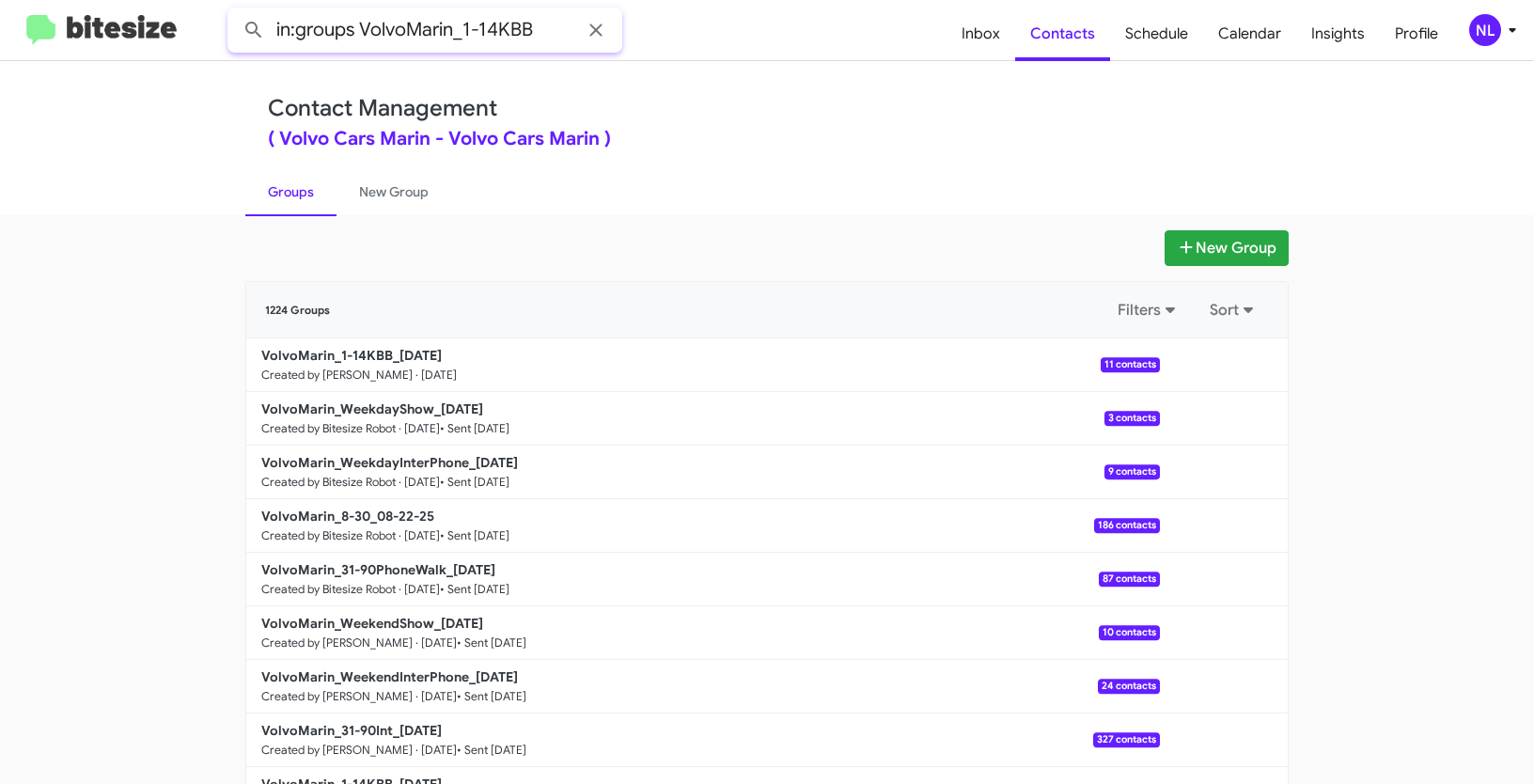
type input "in:groups VolvoMarin_1-14KBB"
click at [235, 12] on button at bounding box center [253, 30] width 38 height 38
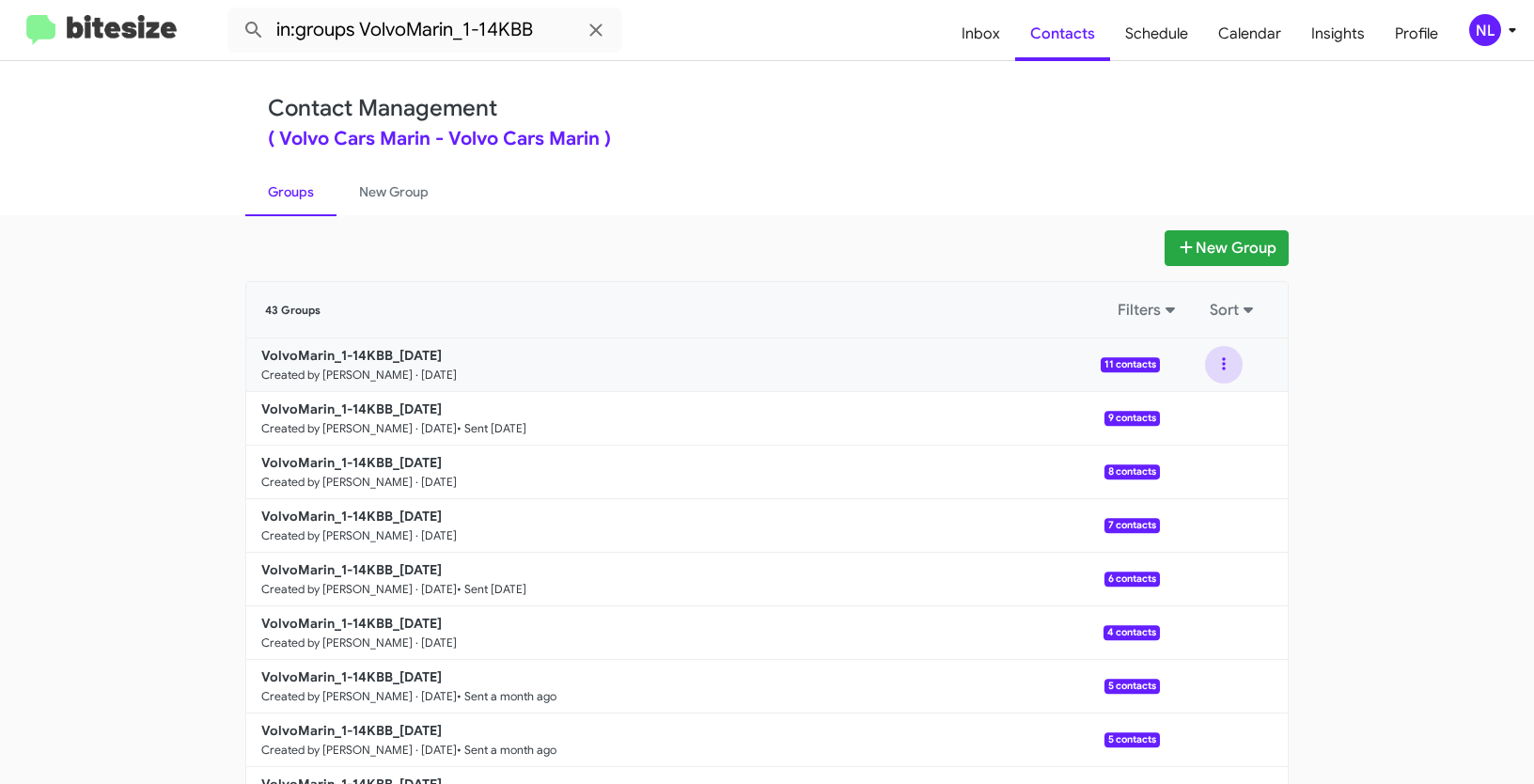
click at [1218, 360] on button at bounding box center [1224, 364] width 38 height 38
click at [1194, 414] on button "View contacts" at bounding box center [1167, 415] width 150 height 46
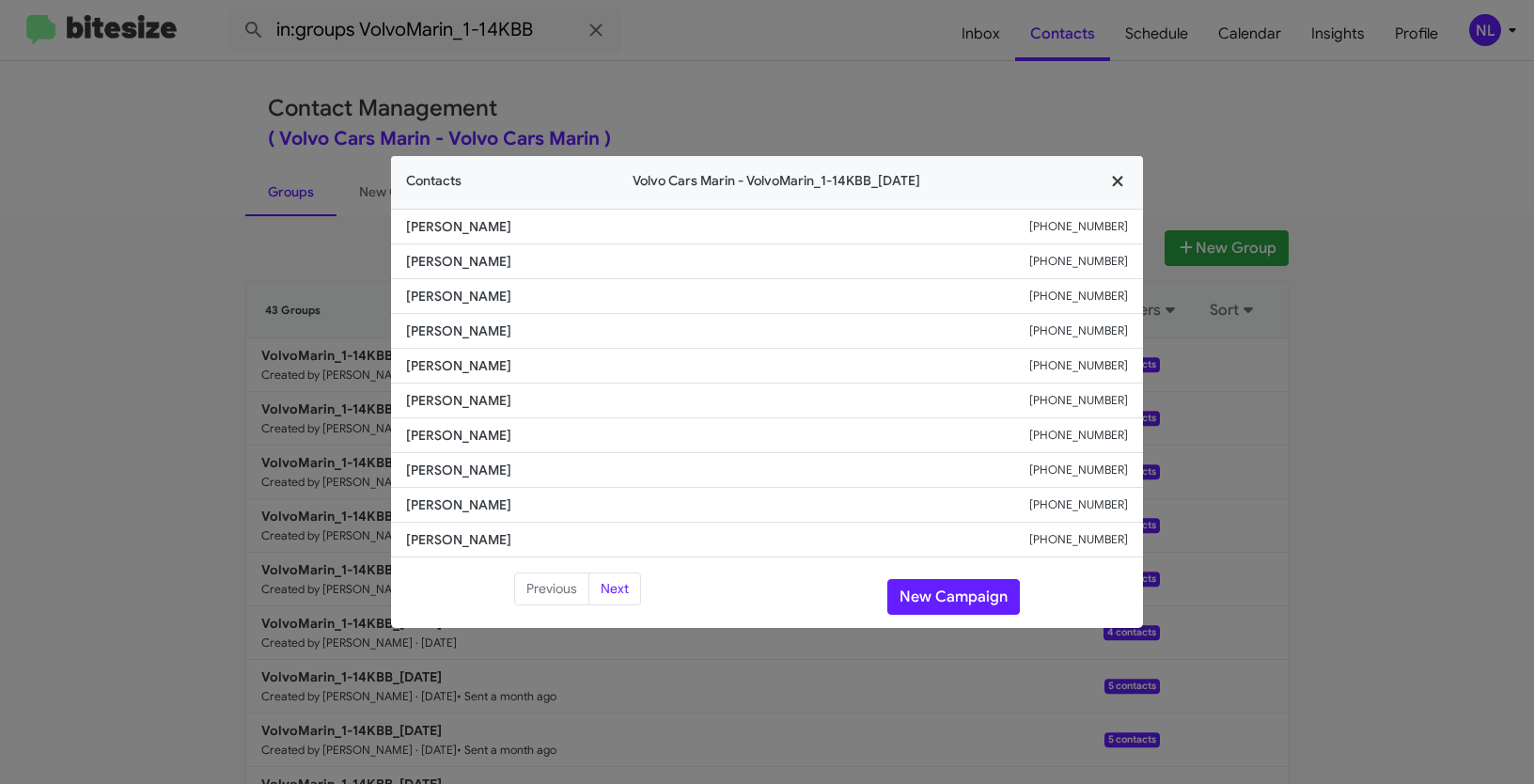
click at [1124, 182] on icon "button" at bounding box center [1118, 180] width 21 height 16
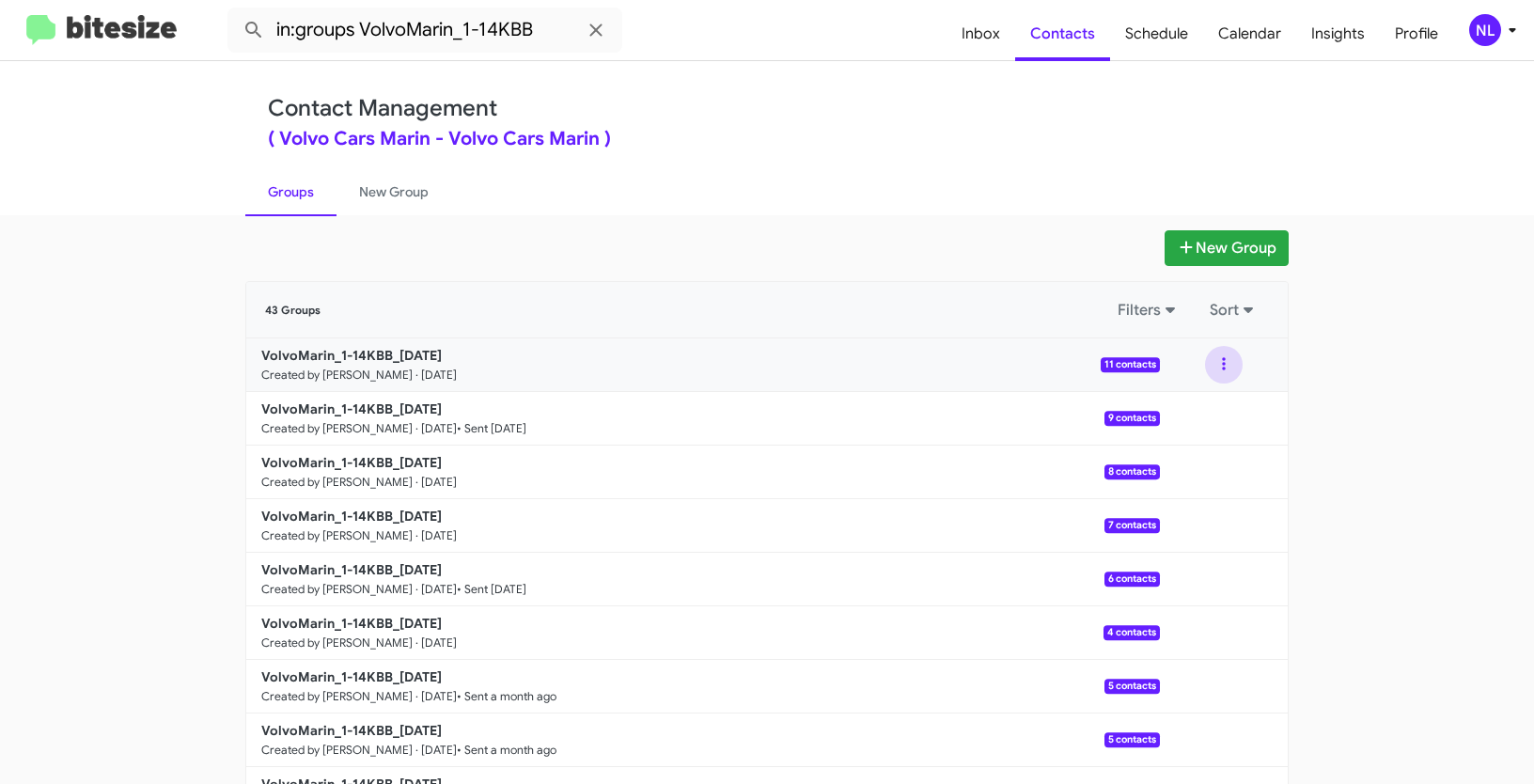
click at [1224, 370] on button at bounding box center [1224, 364] width 38 height 38
click at [1199, 406] on button "View contacts" at bounding box center [1167, 415] width 150 height 46
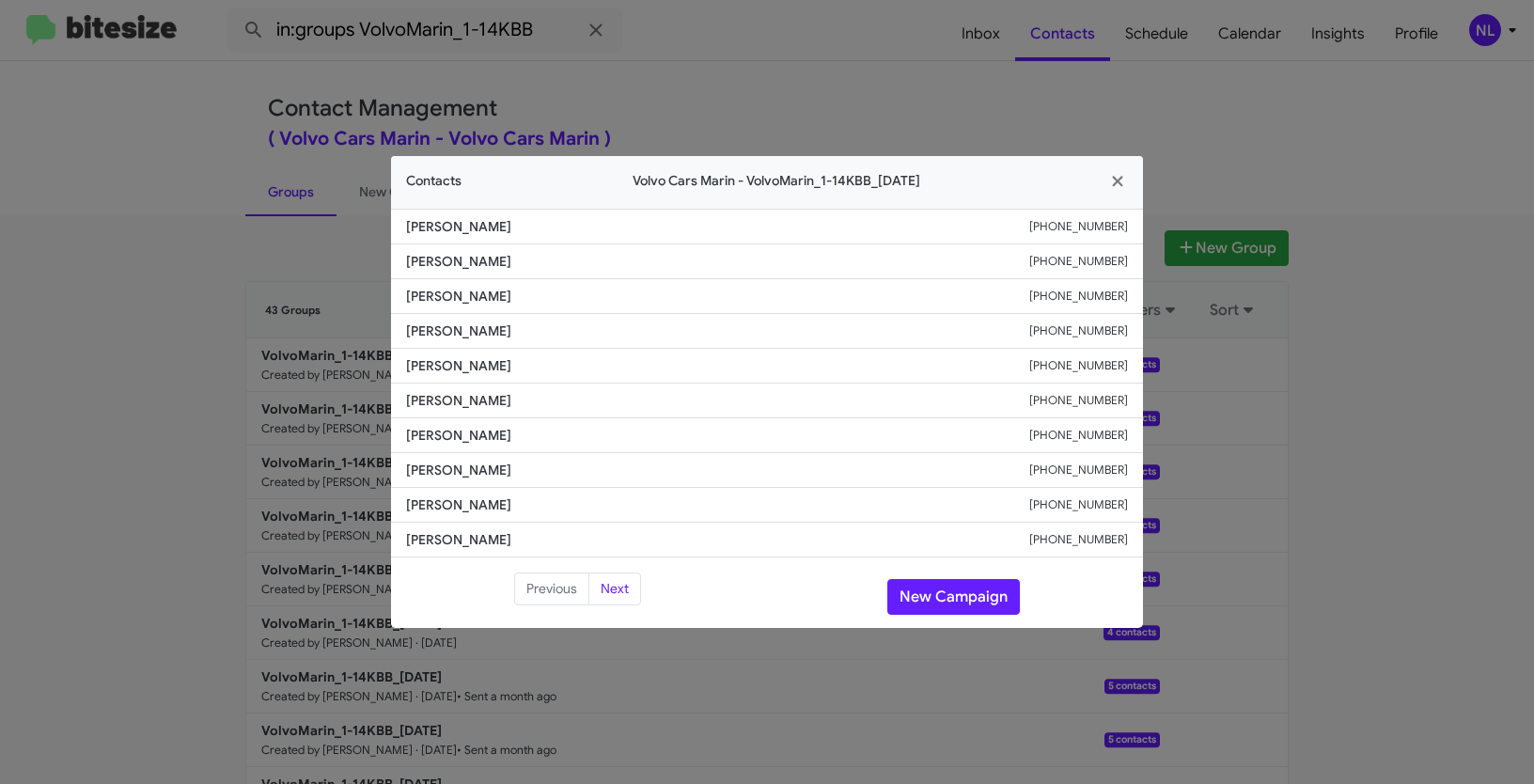
drag, startPoint x: 403, startPoint y: 294, endPoint x: 658, endPoint y: 308, distance: 255.4
click at [658, 308] on li "[PERSON_NAME] [PHONE_NUMBER]" at bounding box center [767, 297] width 752 height 35
copy span "[PERSON_NAME]"
click at [1115, 182] on icon "button" at bounding box center [1117, 180] width 11 height 11
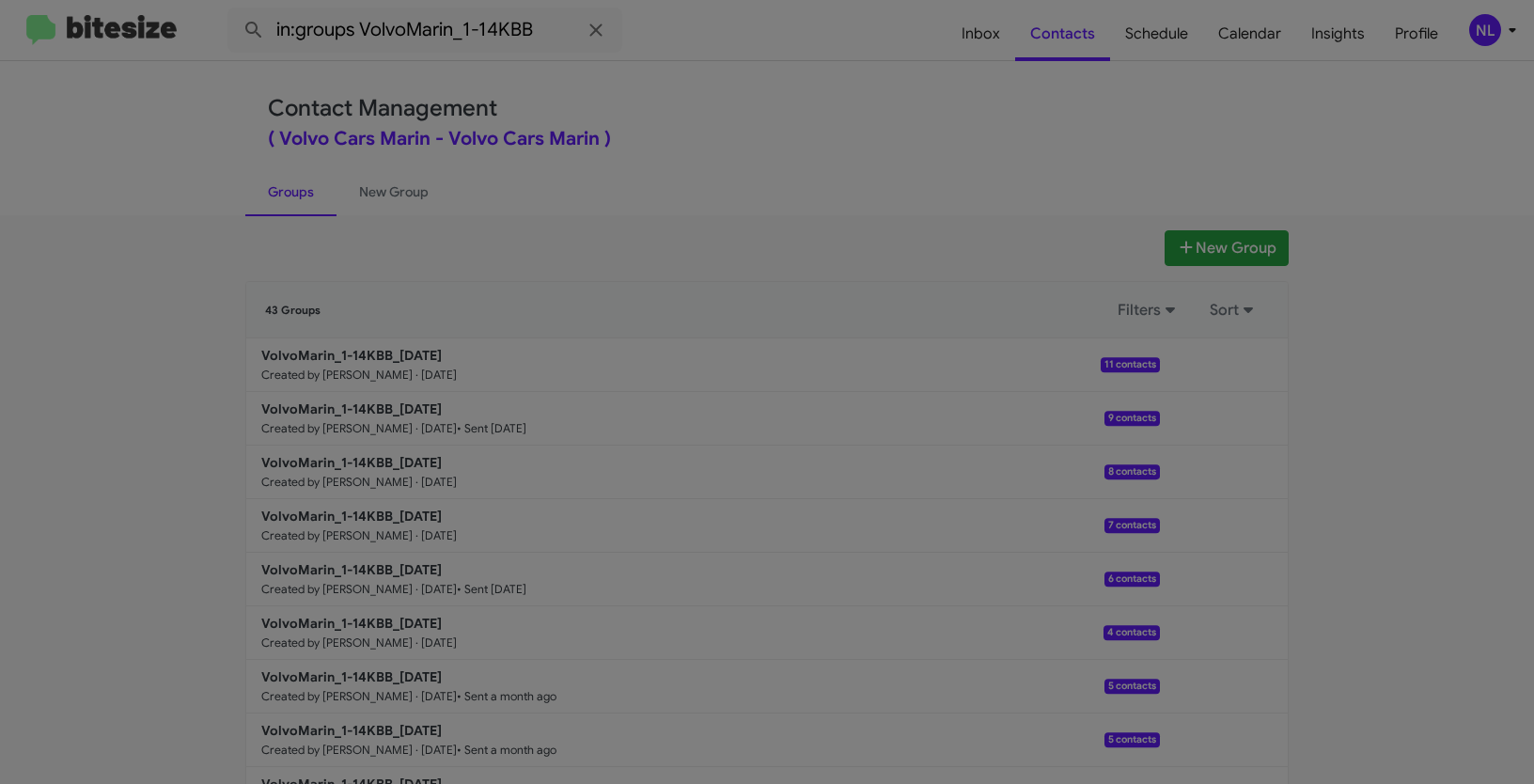
click at [1208, 242] on modal-container "Contacts Volvo Cars Marin - VolvoMarin_1-14KBB_[DATE] [PERSON_NAME] [PHONE_NUMB…" at bounding box center [767, 392] width 1534 height 784
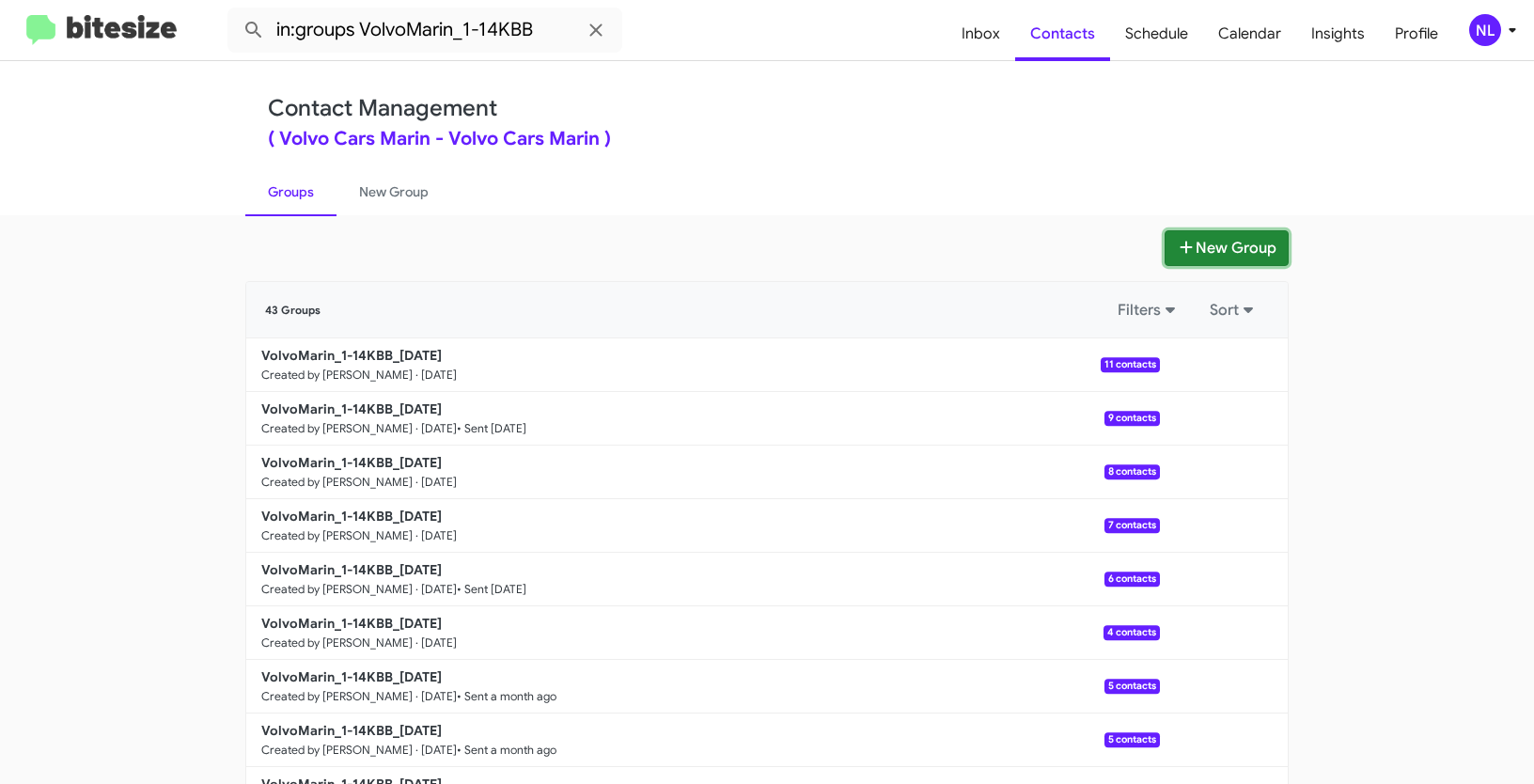
click at [1200, 256] on button "New Group" at bounding box center [1227, 248] width 124 height 36
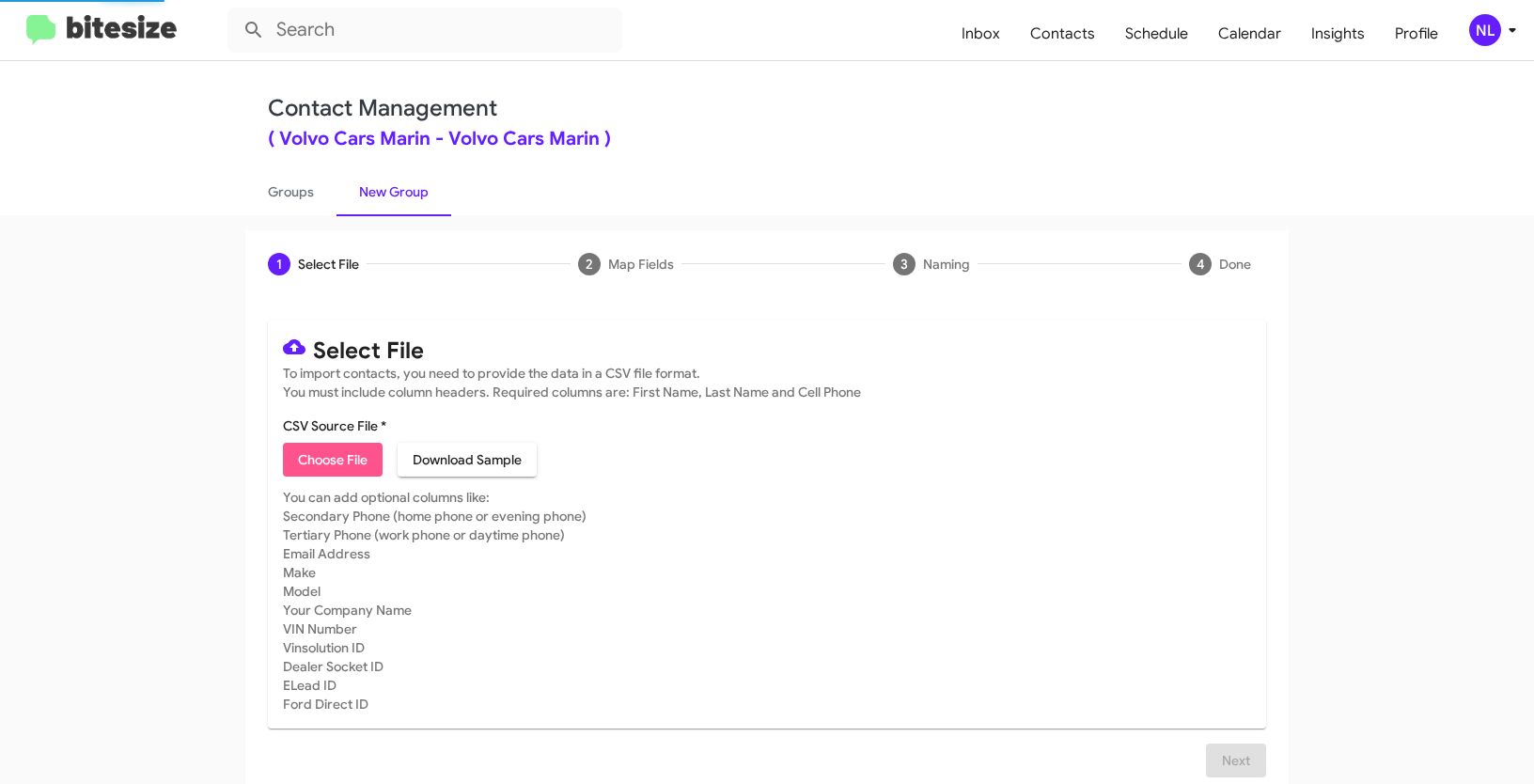
click at [338, 451] on span "Choose File" at bounding box center [333, 459] width 70 height 34
type input "VolvoMarin_31-90Int_[DATE]"
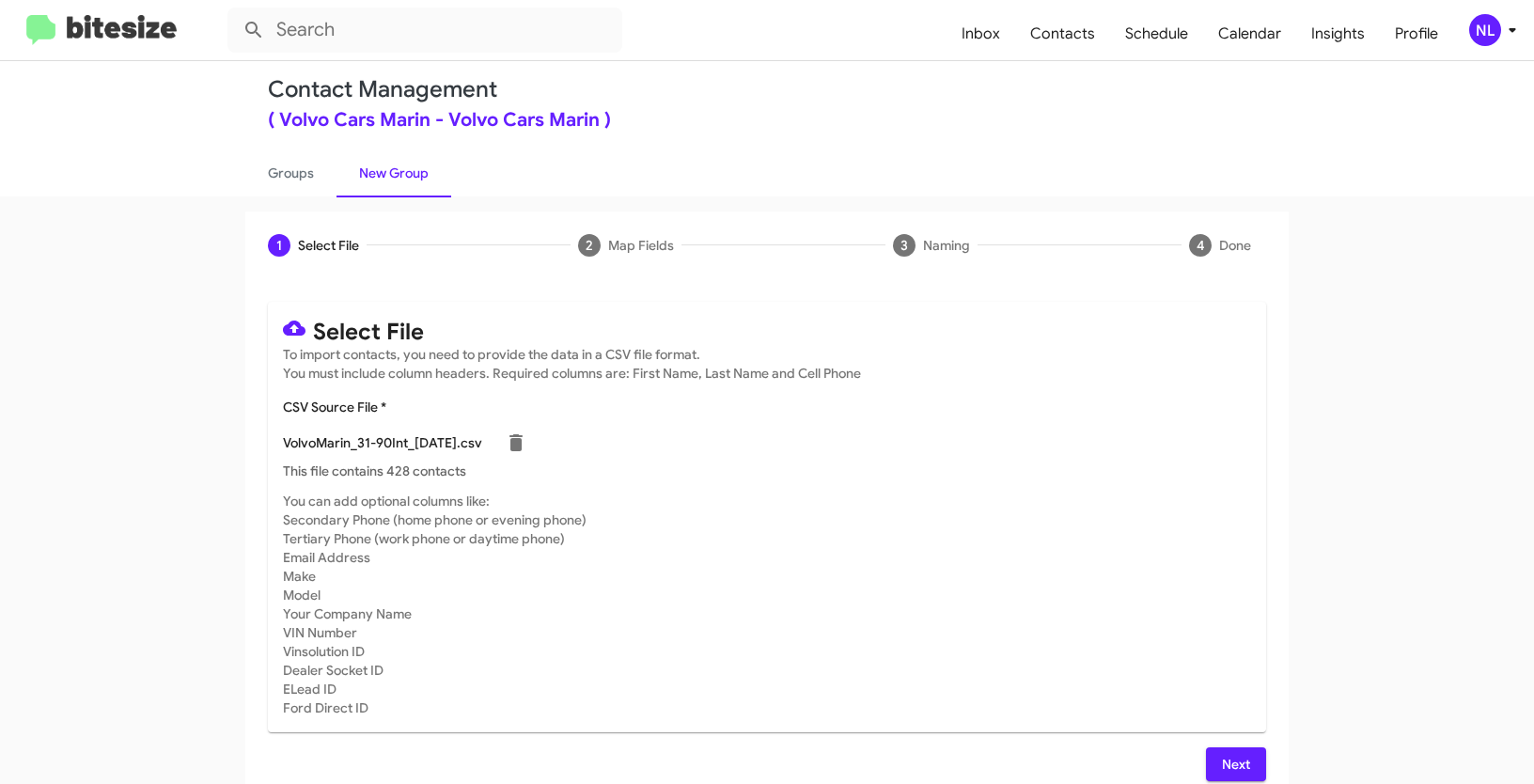
scroll to position [38, 0]
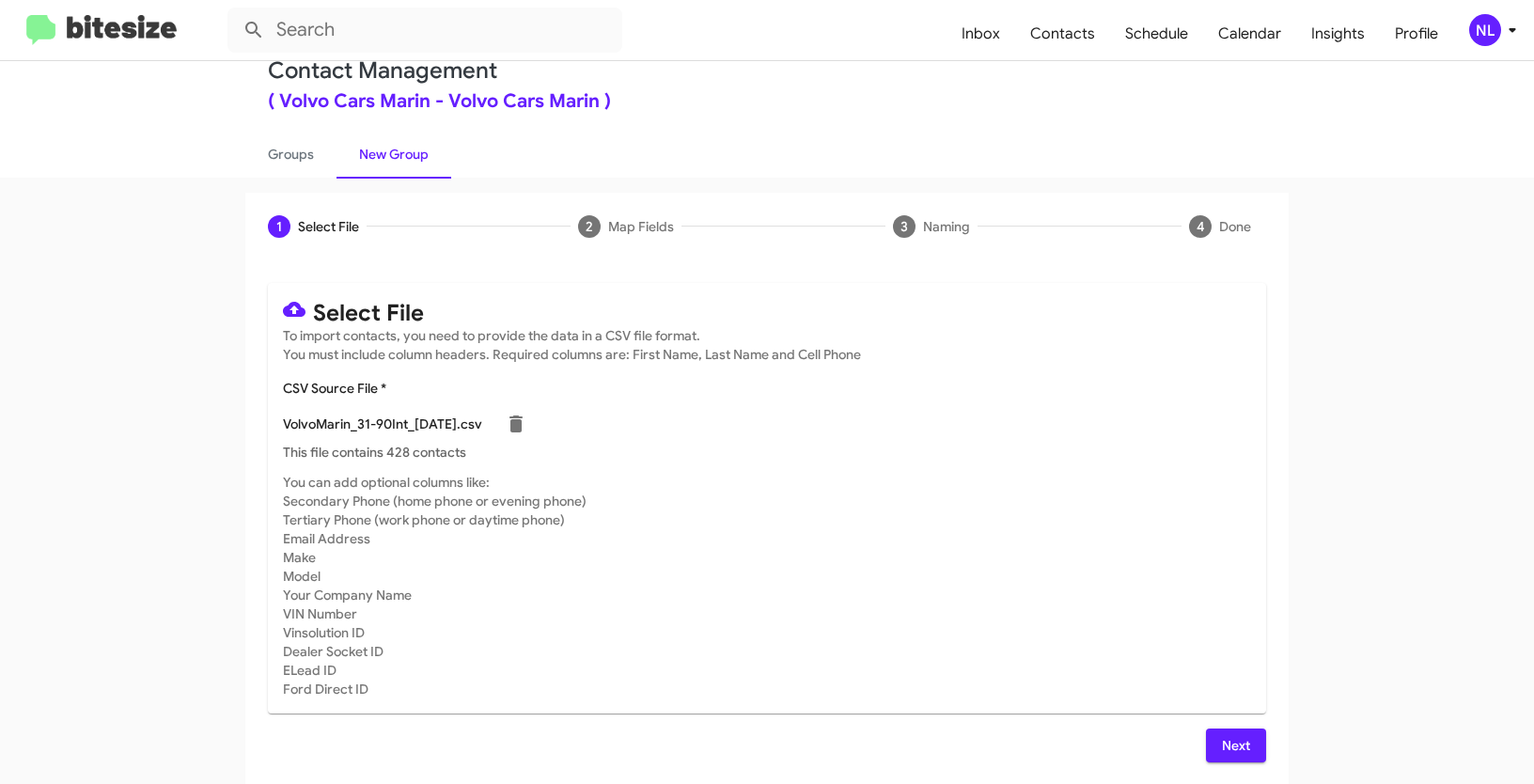
click at [1245, 730] on span "Next" at bounding box center [1235, 744] width 30 height 34
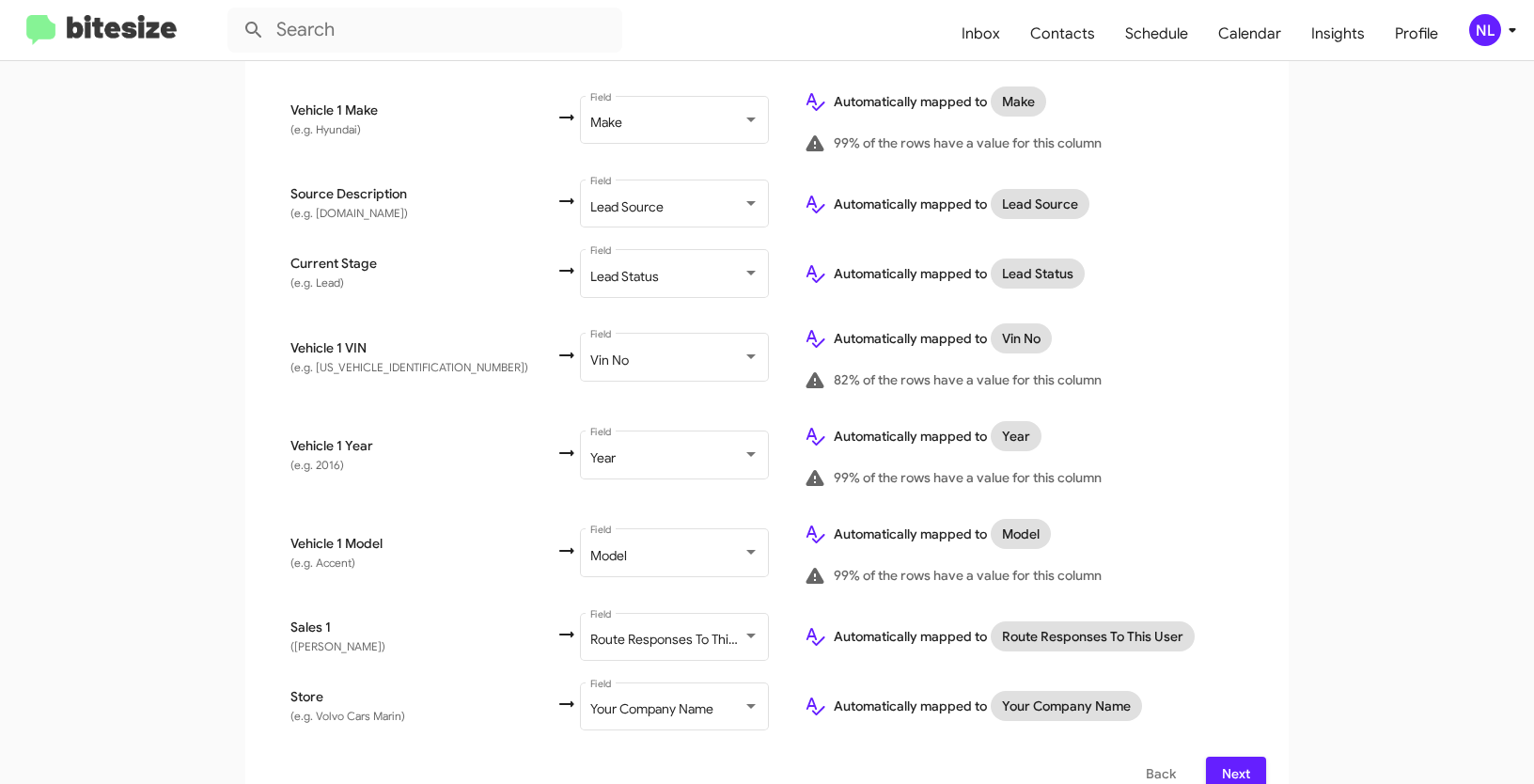
scroll to position [980, 0]
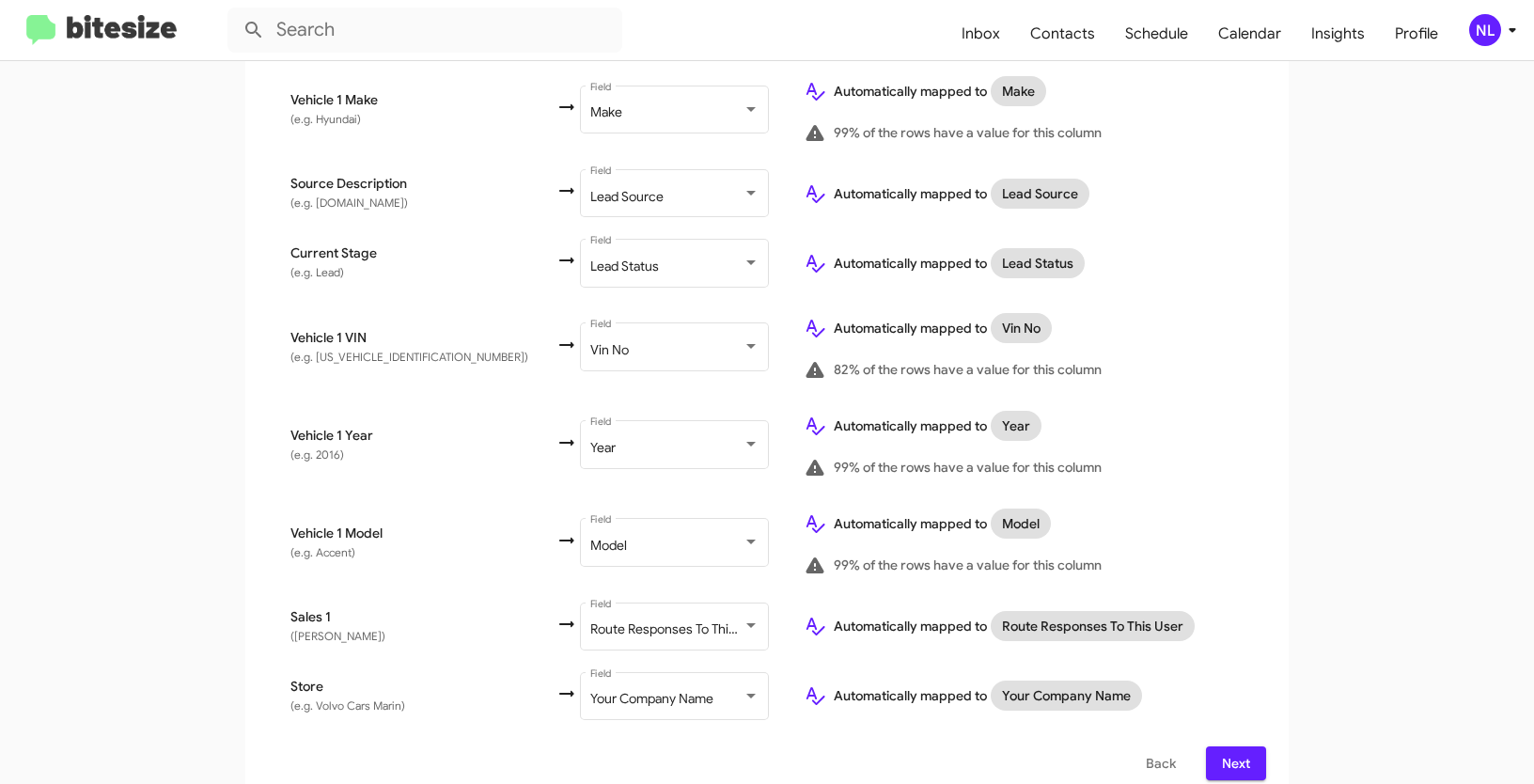
click at [1236, 746] on span "Next" at bounding box center [1235, 763] width 30 height 34
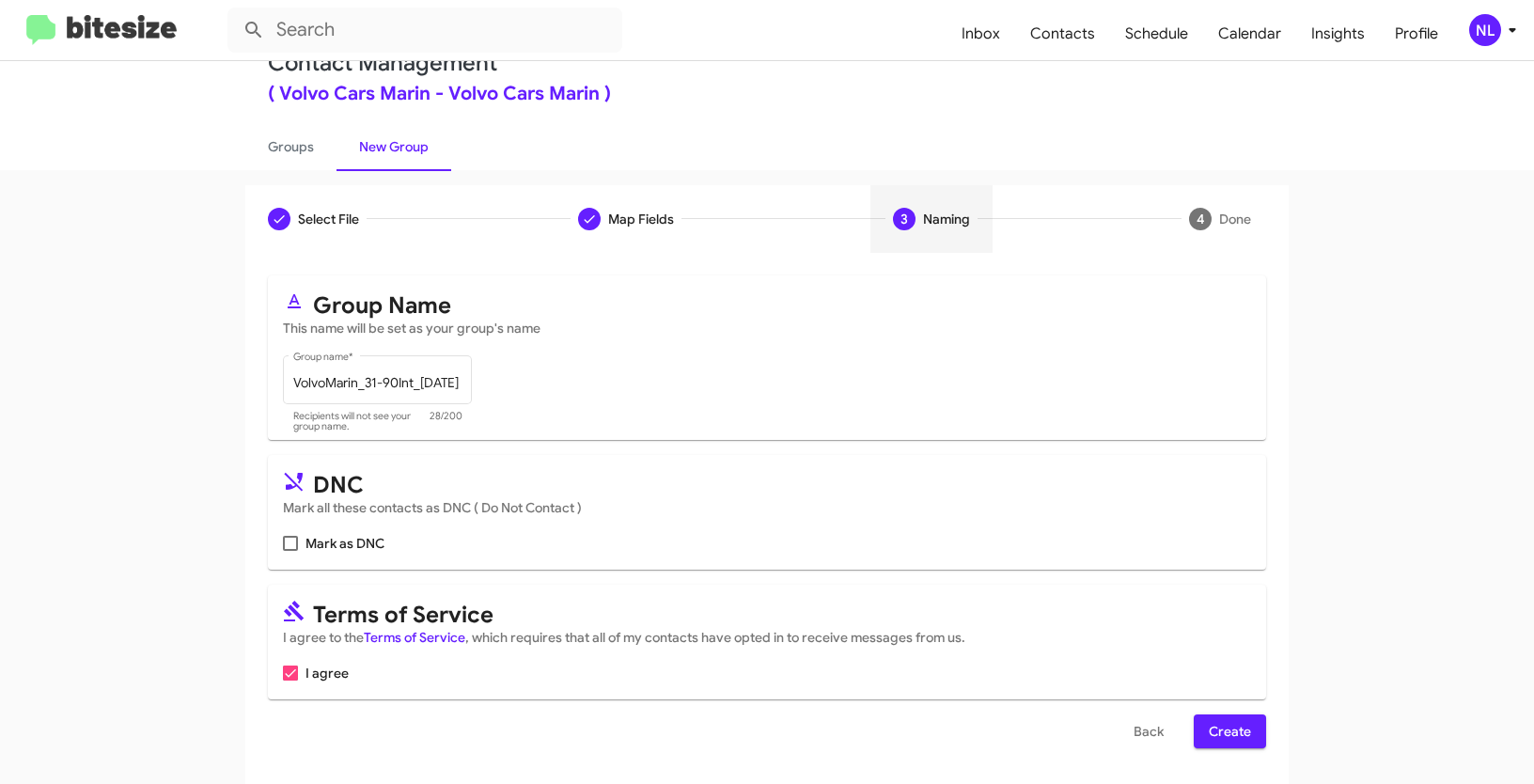
scroll to position [47, 0]
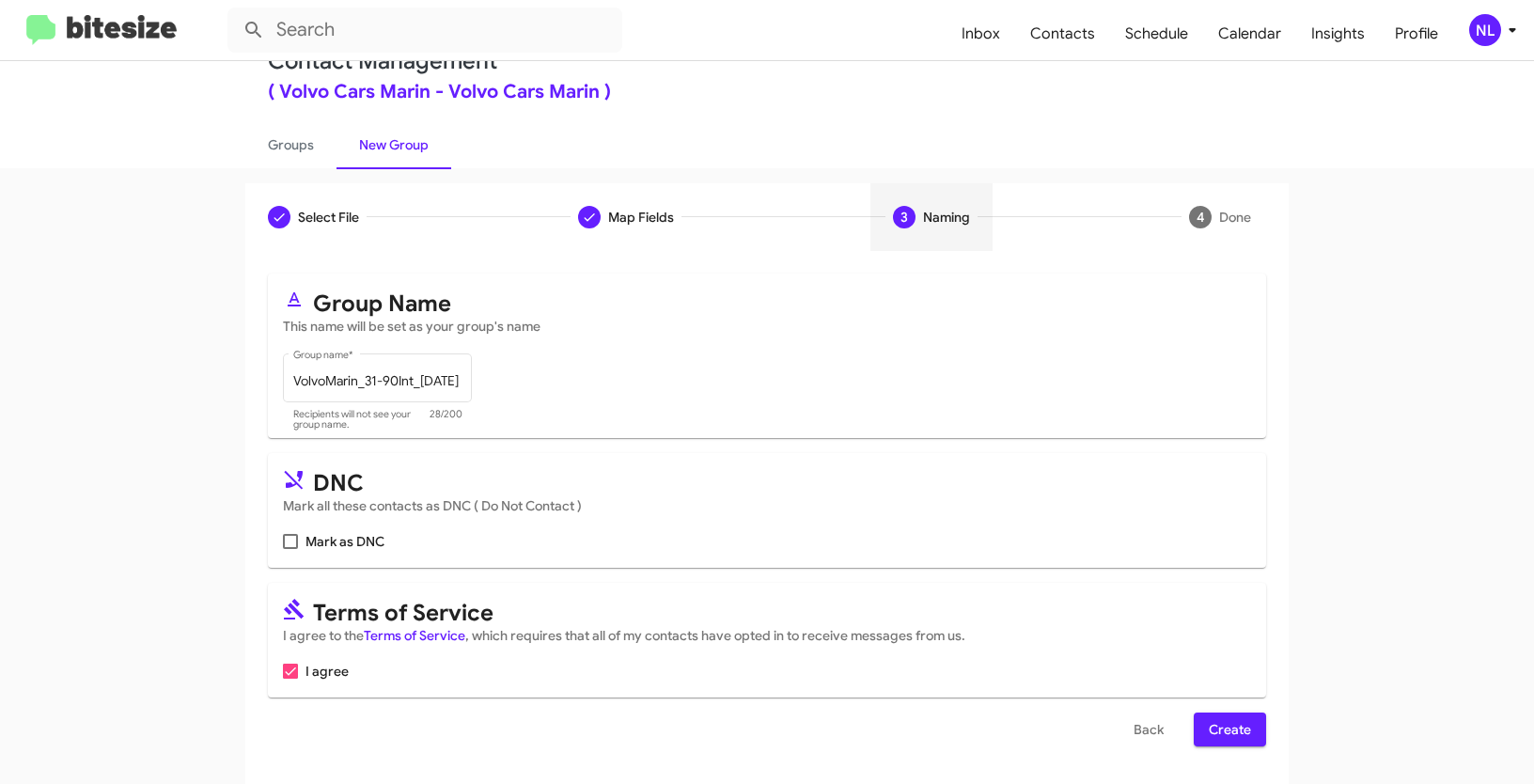
drag, startPoint x: 1215, startPoint y: 724, endPoint x: 1236, endPoint y: 720, distance: 21.4
click at [1215, 724] on span "Create" at bounding box center [1230, 729] width 43 height 34
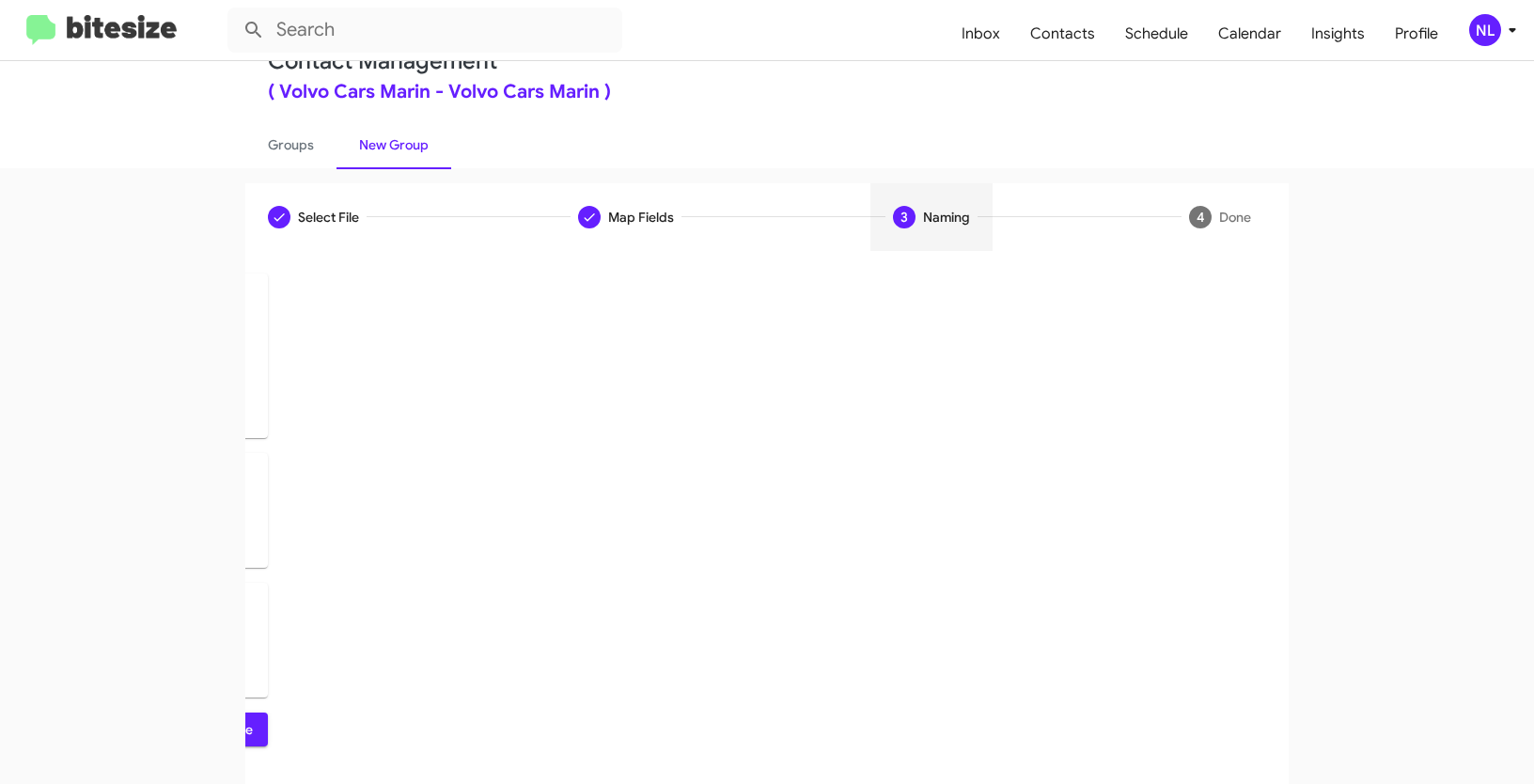
scroll to position [0, 0]
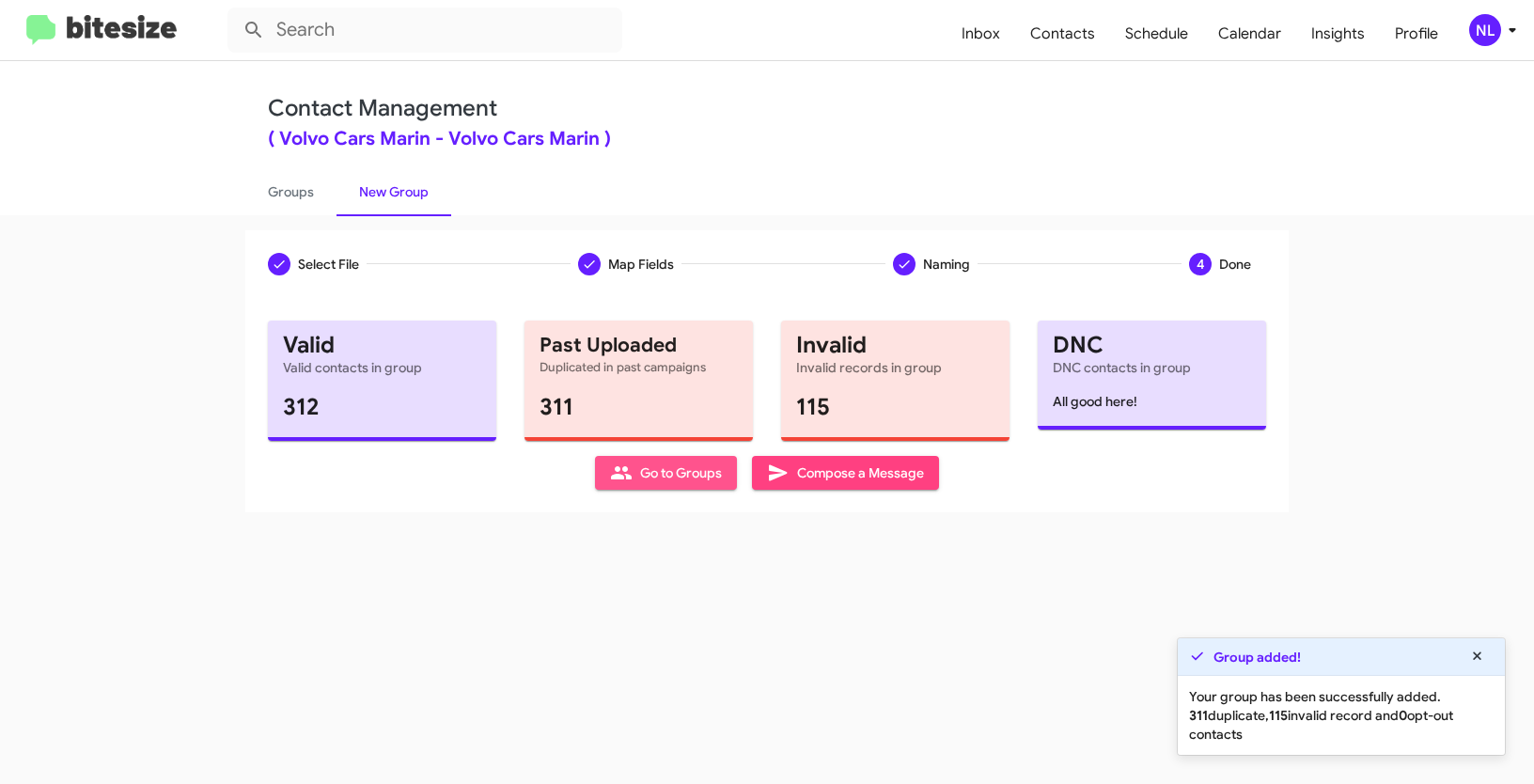
click at [687, 482] on span "Go to Groups" at bounding box center [665, 472] width 112 height 34
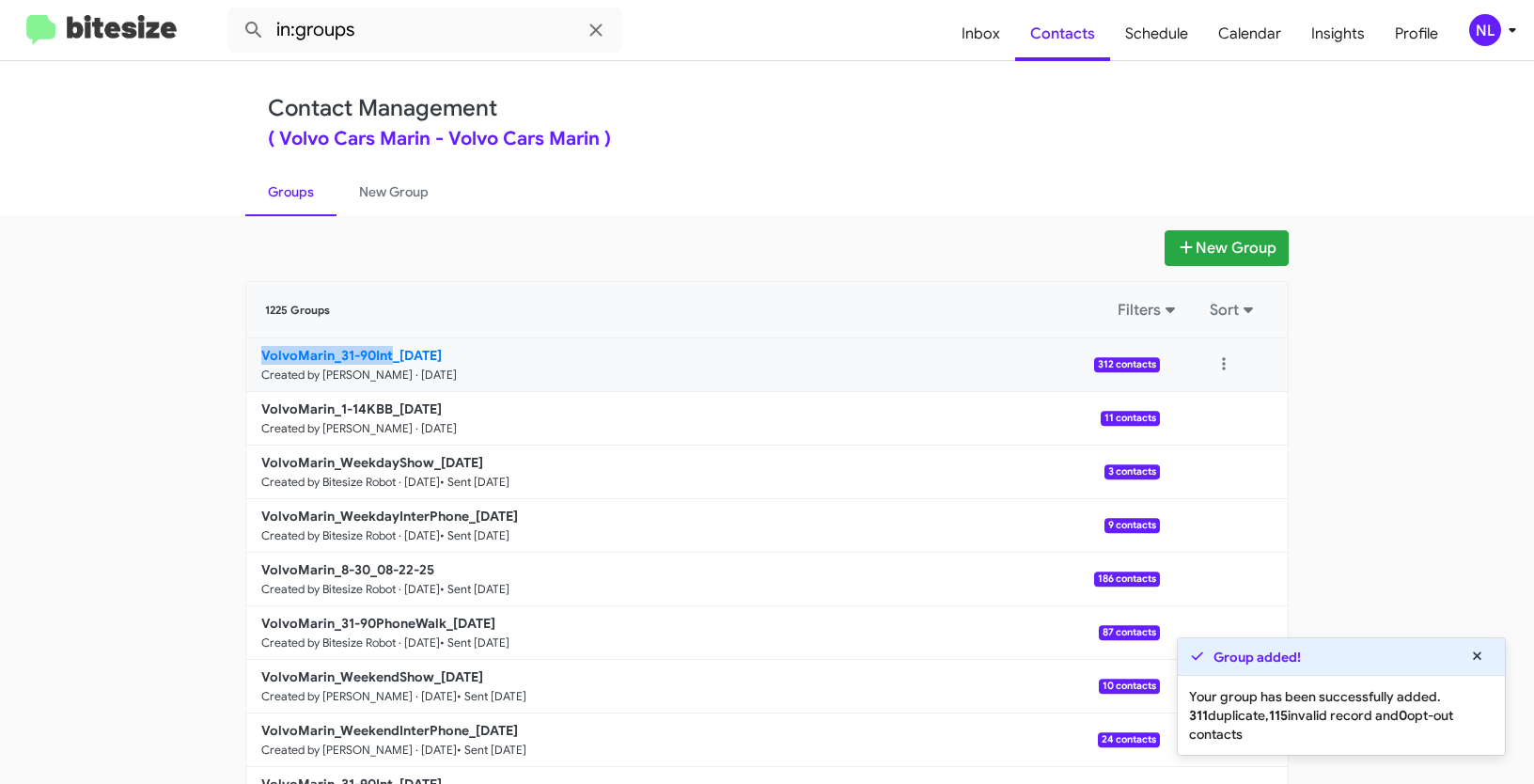
drag, startPoint x: 218, startPoint y: 356, endPoint x: 387, endPoint y: 358, distance: 169.0
click at [387, 358] on app-groups "New Group 1225 Groups Filters Sort VolvoMarin_31-90Int_[DATE] Created by [PERSO…" at bounding box center [767, 577] width 1534 height 693
copy b "VolvoMarin_31-90Int"
click at [411, 15] on input "in:groups" at bounding box center [425, 30] width 395 height 46
click at [399, 19] on input "in:groups" at bounding box center [425, 30] width 395 height 46
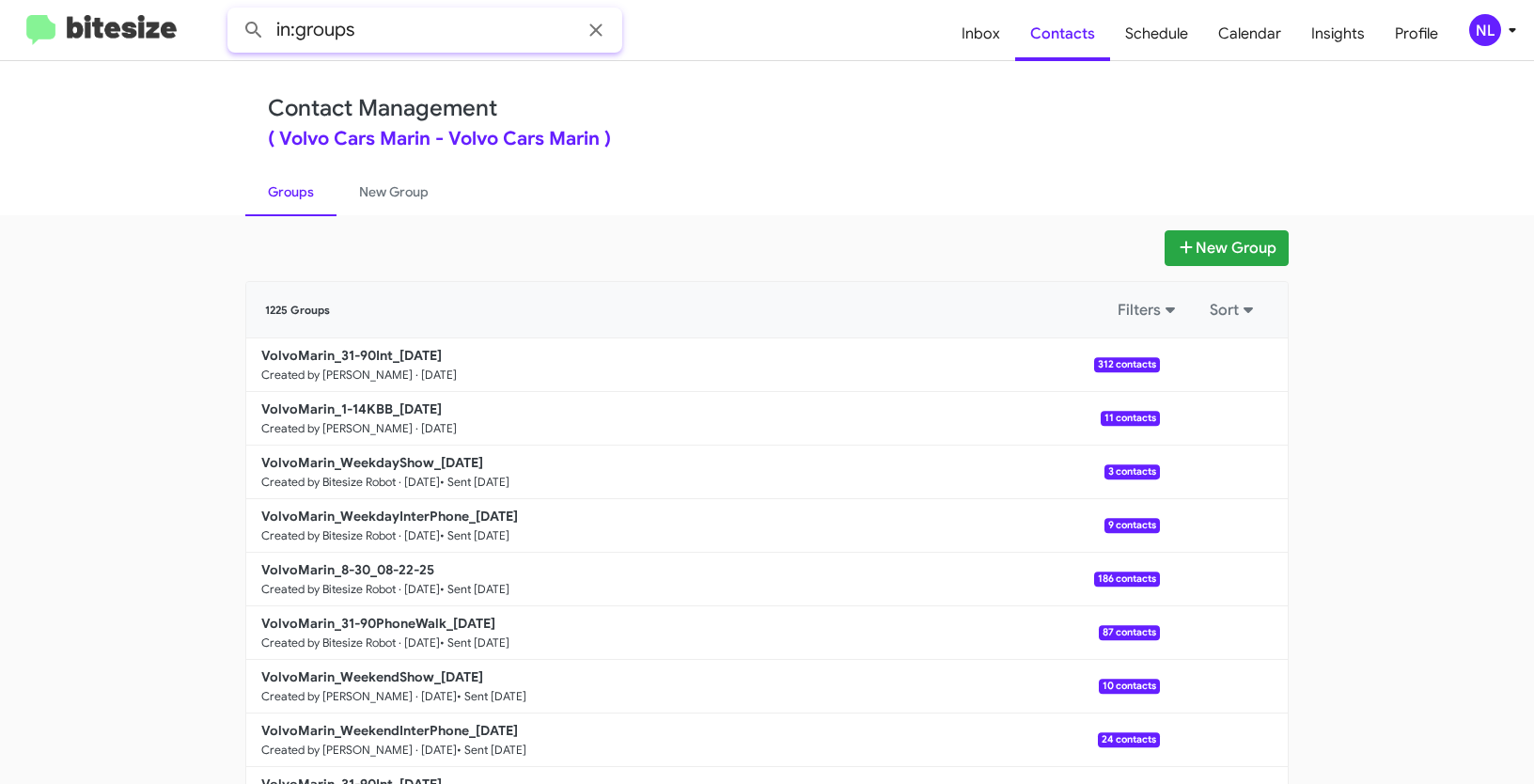
paste input "VolvoMarin_31-90Int"
type input "in:groups VolvoMarin_31-90Int"
click at [235, 12] on button at bounding box center [253, 30] width 38 height 38
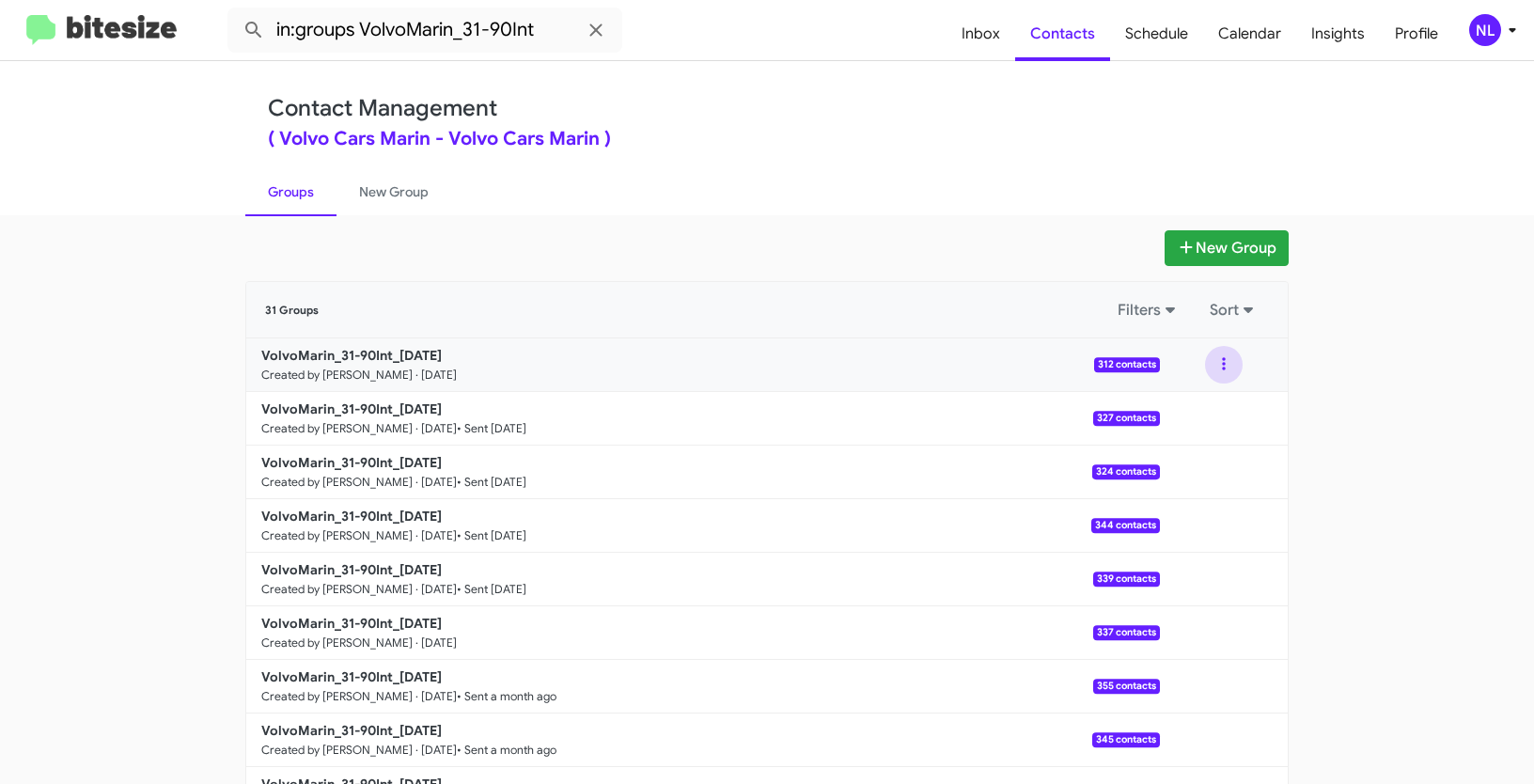
click at [1209, 374] on button at bounding box center [1224, 364] width 38 height 38
click at [1193, 407] on button "View contacts" at bounding box center [1167, 415] width 150 height 46
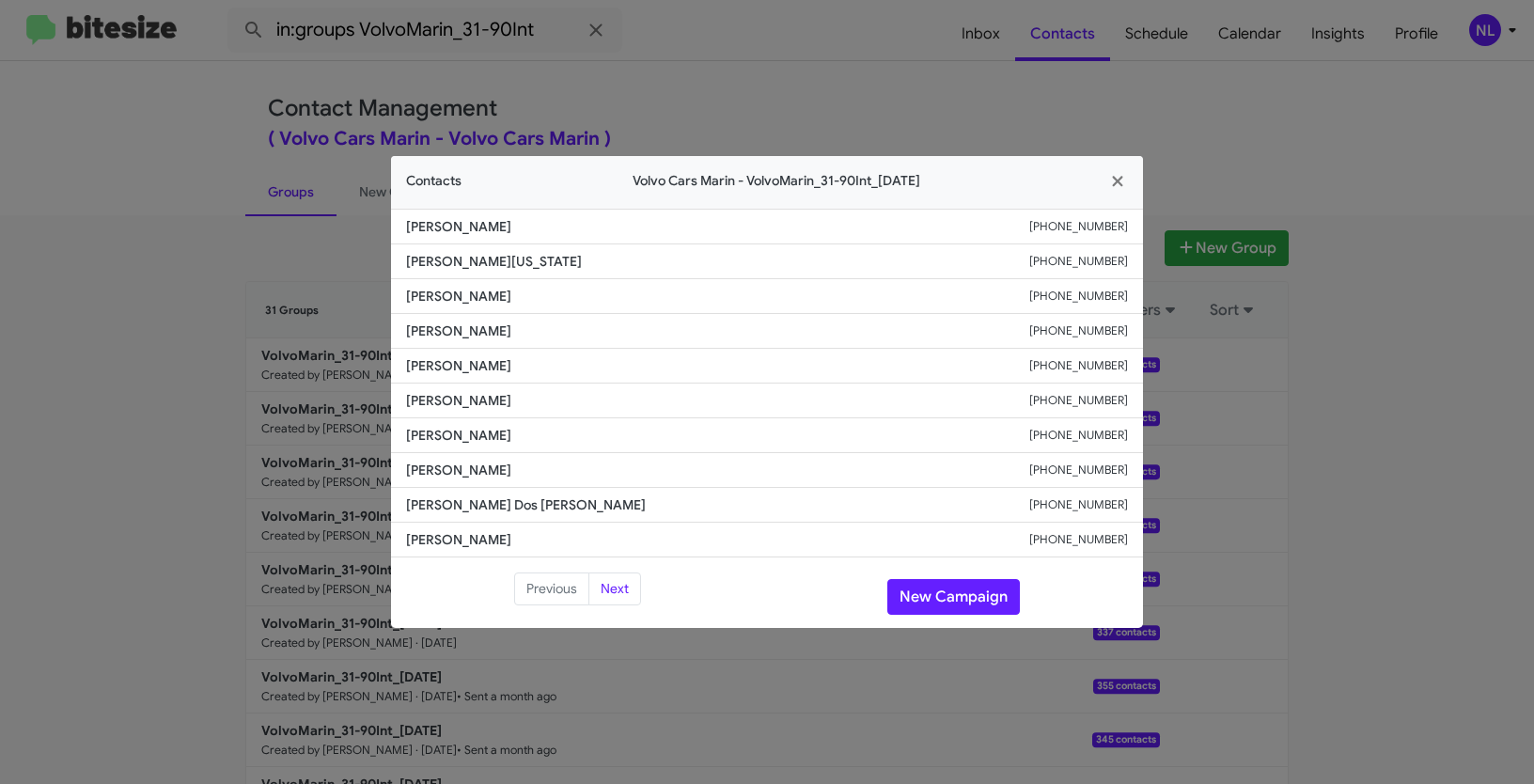
drag, startPoint x: 390, startPoint y: 230, endPoint x: 584, endPoint y: 236, distance: 194.1
click at [584, 236] on modal-container "Contacts Volvo Cars Marin - VolvoMarin_31-90Int_[DATE] [PERSON_NAME] [PHONE_NUM…" at bounding box center [767, 392] width 1534 height 784
copy span "[PERSON_NAME]"
click at [962, 598] on button "New Campaign" at bounding box center [953, 596] width 133 height 36
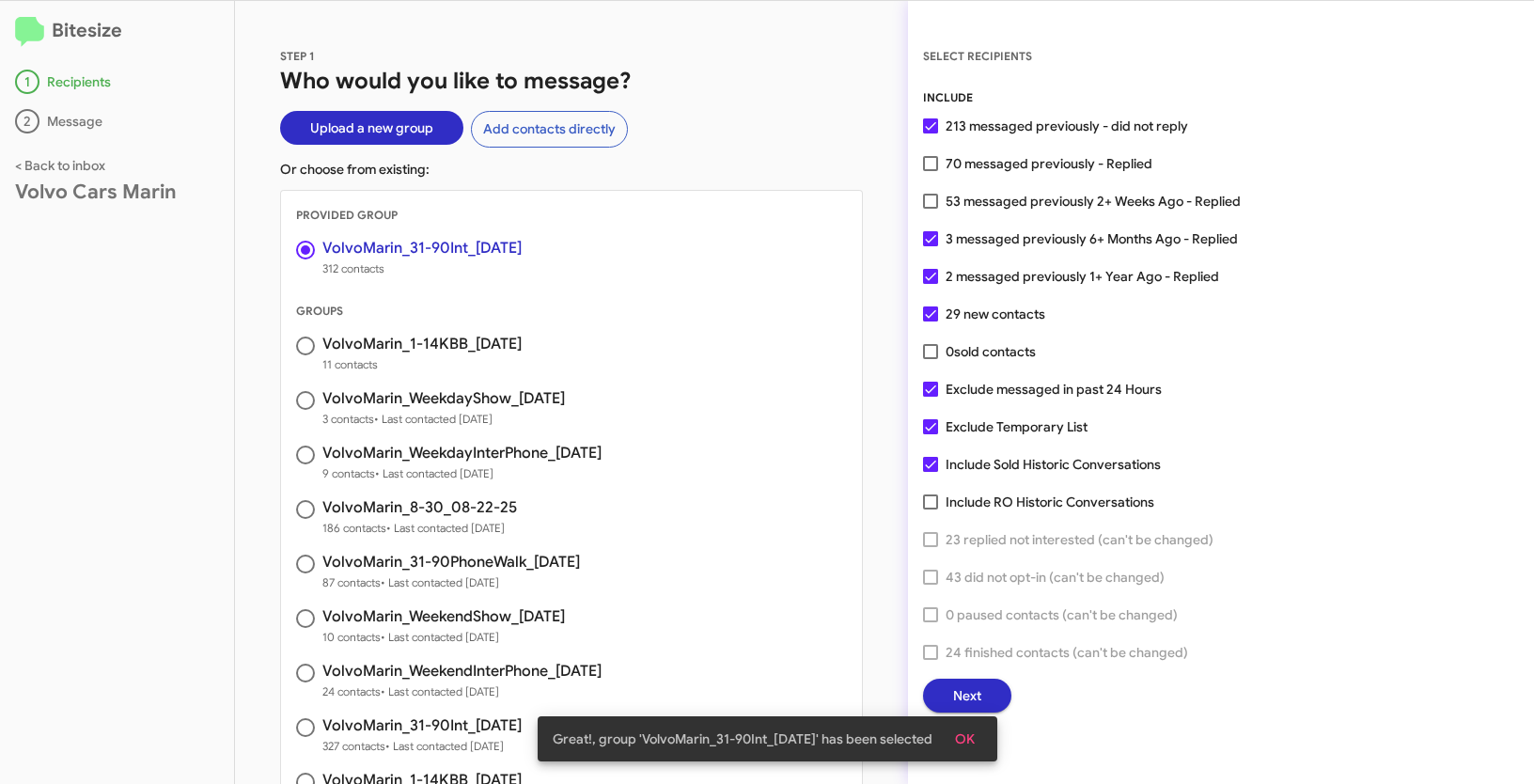
click at [972, 737] on span "OK" at bounding box center [965, 738] width 19 height 34
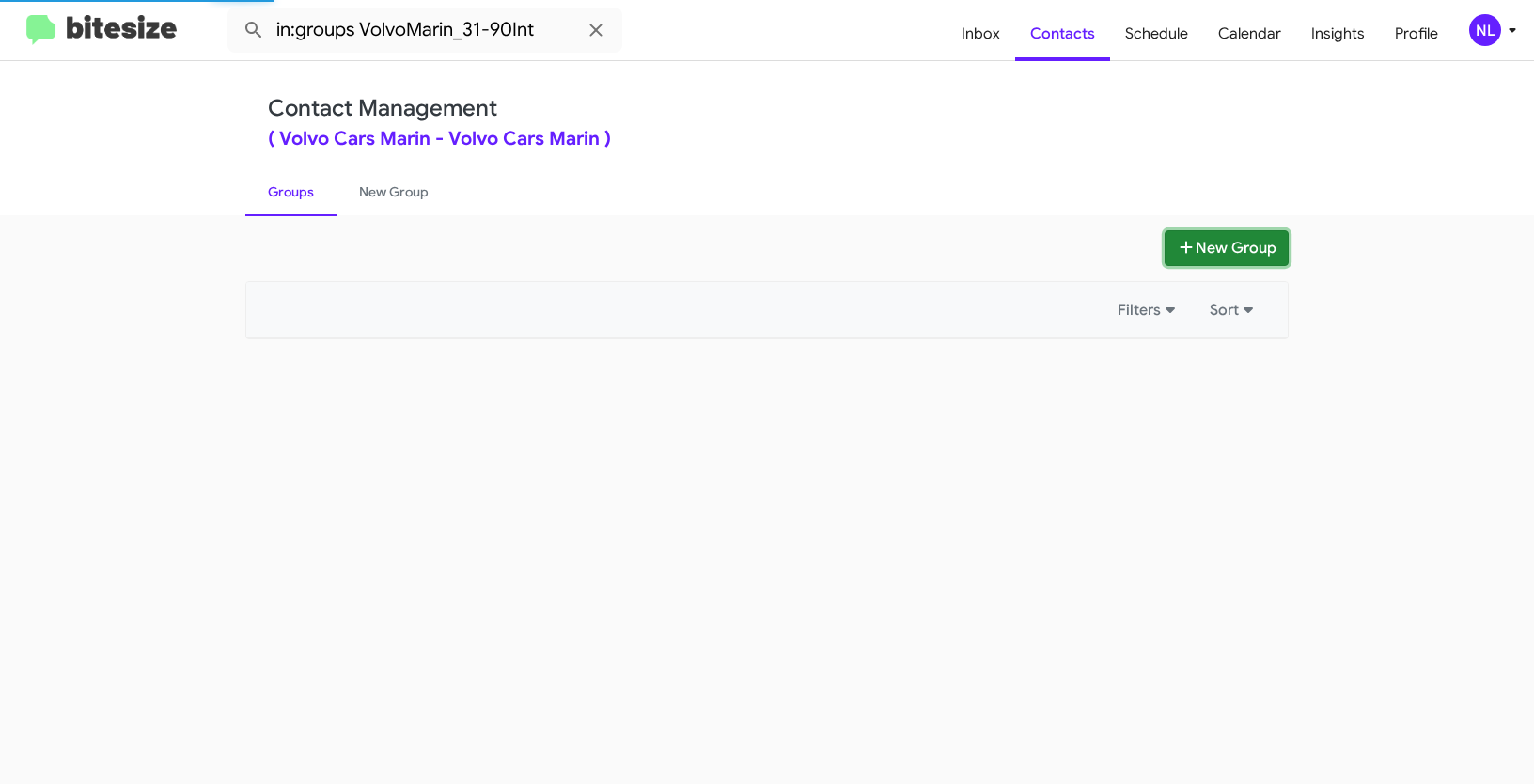
click at [1211, 245] on button "New Group" at bounding box center [1227, 248] width 124 height 36
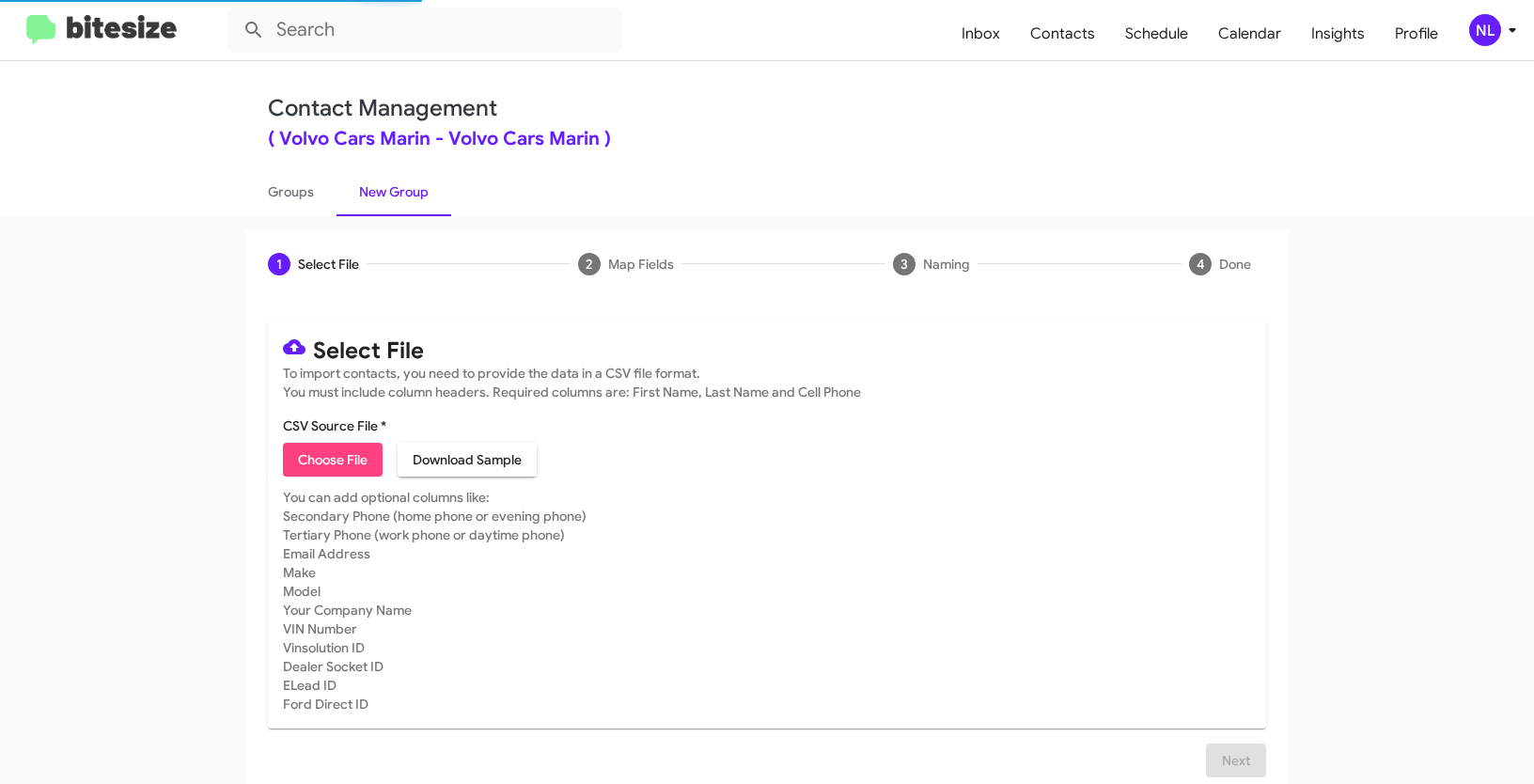
click at [328, 466] on span "Choose File" at bounding box center [333, 459] width 70 height 34
type input "VolvoMarin_WeekendInterPhone_[DATE]"
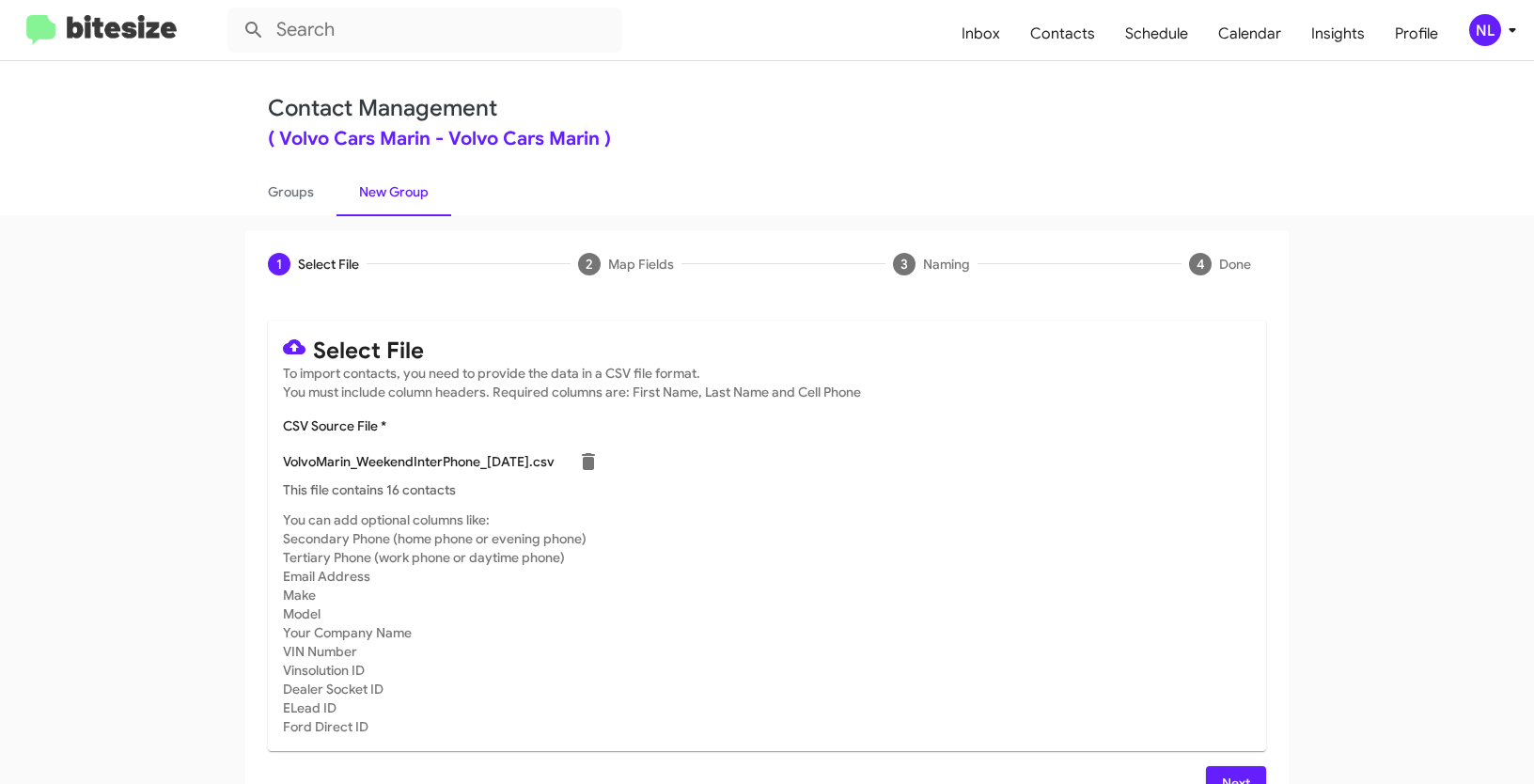
click at [1231, 775] on span "Next" at bounding box center [1235, 782] width 30 height 34
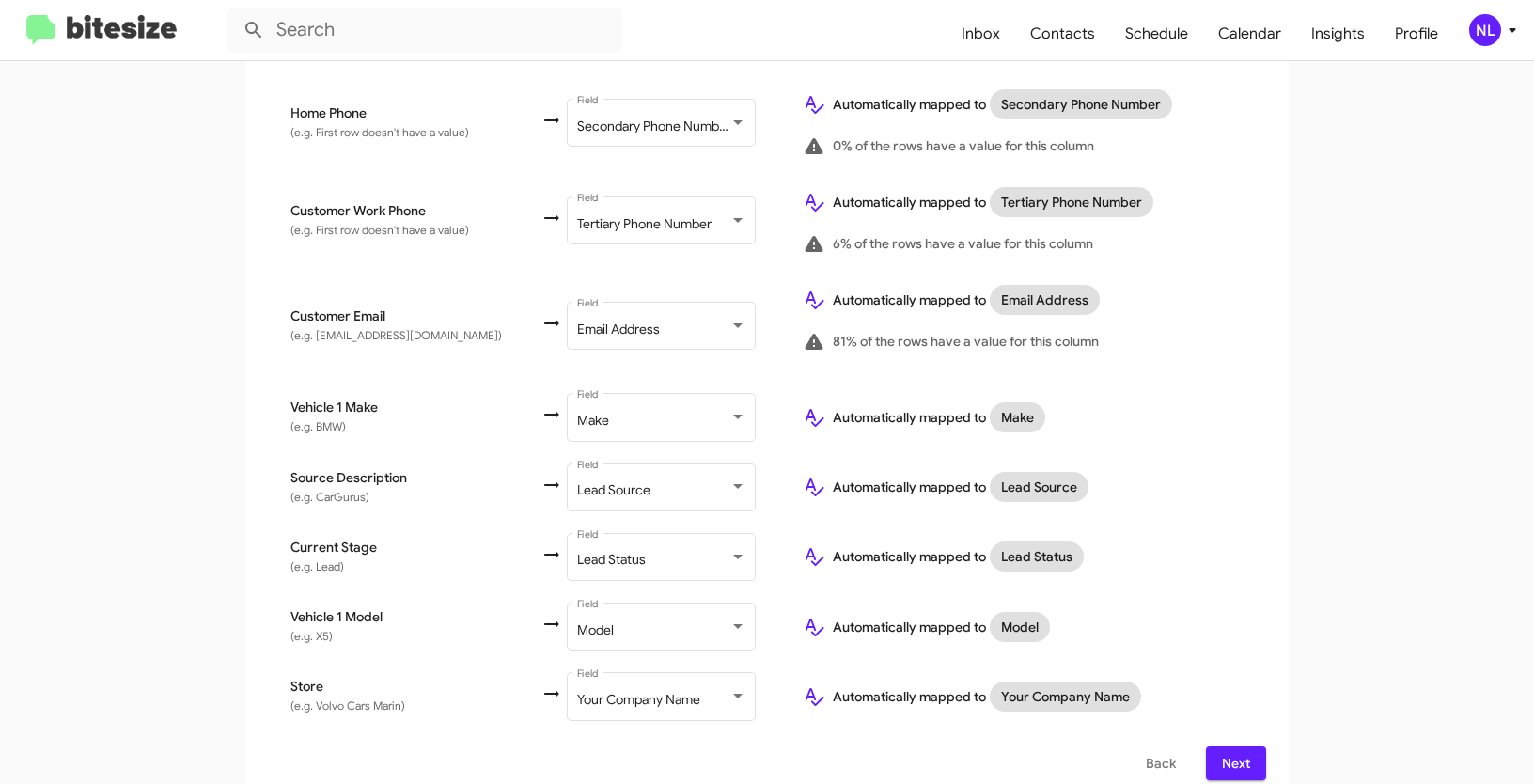
scroll to position [631, 0]
click at [1221, 745] on span "Next" at bounding box center [1235, 762] width 30 height 34
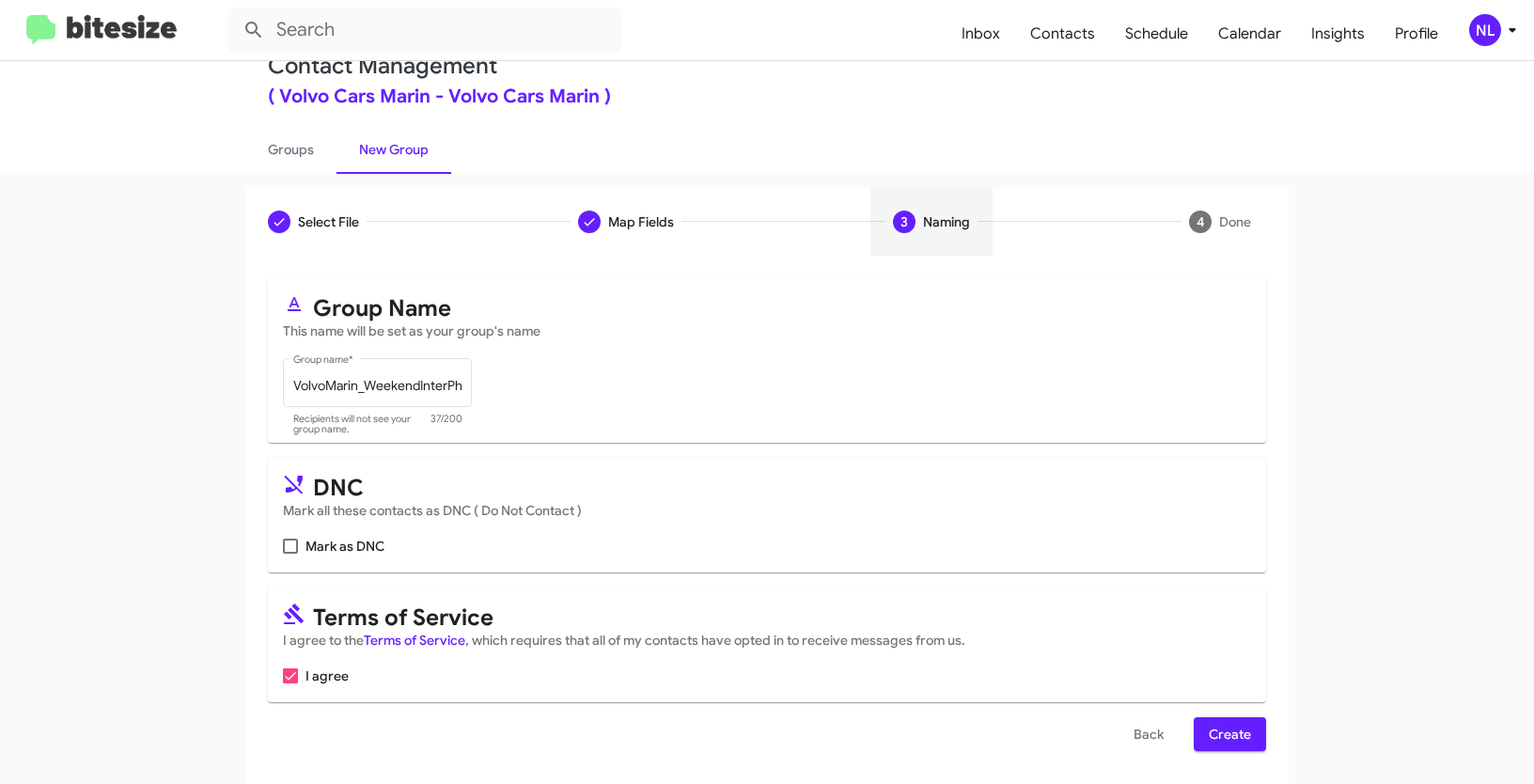
scroll to position [47, 0]
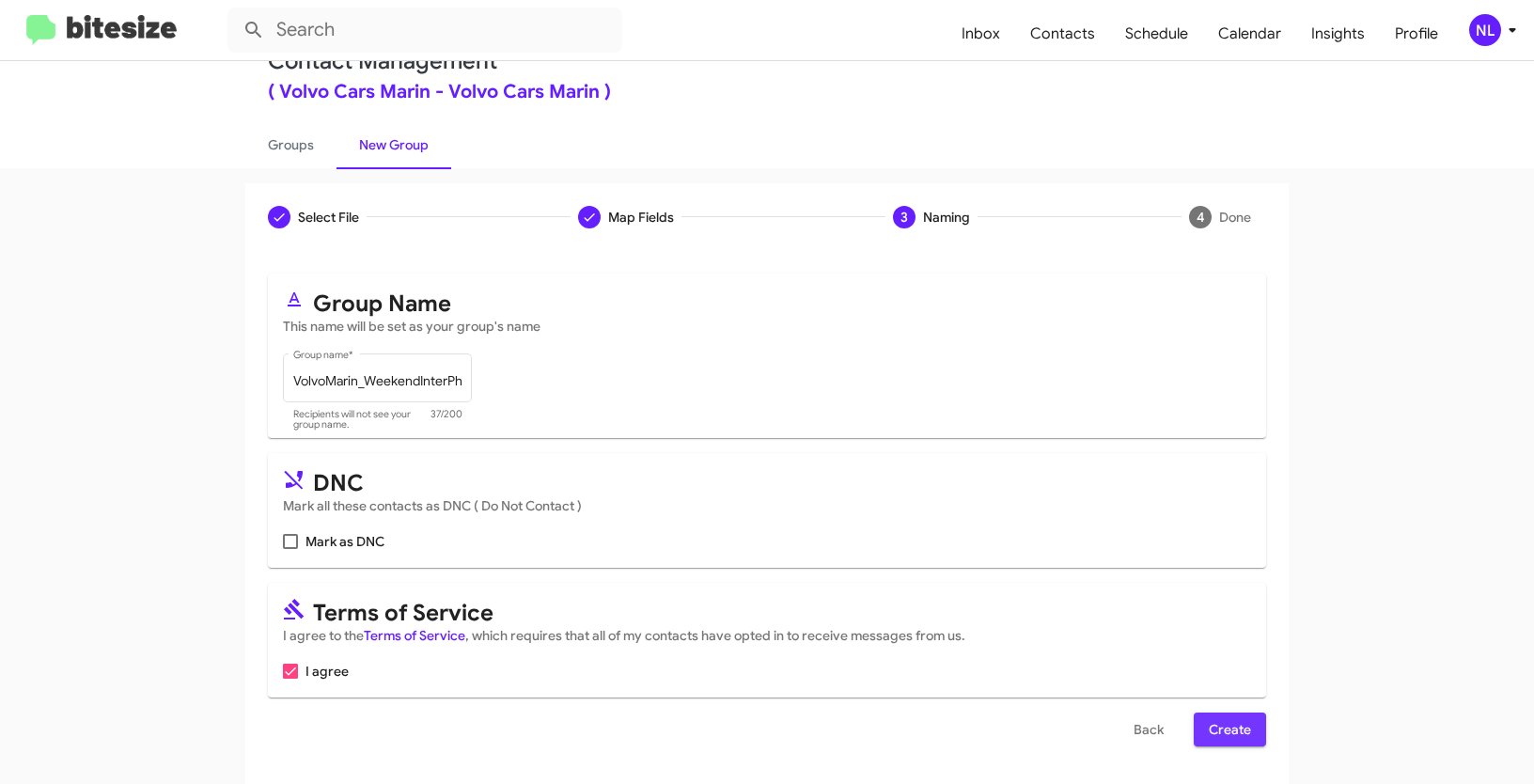
click at [1238, 731] on span "Create" at bounding box center [1230, 729] width 43 height 34
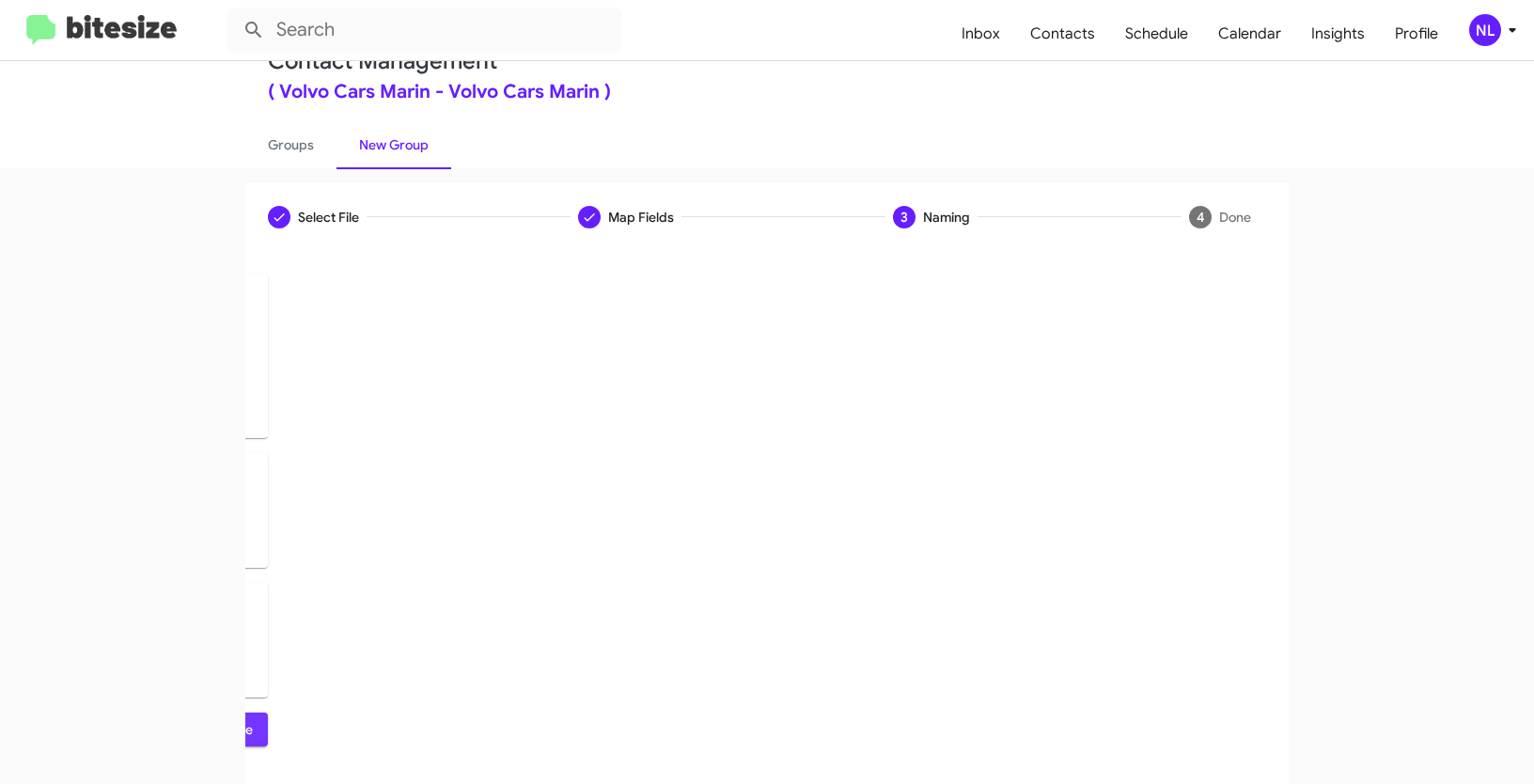
scroll to position [0, 0]
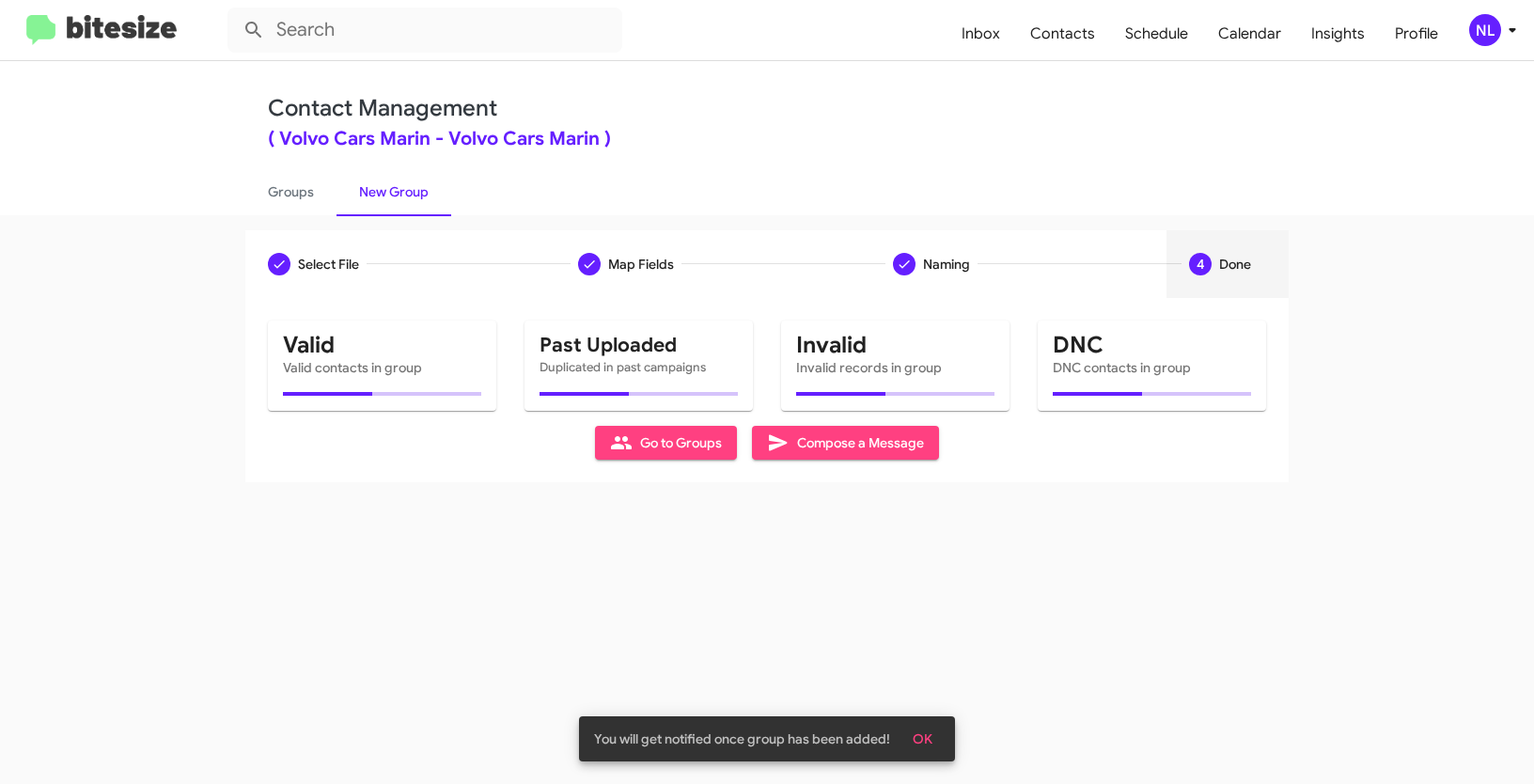
click at [925, 736] on span "OK" at bounding box center [922, 738] width 19 height 34
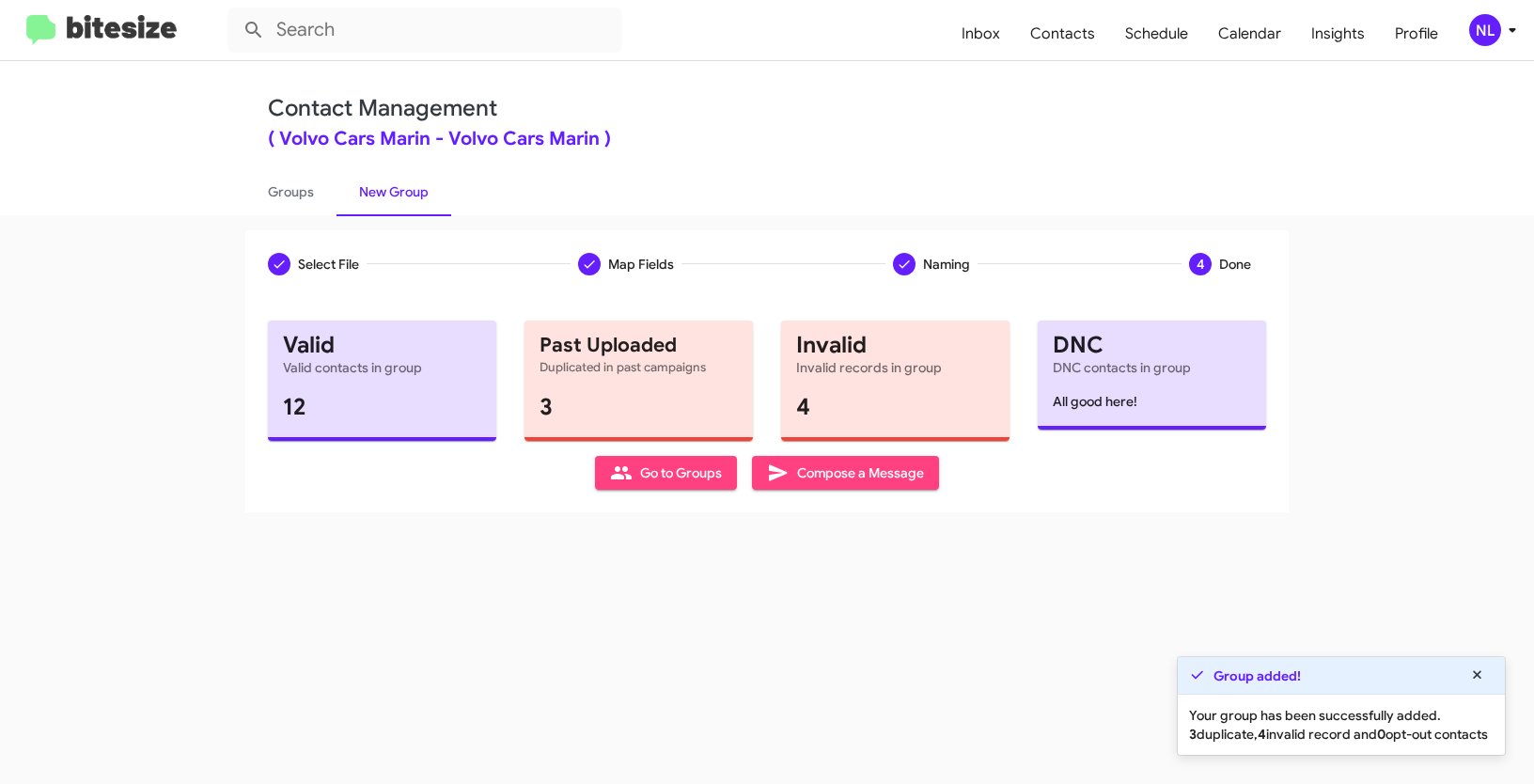
click at [665, 469] on span "Go to Groups" at bounding box center [665, 472] width 112 height 34
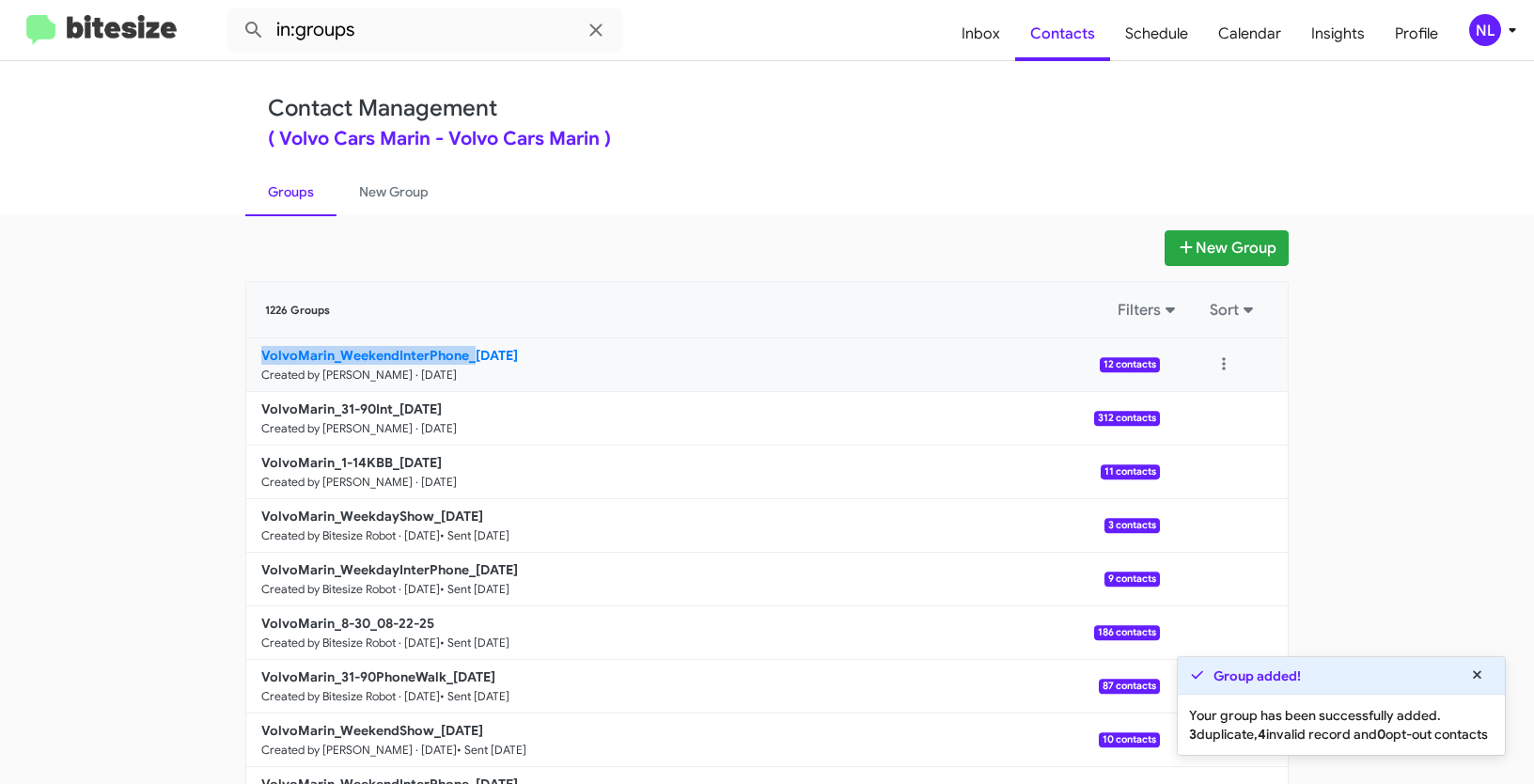
drag, startPoint x: 203, startPoint y: 357, endPoint x: 465, endPoint y: 361, distance: 262.0
click at [465, 361] on app-groups "New Group 1226 Groups Filters Sort VolvoMarin_WeekendInterPhone_[DATE] Created …" at bounding box center [767, 577] width 1534 height 693
copy b "VolvoMarin_WeekendInterPhone_"
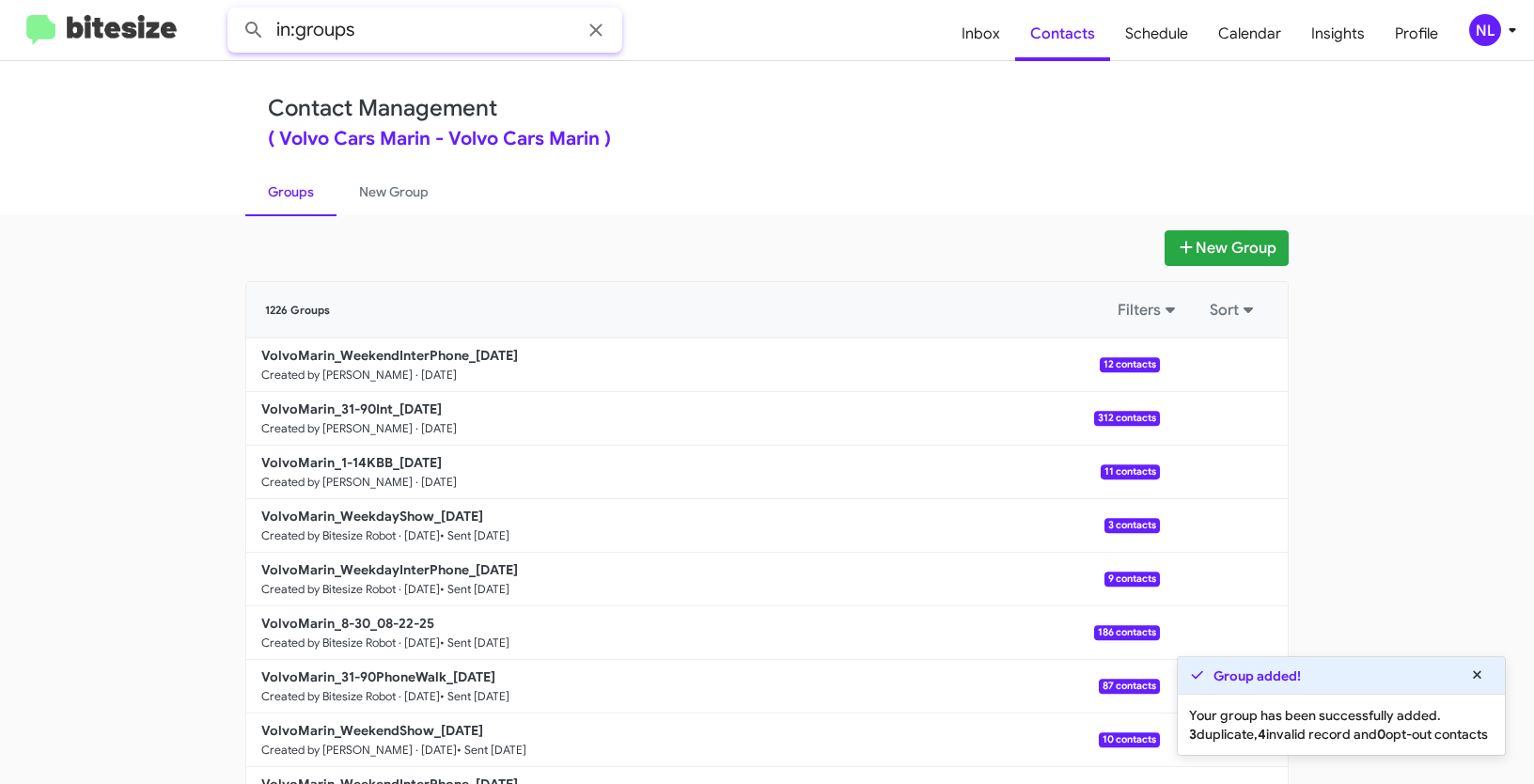
click at [385, 16] on input "in:groups" at bounding box center [425, 30] width 395 height 46
paste input "VolvoMarin_WeekendInterPhone_"
type input "in:groups VolvoMarin_WeekendInterPhone_"
click at [235, 12] on button at bounding box center [253, 30] width 38 height 38
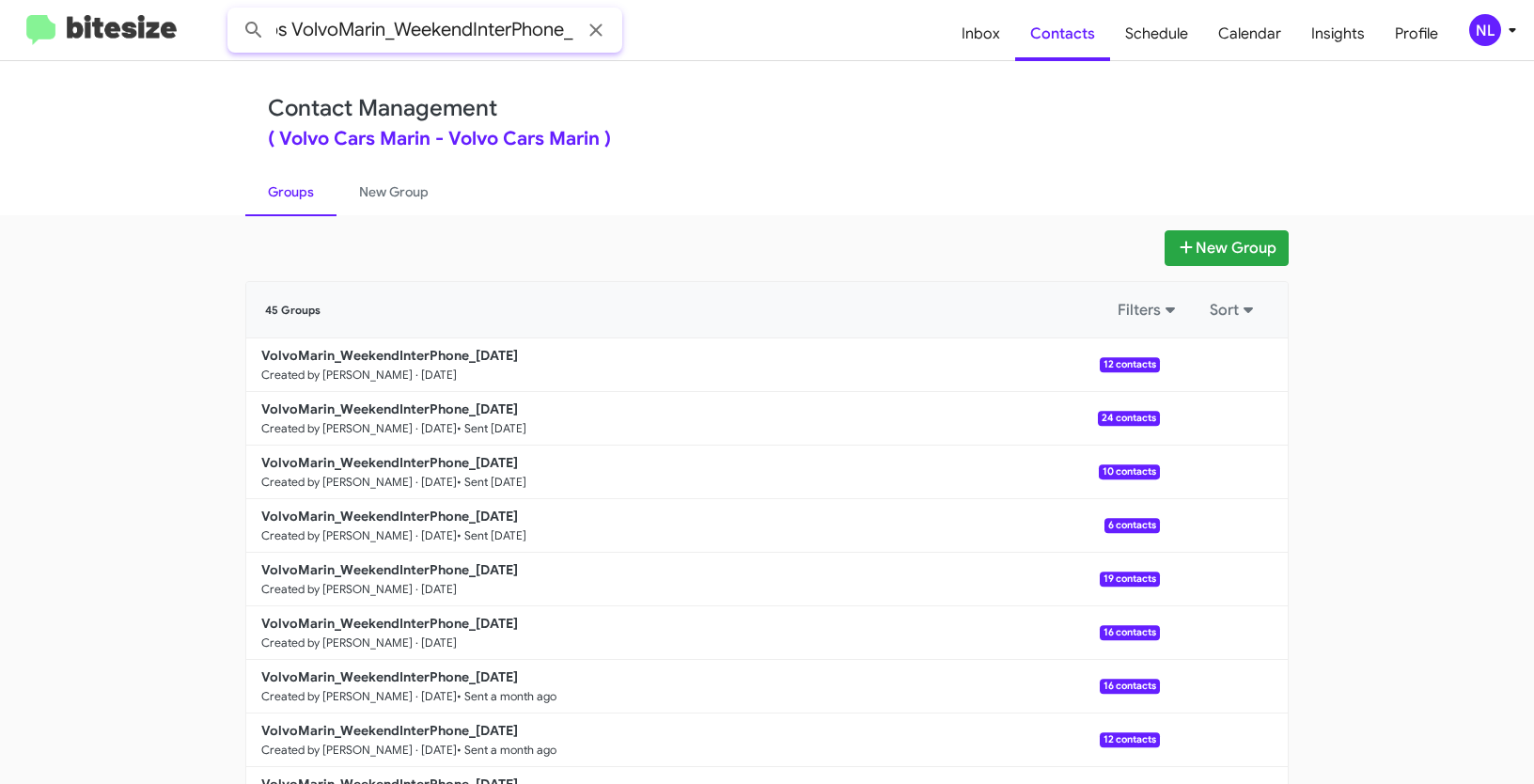
click at [235, 12] on button at bounding box center [253, 30] width 38 height 38
click at [1231, 361] on button at bounding box center [1224, 364] width 38 height 38
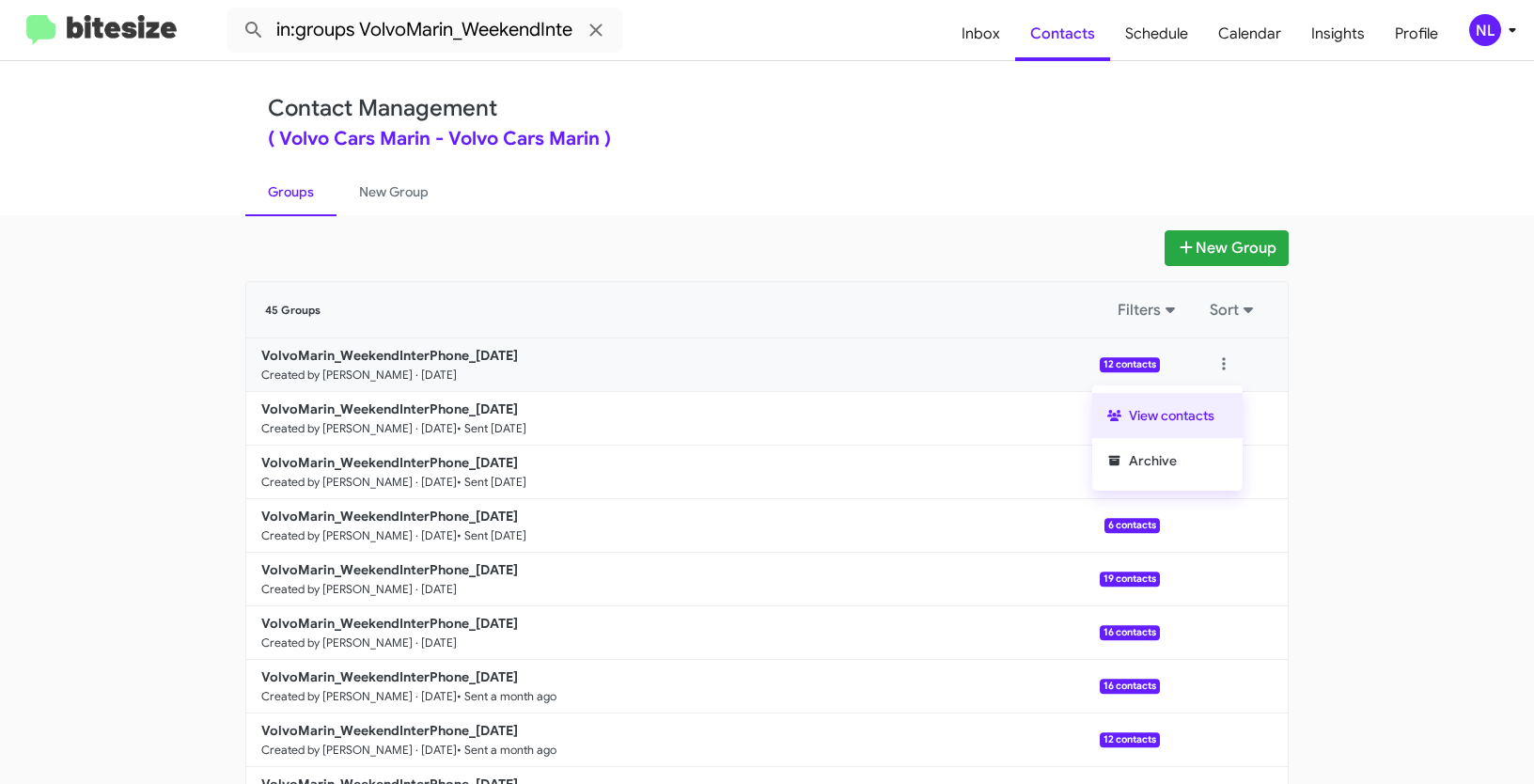
click at [1186, 420] on button "View contacts" at bounding box center [1167, 415] width 150 height 46
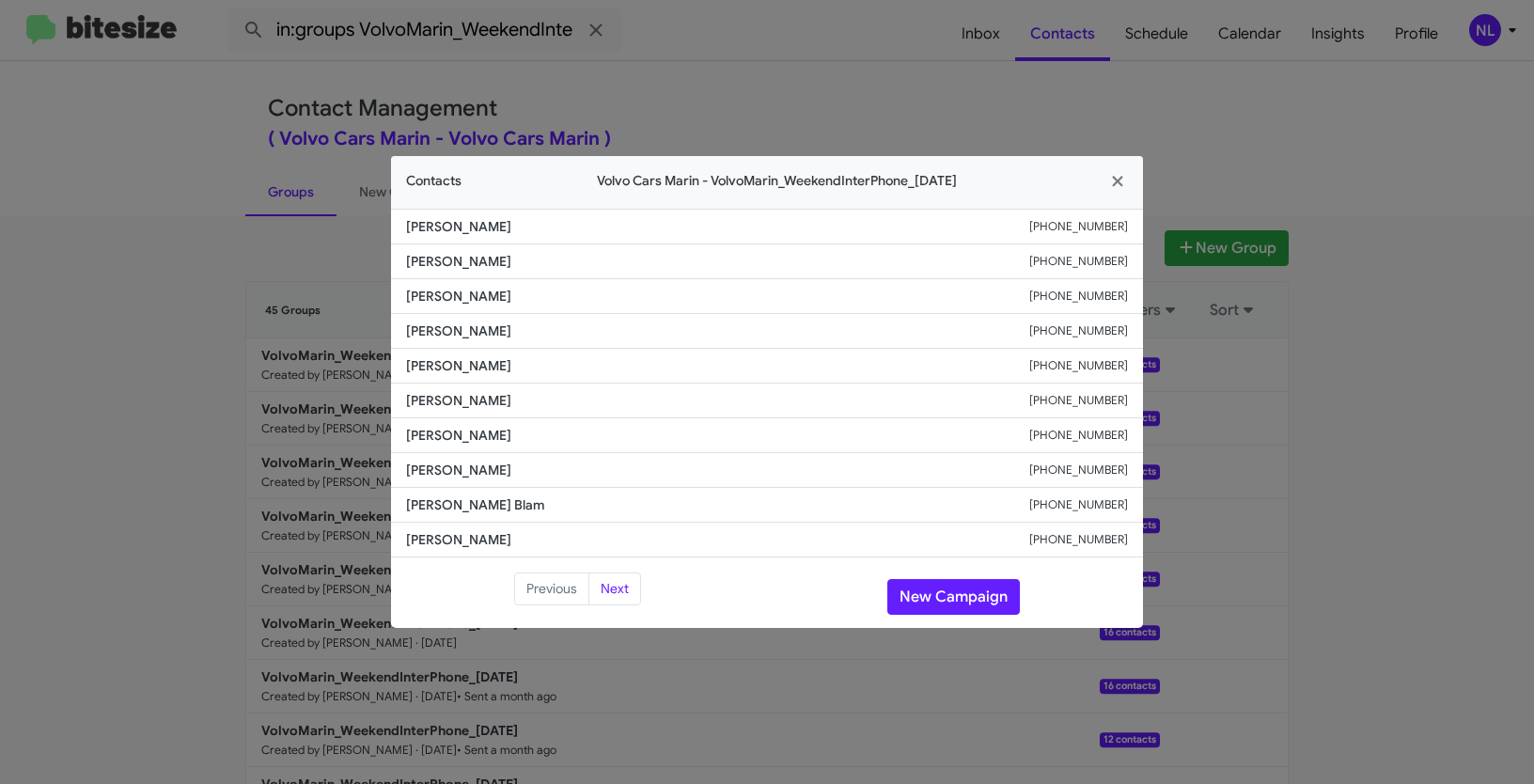
drag, startPoint x: 394, startPoint y: 431, endPoint x: 591, endPoint y: 443, distance: 197.4
click at [591, 443] on li "[PERSON_NAME] [PHONE_NUMBER]" at bounding box center [767, 435] width 752 height 35
copy span "[PERSON_NAME]"
click at [1124, 175] on icon "button" at bounding box center [1118, 180] width 21 height 16
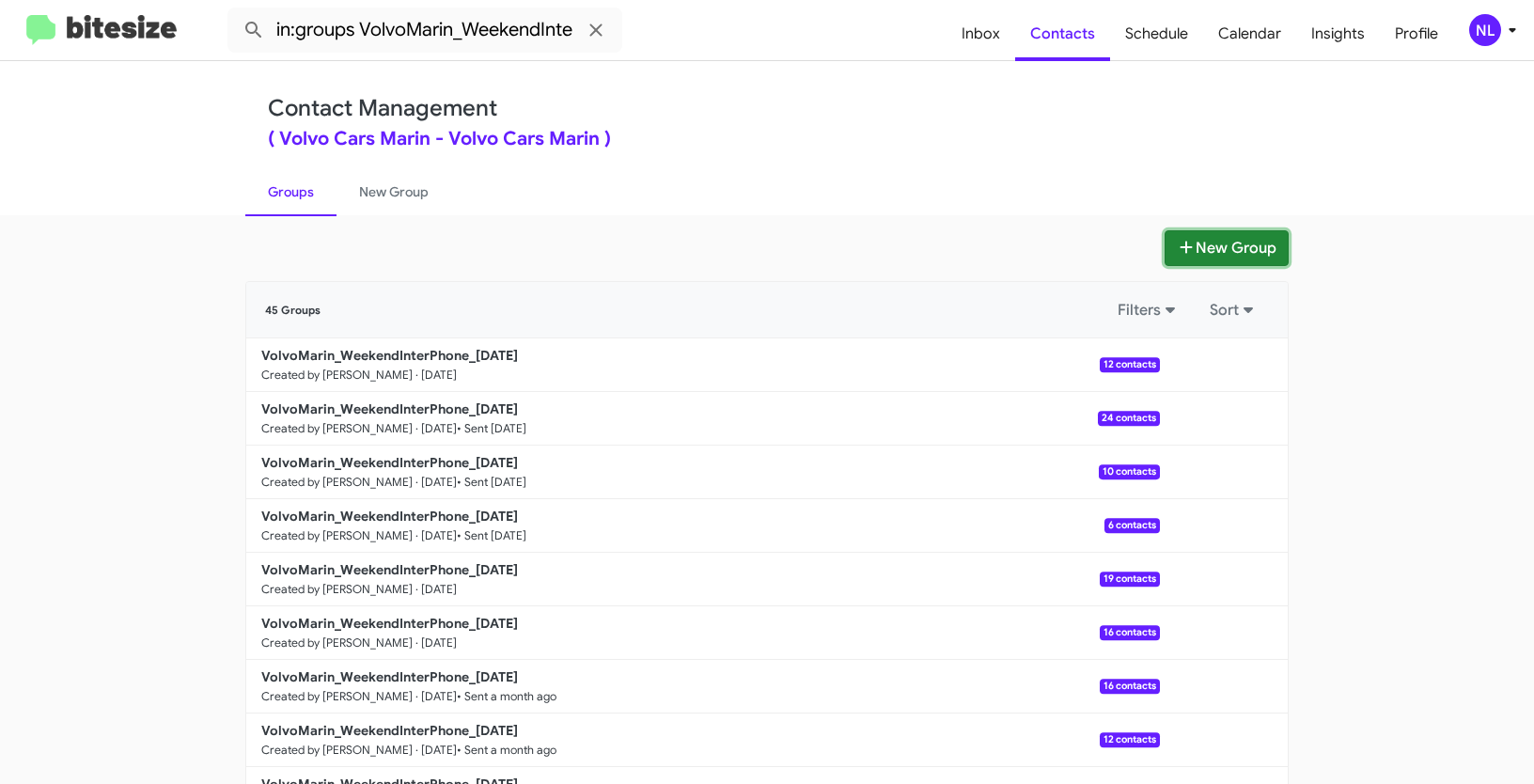
click at [1202, 238] on button "New Group" at bounding box center [1227, 248] width 124 height 36
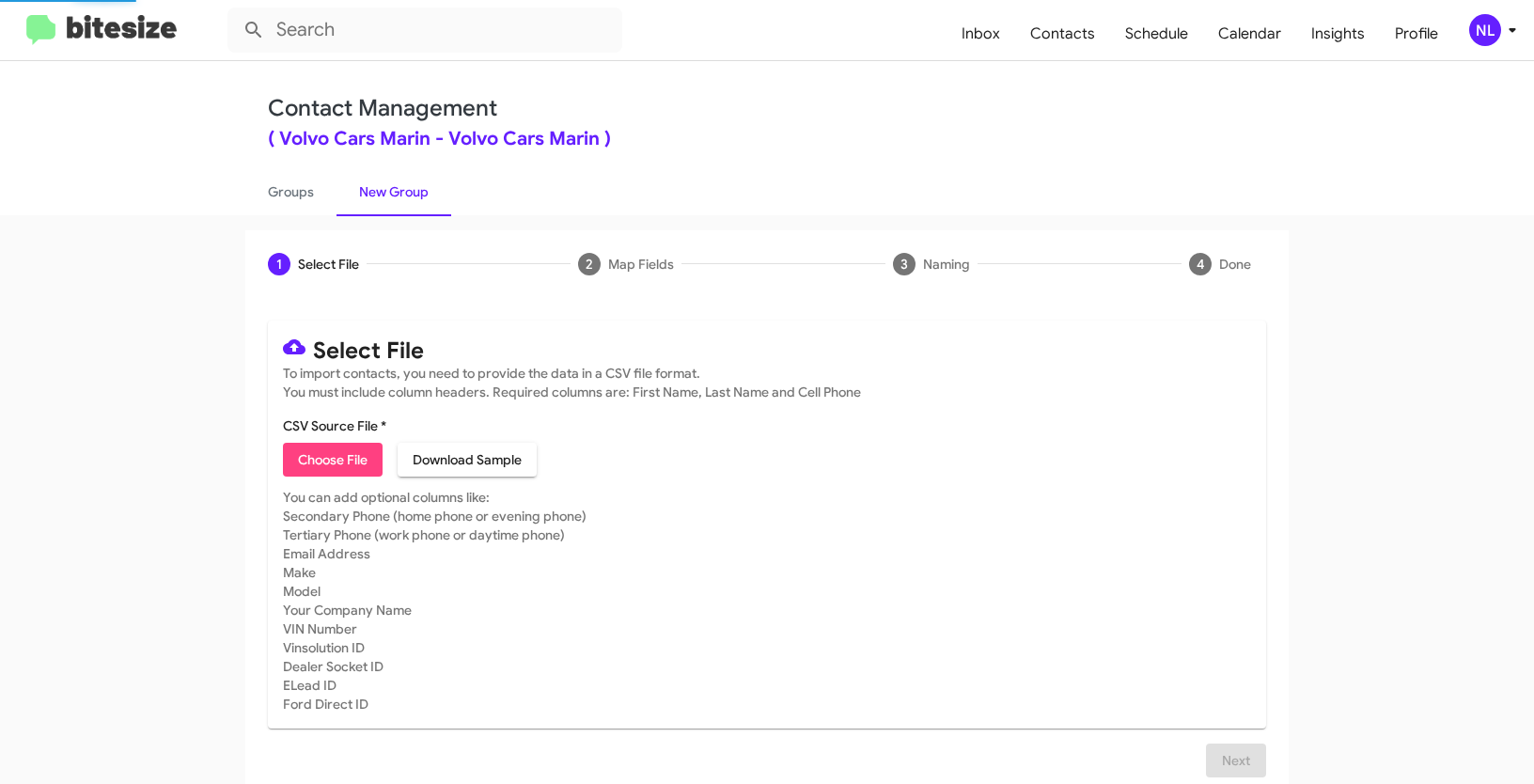
click at [292, 464] on button "Choose File" at bounding box center [333, 459] width 100 height 34
type input "VolvoMarin_WeekendShow_[DATE]"
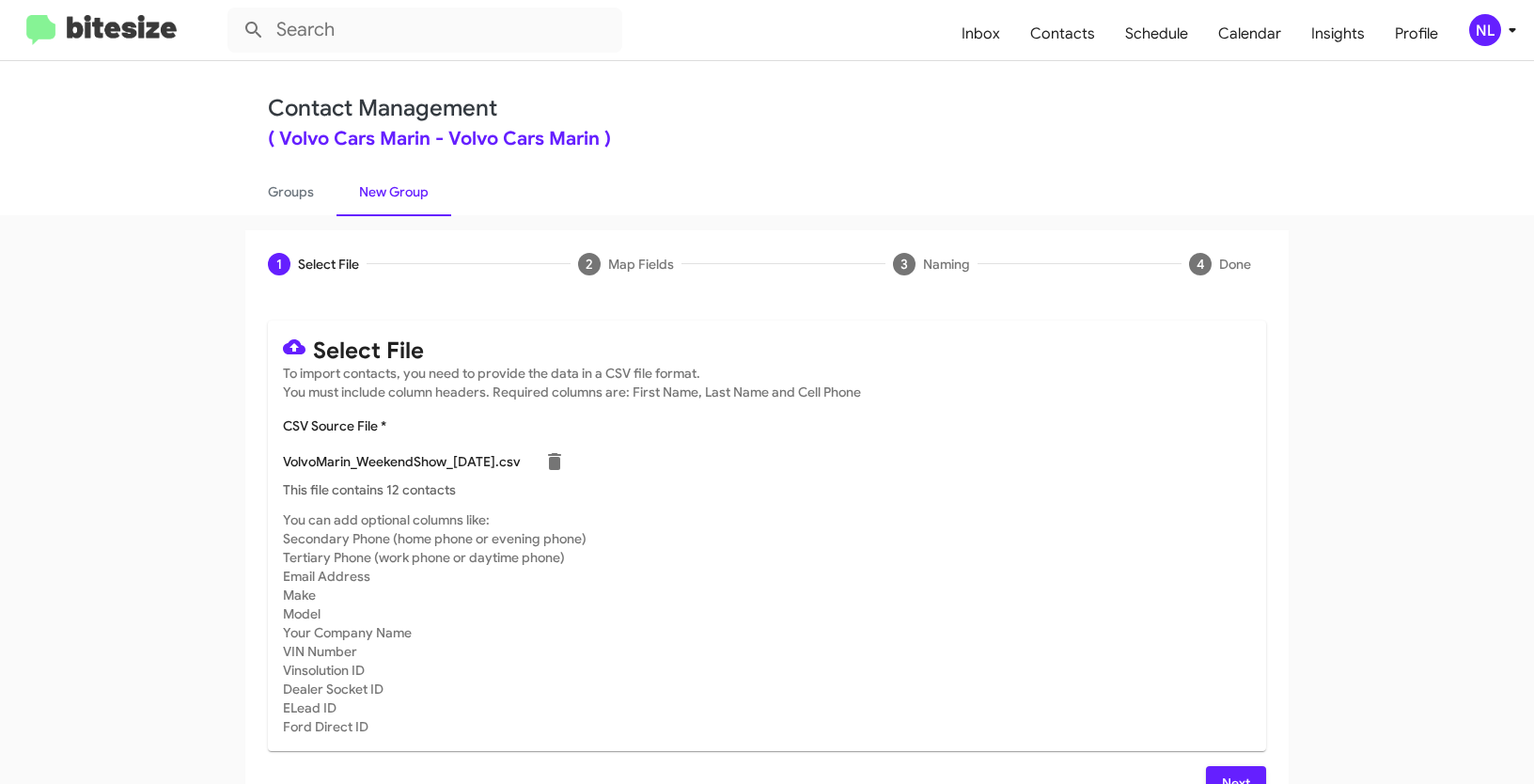
click at [1240, 769] on span "Next" at bounding box center [1235, 782] width 30 height 34
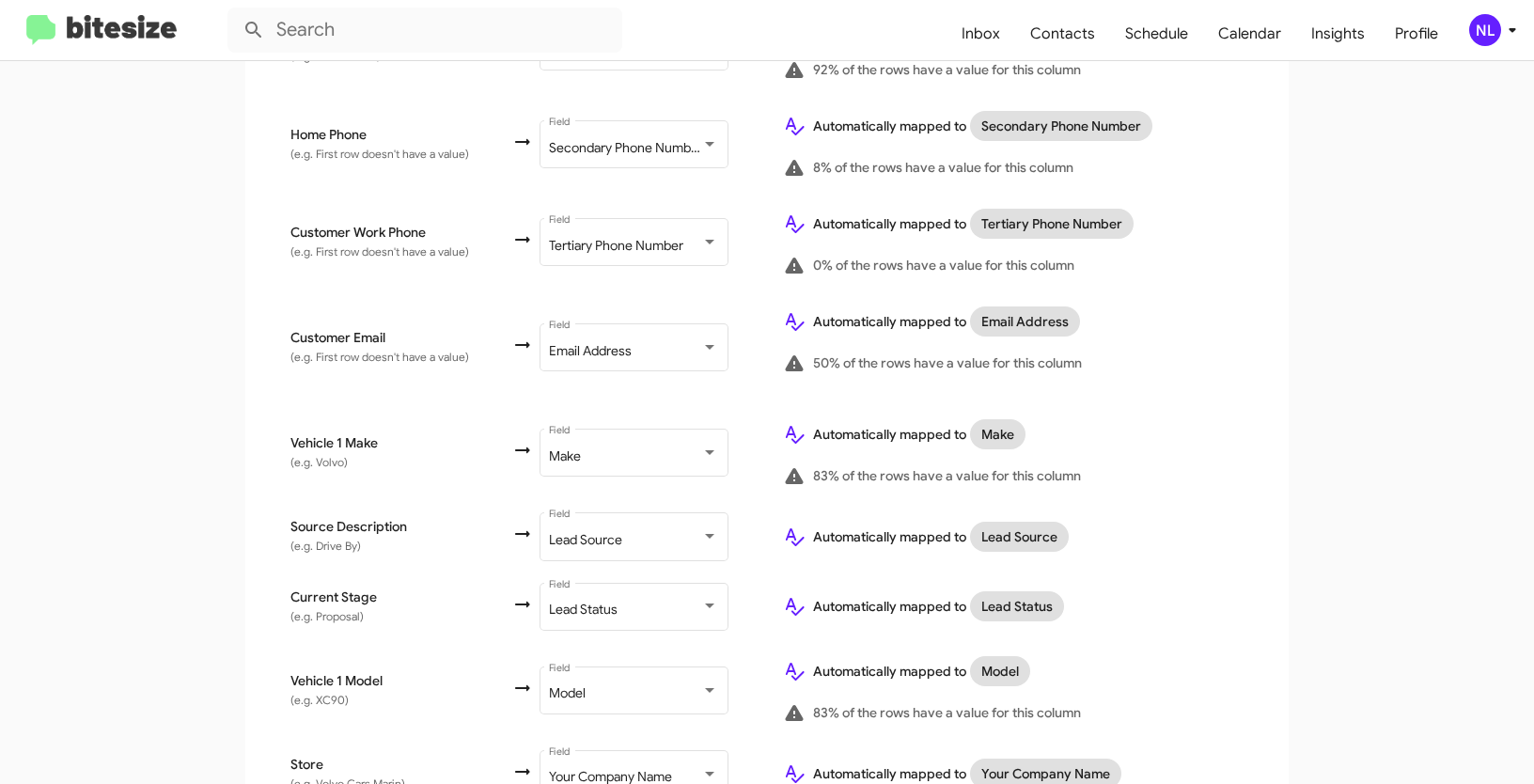
scroll to position [687, 0]
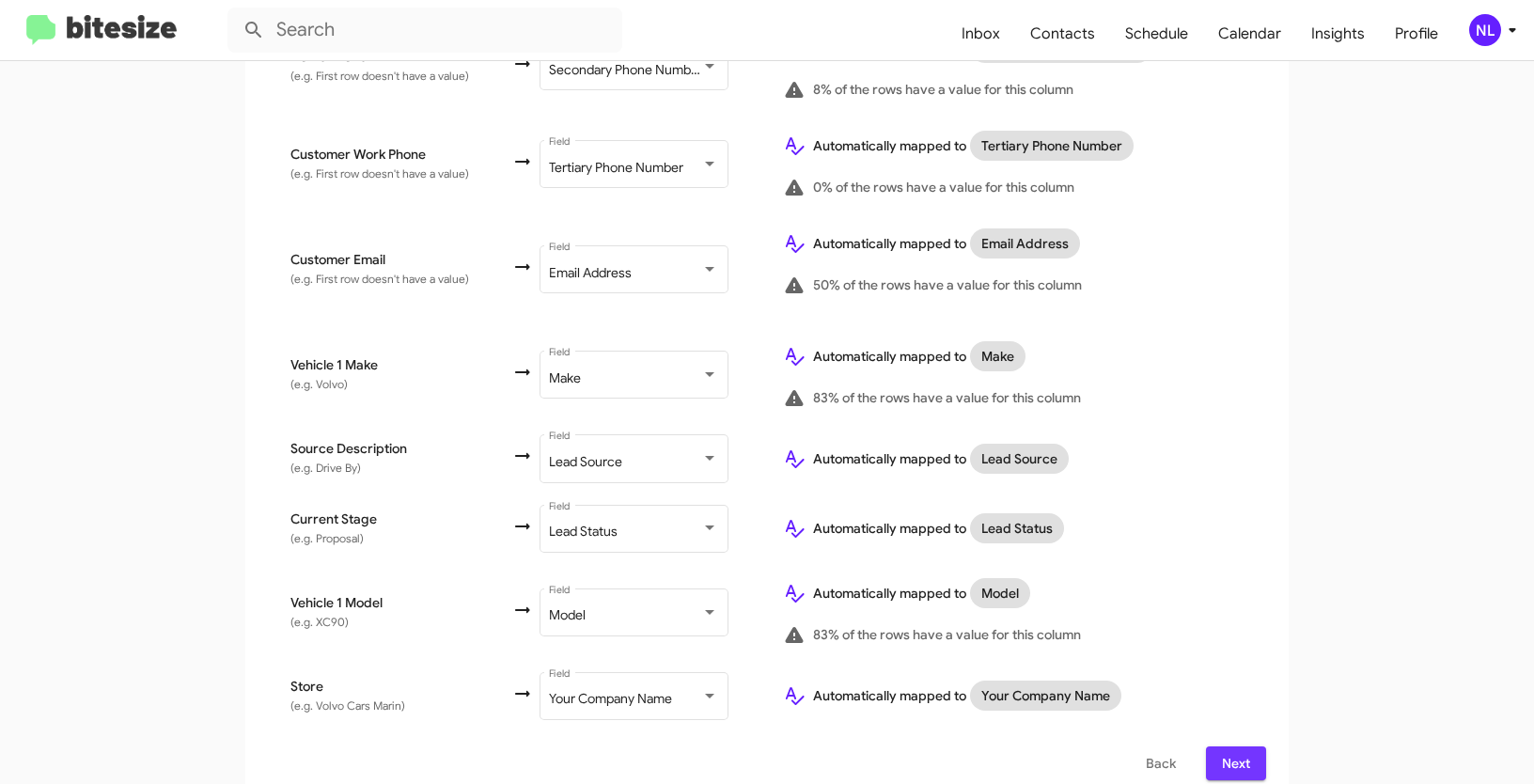
click at [1241, 746] on span "Next" at bounding box center [1235, 763] width 30 height 34
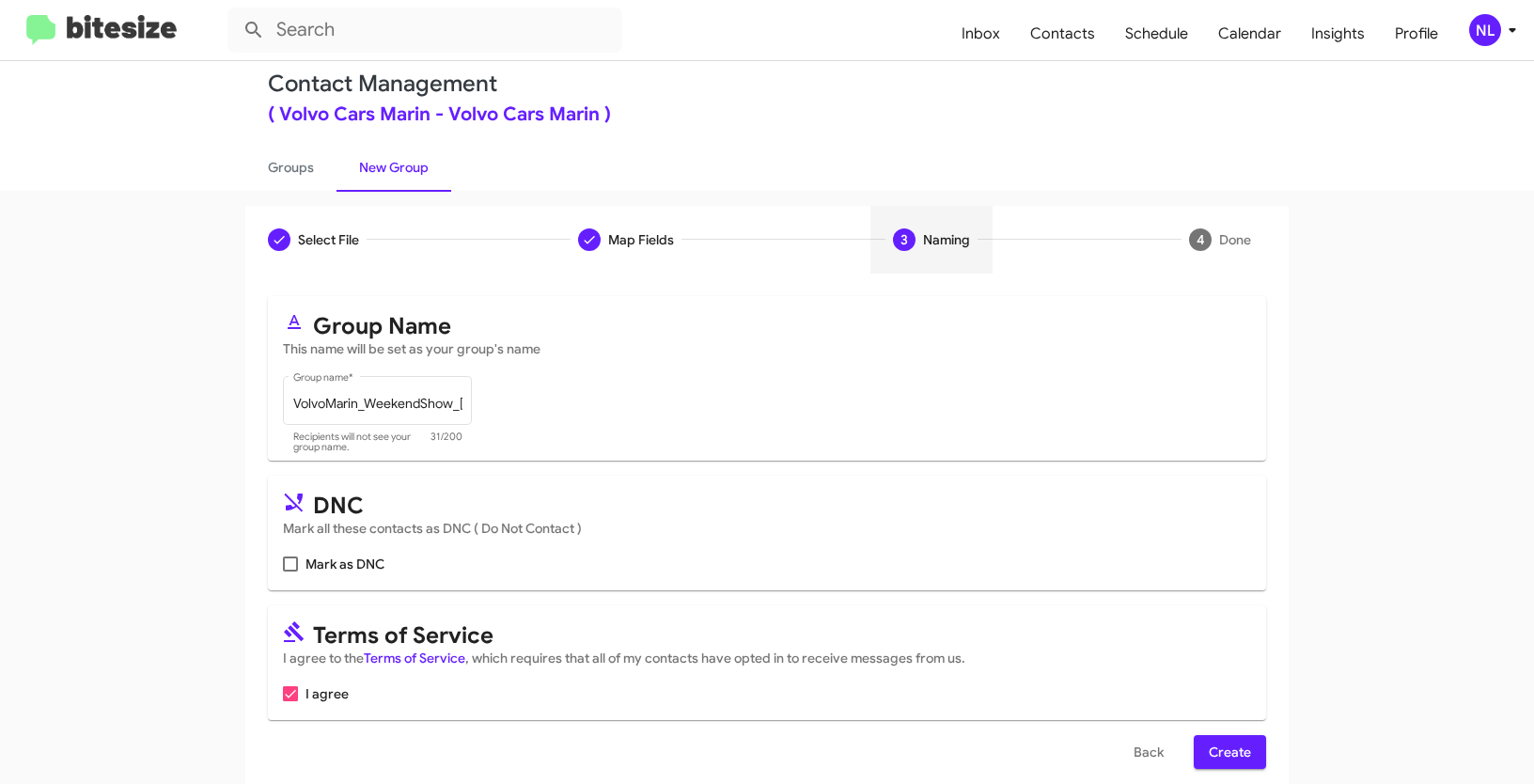
scroll to position [47, 0]
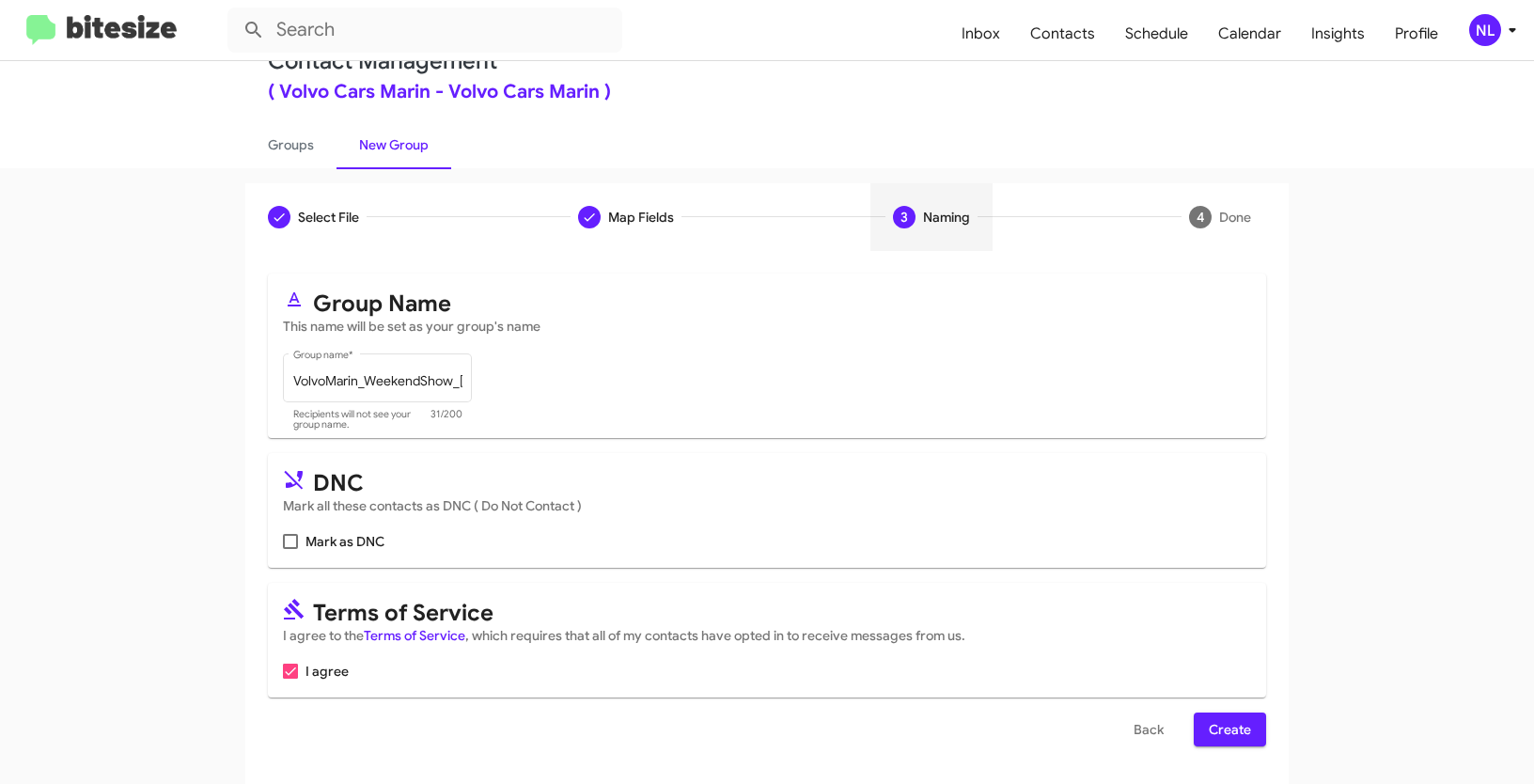
click at [1231, 735] on span "Create" at bounding box center [1230, 729] width 43 height 34
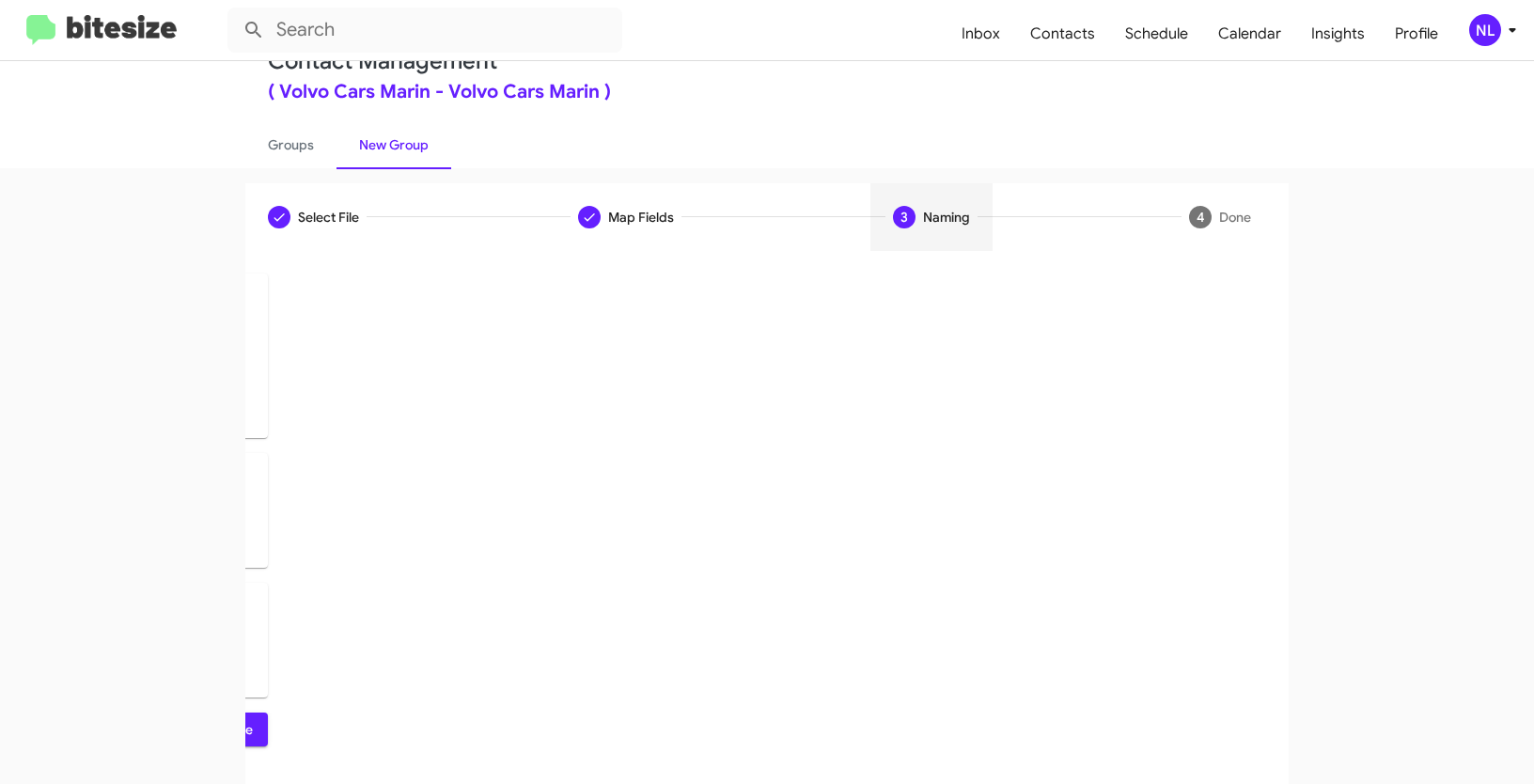
scroll to position [0, 0]
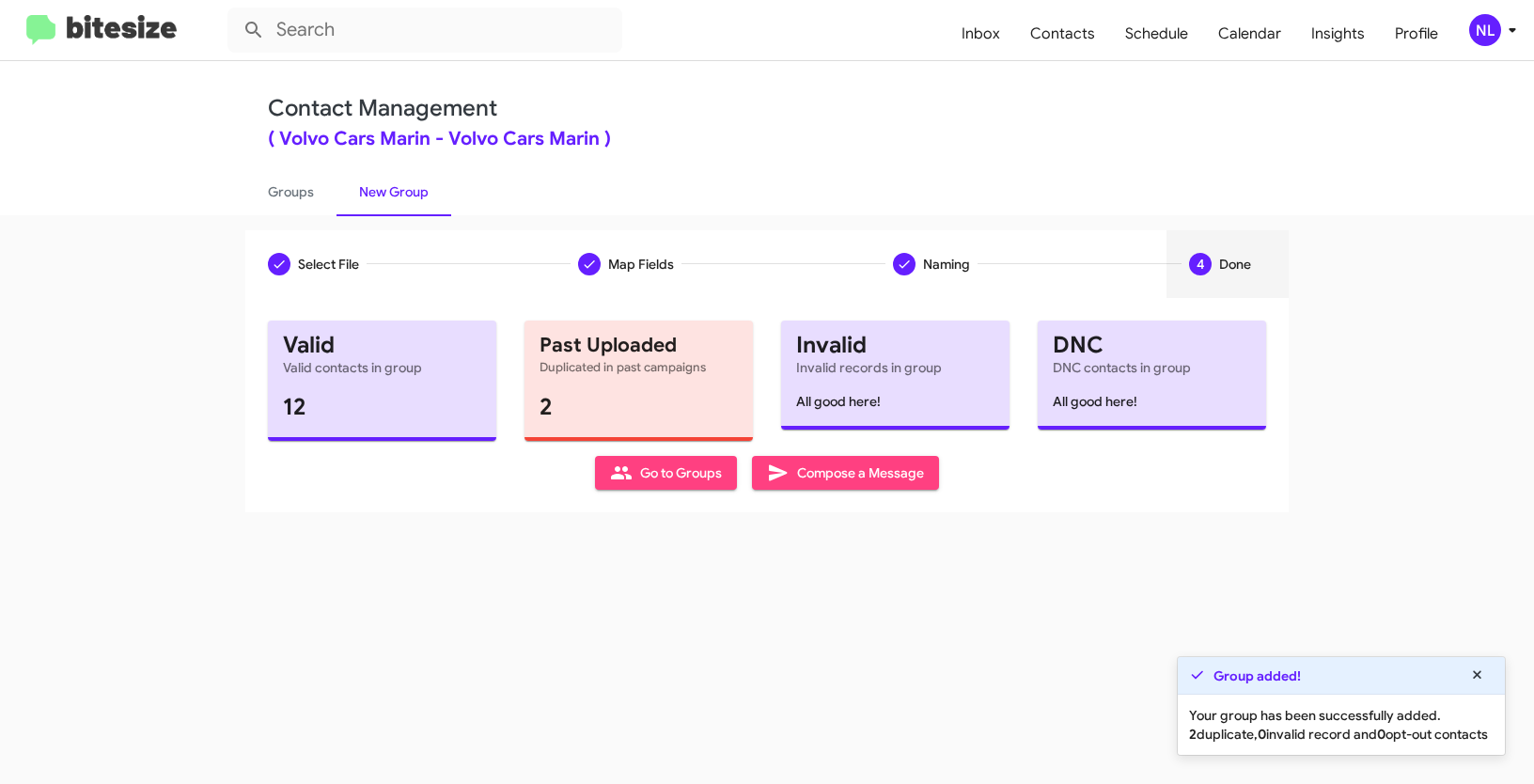
click at [634, 474] on span "Go to Groups" at bounding box center [665, 472] width 112 height 34
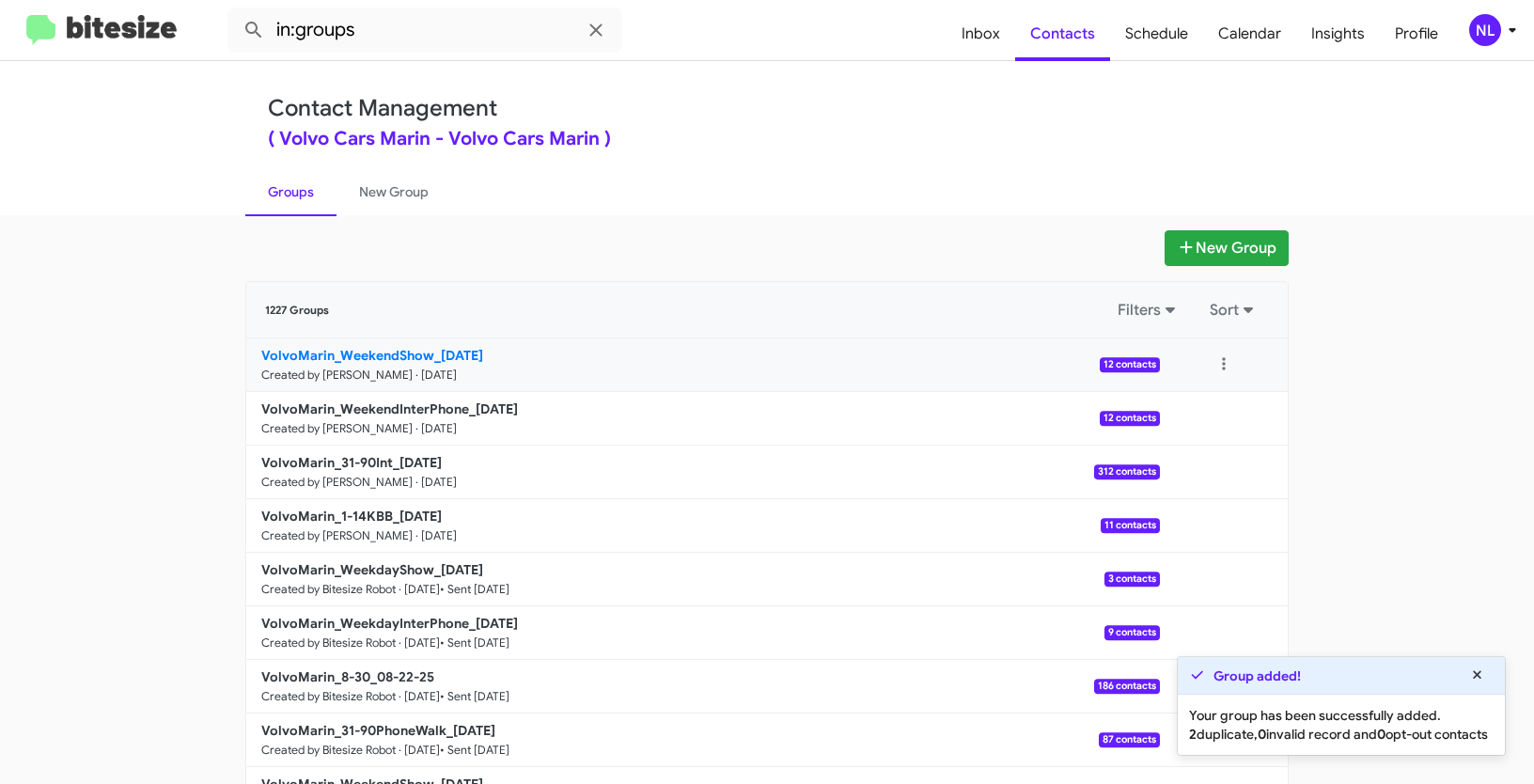
drag, startPoint x: 200, startPoint y: 350, endPoint x: 427, endPoint y: 351, distance: 227.0
click at [427, 351] on app-groups "New Group 1227 Groups Filters Sort VolvoMarin_WeekendShow_[DATE] Created by [PE…" at bounding box center [767, 577] width 1534 height 693
copy div "Filters Sort VolvoMarin_WeekendShow"
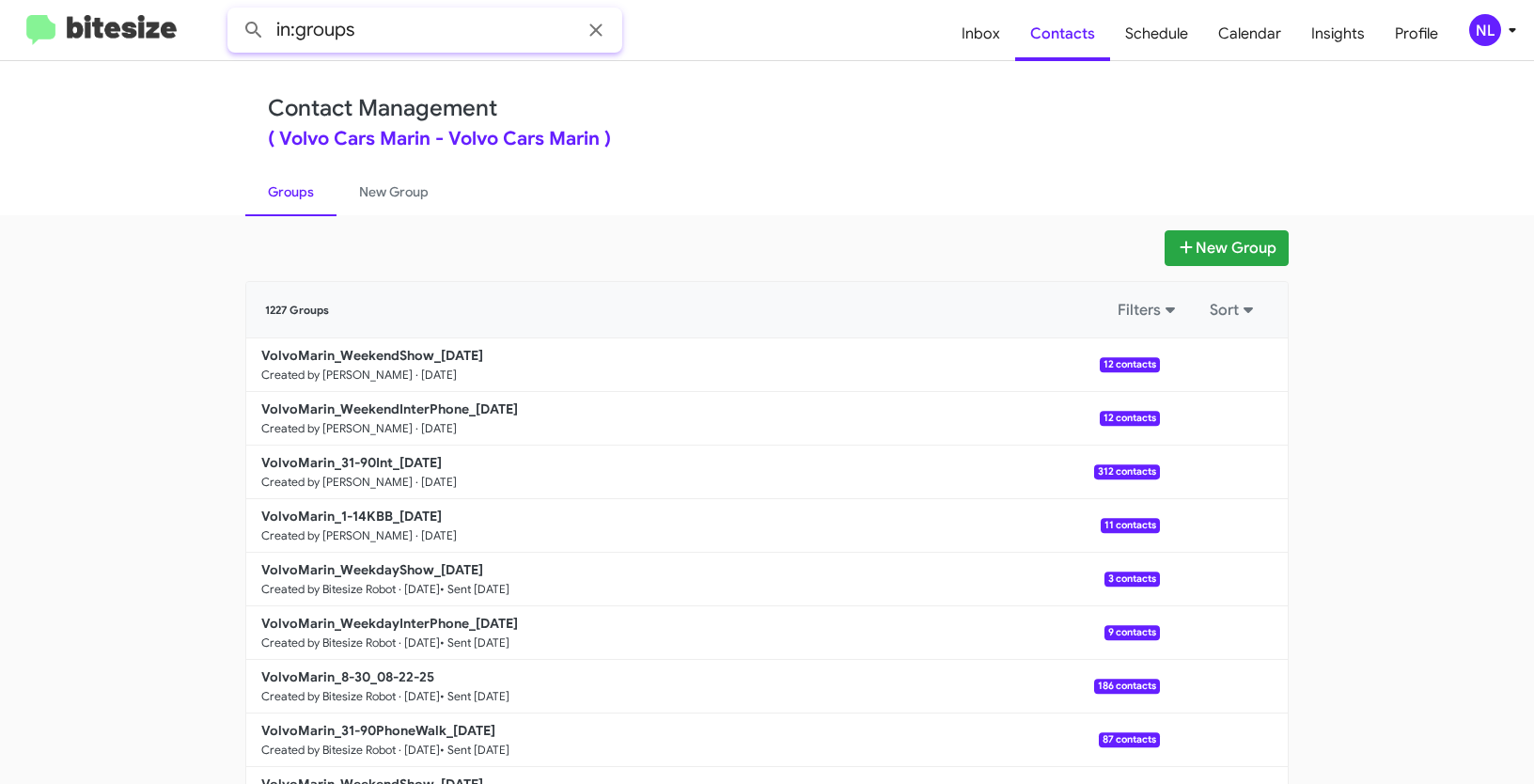
click at [414, 44] on input "in:groups" at bounding box center [425, 30] width 395 height 46
paste input "VolvoMarin_WeekendShow"
type input "in:groups VolvoMarin_WeekendShow"
click at [235, 12] on button at bounding box center [253, 30] width 38 height 38
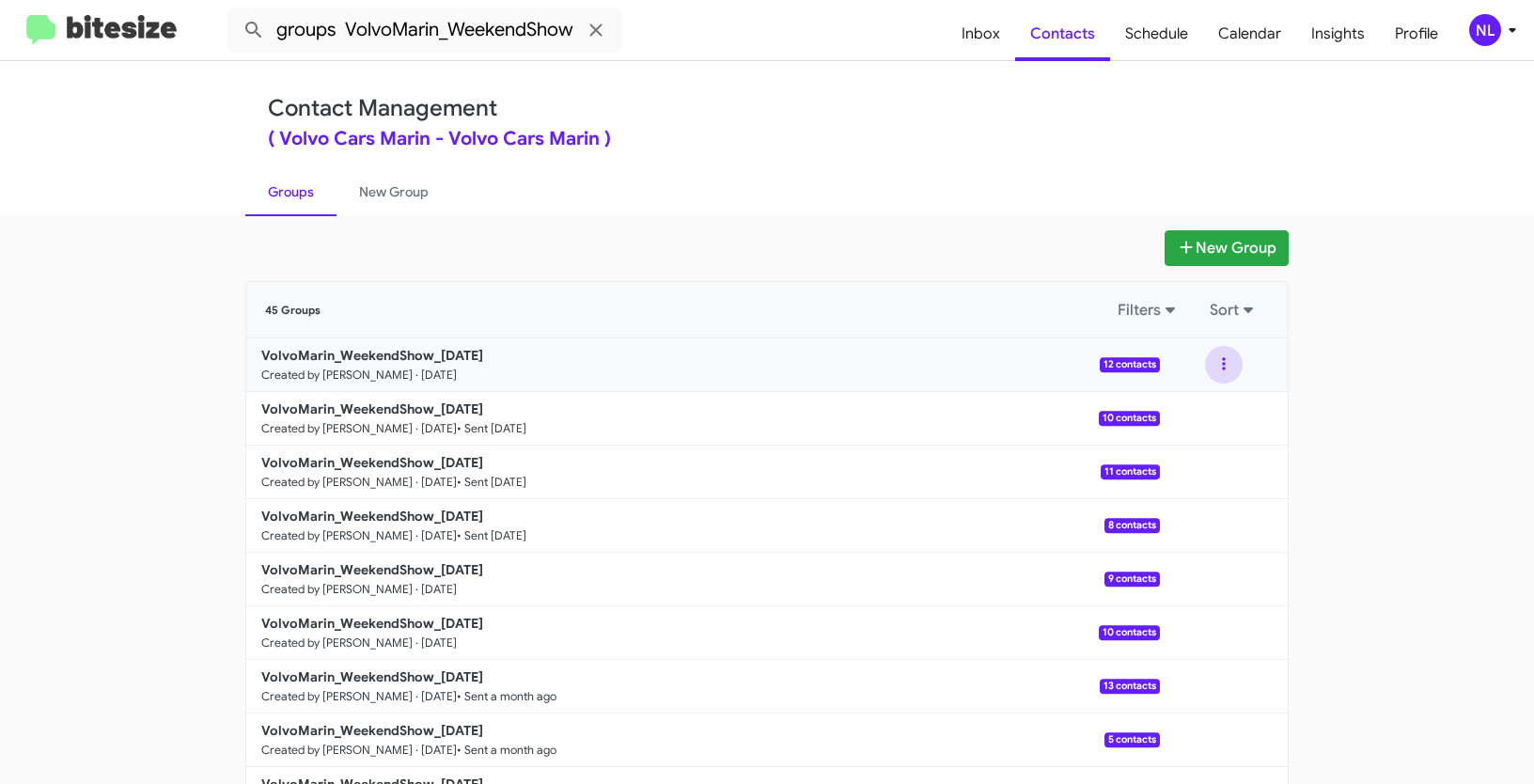
click at [1228, 362] on button at bounding box center [1224, 364] width 38 height 38
click at [1169, 417] on button "View contacts" at bounding box center [1167, 415] width 150 height 46
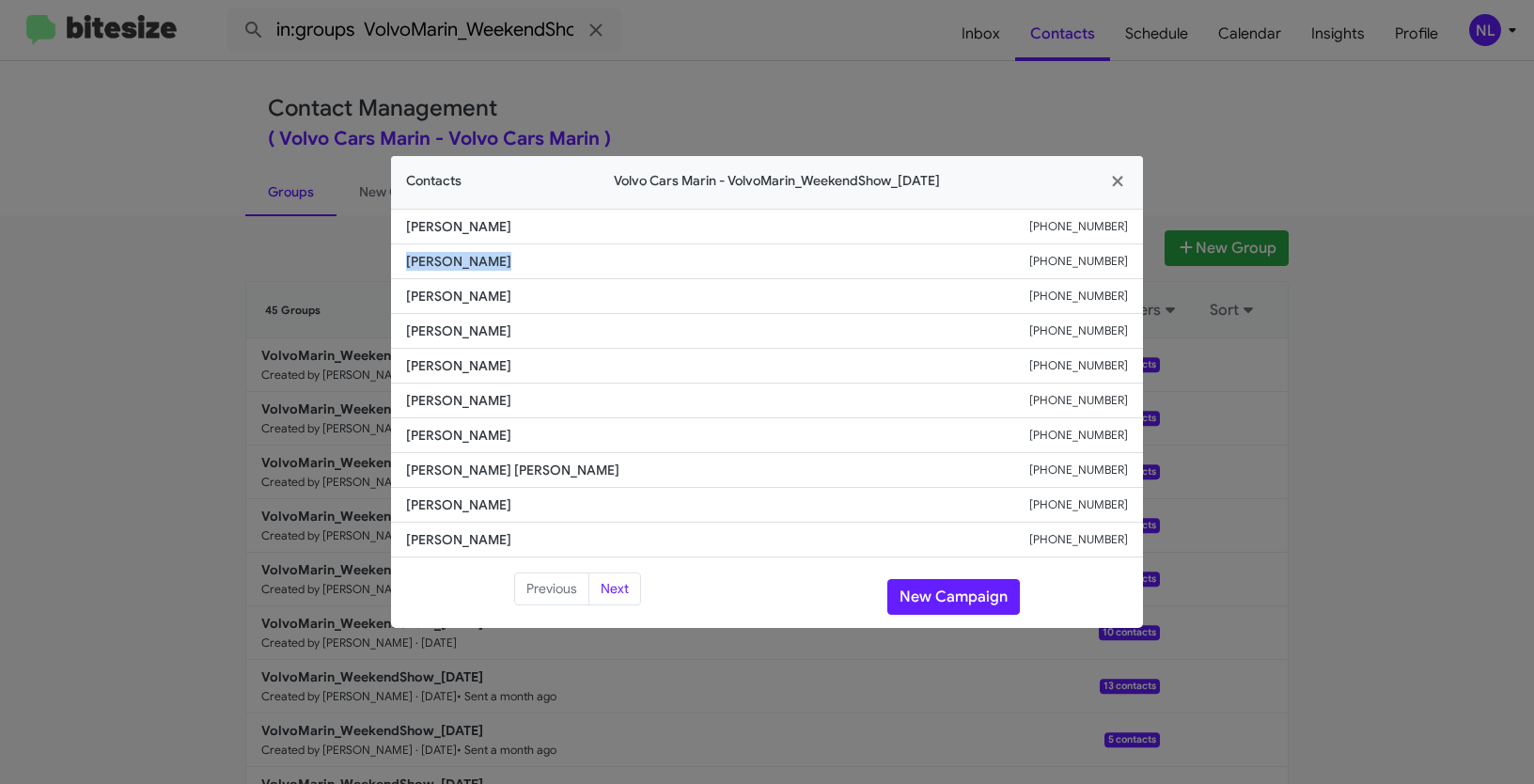
drag, startPoint x: 402, startPoint y: 260, endPoint x: 531, endPoint y: 261, distance: 129.0
click at [531, 261] on li "[PERSON_NAME] [PHONE_NUMBER]" at bounding box center [767, 262] width 752 height 35
copy span "[PERSON_NAME]"
